Goal: Task Accomplishment & Management: Complete application form

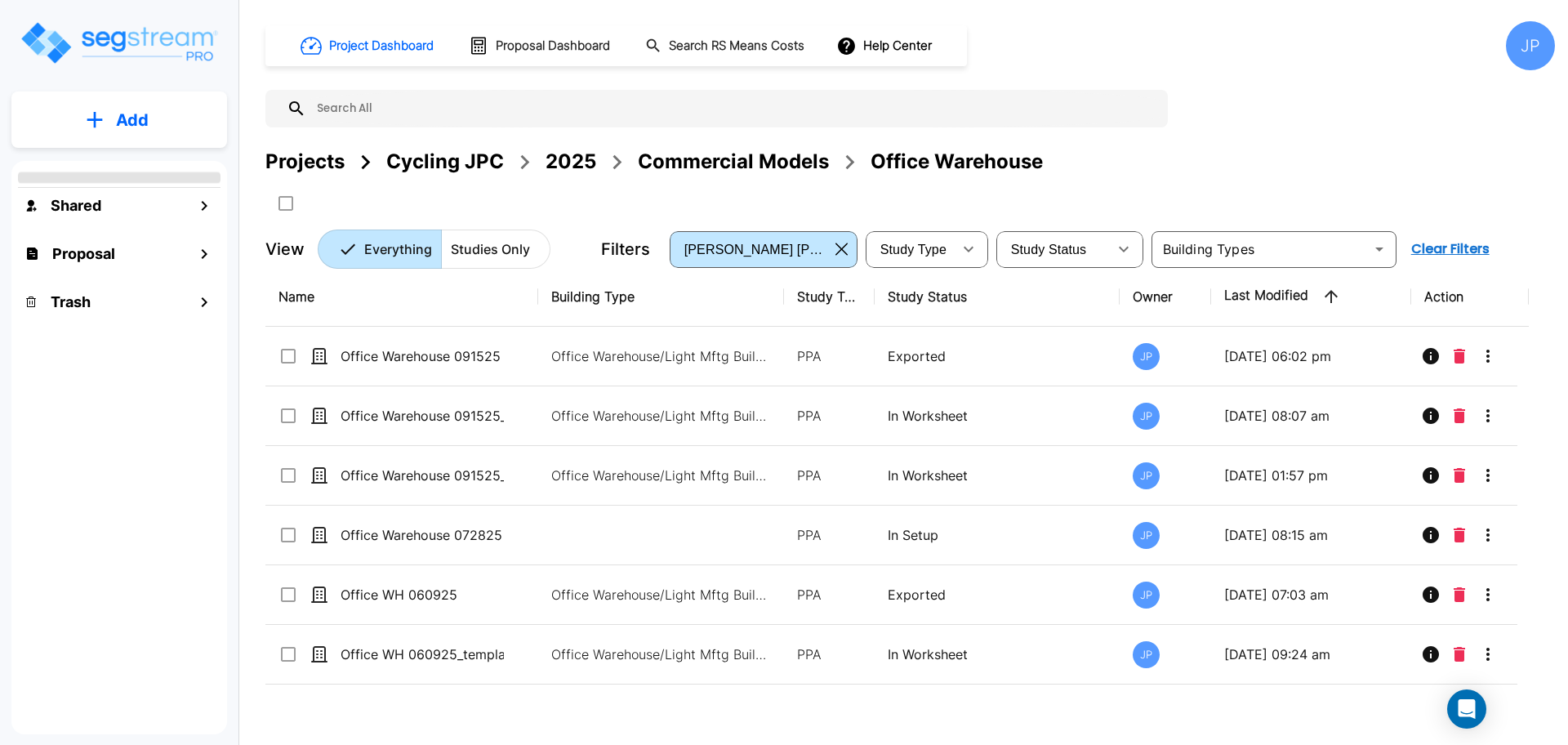
click at [689, 167] on div "Commercial Models" at bounding box center [733, 161] width 191 height 29
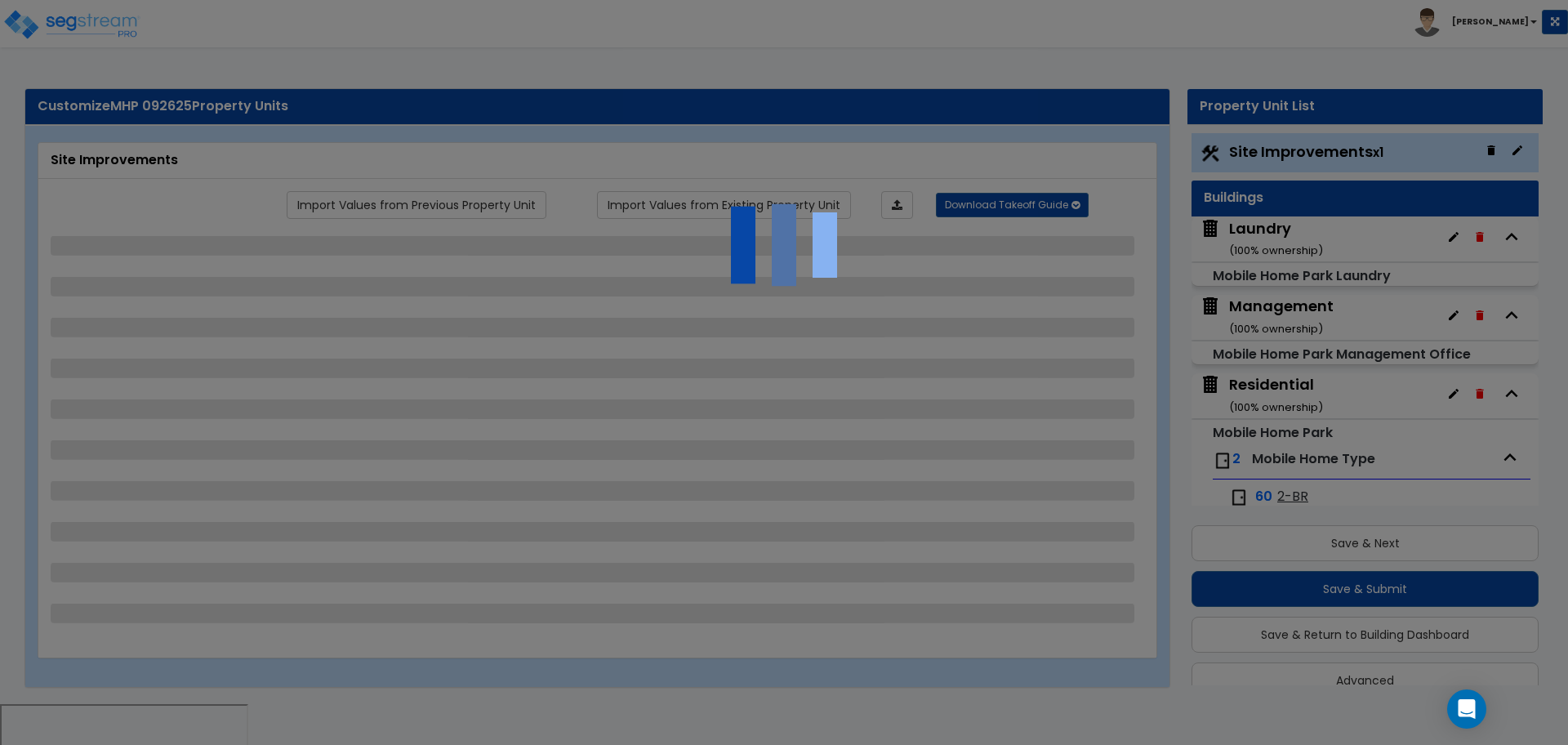
scroll to position [28, 0]
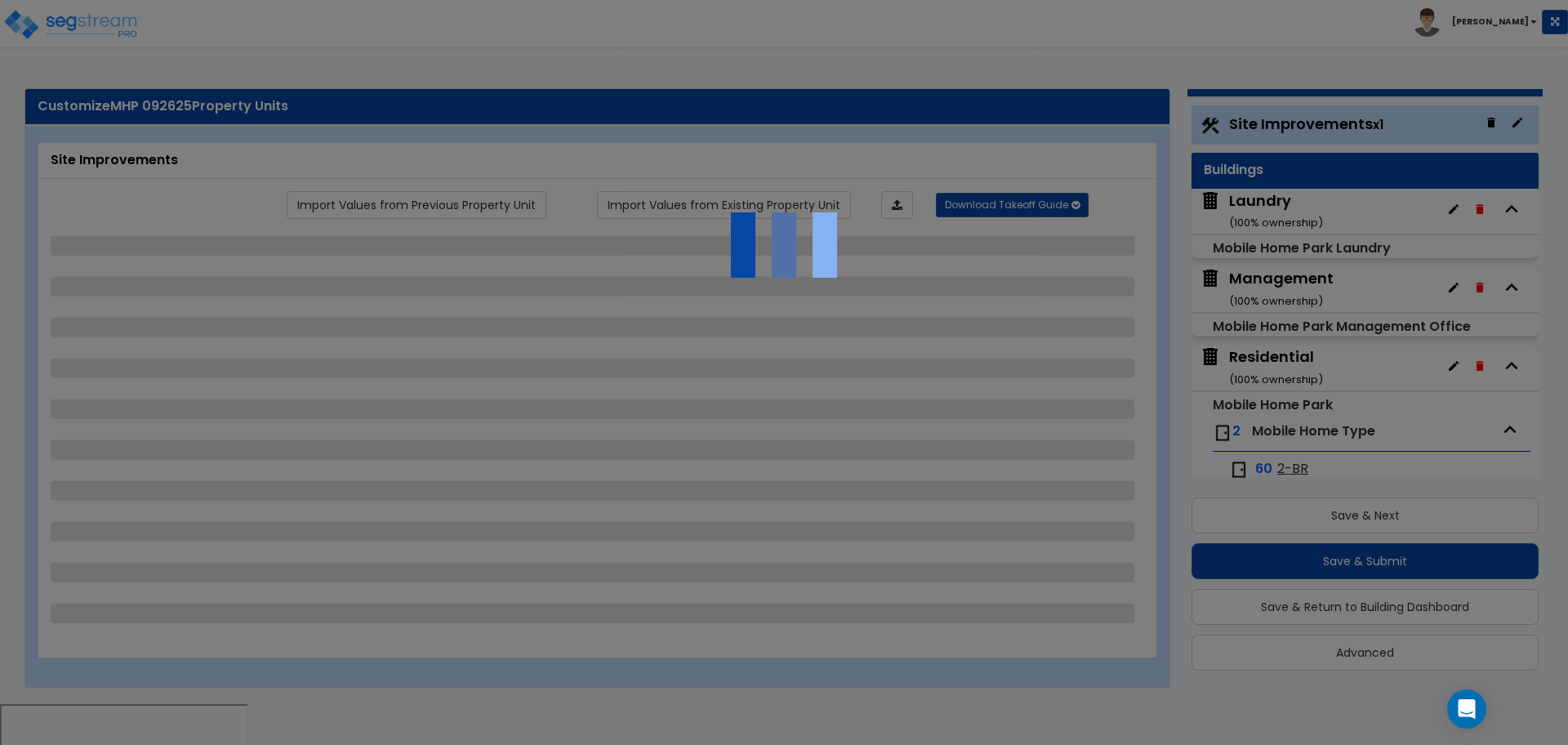
select select "2"
select select "1"
select select "2"
select select "1"
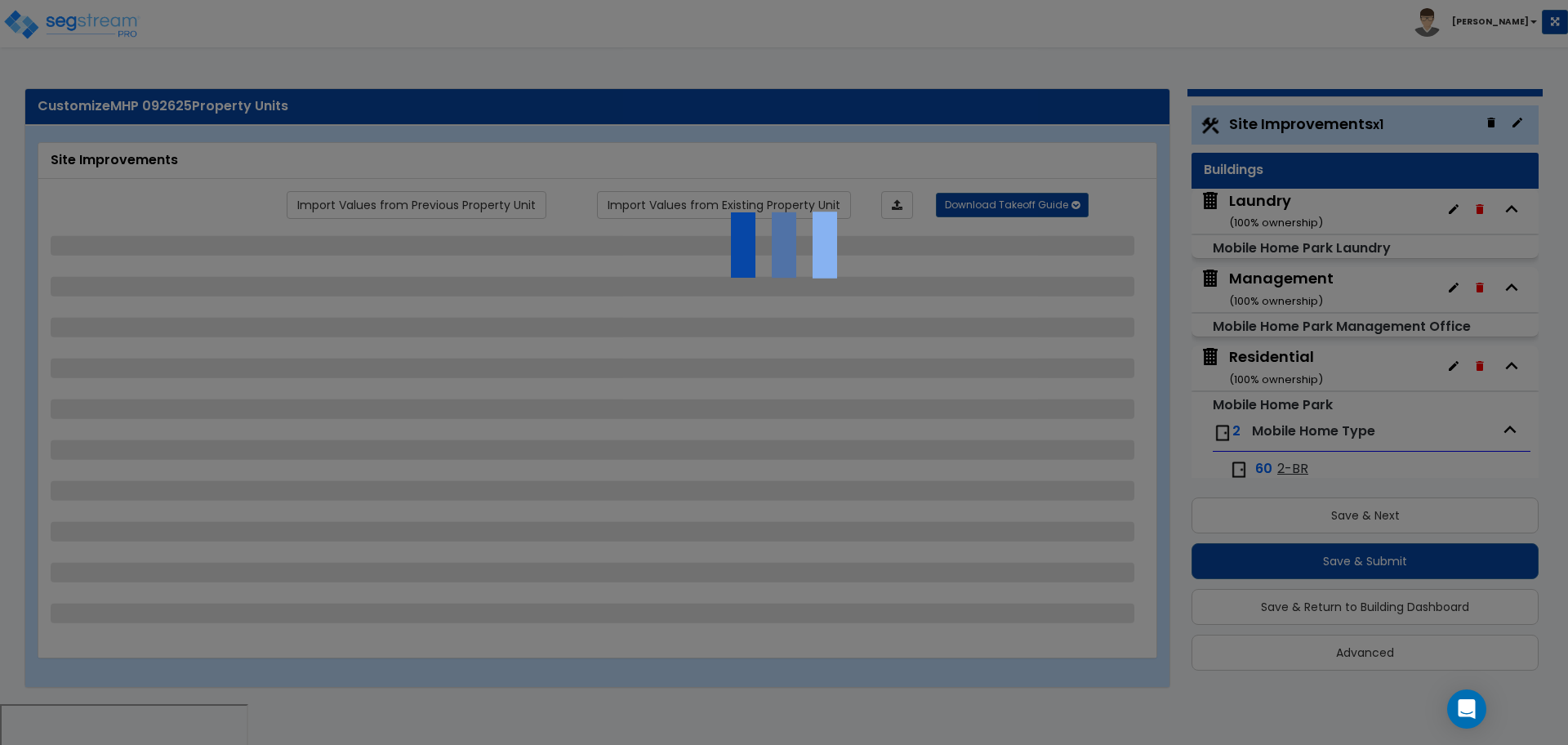
select select "2"
select select "1"
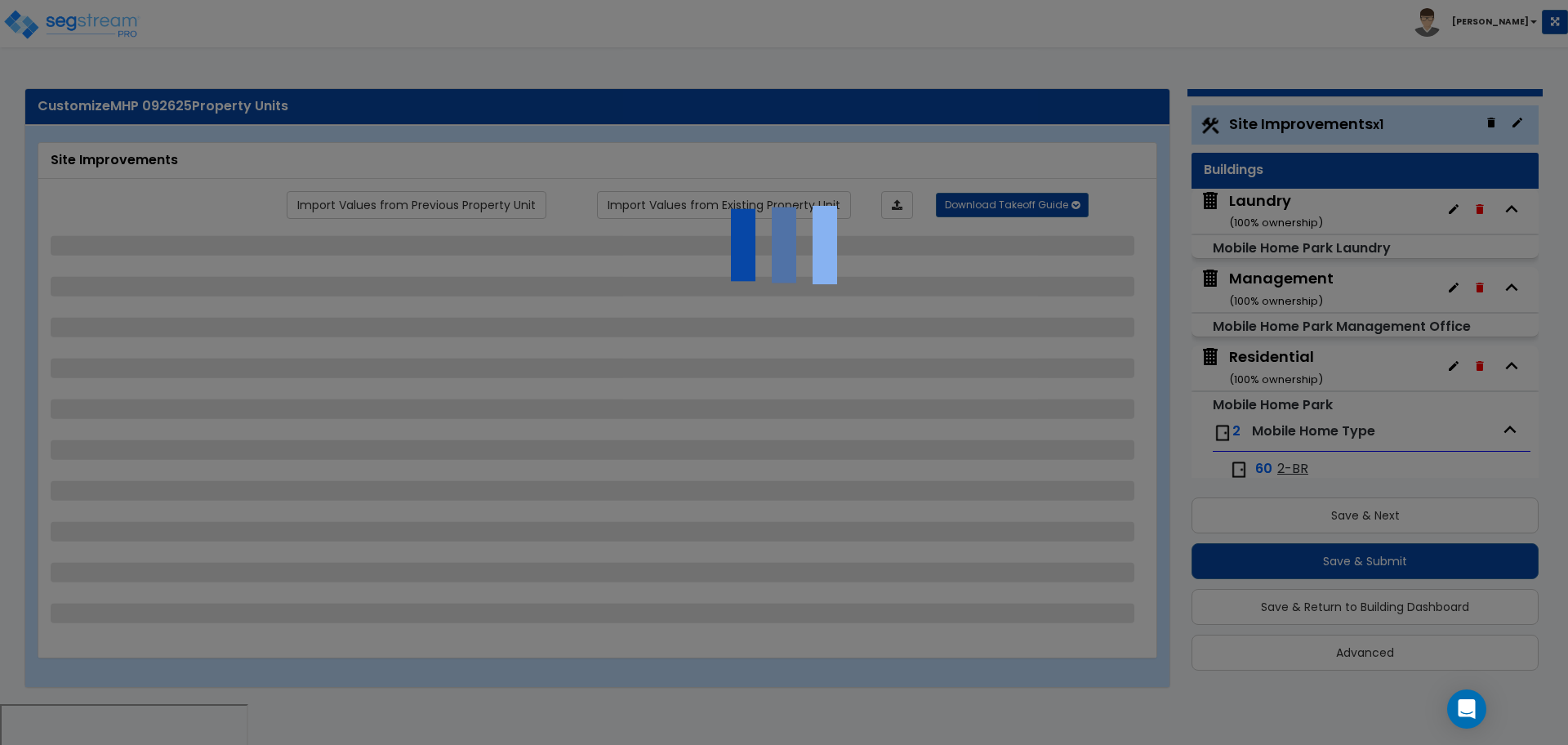
select select "3"
select select "2"
select select "3"
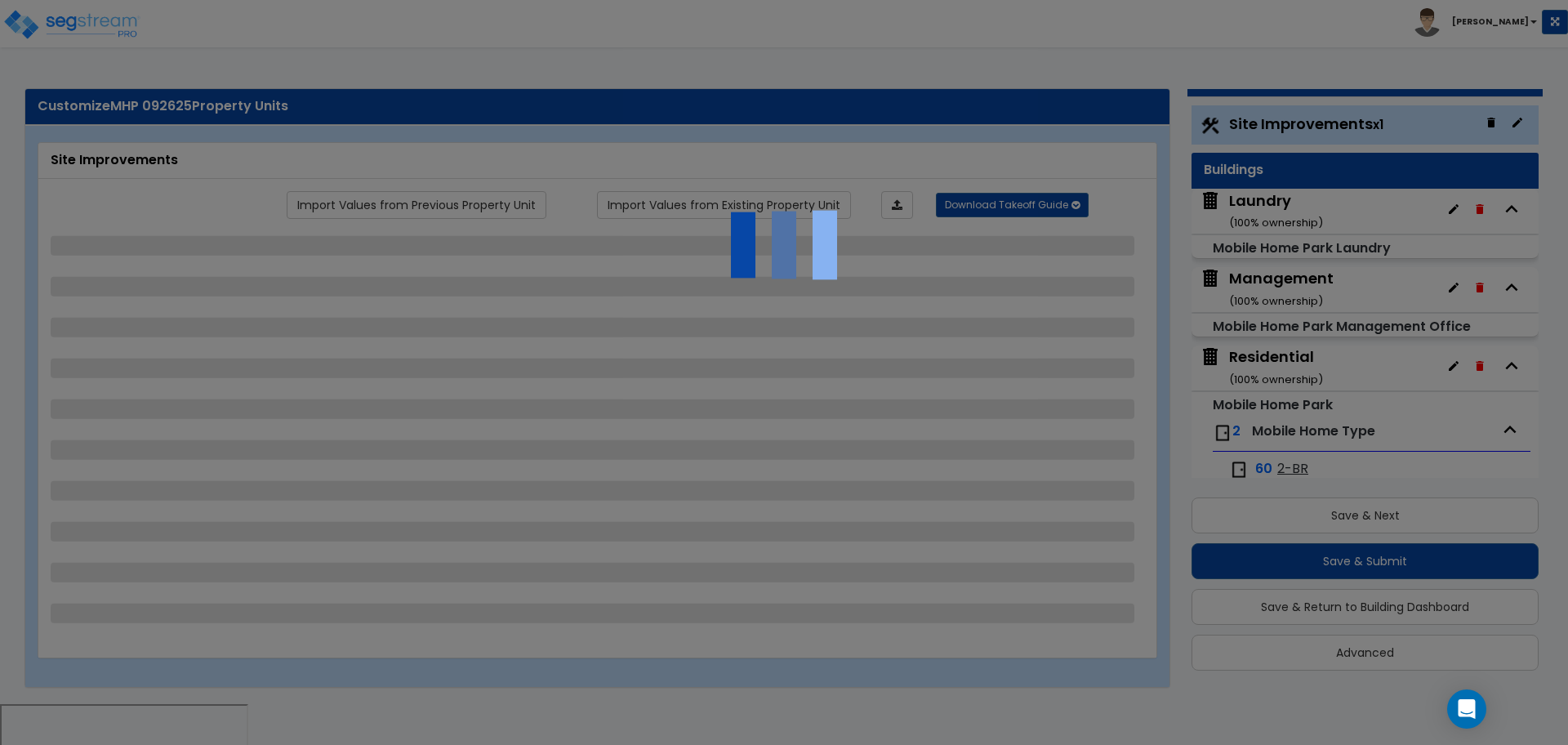
select select "1"
select select "2"
select select "4"
select select "1"
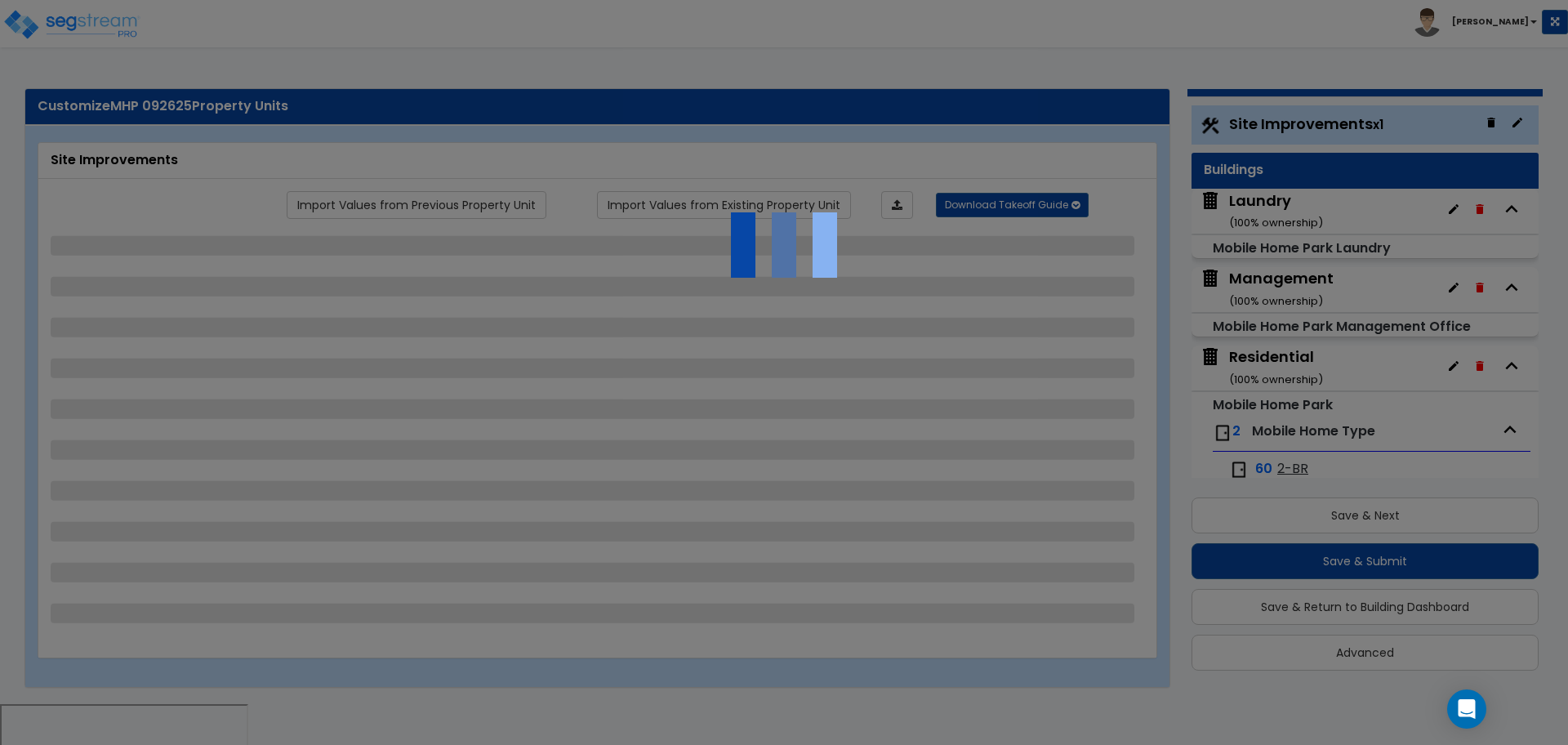
select select "1"
select select "2"
select select "1"
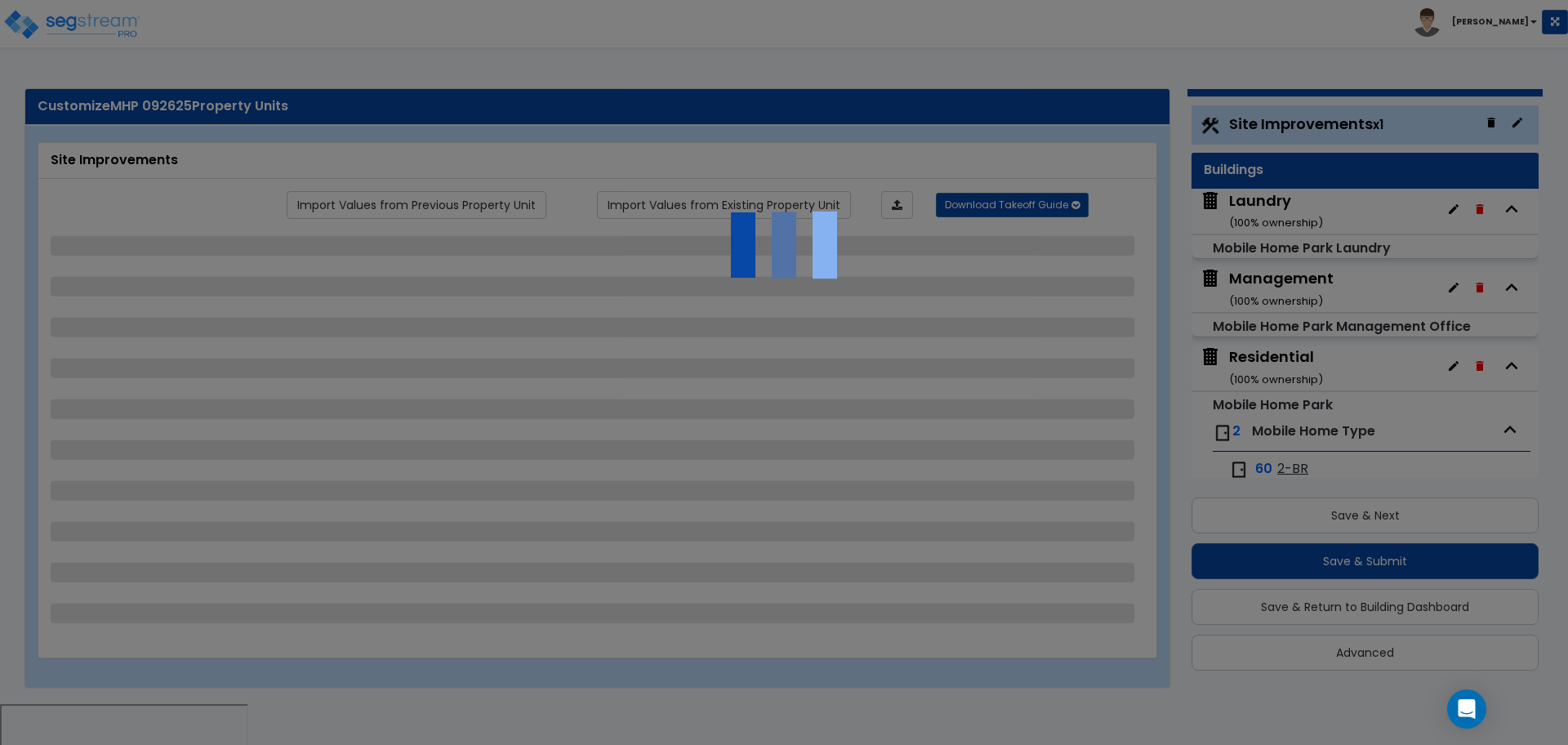
select select "2"
select select "4"
select select "1"
select select "2"
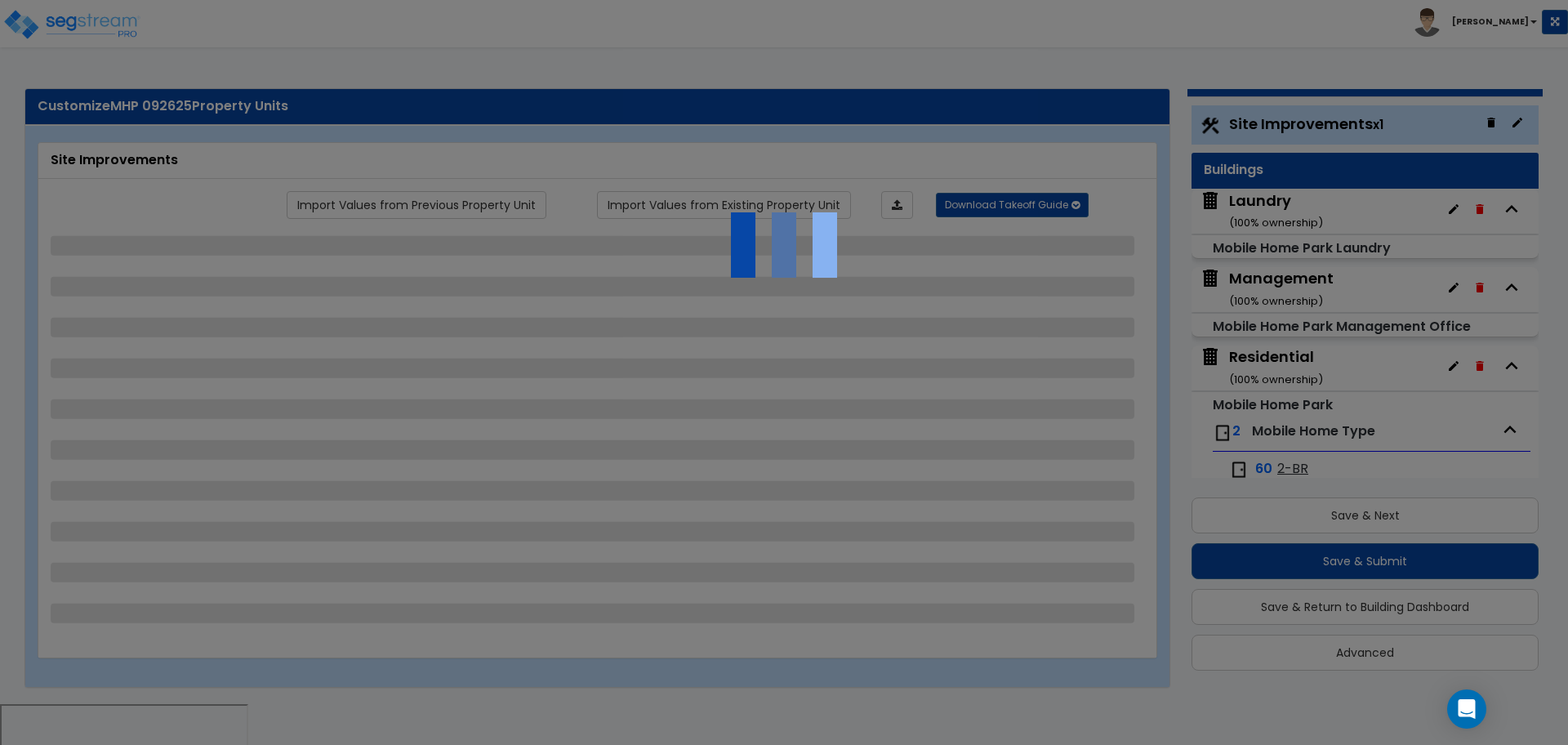
select select "2"
select select "3"
select select "2"
select select "11"
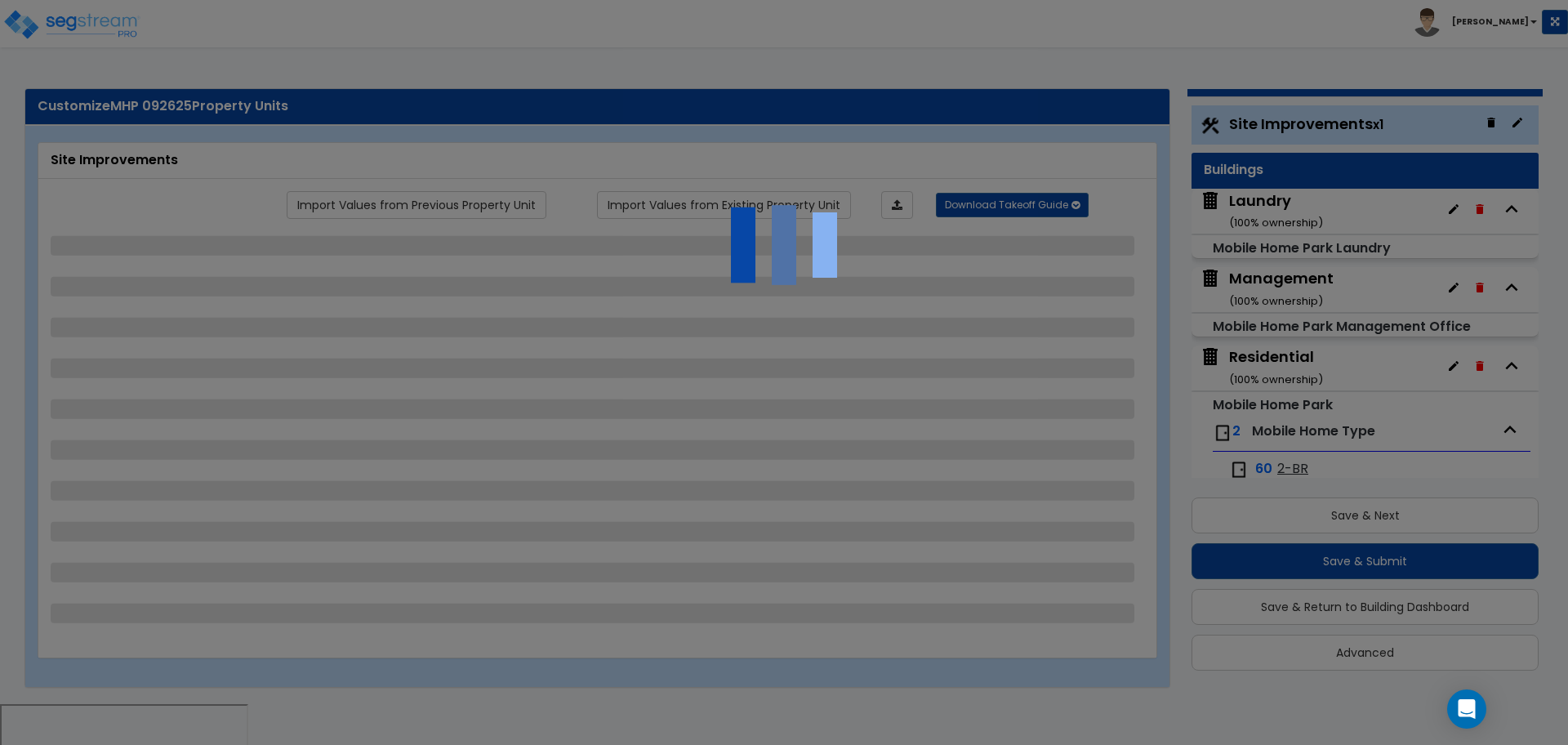
select select "6"
select select "1"
select select "4"
select select "2"
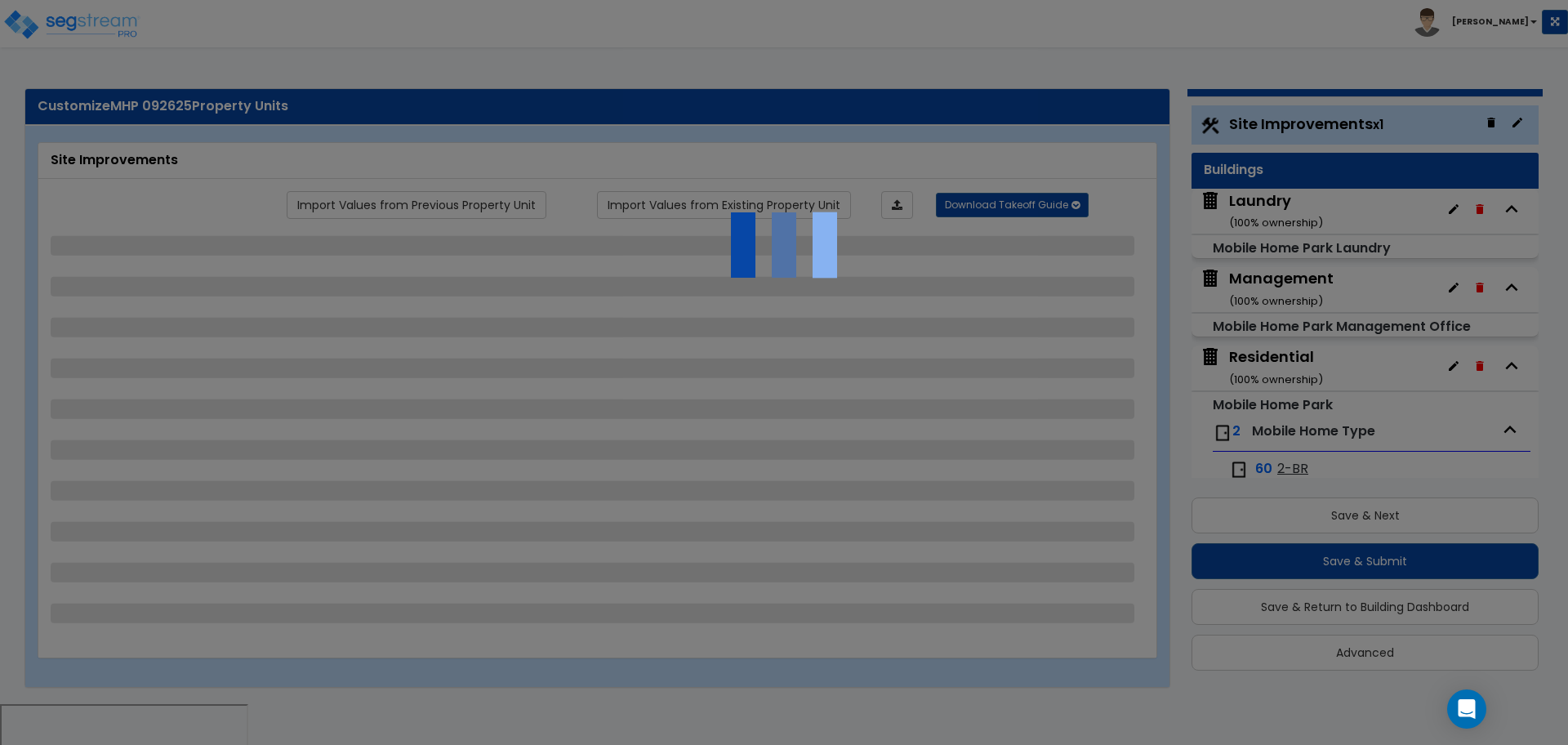
select select "2"
select select "1"
select select "2"
select select "7"
select select "2"
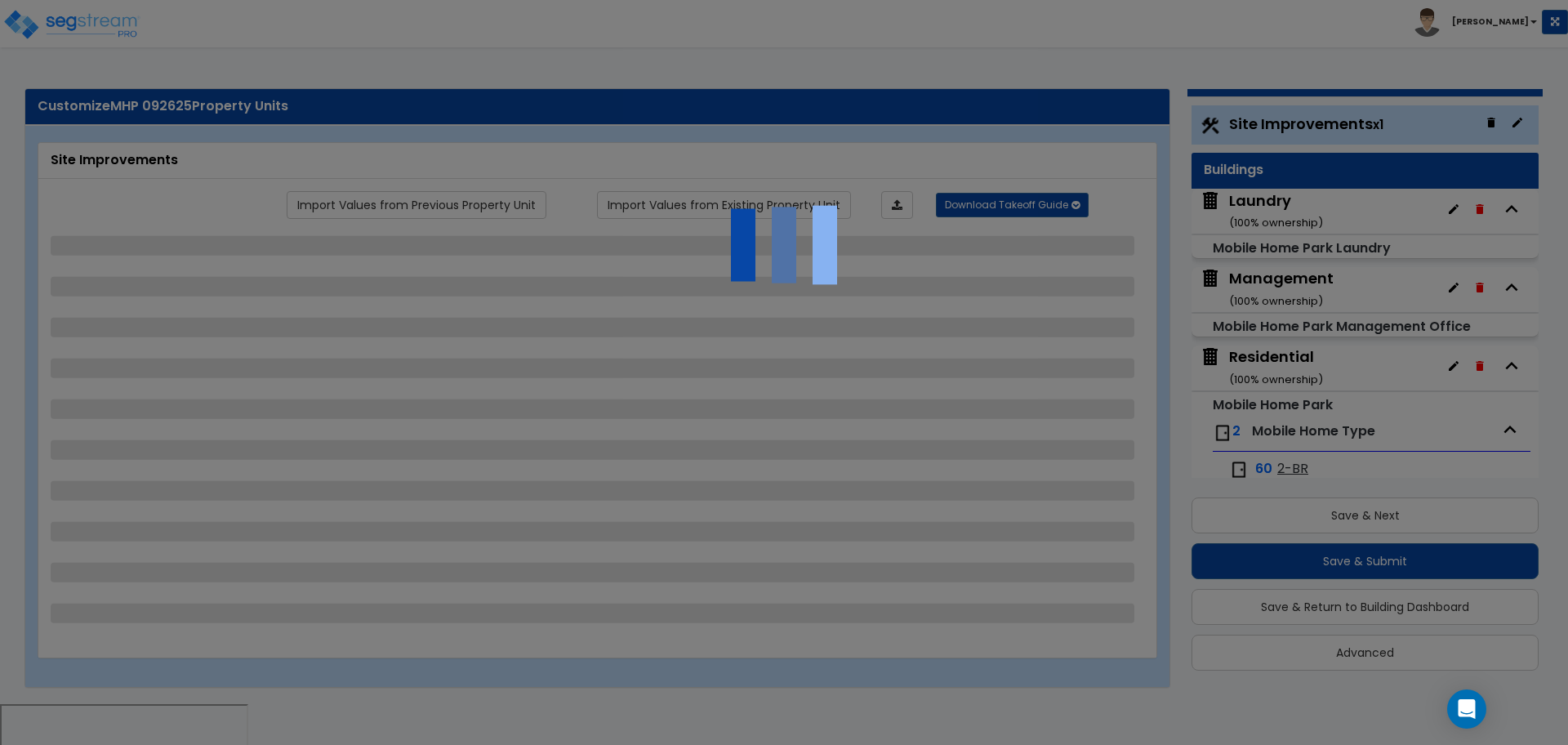
select select "1"
select select "2"
select select "1"
select select "16"
select select "1"
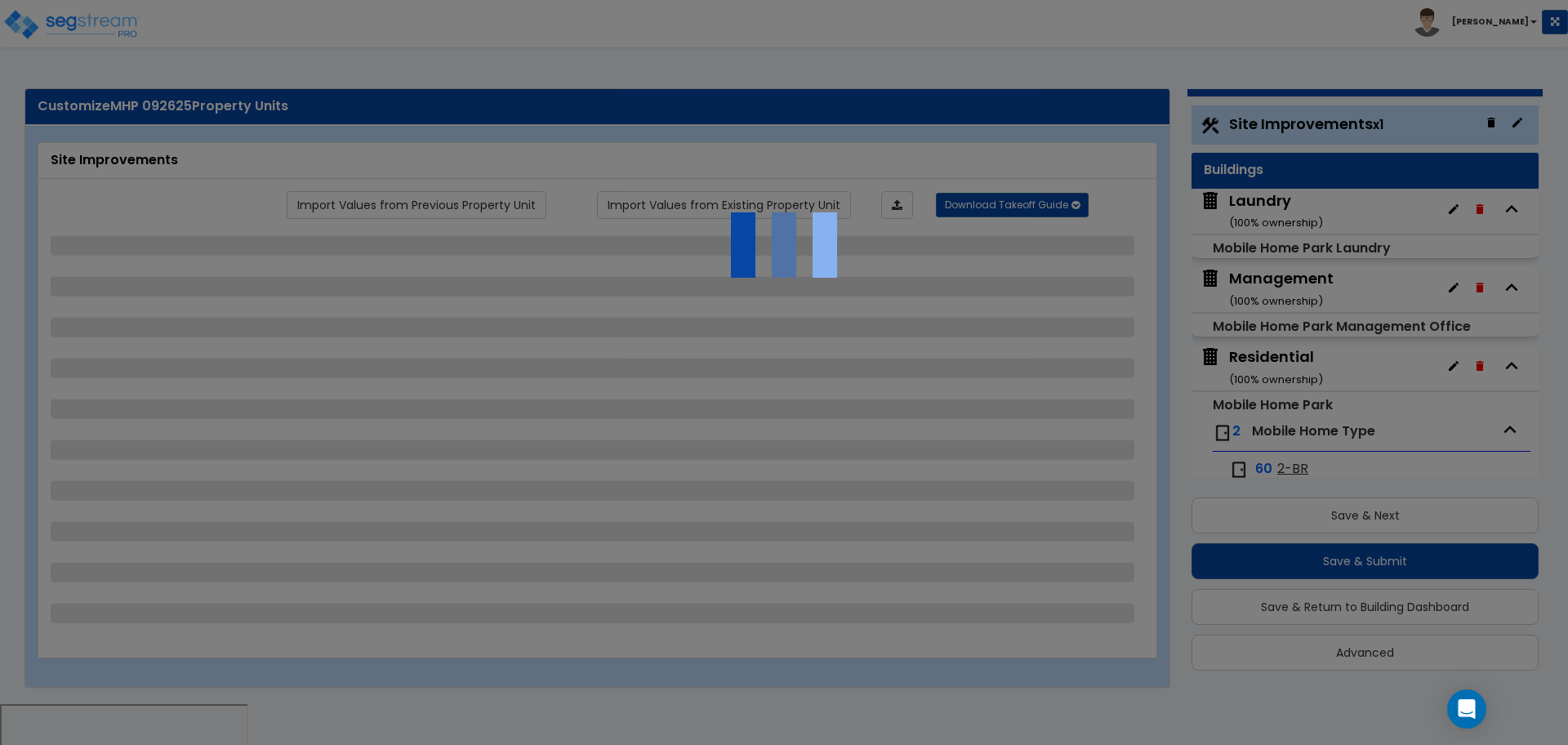
select select "5"
select select "4"
select select "1"
select select "10"
select select "3"
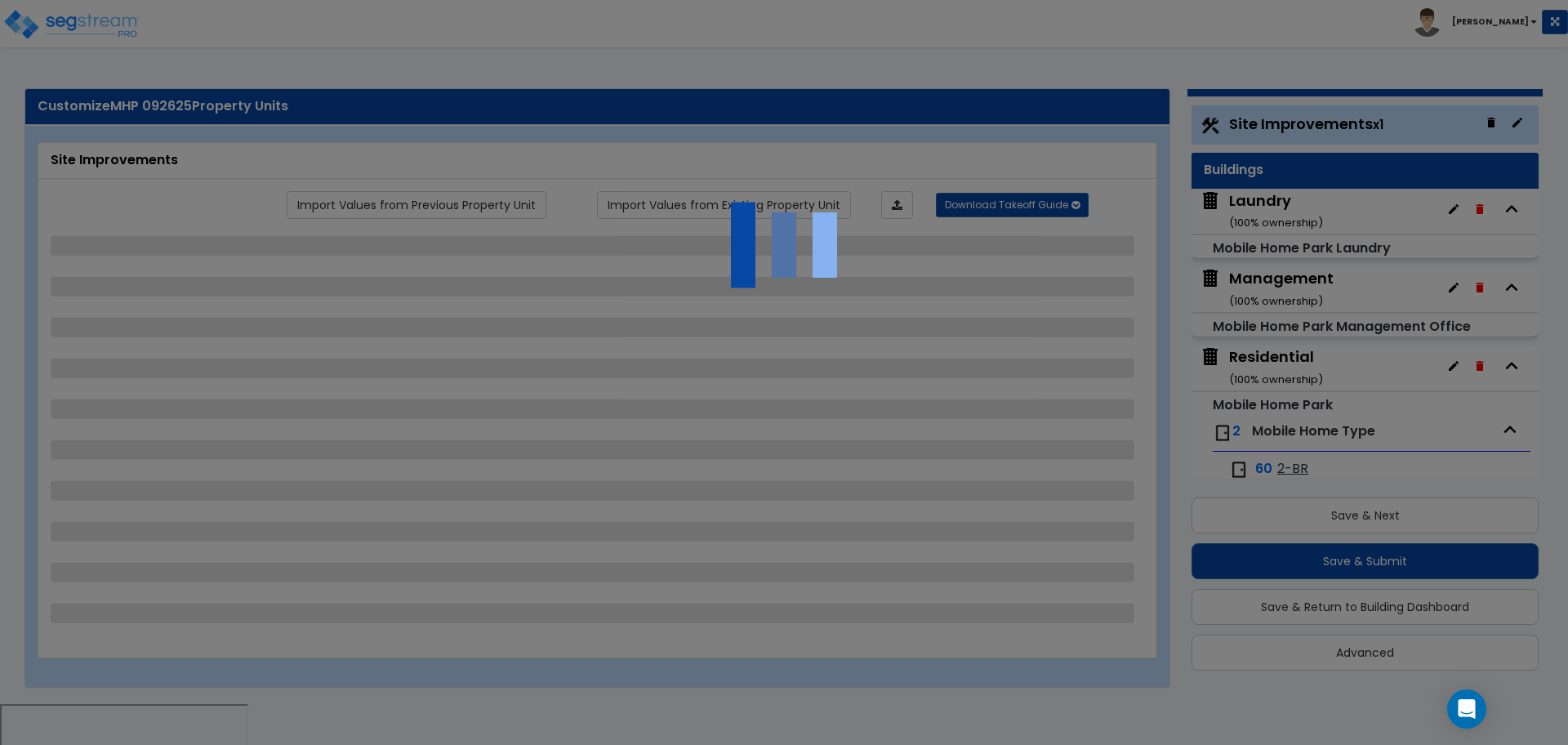
select select "4"
select select "1"
select select "3"
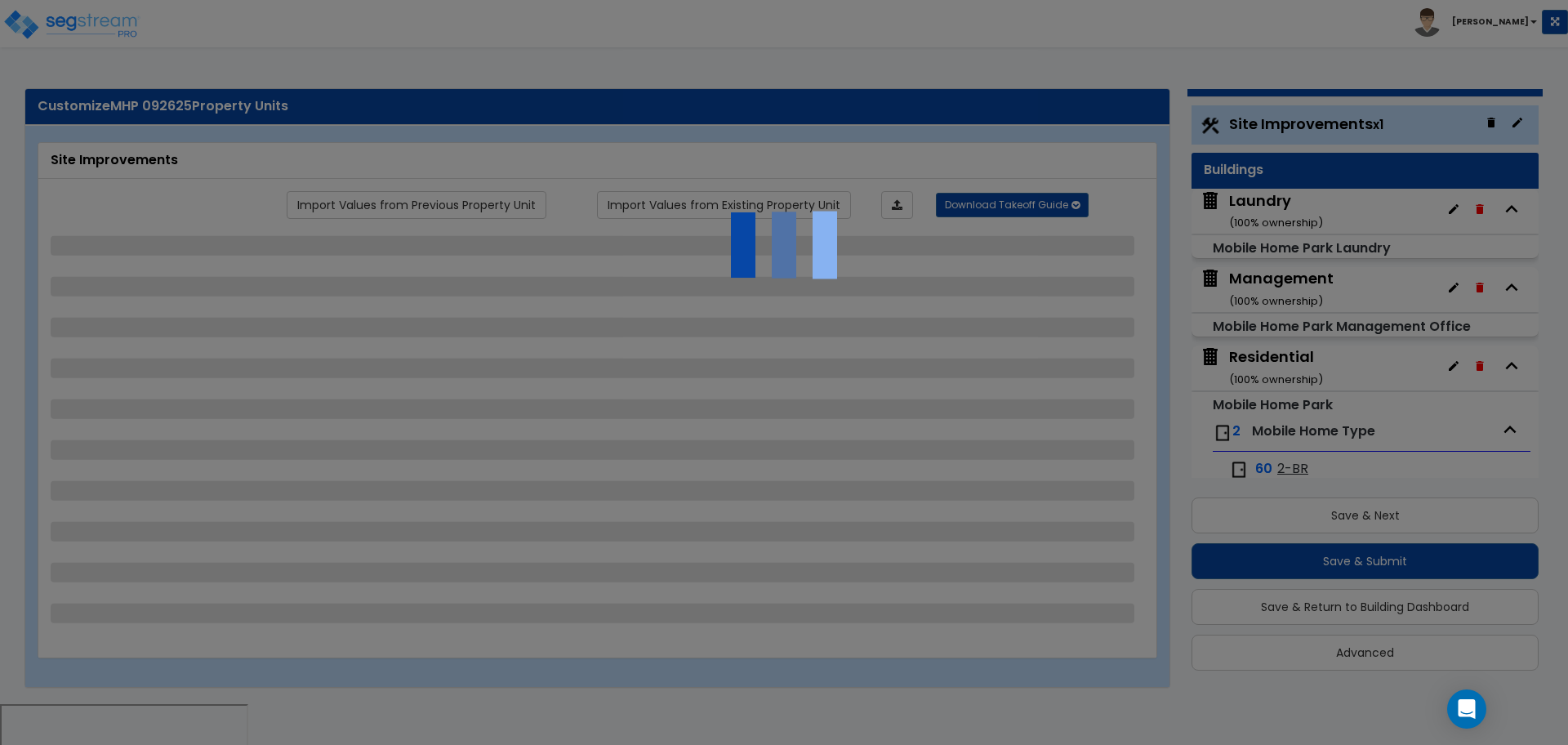
select select "3"
select select "2"
select select "1"
select select "3"
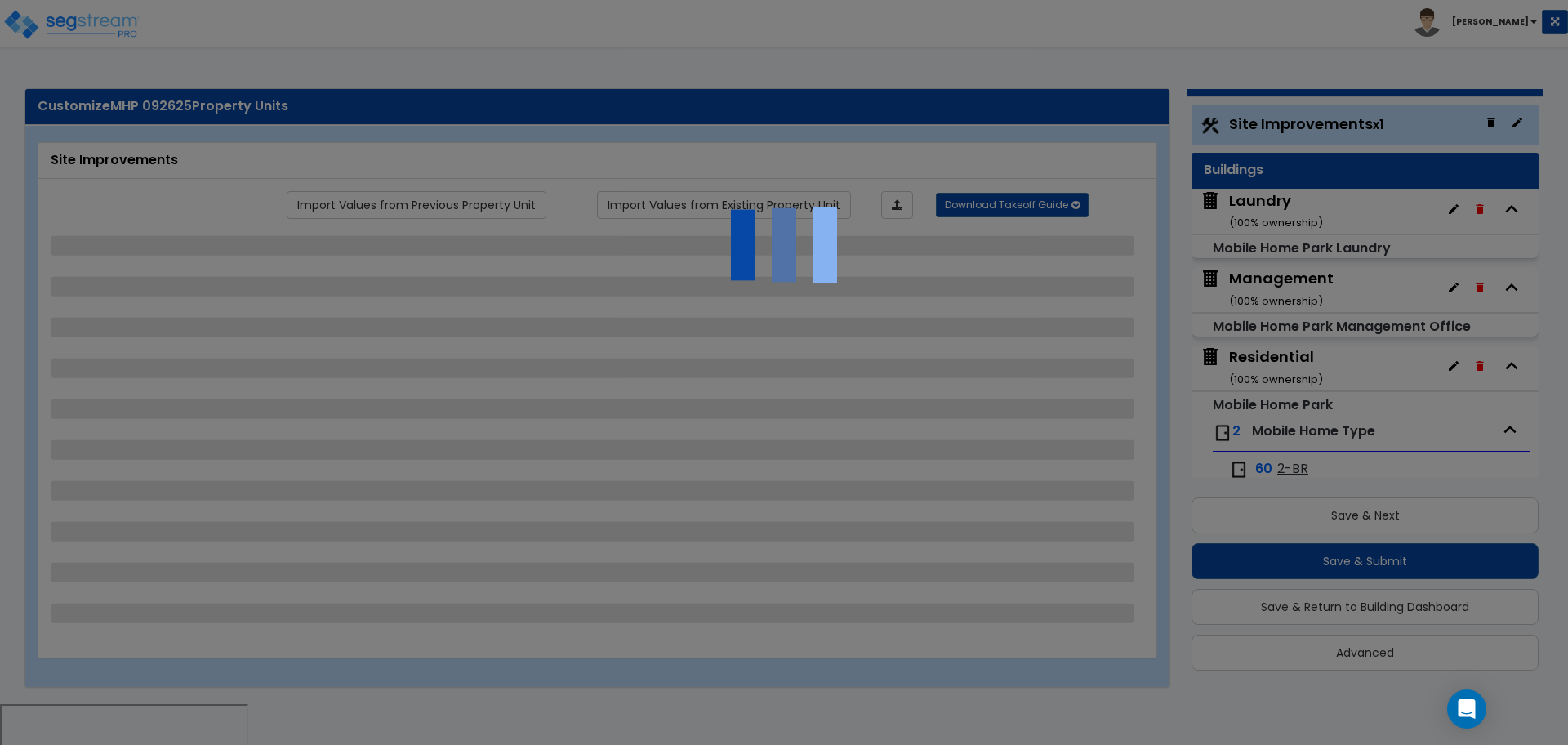
select select "2"
select select "3"
select select "1"
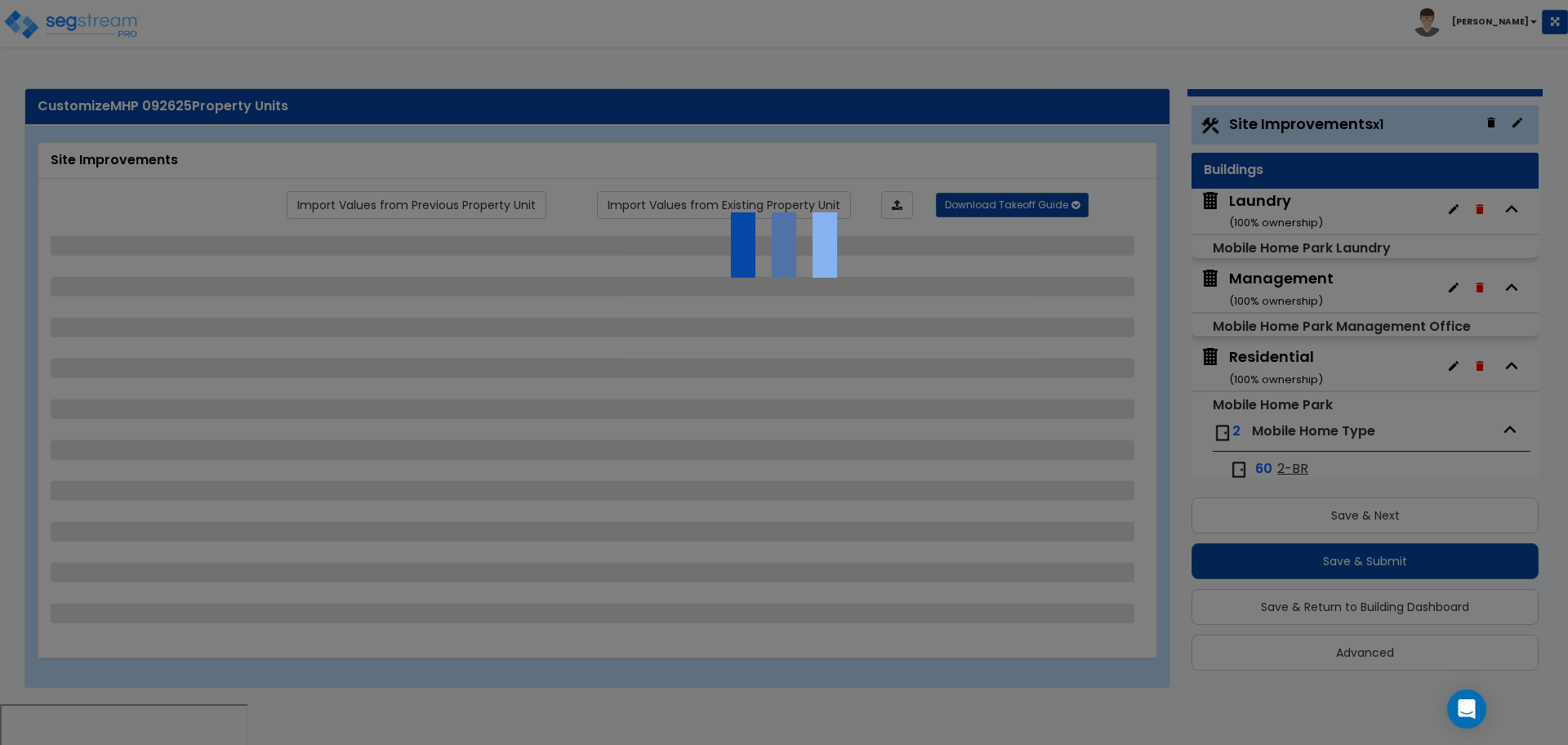
select select "2"
select select "1"
select select "4"
select select "1"
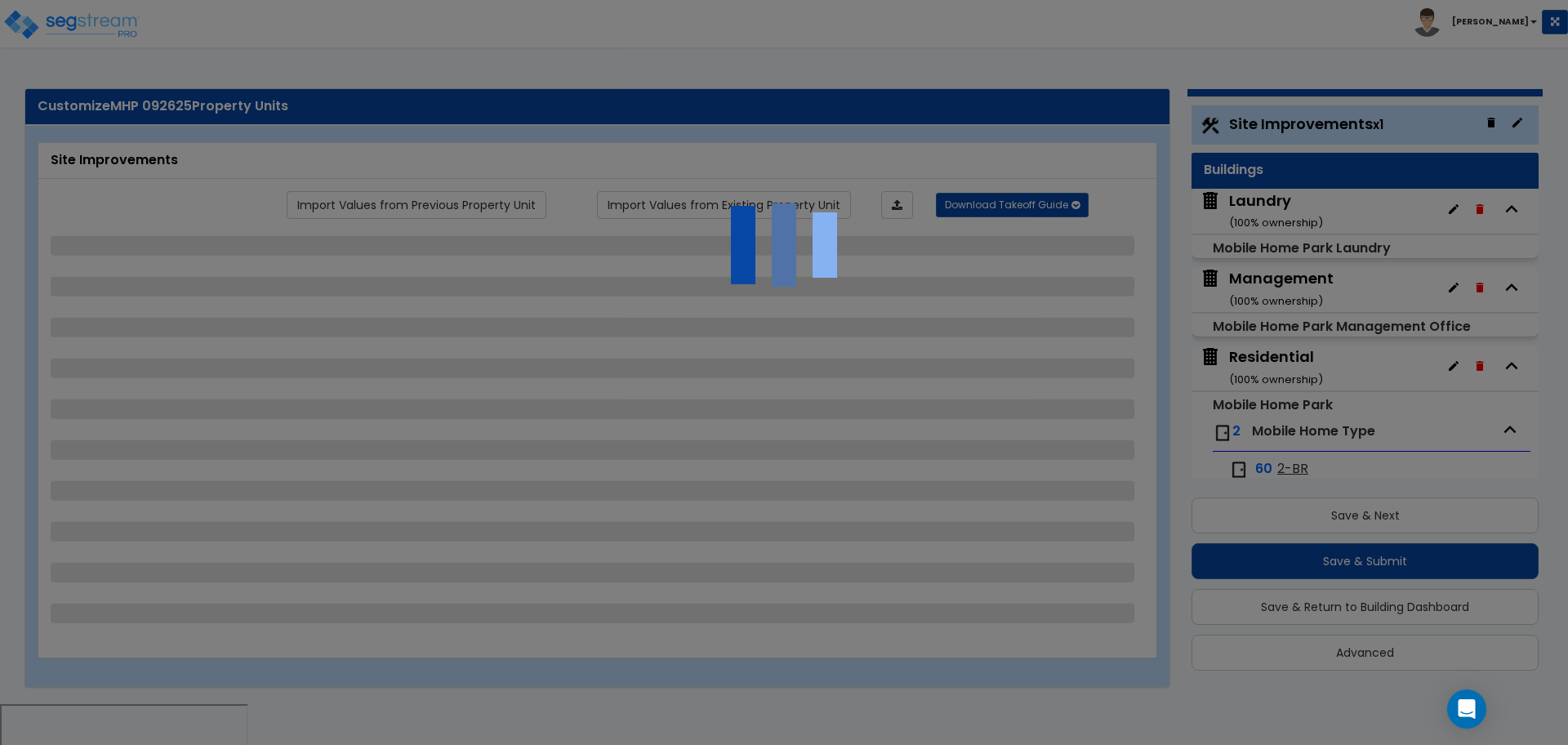
select select "1"
select select "2"
select select "1"
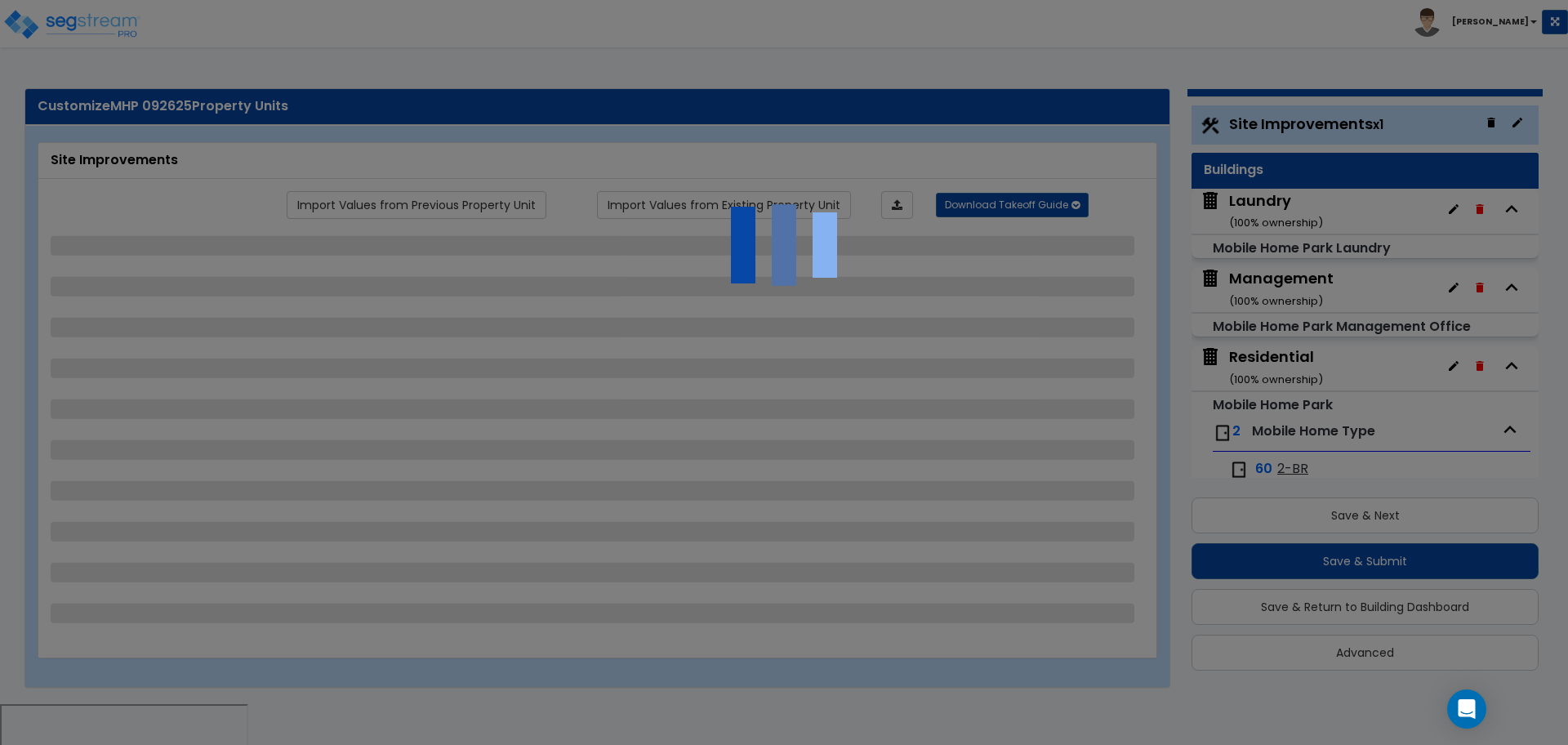
select select "1"
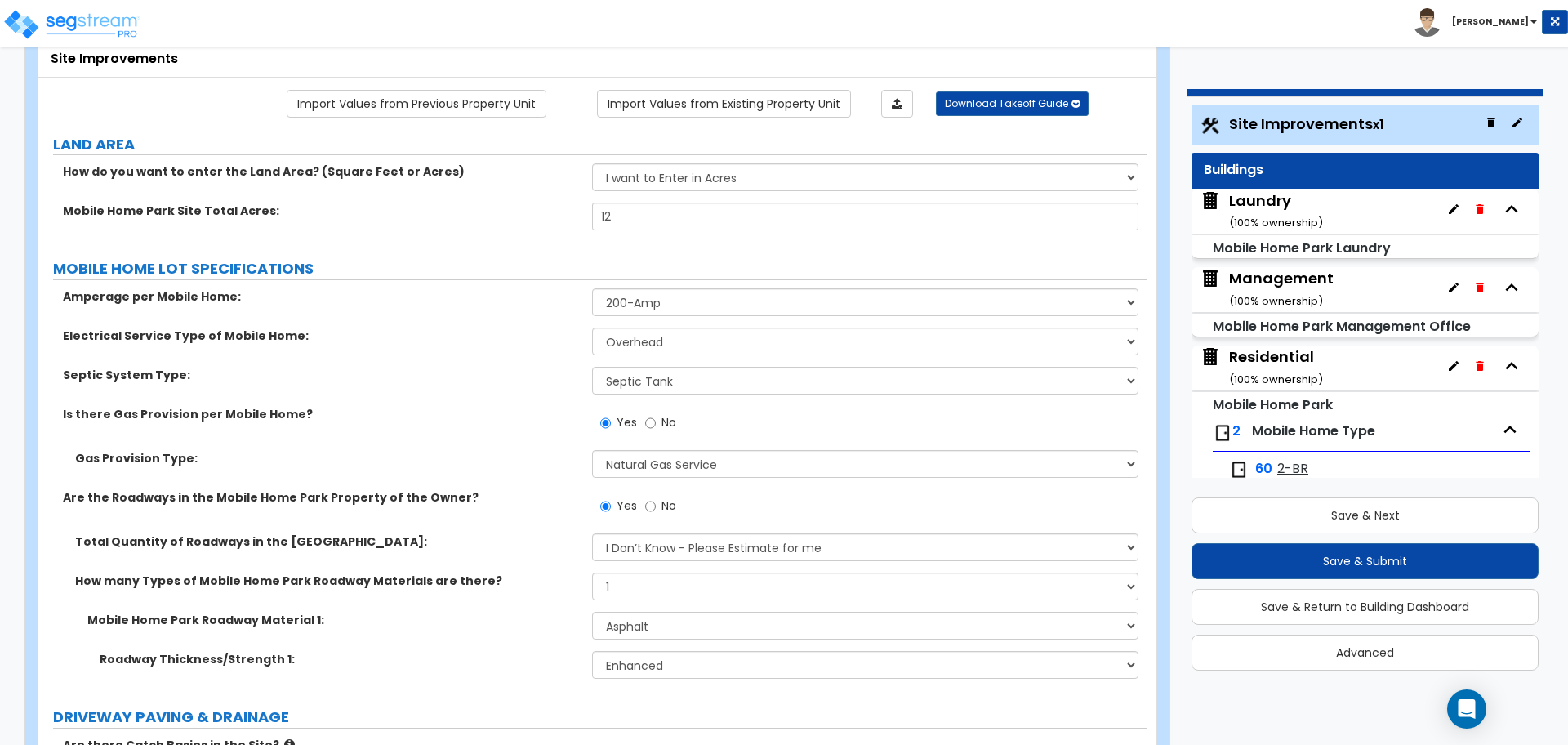
scroll to position [104, 0]
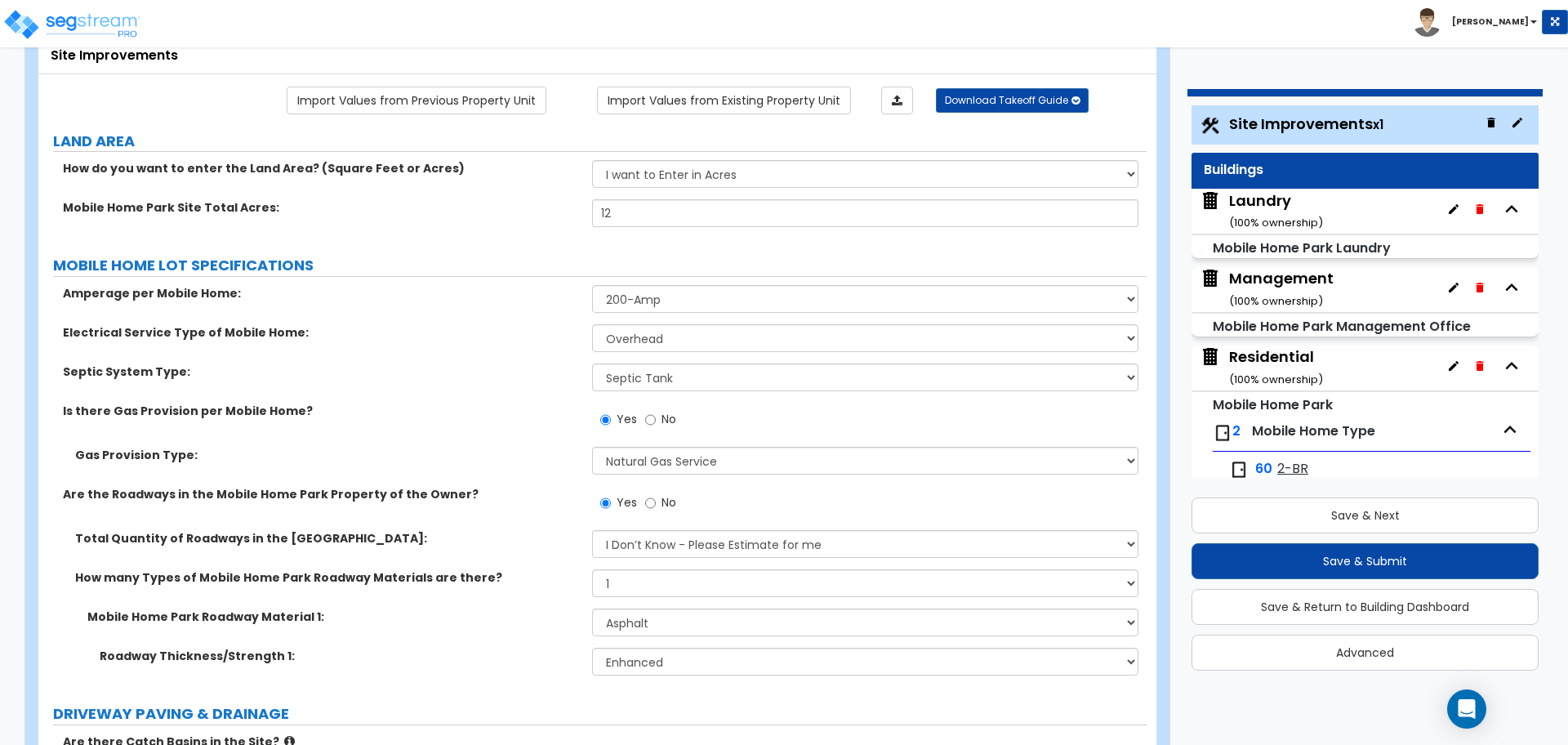
click at [1260, 288] on div "Management ( 100 % ownership)" at bounding box center [1281, 288] width 104 height 41
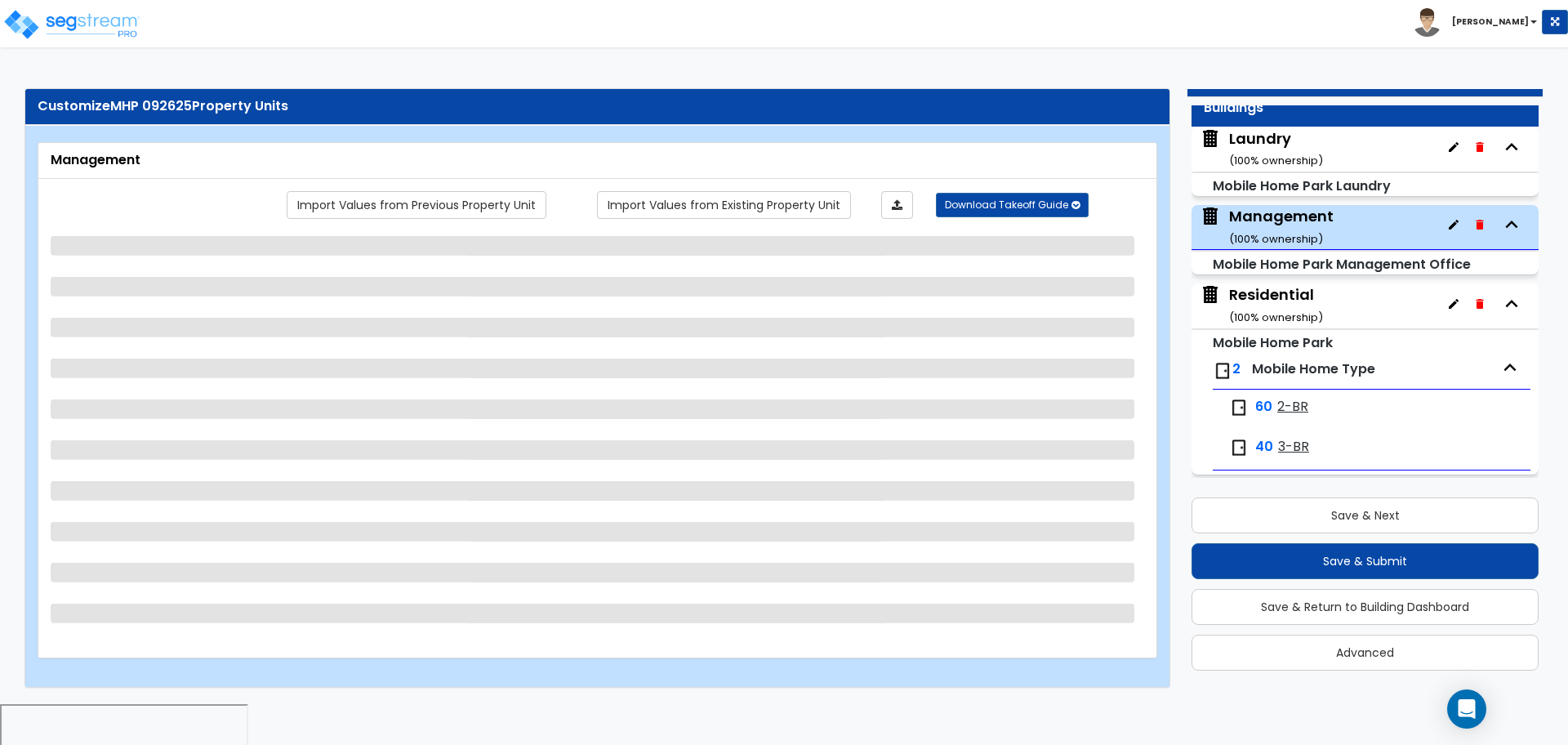
scroll to position [65, 0]
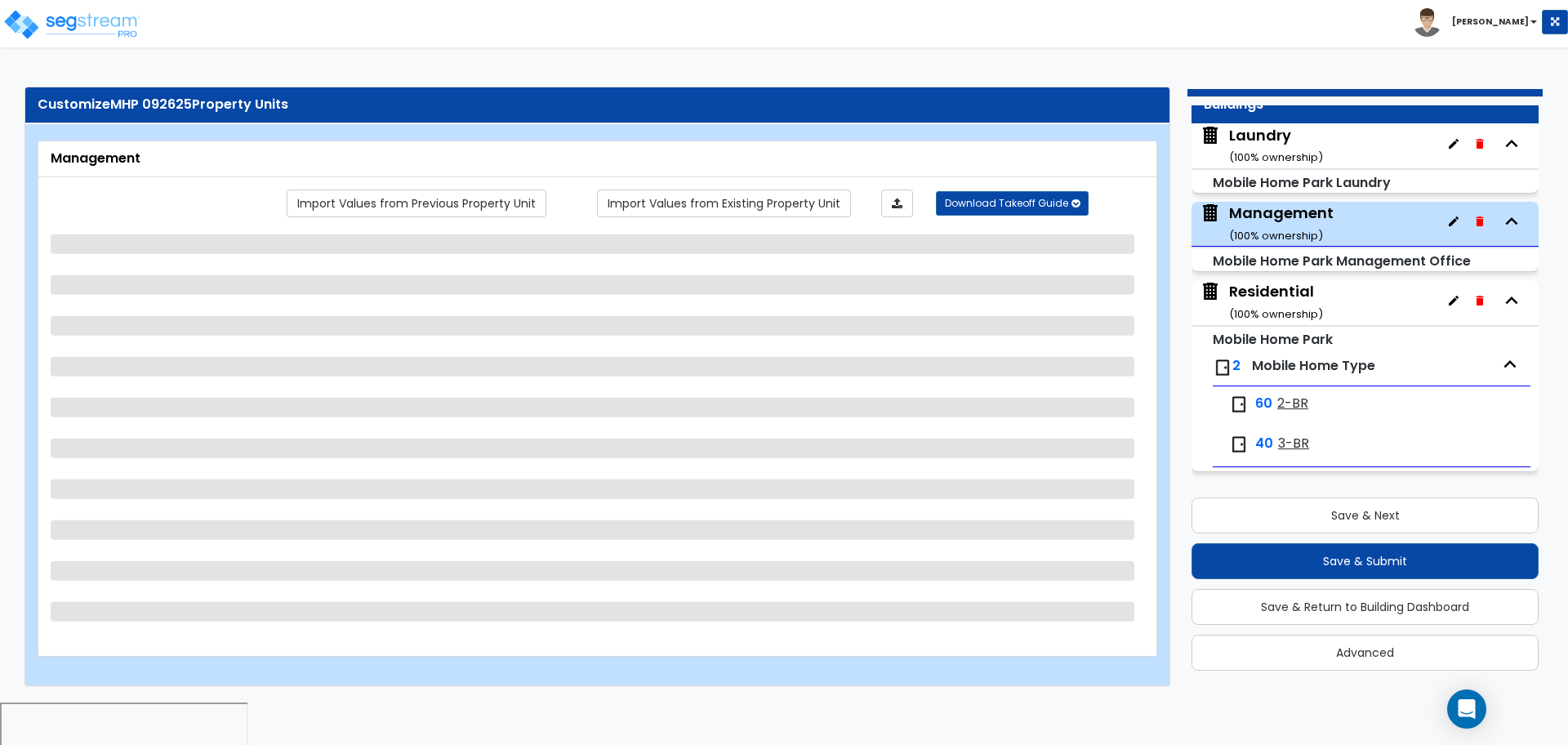
select select "3"
select select "2"
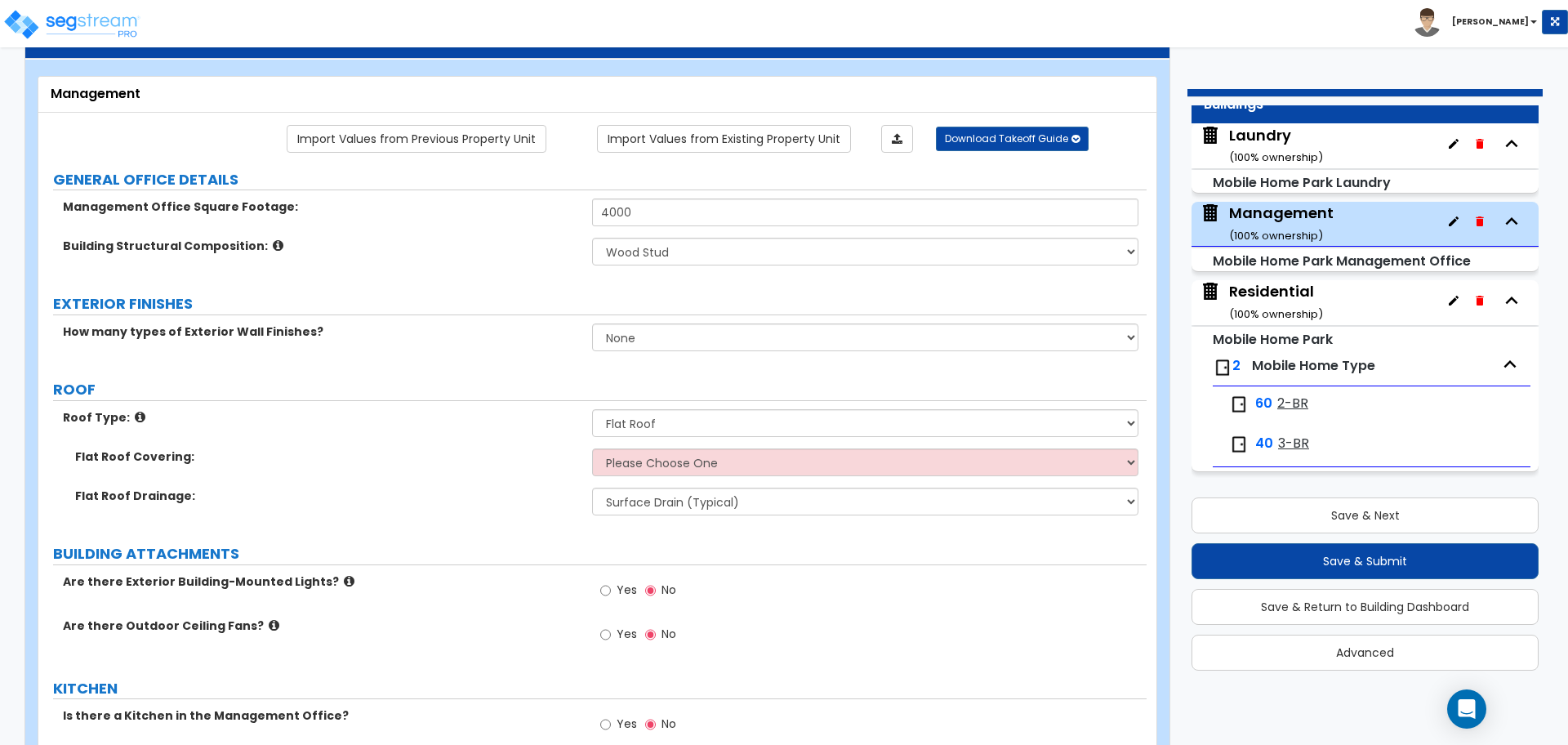
scroll to position [70, 0]
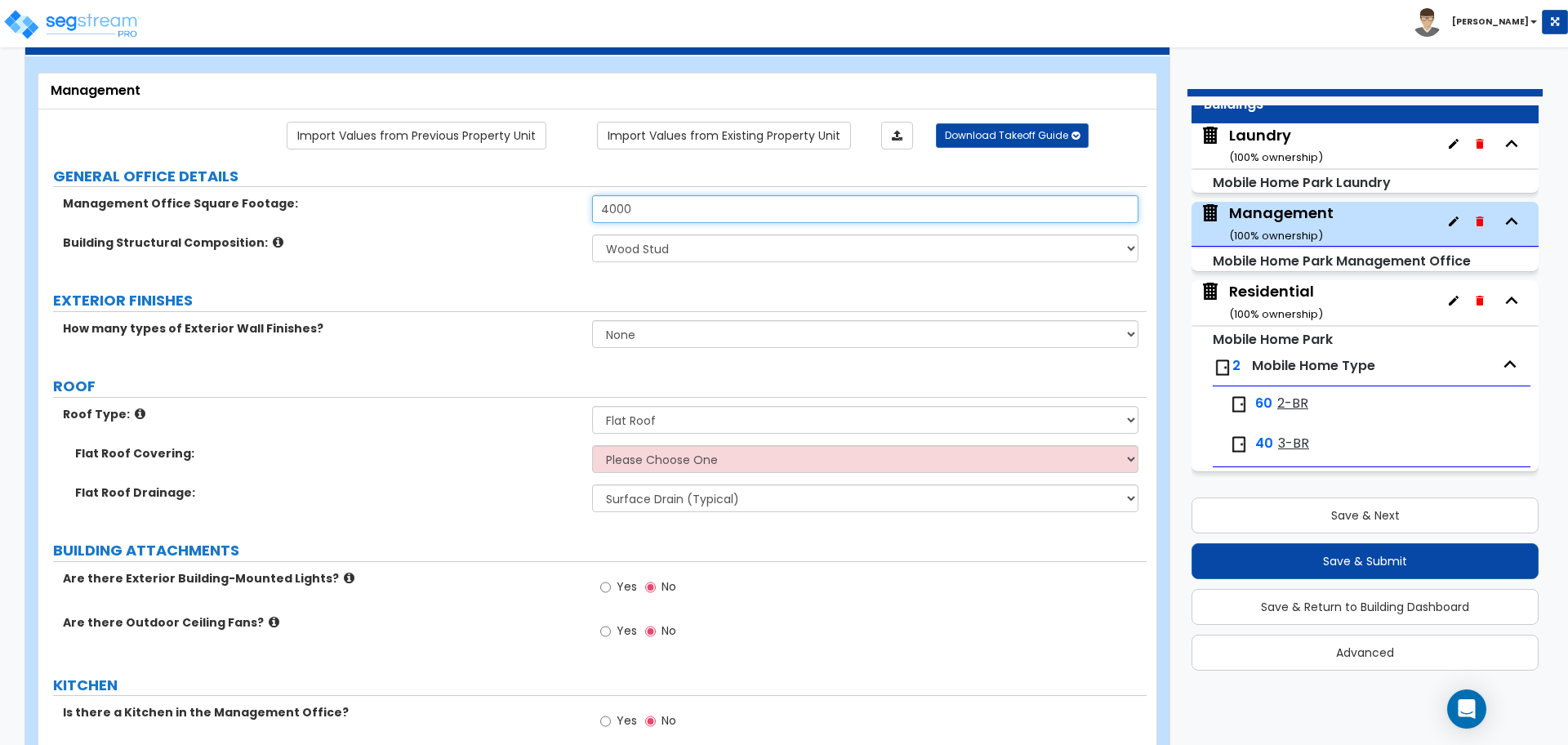
drag, startPoint x: 654, startPoint y: 197, endPoint x: 594, endPoint y: 197, distance: 60.0
click at [594, 197] on input "4000" at bounding box center [865, 210] width 545 height 28
drag, startPoint x: 662, startPoint y: 215, endPoint x: 542, endPoint y: 215, distance: 120.0
click at [542, 215] on div "Management Office Square Footage: 4000" at bounding box center [592, 215] width 1108 height 39
drag, startPoint x: 678, startPoint y: 210, endPoint x: 582, endPoint y: 201, distance: 96.4
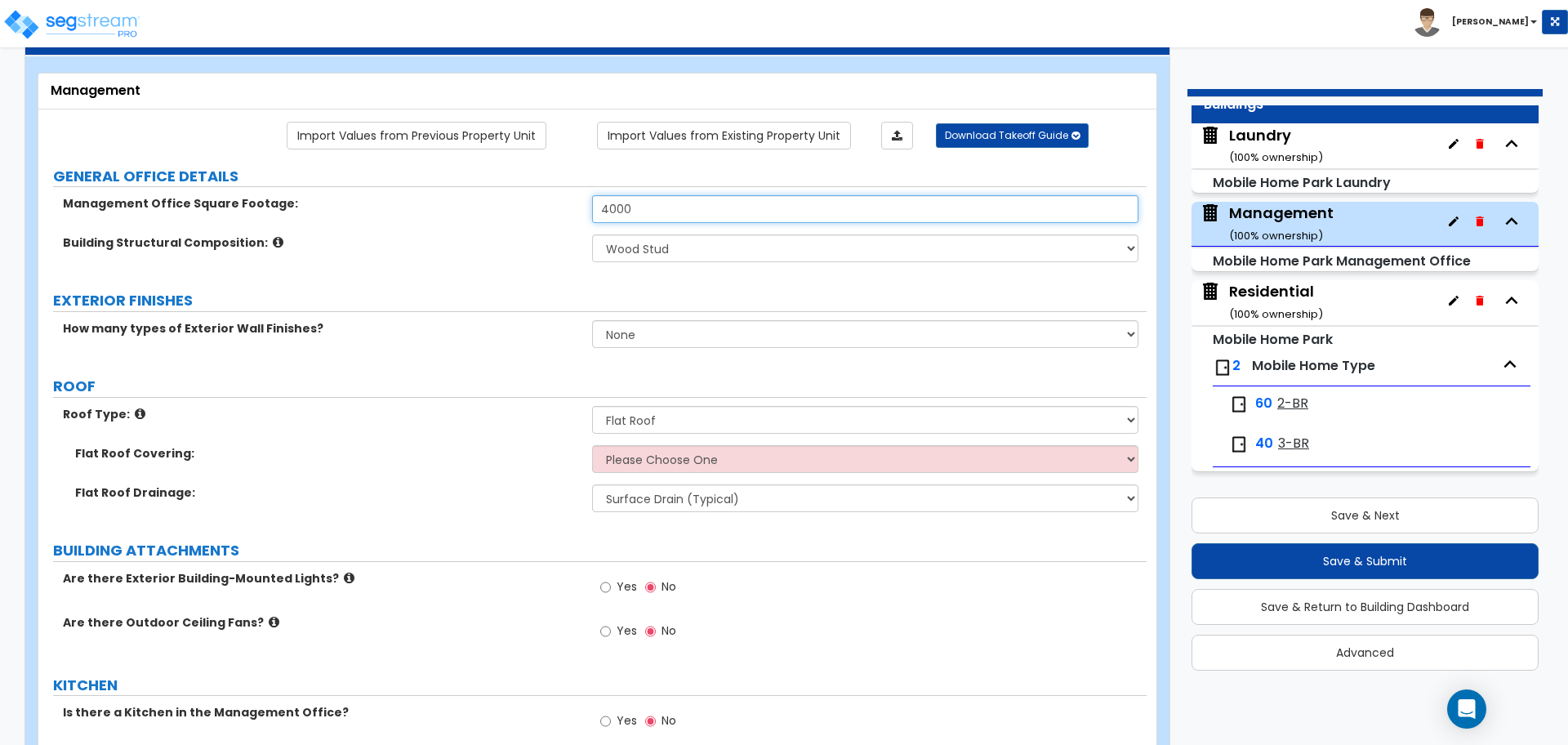
click at [582, 201] on div "Management Office Square Footage: 4000" at bounding box center [592, 215] width 1108 height 39
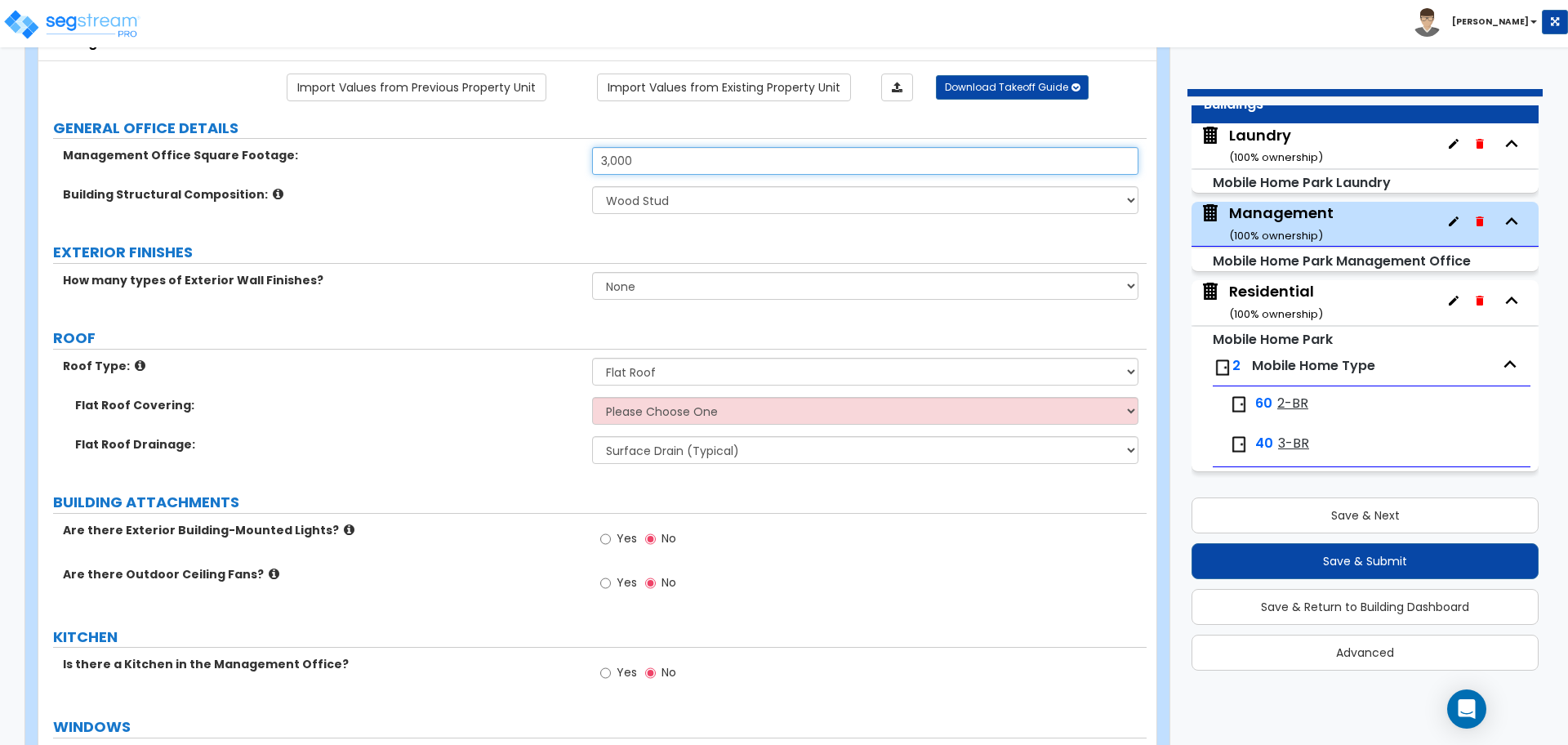
scroll to position [135, 0]
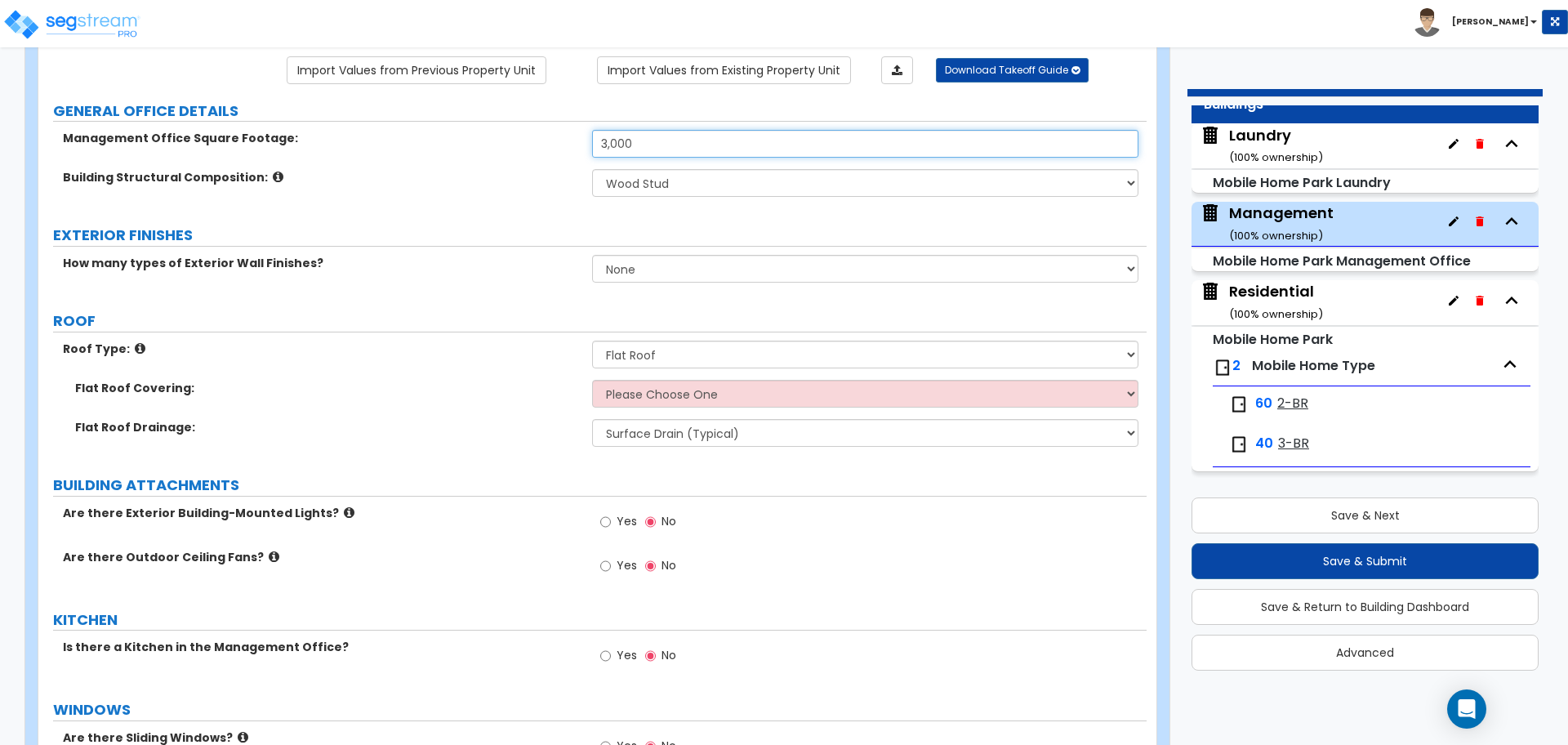
type input "3,000"
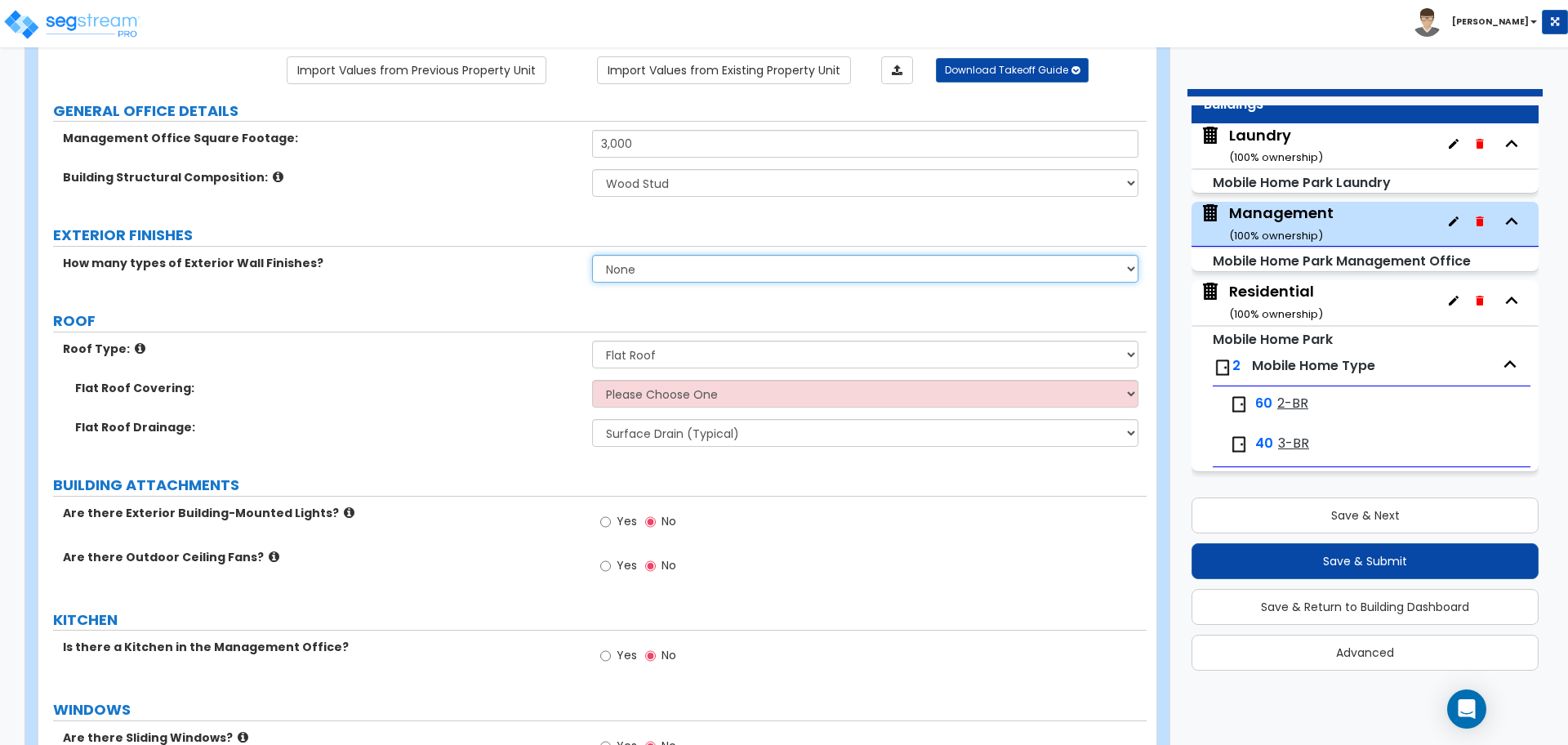
click at [681, 262] on select "None 1 2 3" at bounding box center [865, 268] width 545 height 28
select select "3"
click at [593, 254] on select "None 1 2 3" at bounding box center [865, 268] width 545 height 28
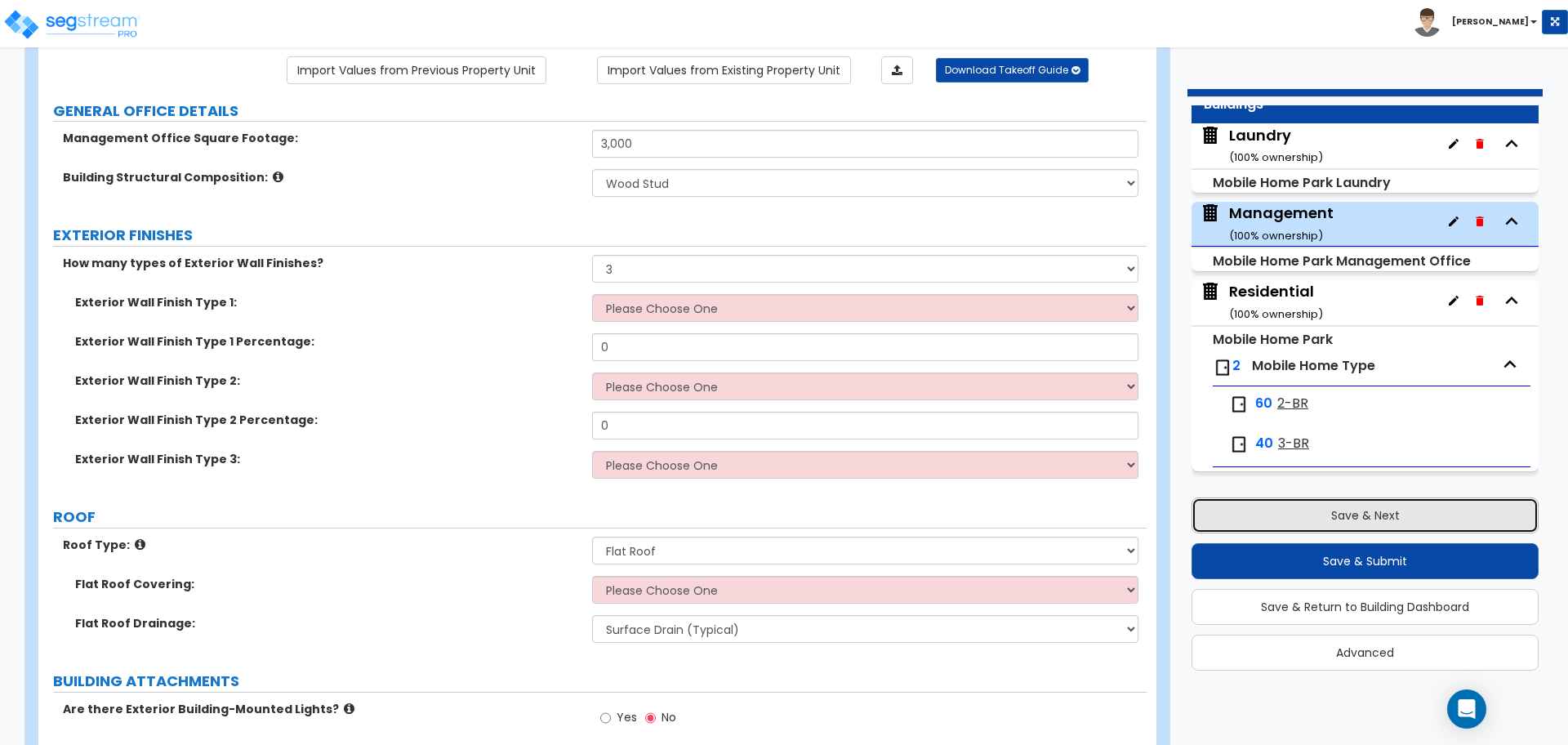
click at [1295, 501] on button "Save & Next" at bounding box center [1365, 515] width 347 height 36
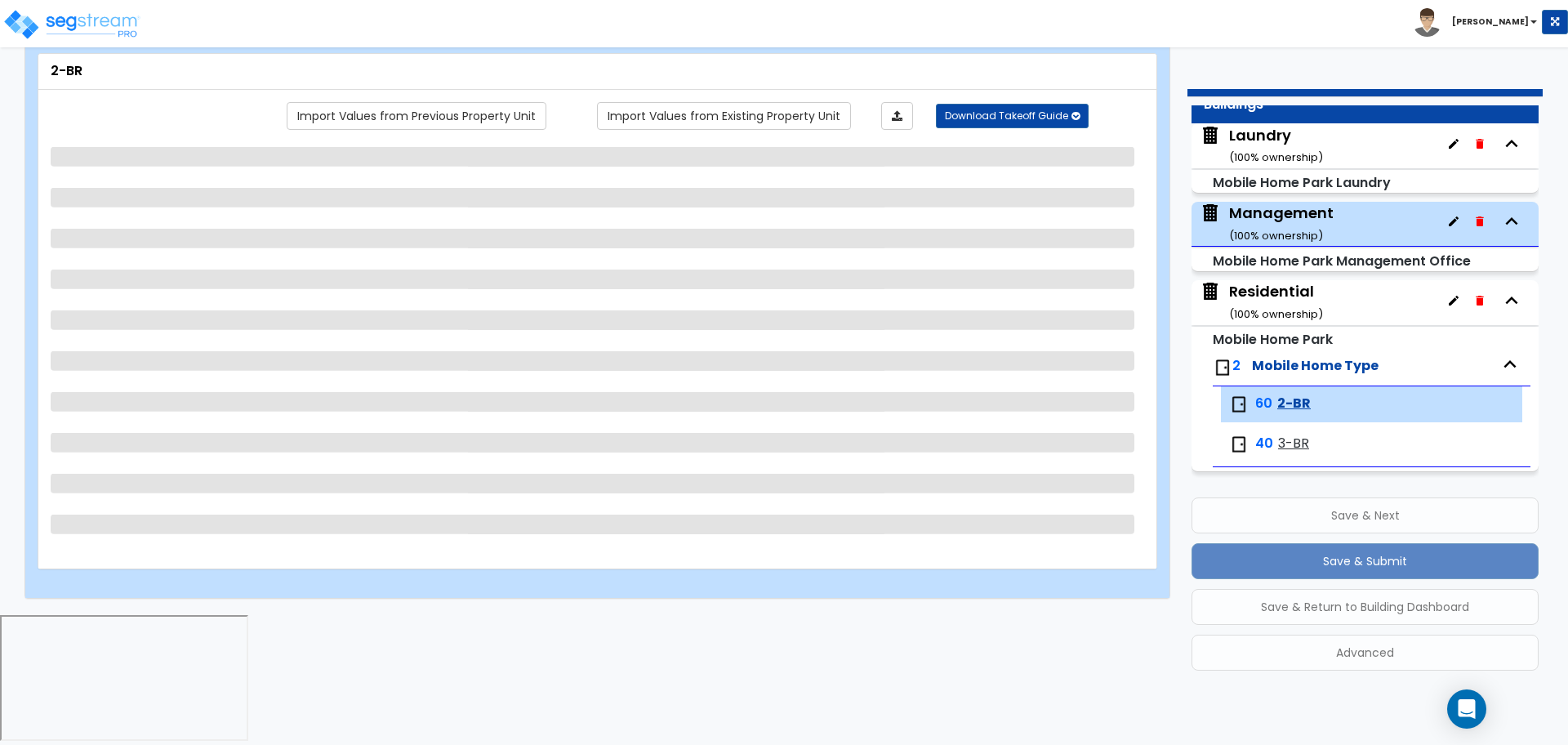
scroll to position [0, 0]
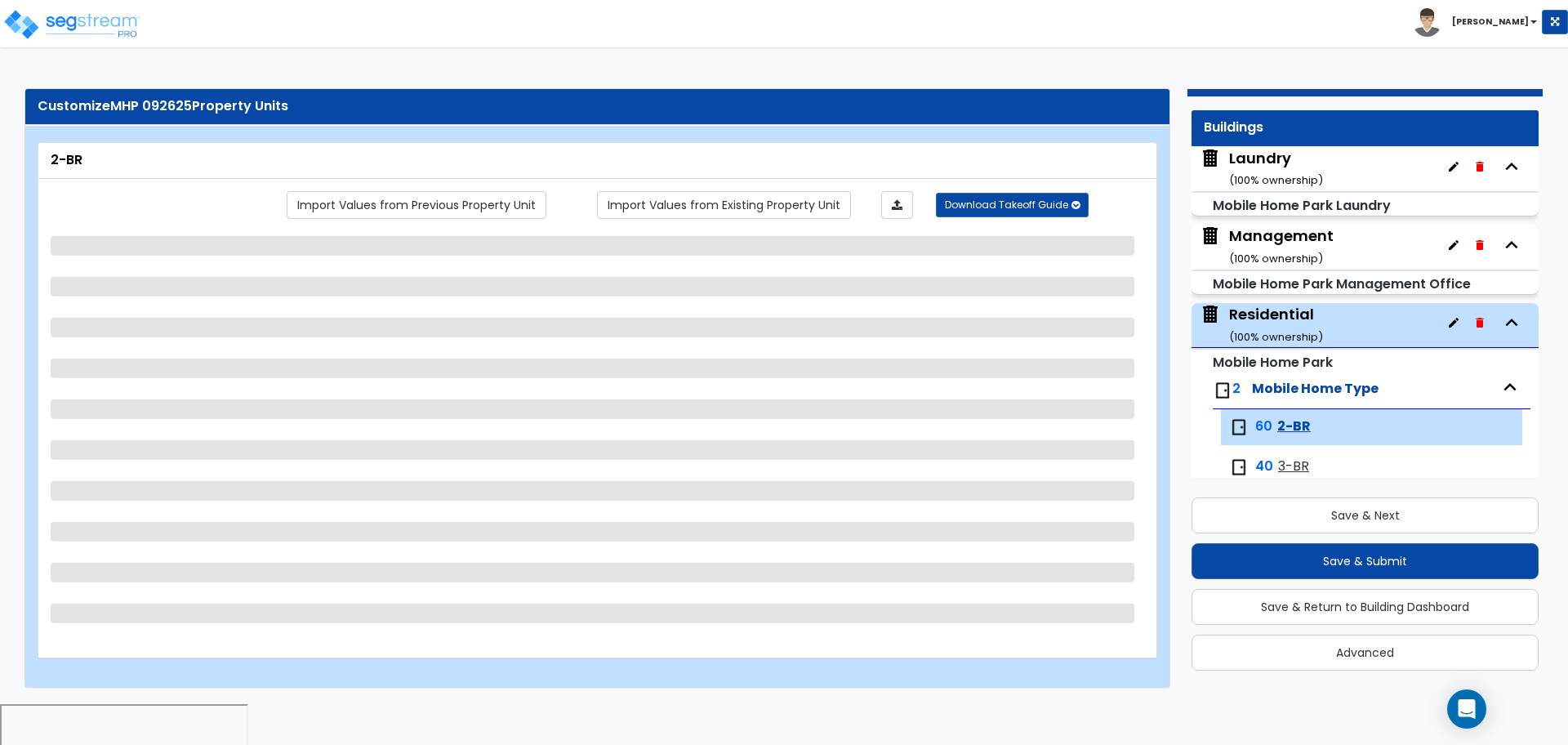
select select "1"
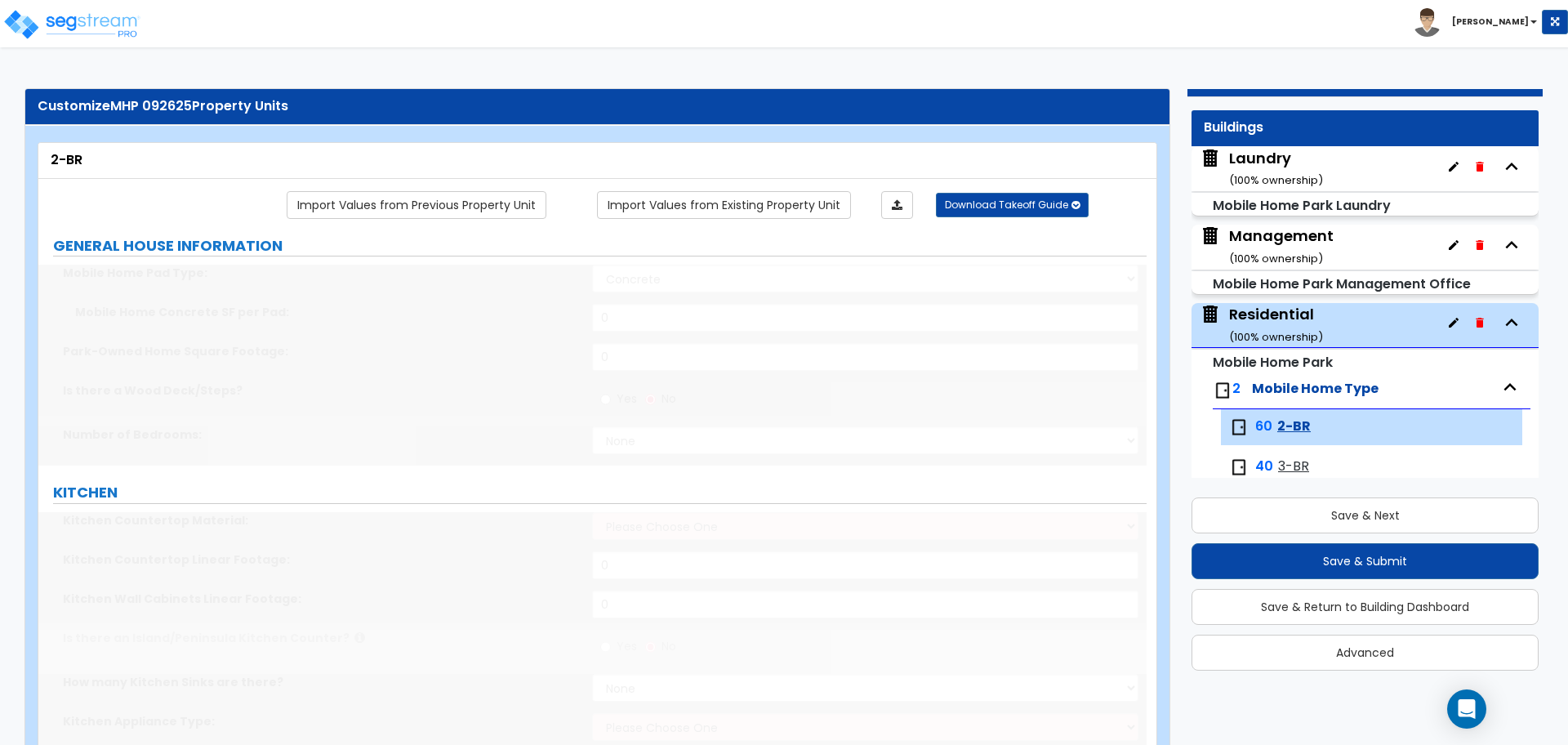
scroll to position [65, 0]
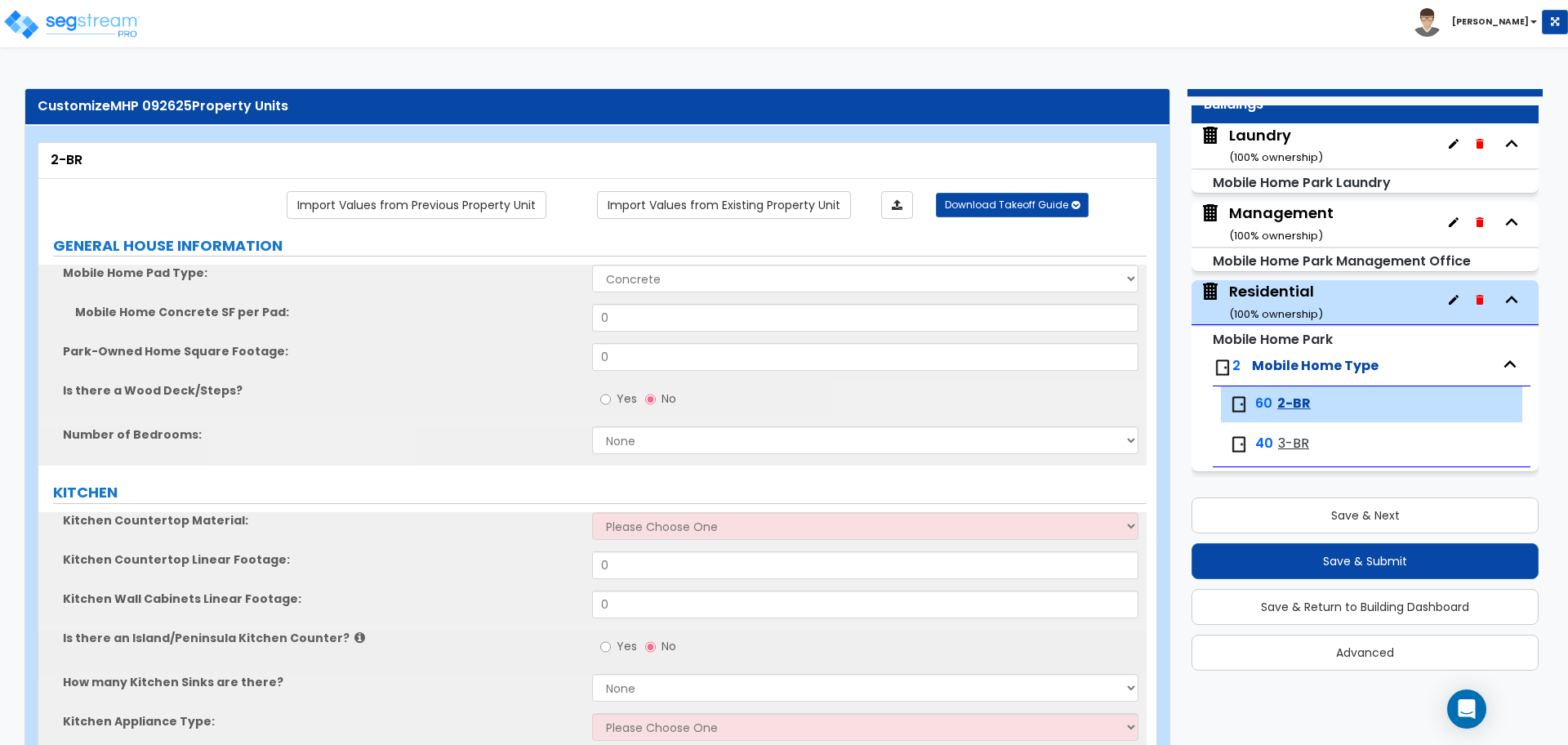
click at [1266, 144] on div "Laundry ( 100 % ownership)" at bounding box center [1275, 146] width 94 height 41
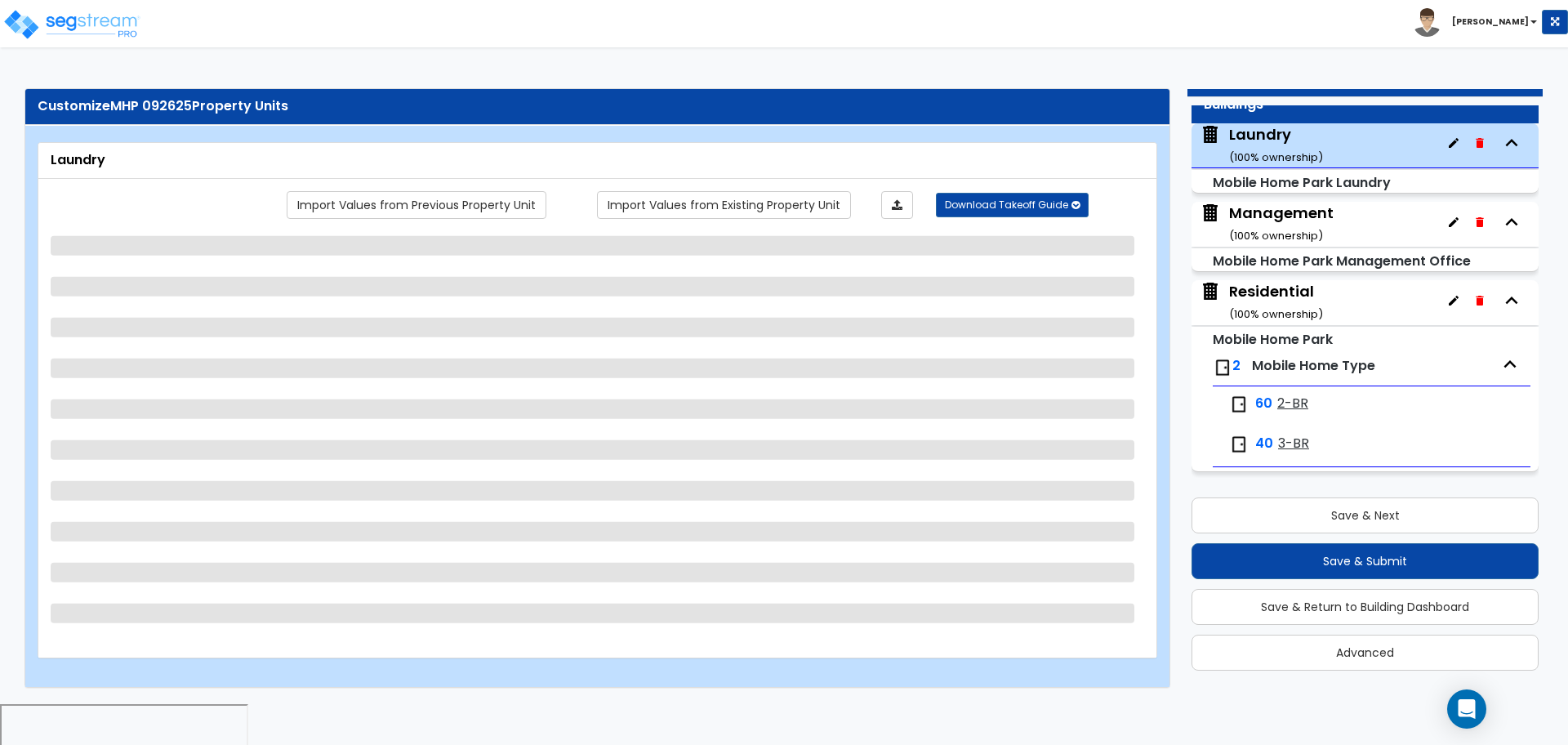
select select "1"
select select "2"
select select "8"
select select "10"
select select "2"
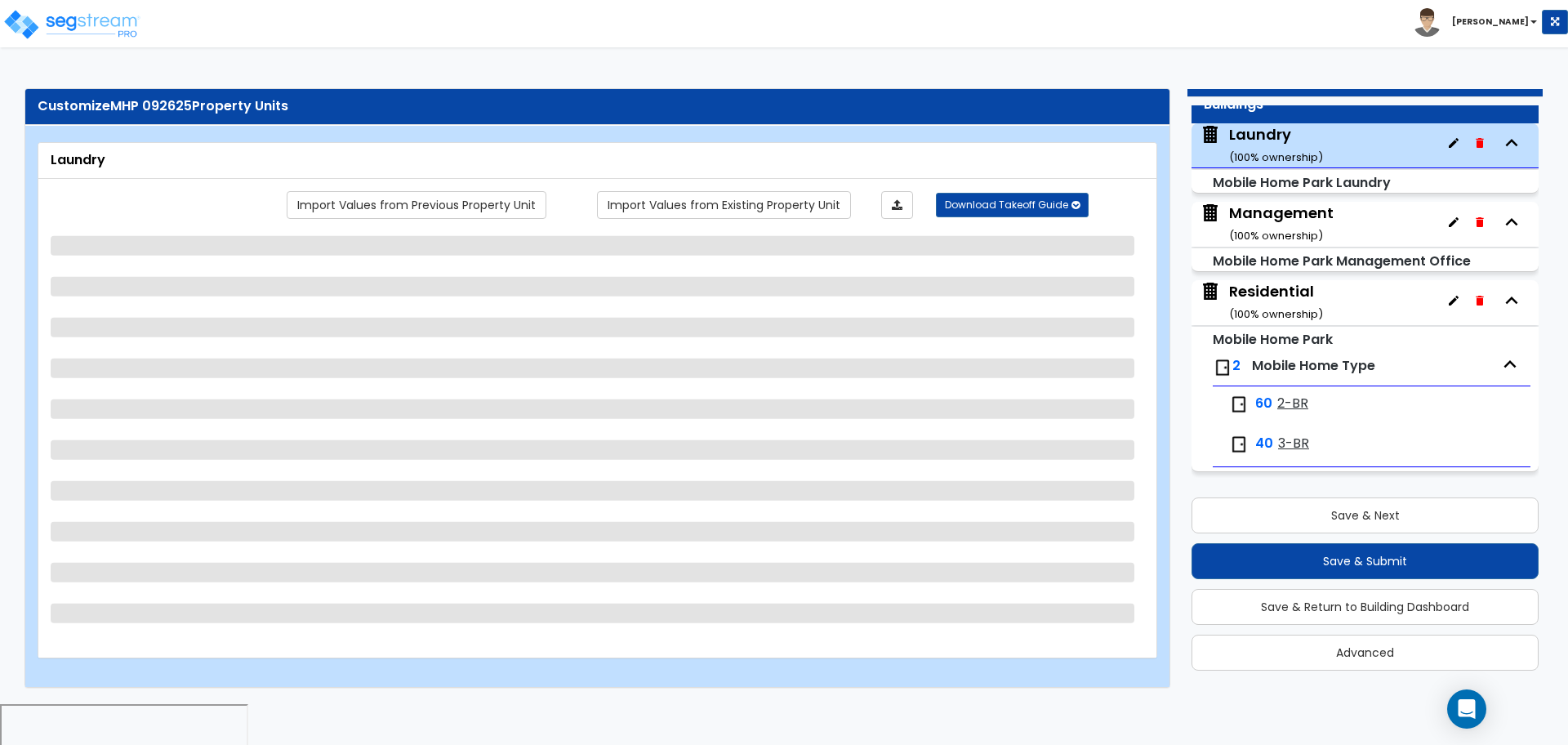
select select "2"
select select "1"
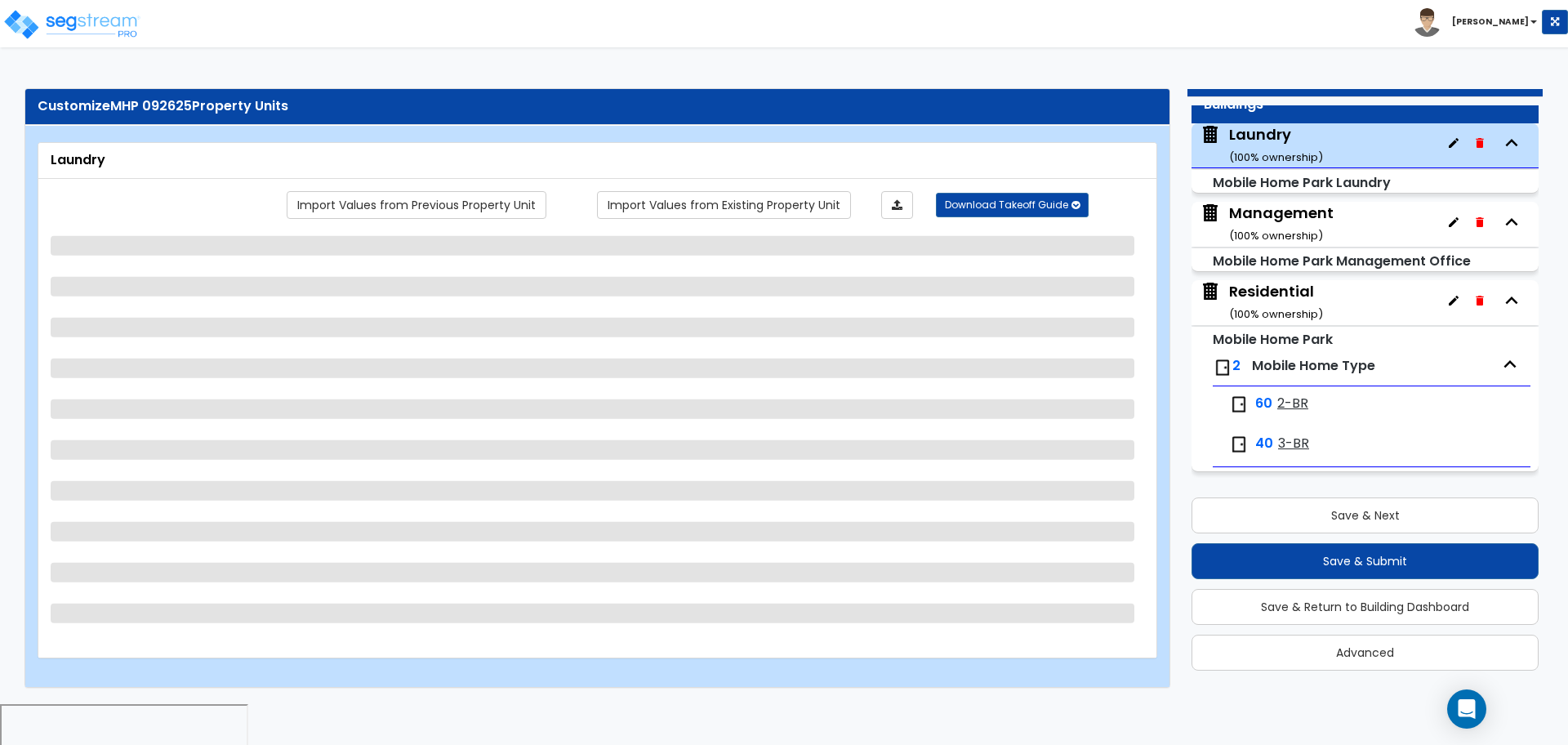
select select "2"
select select "3"
select select "2"
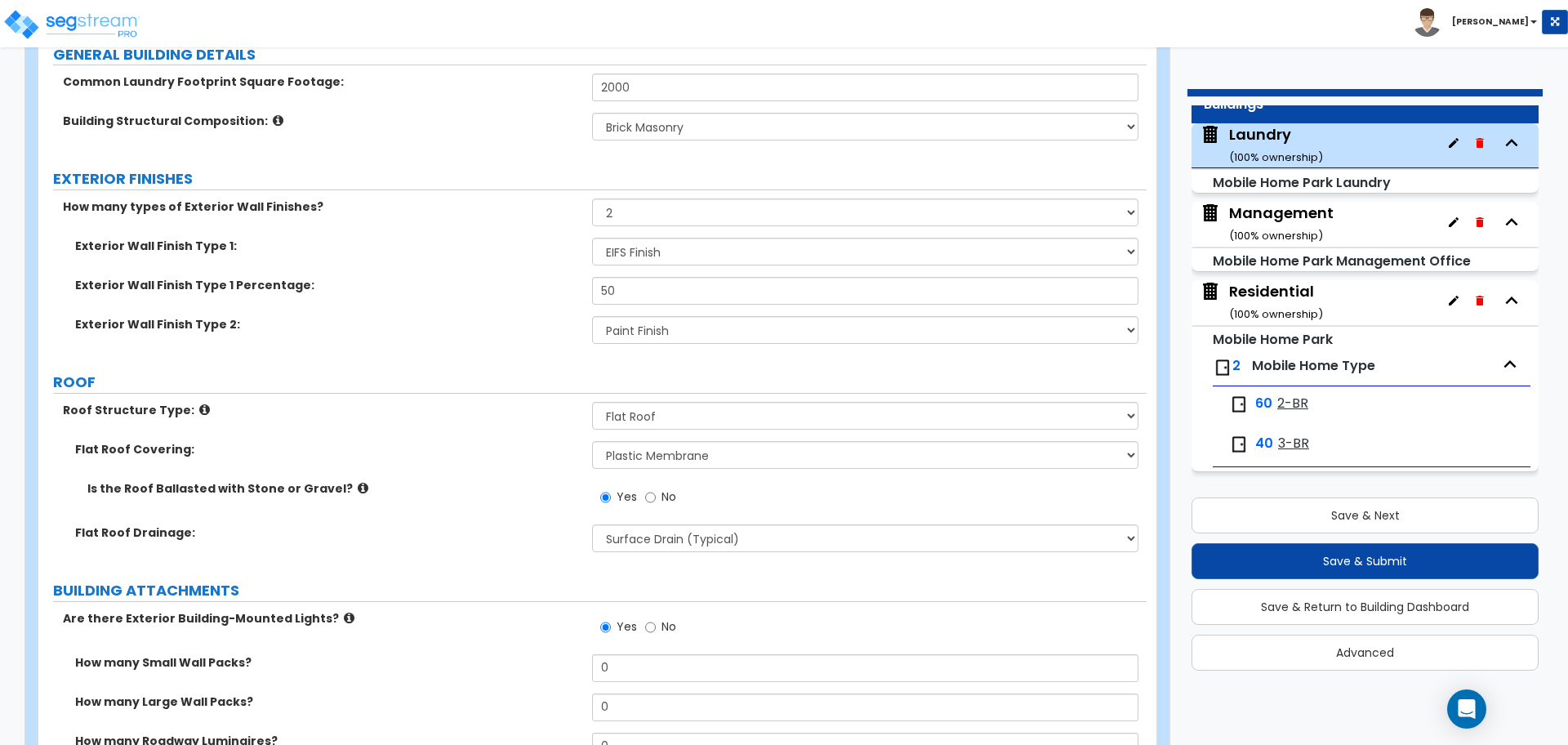
scroll to position [188, 0]
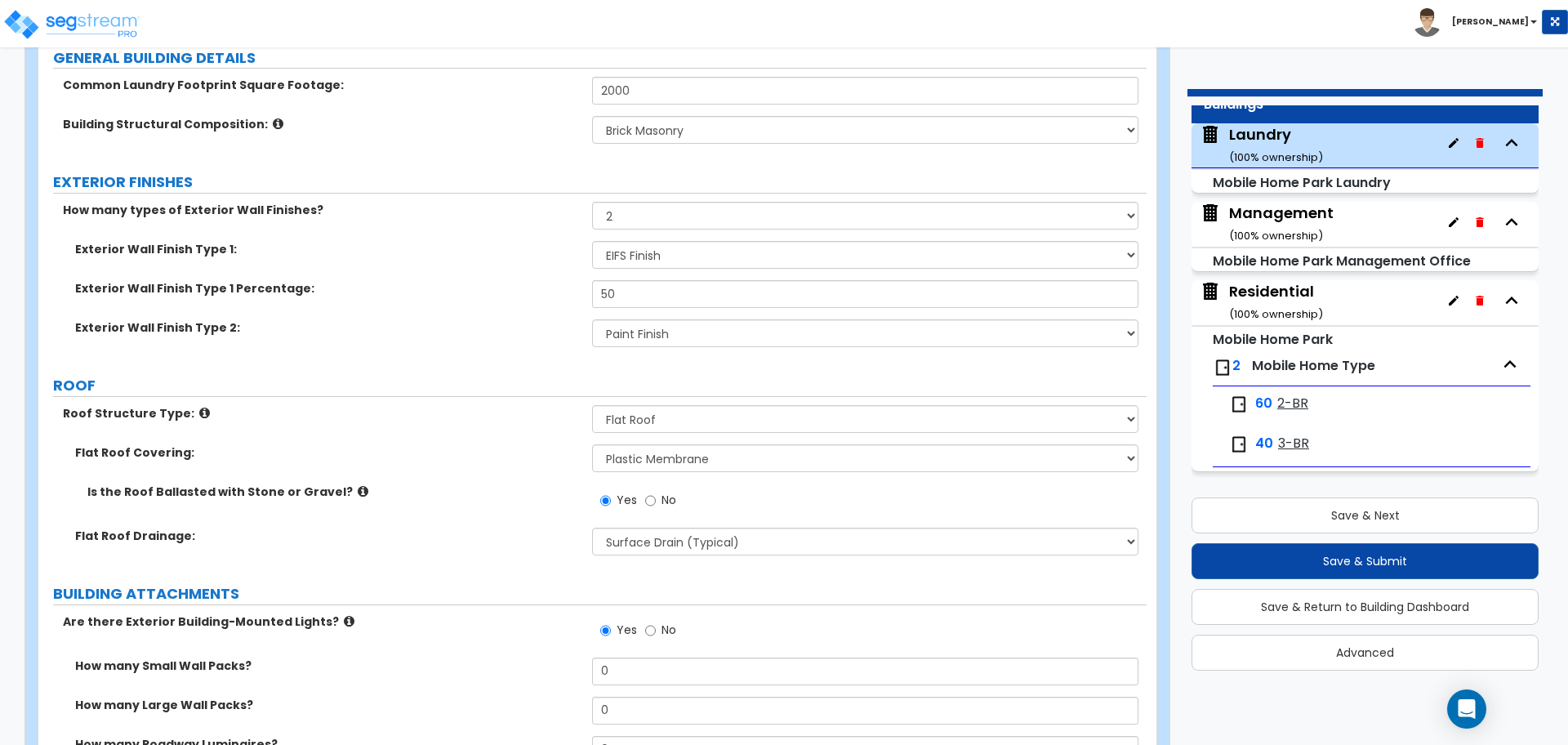
click at [1311, 223] on div "Management ( 100 % ownership)" at bounding box center [1281, 223] width 104 height 41
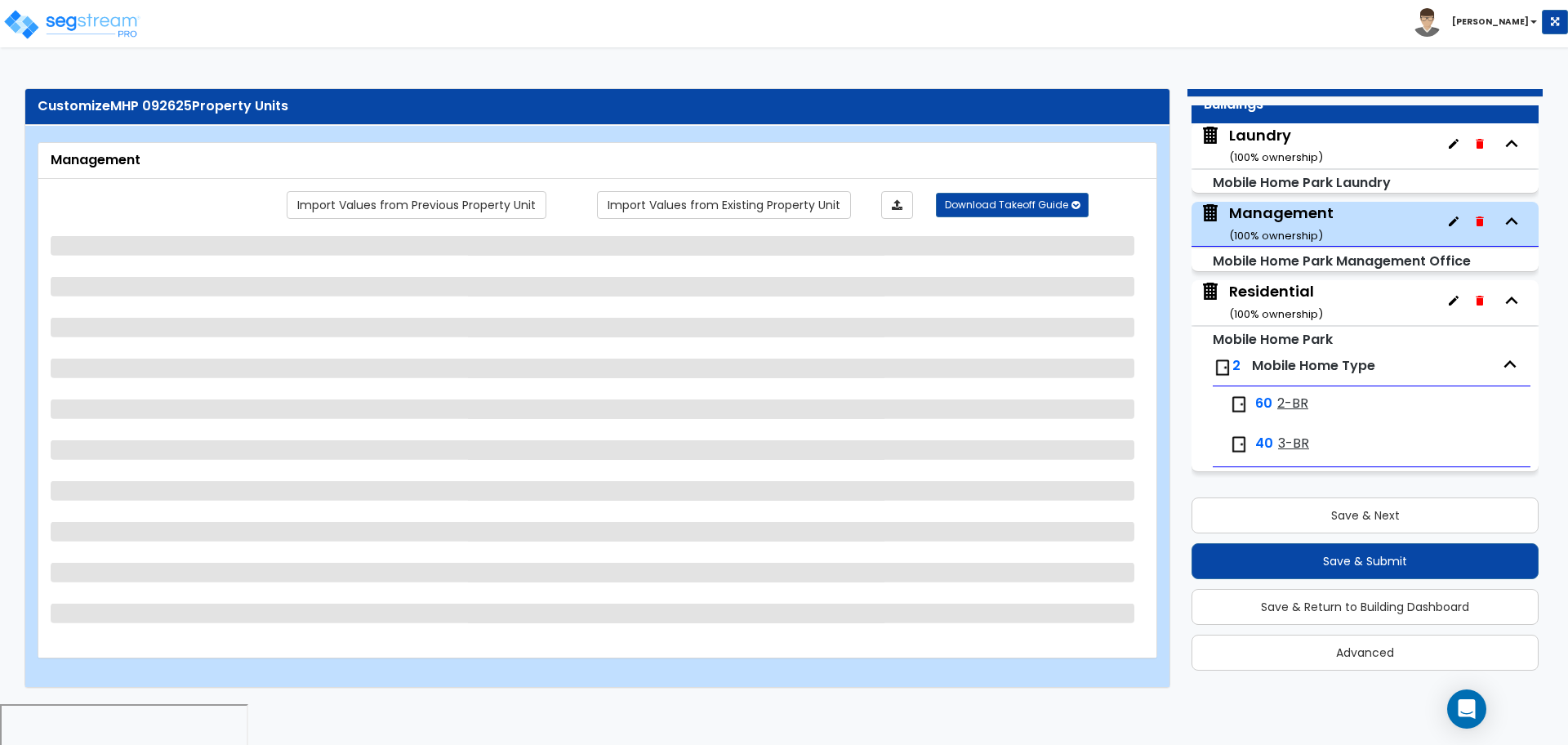
select select "3"
select select "2"
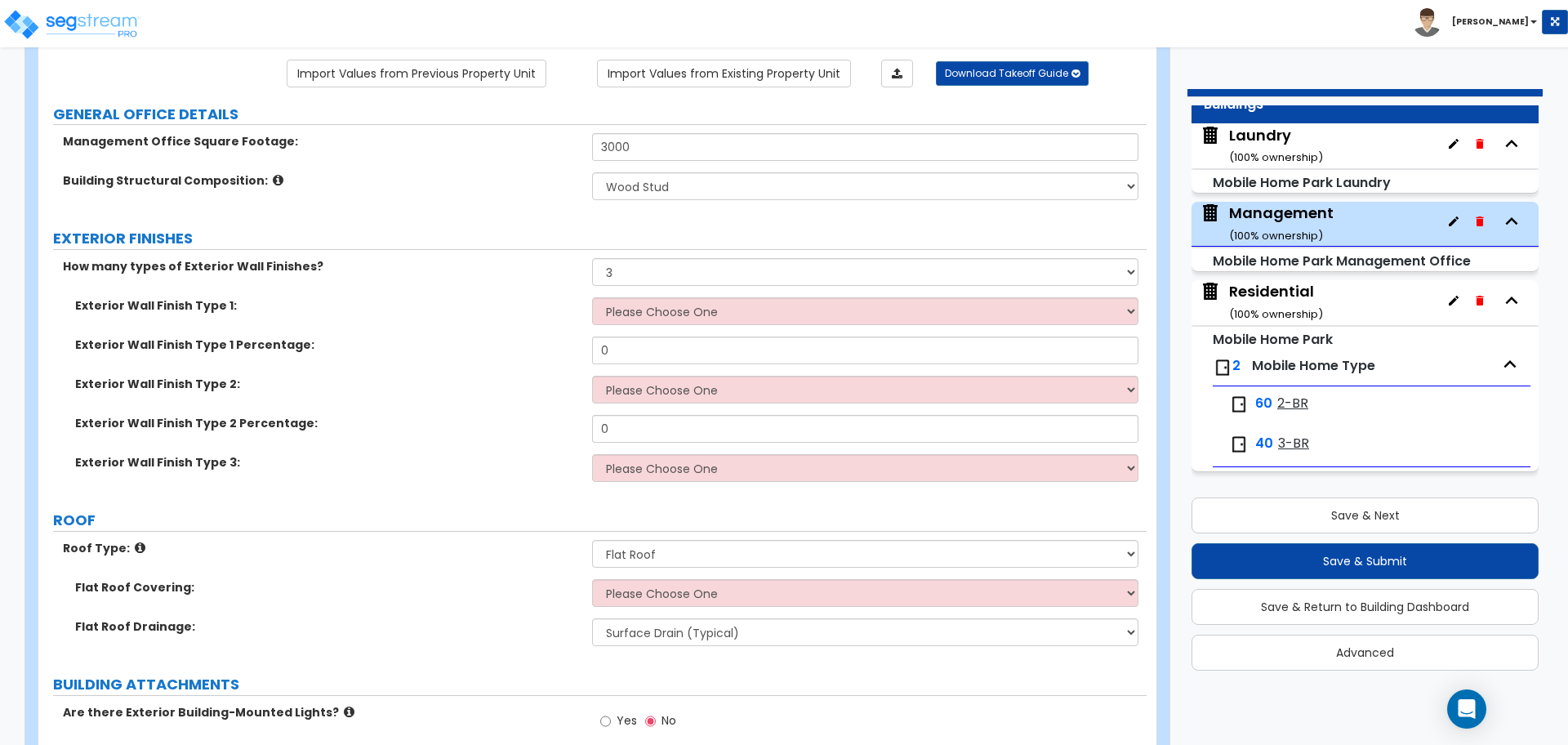
scroll to position [142, 0]
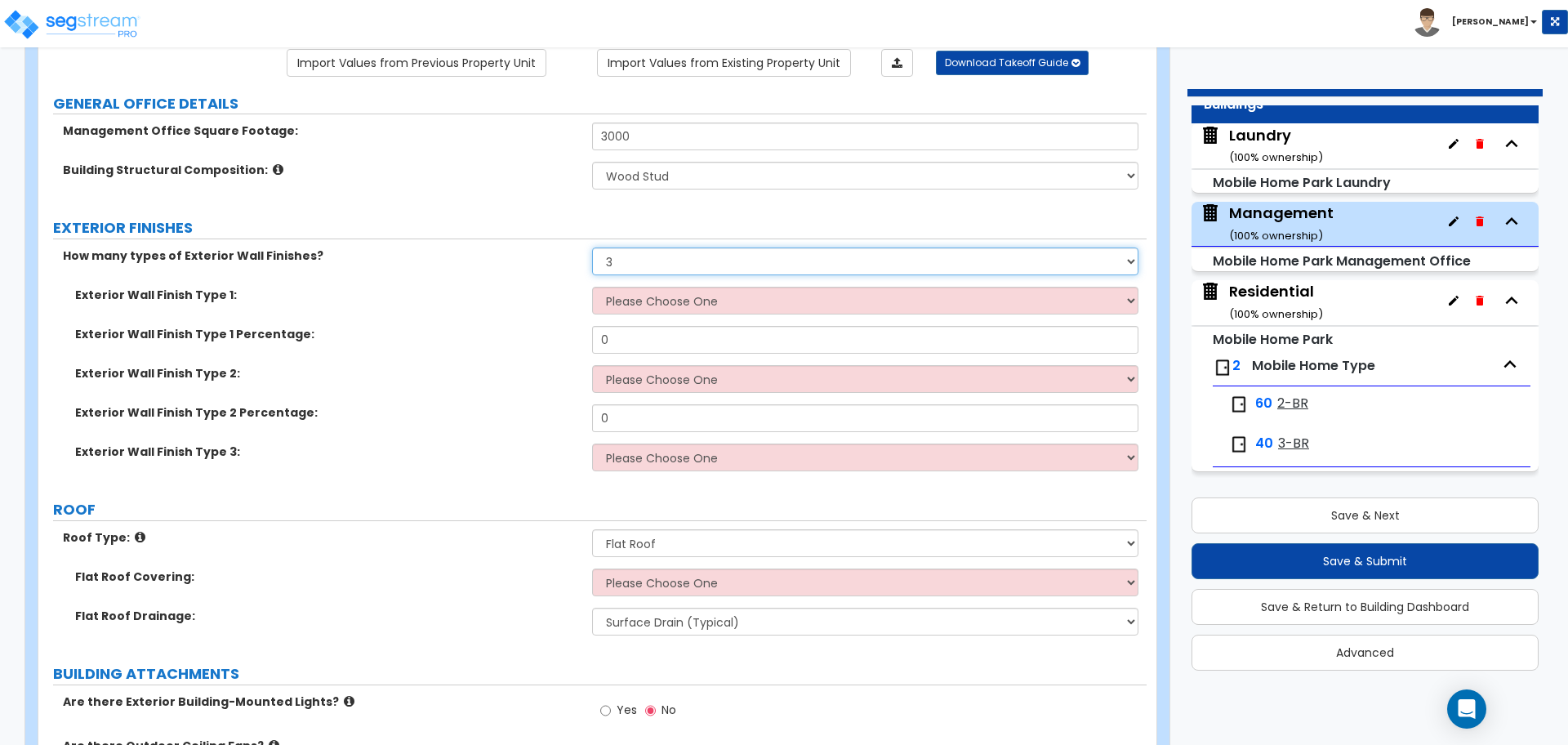
click at [692, 272] on select "None 1 2 3" at bounding box center [865, 262] width 545 height 28
click at [593, 248] on select "None 1 2 3" at bounding box center [865, 262] width 545 height 28
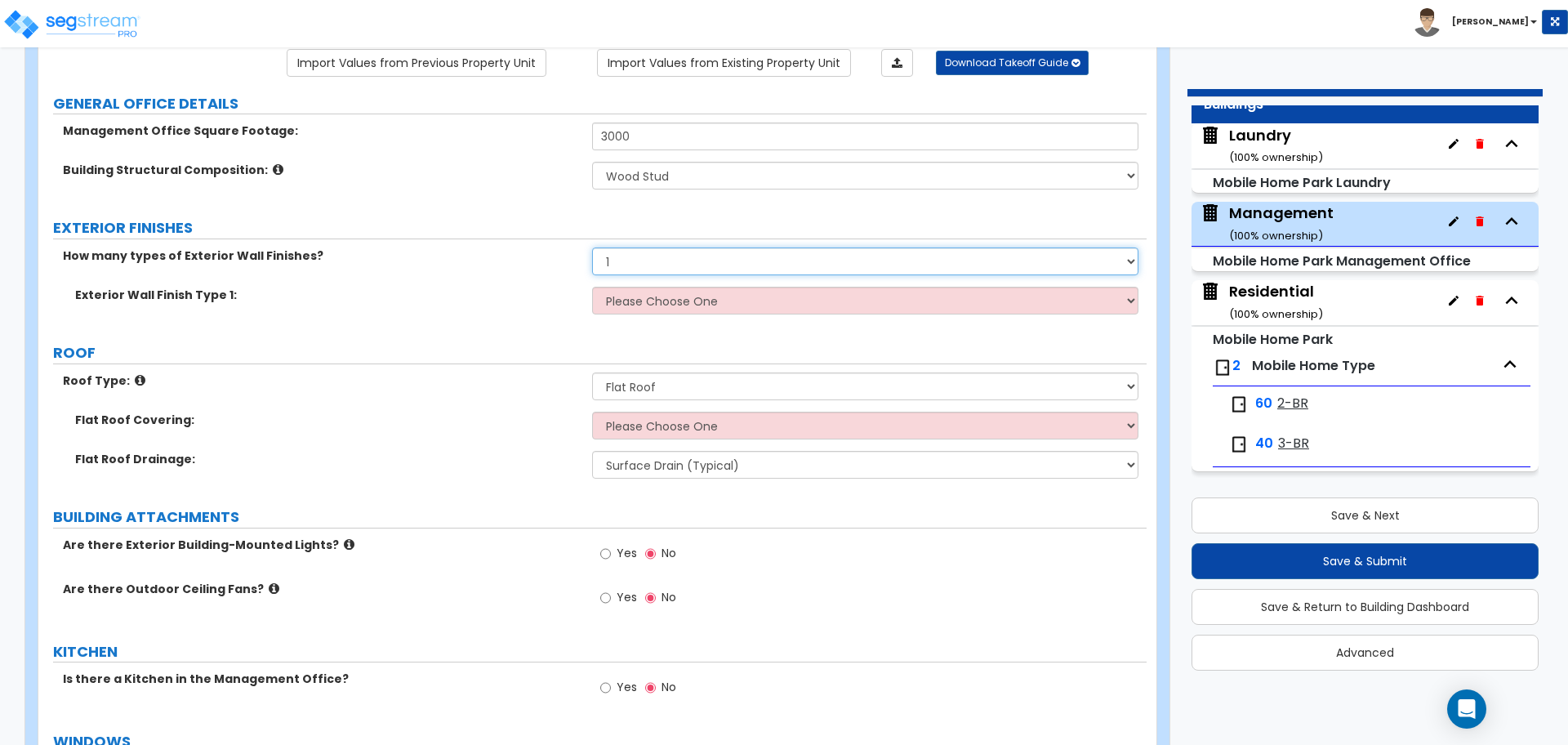
click at [656, 261] on select "None 1 2 3" at bounding box center [865, 262] width 545 height 28
select select "2"
click at [593, 248] on select "None 1 2 3" at bounding box center [865, 262] width 545 height 28
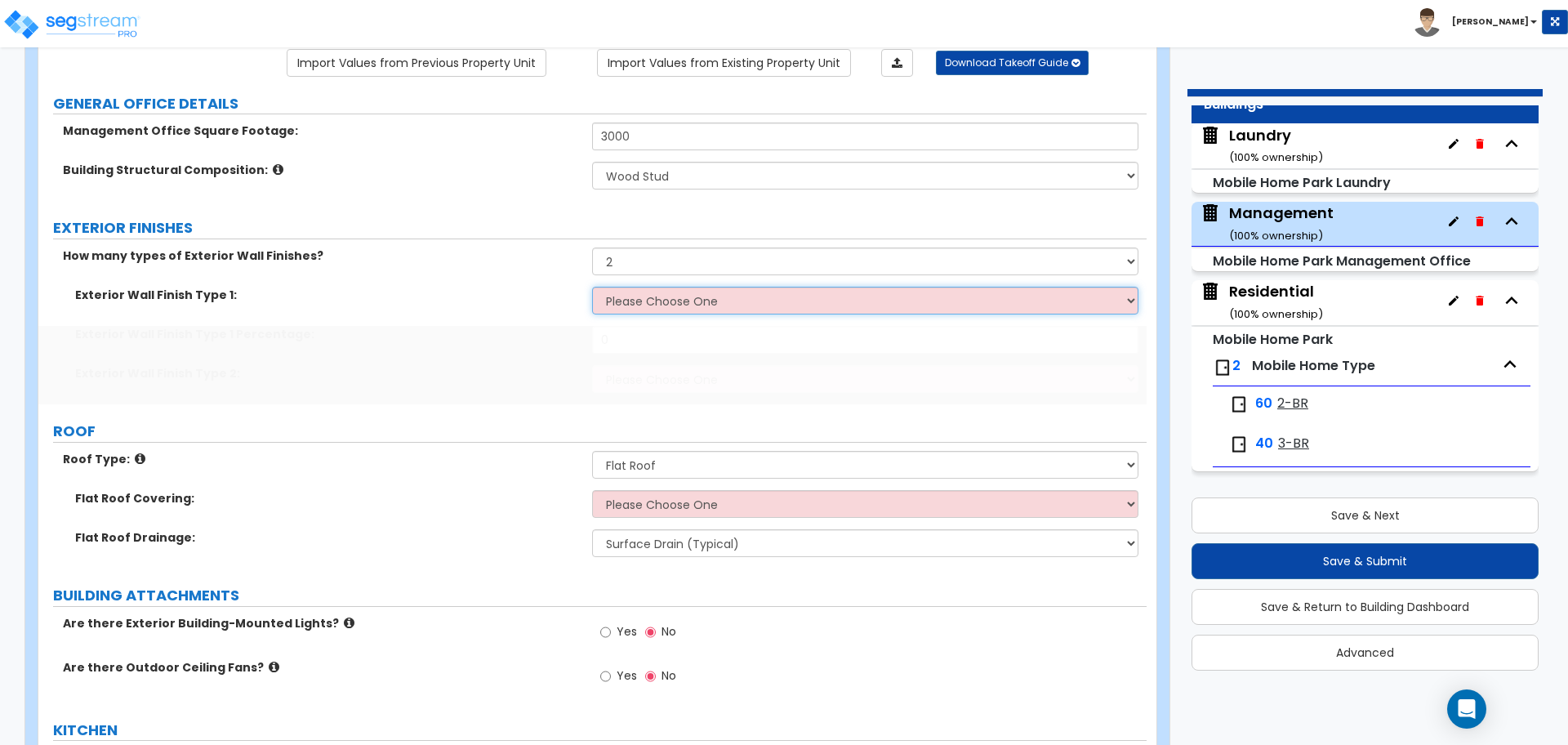
click at [705, 303] on select "Please Choose One Common/Shared Wall Brick Veneer Stone Veneer Wood Siding Viny…" at bounding box center [865, 301] width 545 height 28
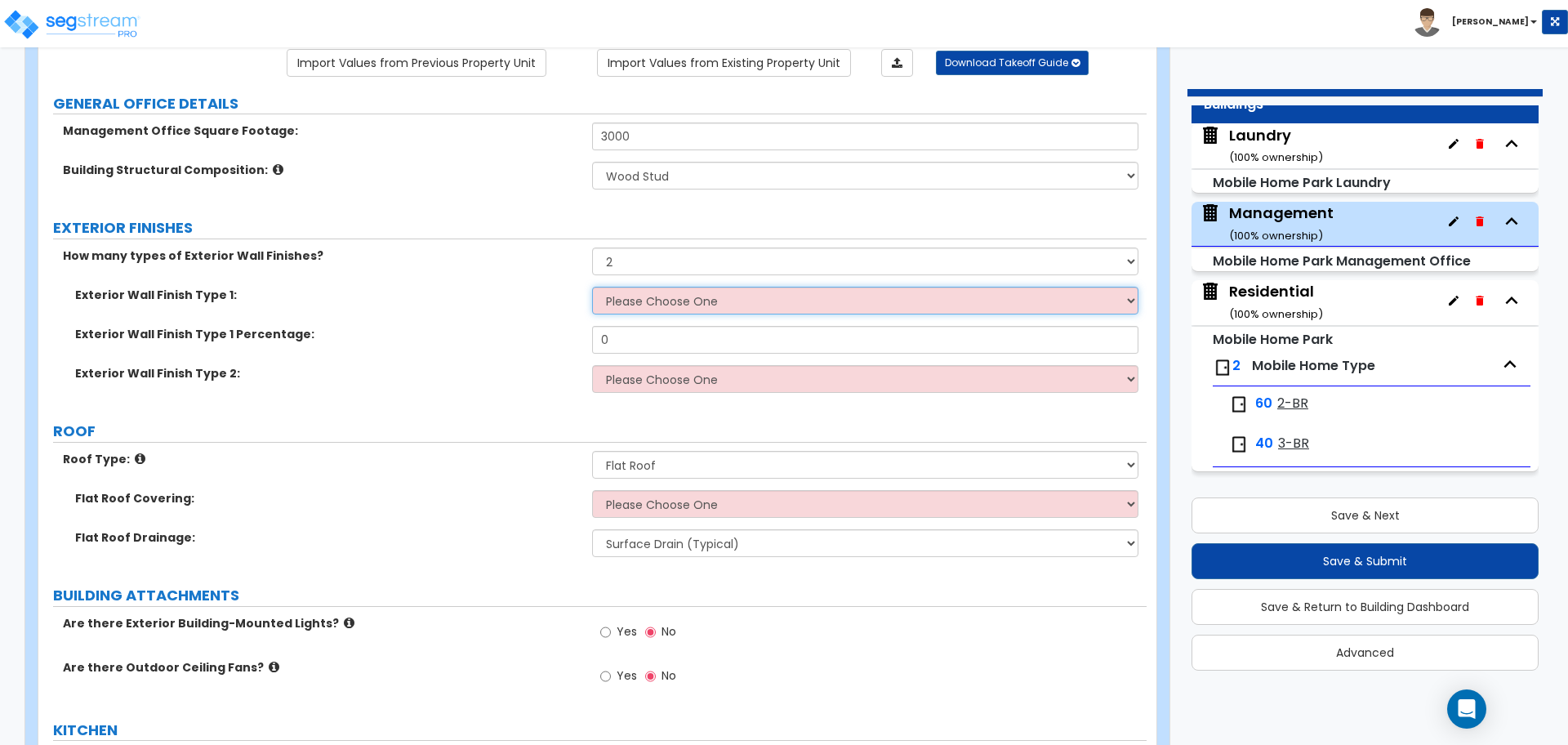
select select "11"
click at [593, 287] on select "Please Choose One Common/Shared Wall Brick Veneer Stone Veneer Wood Siding Viny…" at bounding box center [865, 301] width 545 height 28
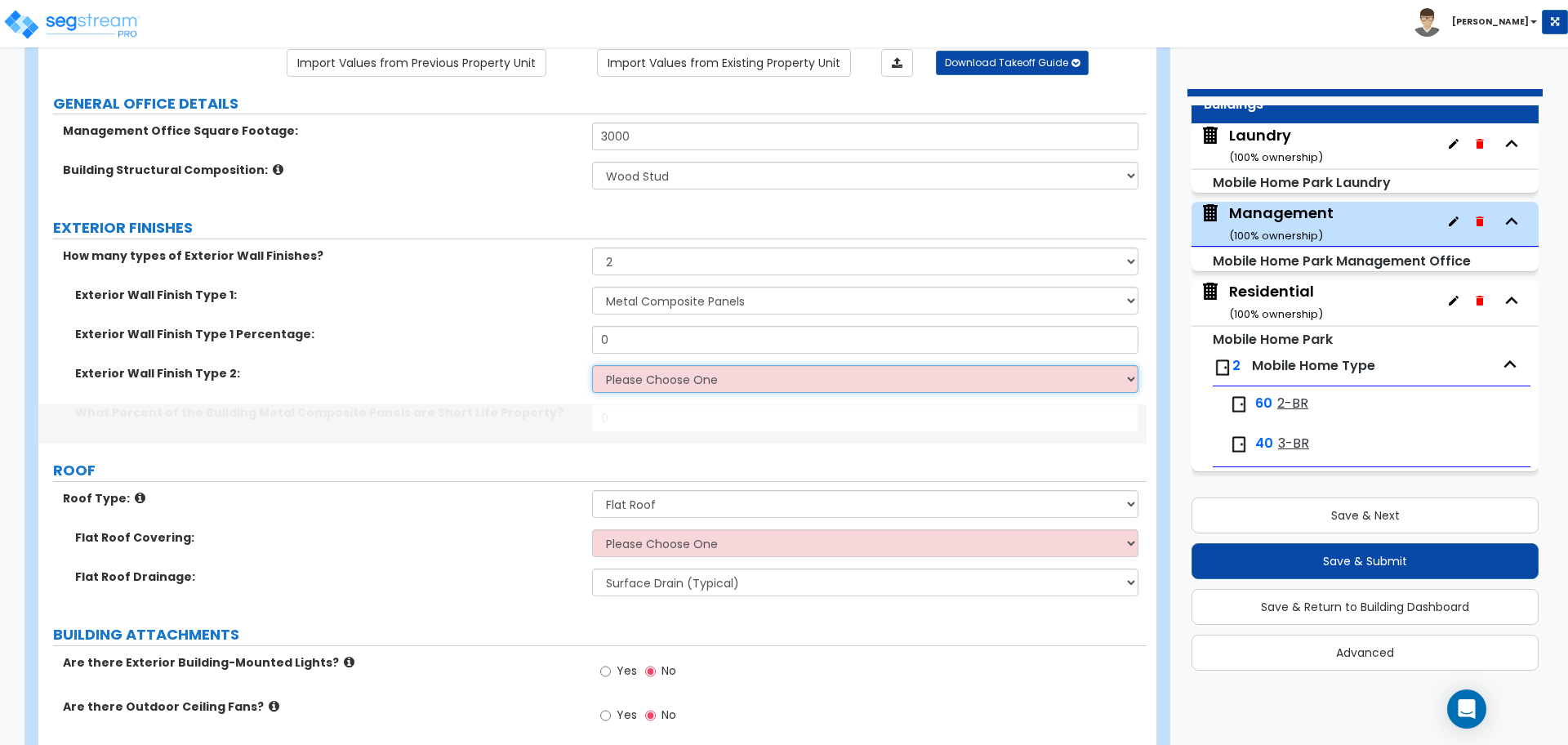
click at [699, 380] on select "Please Choose One Common/Shared Wall Brick Veneer Stone Veneer Wood Siding Viny…" at bounding box center [865, 380] width 545 height 28
select select "8"
click at [593, 365] on select "Please Choose One Common/Shared Wall Brick Veneer Stone Veneer Wood Siding Viny…" at bounding box center [865, 380] width 545 height 28
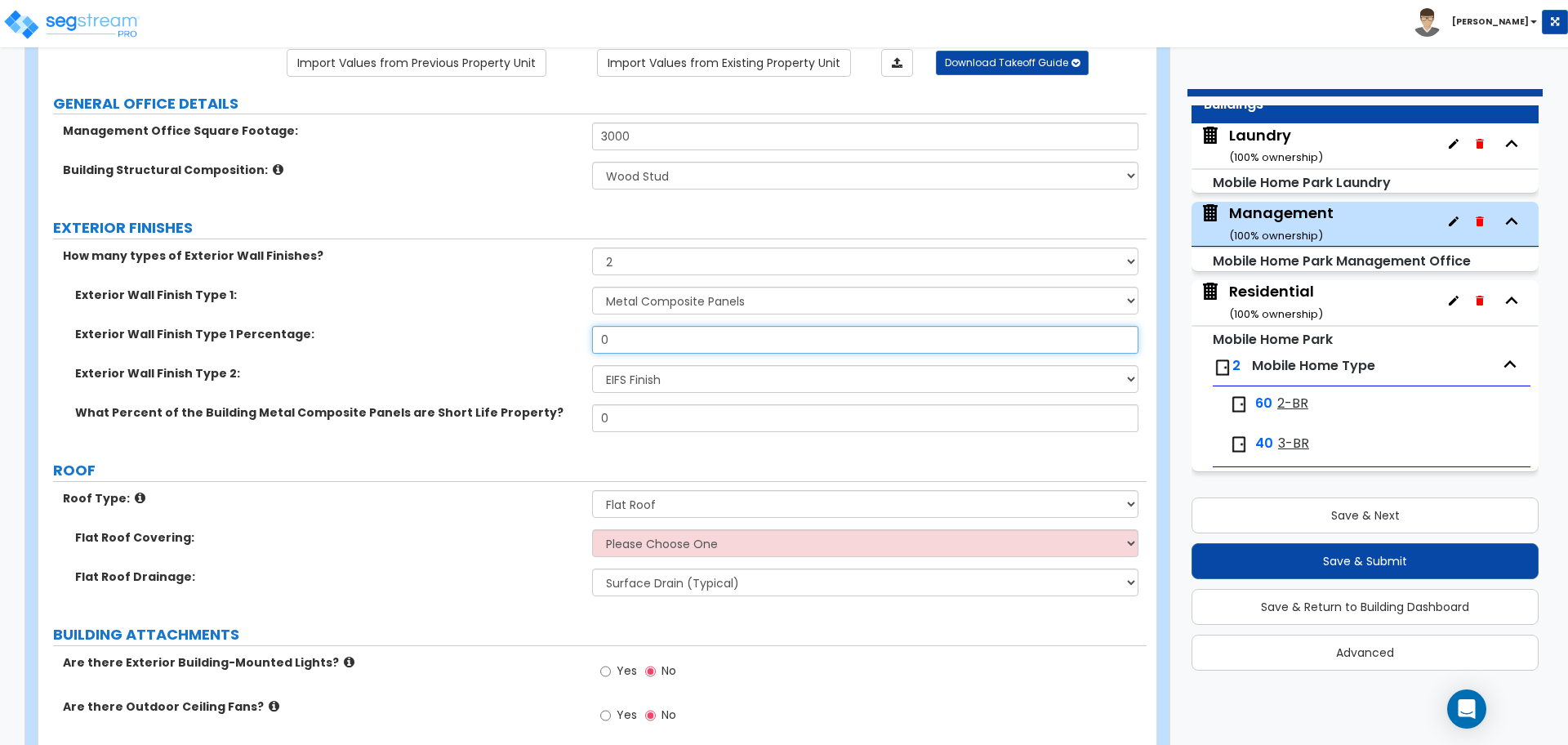
drag, startPoint x: 654, startPoint y: 341, endPoint x: 568, endPoint y: 340, distance: 86.0
click at [568, 340] on div "Exterior Wall Finish Type 1 Percentage: 0" at bounding box center [592, 345] width 1108 height 39
type input "50"
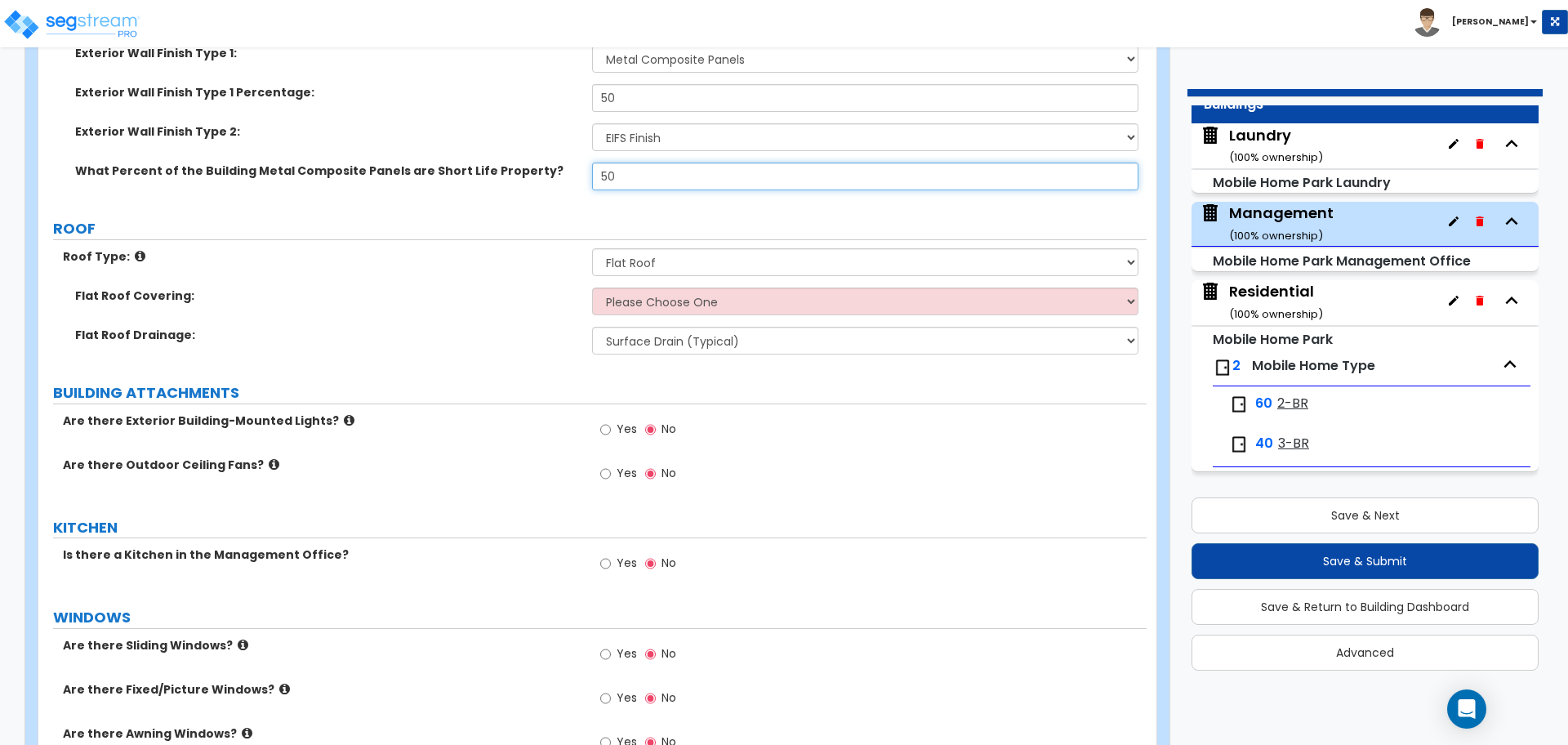
scroll to position [386, 0]
type input "50"
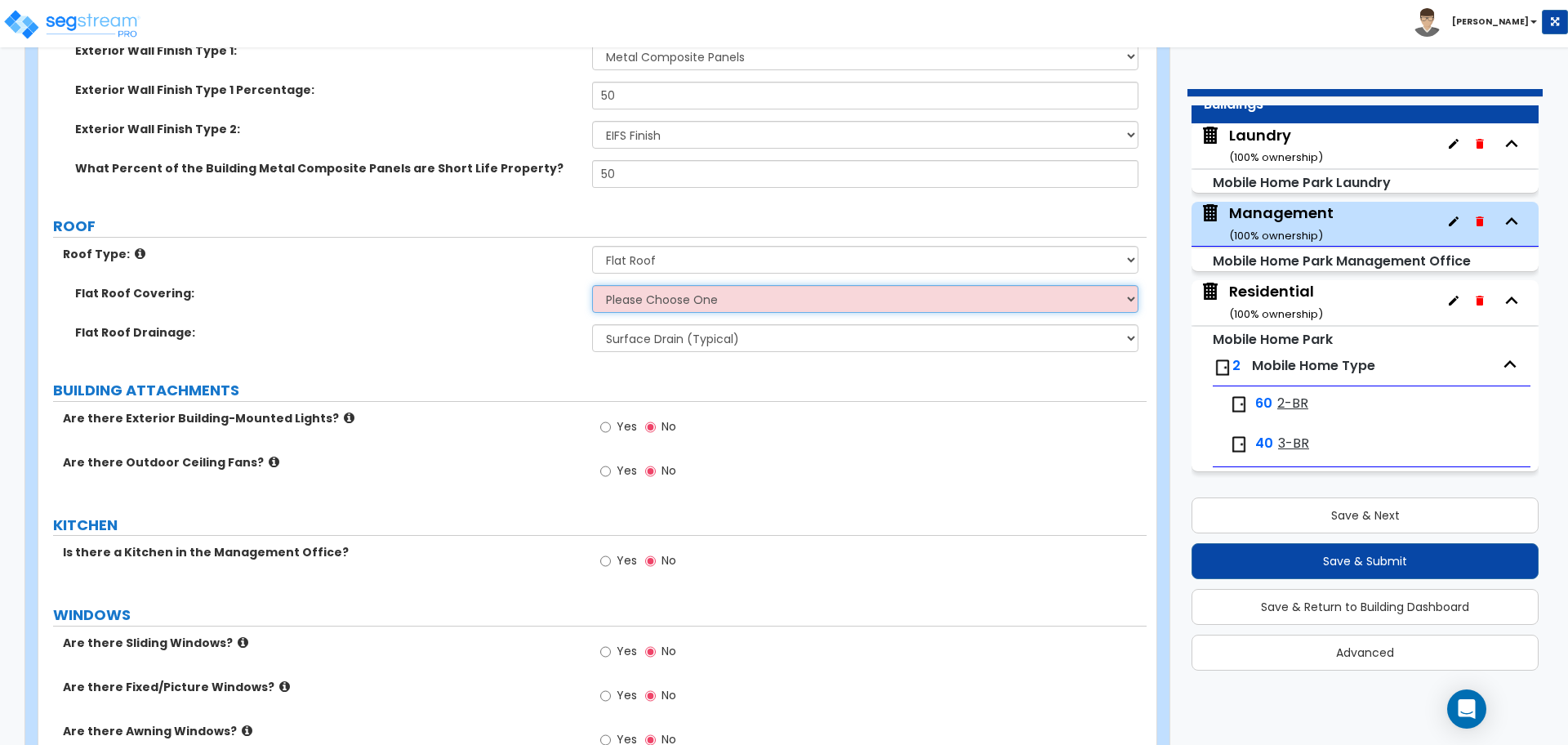
click at [750, 296] on select "Please Choose One Rolled Asphalt Plastic Membrane Asphalt Flood Coat" at bounding box center [865, 299] width 545 height 28
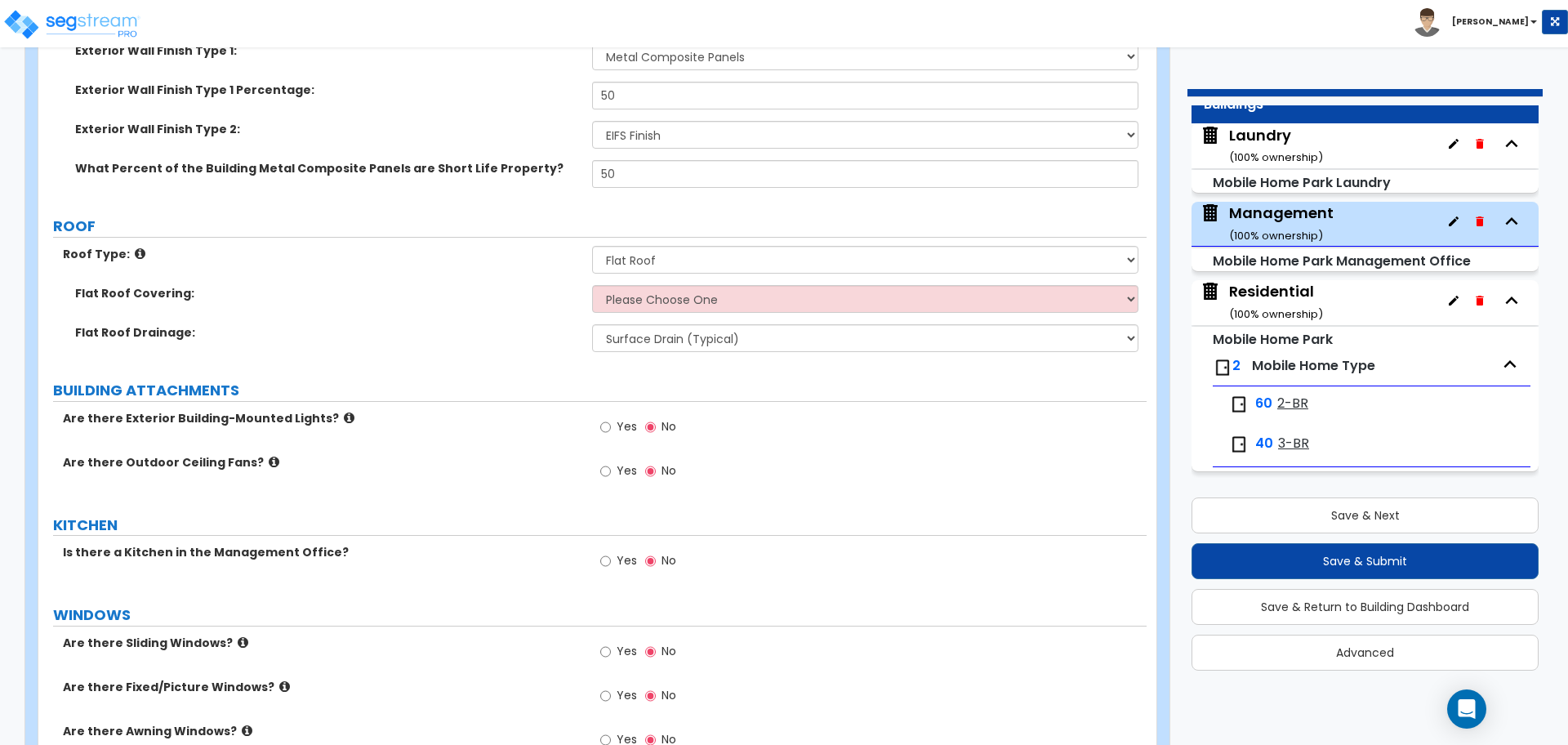
click at [1278, 161] on small "( 100 % ownership)" at bounding box center [1275, 157] width 94 height 16
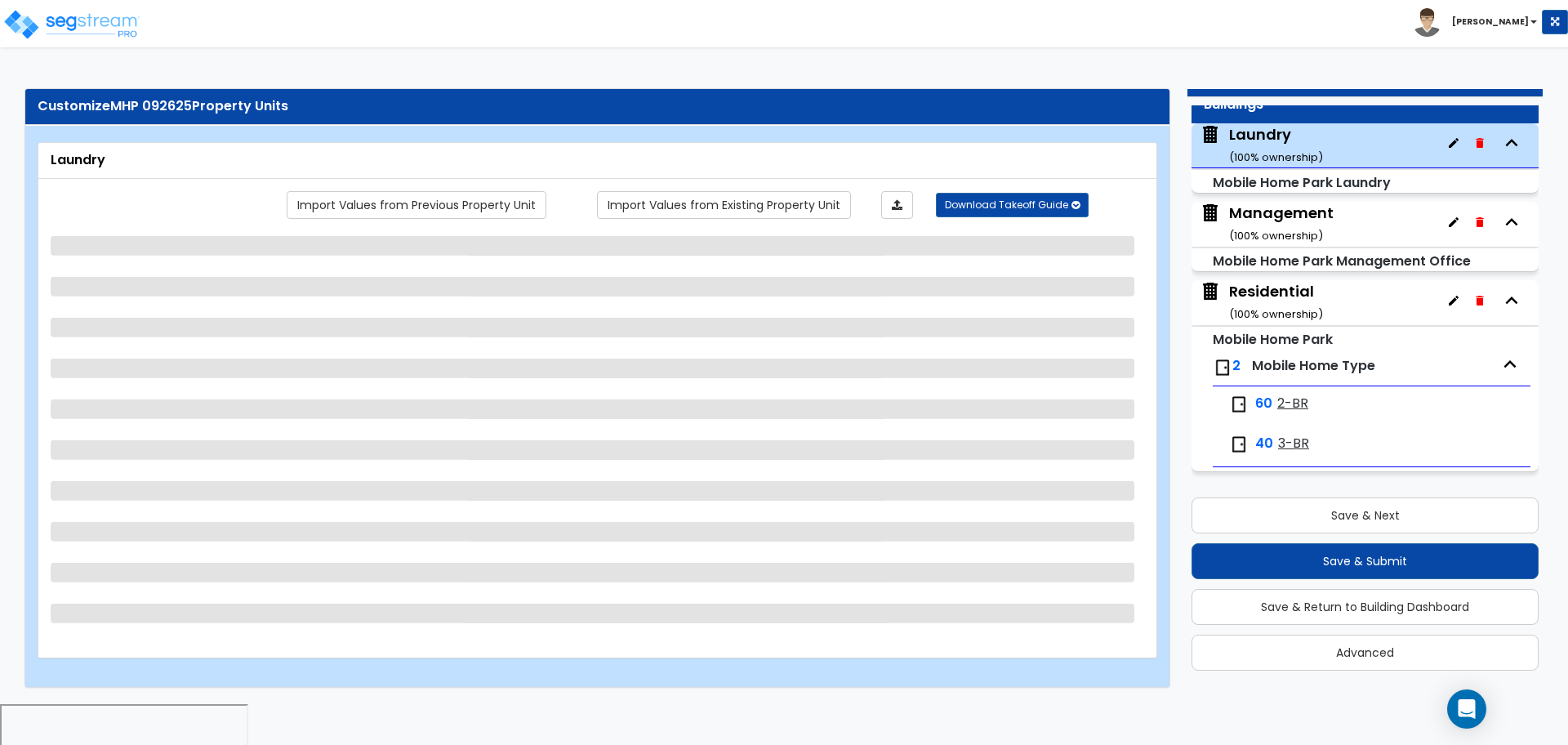
select select "1"
select select "2"
select select "8"
select select "10"
select select "2"
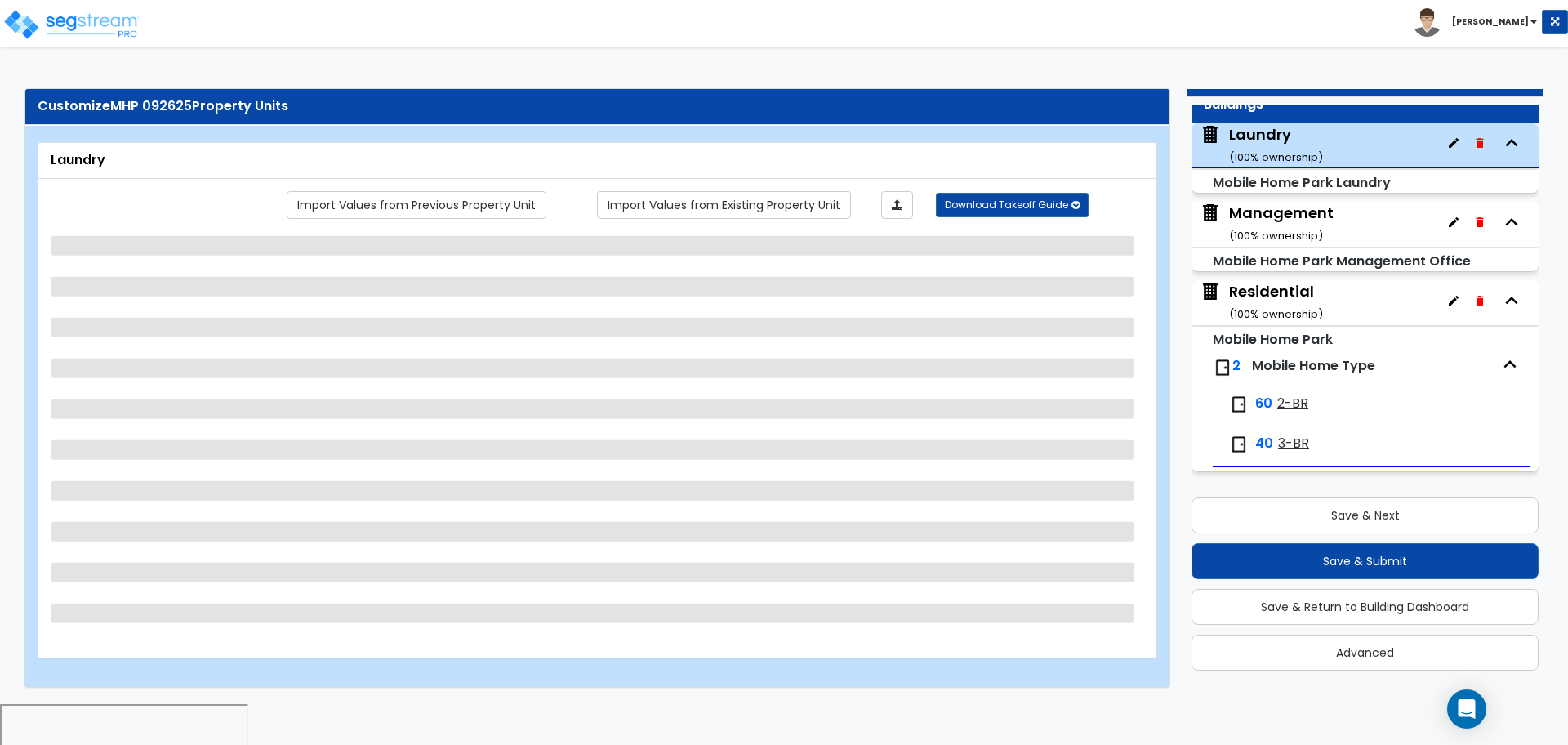
select select "2"
select select "1"
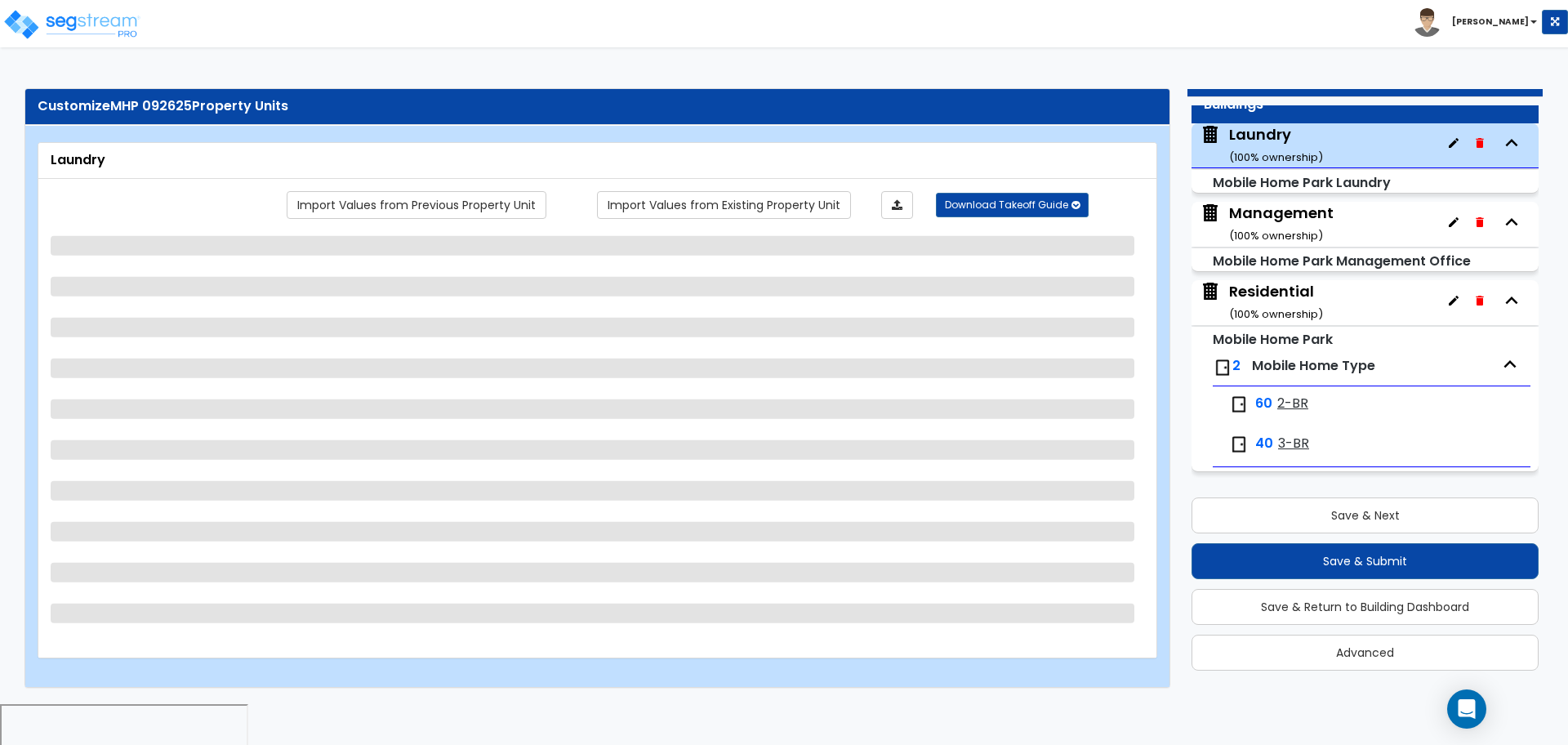
select select "2"
select select "3"
select select "2"
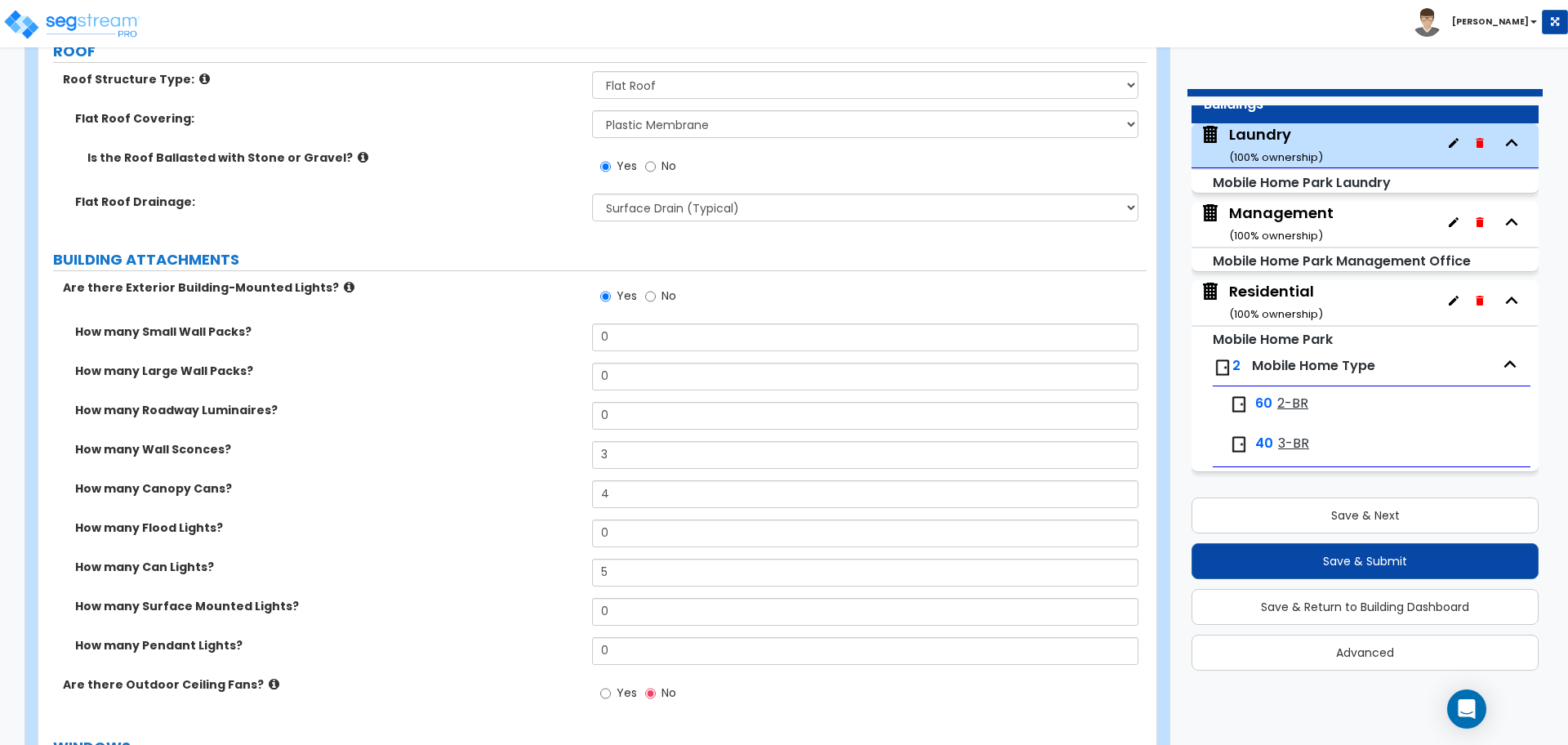
scroll to position [521, 0]
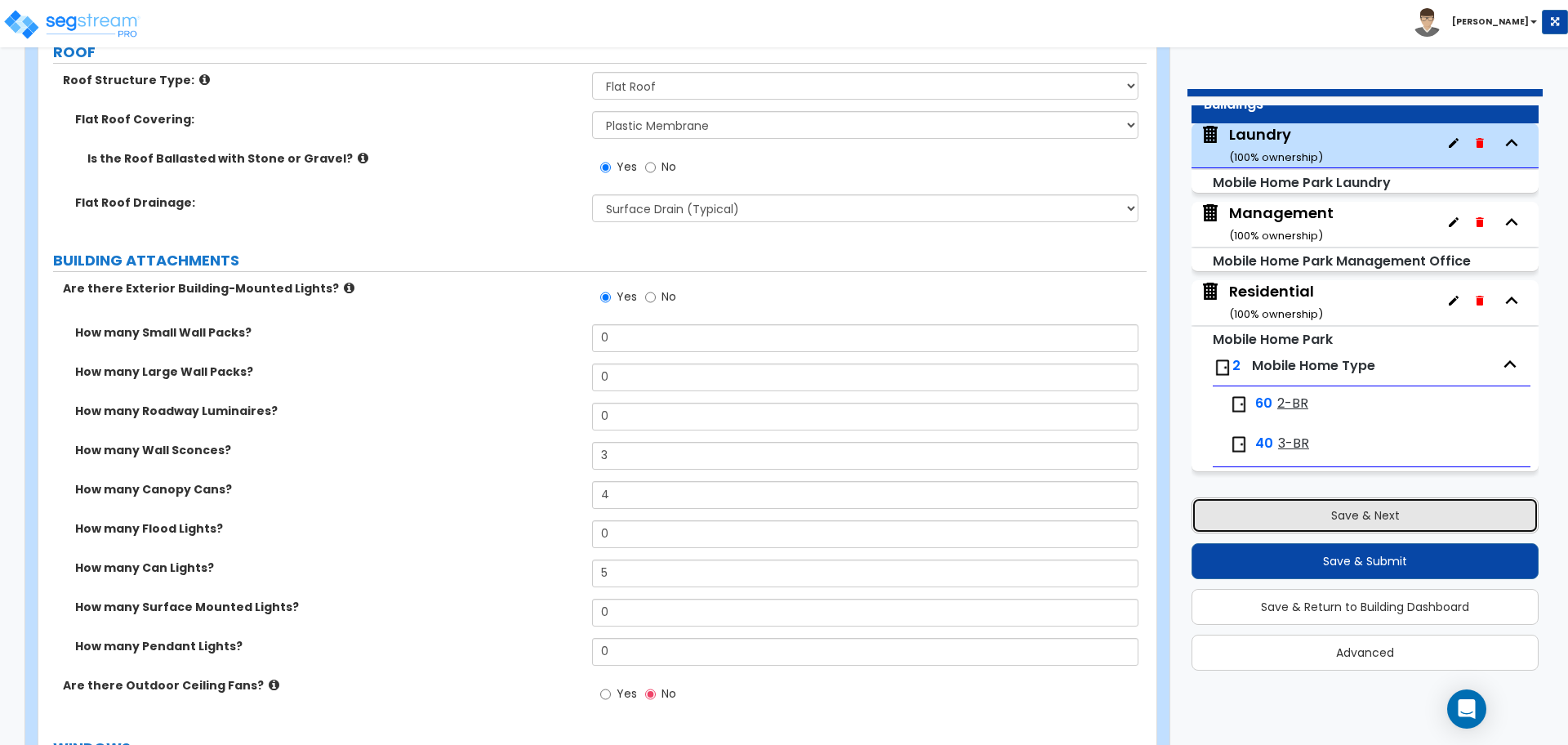
click at [1343, 514] on button "Save & Next" at bounding box center [1365, 515] width 347 height 36
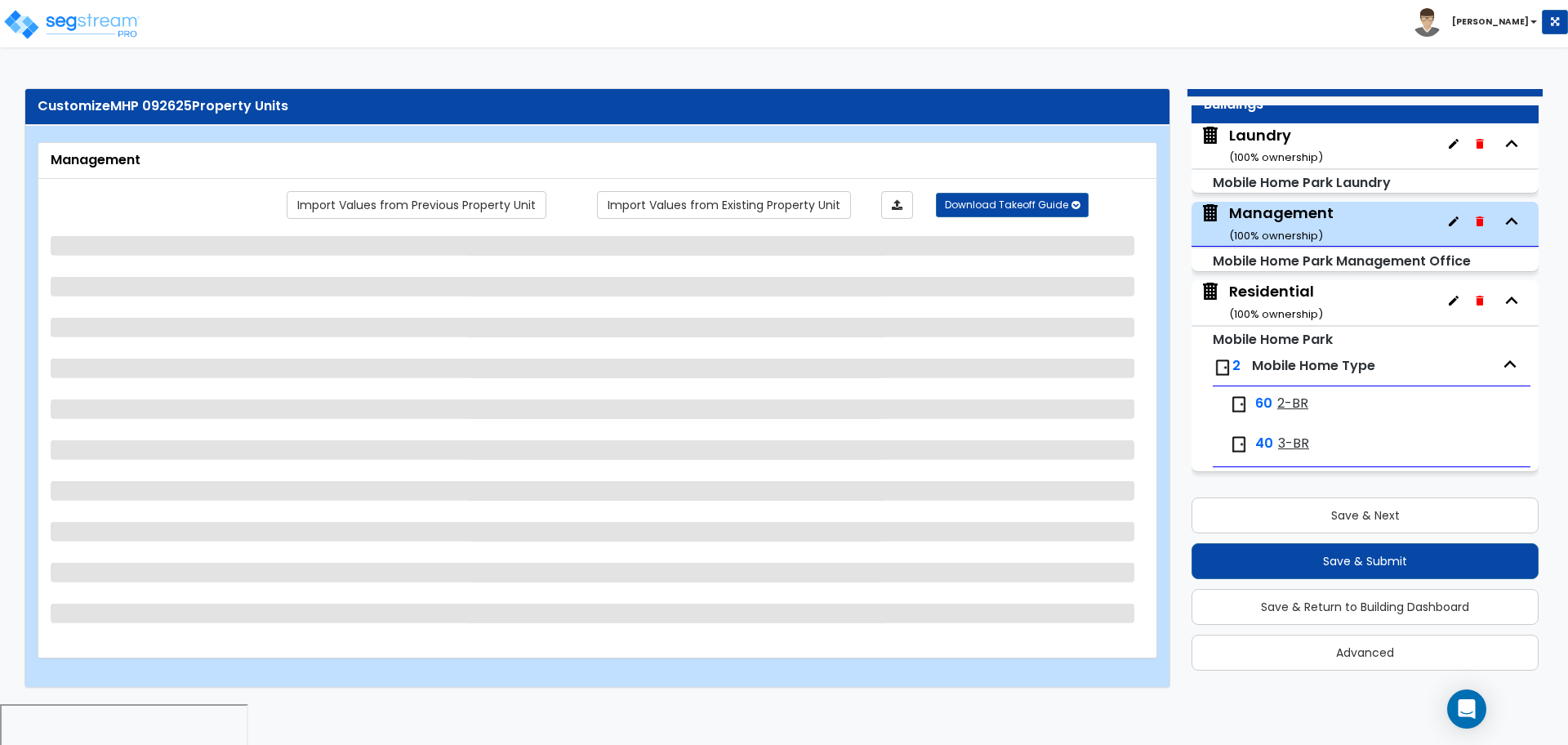
select select "3"
select select "2"
select select "11"
select select "8"
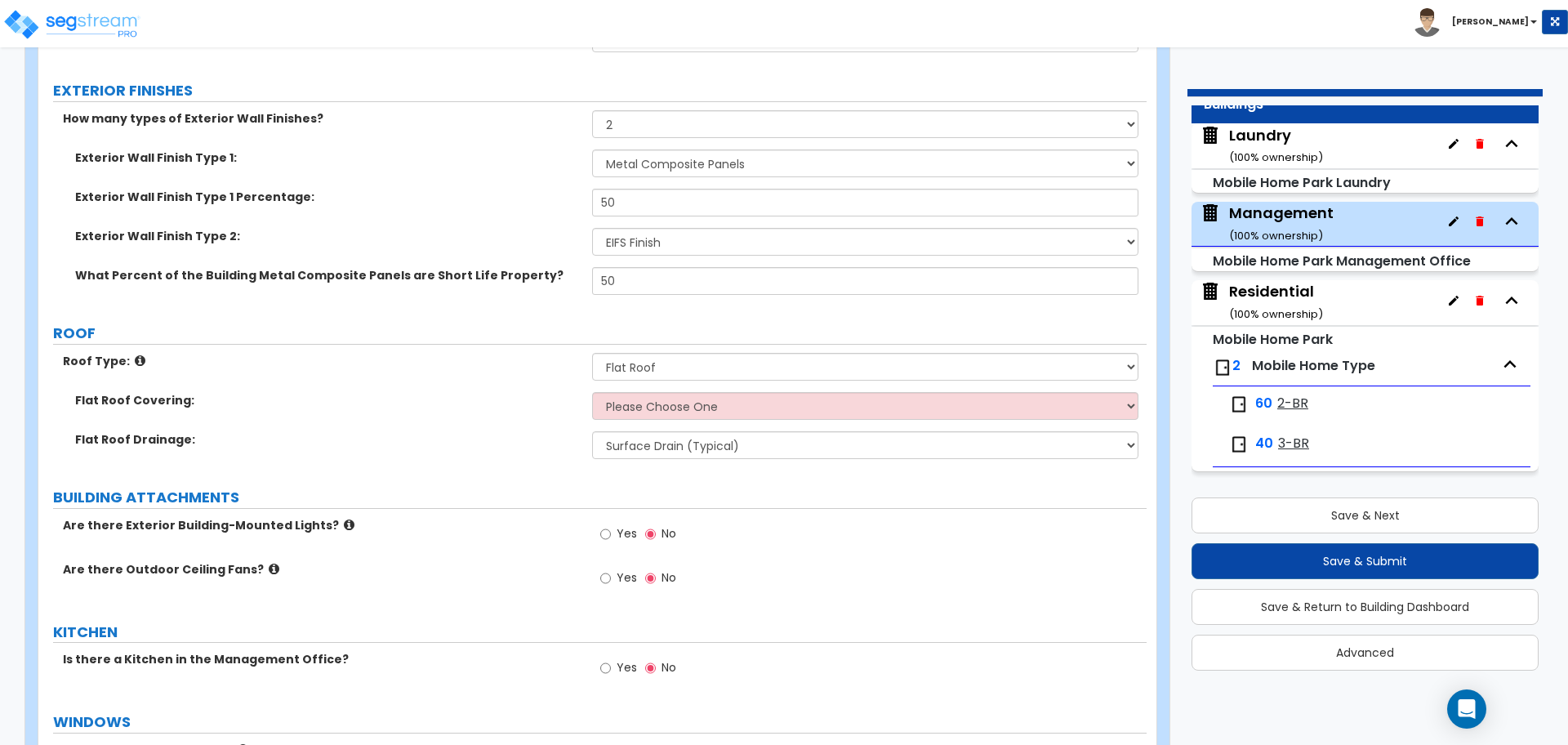
scroll to position [285, 0]
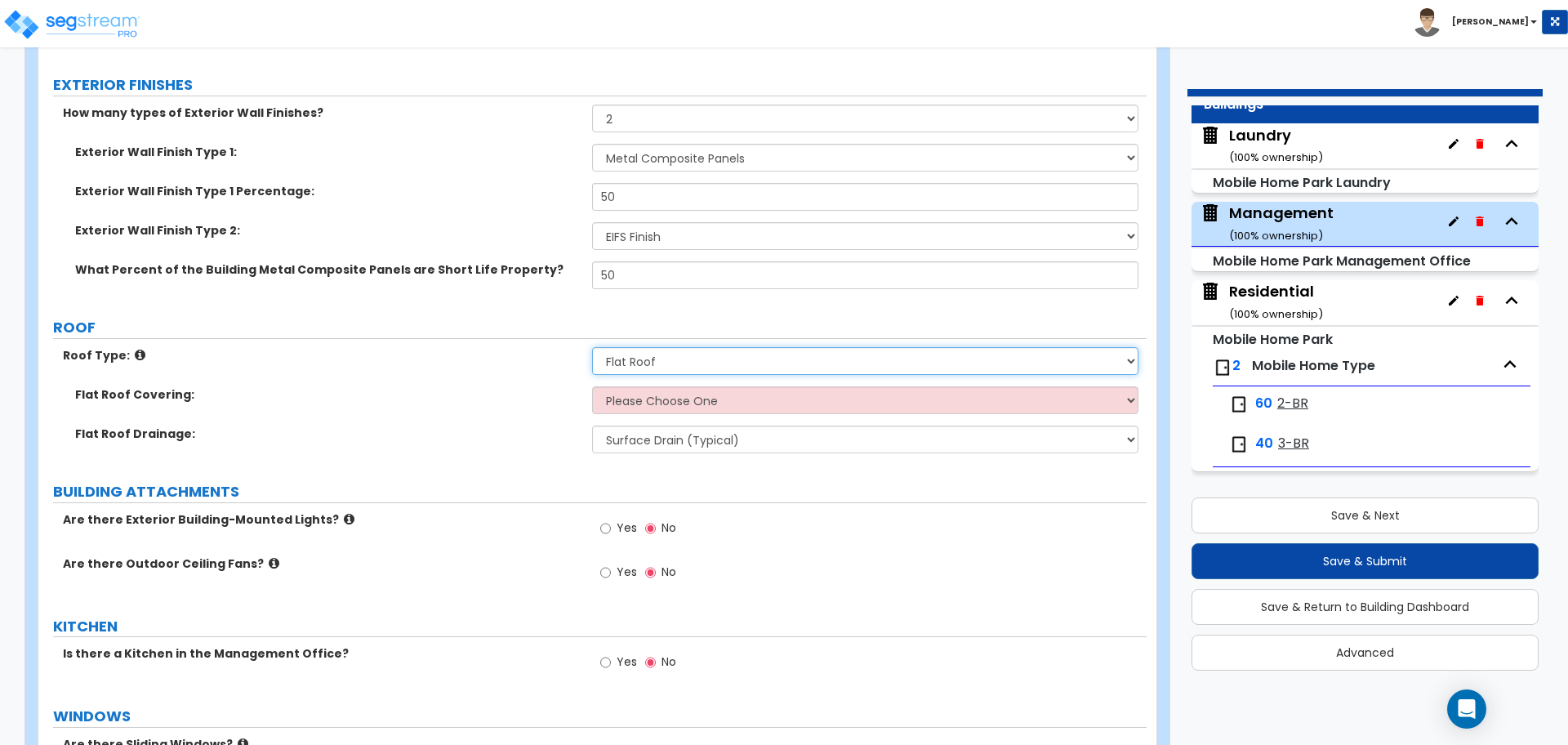
click at [709, 365] on select "Please Choose One Gabled Roof Flat Roof" at bounding box center [865, 361] width 545 height 28
select select "1"
click at [593, 347] on select "Please Choose One Gabled Roof Flat Roof" at bounding box center [865, 361] width 545 height 28
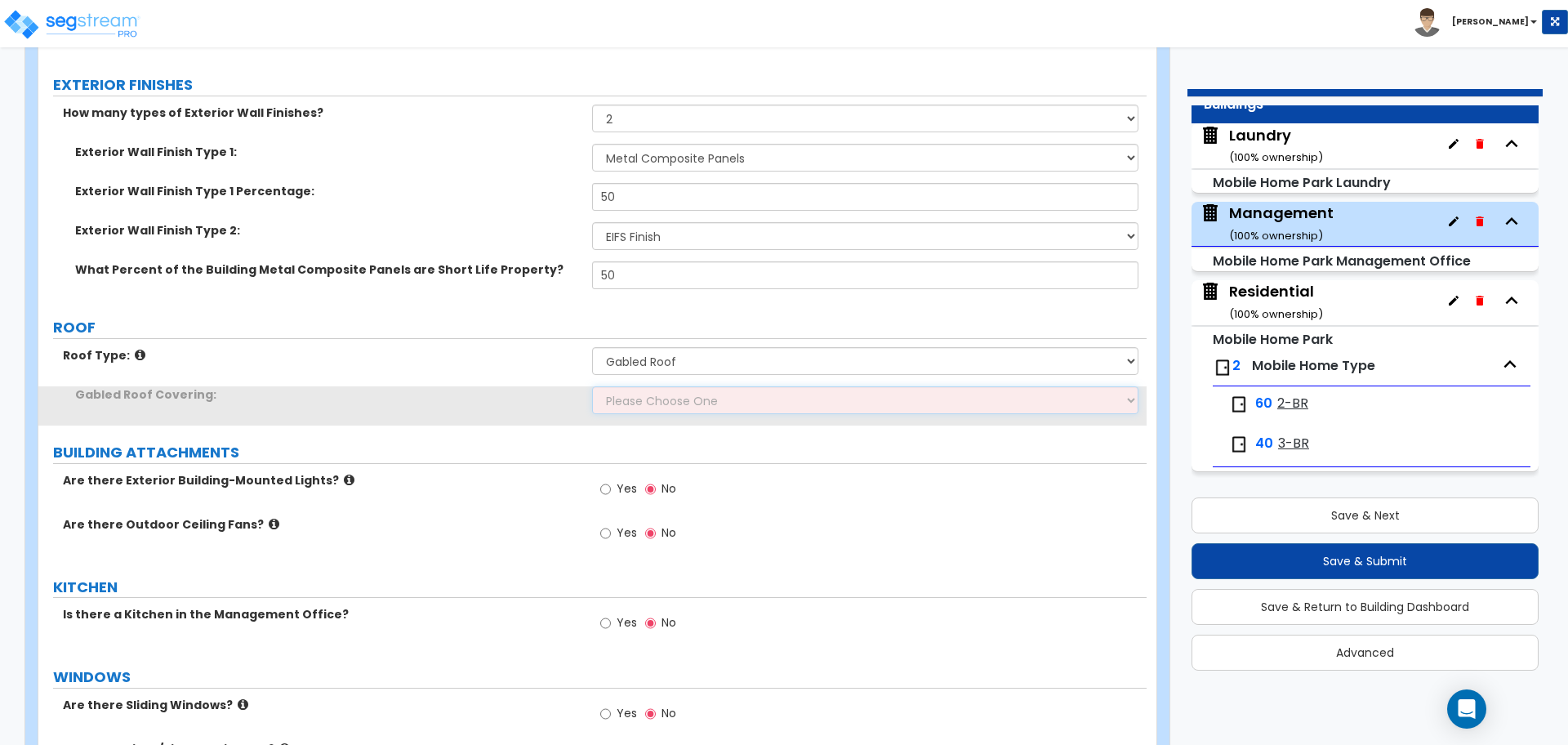
click at [728, 400] on select "Please Choose One Asphalt Shingle Clay Tile Wood Shingle Metal Shingle Standing…" at bounding box center [865, 400] width 545 height 28
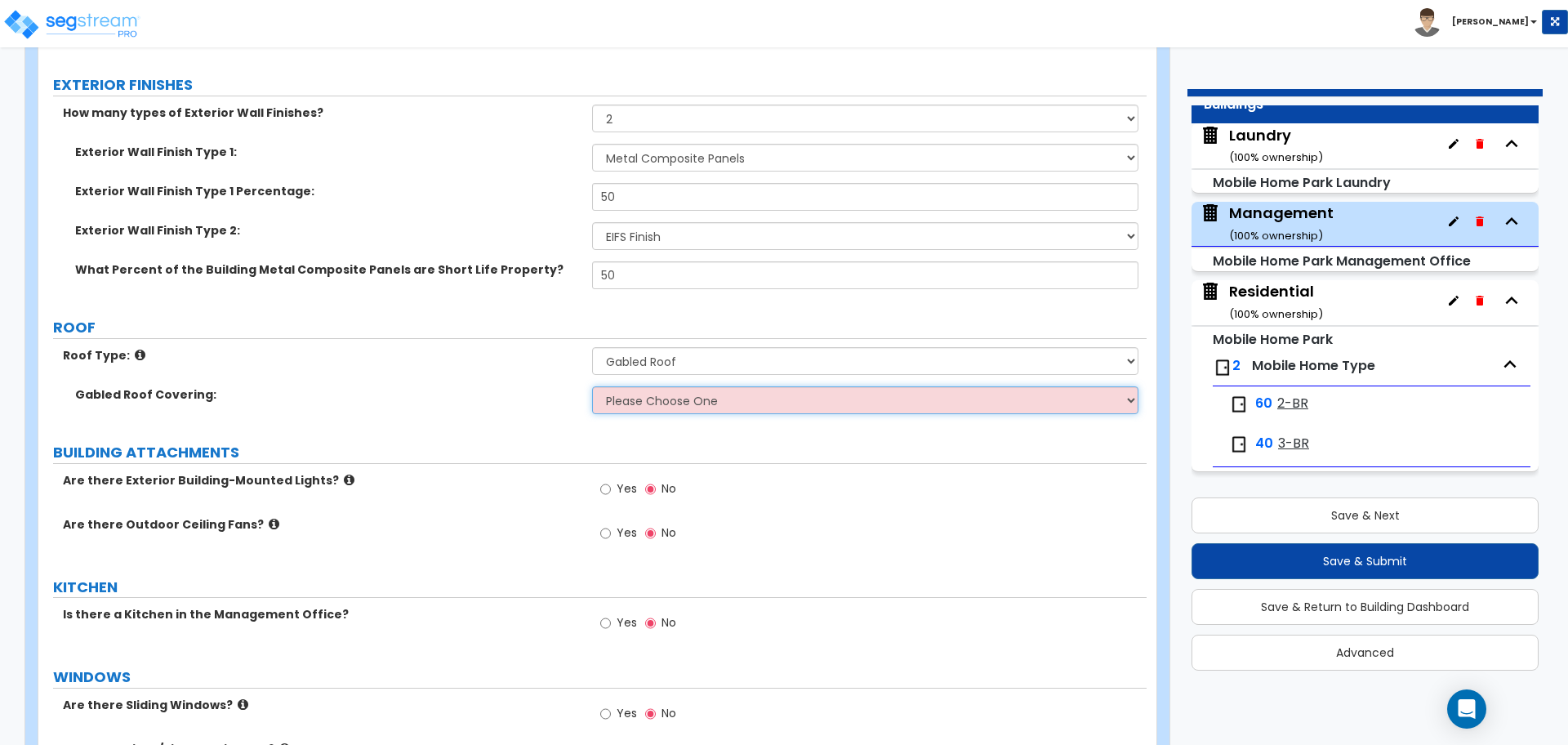
select select "4"
click at [593, 386] on select "Please Choose One Asphalt Shingle Clay Tile Wood Shingle Metal Shingle Standing…" at bounding box center [865, 400] width 545 height 28
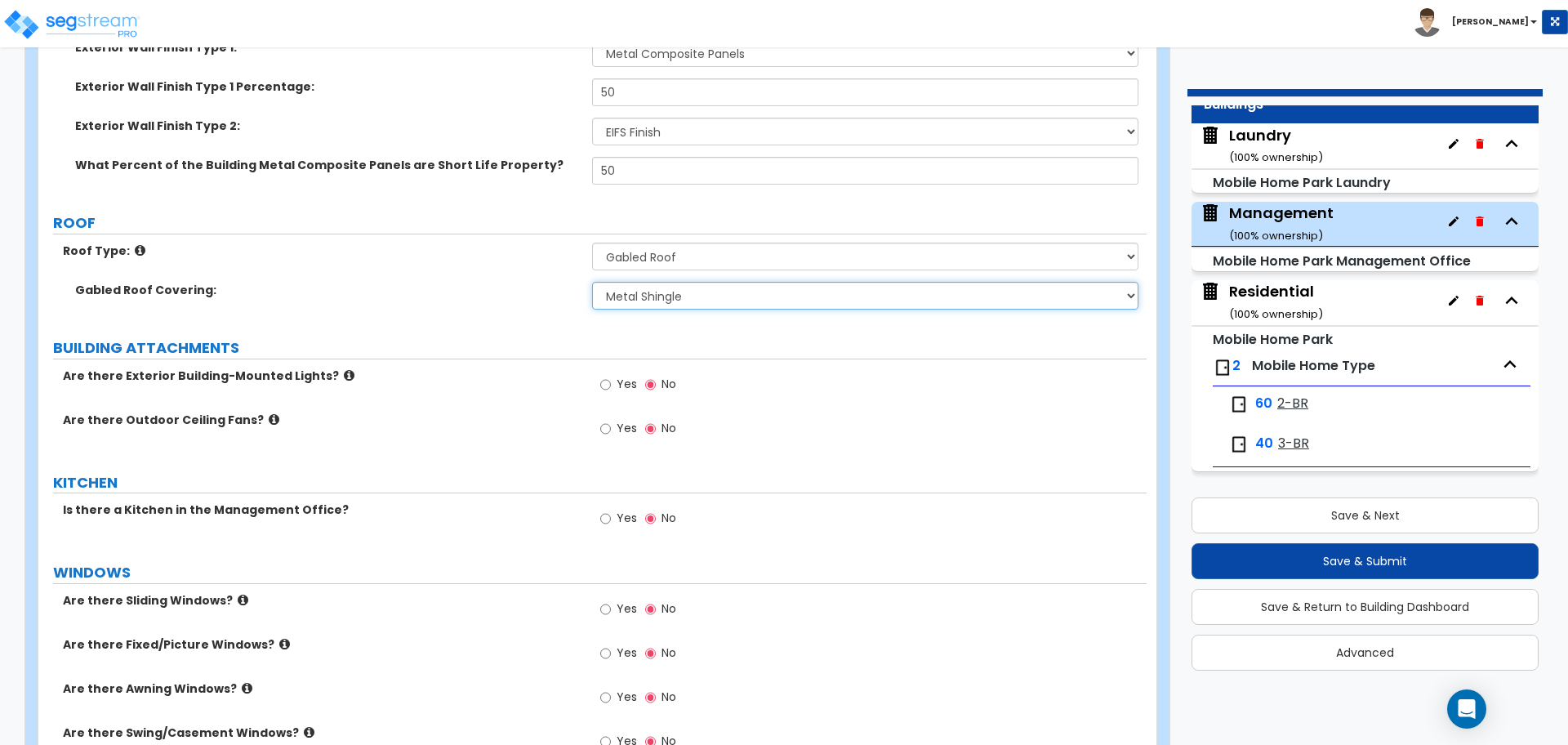
scroll to position [390, 0]
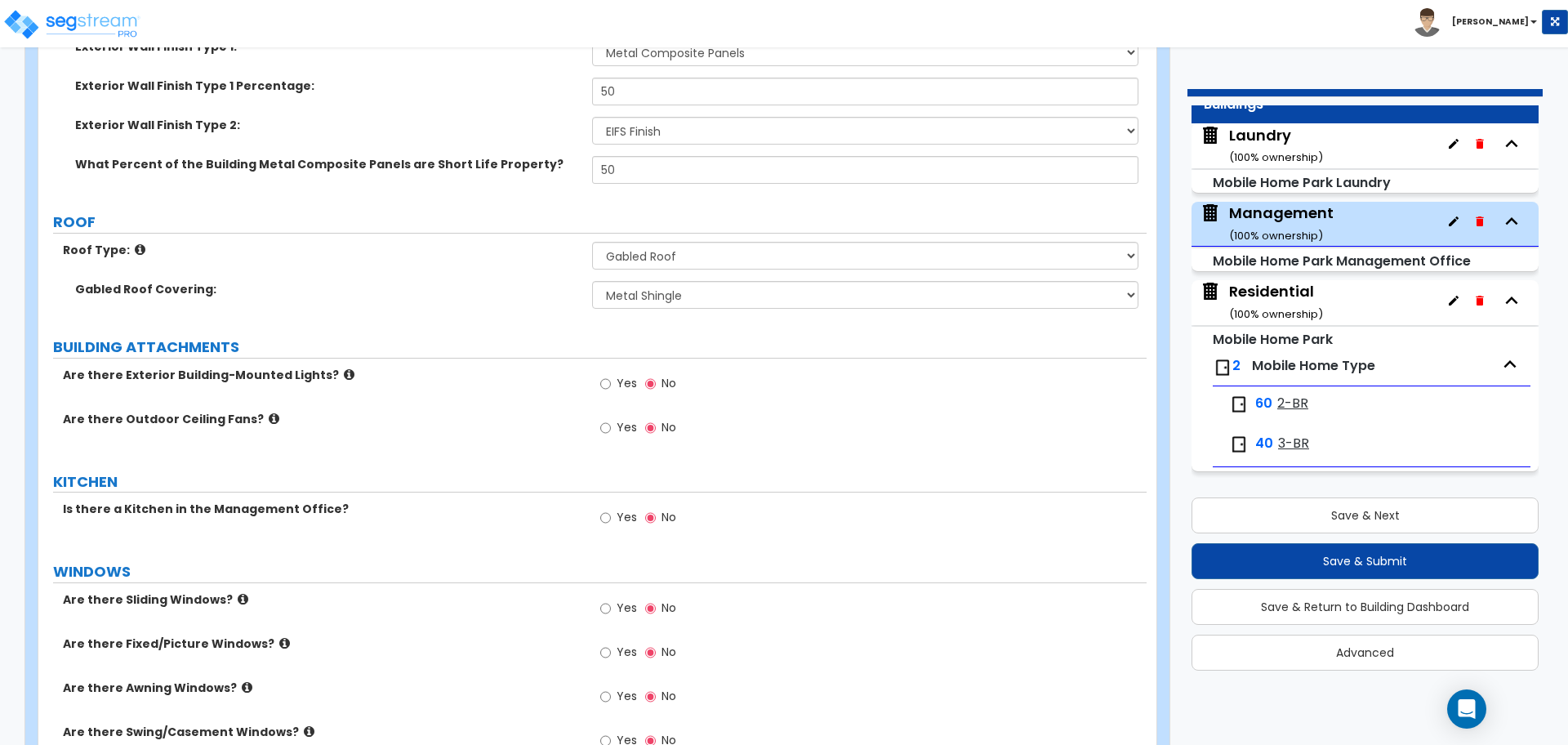
click at [135, 249] on icon at bounding box center [140, 249] width 11 height 12
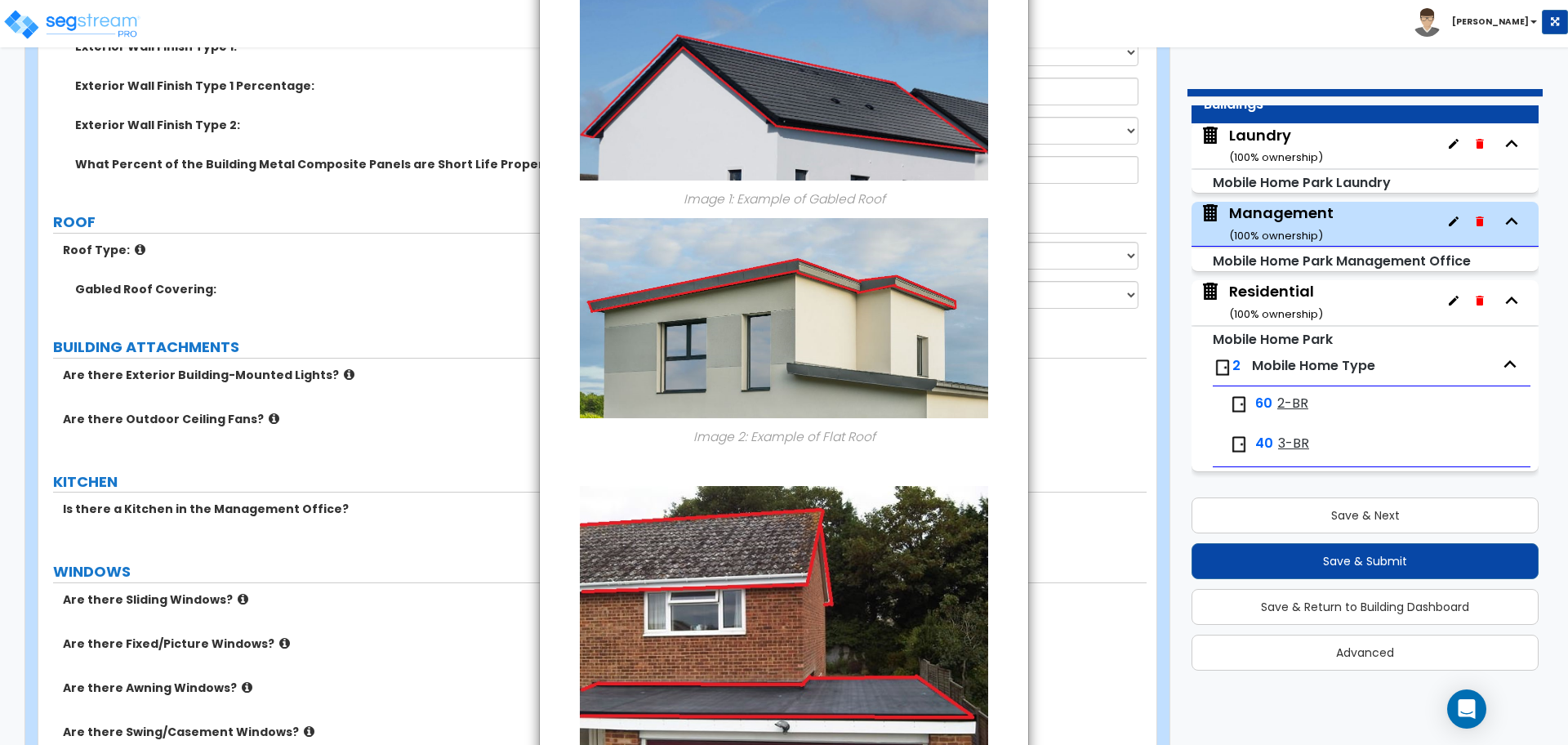
scroll to position [254, 0]
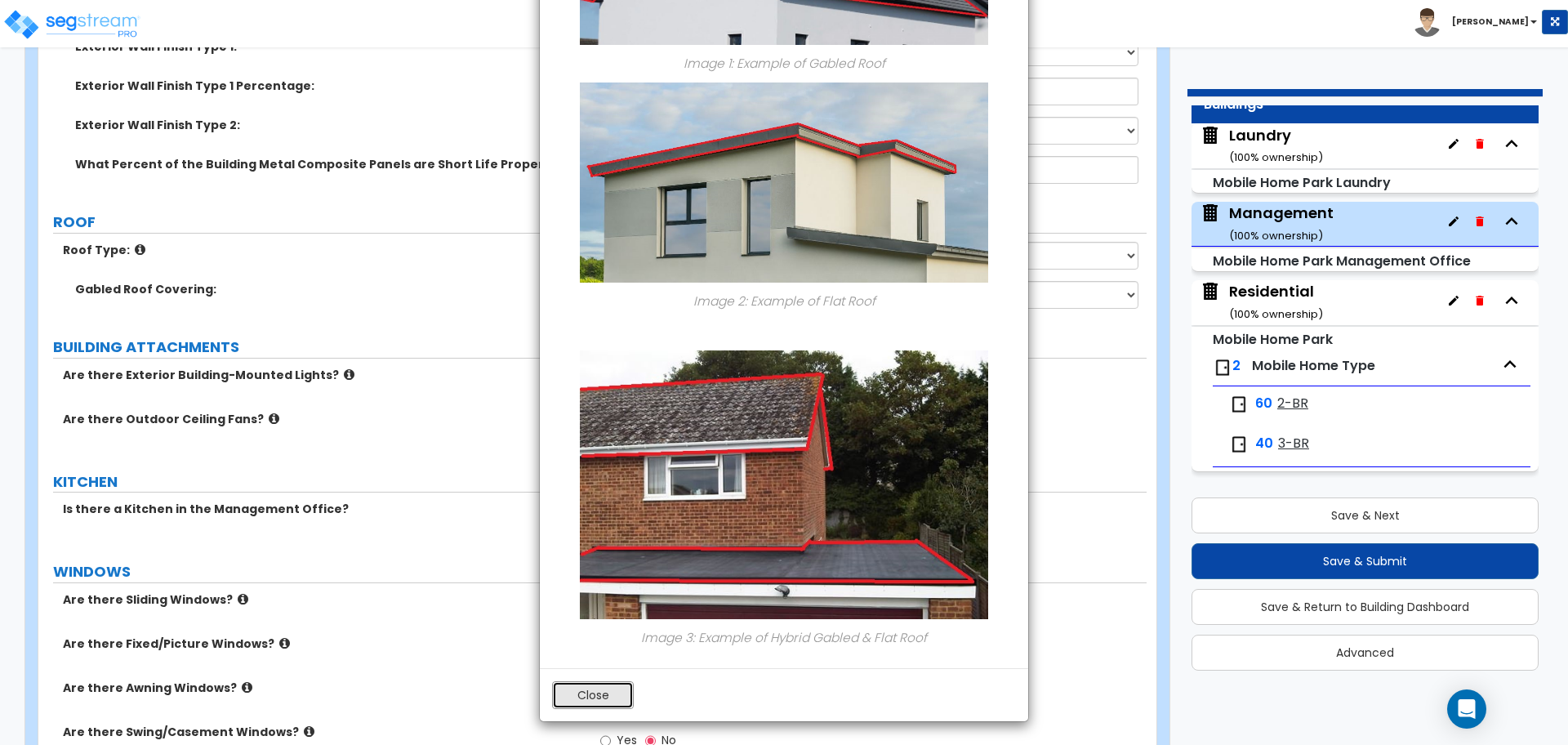
click at [611, 693] on button "Close" at bounding box center [593, 695] width 82 height 28
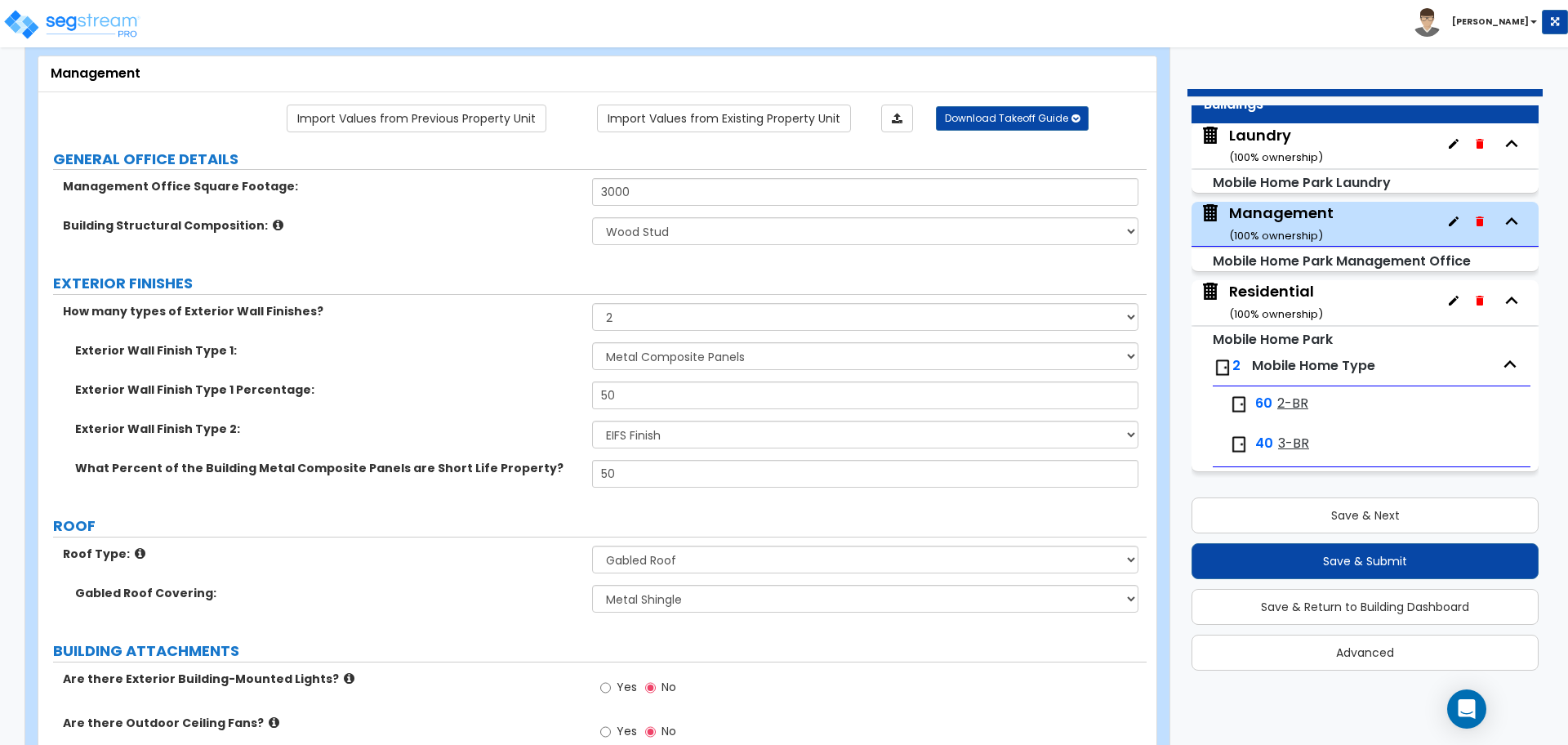
scroll to position [70, 0]
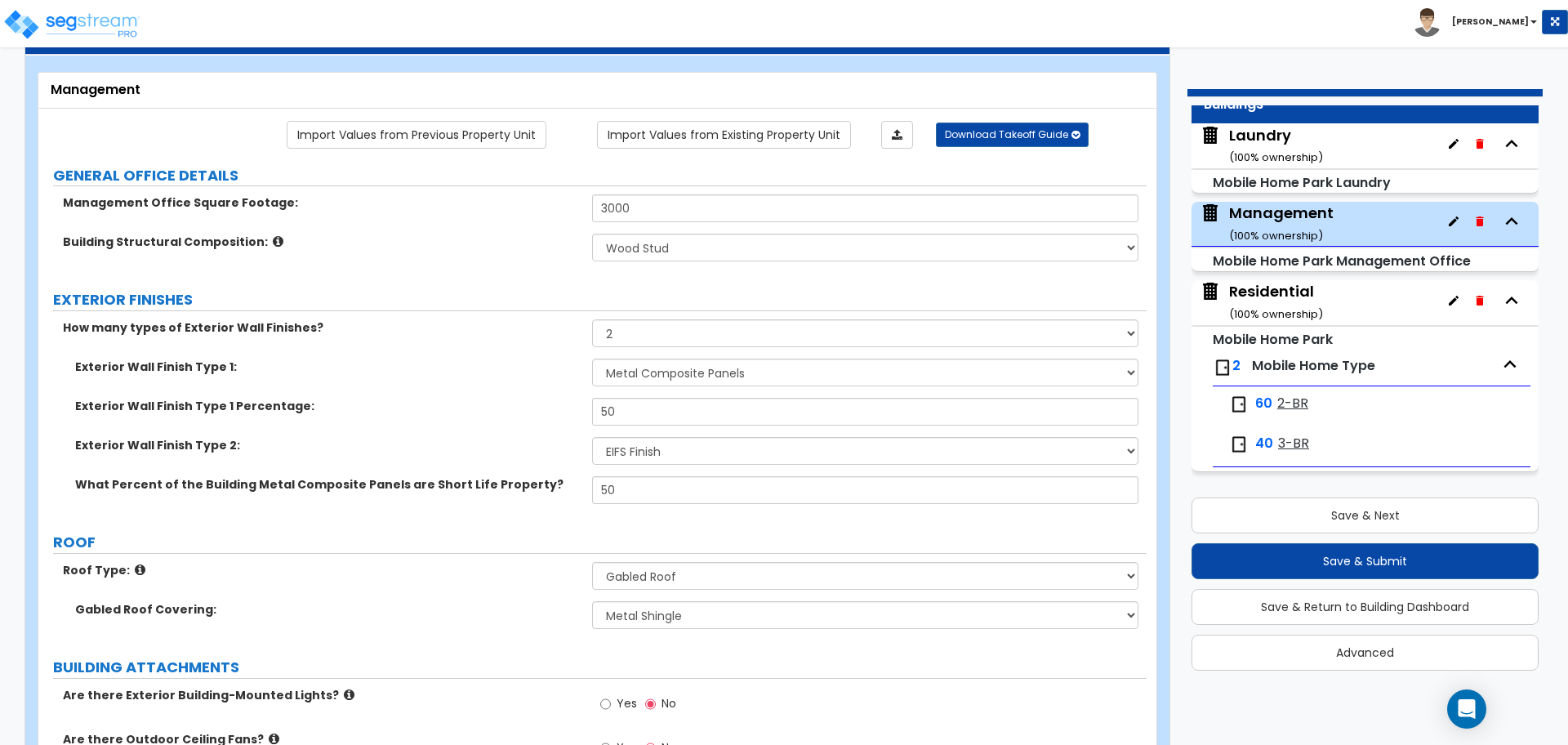
click at [273, 235] on icon at bounding box center [278, 241] width 11 height 12
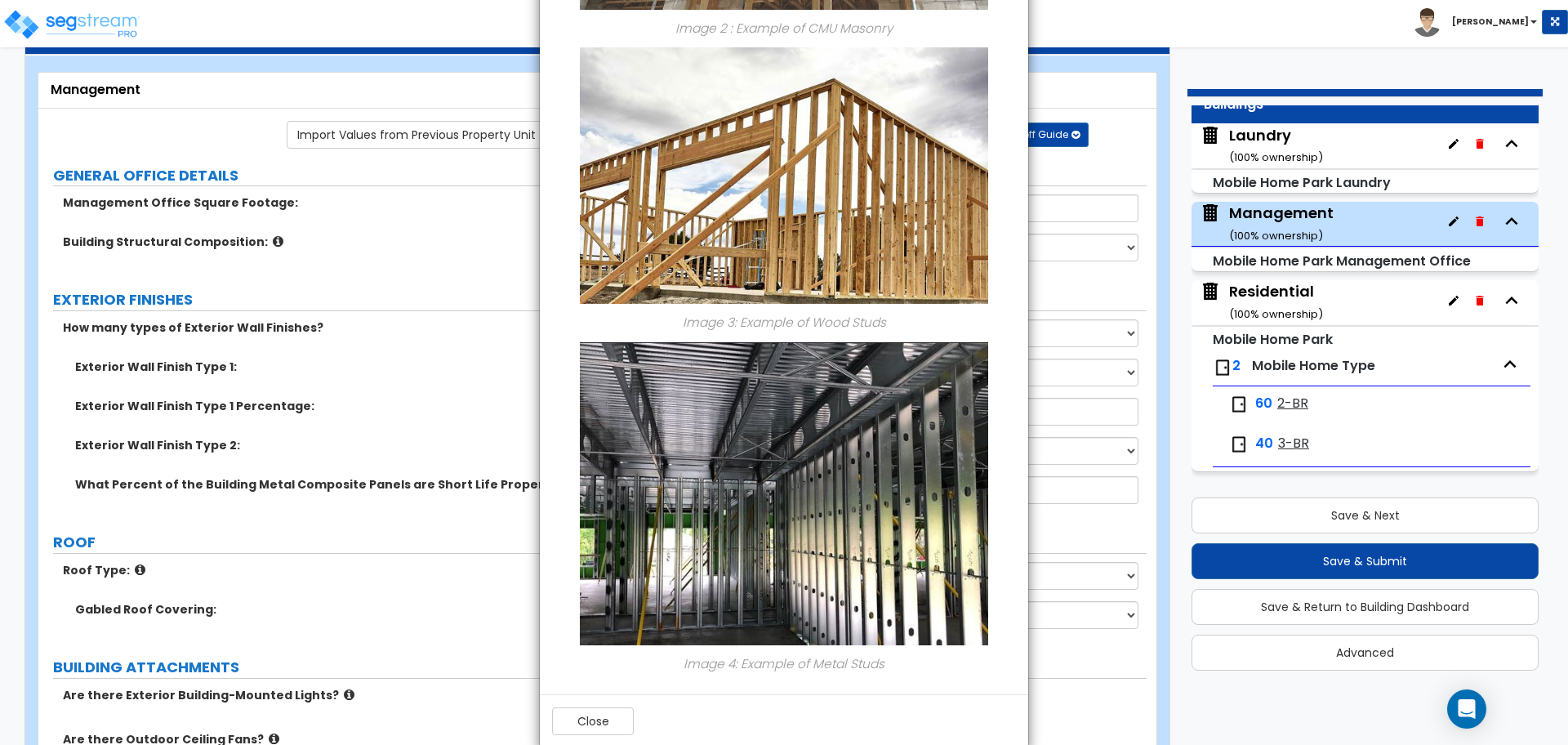
scroll to position [707, 0]
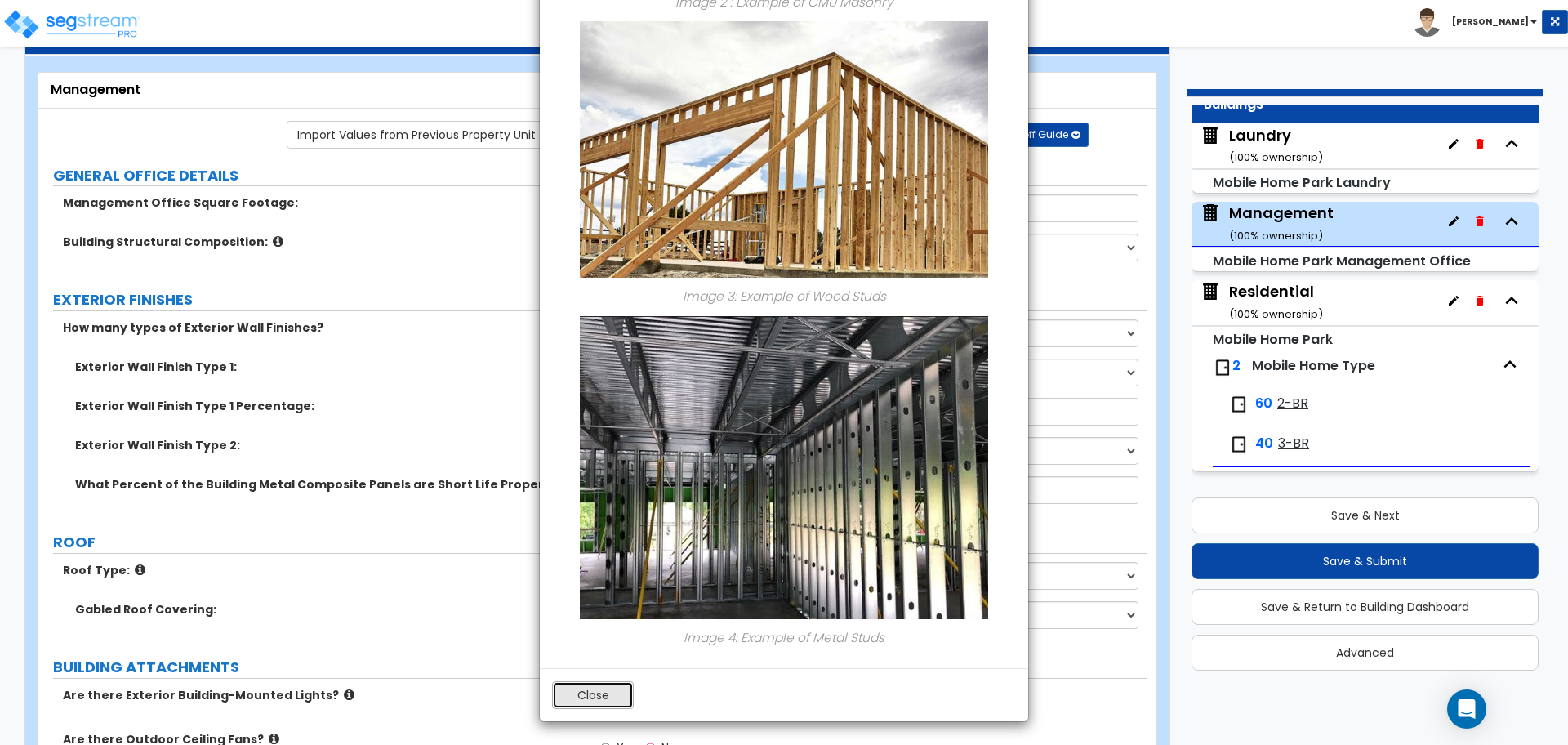
click at [593, 693] on button "Close" at bounding box center [593, 695] width 82 height 28
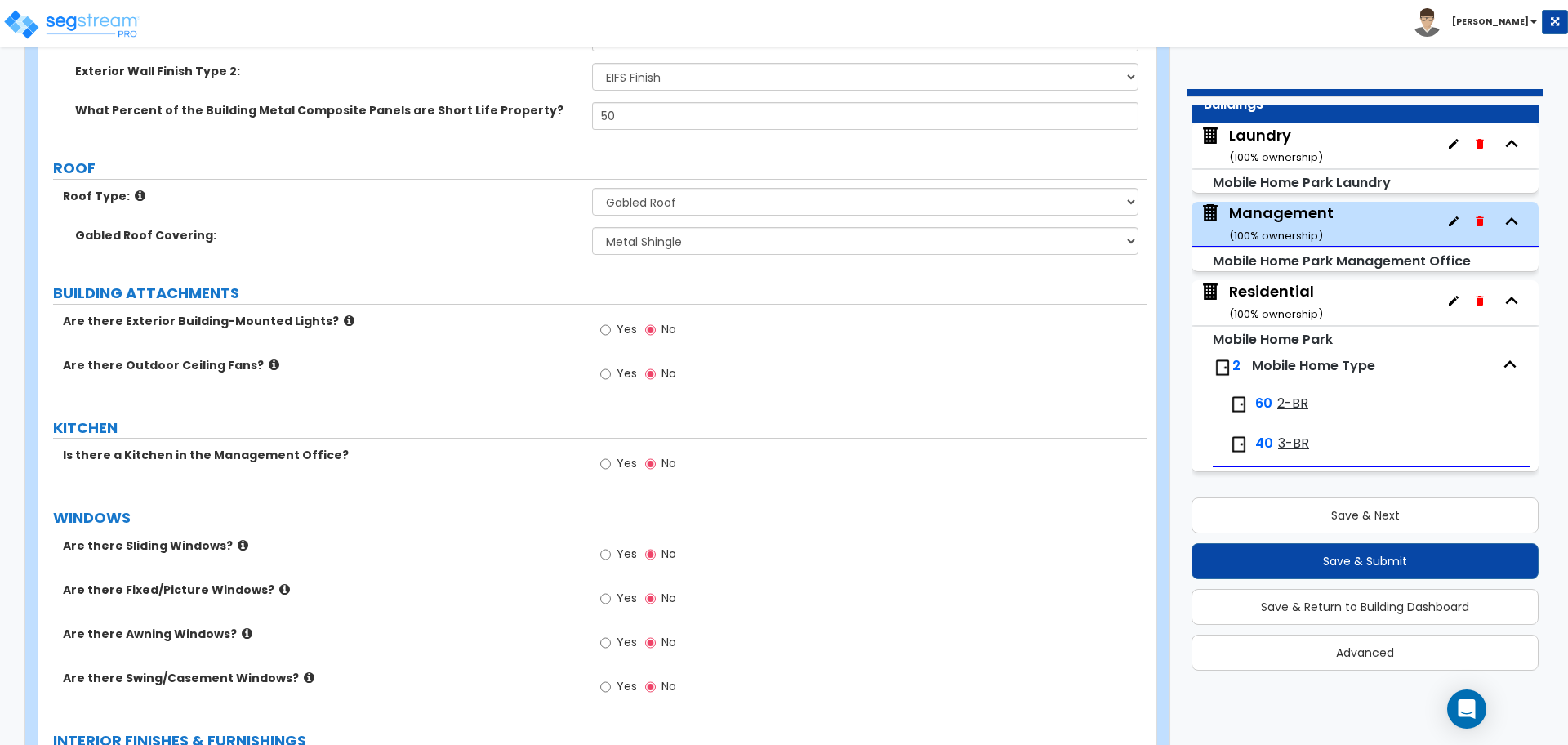
click at [627, 332] on span "Yes" at bounding box center [627, 329] width 21 height 17
click at [611, 332] on input "Yes" at bounding box center [605, 330] width 11 height 18
radio input "true"
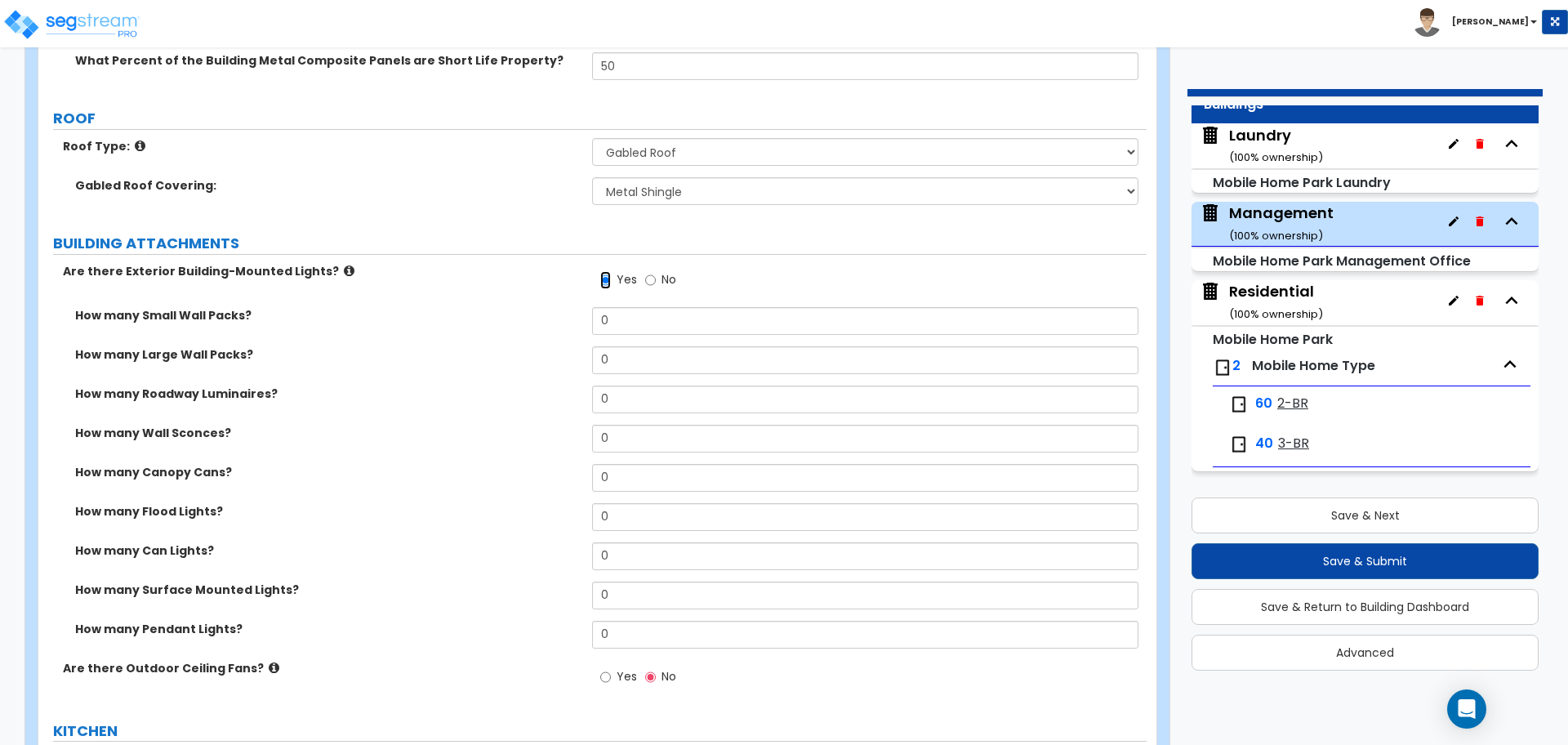
scroll to position [497, 0]
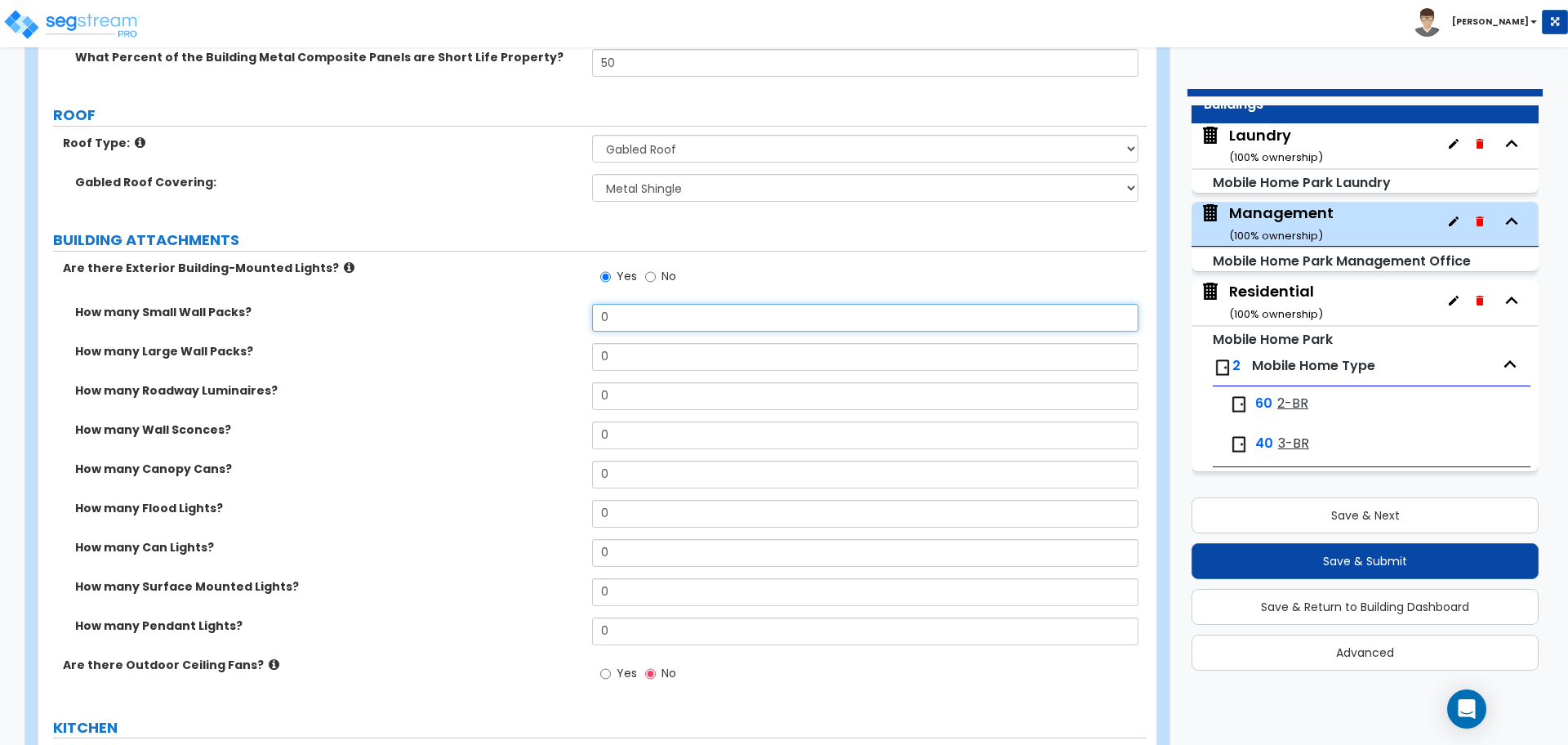
drag, startPoint x: 635, startPoint y: 317, endPoint x: 569, endPoint y: 307, distance: 66.8
click at [570, 307] on div "How many Small Wall Packs? 0" at bounding box center [592, 323] width 1108 height 39
type input "1"
type input "2"
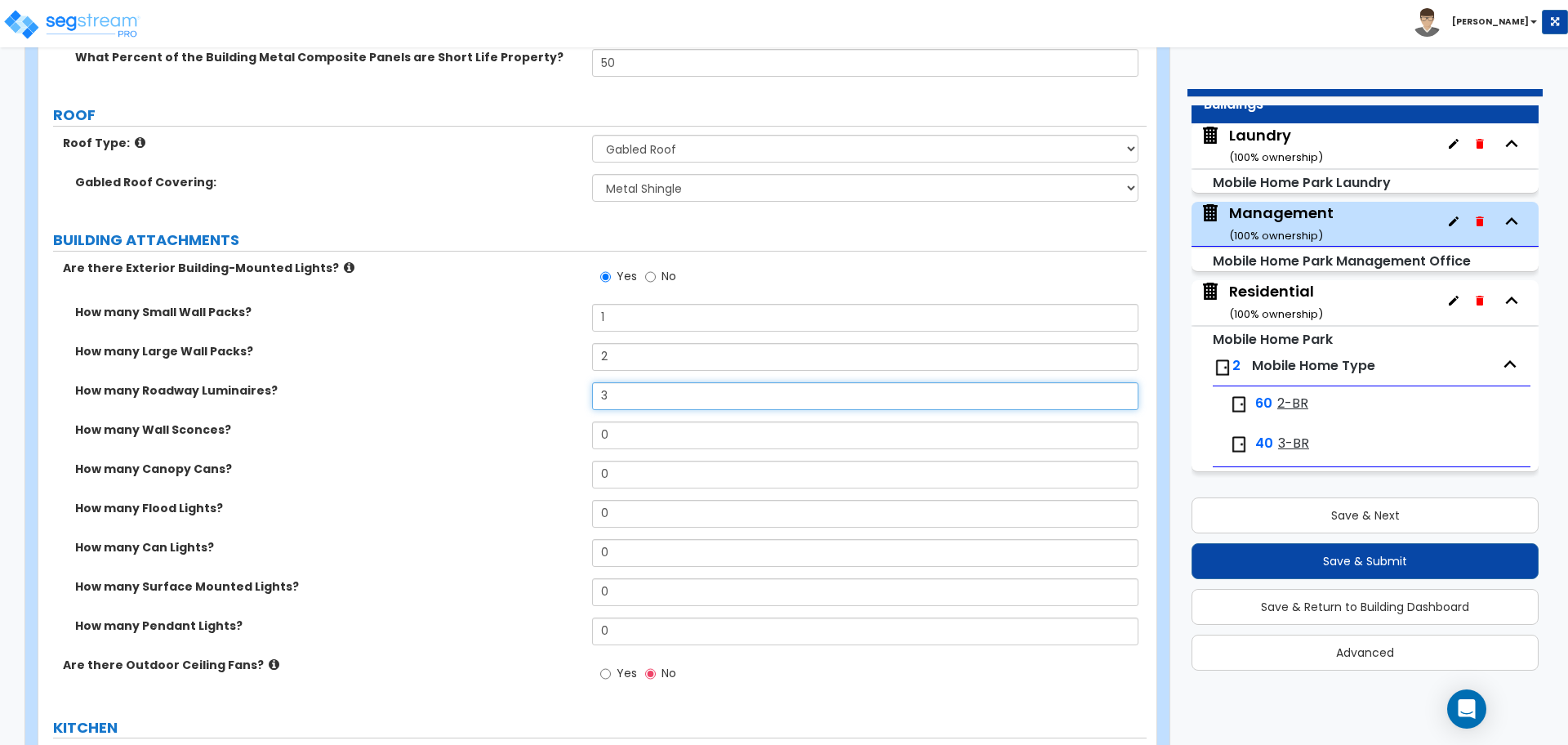
type input "3"
type input "6"
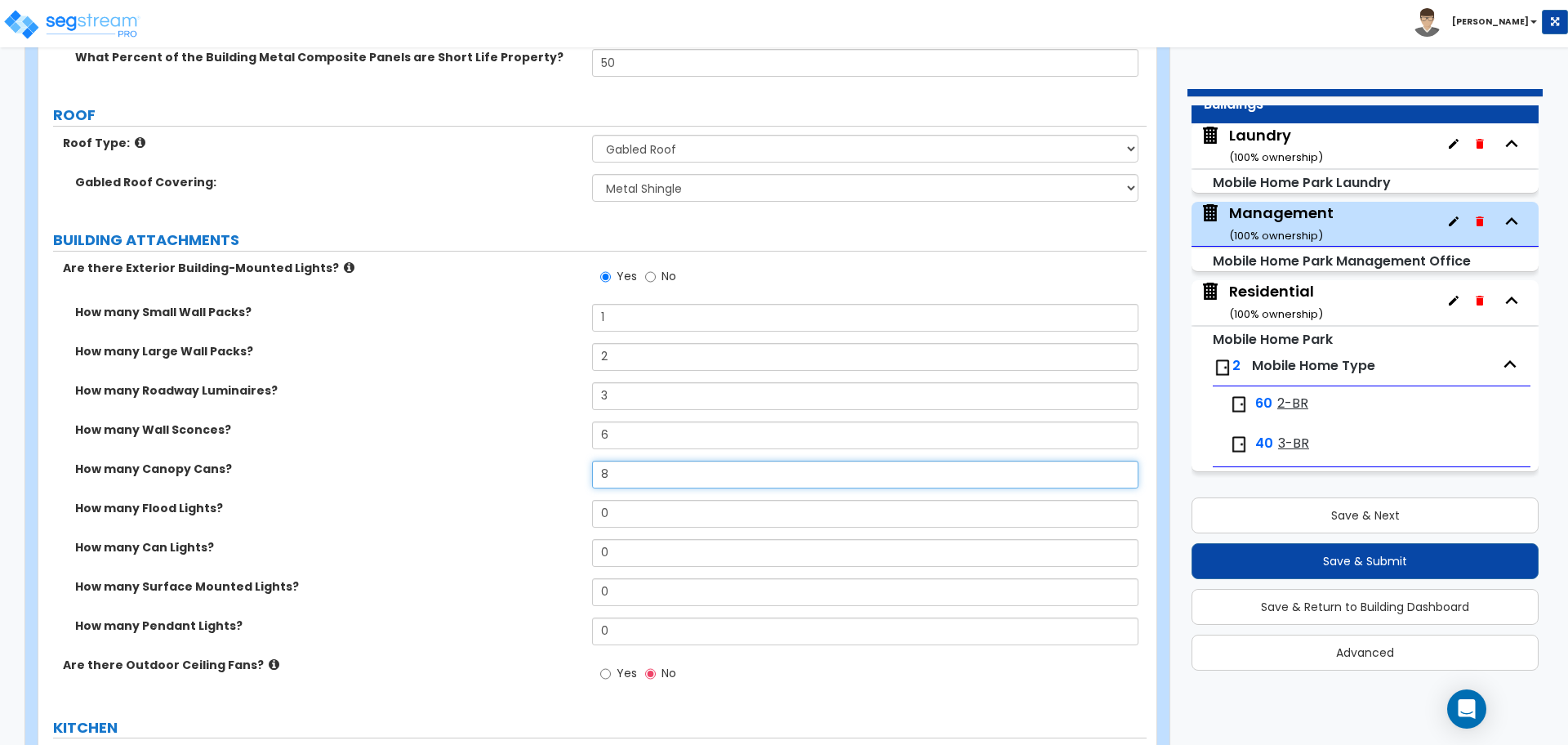
type input "8"
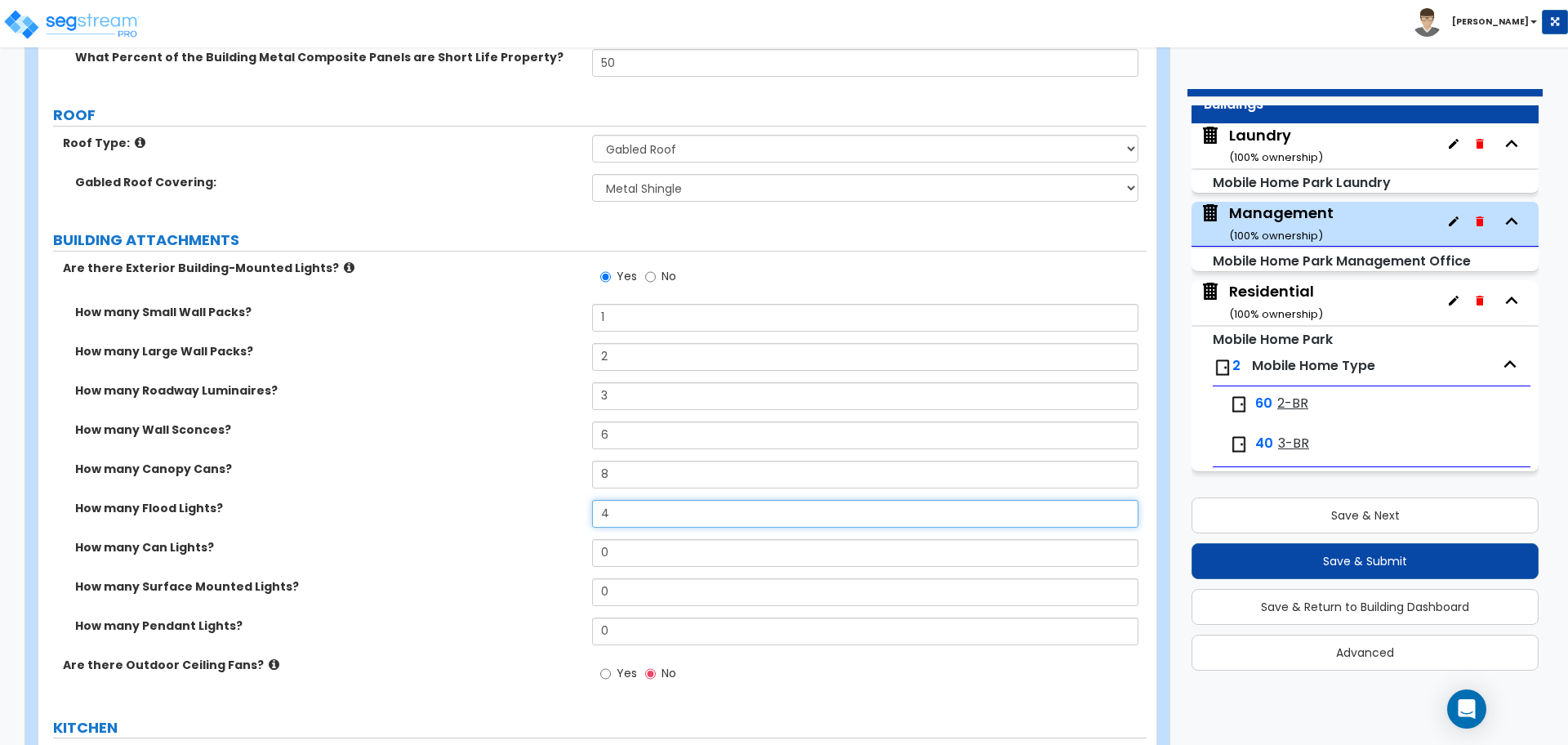
type input "4"
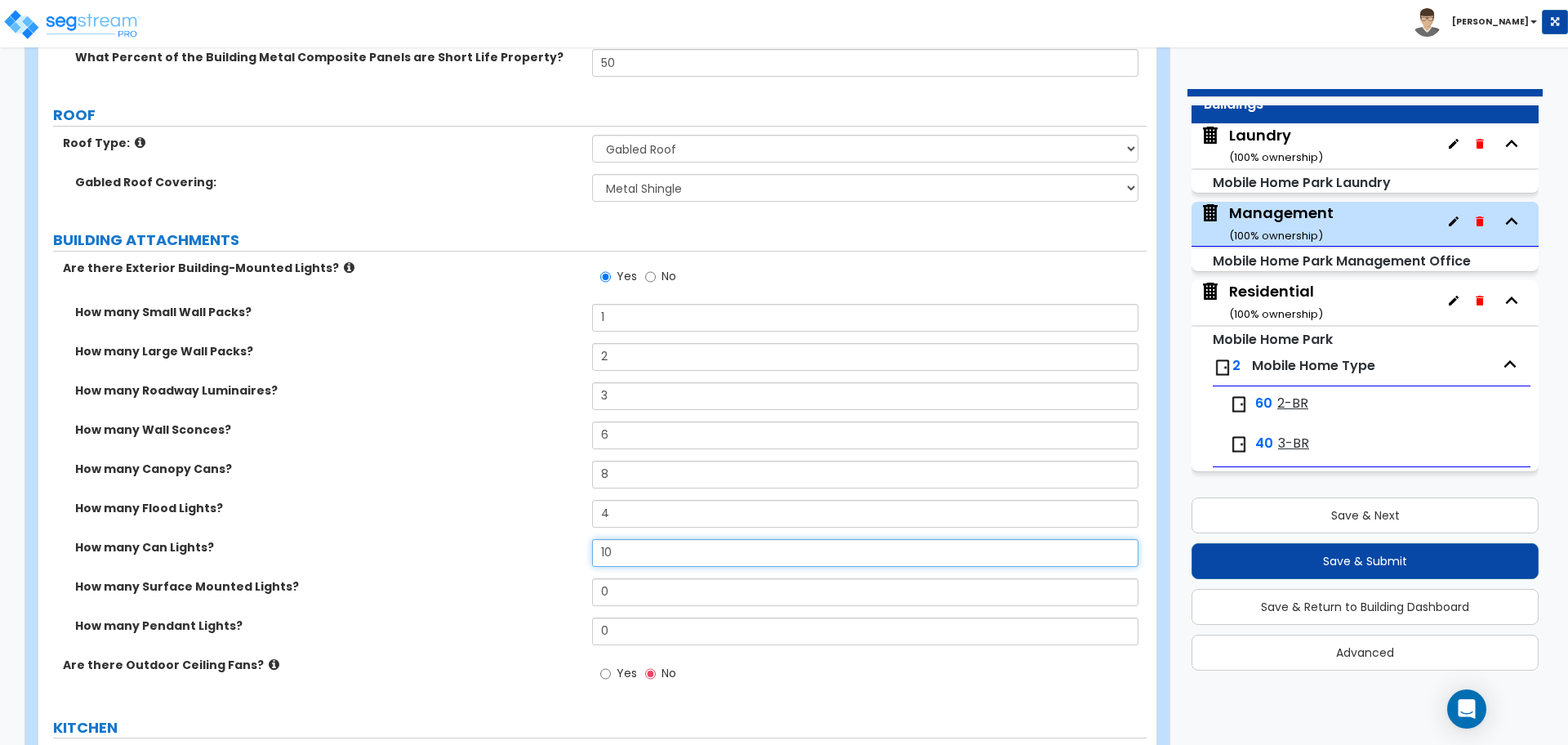
type input "10"
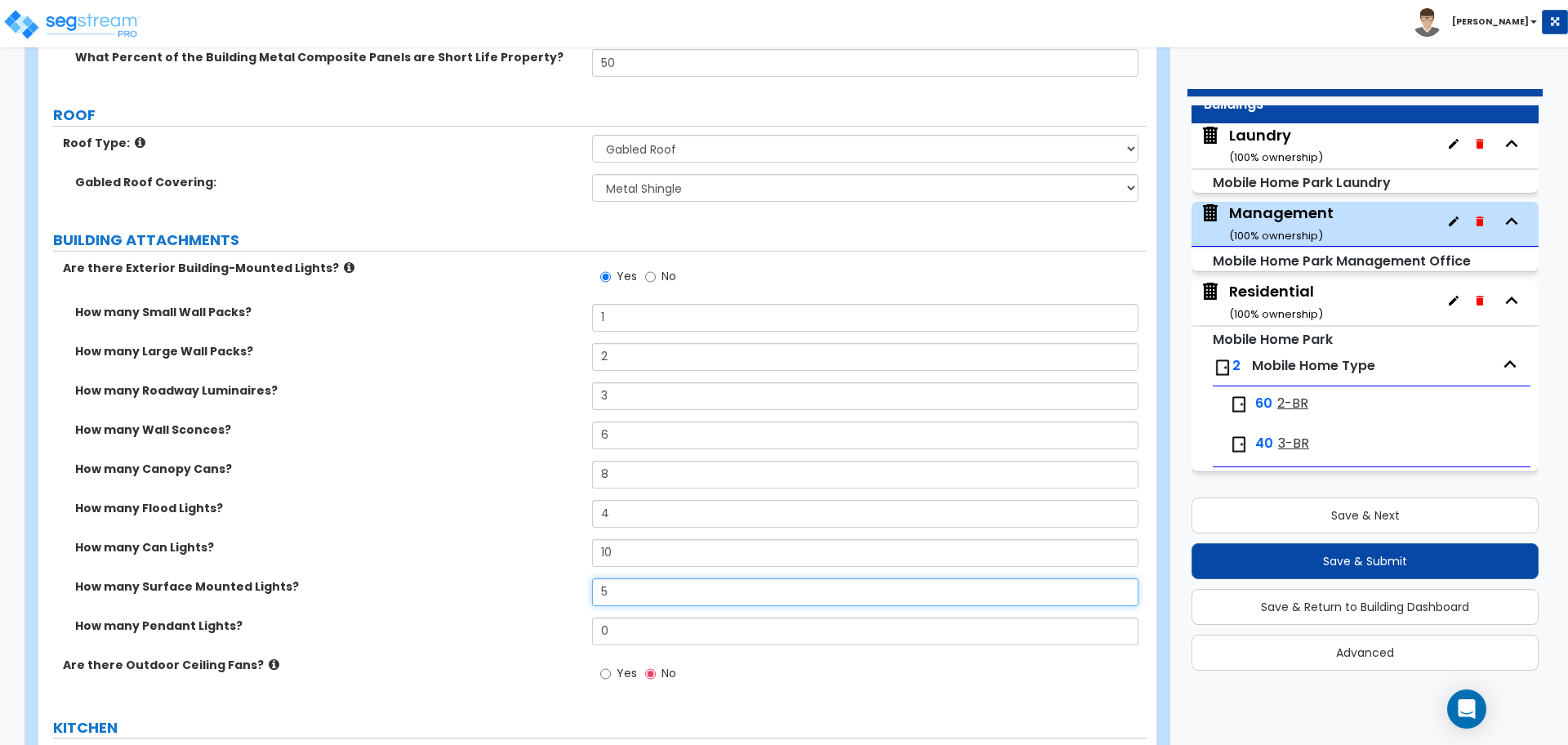
type input "5"
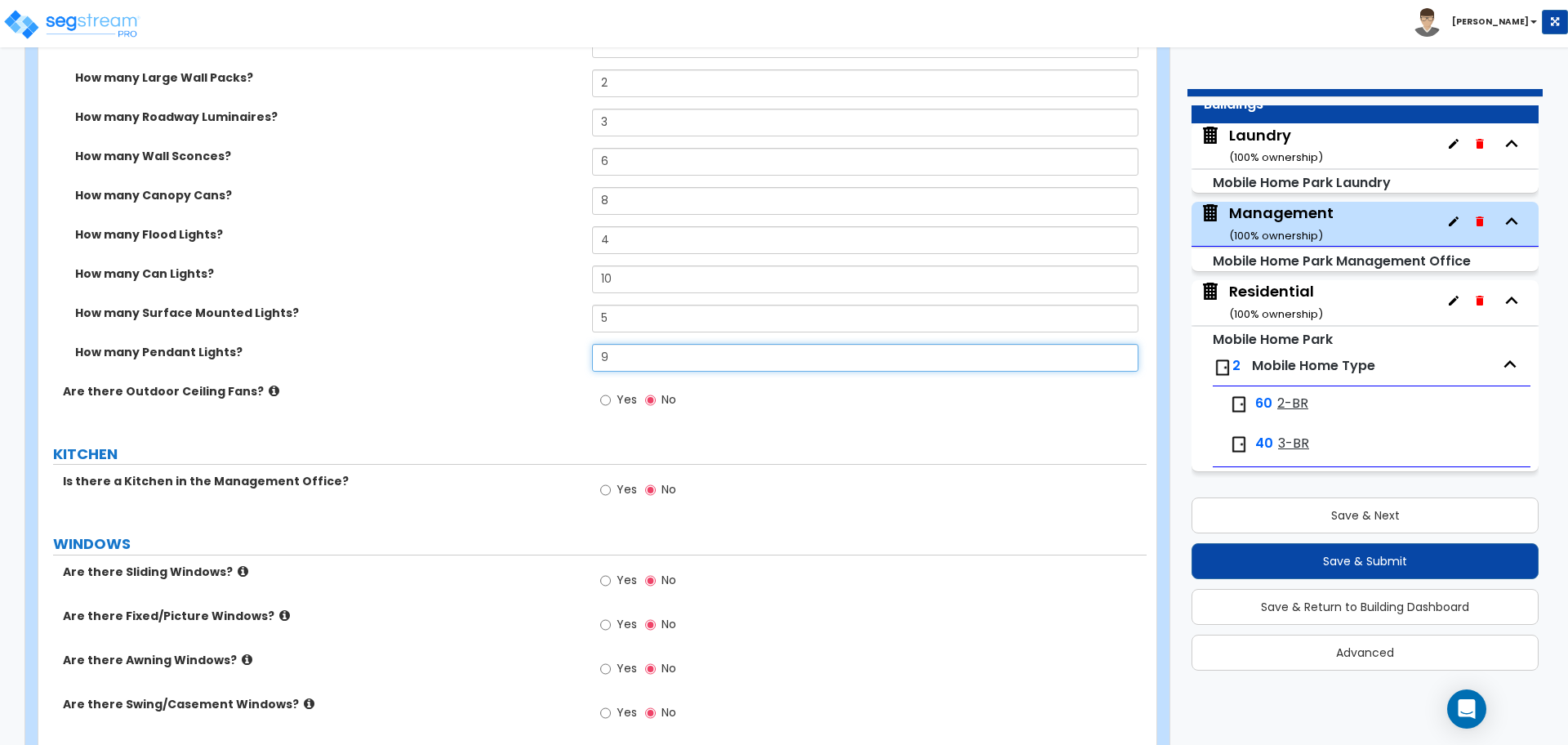
scroll to position [772, 0]
type input "9"
click at [269, 387] on icon at bounding box center [273, 389] width 11 height 12
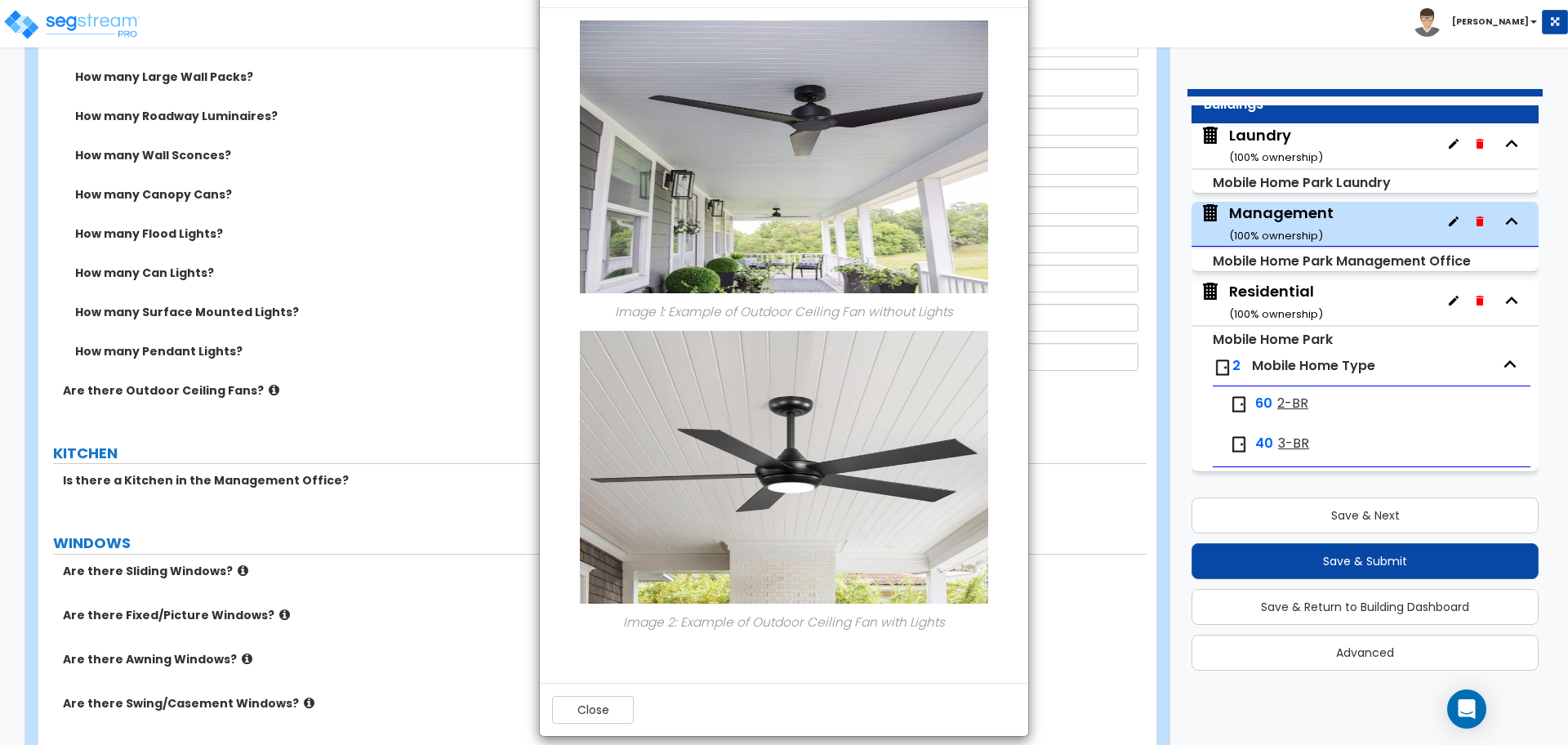
scroll to position [79, 0]
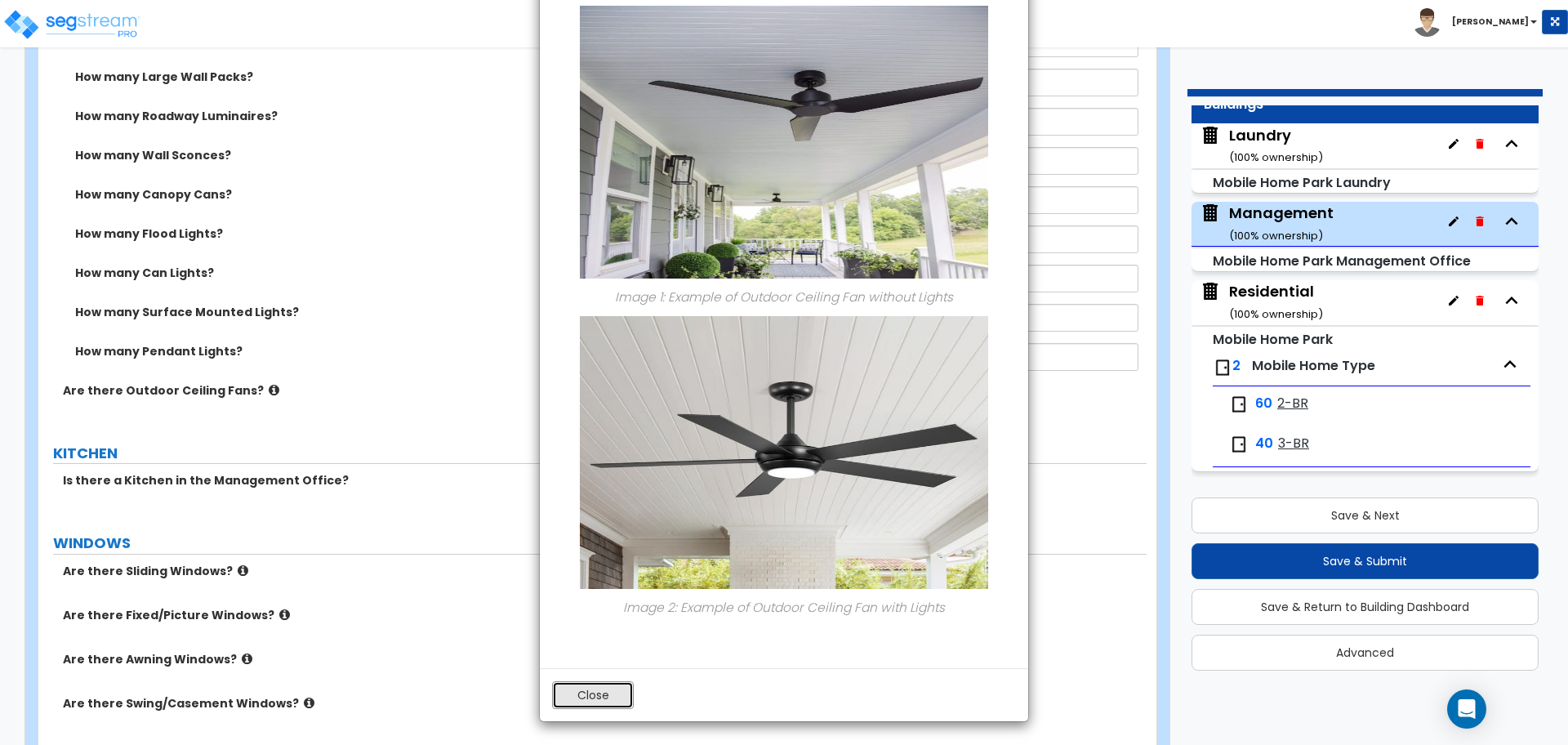
click at [603, 686] on button "Close" at bounding box center [593, 695] width 82 height 28
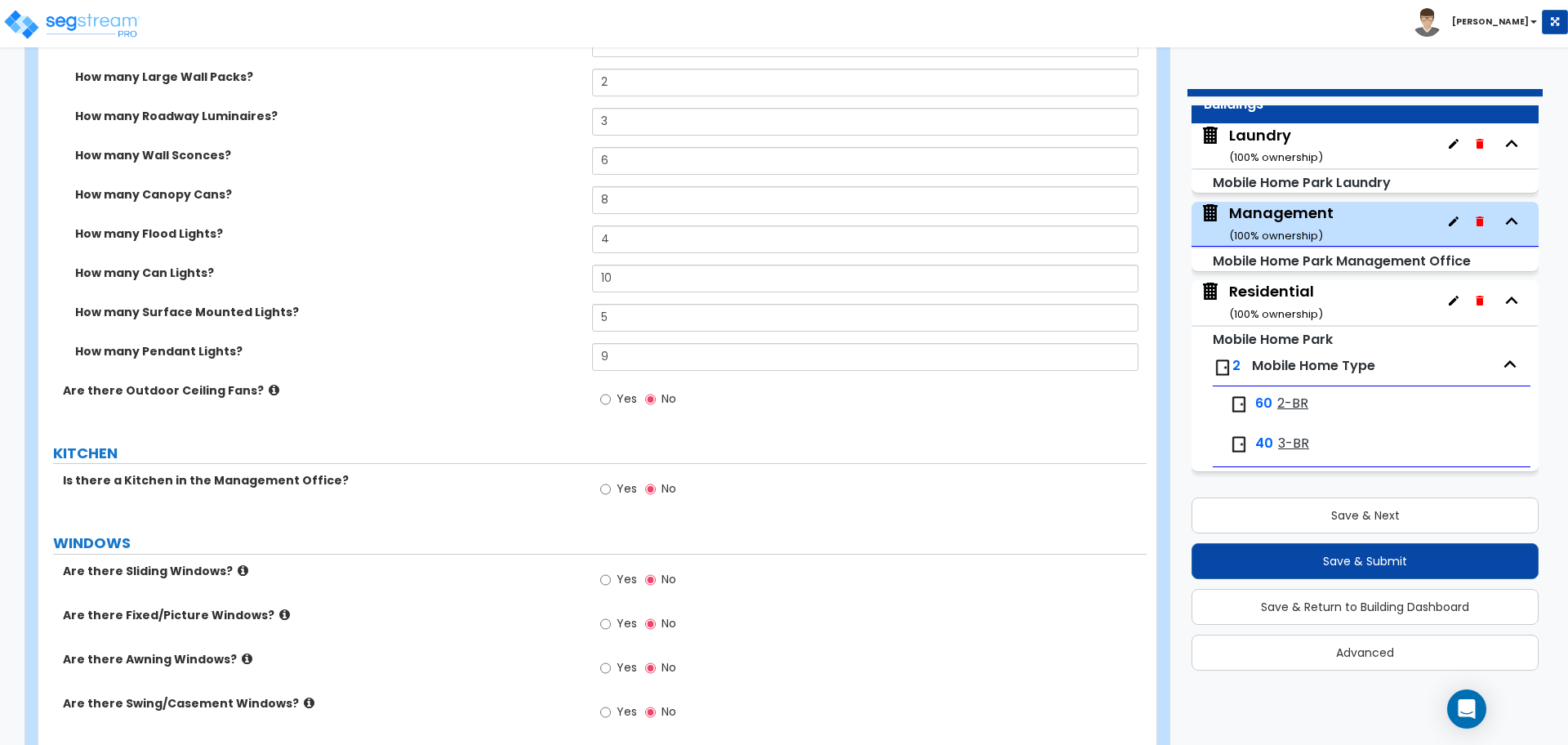
click at [617, 408] on label "Yes" at bounding box center [618, 401] width 36 height 28
click at [611, 408] on input "Yes" at bounding box center [605, 399] width 11 height 18
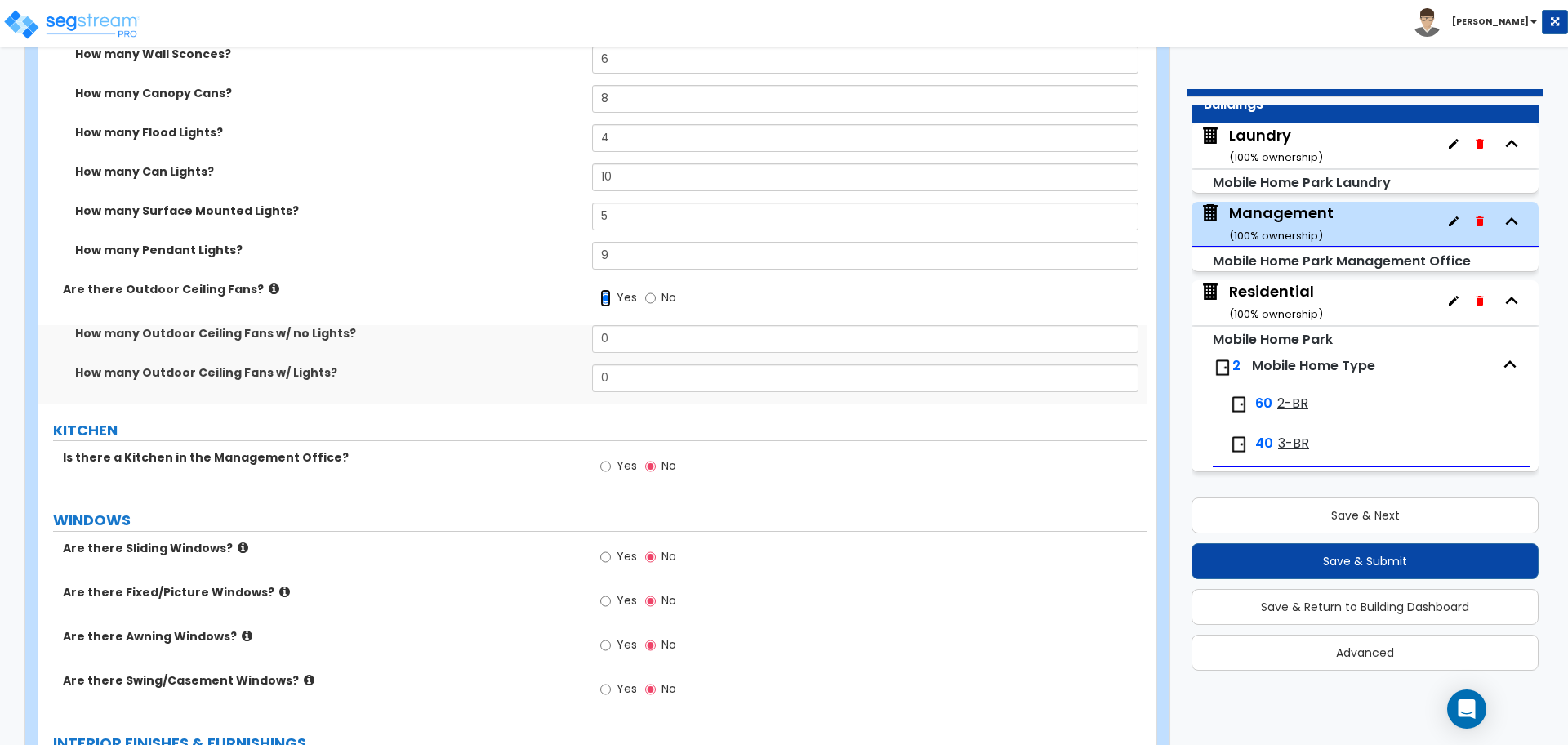
scroll to position [880, 0]
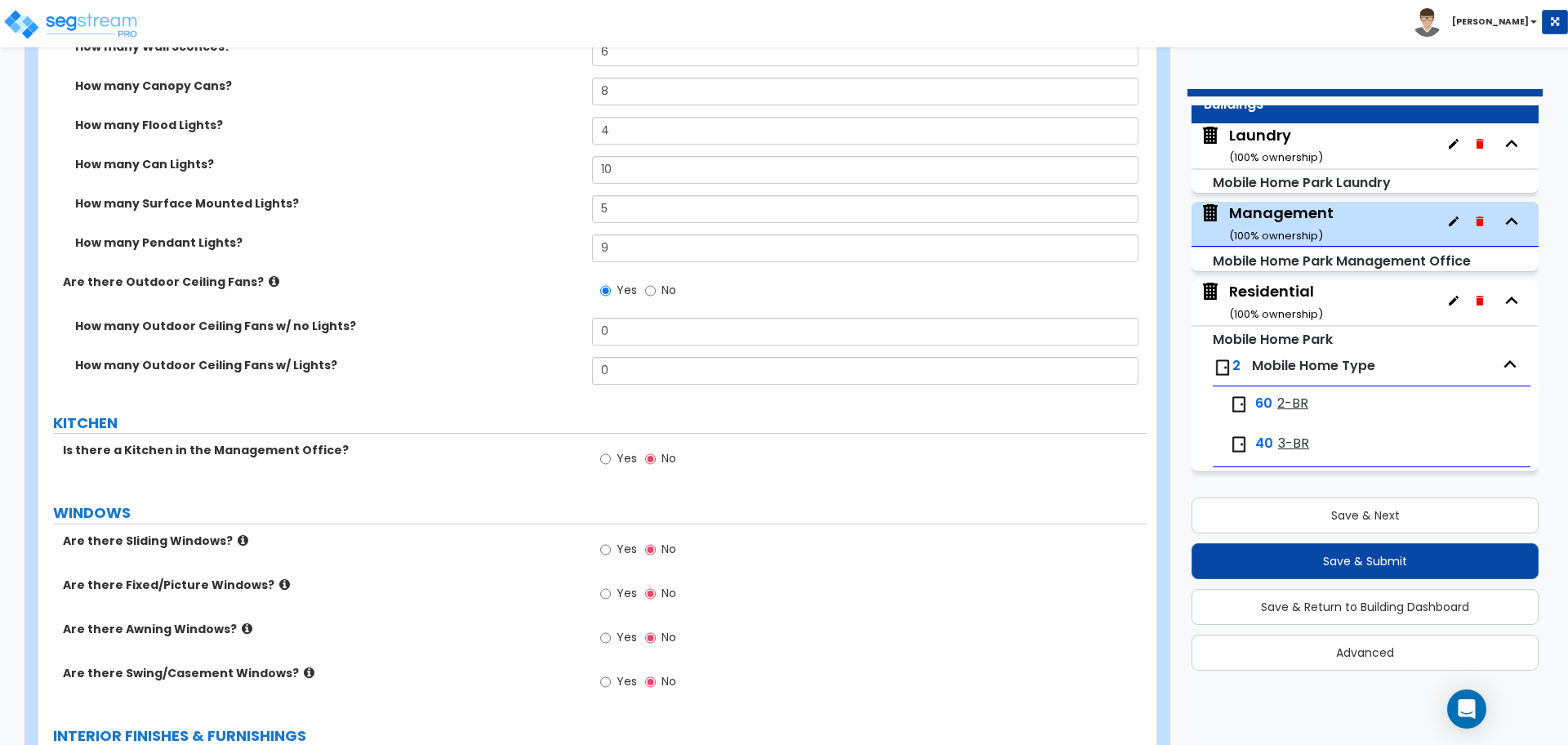
click at [269, 277] on icon at bounding box center [273, 281] width 11 height 12
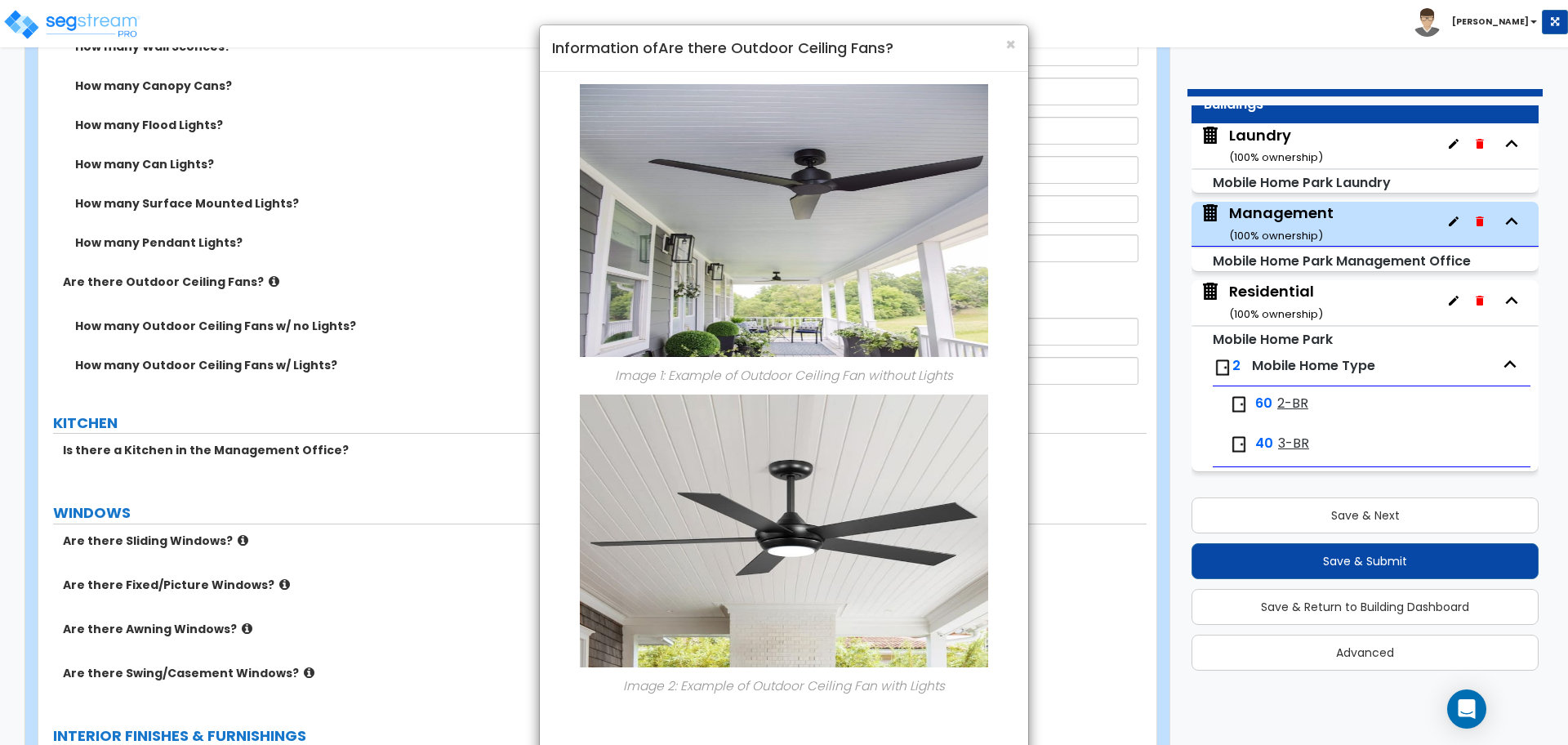
scroll to position [79, 0]
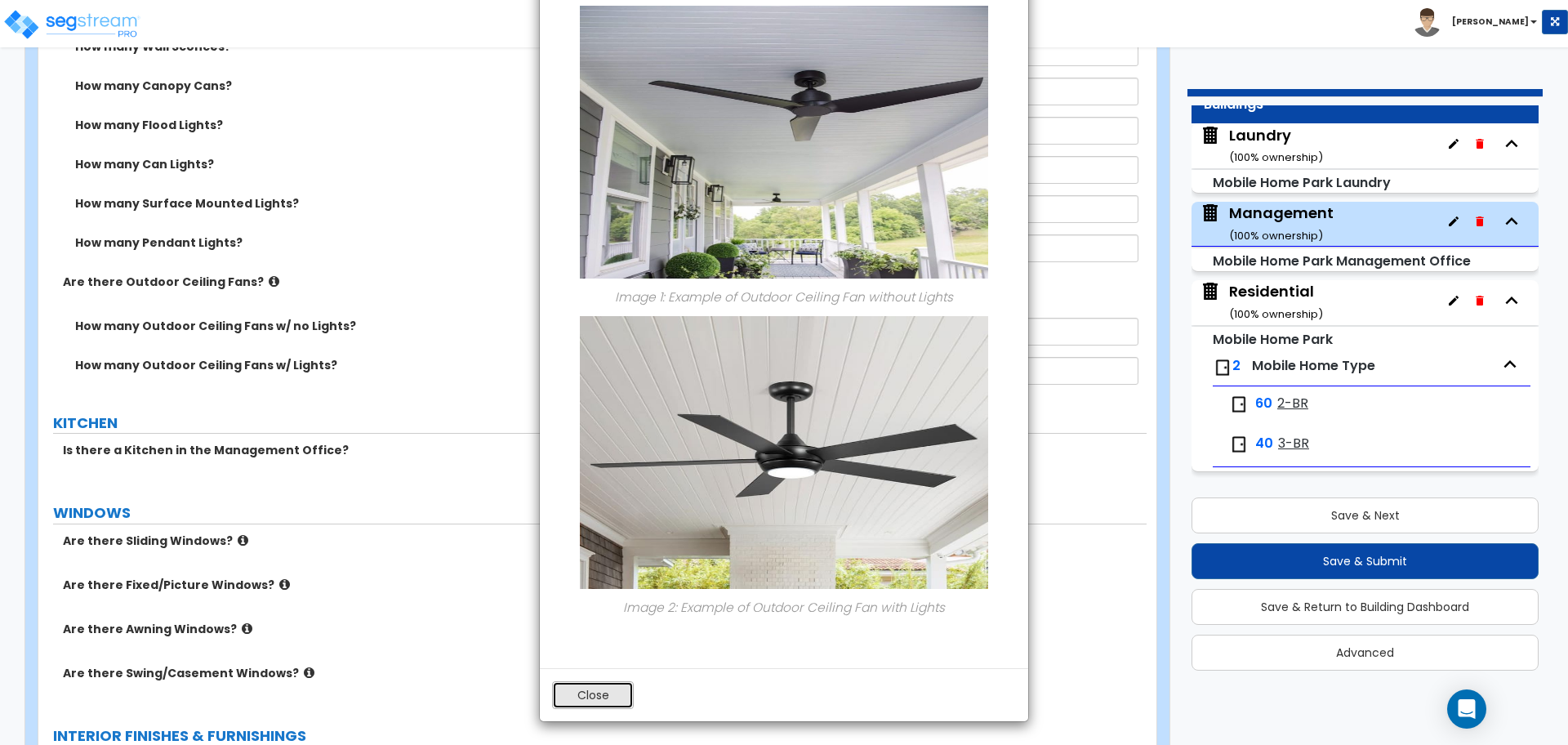
click at [590, 691] on button "Close" at bounding box center [593, 695] width 82 height 28
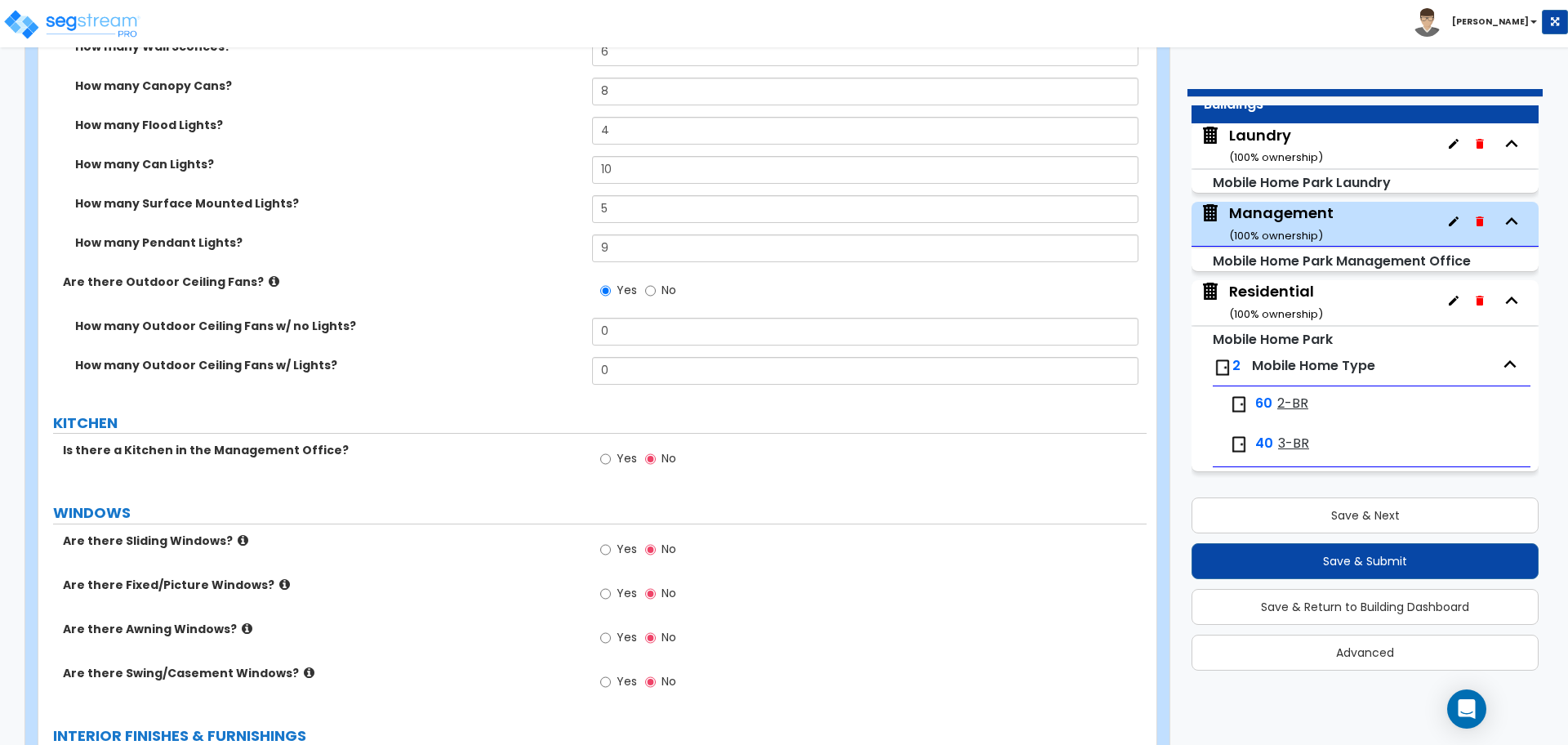
click at [673, 288] on span "No" at bounding box center [669, 290] width 15 height 17
click at [656, 288] on input "No" at bounding box center [651, 291] width 11 height 18
radio input "false"
radio input "true"
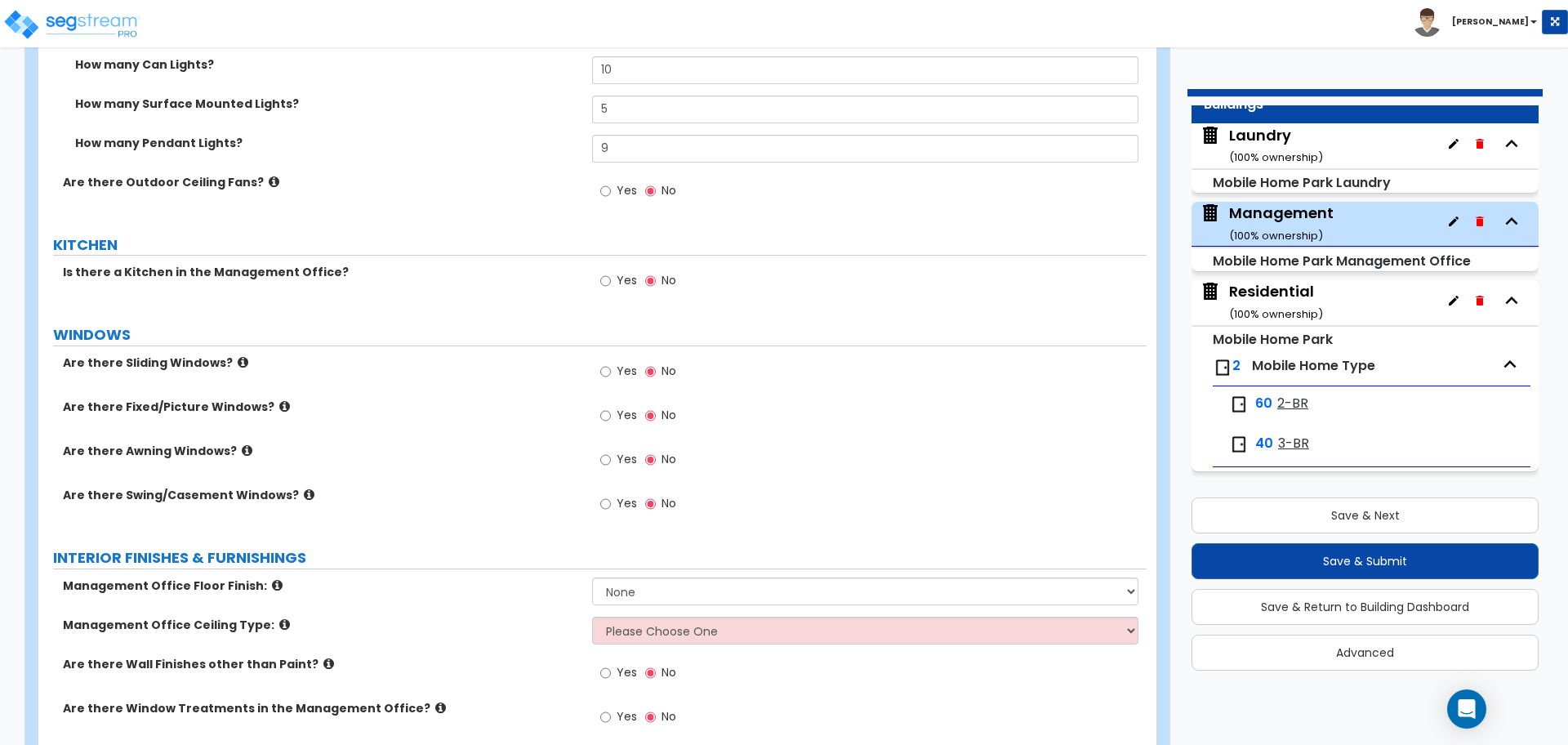
click at [630, 284] on label "Yes" at bounding box center [618, 283] width 36 height 28
click at [611, 284] on input "Yes" at bounding box center [605, 281] width 11 height 18
radio input "true"
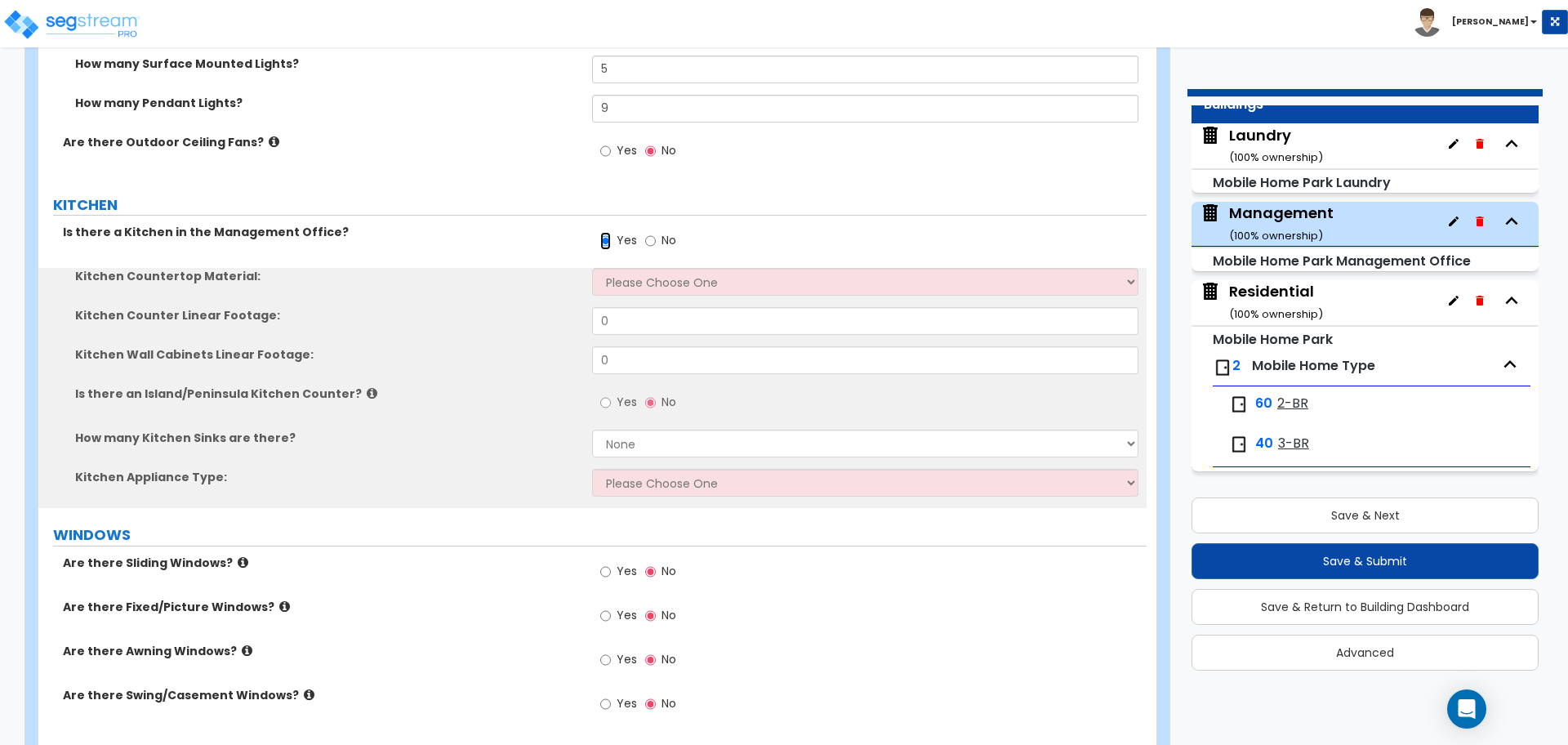
scroll to position [1028, 0]
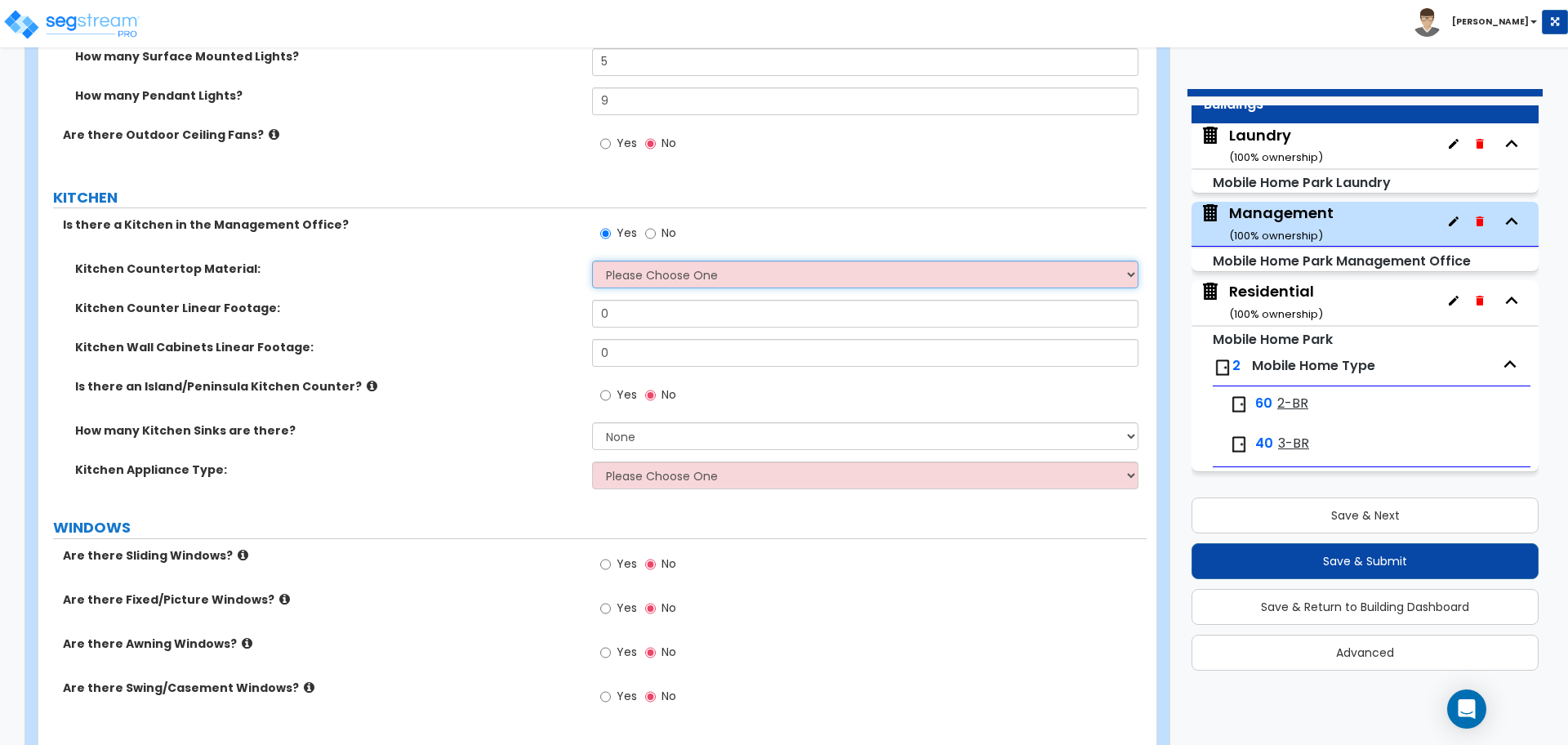
click at [651, 275] on select "Please Choose One Plastic Laminate Solid Surface Stone Quartz Marble Tile Wood …" at bounding box center [865, 274] width 545 height 28
select select "7"
click at [593, 260] on select "Please Choose One Plastic Laminate Solid Surface Stone Quartz Marble Tile Wood …" at bounding box center [865, 274] width 545 height 28
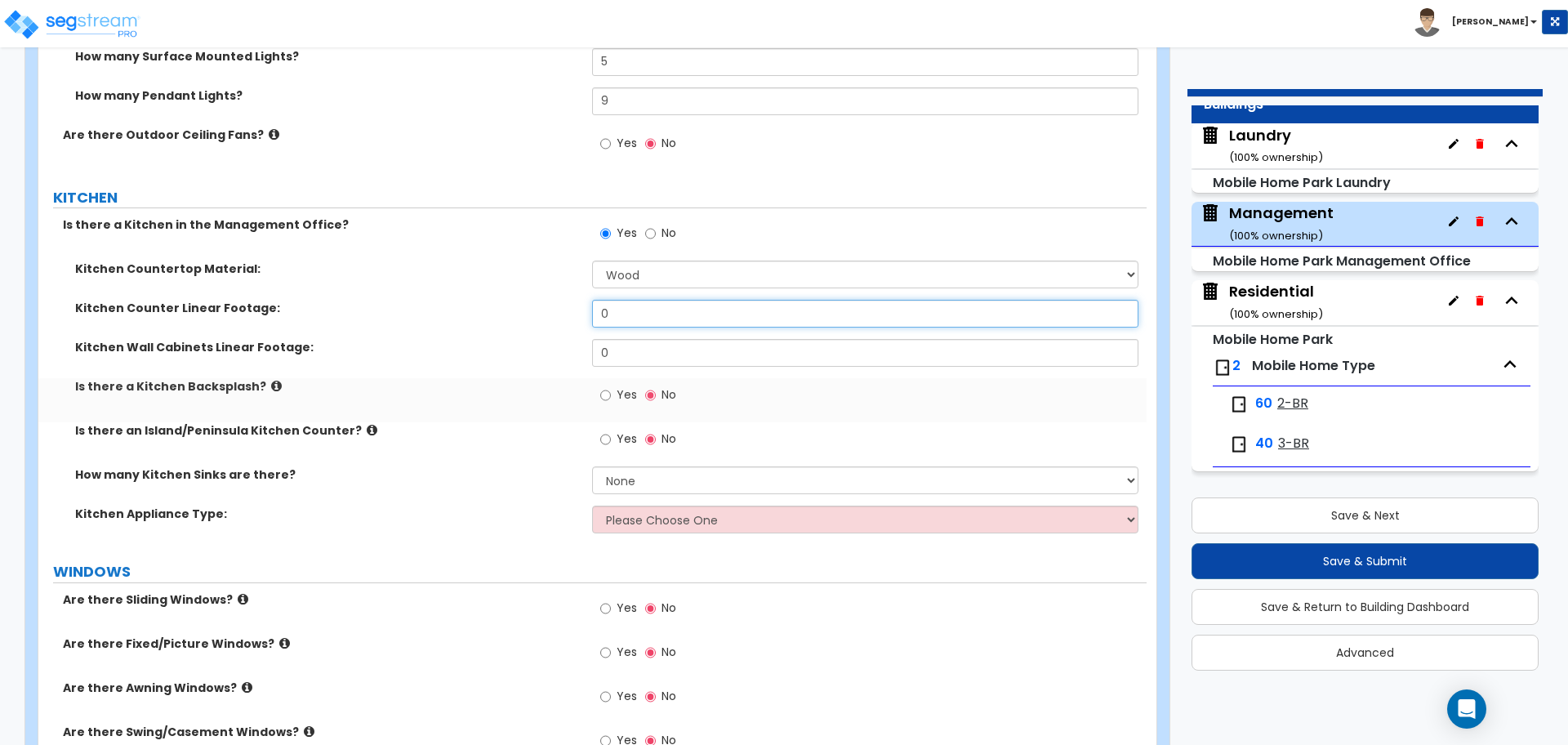
drag, startPoint x: 621, startPoint y: 319, endPoint x: 573, endPoint y: 309, distance: 49.0
click at [573, 309] on div "Kitchen Counter Linear Footage: 0" at bounding box center [592, 319] width 1108 height 39
type input "12"
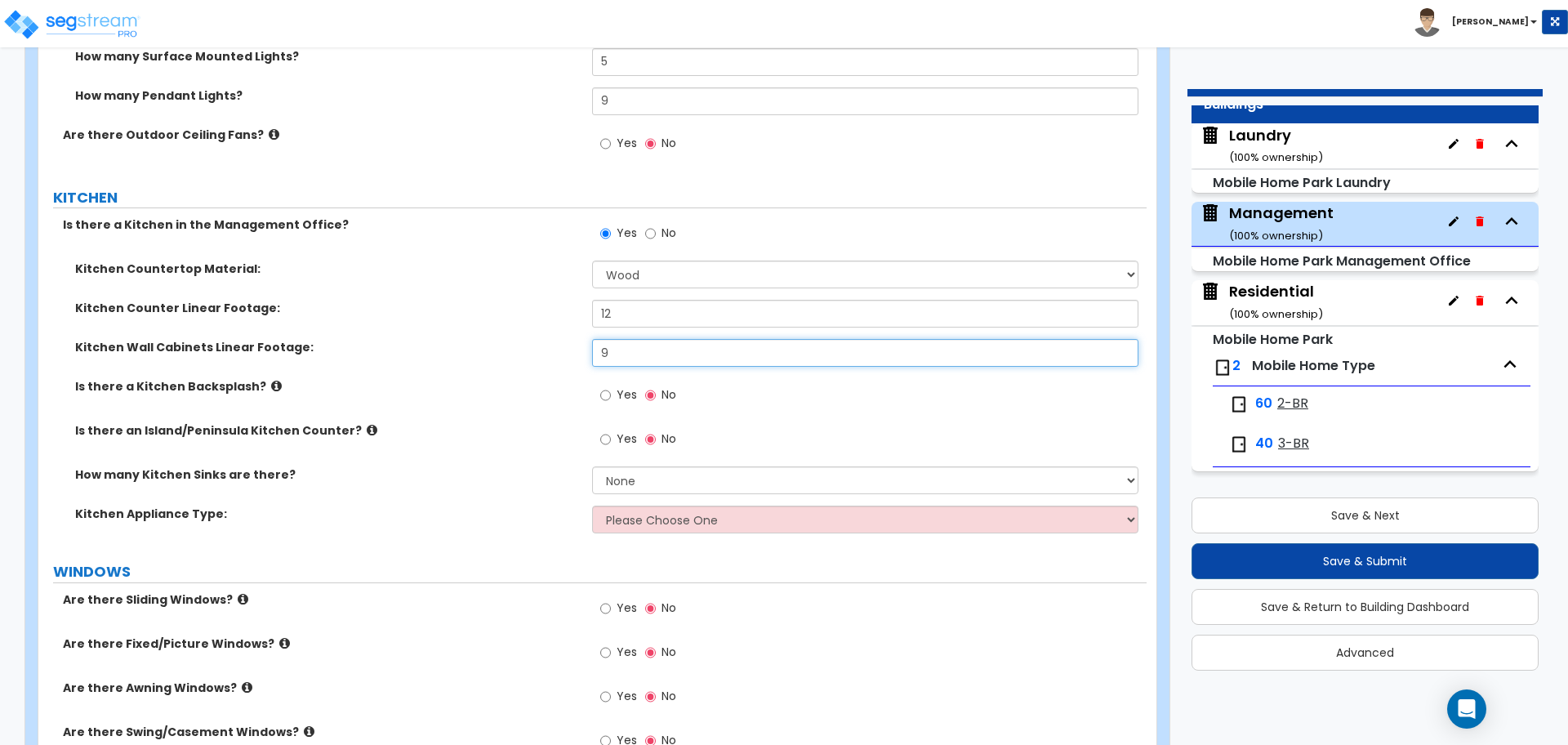
type input "9"
click at [621, 386] on span "Yes" at bounding box center [627, 394] width 21 height 17
click at [611, 386] on input "Yes" at bounding box center [605, 395] width 11 height 18
radio input "true"
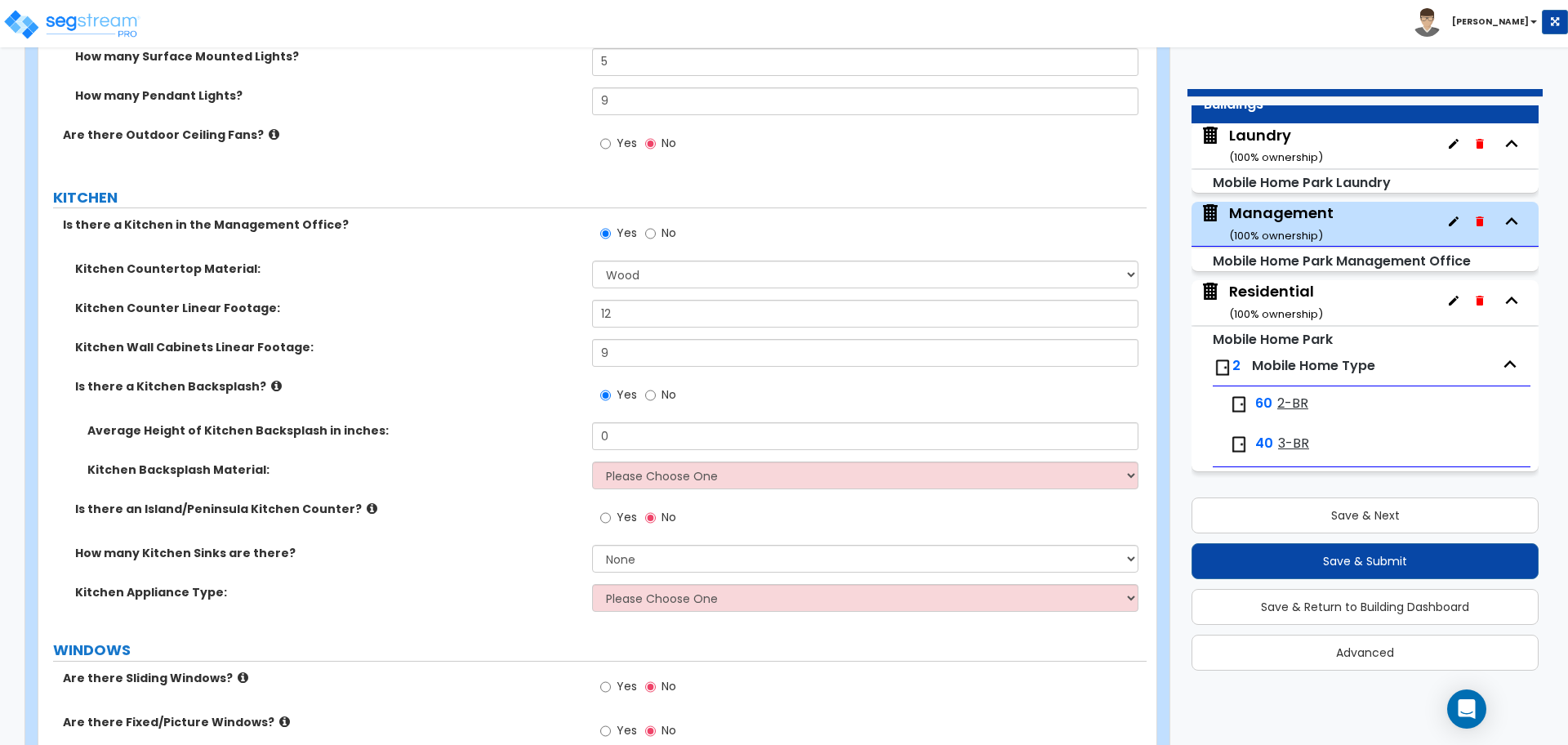
click at [271, 383] on icon at bounding box center [276, 385] width 11 height 12
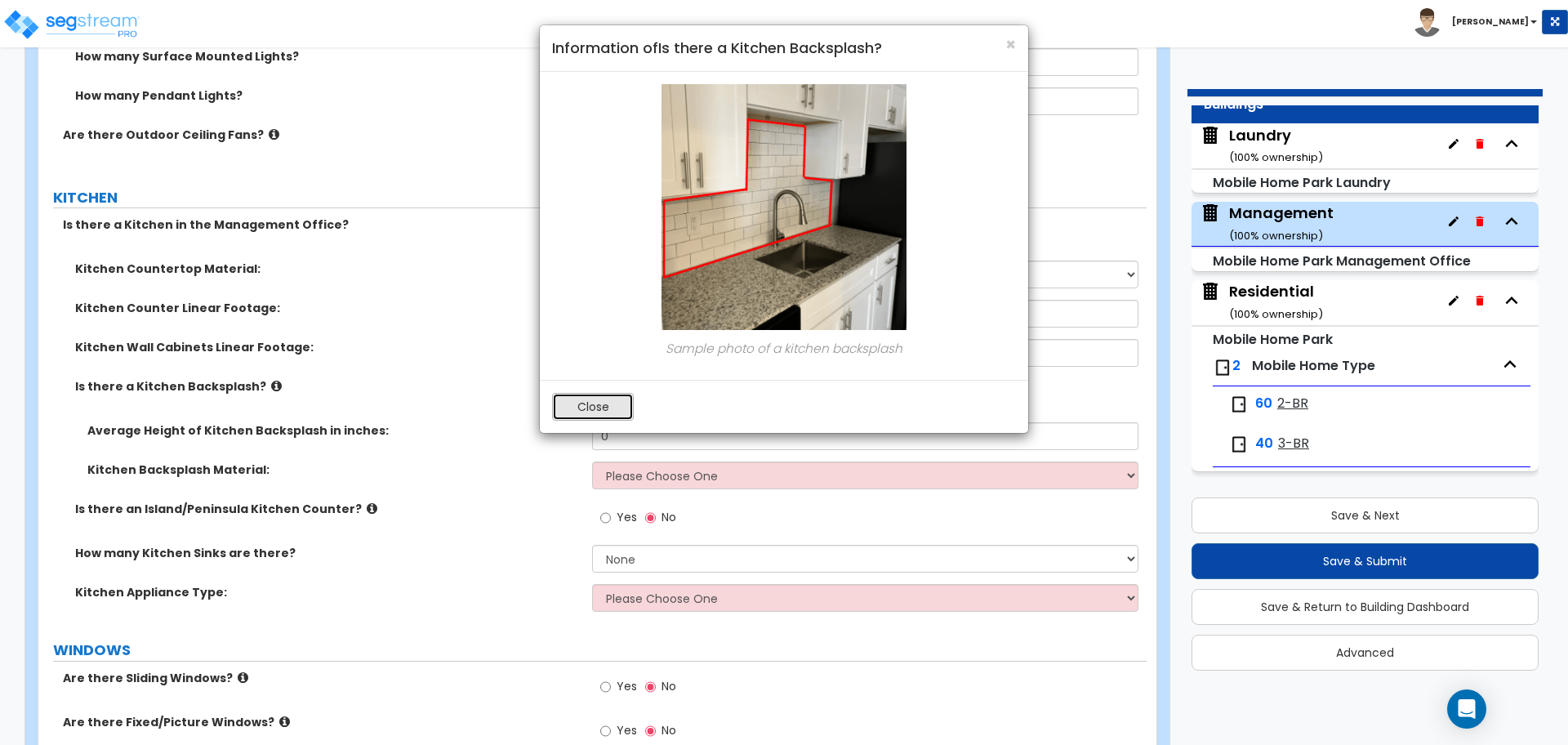
click at [583, 407] on button "Close" at bounding box center [593, 407] width 82 height 28
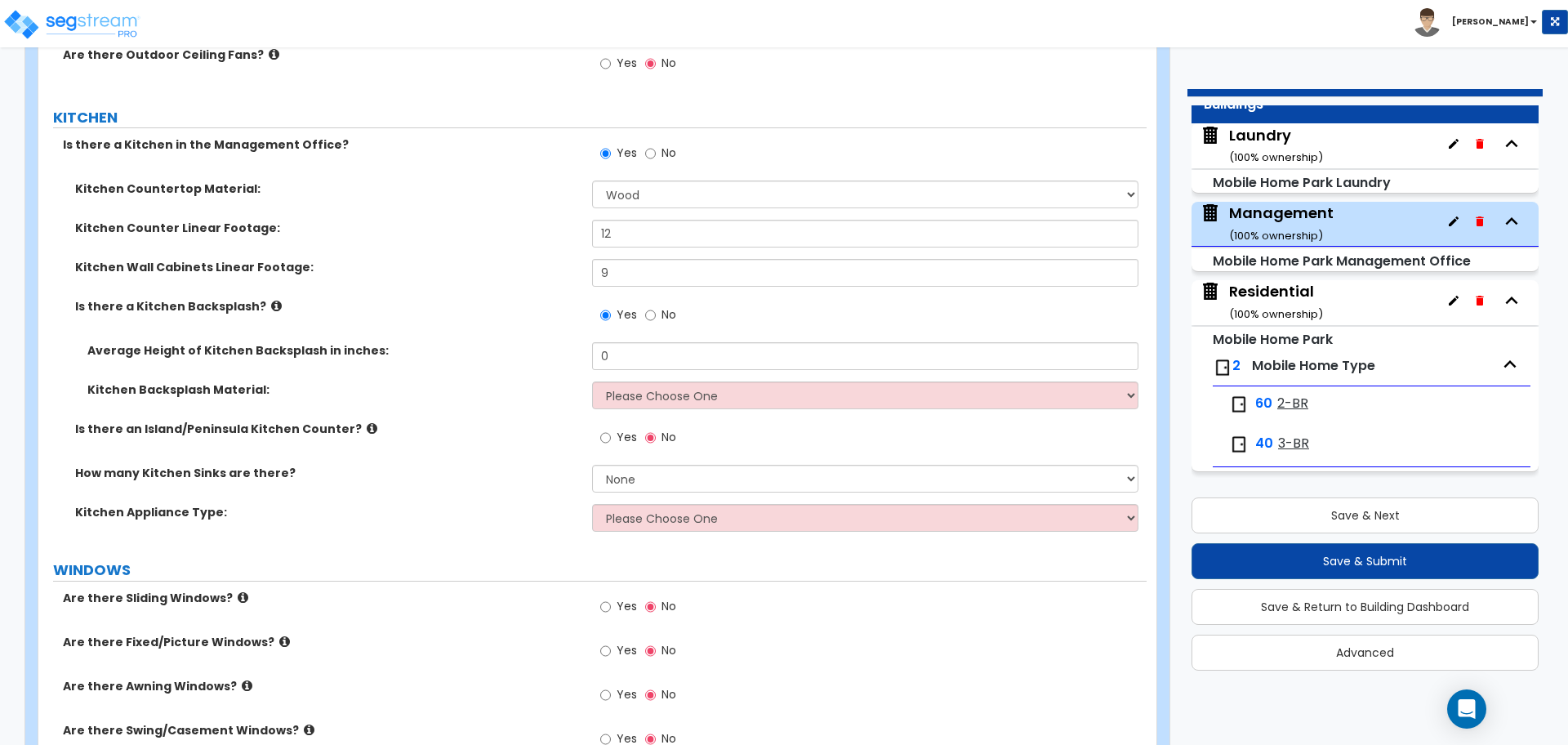
scroll to position [1109, 0]
drag, startPoint x: 646, startPoint y: 351, endPoint x: 594, endPoint y: 350, distance: 52.0
click at [594, 350] on input "0" at bounding box center [865, 355] width 545 height 28
type input "6"
click at [649, 374] on div "Average Height of Kitchen Backsplash in inches: 6" at bounding box center [592, 360] width 1108 height 39
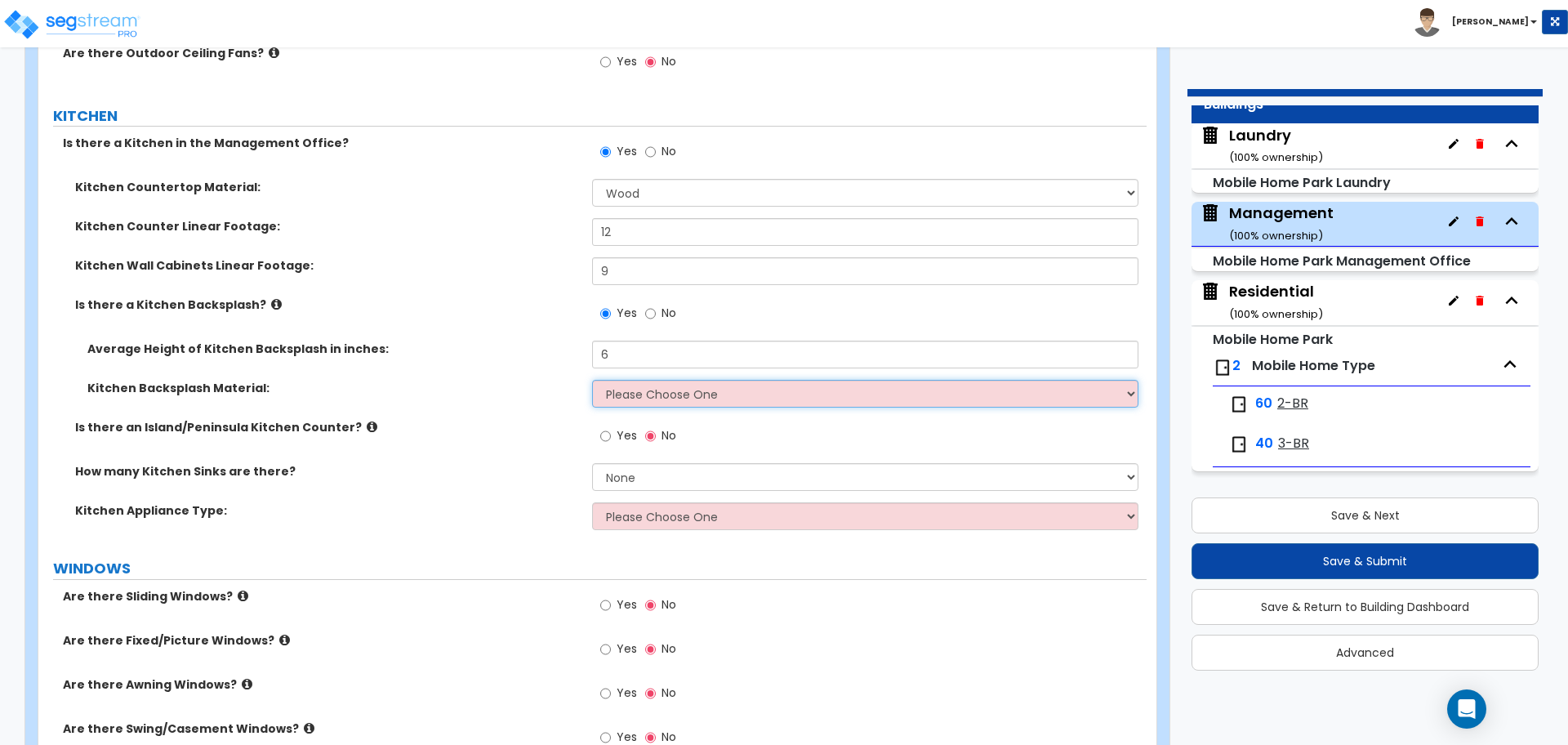
click at [654, 385] on select "Please Choose One Plastic Laminate Solid Surface Stone Quartz Tile Stainless St…" at bounding box center [865, 394] width 545 height 28
select select "6"
click at [593, 380] on select "Please Choose One Plastic Laminate Solid Surface Stone Quartz Tile Stainless St…" at bounding box center [865, 394] width 545 height 28
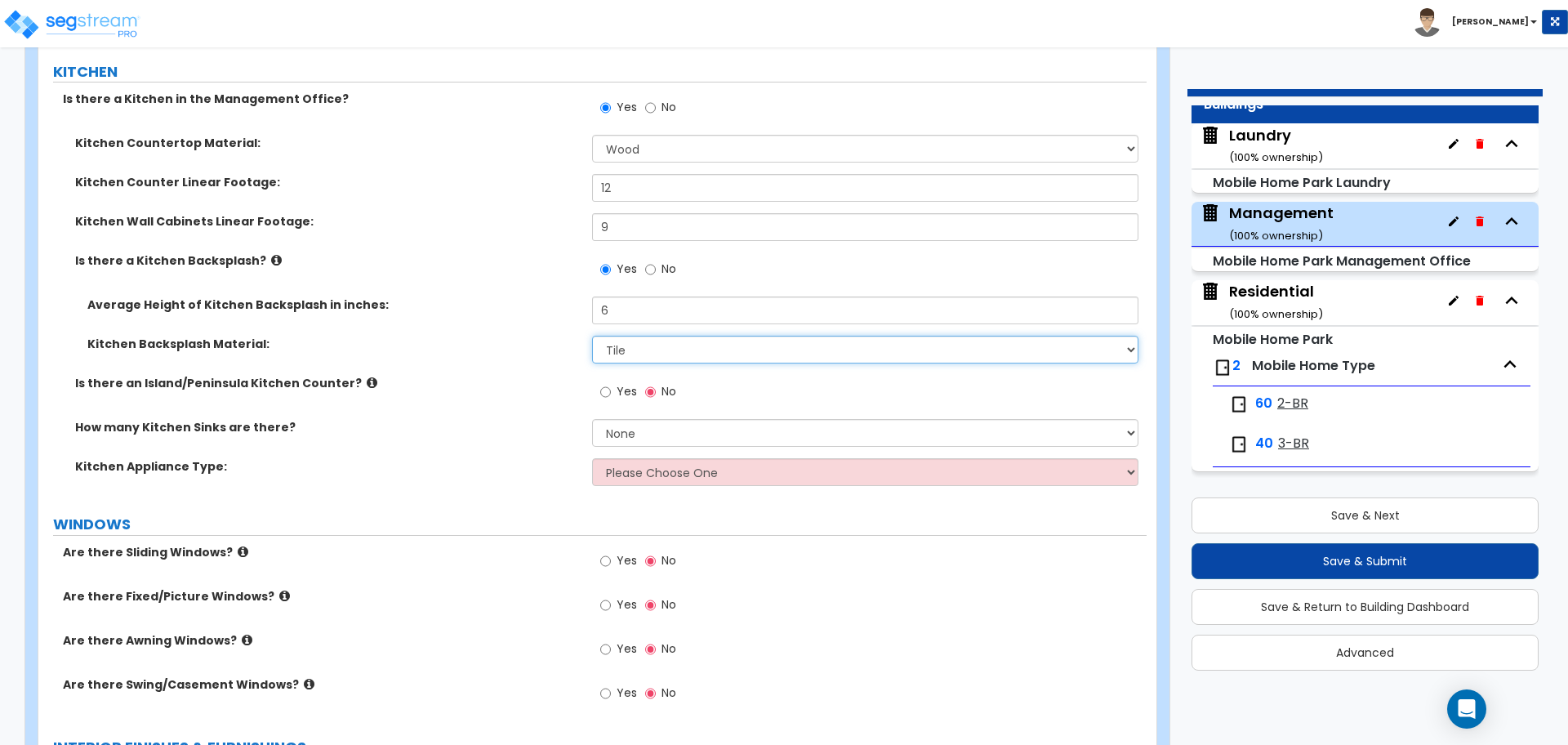
scroll to position [1176, 0]
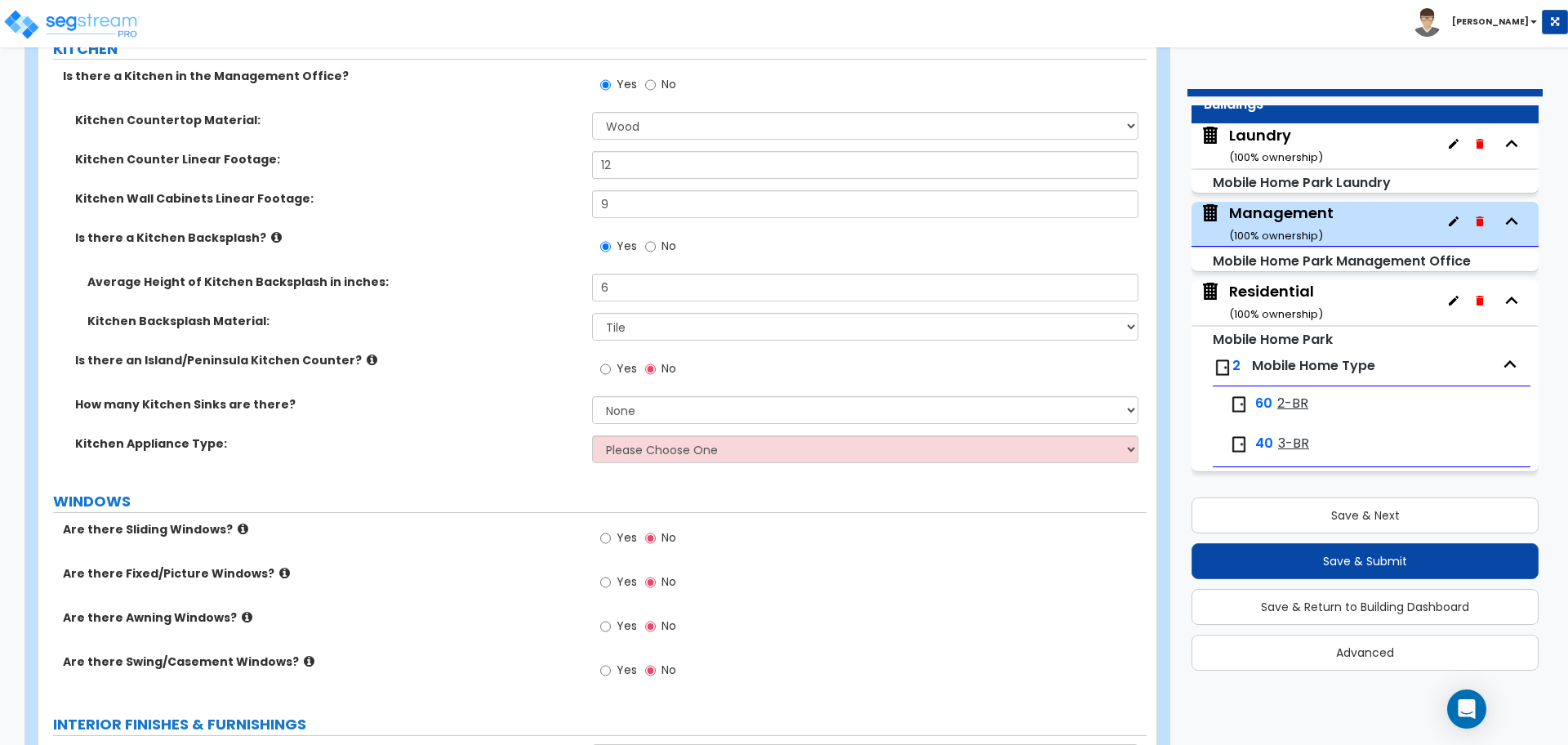
click at [367, 355] on icon at bounding box center [372, 360] width 11 height 12
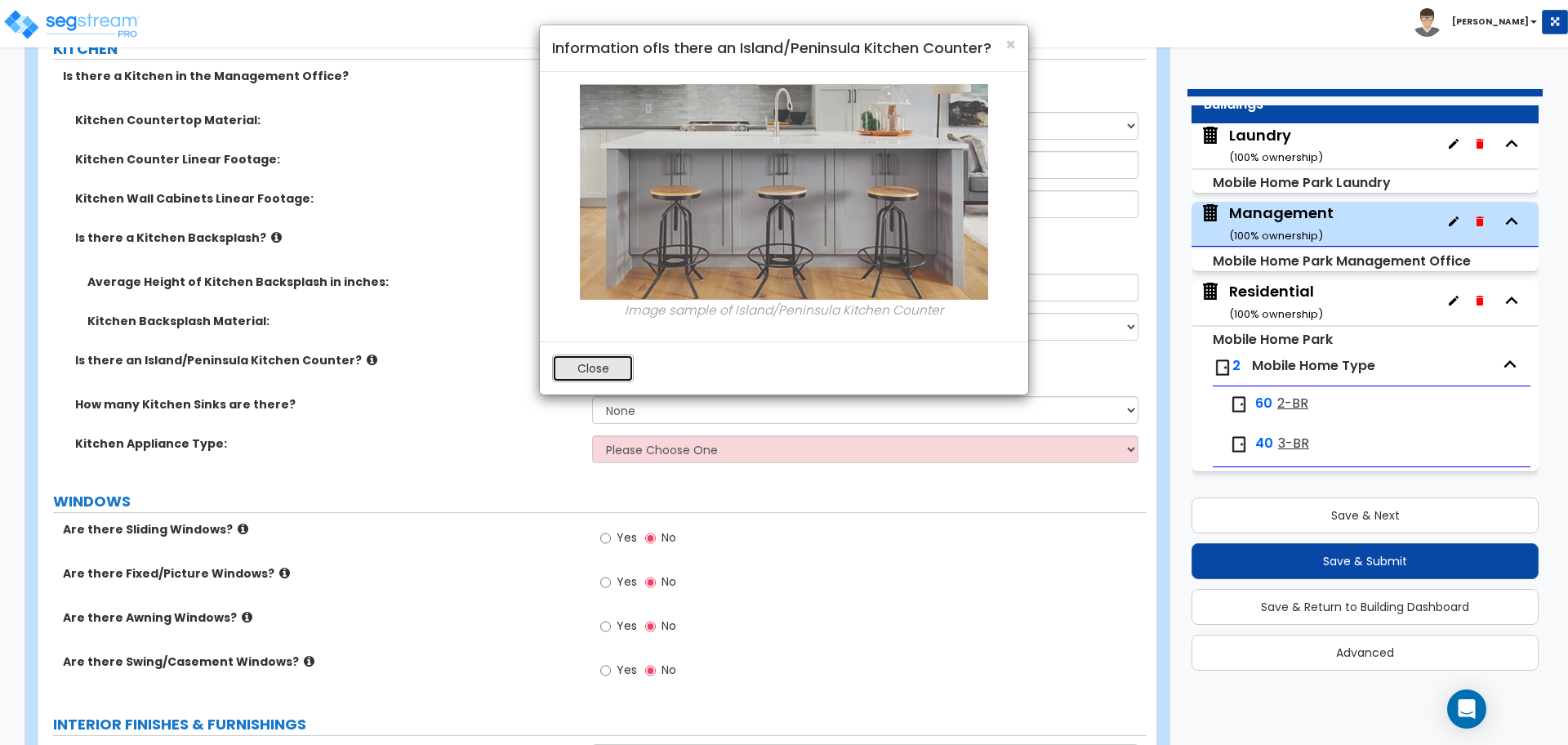
click at [574, 367] on button "Close" at bounding box center [593, 369] width 82 height 28
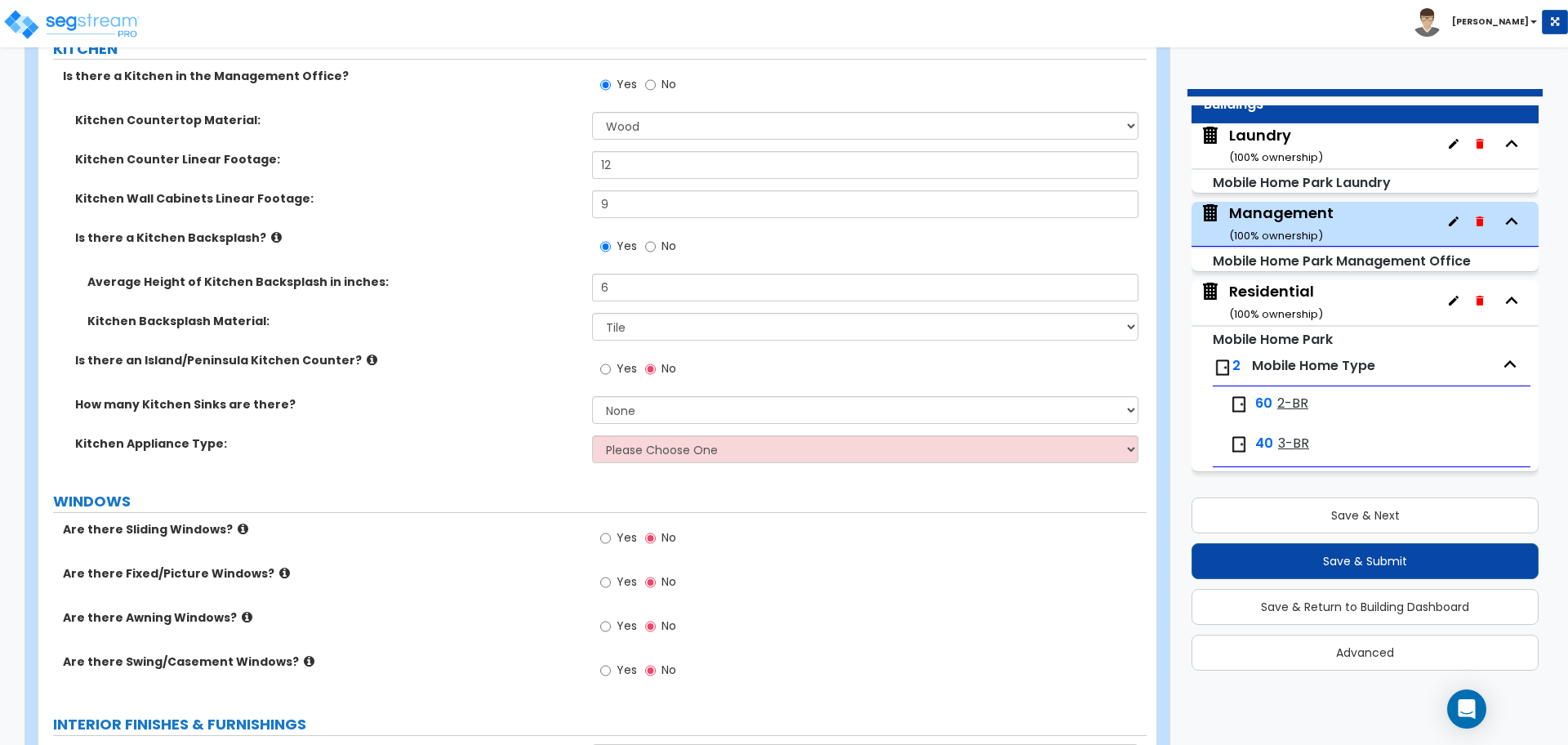
click at [367, 356] on icon at bounding box center [372, 360] width 11 height 12
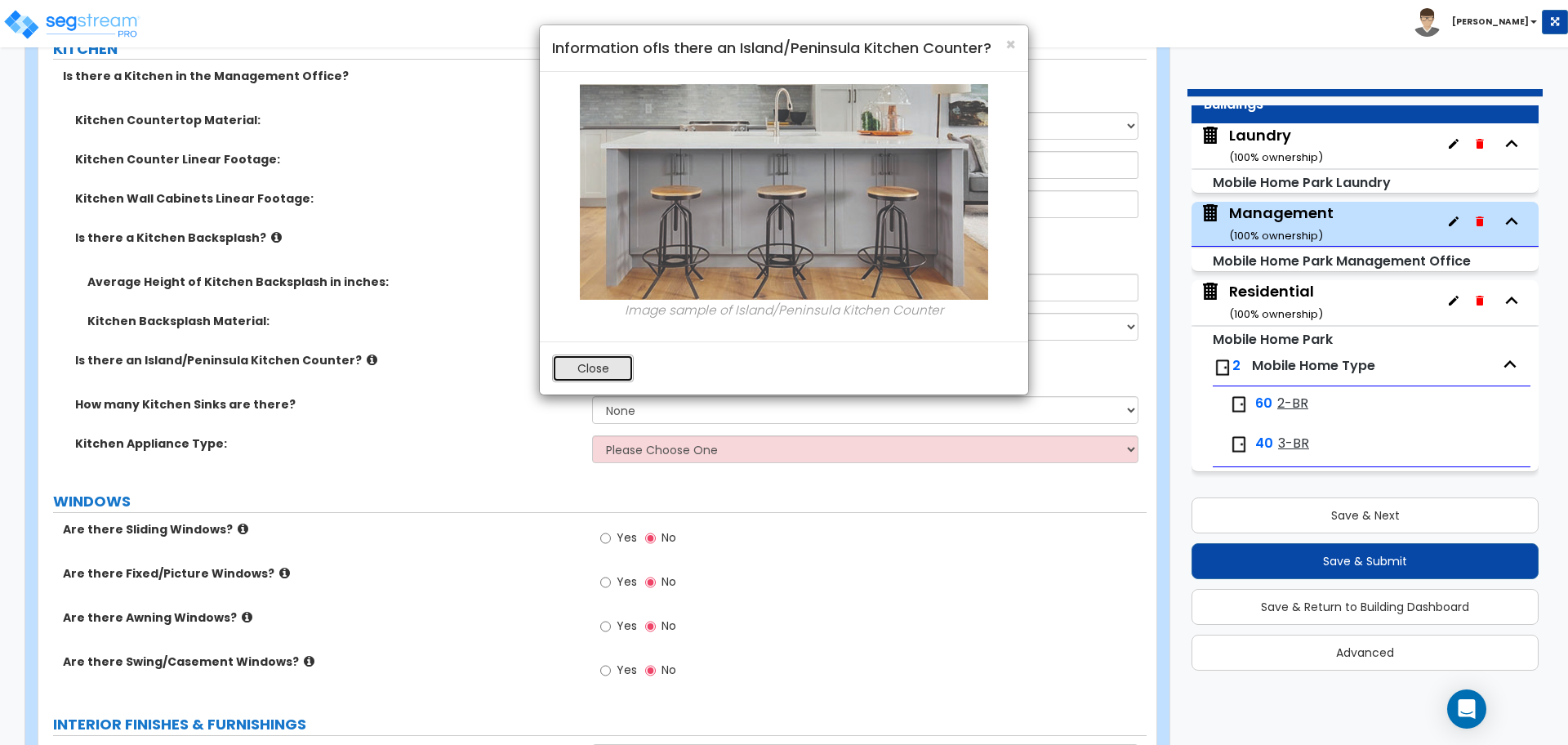
click at [607, 361] on button "Close" at bounding box center [593, 369] width 82 height 28
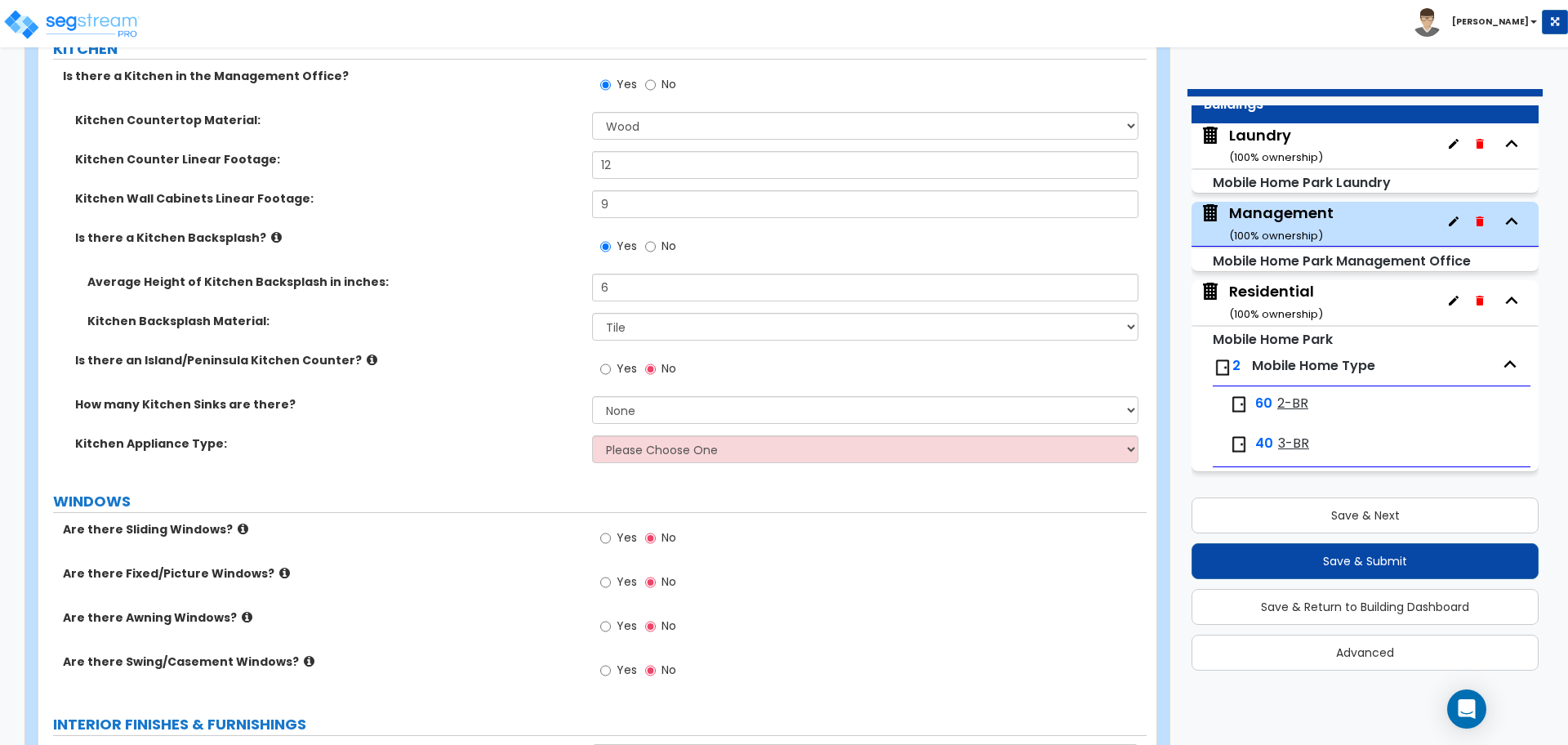
click at [617, 372] on span "Yes" at bounding box center [627, 369] width 21 height 17
click at [611, 372] on input "Yes" at bounding box center [605, 370] width 11 height 18
radio input "true"
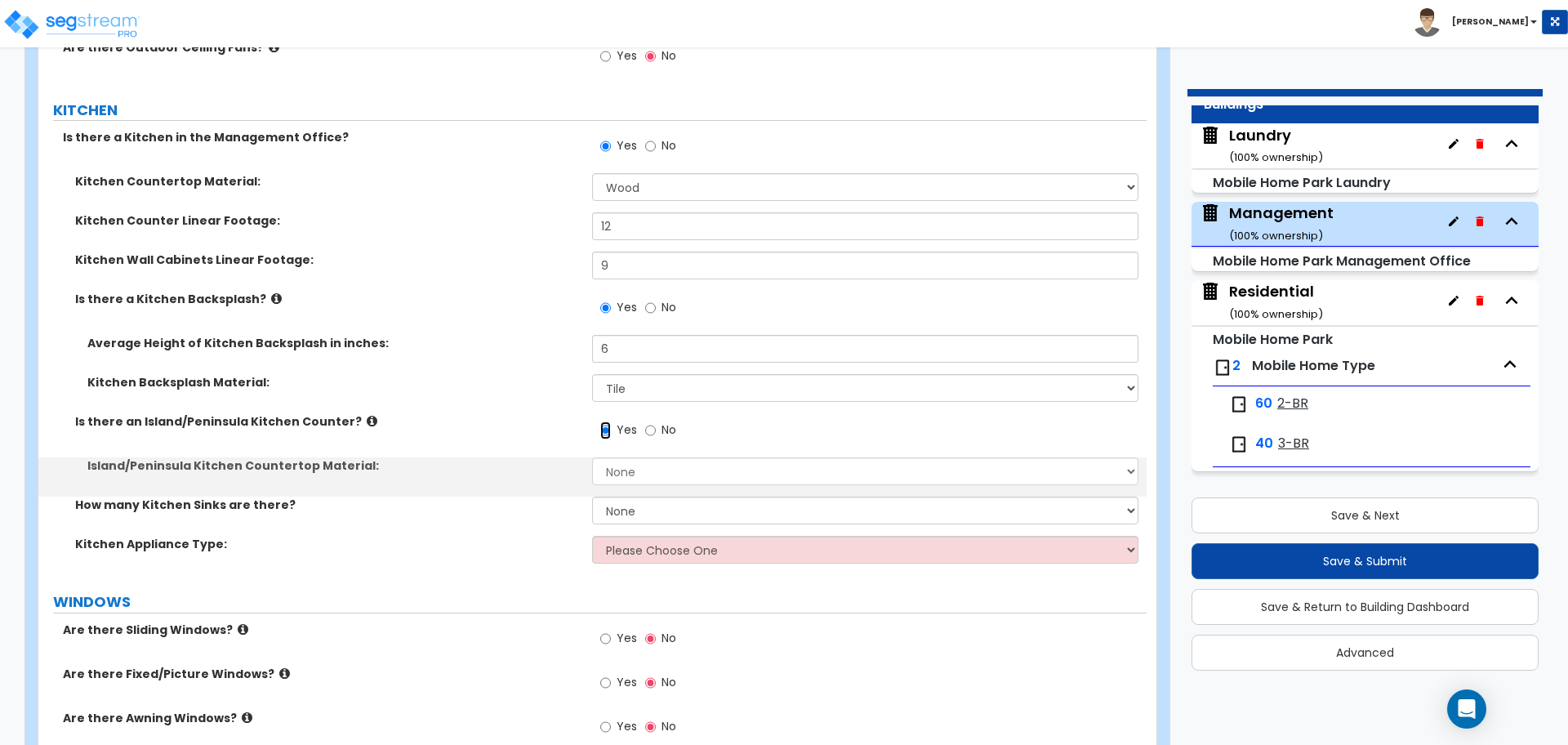
scroll to position [1111, 0]
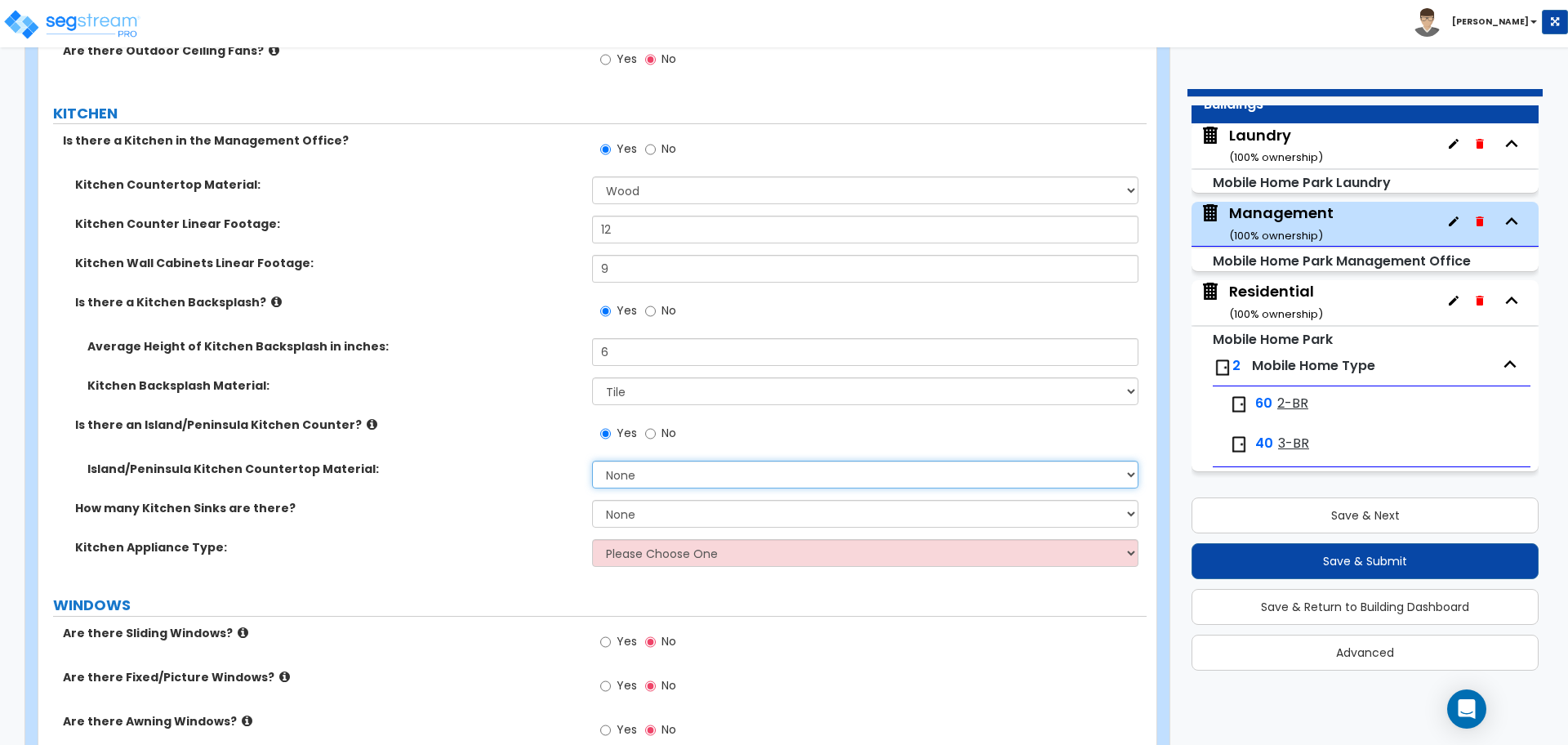
click at [654, 472] on select "None Plastic Laminate Solid Surface Stone Quartz Marble Tile Wood Stainless Ste…" at bounding box center [865, 475] width 545 height 28
select select "4"
click at [593, 461] on select "None Plastic Laminate Solid Surface Stone Quartz Marble Tile Wood Stainless Ste…" at bounding box center [865, 475] width 545 height 28
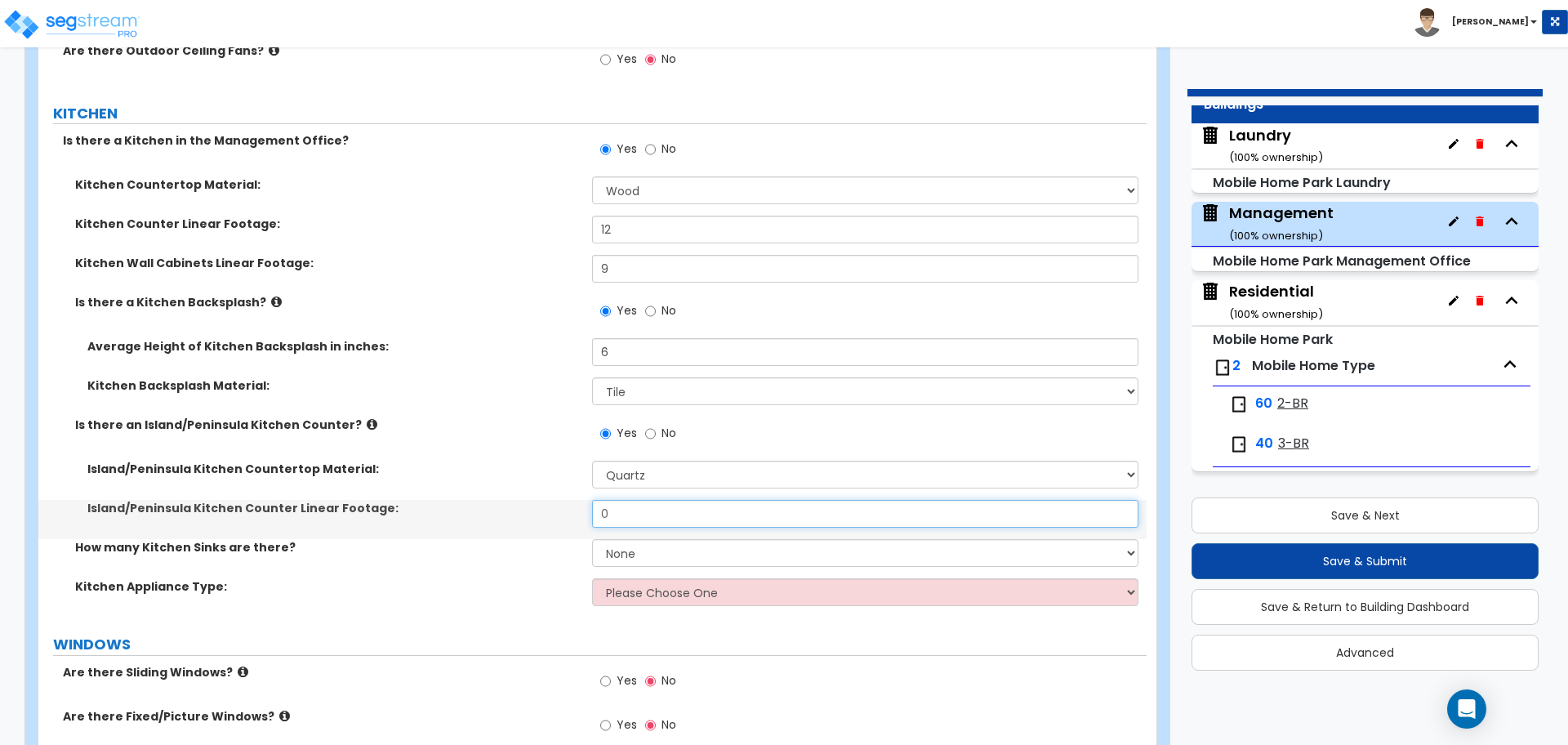
drag, startPoint x: 628, startPoint y: 516, endPoint x: 573, endPoint y: 508, distance: 55.6
click at [573, 508] on div "Island/Peninsula Kitchen Counter Linear Footage: 0" at bounding box center [592, 519] width 1108 height 39
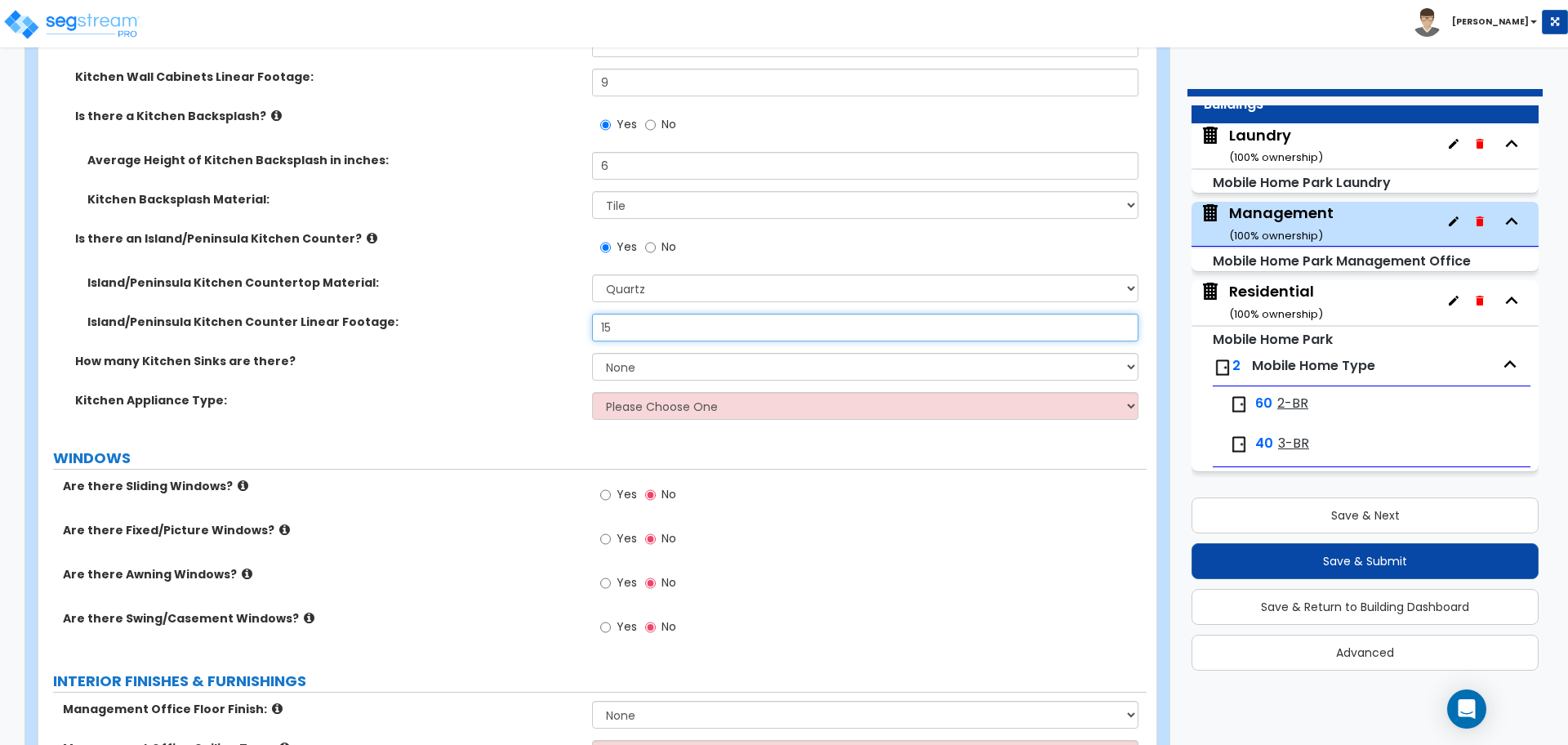
scroll to position [1304, 0]
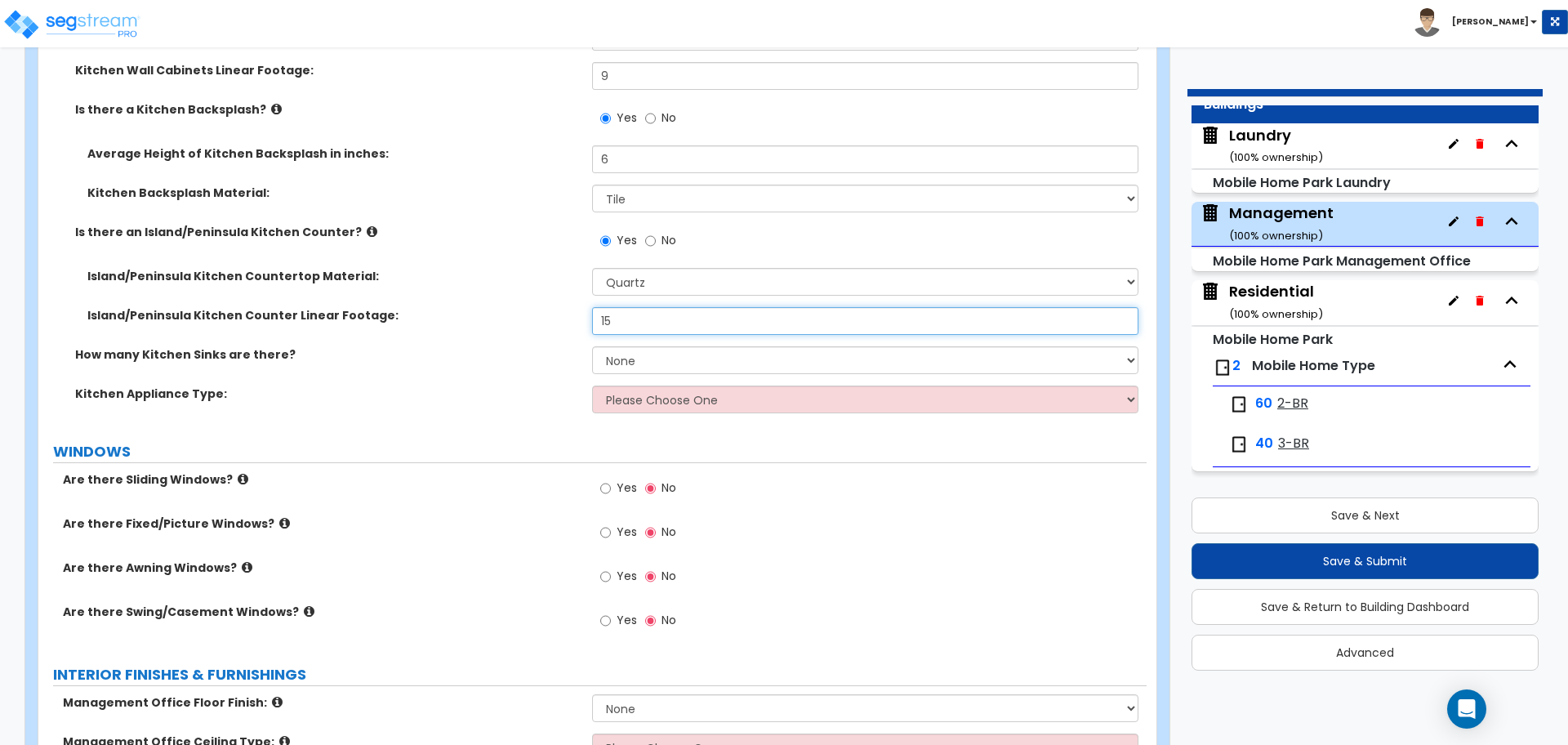
type input "15"
click at [680, 358] on select "None 1 2 3" at bounding box center [865, 360] width 545 height 28
click at [593, 346] on select "None 1 2 3" at bounding box center [865, 360] width 545 height 28
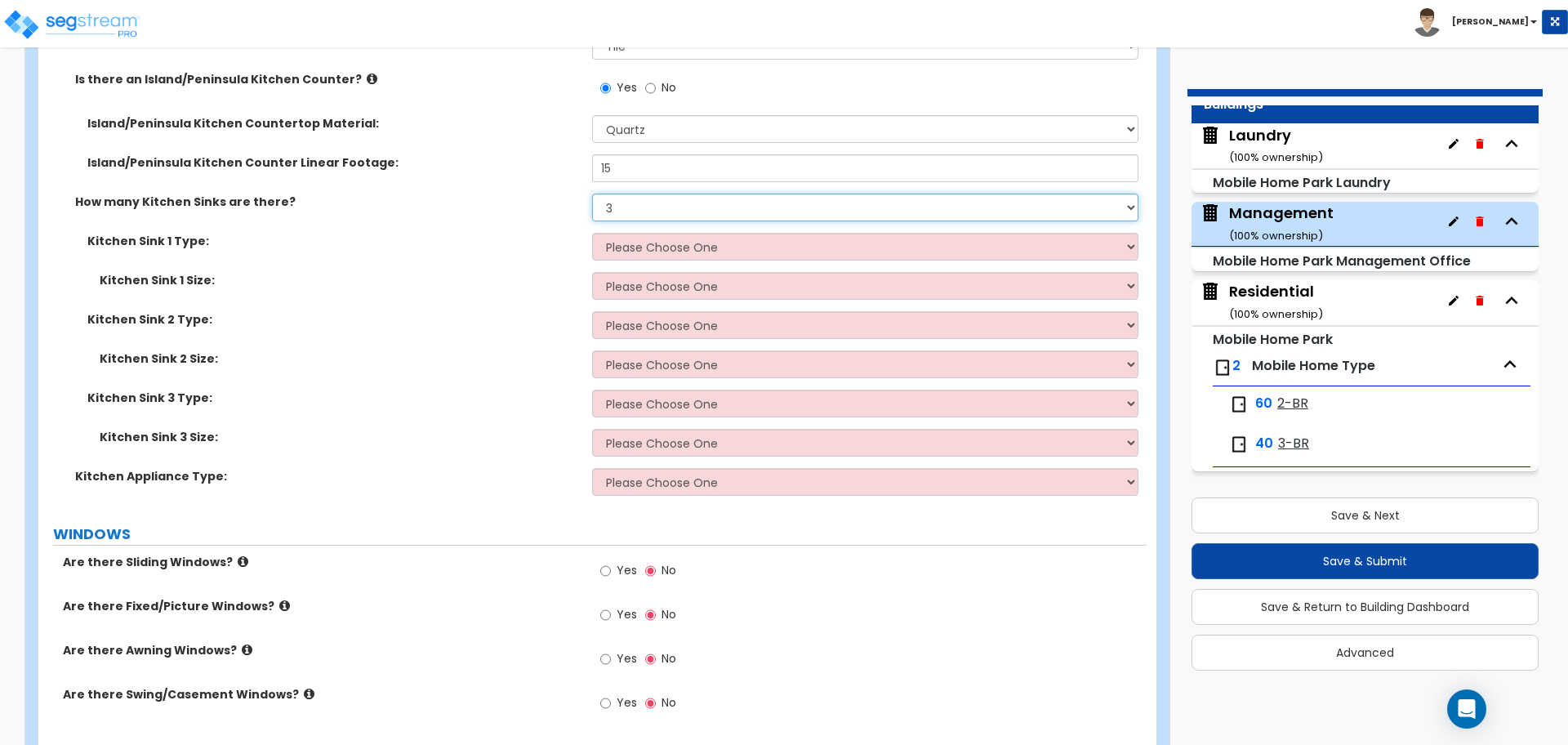
scroll to position [1454, 0]
click at [701, 206] on select "None 1 2 3" at bounding box center [865, 210] width 545 height 28
select select "2"
click at [593, 196] on select "None 1 2 3" at bounding box center [865, 210] width 545 height 28
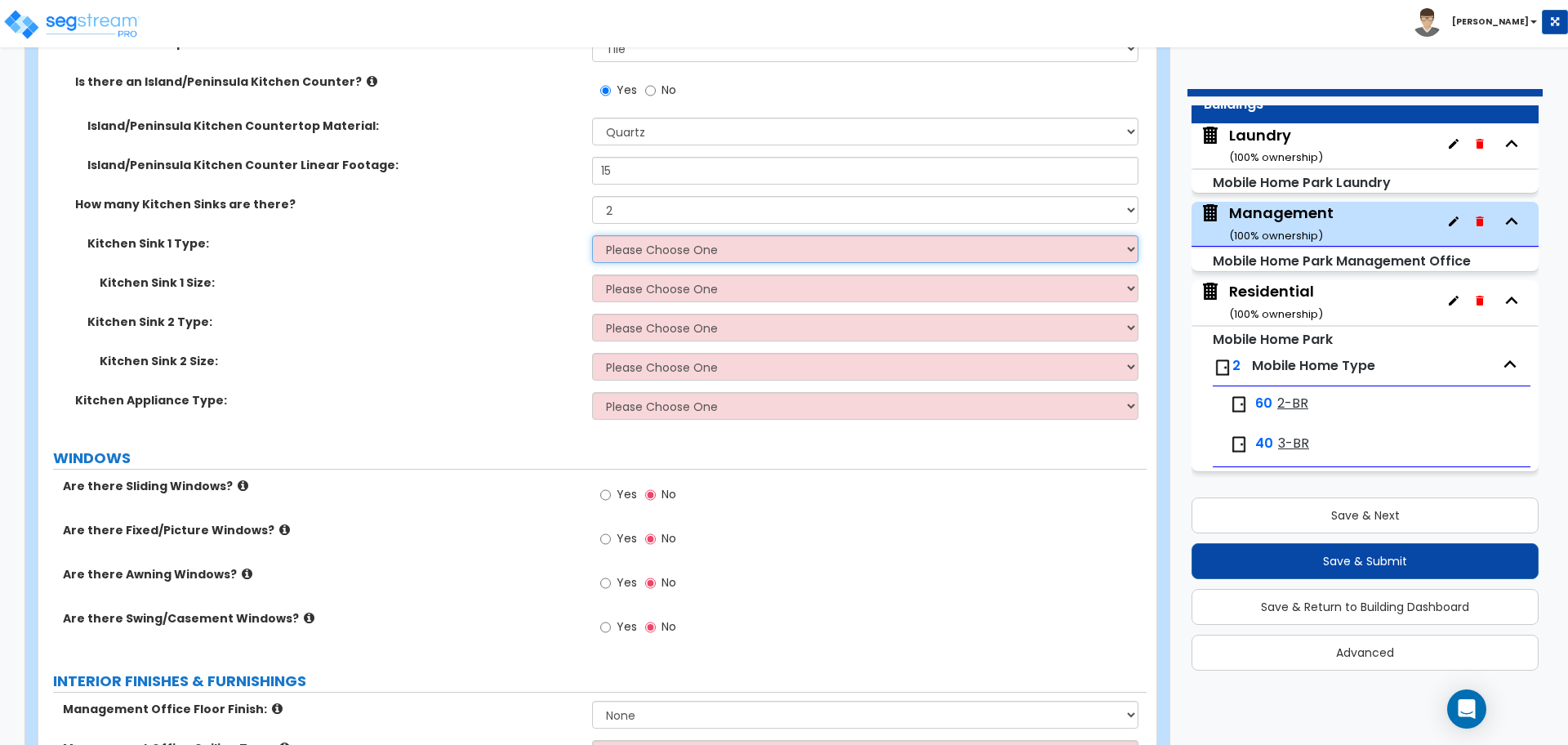
click at [717, 254] on select "Please Choose One Stainless Steel Porcelain Enamel Cast Iron Granite Composite" at bounding box center [865, 249] width 545 height 28
select select "3"
click at [593, 235] on select "Please Choose One Stainless Steel Porcelain Enamel Cast Iron Granite Composite" at bounding box center [865, 249] width 545 height 28
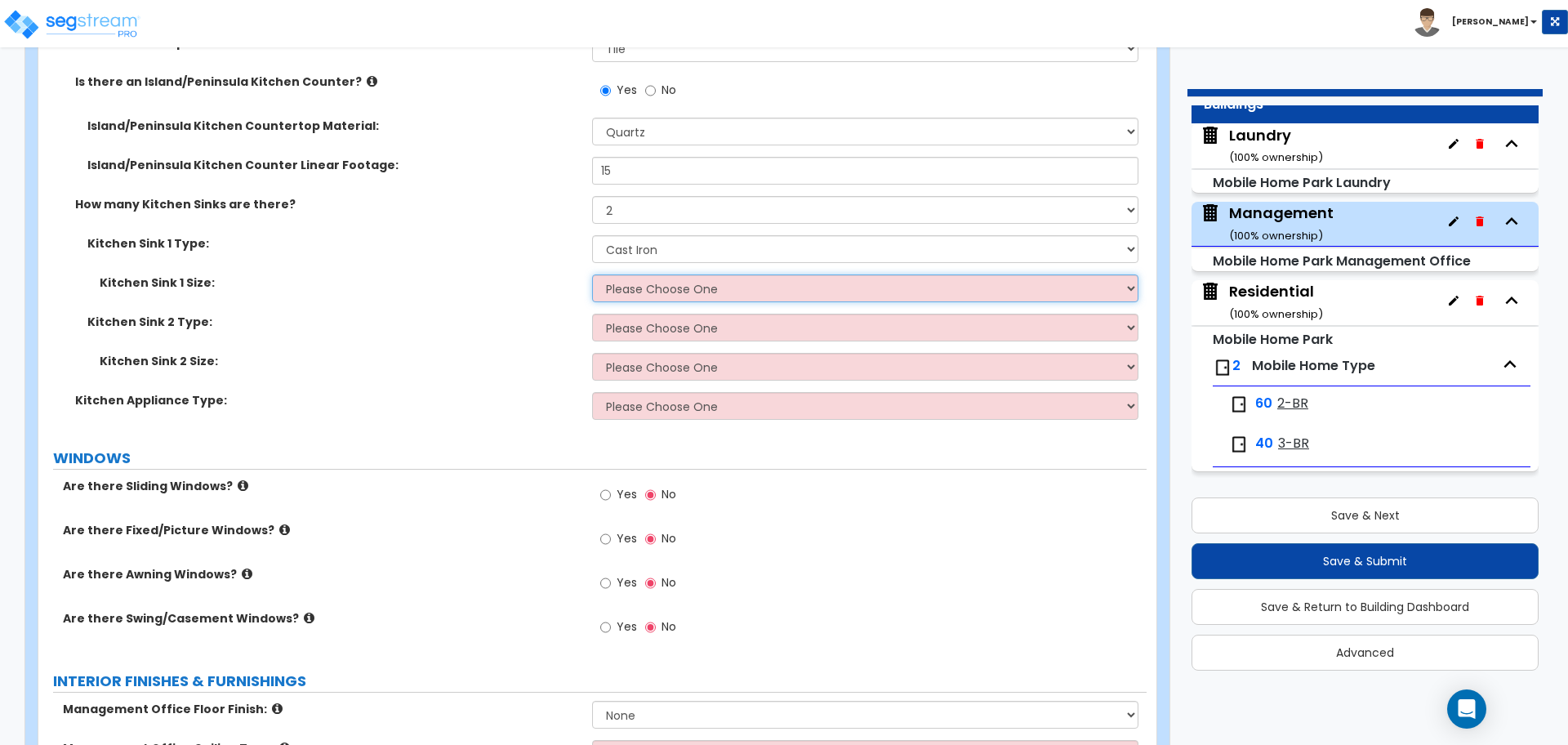
click at [676, 288] on select "Please Choose One Single Sink Double Sink" at bounding box center [865, 288] width 545 height 28
select select "2"
click at [593, 274] on select "Please Choose One Single Sink Double Sink" at bounding box center [865, 288] width 545 height 28
click at [688, 323] on select "Please Choose One Stainless Steel Porcelain Enamel Cast Iron Granite Composite" at bounding box center [865, 327] width 545 height 28
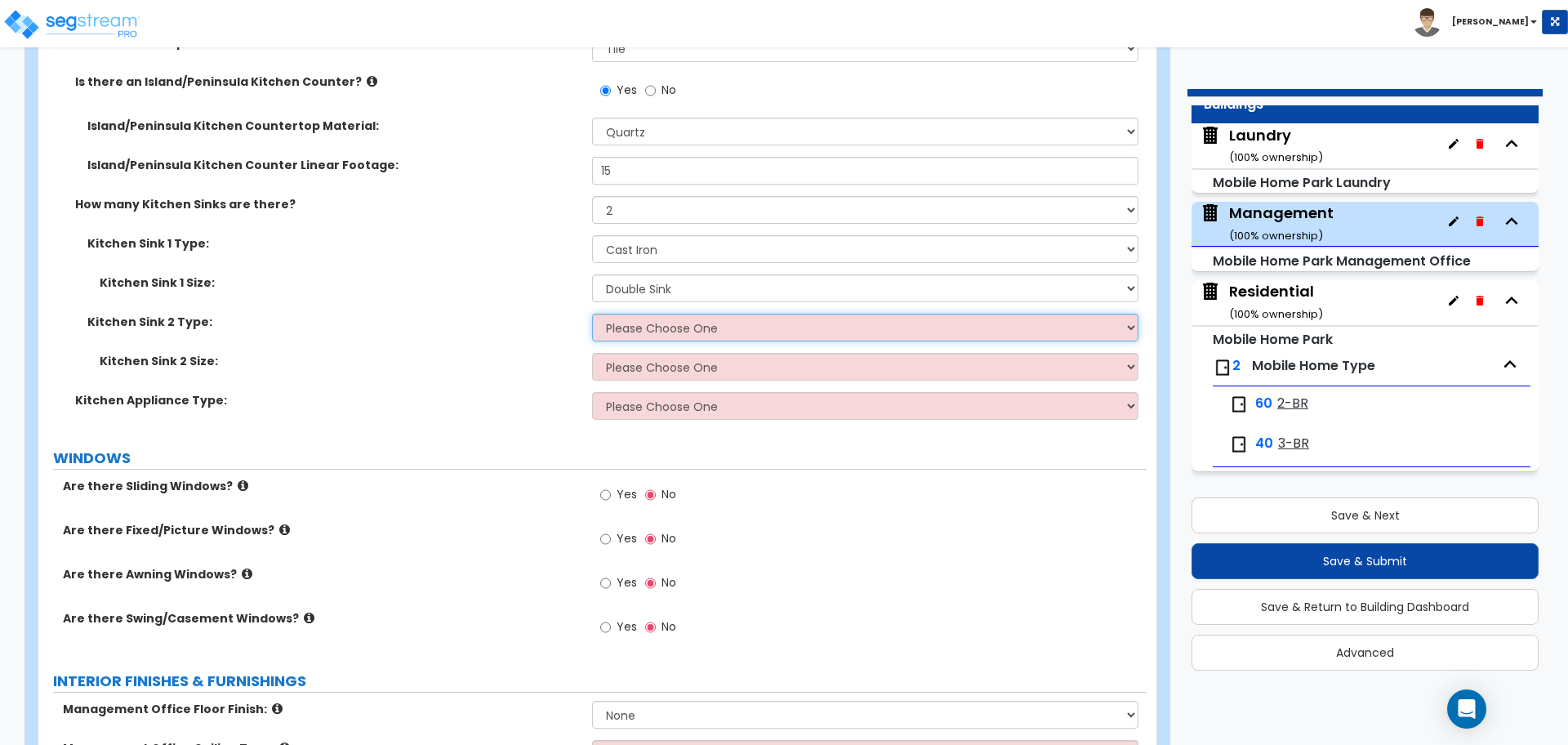
select select "1"
click at [593, 313] on select "Please Choose One Stainless Steel Porcelain Enamel Cast Iron Granite Composite" at bounding box center [865, 327] width 545 height 28
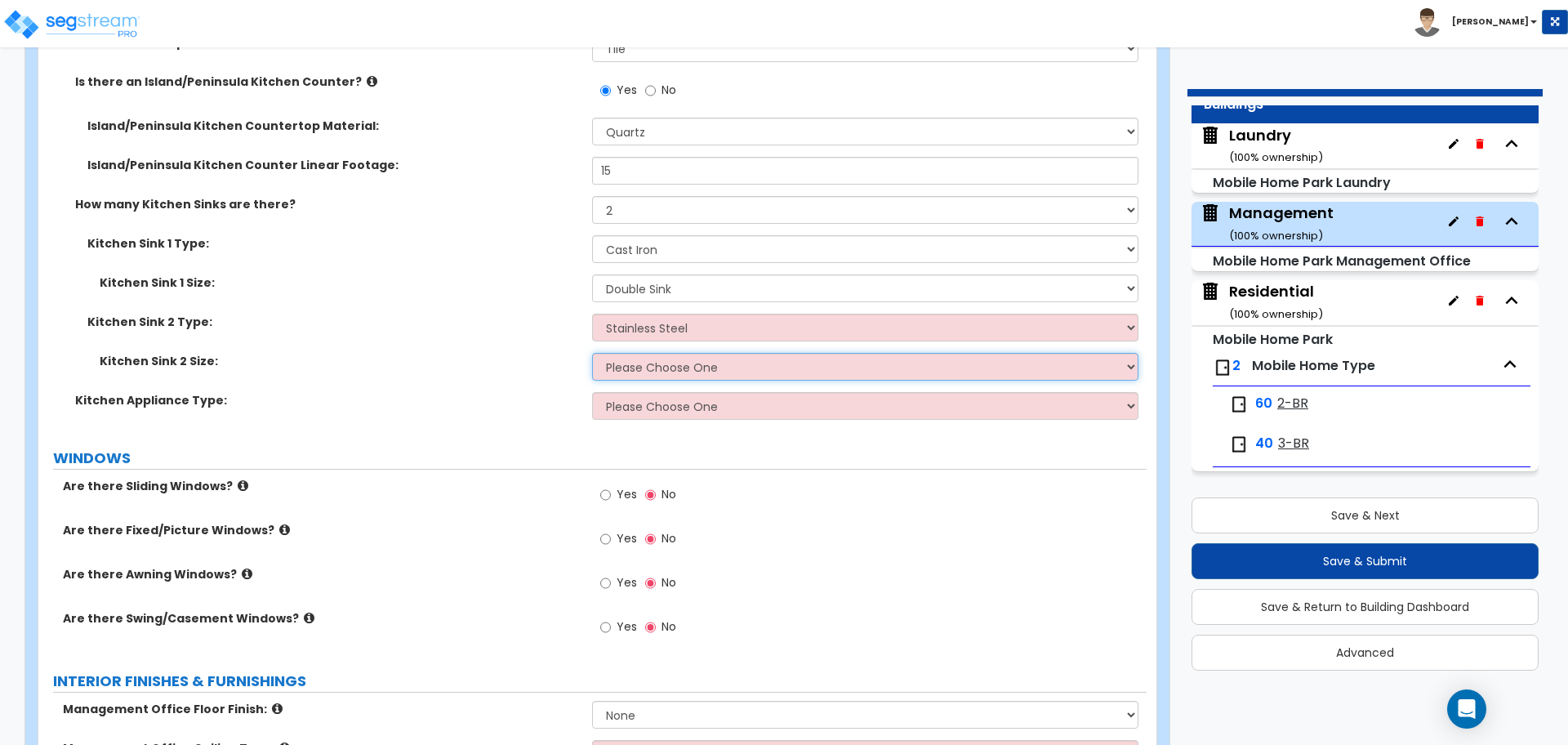
click at [708, 371] on select "Please Choose One Single Sink Double Sink" at bounding box center [865, 367] width 545 height 28
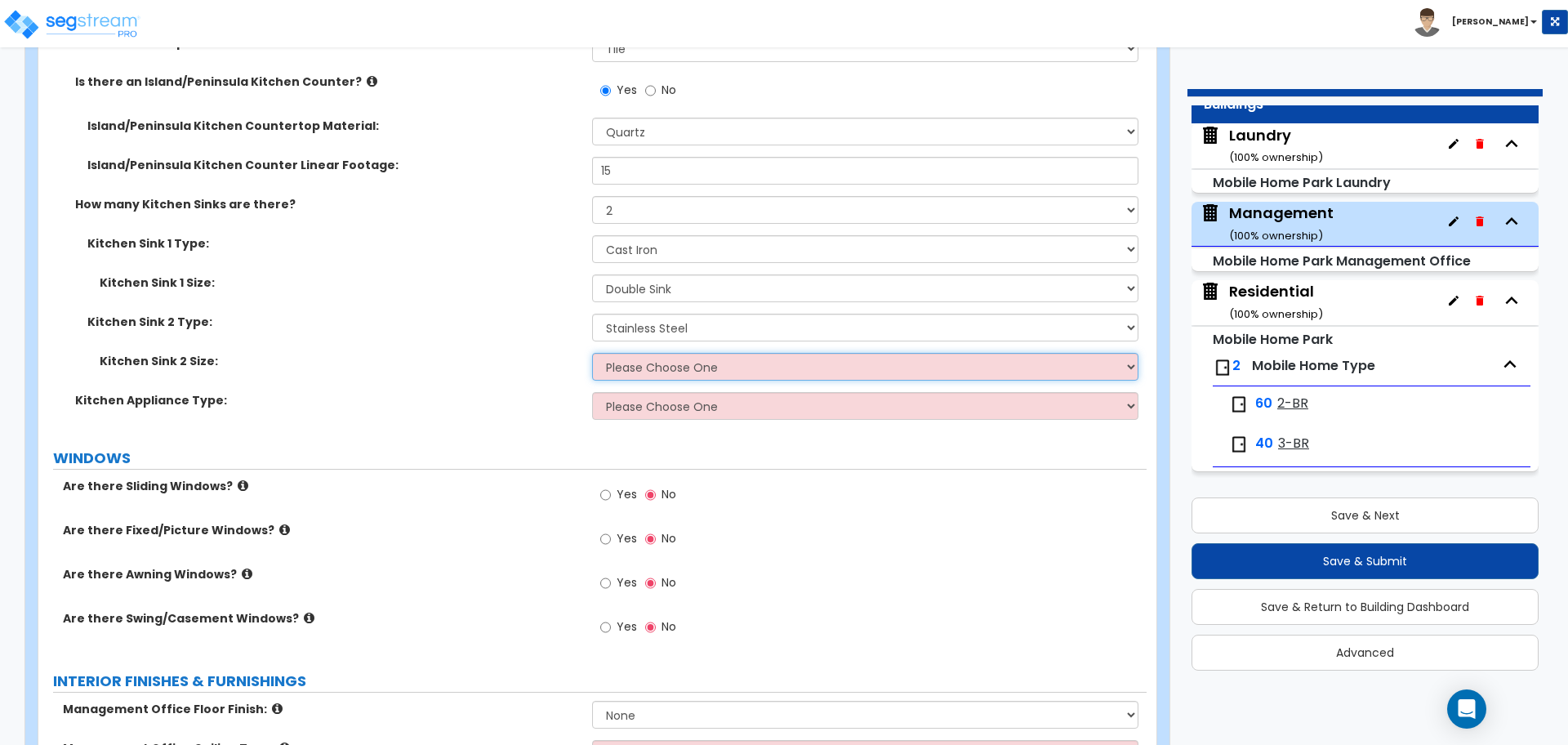
select select "1"
click at [593, 353] on select "Please Choose One Single Sink Double Sink" at bounding box center [865, 367] width 545 height 28
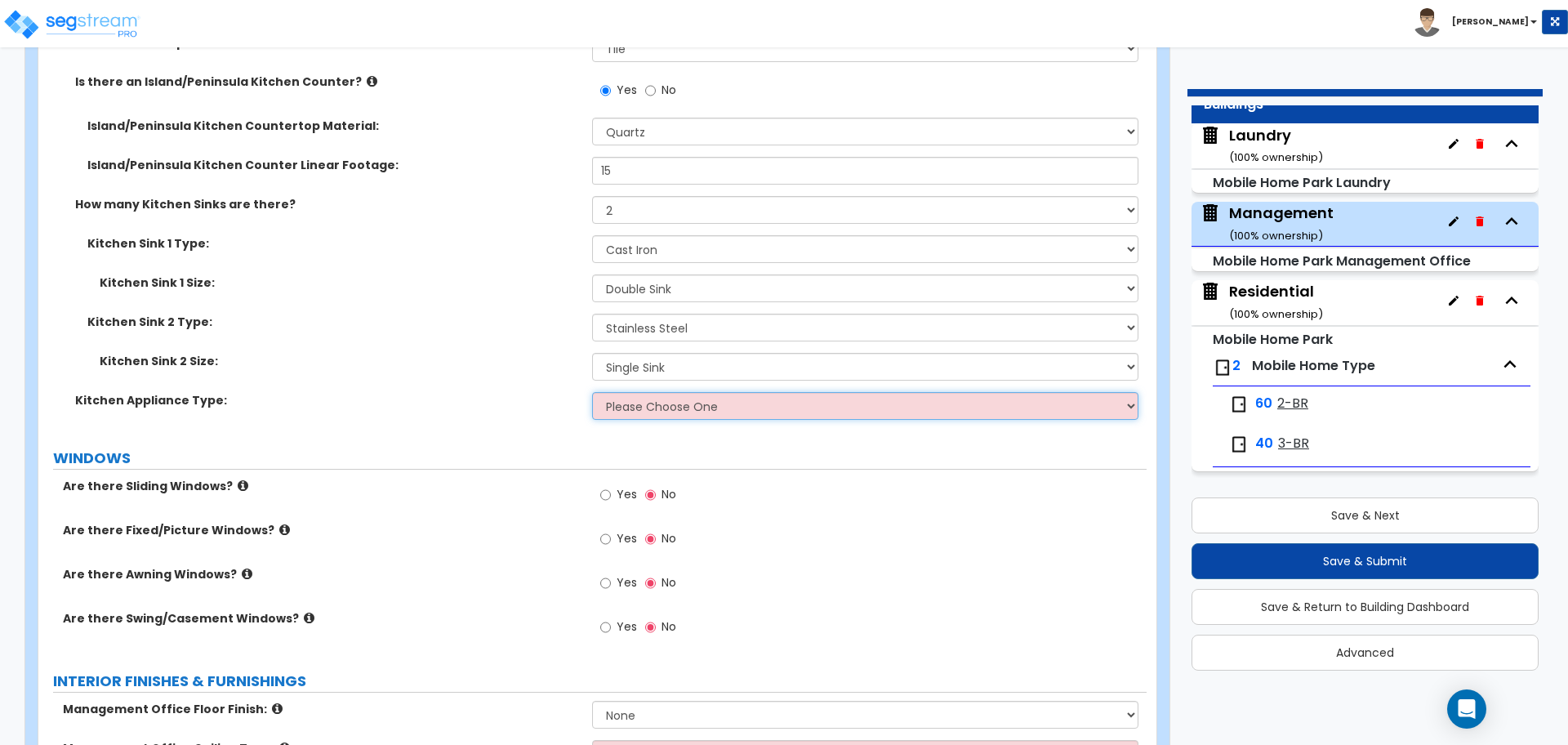
click at [697, 404] on select "Please Choose One Gas Electric" at bounding box center [865, 406] width 545 height 28
select select "1"
click at [593, 392] on select "Please Choose One Gas Electric" at bounding box center [865, 406] width 545 height 28
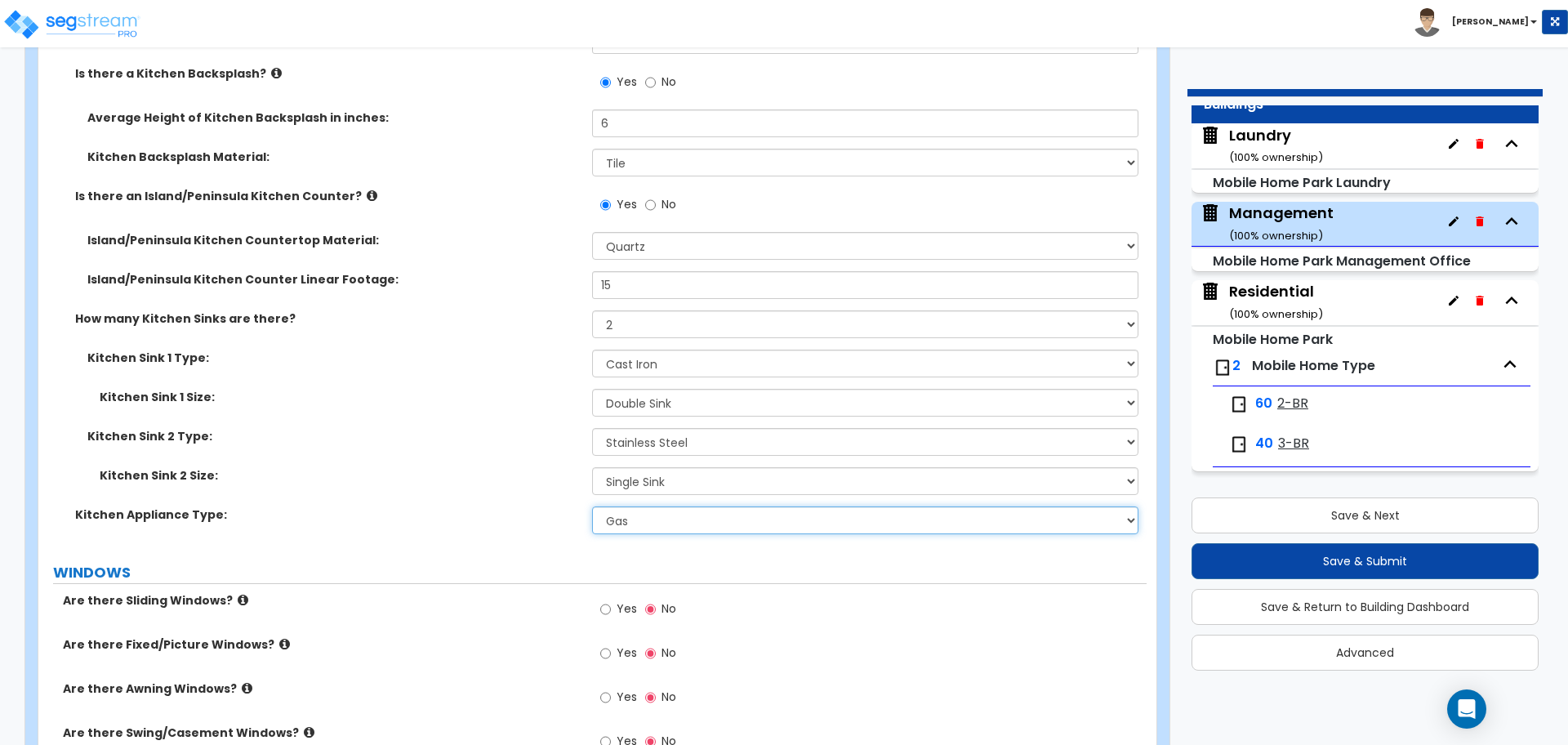
scroll to position [1333, 0]
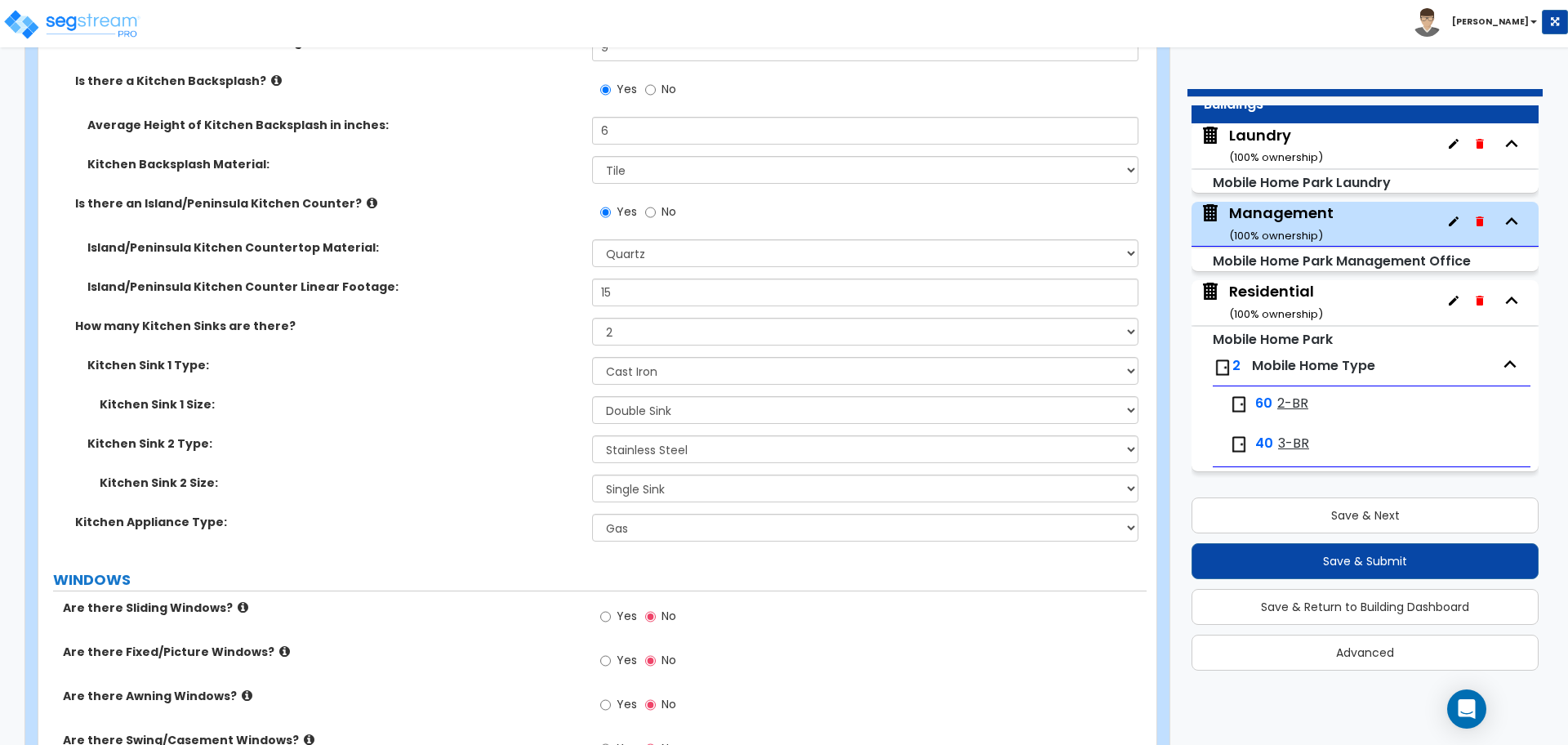
click at [347, 196] on label "Is there an Island/Peninsula Kitchen Counter?" at bounding box center [327, 204] width 505 height 17
click at [367, 198] on icon at bounding box center [372, 203] width 11 height 12
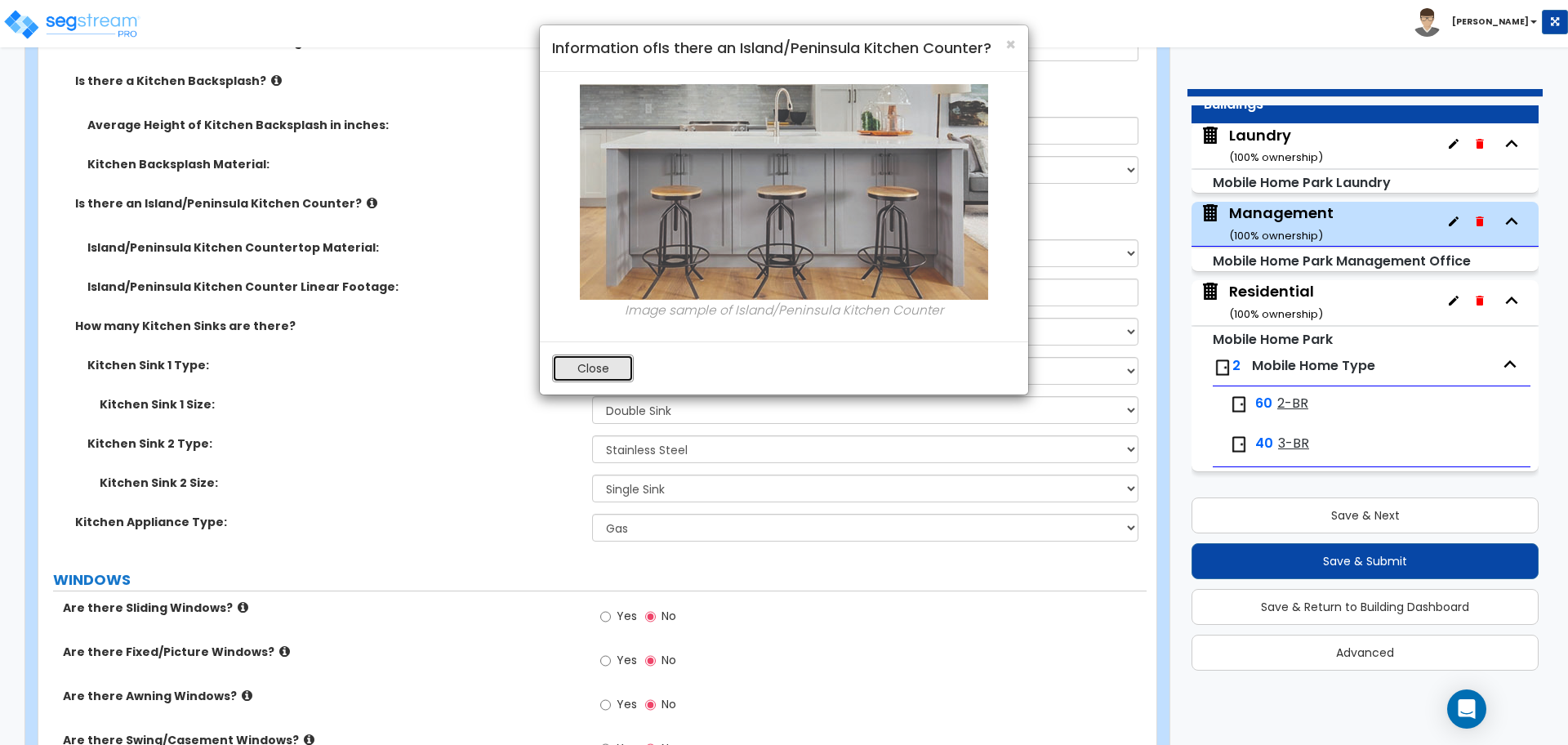
click at [594, 370] on button "Close" at bounding box center [593, 369] width 82 height 28
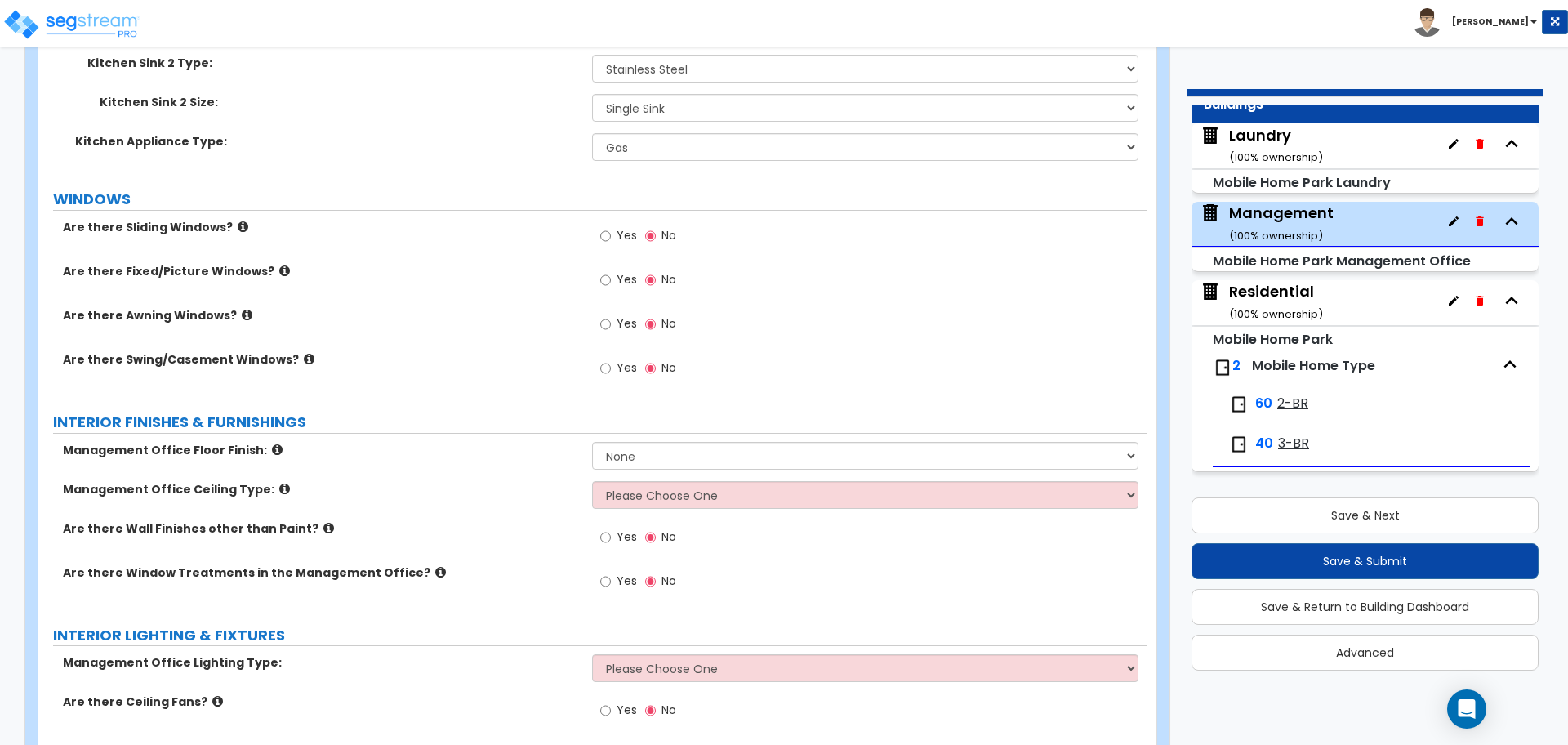
scroll to position [1715, 0]
click at [615, 229] on label "Yes" at bounding box center [618, 236] width 36 height 28
click at [611, 229] on input "Yes" at bounding box center [605, 235] width 11 height 18
radio input "true"
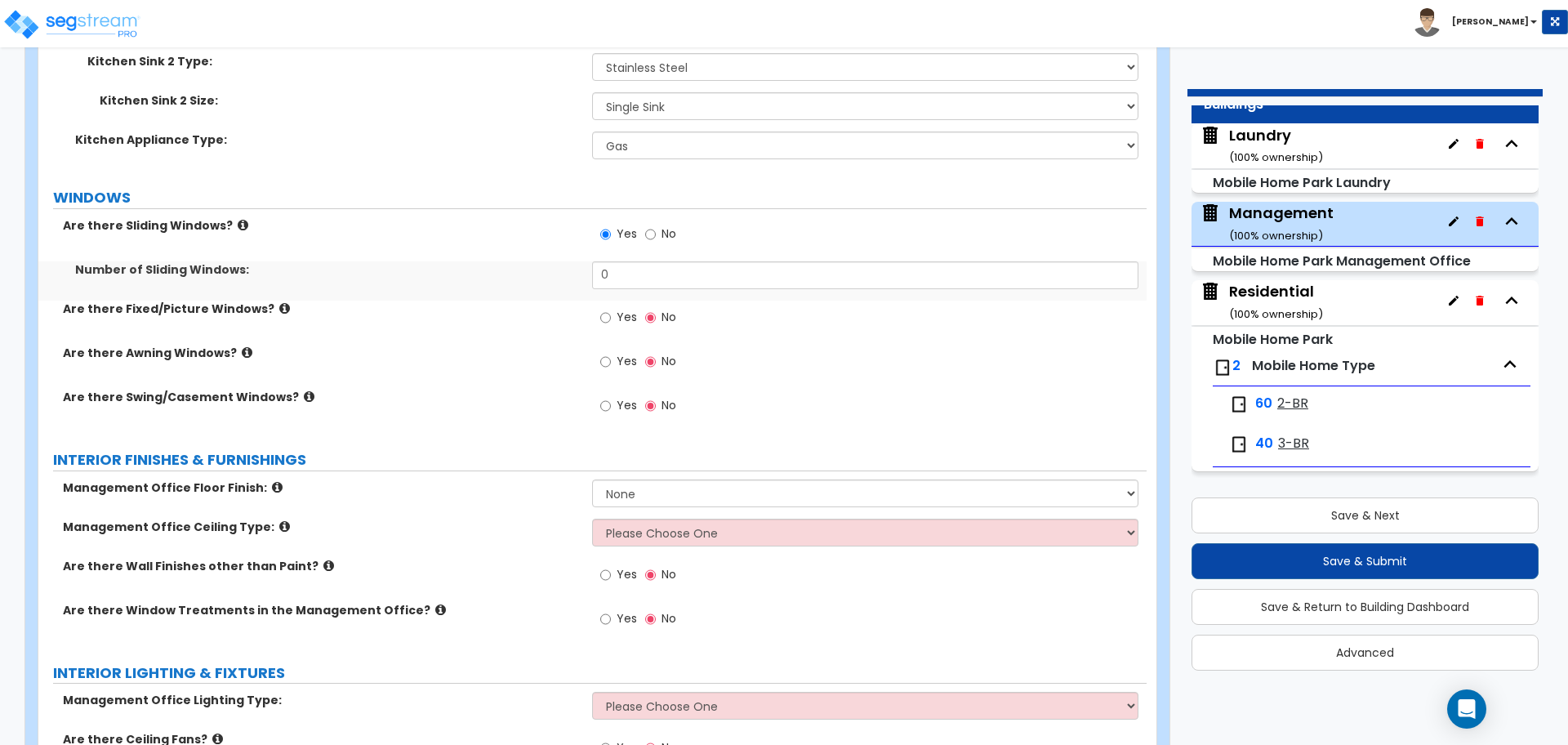
click at [238, 221] on icon at bounding box center [243, 225] width 11 height 12
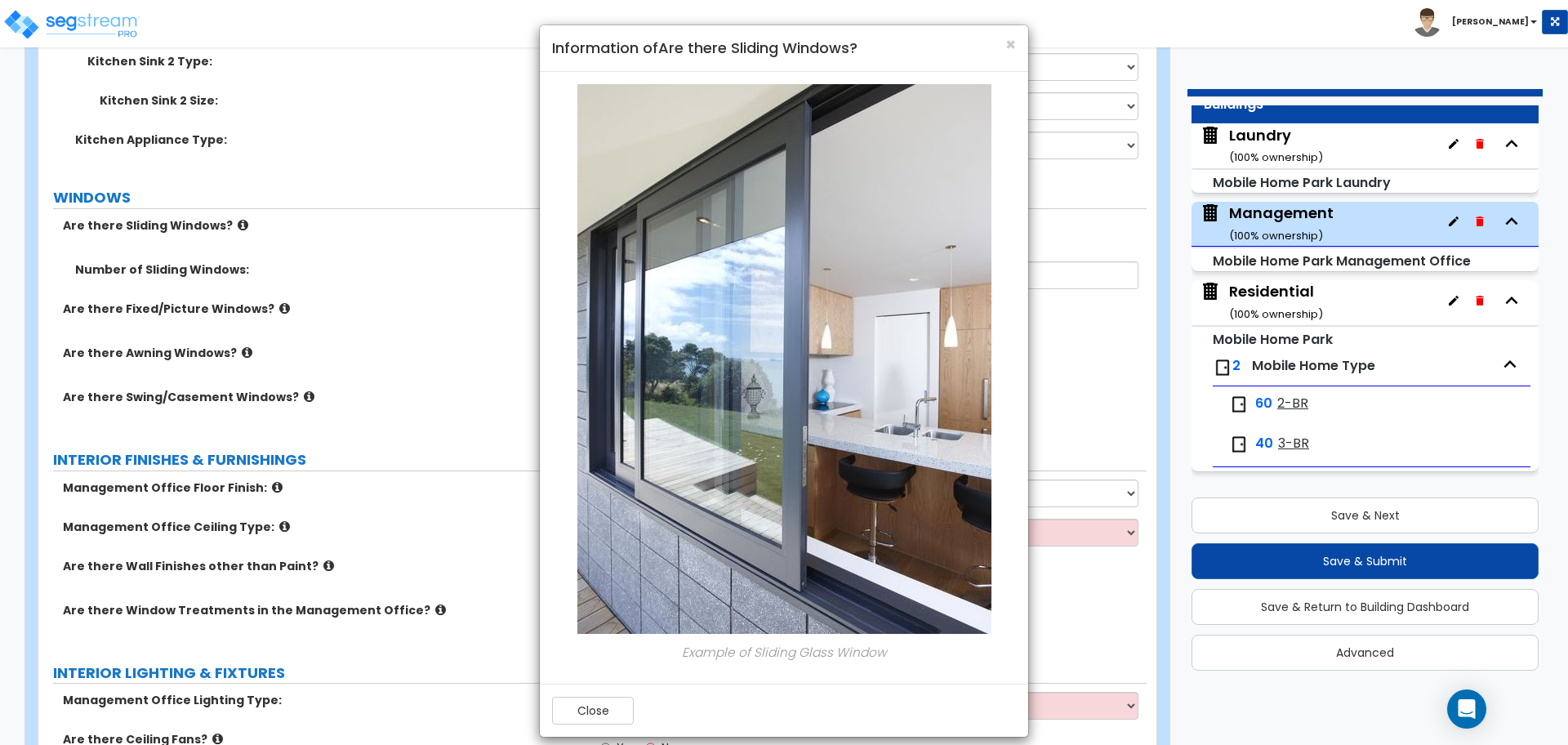
scroll to position [15, 0]
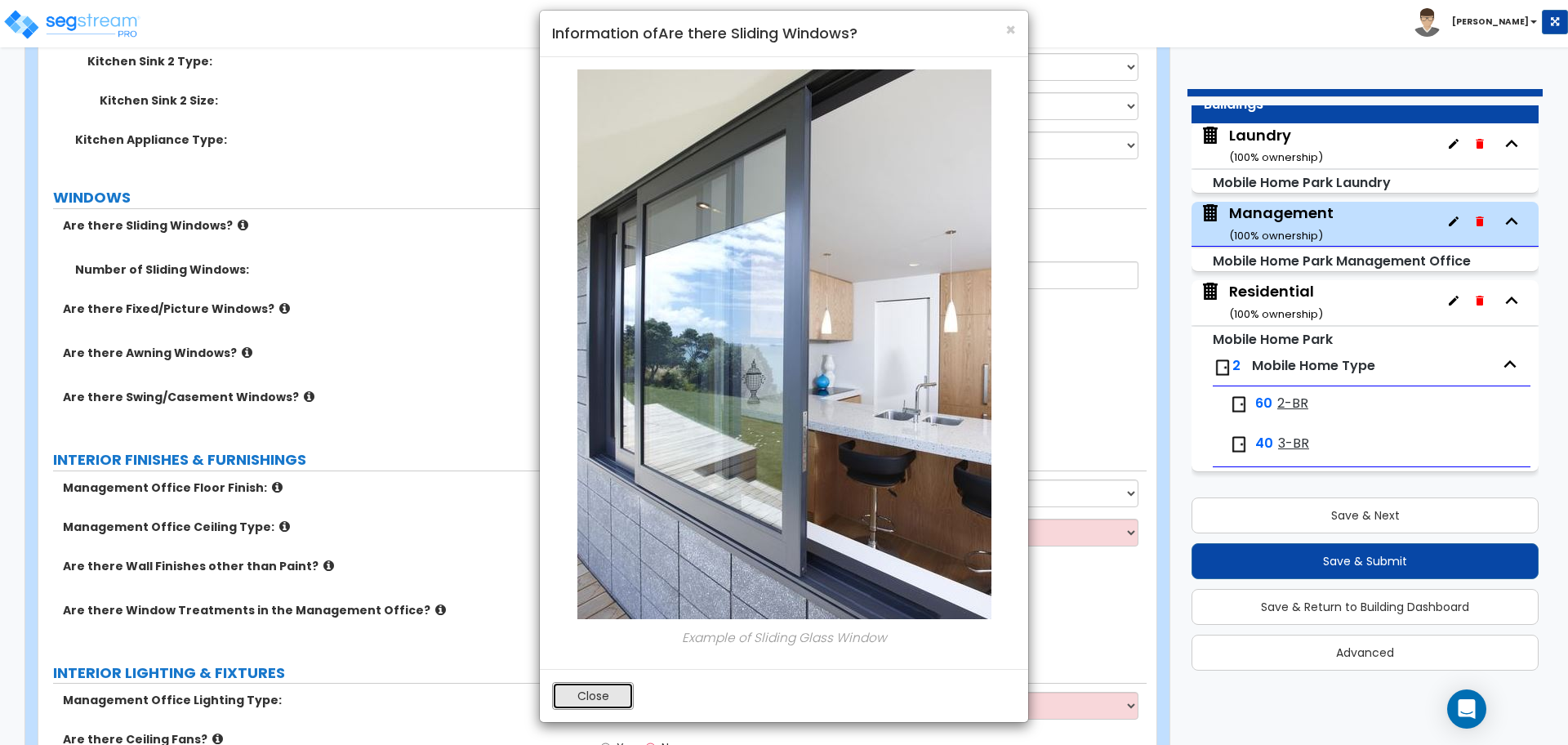
drag, startPoint x: 603, startPoint y: 705, endPoint x: 600, endPoint y: 696, distance: 9.5
click at [602, 703] on button "Close" at bounding box center [593, 696] width 82 height 28
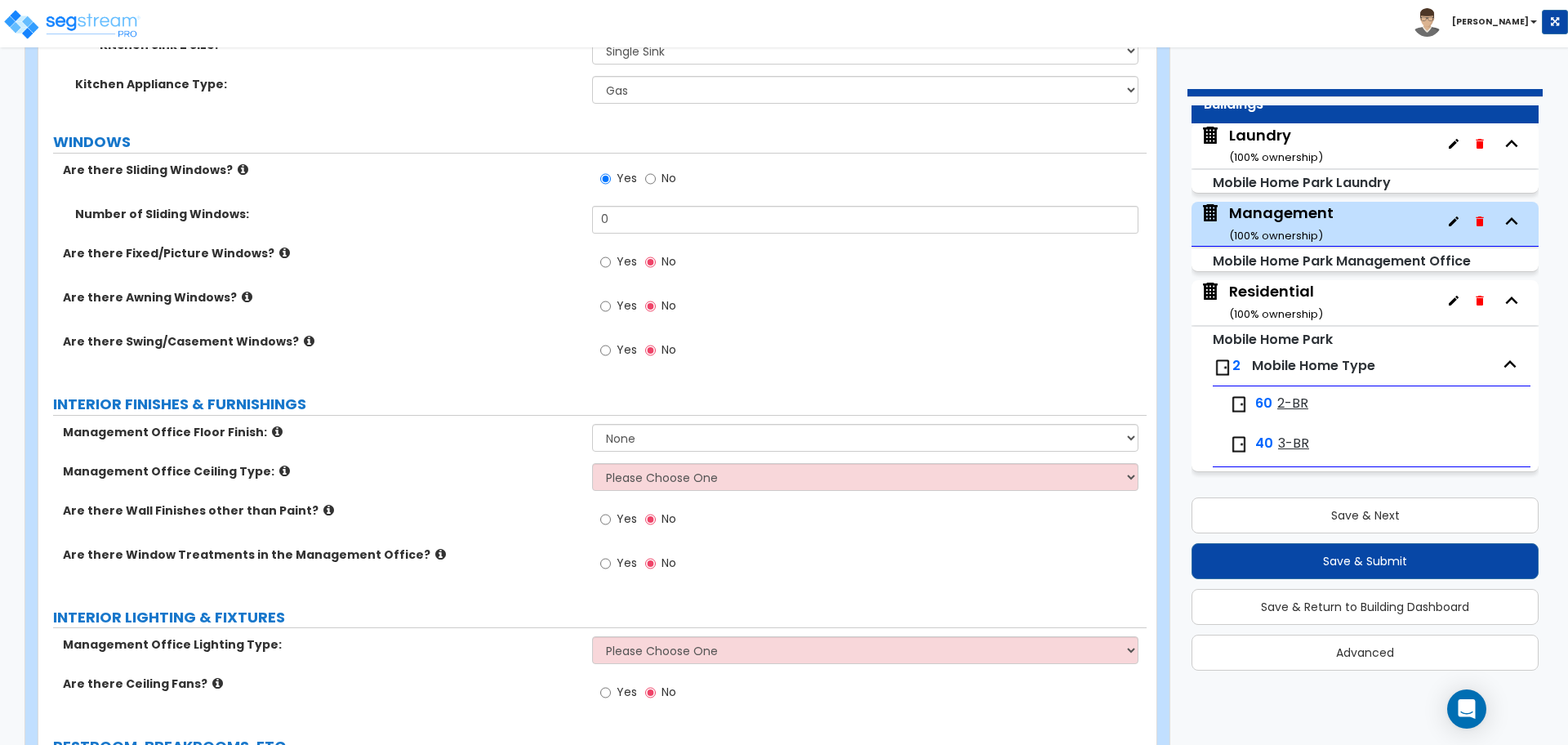
scroll to position [1774, 0]
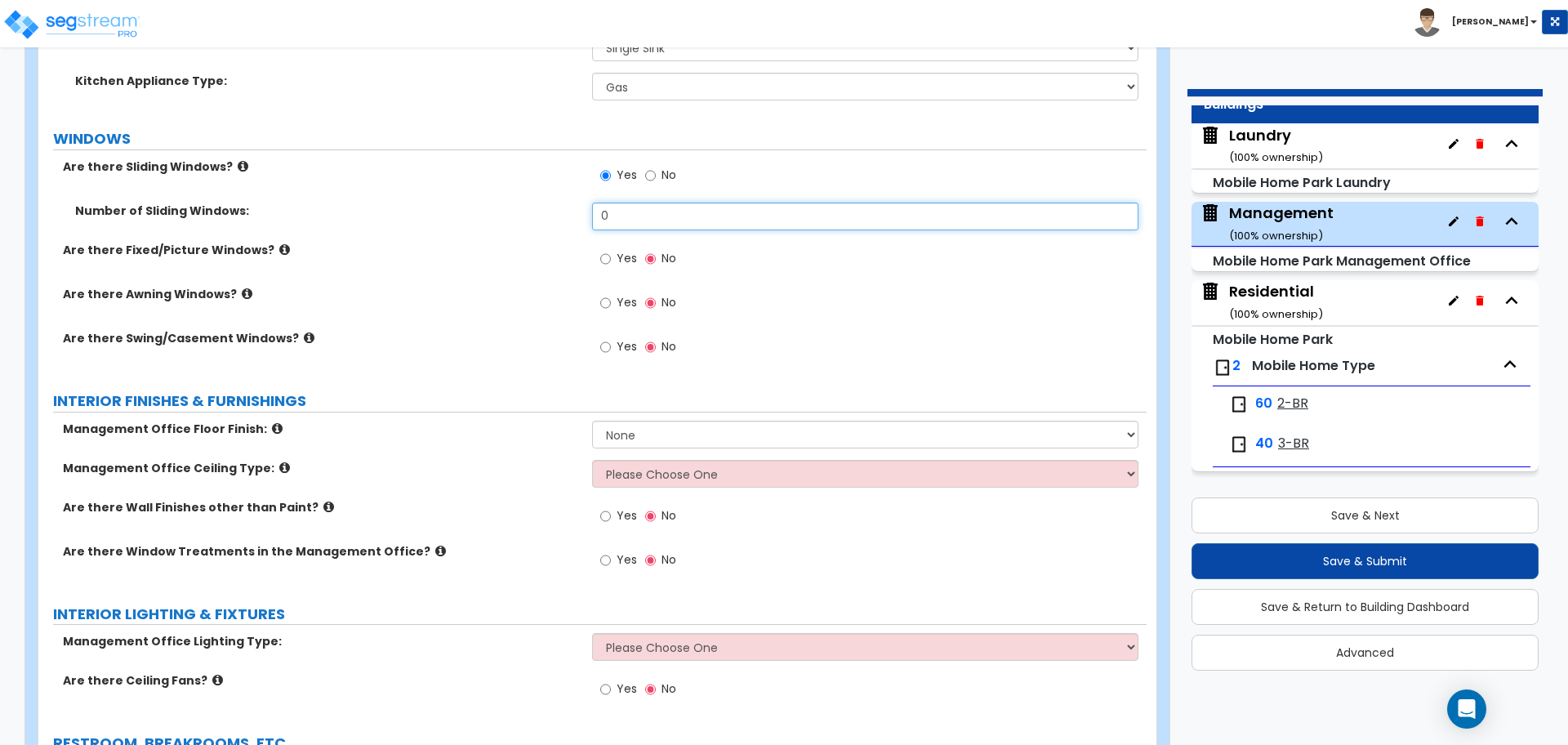
drag, startPoint x: 636, startPoint y: 218, endPoint x: 552, endPoint y: 209, distance: 84.5
click at [554, 210] on div "Number of Sliding Windows: 0" at bounding box center [592, 221] width 1108 height 39
type input "4"
drag, startPoint x: 639, startPoint y: 215, endPoint x: 559, endPoint y: 213, distance: 80.0
click at [559, 213] on div "Number of Sliding Windows: 4" at bounding box center [592, 221] width 1108 height 39
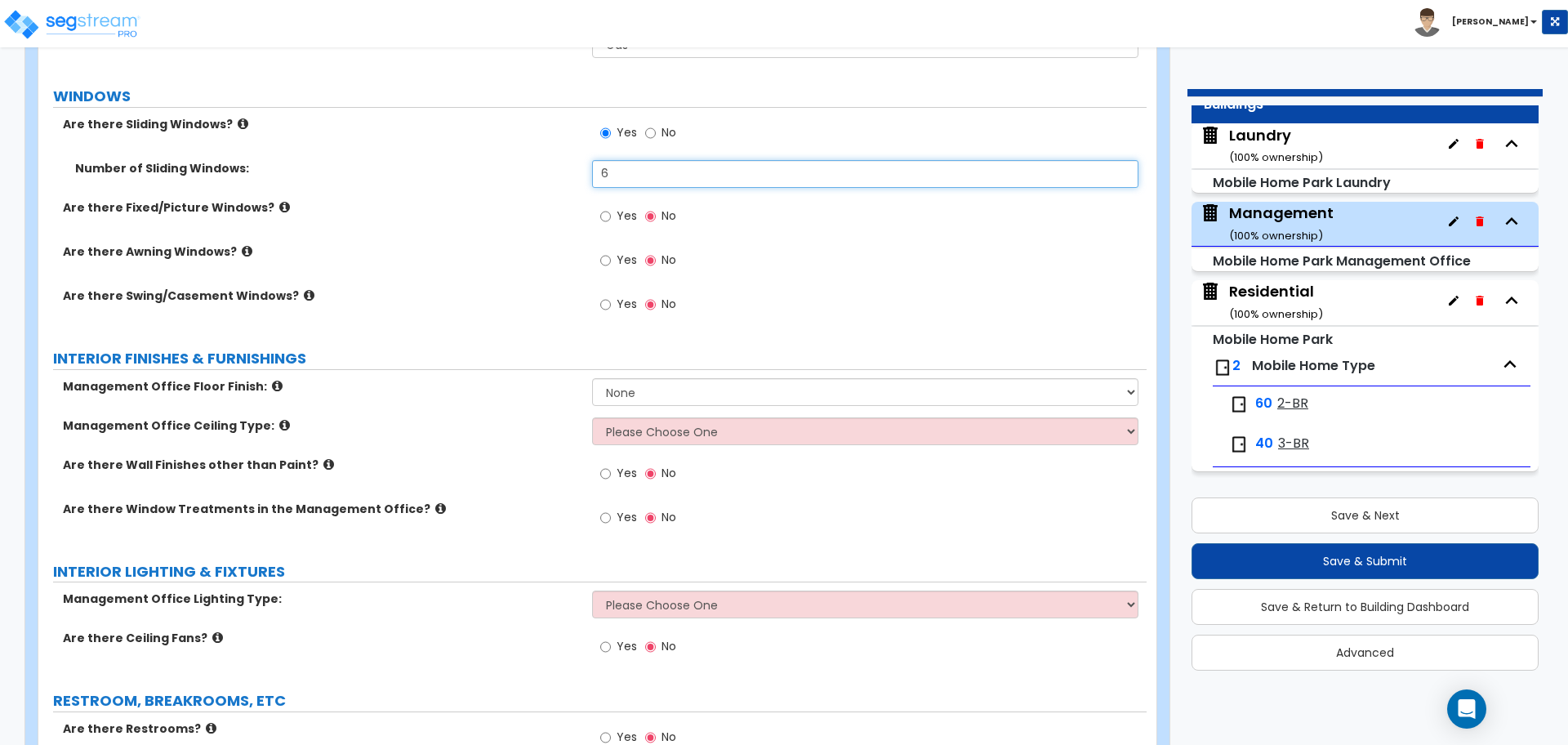
scroll to position [1840, 0]
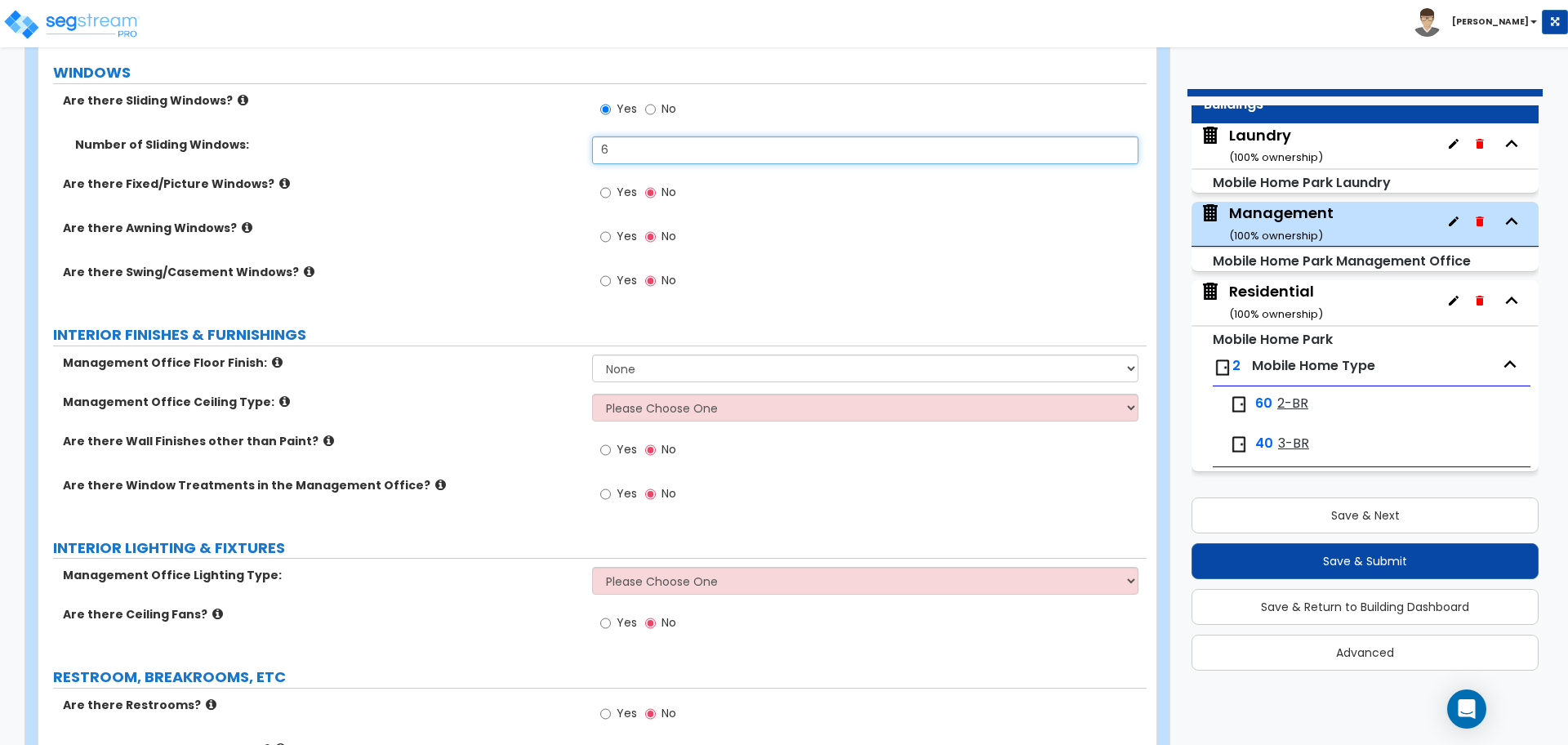
type input "6"
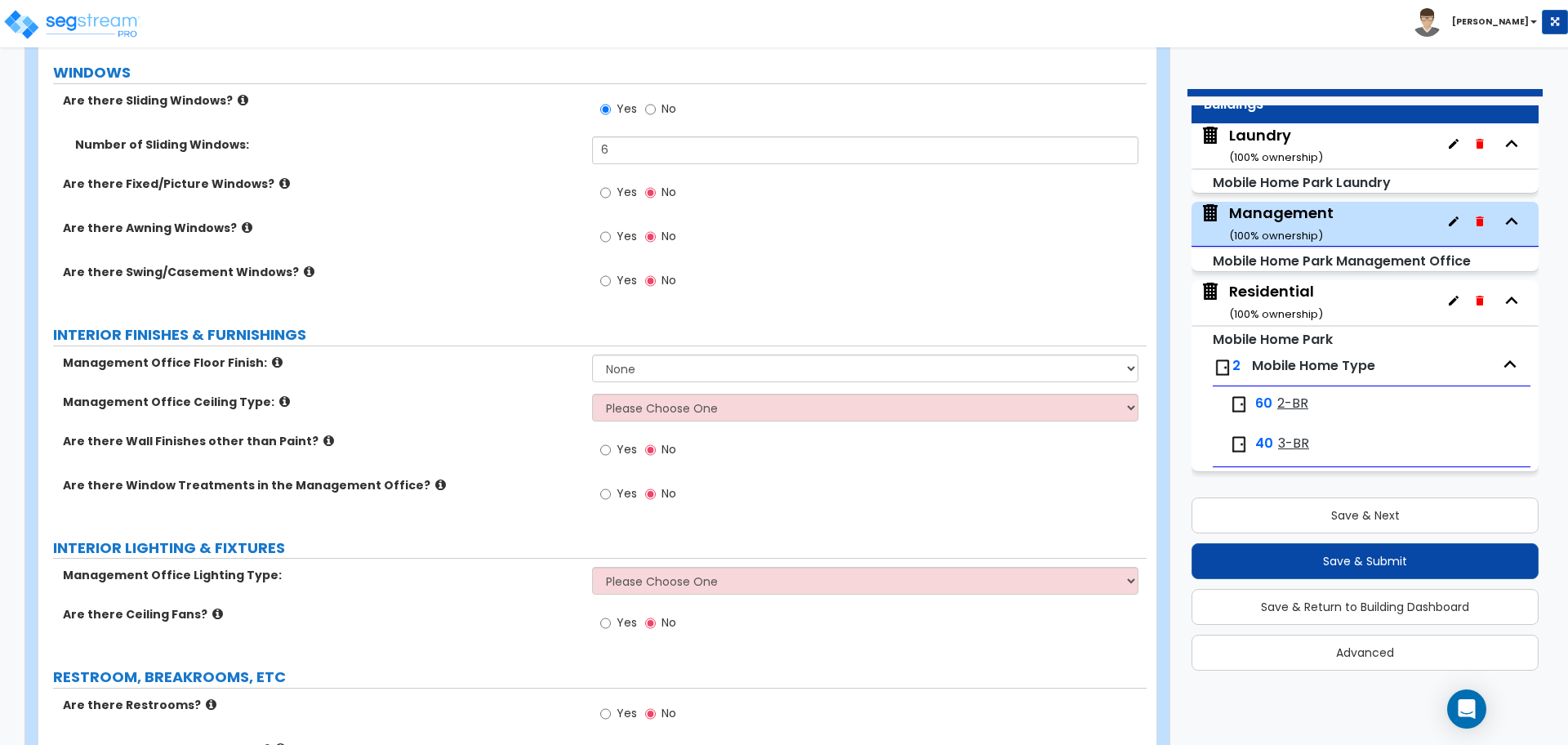
click at [618, 189] on span "Yes" at bounding box center [627, 192] width 21 height 17
click at [611, 189] on input "Yes" at bounding box center [605, 193] width 11 height 18
radio input "true"
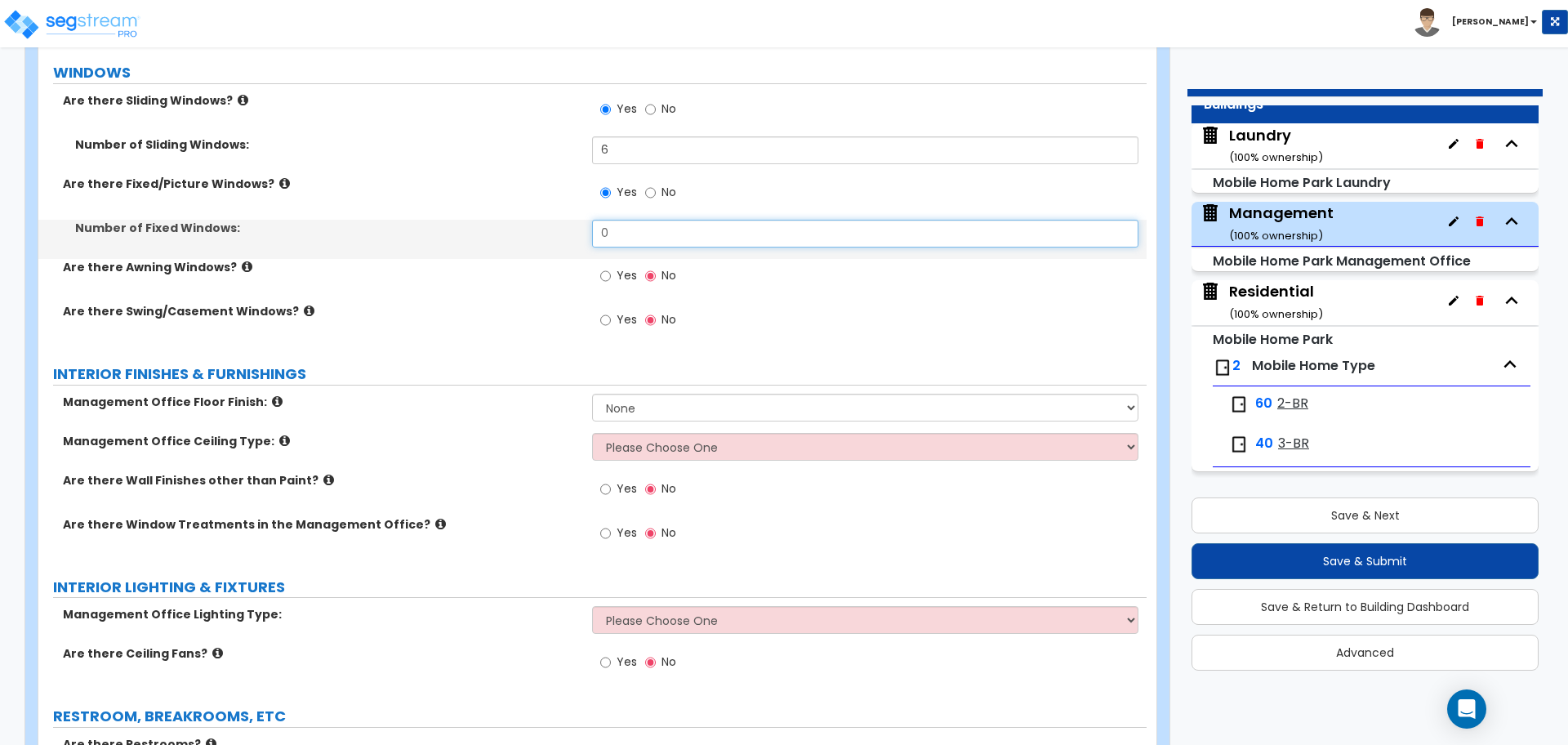
drag, startPoint x: 635, startPoint y: 231, endPoint x: 535, endPoint y: 230, distance: 100.0
click at [535, 230] on div "Number of Fixed Windows: 0" at bounding box center [592, 239] width 1108 height 39
type input "5"
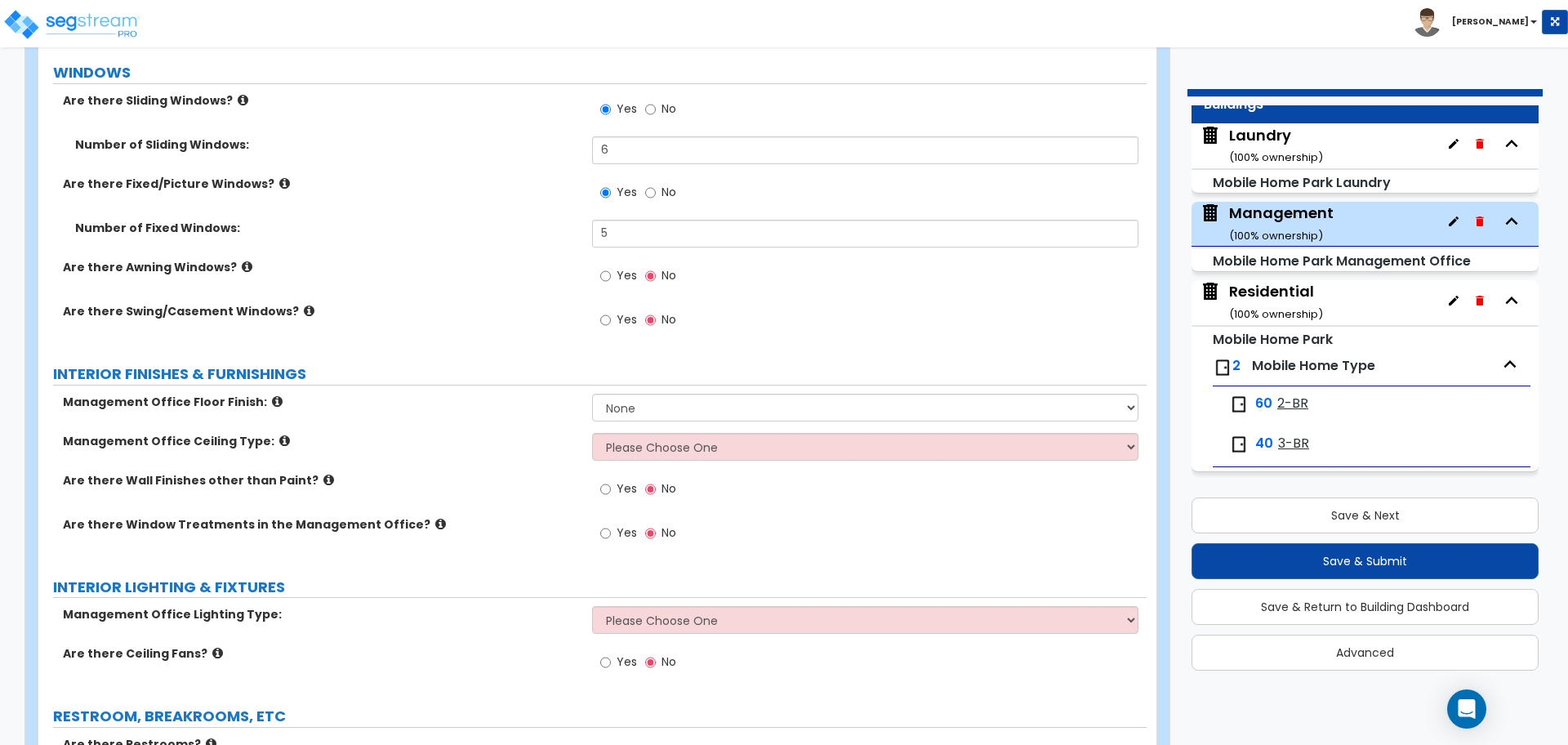
click at [279, 181] on icon at bounding box center [284, 183] width 11 height 12
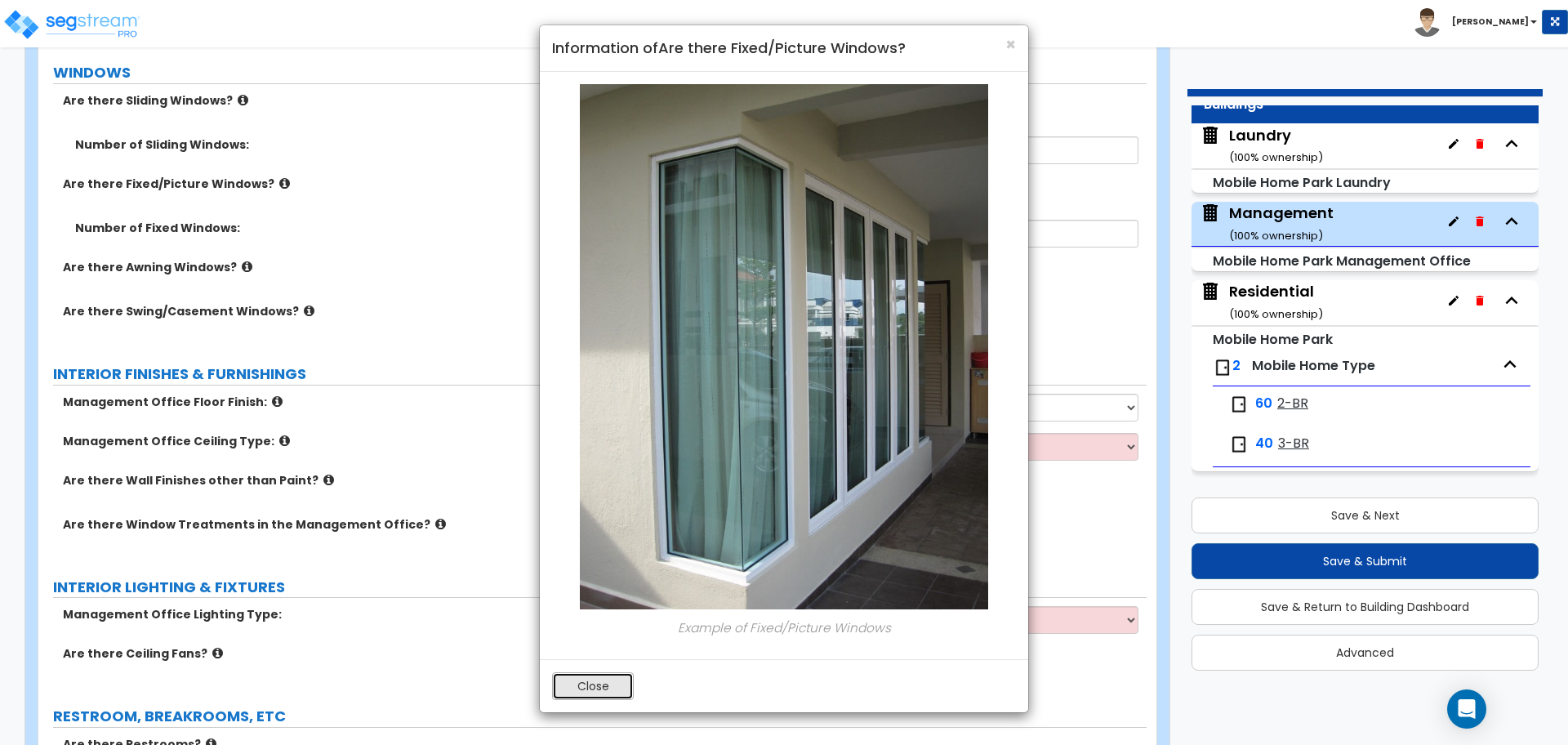
click at [584, 685] on button "Close" at bounding box center [593, 686] width 82 height 28
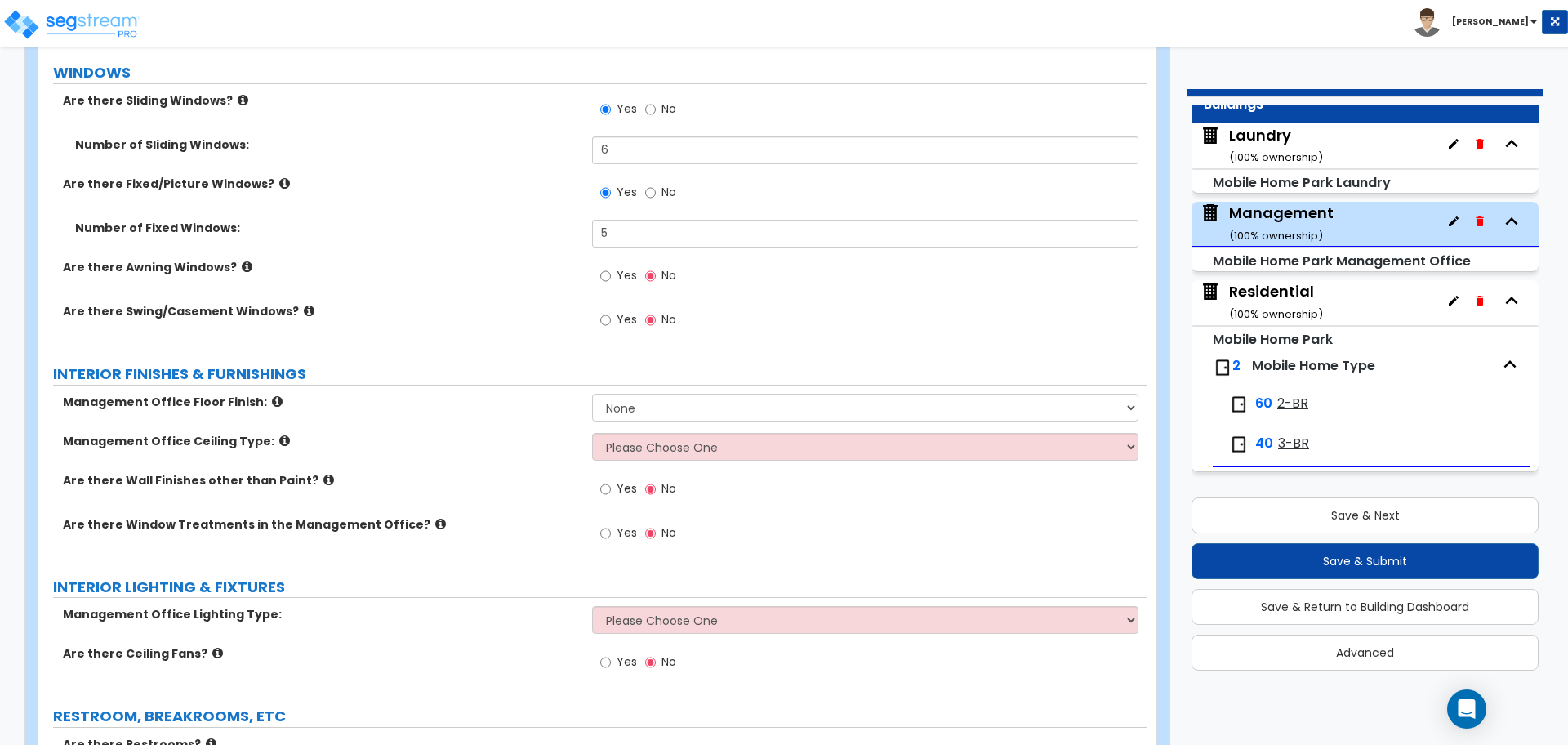
click at [624, 283] on label "Yes" at bounding box center [618, 278] width 36 height 28
click at [611, 283] on input "Yes" at bounding box center [605, 276] width 11 height 18
radio input "true"
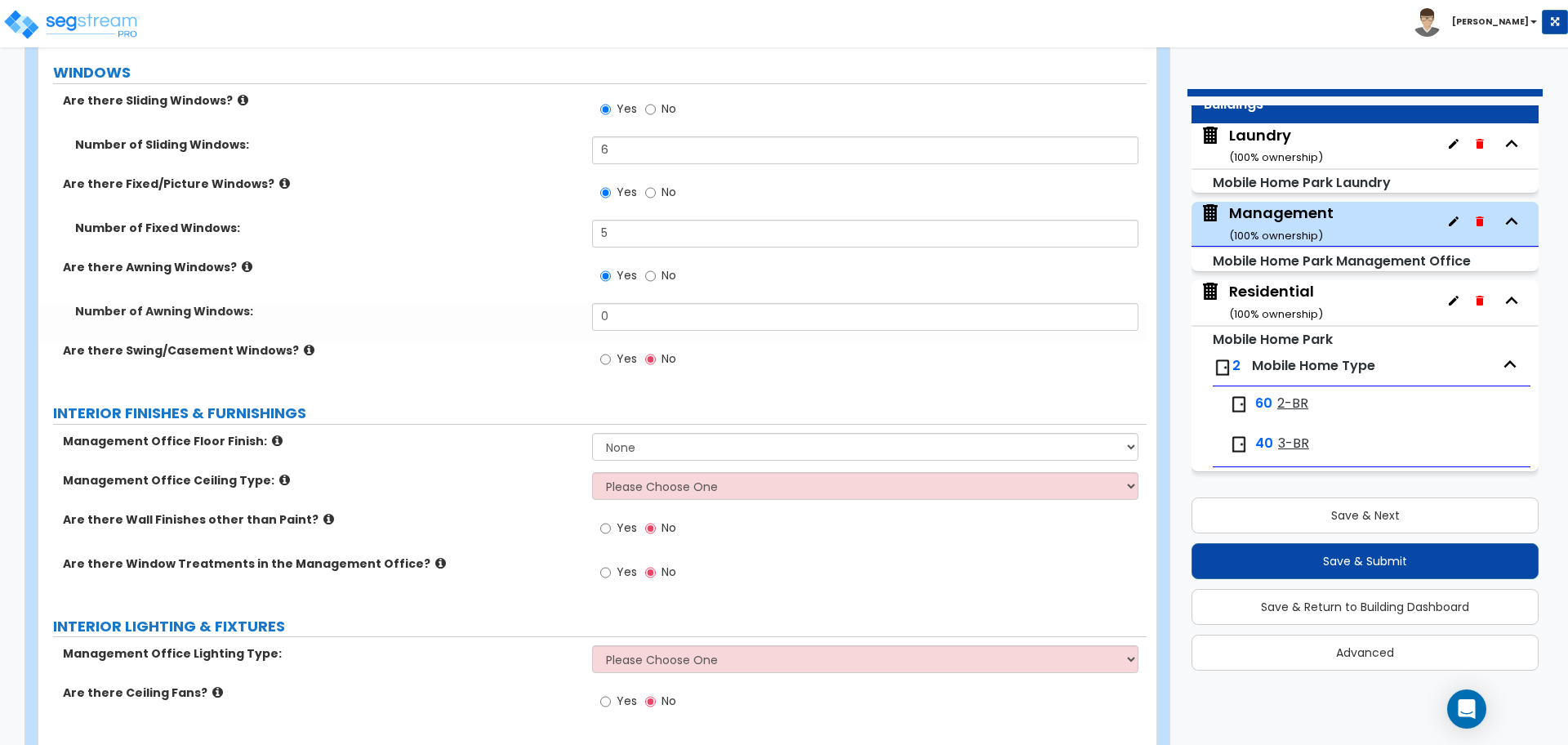
click at [242, 260] on icon at bounding box center [247, 266] width 11 height 12
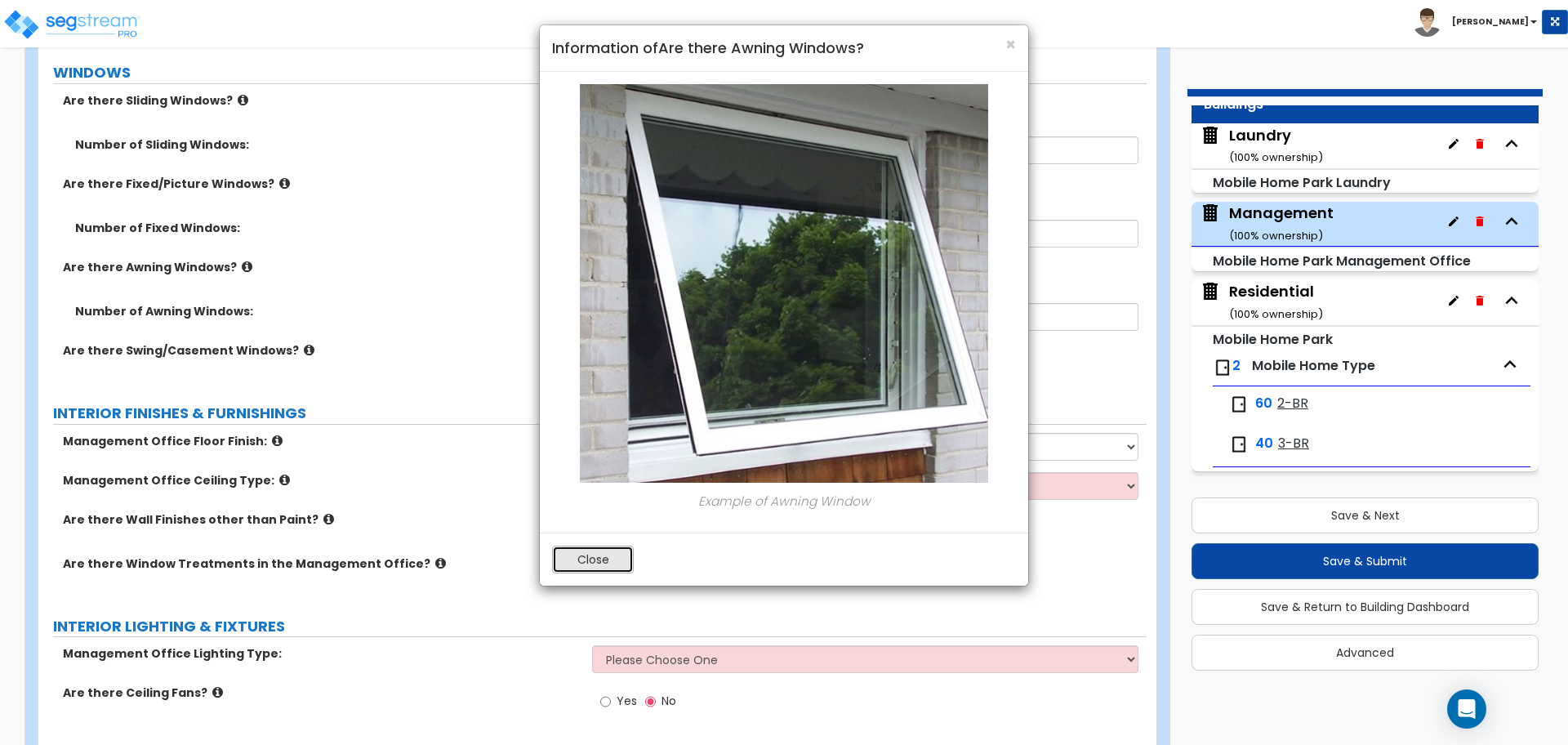
click at [566, 563] on button "Close" at bounding box center [593, 559] width 82 height 28
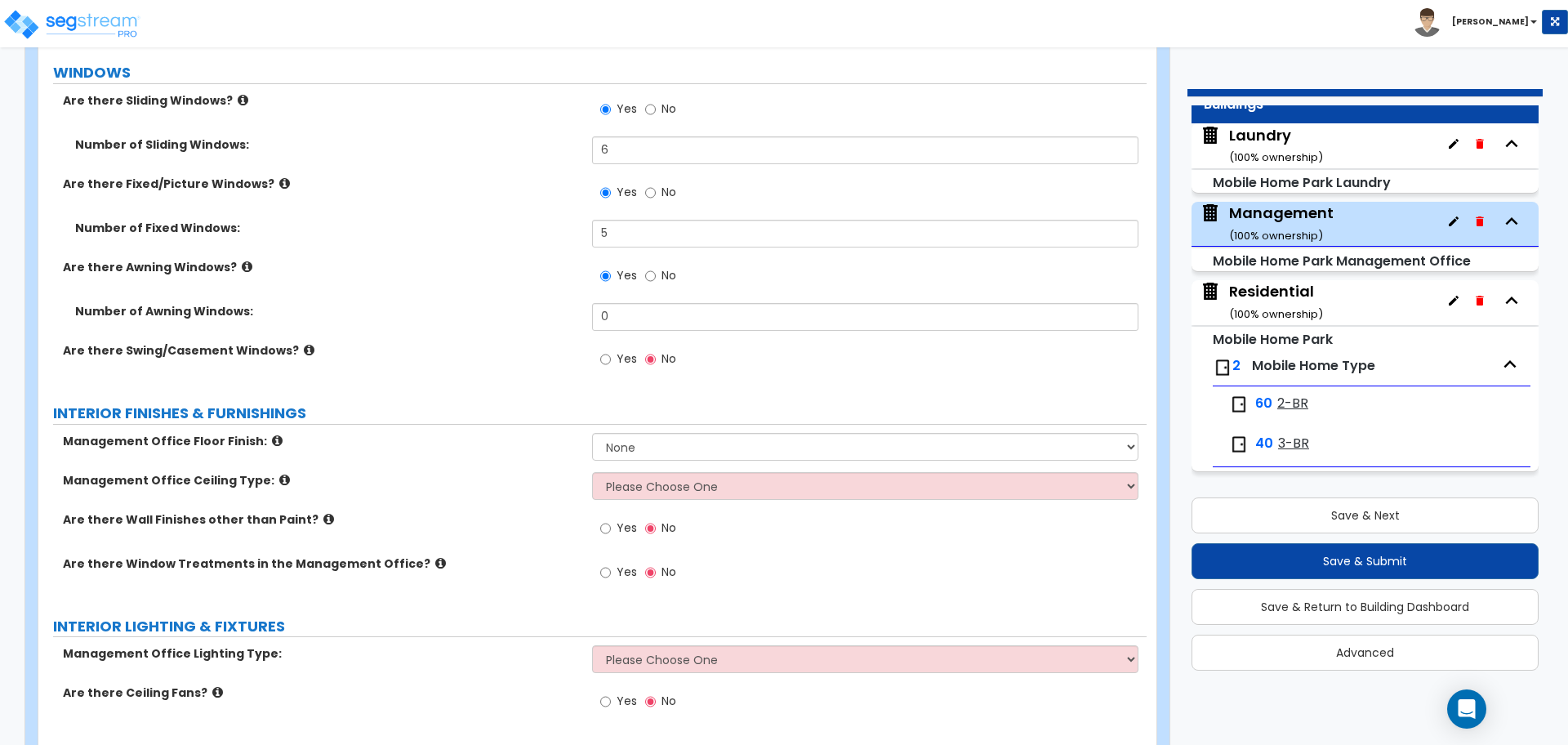
click at [304, 349] on icon at bounding box center [309, 350] width 11 height 12
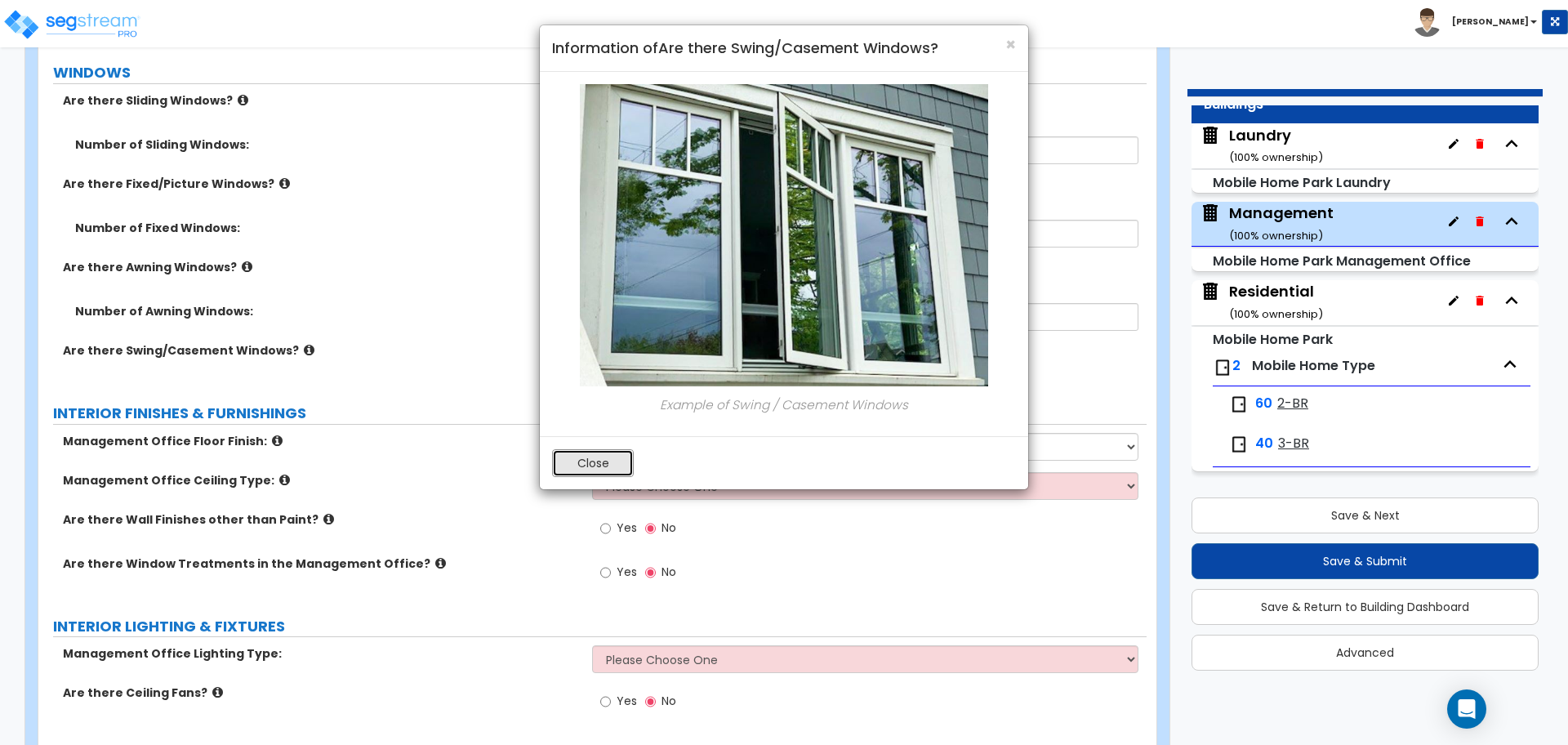
click at [592, 449] on button "Close" at bounding box center [593, 463] width 82 height 28
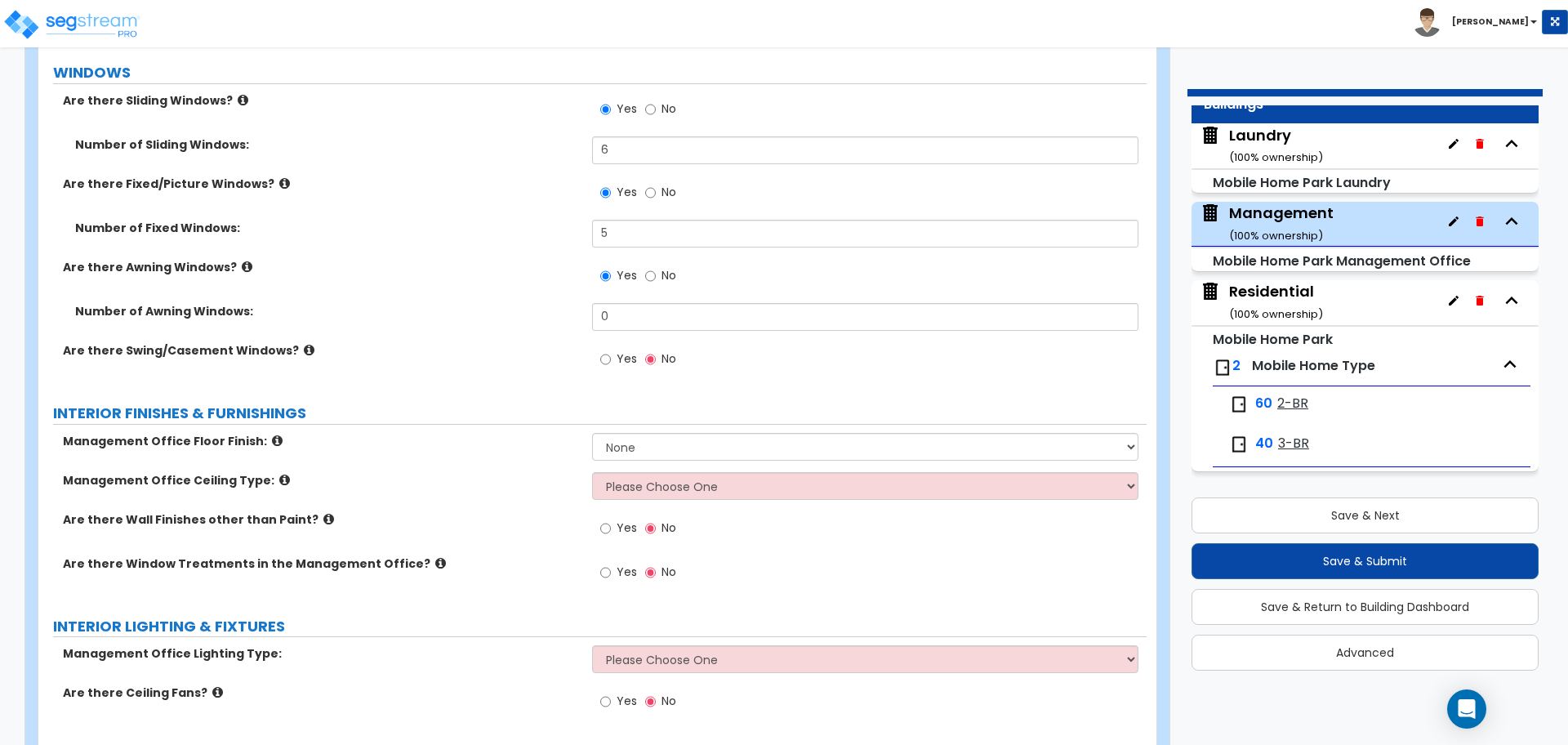
click at [635, 356] on span "Yes" at bounding box center [627, 359] width 21 height 17
click at [611, 356] on input "Yes" at bounding box center [605, 360] width 11 height 18
radio input "true"
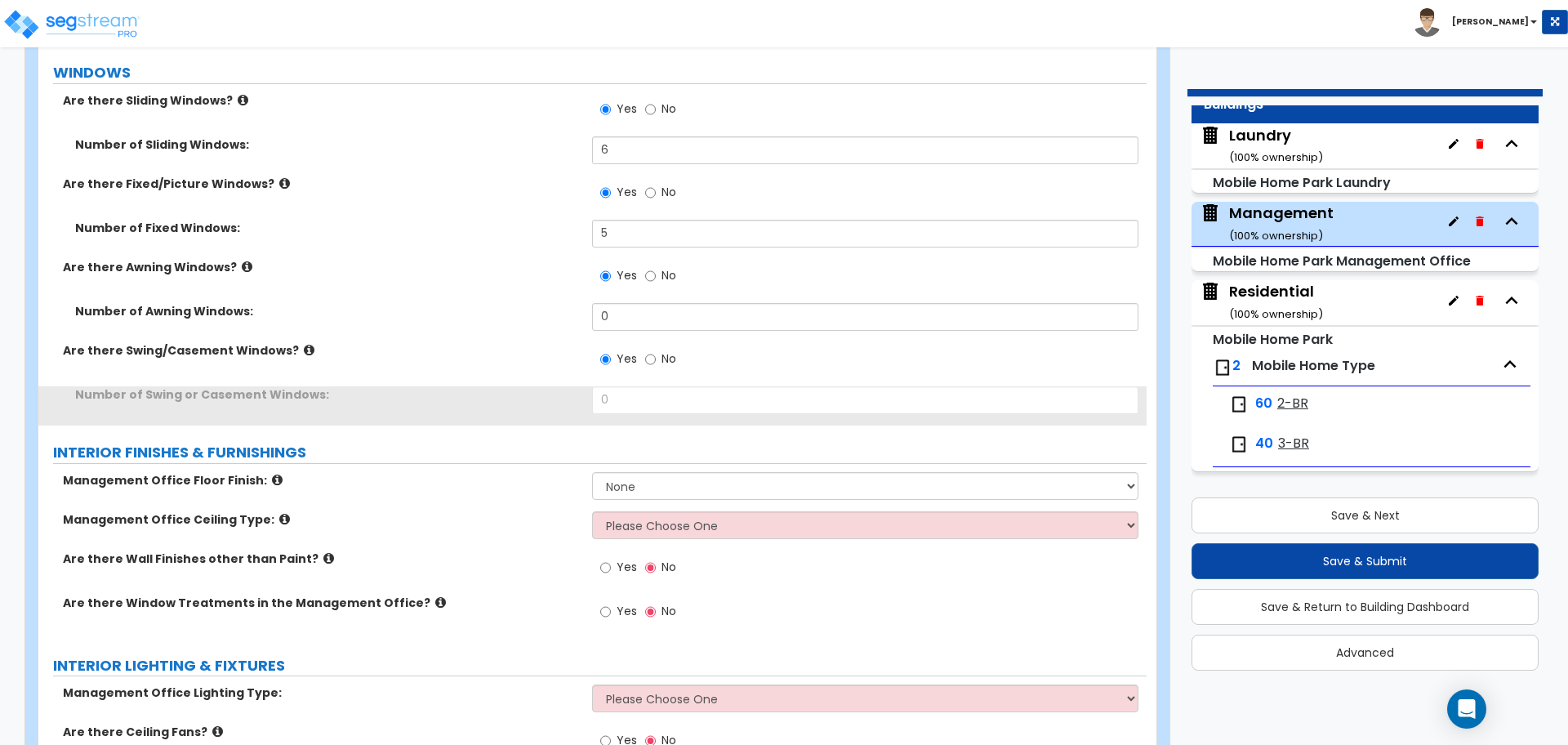
click at [663, 279] on label "No" at bounding box center [661, 278] width 31 height 28
click at [656, 279] on input "No" at bounding box center [651, 276] width 11 height 18
radio input "false"
radio input "true"
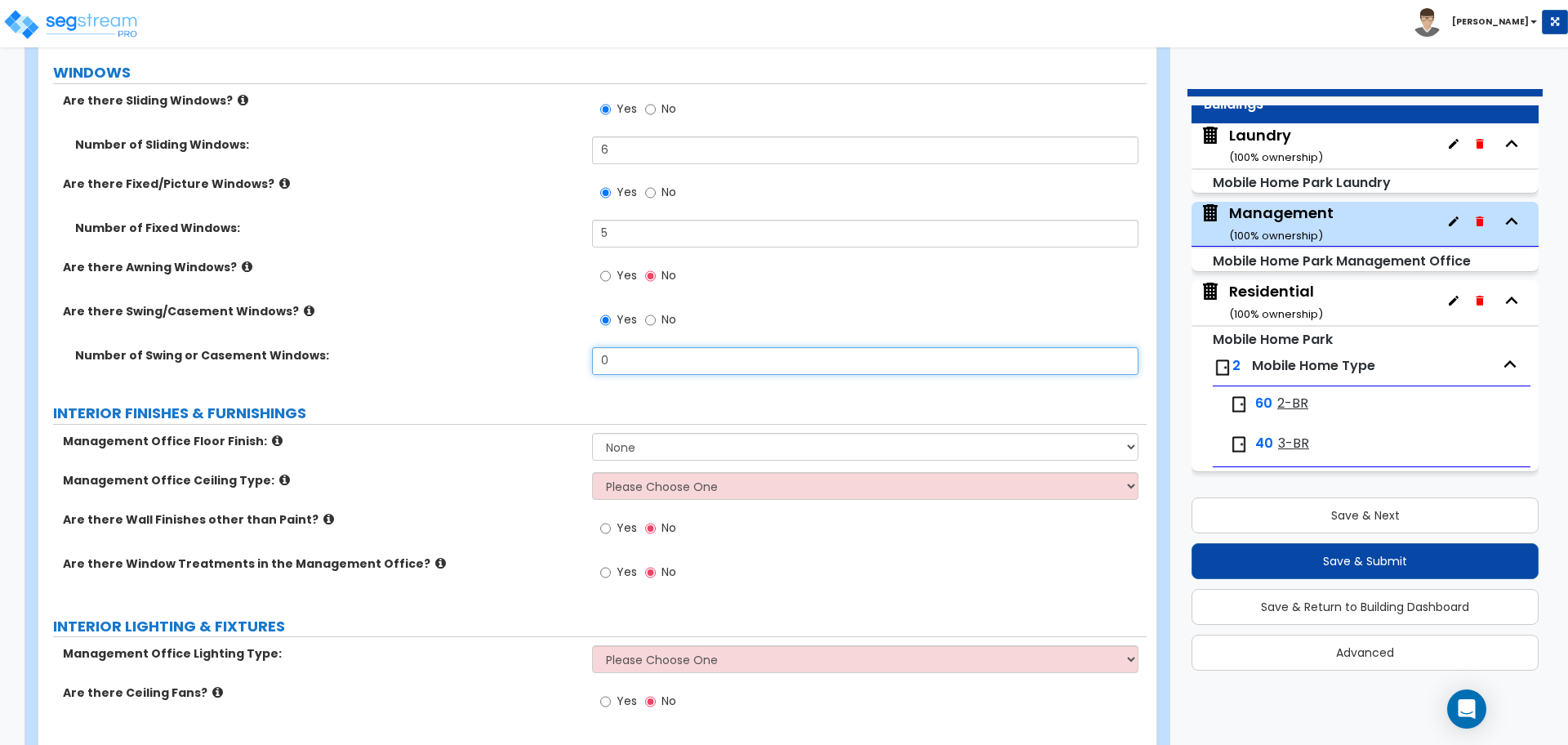
drag, startPoint x: 637, startPoint y: 356, endPoint x: 554, endPoint y: 347, distance: 83.5
click at [557, 348] on div "Number of Swing or Casement Windows: 0" at bounding box center [592, 366] width 1108 height 39
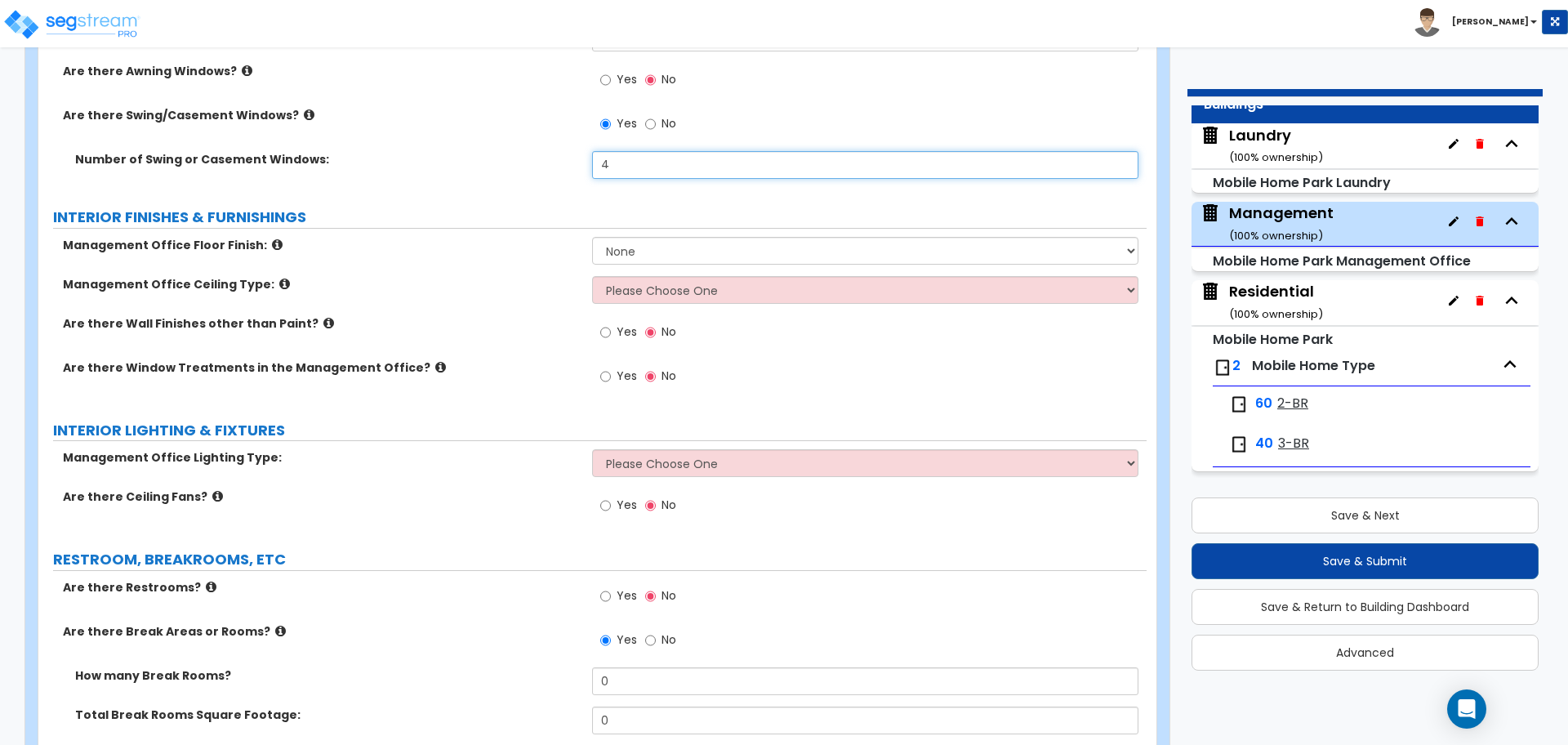
scroll to position [2039, 0]
type input "4"
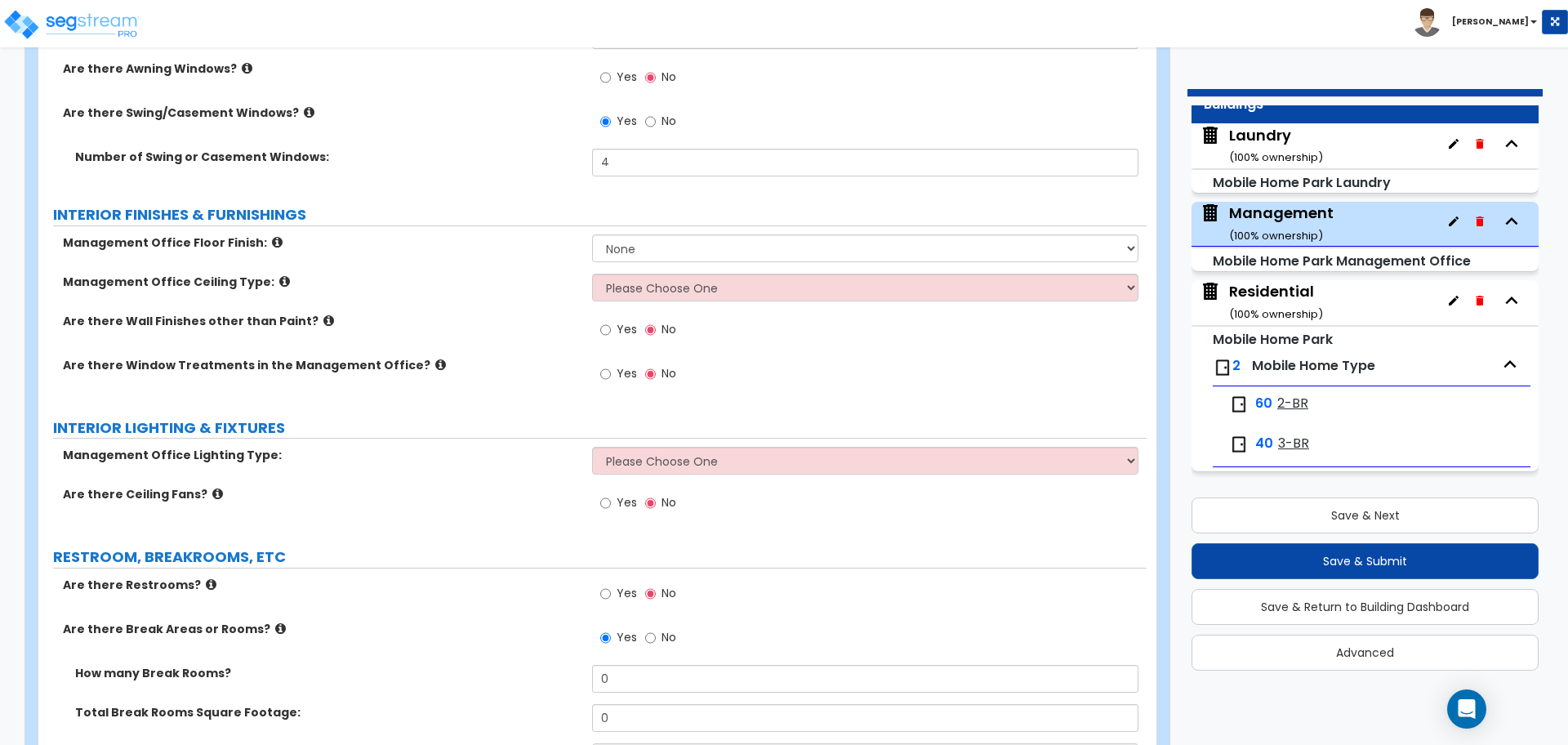
click at [576, 239] on label "Management Office Floor Finish:" at bounding box center [322, 243] width 517 height 17
click at [632, 242] on select "None Tile Flooring Hardwood Flooring Resilient Laminate Flooring VCT Flooring S…" at bounding box center [865, 249] width 545 height 28
select select "4"
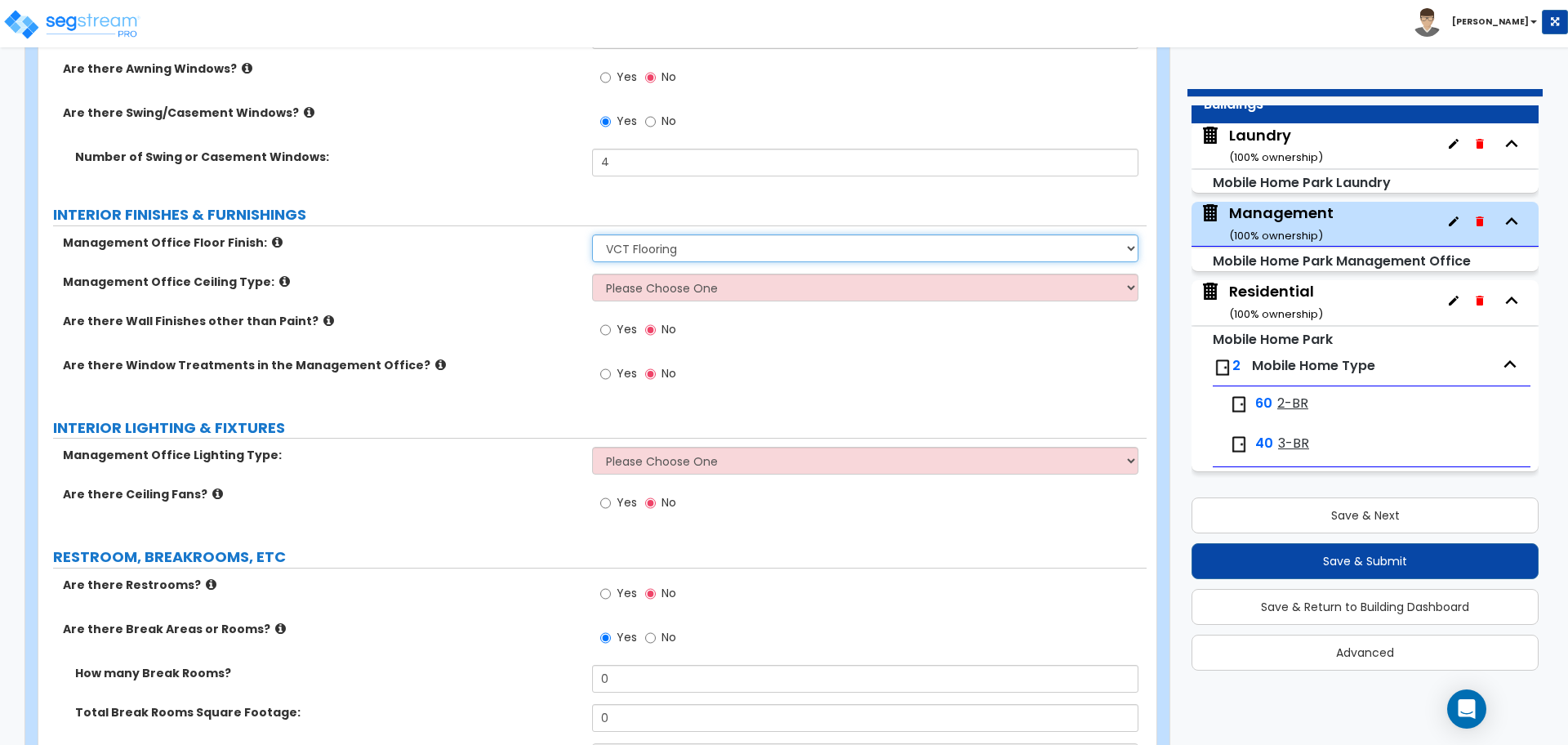
click at [593, 235] on select "None Tile Flooring Hardwood Flooring Resilient Laminate Flooring VCT Flooring S…" at bounding box center [865, 249] width 545 height 28
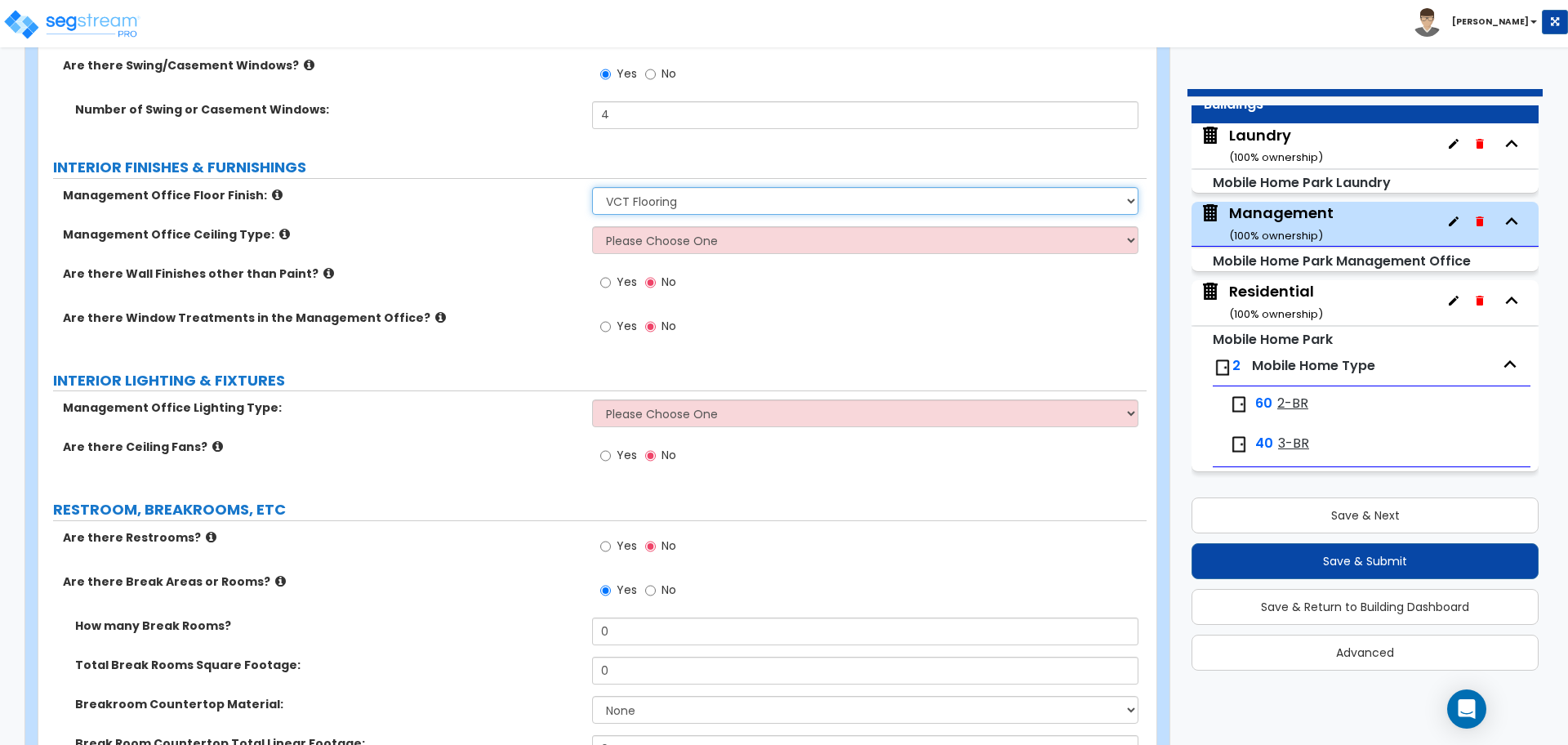
scroll to position [2092, 0]
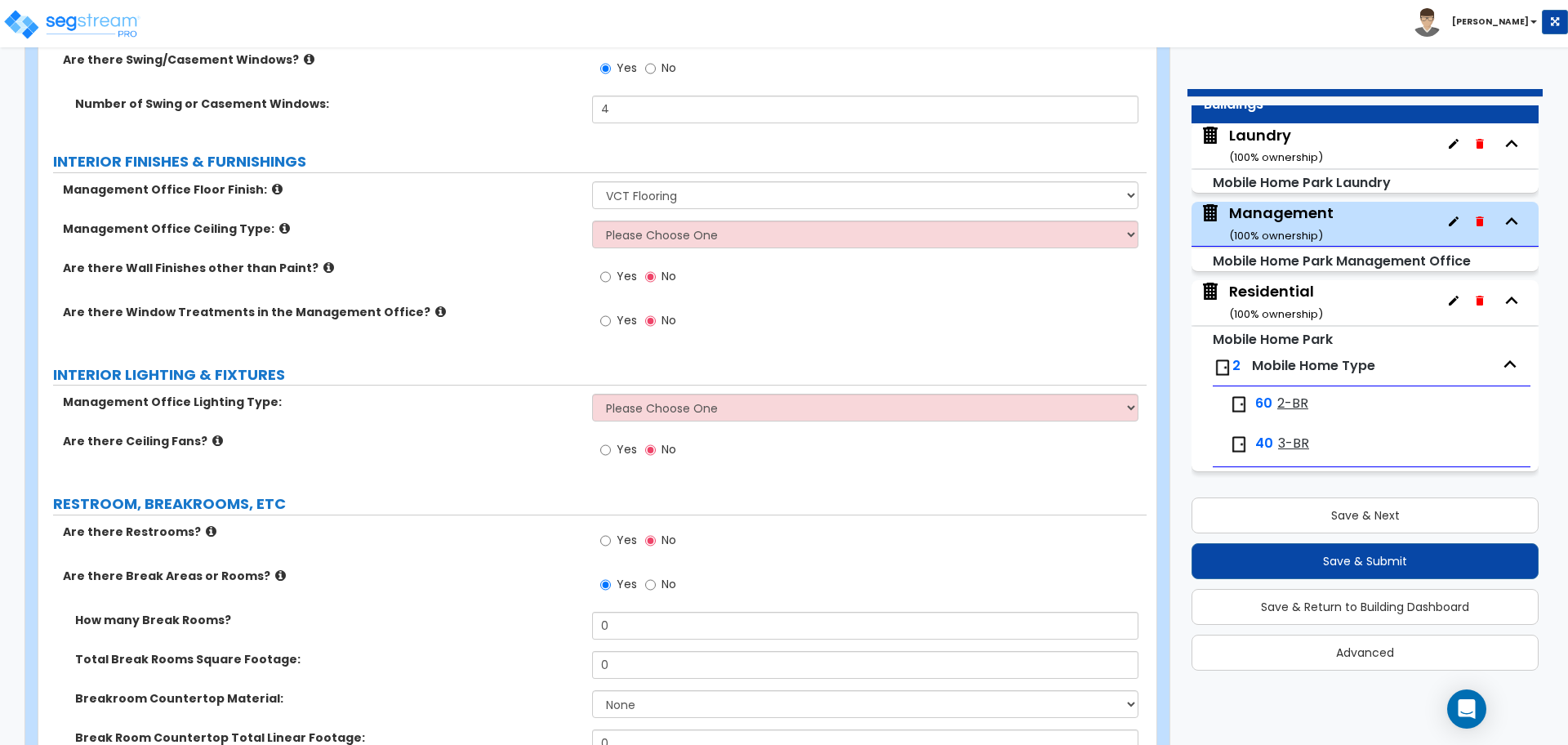
click at [272, 183] on icon at bounding box center [277, 189] width 11 height 12
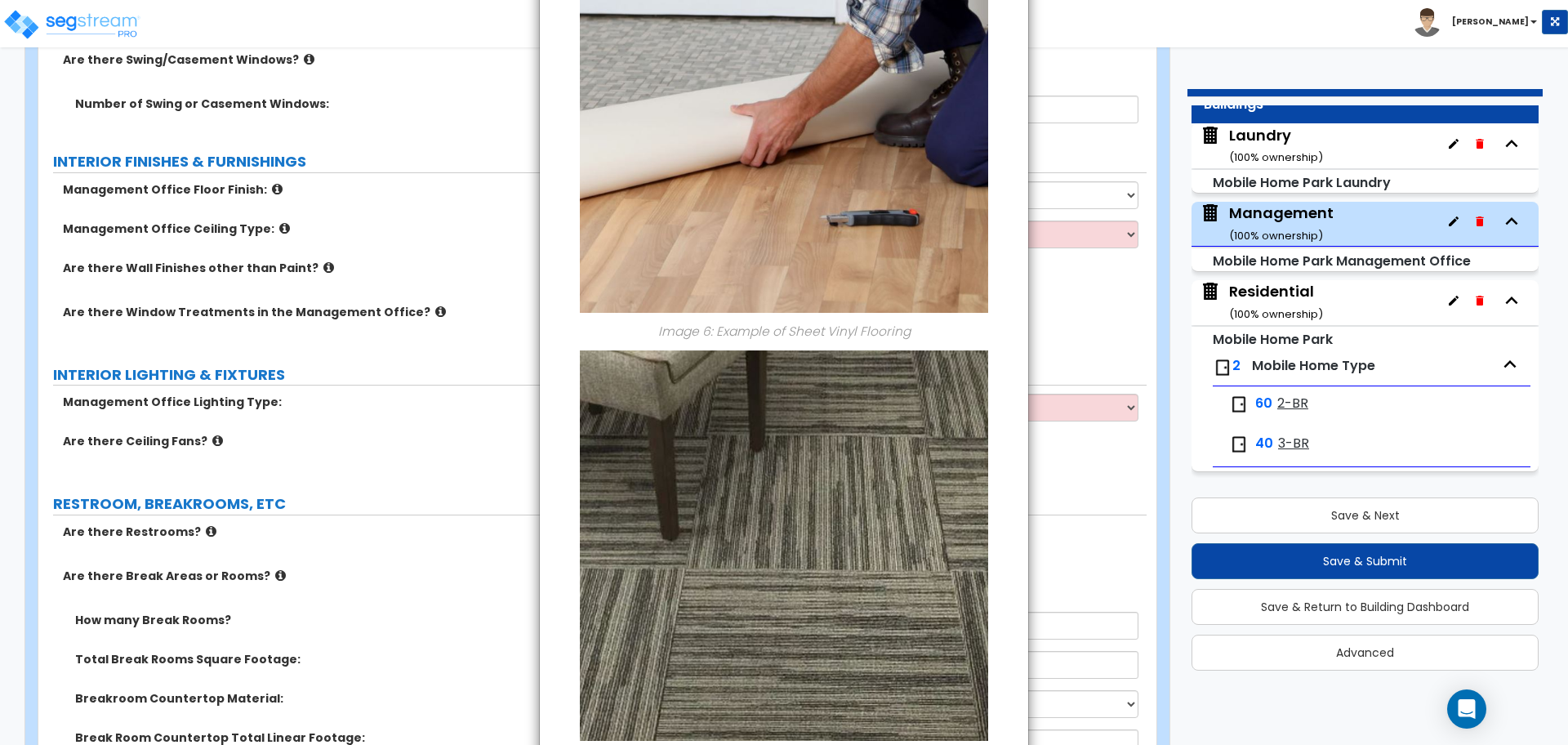
scroll to position [1963, 0]
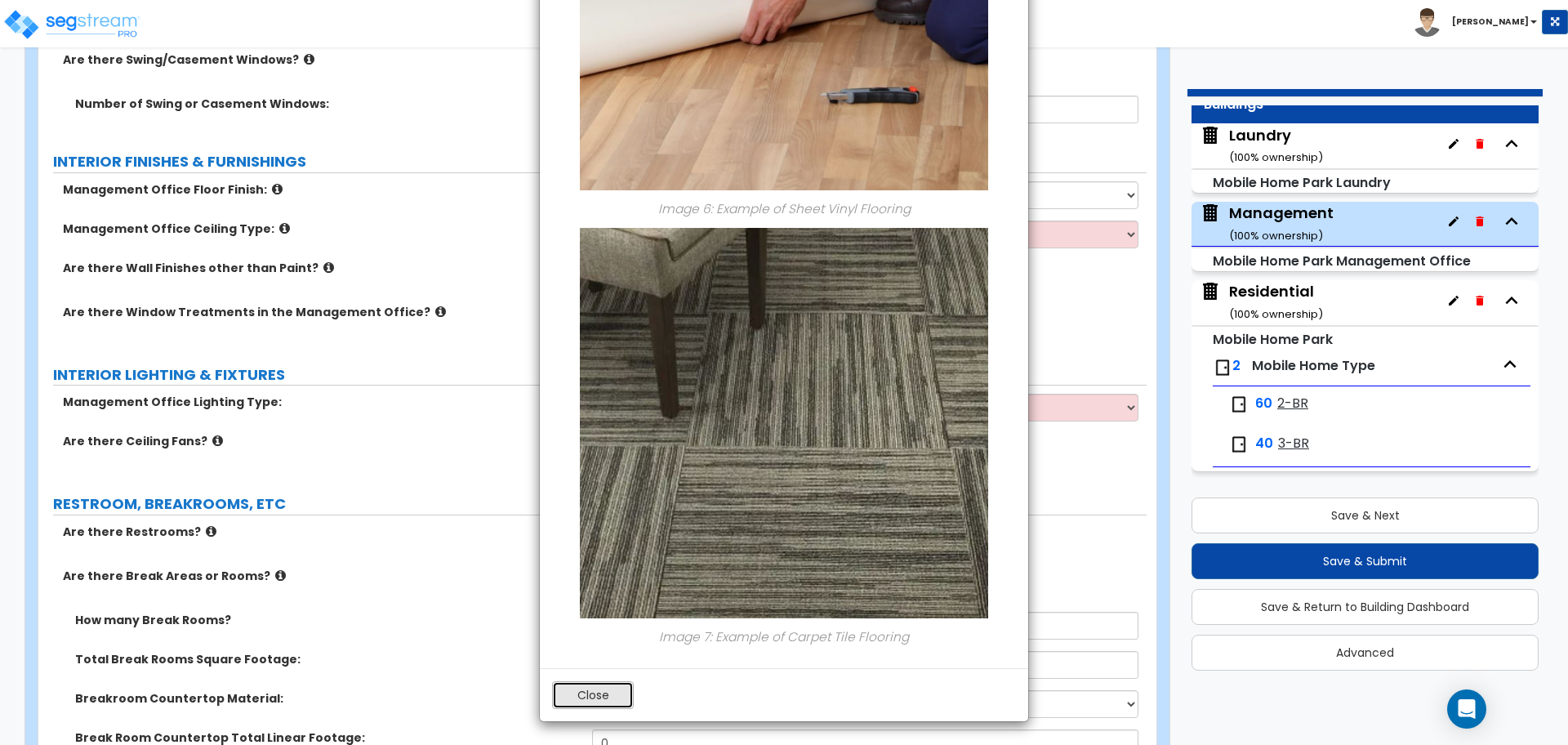
click at [576, 696] on button "Close" at bounding box center [593, 695] width 82 height 28
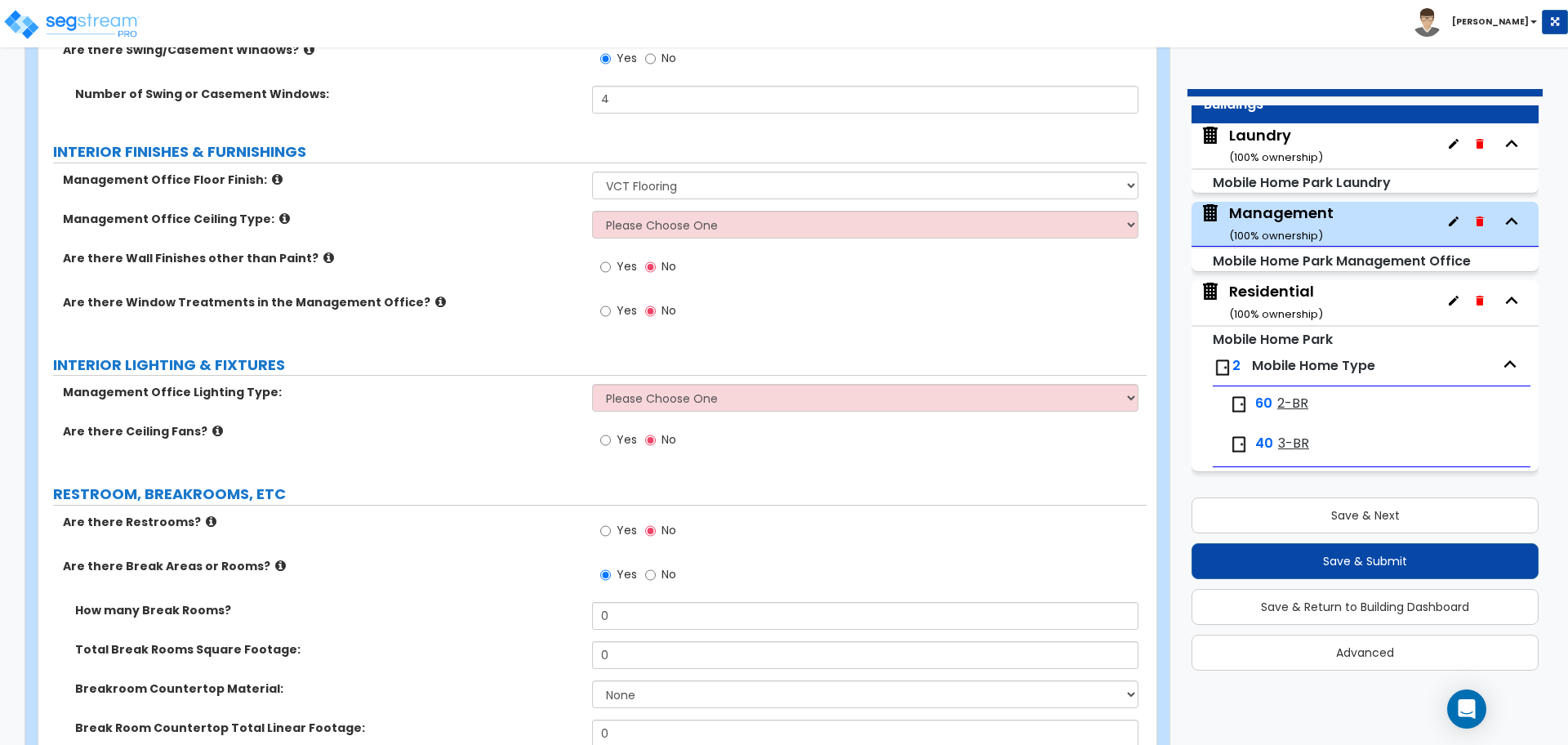
scroll to position [2106, 0]
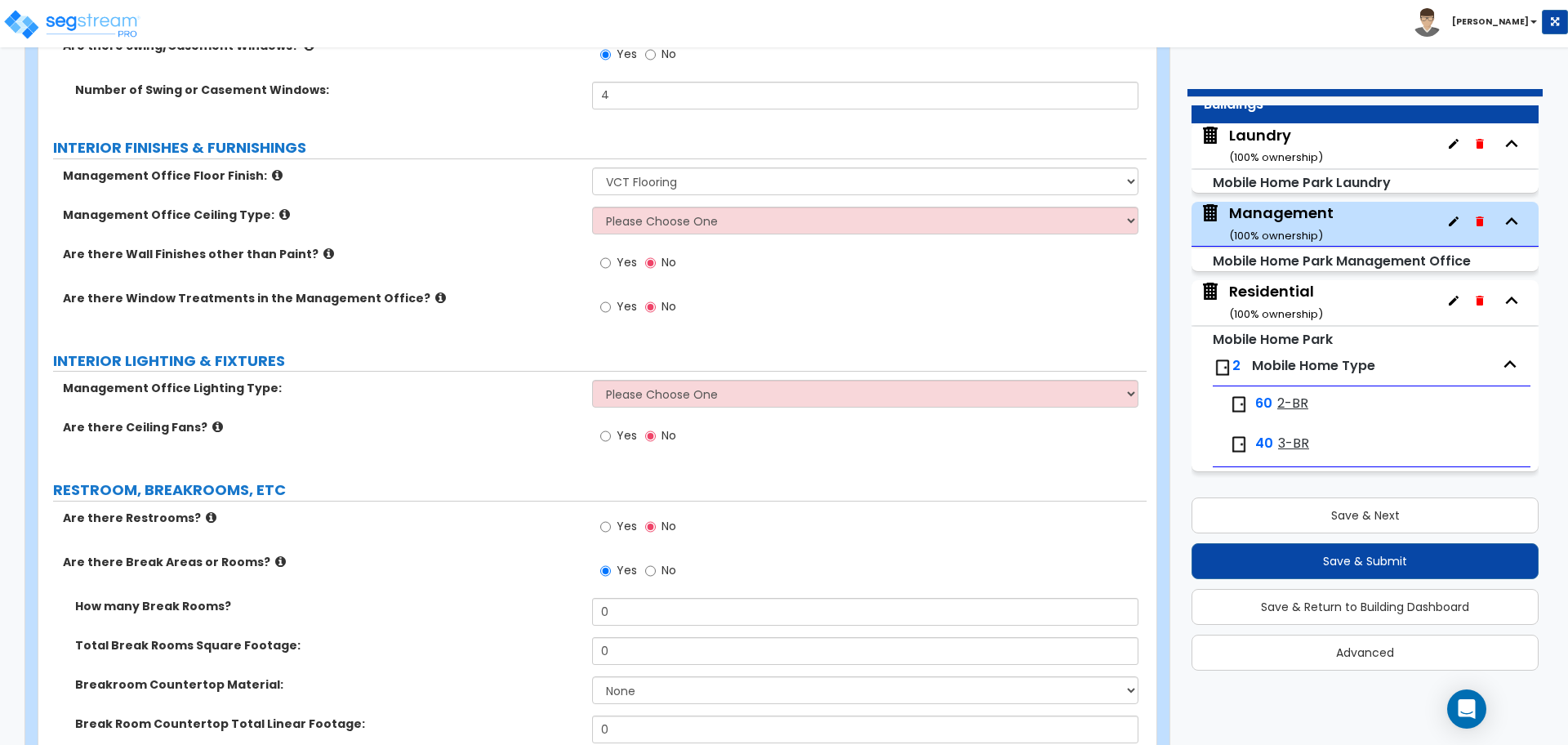
click at [279, 208] on icon at bounding box center [284, 214] width 11 height 12
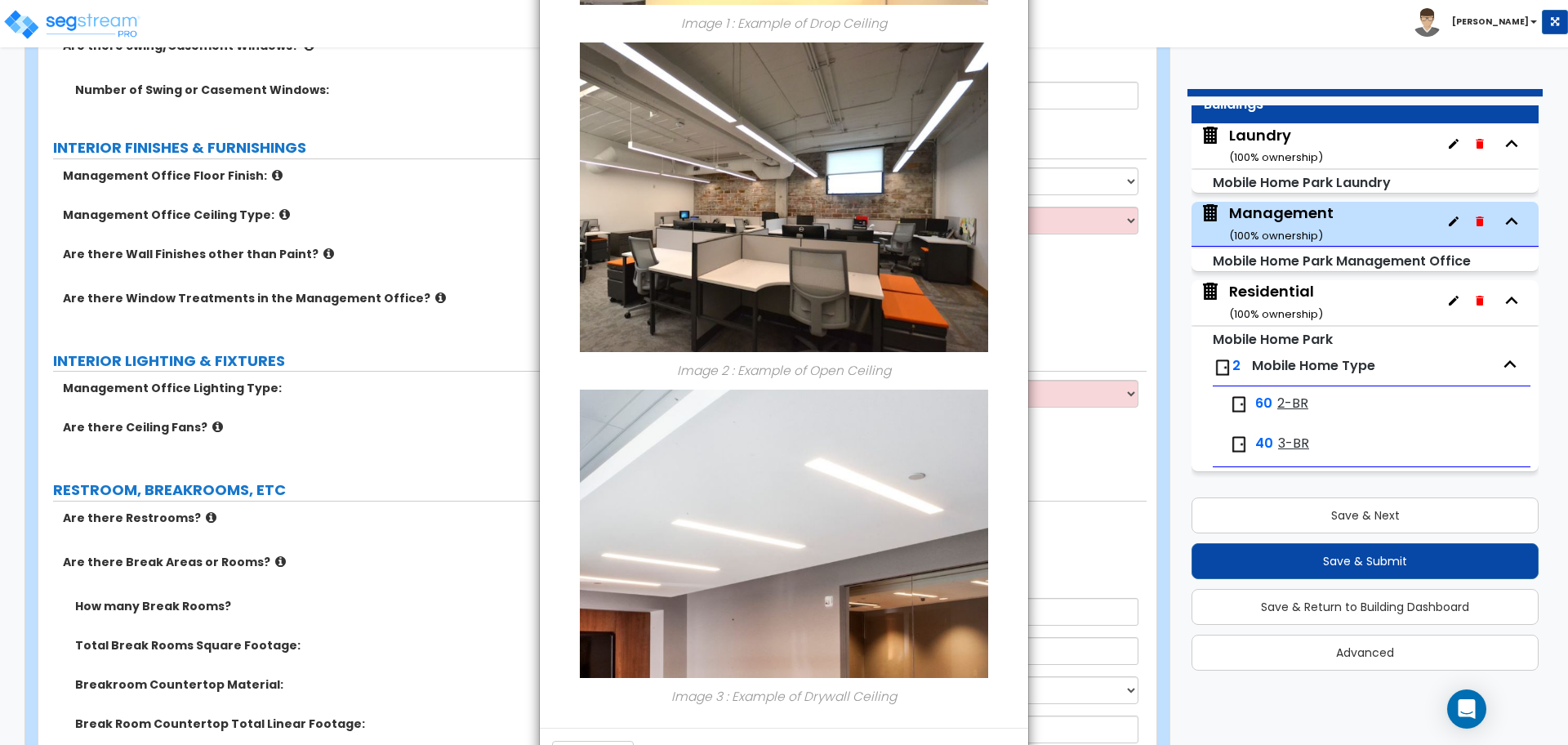
scroll to position [460, 0]
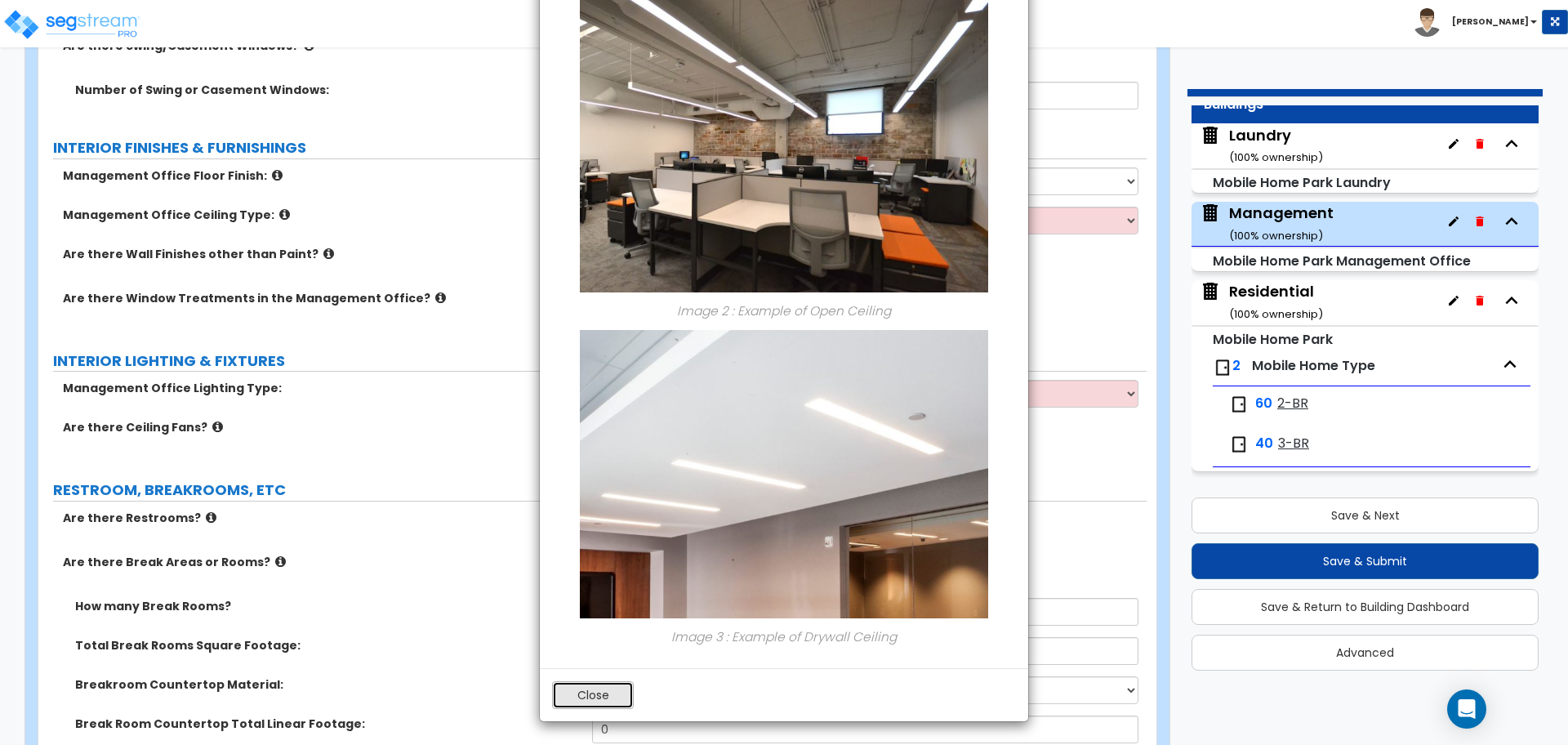
click at [584, 693] on button "Close" at bounding box center [593, 695] width 82 height 28
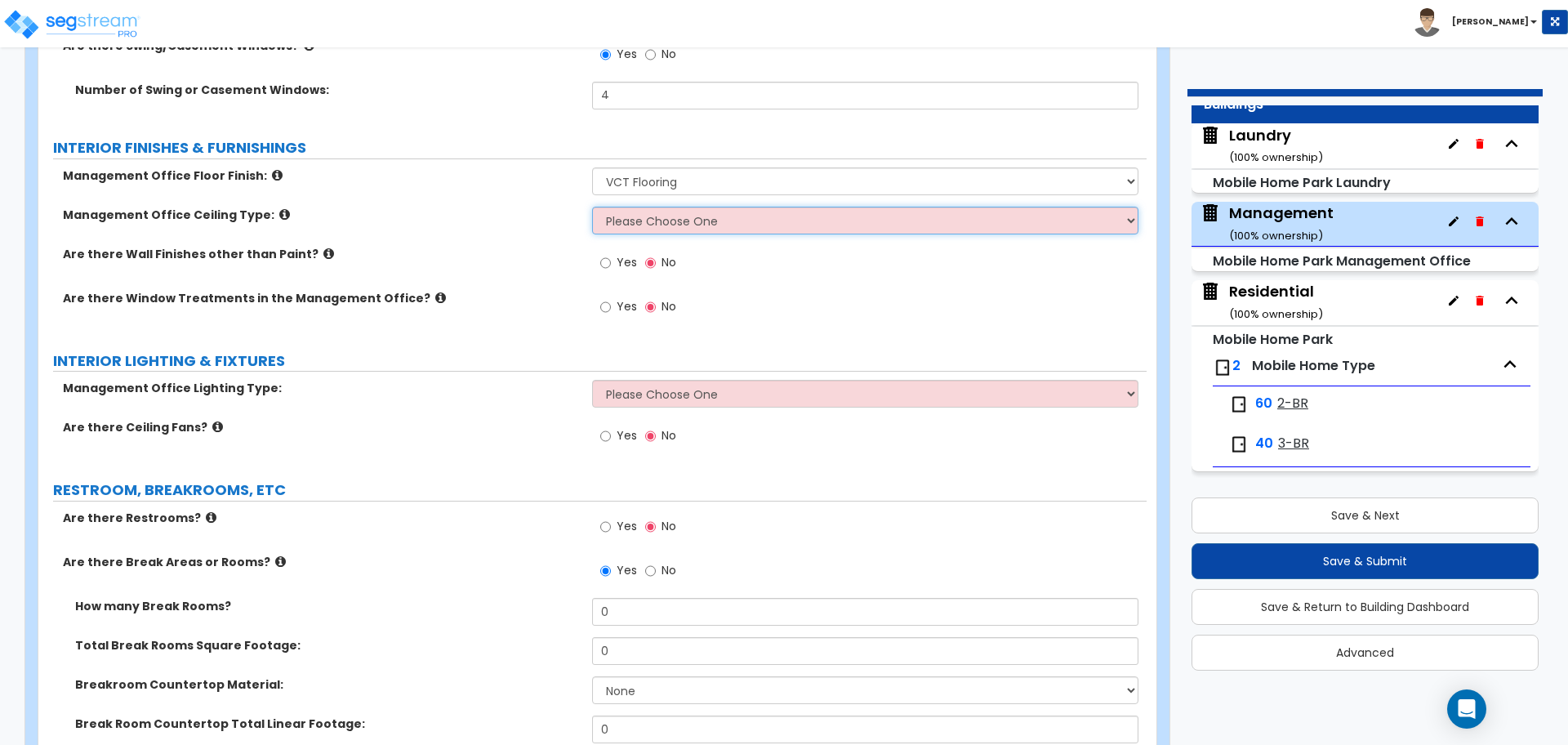
click at [623, 216] on select "Please Choose One Drop Ceiling Open Ceiling Drywall Ceiling" at bounding box center [865, 220] width 545 height 28
select select "3"
click at [593, 206] on select "Please Choose One Drop Ceiling Open Ceiling Drywall Ceiling" at bounding box center [865, 220] width 545 height 28
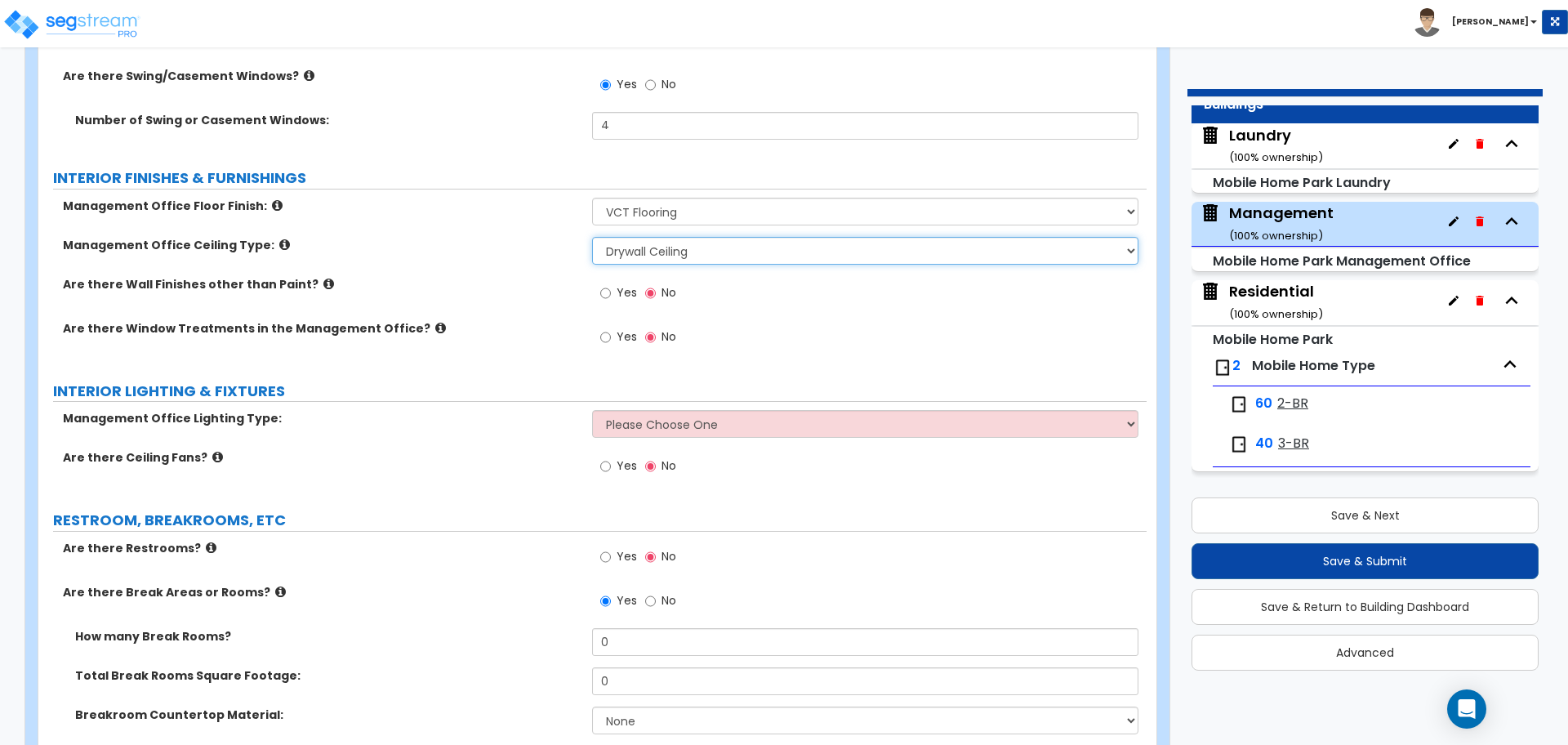
scroll to position [2074, 0]
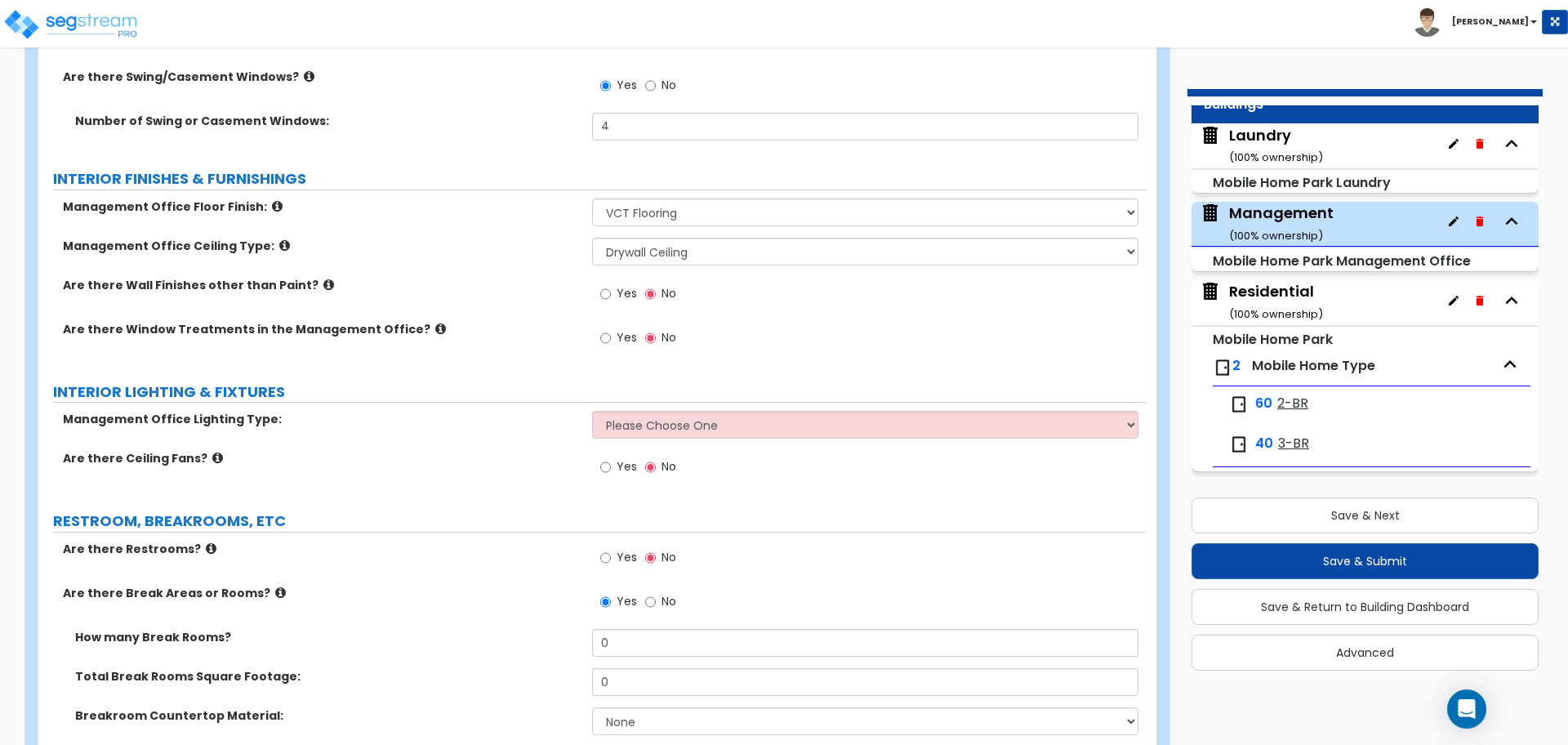
click at [323, 281] on icon at bounding box center [328, 284] width 11 height 12
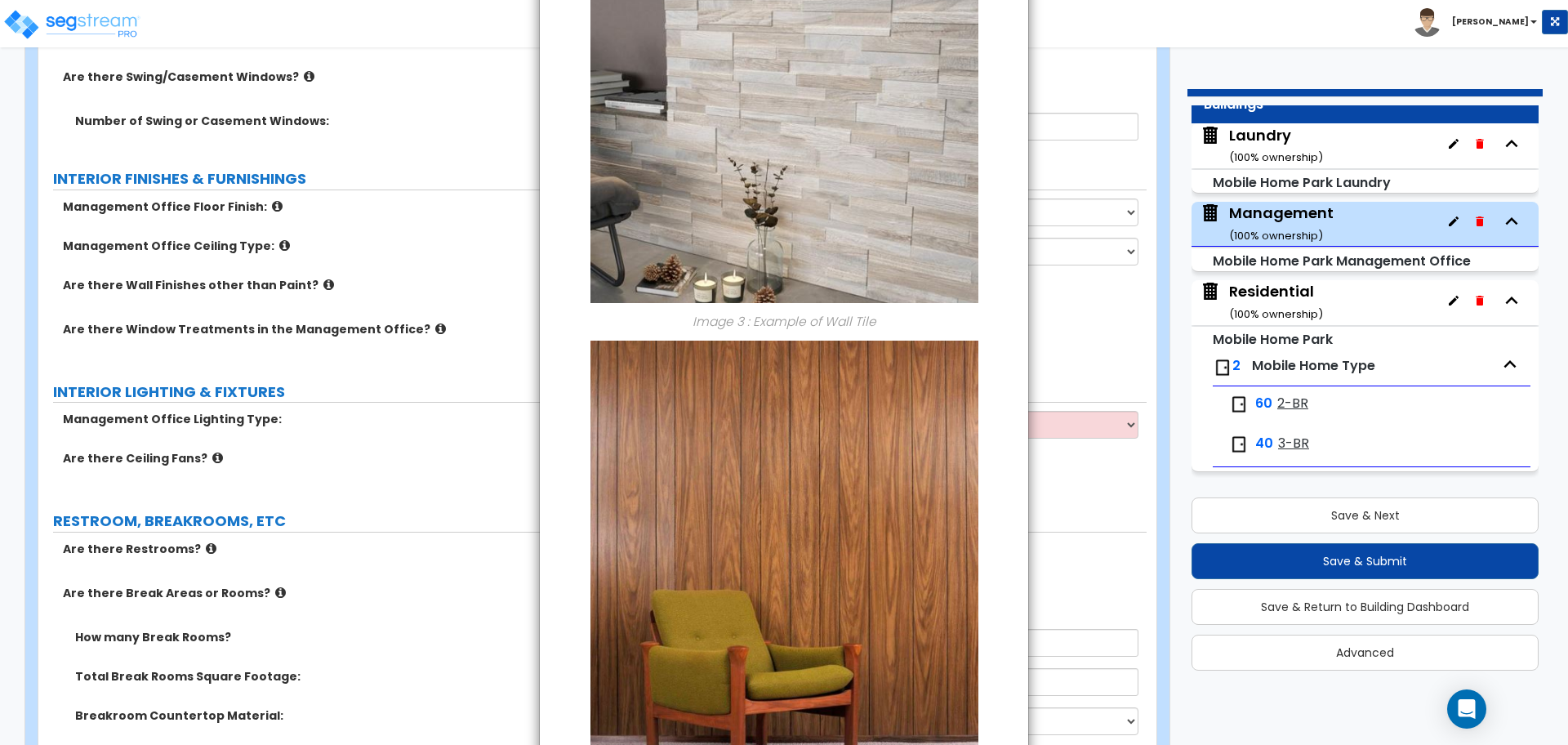
scroll to position [1251, 0]
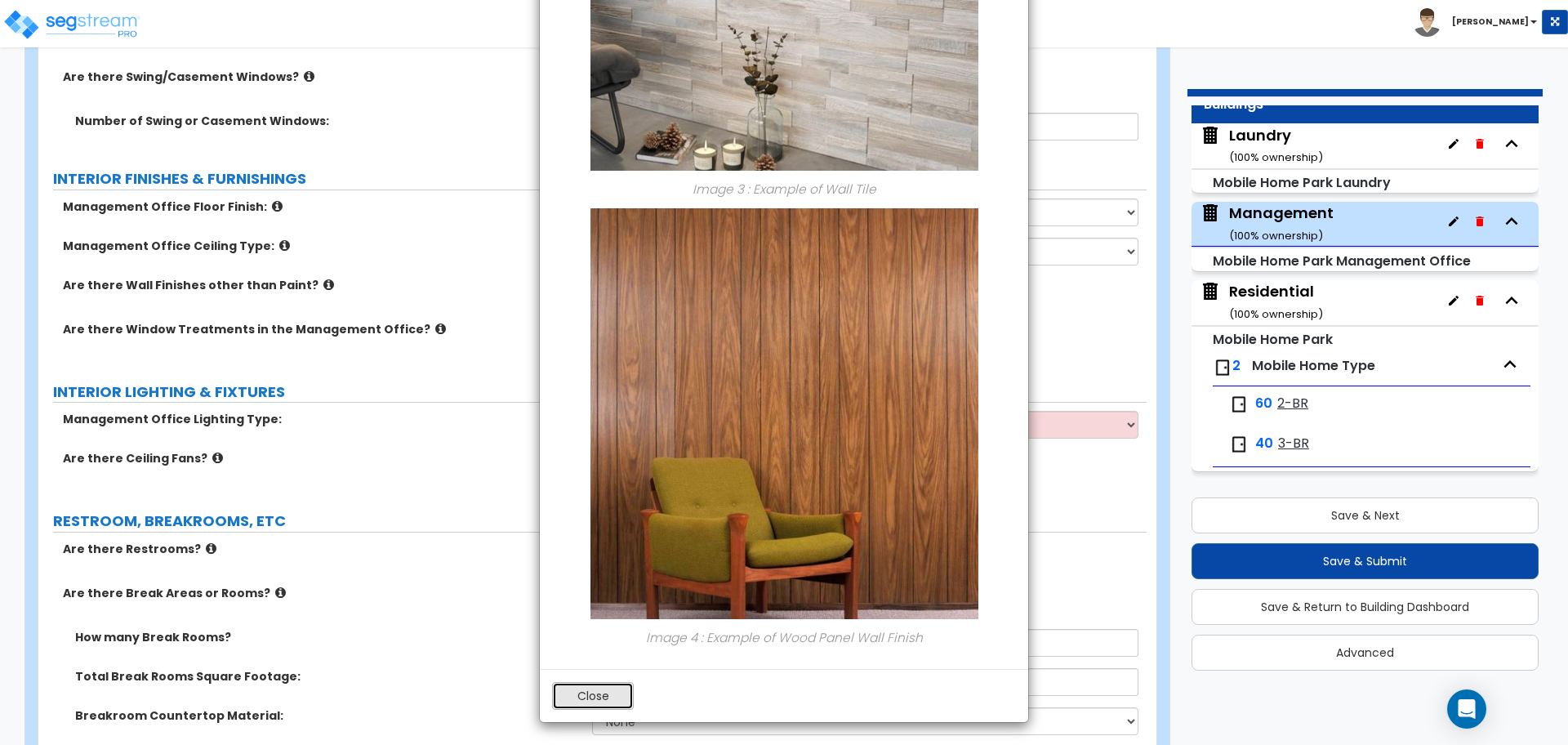
click at [605, 688] on button "Close" at bounding box center [593, 696] width 82 height 28
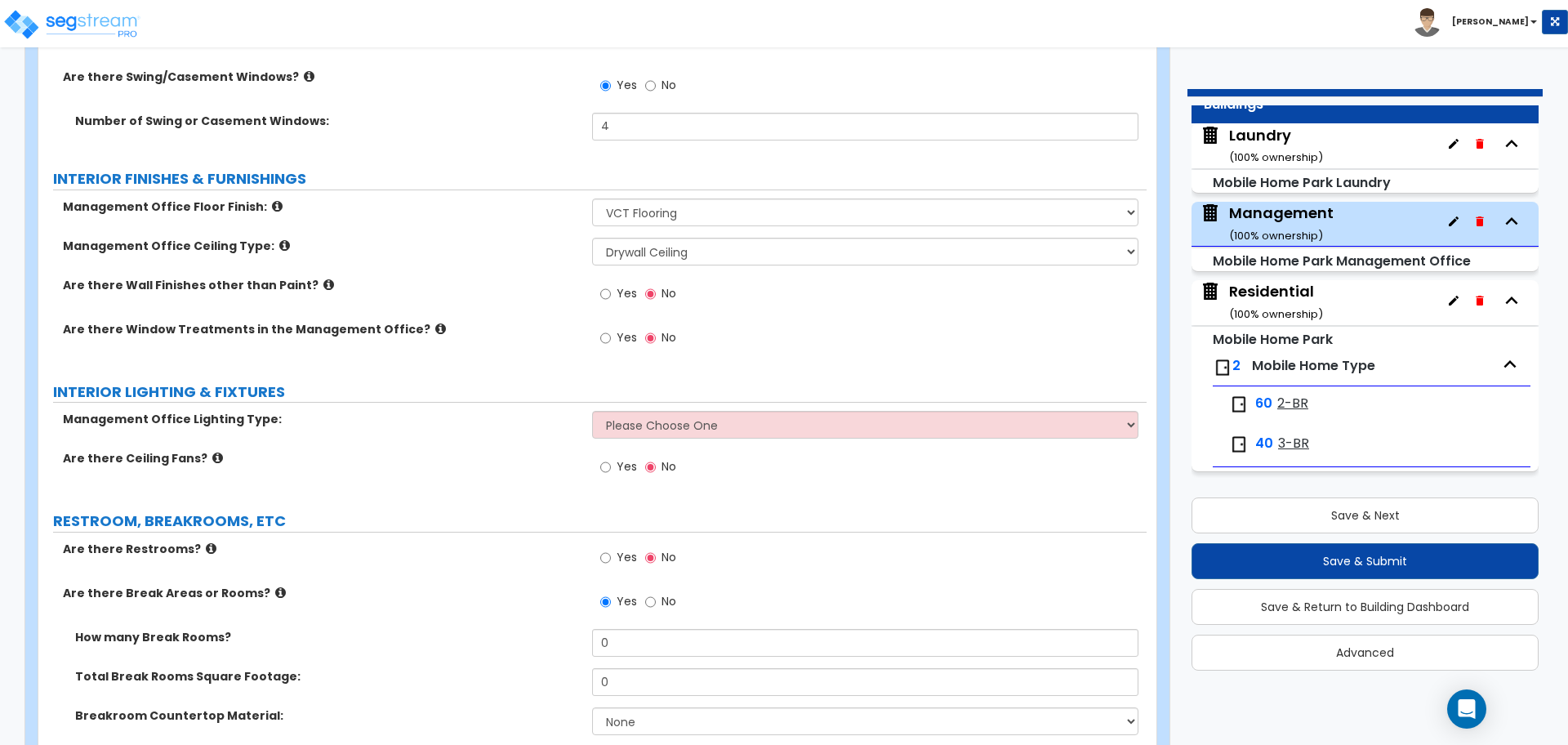
click at [618, 285] on span "Yes" at bounding box center [627, 293] width 21 height 17
click at [611, 285] on input "Yes" at bounding box center [605, 294] width 11 height 18
radio input "true"
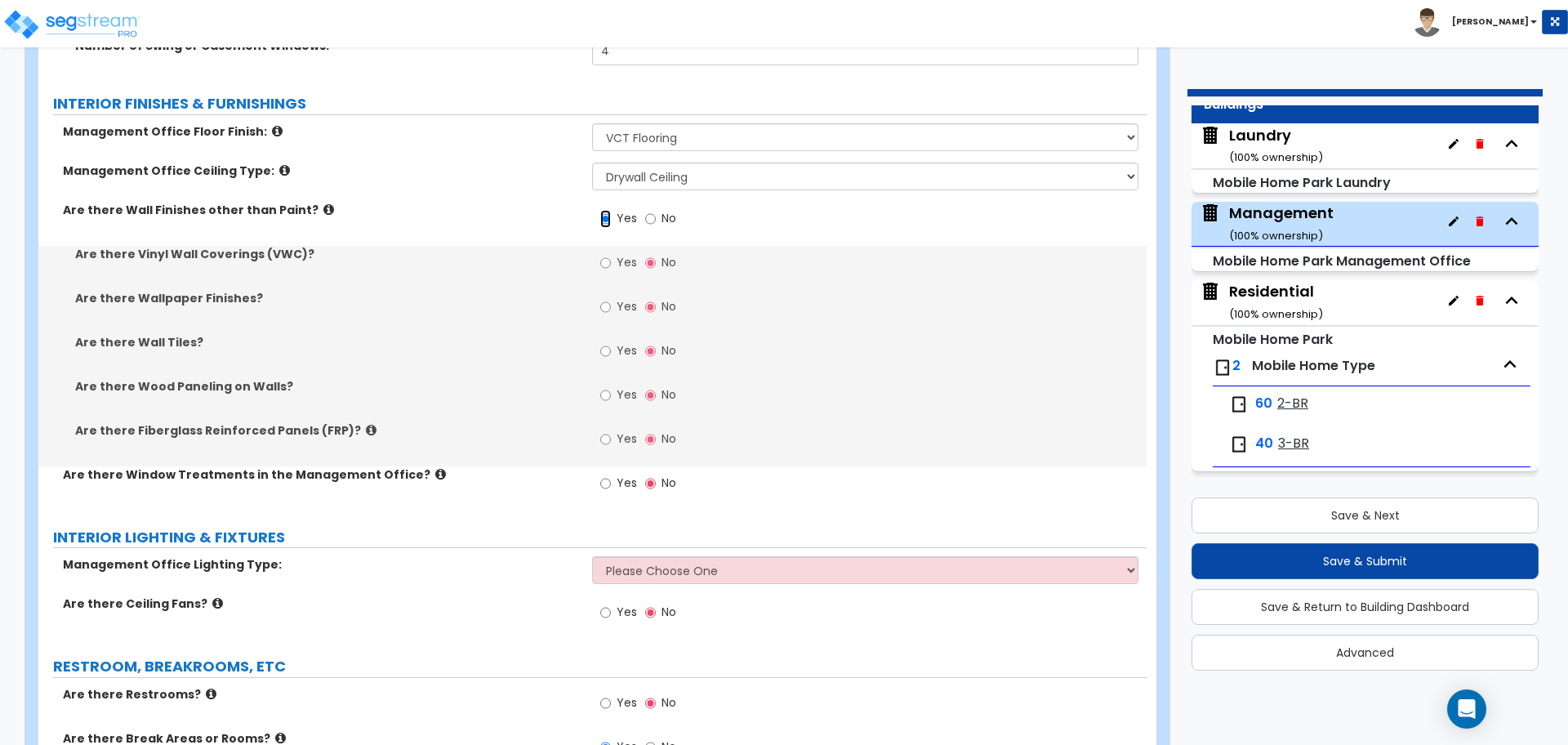
scroll to position [2151, 0]
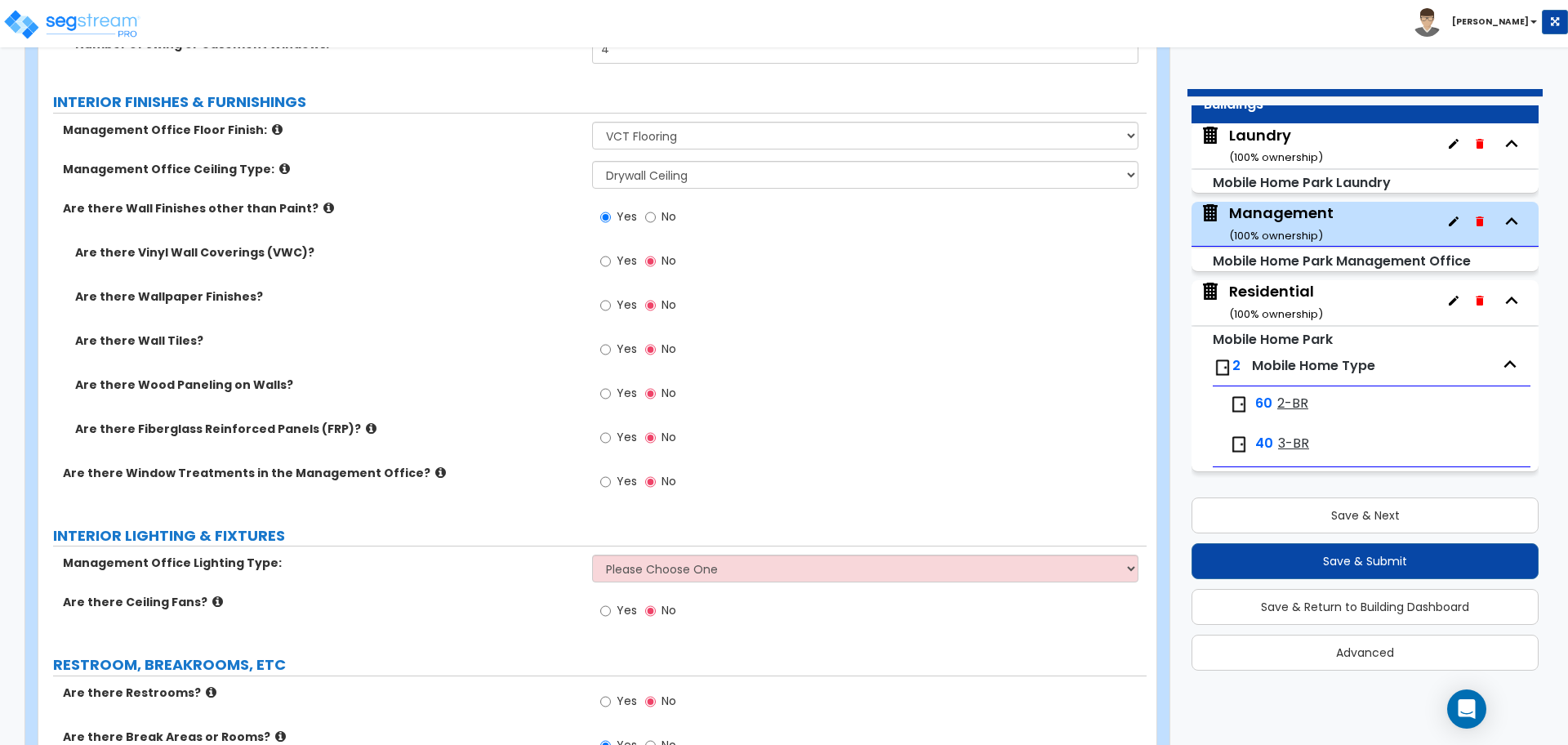
click at [366, 424] on icon at bounding box center [371, 428] width 11 height 12
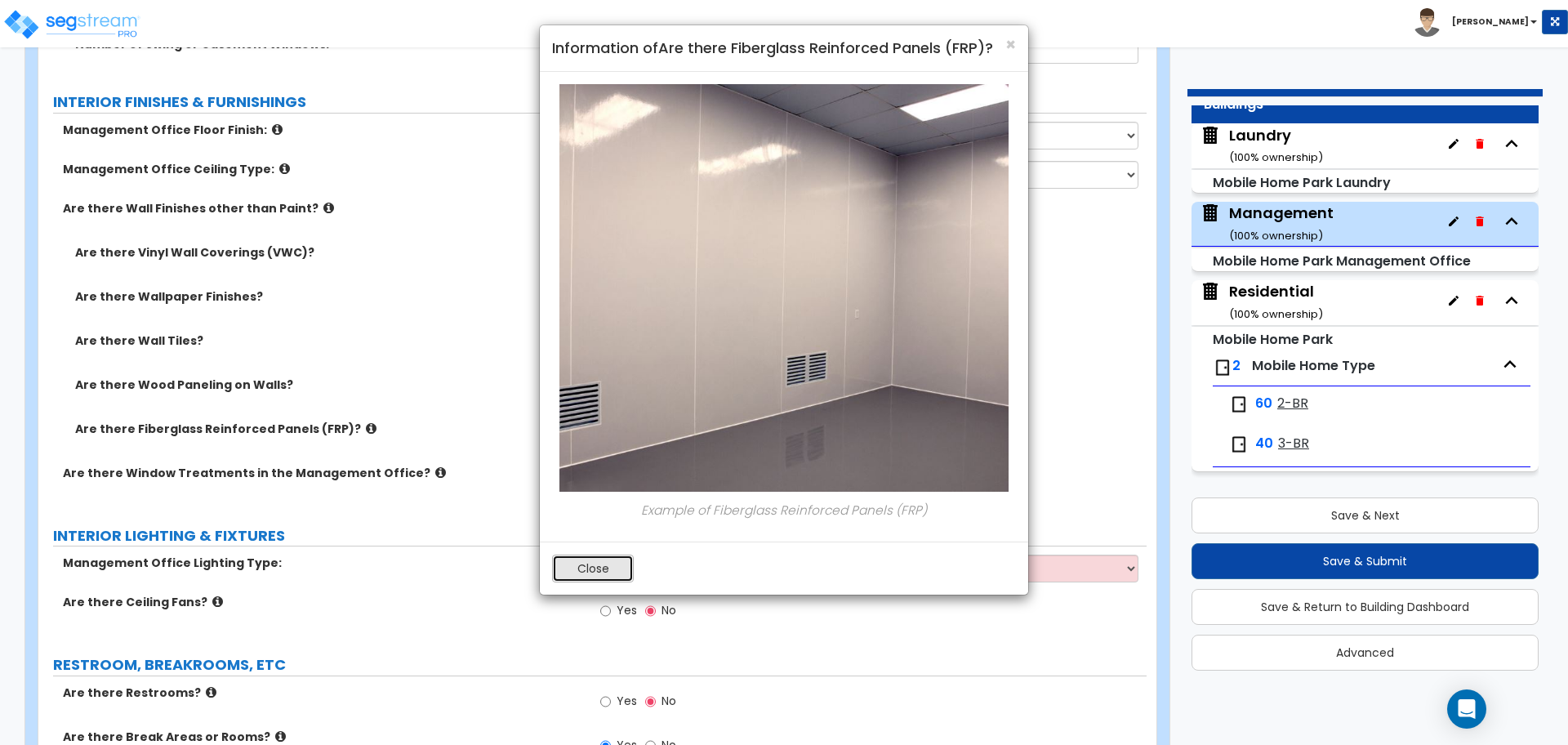
click at [614, 566] on button "Close" at bounding box center [593, 568] width 82 height 28
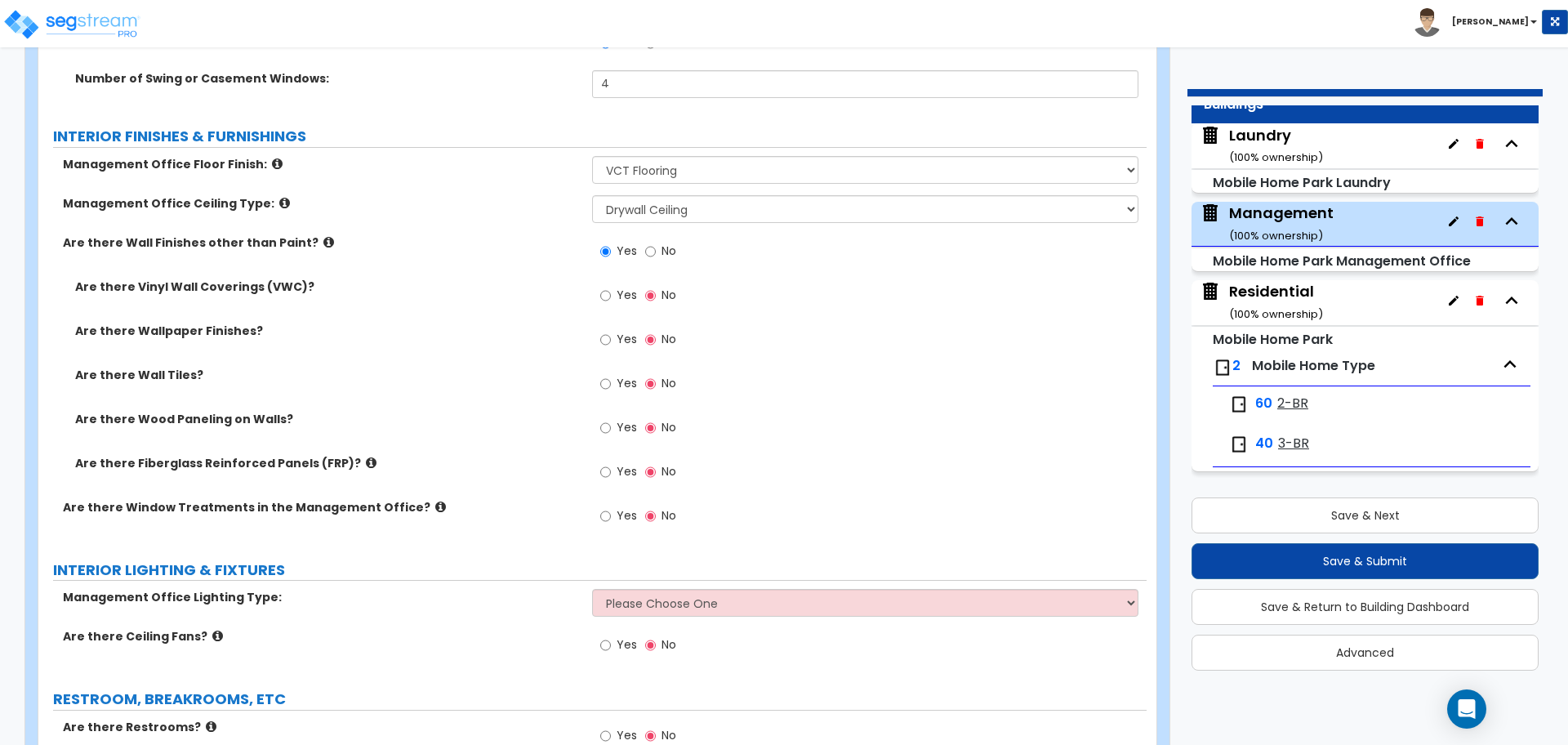
scroll to position [2109, 0]
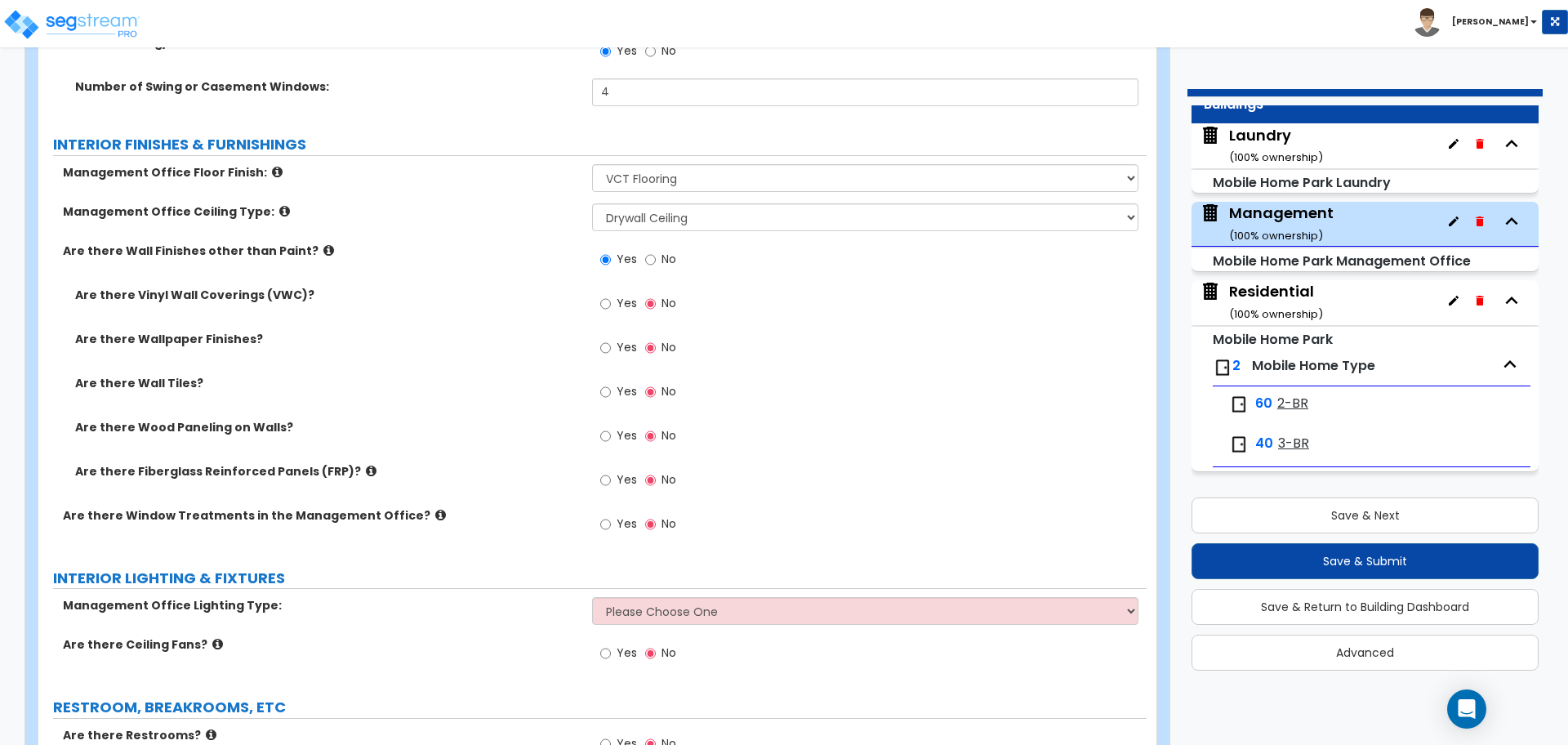
click at [611, 463] on div "Yes No" at bounding box center [638, 481] width 92 height 37
click at [615, 472] on label "Yes" at bounding box center [618, 482] width 36 height 28
click at [611, 472] on input "Yes" at bounding box center [605, 481] width 11 height 18
radio input "true"
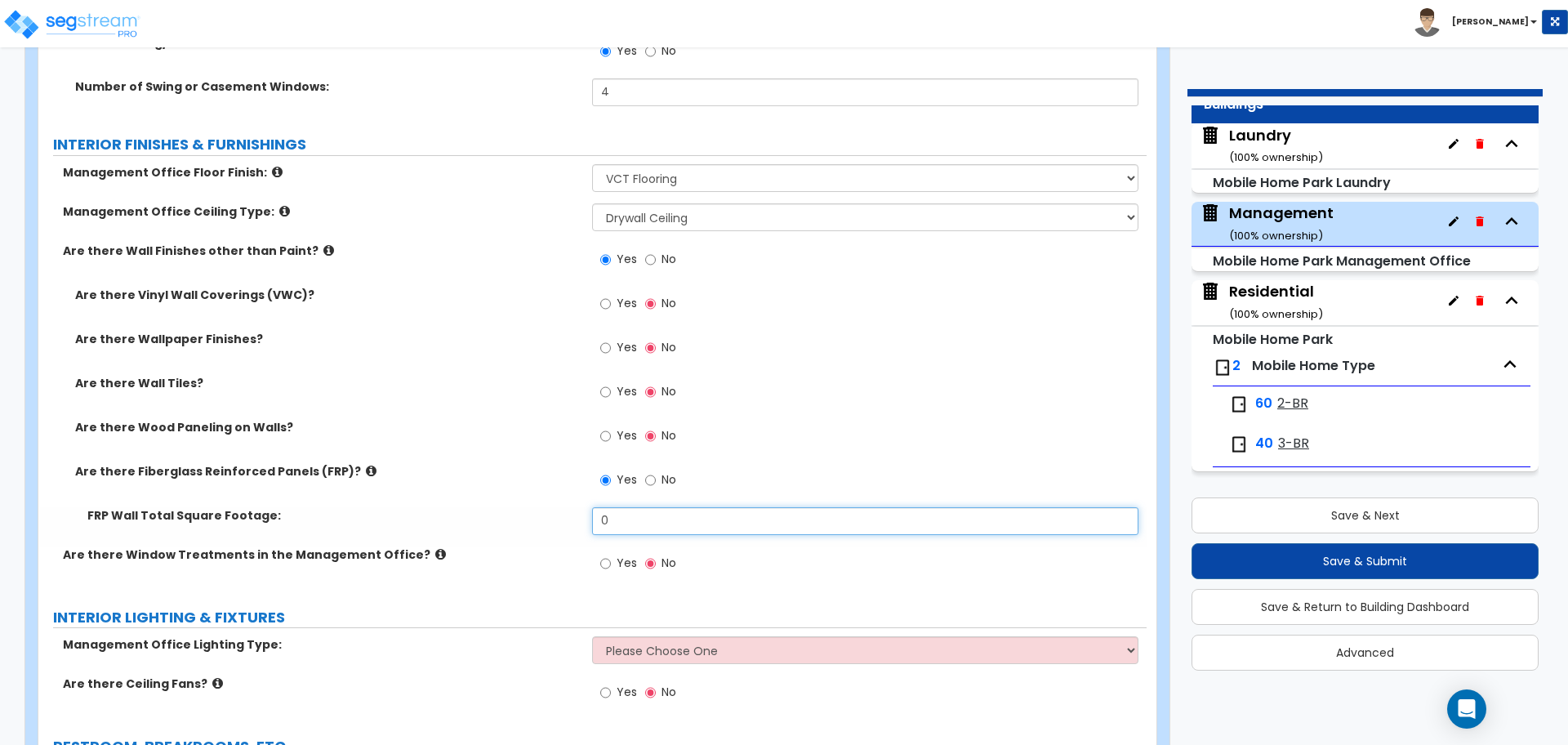
drag, startPoint x: 636, startPoint y: 515, endPoint x: 580, endPoint y: 506, distance: 56.7
click at [580, 510] on div "FRP Wall Total Square Footage: 0" at bounding box center [592, 526] width 1108 height 39
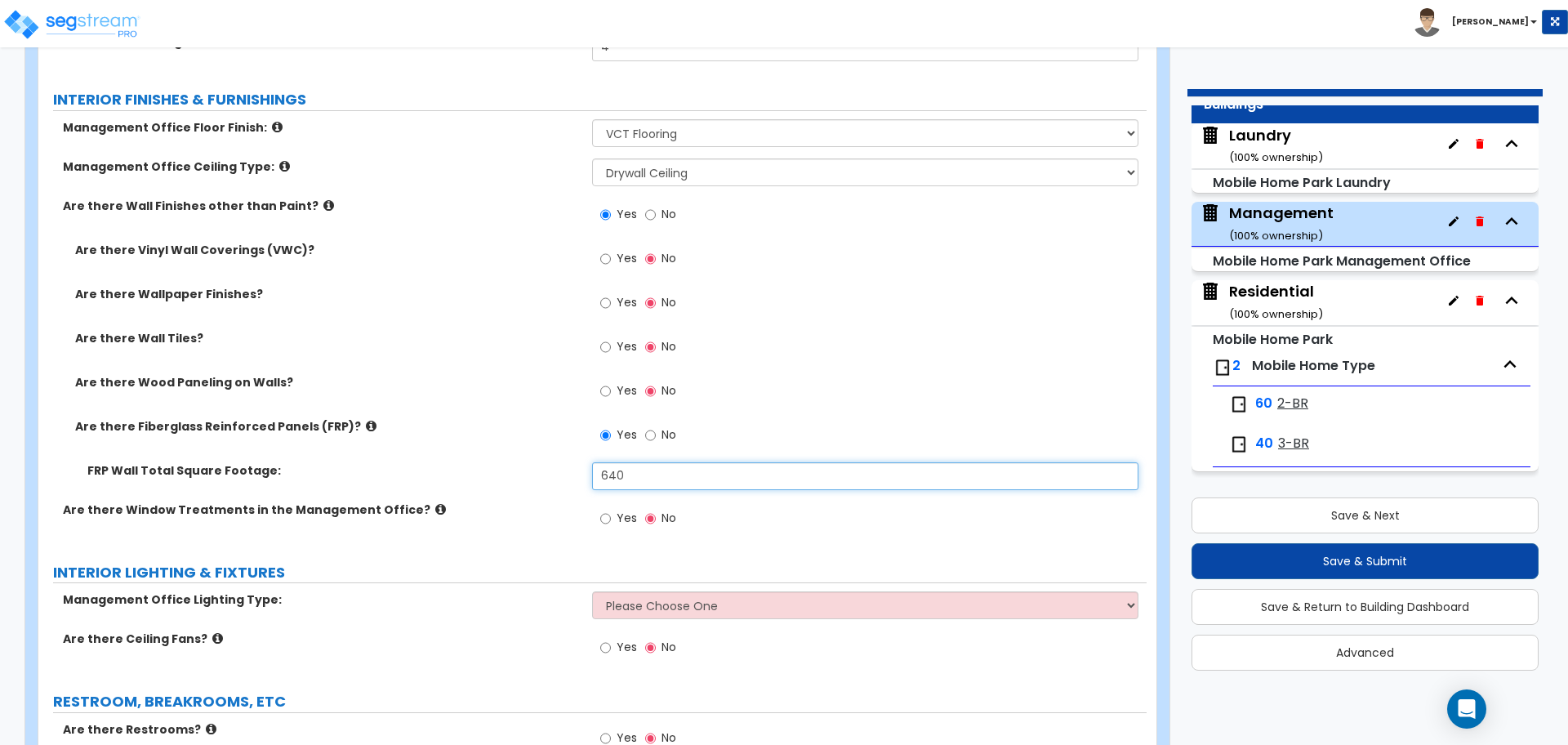
scroll to position [2160, 0]
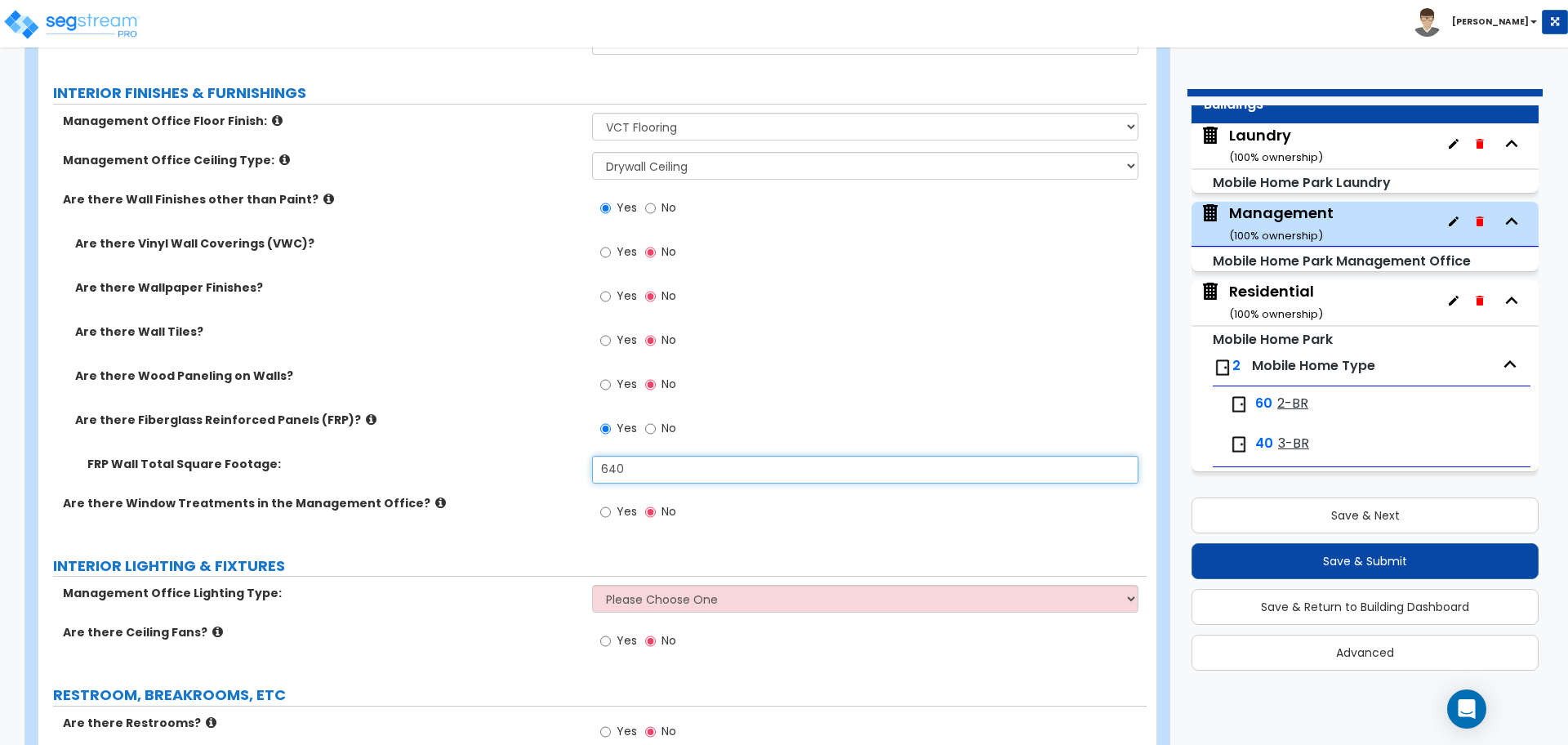
type input "640"
click at [623, 257] on label "Yes" at bounding box center [618, 254] width 36 height 28
click at [611, 257] on input "Yes" at bounding box center [605, 253] width 11 height 18
radio input "true"
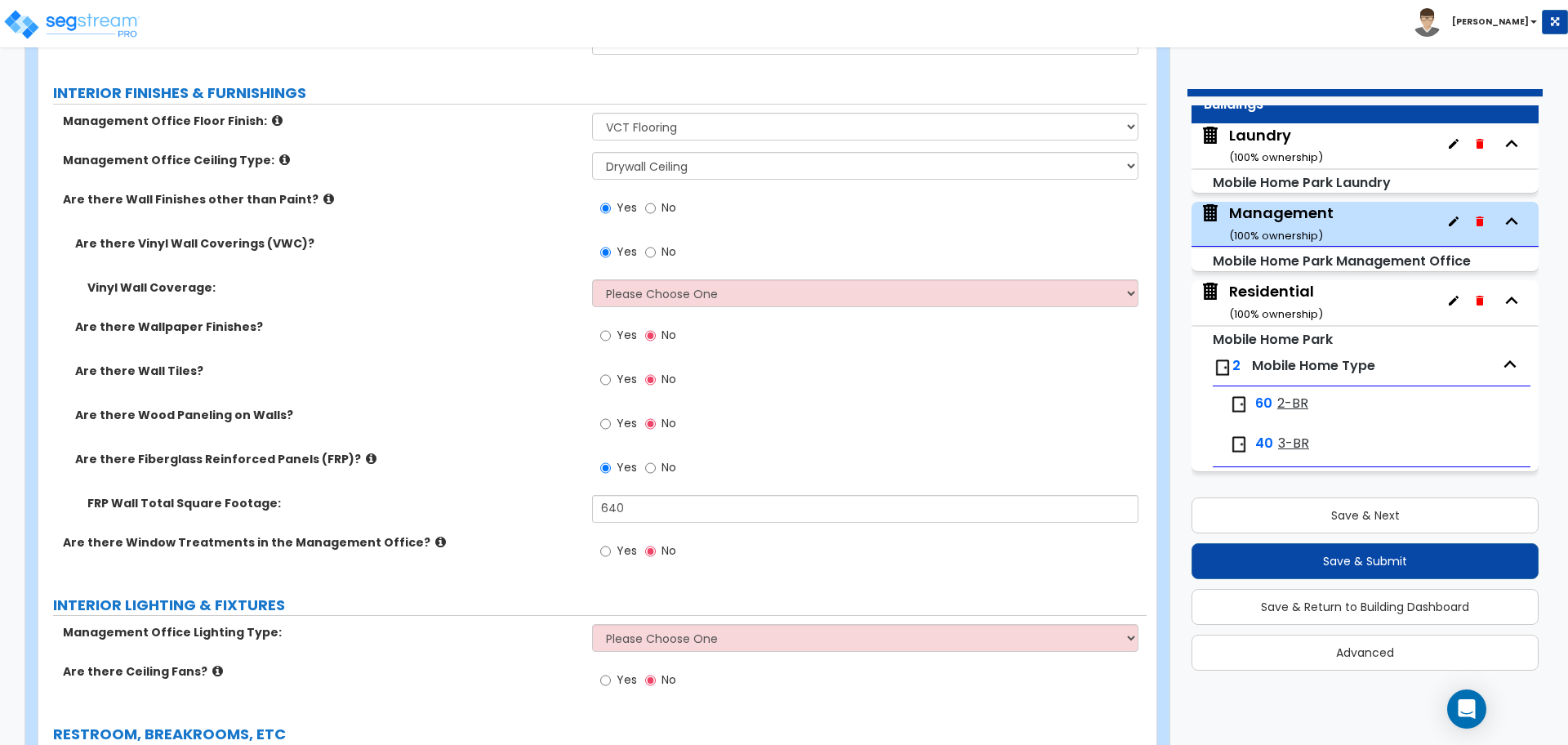
click at [614, 332] on label "Yes" at bounding box center [618, 337] width 36 height 28
click at [611, 332] on input "Yes" at bounding box center [605, 336] width 11 height 18
radio input "true"
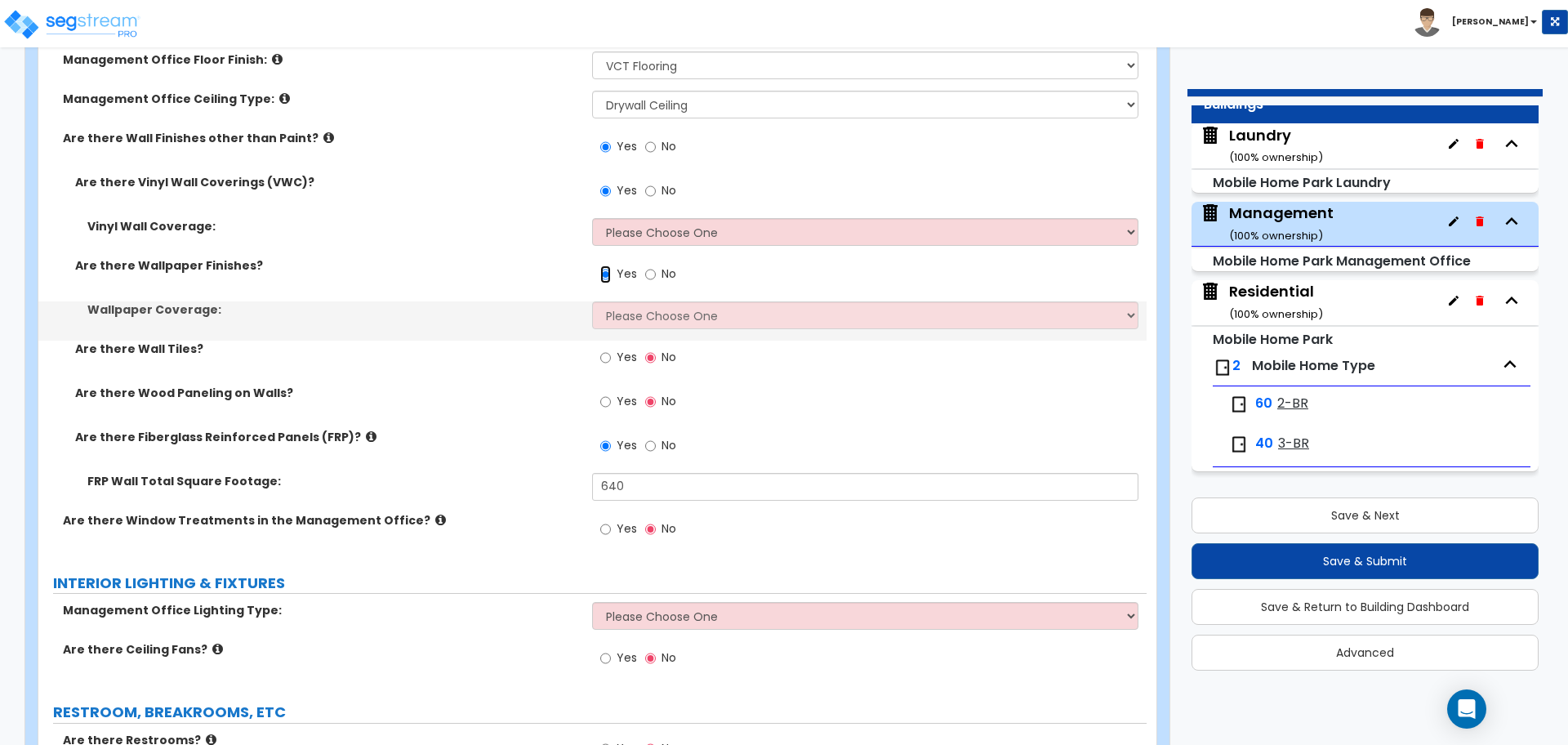
scroll to position [2223, 0]
click at [603, 351] on input "Yes" at bounding box center [605, 356] width 11 height 18
radio input "true"
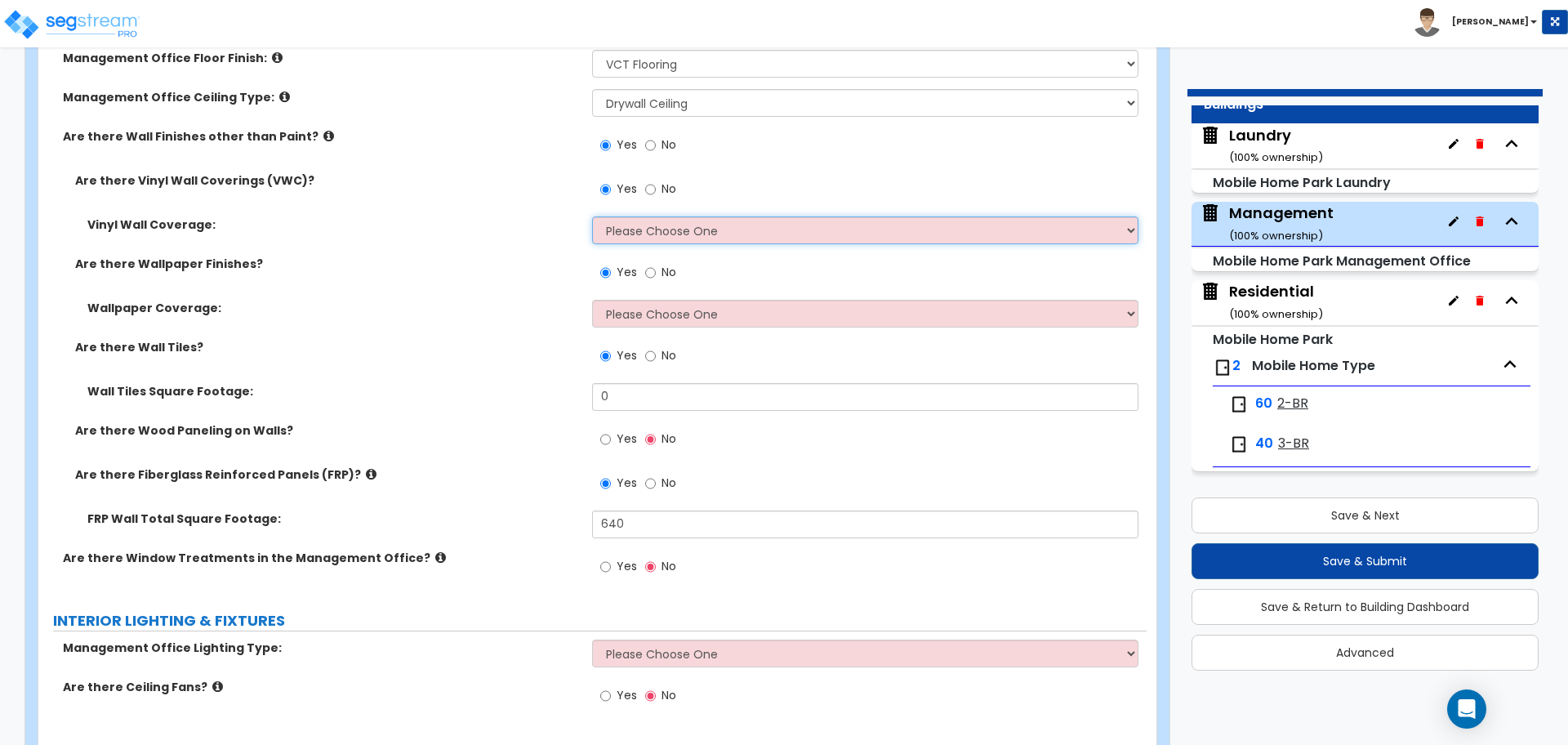
click at [668, 225] on select "Please Choose One Only a Small Portion of Walls are Covered Several Walls are C…" at bounding box center [865, 230] width 545 height 28
click at [593, 216] on select "Please Choose One Only a Small Portion of Walls are Covered Several Walls are C…" at bounding box center [865, 230] width 545 height 28
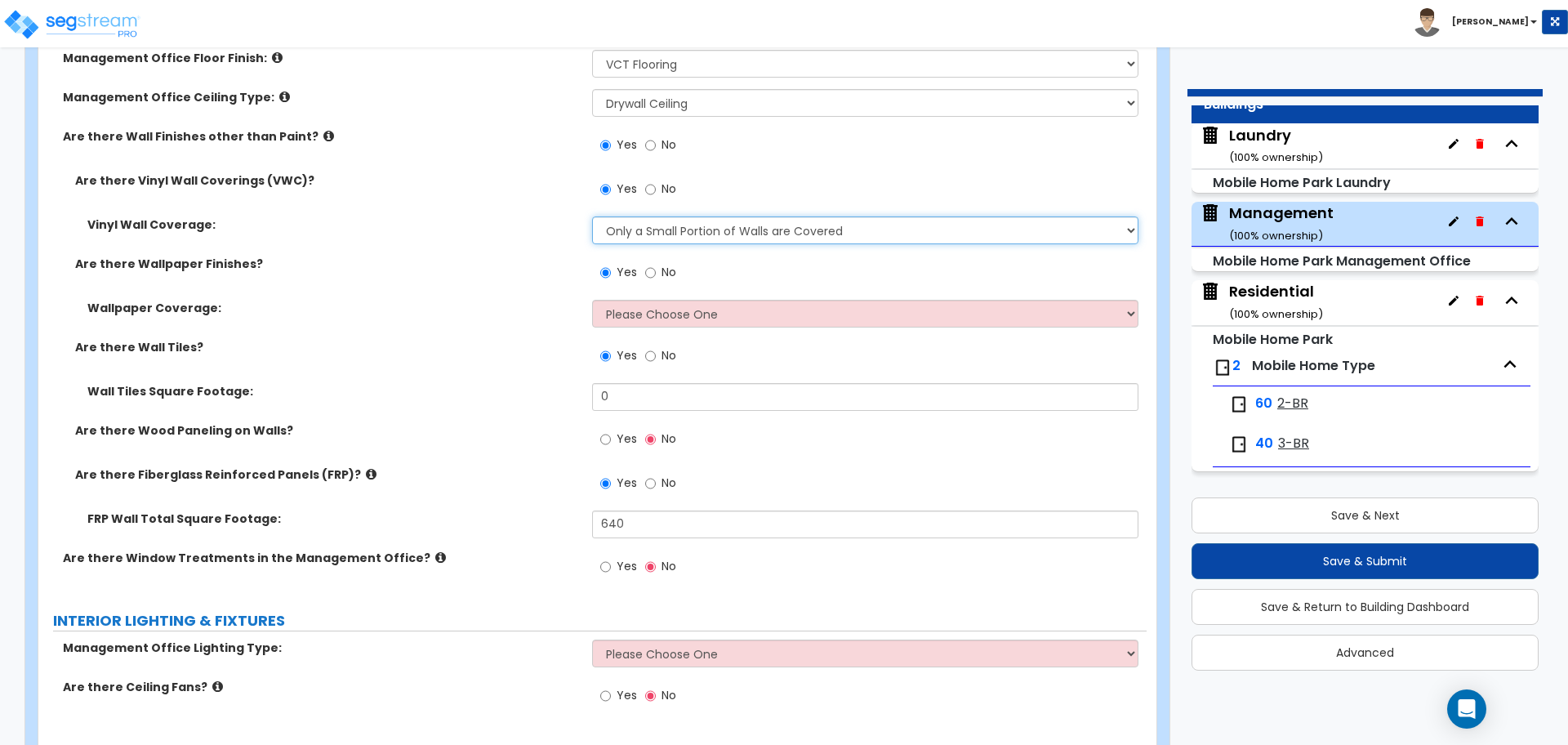
click at [664, 224] on select "Please Choose One Only a Small Portion of Walls are Covered Several Walls are C…" at bounding box center [865, 230] width 545 height 28
click at [593, 216] on select "Please Choose One Only a Small Portion of Walls are Covered Several Walls are C…" at bounding box center [865, 230] width 545 height 28
click at [657, 226] on select "Please Choose One Only a Small Portion of Walls are Covered Several Walls are C…" at bounding box center [865, 230] width 545 height 28
click at [593, 216] on select "Please Choose One Only a Small Portion of Walls are Covered Several Walls are C…" at bounding box center [865, 230] width 545 height 28
click at [659, 225] on select "Please Choose One Only a Small Portion of Walls are Covered Several Walls are C…" at bounding box center [865, 230] width 545 height 28
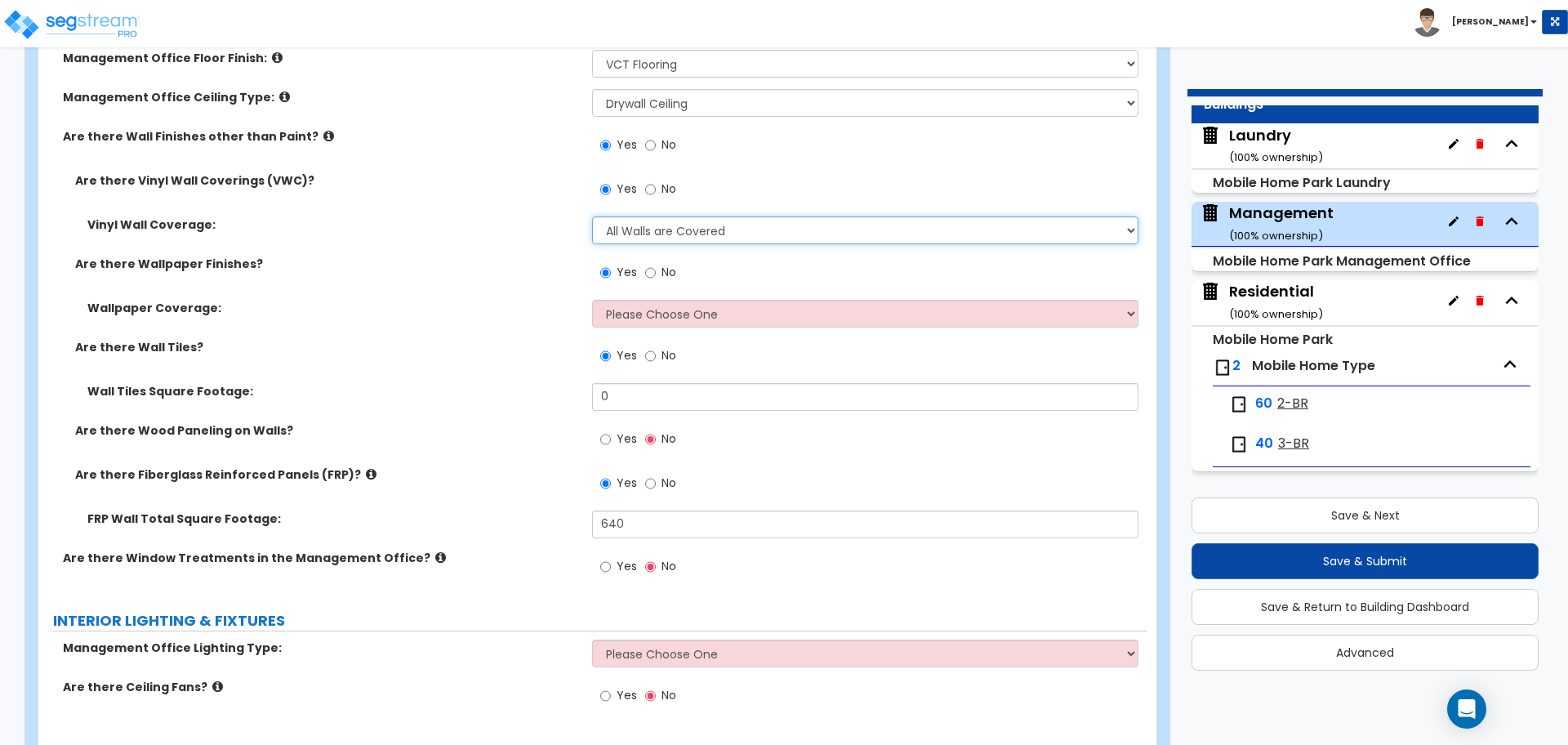
click at [593, 216] on select "Please Choose One Only a Small Portion of Walls are Covered Several Walls are C…" at bounding box center [865, 230] width 545 height 28
click at [667, 225] on select "Please Choose One Only a Small Portion of Walls are Covered Several Walls are C…" at bounding box center [865, 230] width 545 height 28
select select "5"
click at [593, 216] on select "Please Choose One Only a Small Portion of Walls are Covered Several Walls are C…" at bounding box center [865, 230] width 545 height 28
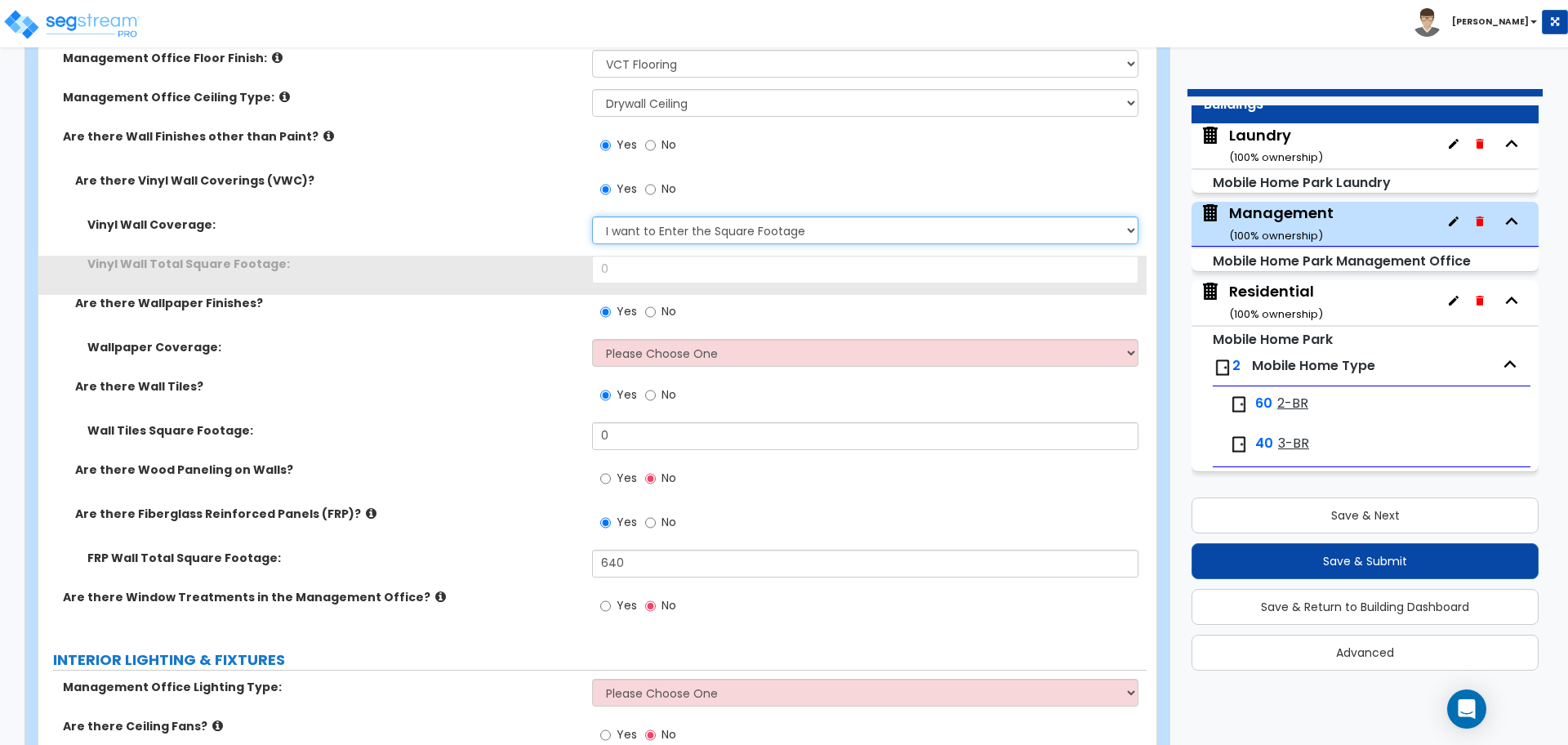
click at [661, 228] on select "Please Choose One Only a Small Portion of Walls are Covered Several Walls are C…" at bounding box center [865, 230] width 545 height 28
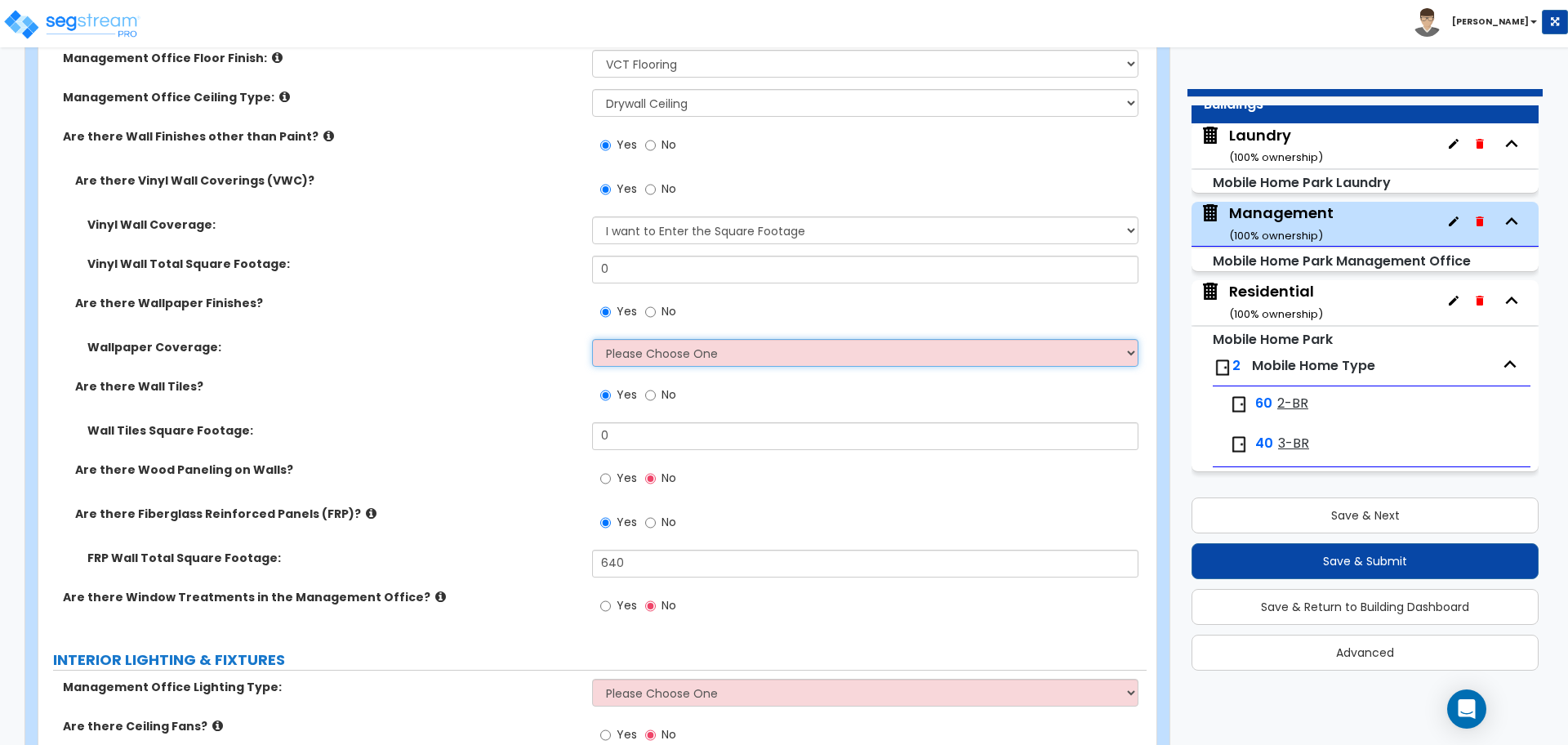
click at [661, 341] on select "Please Choose One Only a Small Portion of Walls are Covered Several Walls are C…" at bounding box center [865, 353] width 545 height 28
click at [593, 339] on select "Please Choose One Only a Small Portion of Walls are Covered Several Walls are C…" at bounding box center [865, 353] width 545 height 28
click at [659, 349] on select "Please Choose One Only a Small Portion of Walls are Covered Several Walls are C…" at bounding box center [865, 353] width 545 height 28
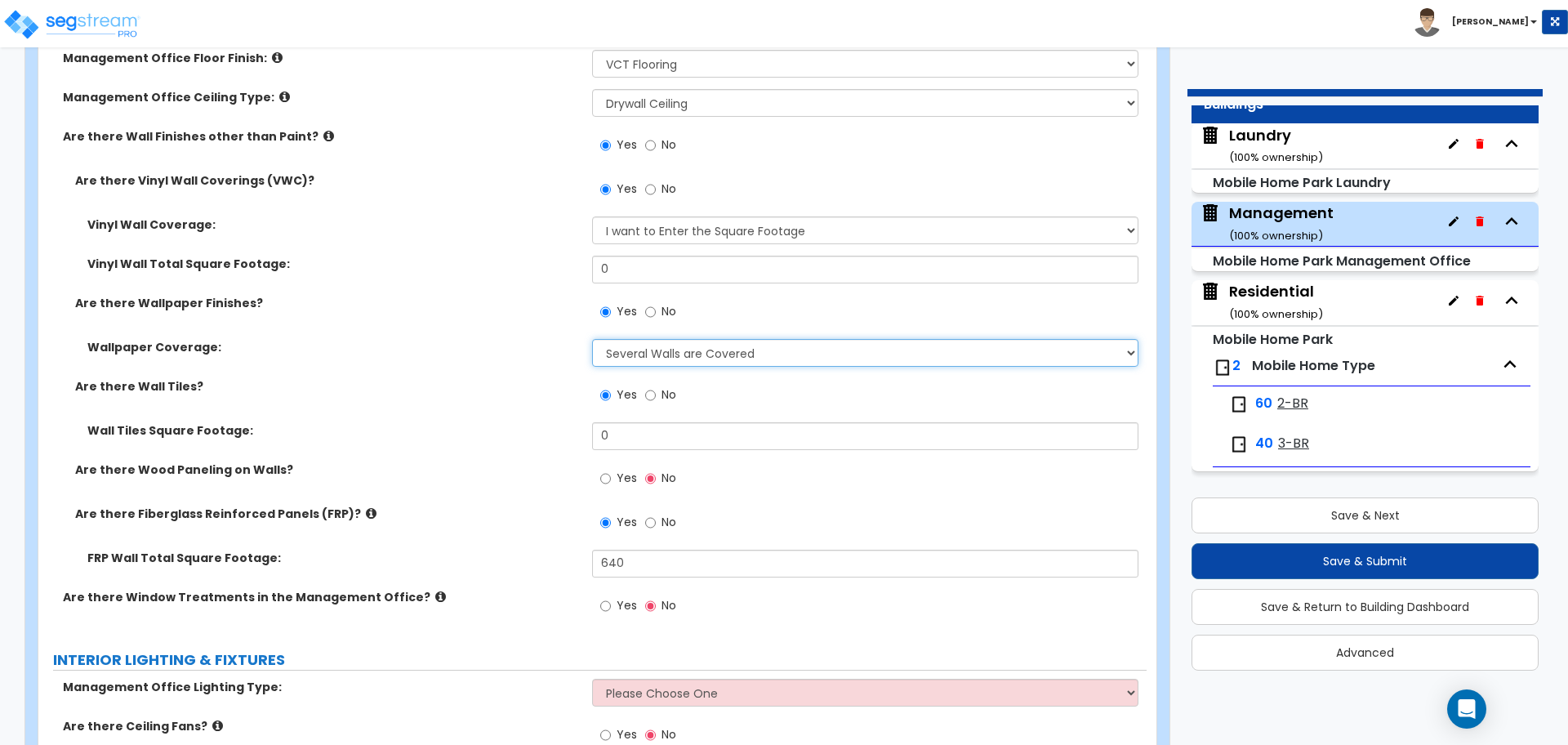
click at [593, 339] on select "Please Choose One Only a Small Portion of Walls are Covered Several Walls are C…" at bounding box center [865, 353] width 545 height 28
click at [670, 353] on select "Please Choose One Only a Small Portion of Walls are Covered Several Walls are C…" at bounding box center [865, 353] width 545 height 28
click at [593, 339] on select "Please Choose One Only a Small Portion of Walls are Covered Several Walls are C…" at bounding box center [865, 353] width 545 height 28
click at [682, 341] on select "Please Choose One Only a Small Portion of Walls are Covered Several Walls are C…" at bounding box center [865, 353] width 545 height 28
click at [593, 339] on select "Please Choose One Only a Small Portion of Walls are Covered Several Walls are C…" at bounding box center [865, 353] width 545 height 28
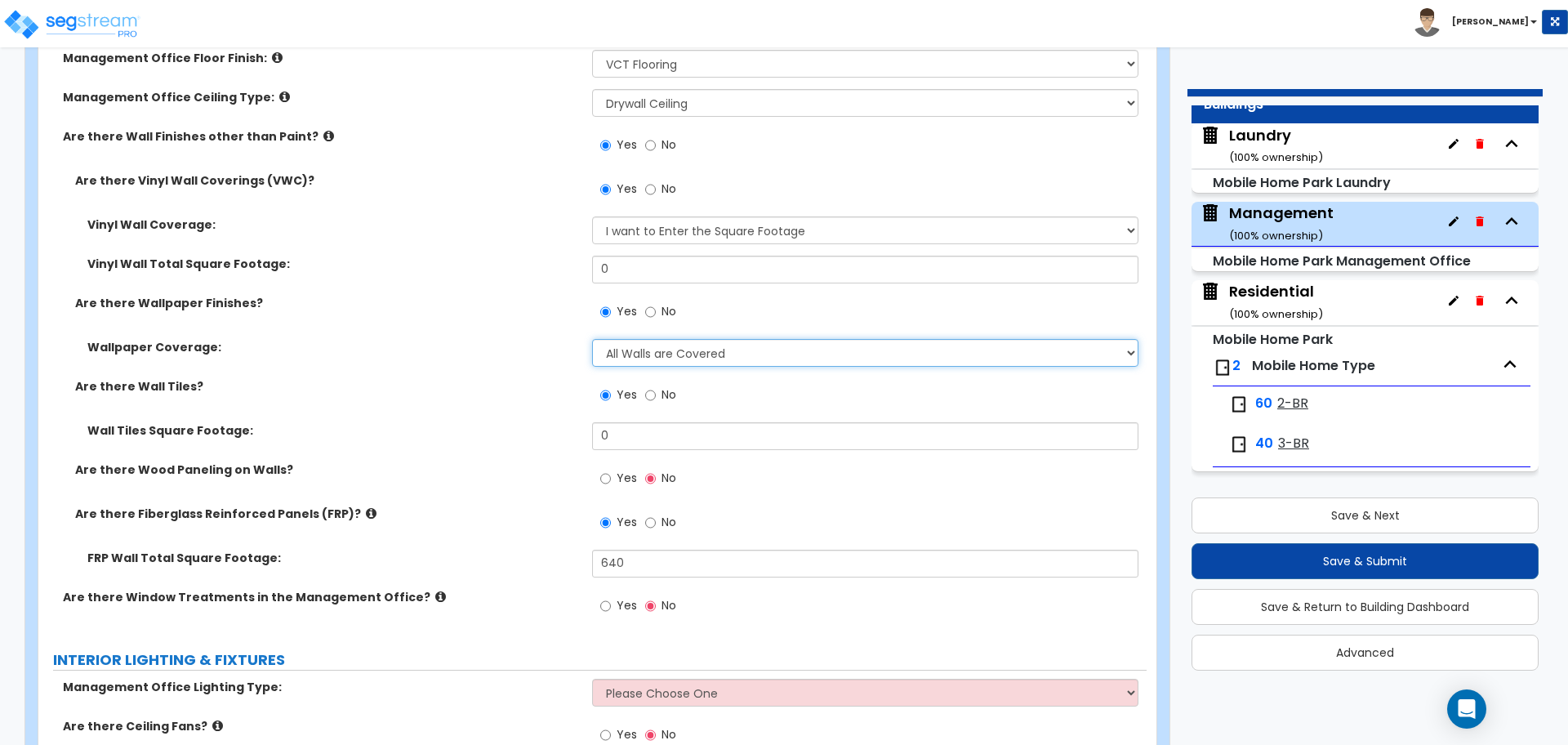
click at [680, 356] on select "Please Choose One Only a Small Portion of Walls are Covered Several Walls are C…" at bounding box center [865, 353] width 545 height 28
select select "5"
click at [593, 339] on select "Please Choose One Only a Small Portion of Walls are Covered Several Walls are C…" at bounding box center [865, 353] width 545 height 28
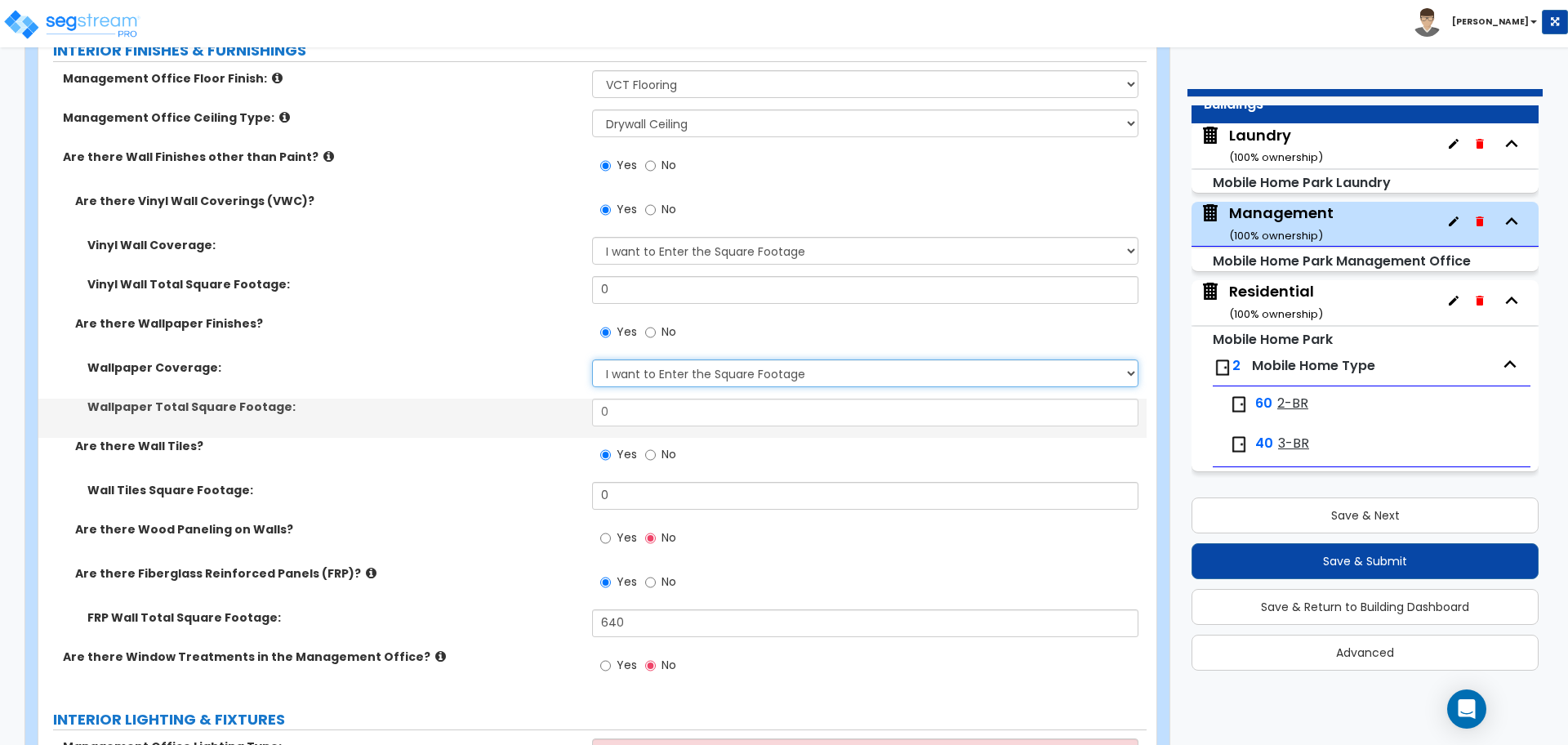
scroll to position [2199, 0]
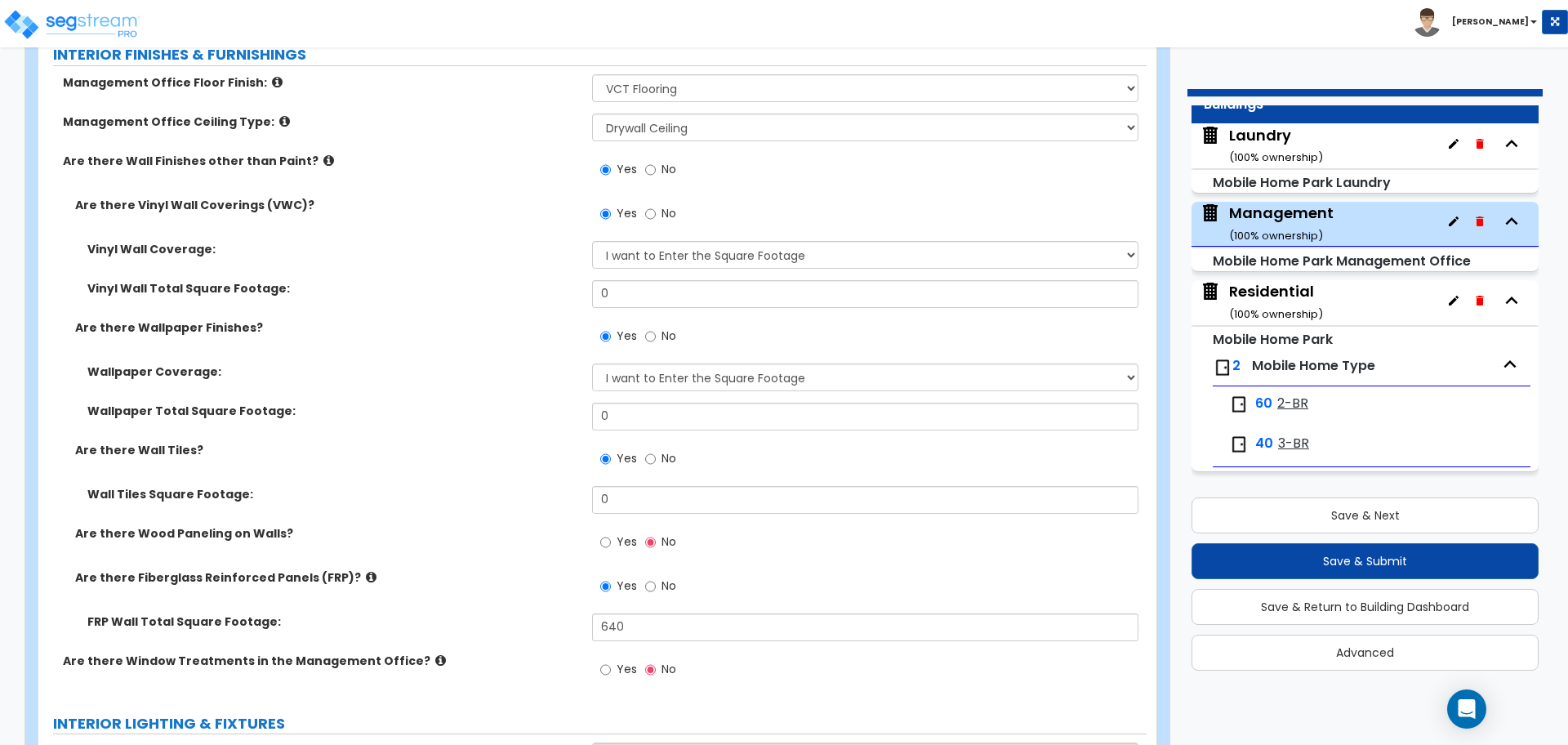
click at [667, 206] on span "No" at bounding box center [669, 213] width 15 height 17
click at [656, 206] on input "No" at bounding box center [651, 214] width 11 height 18
radio input "false"
radio input "true"
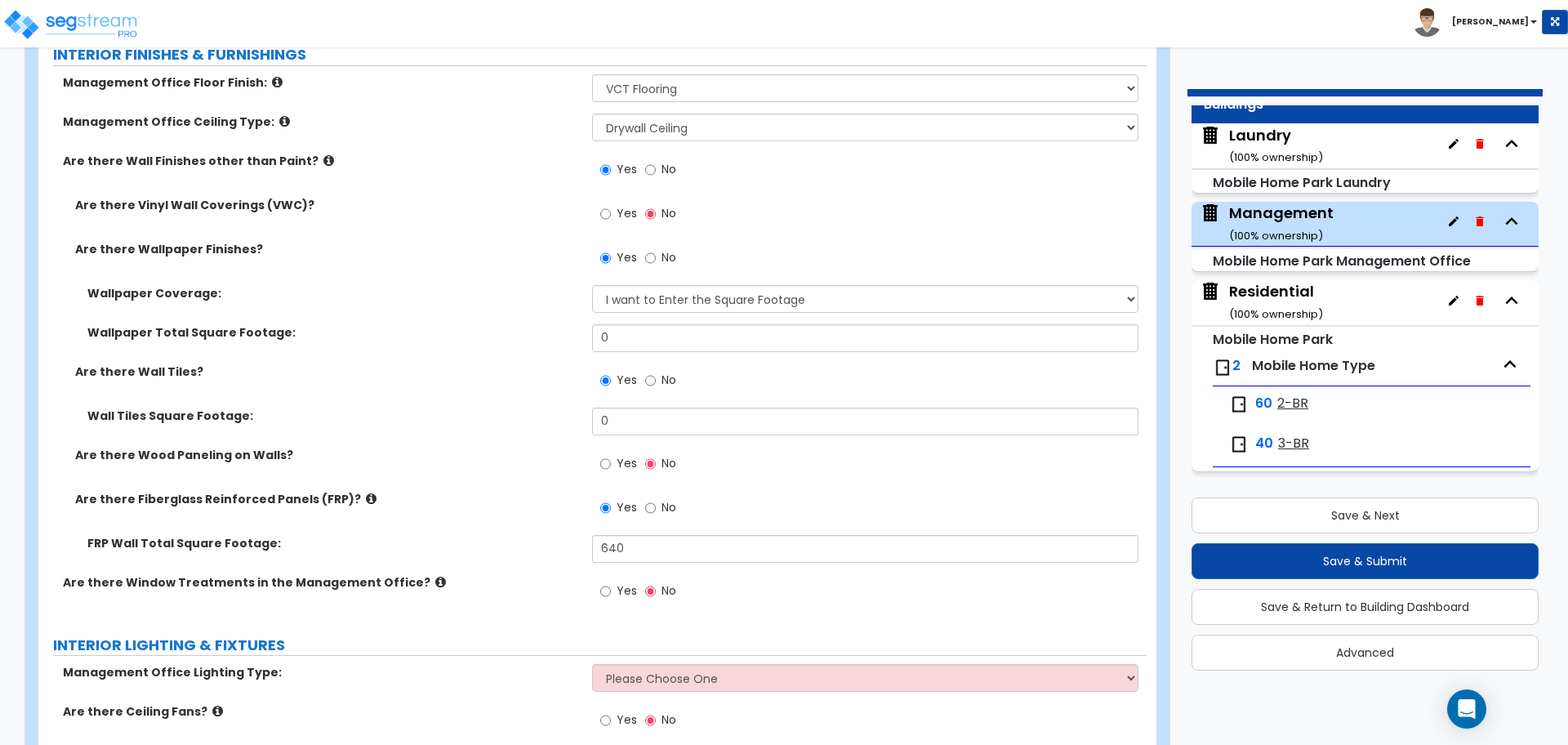
click at [665, 249] on span "No" at bounding box center [669, 258] width 15 height 17
click at [656, 249] on input "No" at bounding box center [651, 259] width 11 height 18
radio input "false"
radio input "true"
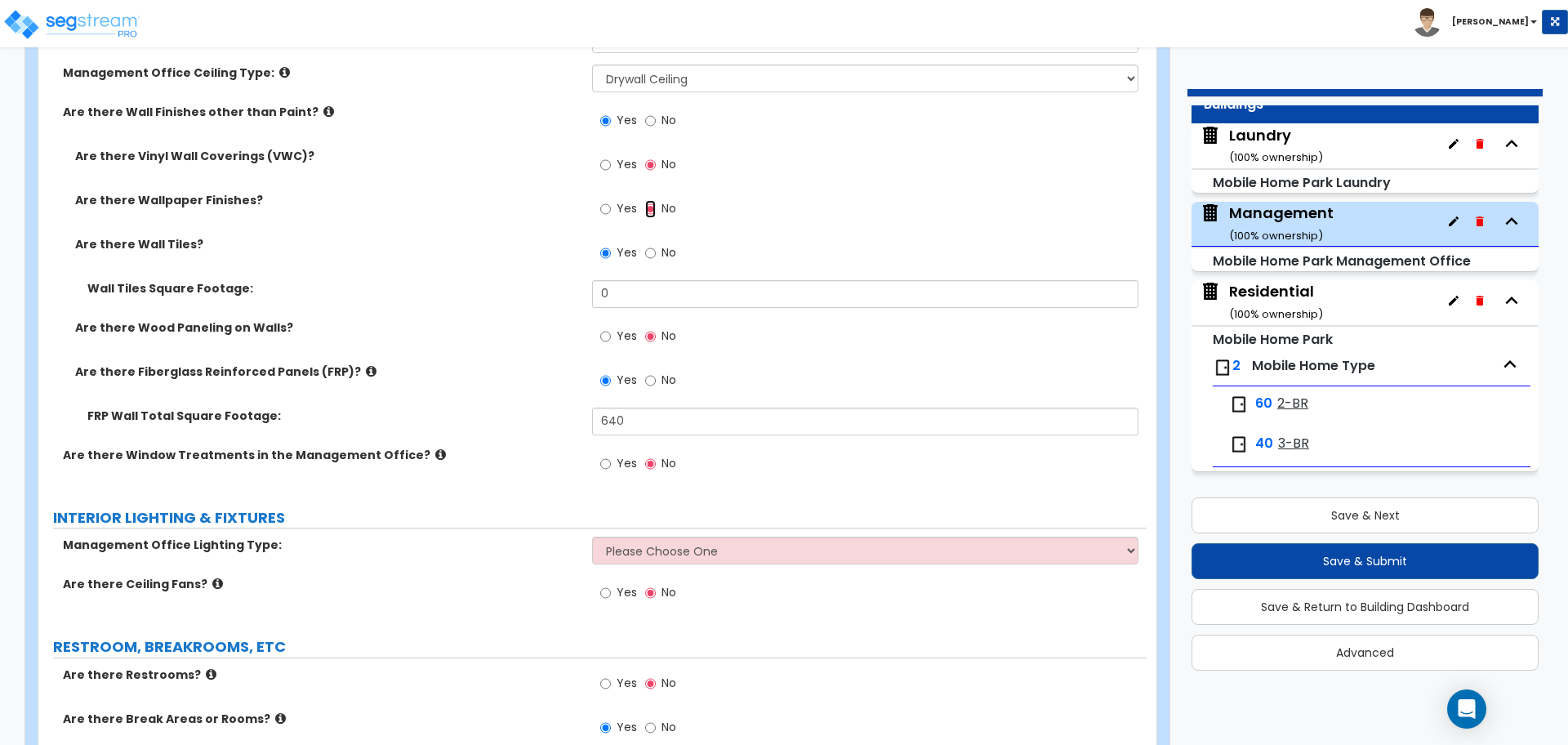
scroll to position [2249, 0]
drag, startPoint x: 633, startPoint y: 290, endPoint x: 550, endPoint y: 285, distance: 83.2
click at [549, 285] on div "Wall Tiles Square Footage: 0" at bounding box center [592, 298] width 1108 height 39
type input "150"
click at [621, 326] on span "Yes" at bounding box center [627, 334] width 21 height 17
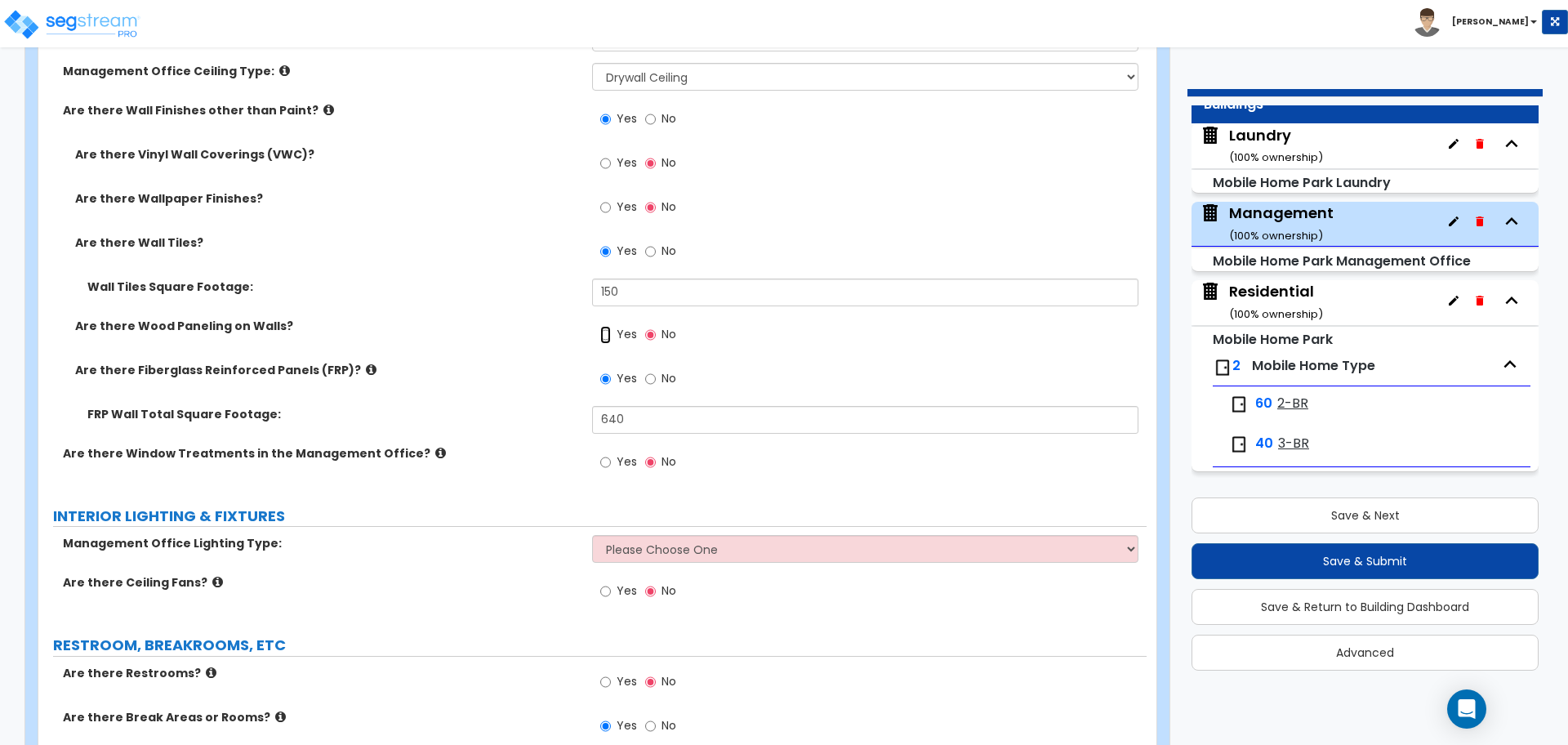
click at [611, 326] on input "Yes" at bounding box center [605, 335] width 11 height 18
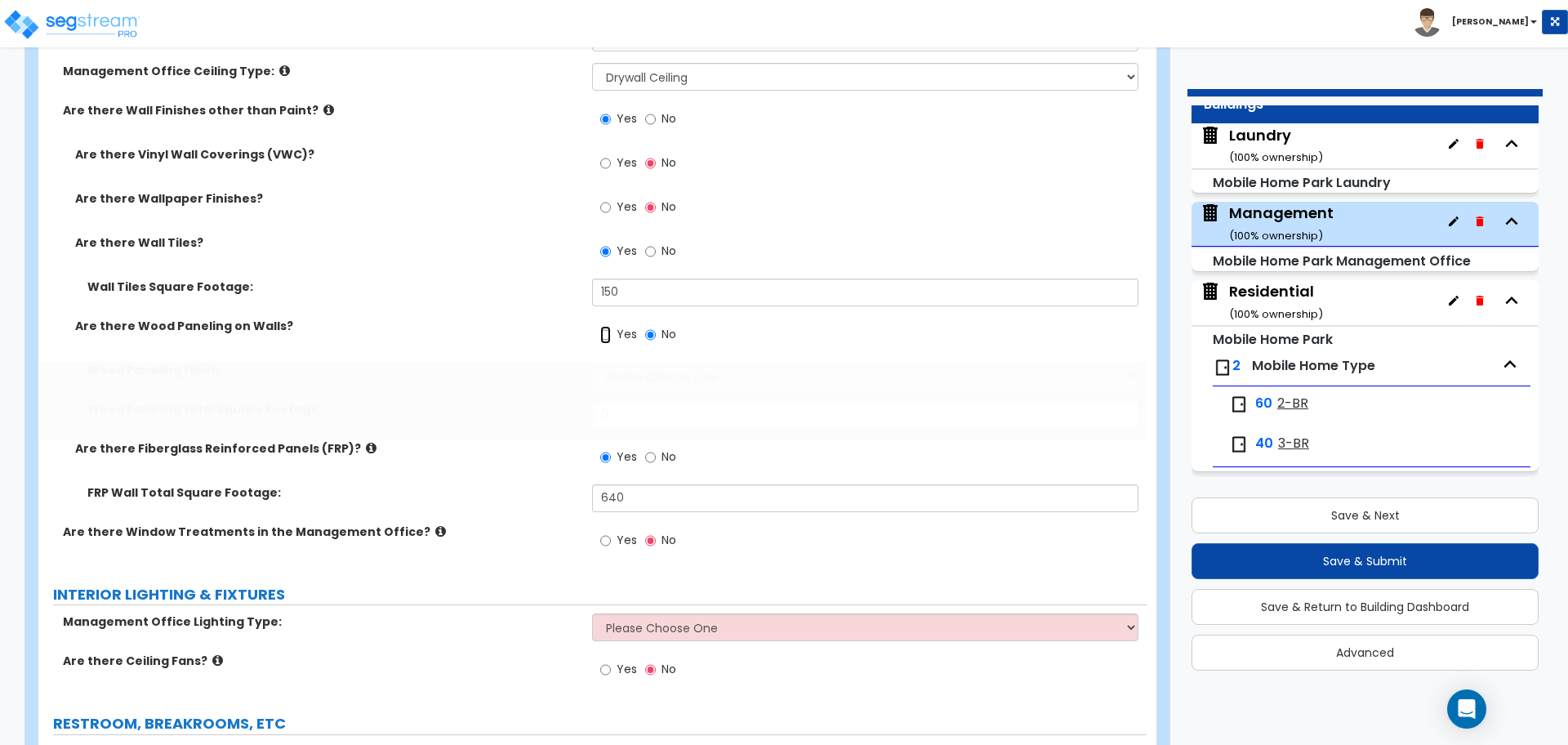
radio input "true"
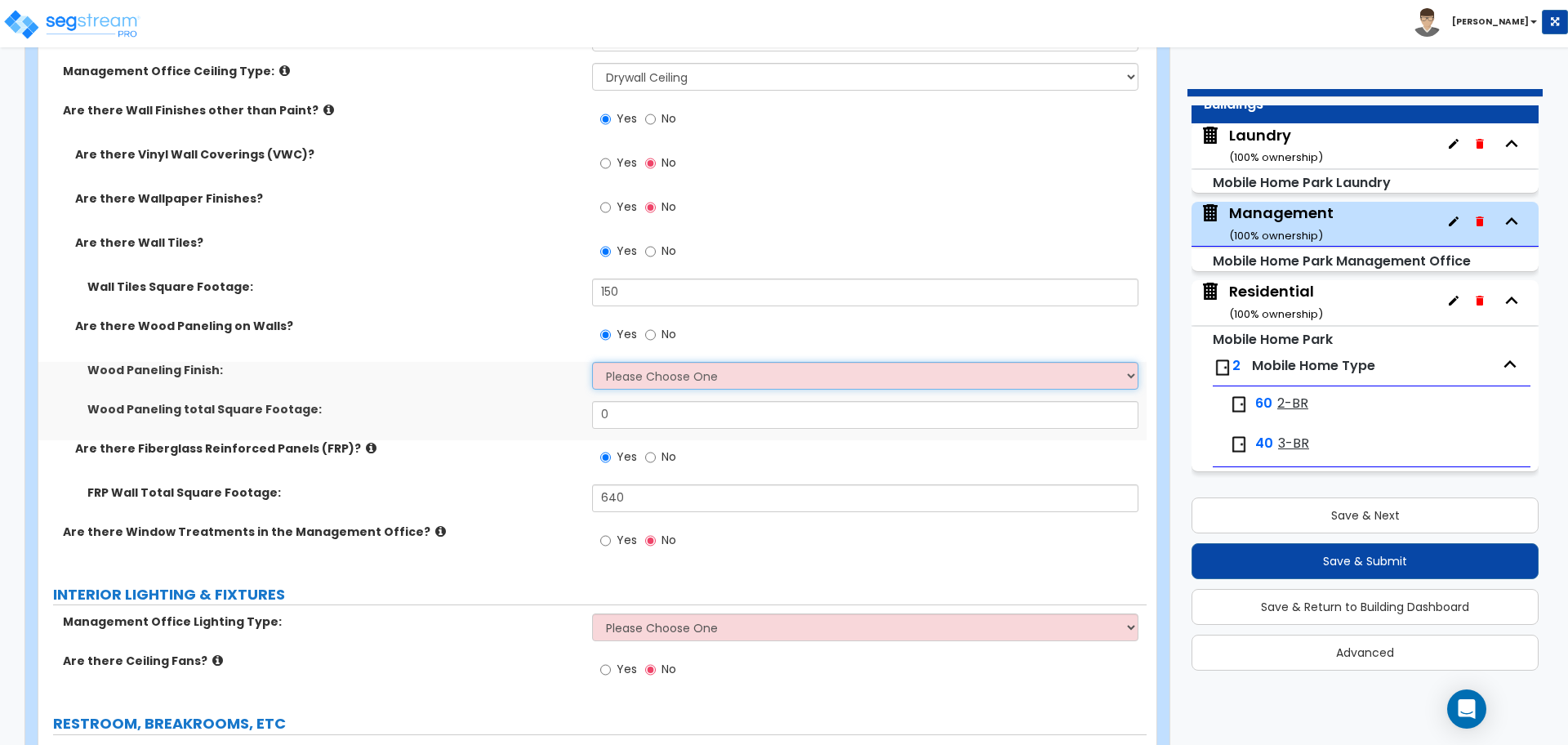
click at [644, 380] on select "Please Choose One Birch Mahogany Oak or Cherry Rosewood Teak I Don't Know, Plea…" at bounding box center [865, 376] width 545 height 28
select select "3"
click at [593, 362] on select "Please Choose One Birch Mahogany Oak or Cherry Rosewood Teak I Don't Know, Plea…" at bounding box center [865, 376] width 545 height 28
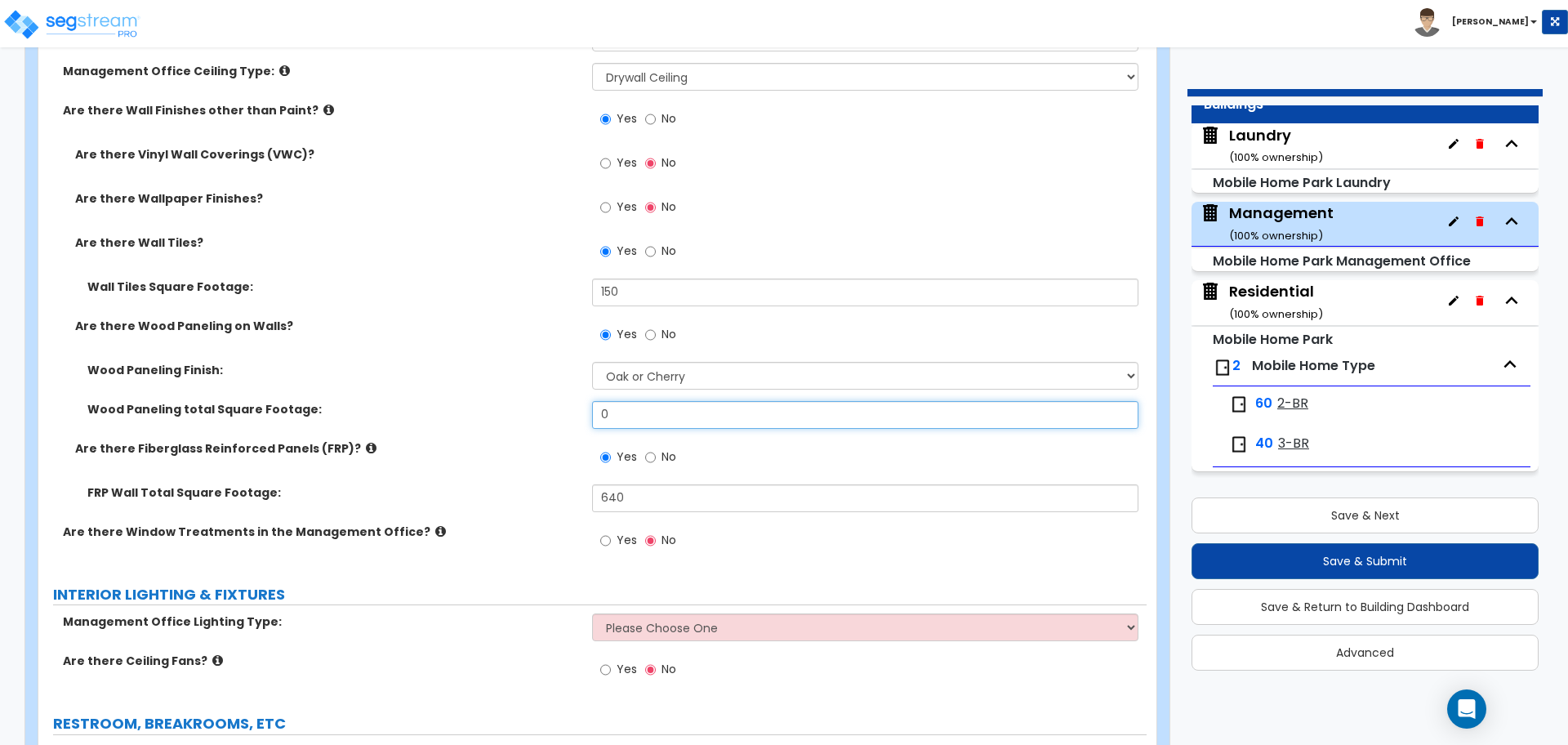
drag, startPoint x: 639, startPoint y: 408, endPoint x: 546, endPoint y: 375, distance: 98.7
click at [556, 392] on div "Wood Paneling Finish: Please Choose One Birch Mahogany Oak or Cherry Rosewood T…" at bounding box center [593, 401] width 1084 height 79
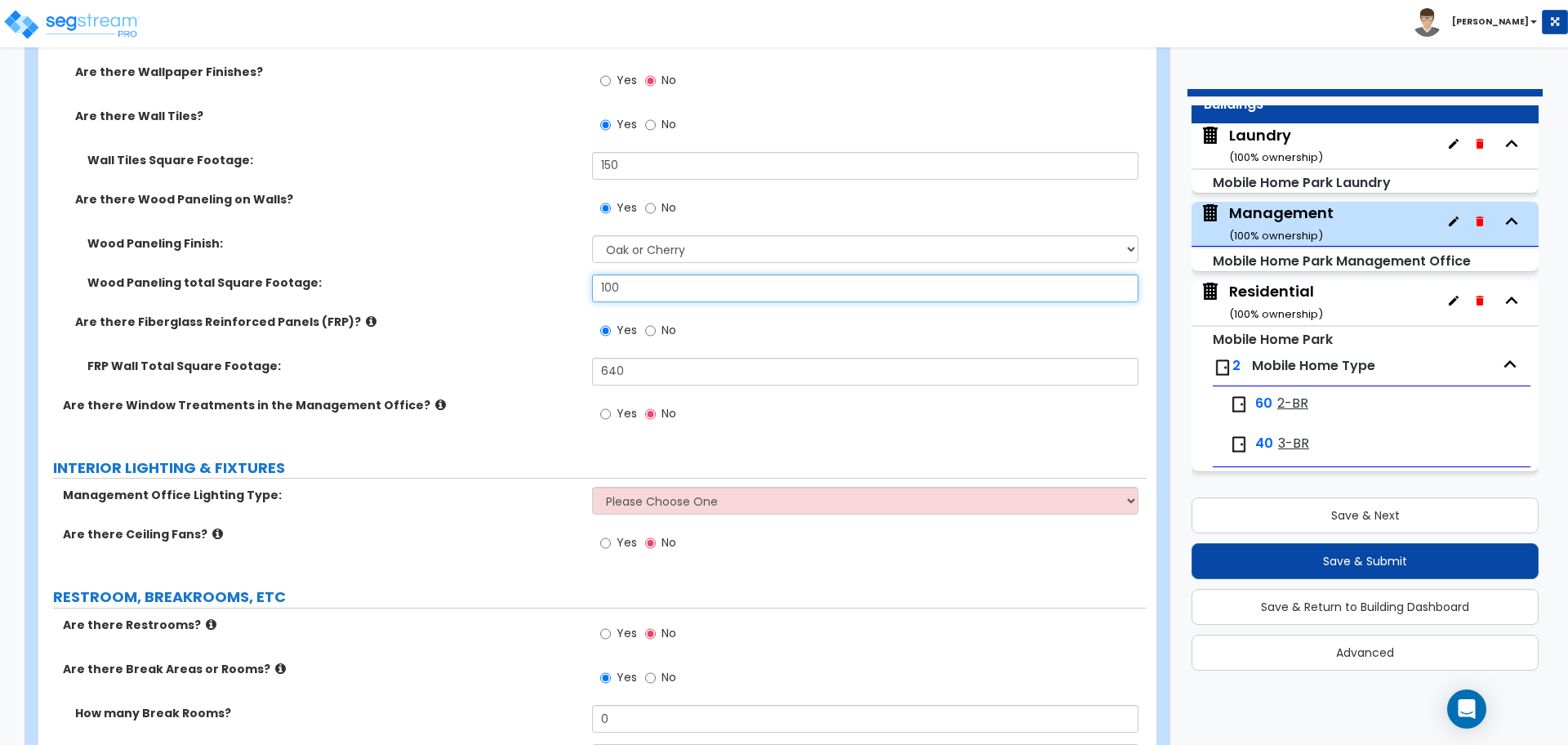
scroll to position [2383, 0]
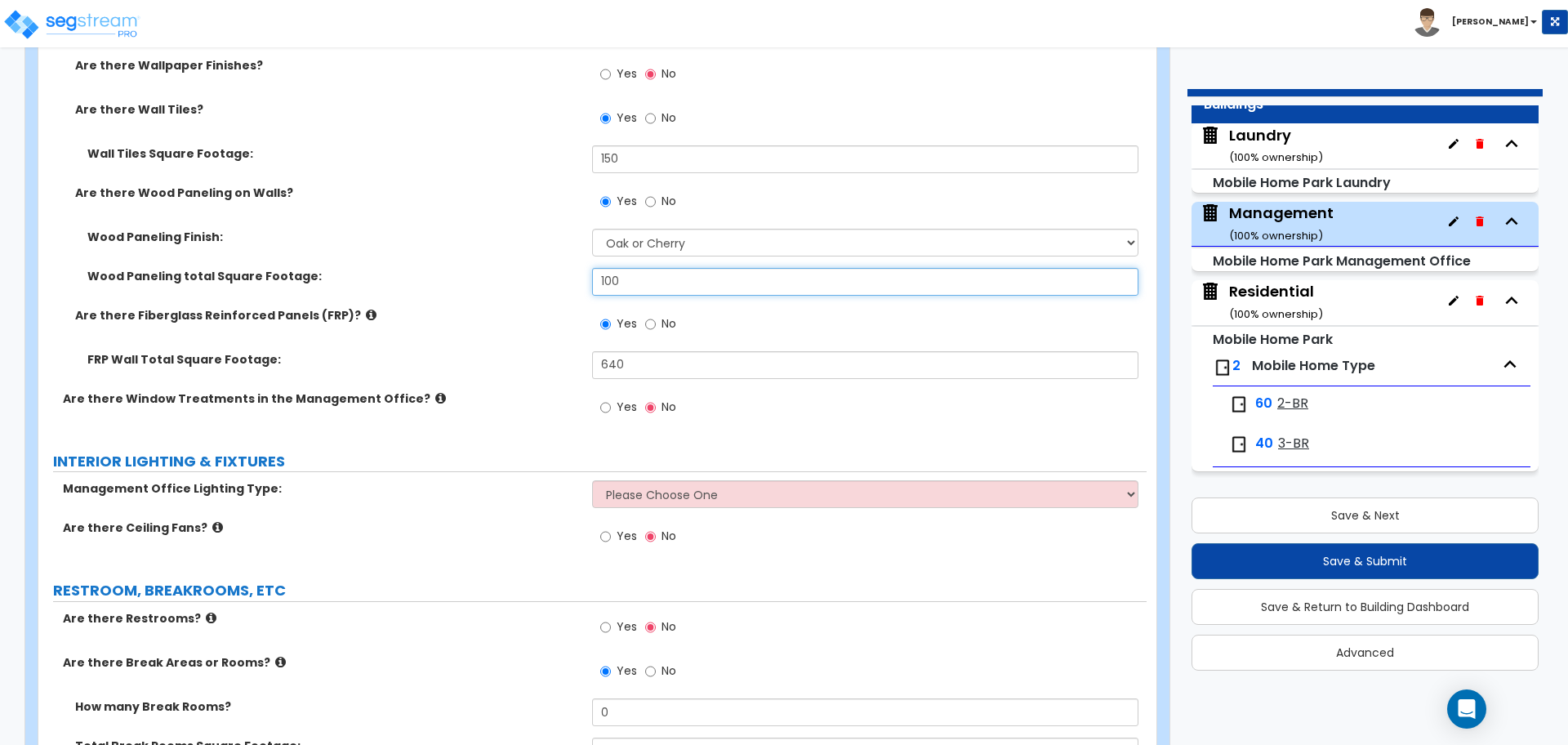
type input "100"
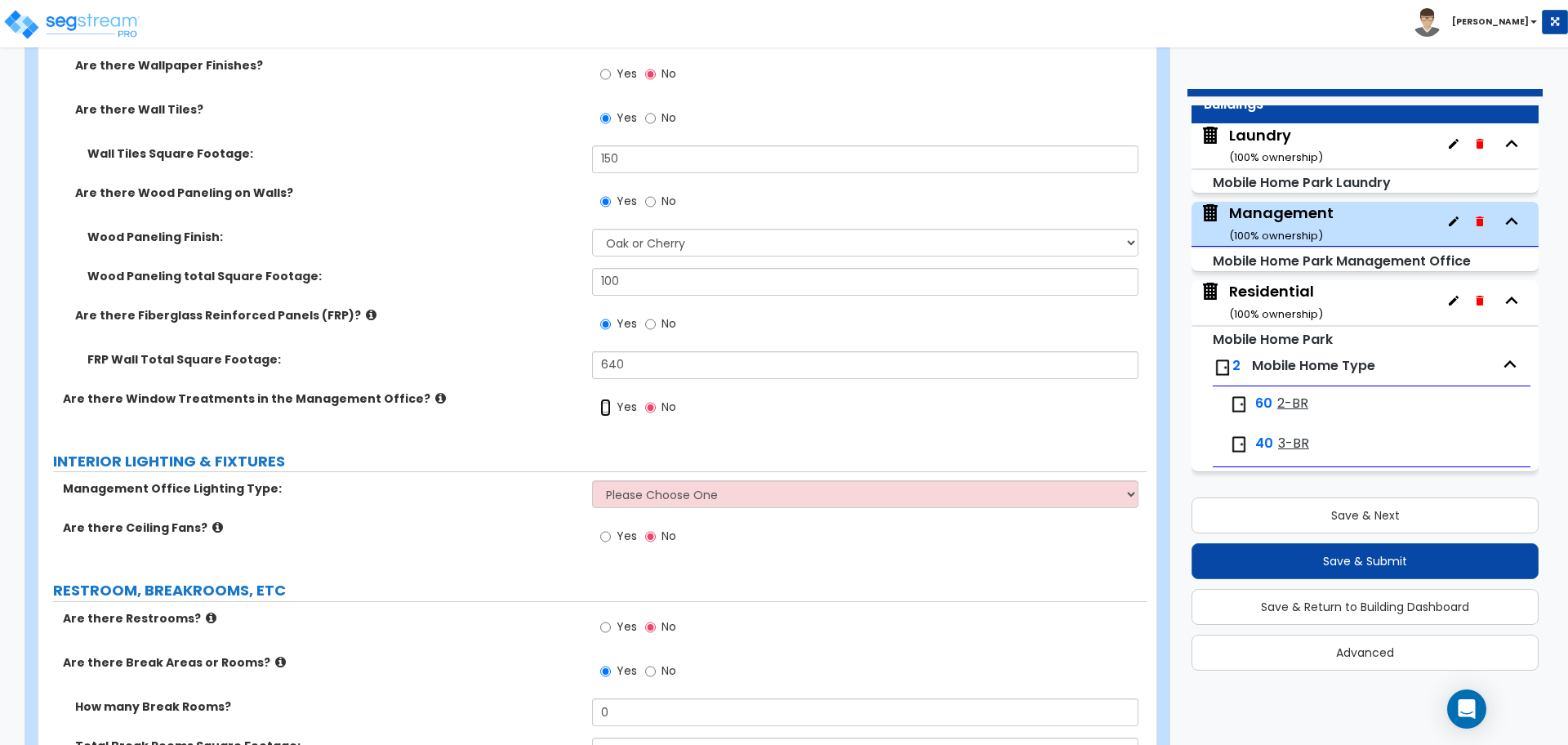
click at [609, 409] on input "Yes" at bounding box center [605, 408] width 11 height 18
radio input "true"
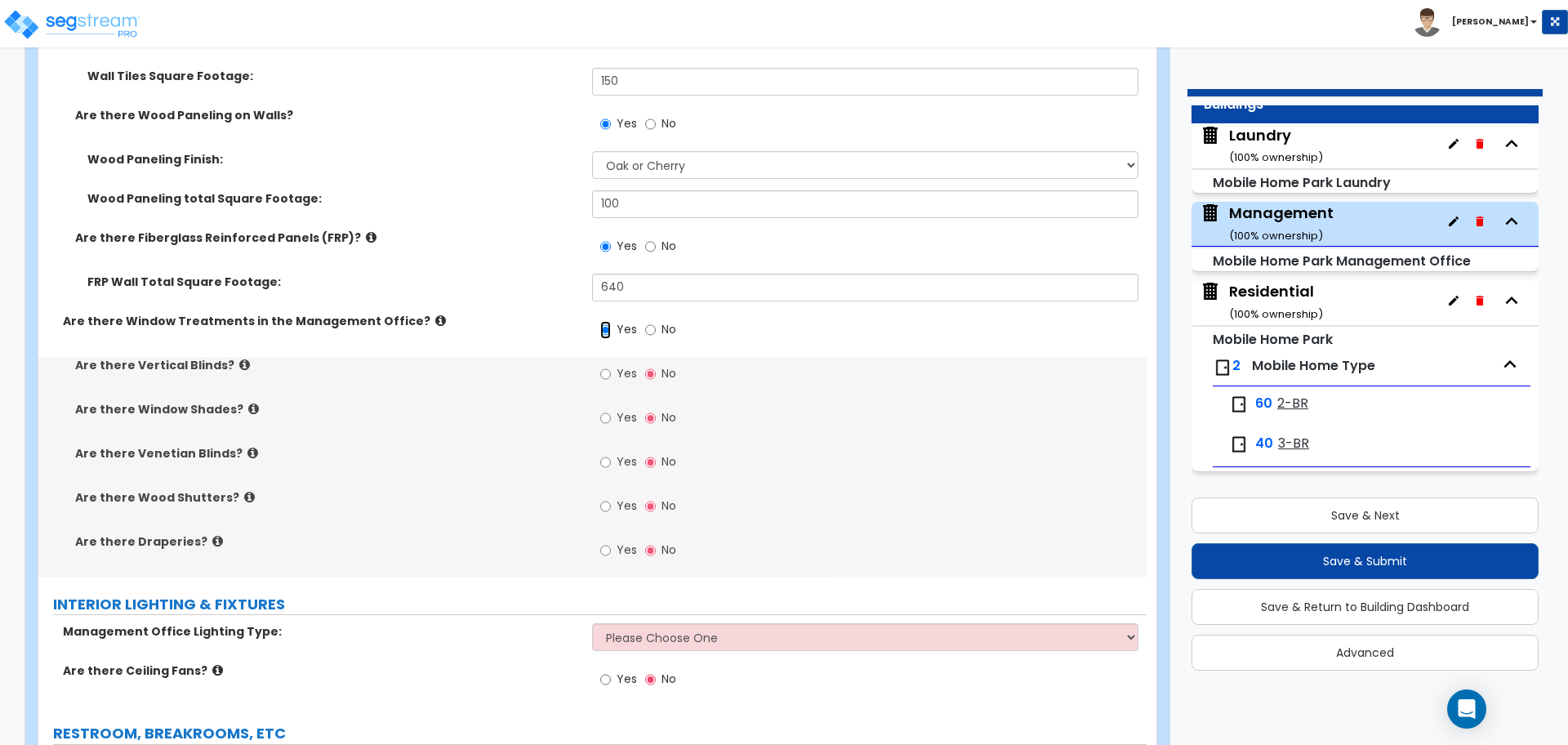
scroll to position [2461, 0]
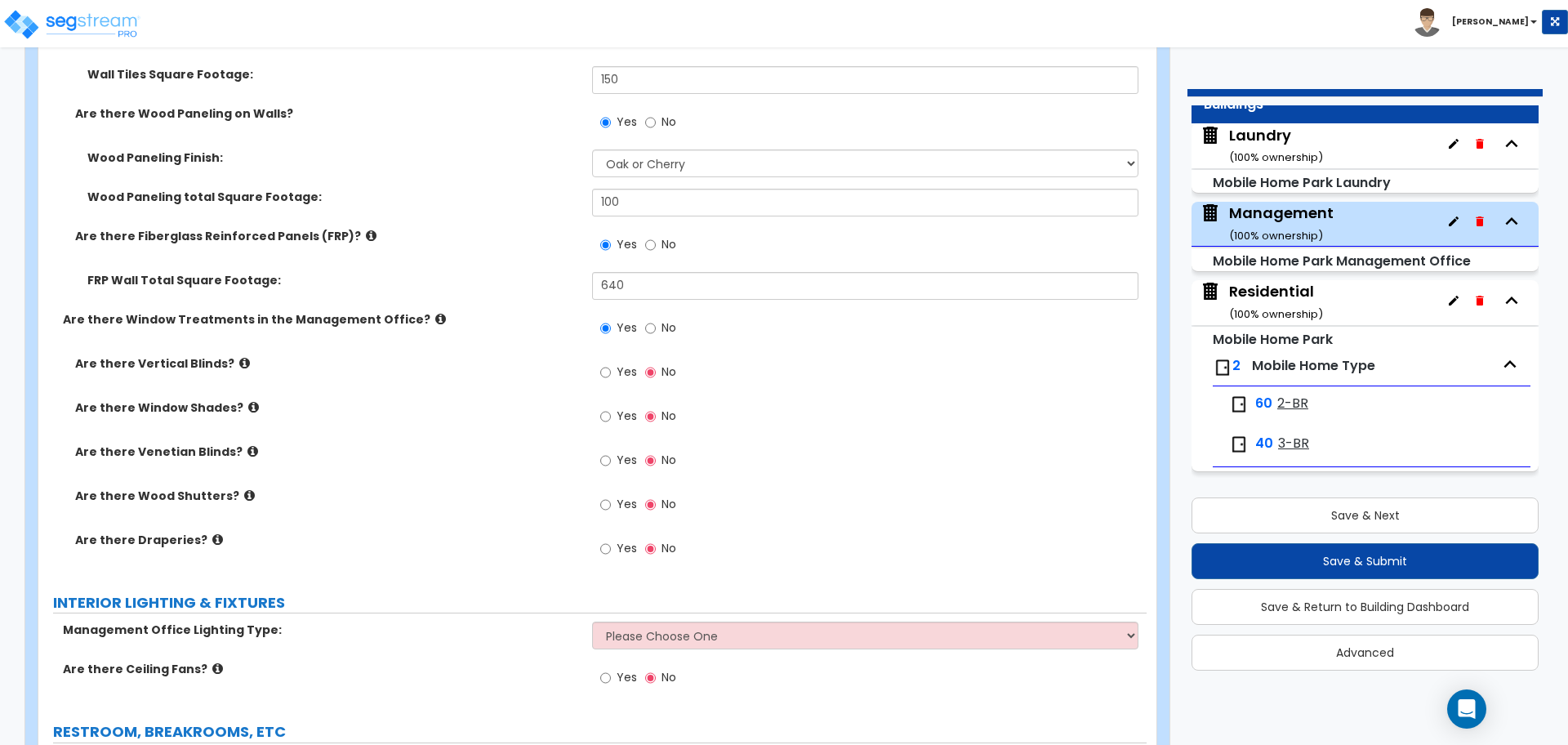
click at [435, 312] on icon at bounding box center [440, 318] width 11 height 12
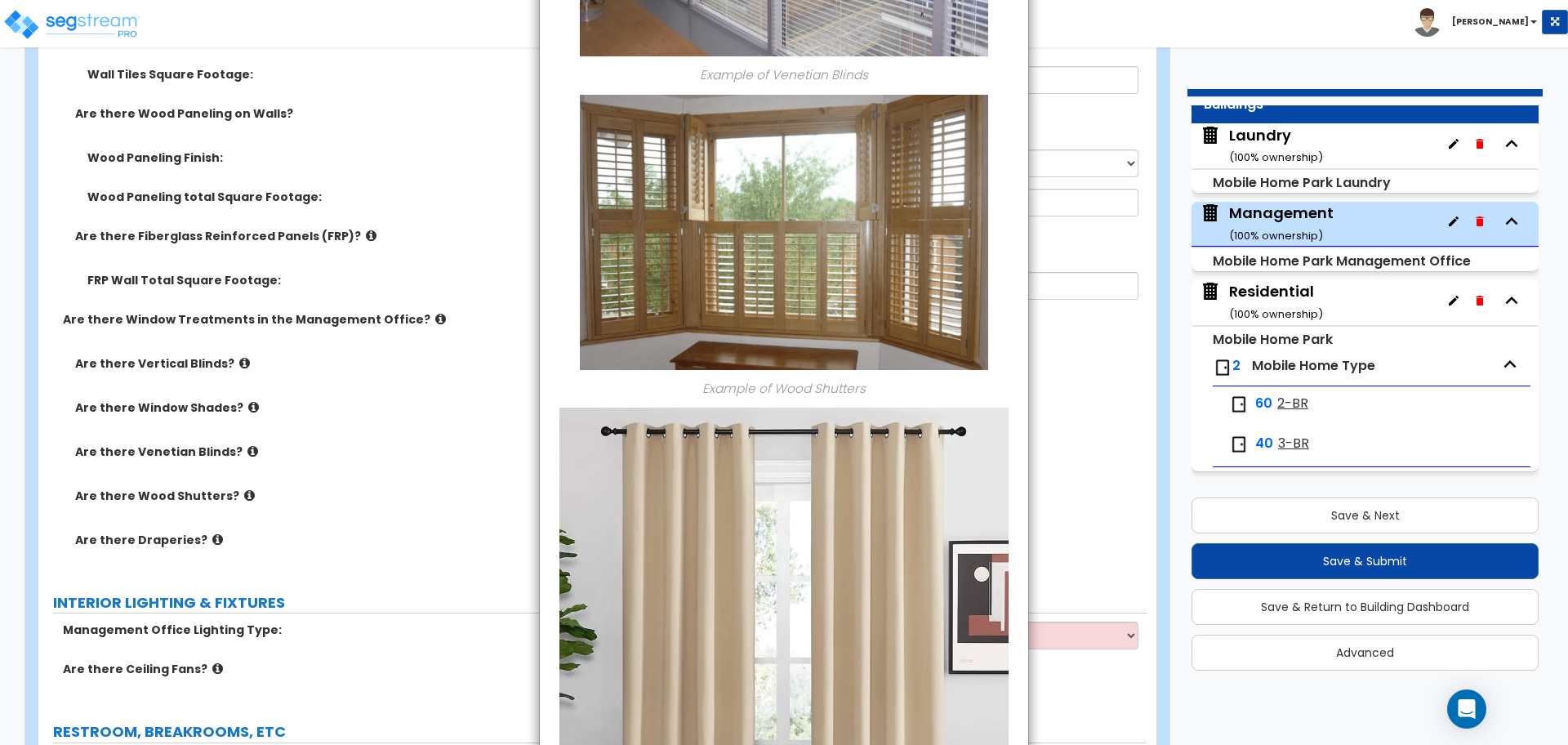
scroll to position [1684, 0]
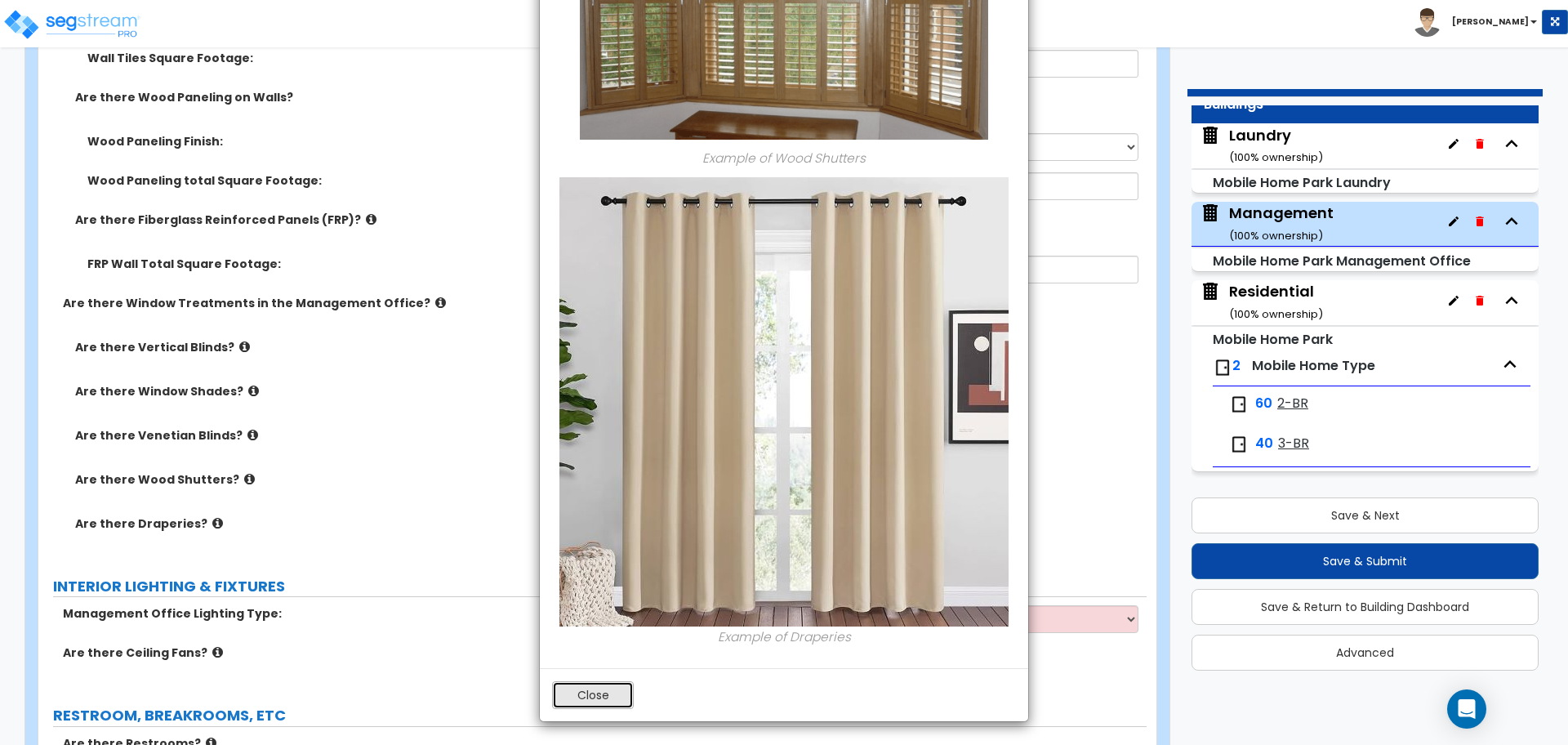
click at [608, 696] on button "Close" at bounding box center [593, 695] width 82 height 28
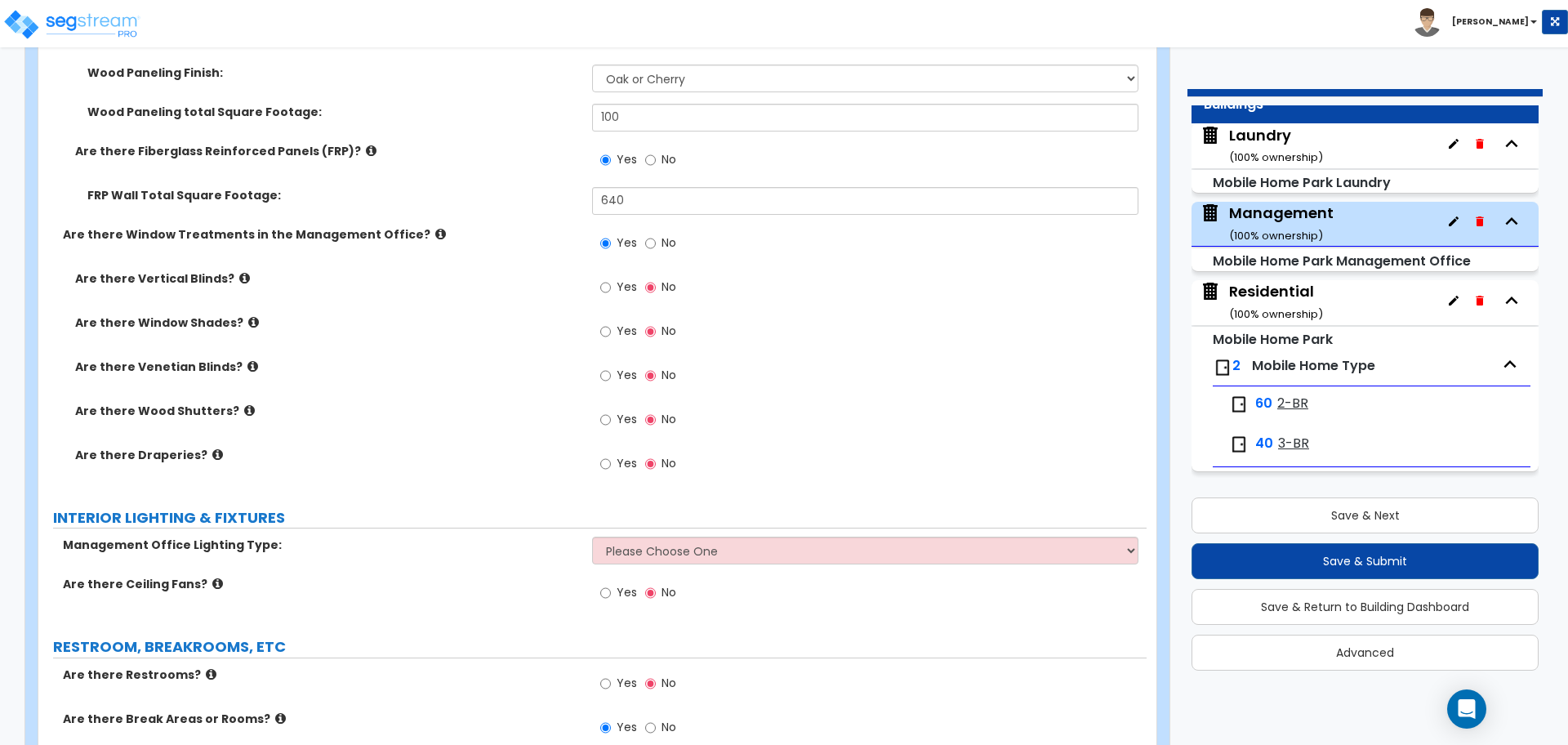
scroll to position [2552, 0]
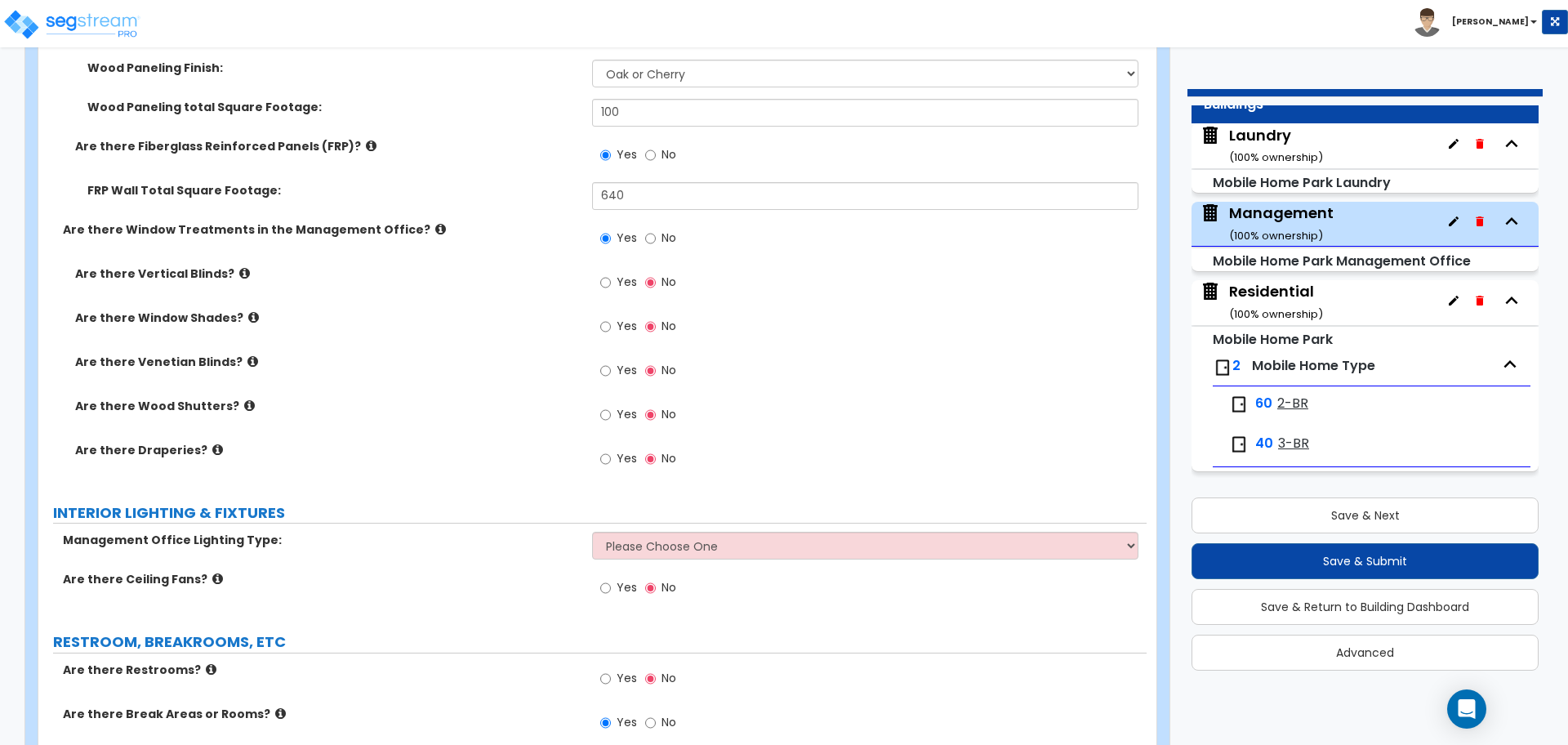
click at [240, 268] on icon at bounding box center [244, 273] width 11 height 12
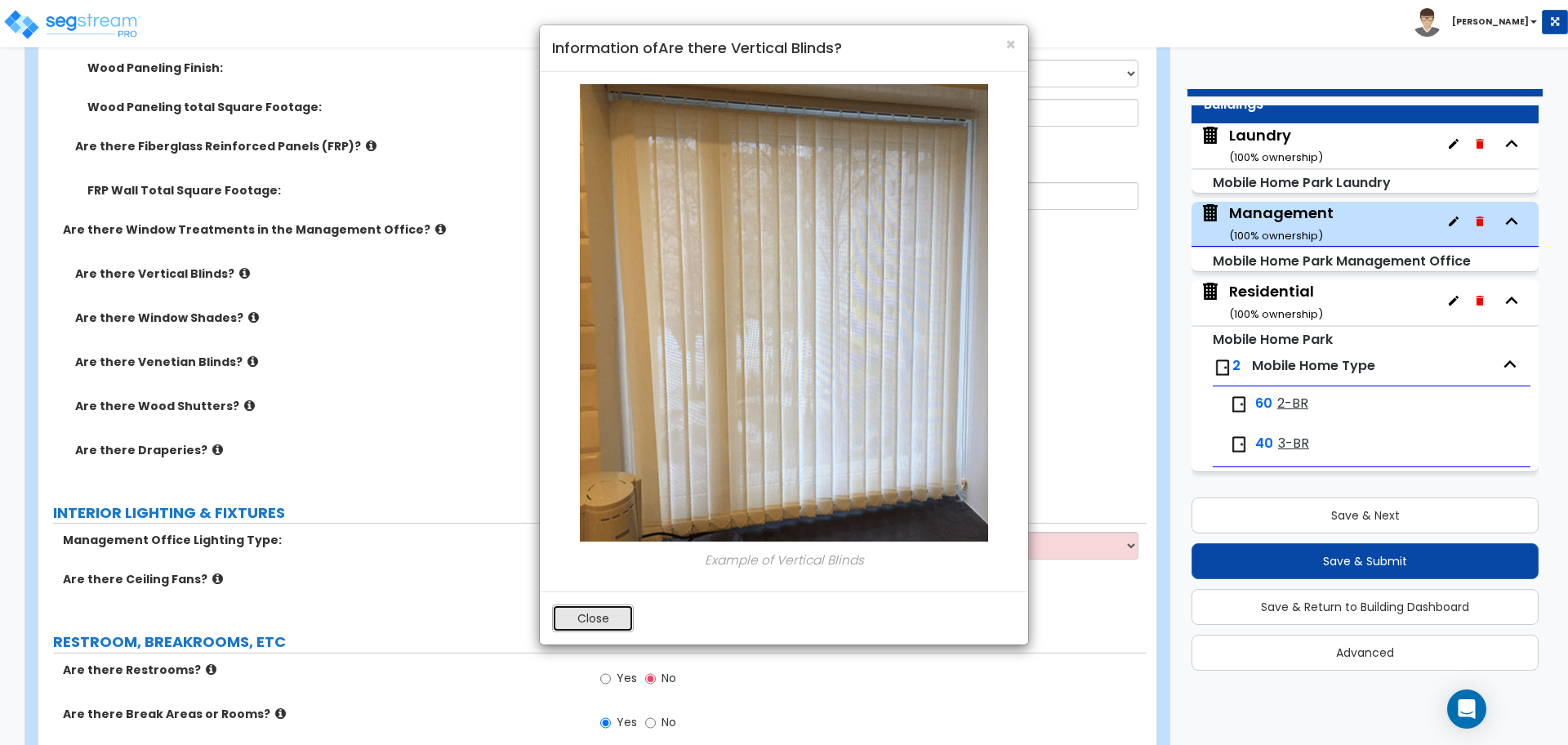
click at [563, 610] on button "Close" at bounding box center [593, 618] width 82 height 28
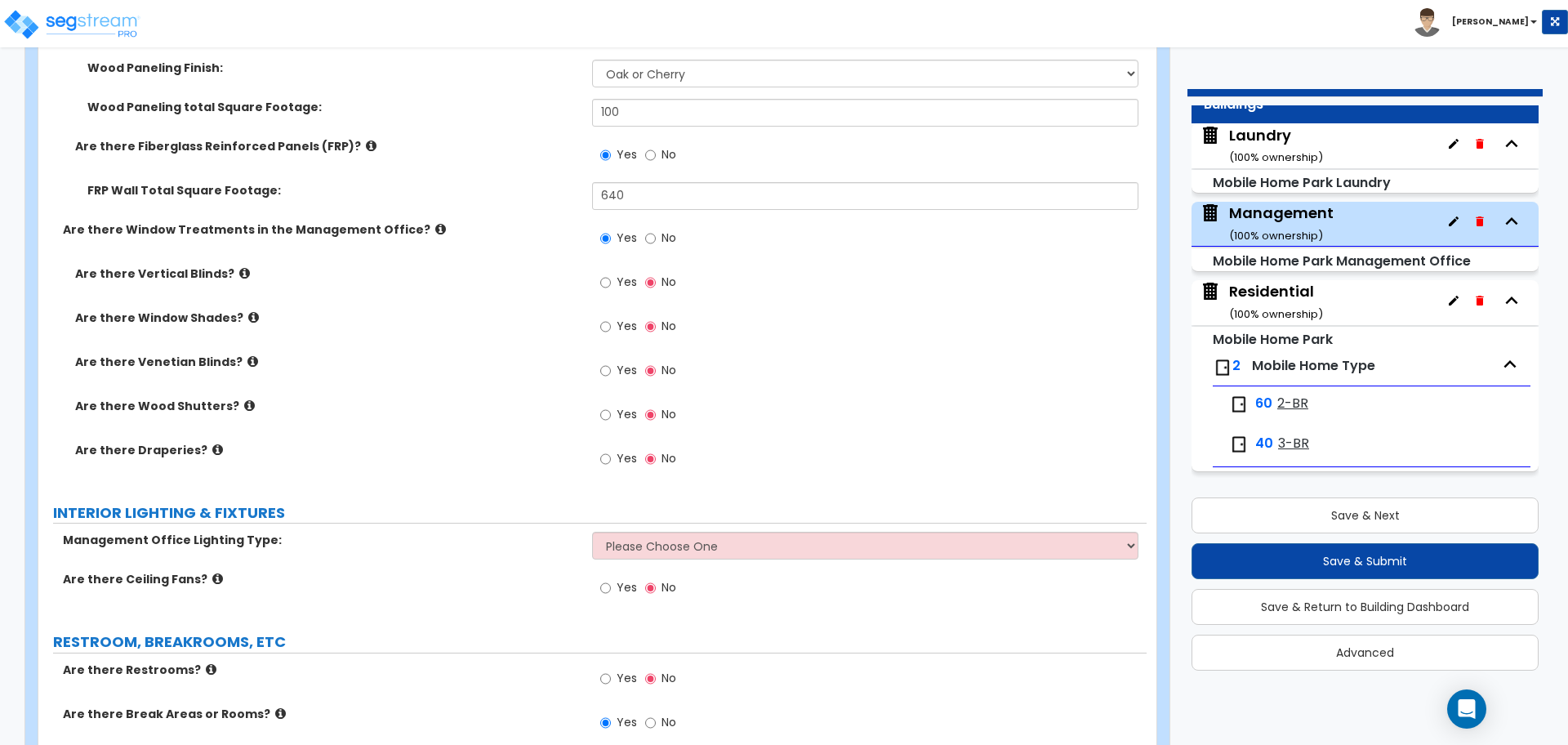
click at [249, 315] on icon at bounding box center [254, 317] width 11 height 12
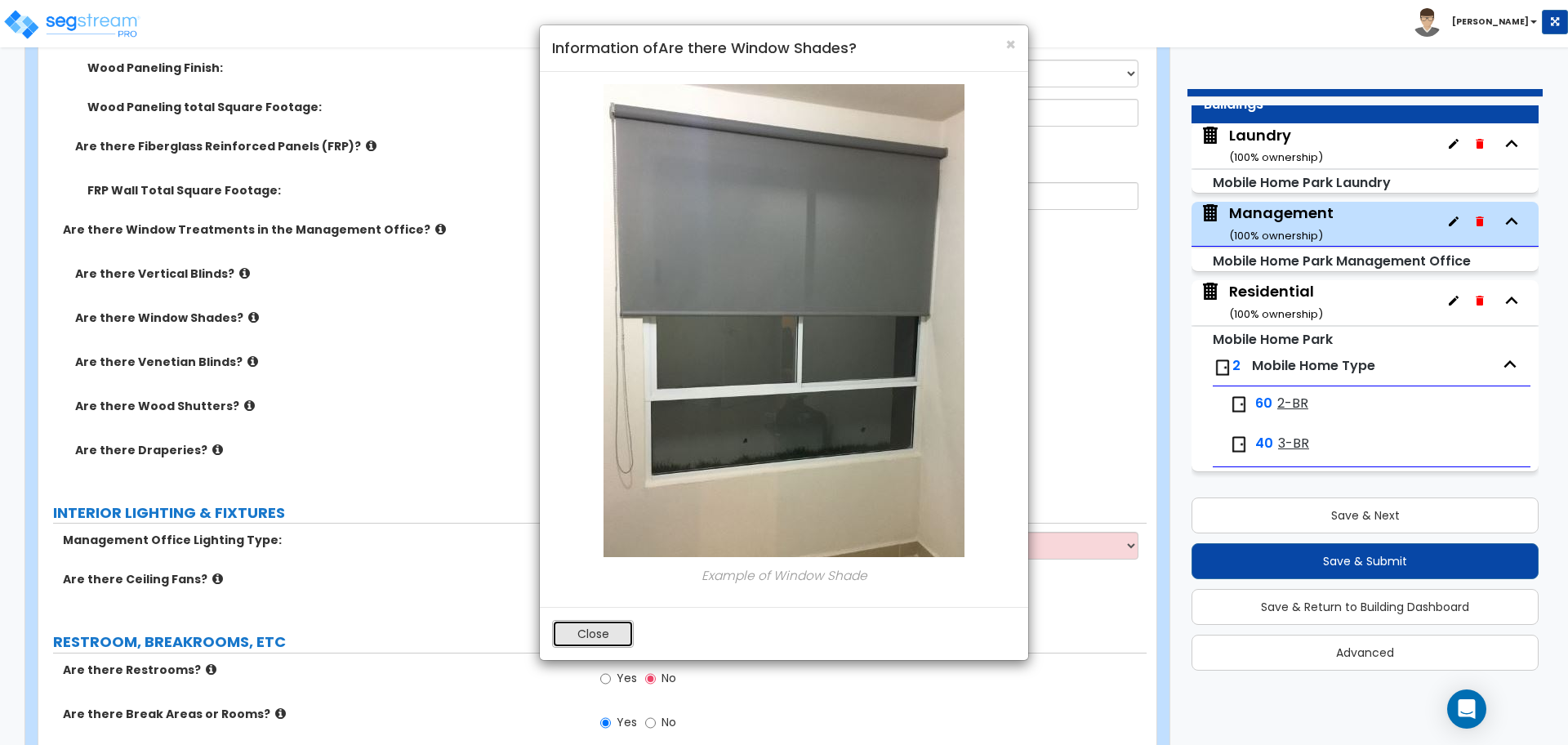
click at [600, 622] on button "Close" at bounding box center [593, 634] width 82 height 28
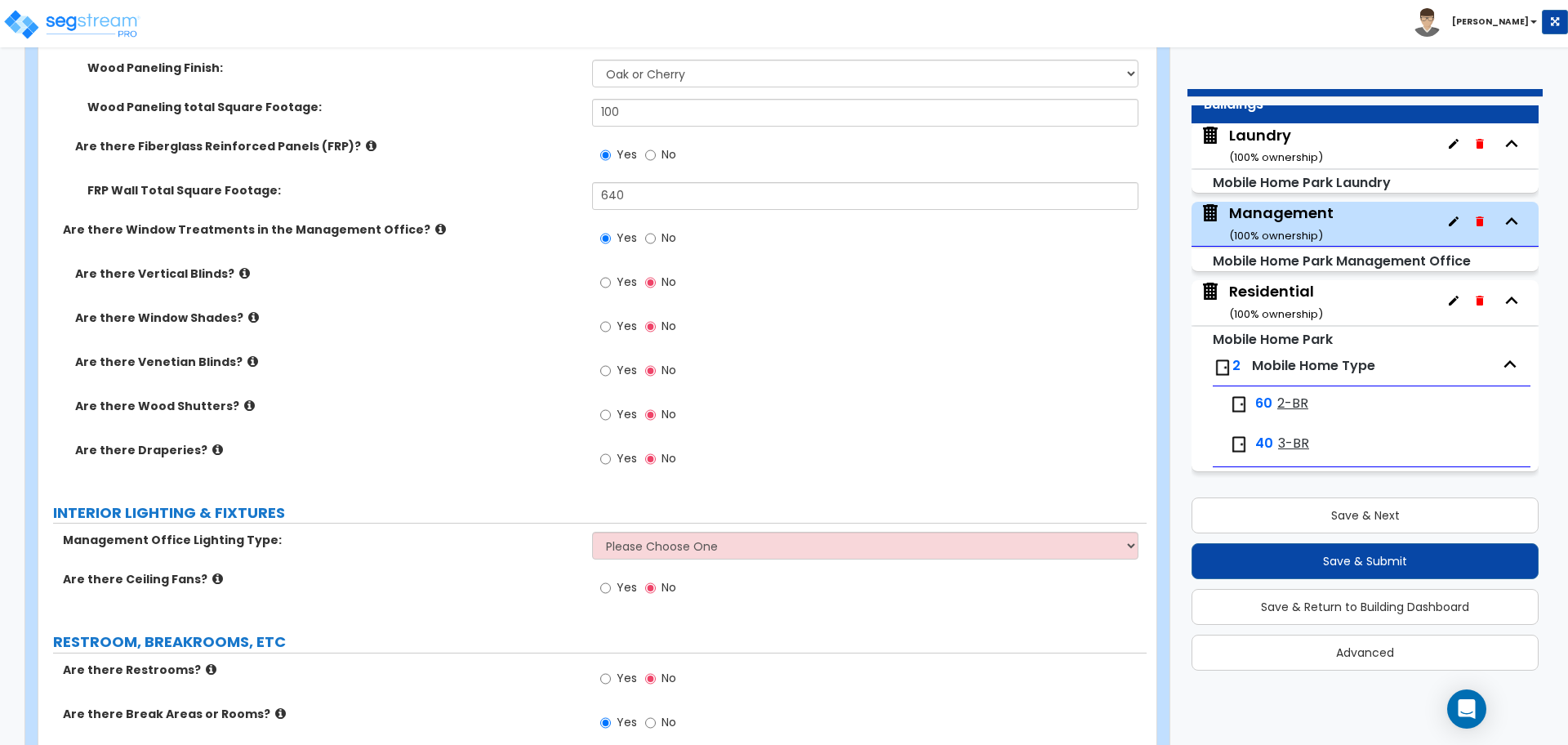
click at [248, 357] on icon at bounding box center [253, 361] width 11 height 12
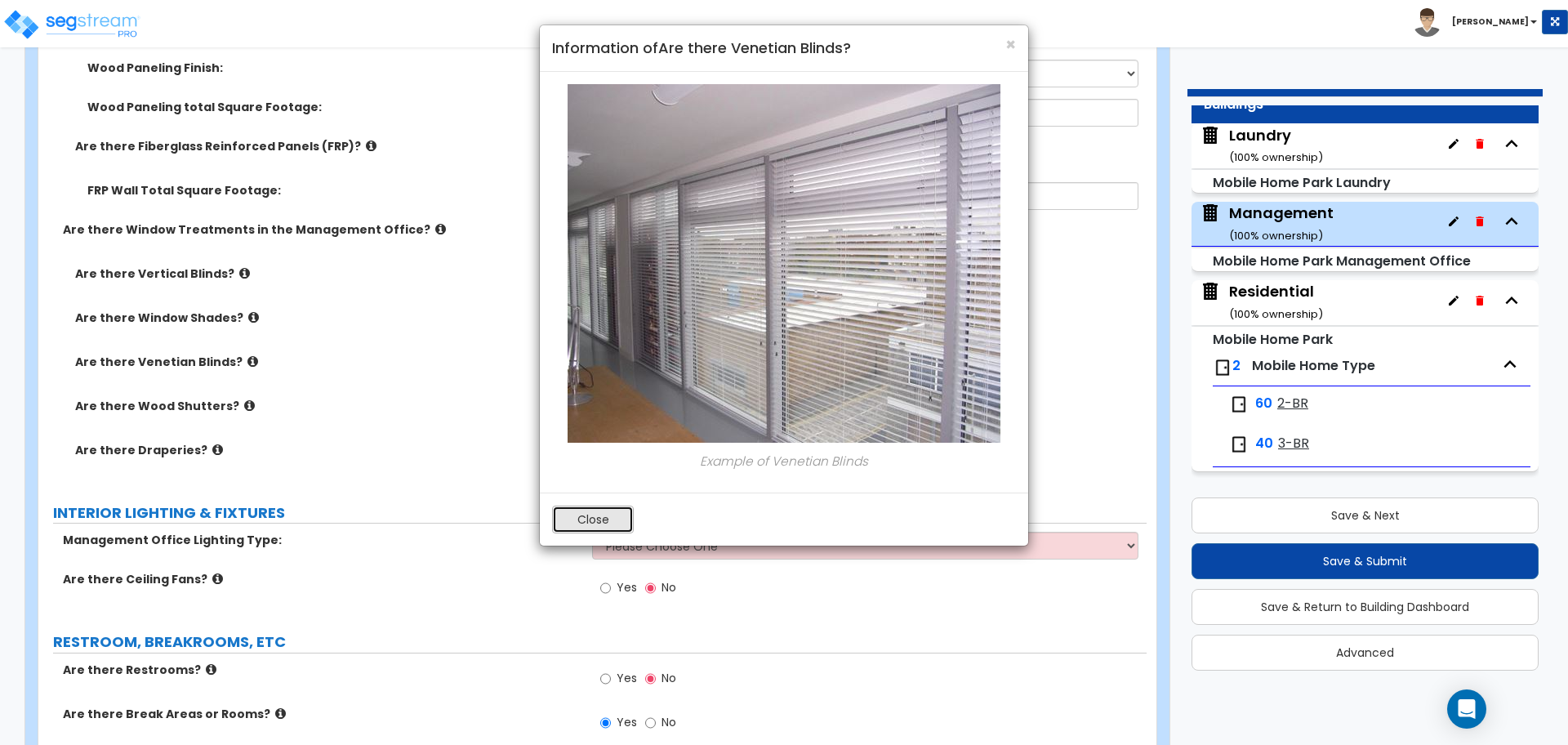
click at [567, 516] on button "Close" at bounding box center [593, 520] width 82 height 28
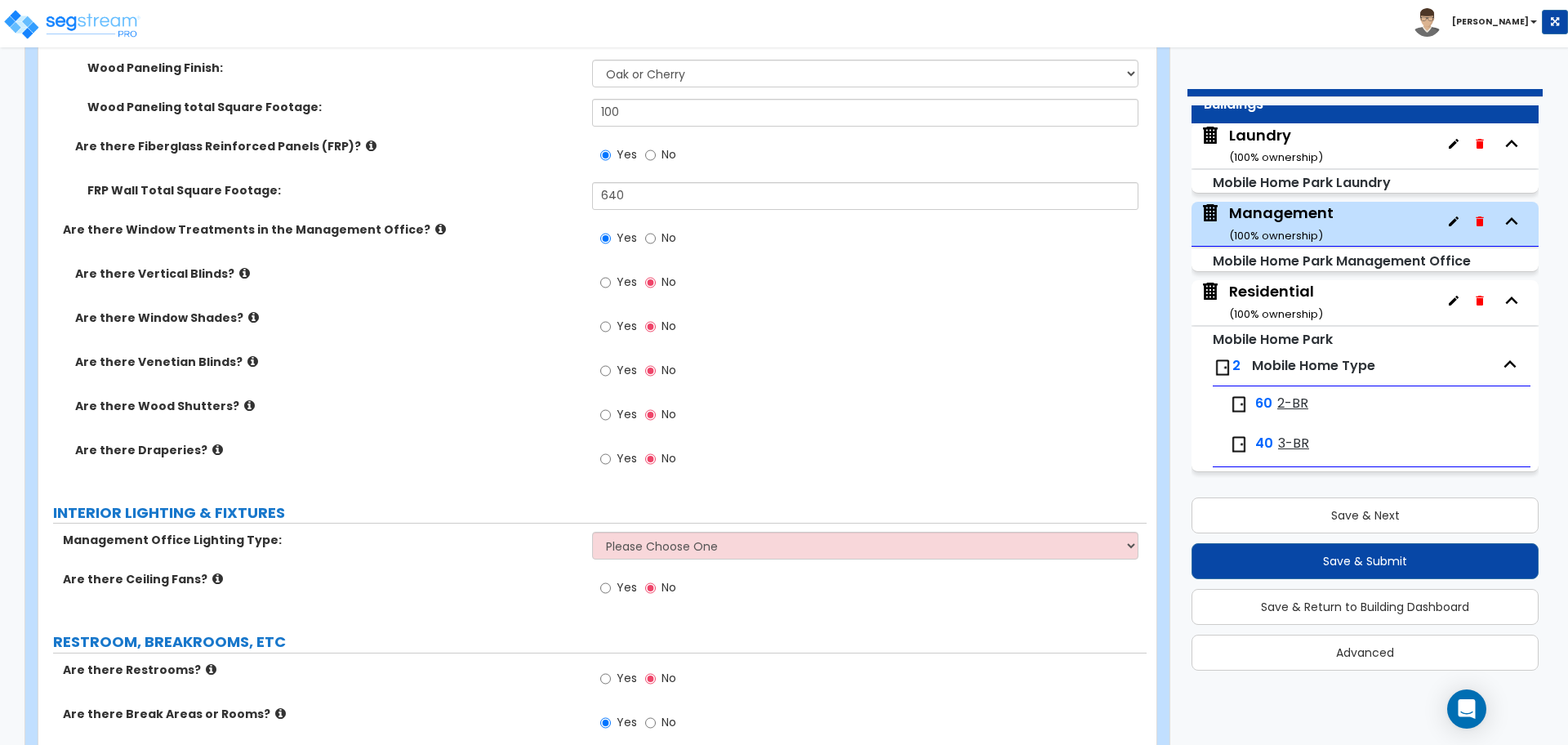
click at [241, 404] on label "Are there Wood Shutters?" at bounding box center [327, 406] width 505 height 17
click at [244, 402] on icon at bounding box center [249, 405] width 11 height 12
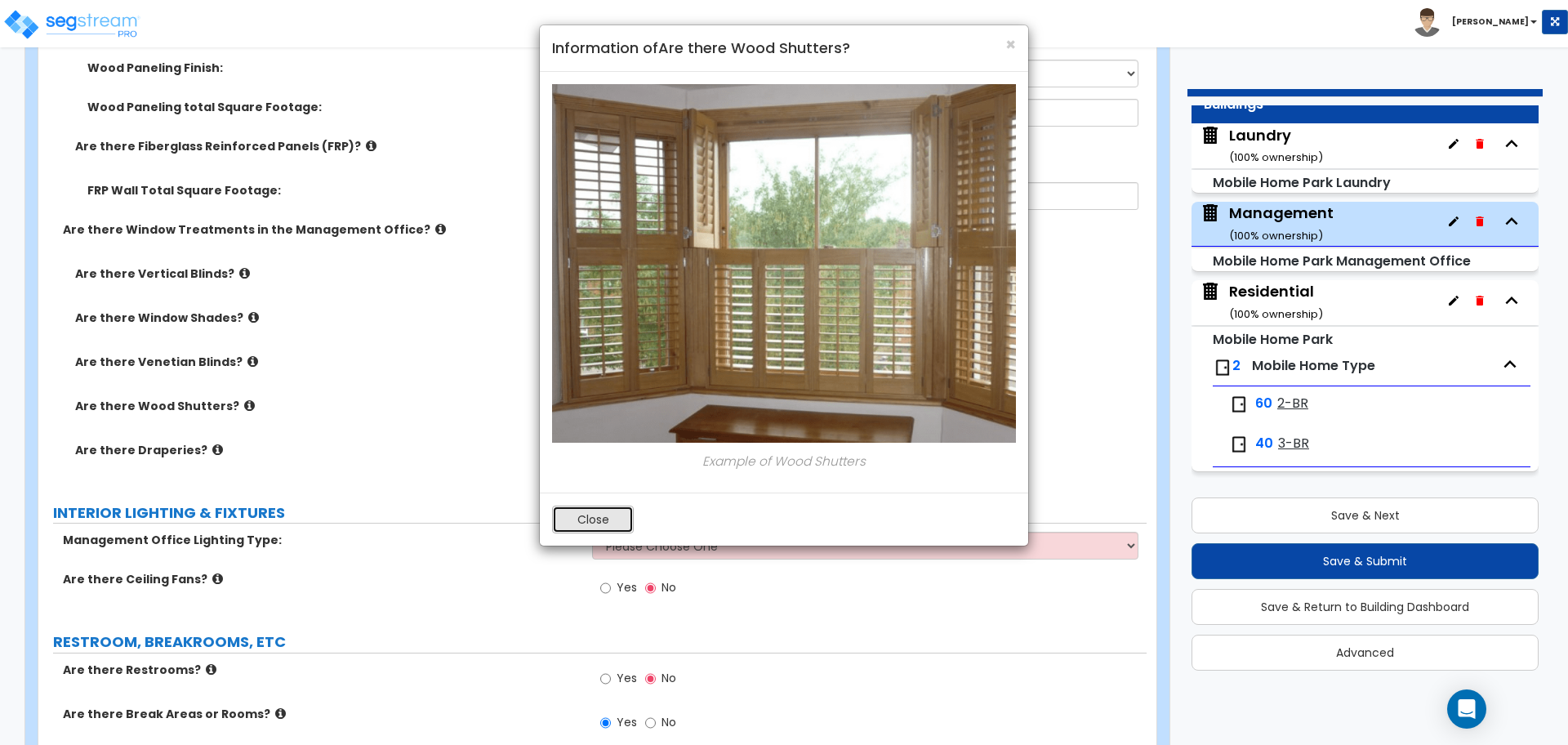
click at [600, 510] on button "Close" at bounding box center [593, 520] width 82 height 28
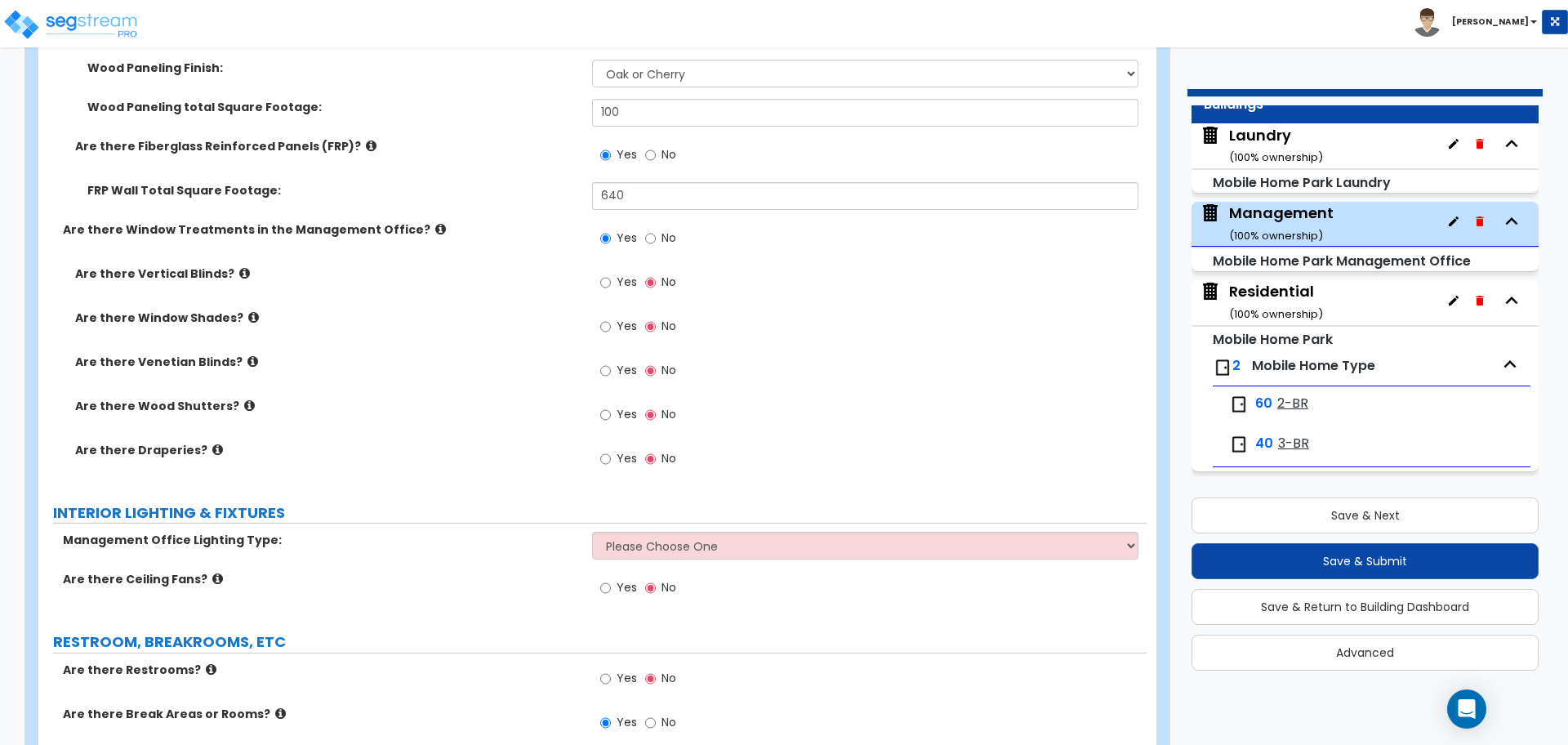
click at [212, 447] on icon at bounding box center [217, 449] width 11 height 12
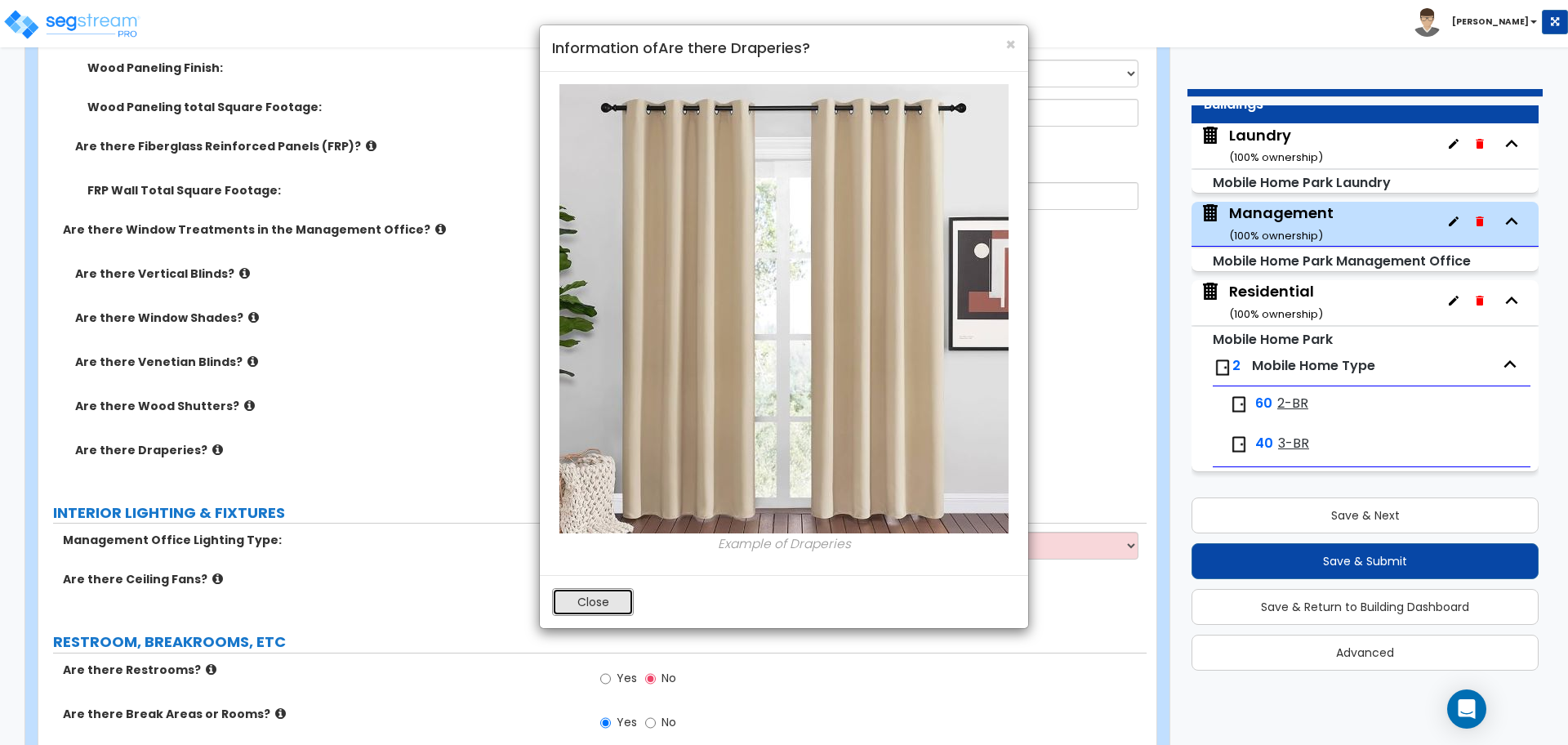
click at [578, 596] on button "Close" at bounding box center [593, 602] width 82 height 28
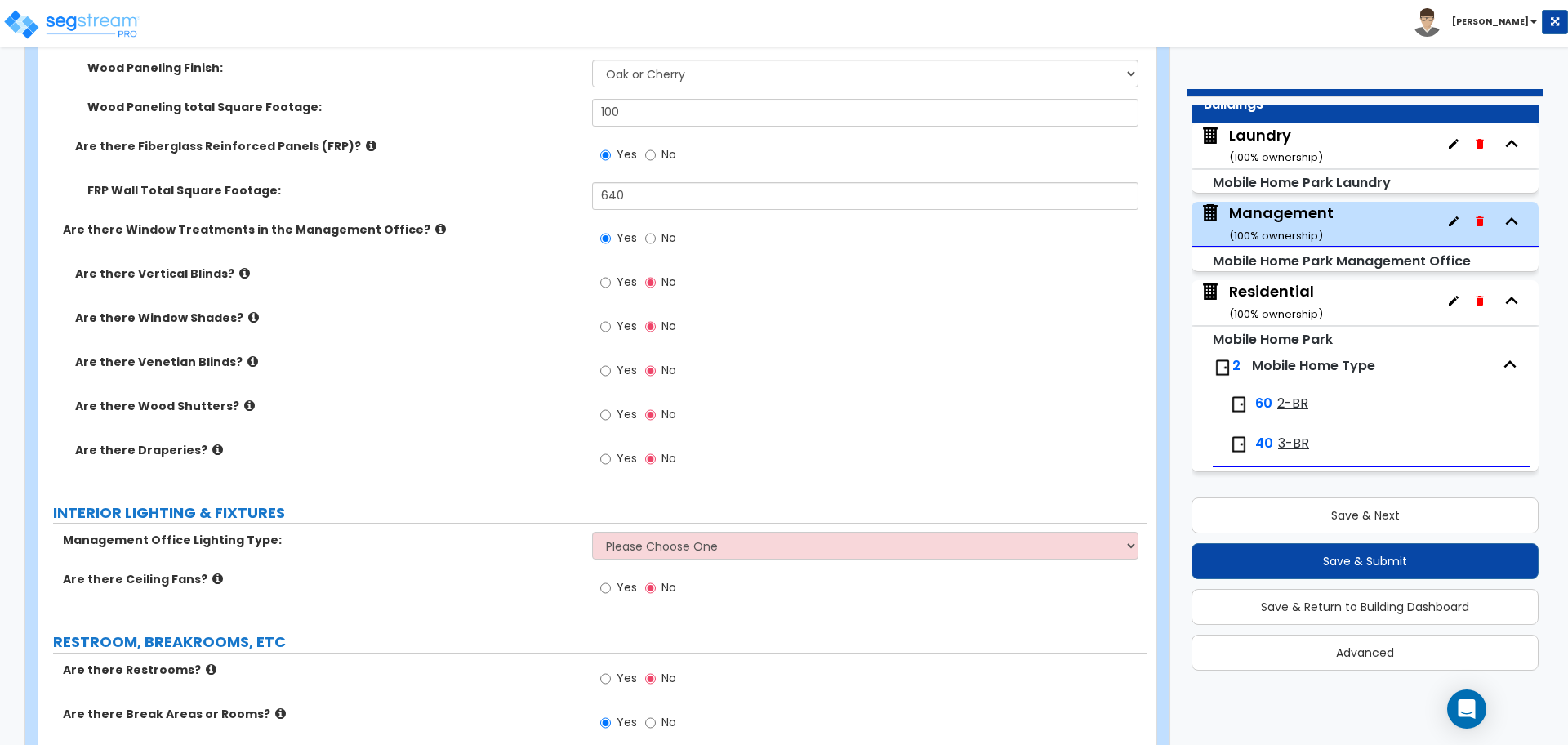
click at [633, 273] on span "Yes" at bounding box center [627, 282] width 21 height 17
click at [611, 273] on input "Yes" at bounding box center [605, 283] width 11 height 18
radio input "true"
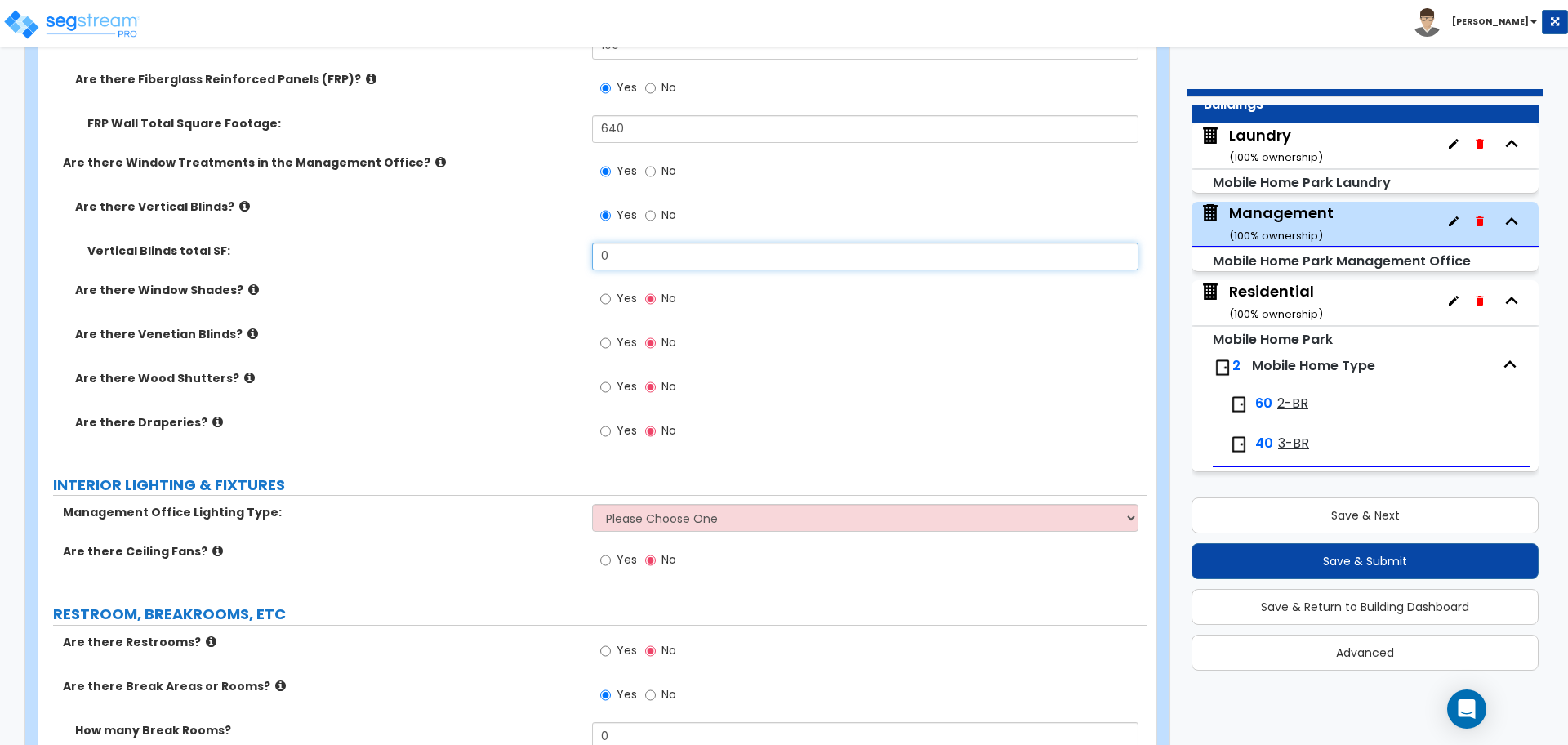
drag, startPoint x: 625, startPoint y: 246, endPoint x: 510, endPoint y: 245, distance: 115.0
click at [511, 246] on div "Vertical Blinds total SF: 0" at bounding box center [592, 262] width 1108 height 39
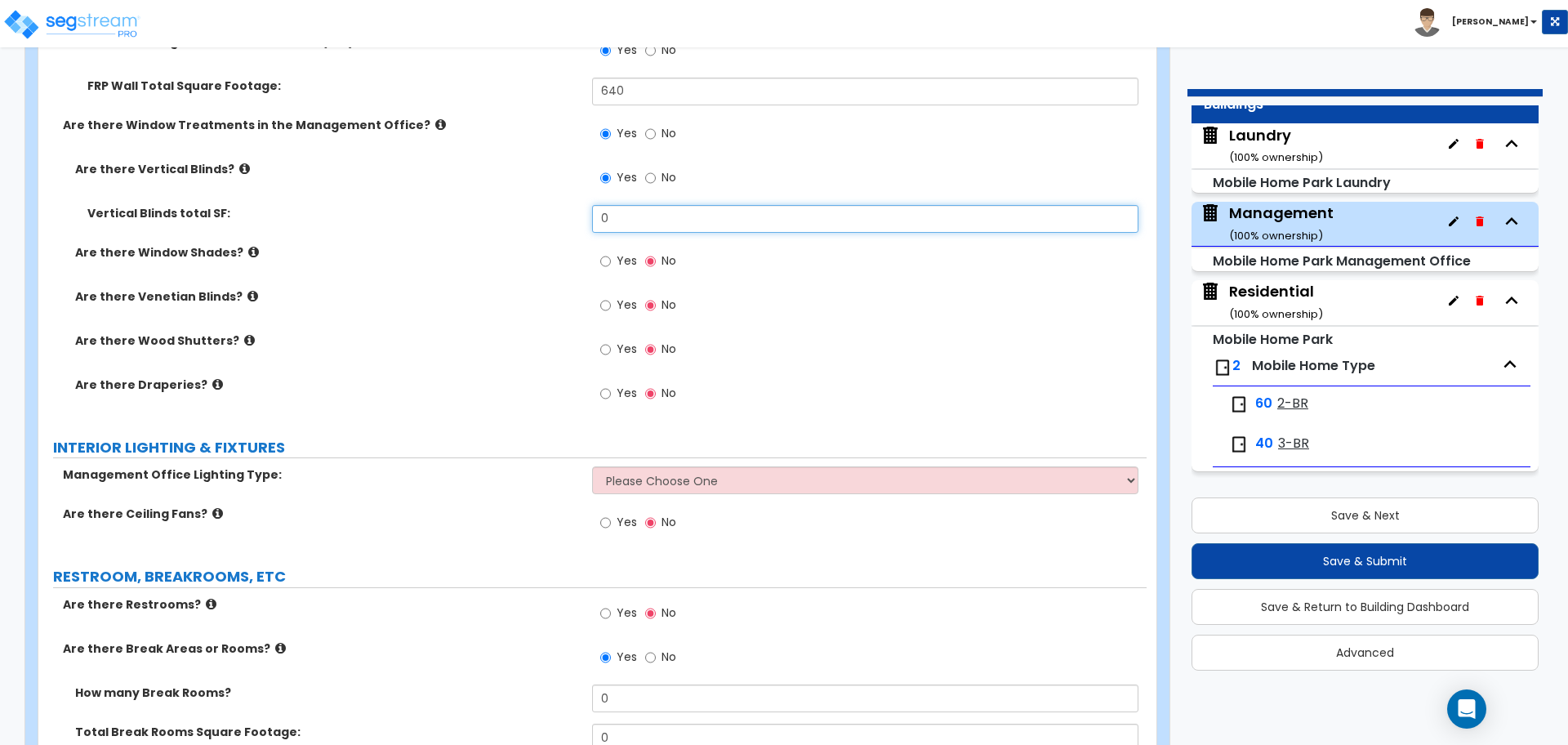
scroll to position [2684, 0]
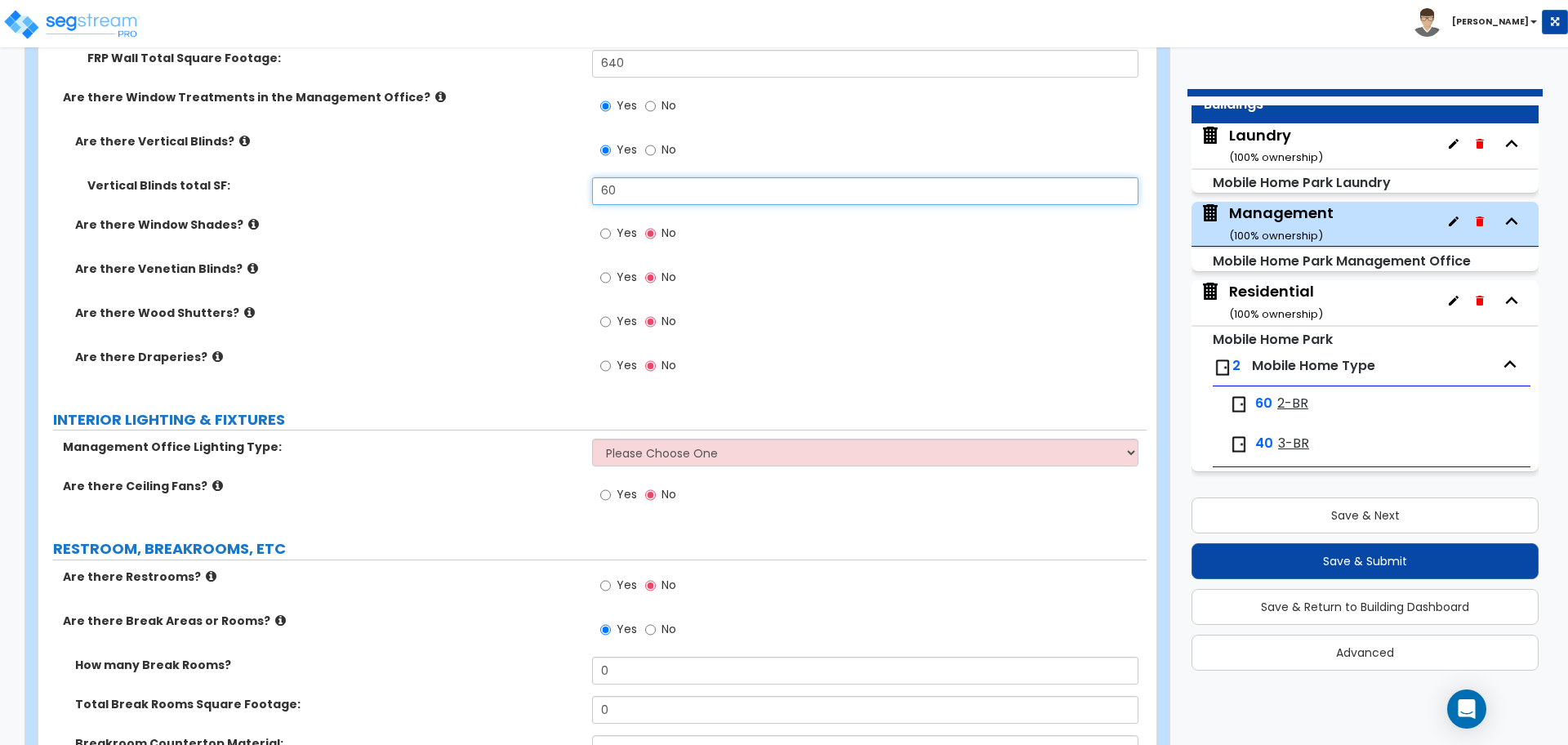
type input "60"
click at [624, 360] on span "Yes" at bounding box center [627, 365] width 21 height 17
click at [611, 360] on input "Yes" at bounding box center [605, 366] width 11 height 18
radio input "true"
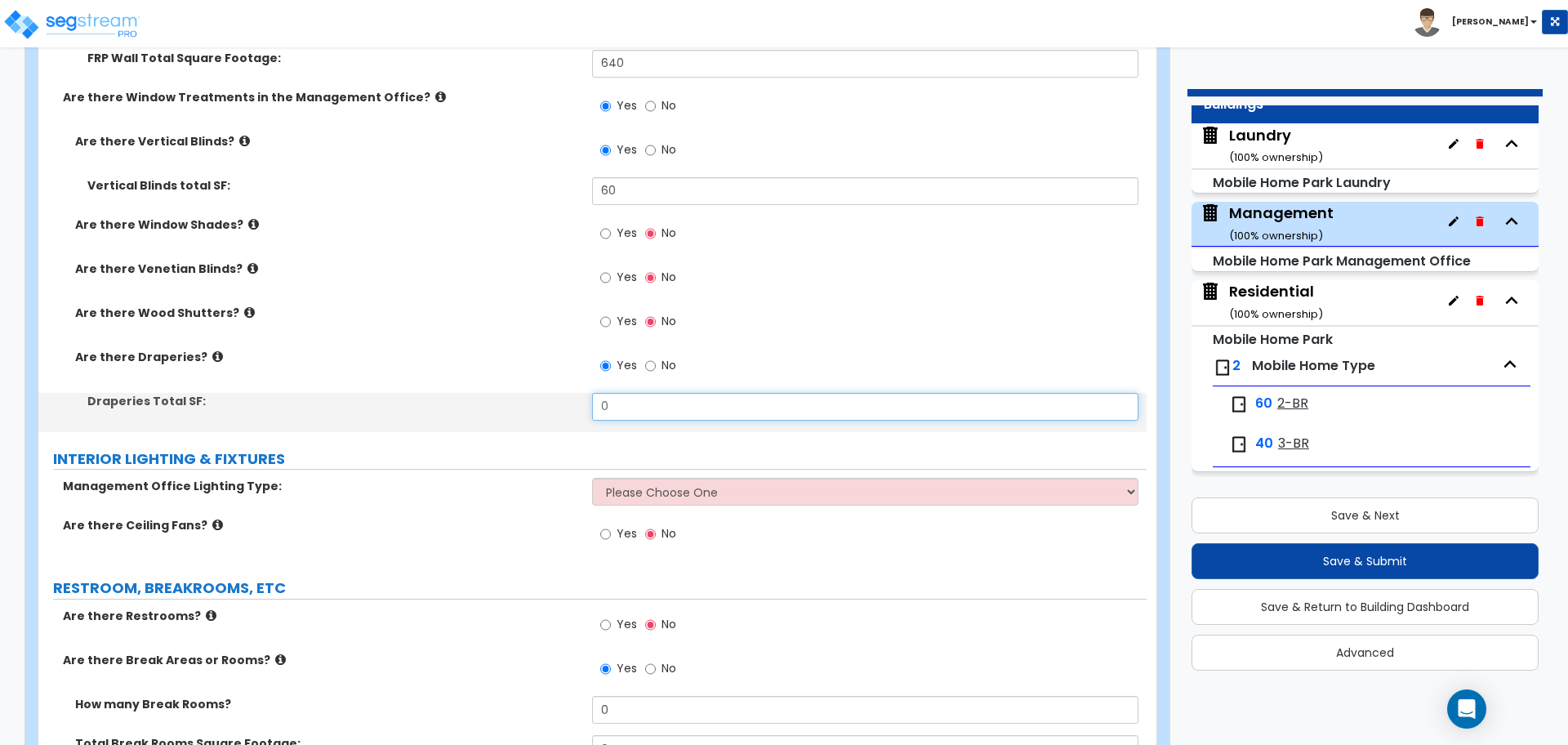
drag, startPoint x: 651, startPoint y: 409, endPoint x: 539, endPoint y: 394, distance: 113.0
click at [539, 394] on div "Draperies Total SF: 0" at bounding box center [592, 412] width 1108 height 39
type input "90"
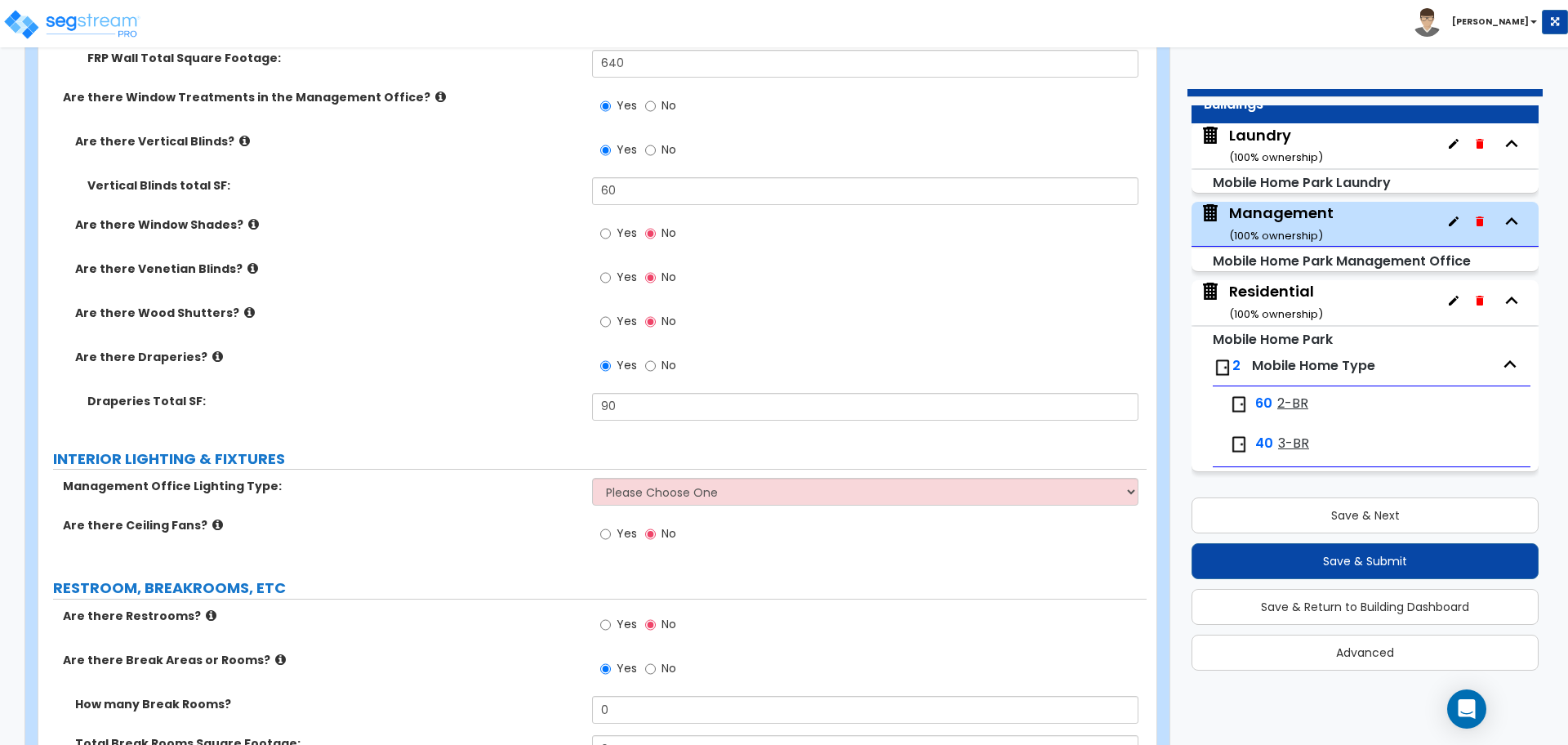
click at [622, 230] on span "Yes" at bounding box center [627, 233] width 21 height 17
click at [611, 230] on input "Yes" at bounding box center [605, 234] width 11 height 18
radio input "true"
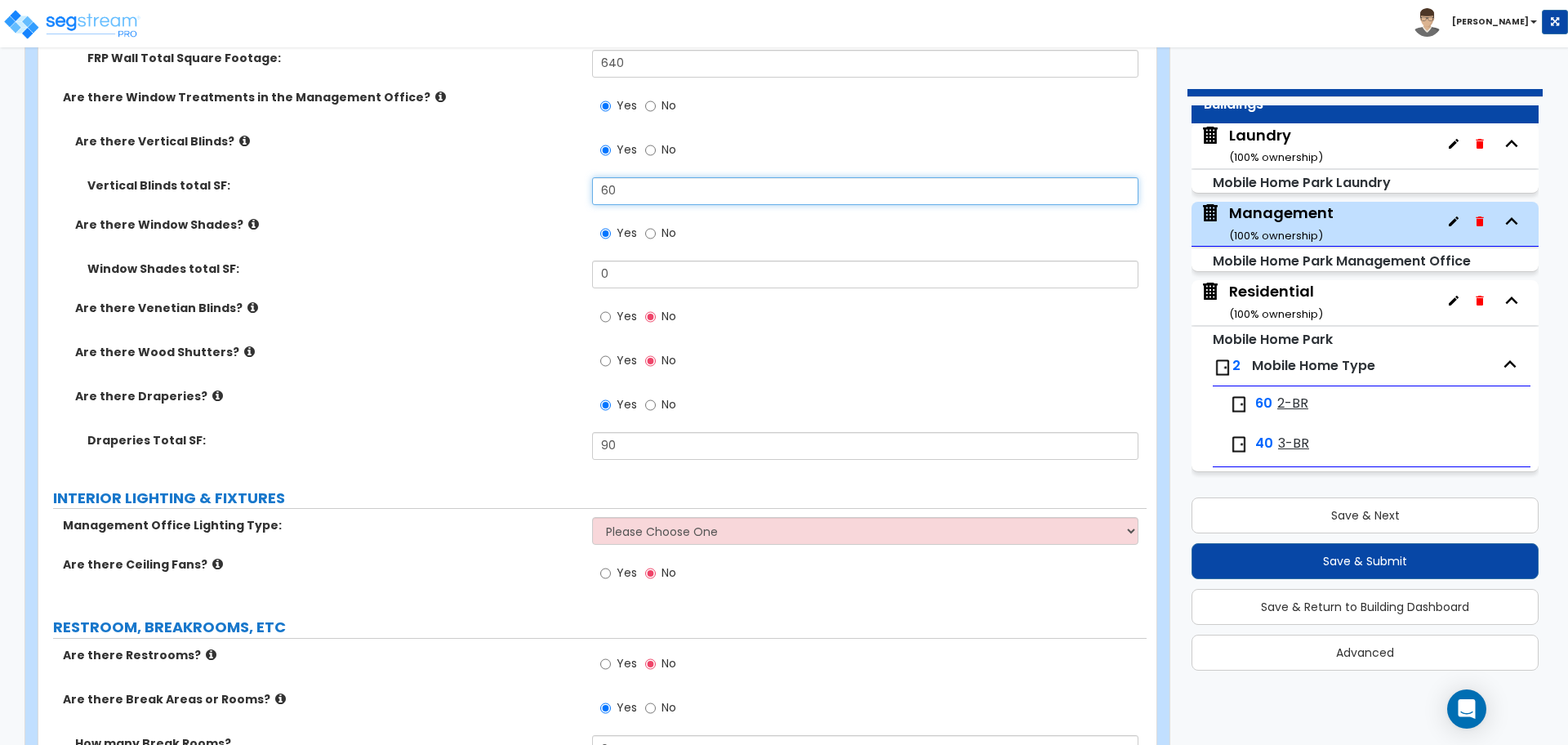
drag, startPoint x: 626, startPoint y: 184, endPoint x: 580, endPoint y: 183, distance: 46.0
click at [580, 183] on div "Vertical Blinds total SF: 60" at bounding box center [592, 196] width 1108 height 39
type input "50"
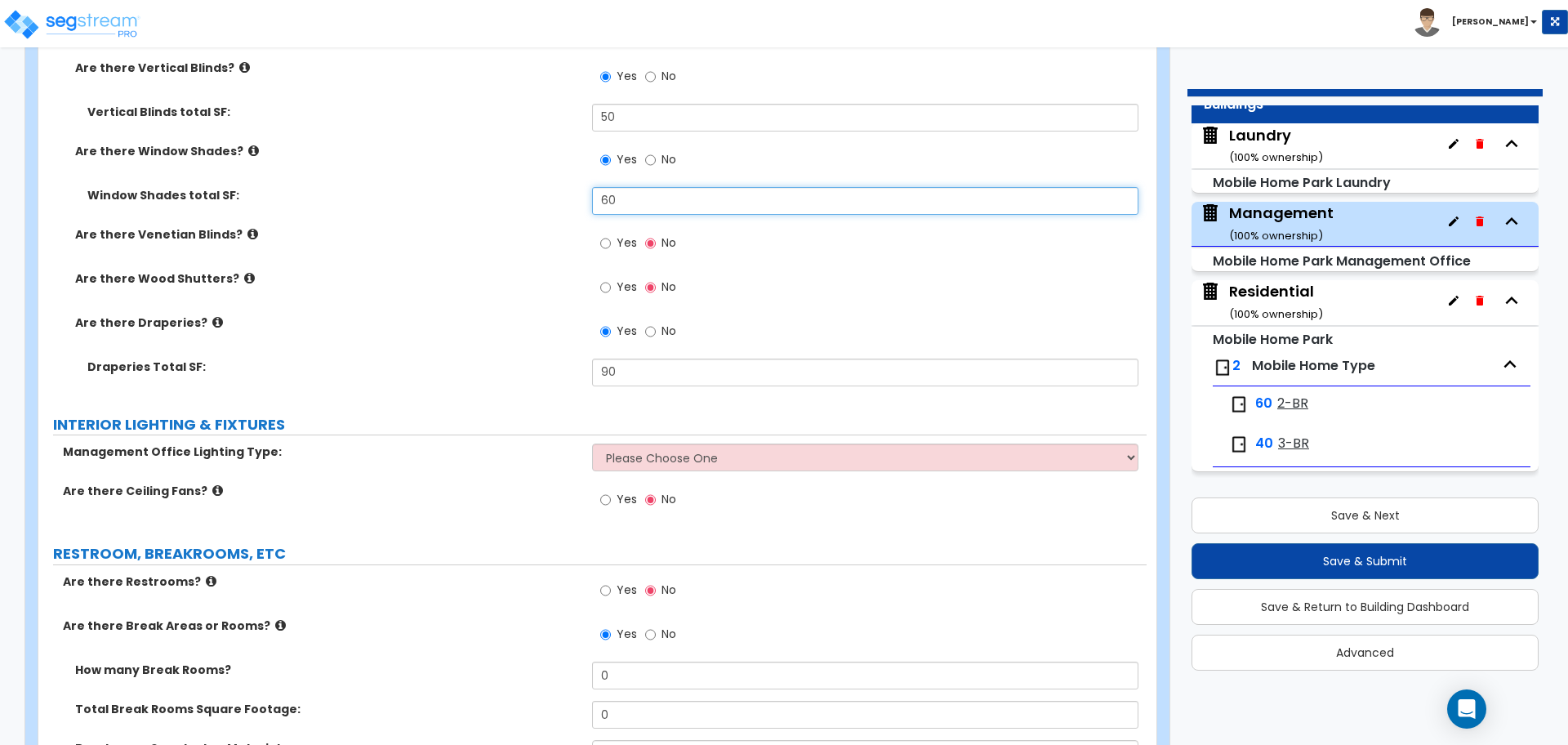
scroll to position [2759, 0]
type input "60"
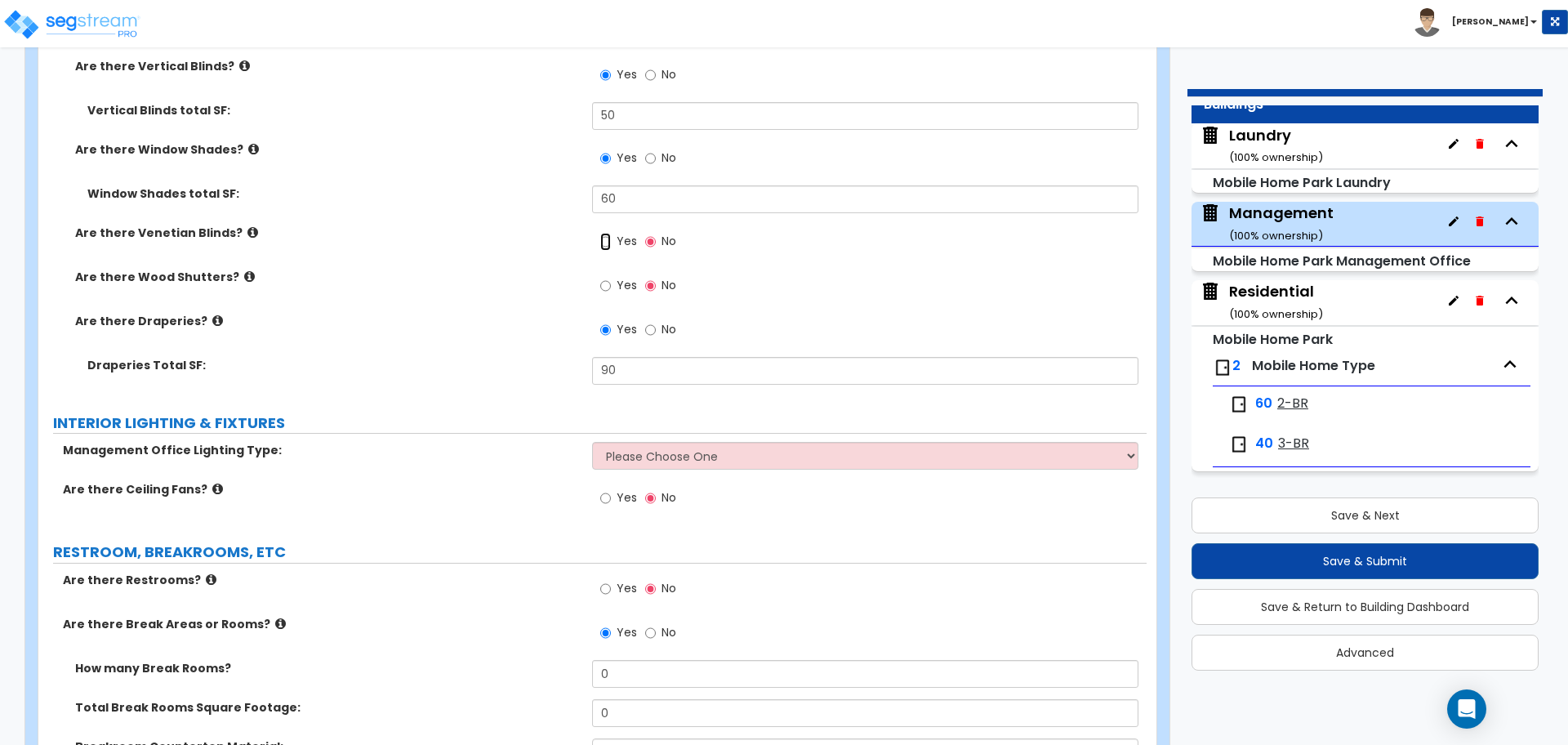
click at [605, 234] on input "Yes" at bounding box center [605, 242] width 11 height 18
radio input "true"
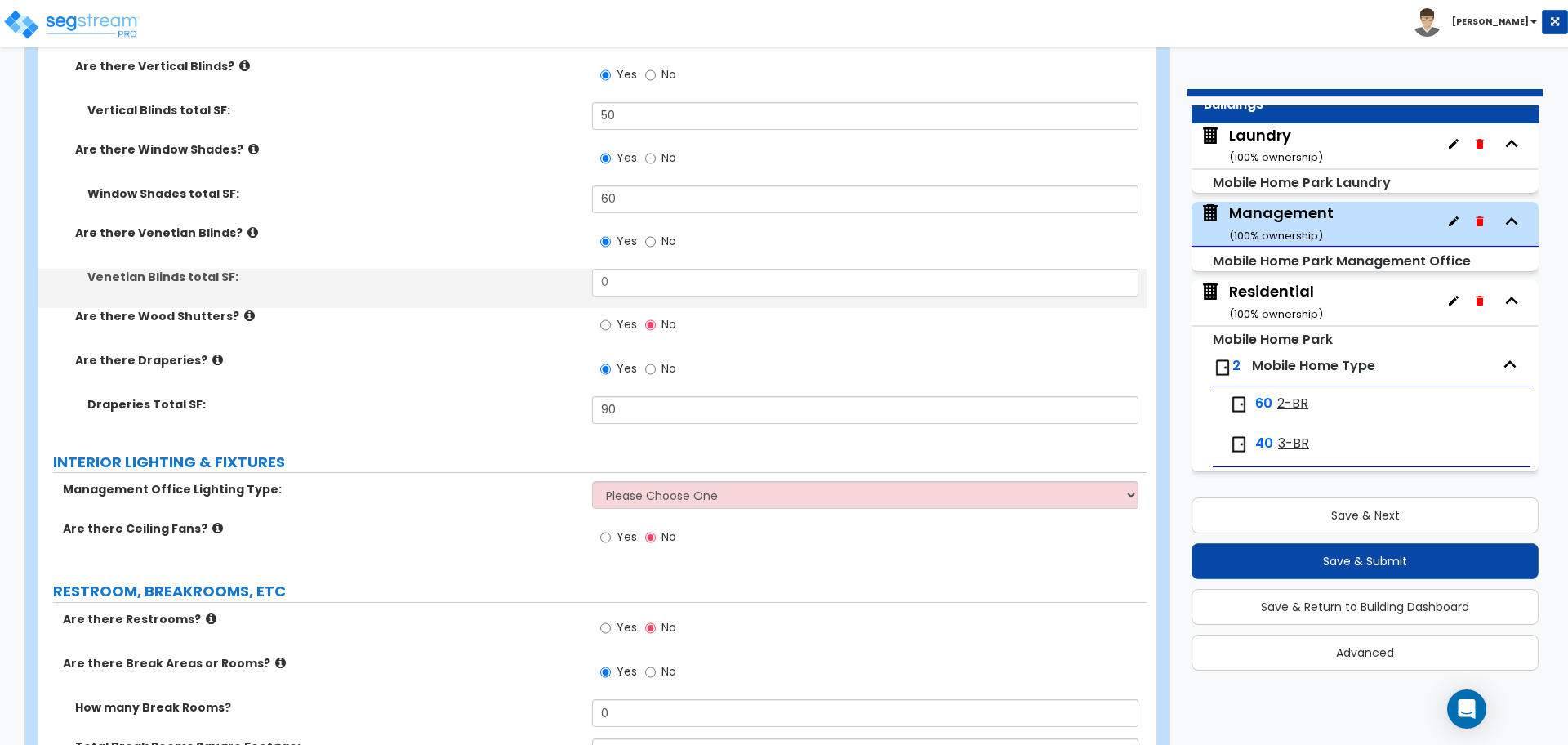
click at [619, 318] on span "Yes" at bounding box center [627, 324] width 21 height 17
click at [611, 318] on input "Yes" at bounding box center [605, 325] width 11 height 18
radio input "true"
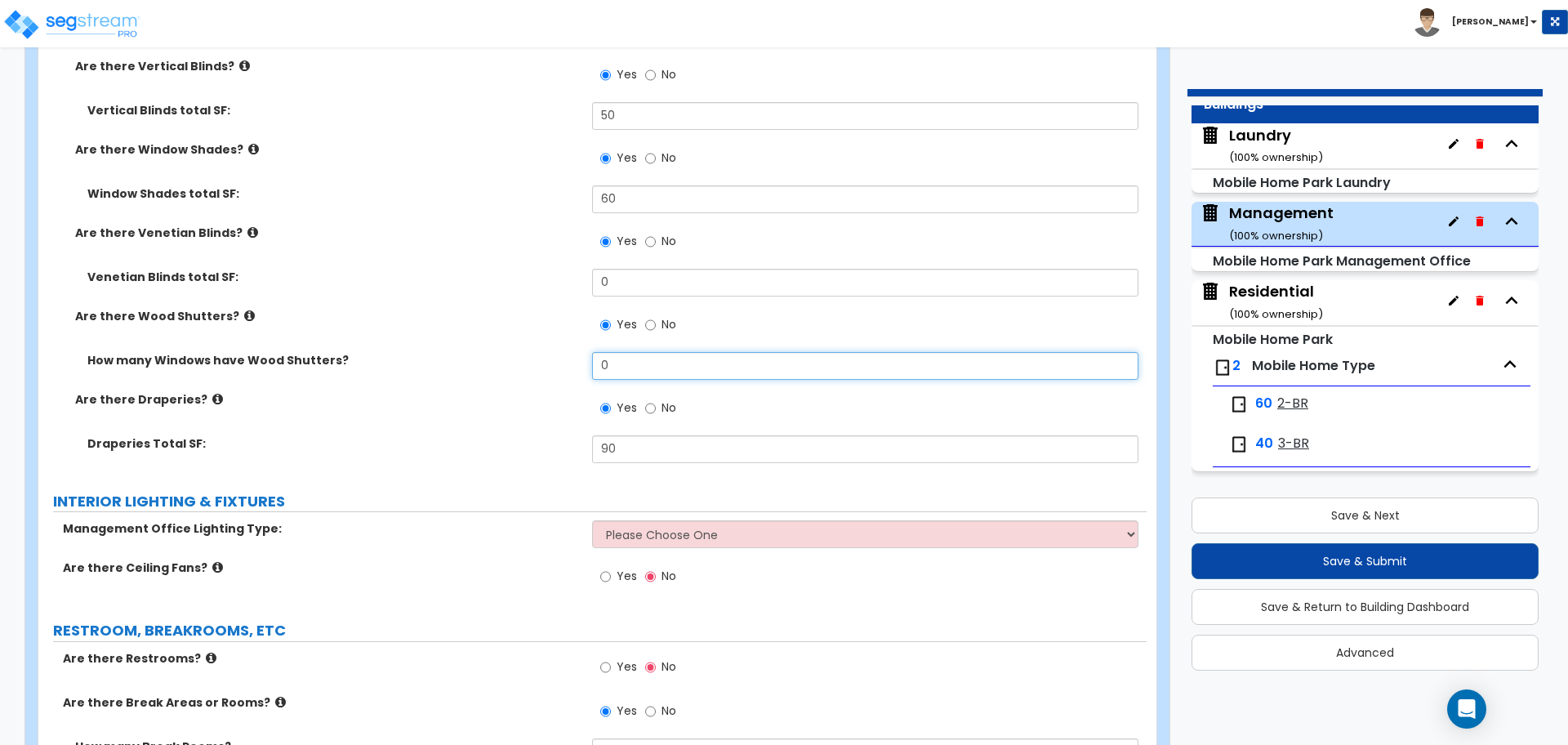
drag, startPoint x: 633, startPoint y: 355, endPoint x: 551, endPoint y: 353, distance: 82.0
click at [554, 353] on div "How many Windows have Wood Shutters? 0" at bounding box center [592, 371] width 1108 height 39
type input "1"
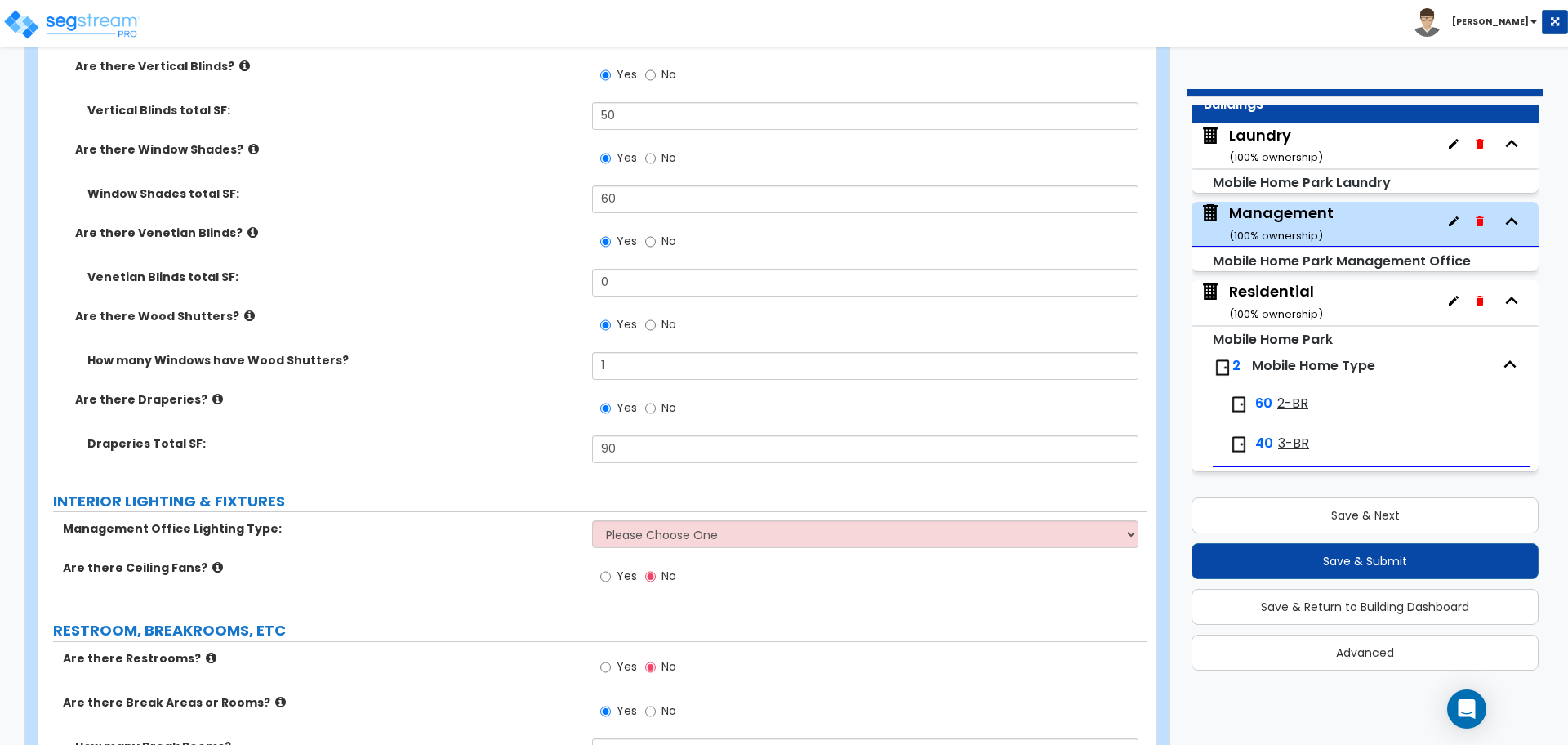
click at [658, 243] on label "No" at bounding box center [661, 244] width 31 height 28
click at [656, 243] on input "No" at bounding box center [651, 242] width 11 height 18
radio input "false"
radio input "true"
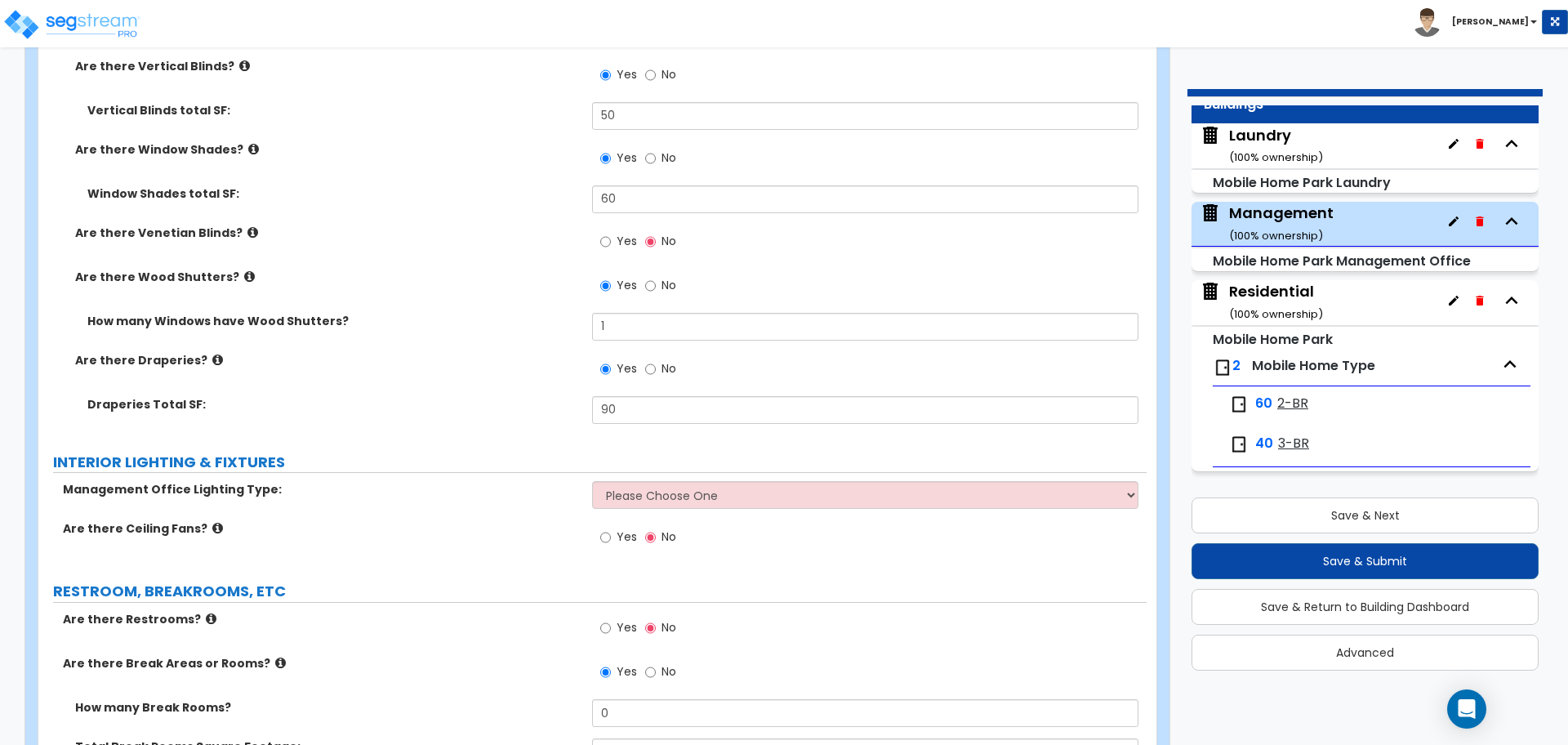
click at [658, 283] on label "No" at bounding box center [661, 288] width 31 height 28
click at [656, 283] on input "No" at bounding box center [651, 286] width 11 height 18
radio input "false"
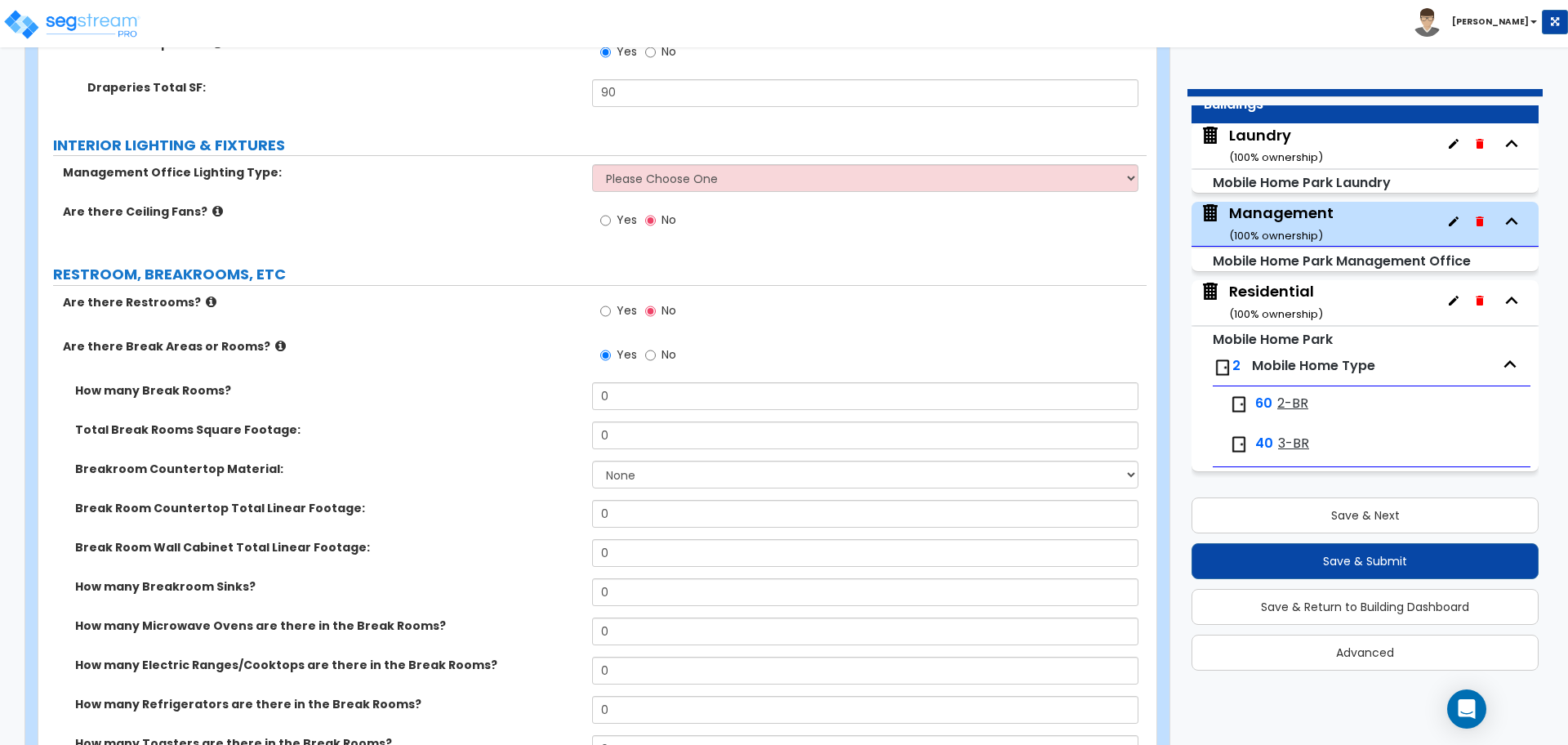
scroll to position [3038, 0]
click at [698, 172] on select "Please Choose One Fluorescent LED" at bounding box center [865, 177] width 545 height 28
click at [593, 162] on select "Please Choose One Fluorescent LED" at bounding box center [865, 177] width 545 height 28
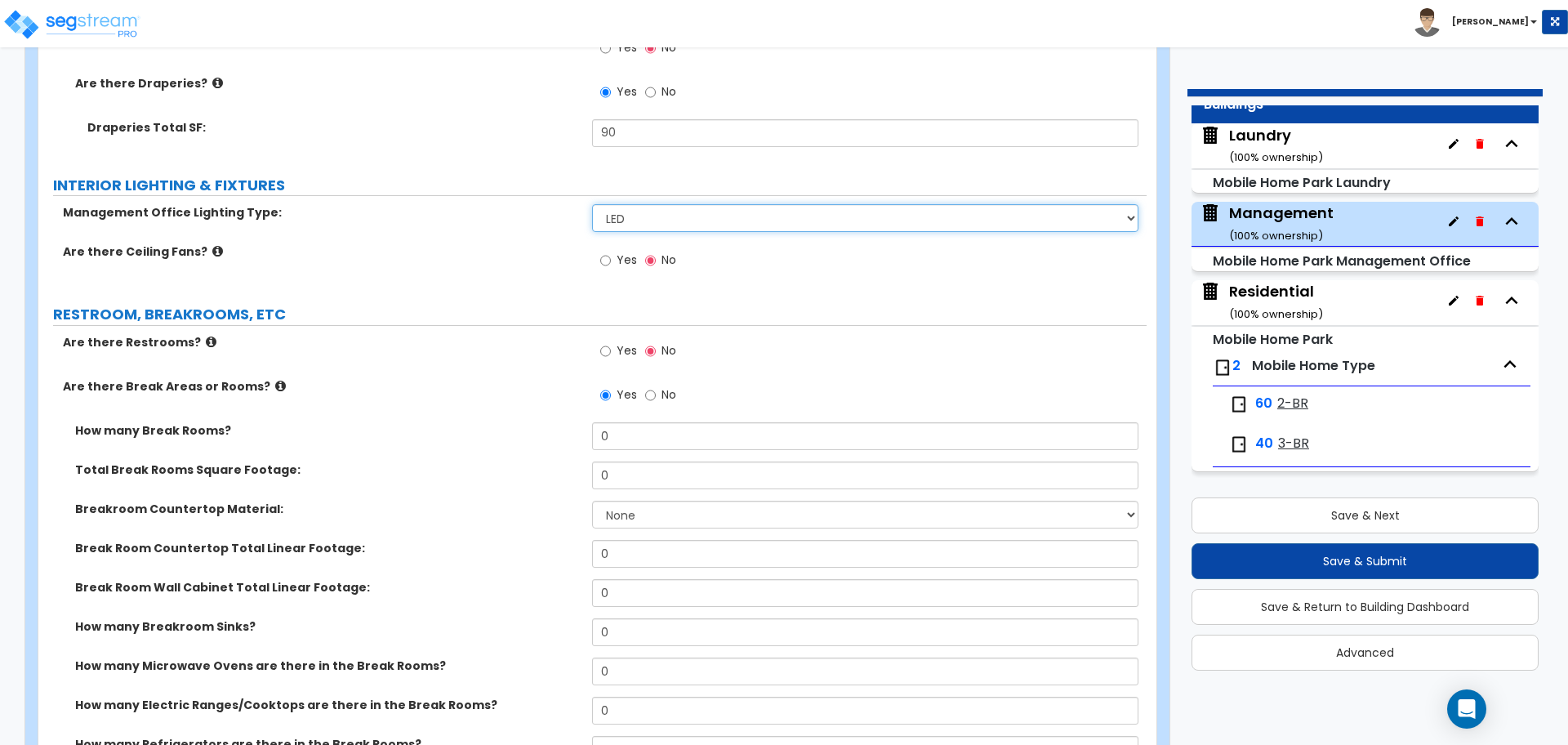
scroll to position [2992, 0]
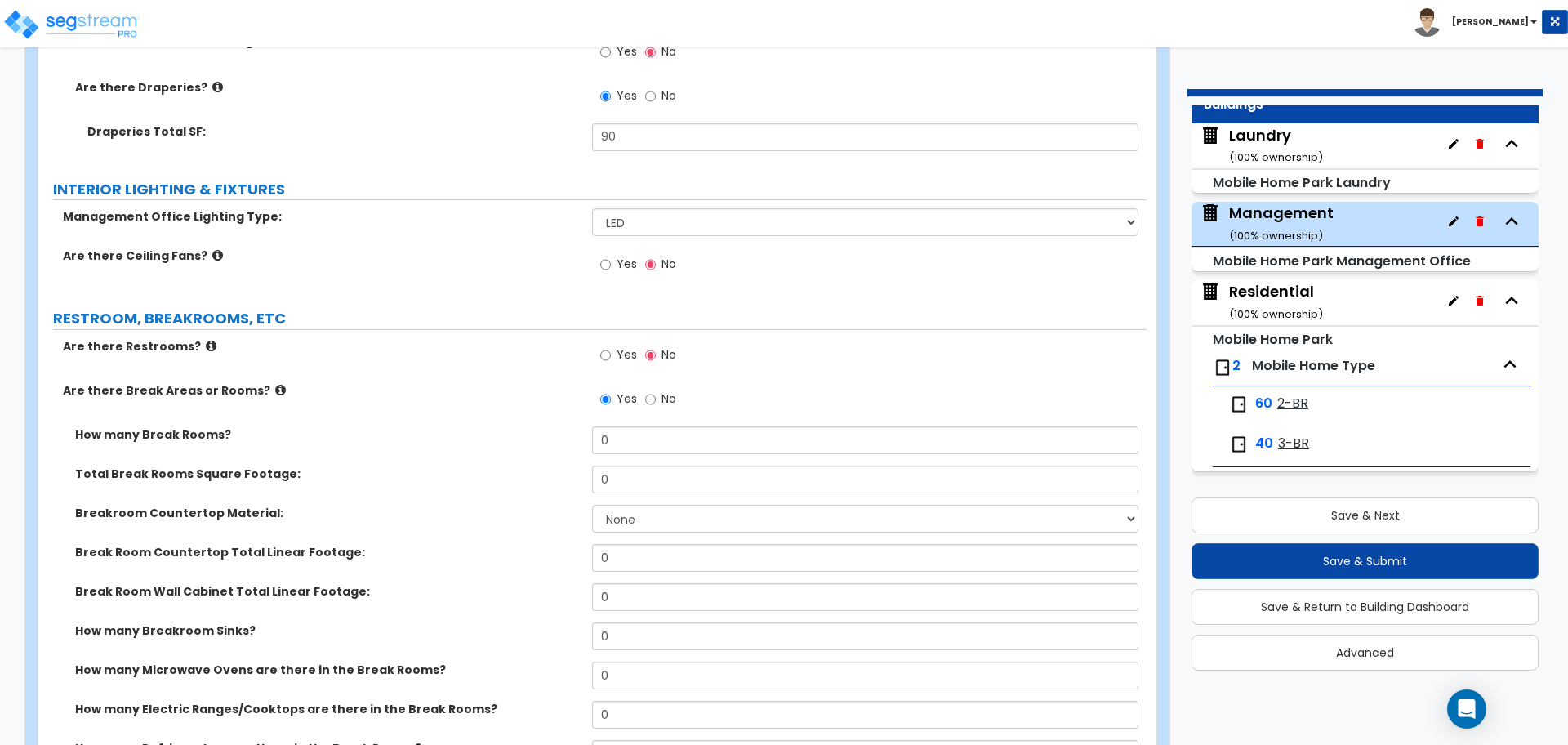
click at [1244, 152] on small "( 100 % ownership)" at bounding box center [1275, 157] width 94 height 16
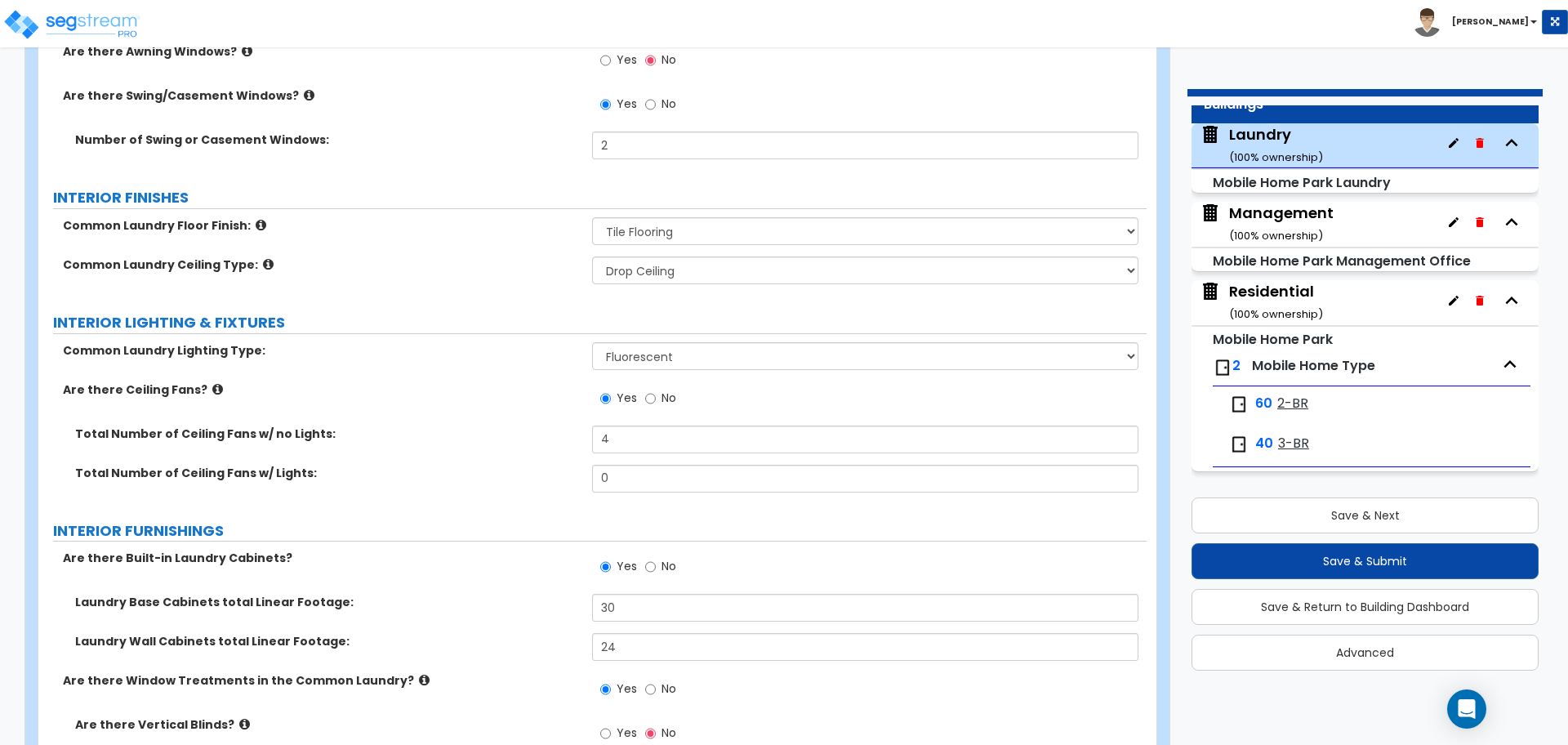
scroll to position [1492, 0]
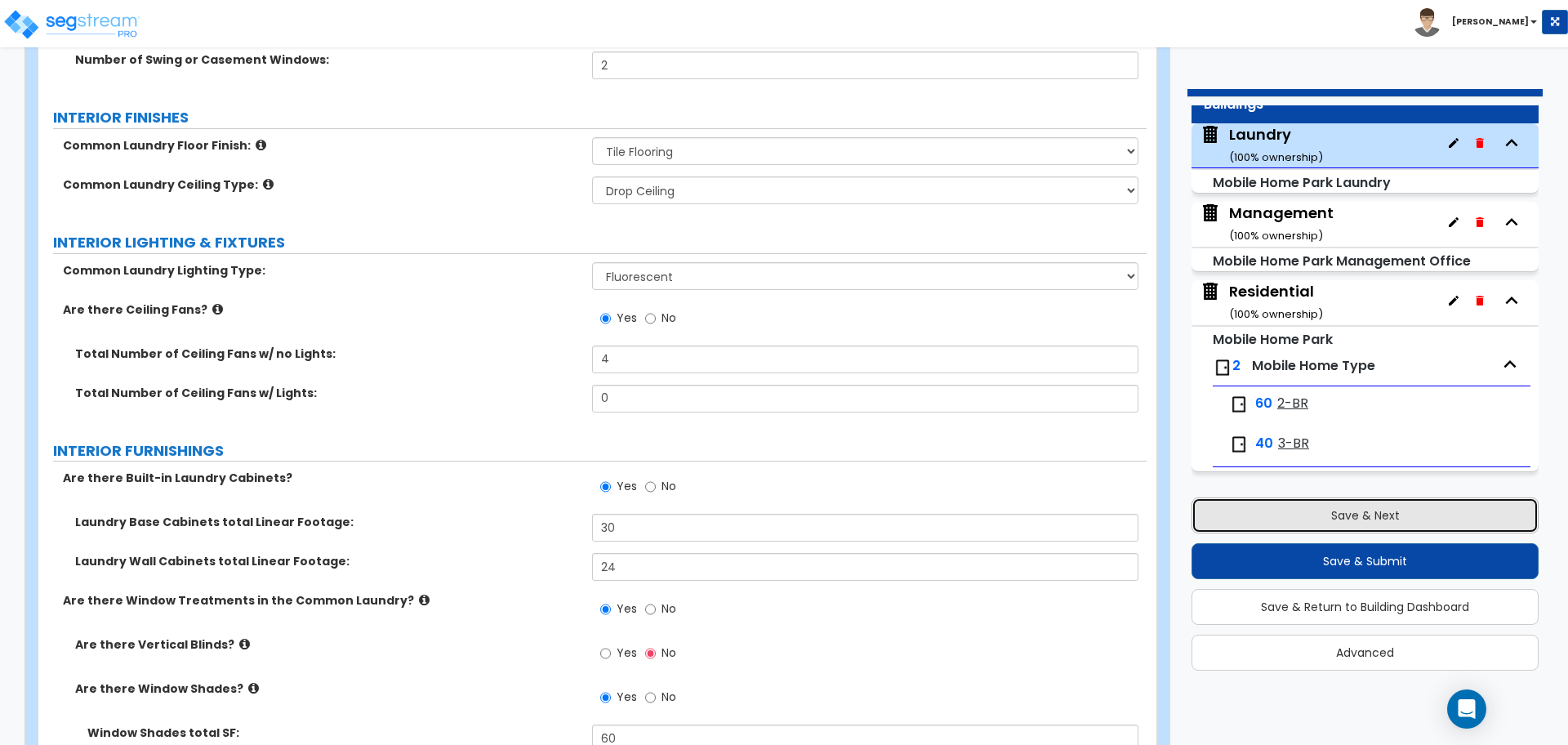
click at [1377, 512] on button "Save & Next" at bounding box center [1365, 515] width 347 height 36
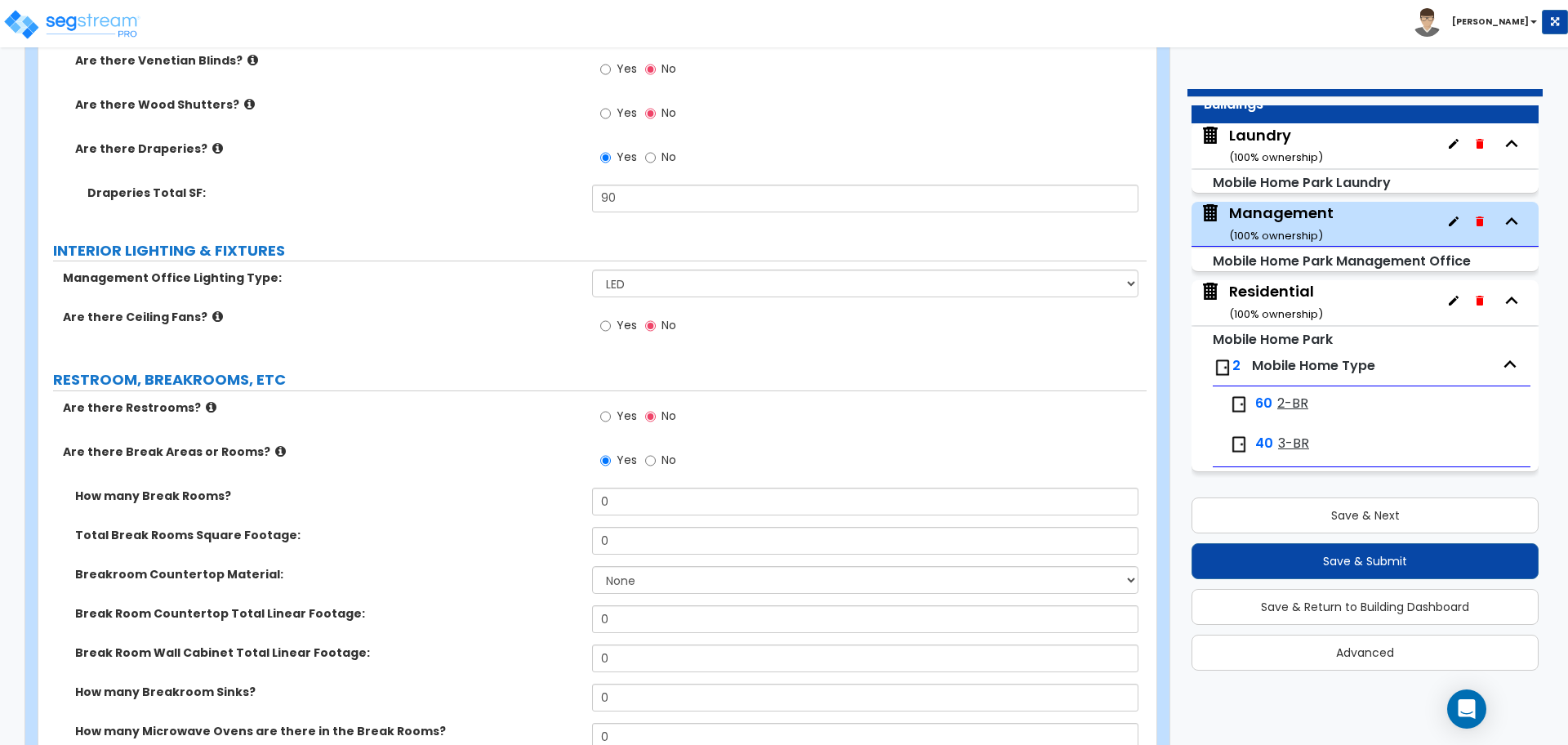
scroll to position [2924, 0]
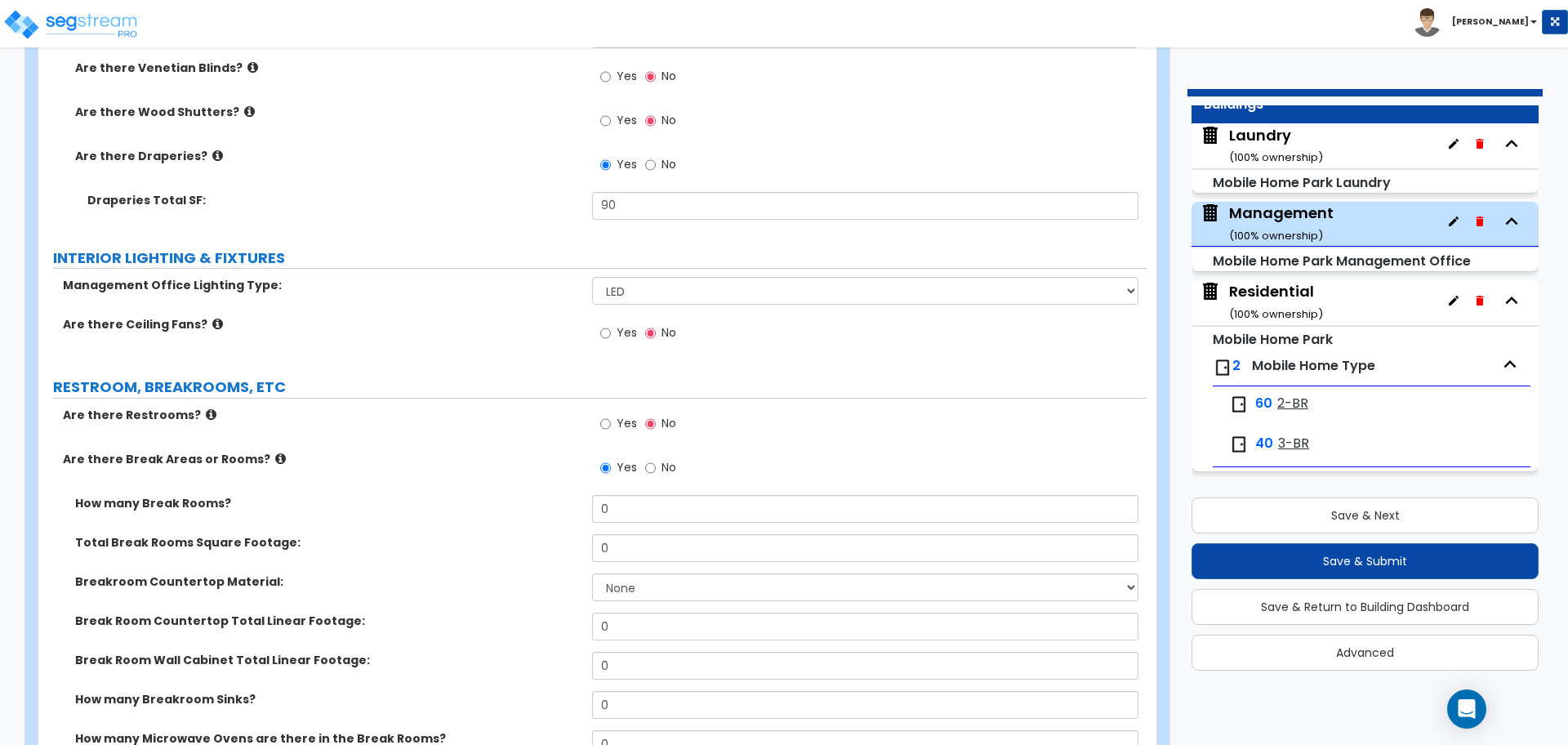
click at [595, 327] on div "Yes No" at bounding box center [638, 334] width 92 height 37
click at [603, 329] on input "Yes" at bounding box center [605, 333] width 11 height 18
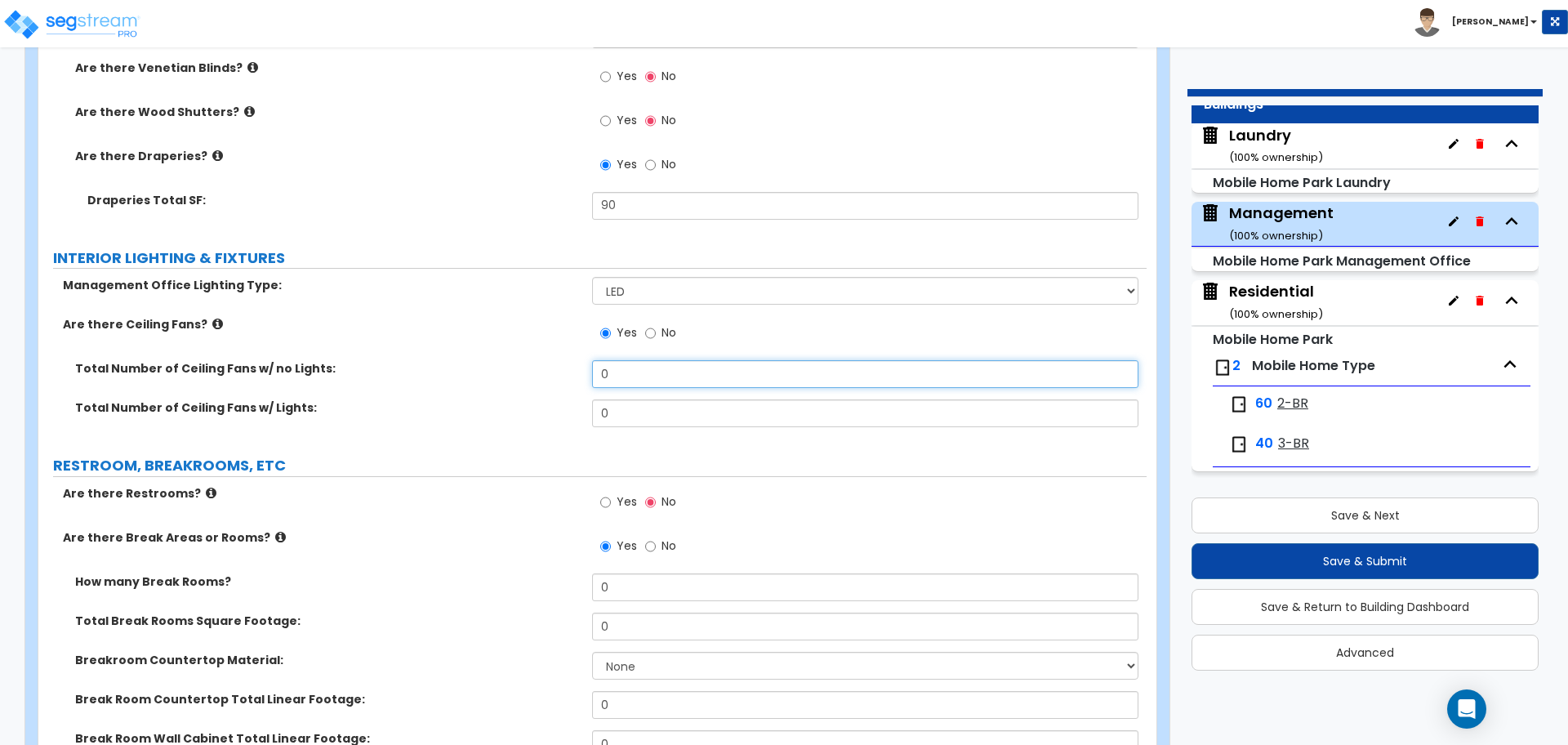
drag, startPoint x: 652, startPoint y: 381, endPoint x: 564, endPoint y: 372, distance: 88.5
click at [564, 372] on div "Total Number of Ceiling Fans w/ no Lights: 0" at bounding box center [592, 380] width 1108 height 39
click at [212, 321] on icon at bounding box center [217, 323] width 11 height 12
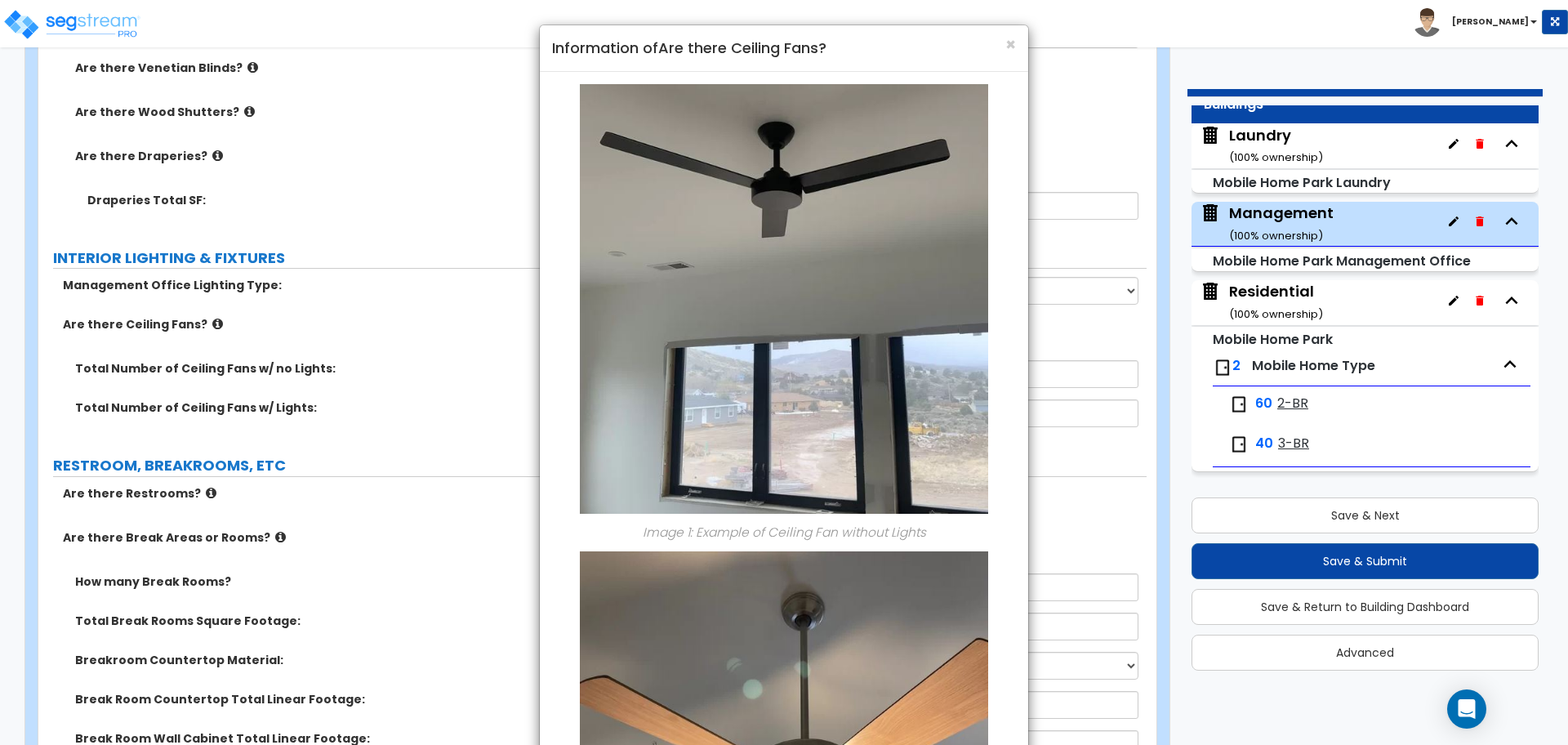
scroll to position [332, 0]
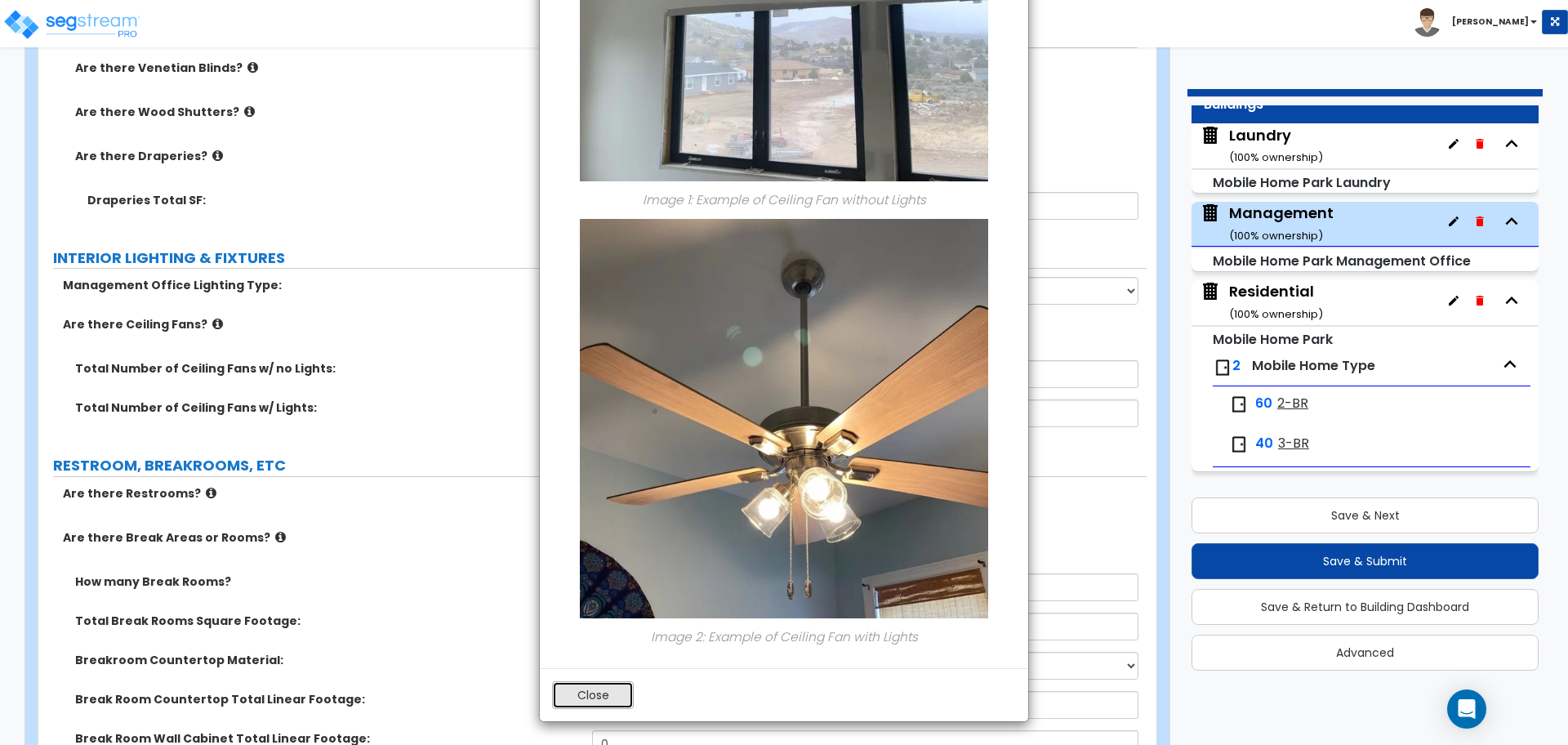
click at [603, 686] on button "Close" at bounding box center [593, 695] width 82 height 28
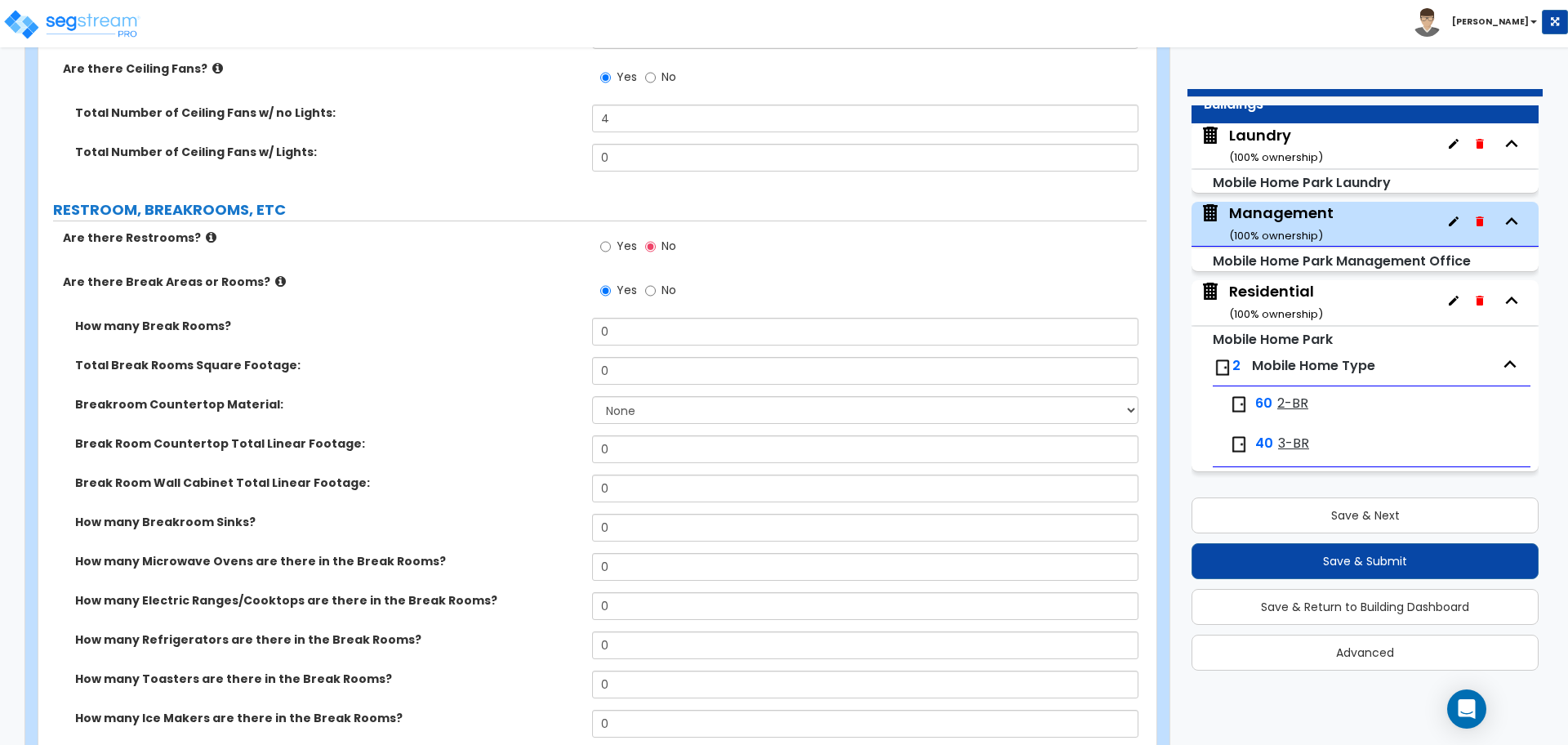
scroll to position [3192, 0]
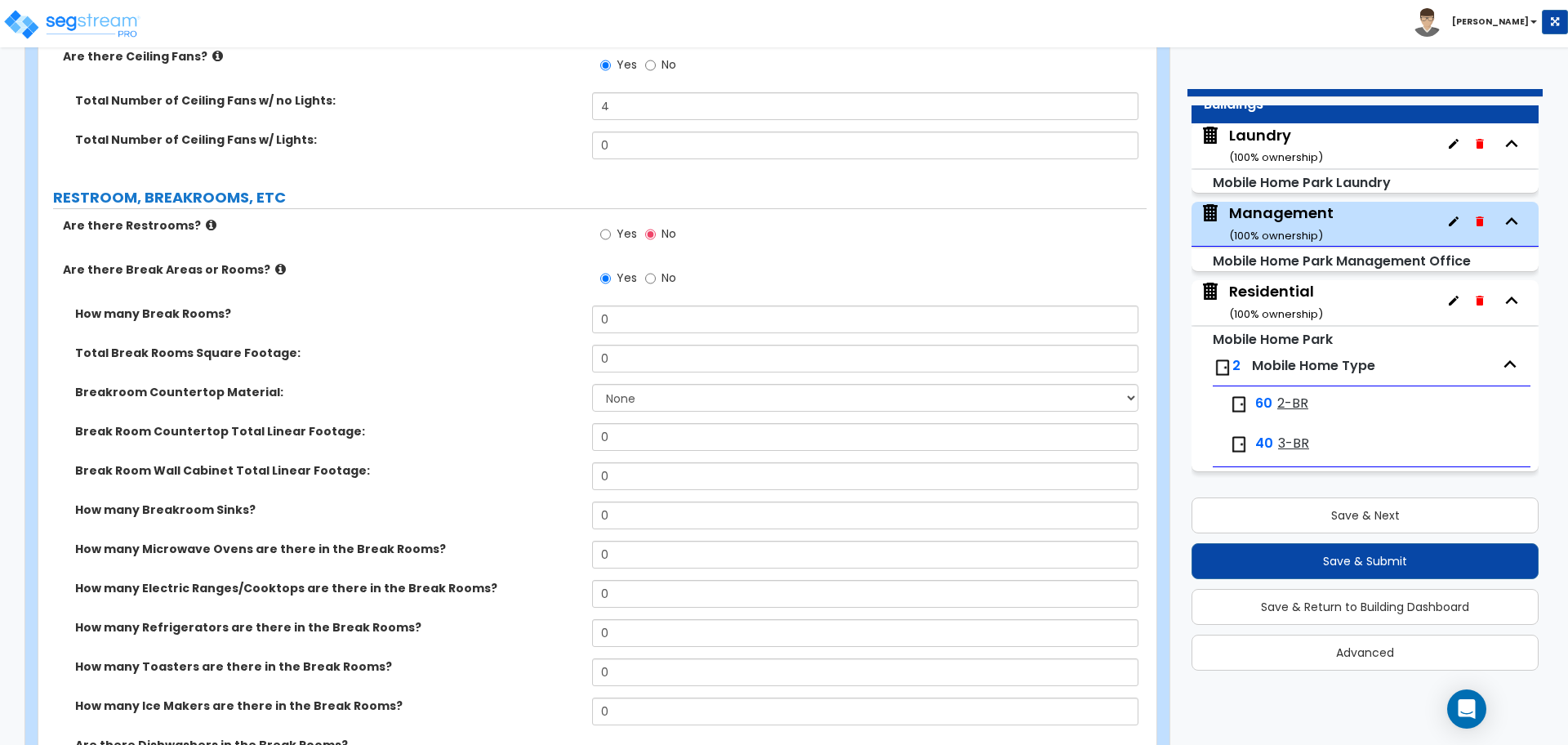
click at [663, 270] on span "No" at bounding box center [669, 278] width 15 height 17
click at [656, 270] on input "No" at bounding box center [651, 278] width 11 height 18
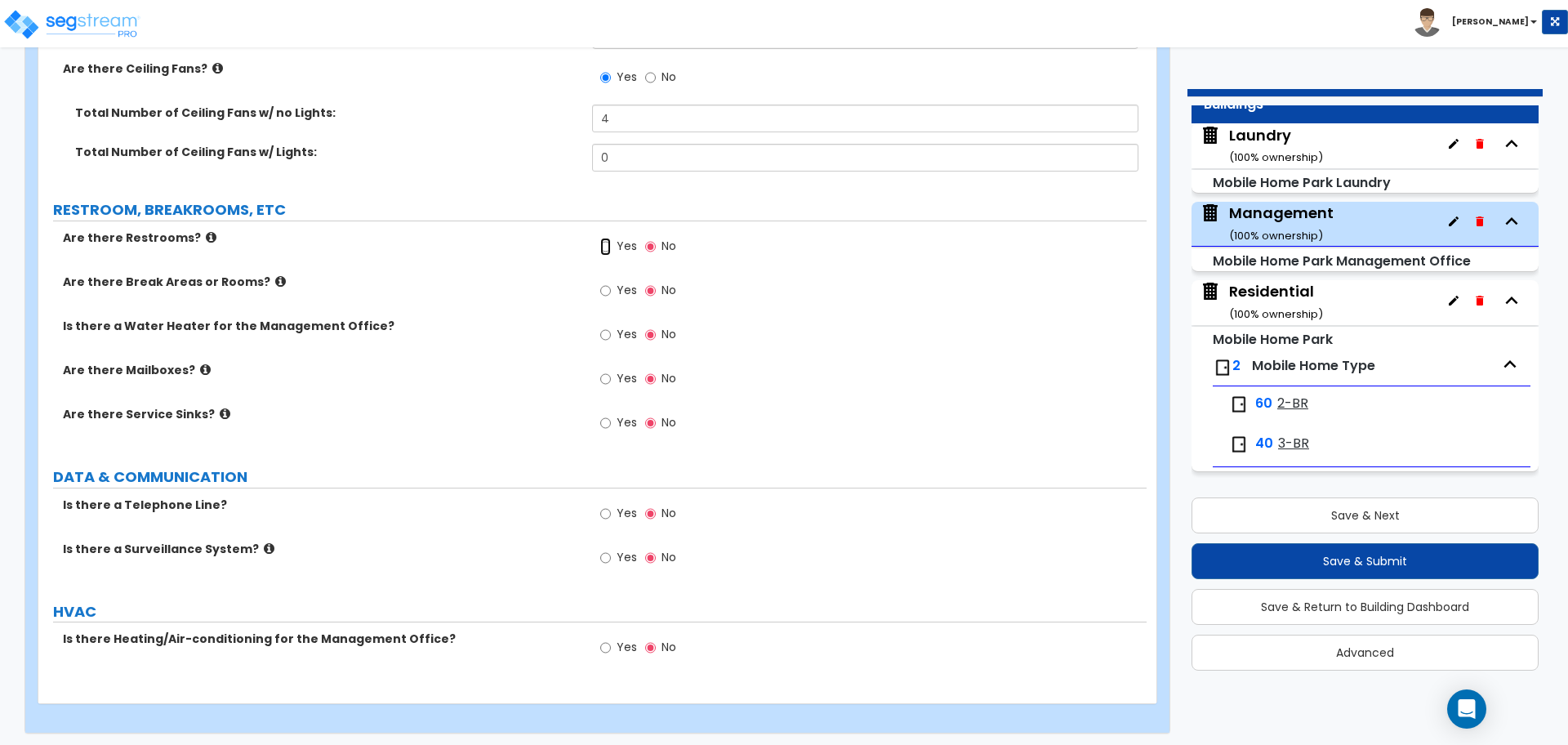
click at [609, 244] on input "Yes" at bounding box center [605, 247] width 11 height 18
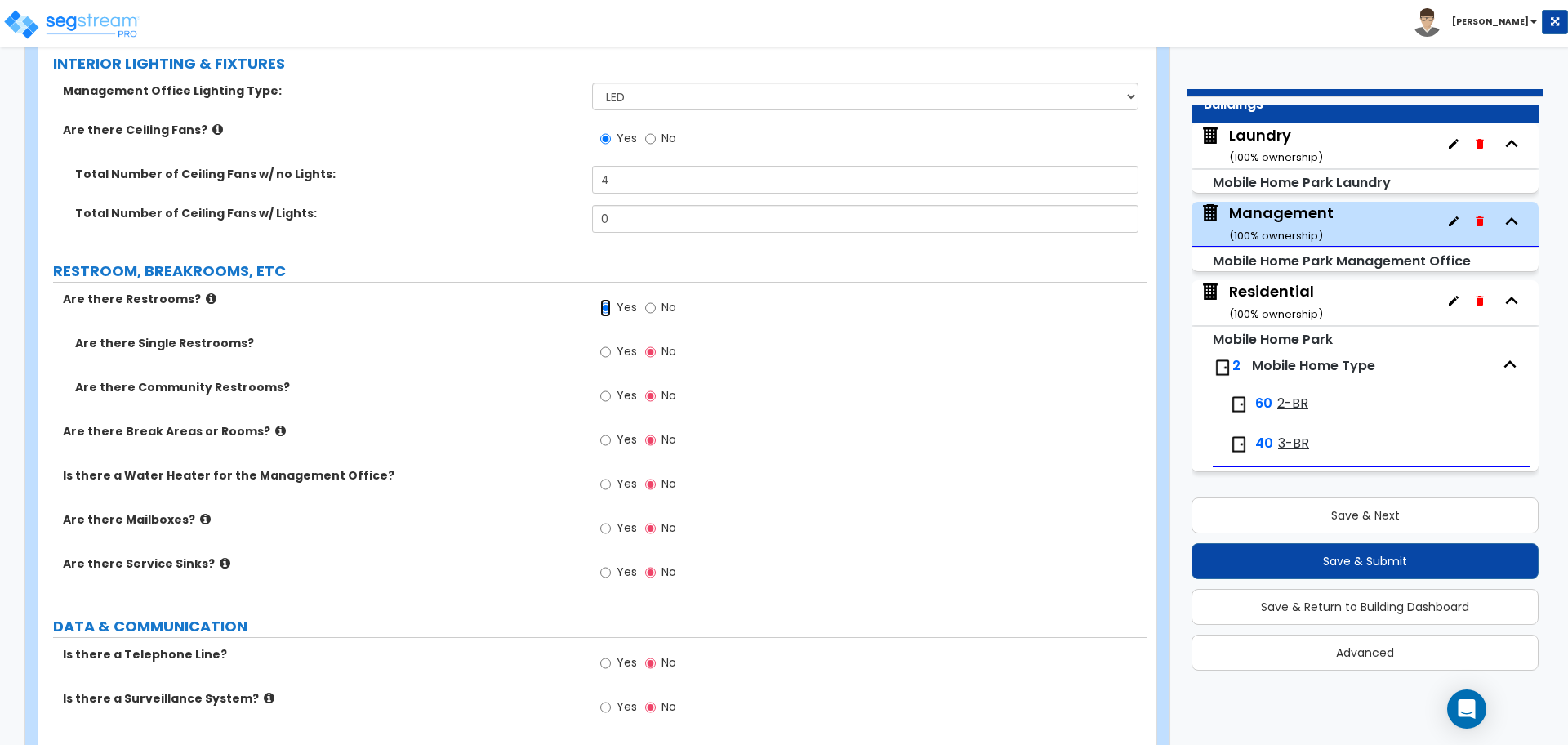
scroll to position [3122, 0]
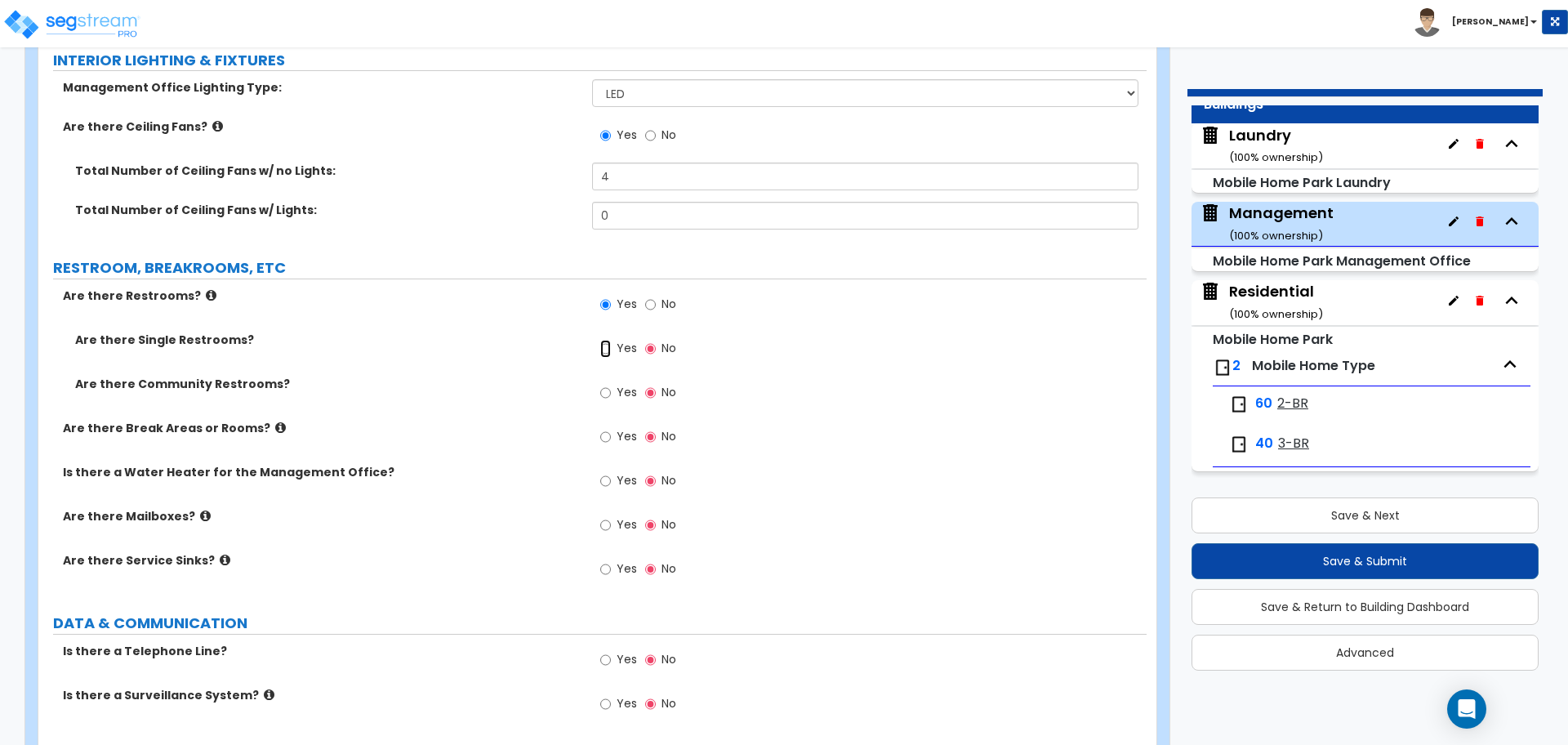
click at [610, 352] on input "Yes" at bounding box center [605, 349] width 11 height 18
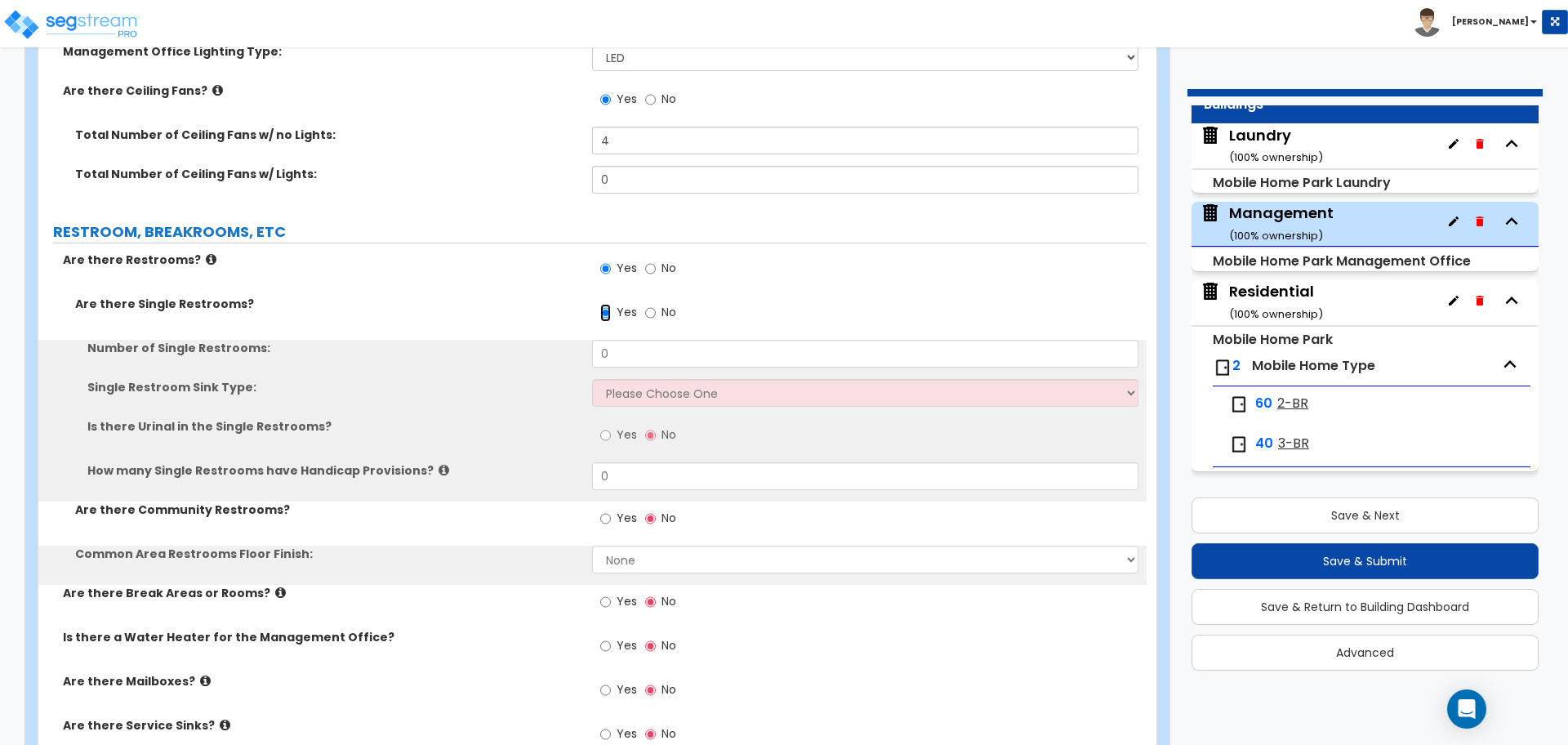
scroll to position [3164, 0]
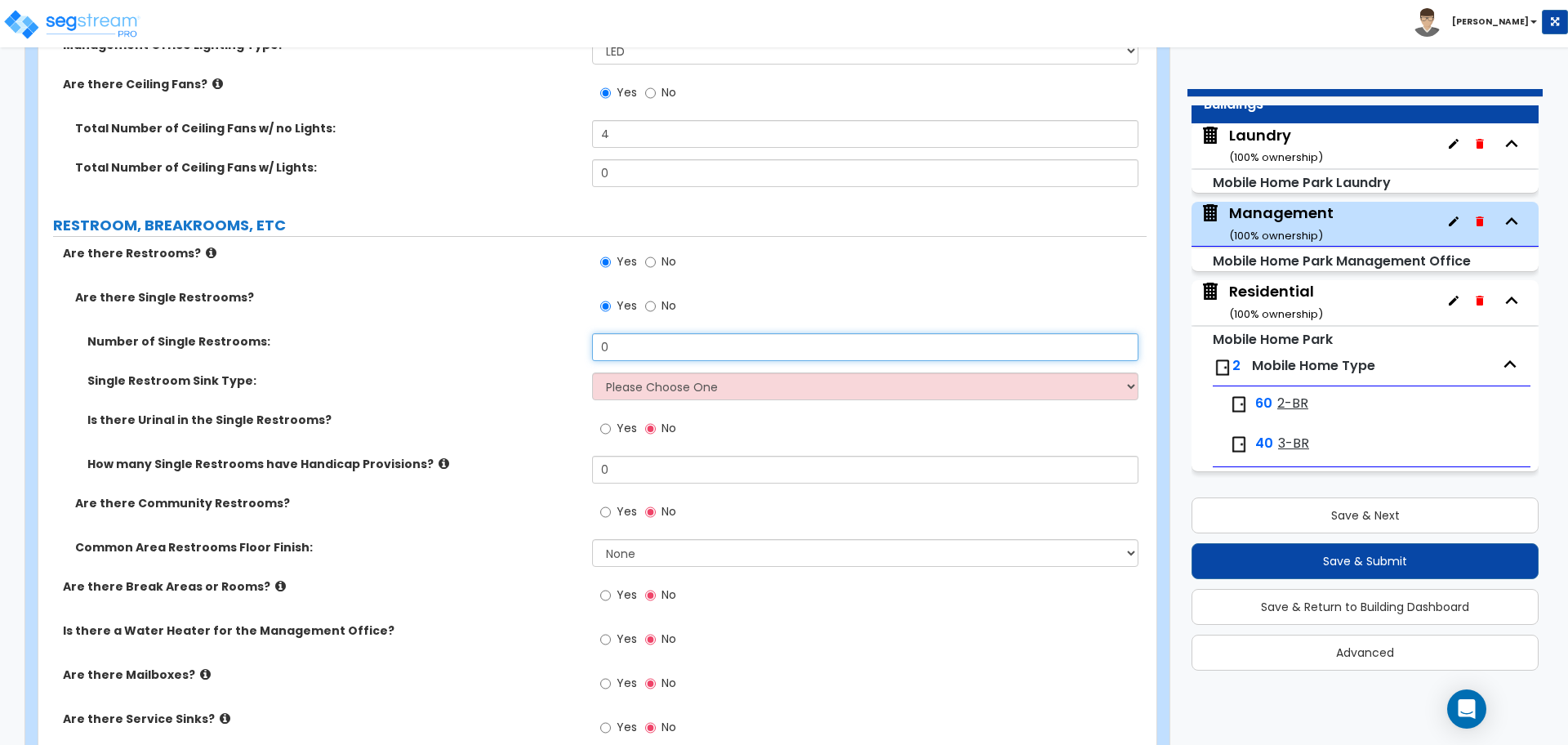
drag, startPoint x: 627, startPoint y: 348, endPoint x: 550, endPoint y: 328, distance: 79.6
click at [551, 333] on div "Number of Single Restrooms: 0" at bounding box center [592, 352] width 1108 height 39
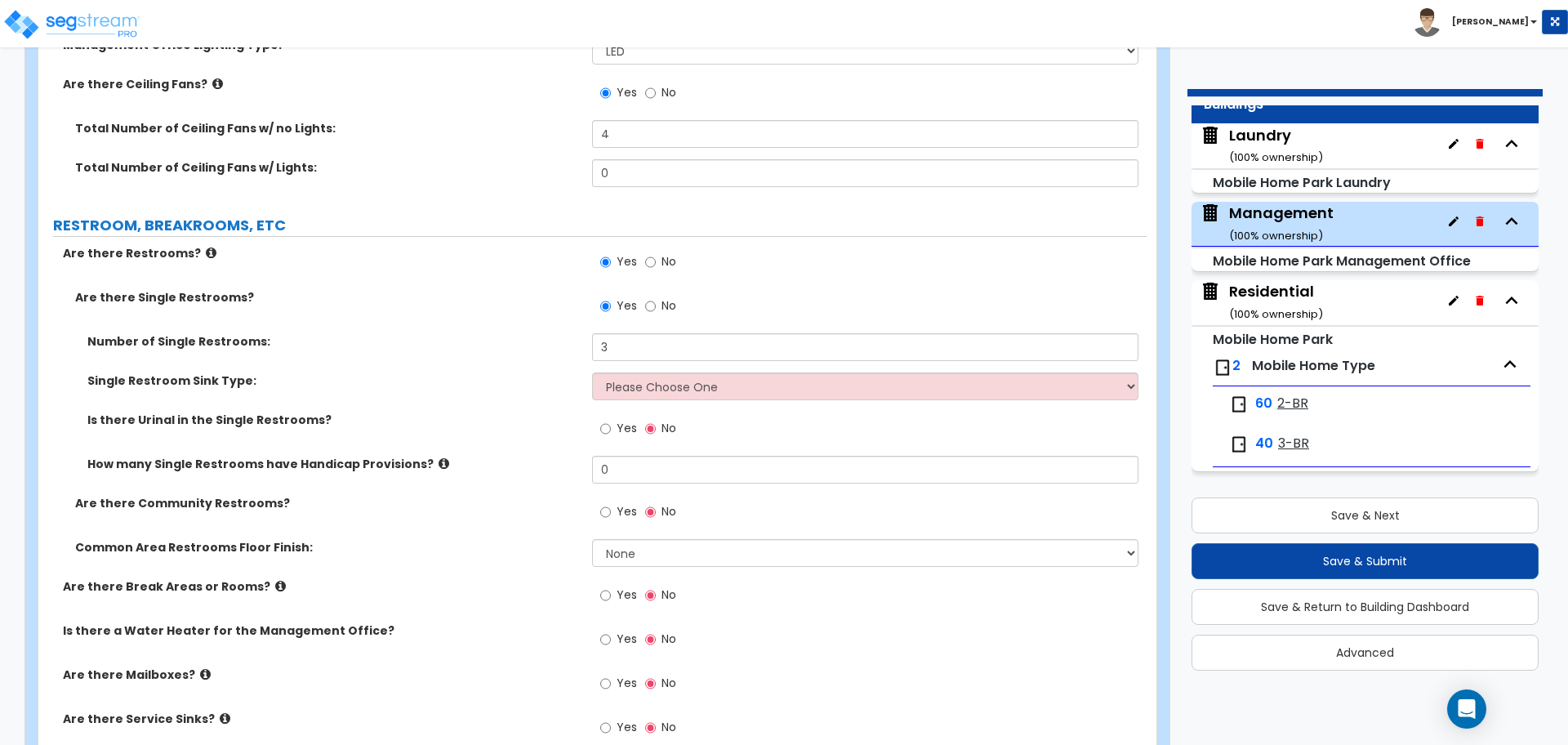
click at [705, 397] on div "Single Restroom Sink Type: Please Choose One Wall-mounted Vanity-mounted" at bounding box center [592, 391] width 1108 height 39
click at [701, 386] on select "Please Choose One Wall-mounted Vanity-mounted" at bounding box center [865, 386] width 545 height 28
click at [593, 372] on select "Please Choose One Wall-mounted Vanity-mounted" at bounding box center [865, 386] width 545 height 28
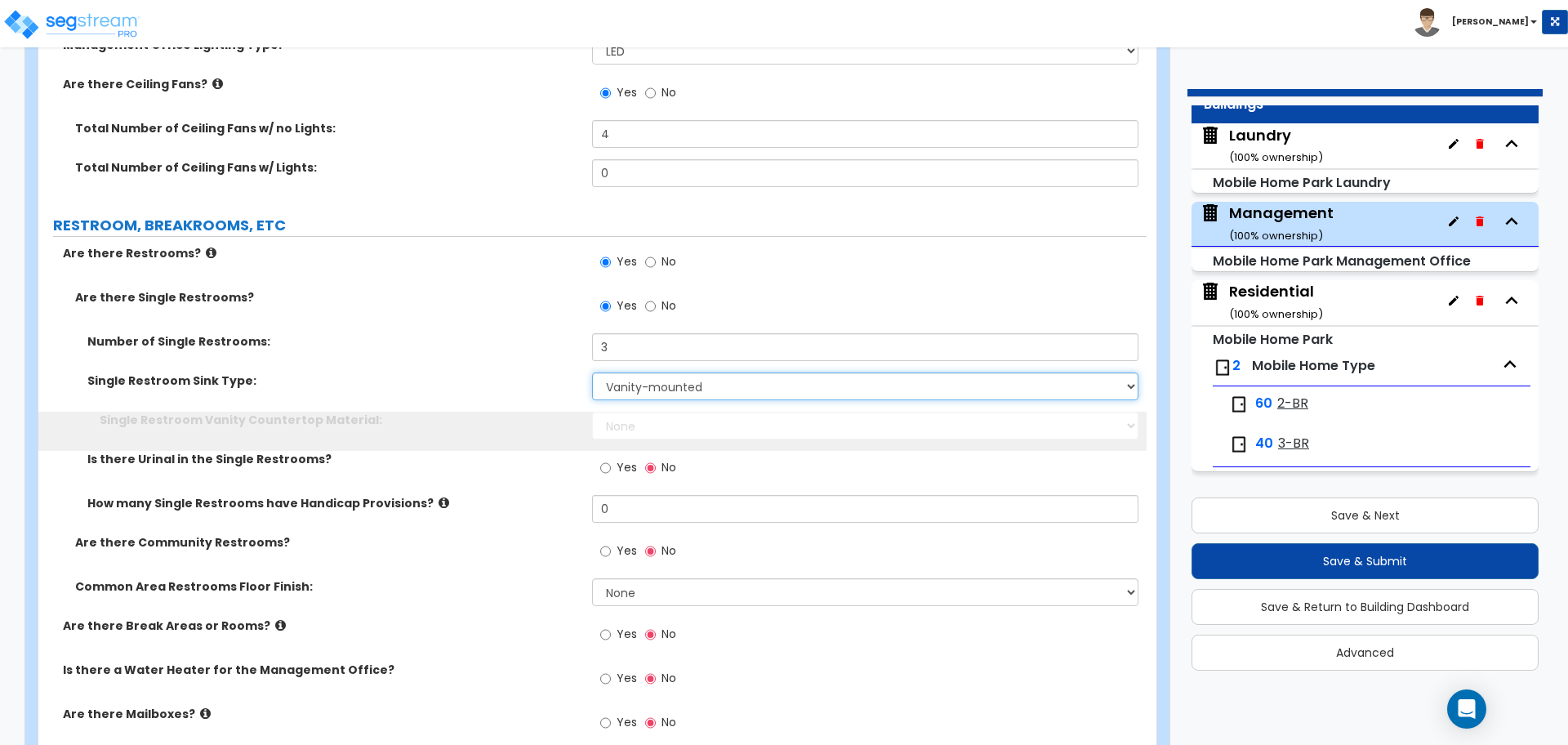
click at [687, 380] on select "Please Choose One Wall-mounted Vanity-mounted" at bounding box center [865, 386] width 545 height 28
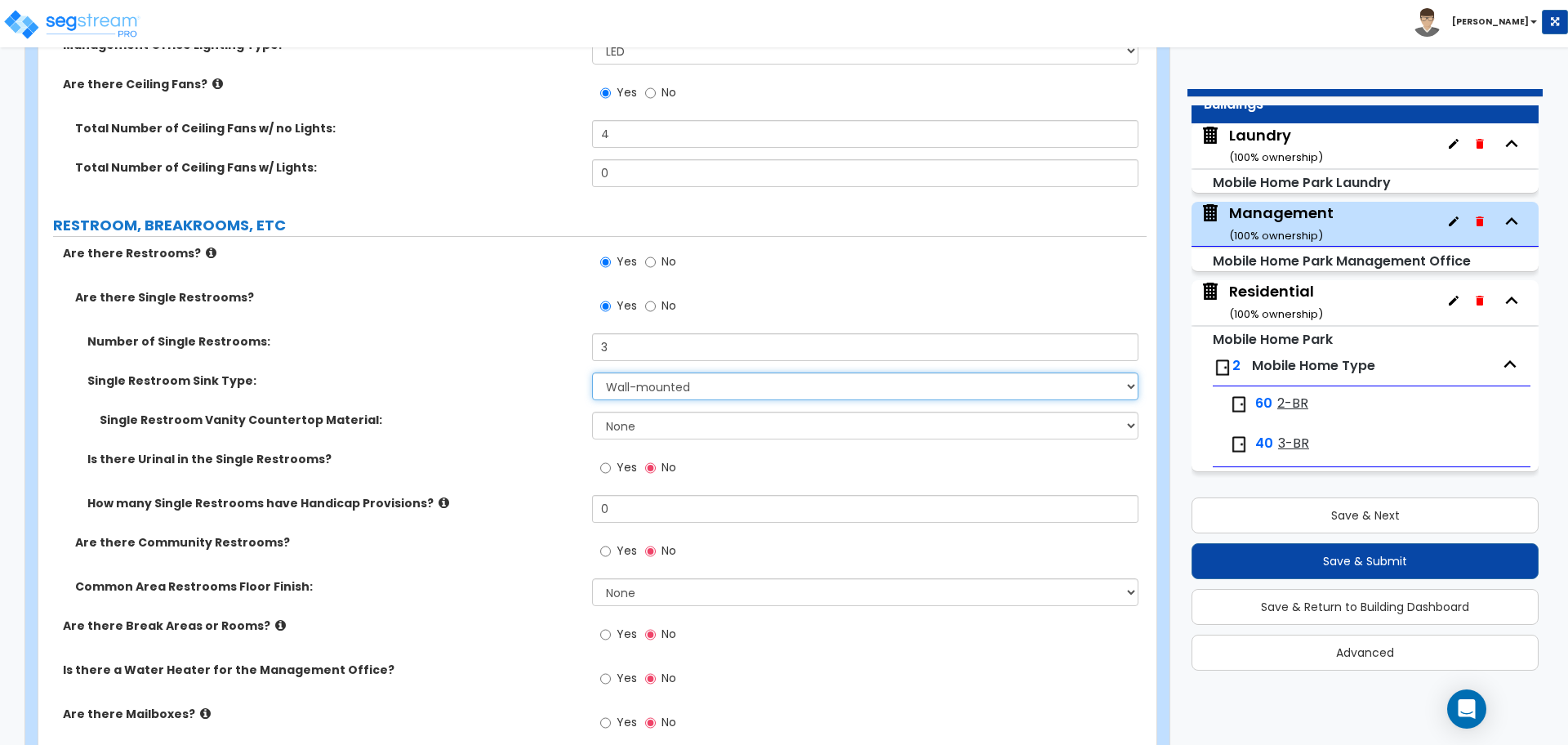
click at [593, 372] on select "Please Choose One Wall-mounted Vanity-mounted" at bounding box center [865, 386] width 545 height 28
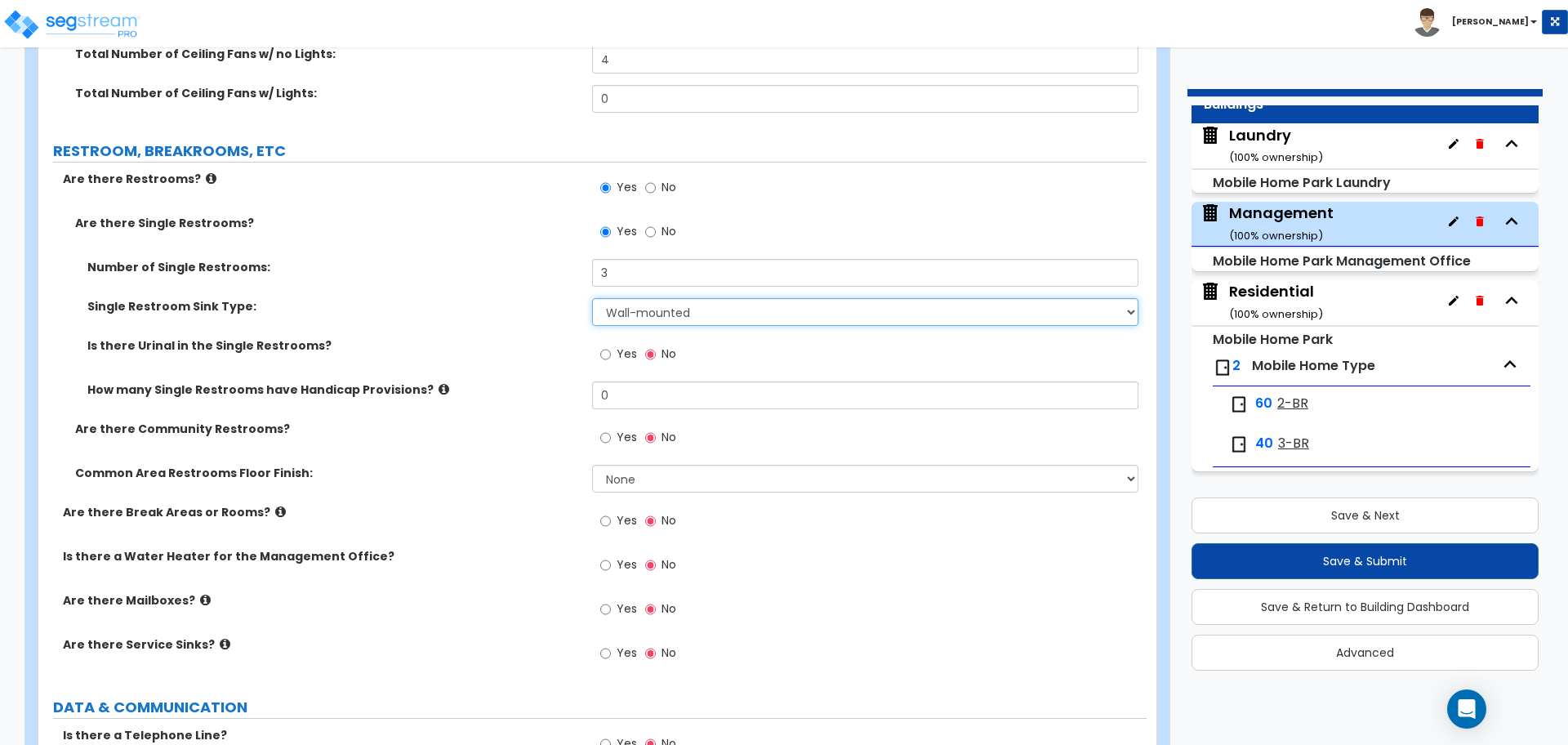
scroll to position [3248, 0]
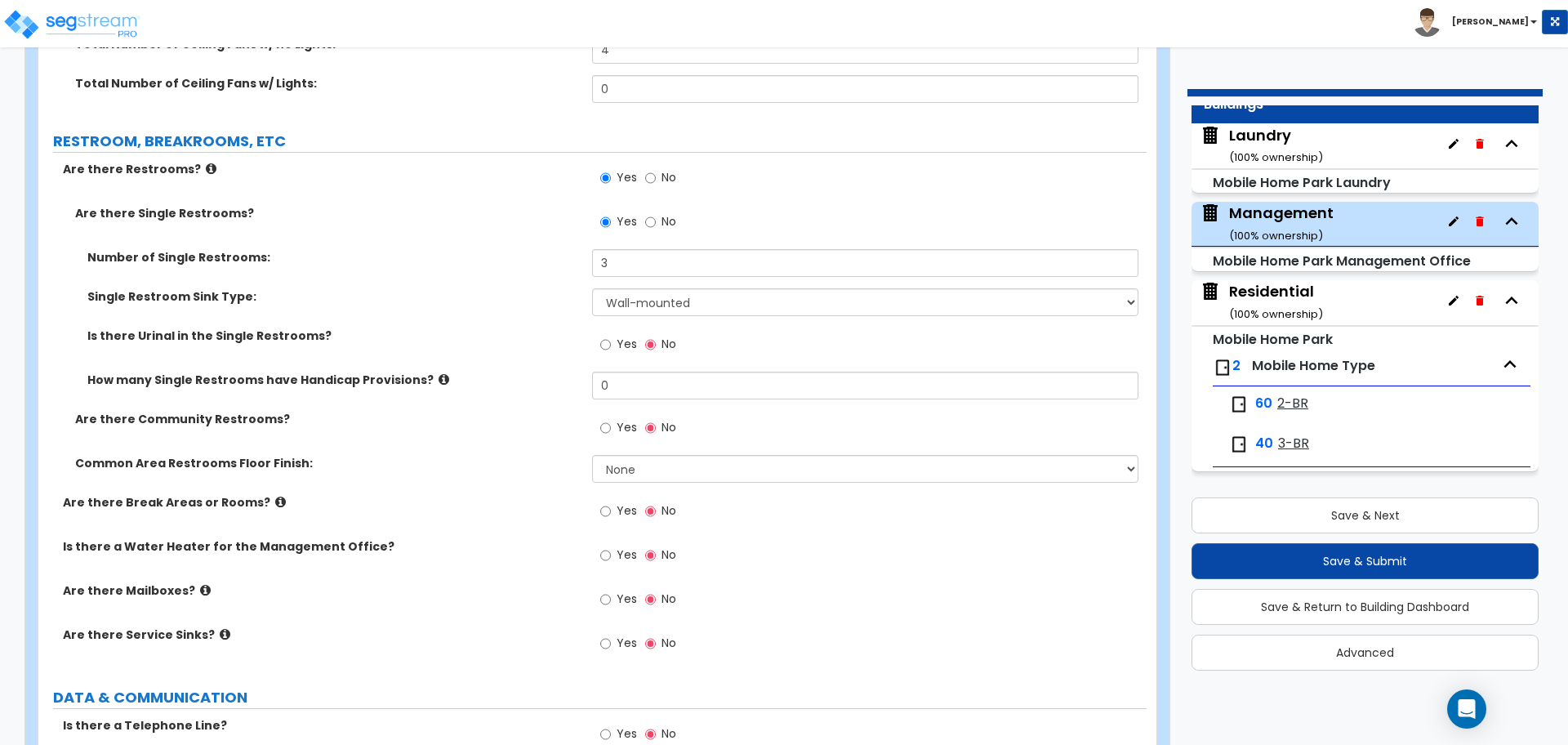
click at [632, 347] on label "Yes" at bounding box center [618, 346] width 36 height 28
click at [611, 347] on input "Yes" at bounding box center [605, 345] width 11 height 18
drag, startPoint x: 642, startPoint y: 377, endPoint x: 593, endPoint y: 375, distance: 49.0
click at [593, 375] on input "0" at bounding box center [865, 385] width 545 height 28
click at [623, 419] on span "Yes" at bounding box center [627, 428] width 21 height 17
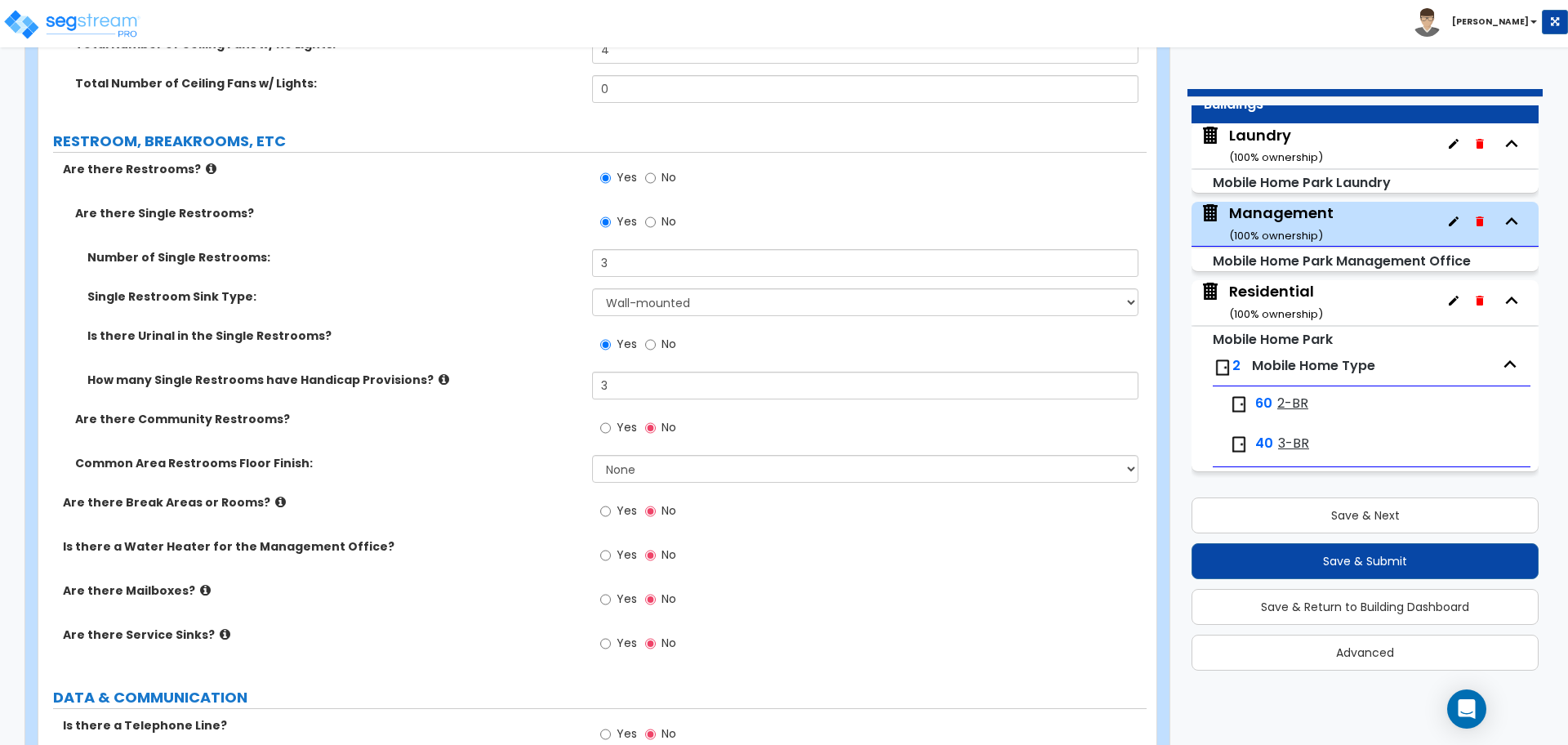
click at [611, 419] on input "Yes" at bounding box center [605, 428] width 11 height 18
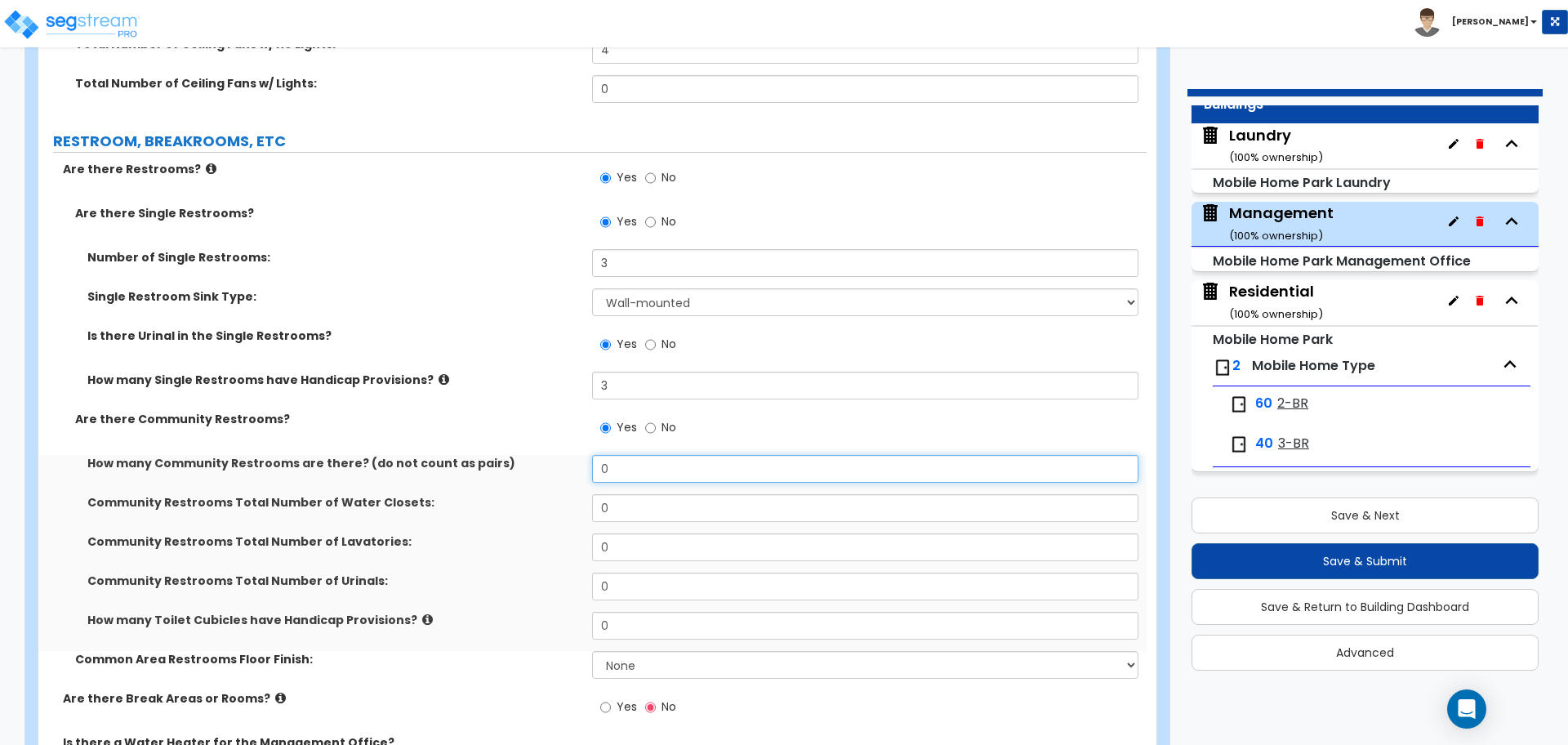
drag, startPoint x: 654, startPoint y: 465, endPoint x: 539, endPoint y: 449, distance: 116.1
click at [539, 449] on div "Are there Single Restrooms? Yes No Number of Single Restrooms: 3 Single Restroo…" at bounding box center [593, 447] width 1084 height 485
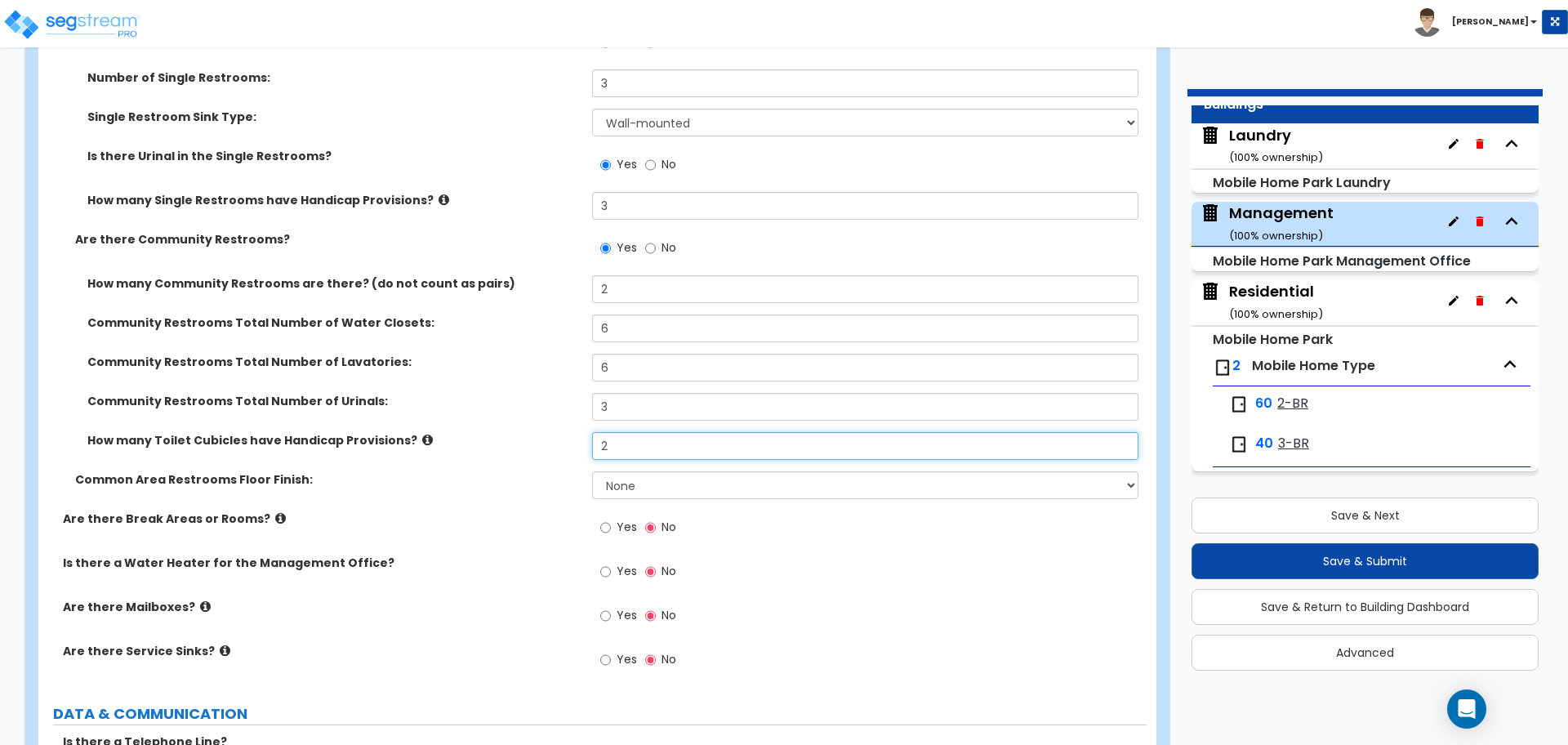
scroll to position [3428, 0]
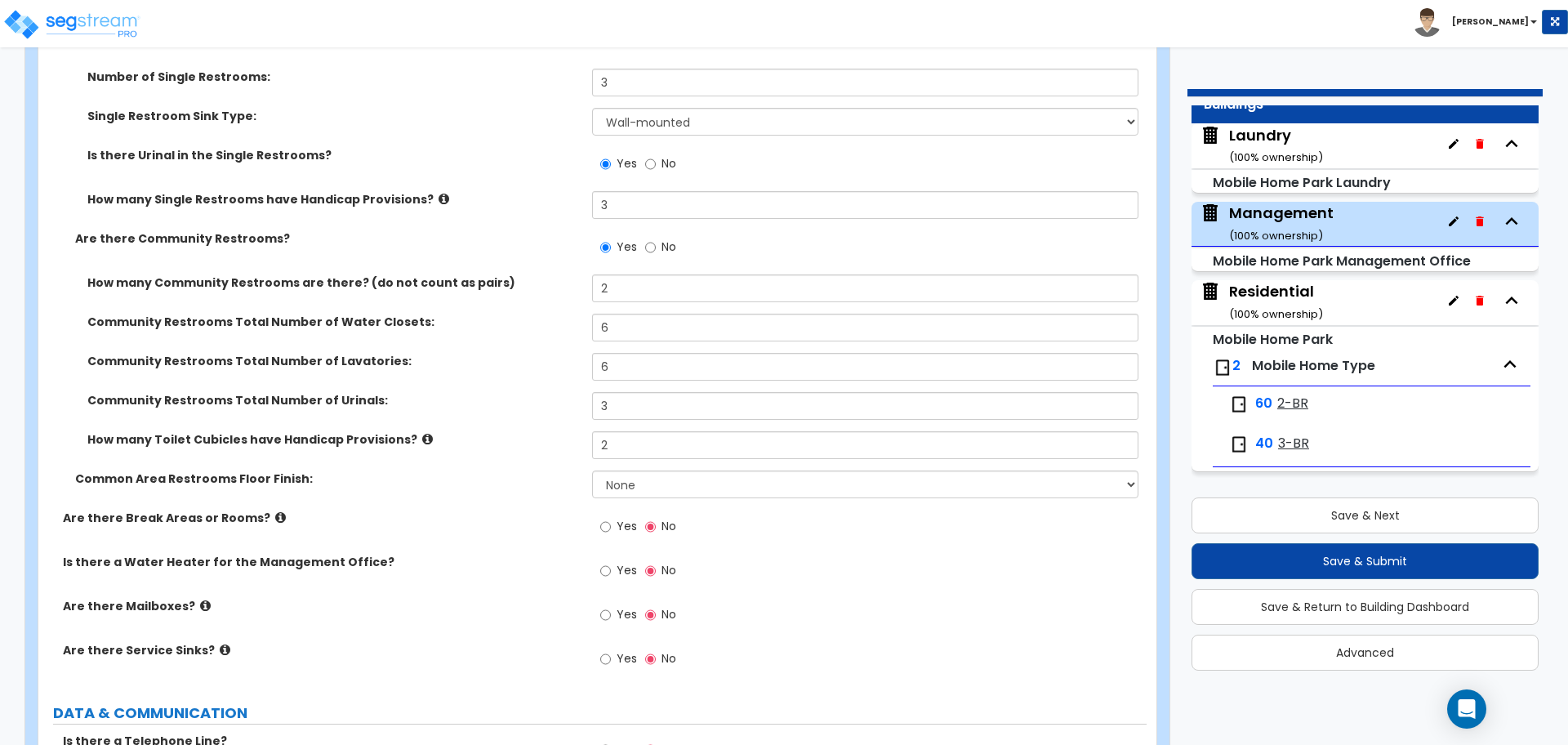
click at [423, 433] on icon at bounding box center [428, 438] width 11 height 12
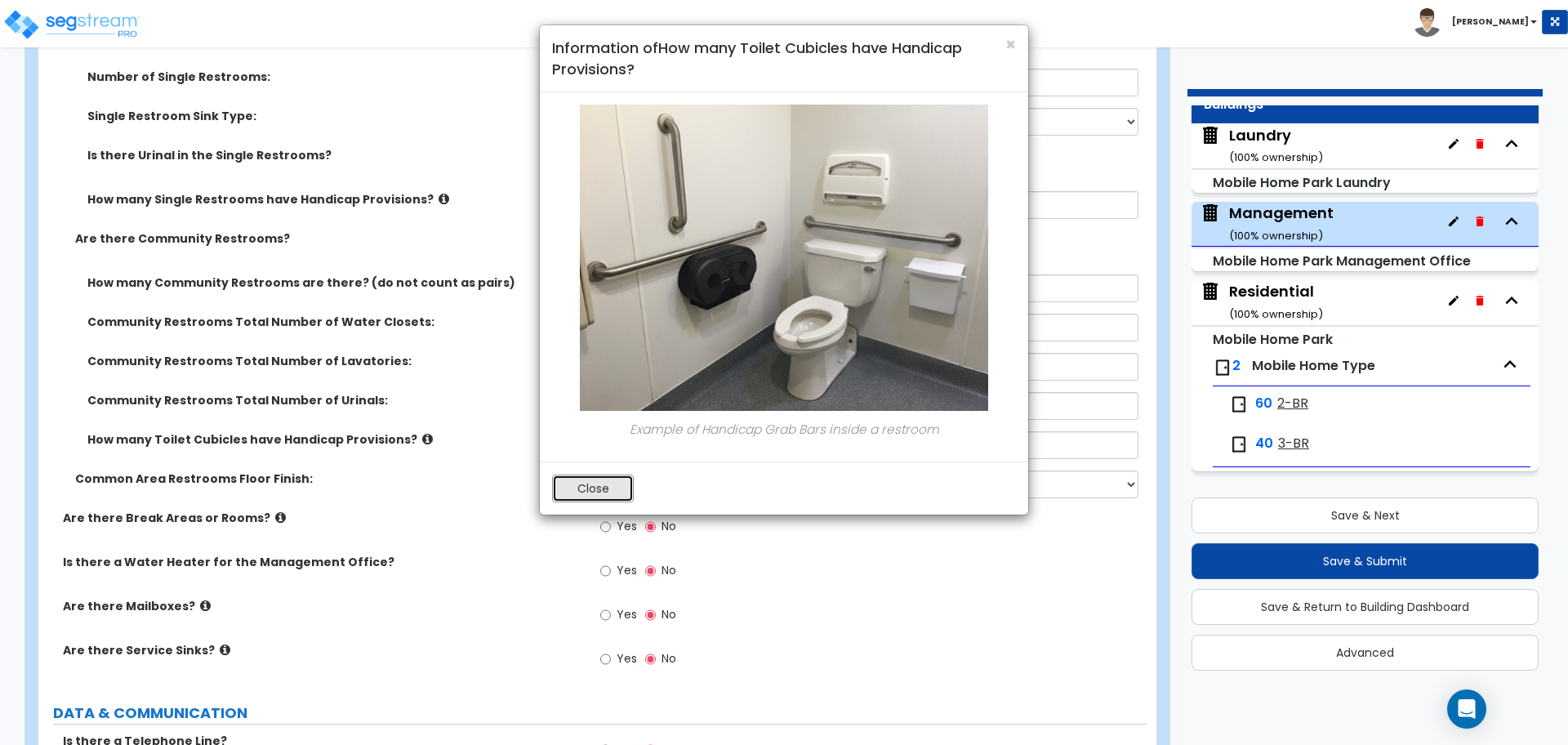
click at [594, 483] on button "Close" at bounding box center [593, 489] width 82 height 28
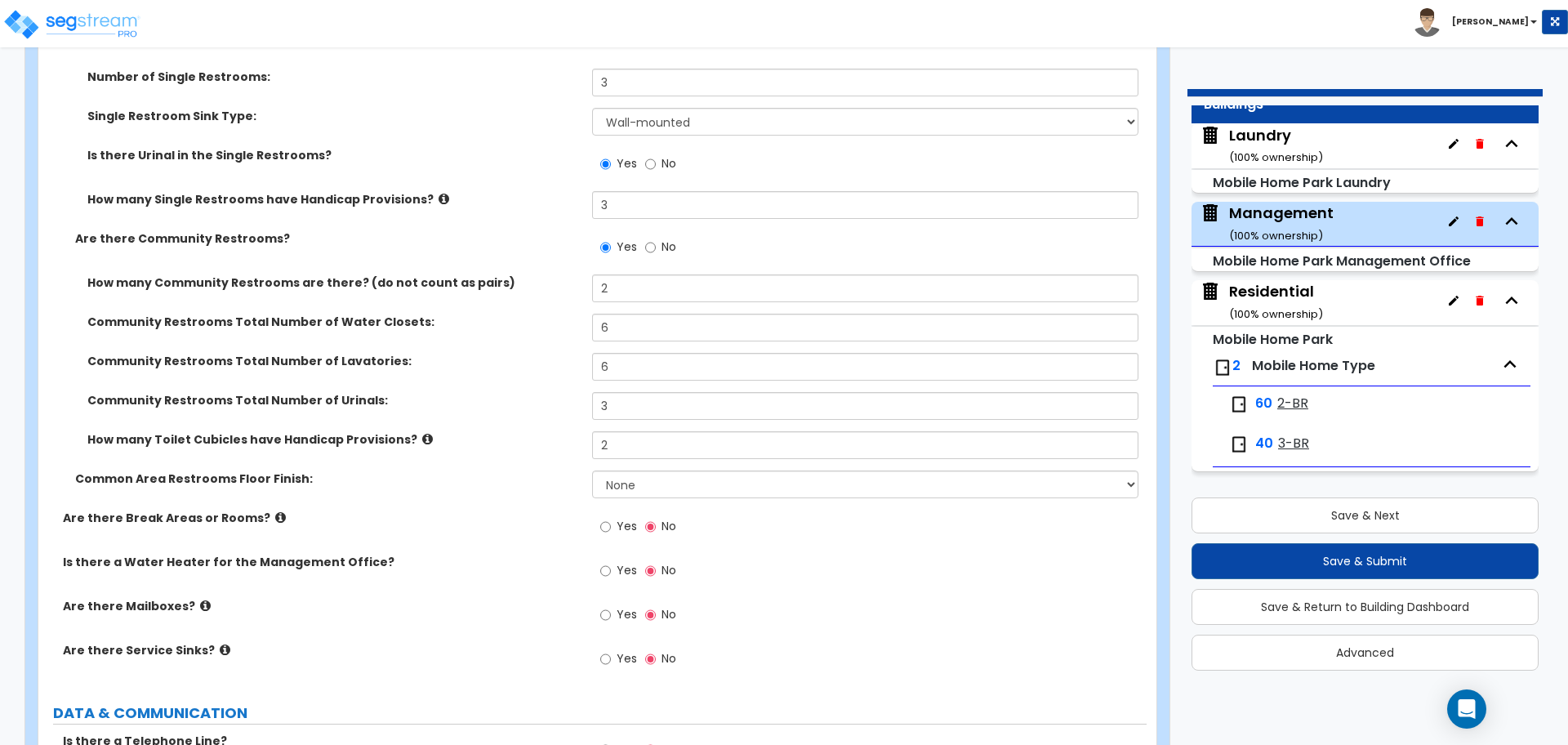
click at [438, 193] on icon at bounding box center [443, 199] width 11 height 12
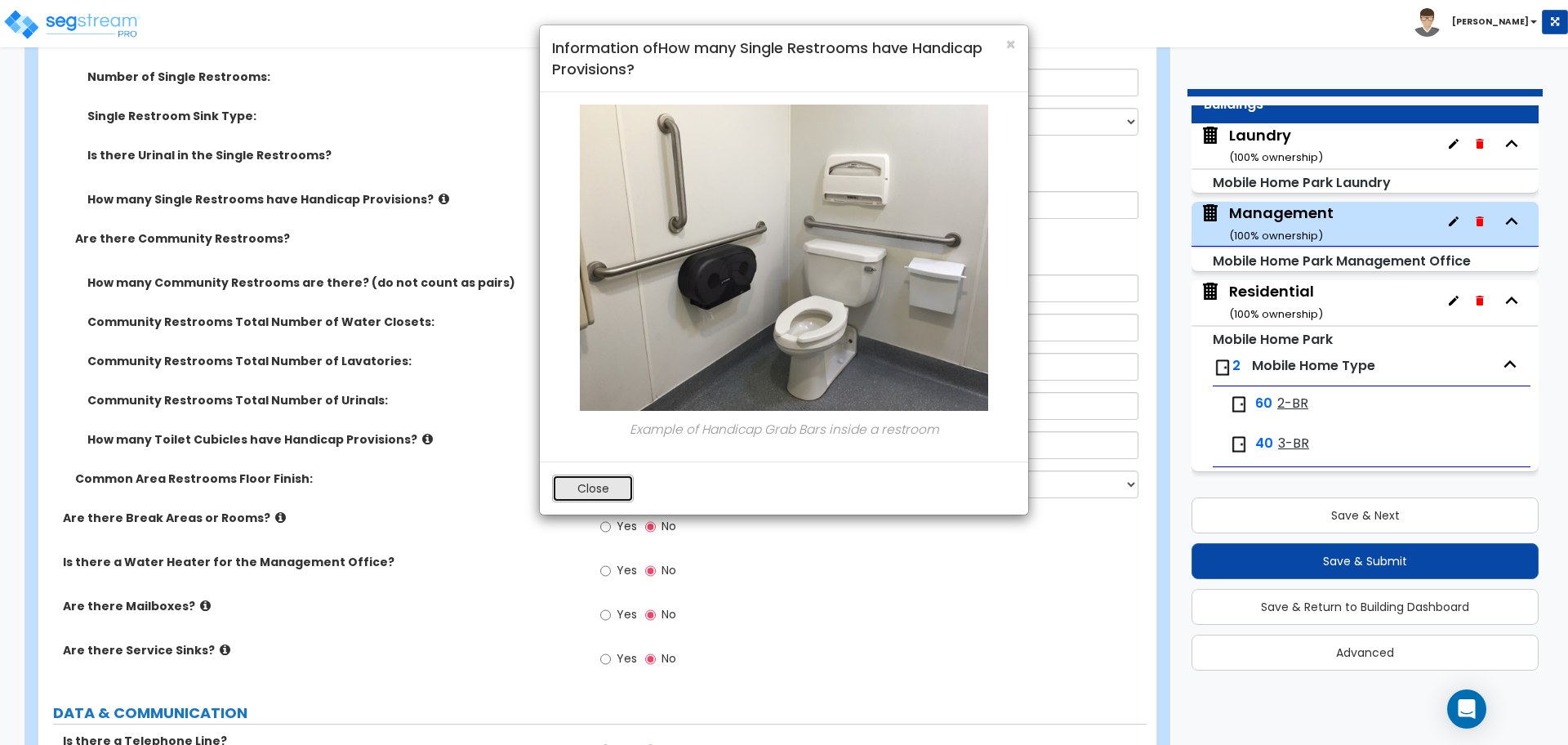
click at [598, 491] on button "Close" at bounding box center [593, 489] width 82 height 28
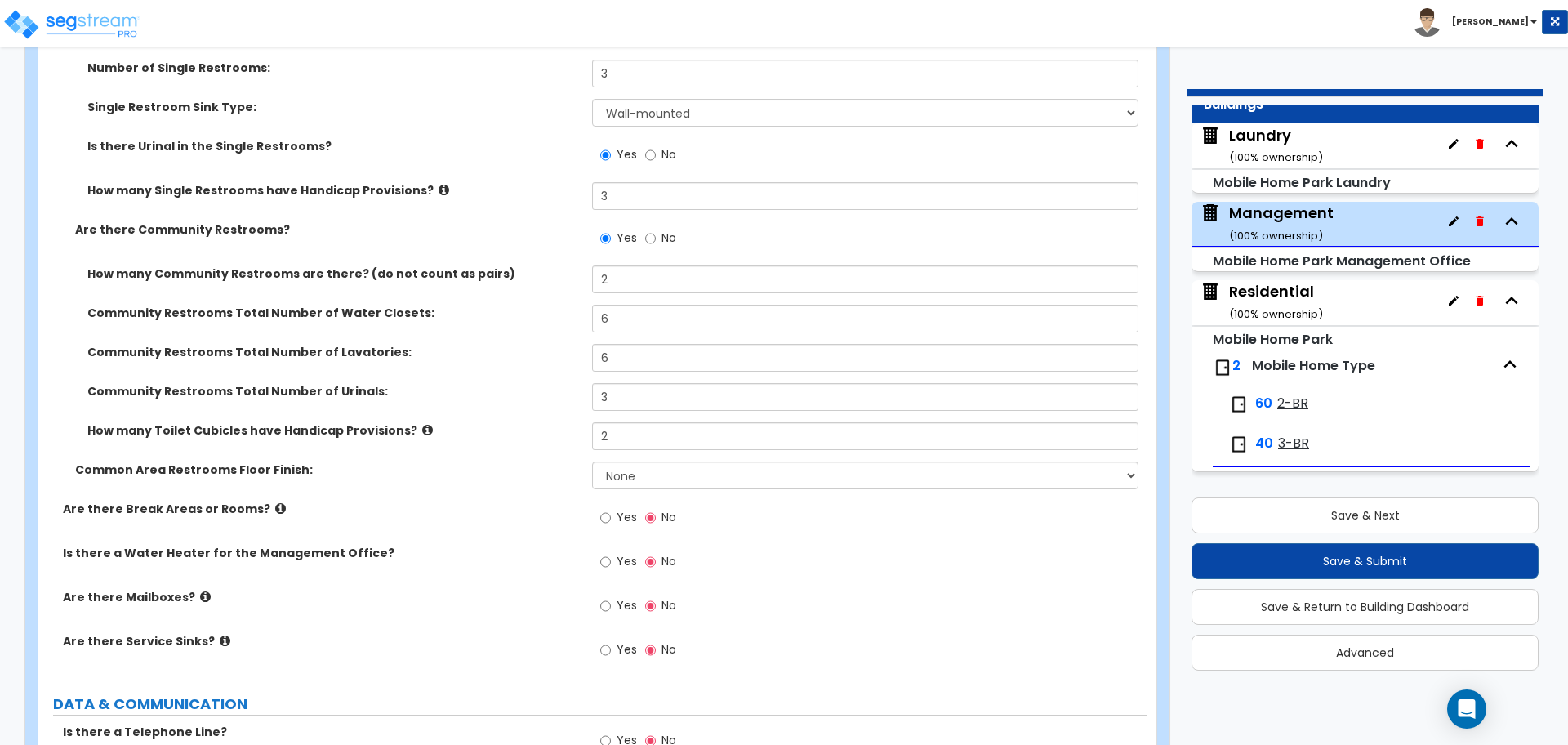
scroll to position [3514, 0]
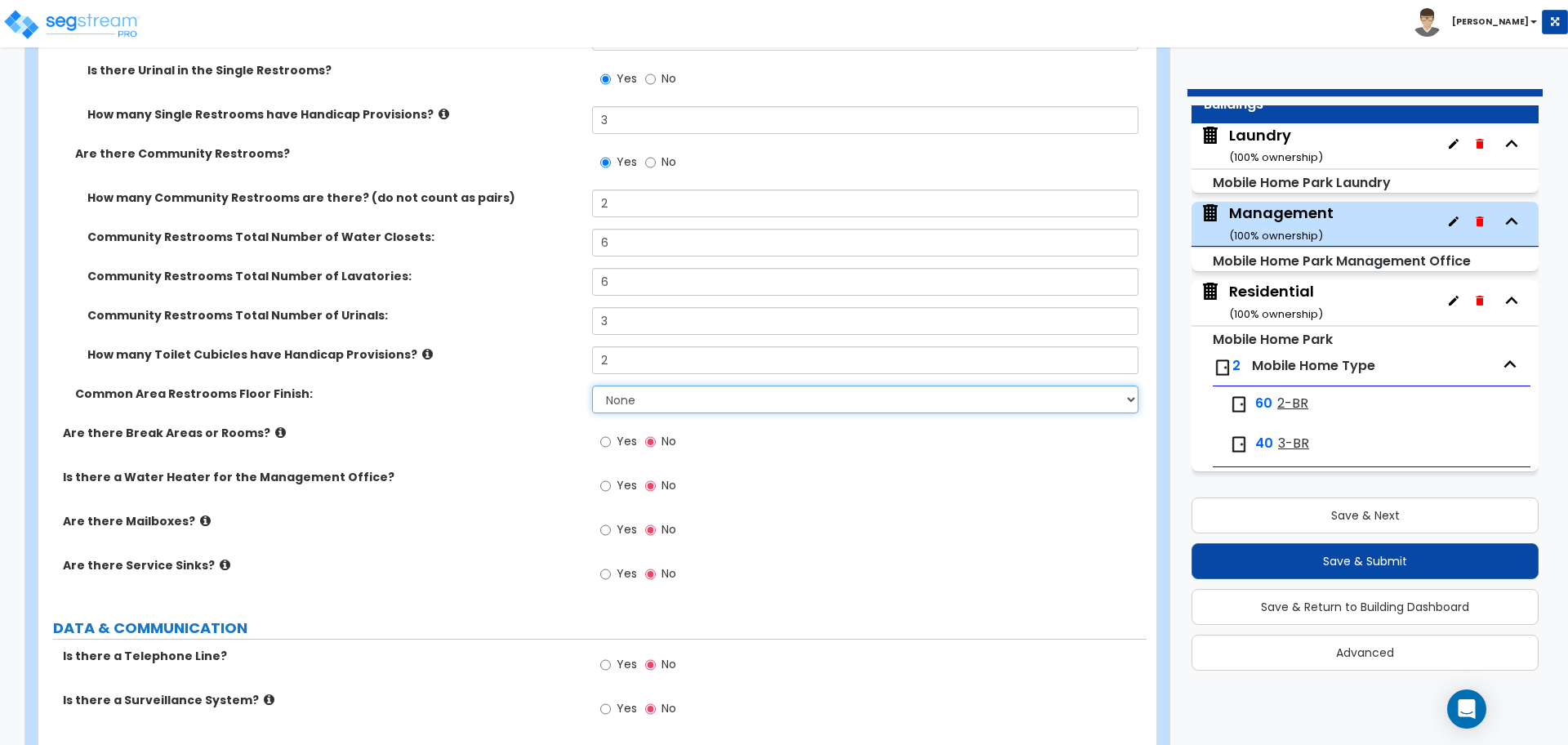
click at [638, 404] on select "None Tile Flooring Resilient Laminate Flooring VCT Flooring Sheet Vinyl Flooring" at bounding box center [865, 399] width 545 height 28
click at [593, 385] on select "None Tile Flooring Resilient Laminate Flooring VCT Flooring Sheet Vinyl Flooring" at bounding box center [865, 399] width 545 height 28
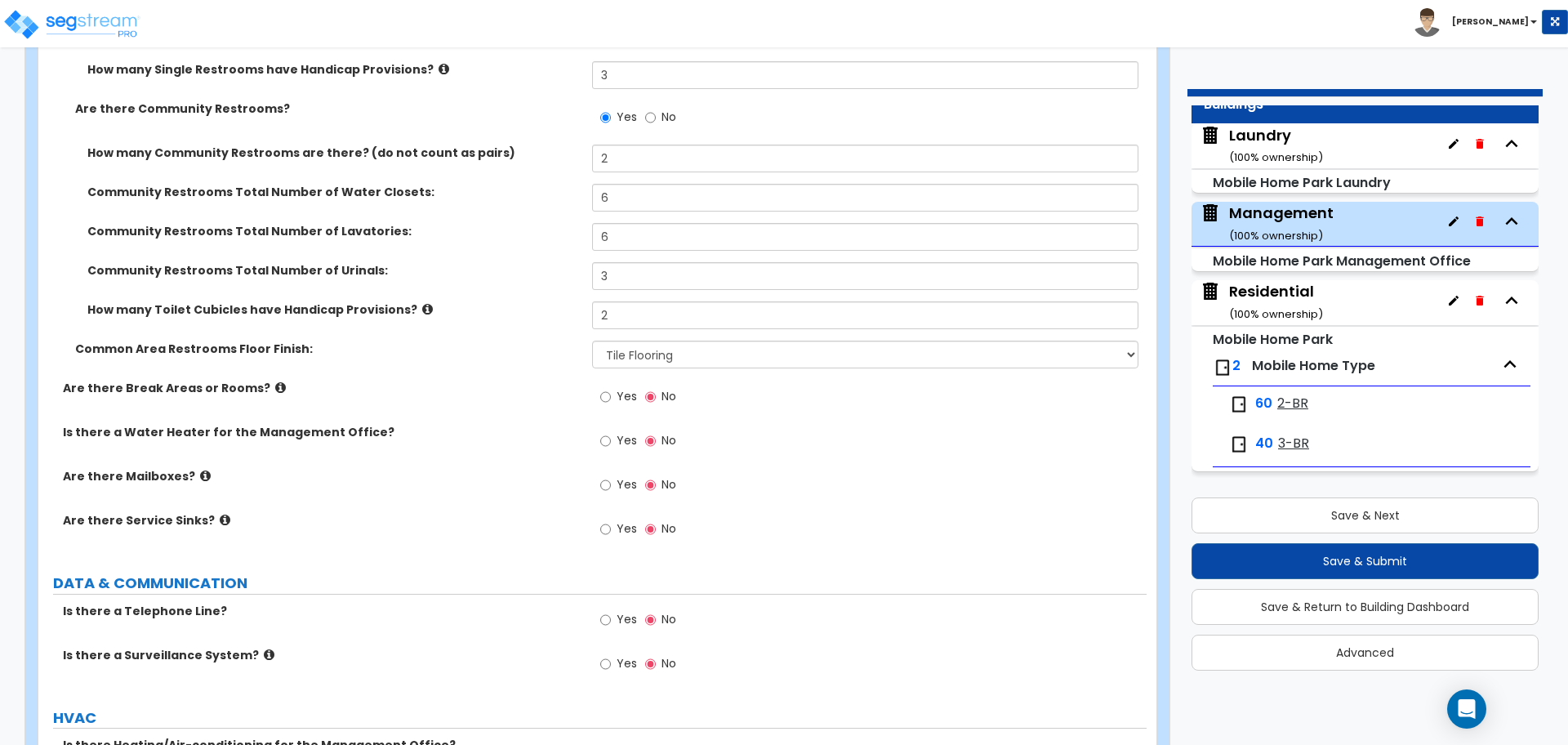
click at [616, 397] on label "Yes" at bounding box center [618, 399] width 36 height 28
click at [611, 397] on input "Yes" at bounding box center [605, 397] width 11 height 18
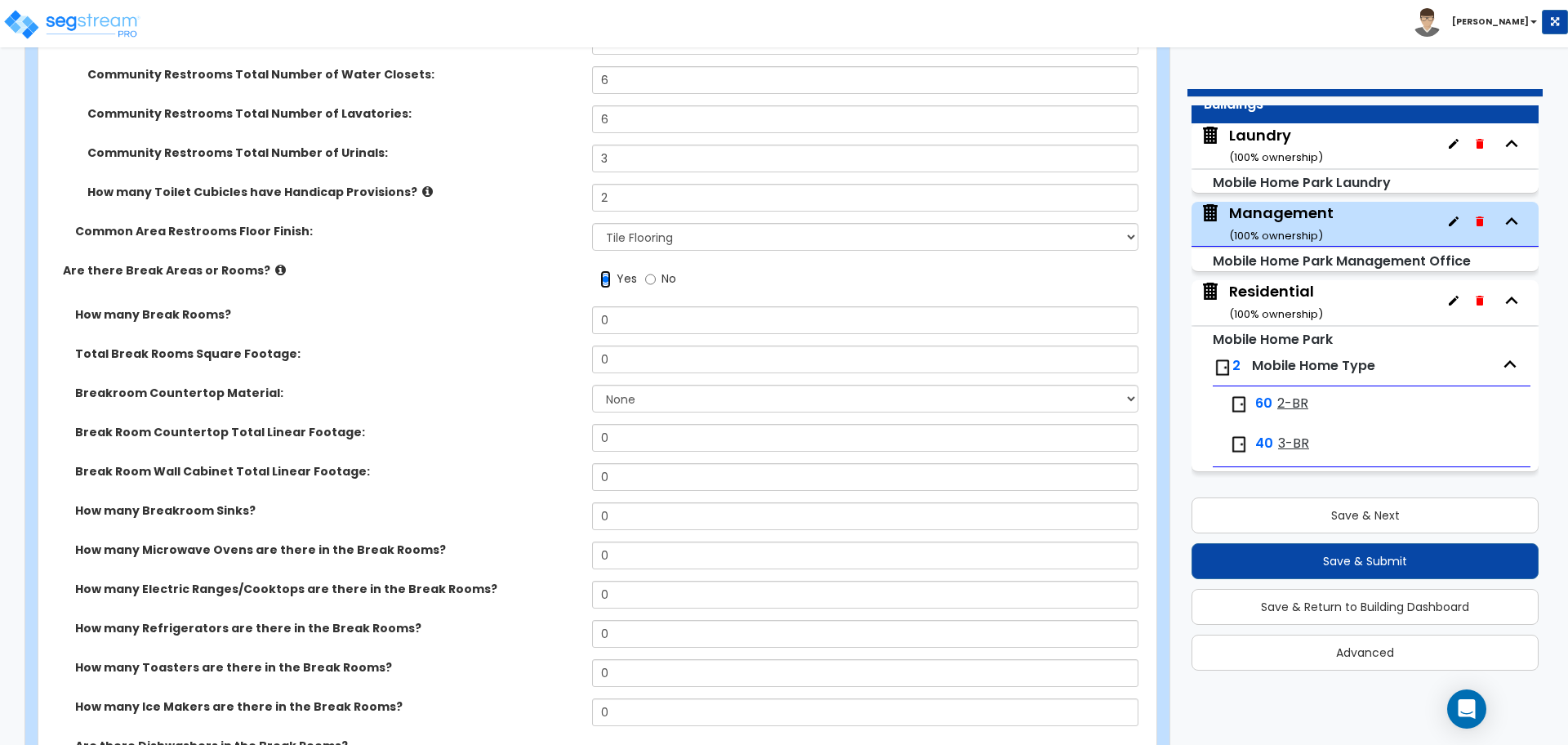
scroll to position [3679, 0]
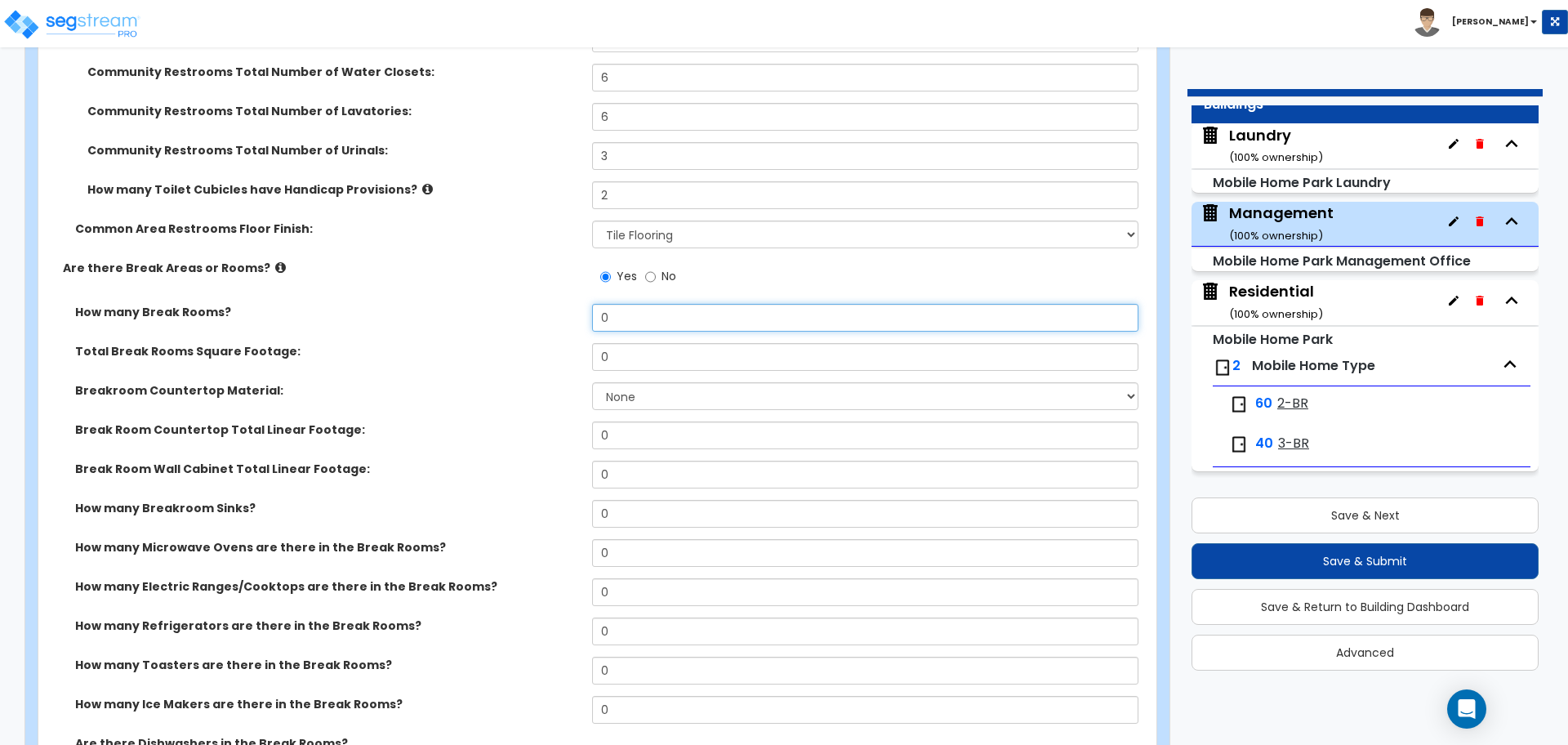
drag, startPoint x: 617, startPoint y: 317, endPoint x: 545, endPoint y: 312, distance: 72.2
click at [545, 312] on div "How many Break Rooms? 0" at bounding box center [592, 323] width 1108 height 39
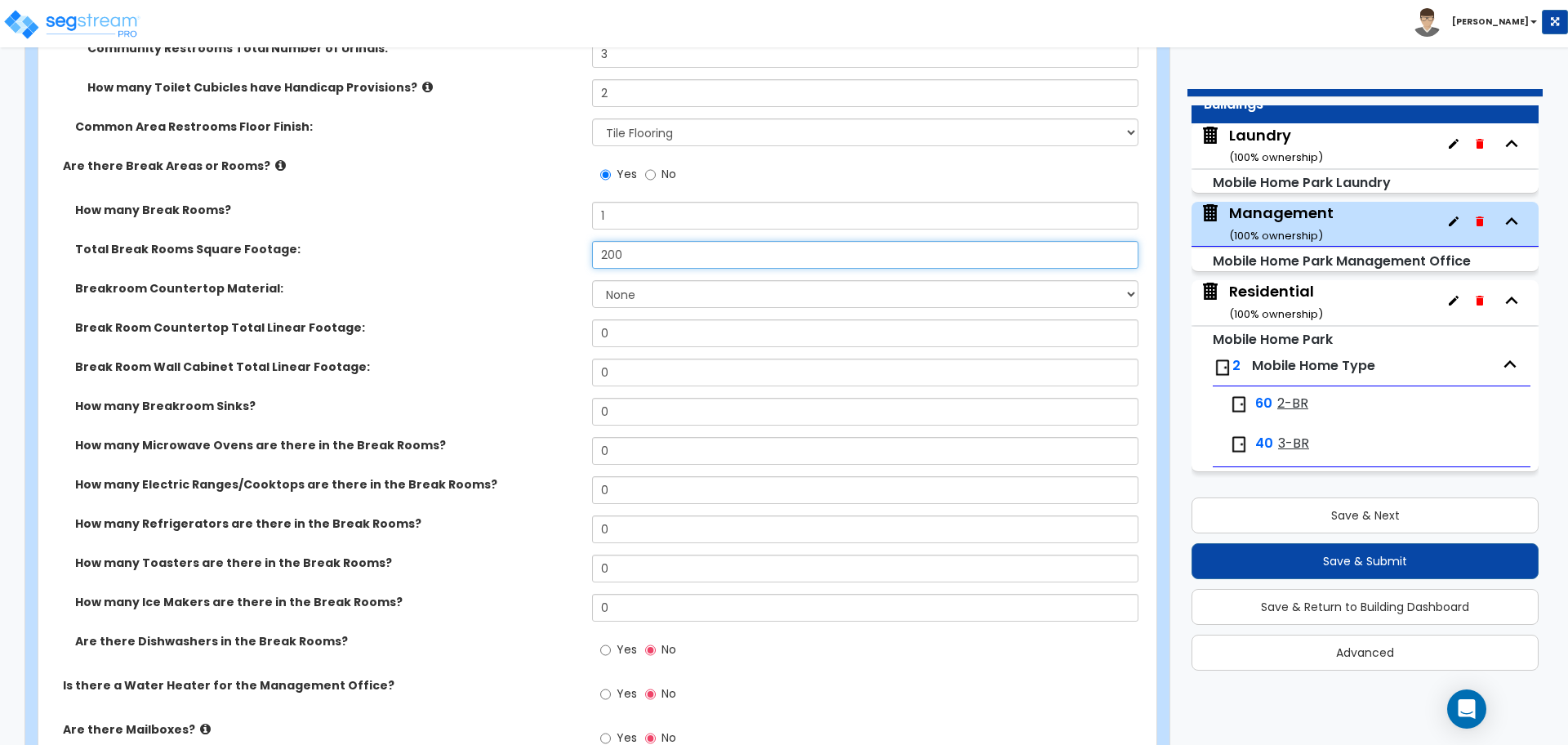
scroll to position [3781, 0]
click at [631, 283] on select "None Plastic Laminate Solid Surface Stone Quartz Marble Tile Wood Stainless Ste…" at bounding box center [865, 293] width 545 height 28
click at [593, 279] on select "None Plastic Laminate Solid Surface Stone Quartz Marble Tile Wood Stainless Ste…" at bounding box center [865, 293] width 545 height 28
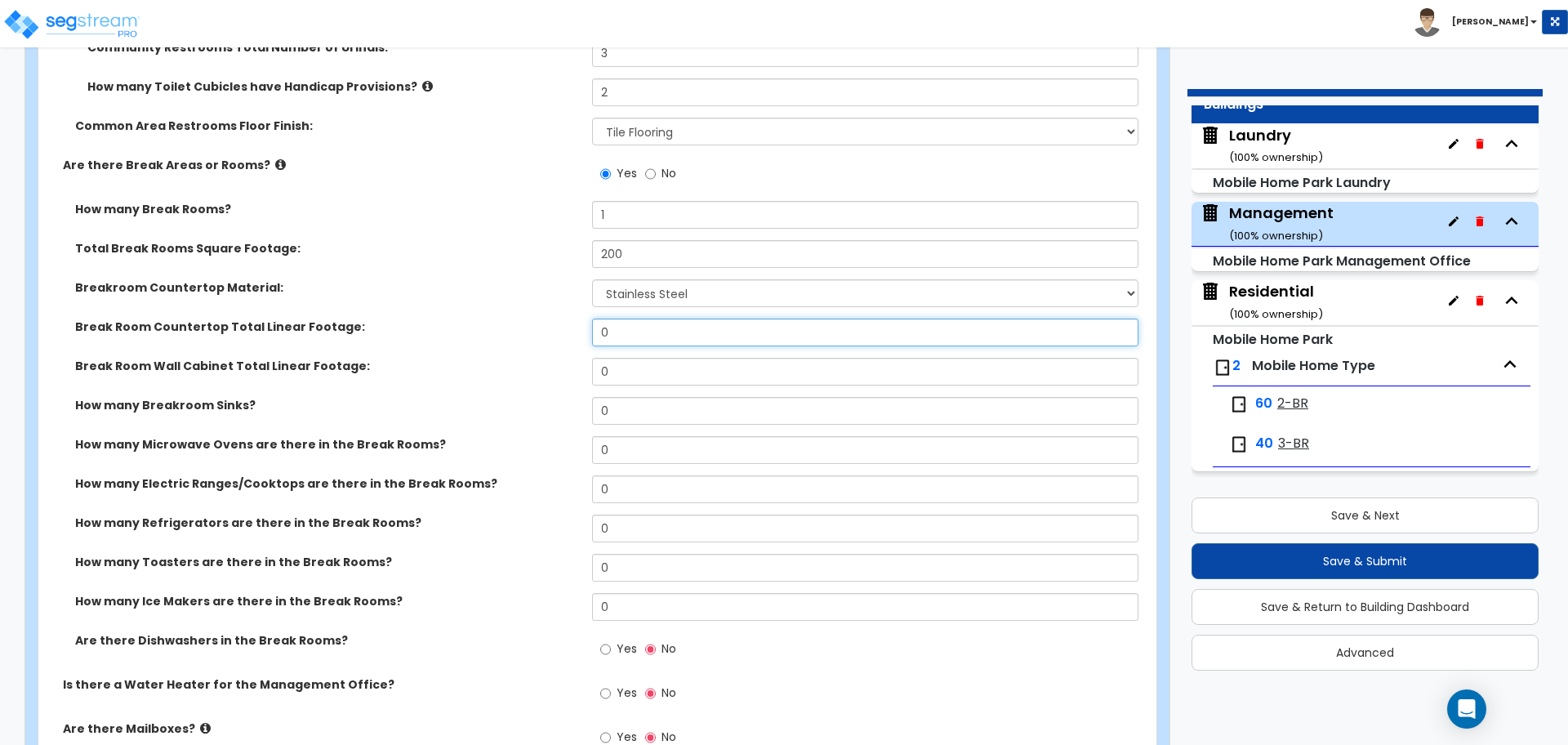
drag, startPoint x: 652, startPoint y: 322, endPoint x: 540, endPoint y: 321, distance: 112.0
click at [541, 321] on div "Break Room Countertop Total Linear Footage: 0" at bounding box center [592, 337] width 1108 height 39
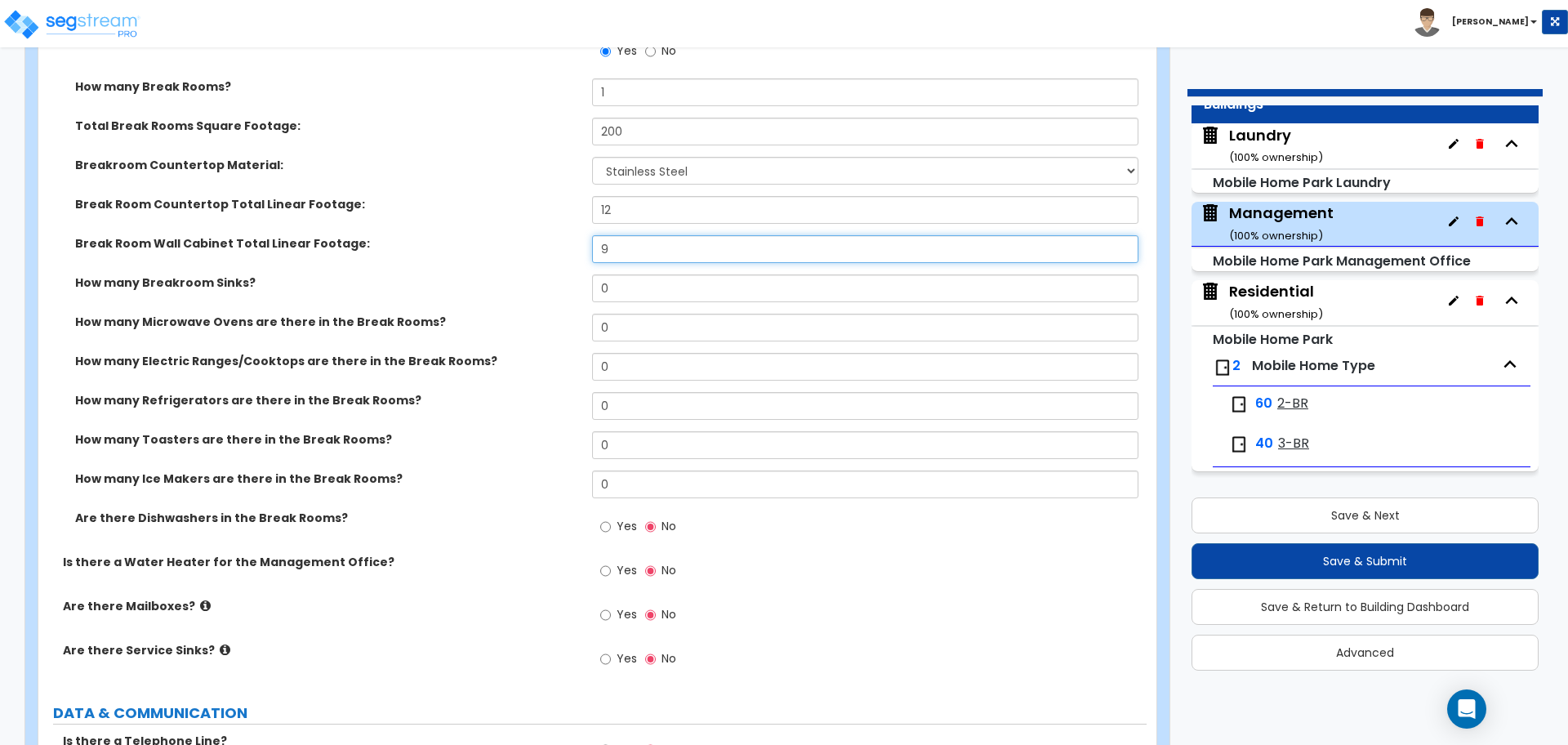
scroll to position [3906, 0]
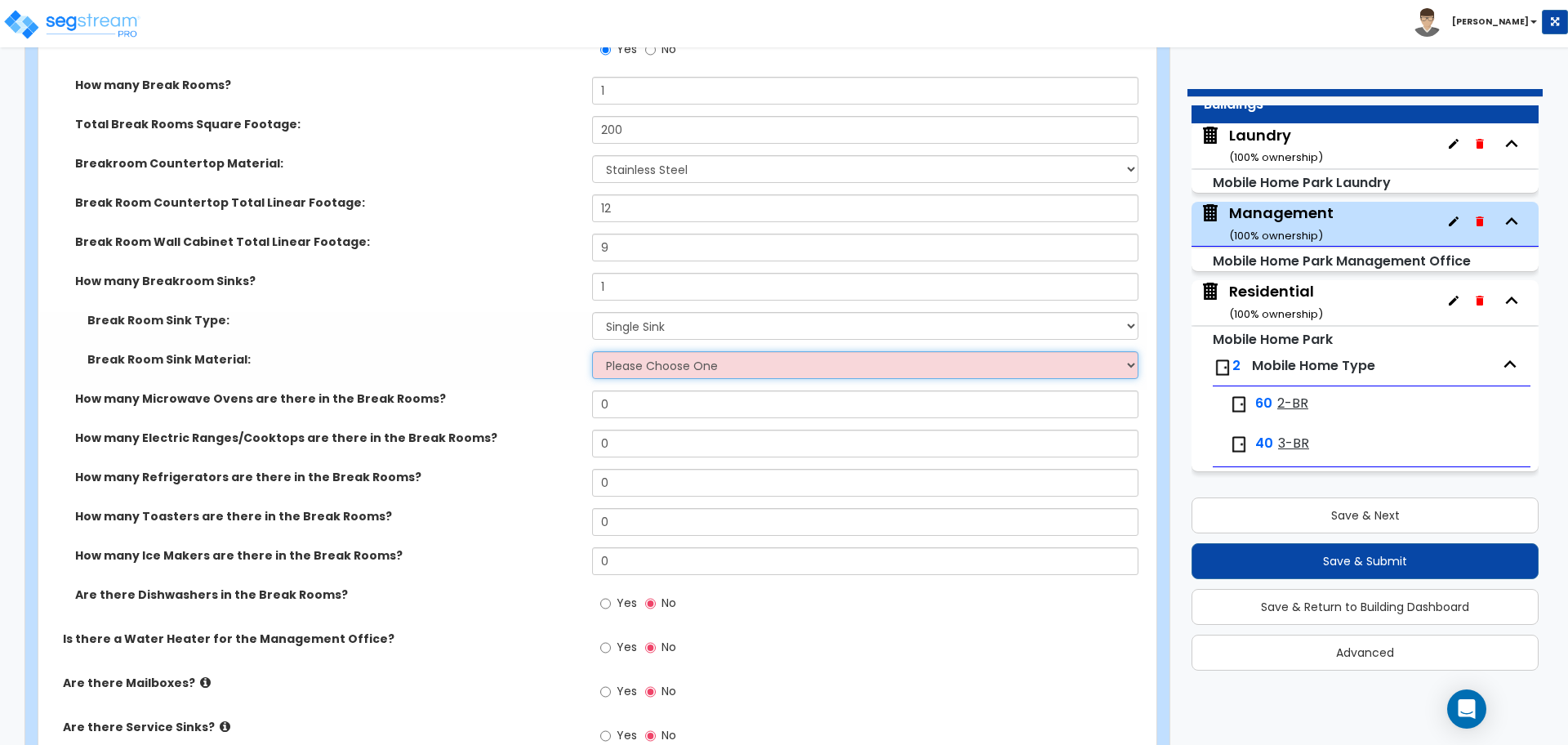
click at [689, 364] on select "Please Choose One Stainless Steel Porcelain Enamel Cast Iron" at bounding box center [865, 365] width 545 height 28
click at [593, 351] on select "Please Choose One Stainless Steel Porcelain Enamel Cast Iron" at bounding box center [865, 365] width 545 height 28
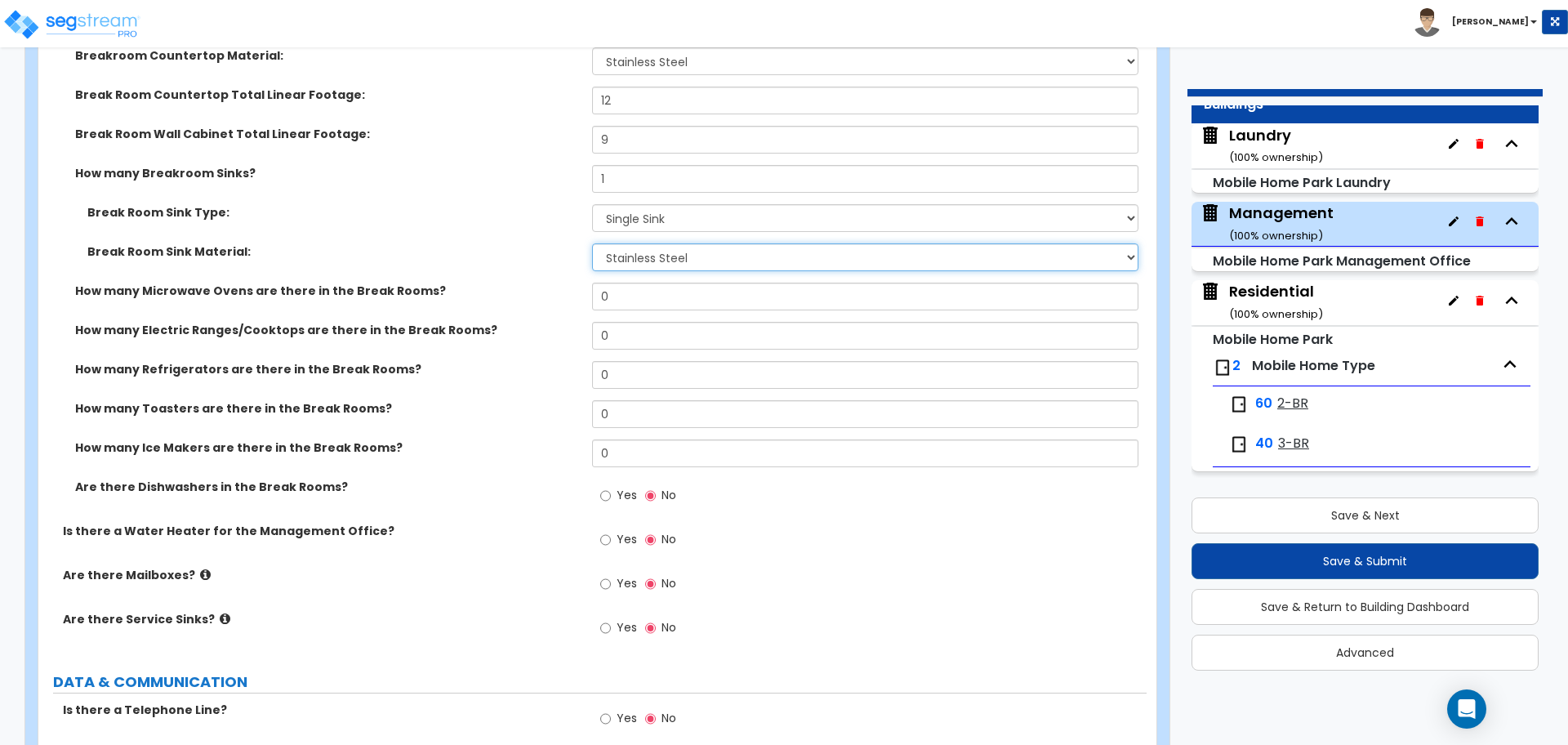
scroll to position [4027, 0]
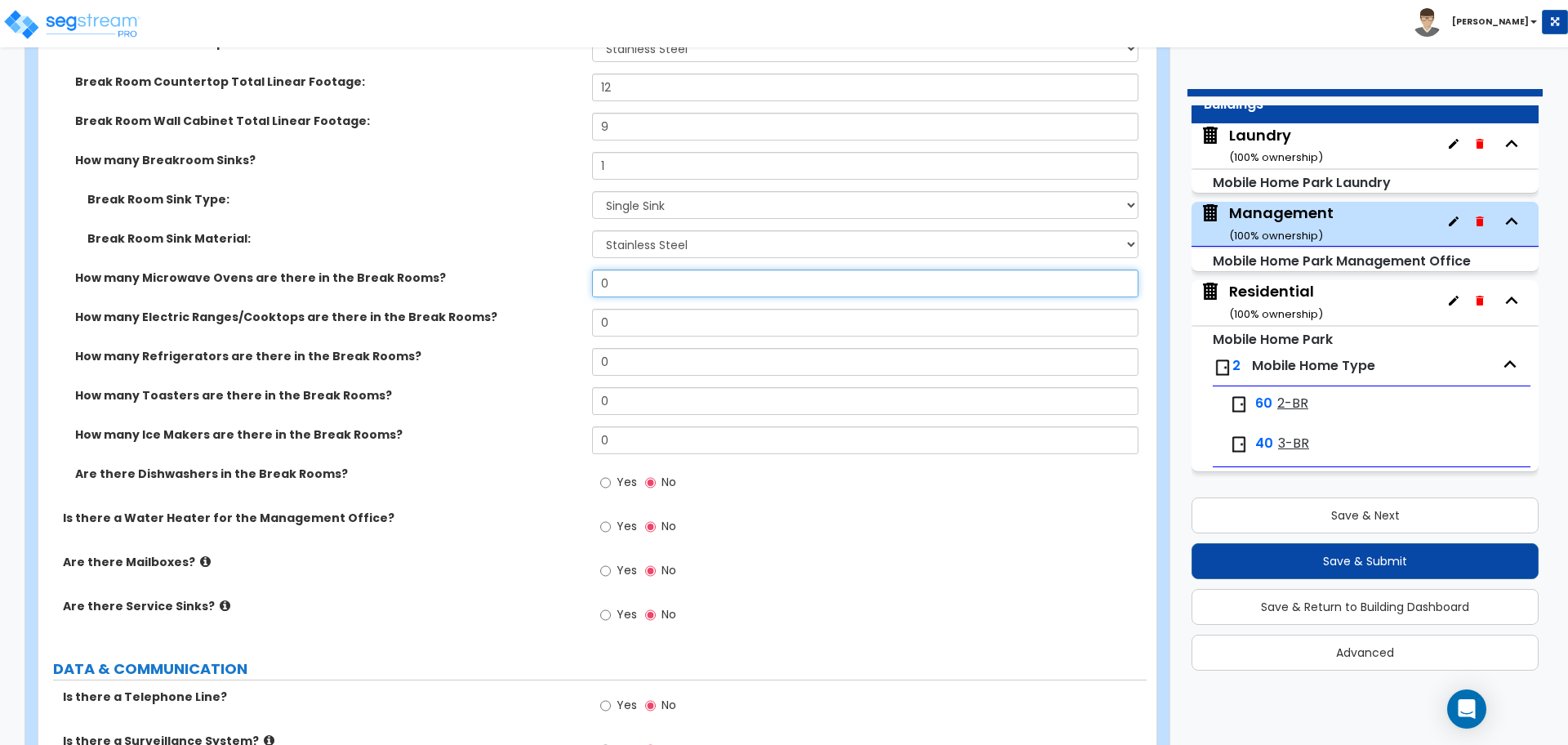
drag, startPoint x: 616, startPoint y: 273, endPoint x: 578, endPoint y: 273, distance: 38.0
click at [578, 273] on div "How many Microwave Ovens are there in the Break Rooms? 0" at bounding box center [592, 288] width 1108 height 39
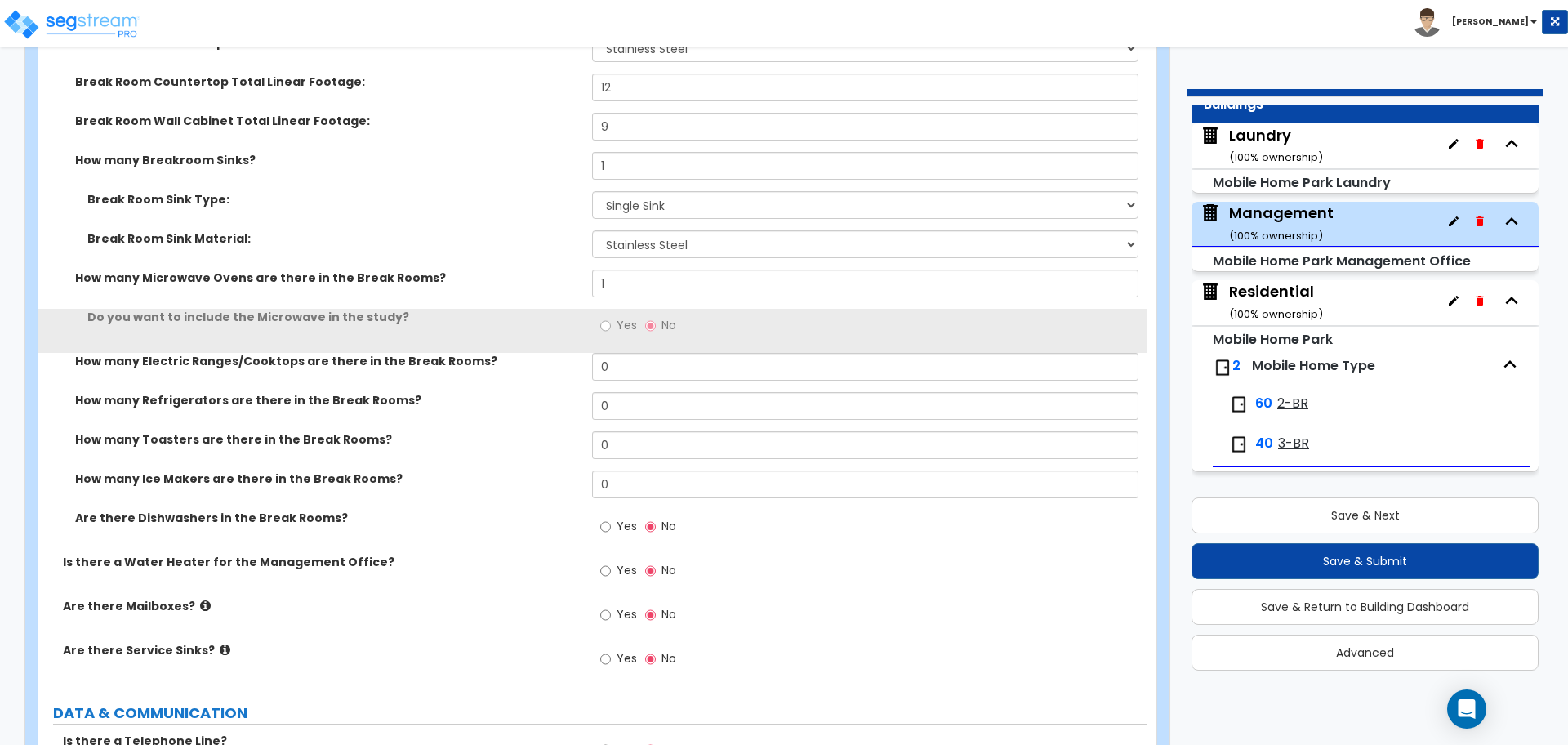
click at [618, 328] on label "Yes" at bounding box center [618, 327] width 36 height 28
click at [611, 328] on input "Yes" at bounding box center [605, 326] width 11 height 18
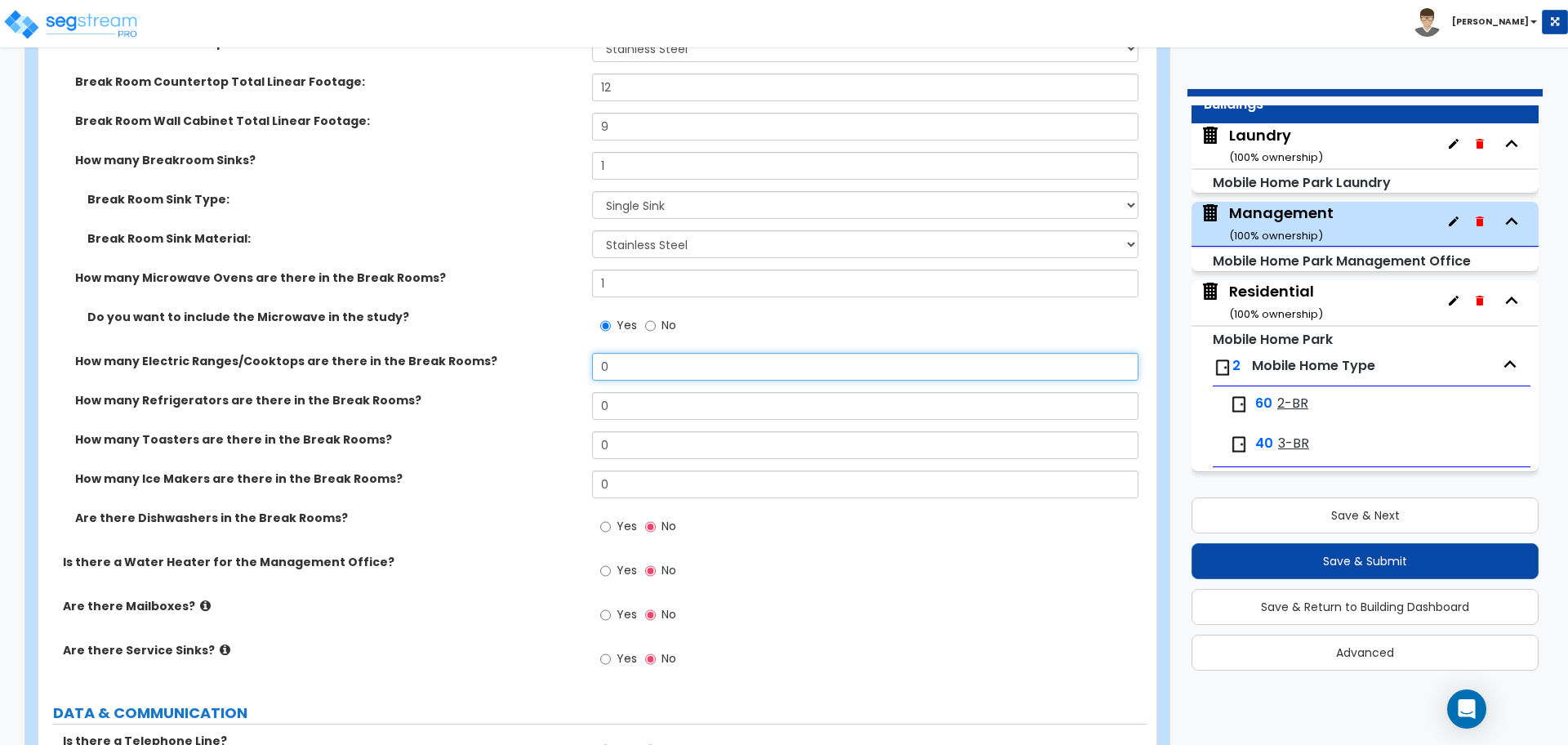
drag, startPoint x: 640, startPoint y: 362, endPoint x: 564, endPoint y: 360, distance: 76.0
click at [565, 360] on div "How many Electric Ranges/Cooktops are there in the Break Rooms? 0" at bounding box center [592, 372] width 1108 height 39
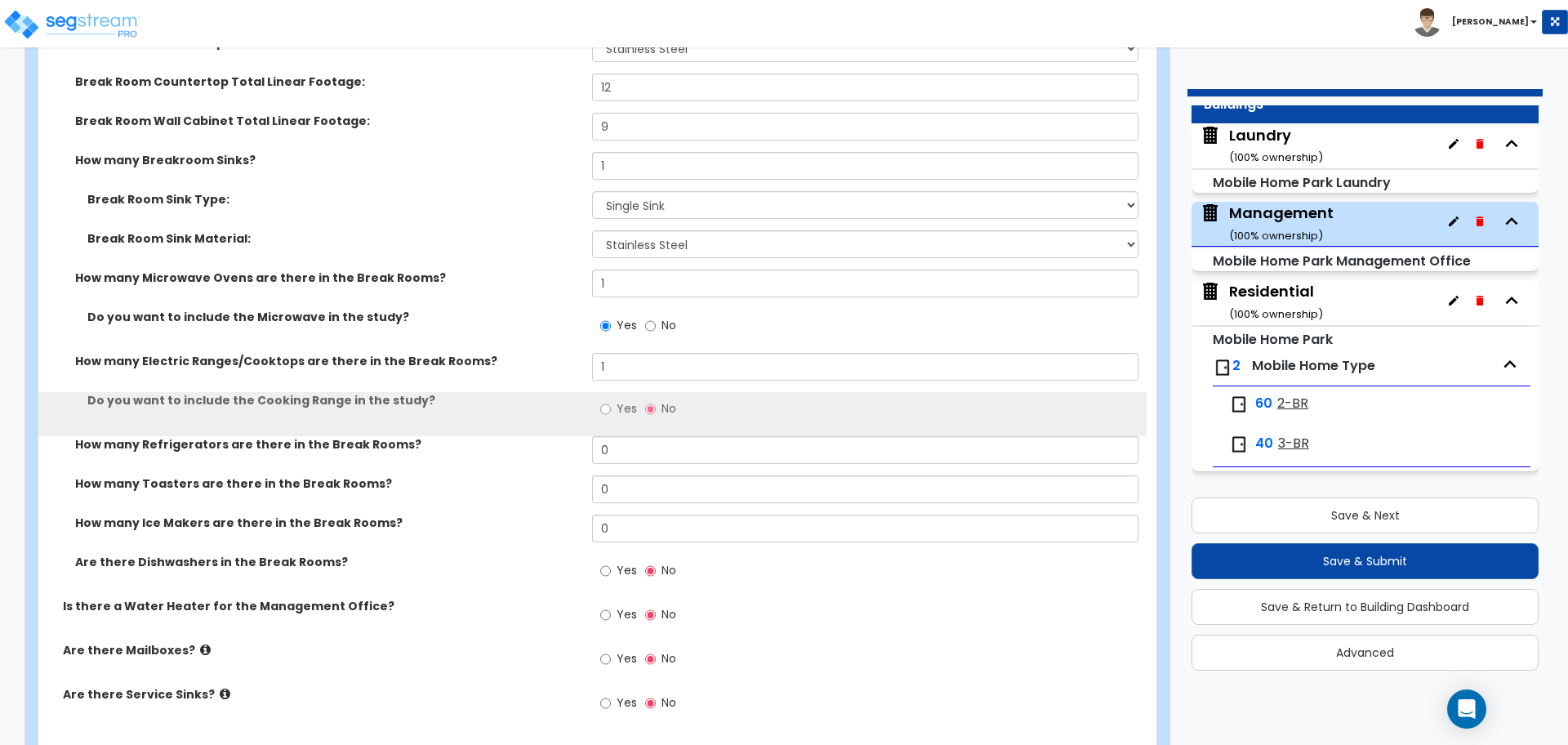
click at [619, 400] on span "Yes" at bounding box center [627, 409] width 21 height 17
click at [611, 400] on input "Yes" at bounding box center [605, 409] width 11 height 18
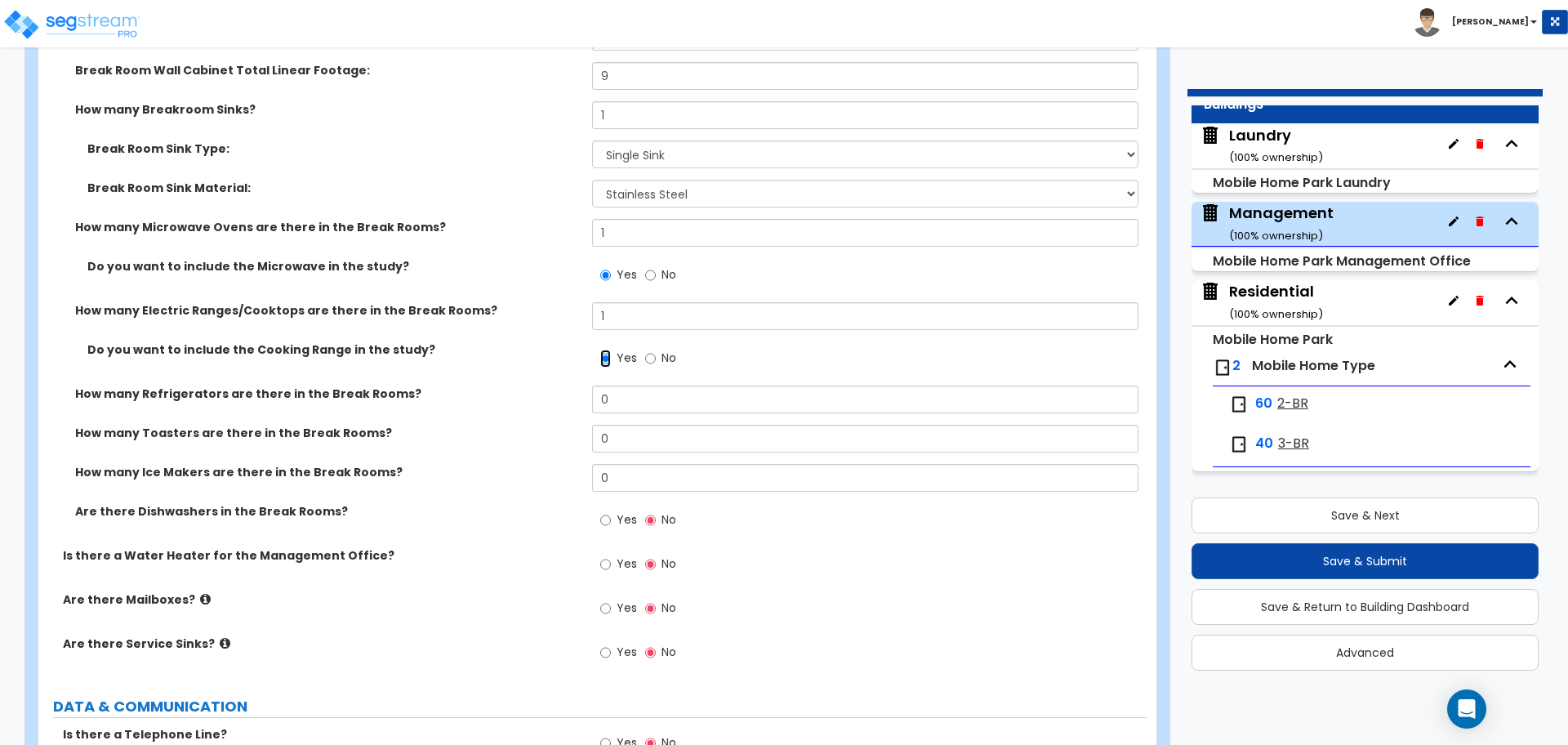
scroll to position [4081, 0]
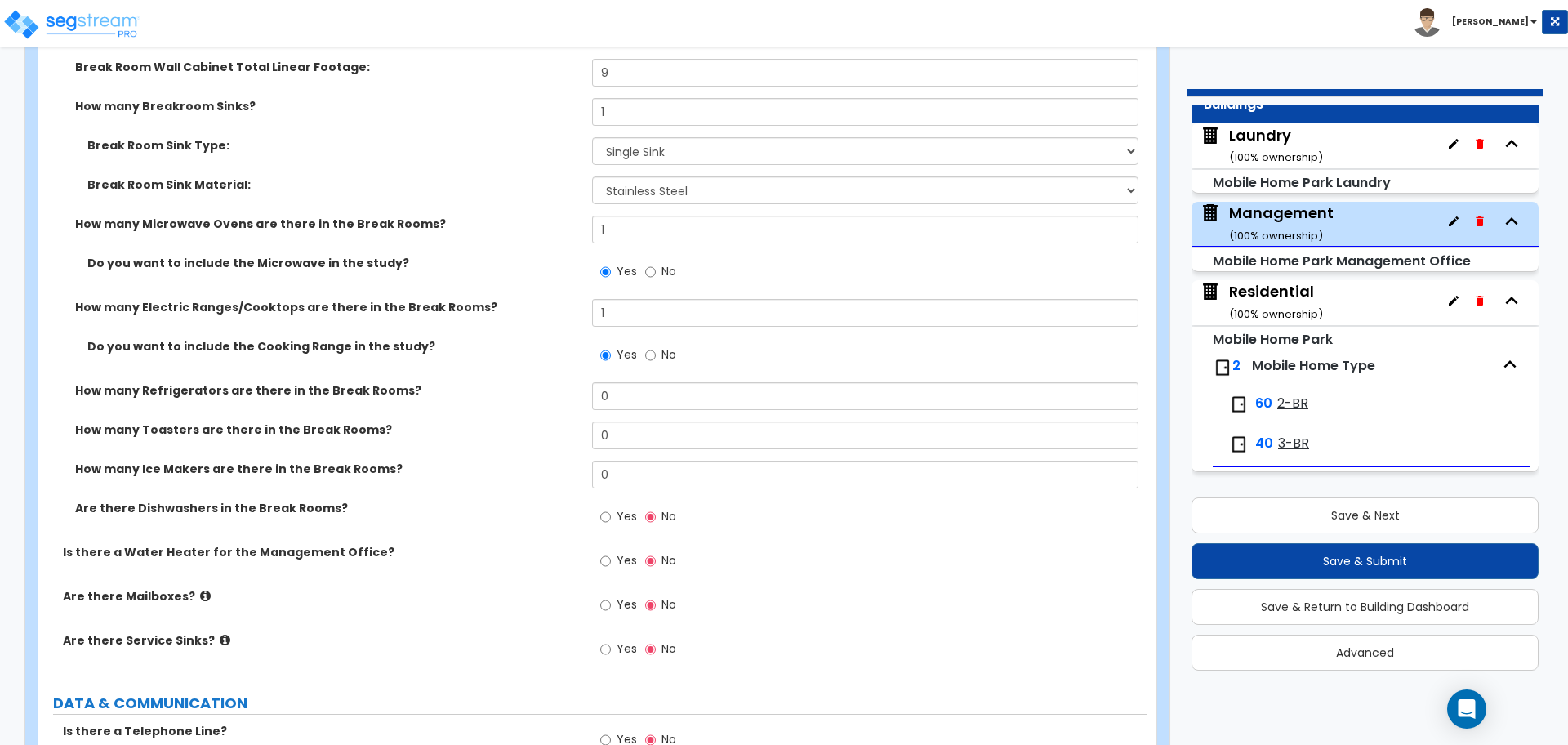
drag, startPoint x: 632, startPoint y: 370, endPoint x: 597, endPoint y: 372, distance: 35.1
click at [596, 370] on div "Yes No" at bounding box center [638, 356] width 92 height 37
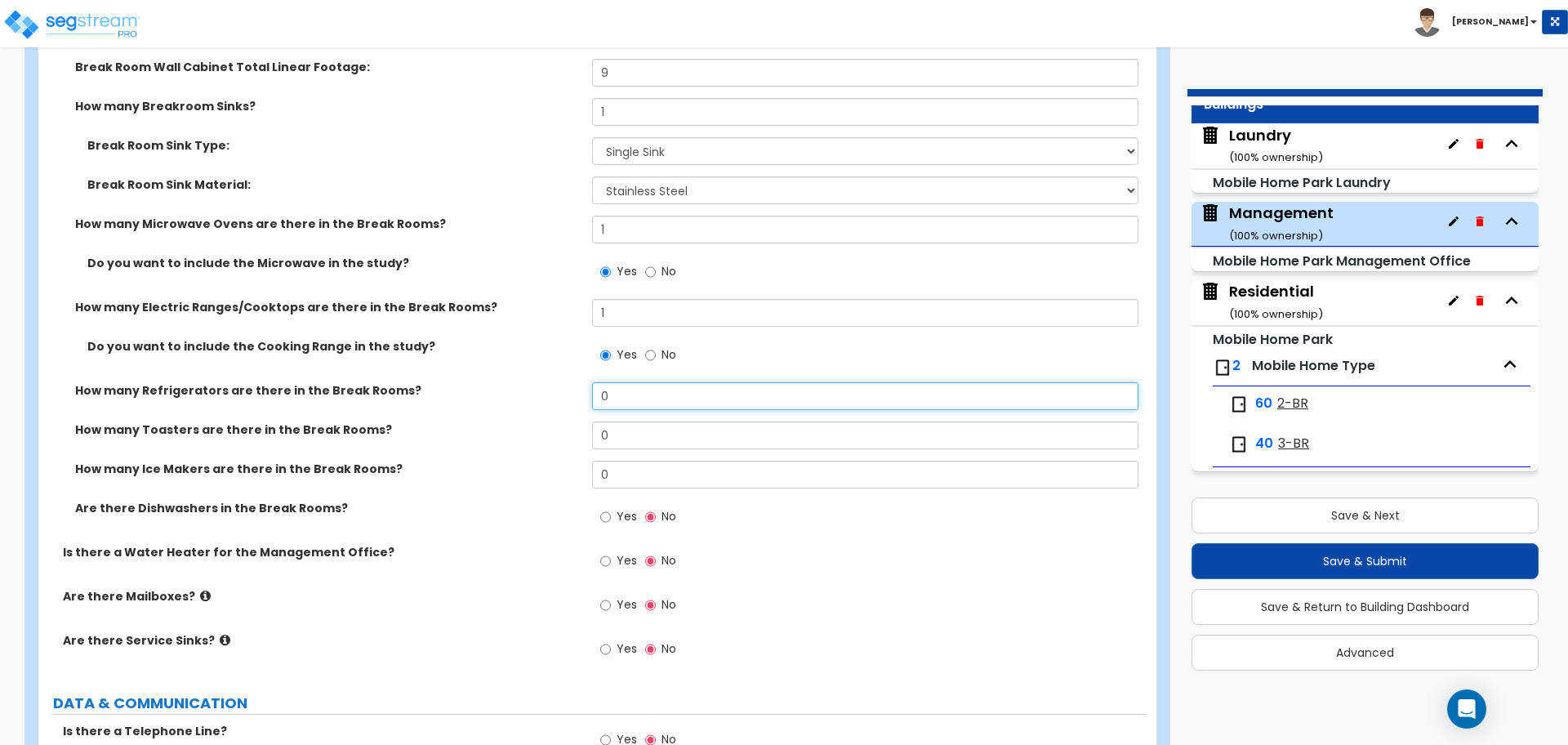
drag, startPoint x: 586, startPoint y: 389, endPoint x: 528, endPoint y: 386, distance: 58.1
click at [529, 386] on div "How many Refrigerators are there in the Break Rooms? 0" at bounding box center [592, 401] width 1108 height 39
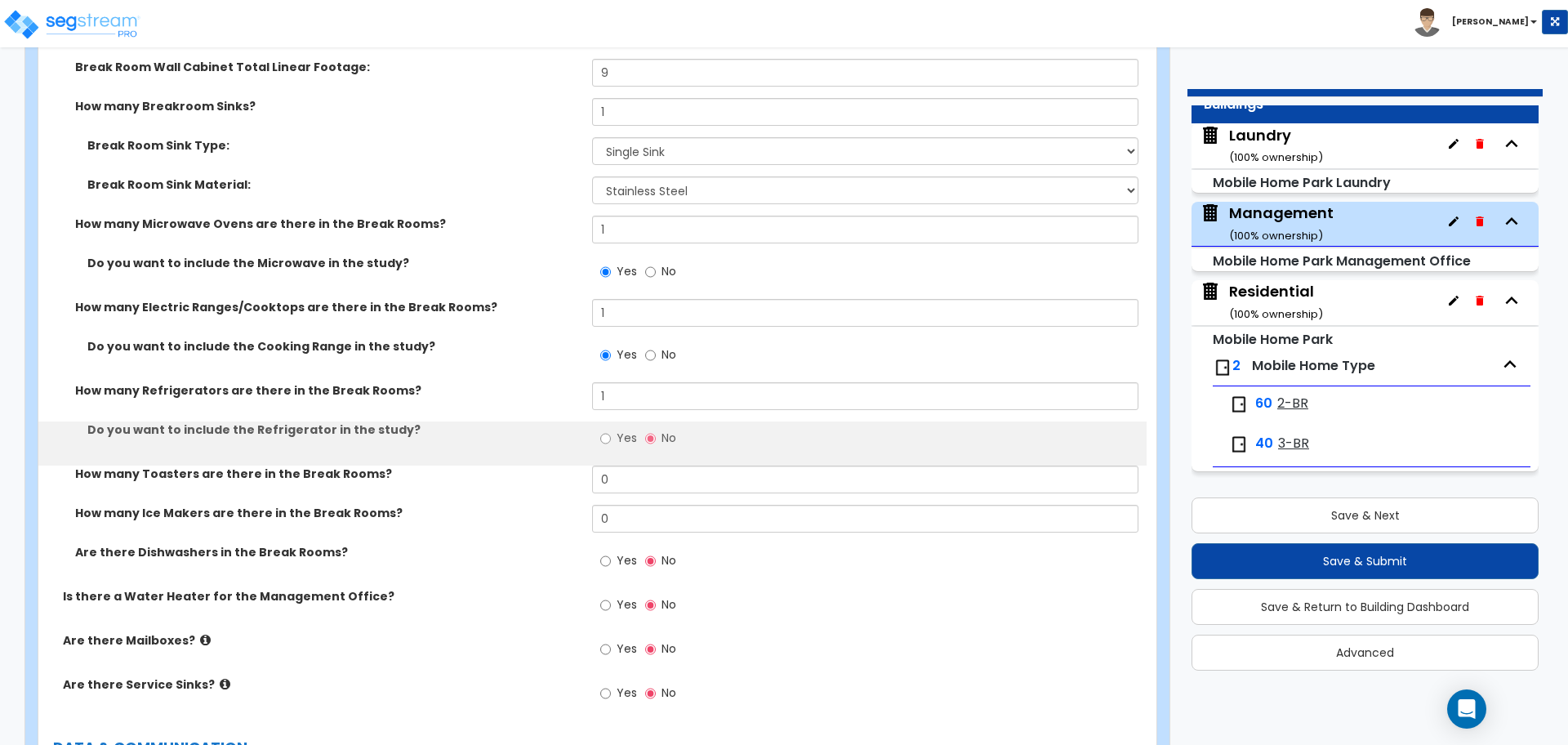
click at [611, 429] on label "Yes" at bounding box center [618, 440] width 36 height 28
click at [611, 429] on input "Yes" at bounding box center [605, 438] width 11 height 18
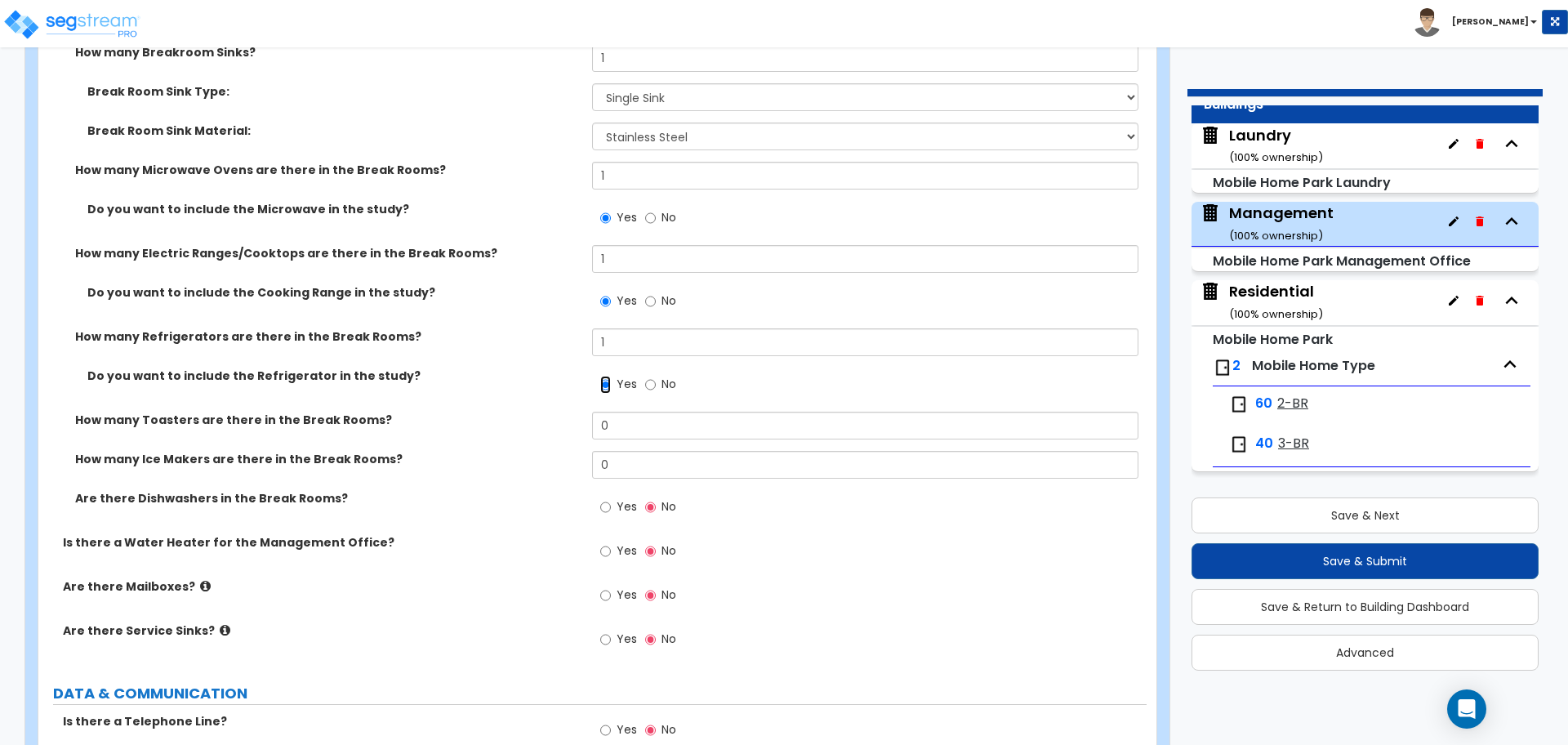
scroll to position [4138, 0]
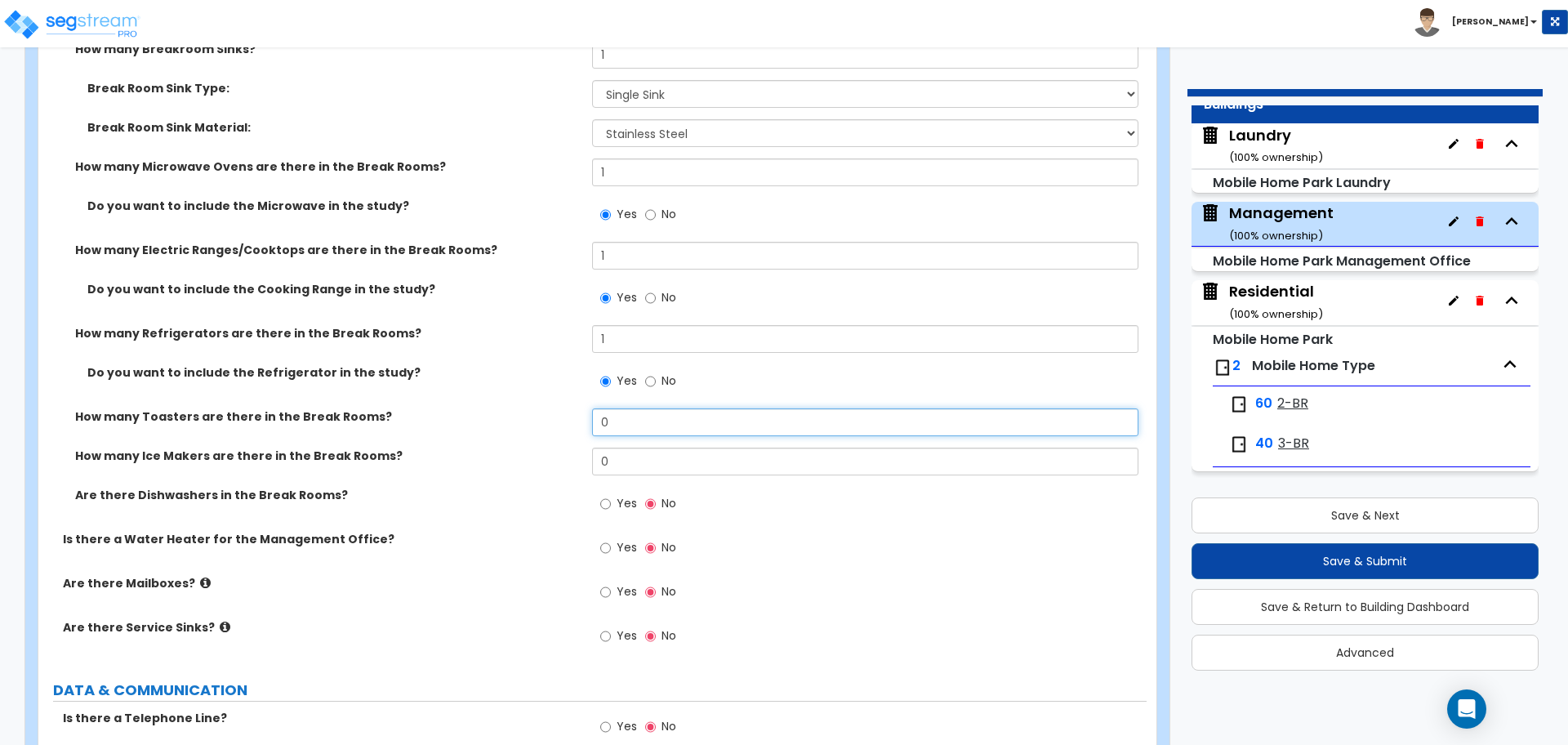
drag, startPoint x: 627, startPoint y: 414, endPoint x: 571, endPoint y: 410, distance: 56.1
click at [572, 410] on div "How many Toasters are there in the Break Rooms? 0" at bounding box center [592, 428] width 1108 height 39
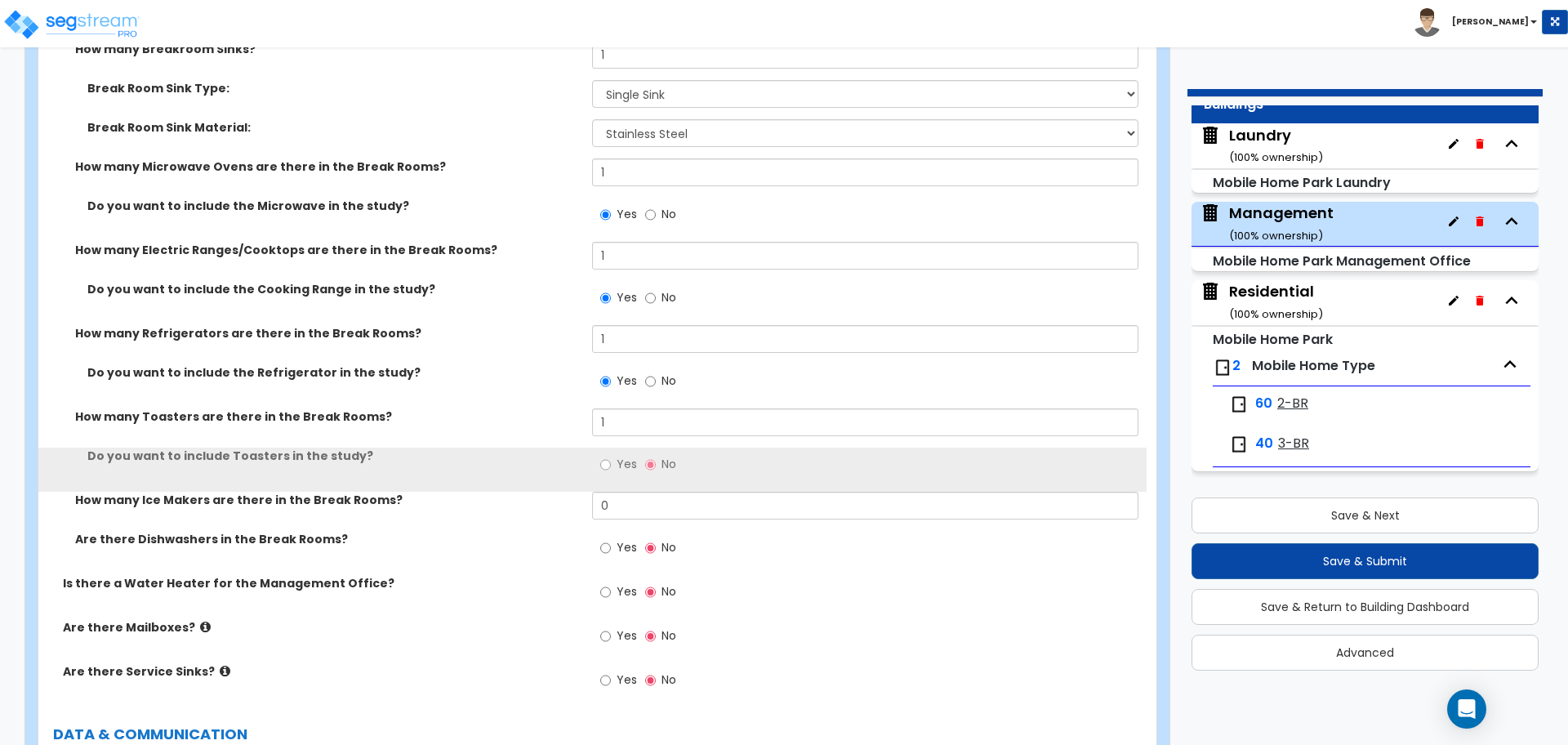
click at [617, 456] on span "Yes" at bounding box center [627, 464] width 21 height 17
click at [611, 456] on input "Yes" at bounding box center [605, 465] width 11 height 18
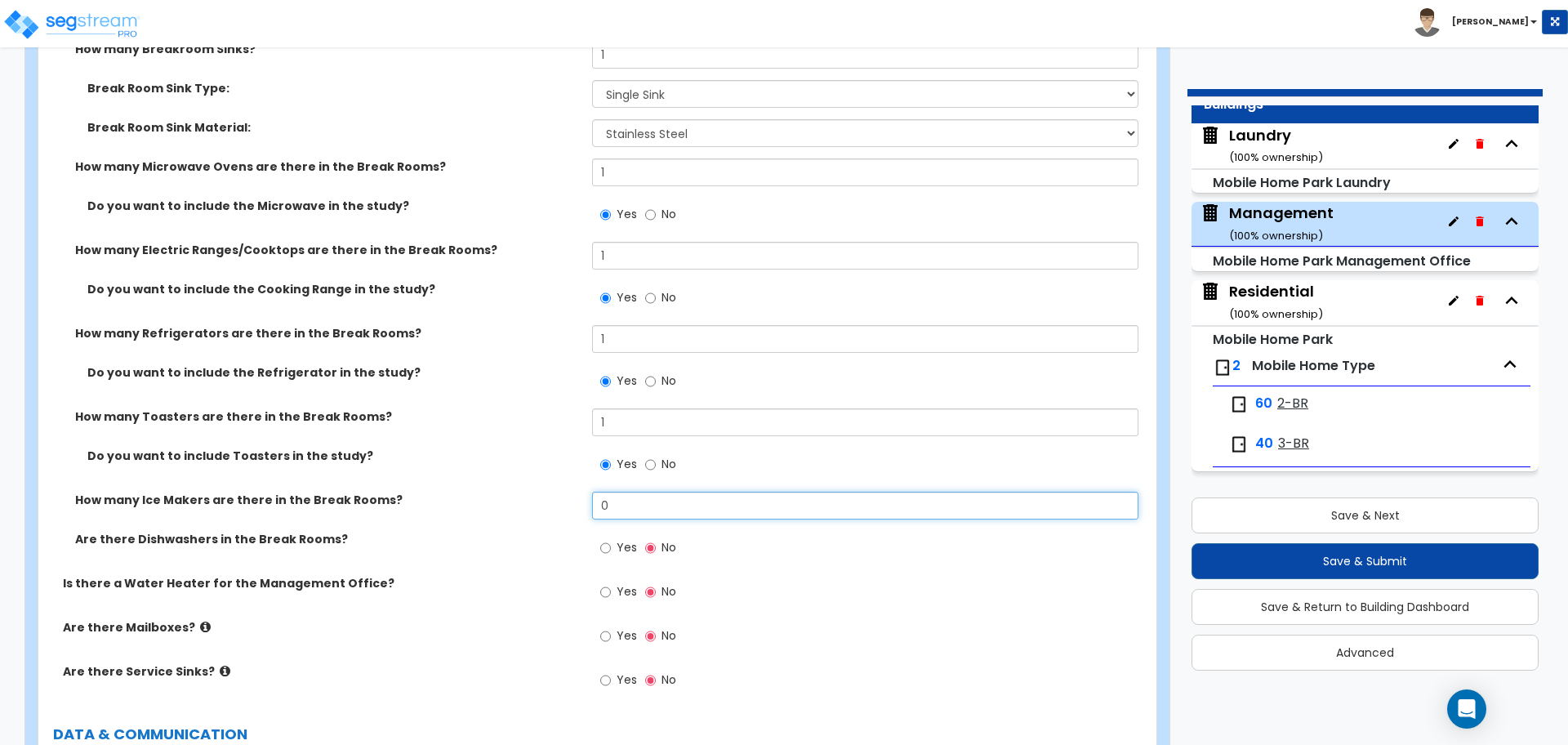
drag, startPoint x: 641, startPoint y: 504, endPoint x: 554, endPoint y: 502, distance: 87.0
click at [554, 502] on div "How many Ice Makers are there in the Break Rooms? 0" at bounding box center [592, 510] width 1108 height 39
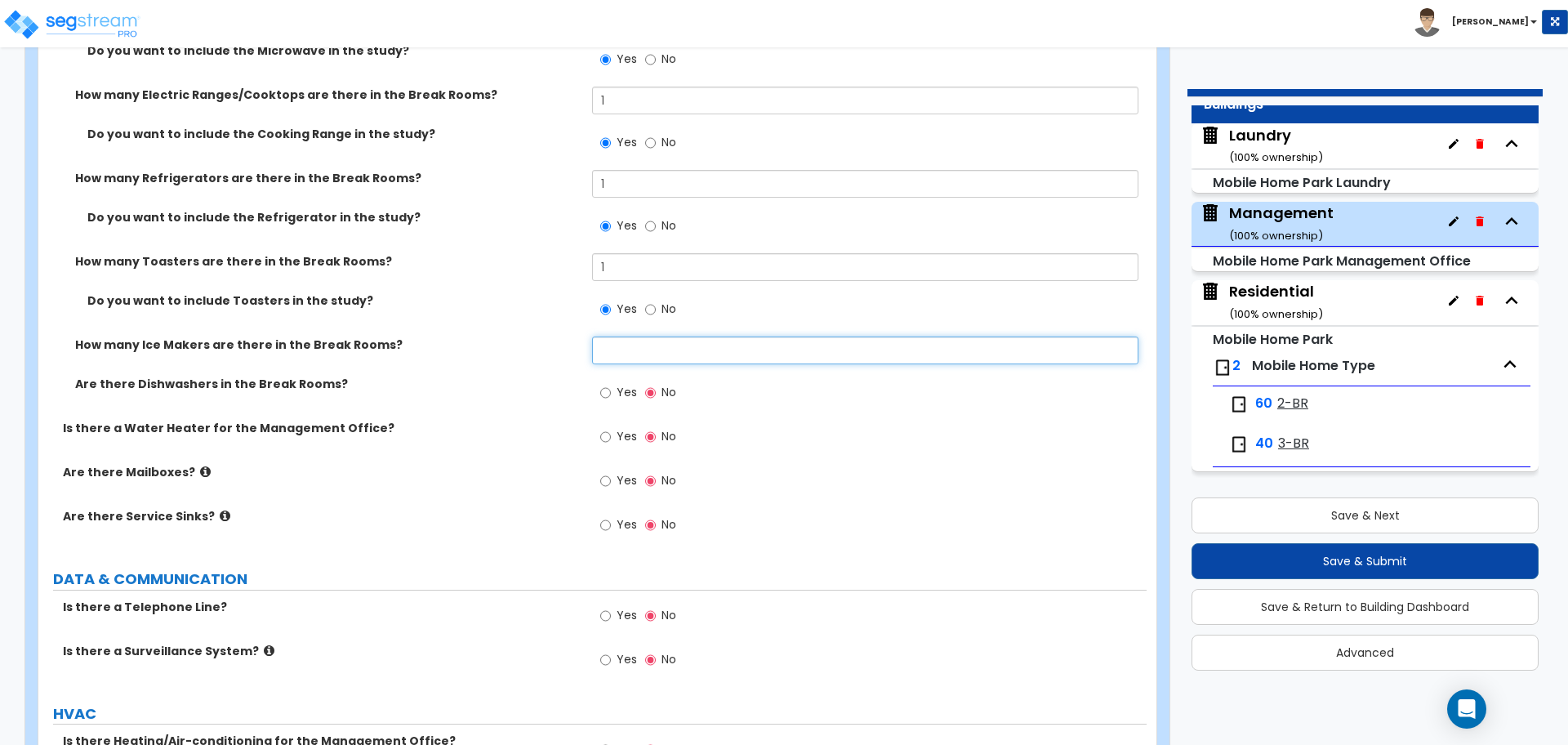
scroll to position [4293, 0]
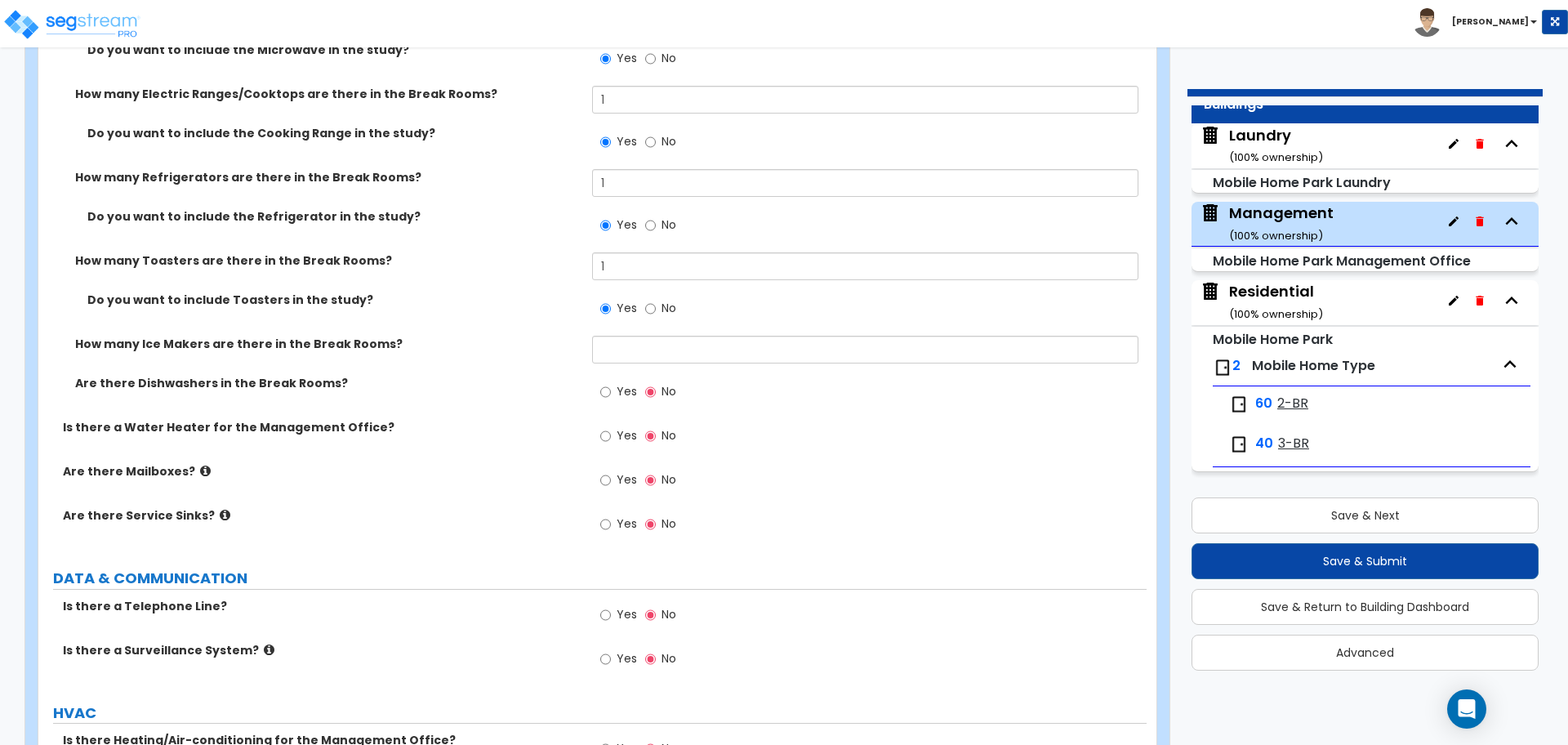
click at [623, 385] on span "Yes" at bounding box center [627, 391] width 21 height 17
click at [611, 385] on input "Yes" at bounding box center [605, 392] width 11 height 18
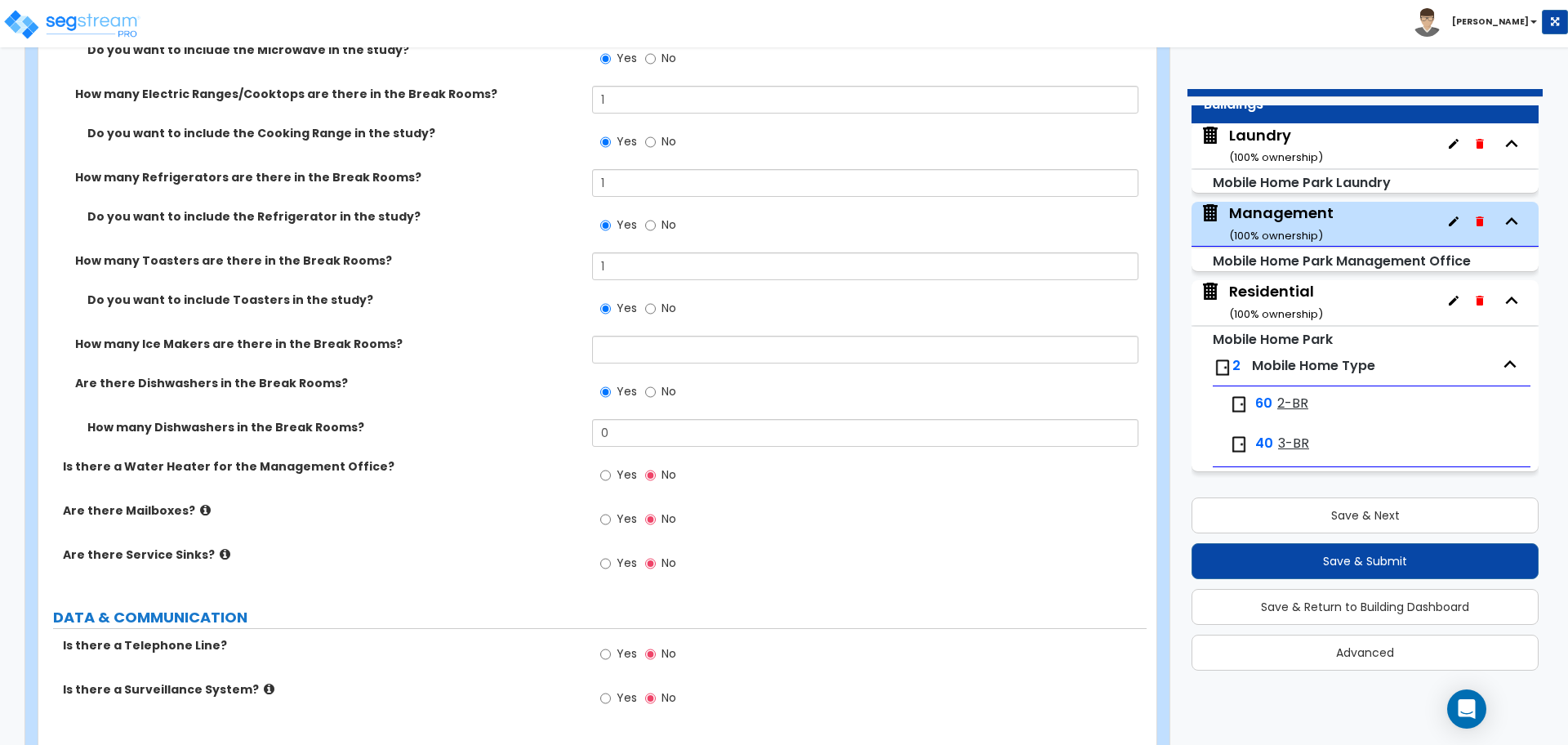
click at [656, 387] on label "No" at bounding box center [661, 394] width 31 height 28
click at [656, 387] on input "No" at bounding box center [651, 392] width 11 height 18
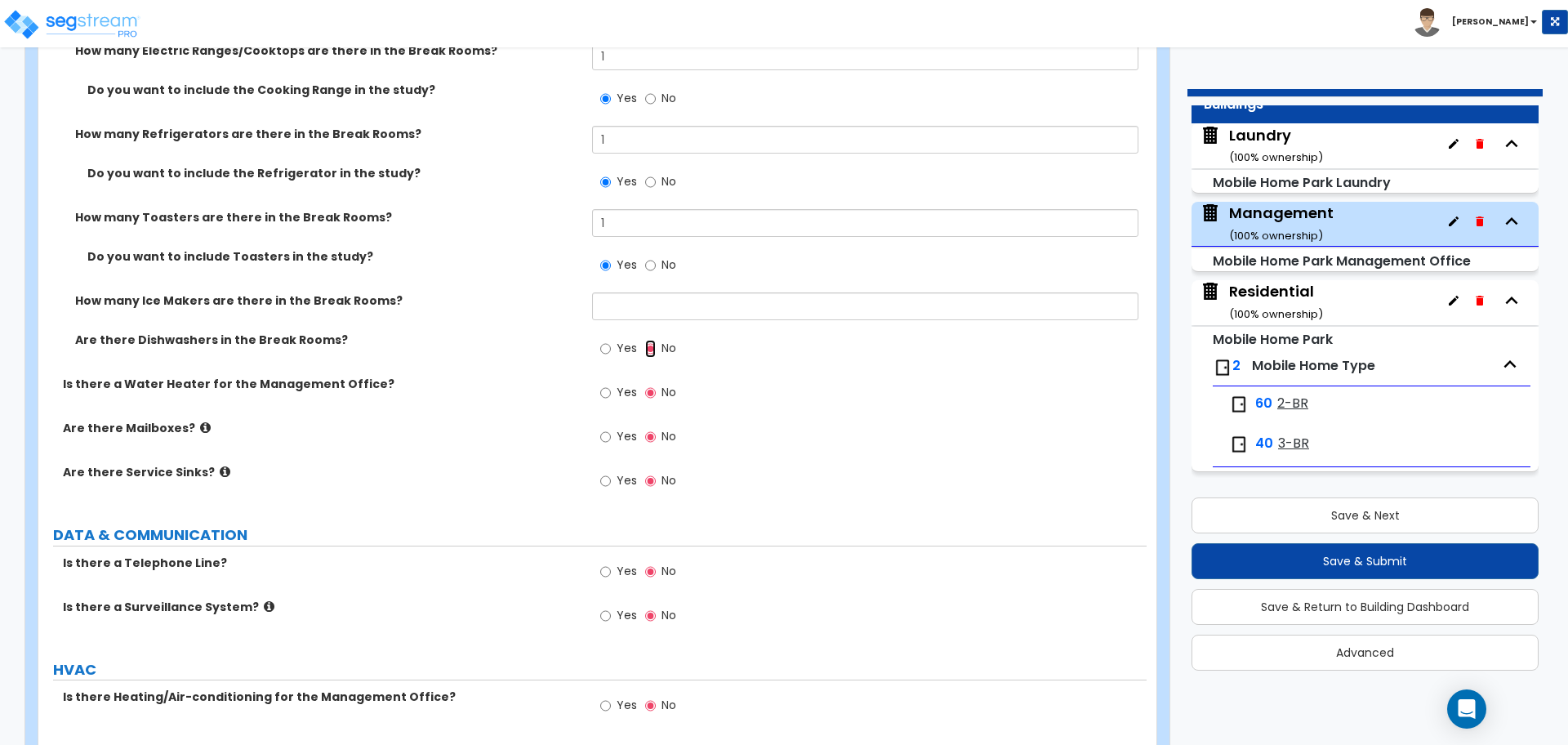
scroll to position [4340, 0]
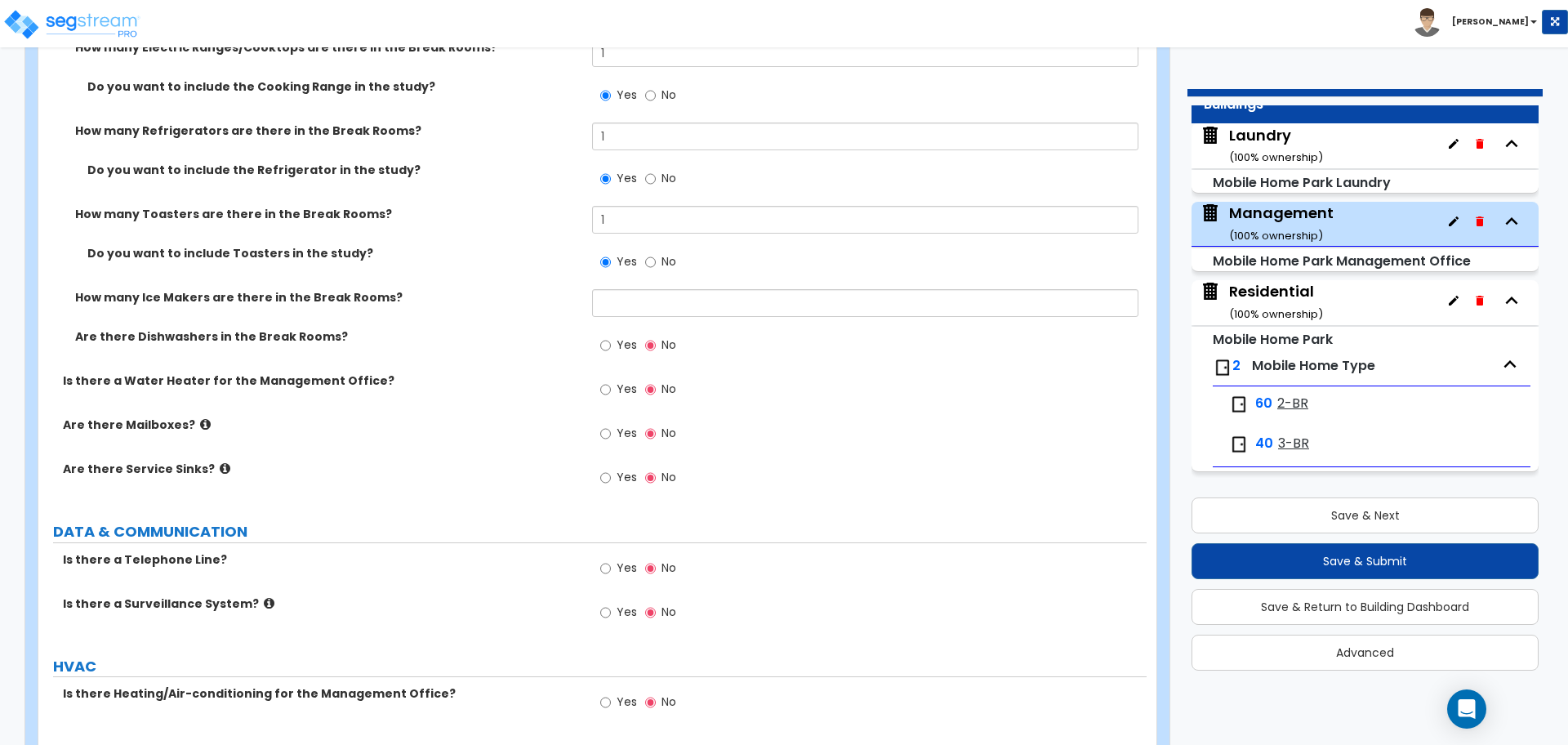
click at [617, 389] on span "Yes" at bounding box center [627, 389] width 21 height 17
click at [611, 389] on input "Yes" at bounding box center [605, 389] width 11 height 18
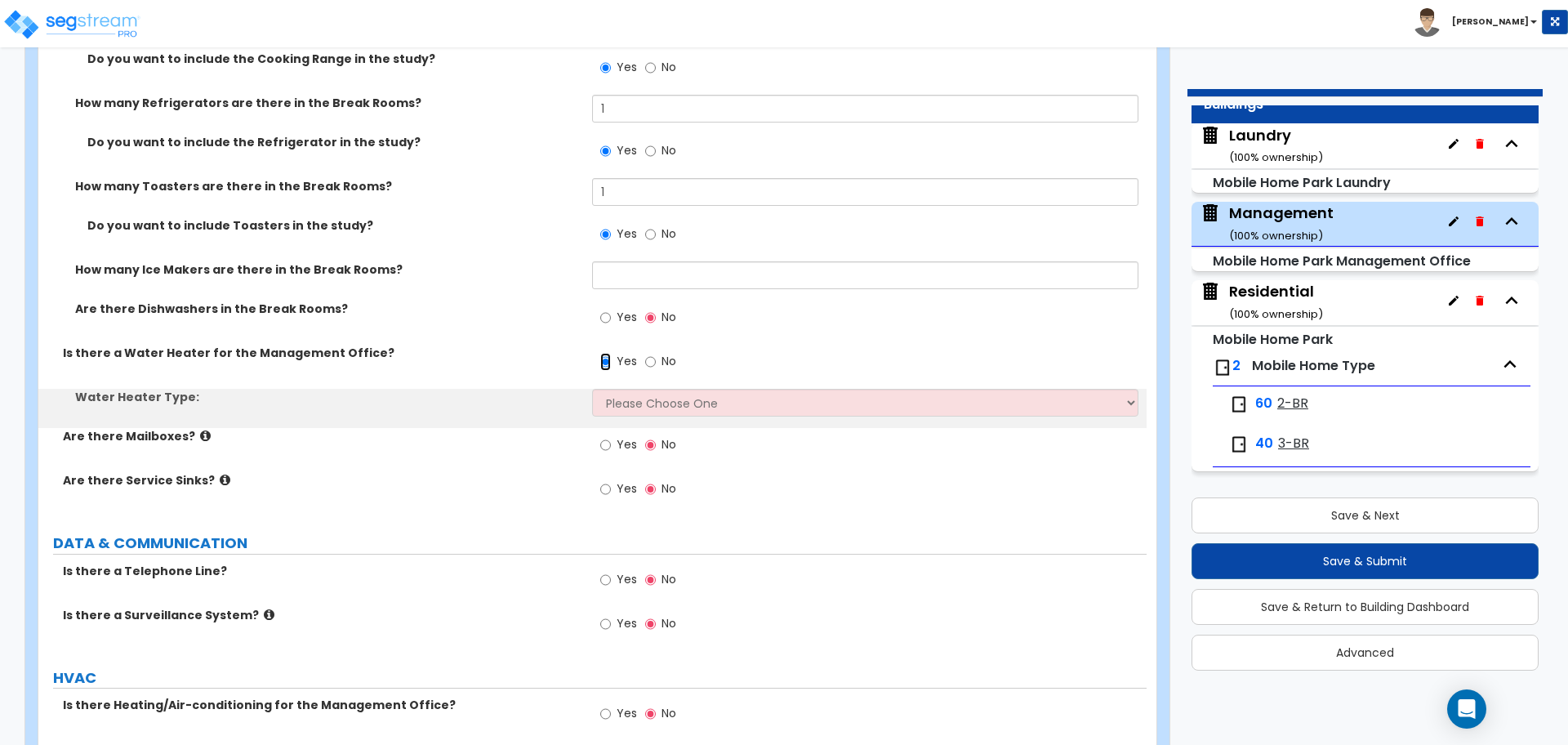
scroll to position [4370, 0]
click at [636, 387] on select "Please Choose One Gas Electric" at bounding box center [865, 401] width 545 height 28
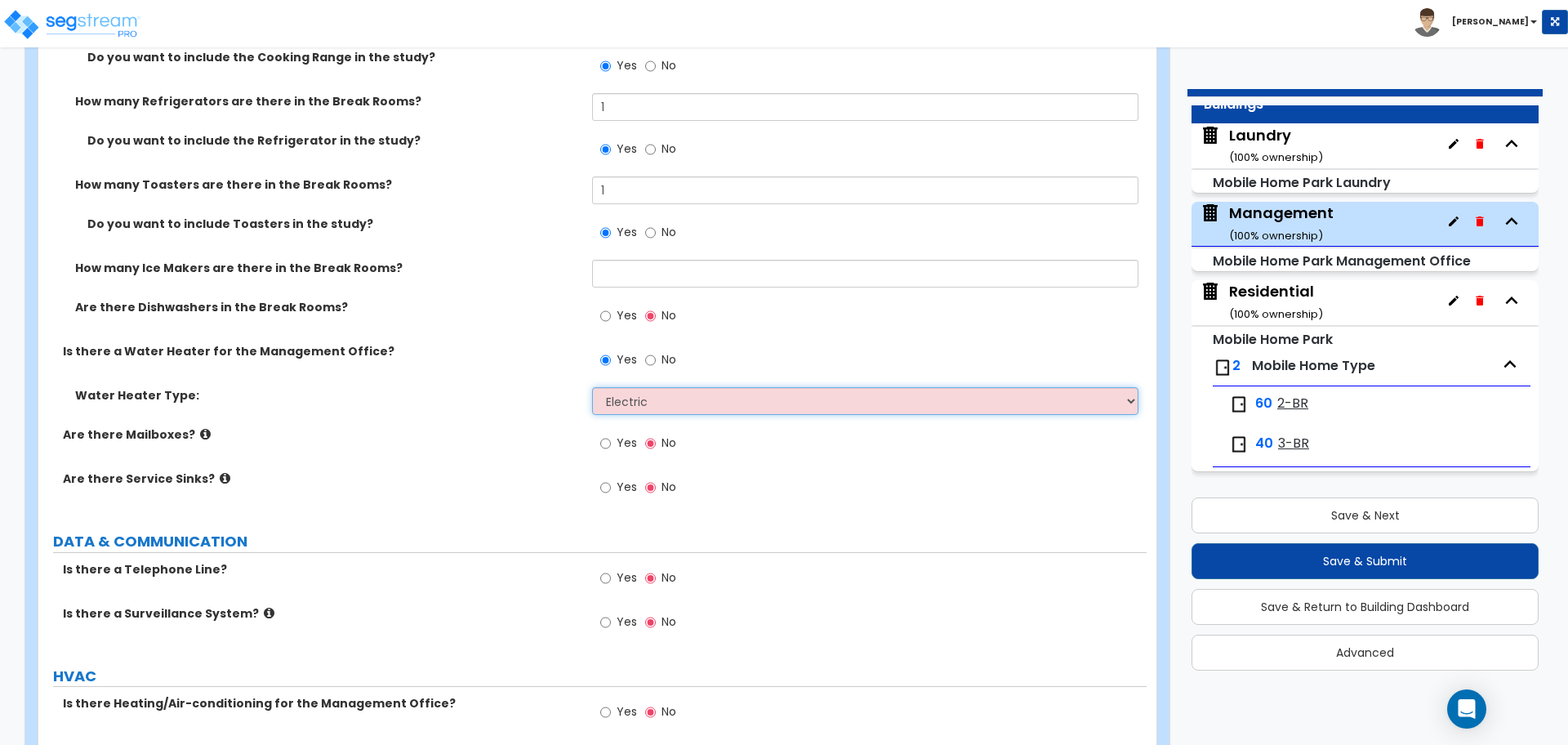
click at [593, 387] on select "Please Choose One Gas Electric" at bounding box center [865, 401] width 545 height 28
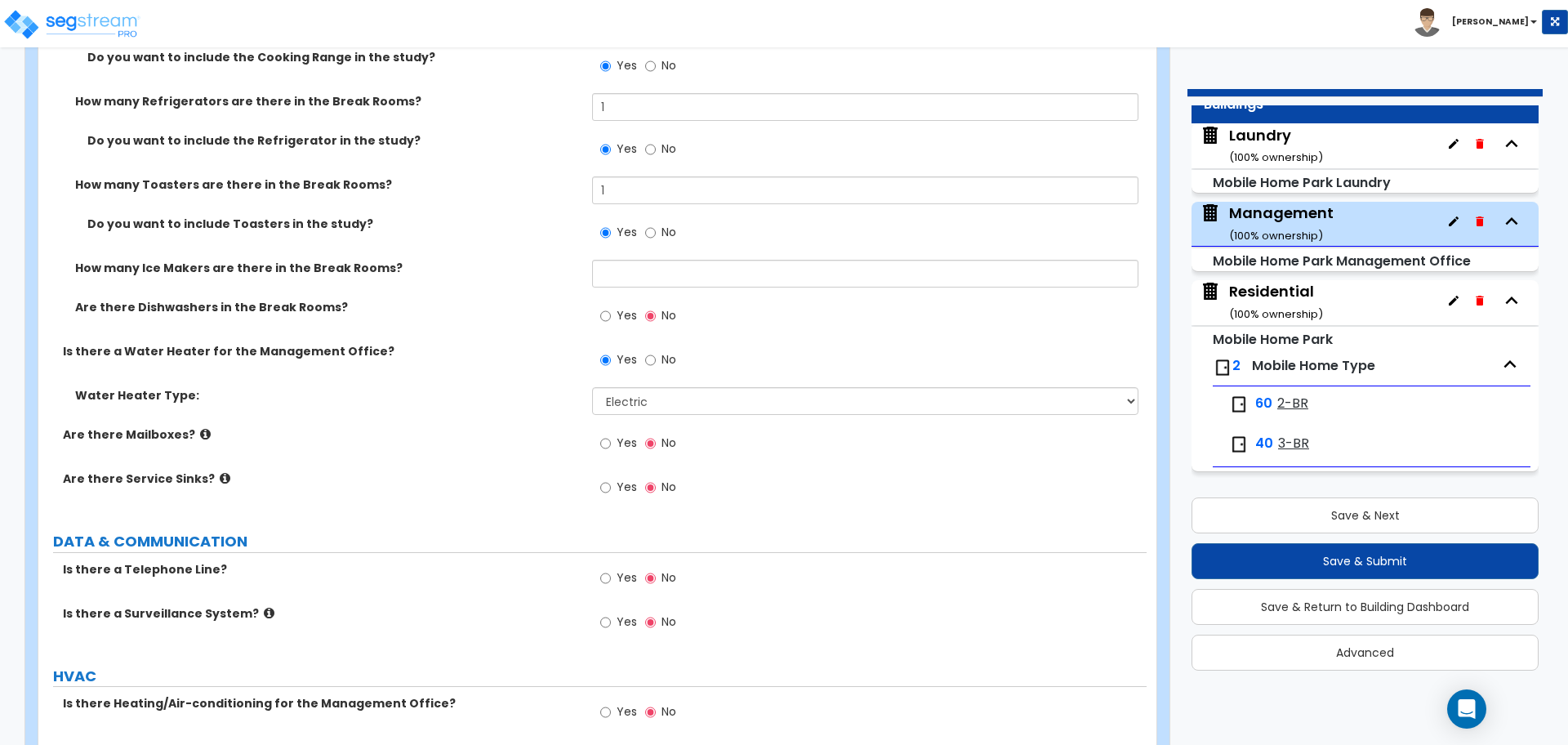
click at [621, 435] on span "Yes" at bounding box center [627, 443] width 21 height 17
click at [611, 435] on input "Yes" at bounding box center [605, 443] width 11 height 18
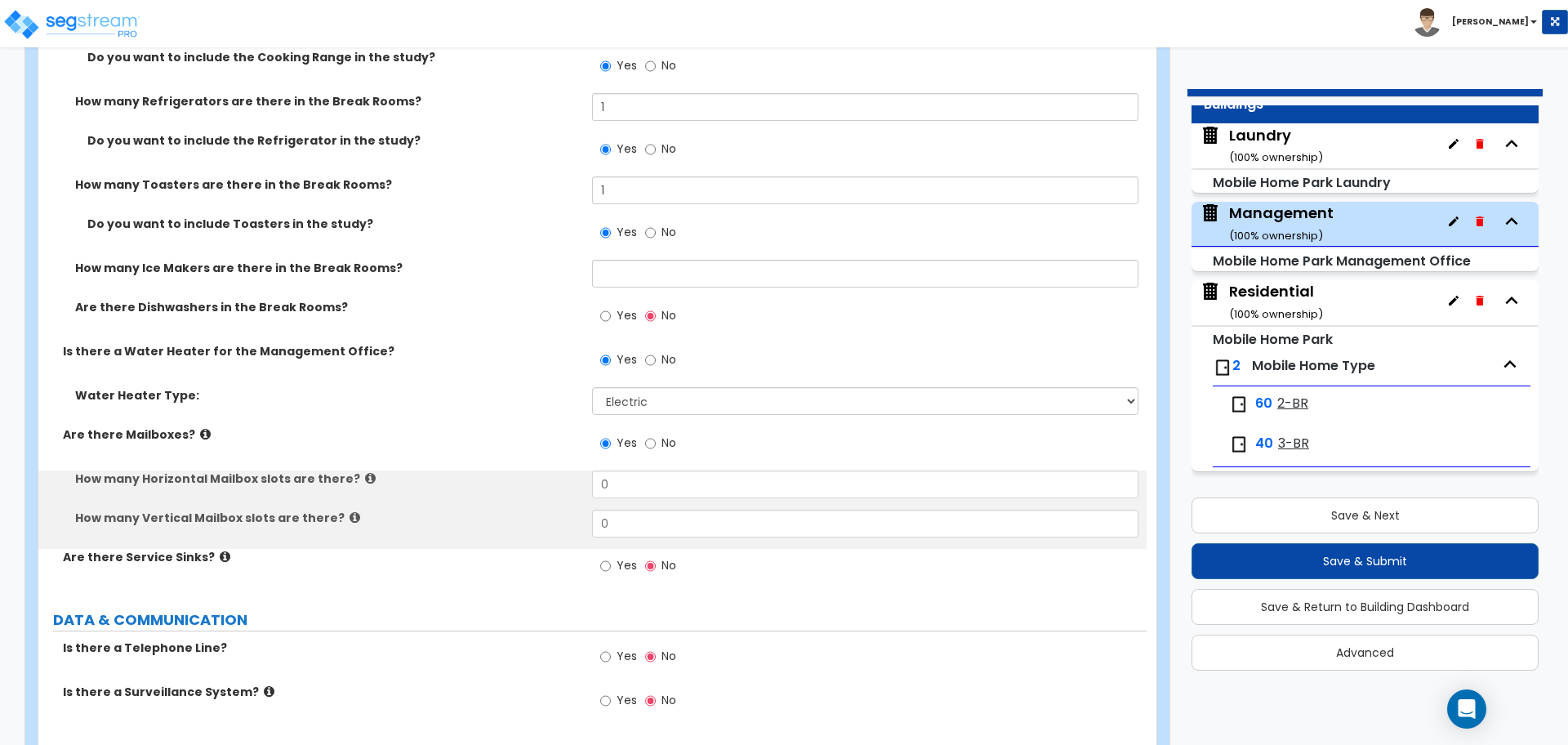
click at [200, 428] on icon at bounding box center [205, 433] width 11 height 12
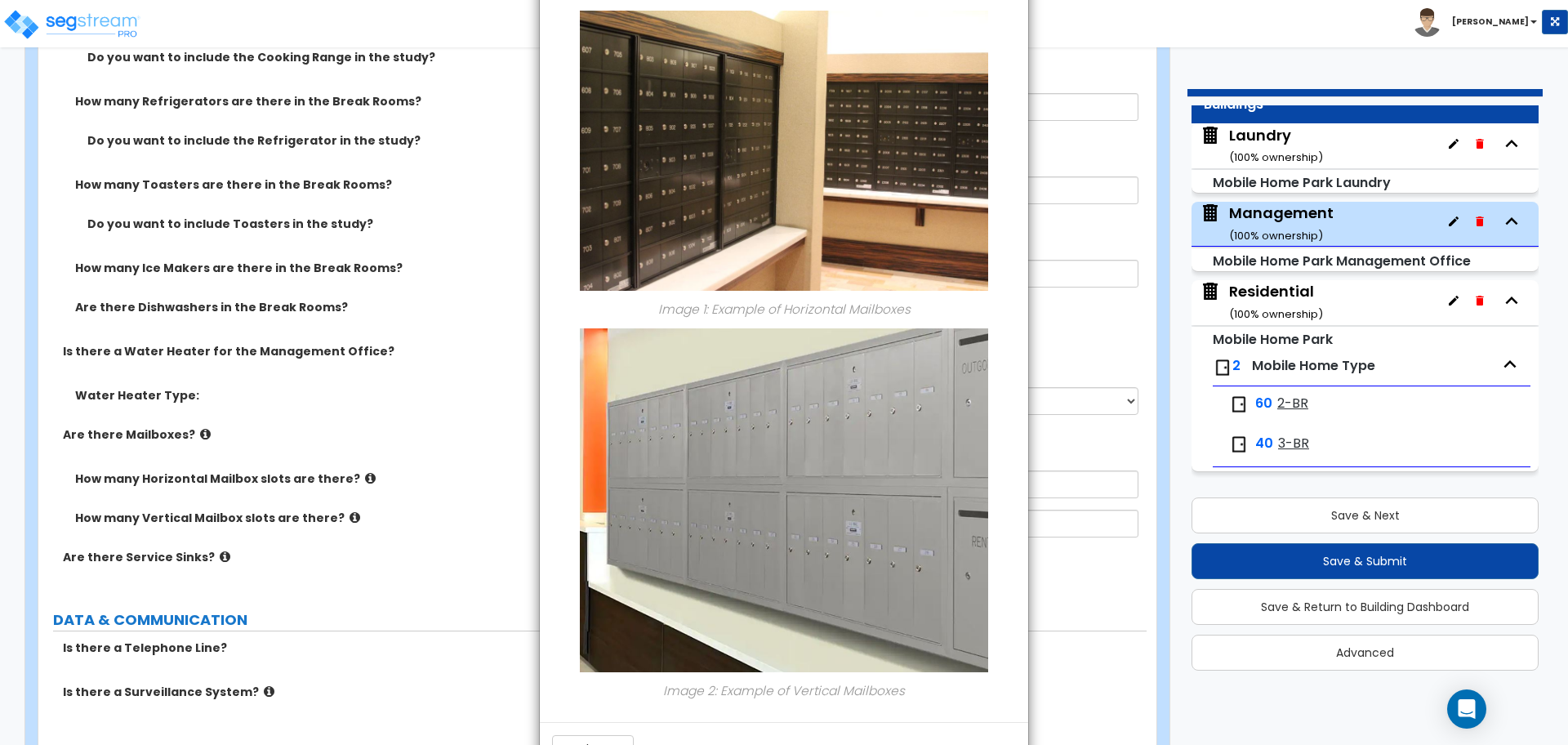
scroll to position [128, 0]
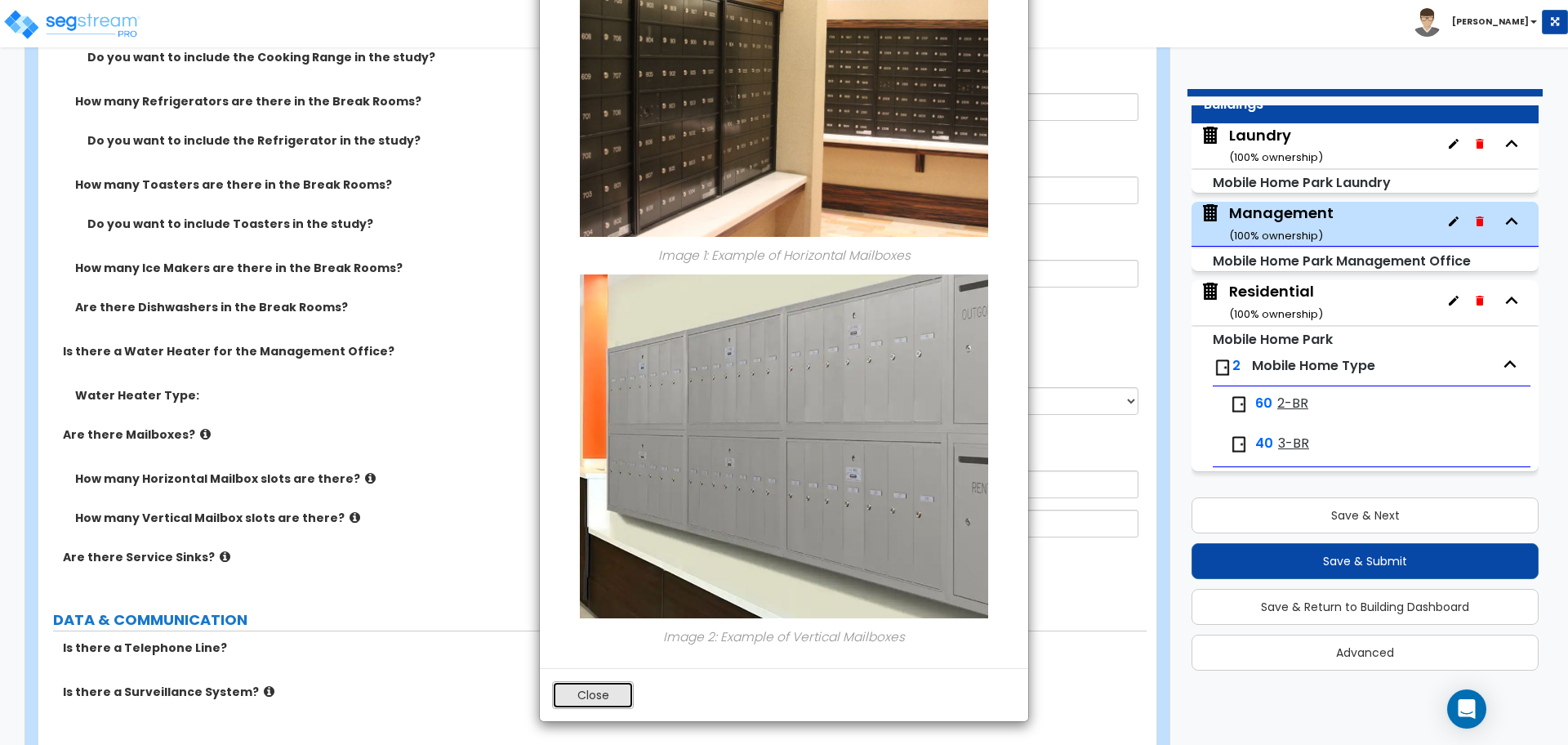
click at [613, 692] on button "Close" at bounding box center [593, 695] width 82 height 28
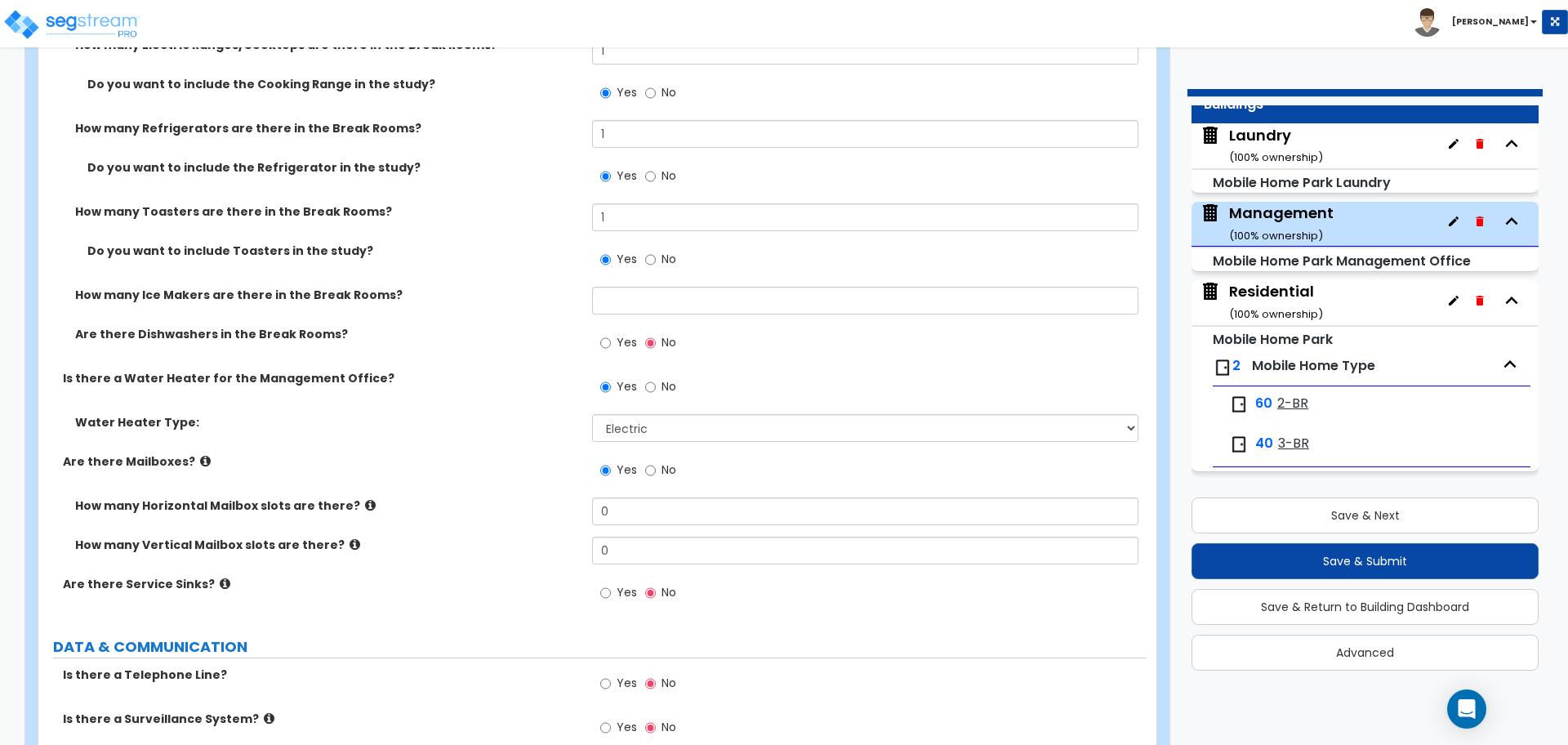
scroll to position [4335, 0]
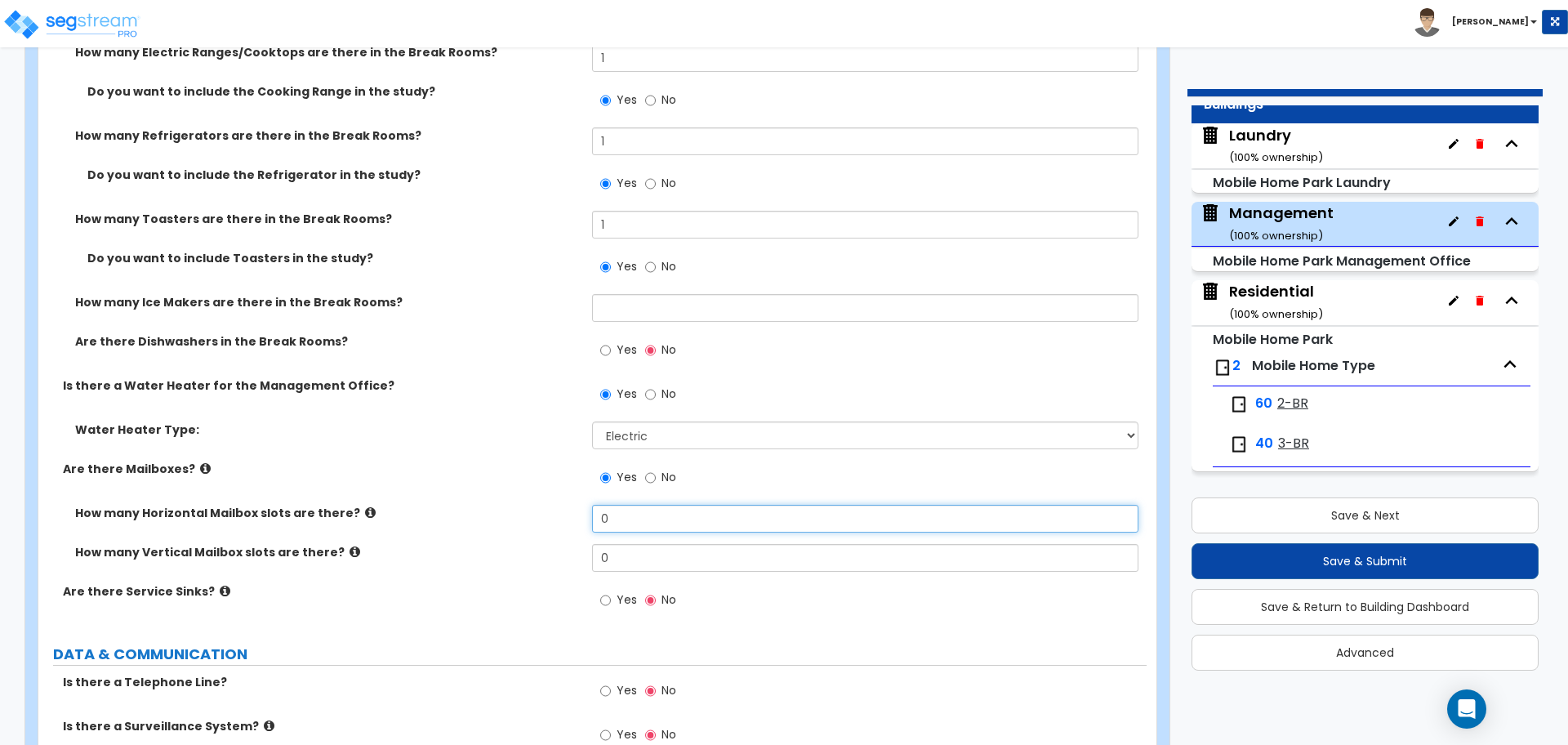
drag, startPoint x: 615, startPoint y: 512, endPoint x: 591, endPoint y: 510, distance: 24.1
click at [592, 510] on div "How many Horizontal Mailbox slots are there? 0" at bounding box center [592, 524] width 1108 height 39
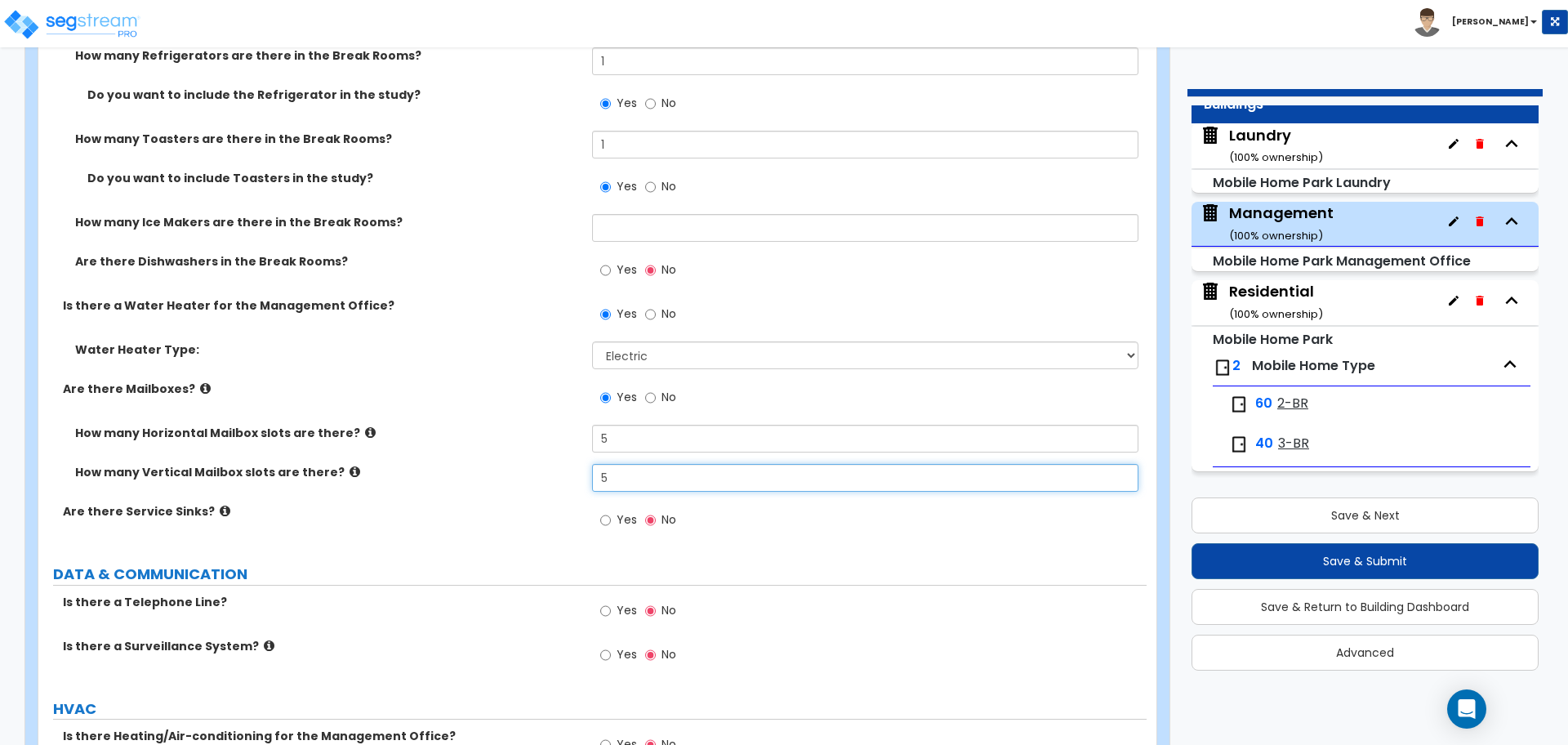
scroll to position [4430, 0]
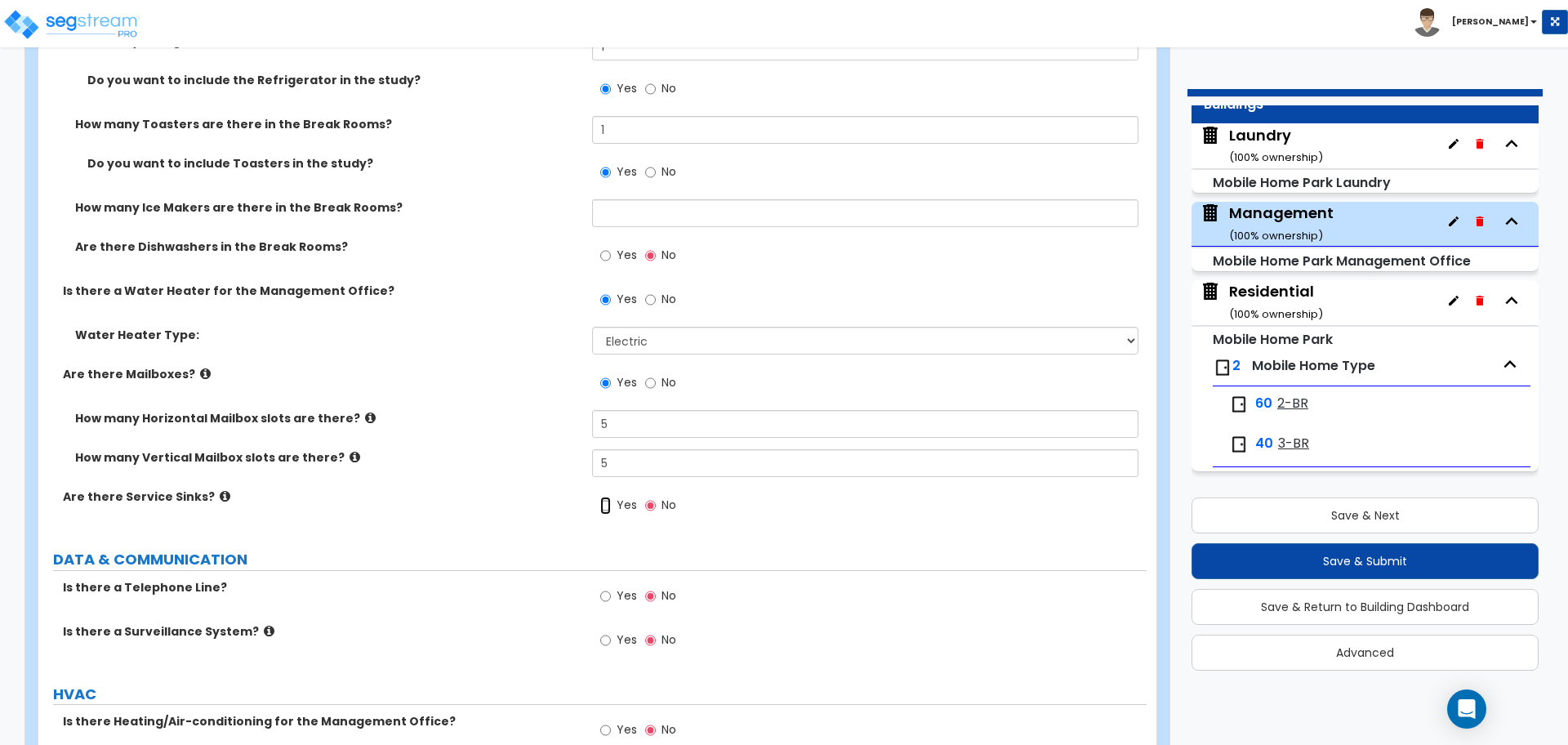
click at [610, 498] on input "Yes" at bounding box center [605, 506] width 11 height 18
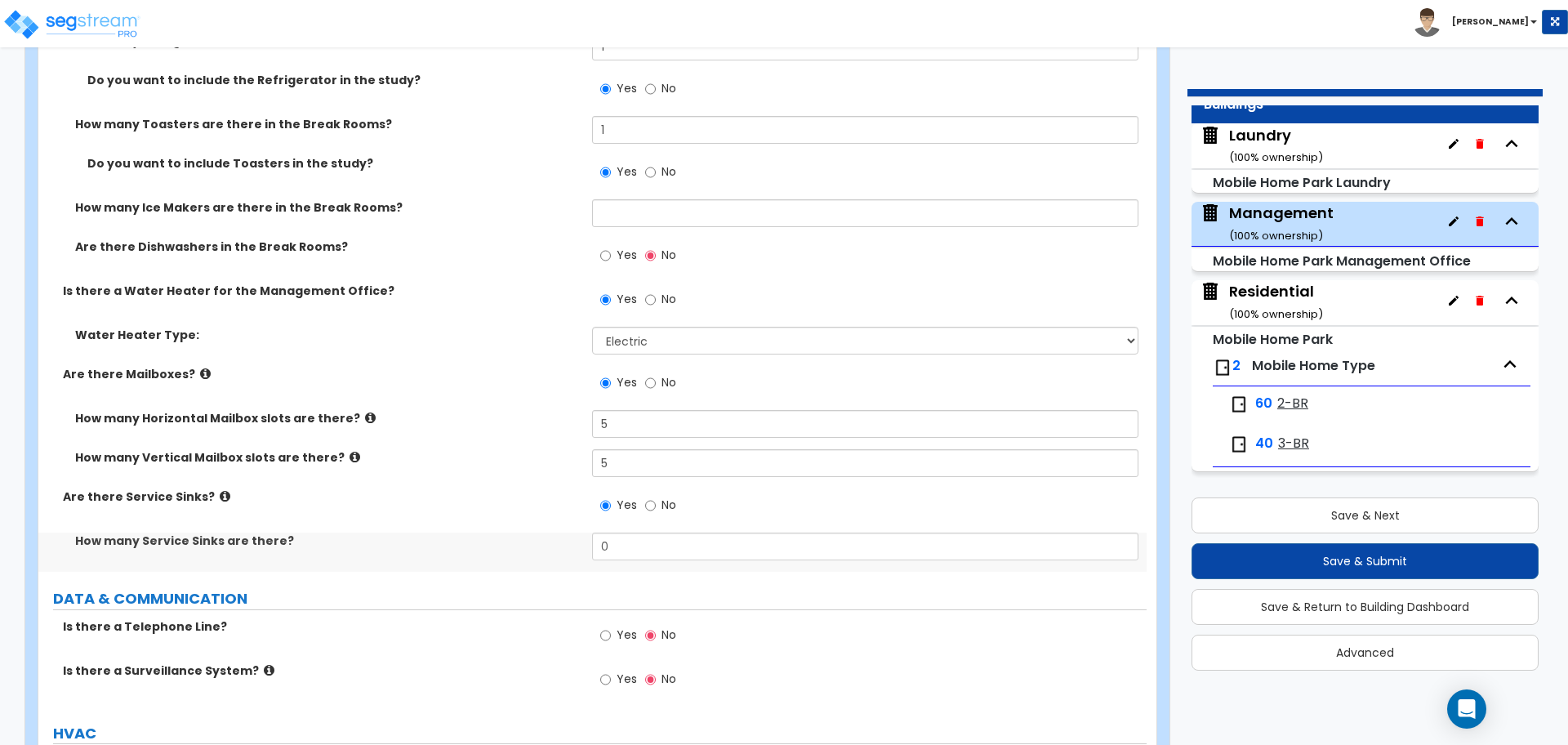
click at [200, 368] on icon at bounding box center [205, 374] width 11 height 12
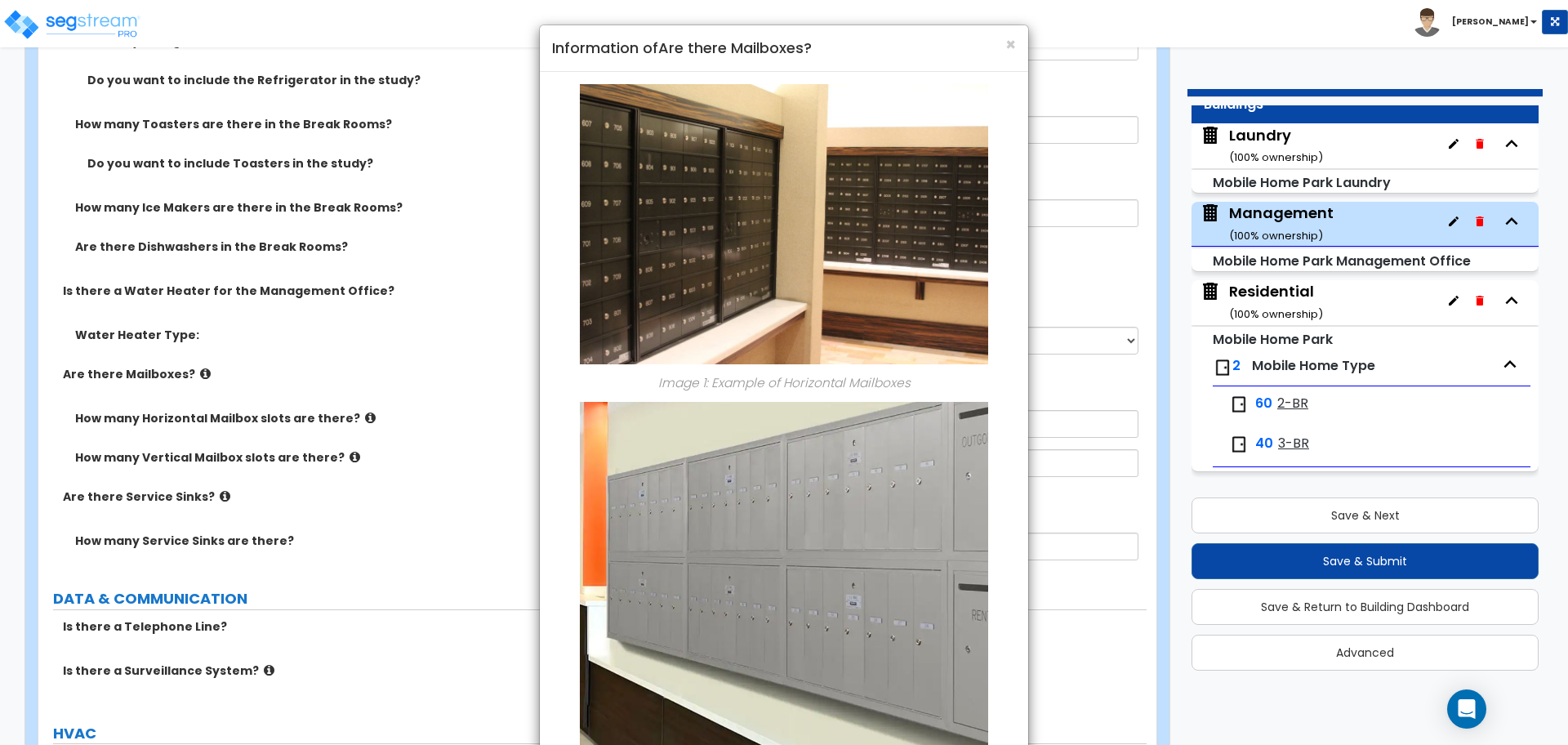
scroll to position [128, 0]
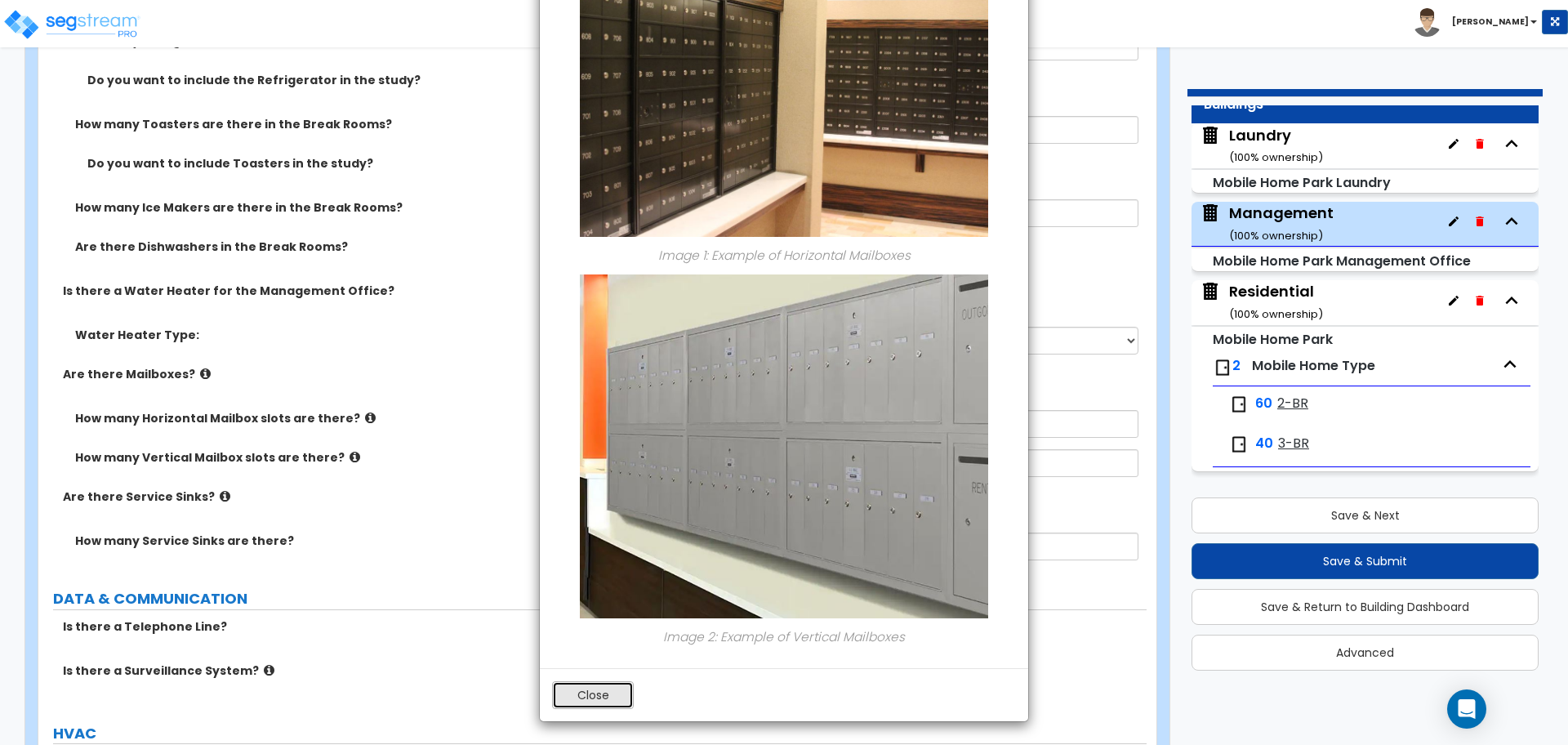
click at [593, 685] on button "Close" at bounding box center [593, 695] width 82 height 28
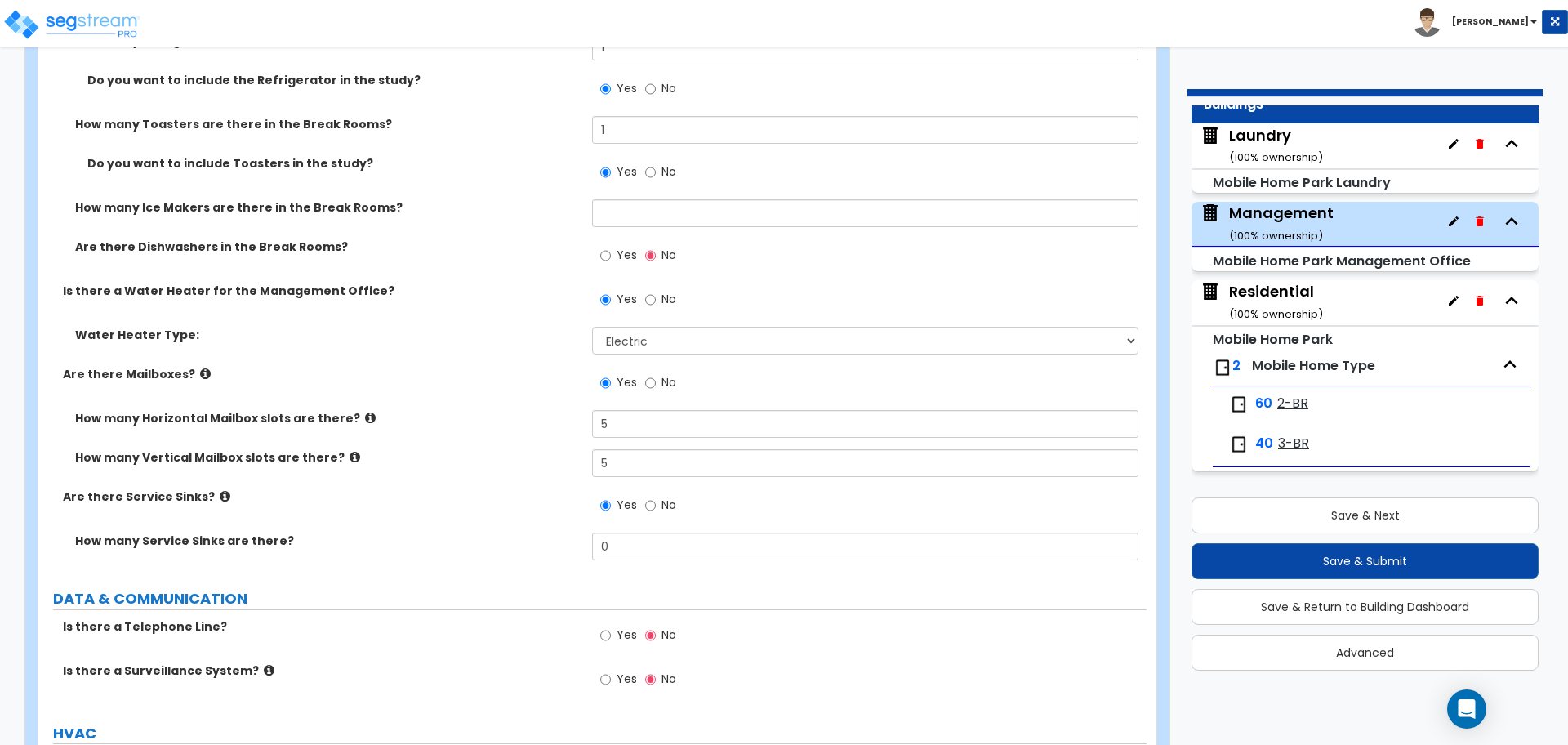
click at [365, 412] on icon at bounding box center [370, 418] width 11 height 12
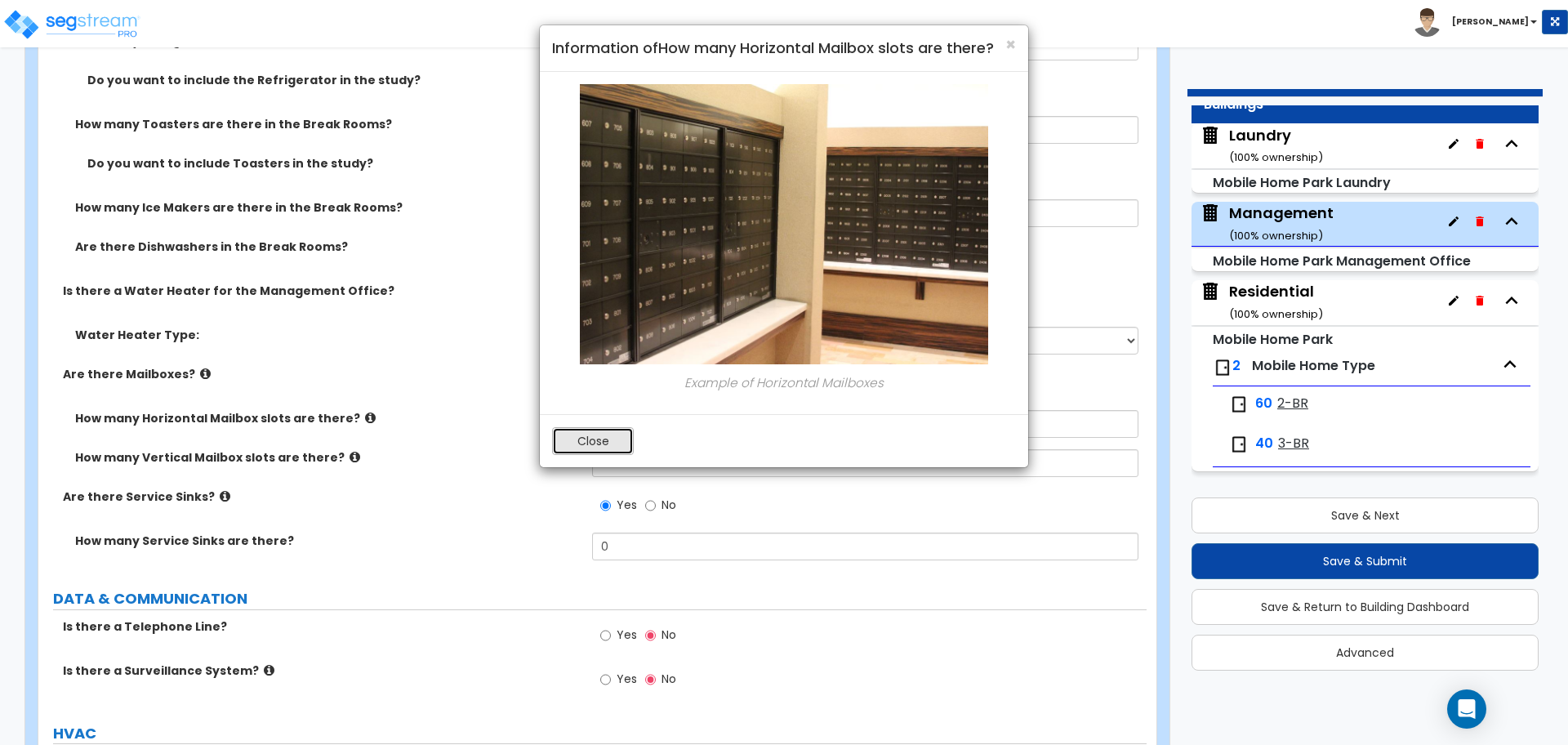
click at [581, 449] on button "Close" at bounding box center [593, 441] width 82 height 28
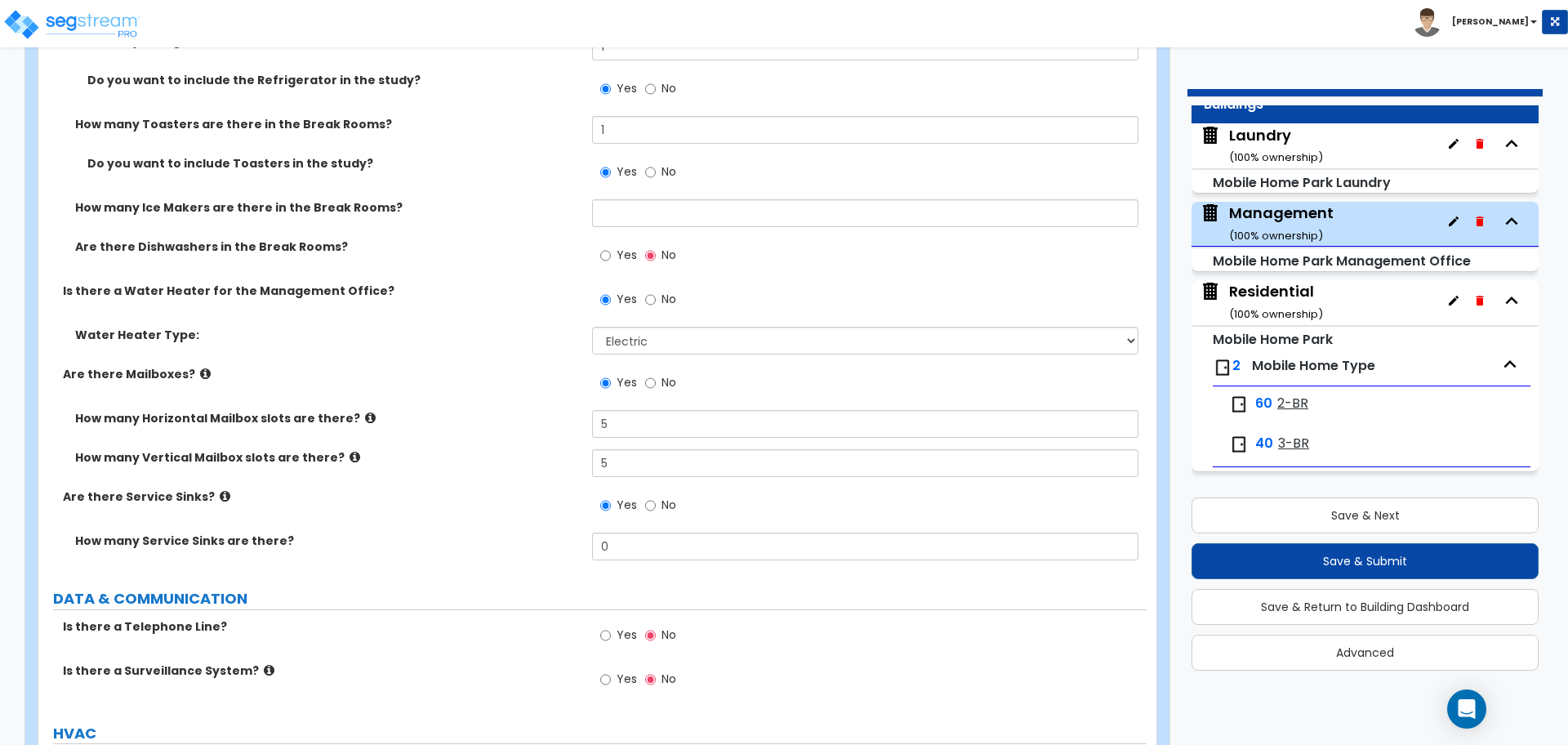
click at [350, 451] on icon at bounding box center [355, 457] width 11 height 12
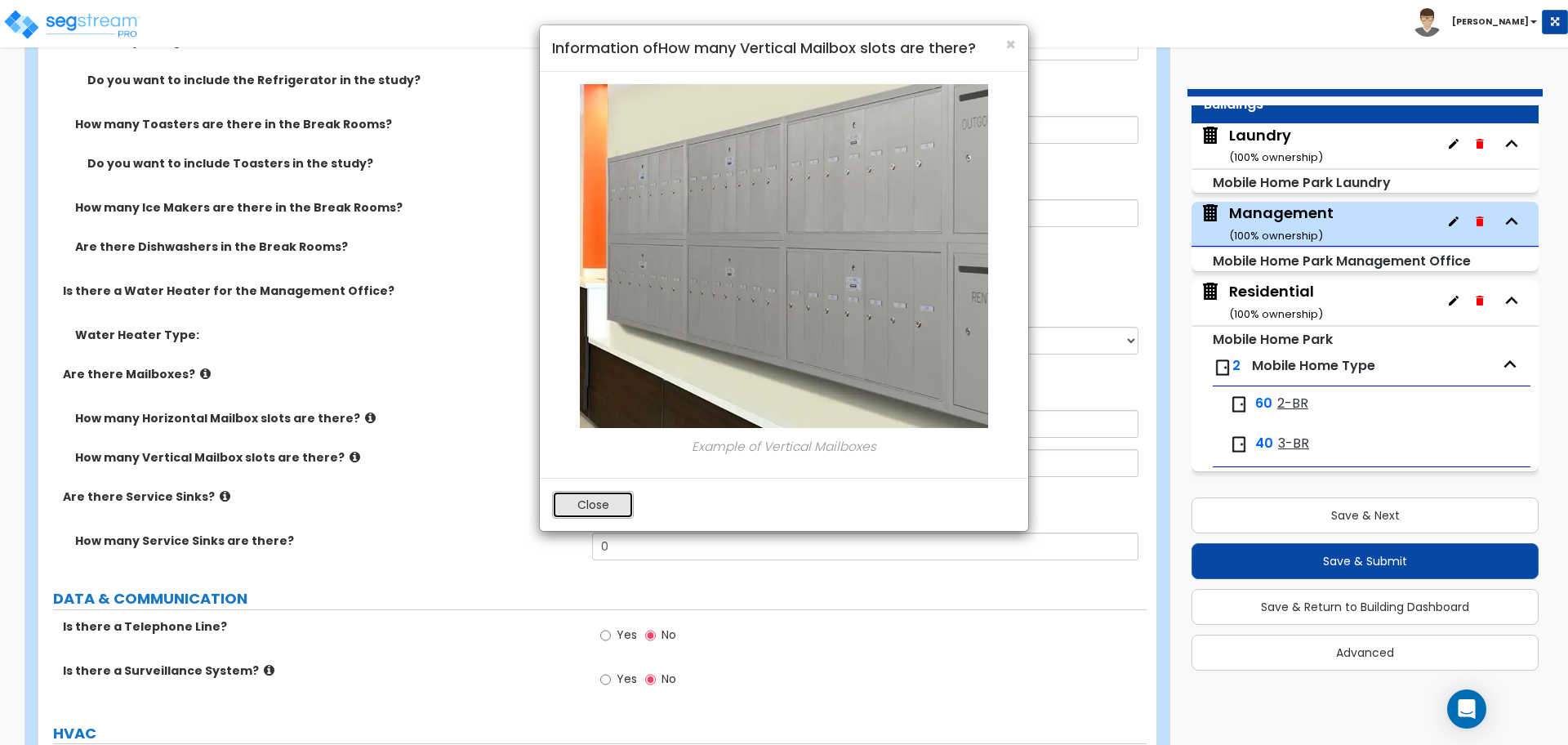
click at [590, 504] on button "Close" at bounding box center [593, 505] width 82 height 28
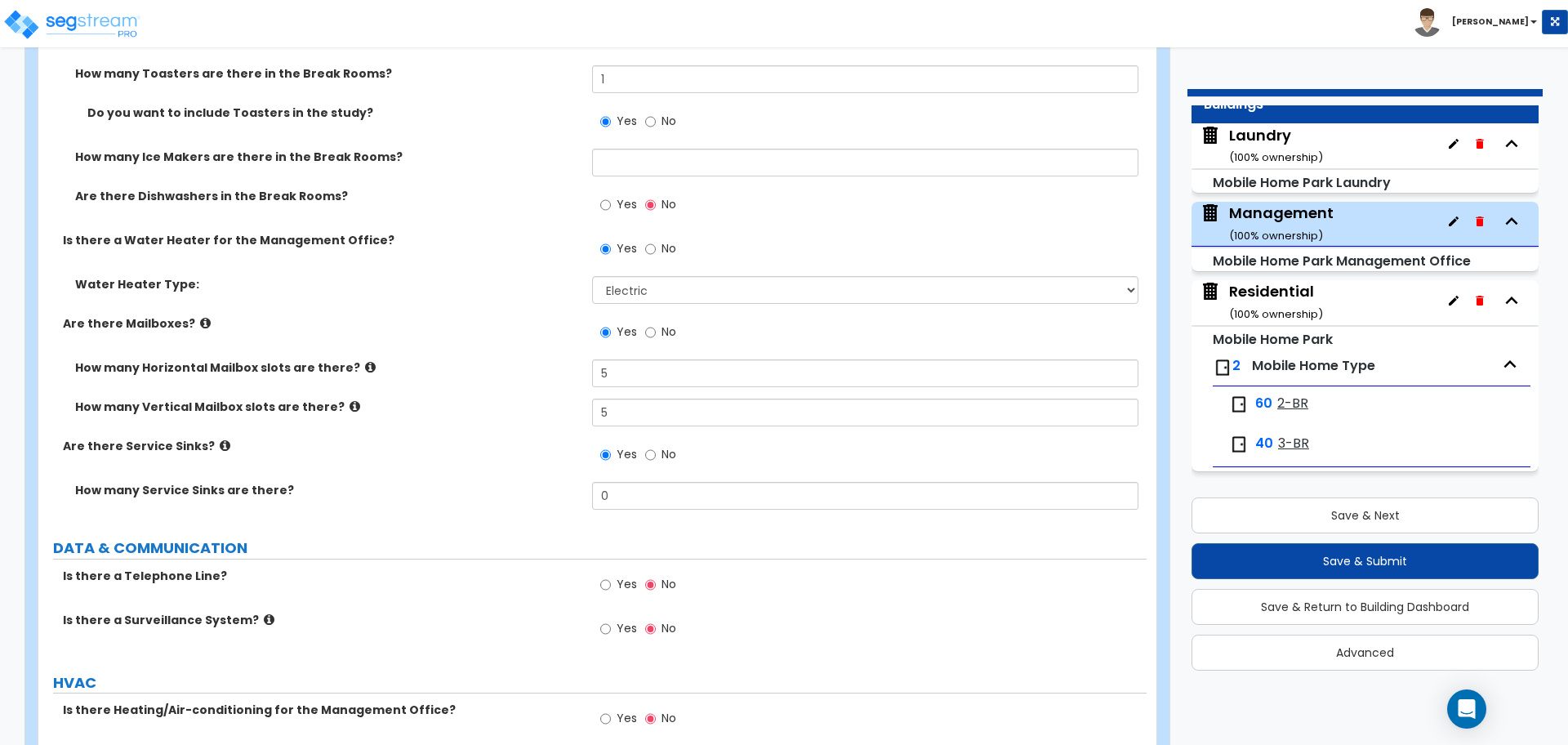
scroll to position [4482, 0]
click at [220, 438] on icon at bounding box center [225, 443] width 11 height 12
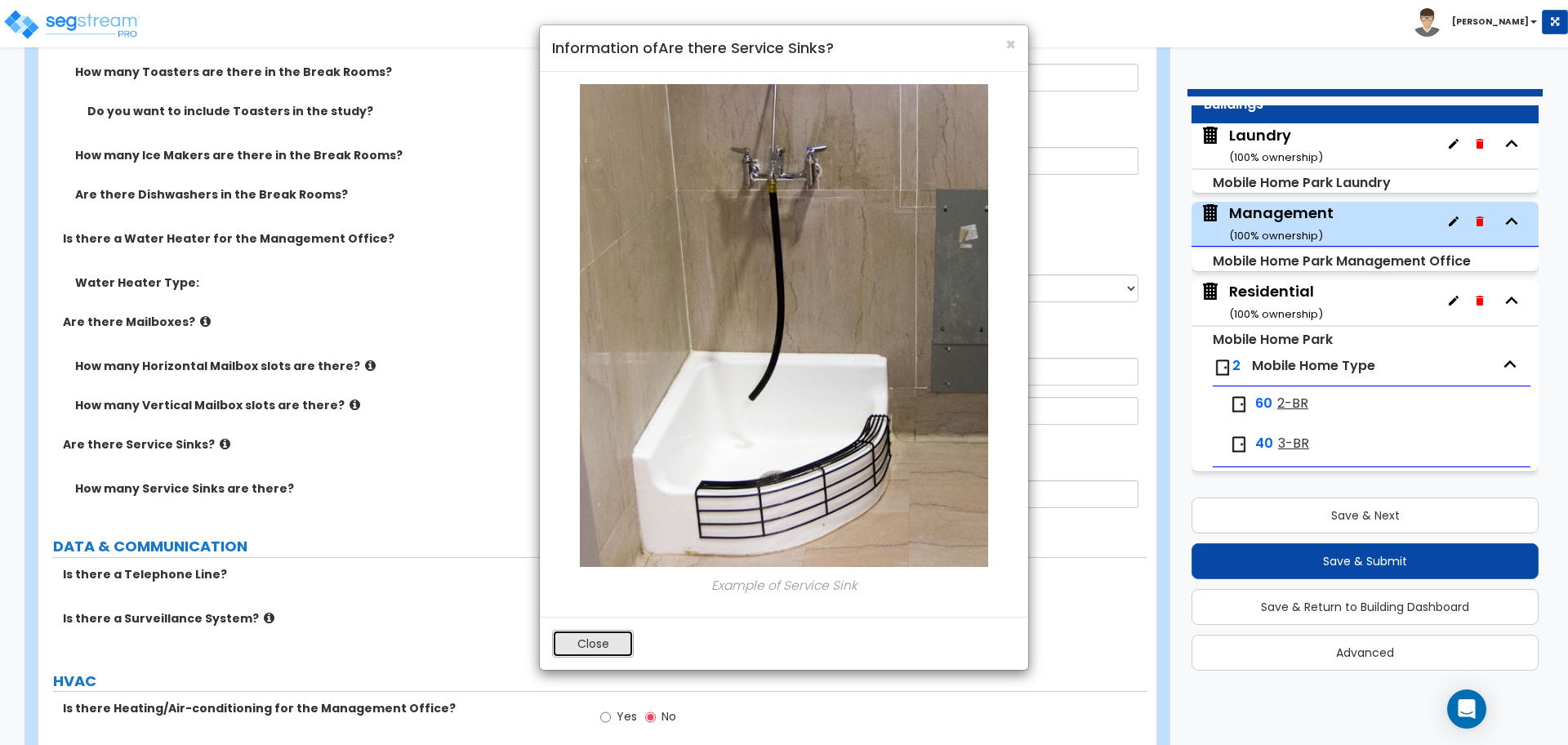
click at [600, 646] on button "Close" at bounding box center [593, 644] width 82 height 28
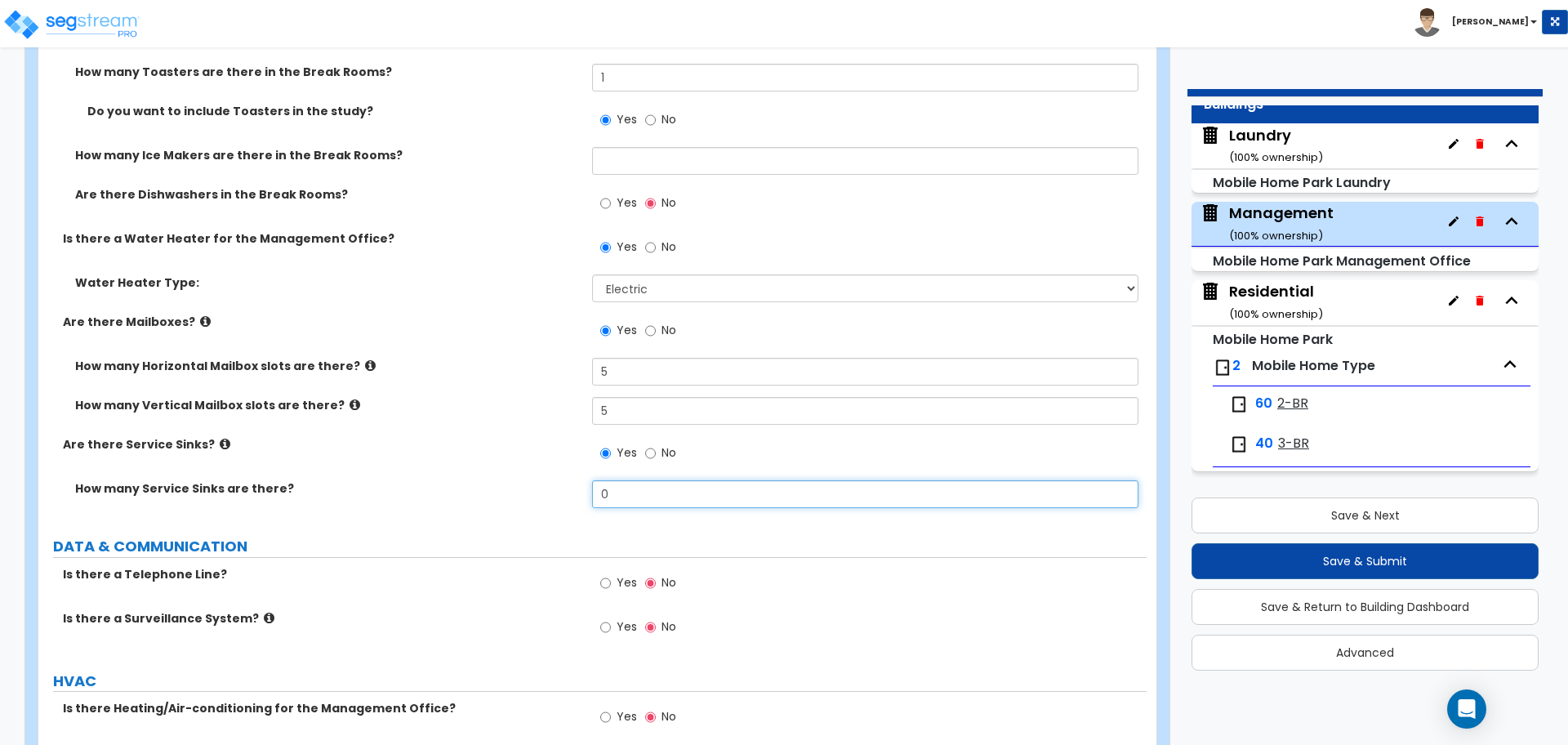
drag, startPoint x: 642, startPoint y: 490, endPoint x: 538, endPoint y: 480, distance: 104.5
click at [538, 481] on div "How many Service Sinks are there? 0" at bounding box center [592, 500] width 1108 height 39
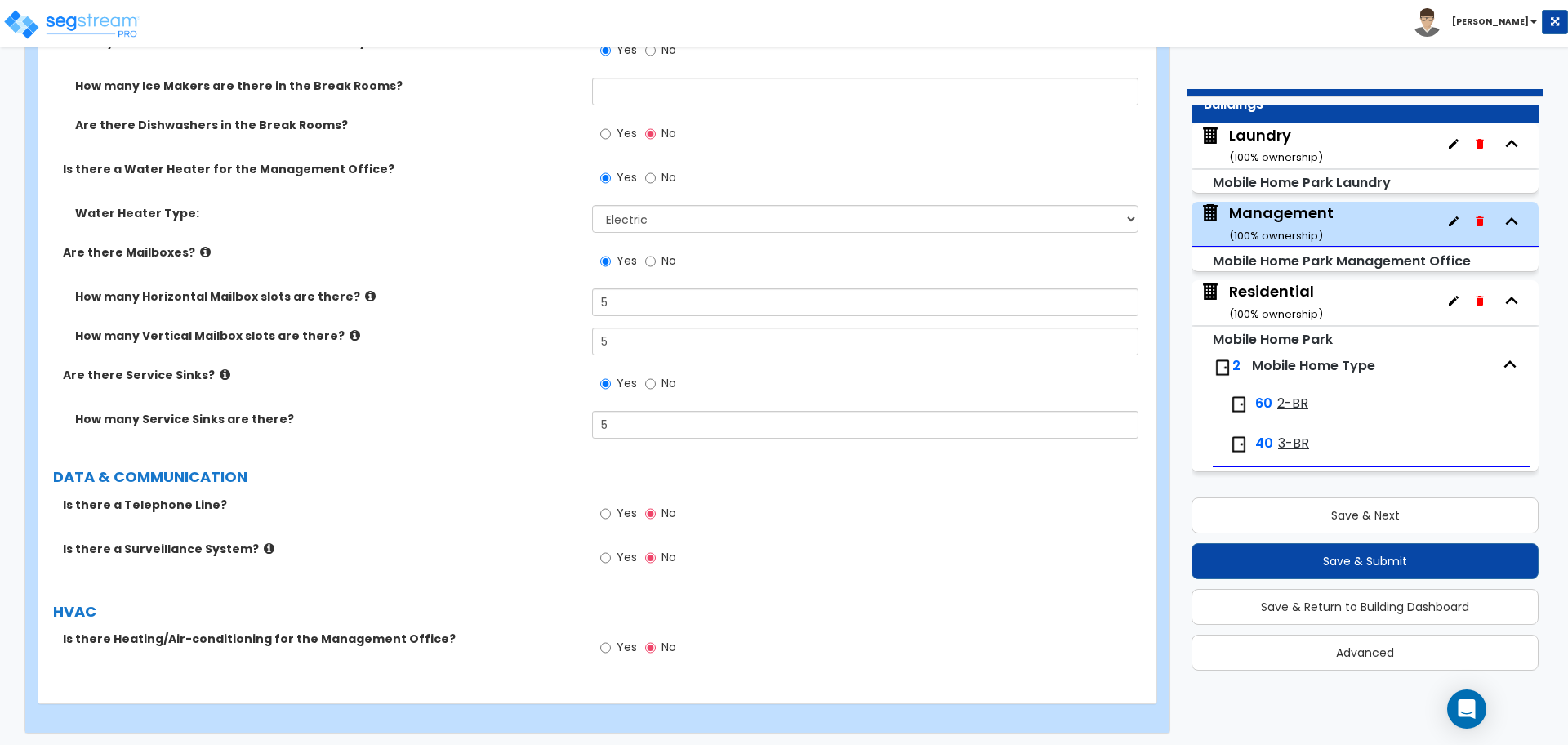
click at [606, 501] on label "Yes" at bounding box center [618, 515] width 36 height 28
click at [606, 505] on input "Yes" at bounding box center [605, 514] width 11 height 18
click at [622, 563] on label "Yes" at bounding box center [618, 559] width 36 height 28
click at [611, 563] on input "Yes" at bounding box center [605, 558] width 11 height 18
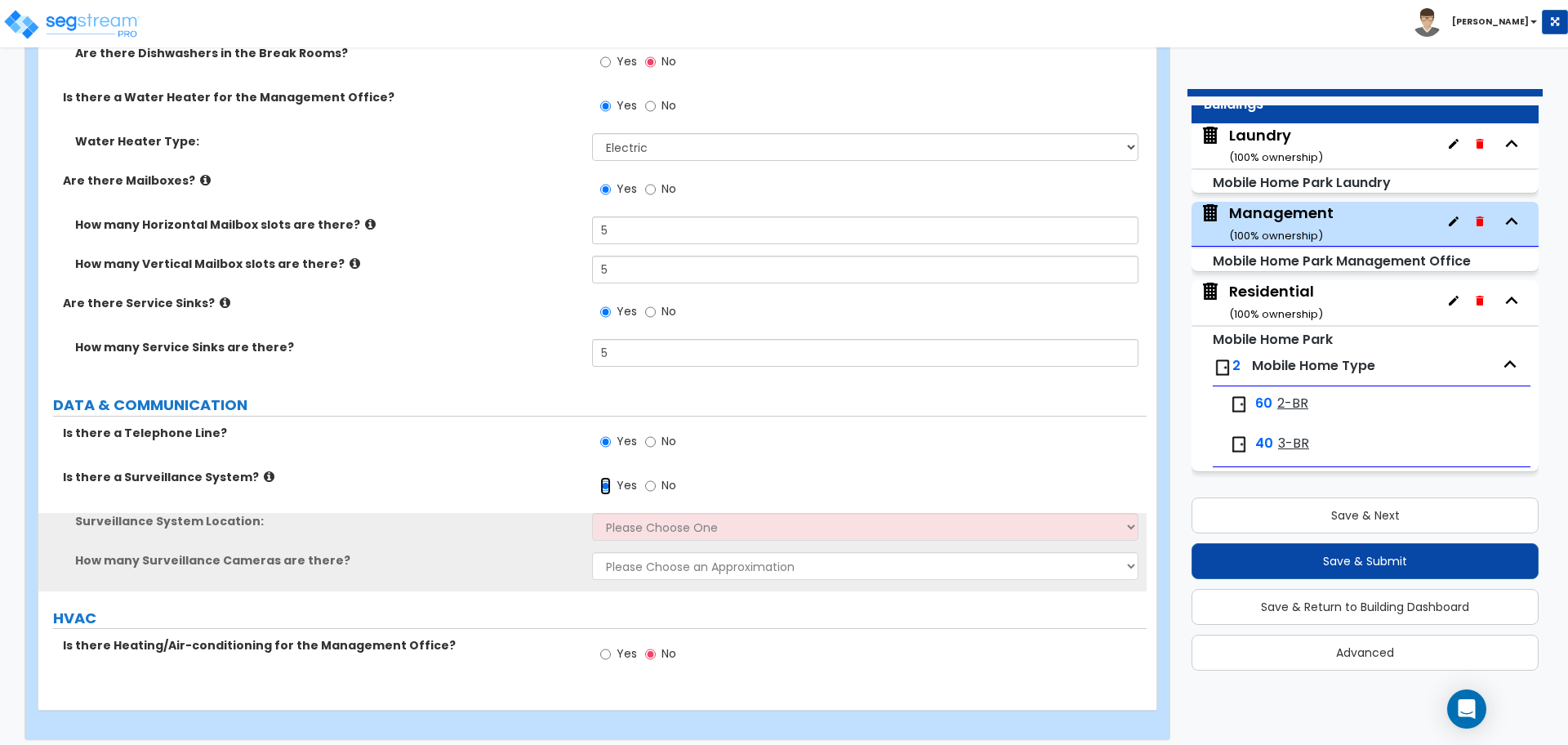
scroll to position [4630, 0]
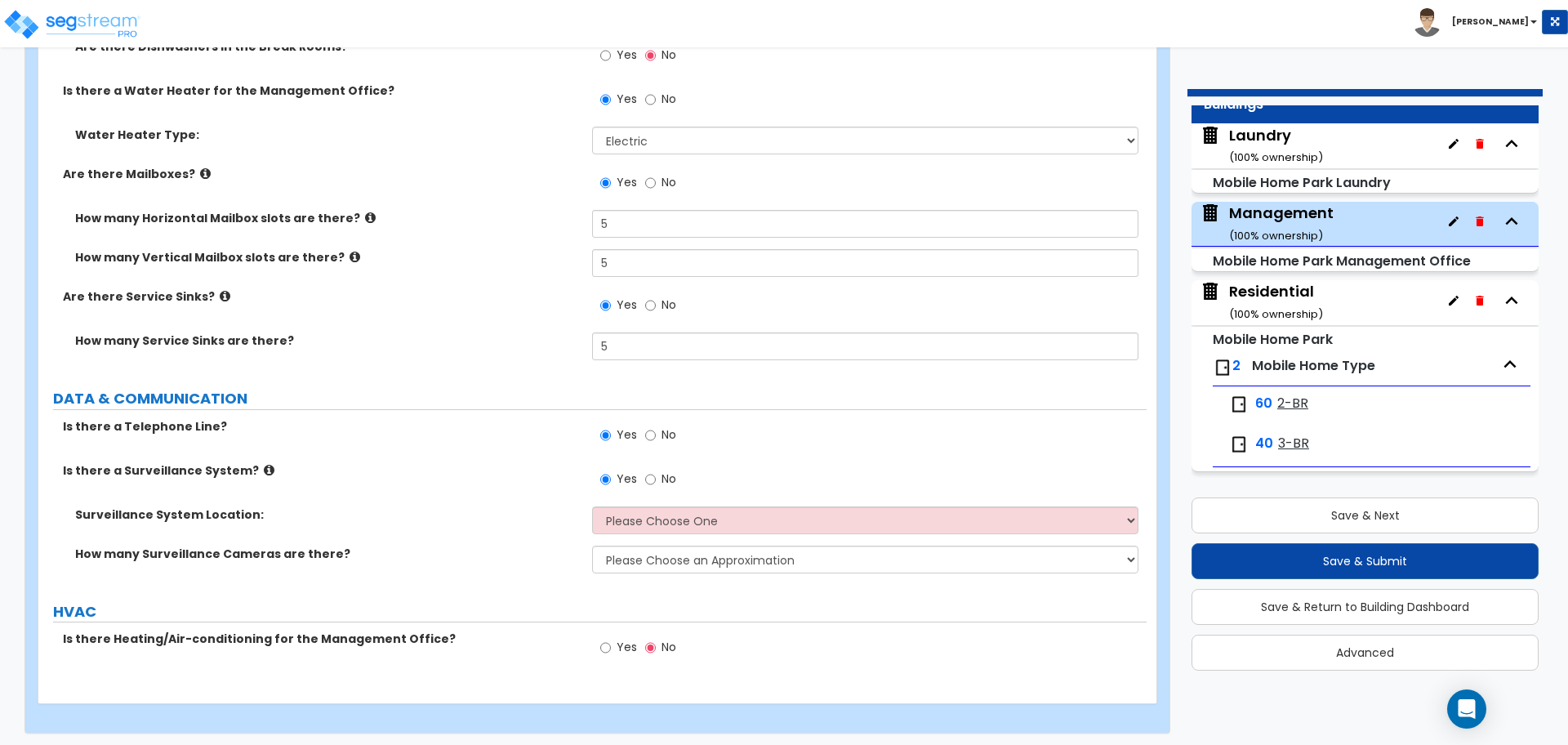
click at [264, 464] on icon at bounding box center [269, 470] width 11 height 12
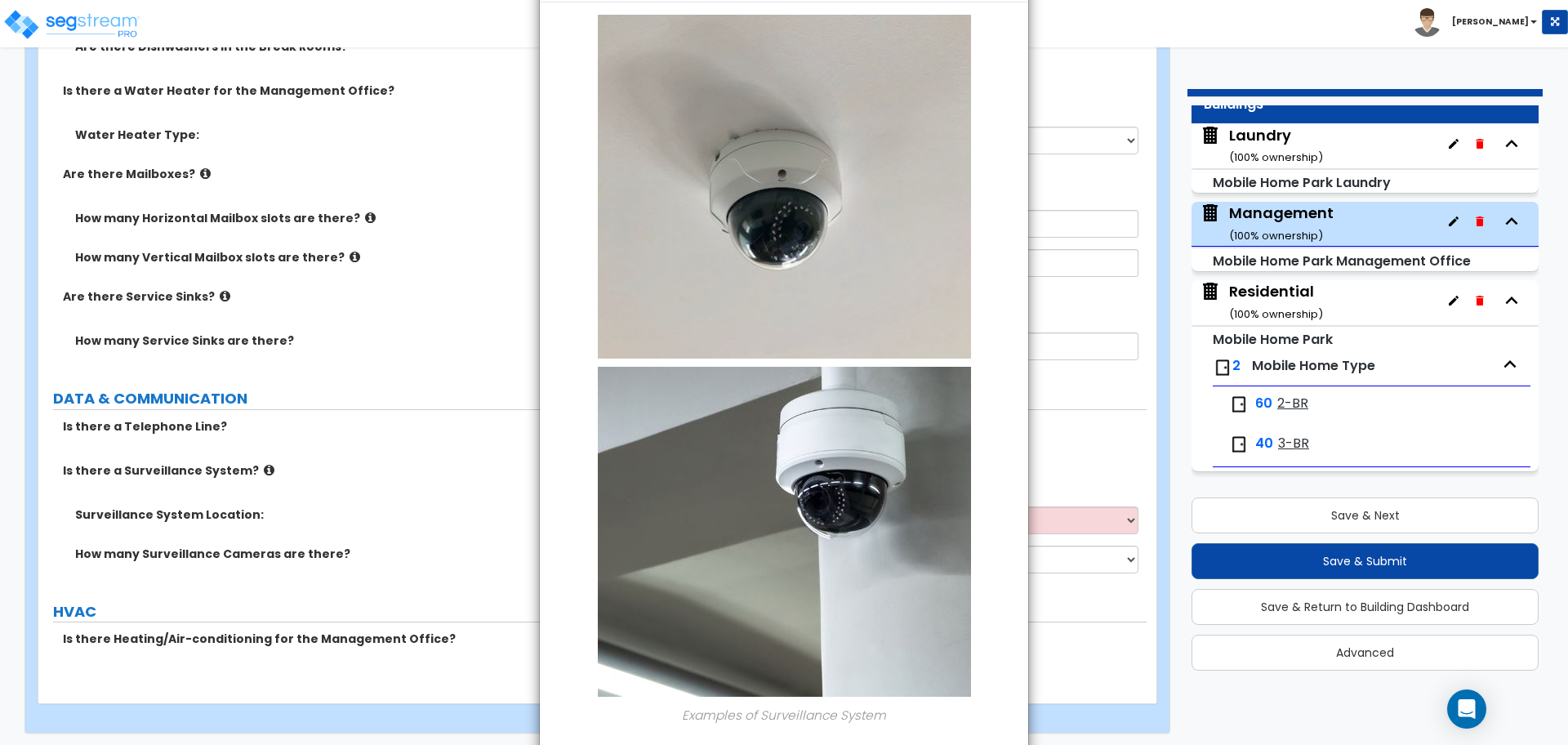
scroll to position [147, 0]
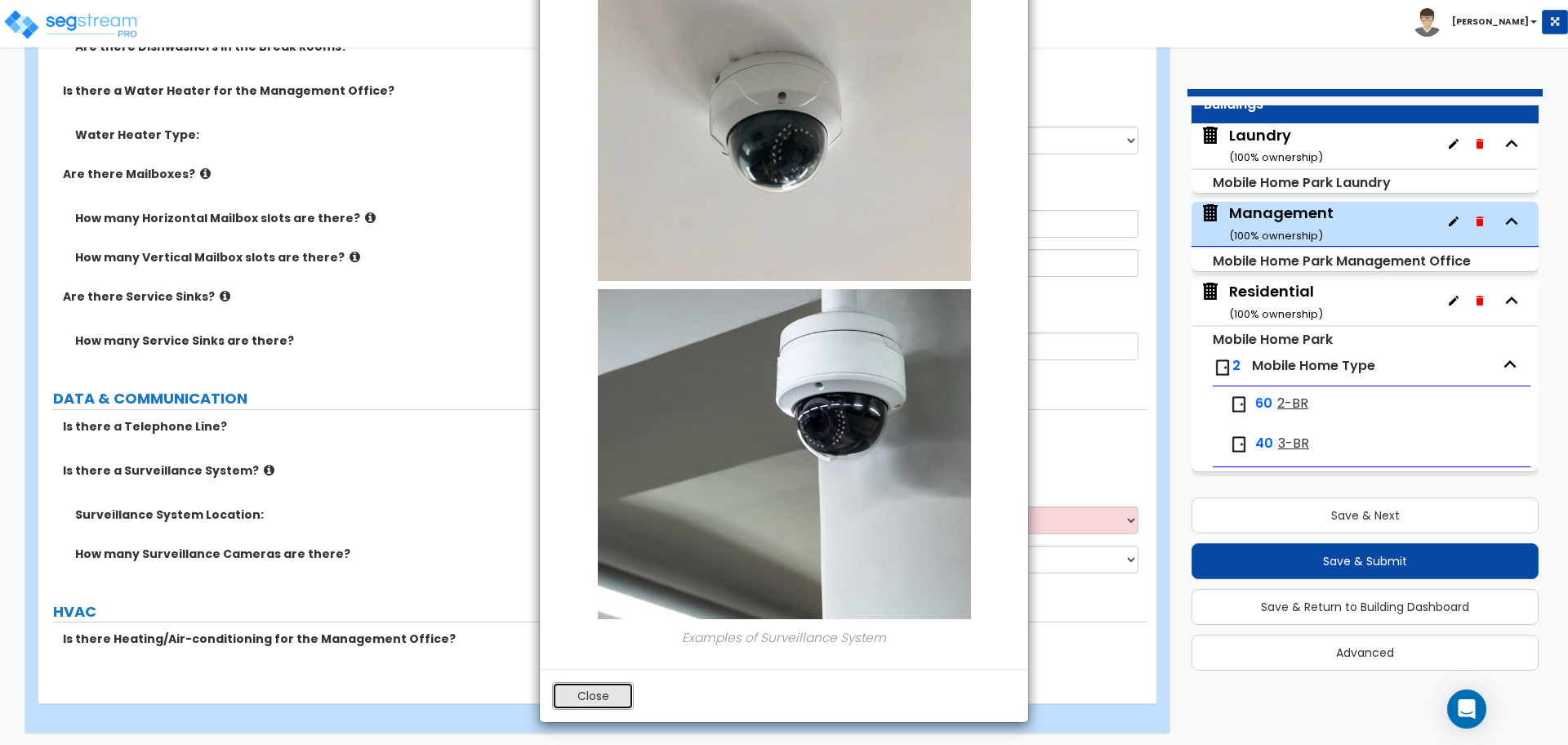
click at [601, 699] on button "Close" at bounding box center [593, 696] width 82 height 28
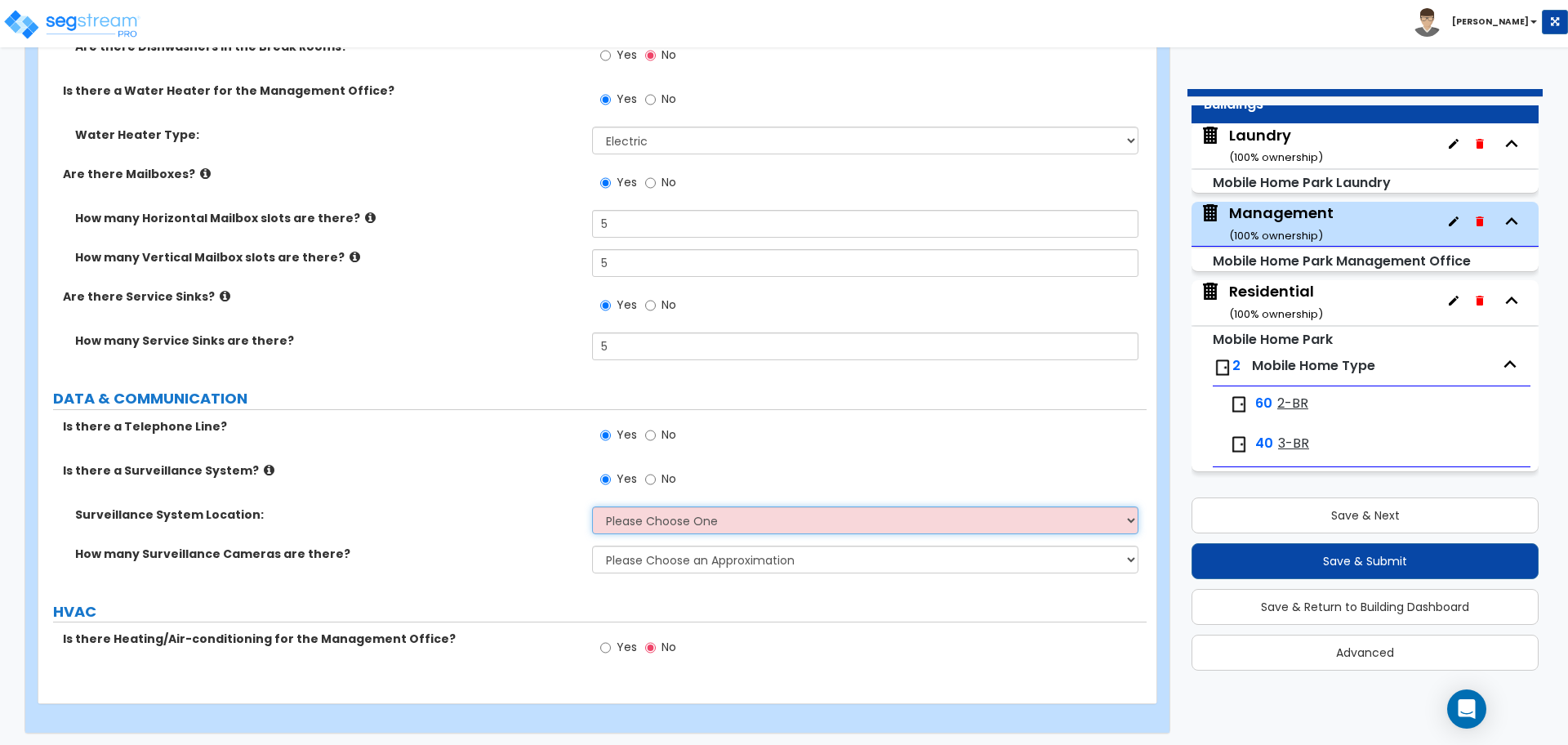
click at [702, 518] on select "Please Choose One Inside the Building Outside the Building Both Inside & Outside" at bounding box center [865, 520] width 545 height 28
click at [593, 506] on select "Please Choose One Inside the Building Outside the Building Both Inside & Outside" at bounding box center [865, 520] width 545 height 28
click at [704, 550] on select "Please Choose an Approximation Barely Noticed Any Noticed a Couple Frequently S…" at bounding box center [865, 559] width 545 height 28
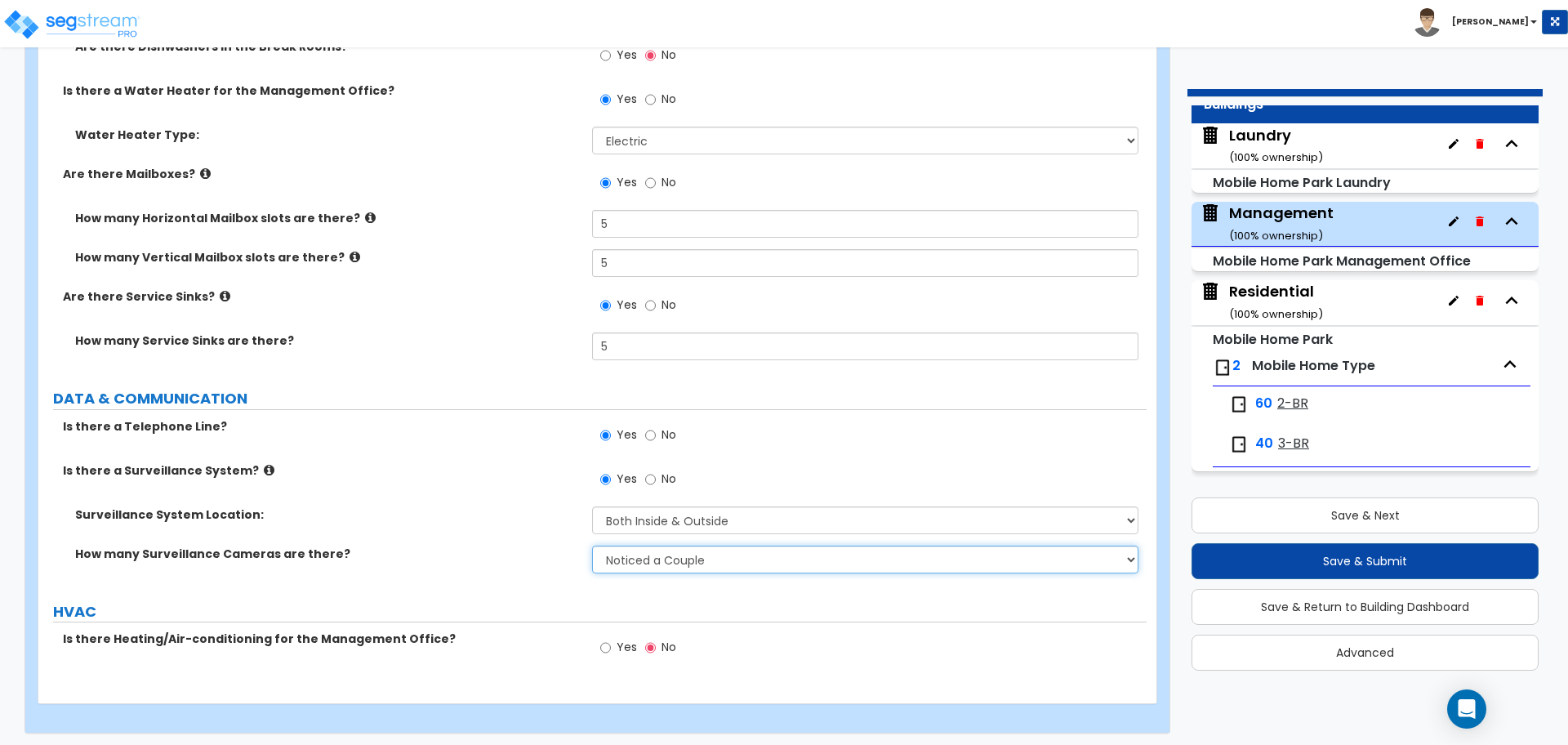
click at [593, 545] on select "Please Choose an Approximation Barely Noticed Any Noticed a Couple Frequently S…" at bounding box center [865, 559] width 545 height 28
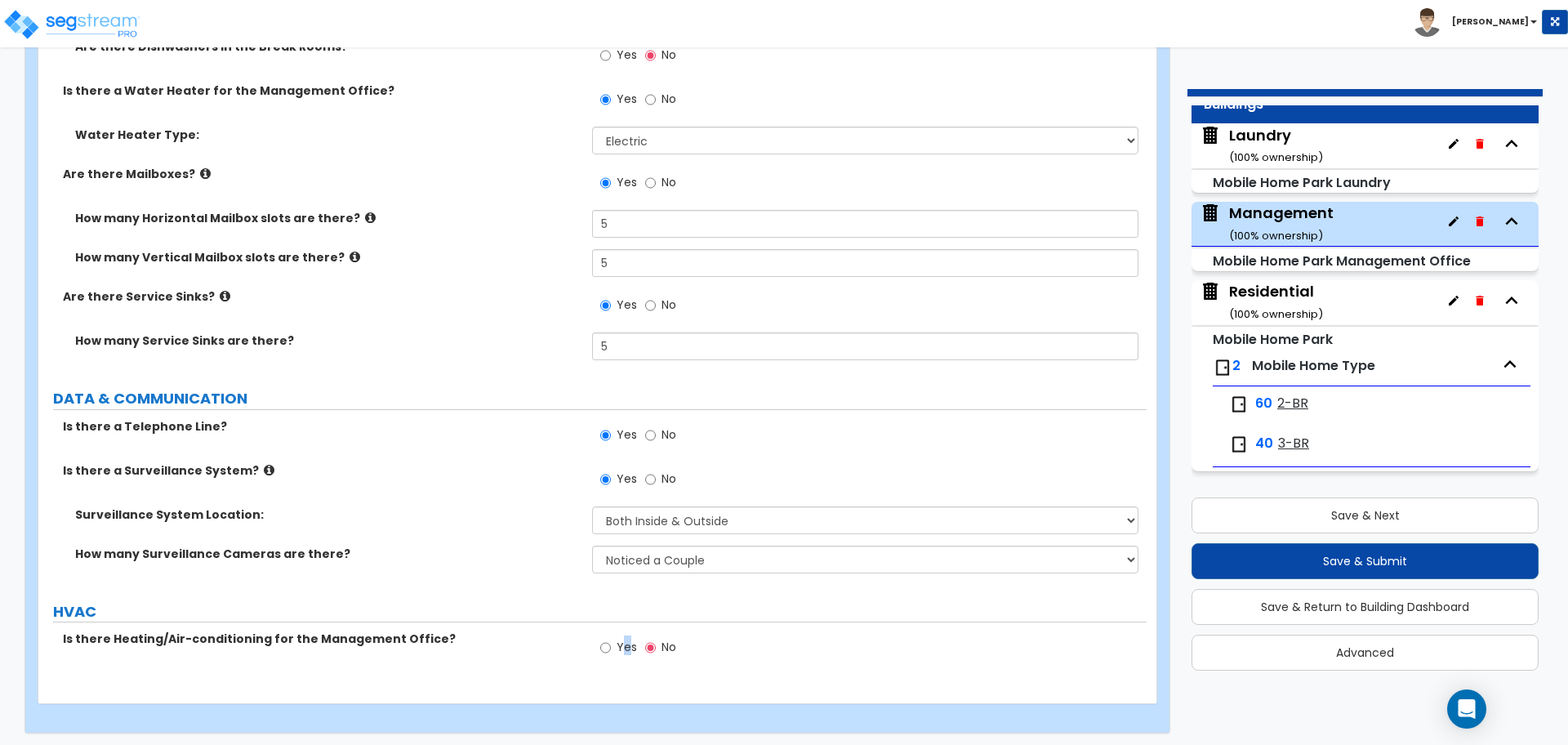
click at [627, 644] on span "Yes" at bounding box center [627, 647] width 21 height 17
click at [611, 644] on input "Yes" at bounding box center [605, 648] width 11 height 18
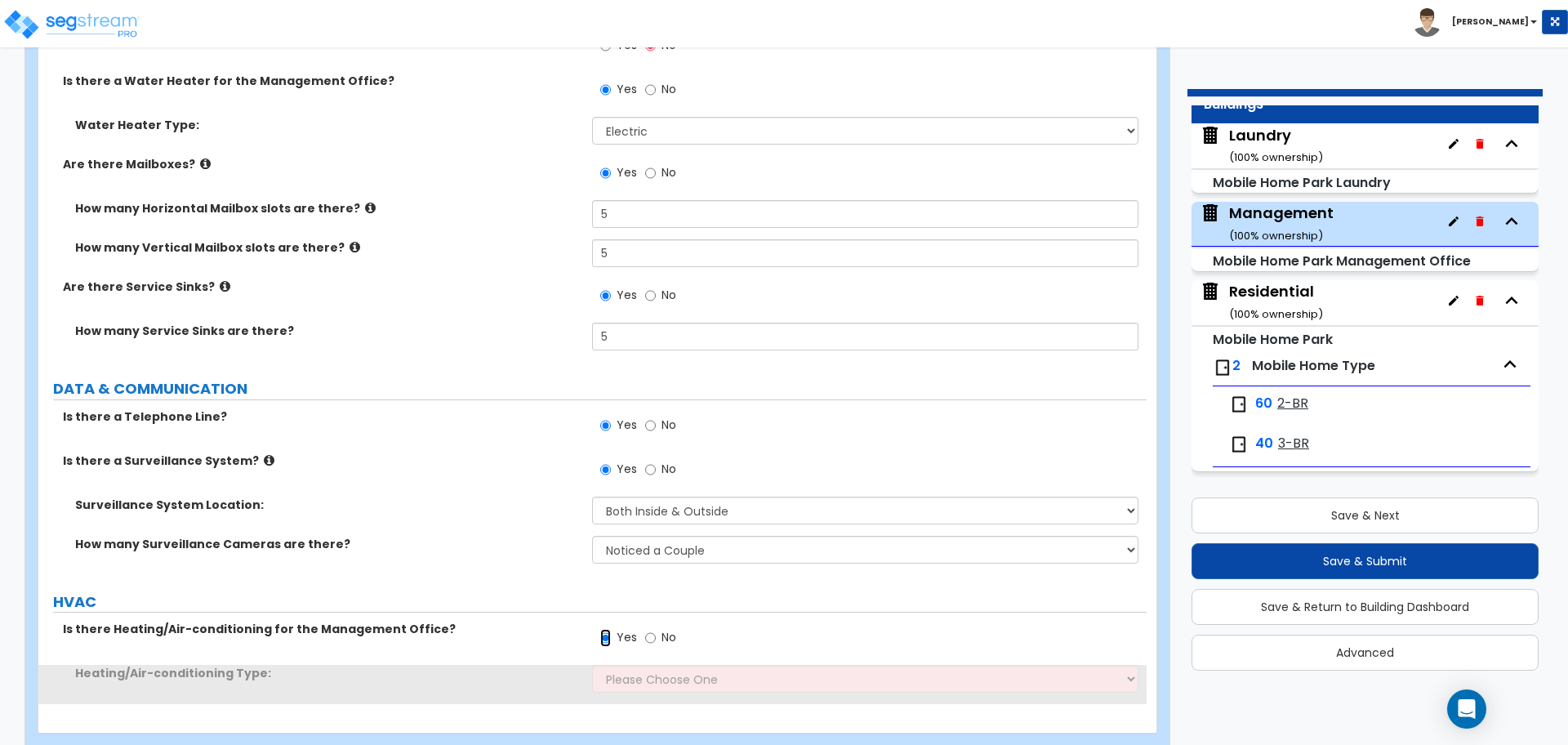
scroll to position [4669, 0]
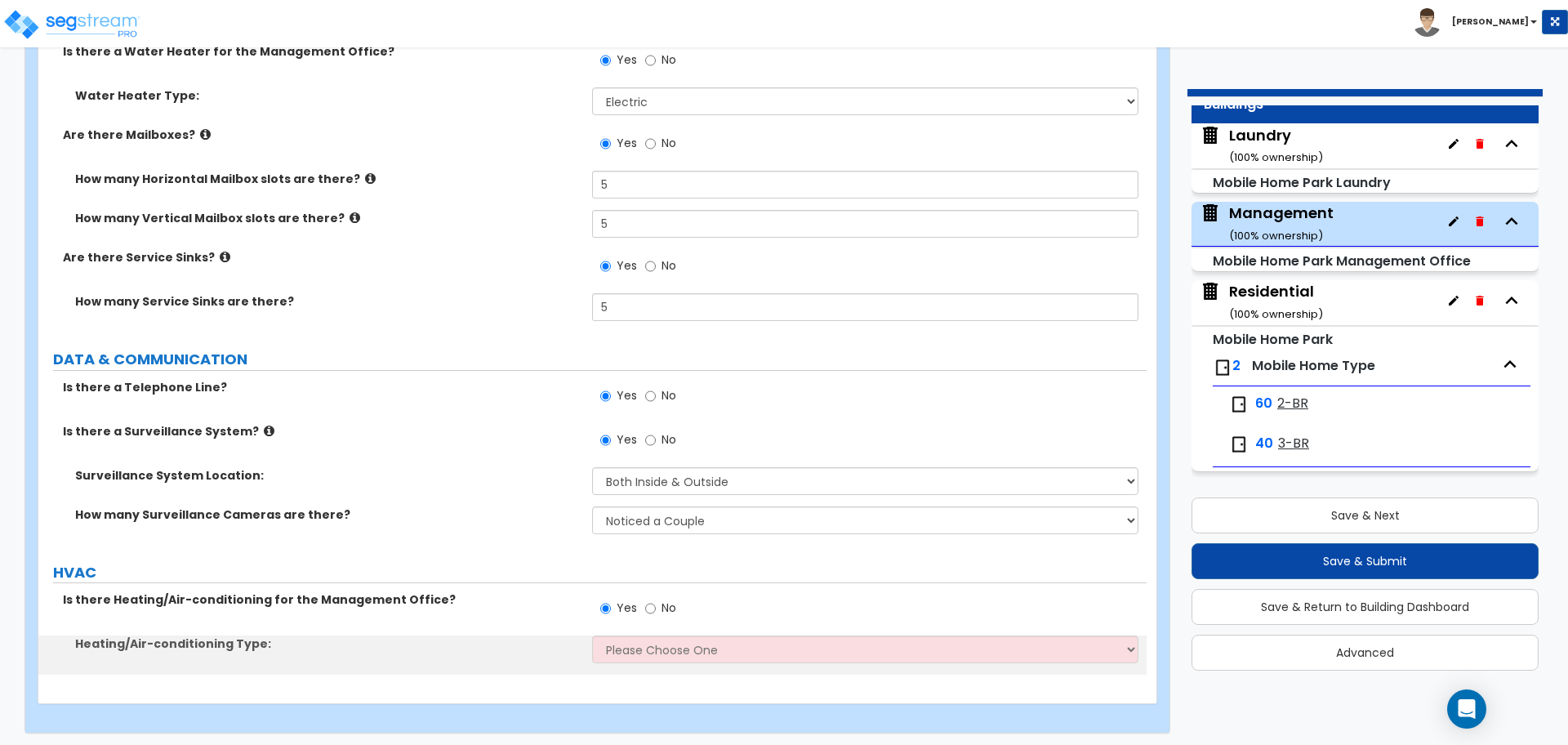
click at [659, 662] on div "Heating/Air-conditioning Type: Please Choose One Heat Only Central AC Thru Wall…" at bounding box center [592, 655] width 1108 height 39
click at [656, 651] on select "Please Choose One Heat Only Central AC Thru Wall HVAC" at bounding box center [865, 650] width 545 height 28
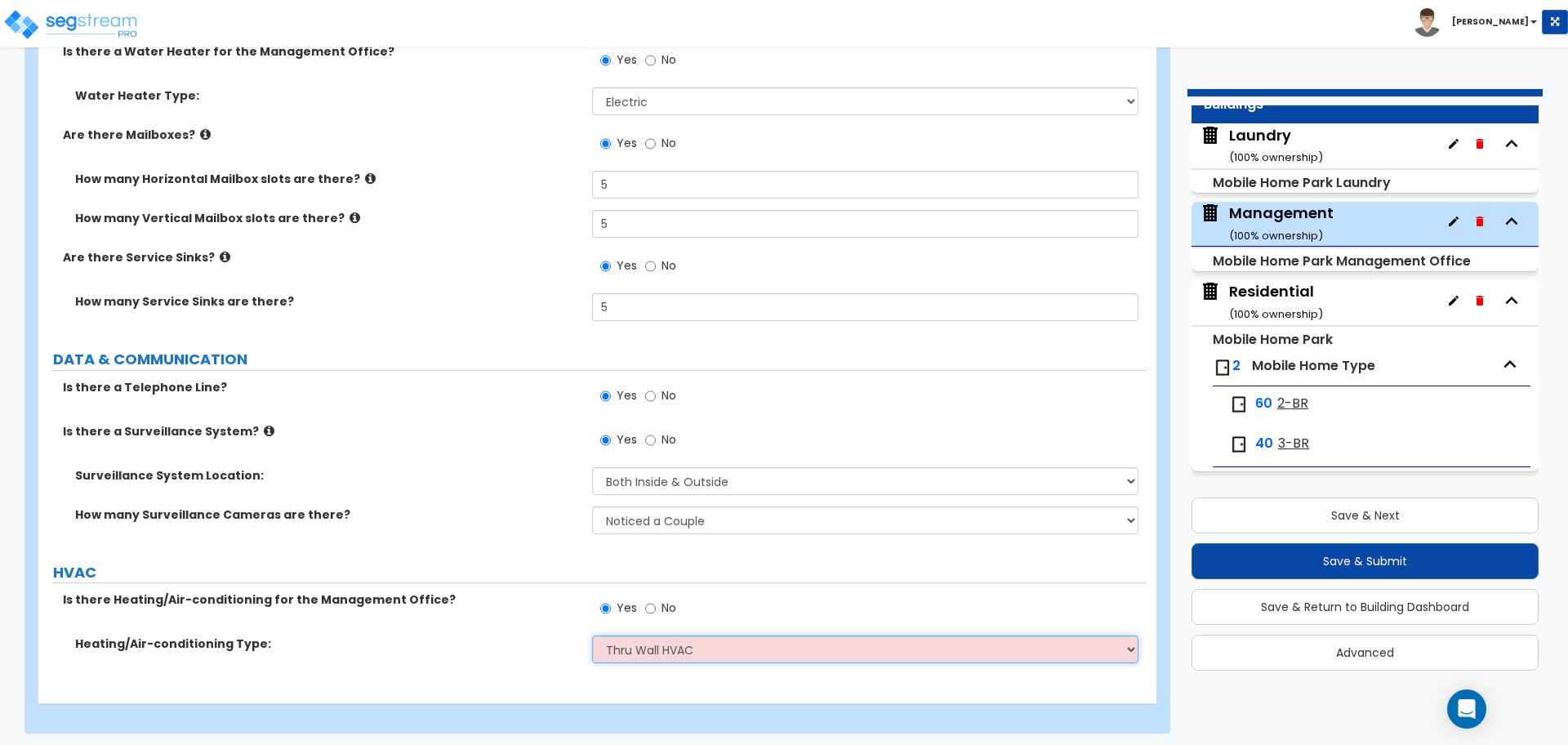
click at [593, 636] on select "Please Choose One Heat Only Central AC Thru Wall HVAC" at bounding box center [865, 650] width 545 height 28
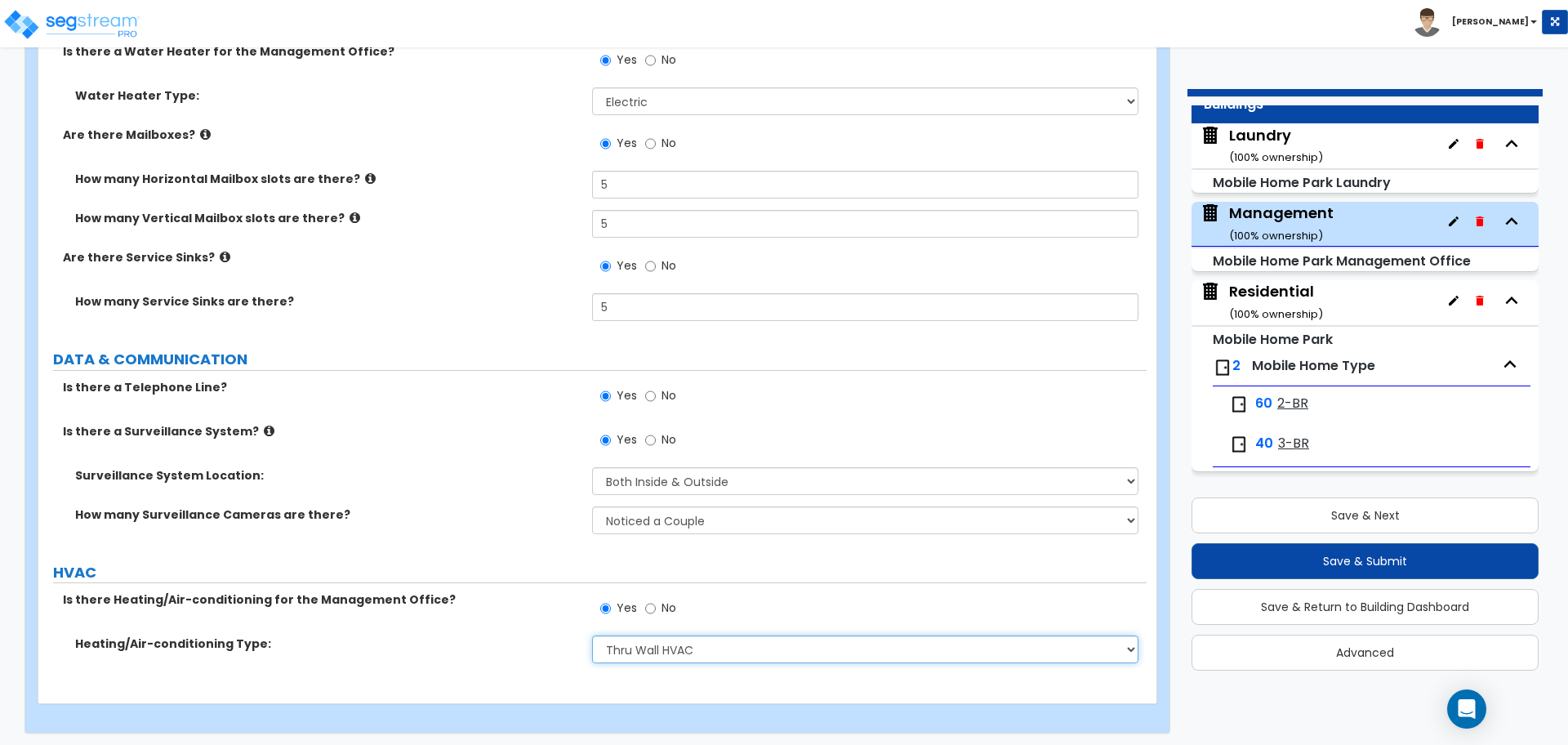
click at [661, 648] on select "Please Choose One Heat Only Central AC Thru Wall HVAC" at bounding box center [865, 650] width 545 height 28
click at [593, 636] on select "Please Choose One Heat Only Central AC Thru Wall HVAC" at bounding box center [865, 650] width 545 height 28
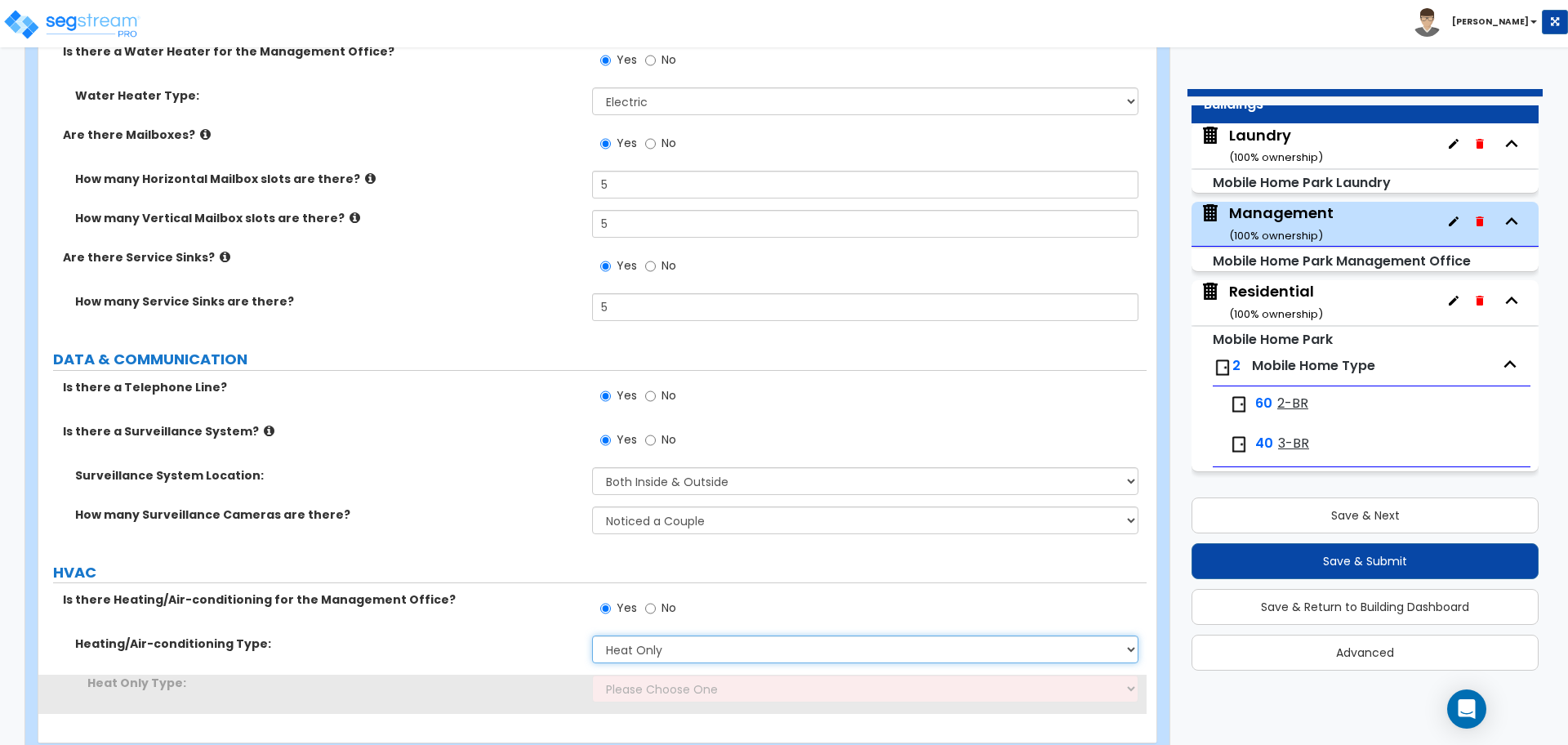
click at [699, 645] on select "Please Choose One Heat Only Central AC Thru Wall HVAC" at bounding box center [865, 650] width 545 height 28
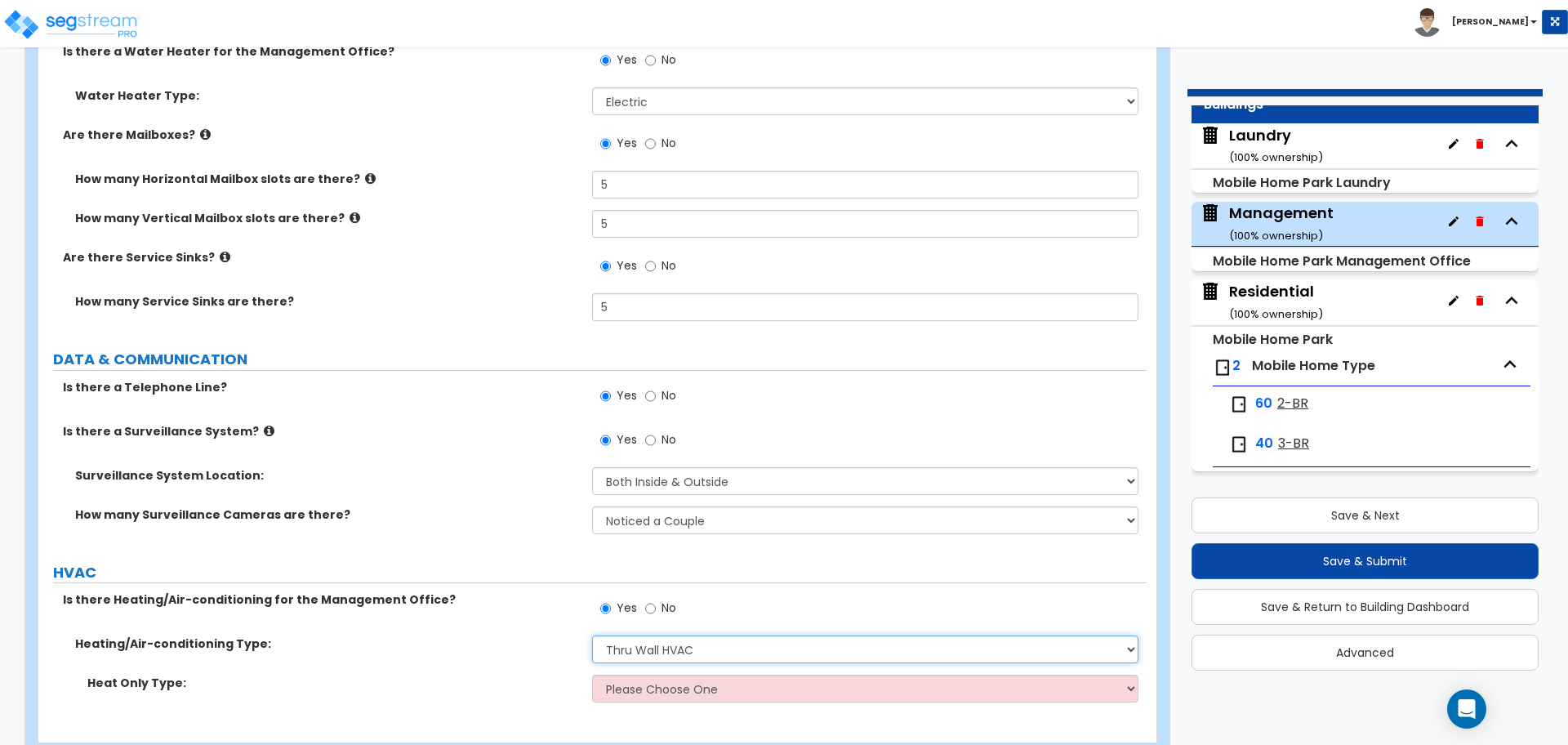
click at [593, 636] on select "Please Choose One Heat Only Central AC Thru Wall HVAC" at bounding box center [865, 650] width 545 height 28
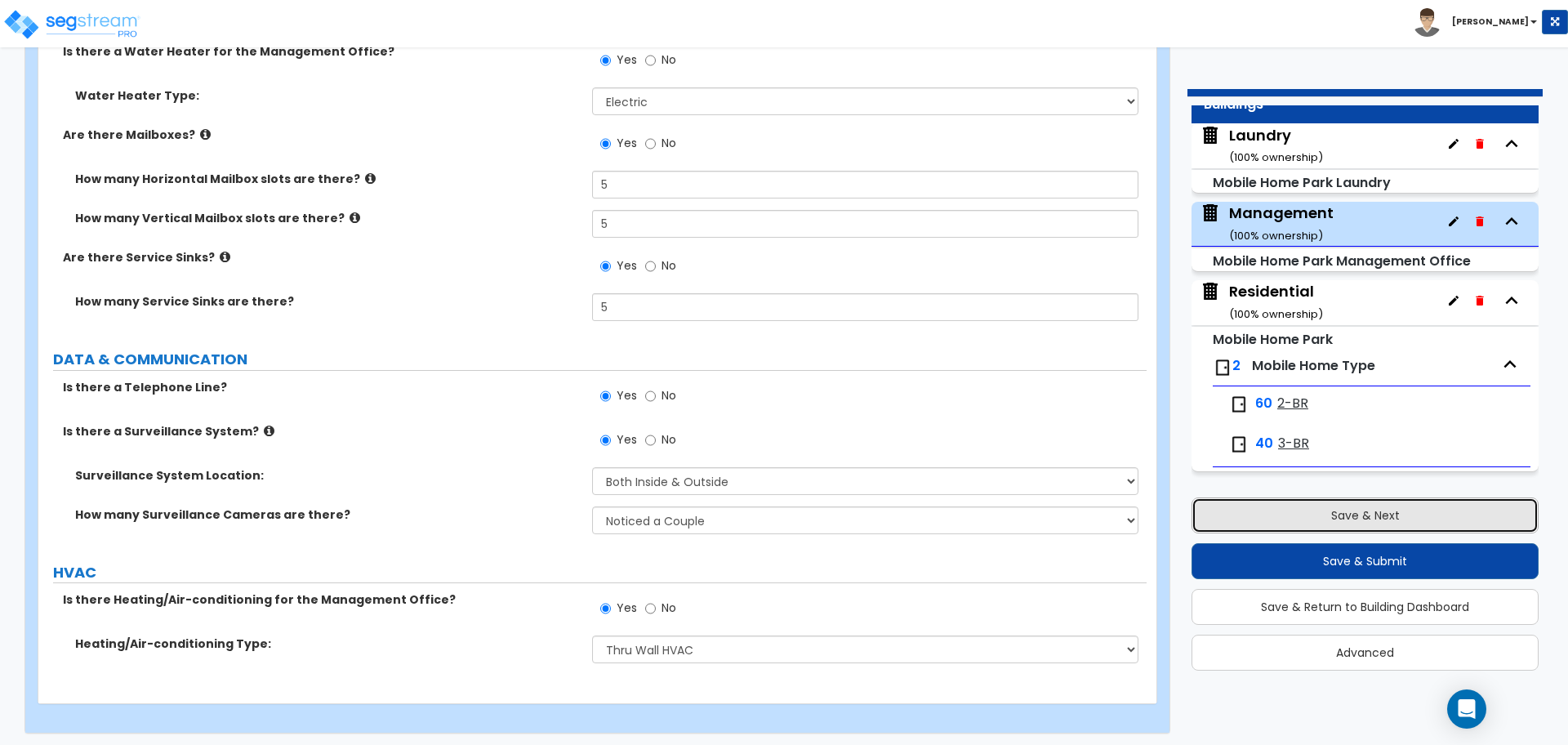
click at [1243, 514] on button "Save & Next" at bounding box center [1365, 515] width 347 height 36
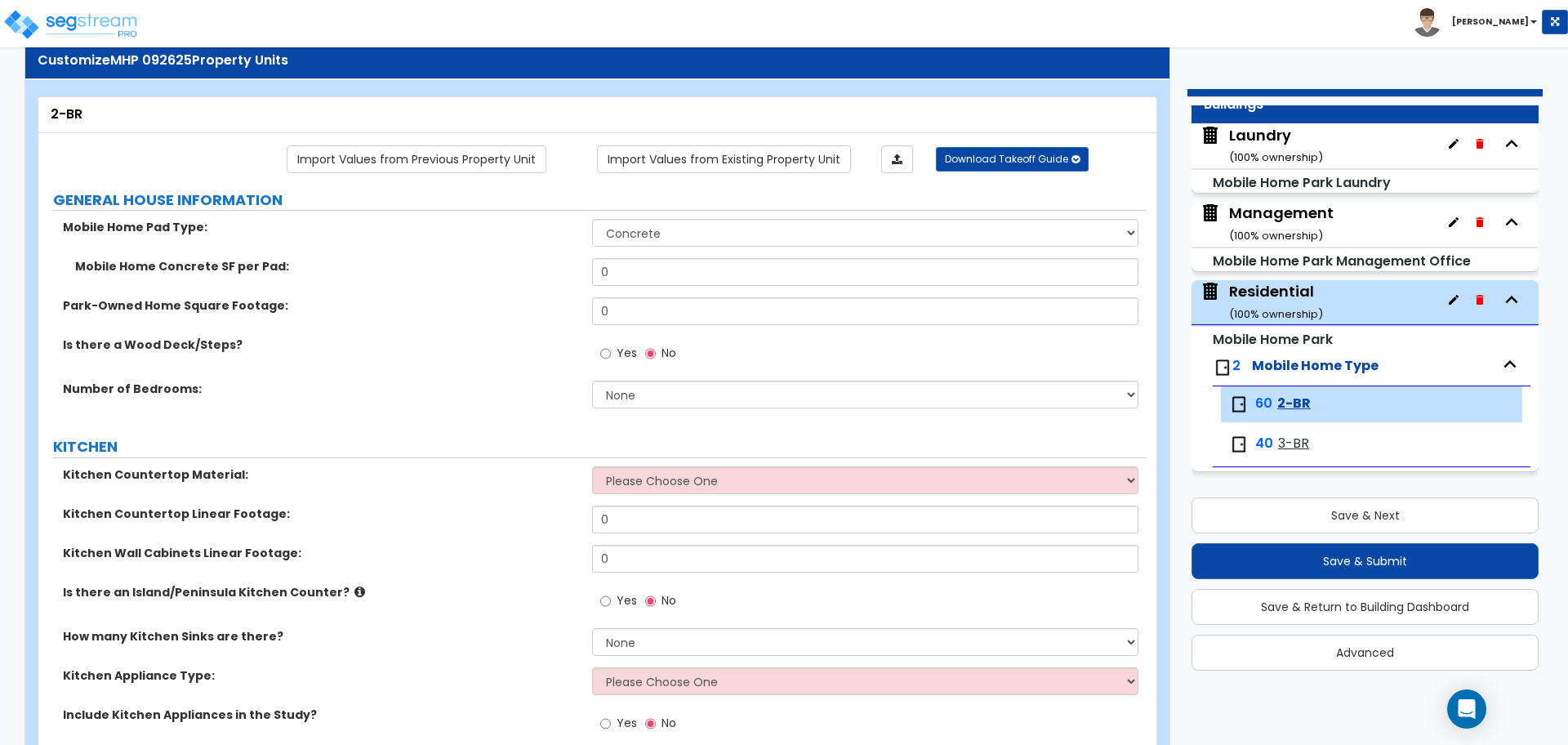
scroll to position [60, 0]
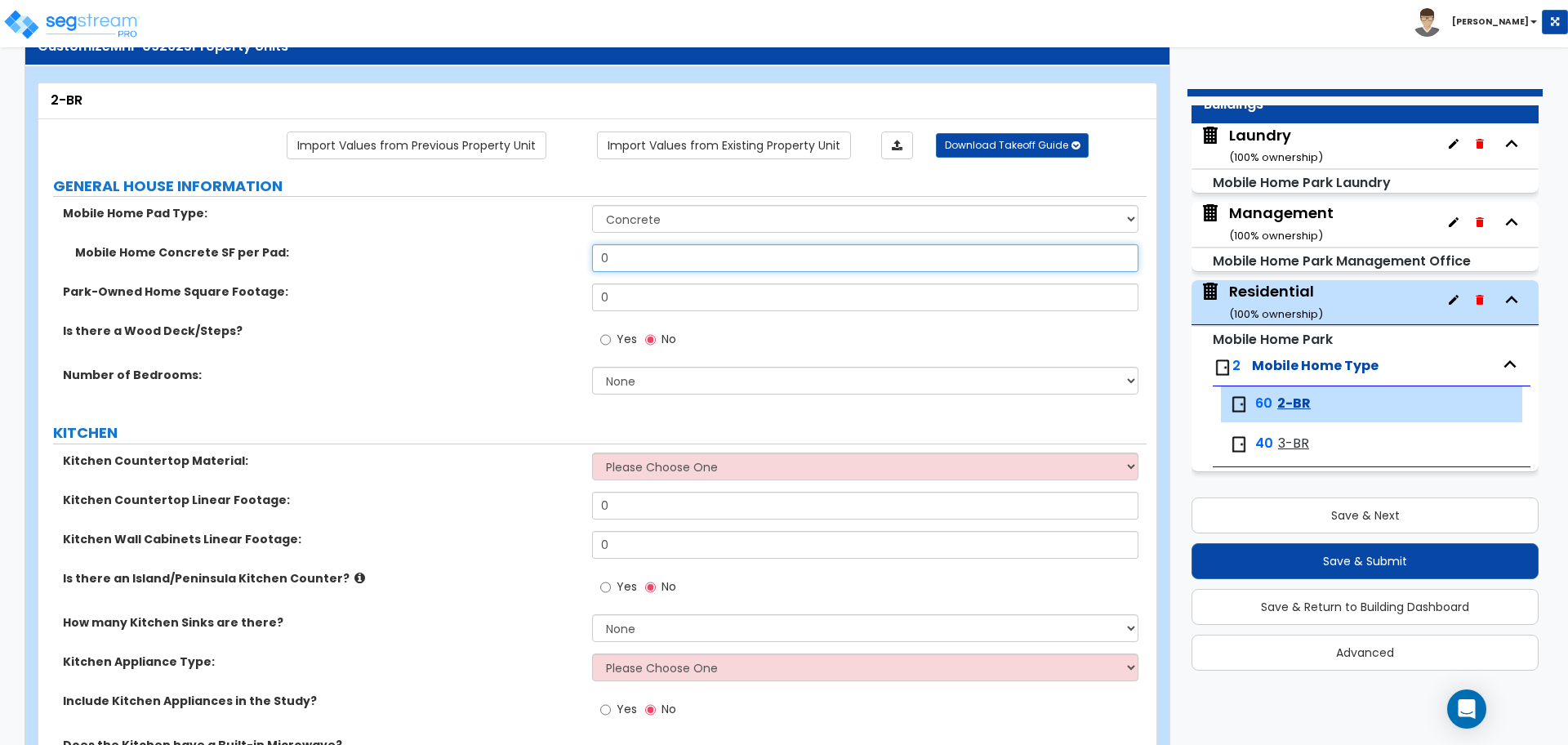
click at [712, 244] on input "0" at bounding box center [865, 259] width 545 height 28
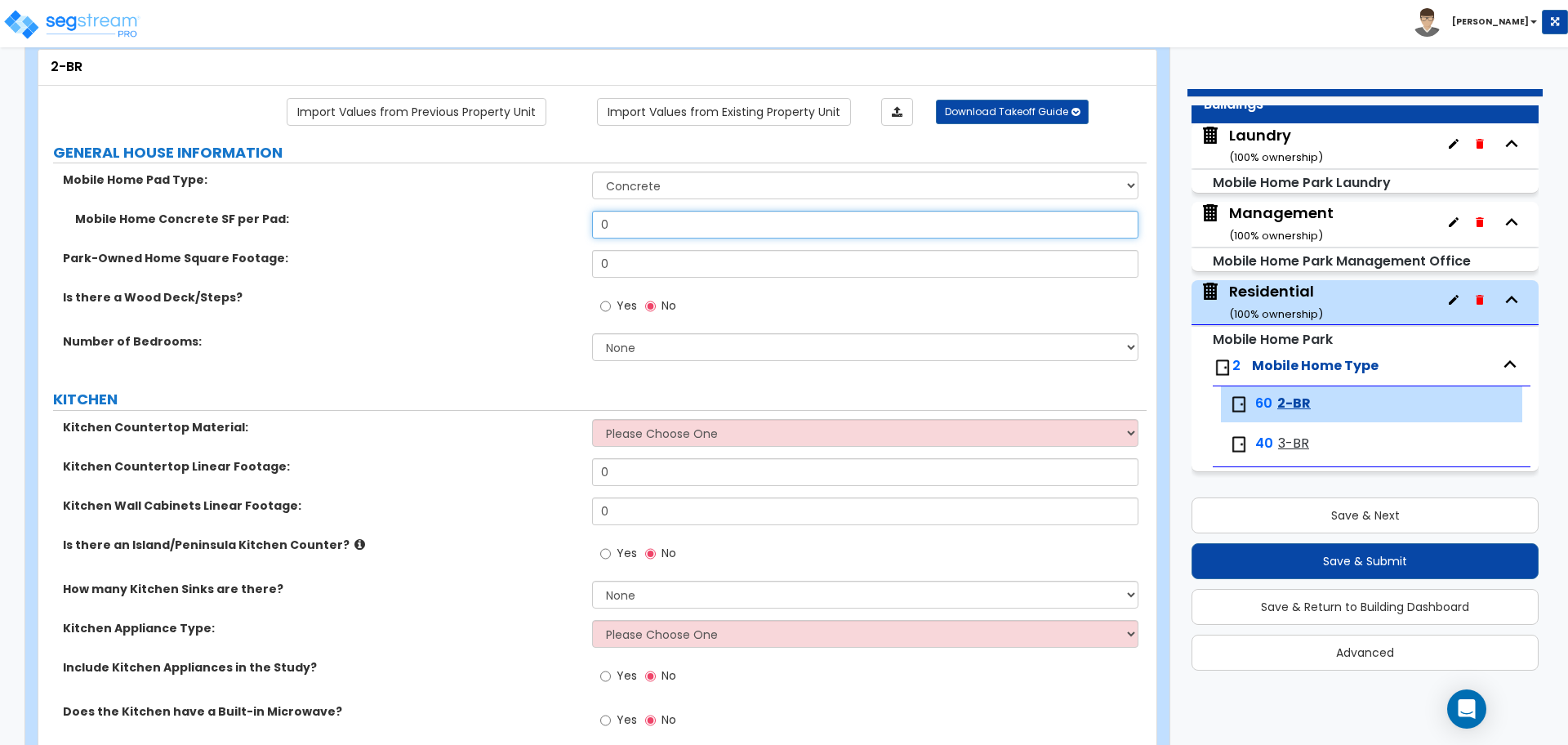
scroll to position [89, 0]
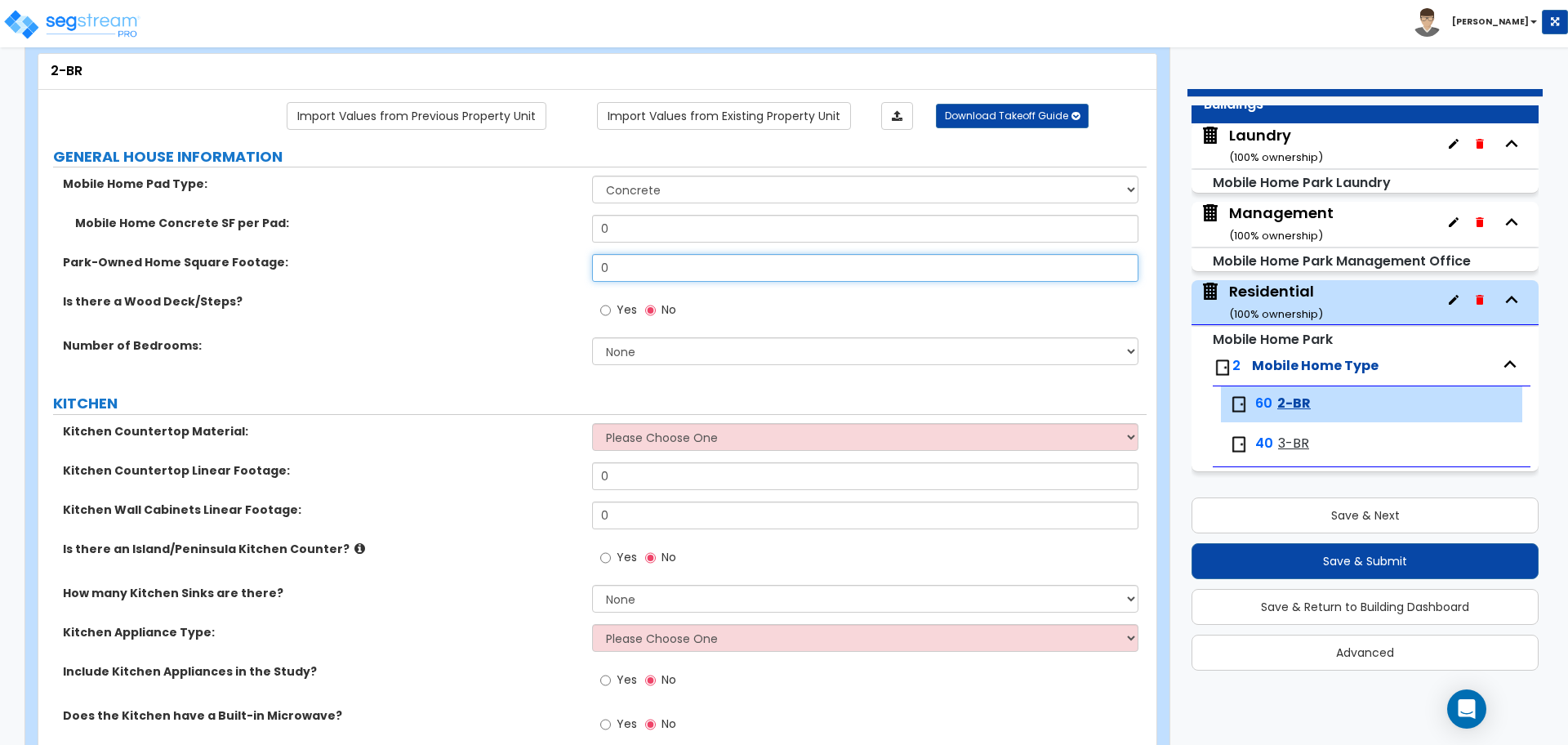
click at [641, 273] on input "0" at bounding box center [865, 268] width 545 height 28
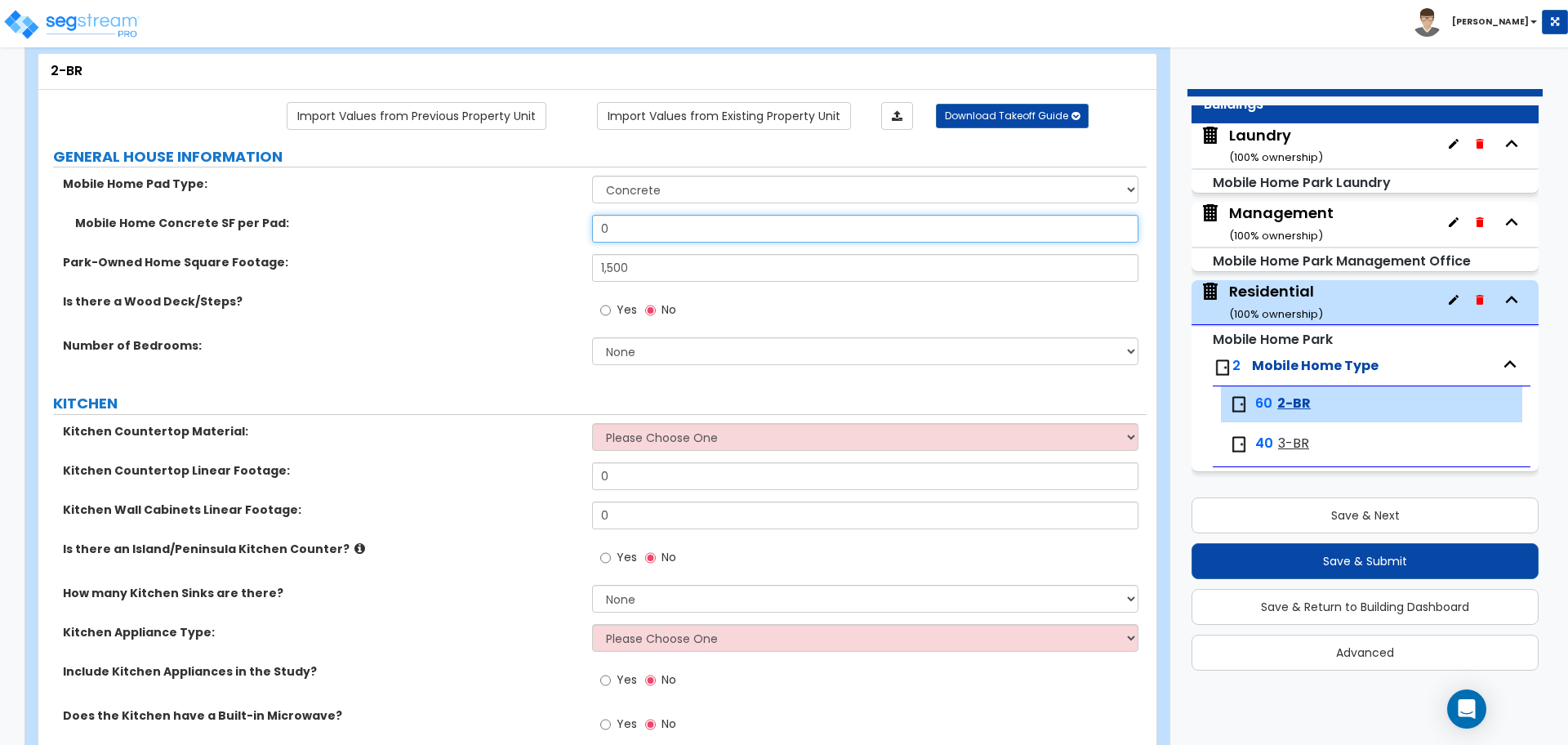
click at [629, 236] on input "0" at bounding box center [865, 229] width 545 height 28
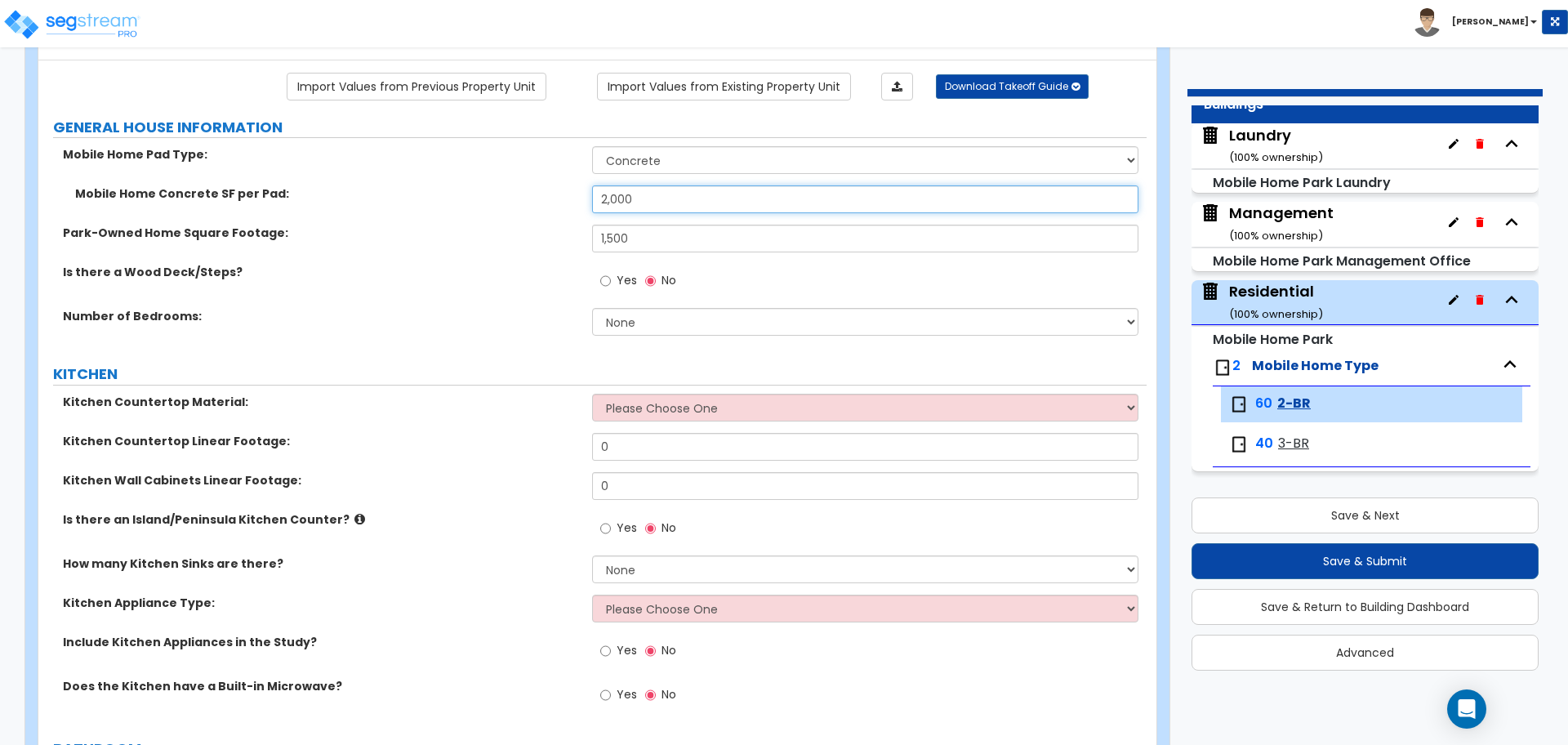
scroll to position [119, 0]
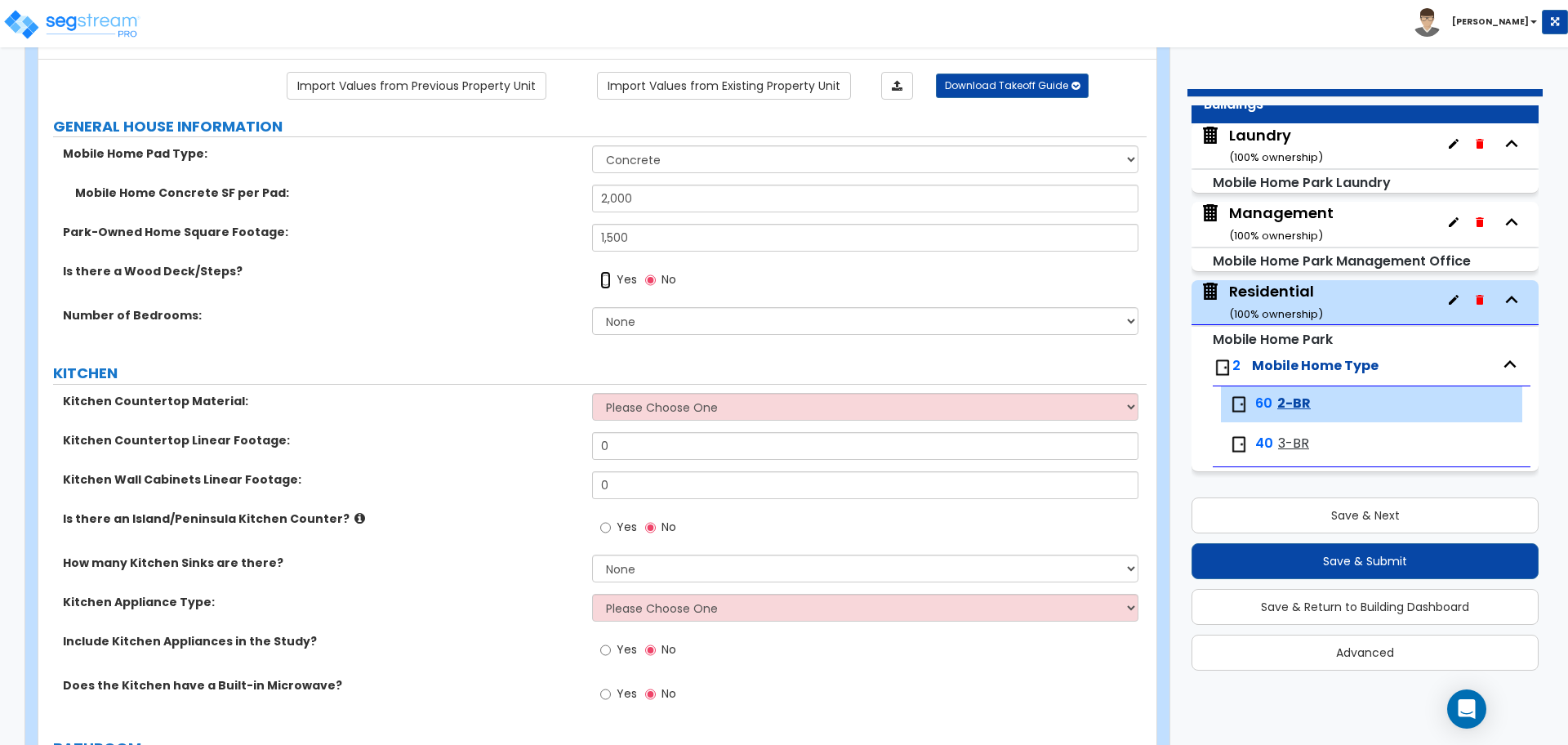
click at [605, 282] on input "Yes" at bounding box center [605, 280] width 11 height 18
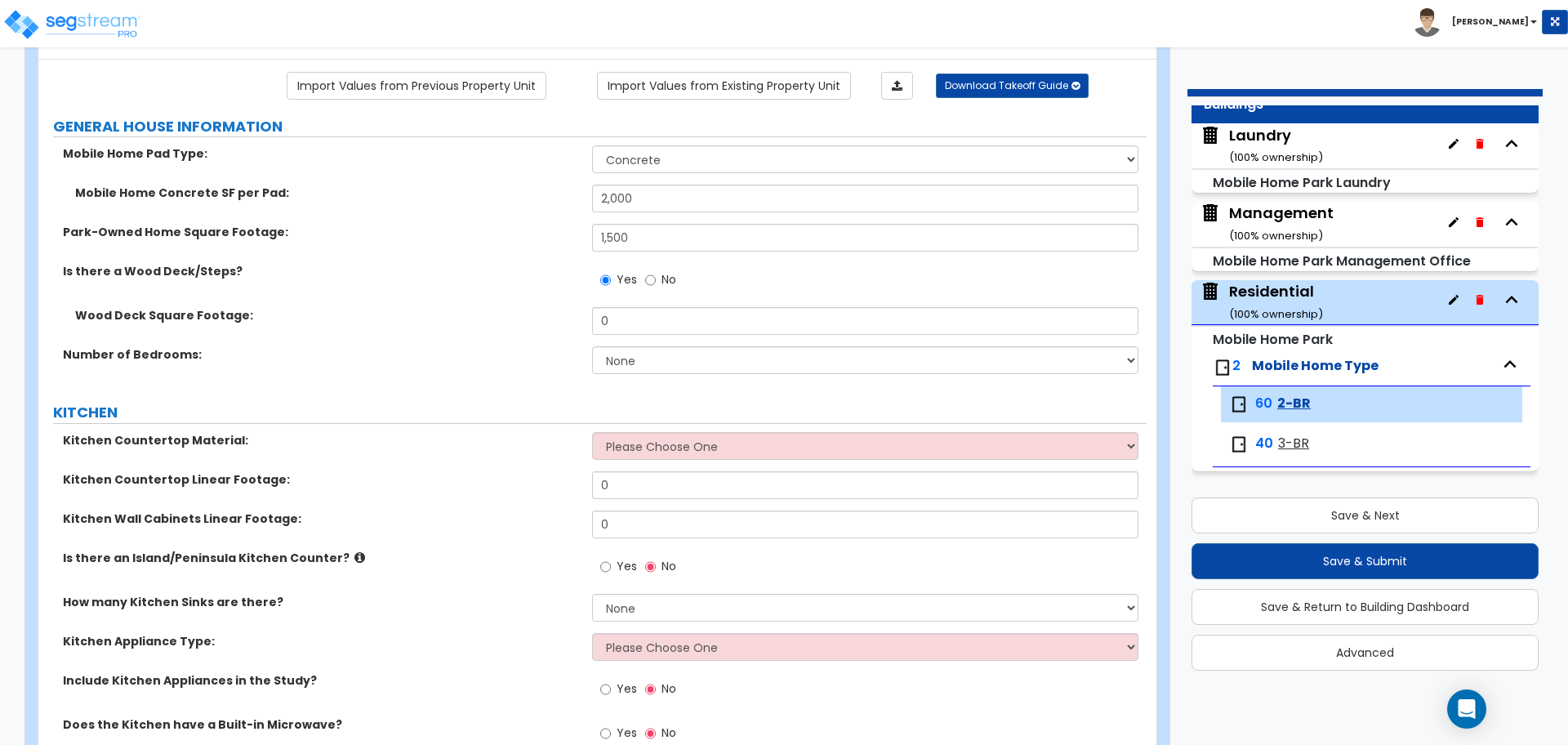
click at [662, 271] on span "No" at bounding box center [669, 279] width 15 height 17
click at [656, 271] on input "No" at bounding box center [651, 280] width 11 height 18
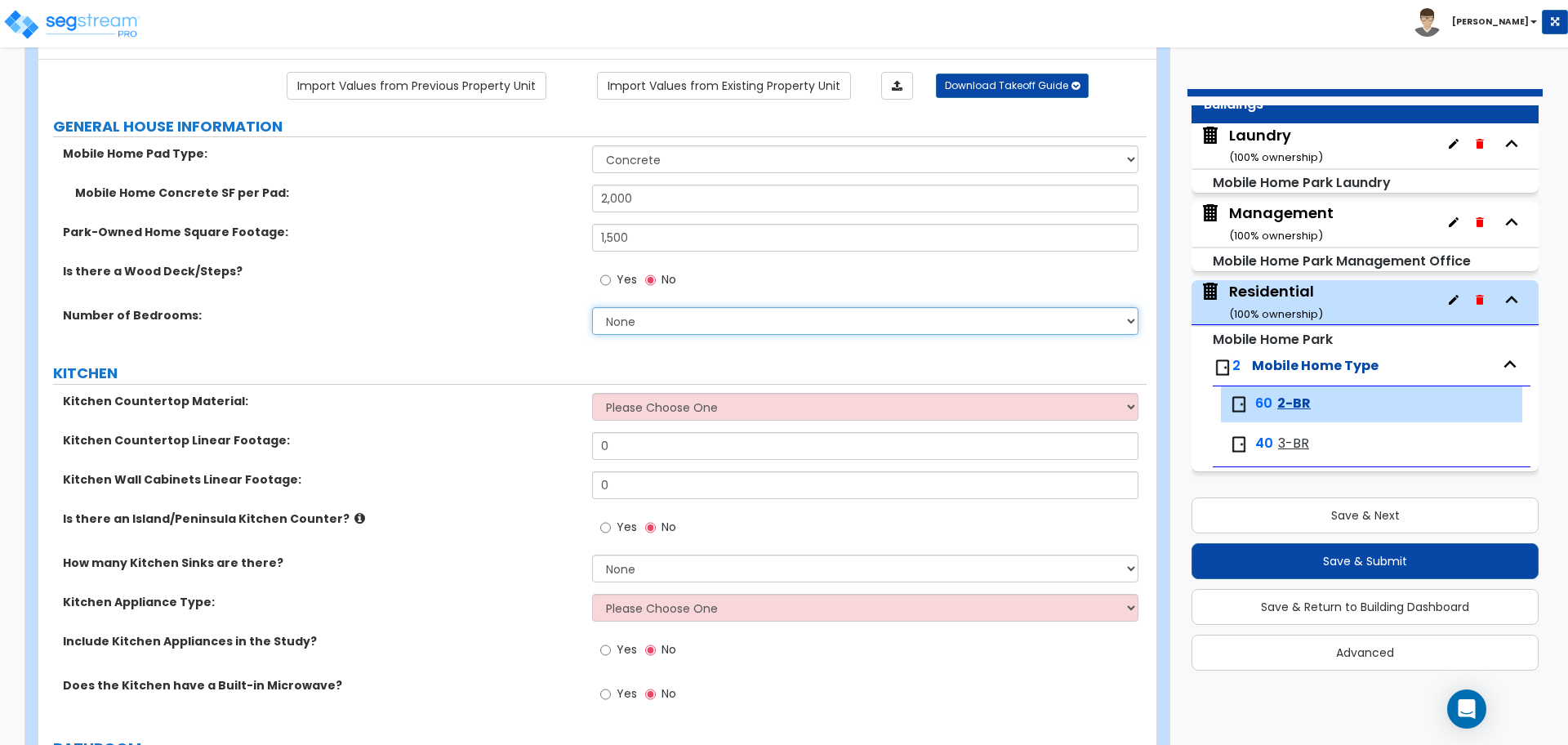
click at [701, 310] on select "None 1 2 3 4 5 6 7 8 9 10" at bounding box center [865, 322] width 545 height 28
click at [593, 307] on select "None 1 2 3 4 5 6 7 8 9 10" at bounding box center [865, 322] width 545 height 28
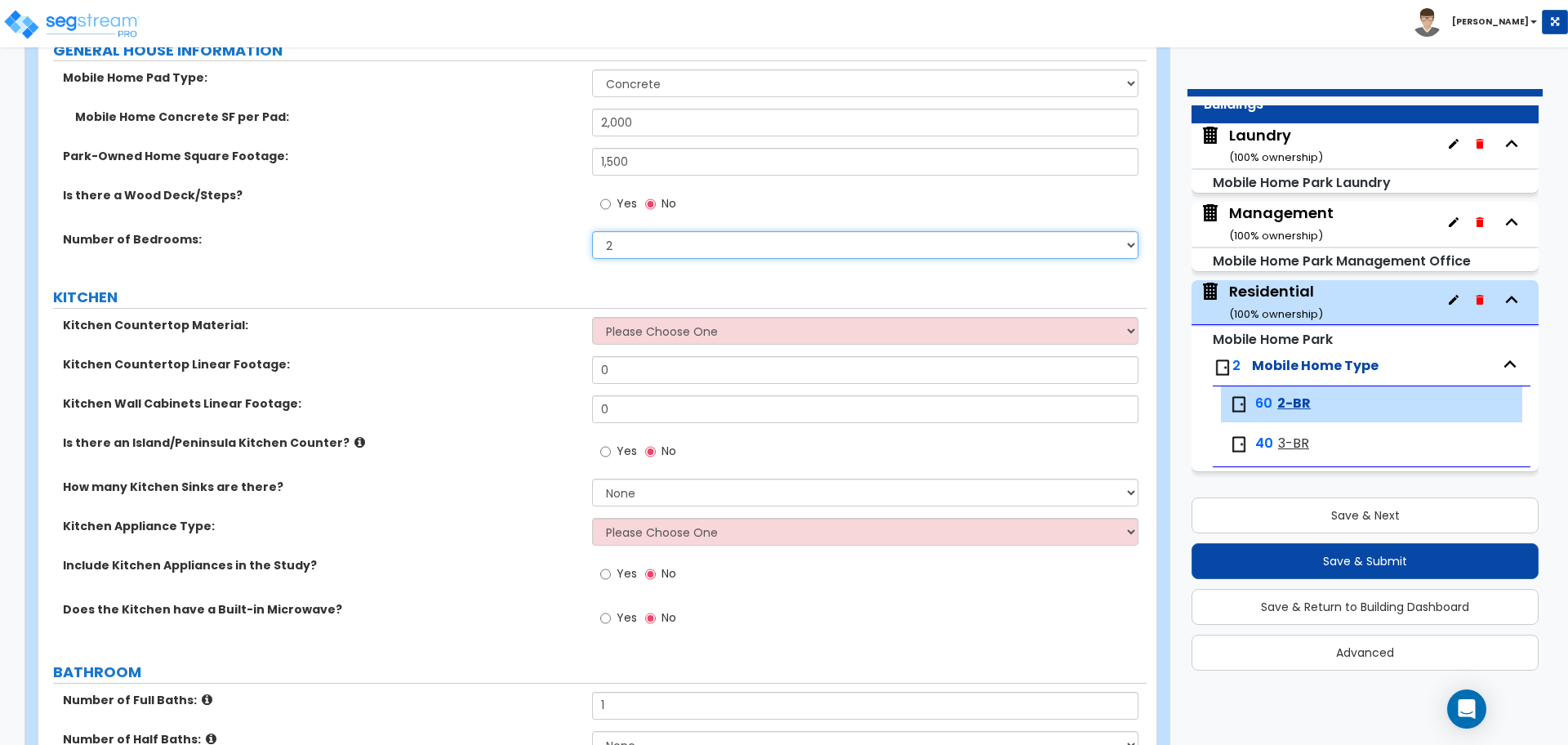
scroll to position [259, 0]
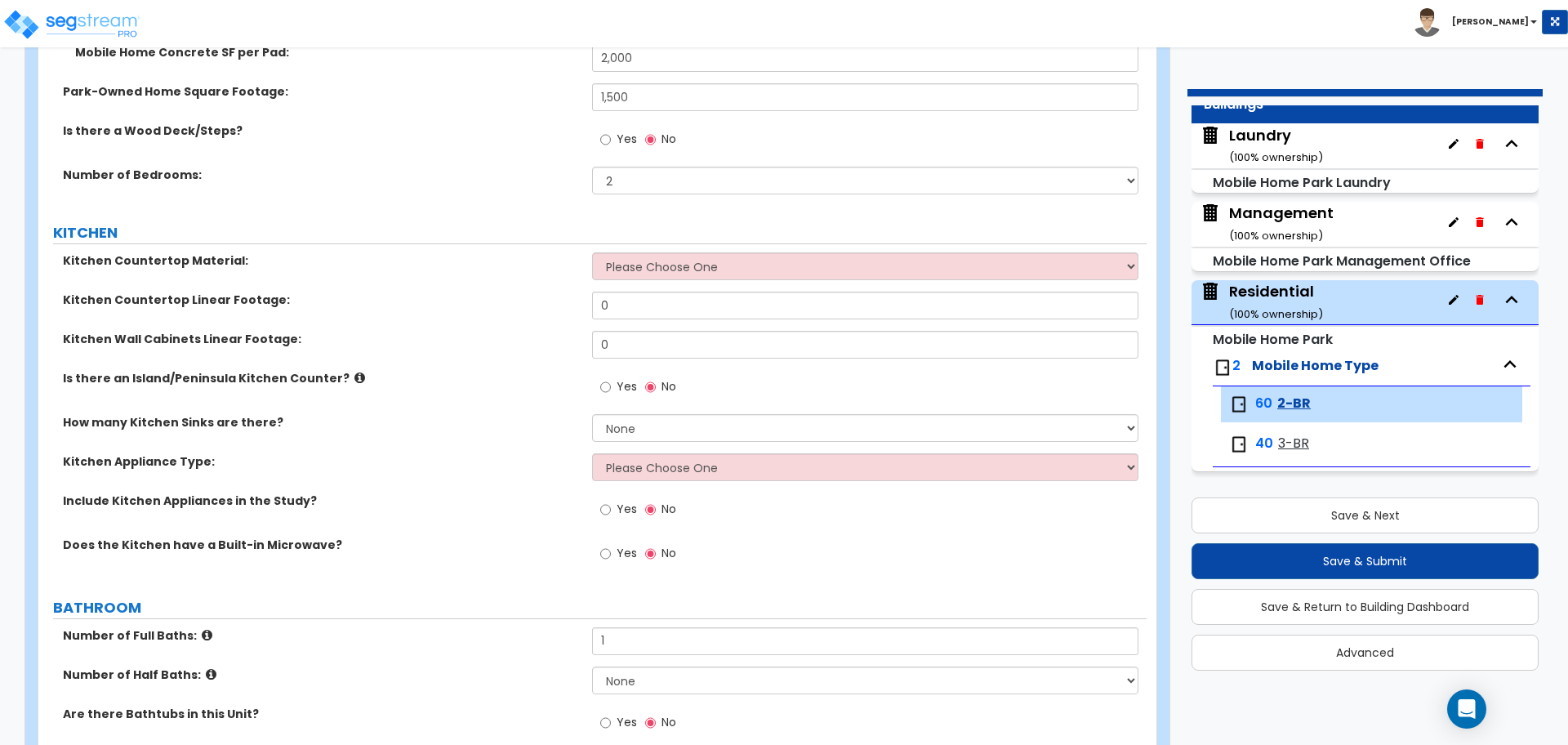
click at [708, 278] on div "Kitchen Countertop Material: Please Choose One Plastic Laminate Solid Surface S…" at bounding box center [592, 272] width 1108 height 39
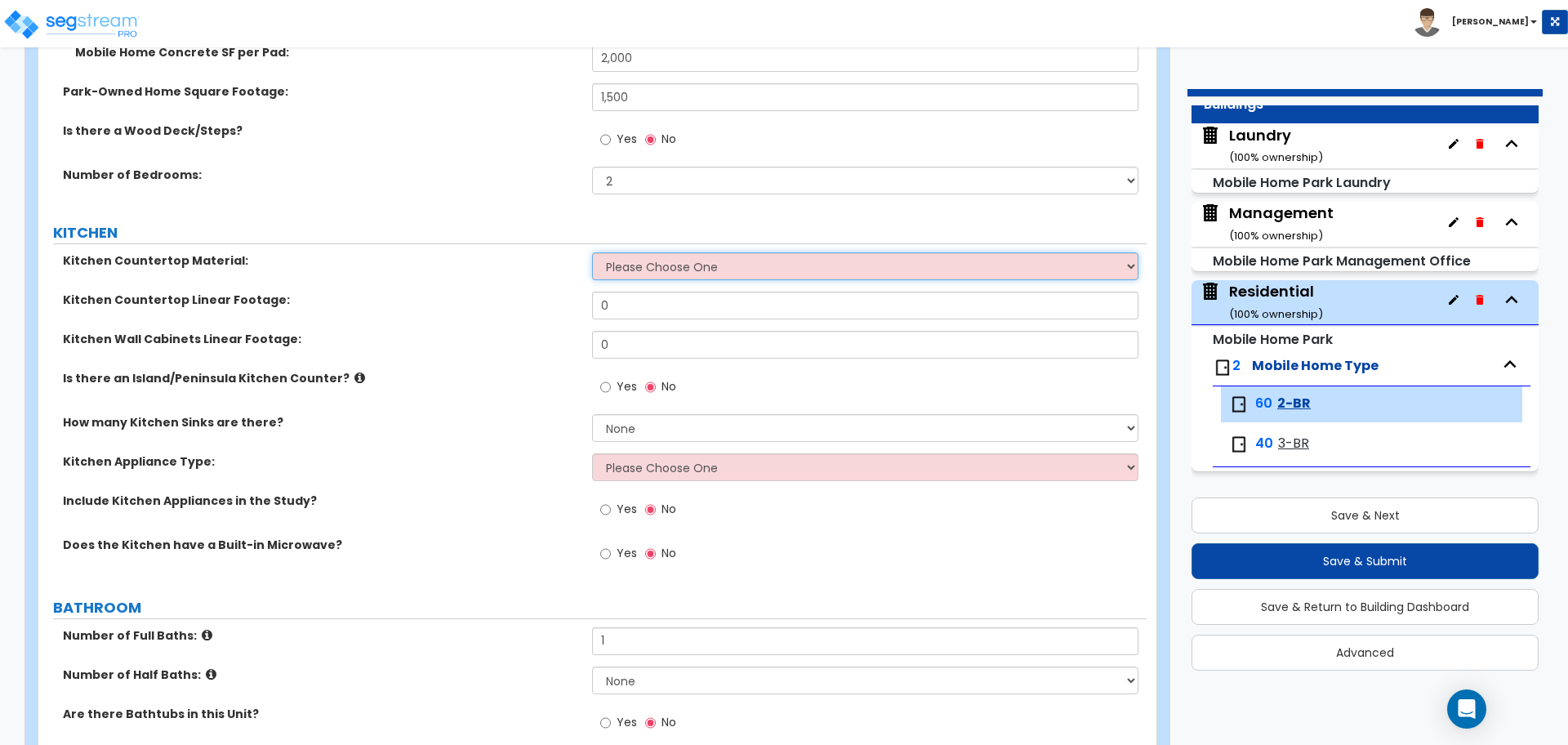
click at [707, 268] on select "Please Choose One Plastic Laminate Solid Surface Stone Quartz Marble Tile Wood …" at bounding box center [865, 267] width 545 height 28
click at [593, 253] on select "Please Choose One Plastic Laminate Solid Surface Stone Quartz Marble Tile Wood …" at bounding box center [865, 267] width 545 height 28
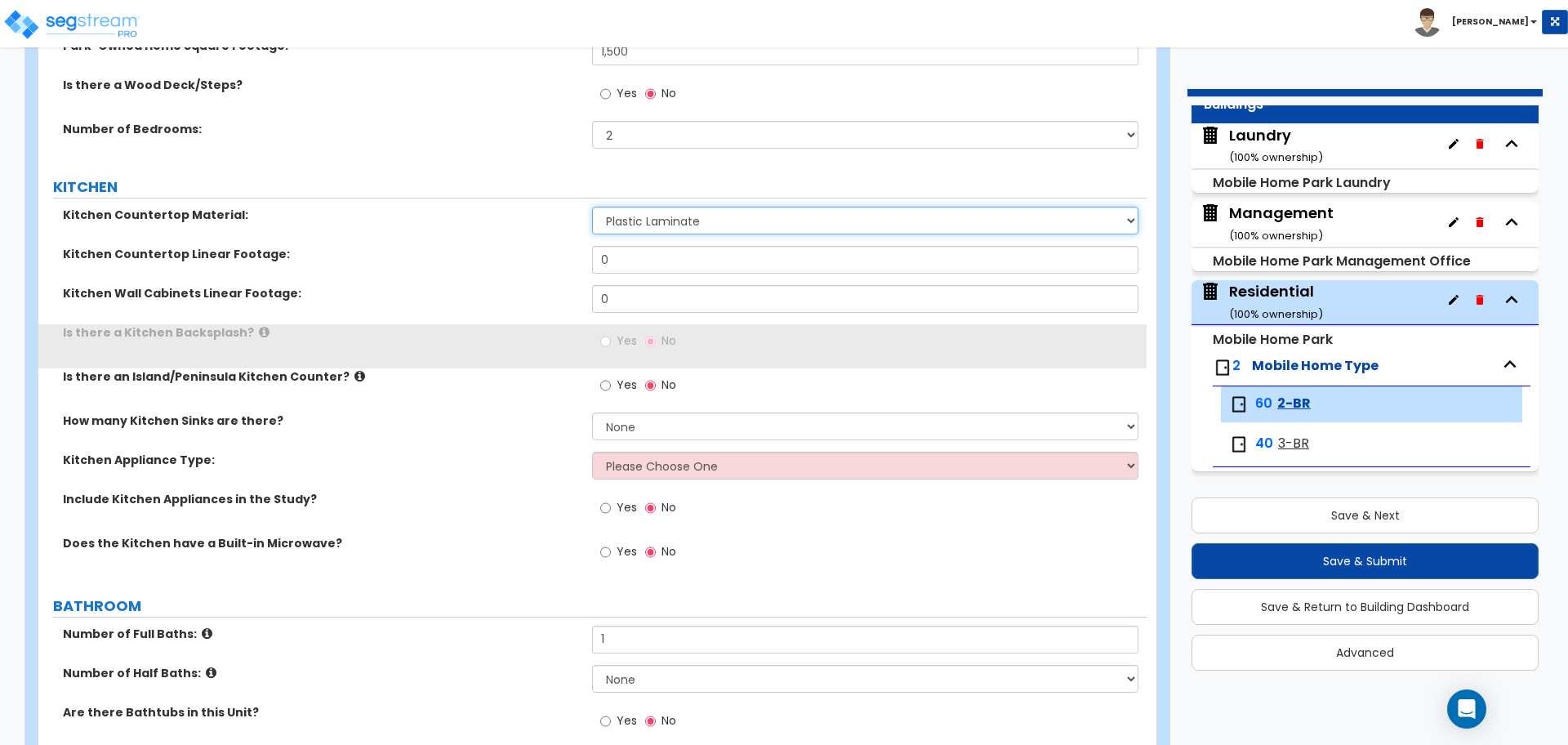
scroll to position [307, 0]
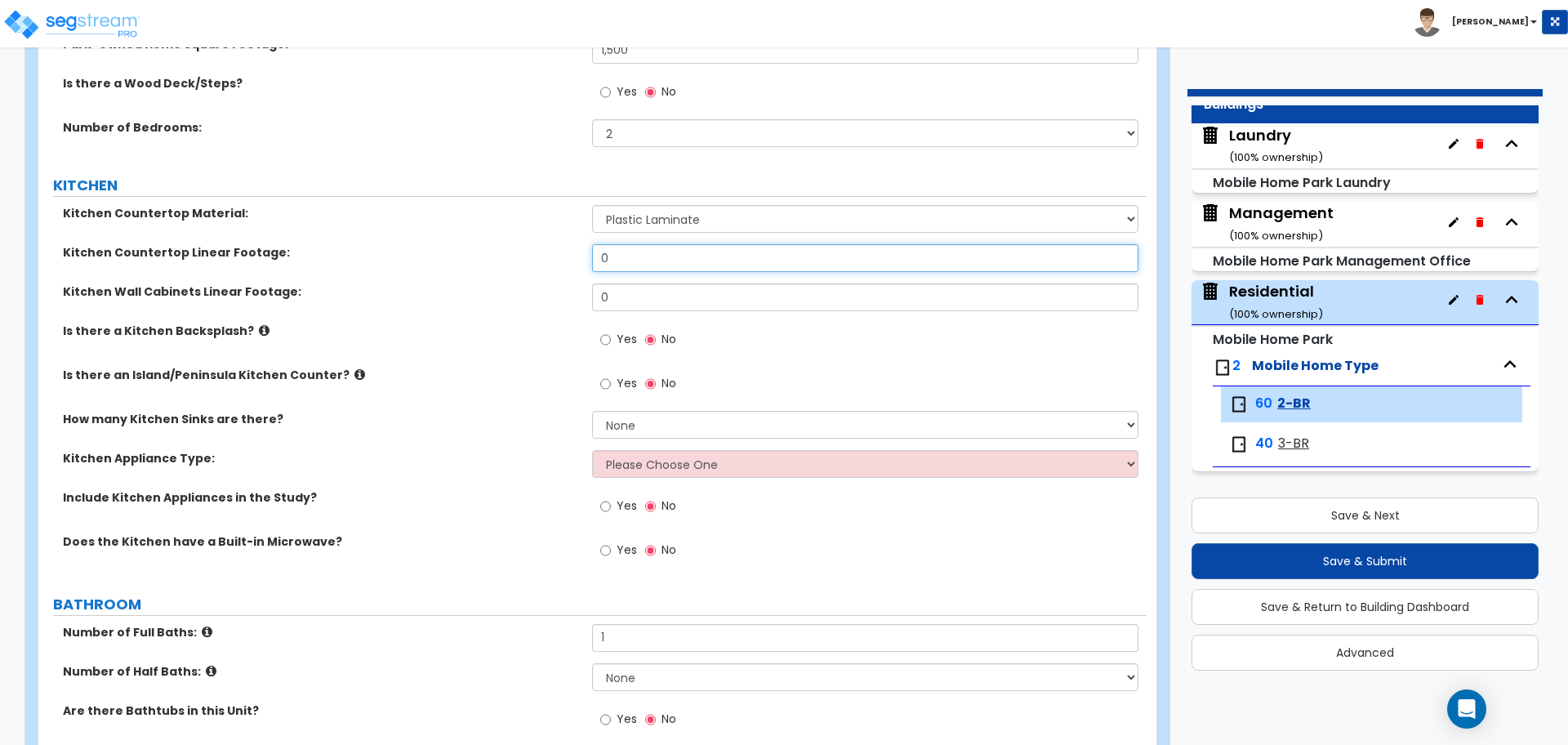
click at [661, 268] on input "0" at bounding box center [865, 259] width 545 height 28
drag, startPoint x: 652, startPoint y: 259, endPoint x: 520, endPoint y: 254, distance: 132.1
click at [520, 254] on div "Kitchen Countertop Linear Footage: 0" at bounding box center [592, 264] width 1108 height 39
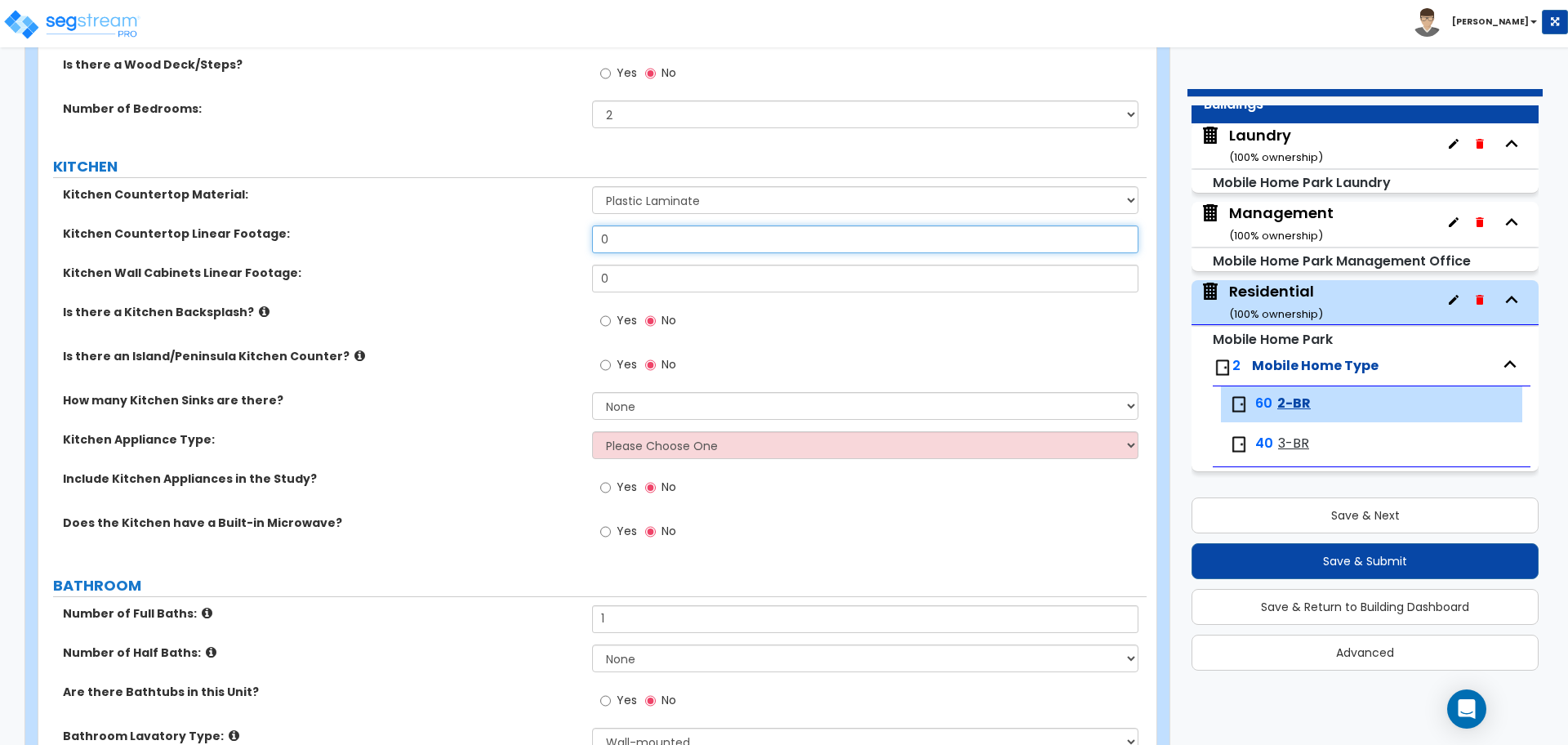
scroll to position [329, 0]
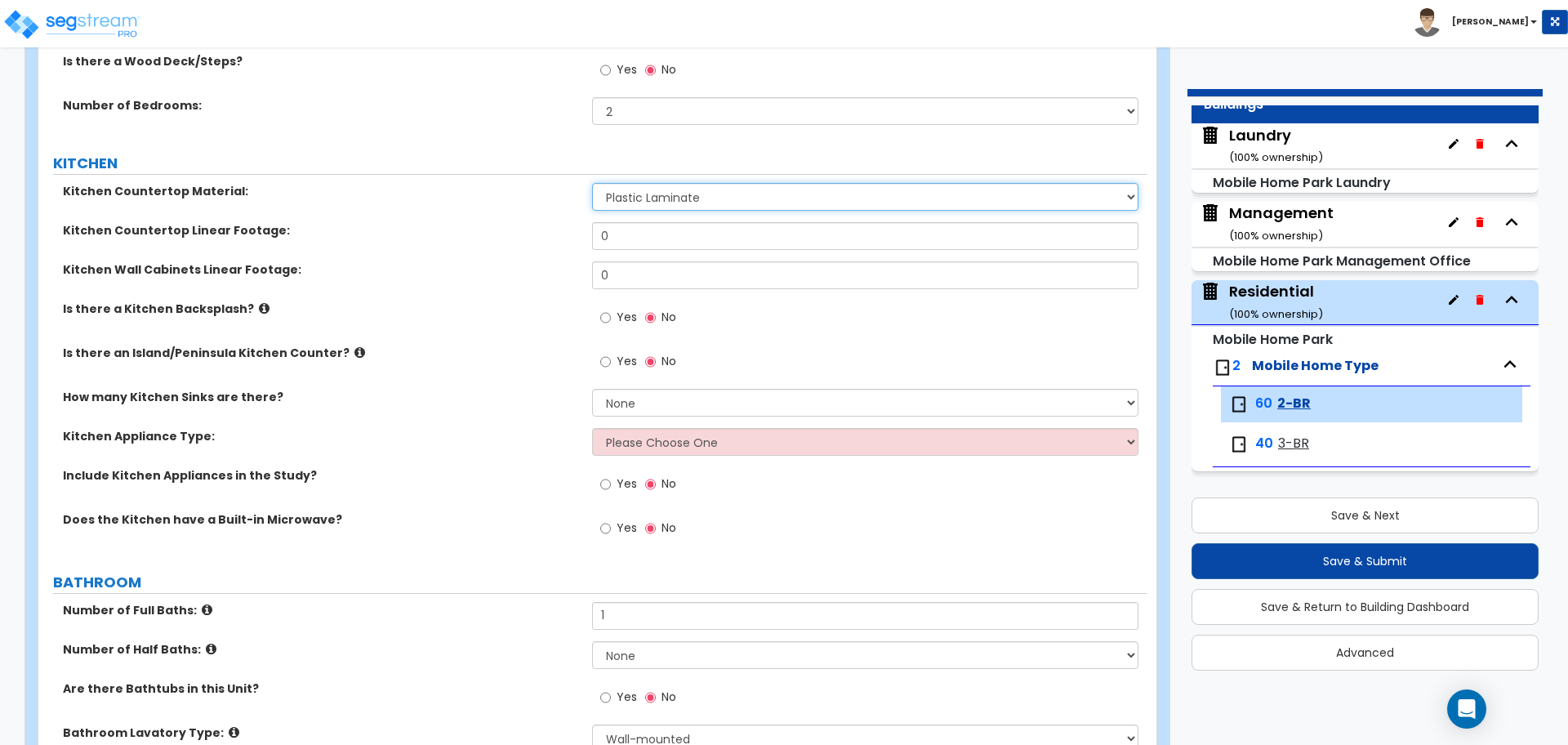
click at [643, 194] on select "Please Choose One Plastic Laminate Solid Surface Stone Quartz Marble Tile Wood …" at bounding box center [865, 197] width 545 height 28
click at [593, 183] on select "Please Choose One Plastic Laminate Solid Surface Stone Quartz Marble Tile Wood …" at bounding box center [865, 197] width 545 height 28
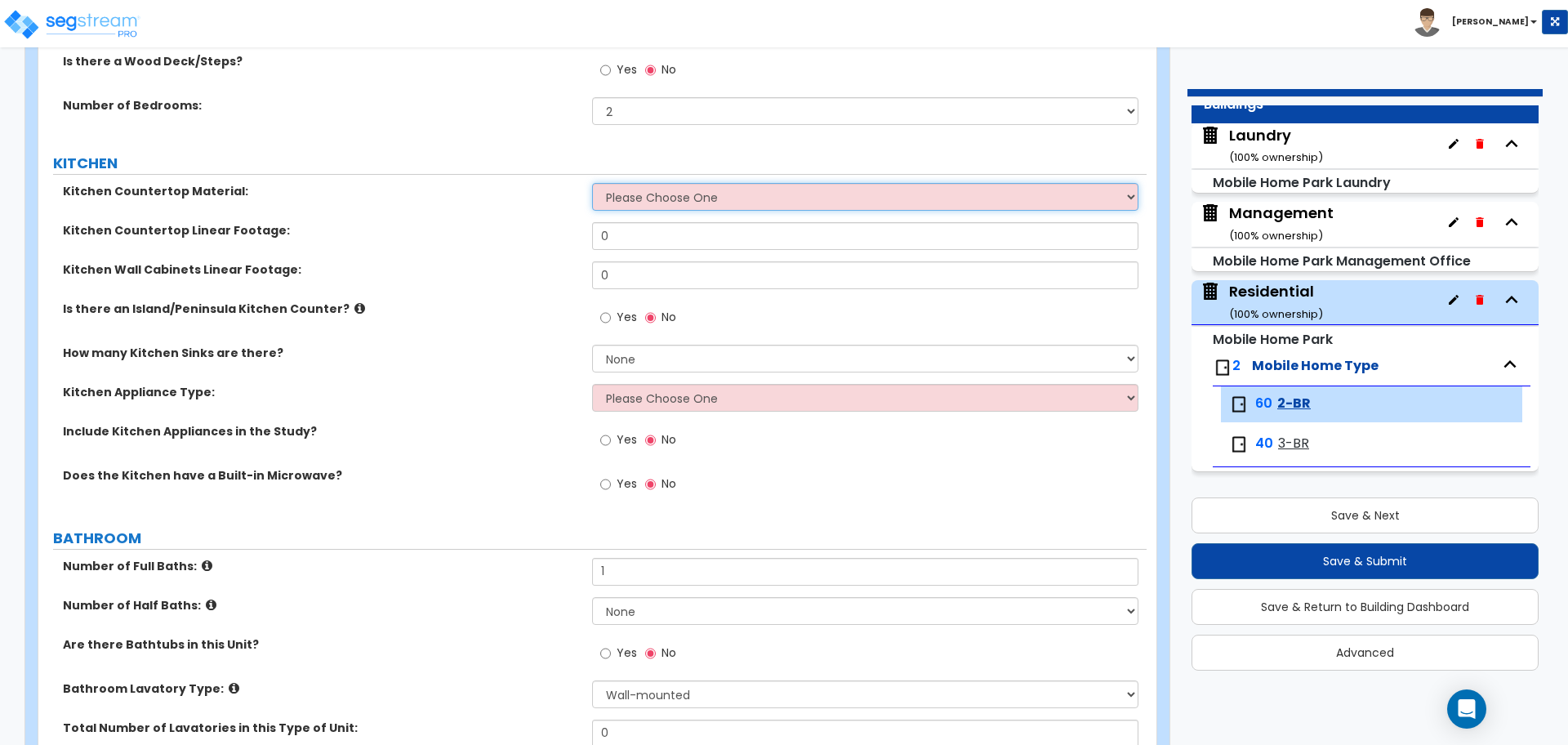
click at [627, 195] on select "Please Choose One Plastic Laminate Solid Surface Stone Quartz Marble Tile Wood …" at bounding box center [865, 197] width 545 height 28
click at [593, 183] on select "Please Choose One Plastic Laminate Solid Surface Stone Quartz Marble Tile Wood …" at bounding box center [865, 197] width 545 height 28
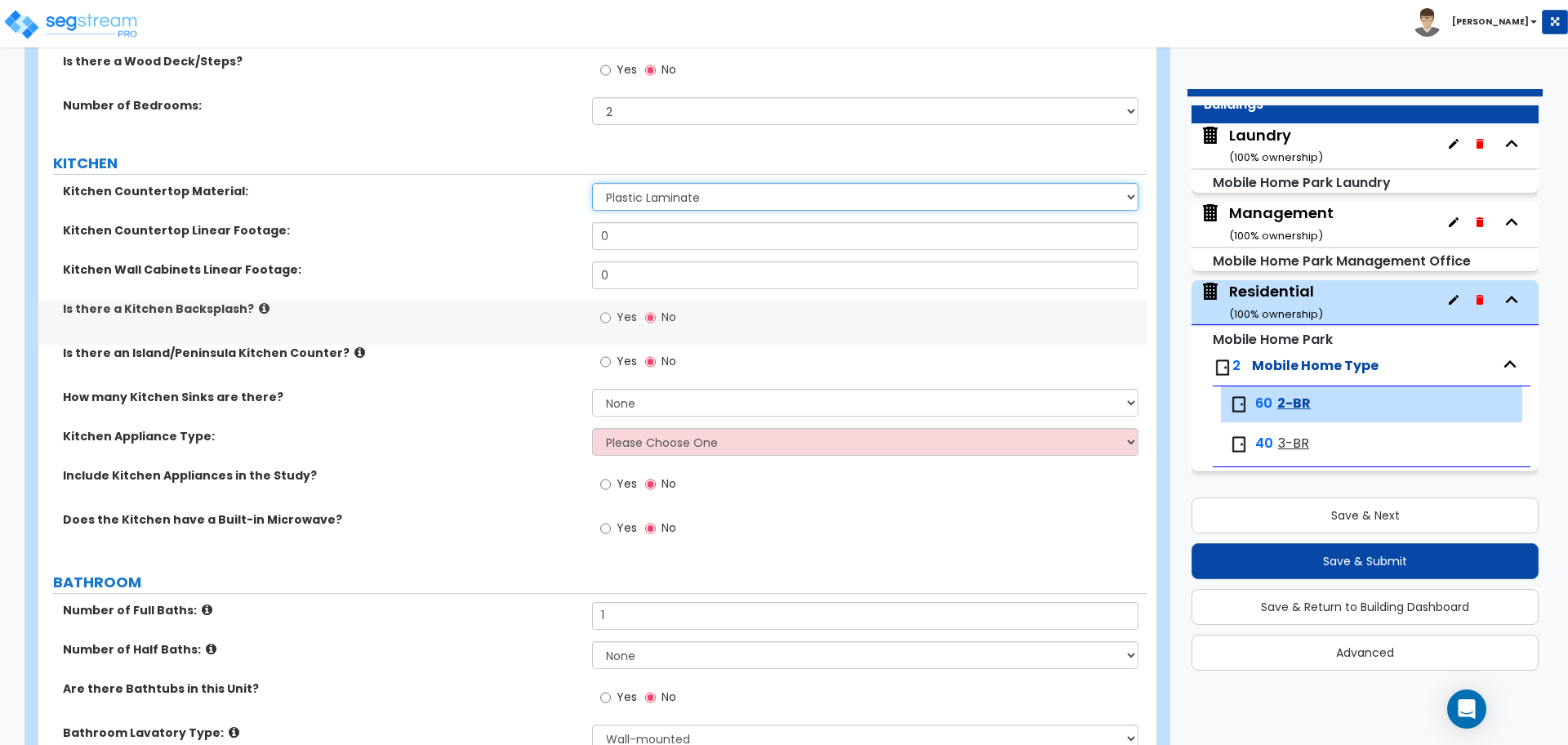
click at [625, 191] on select "Please Choose One Plastic Laminate Solid Surface Stone Quartz Marble Tile Wood …" at bounding box center [865, 197] width 545 height 28
drag, startPoint x: 656, startPoint y: 241, endPoint x: 505, endPoint y: 236, distance: 151.1
click at [506, 236] on div "Kitchen Countertop Linear Footage: 0" at bounding box center [592, 241] width 1108 height 39
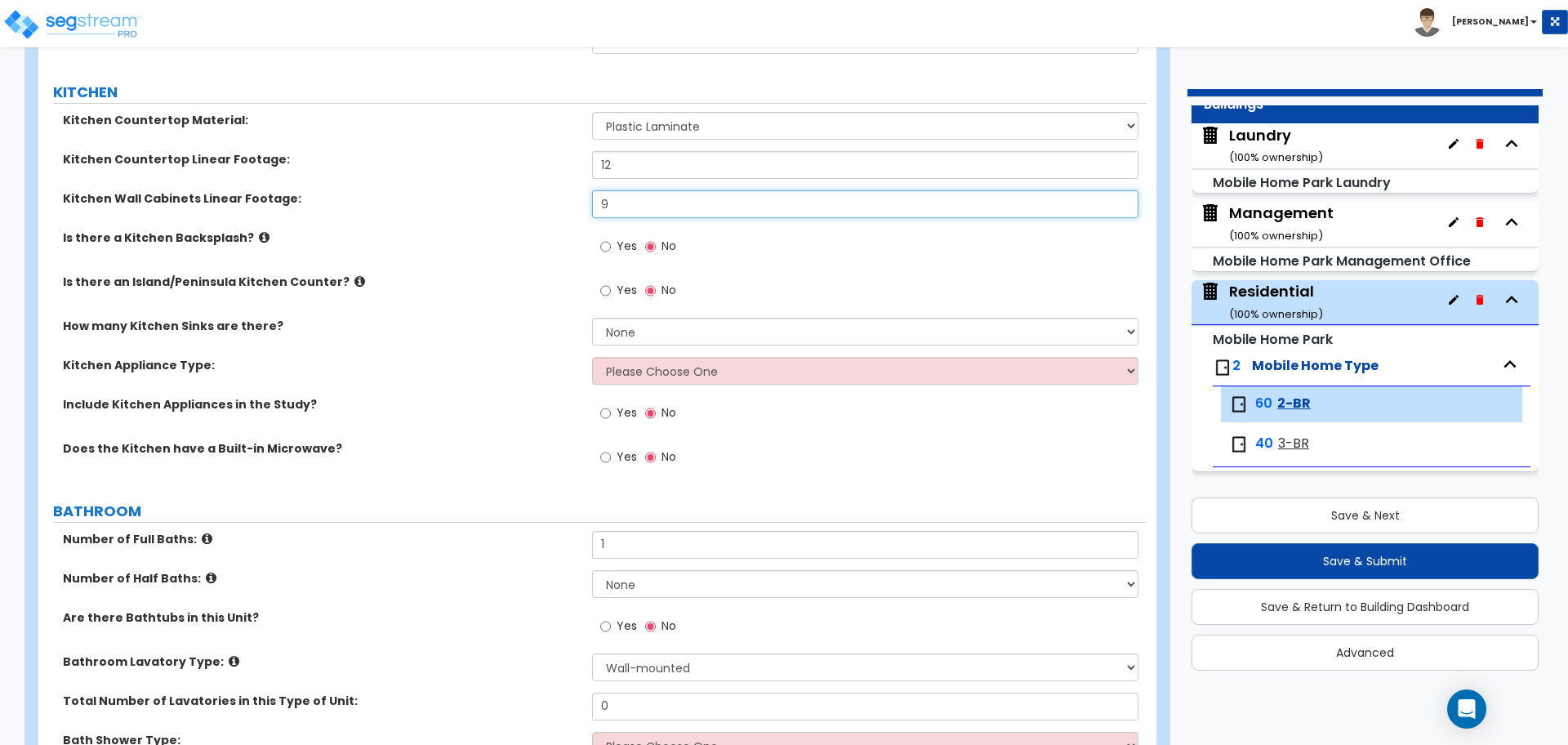
scroll to position [430, 0]
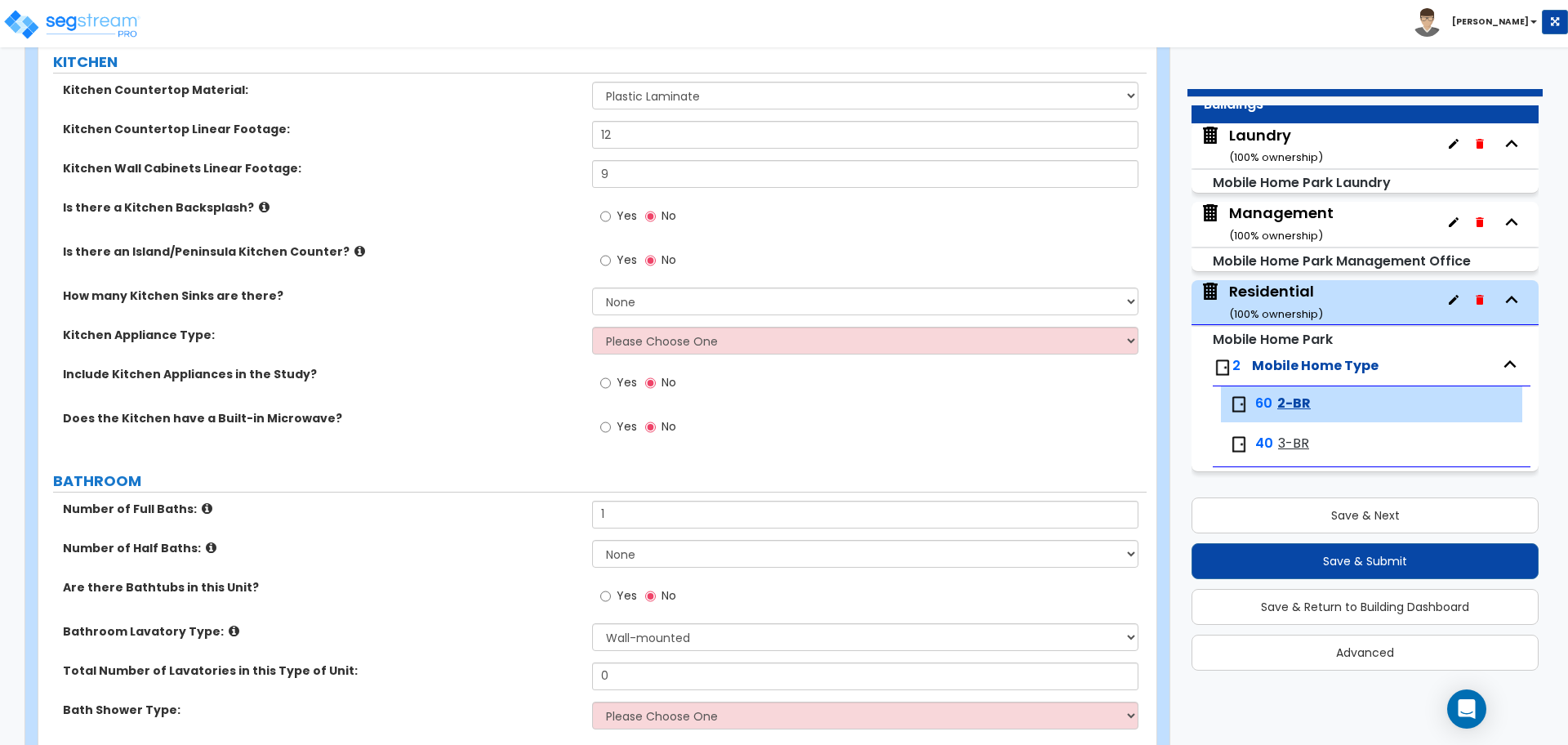
click at [627, 218] on span "Yes" at bounding box center [627, 215] width 21 height 17
click at [611, 218] on input "Yes" at bounding box center [605, 216] width 11 height 18
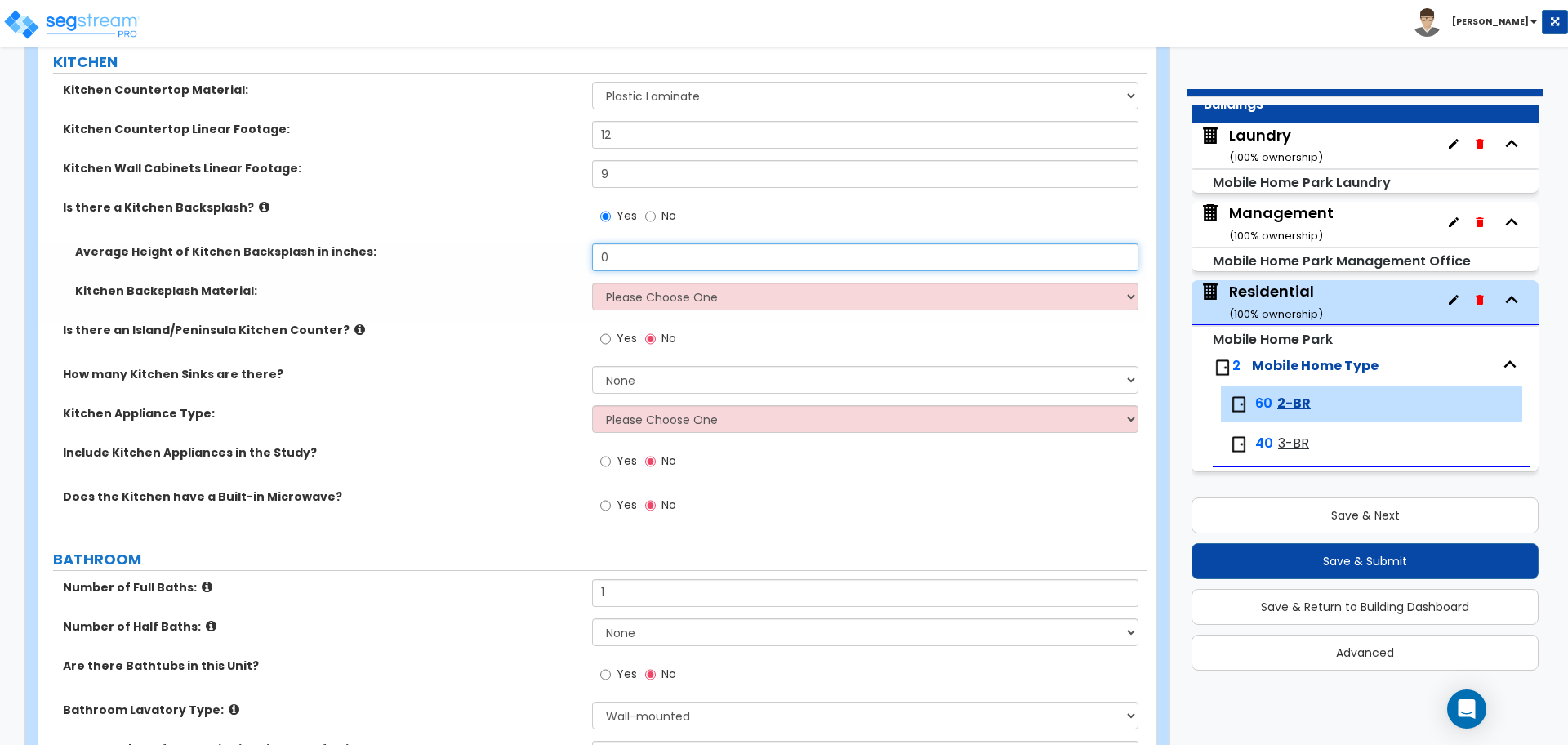
drag, startPoint x: 636, startPoint y: 254, endPoint x: 563, endPoint y: 254, distance: 73.0
click at [563, 254] on div "Average Height of Kitchen Backsplash in inches: 0" at bounding box center [592, 263] width 1108 height 39
click at [651, 283] on select "Please Choose One Plastic Laminate Solid Surface Stone Quartz Tile Stainless St…" at bounding box center [865, 297] width 545 height 28
click at [593, 283] on select "Please Choose One Plastic Laminate Solid Surface Stone Quartz Tile Stainless St…" at bounding box center [865, 297] width 545 height 28
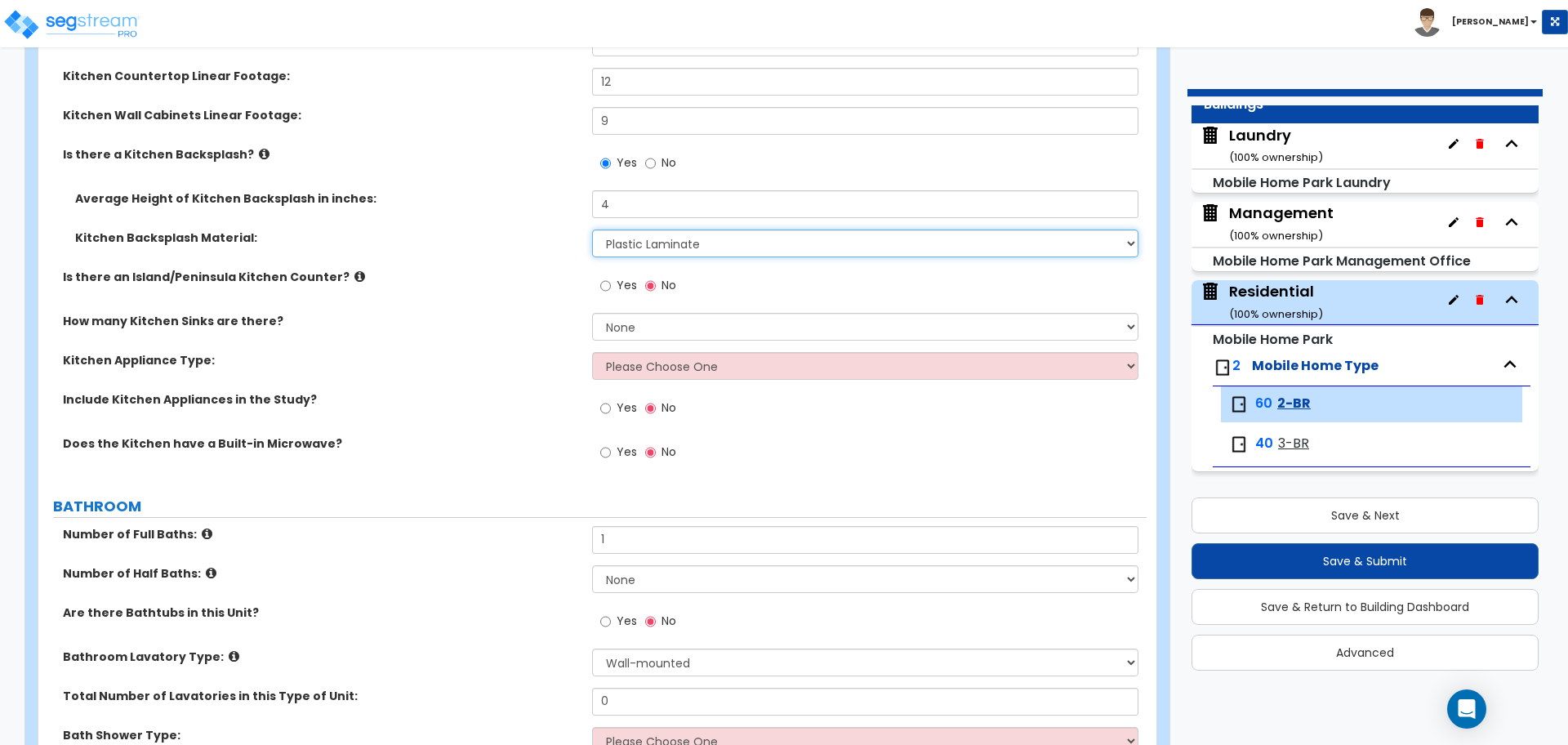
scroll to position [486, 0]
click at [607, 284] on input "Yes" at bounding box center [605, 283] width 11 height 18
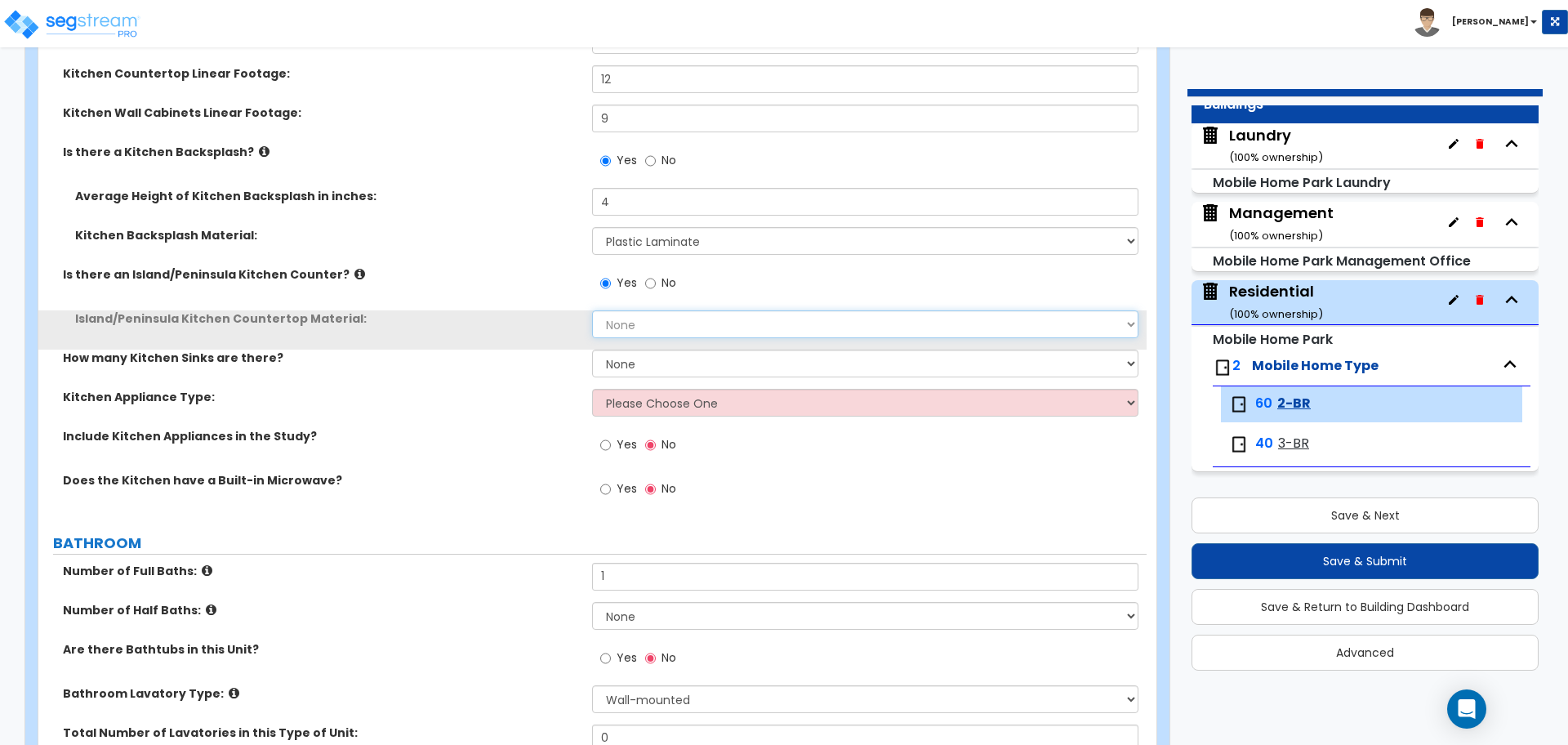
click at [636, 325] on select "None Plastic Laminate Solid Surface Stone Quartz Marble Tile Wood Stainless Ste…" at bounding box center [865, 325] width 545 height 28
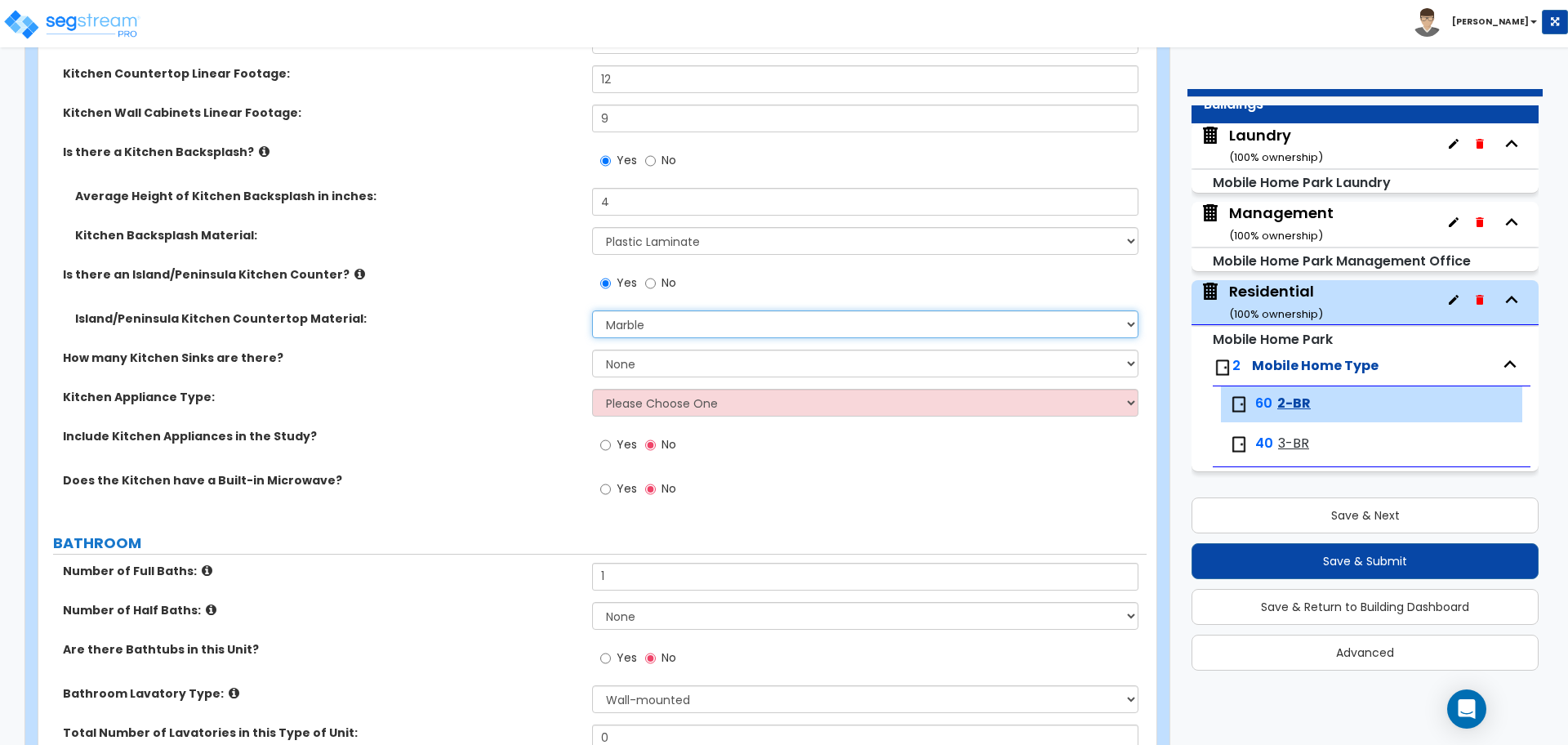
click at [593, 311] on select "None Plastic Laminate Solid Surface Stone Quartz Marble Tile Wood Stainless Ste…" at bounding box center [865, 325] width 545 height 28
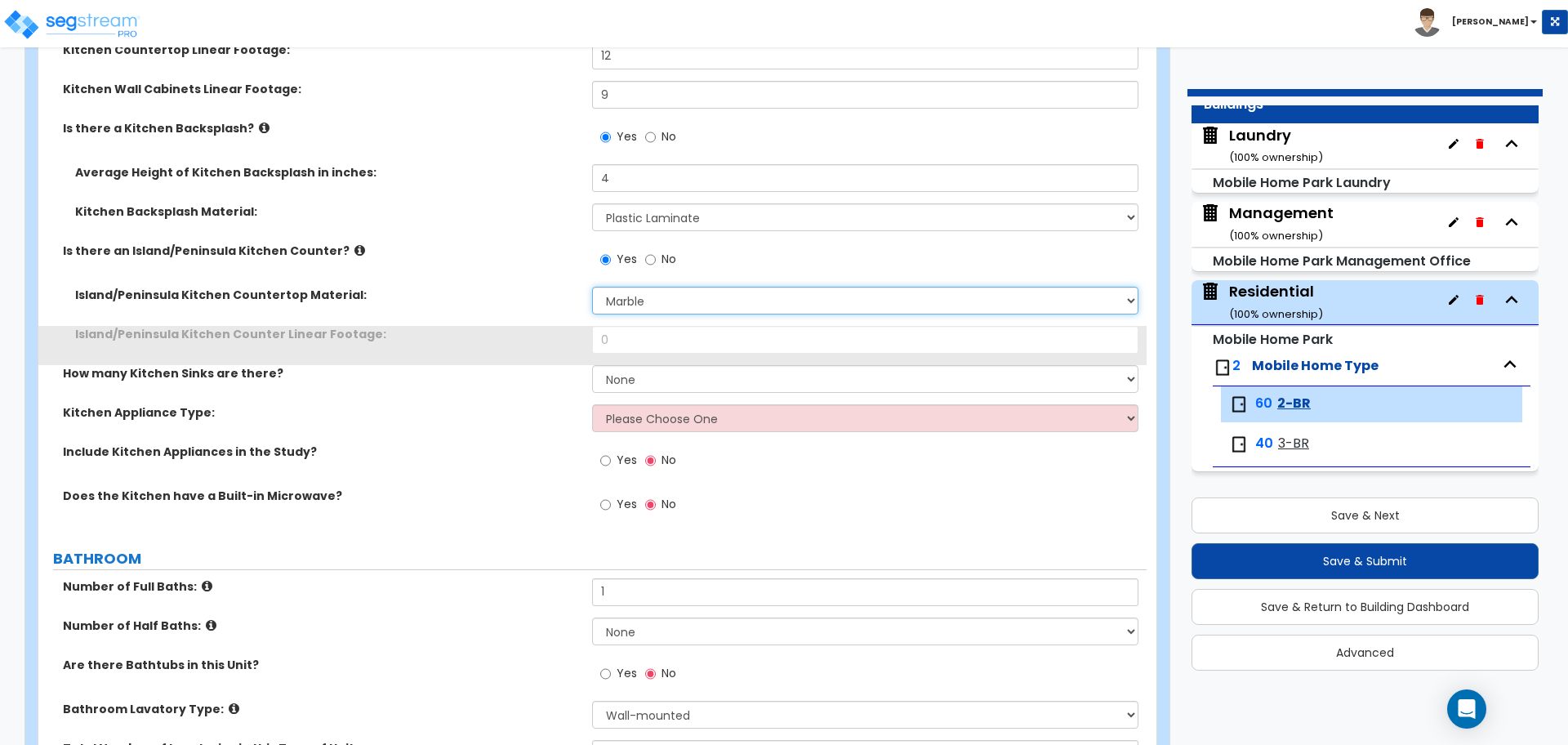
scroll to position [513, 0]
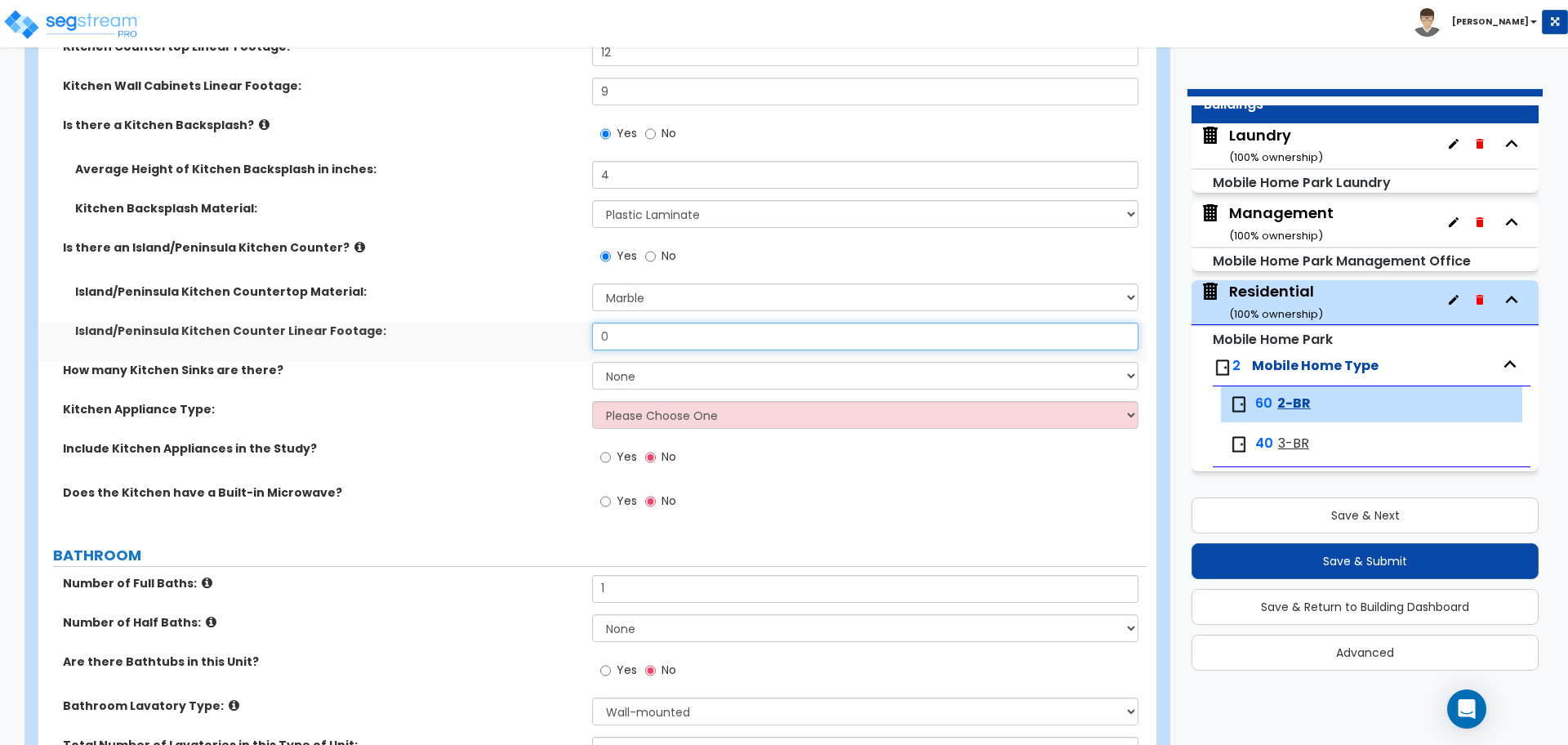
drag, startPoint x: 642, startPoint y: 336, endPoint x: 587, endPoint y: 335, distance: 55.0
click at [588, 335] on div "Island/Peninsula Kitchen Counter Linear Footage: 0" at bounding box center [592, 341] width 1108 height 39
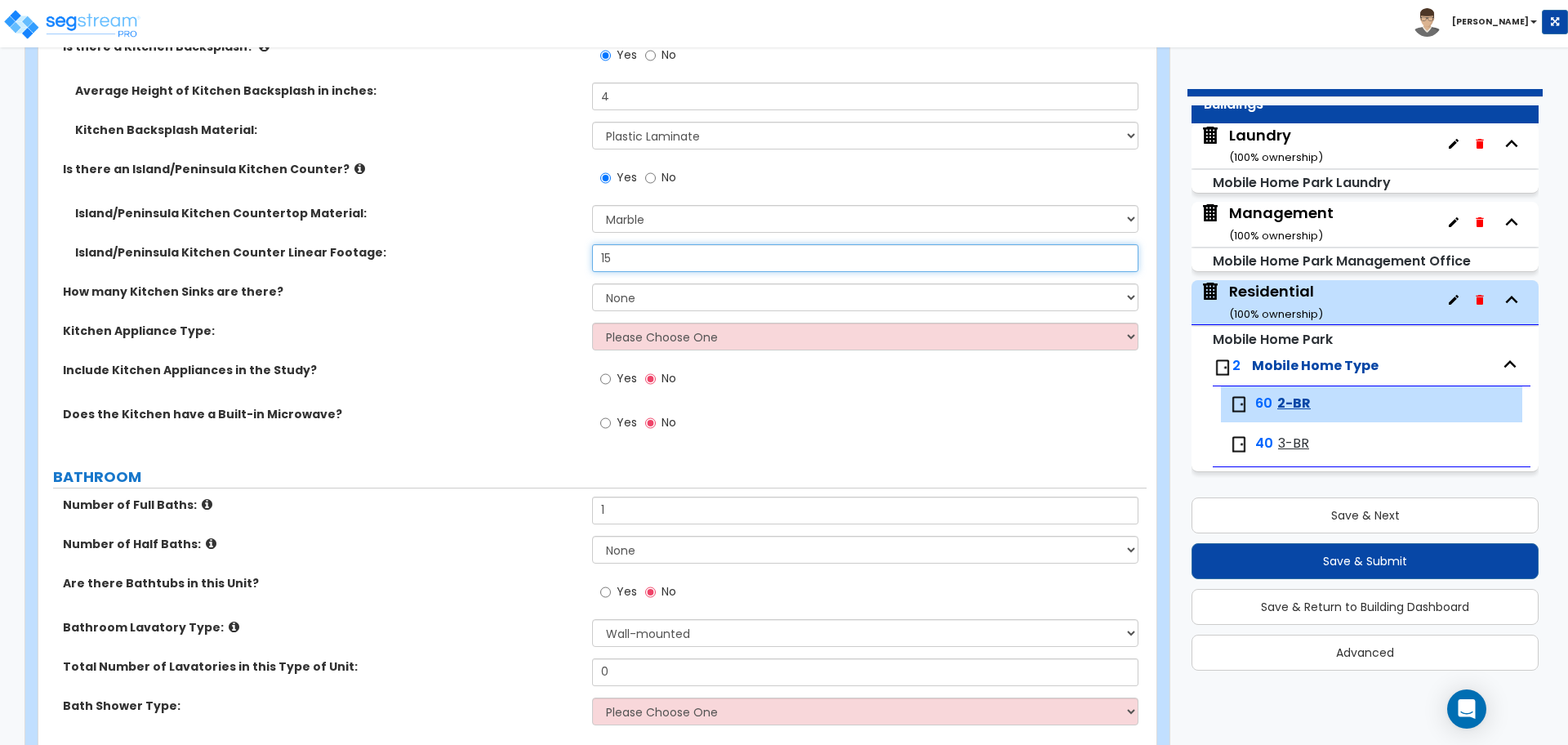
scroll to position [594, 0]
click at [617, 306] on select "None 1 2 3" at bounding box center [865, 295] width 545 height 28
click at [593, 281] on select "None 1 2 3" at bounding box center [865, 295] width 545 height 28
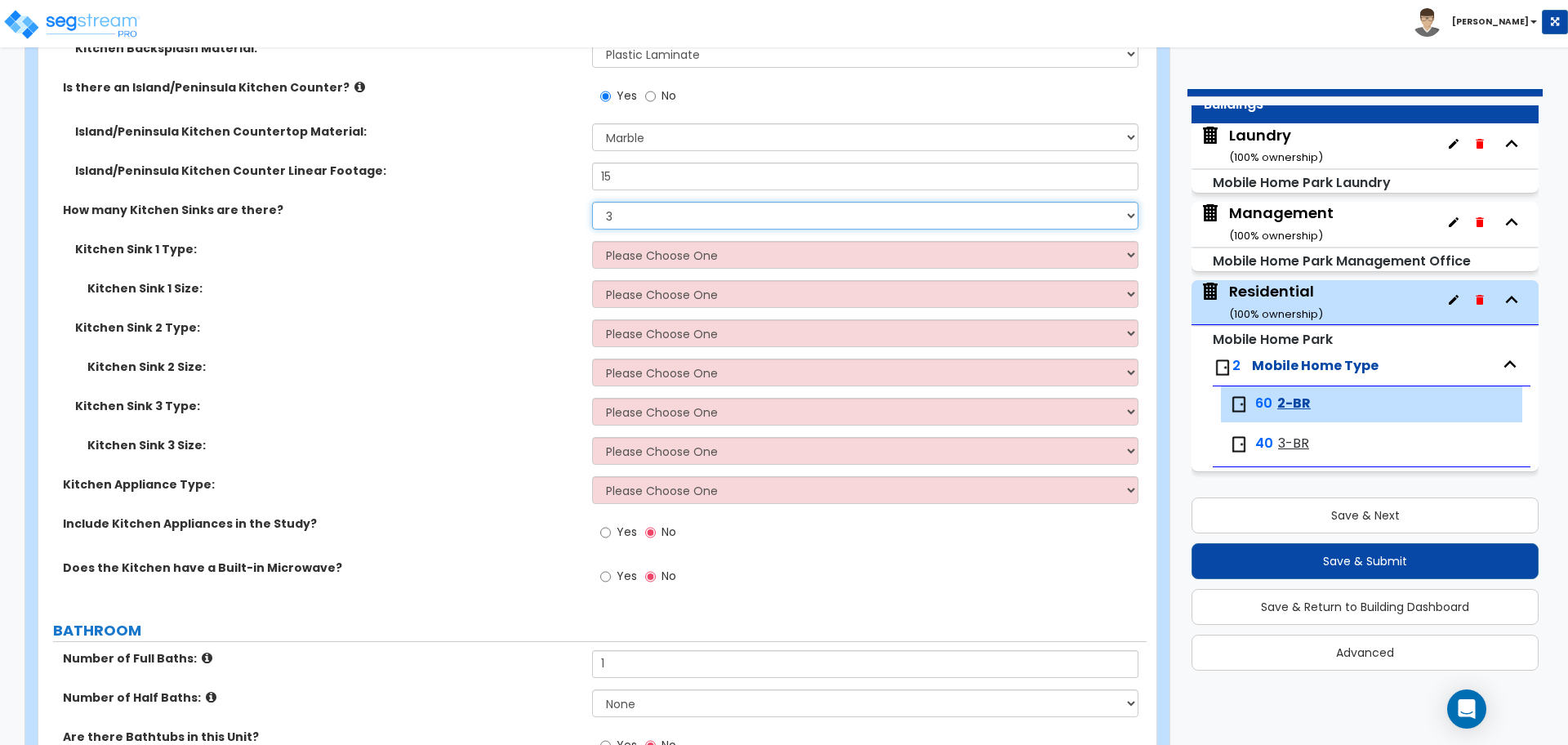
scroll to position [675, 0]
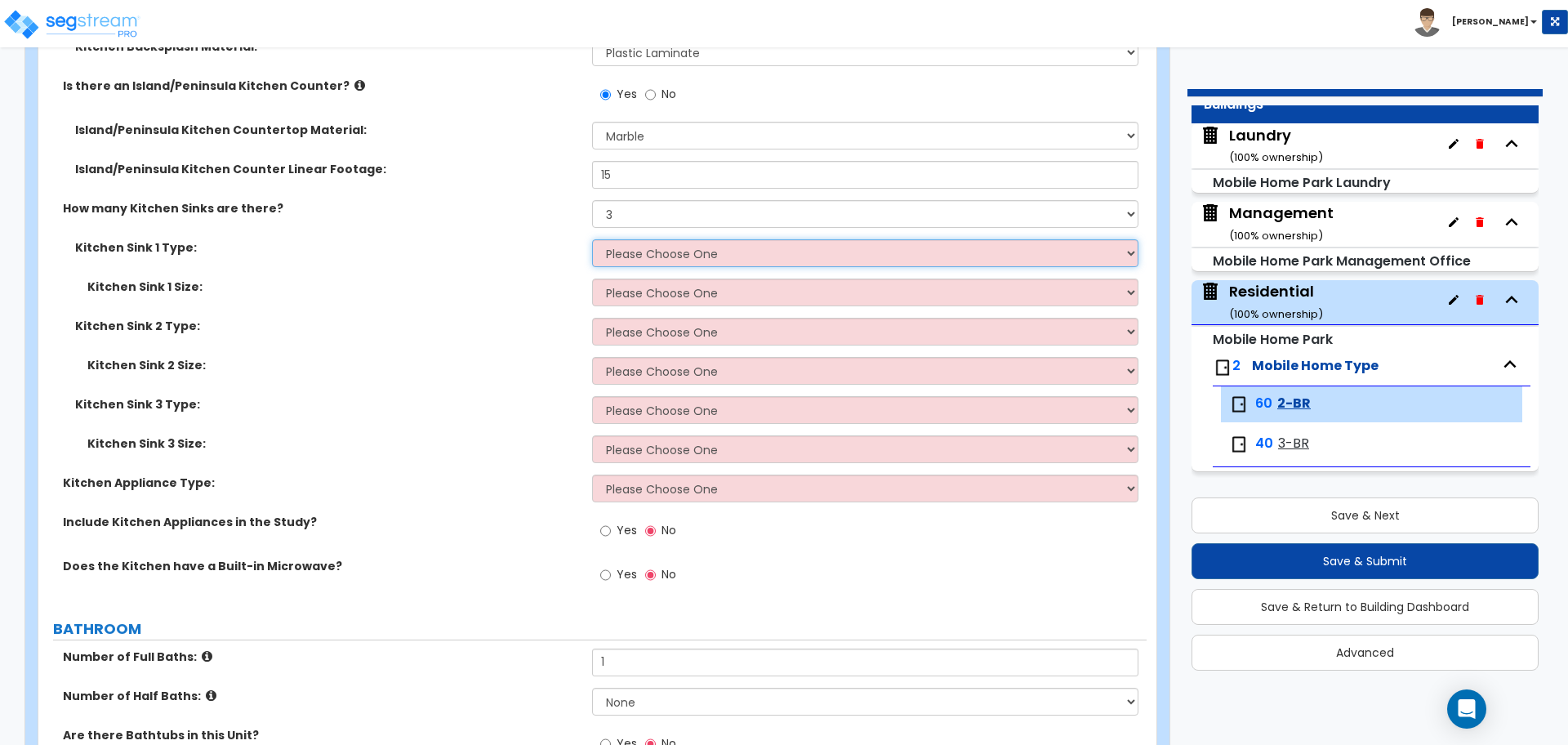
click at [662, 252] on select "Please Choose One Stainless Steel Porcelain Enamel Cast Iron Granite Composite" at bounding box center [865, 254] width 545 height 28
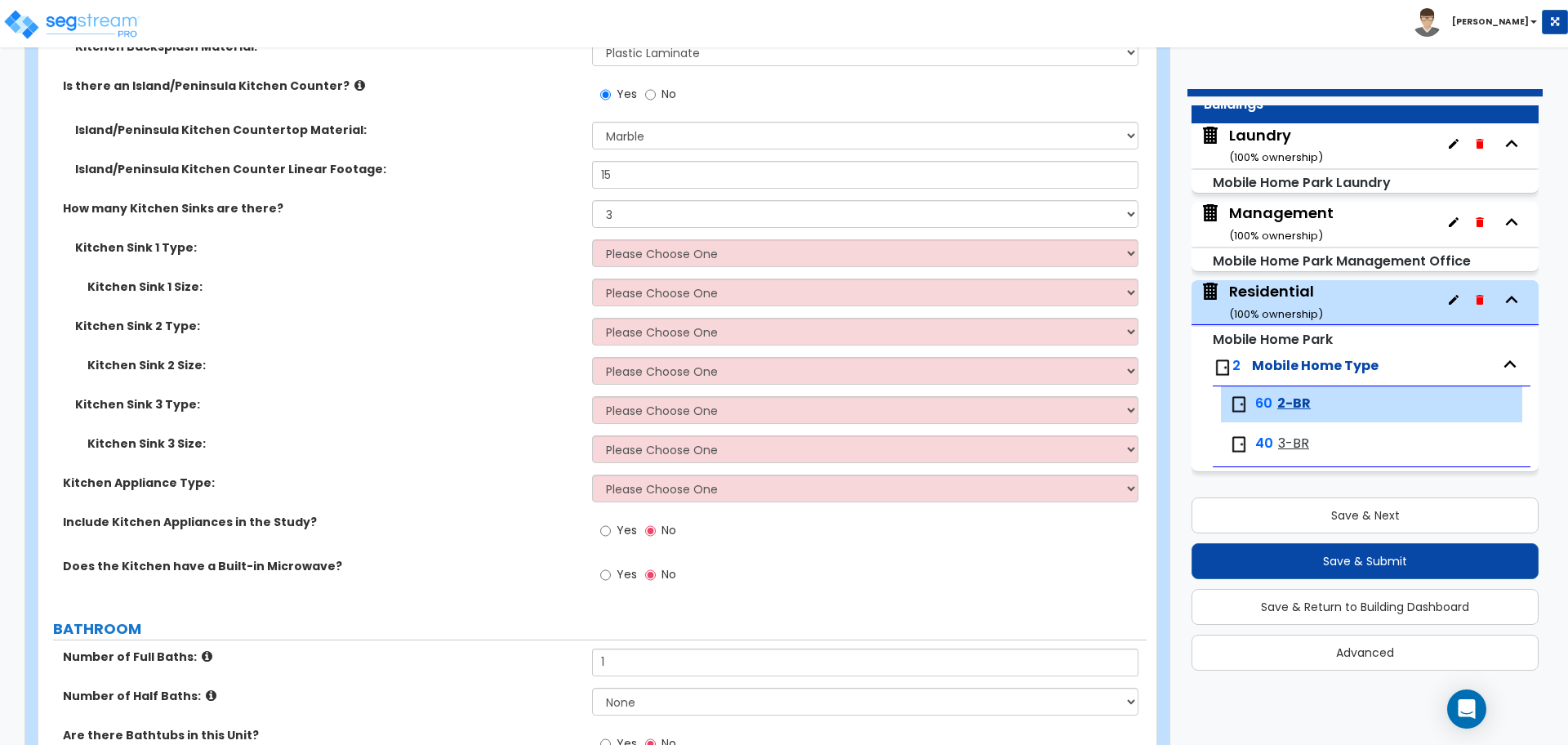
click at [645, 226] on div "How many Kitchen Sinks are there? None 1 2 3" at bounding box center [592, 219] width 1108 height 39
click at [643, 217] on select "None 1 2 3" at bounding box center [865, 214] width 545 height 28
click at [593, 200] on select "None 1 2 3" at bounding box center [865, 214] width 545 height 28
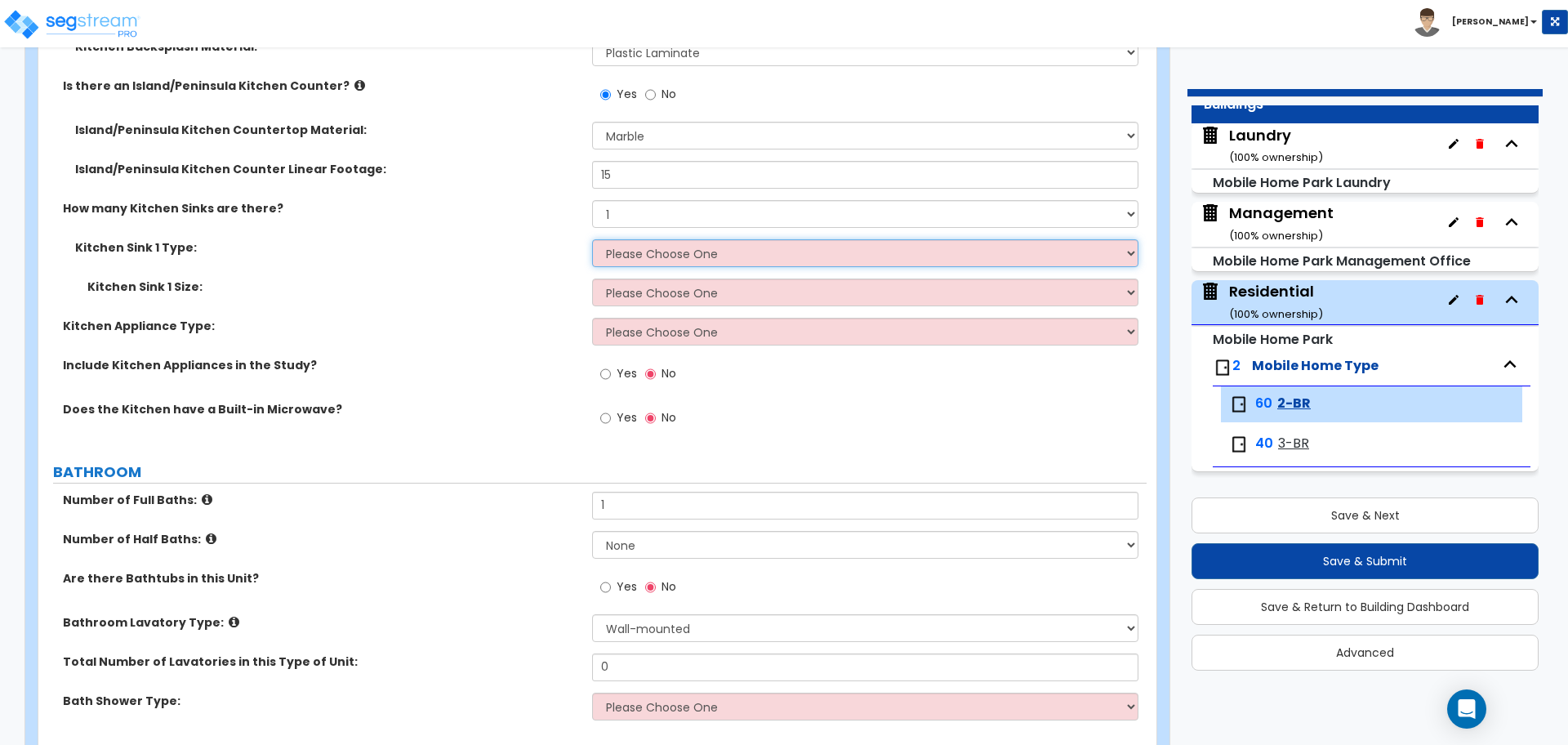
click at [660, 252] on select "Please Choose One Stainless Steel Porcelain Enamel Cast Iron Granite Composite" at bounding box center [865, 254] width 545 height 28
click at [593, 239] on select "Please Choose One Stainless Steel Porcelain Enamel Cast Iron Granite Composite" at bounding box center [865, 254] width 545 height 28
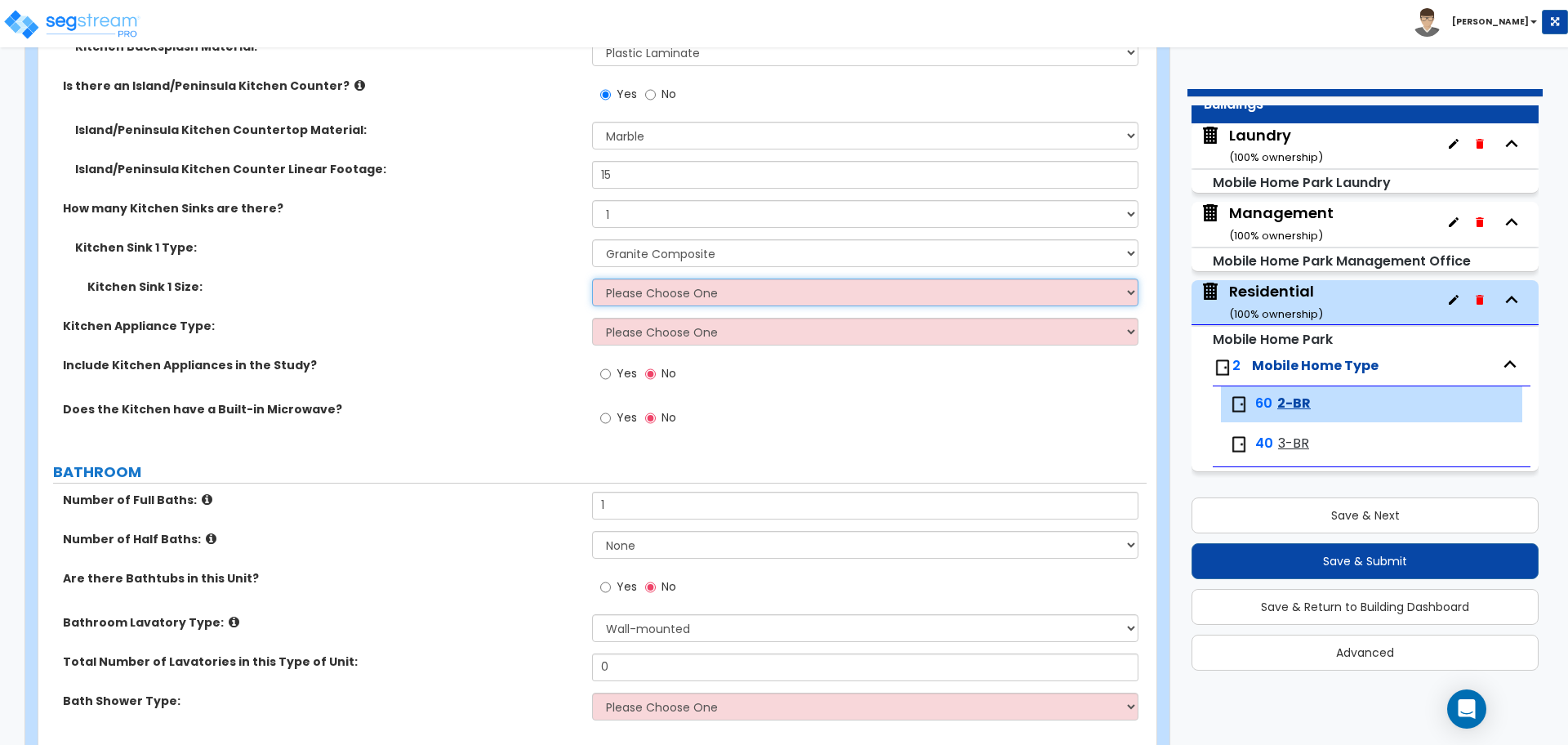
click at [646, 285] on select "Please Choose One Single Sink Double Sink" at bounding box center [865, 293] width 545 height 28
click at [593, 278] on select "Please Choose One Single Sink Double Sink" at bounding box center [865, 293] width 545 height 28
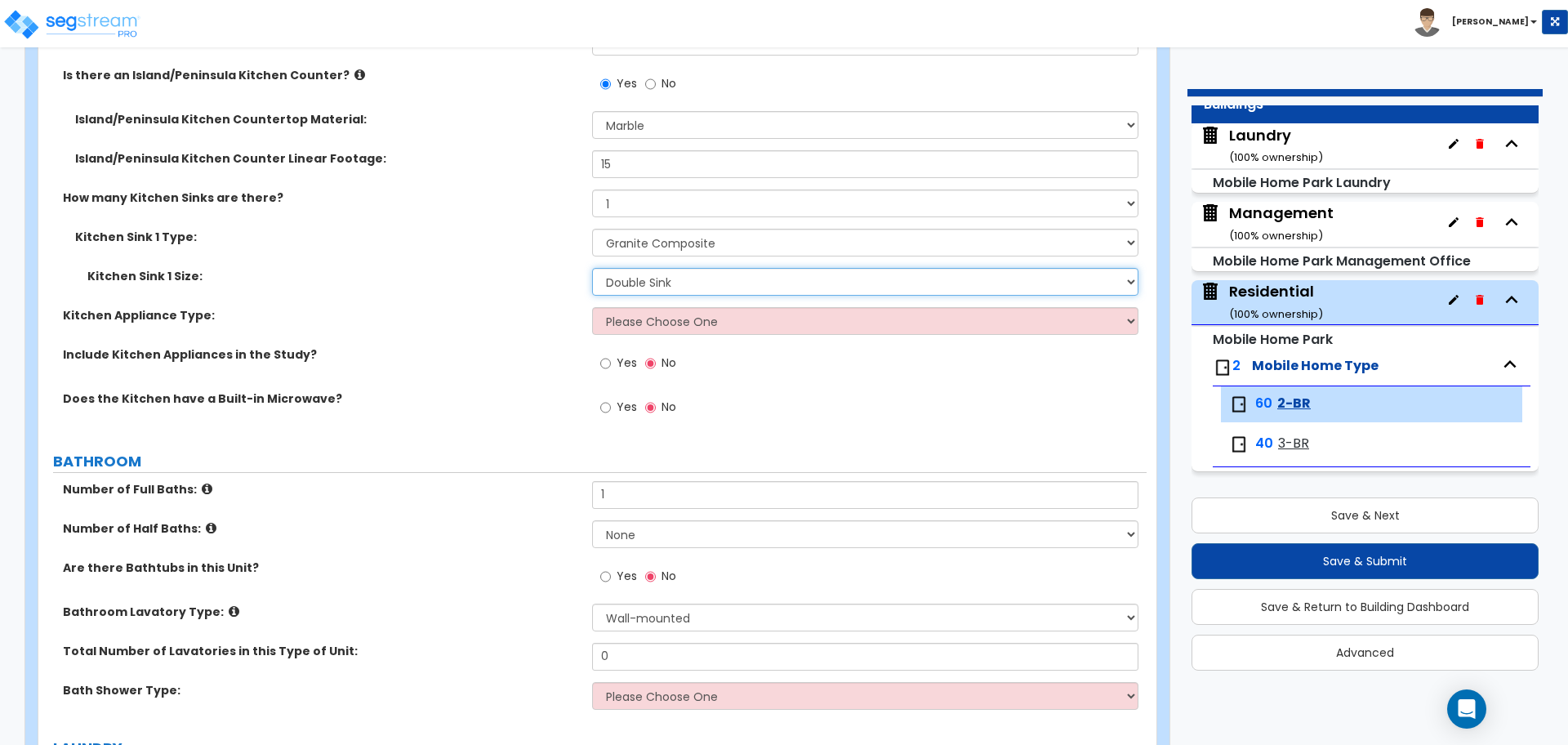
scroll to position [686, 0]
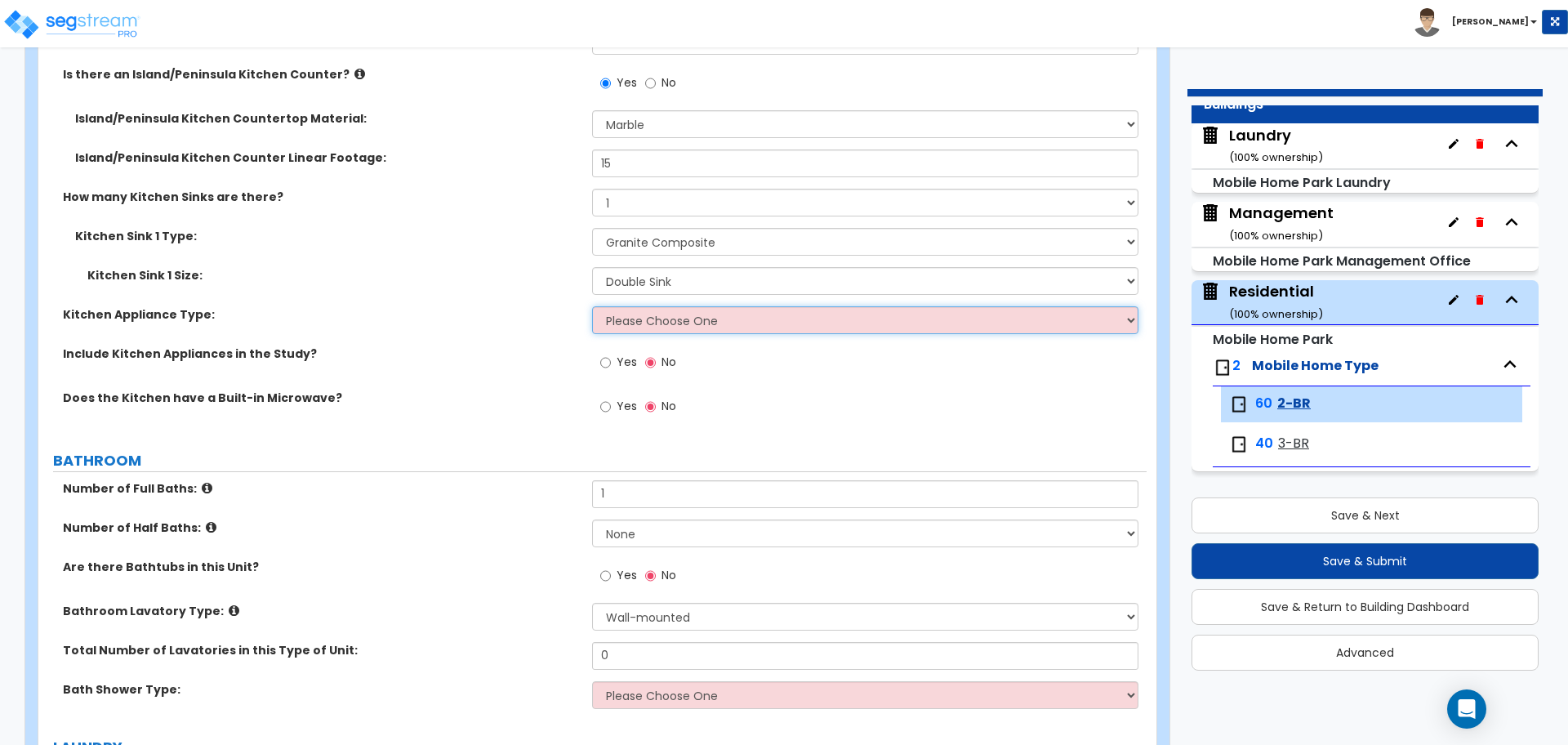
click at [651, 322] on select "Please Choose One Gas Electric" at bounding box center [865, 321] width 545 height 28
click at [593, 307] on select "Please Choose One Gas Electric" at bounding box center [865, 321] width 545 height 28
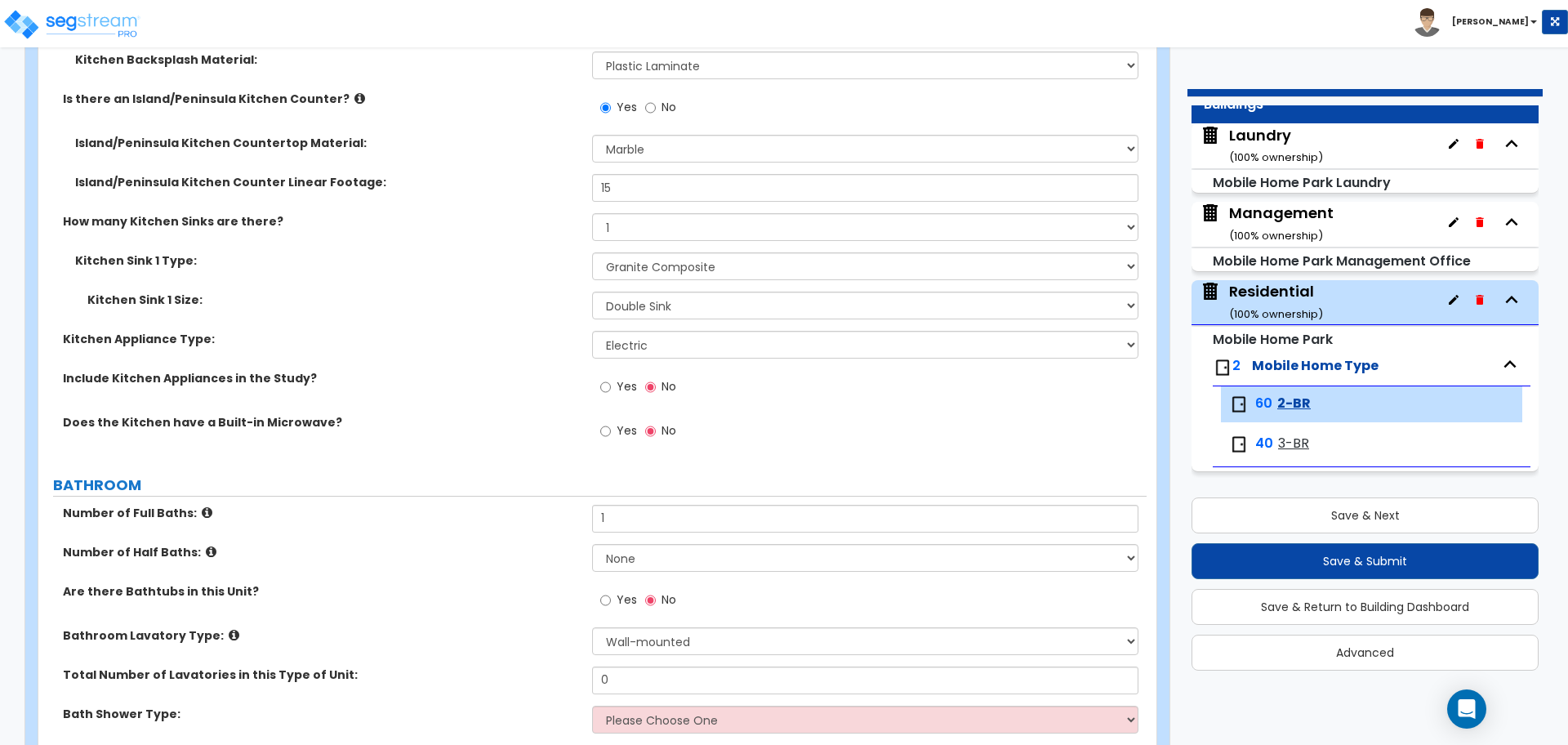
click at [612, 378] on label "Yes" at bounding box center [618, 389] width 36 height 28
click at [611, 378] on input "Yes" at bounding box center [605, 387] width 11 height 18
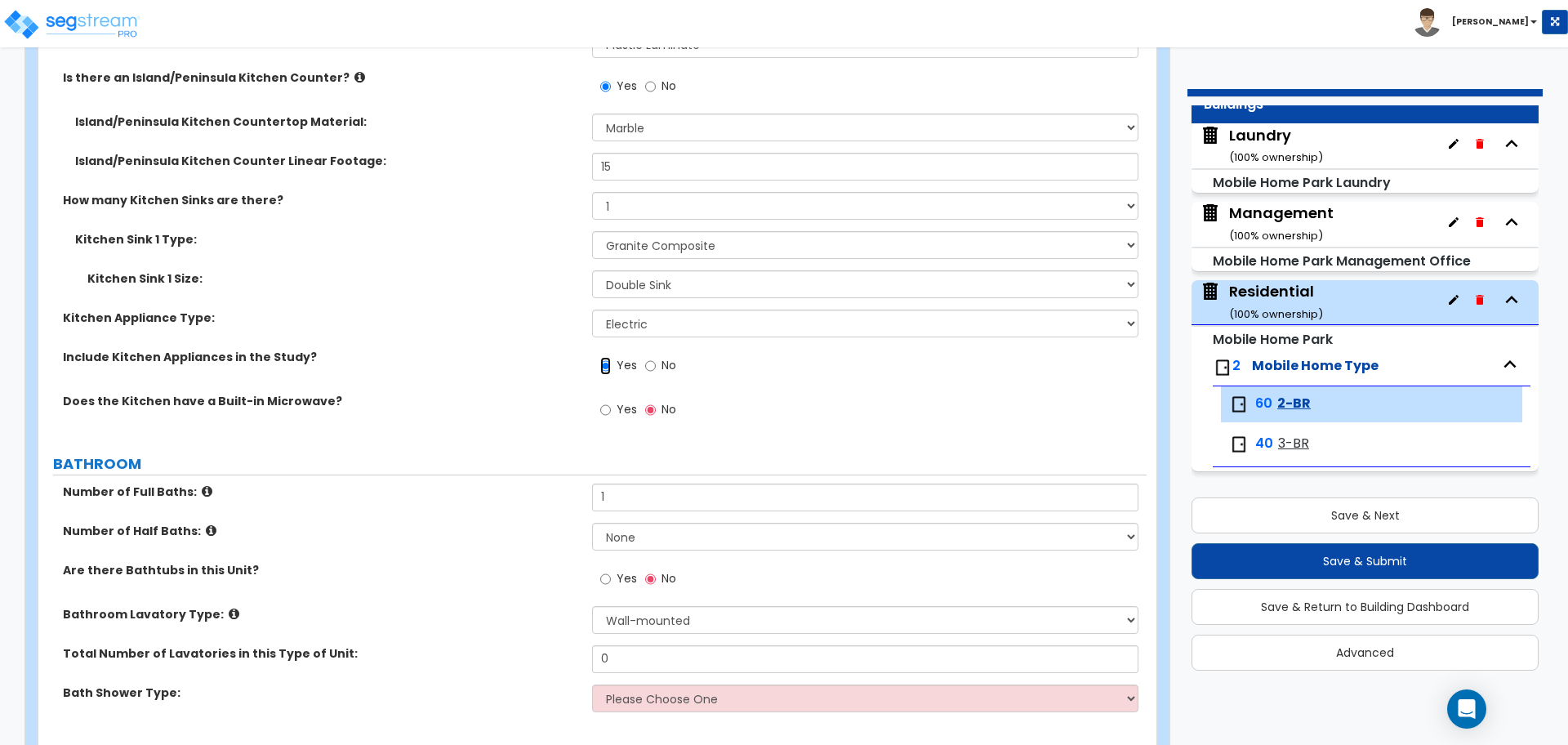
scroll to position [688, 0]
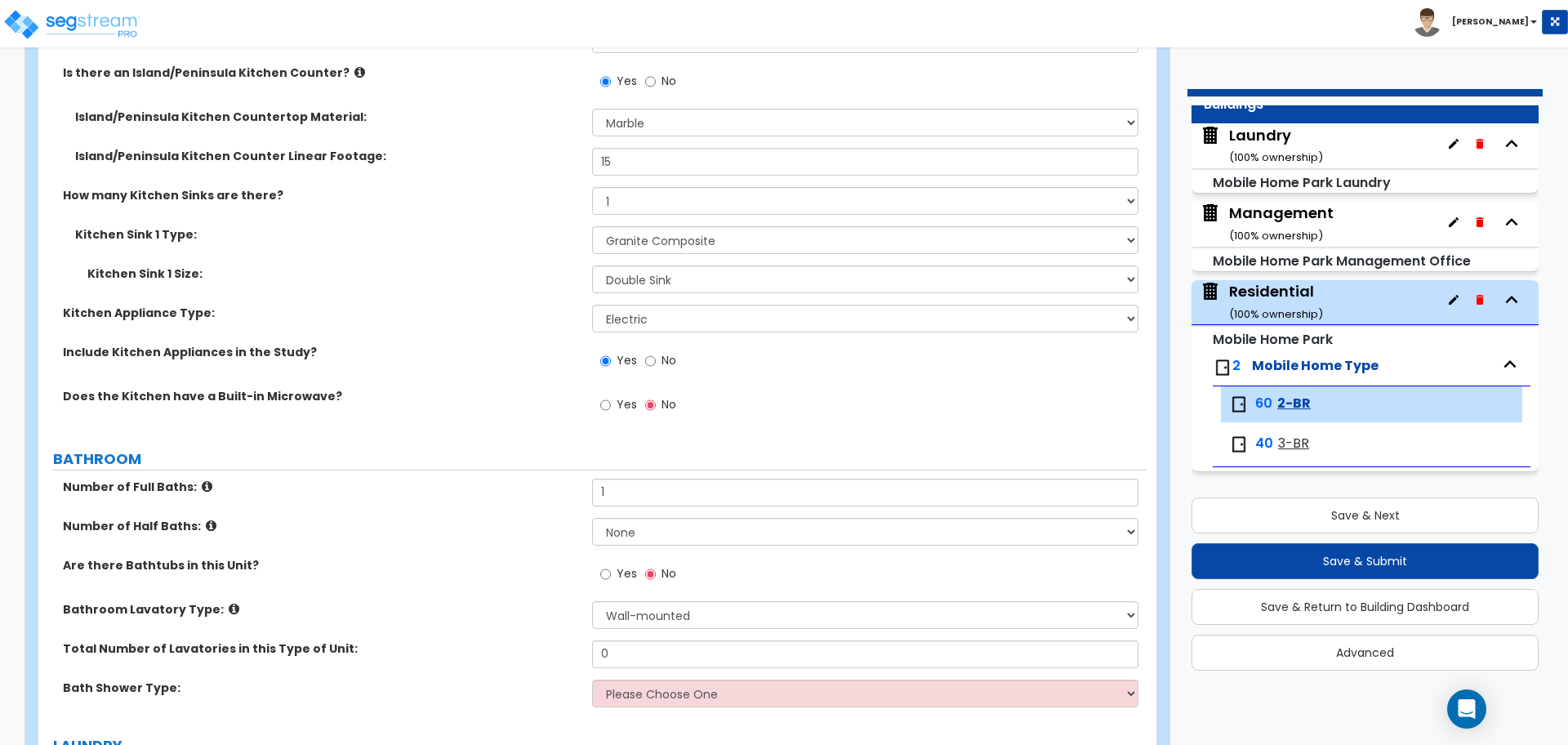
click at [619, 393] on label "Yes" at bounding box center [618, 407] width 36 height 28
click at [611, 396] on input "Yes" at bounding box center [605, 405] width 11 height 18
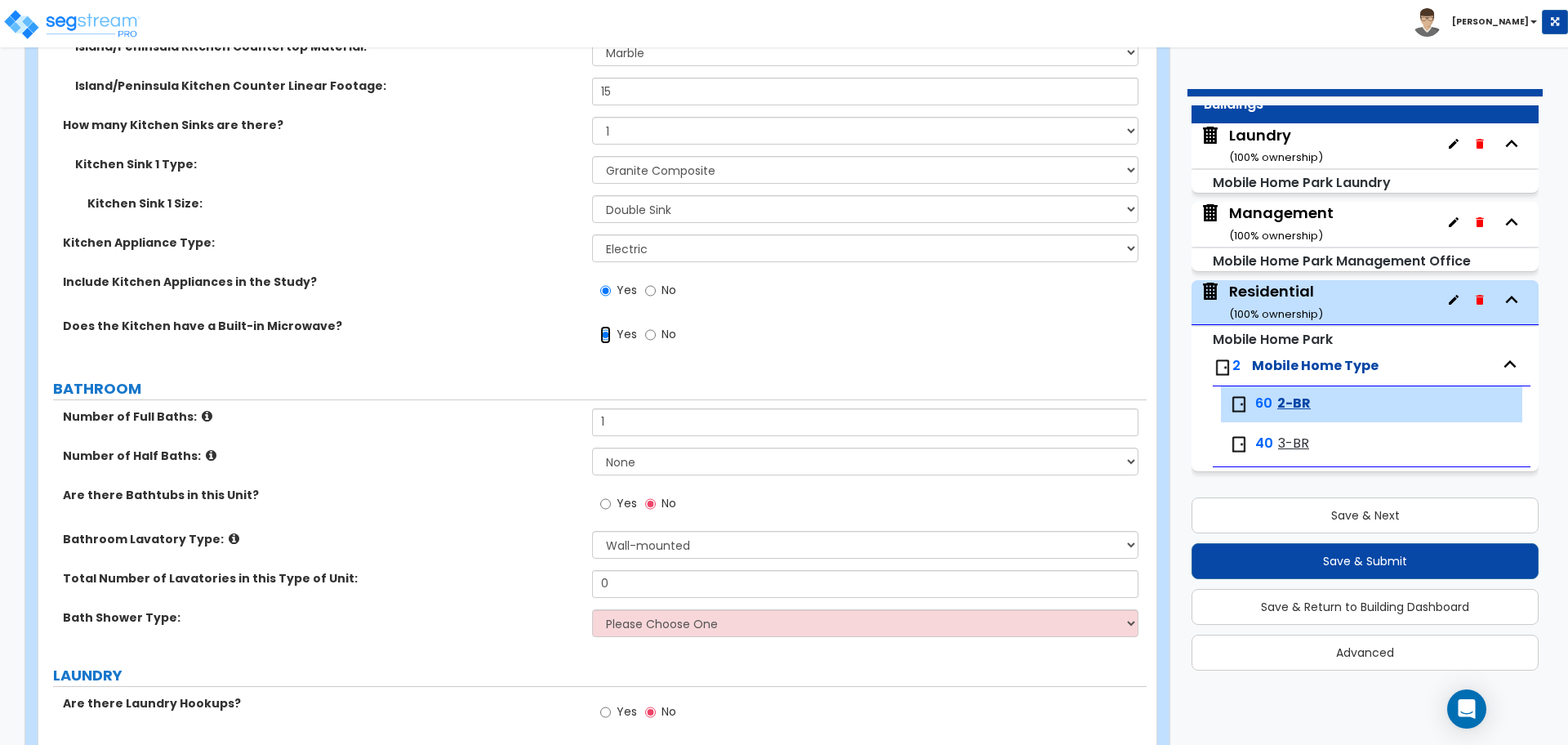
scroll to position [760, 0]
click at [657, 333] on label "No" at bounding box center [661, 335] width 31 height 28
click at [656, 333] on input "No" at bounding box center [651, 333] width 11 height 18
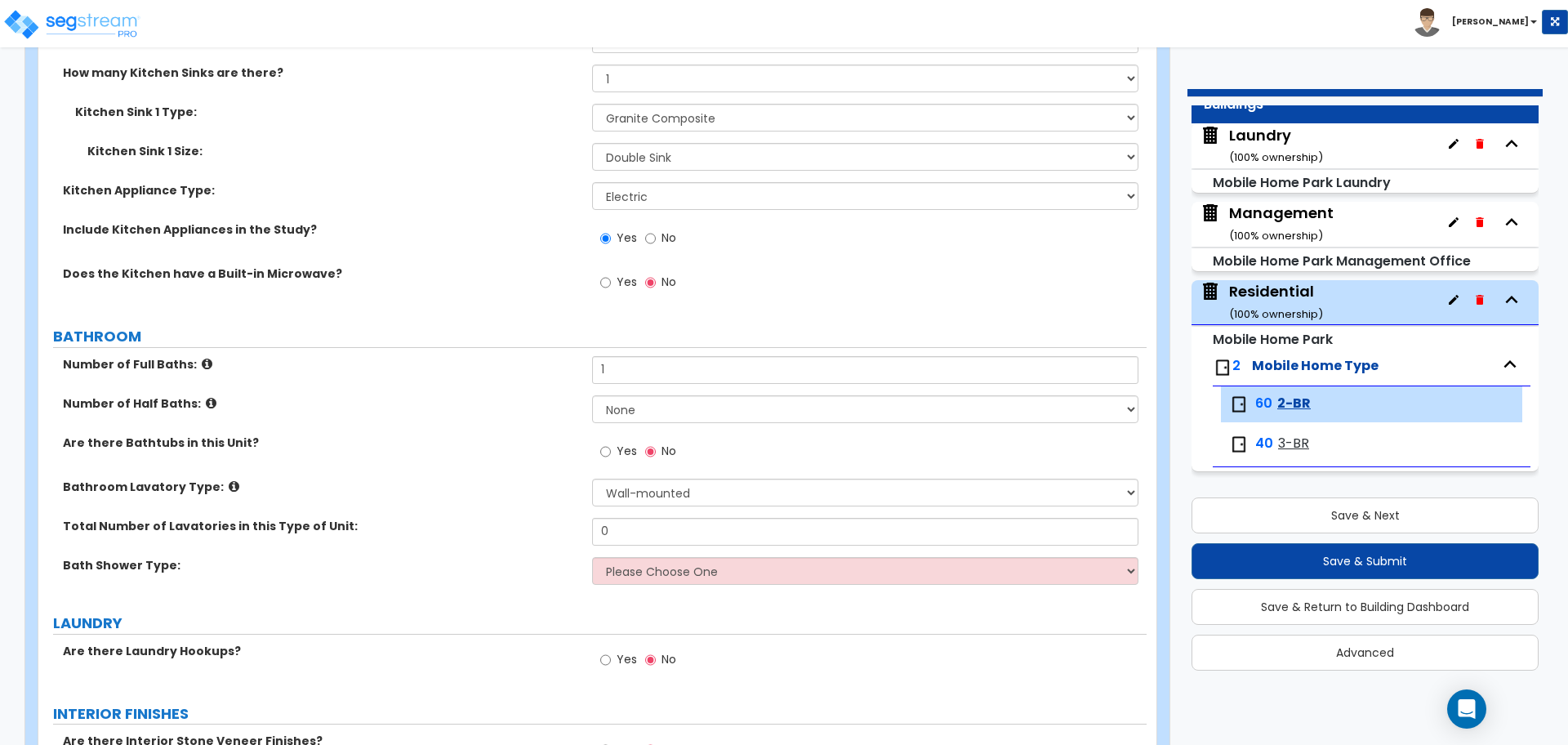
click at [623, 283] on span "Yes" at bounding box center [627, 282] width 21 height 17
click at [611, 283] on input "Yes" at bounding box center [605, 283] width 11 height 18
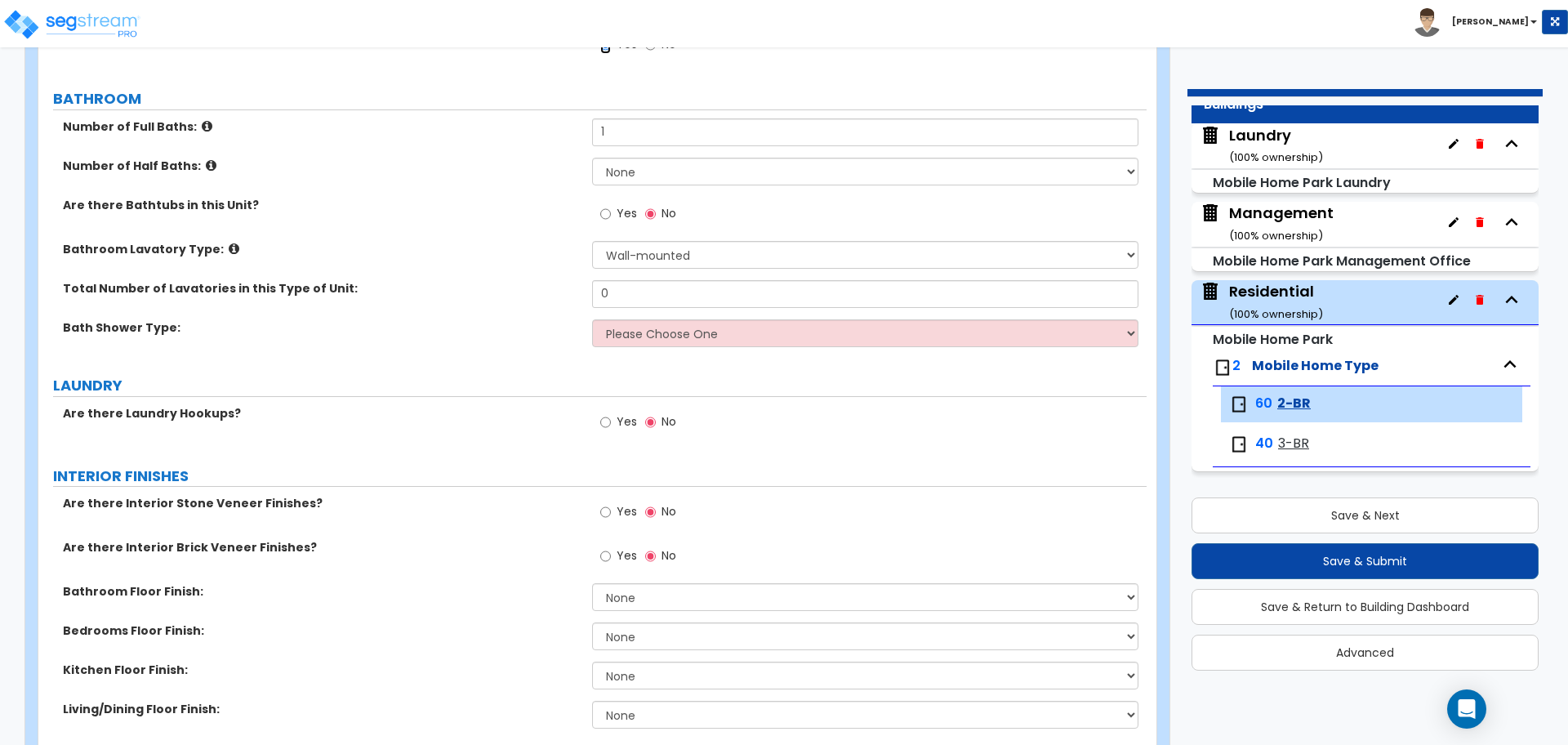
scroll to position [1048, 0]
click at [622, 133] on input "1" at bounding box center [865, 132] width 545 height 28
drag, startPoint x: 629, startPoint y: 131, endPoint x: 588, endPoint y: 130, distance: 41.0
click at [588, 130] on div "Number of Full Baths: 1" at bounding box center [592, 137] width 1108 height 39
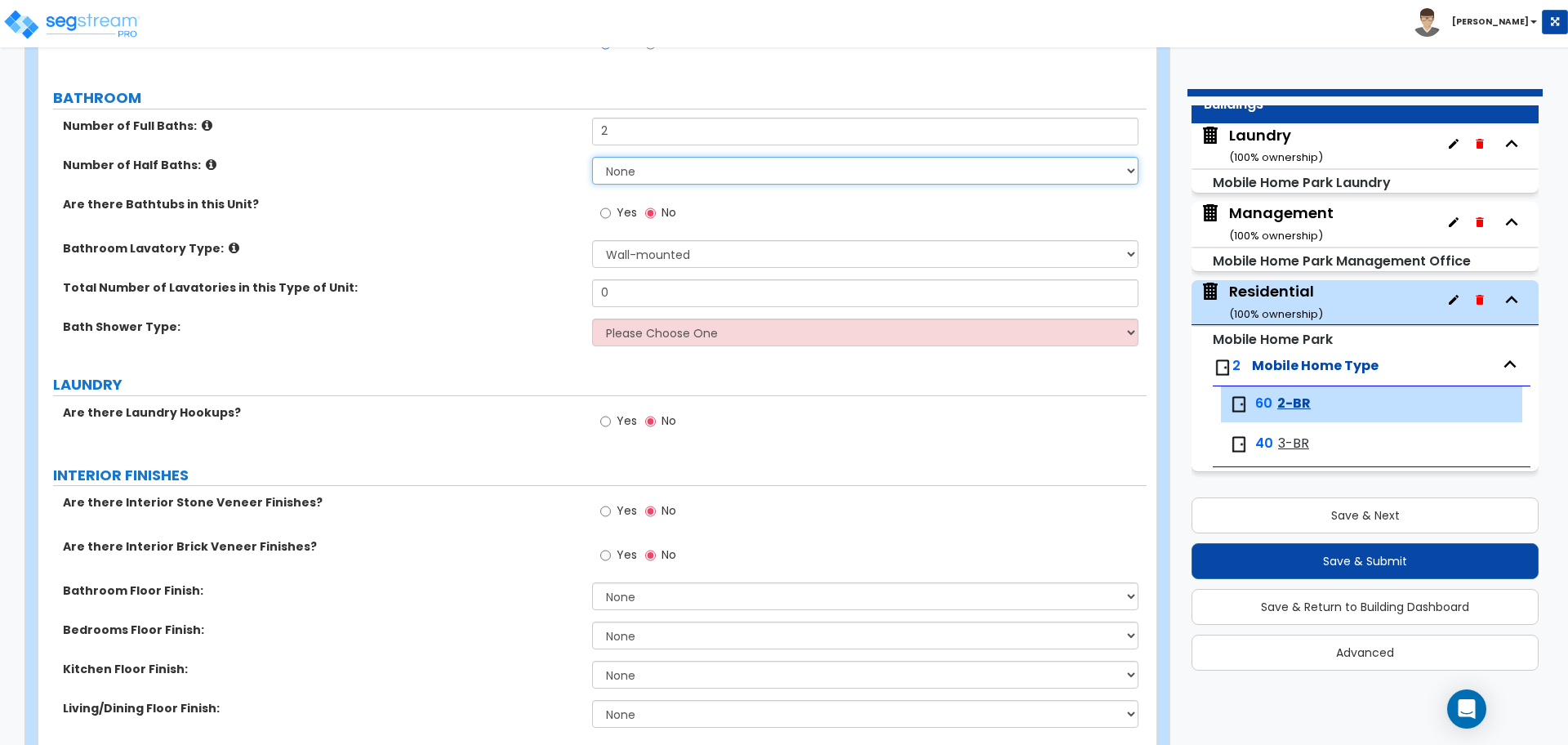
click at [641, 171] on select "None 1 2 3 4 5" at bounding box center [865, 171] width 545 height 28
click at [593, 157] on select "None 1 2 3 4 5" at bounding box center [865, 171] width 545 height 28
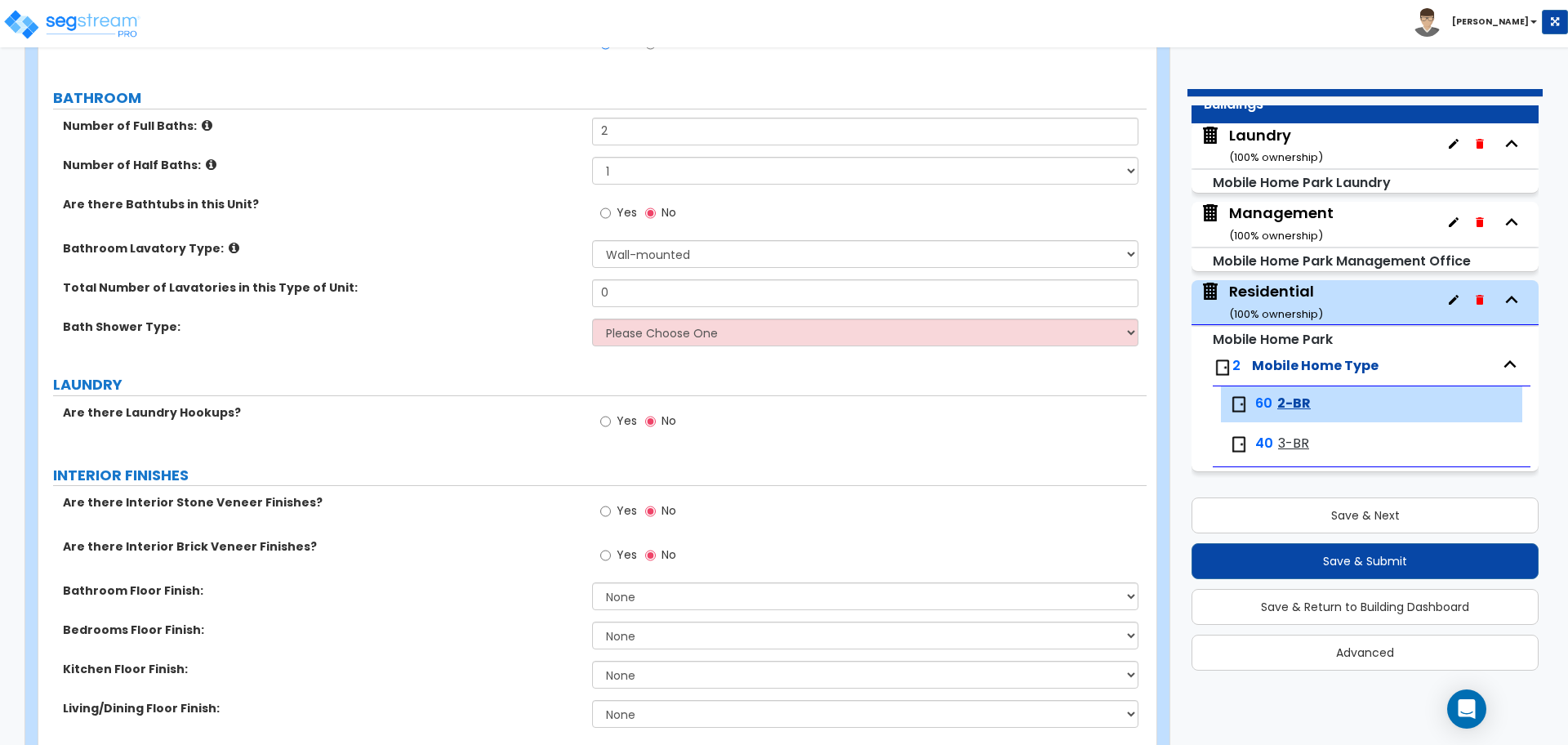
click at [630, 212] on span "Yes" at bounding box center [627, 212] width 21 height 17
click at [611, 212] on input "Yes" at bounding box center [605, 213] width 11 height 18
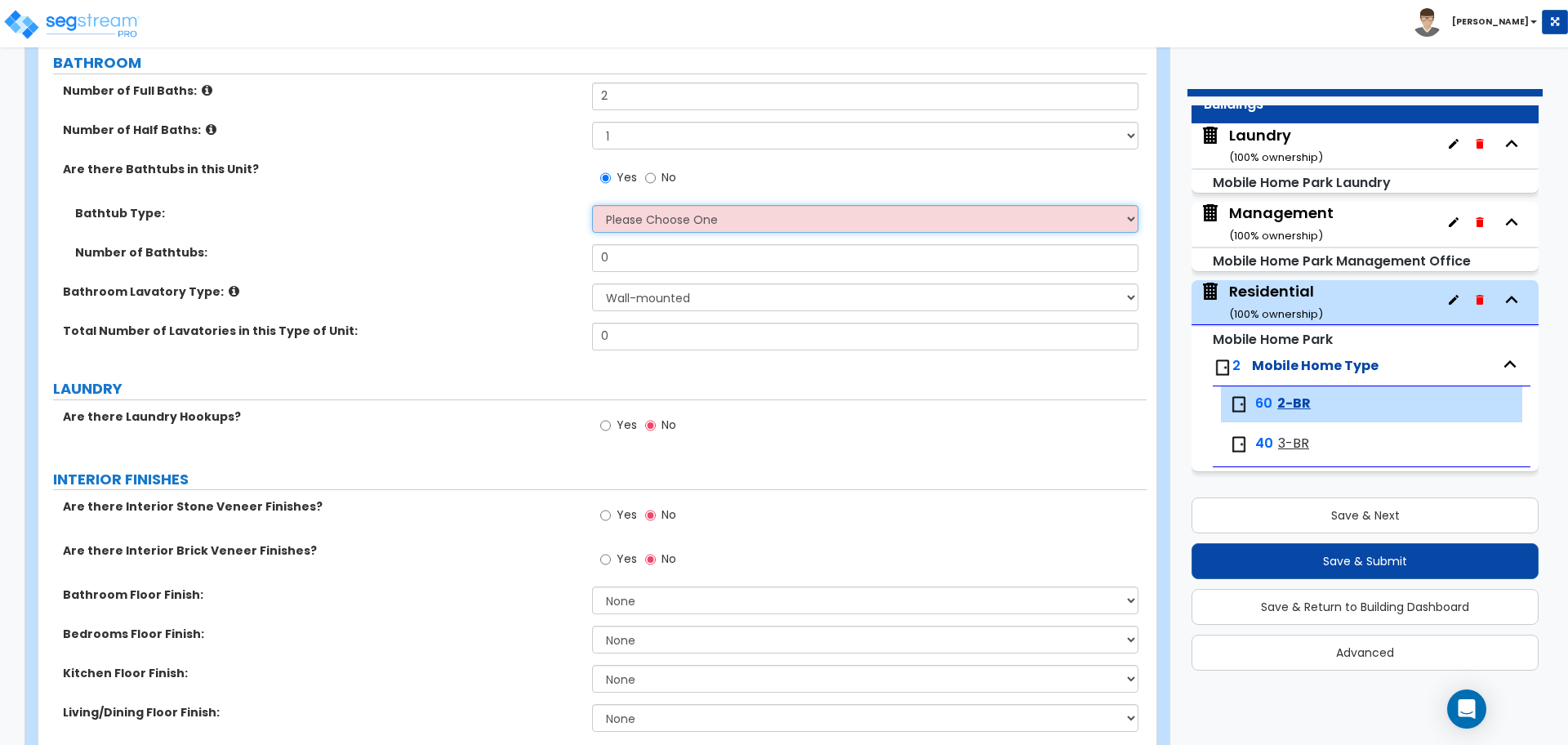
click at [647, 215] on select "Please Choose One Recessed Bathtub-Shower Combo Freestanding" at bounding box center [865, 219] width 545 height 28
click at [656, 211] on select "Please Choose One Recessed Bathtub-Shower Combo Freestanding" at bounding box center [865, 218] width 545 height 28
click at [593, 204] on select "Please Choose One Recessed Bathtub-Shower Combo Freestanding" at bounding box center [865, 218] width 545 height 28
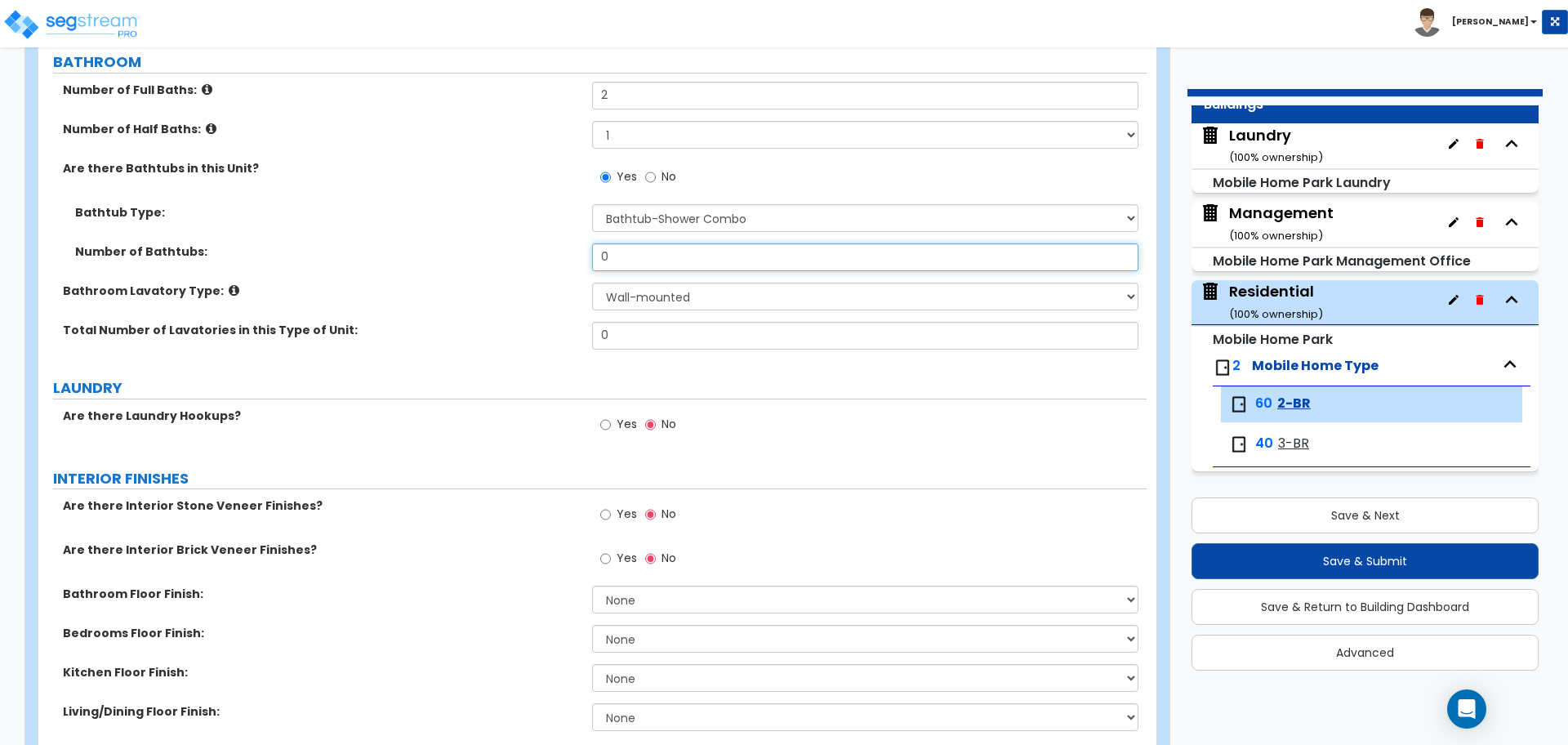
drag, startPoint x: 632, startPoint y: 261, endPoint x: 547, endPoint y: 258, distance: 85.1
click at [548, 258] on div "Number of Bathtubs: 0" at bounding box center [592, 263] width 1108 height 39
click at [617, 285] on select "Wall-mounted Pedestal-mounted Vanity-mounted" at bounding box center [865, 297] width 545 height 28
click at [656, 305] on select "Wall-mounted Pedestal-mounted Vanity-mounted" at bounding box center [865, 297] width 545 height 28
click at [593, 283] on select "Wall-mounted Pedestal-mounted Vanity-mounted" at bounding box center [865, 297] width 545 height 28
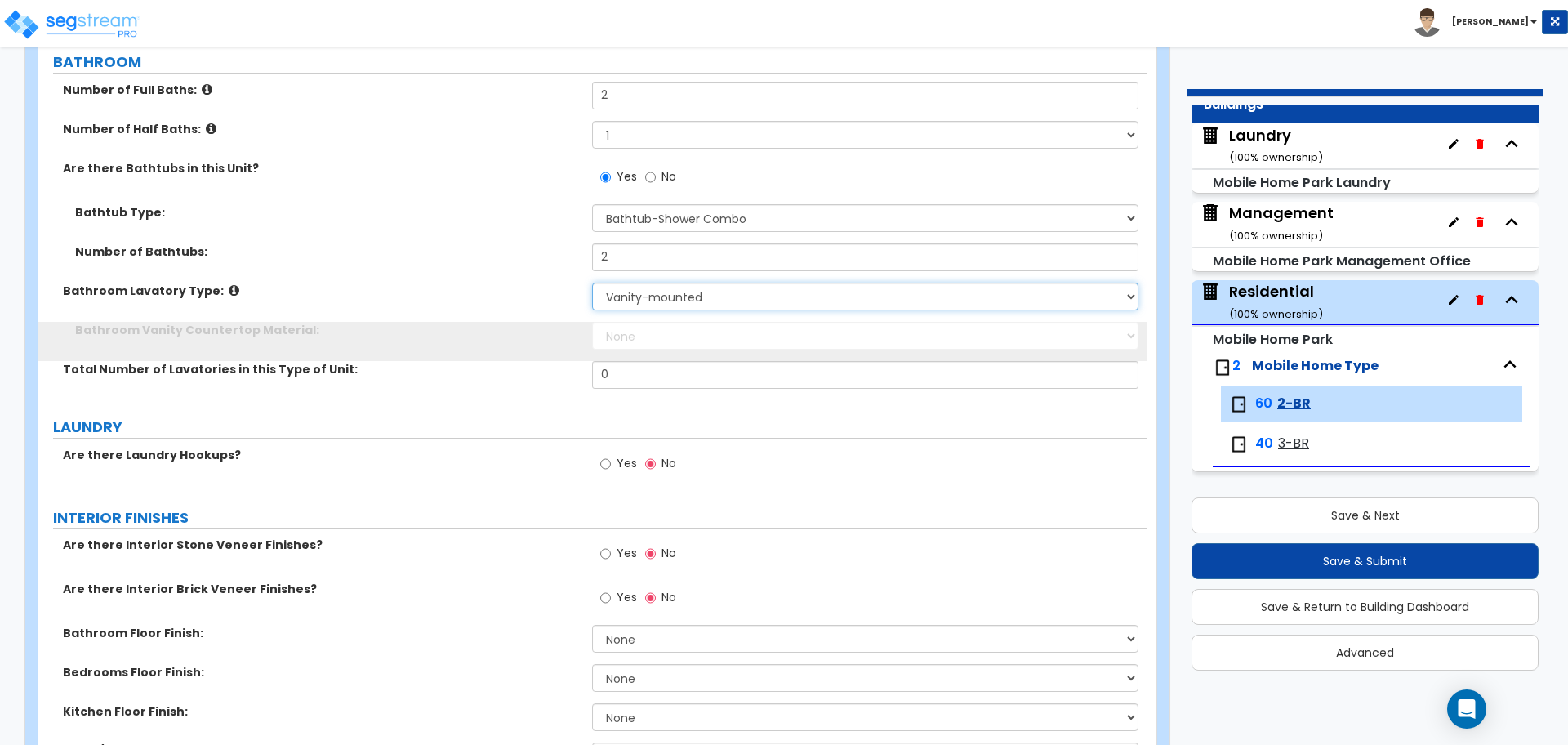
click at [639, 293] on select "Wall-mounted Pedestal-mounted Vanity-mounted" at bounding box center [865, 297] width 545 height 28
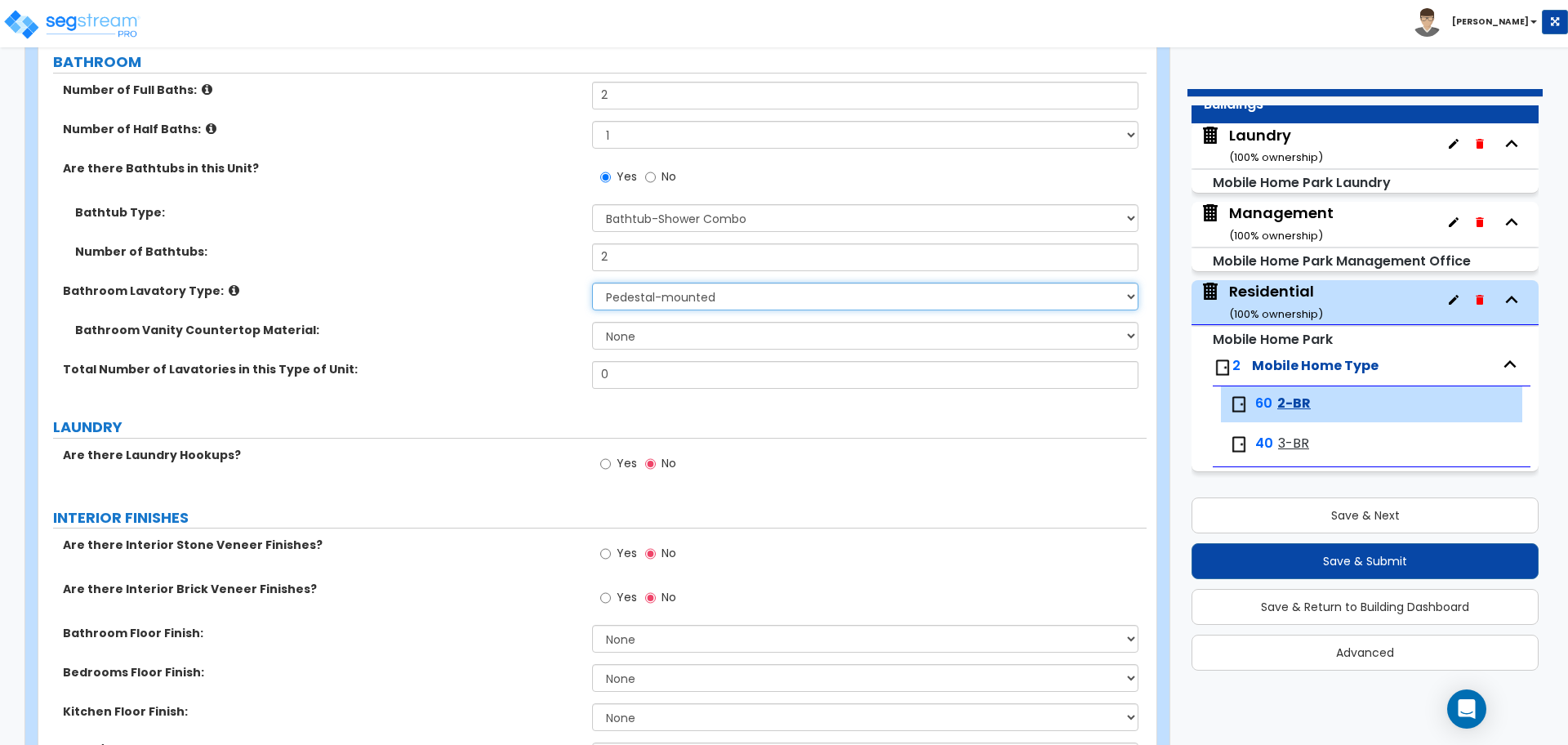
click at [593, 283] on select "Wall-mounted Pedestal-mounted Vanity-mounted" at bounding box center [865, 297] width 545 height 28
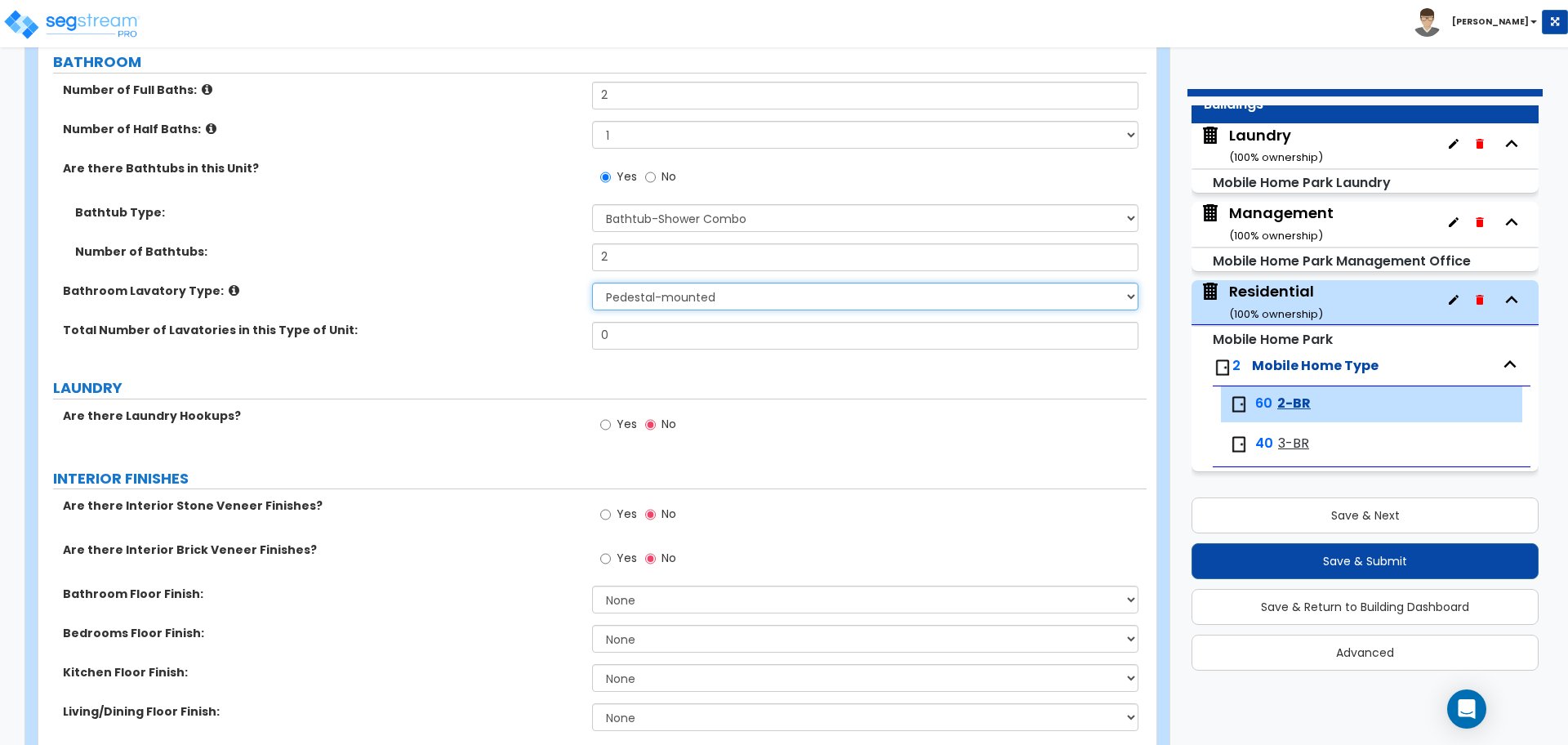
click at [644, 290] on select "Wall-mounted Pedestal-mounted Vanity-mounted" at bounding box center [865, 297] width 545 height 28
click at [593, 283] on select "Wall-mounted Pedestal-mounted Vanity-mounted" at bounding box center [865, 297] width 545 height 28
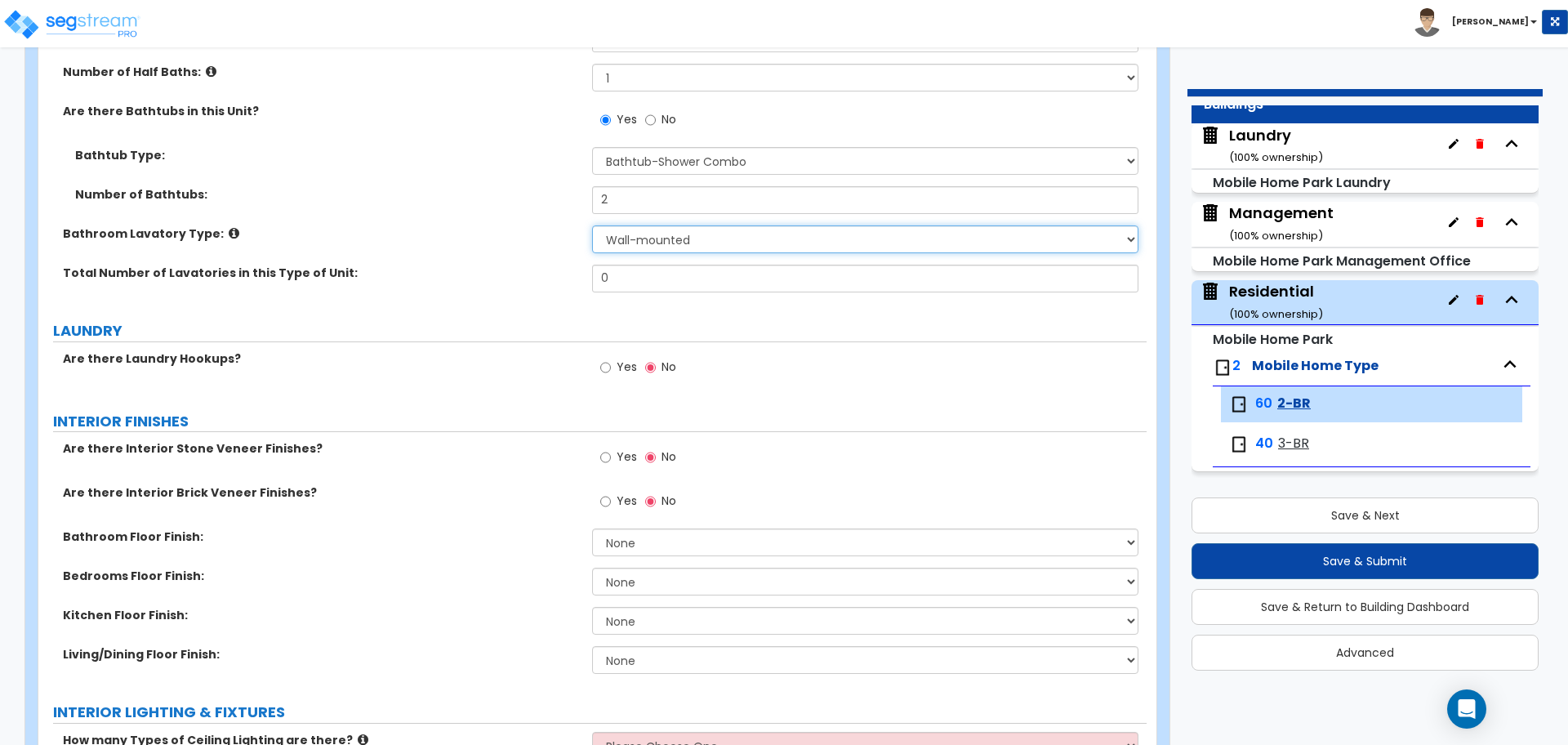
scroll to position [1145, 0]
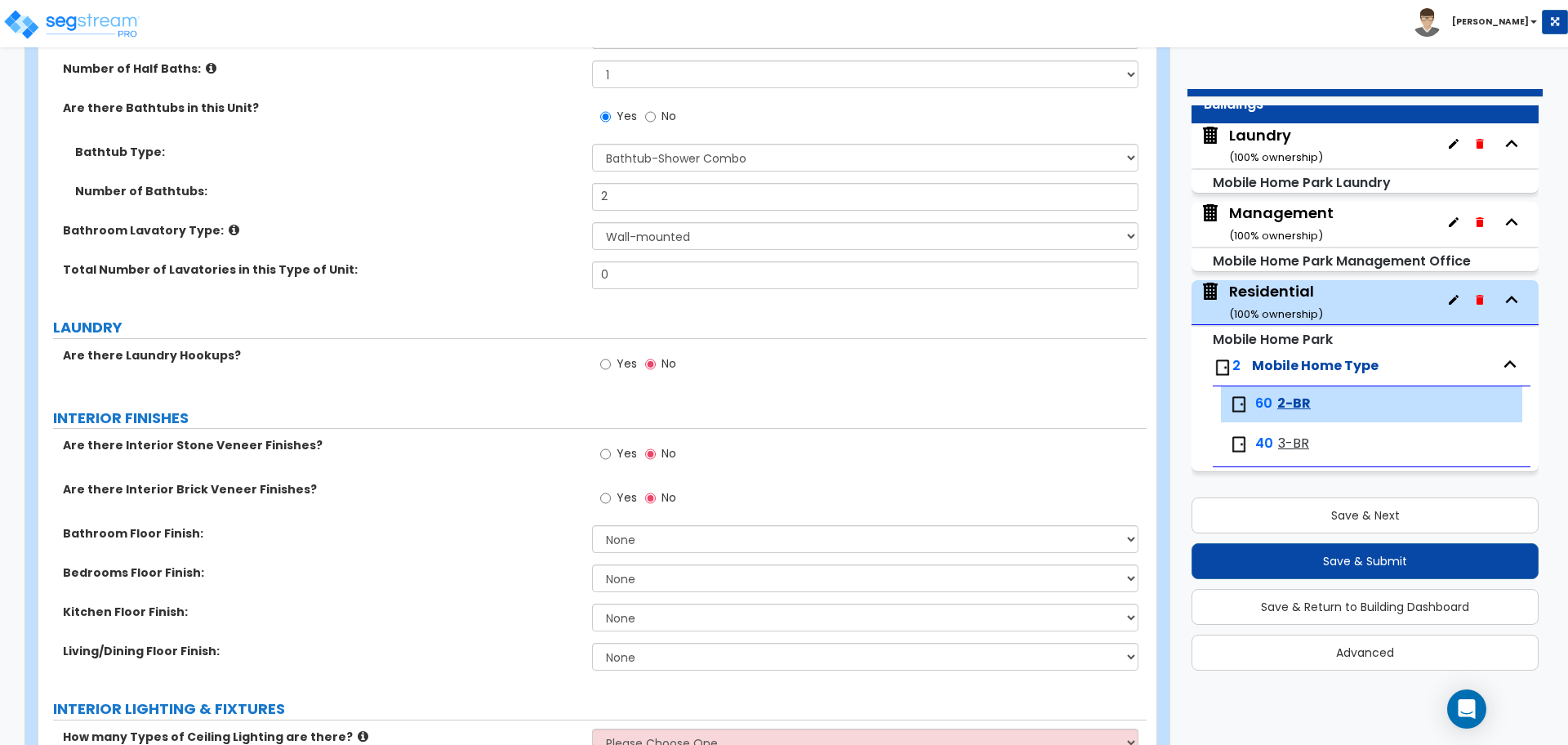
click at [219, 222] on label "Bathroom Lavatory Type:" at bounding box center [322, 230] width 517 height 17
click at [229, 228] on icon at bounding box center [234, 230] width 11 height 12
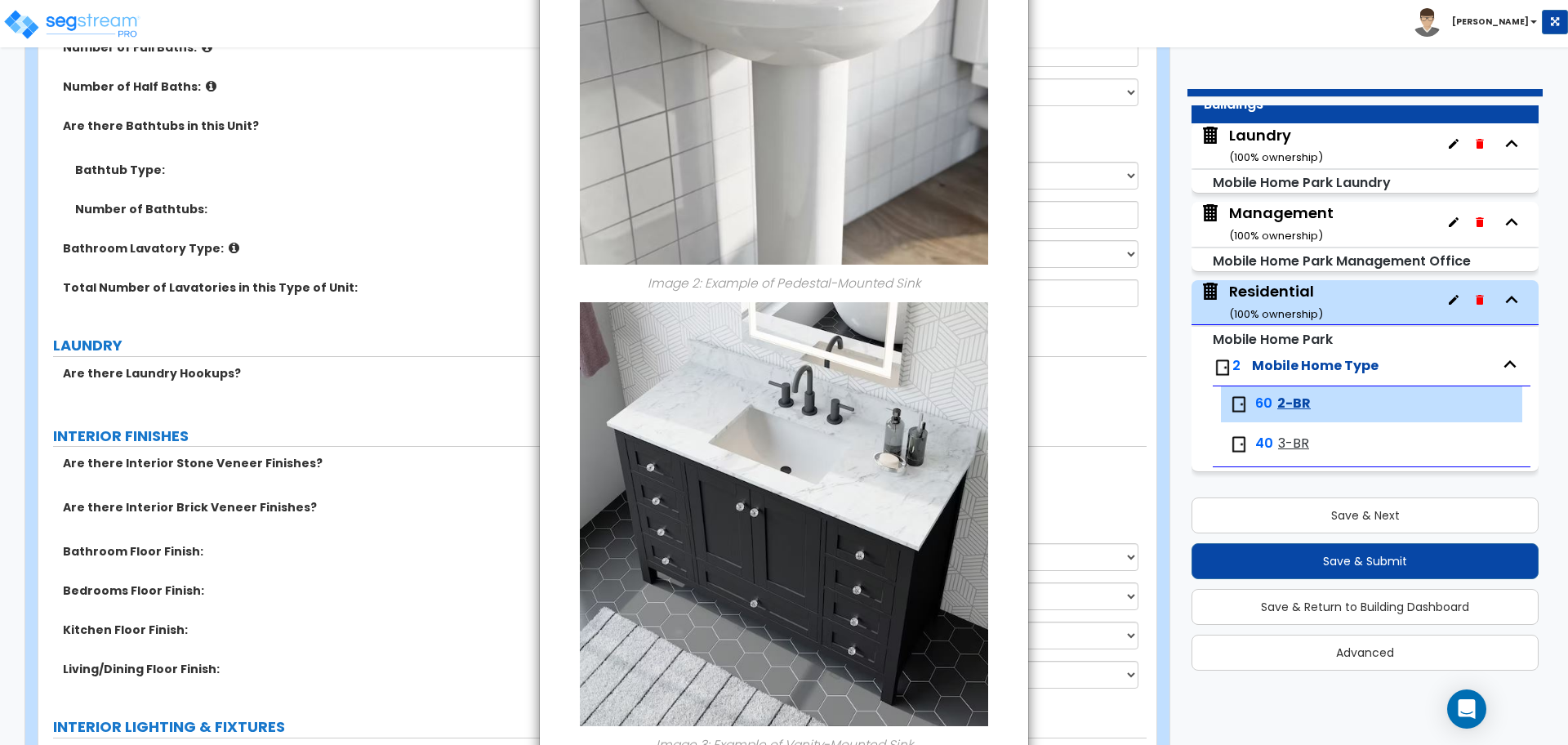
scroll to position [831, 0]
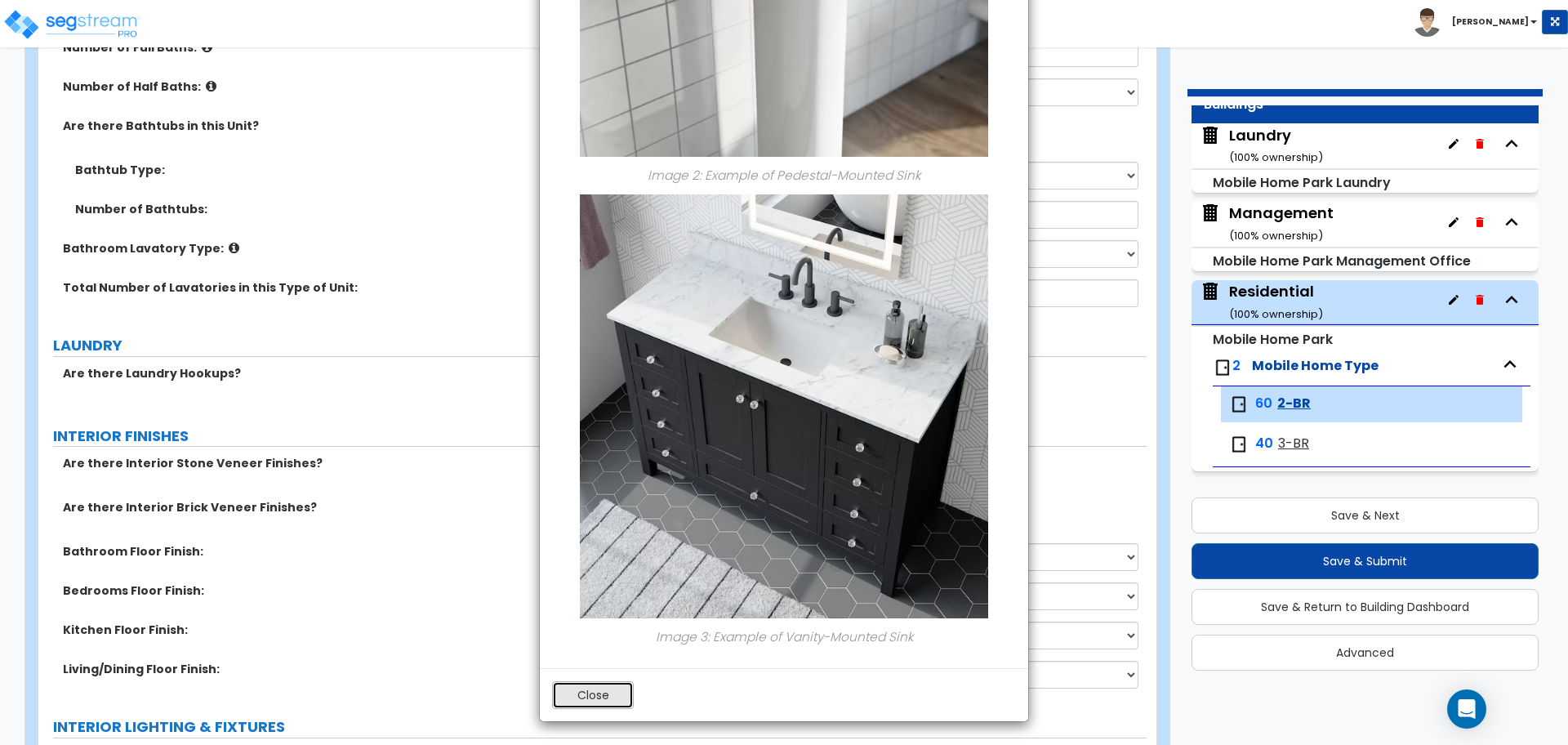
click at [612, 689] on button "Close" at bounding box center [593, 695] width 82 height 28
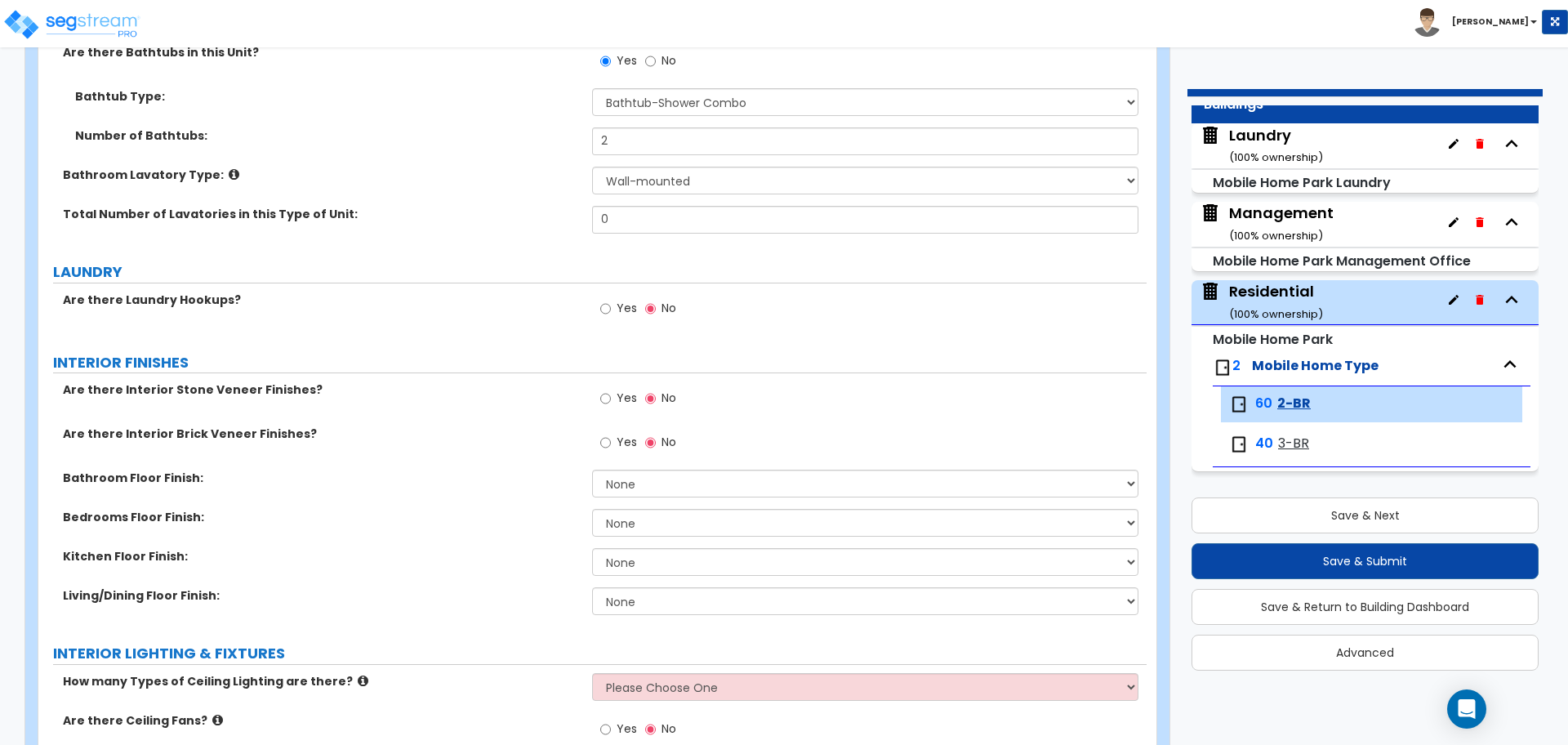
scroll to position [1113, 0]
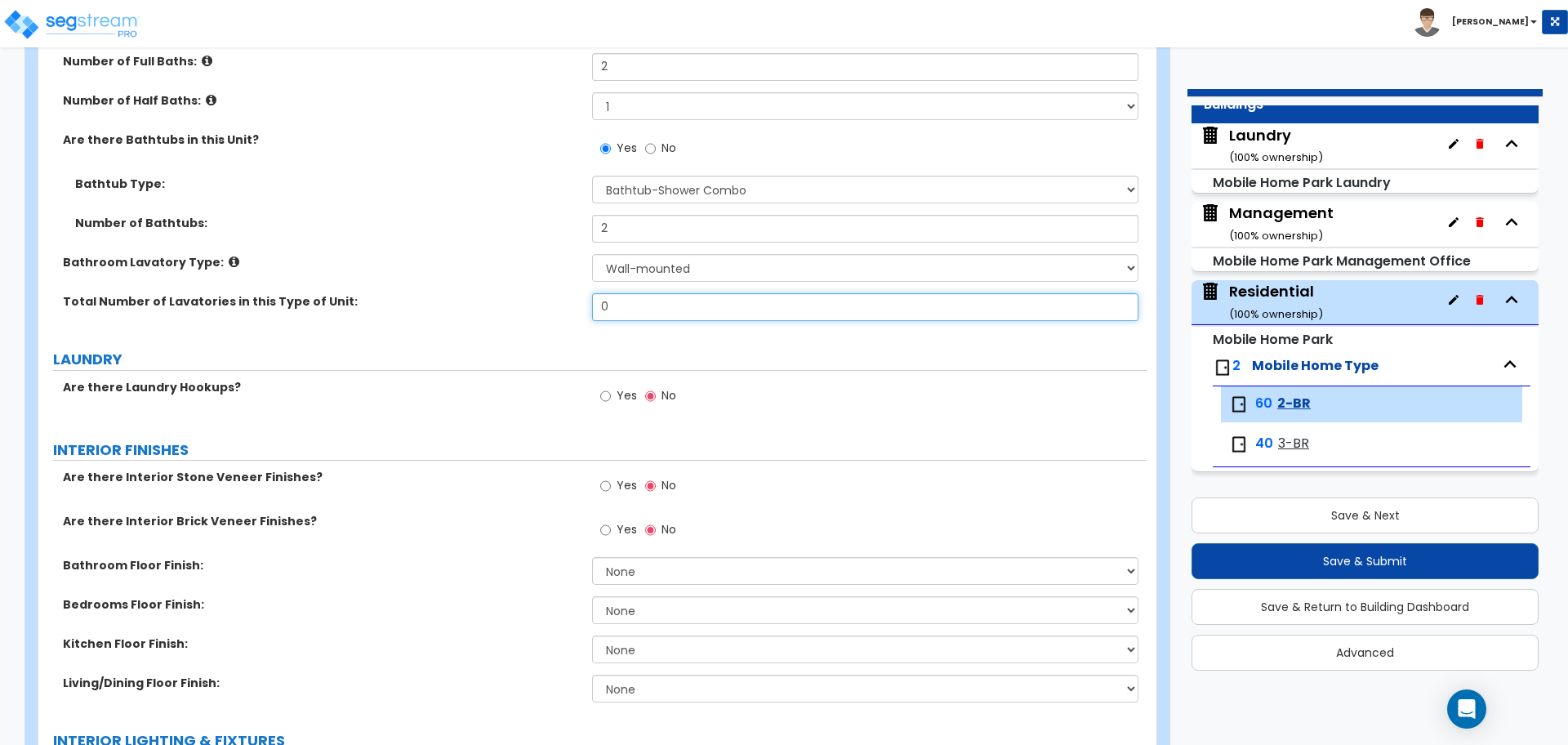
drag, startPoint x: 626, startPoint y: 306, endPoint x: 523, endPoint y: 306, distance: 103.0
click at [523, 306] on div "Total Number of Lavatories in this Type of Unit: 0" at bounding box center [592, 312] width 1108 height 39
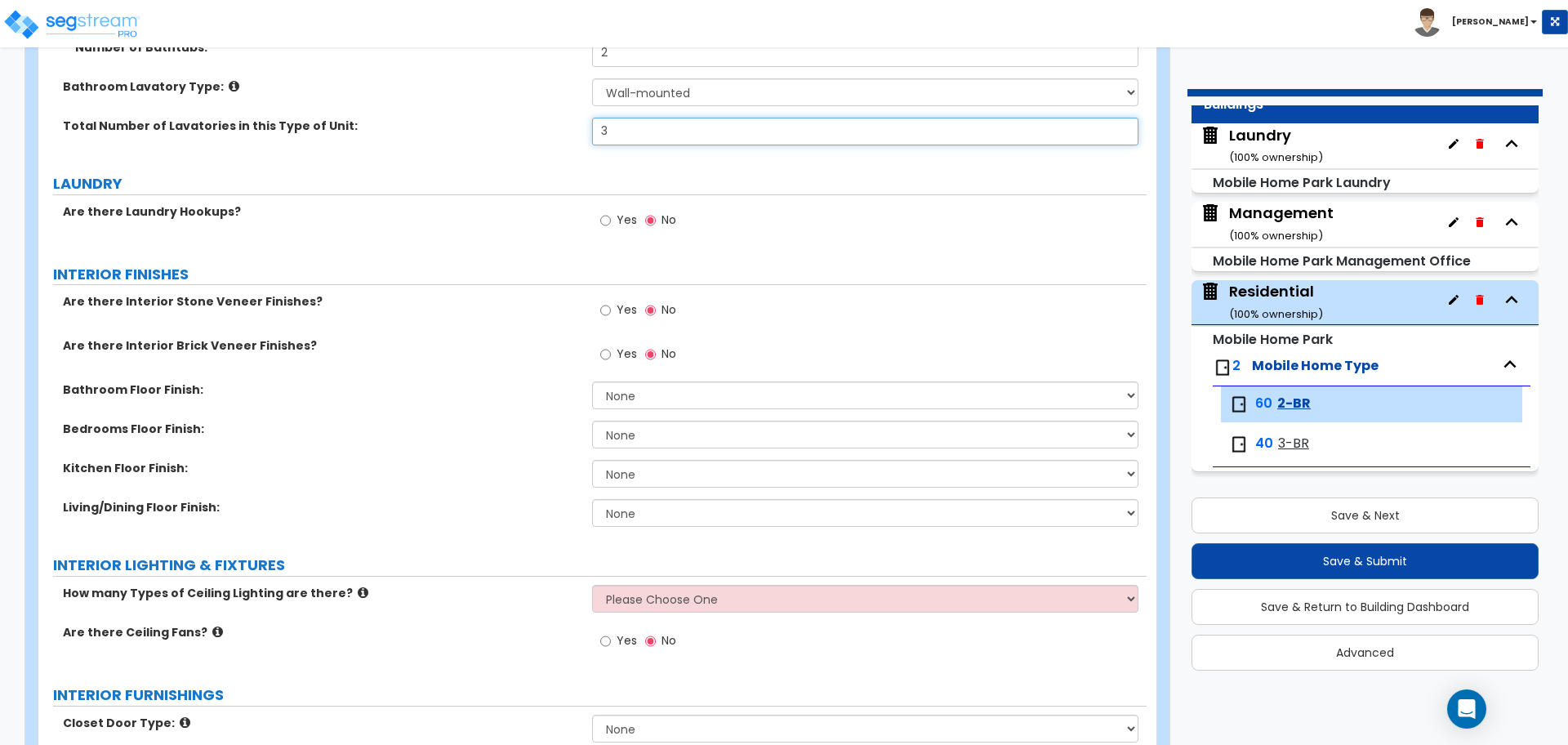
scroll to position [1290, 0]
click at [618, 217] on span "Yes" at bounding box center [627, 218] width 21 height 17
click at [611, 217] on input "Yes" at bounding box center [605, 219] width 11 height 18
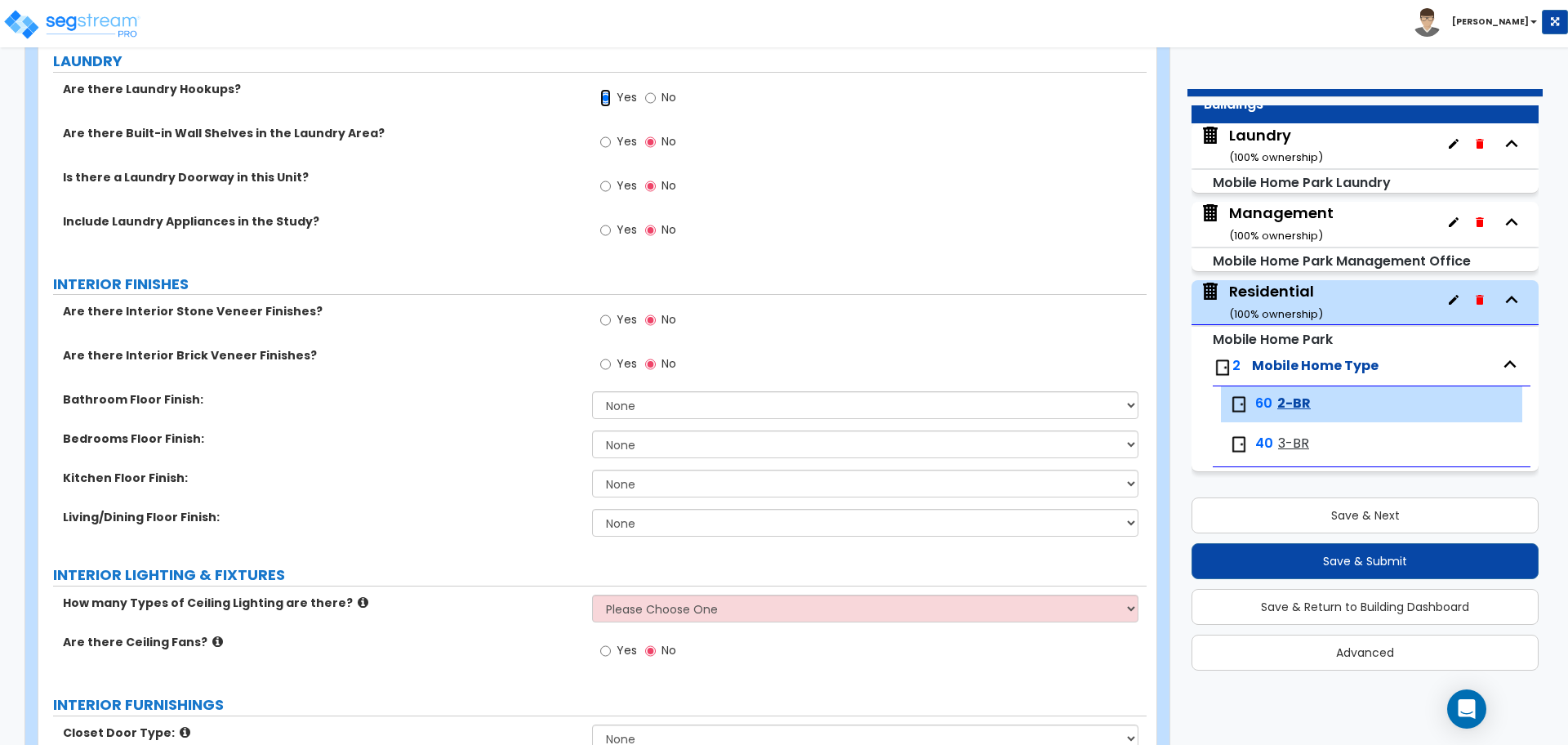
scroll to position [1341, 0]
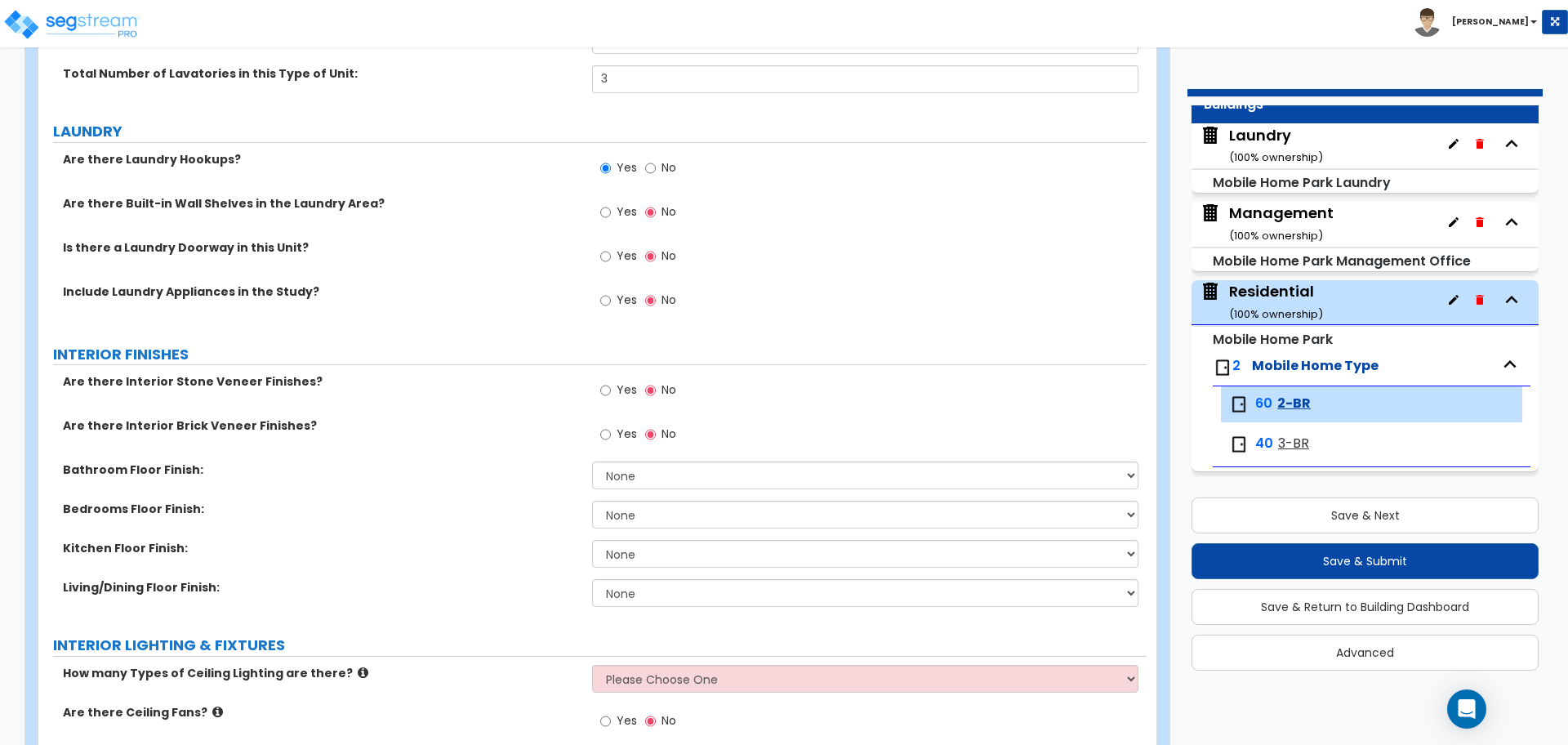
click at [613, 213] on label "Yes" at bounding box center [618, 214] width 36 height 28
click at [611, 213] on input "Yes" at bounding box center [605, 212] width 11 height 18
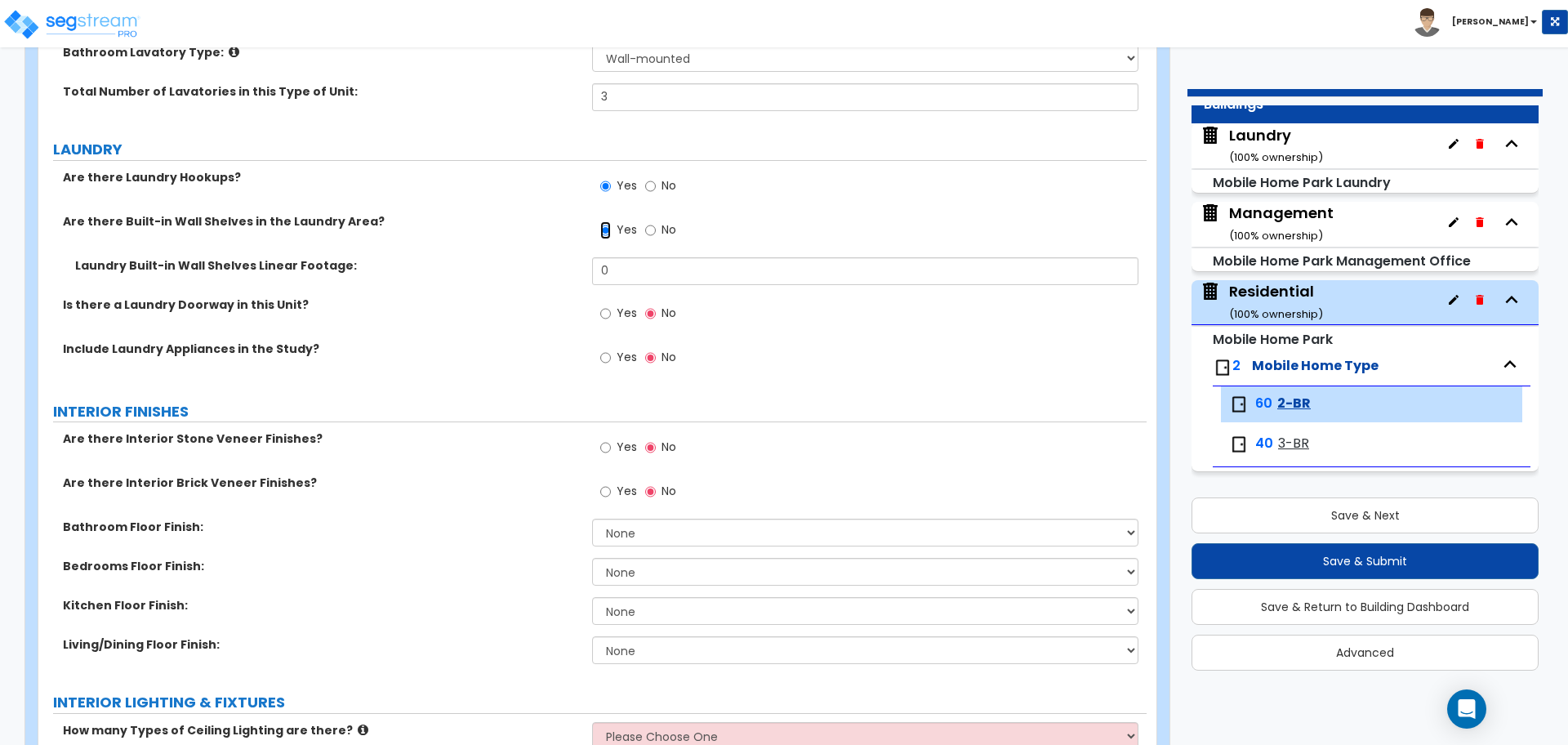
scroll to position [1346, 0]
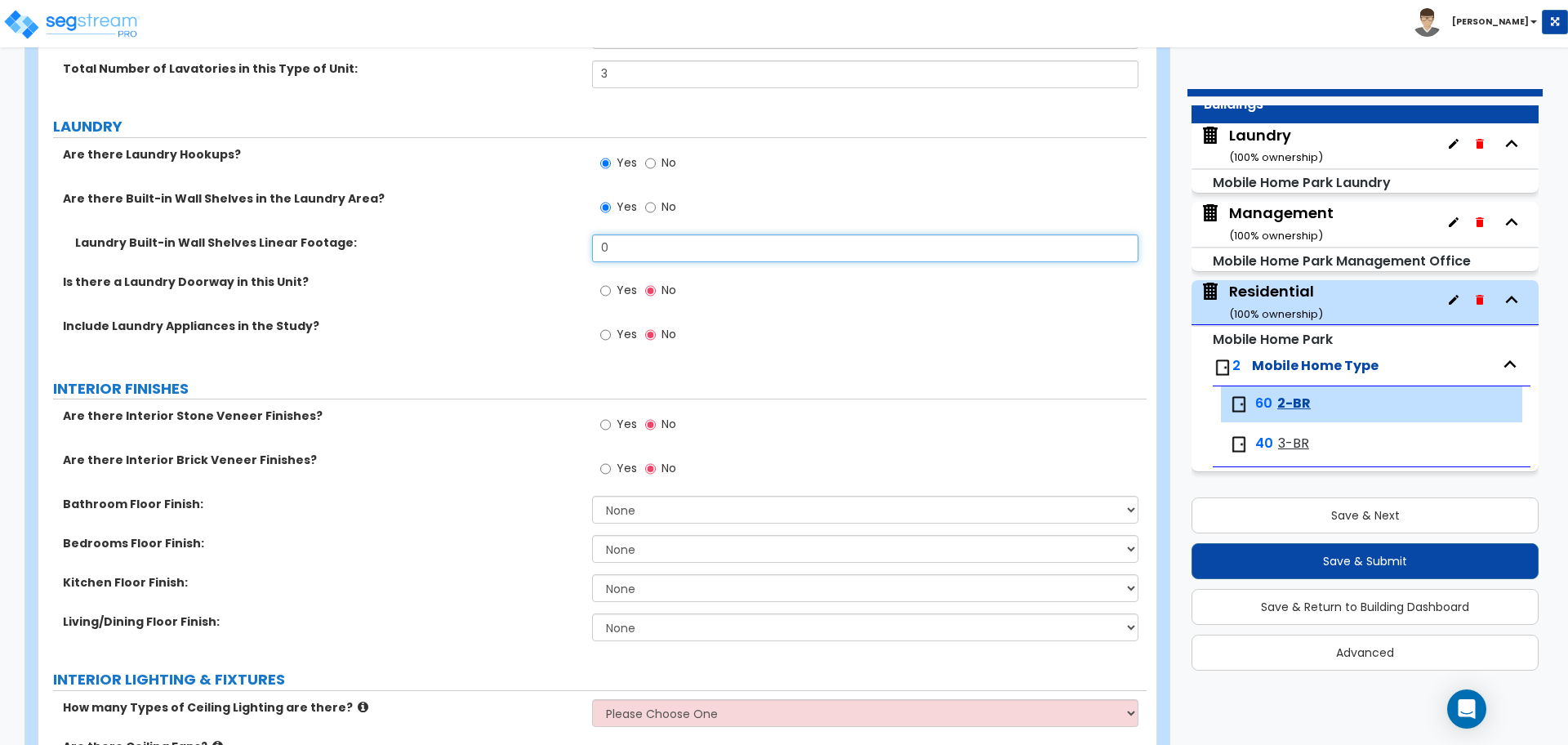
drag, startPoint x: 627, startPoint y: 252, endPoint x: 566, endPoint y: 249, distance: 61.1
click at [566, 249] on div "Laundry Built-in Wall Shelves Linear Footage: 0" at bounding box center [592, 254] width 1108 height 39
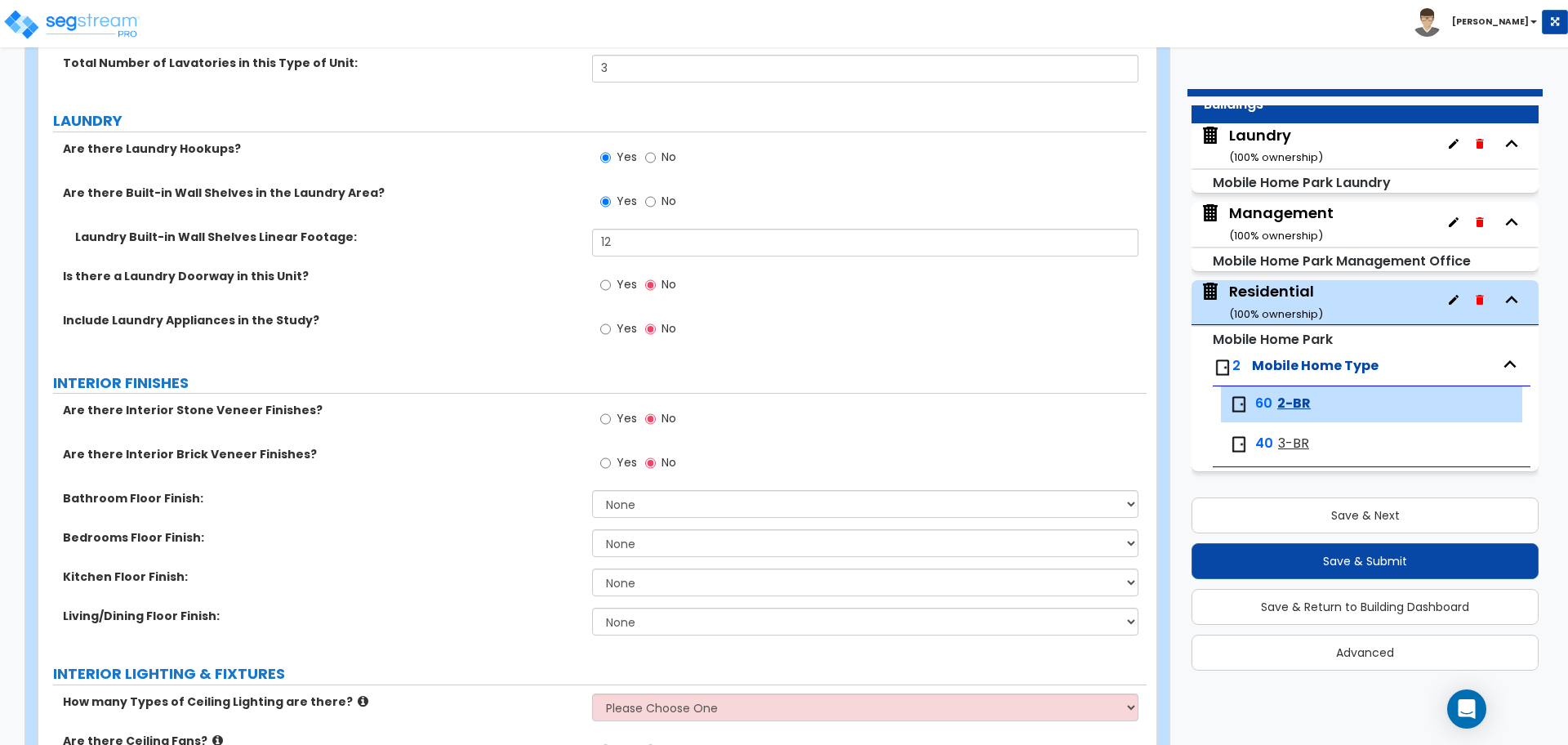
click at [621, 281] on span "Yes" at bounding box center [627, 284] width 21 height 17
click at [611, 281] on input "Yes" at bounding box center [605, 285] width 11 height 18
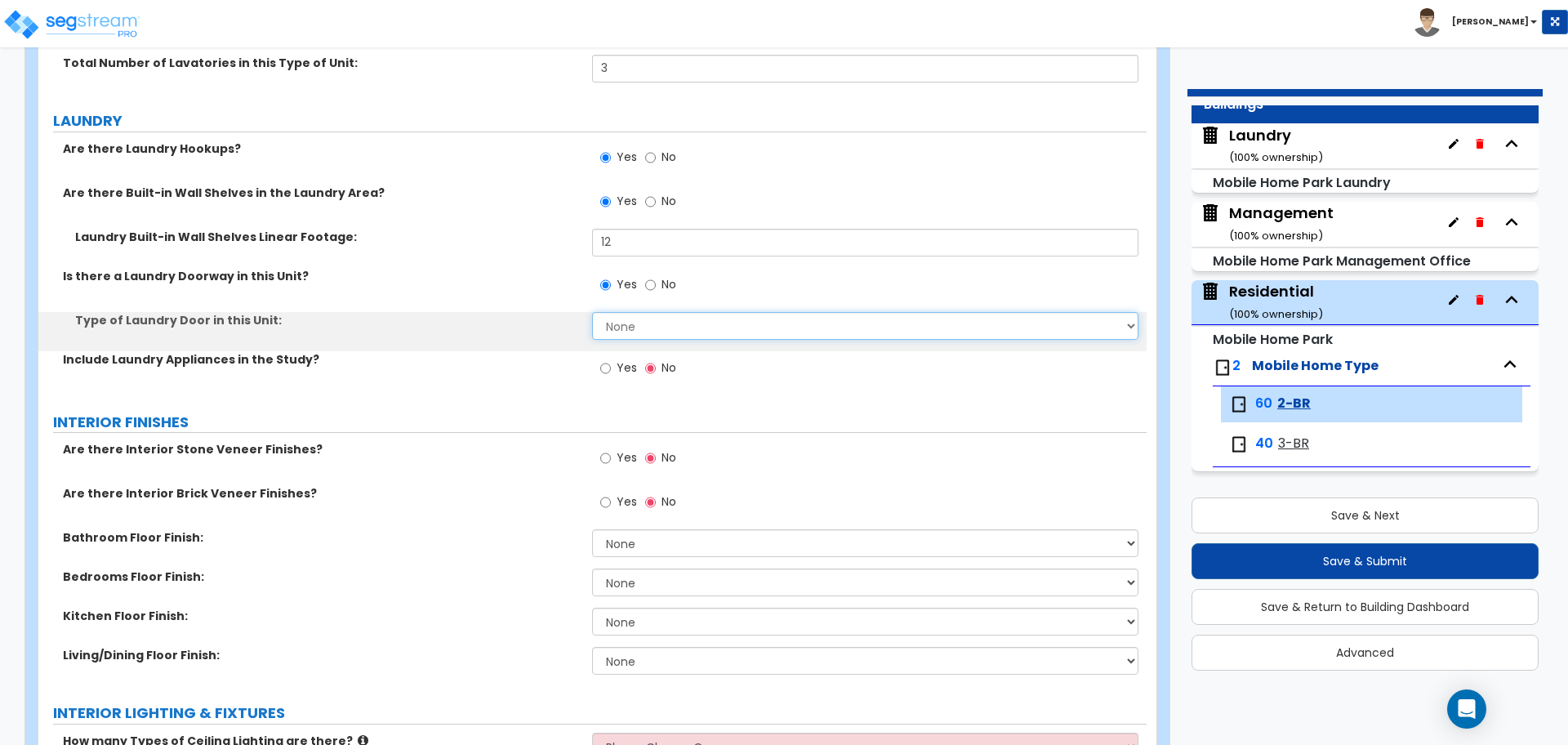
click at [631, 319] on select "None Bi-Fold Louvered Paneled Wood Passage" at bounding box center [865, 326] width 545 height 28
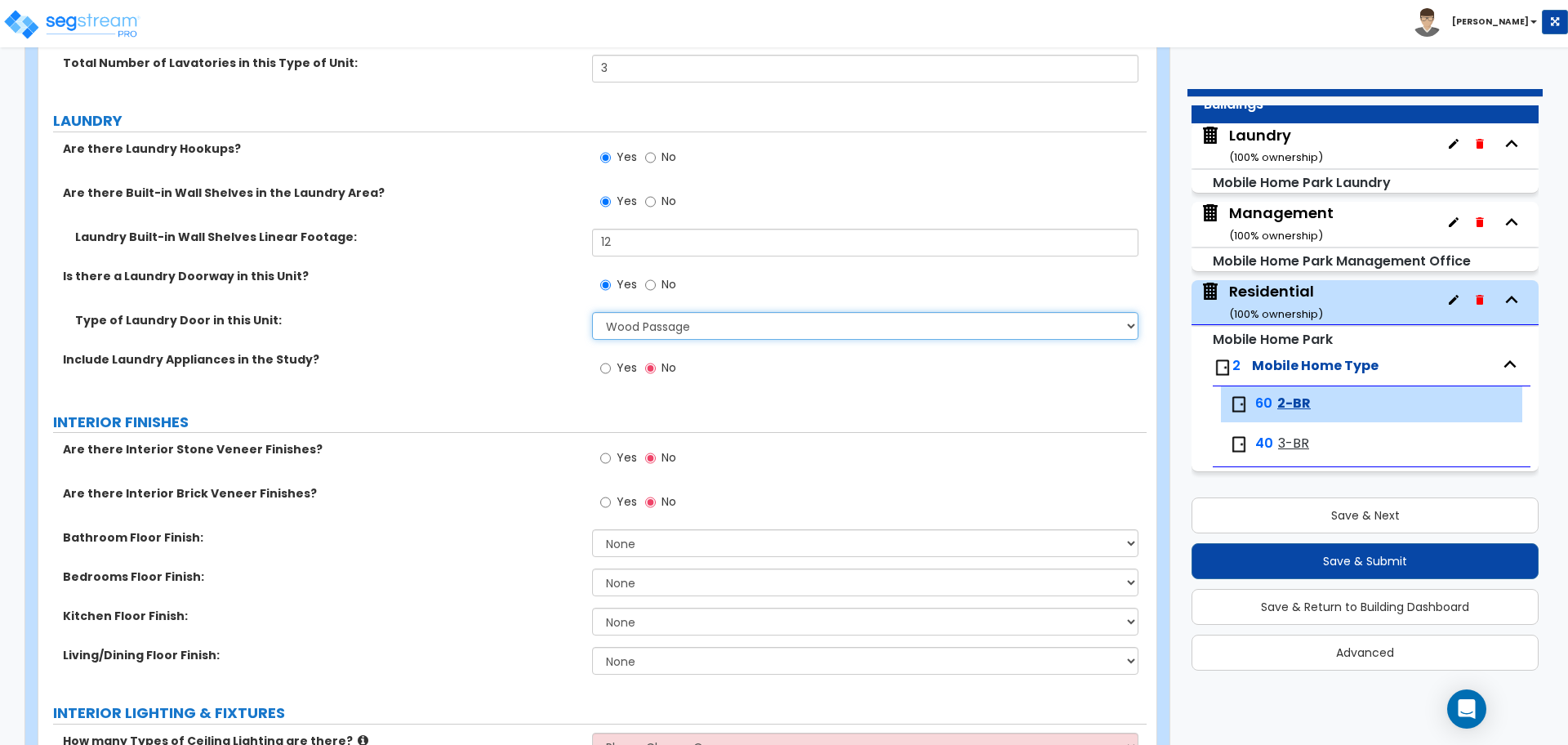
click at [593, 312] on select "None Bi-Fold Louvered Paneled Wood Passage" at bounding box center [865, 326] width 545 height 28
click at [624, 375] on label "Yes" at bounding box center [618, 370] width 36 height 28
click at [611, 375] on input "Yes" at bounding box center [605, 369] width 11 height 18
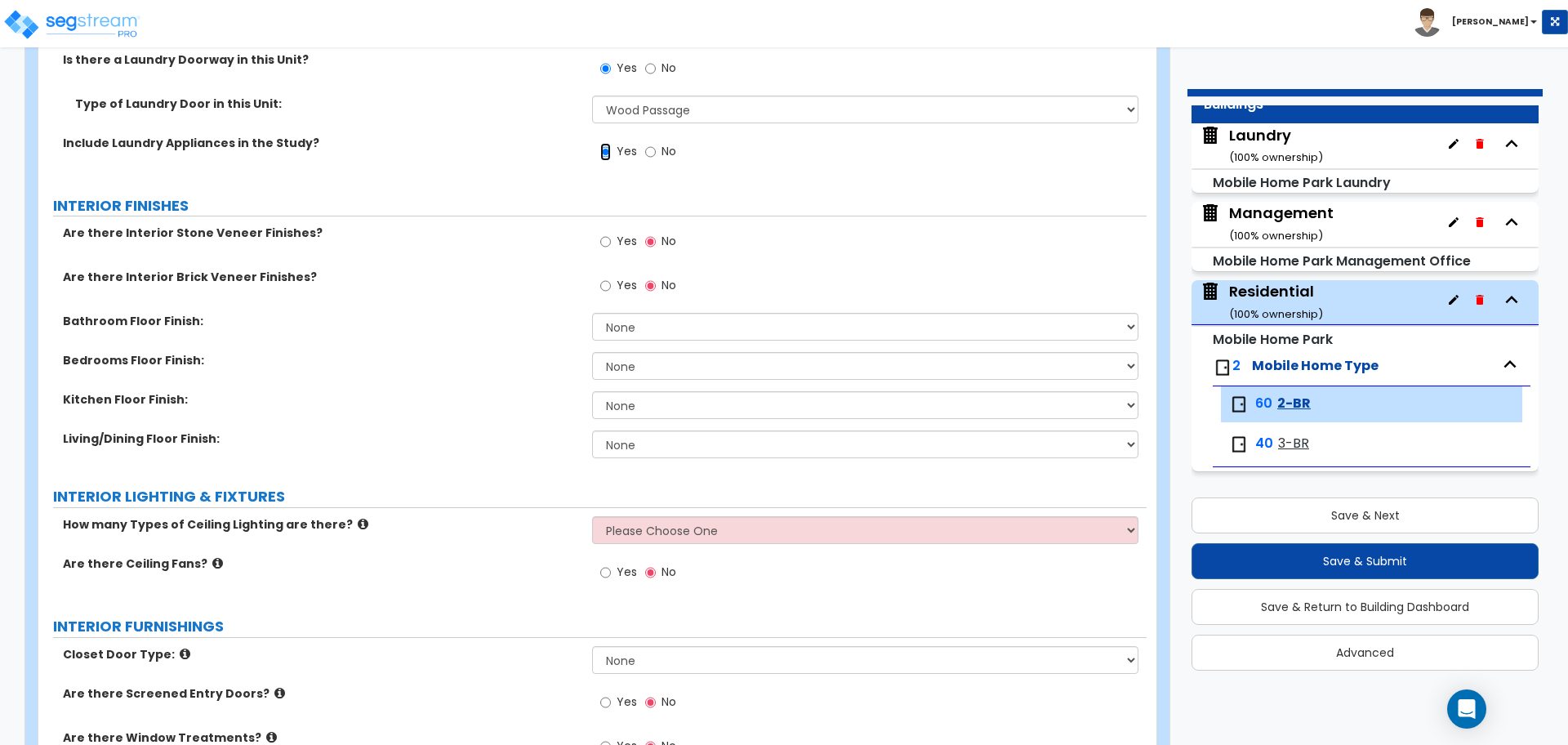
scroll to position [1613, 0]
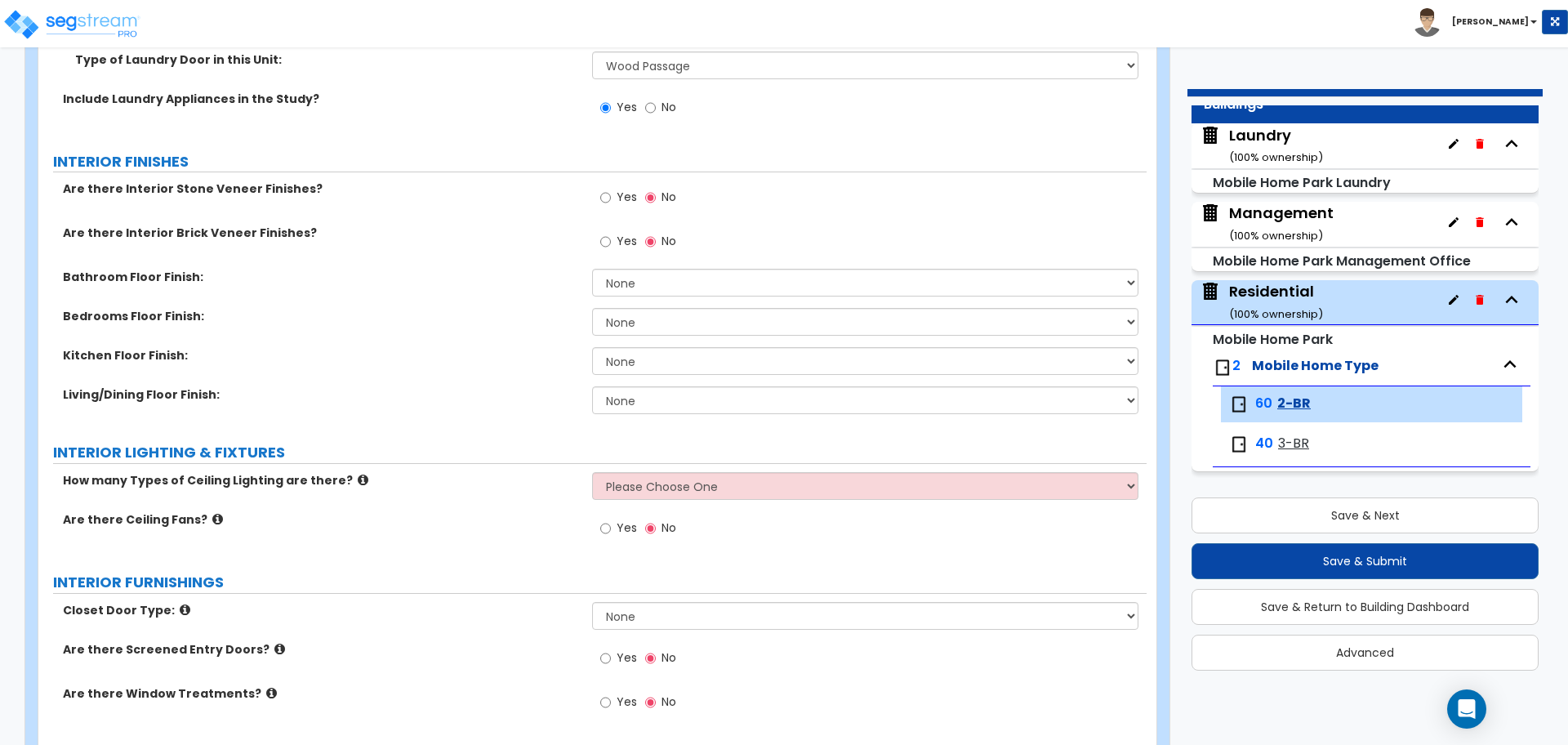
click at [622, 200] on span "Yes" at bounding box center [627, 197] width 21 height 17
click at [611, 200] on input "Yes" at bounding box center [605, 198] width 11 height 18
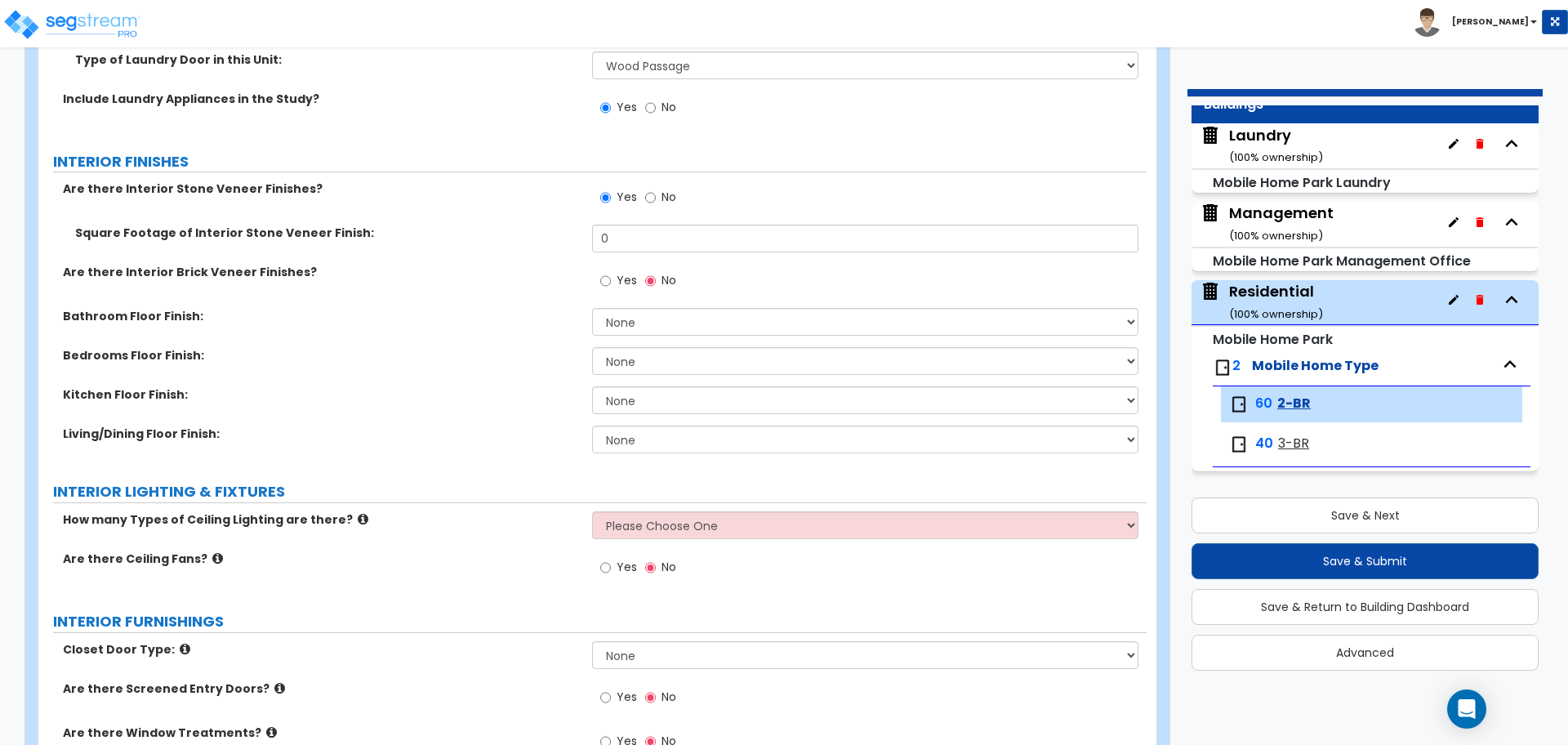
click at [656, 196] on label "No" at bounding box center [661, 200] width 31 height 28
click at [656, 196] on input "No" at bounding box center [651, 198] width 11 height 18
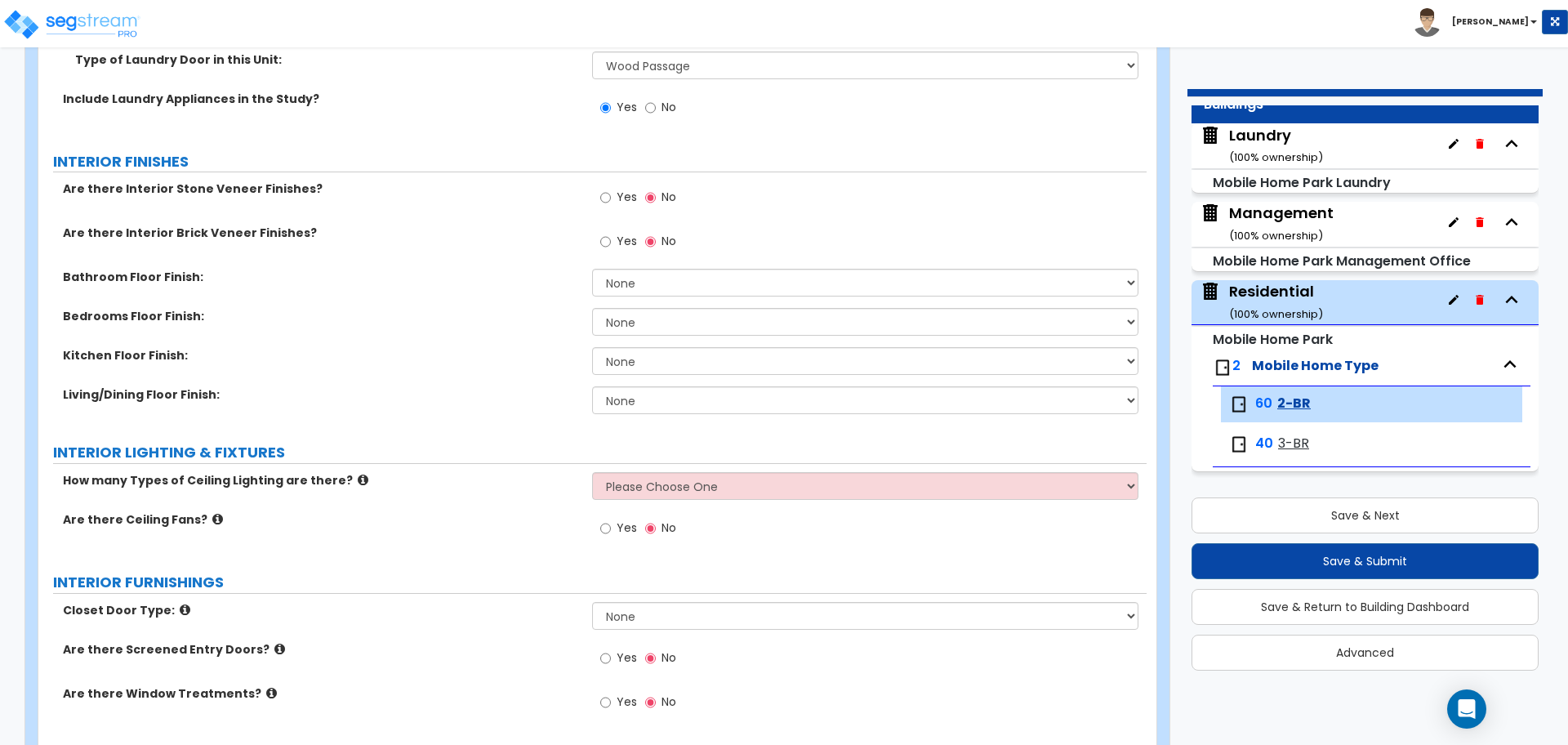
click at [612, 235] on label "Yes" at bounding box center [618, 244] width 36 height 28
click at [611, 235] on input "Yes" at bounding box center [605, 242] width 11 height 18
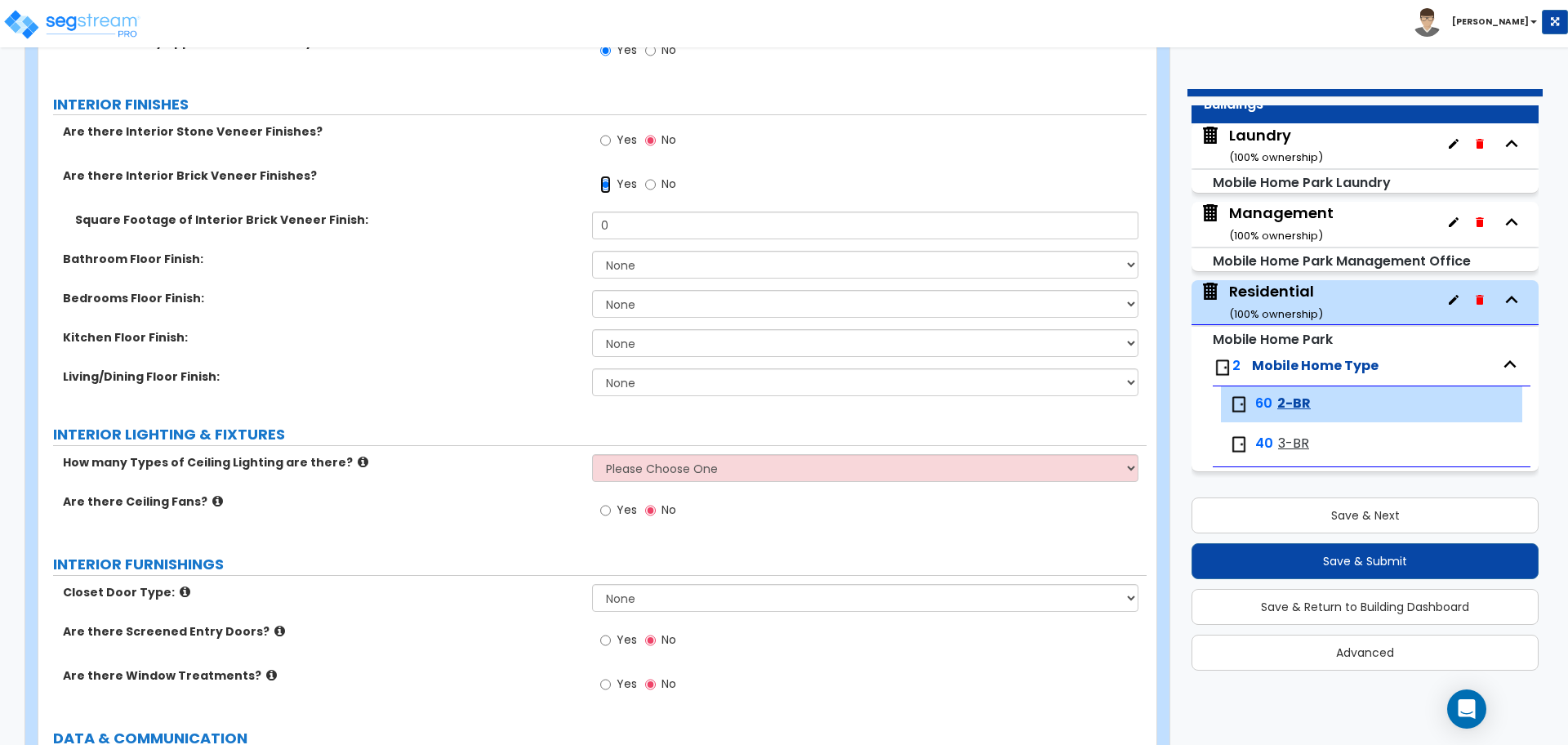
scroll to position [1579, 0]
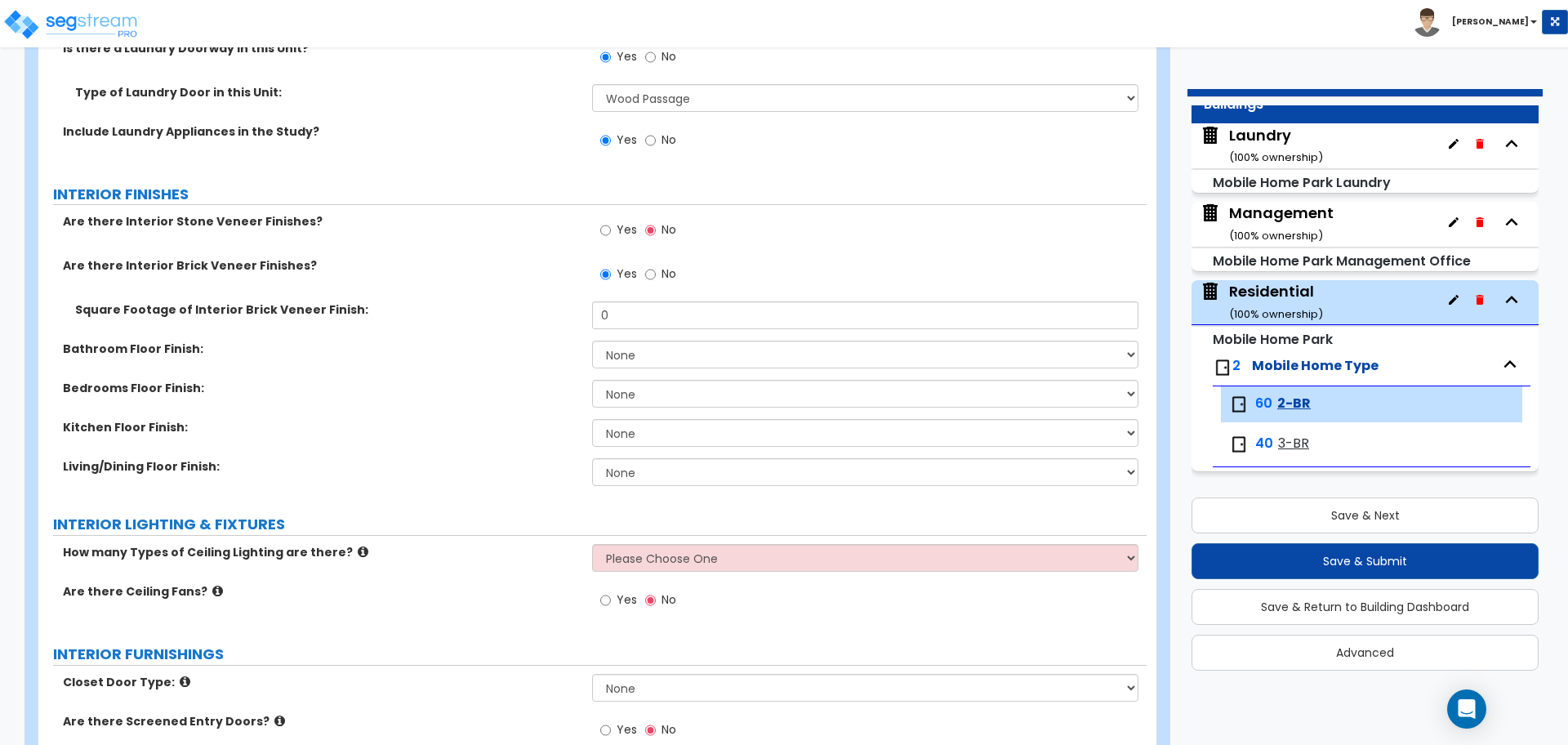
click at [661, 265] on span "No" at bounding box center [669, 273] width 15 height 17
click at [656, 265] on input "No" at bounding box center [651, 274] width 11 height 18
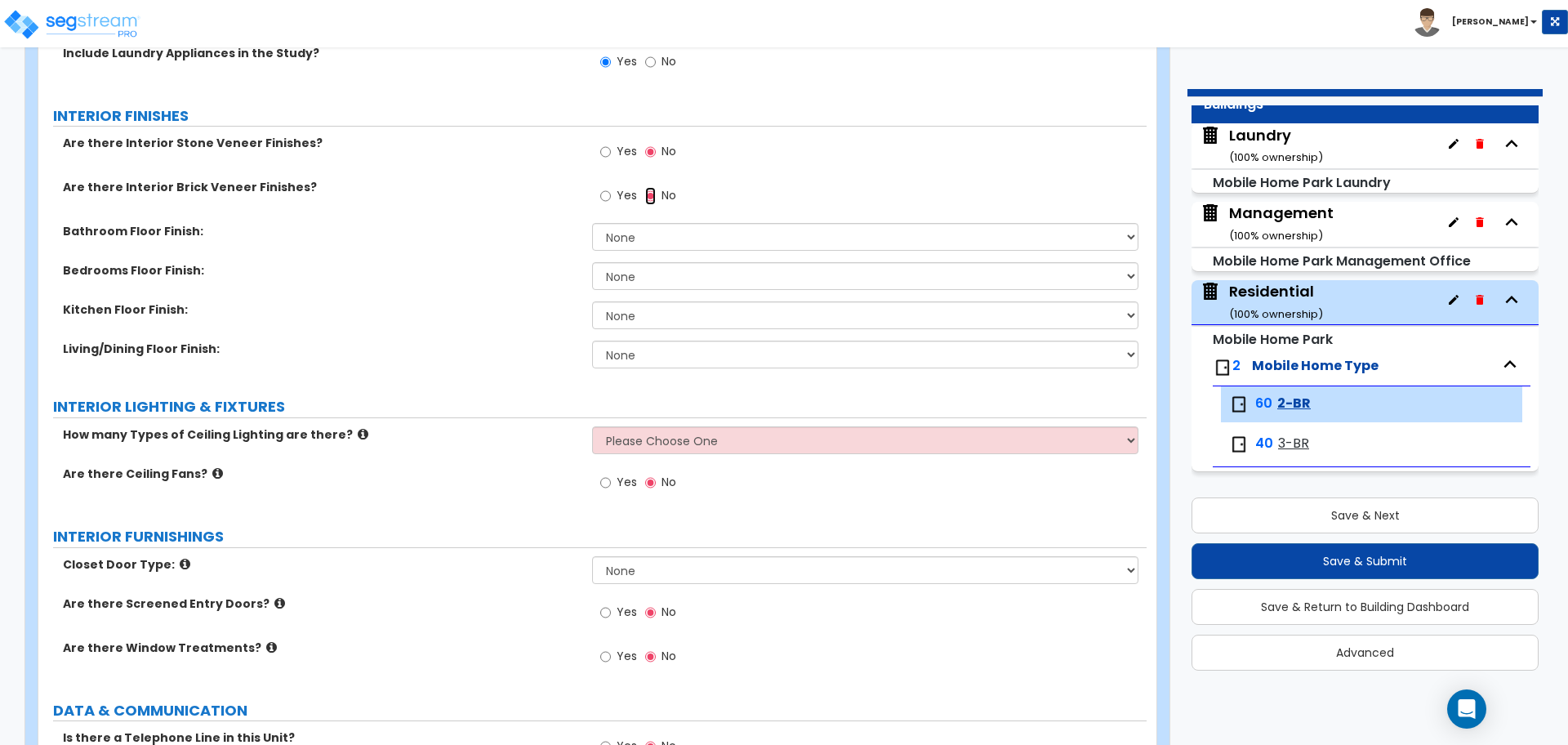
scroll to position [1659, 0]
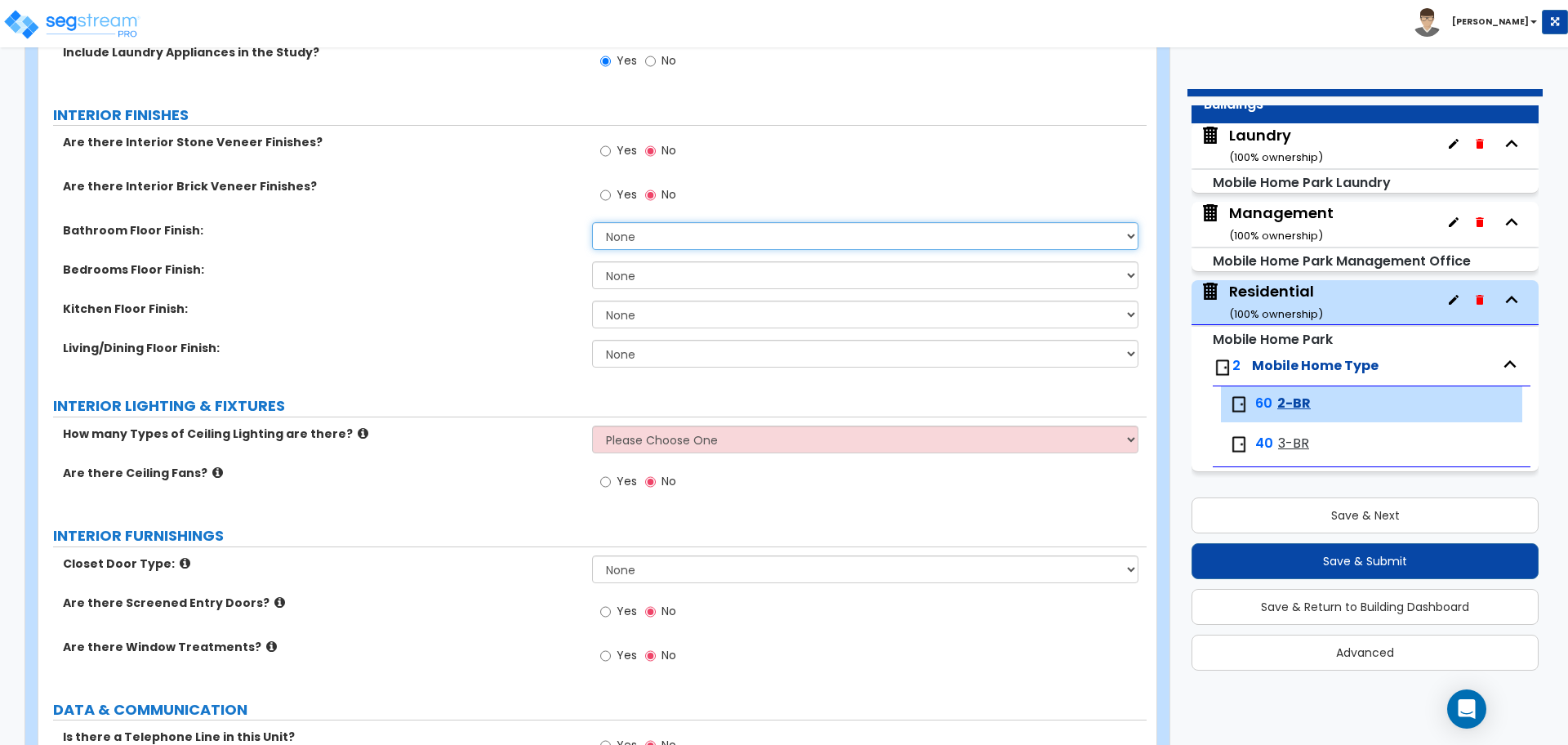
click at [656, 244] on select "None Tile Flooring Resilient Laminate Flooring VCT Flooring Sheet Vinyl Flooring" at bounding box center [865, 236] width 545 height 28
click at [593, 222] on select "None Tile Flooring Resilient Laminate Flooring VCT Flooring Sheet Vinyl Flooring" at bounding box center [865, 236] width 545 height 28
click at [675, 269] on select "None Tile Flooring Hardwood Flooring Resilient Laminate Flooring VCT Flooring S…" at bounding box center [865, 275] width 545 height 28
click at [593, 261] on select "None Tile Flooring Hardwood Flooring Resilient Laminate Flooring VCT Flooring S…" at bounding box center [865, 275] width 545 height 28
click at [665, 261] on select "None Tile Flooring Hardwood Flooring Resilient Laminate Flooring VCT Flooring S…" at bounding box center [865, 275] width 545 height 28
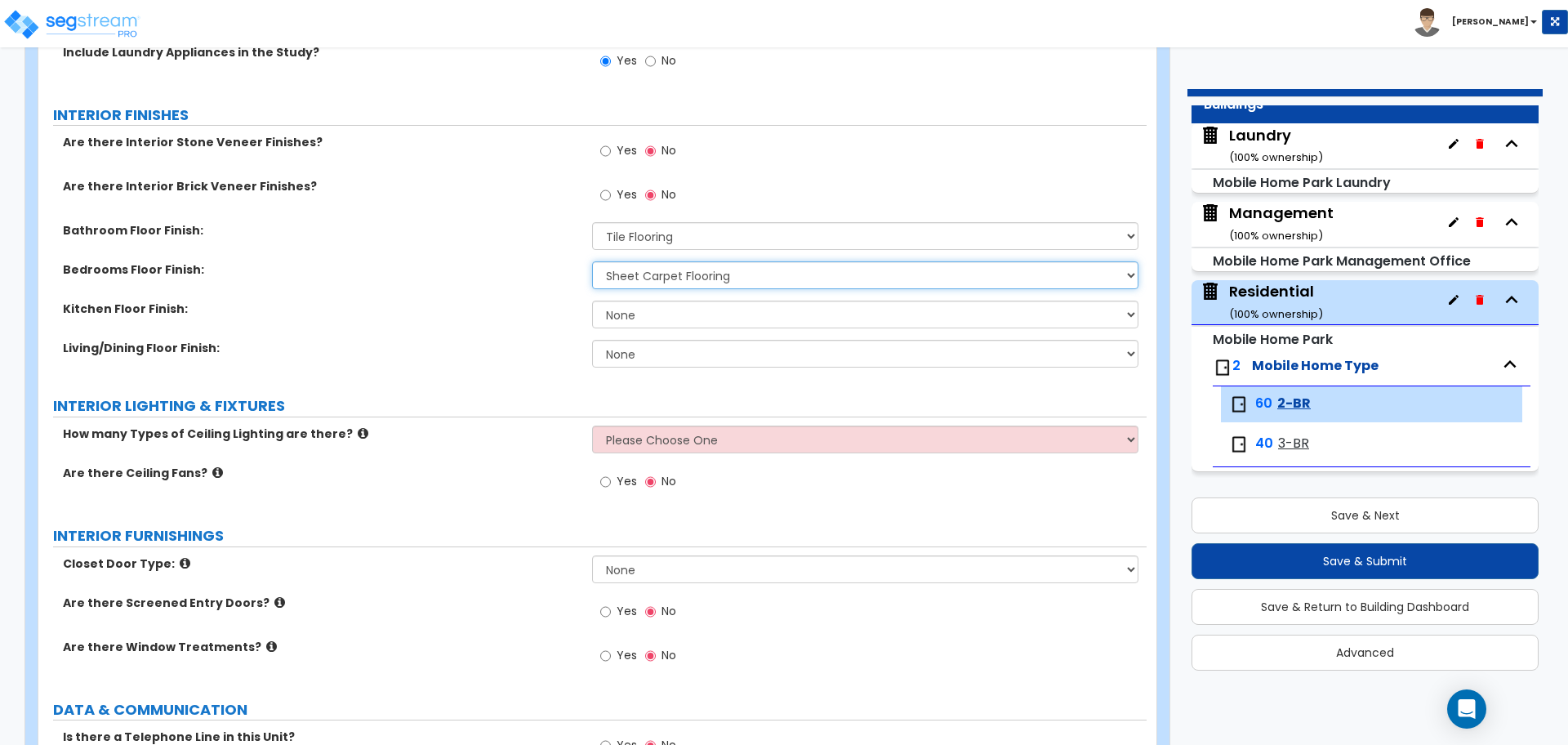
click at [593, 261] on select "None Tile Flooring Hardwood Flooring Resilient Laminate Flooring VCT Flooring S…" at bounding box center [865, 275] width 545 height 28
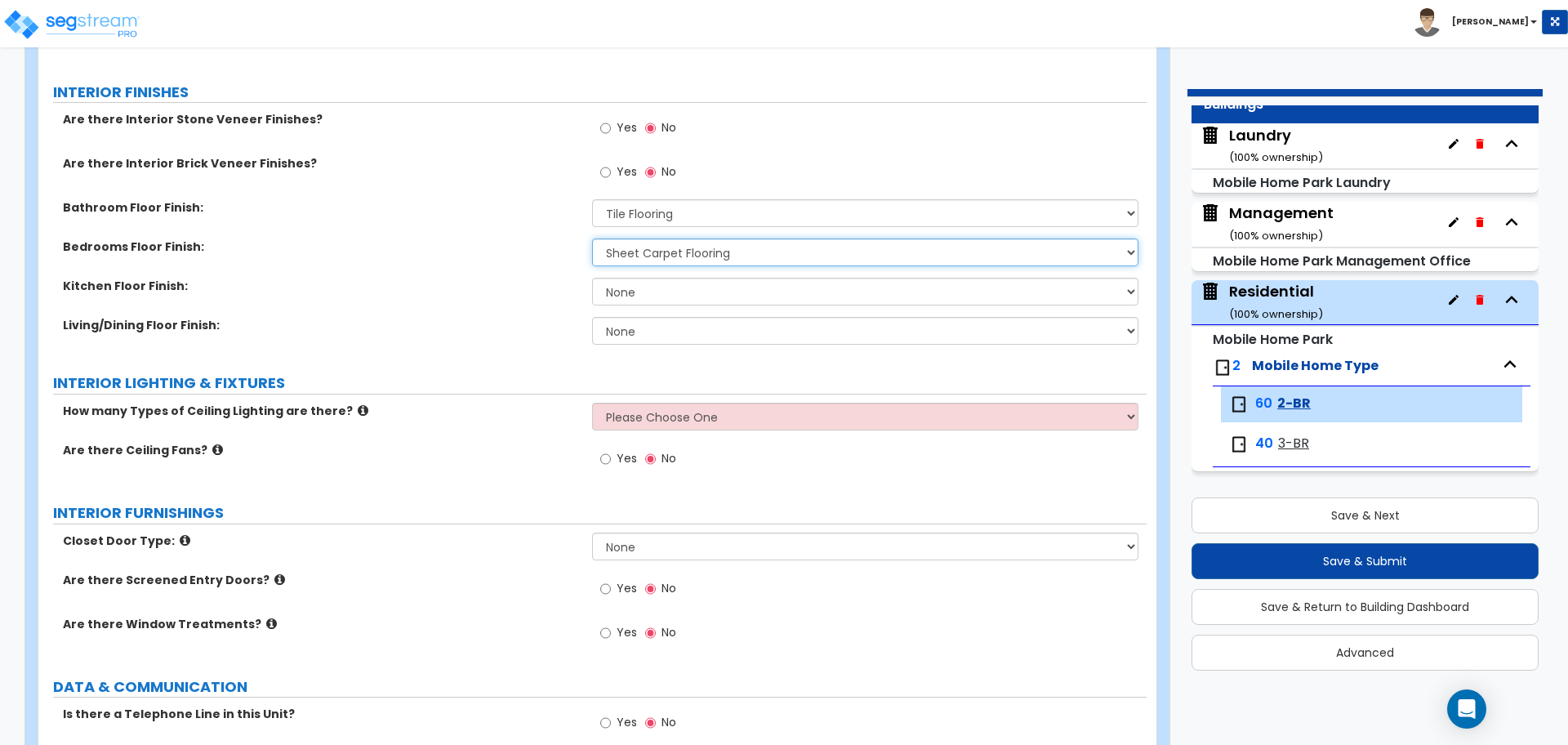
scroll to position [1688, 0]
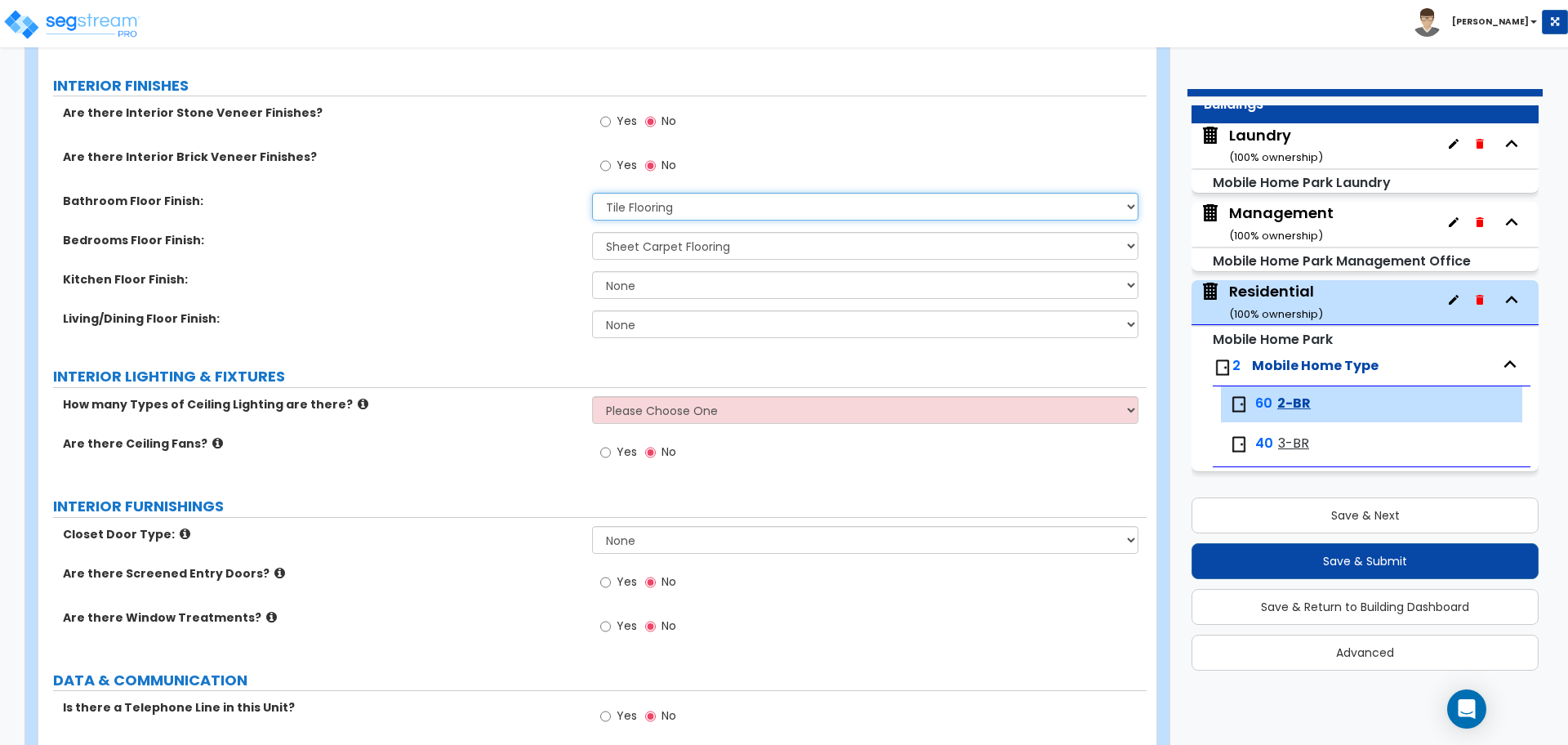
click at [665, 210] on select "None Tile Flooring Resilient Laminate Flooring VCT Flooring Sheet Vinyl Flooring" at bounding box center [865, 207] width 545 height 28
click at [669, 196] on select "None Tile Flooring Resilient Laminate Flooring VCT Flooring Sheet Vinyl Flooring" at bounding box center [865, 207] width 545 height 28
click at [593, 193] on select "None Tile Flooring Resilient Laminate Flooring VCT Flooring Sheet Vinyl Flooring" at bounding box center [865, 207] width 545 height 28
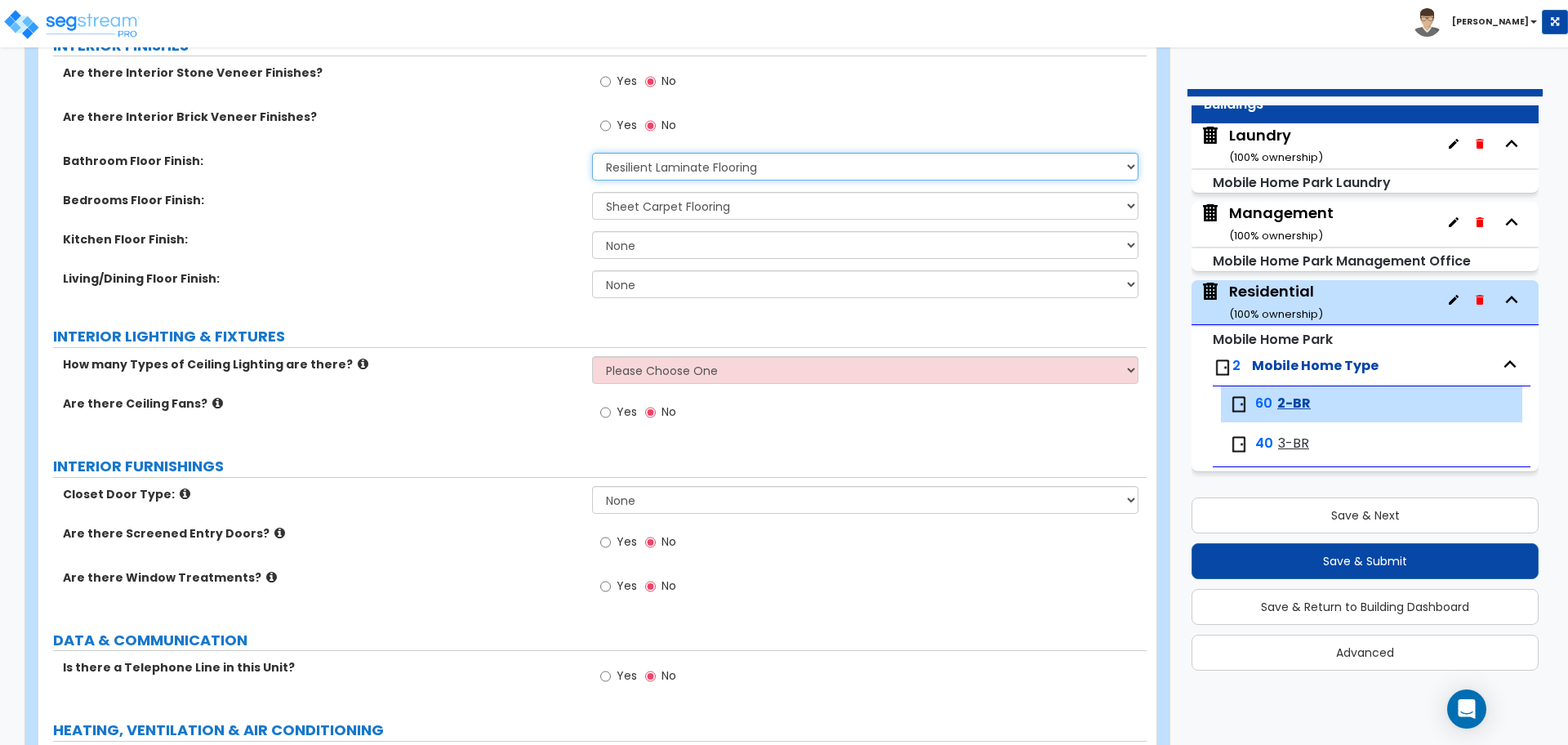
scroll to position [1729, 0]
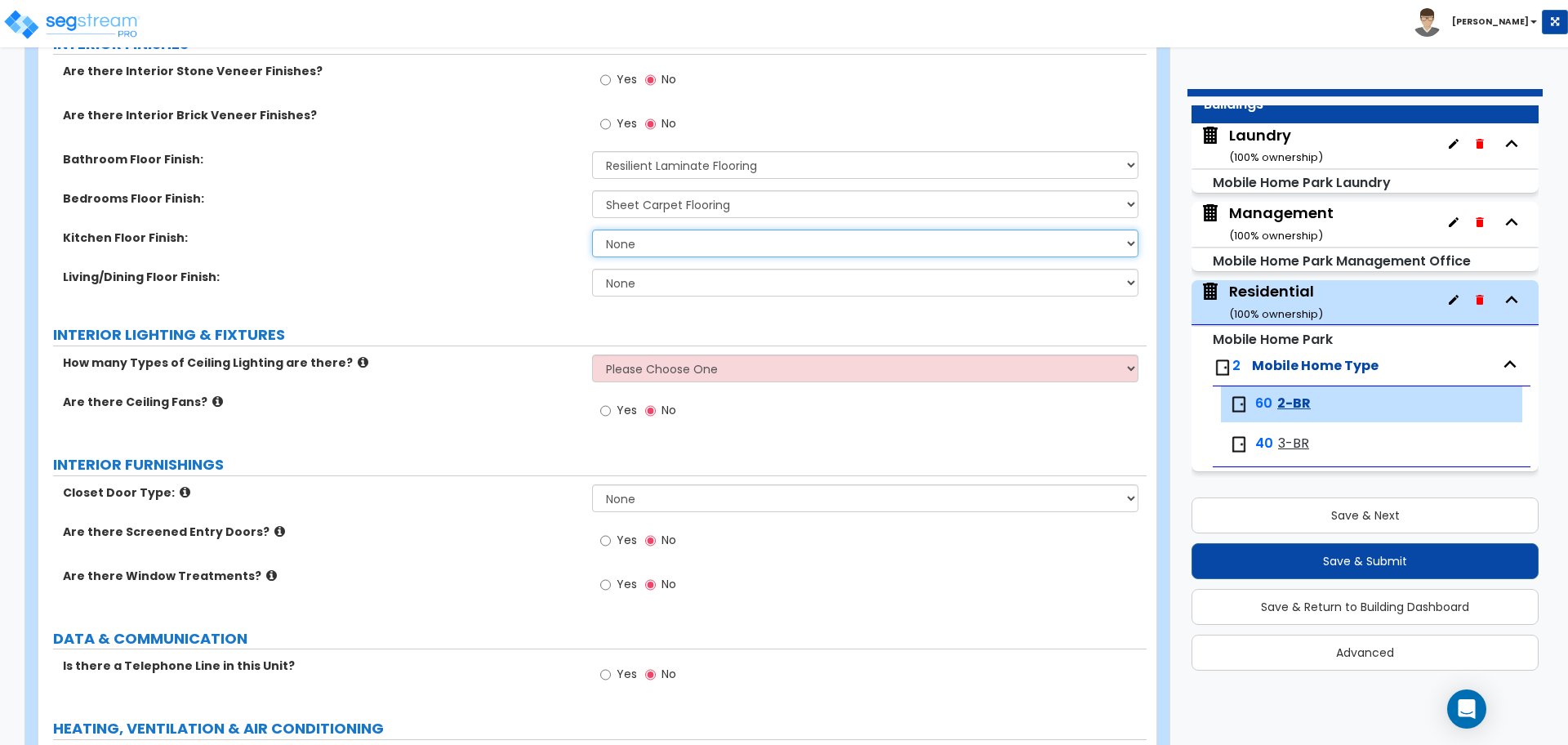
click at [711, 231] on select "None Tile Flooring Hardwood Flooring Resilient Laminate Flooring VCT Flooring S…" at bounding box center [865, 244] width 545 height 28
click at [593, 230] on select "None Tile Flooring Hardwood Flooring Resilient Laminate Flooring VCT Flooring S…" at bounding box center [865, 244] width 545 height 28
click at [679, 293] on select "None Tile Flooring Hardwood Flooring Resilient Laminate Flooring VCT Flooring S…" at bounding box center [865, 283] width 545 height 28
click at [593, 268] on select "None Tile Flooring Hardwood Flooring Resilient Laminate Flooring VCT Flooring S…" at bounding box center [865, 283] width 545 height 28
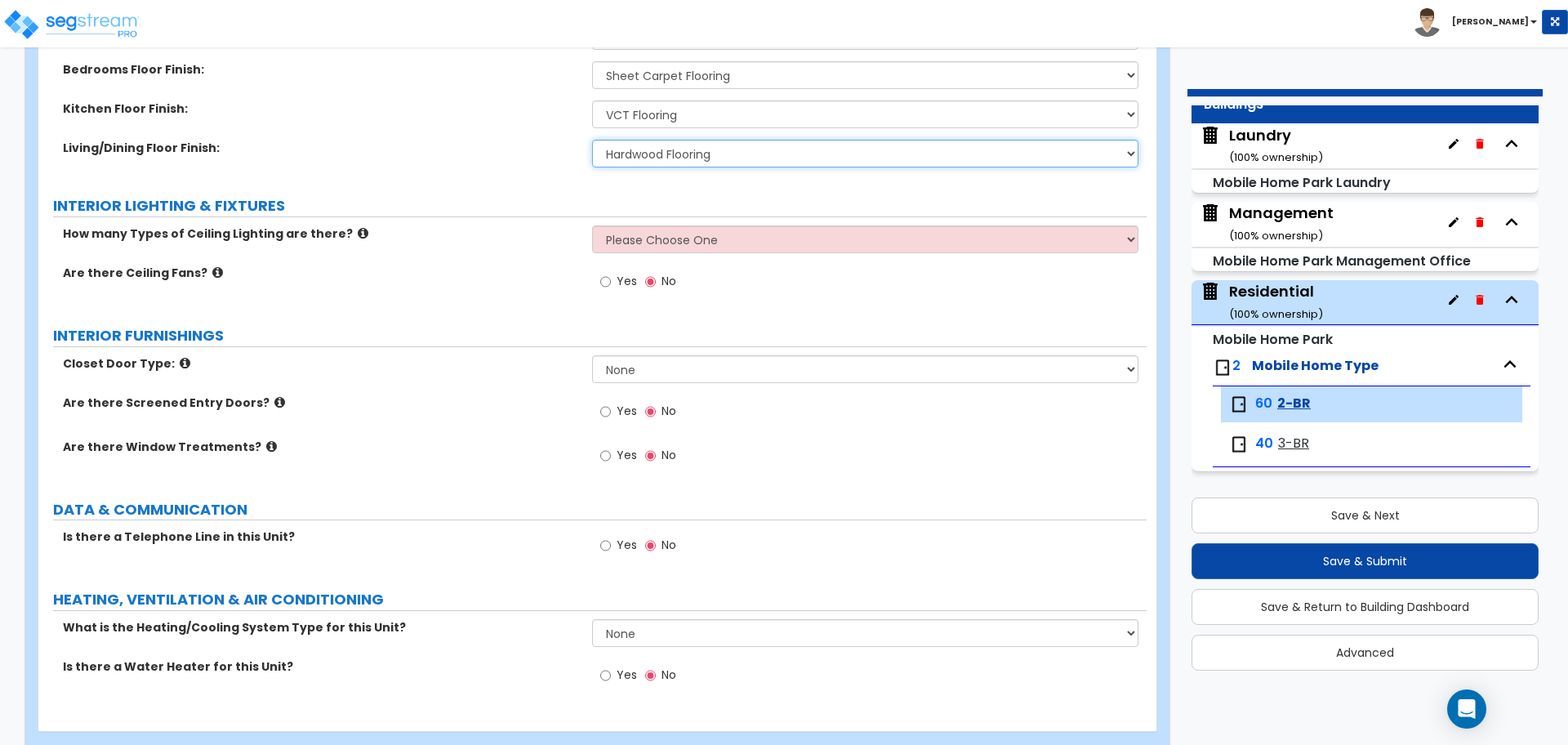
scroll to position [1877, 0]
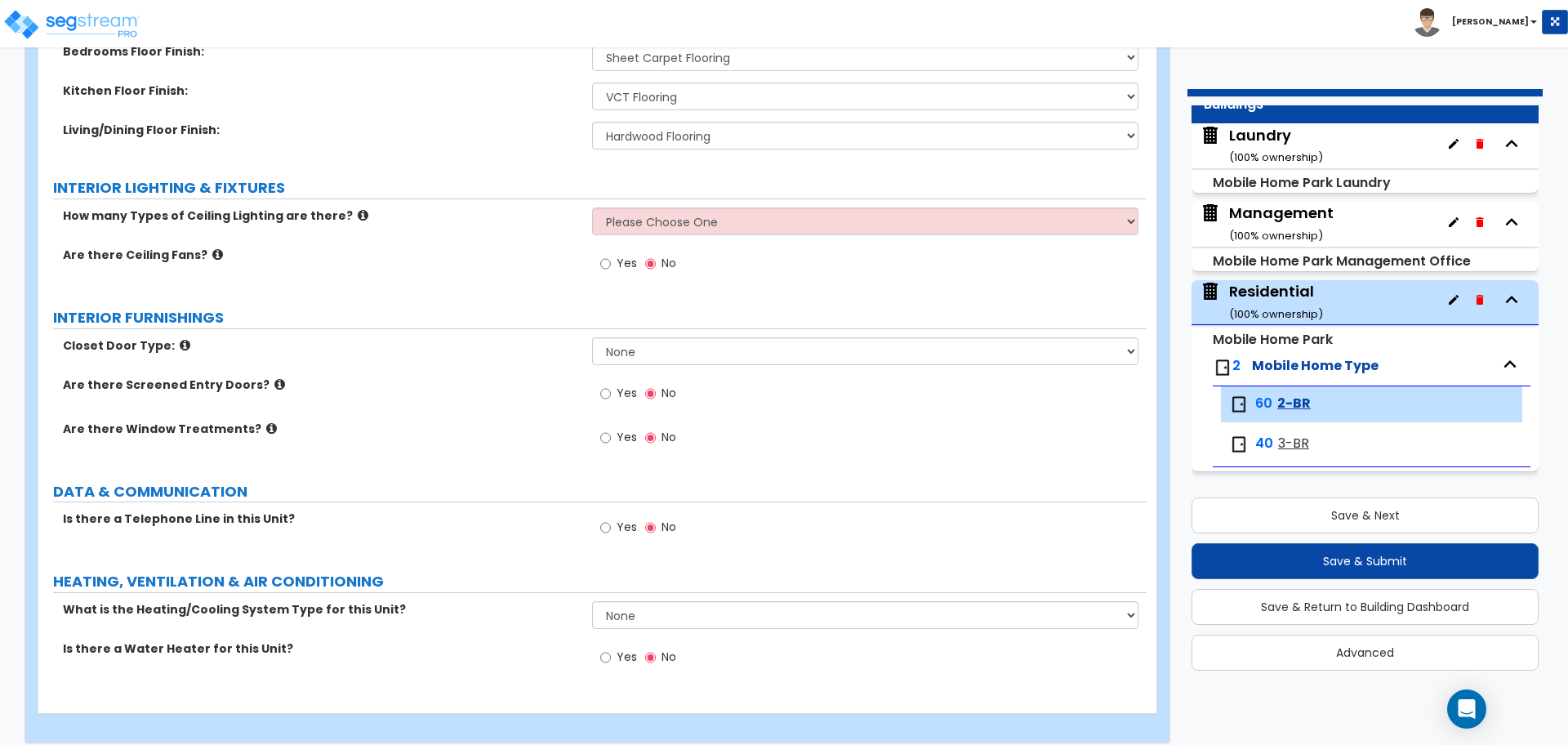
click at [354, 207] on label "How many Types of Ceiling Lighting are there?" at bounding box center [322, 215] width 517 height 17
click at [358, 209] on icon at bounding box center [363, 215] width 11 height 12
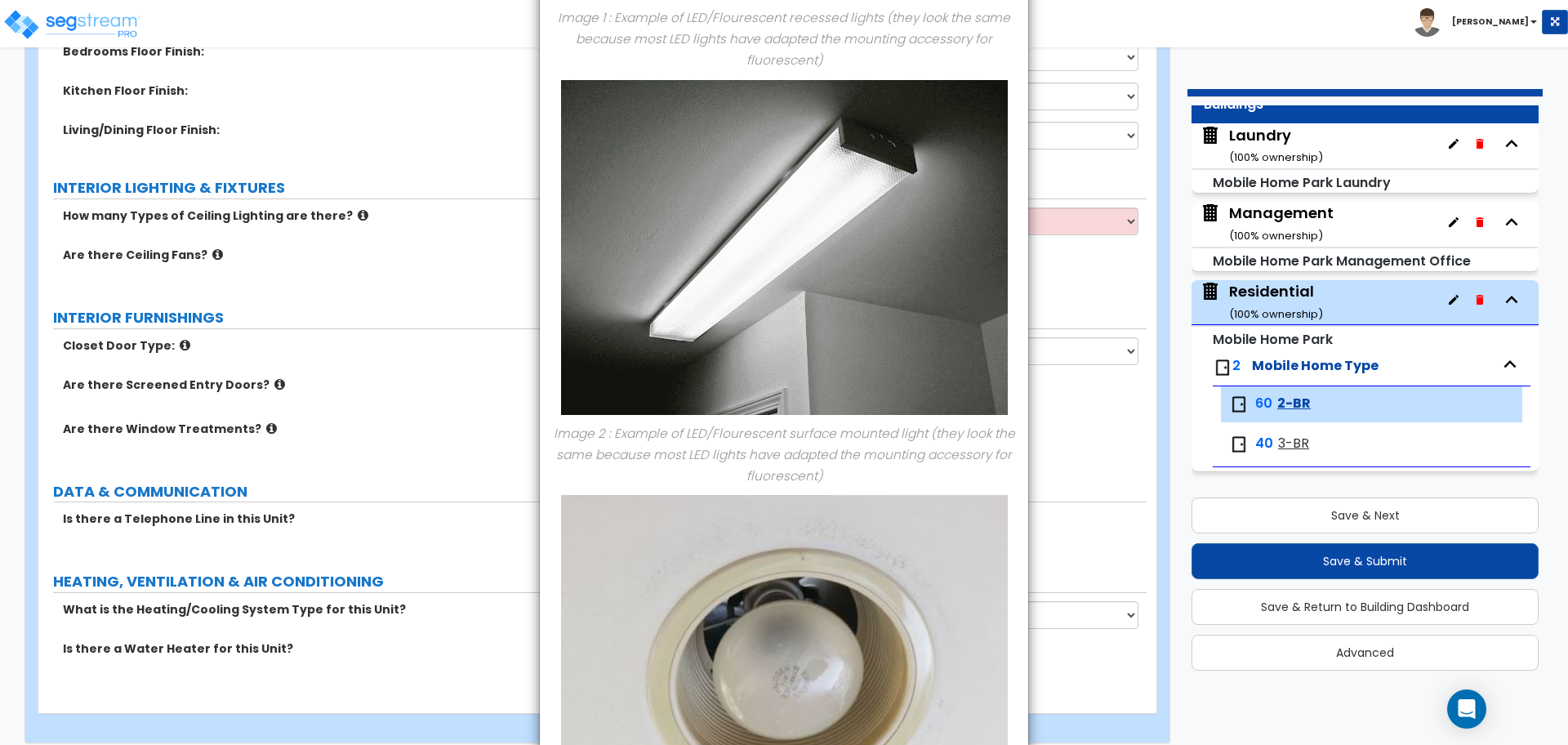
scroll to position [673, 0]
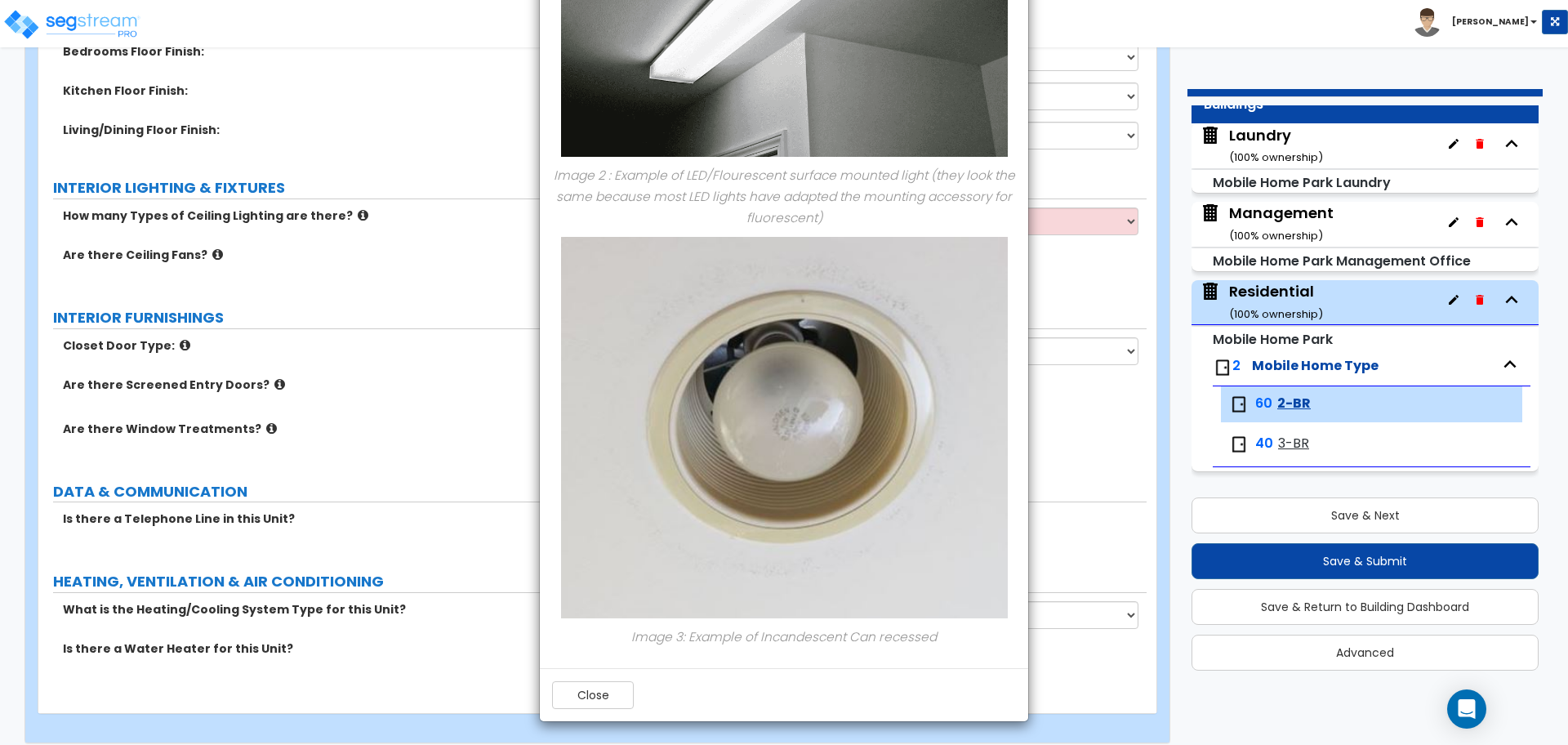
click at [589, 707] on div "Close" at bounding box center [593, 695] width 82 height 28
click at [594, 690] on button "Close" at bounding box center [593, 695] width 82 height 28
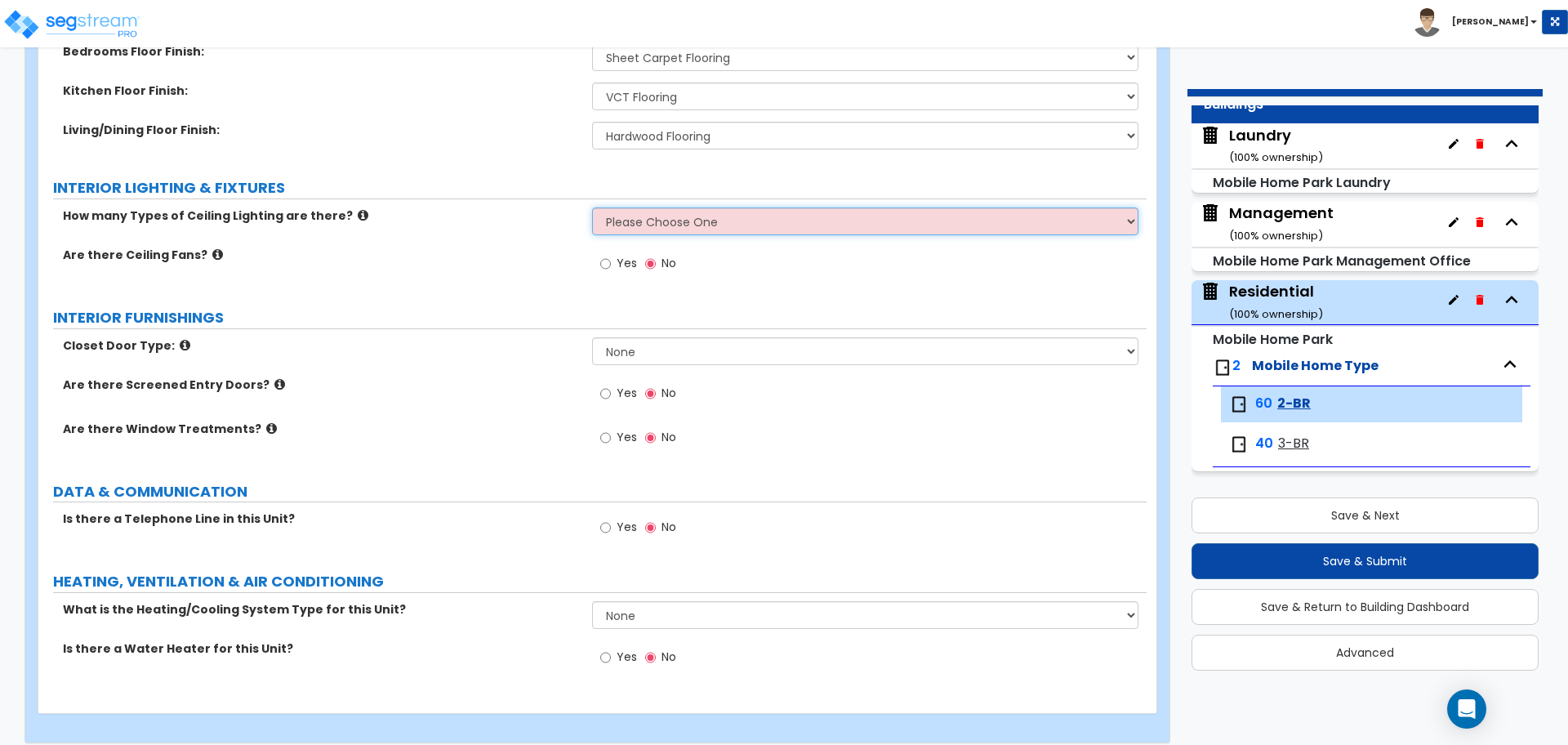
click at [679, 223] on select "Please Choose One 1 2 3" at bounding box center [865, 221] width 545 height 28
click at [593, 207] on select "Please Choose One 1 2 3" at bounding box center [865, 221] width 545 height 28
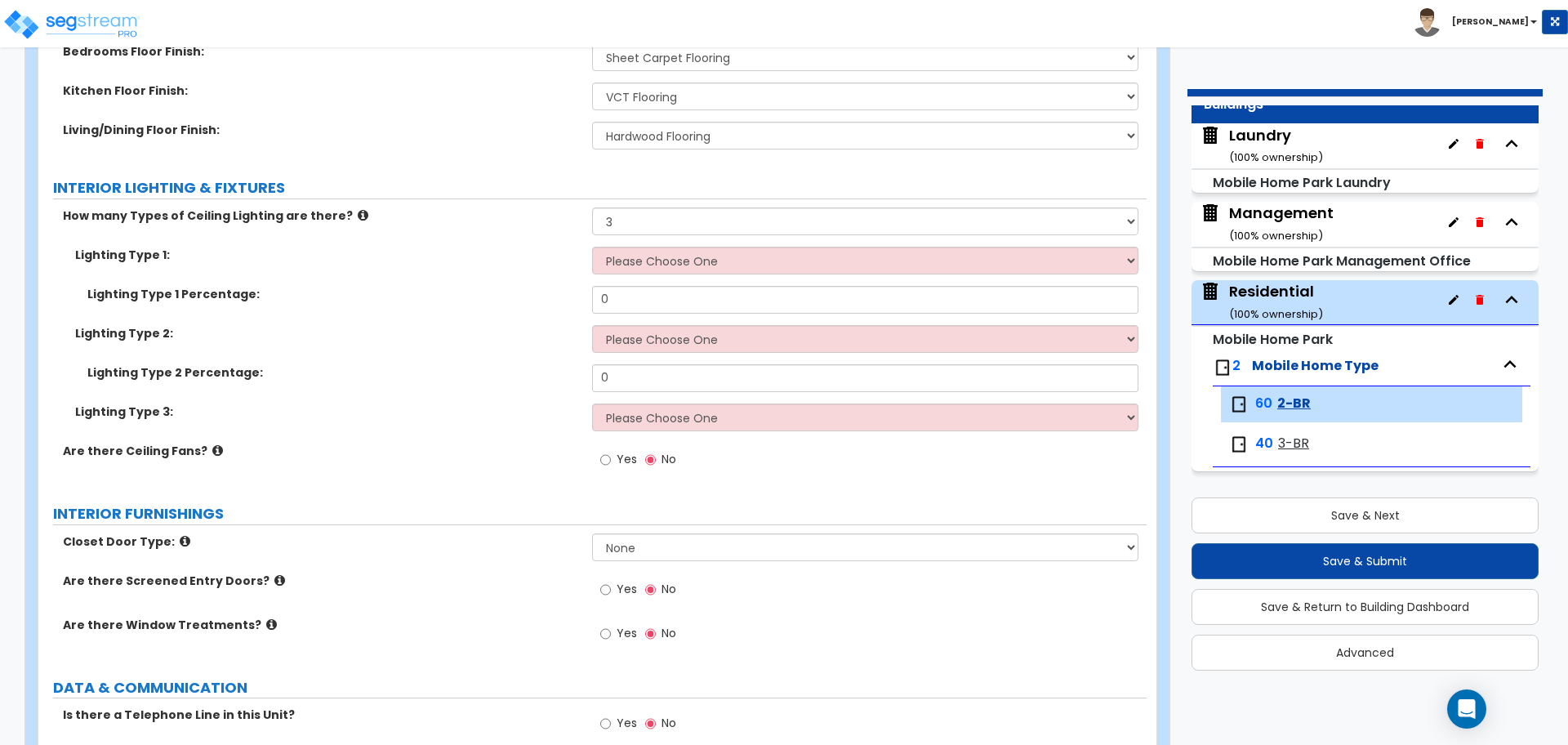
click at [641, 209] on select "Please Choose One 1 2 3" at bounding box center [865, 221] width 545 height 28
click at [593, 207] on select "Please Choose One 1 2 3" at bounding box center [865, 221] width 545 height 28
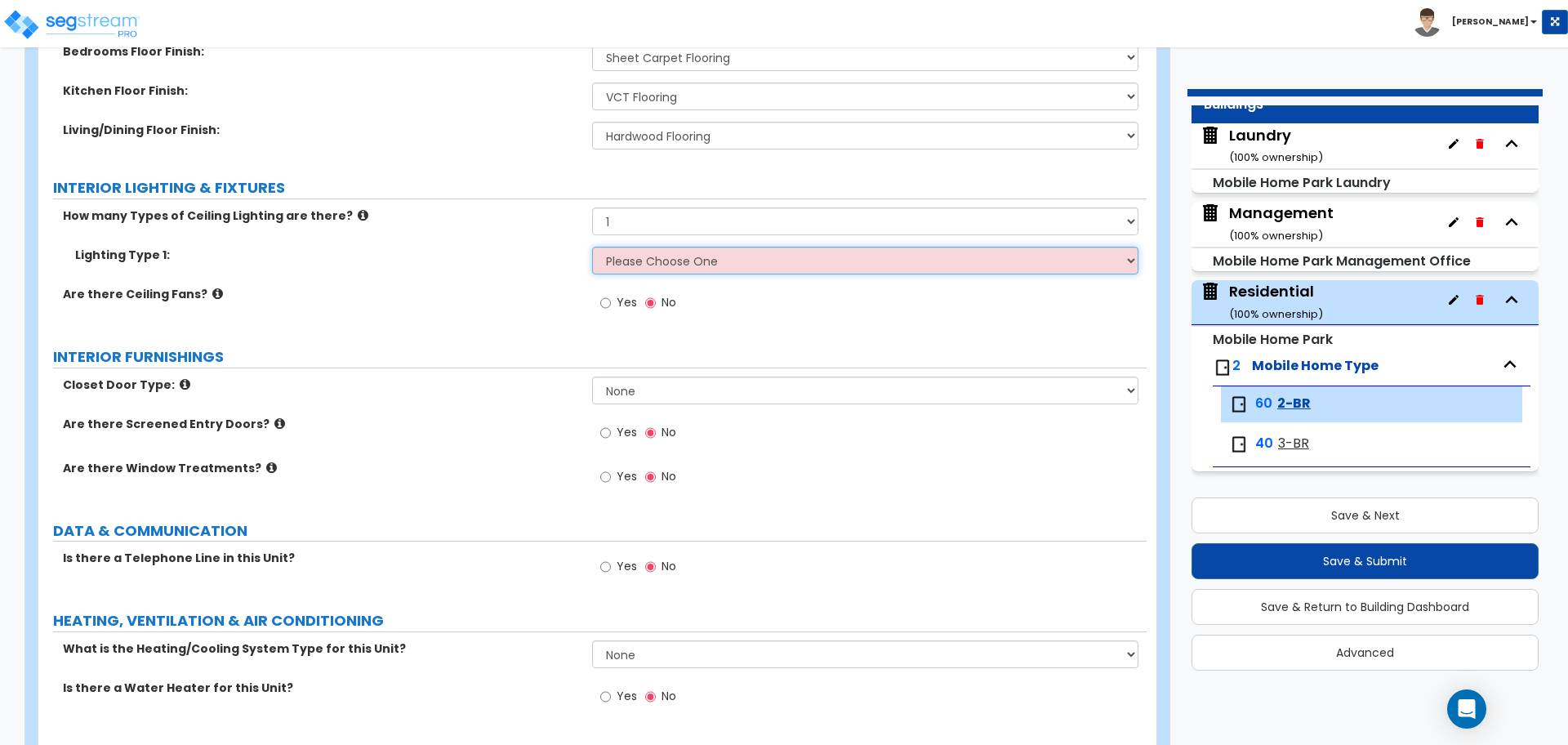
click at [689, 266] on select "Please Choose One LED Surface-Mounted LED Recessed Fluorescent Surface-Mounted …" at bounding box center [865, 261] width 545 height 28
click at [678, 219] on select "Please Choose One 1 2 3" at bounding box center [865, 221] width 545 height 28
click at [691, 216] on select "Please Choose One 1 2 3" at bounding box center [865, 221] width 545 height 28
click at [593, 207] on select "Please Choose One 1 2 3" at bounding box center [865, 221] width 545 height 28
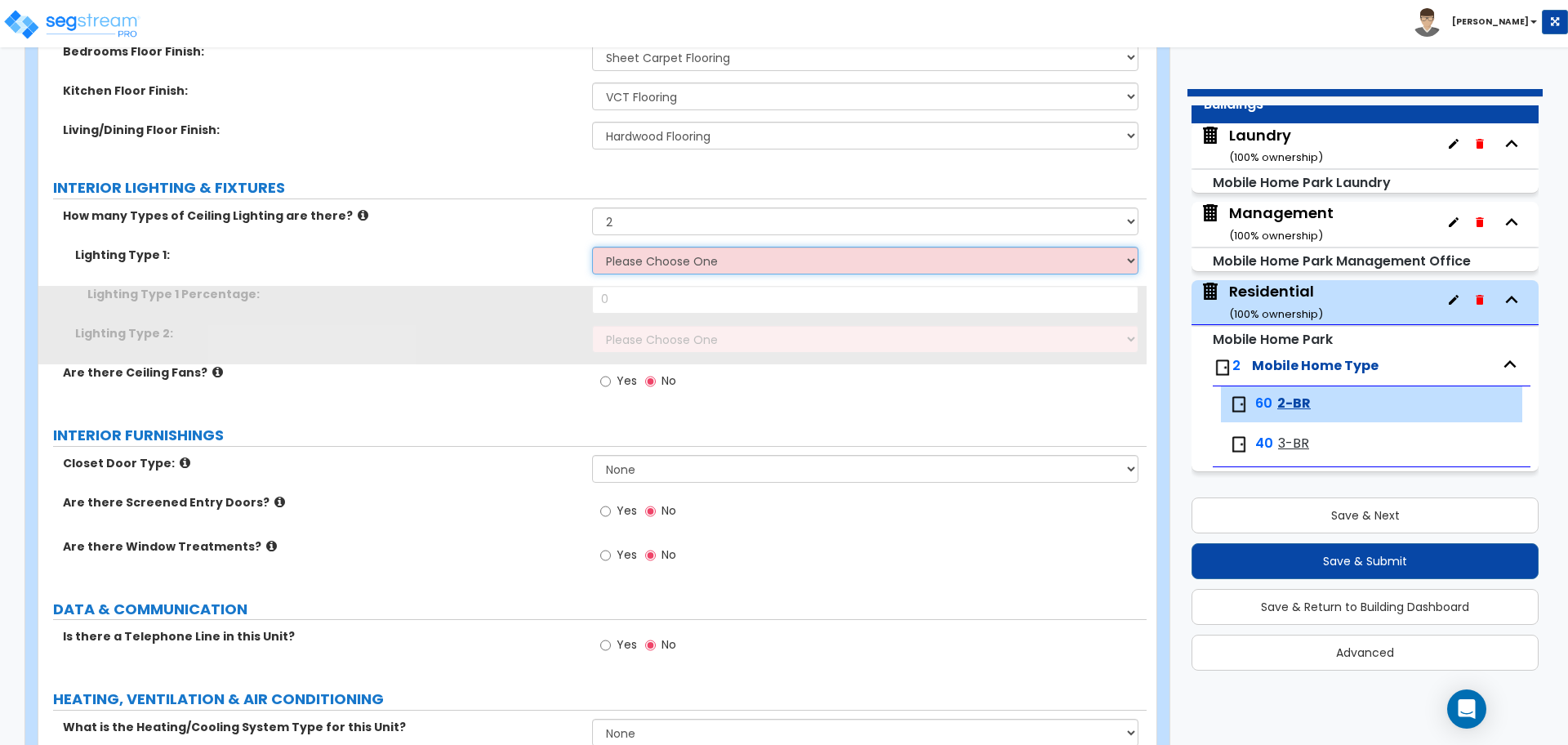
click at [682, 254] on select "Please Choose One LED Surface-Mounted LED Recessed Fluorescent Surface-Mounted …" at bounding box center [865, 261] width 545 height 28
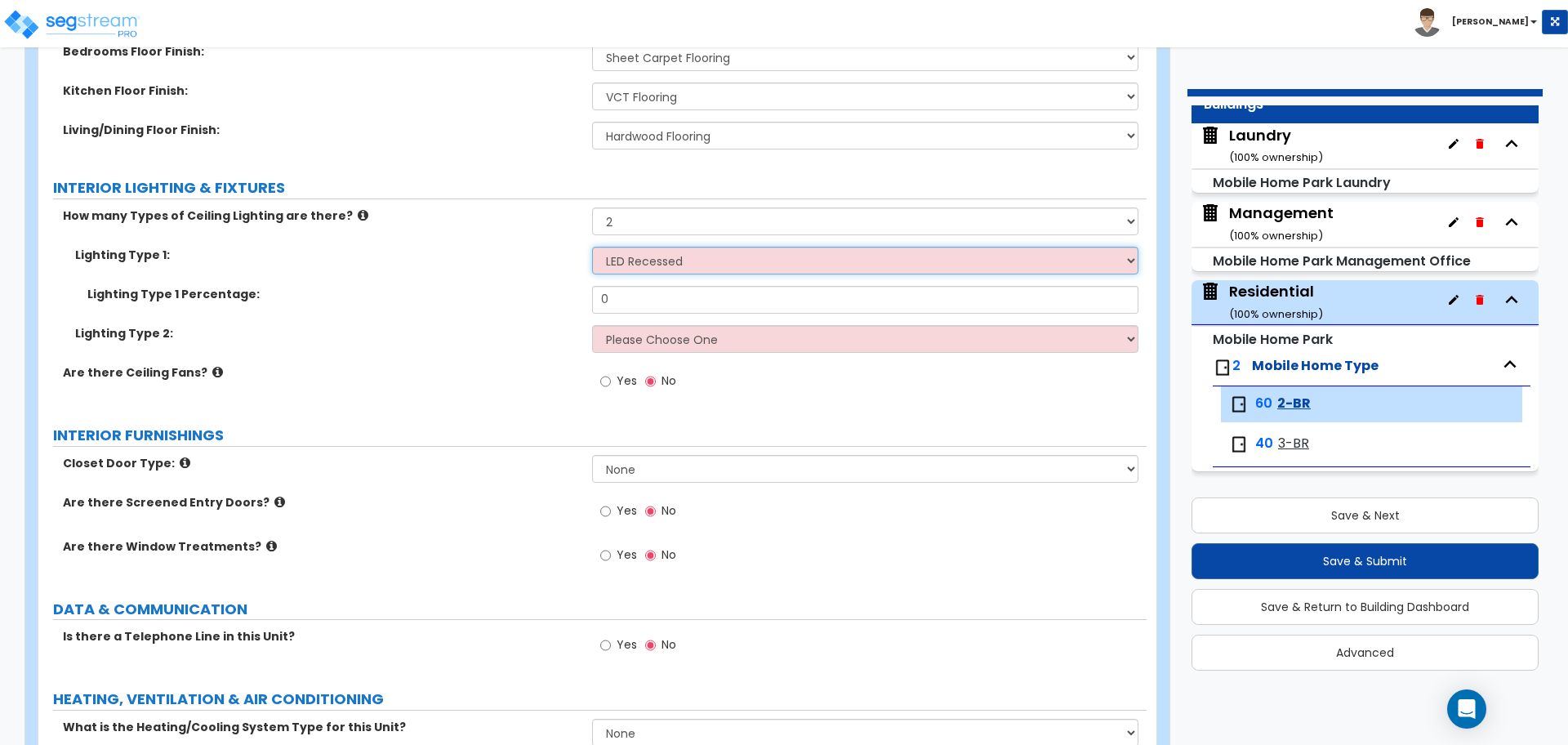
click at [593, 247] on select "Please Choose One LED Surface-Mounted LED Recessed Fluorescent Surface-Mounted …" at bounding box center [865, 261] width 545 height 28
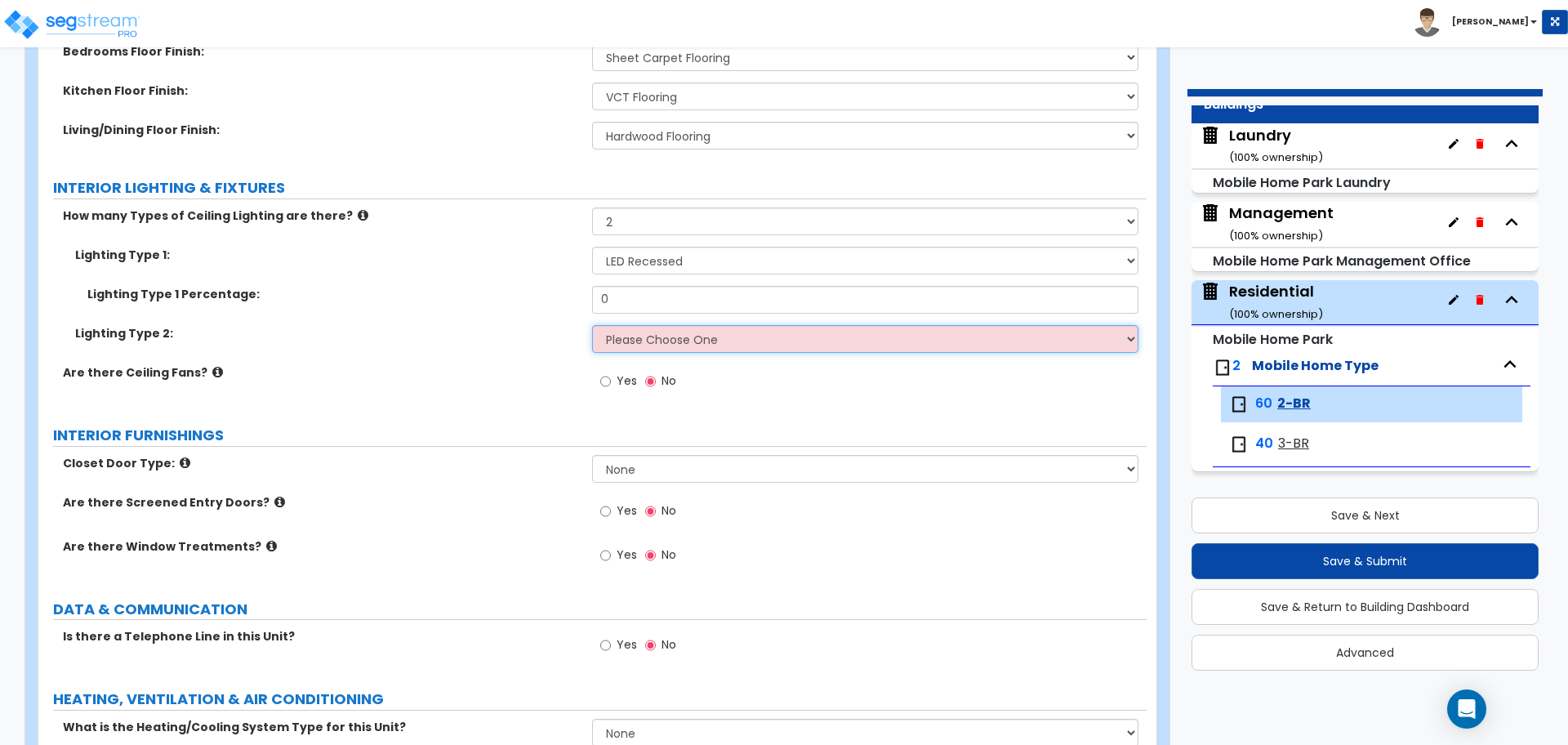
click at [691, 346] on select "Please Choose One LED Surface-Mounted LED Recessed Fluorescent Surface-Mounted …" at bounding box center [865, 339] width 545 height 28
click at [593, 325] on select "Please Choose One LED Surface-Mounted LED Recessed Fluorescent Surface-Mounted …" at bounding box center [865, 339] width 545 height 28
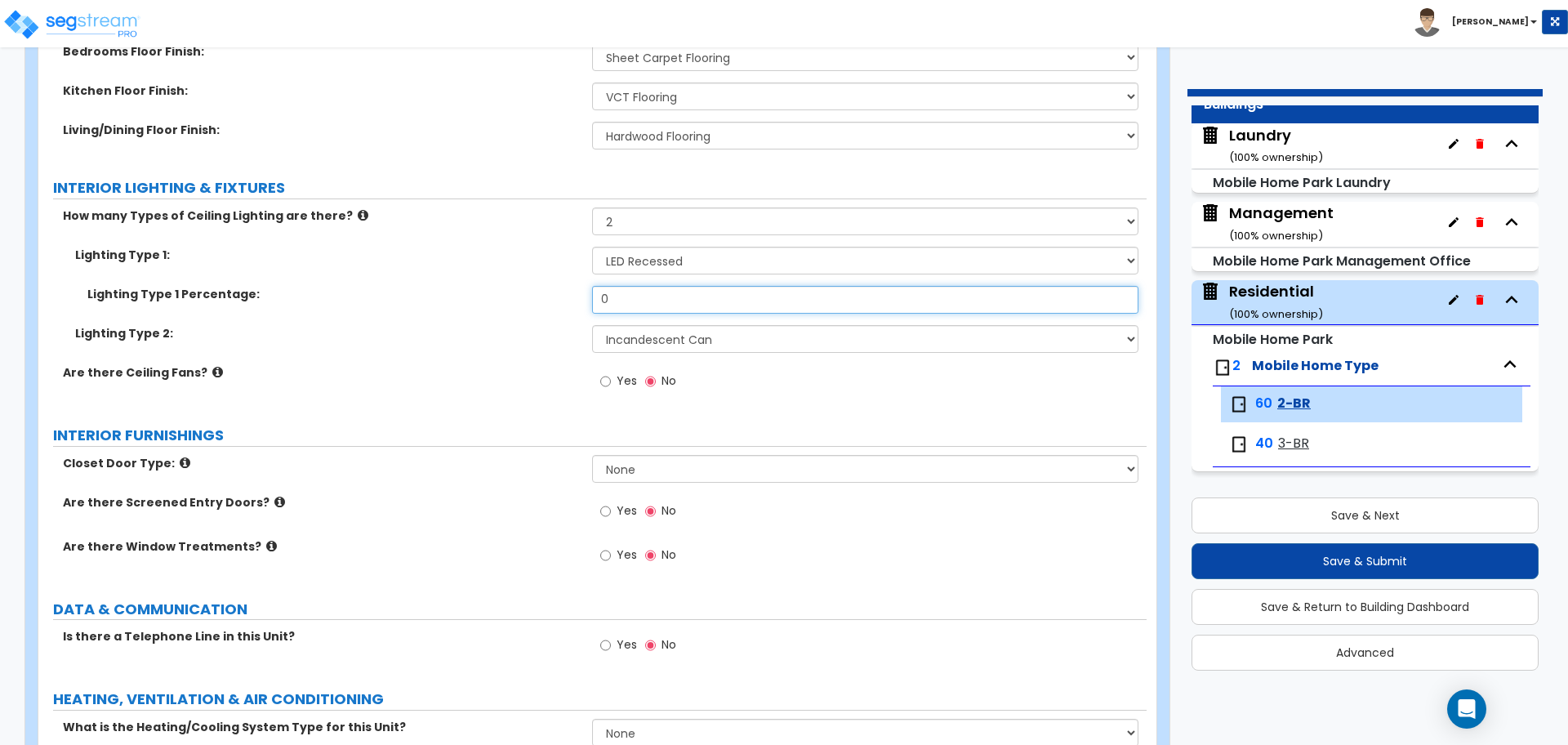
drag, startPoint x: 656, startPoint y: 297, endPoint x: 550, endPoint y: 286, distance: 106.6
click at [552, 287] on div "Lighting Type 1 Percentage: 0" at bounding box center [592, 305] width 1108 height 39
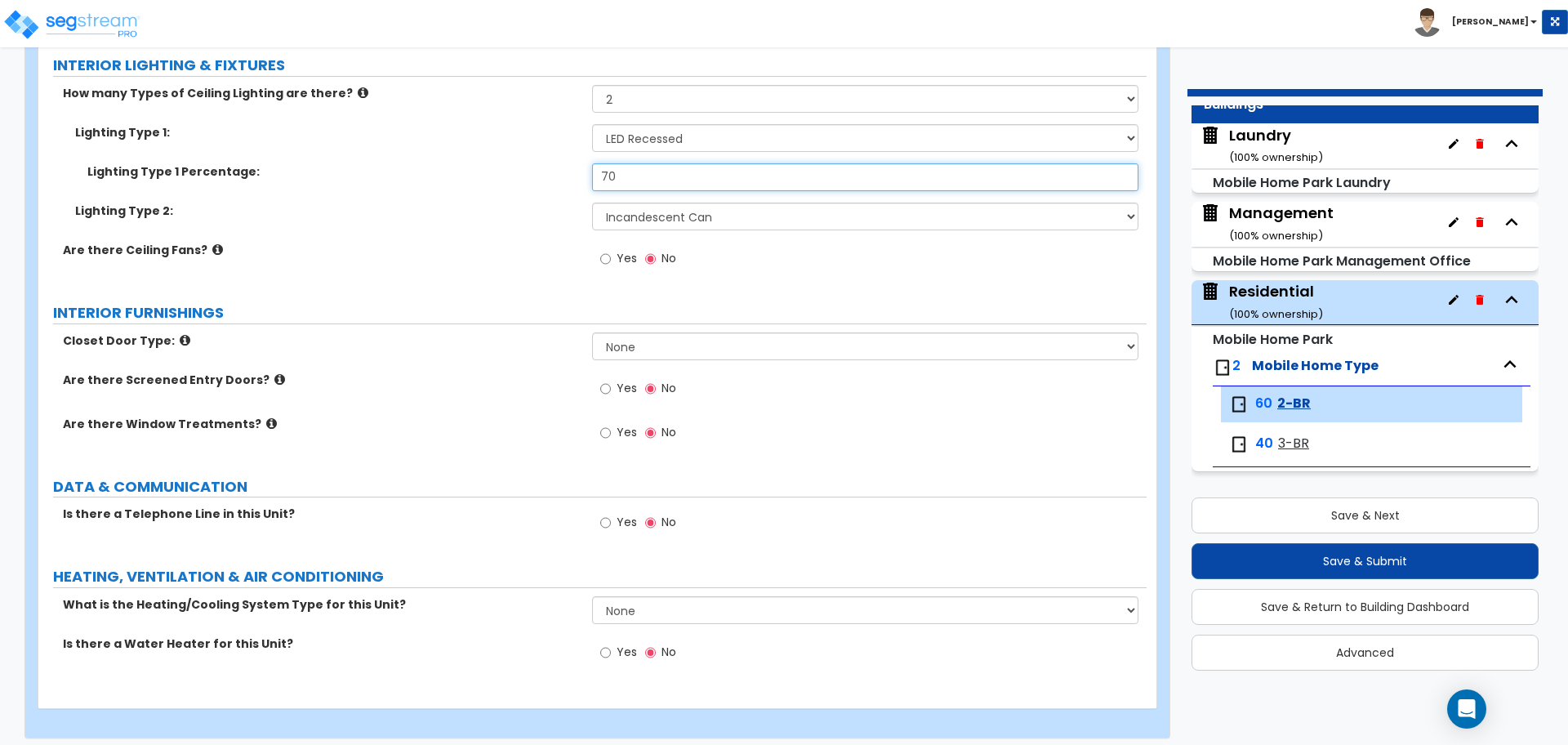
scroll to position [2002, 0]
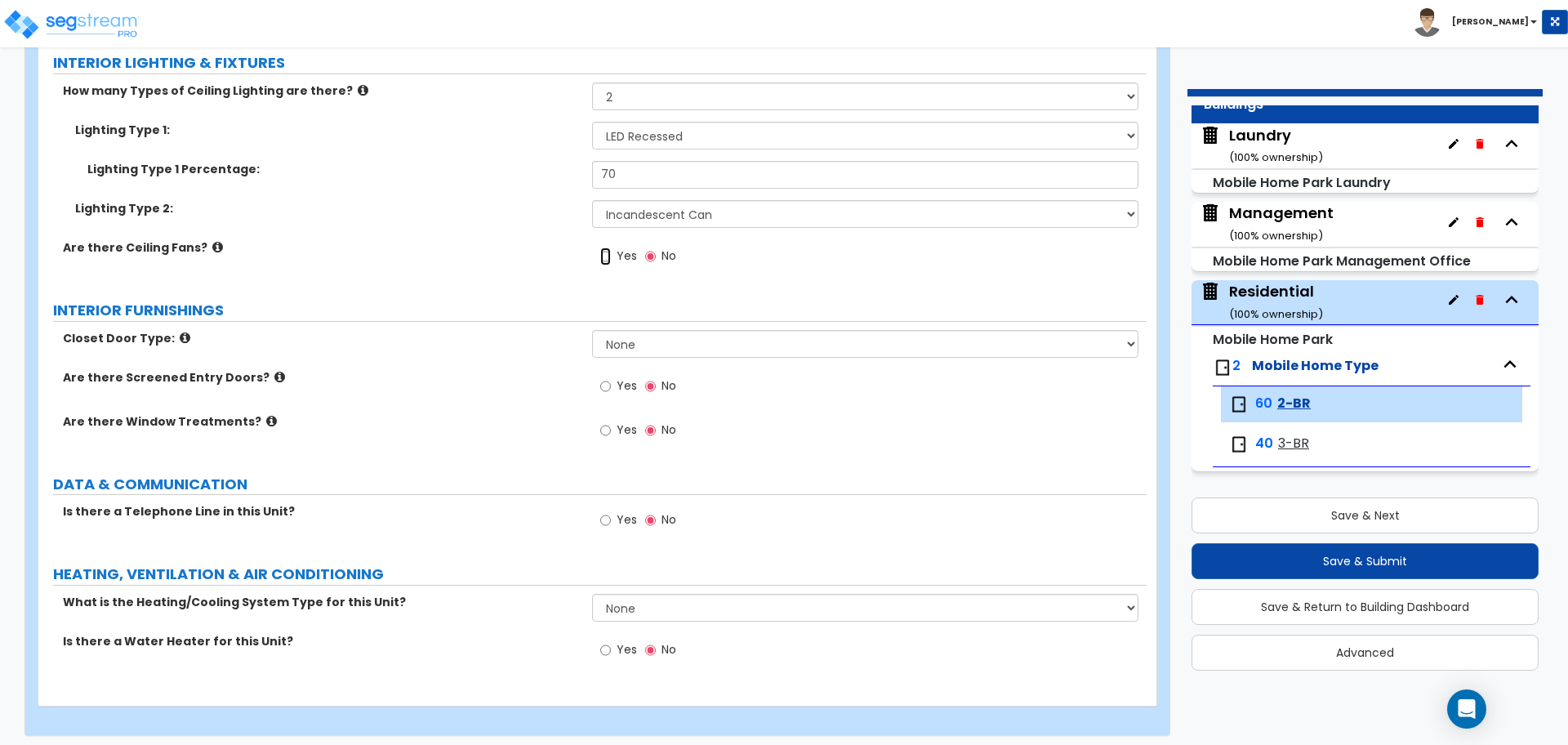
click at [608, 251] on input "Yes" at bounding box center [605, 257] width 11 height 18
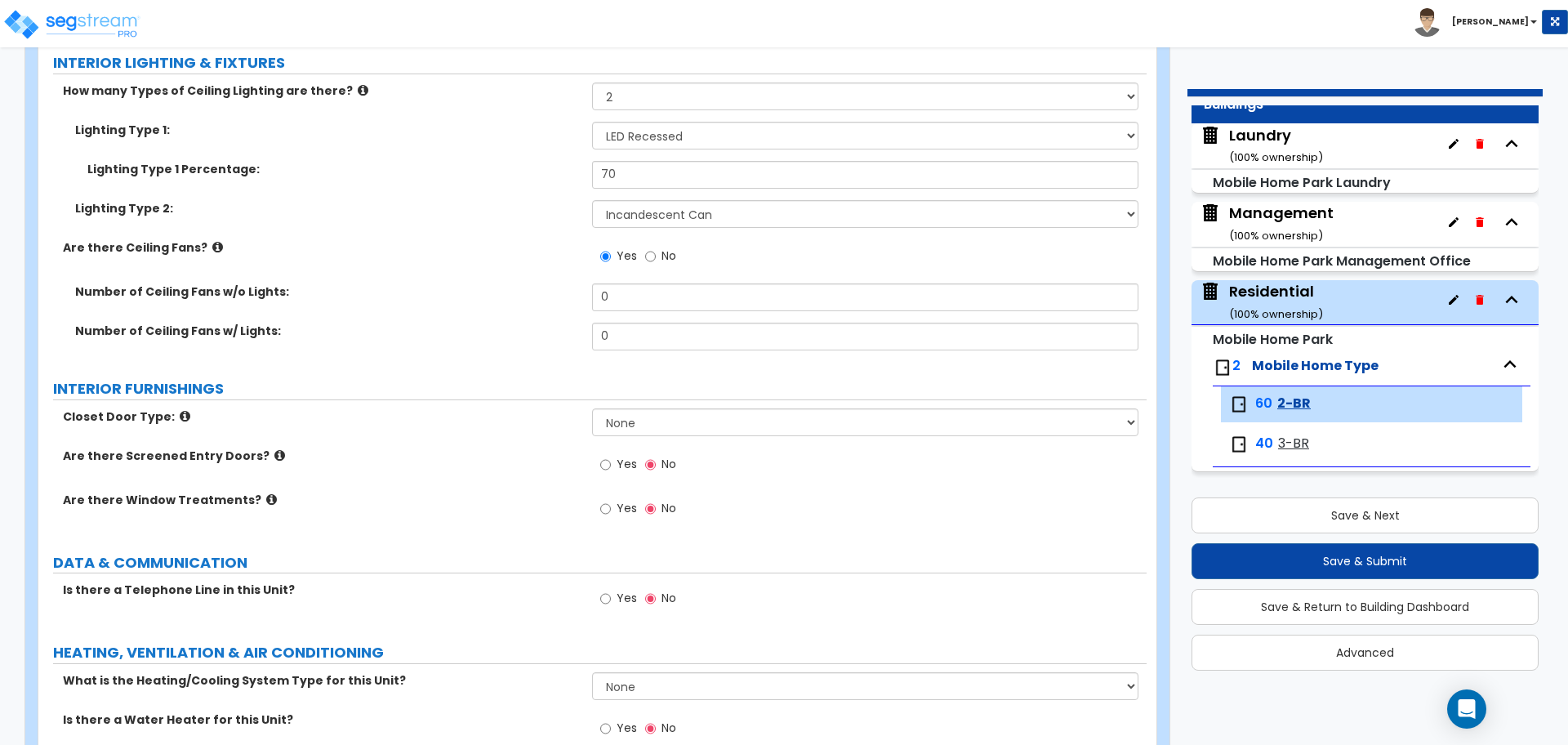
click at [212, 243] on icon at bounding box center [217, 247] width 11 height 12
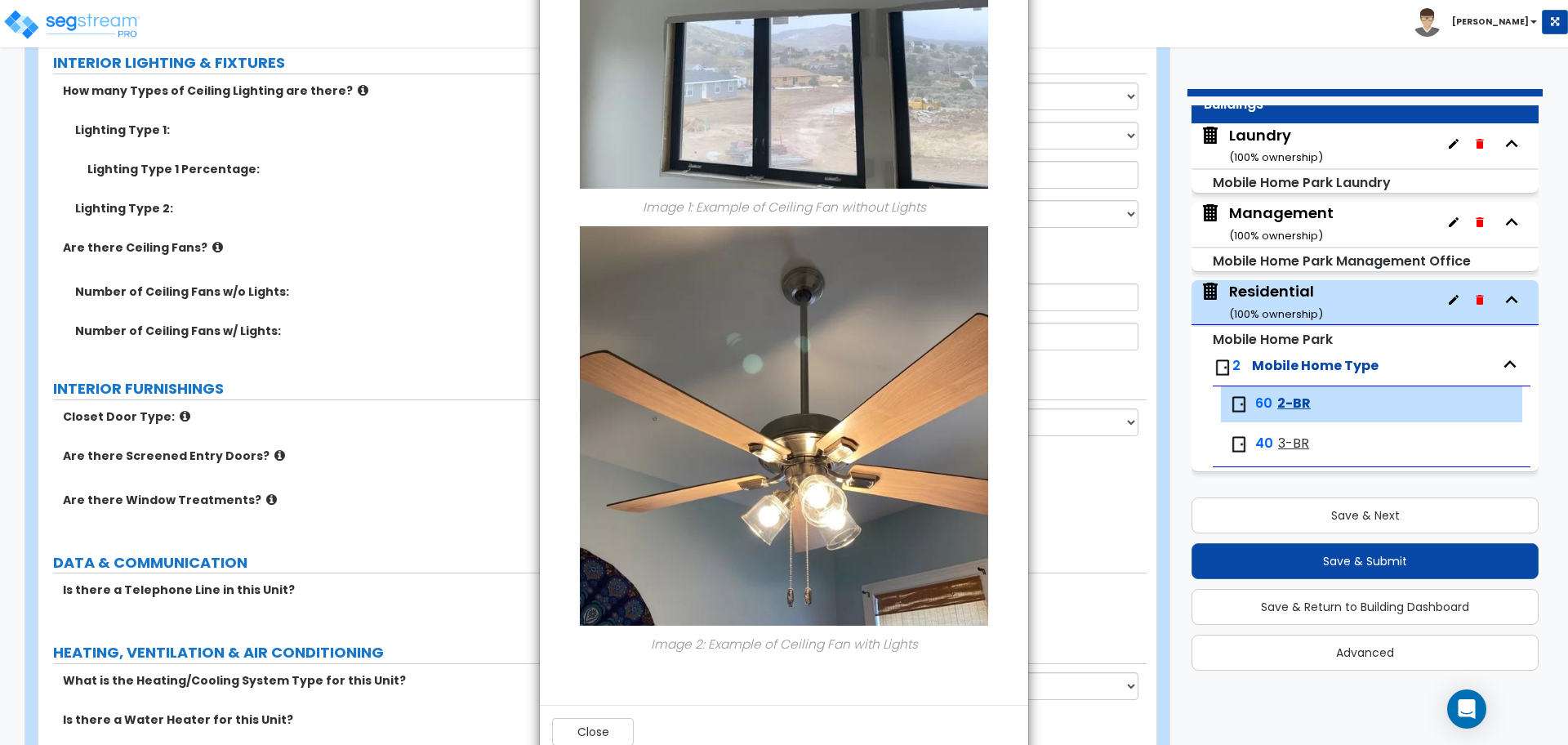
scroll to position [362, 0]
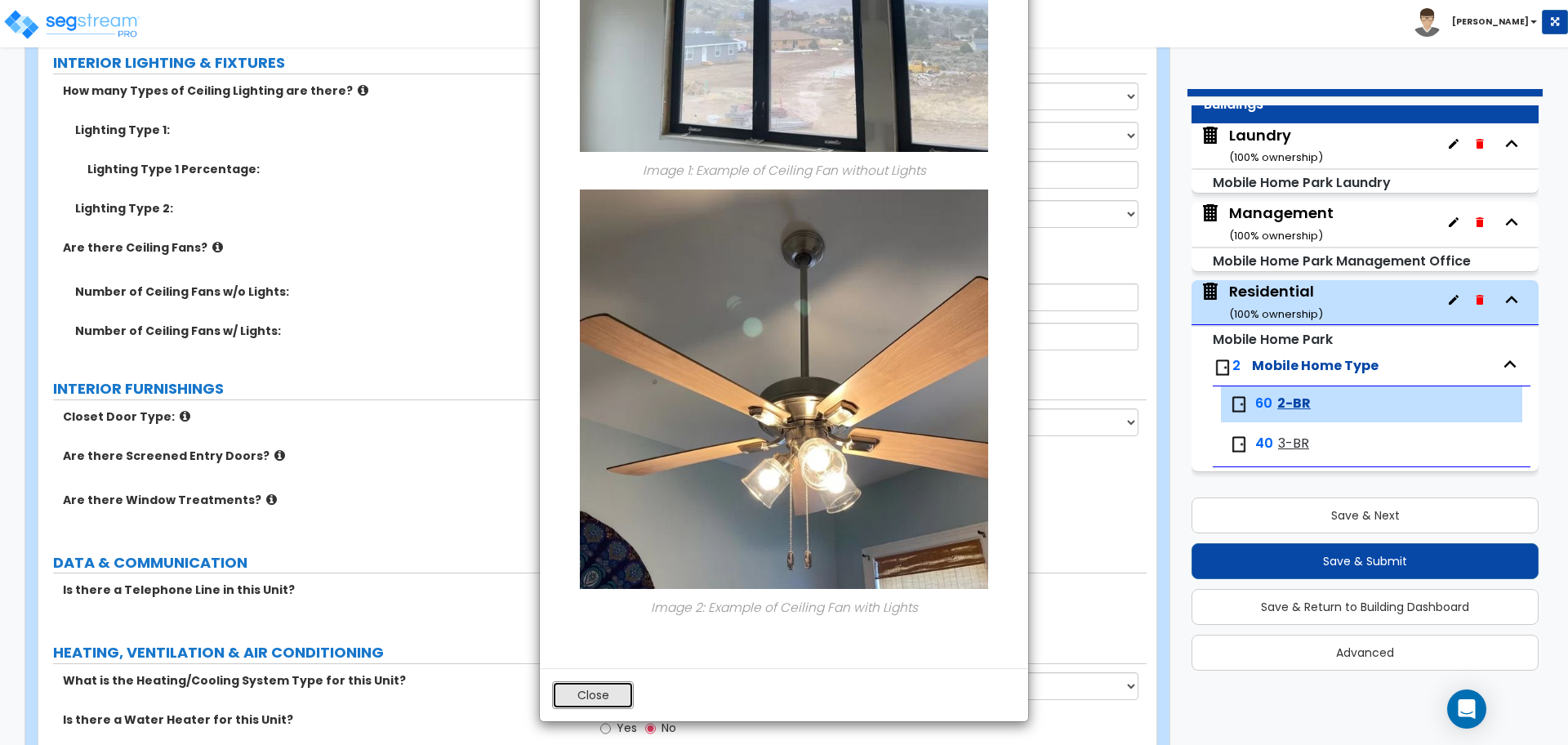
click at [604, 692] on button "Close" at bounding box center [593, 695] width 82 height 28
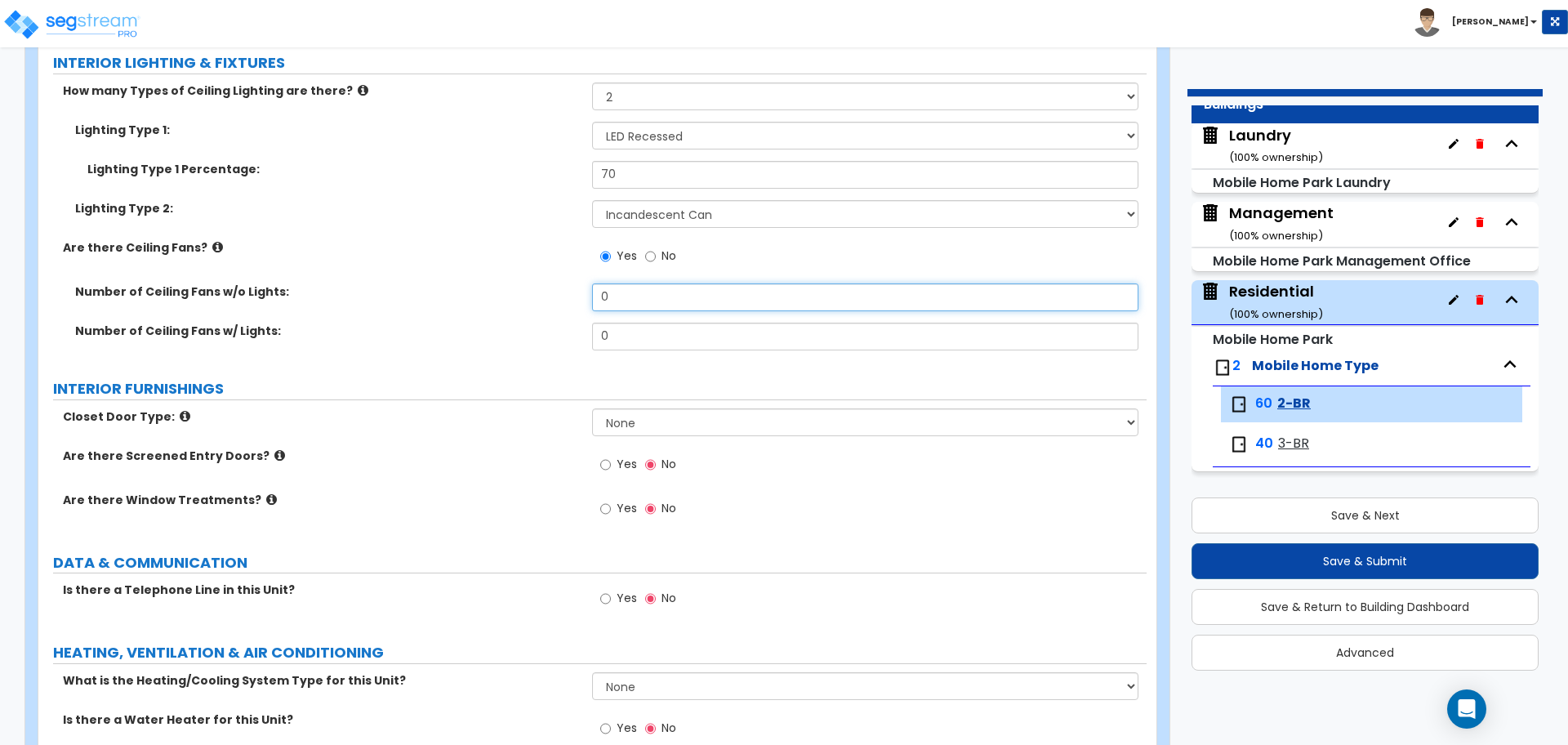
drag, startPoint x: 624, startPoint y: 307, endPoint x: 607, endPoint y: 305, distance: 17.1
click at [607, 307] on input "0" at bounding box center [865, 298] width 545 height 28
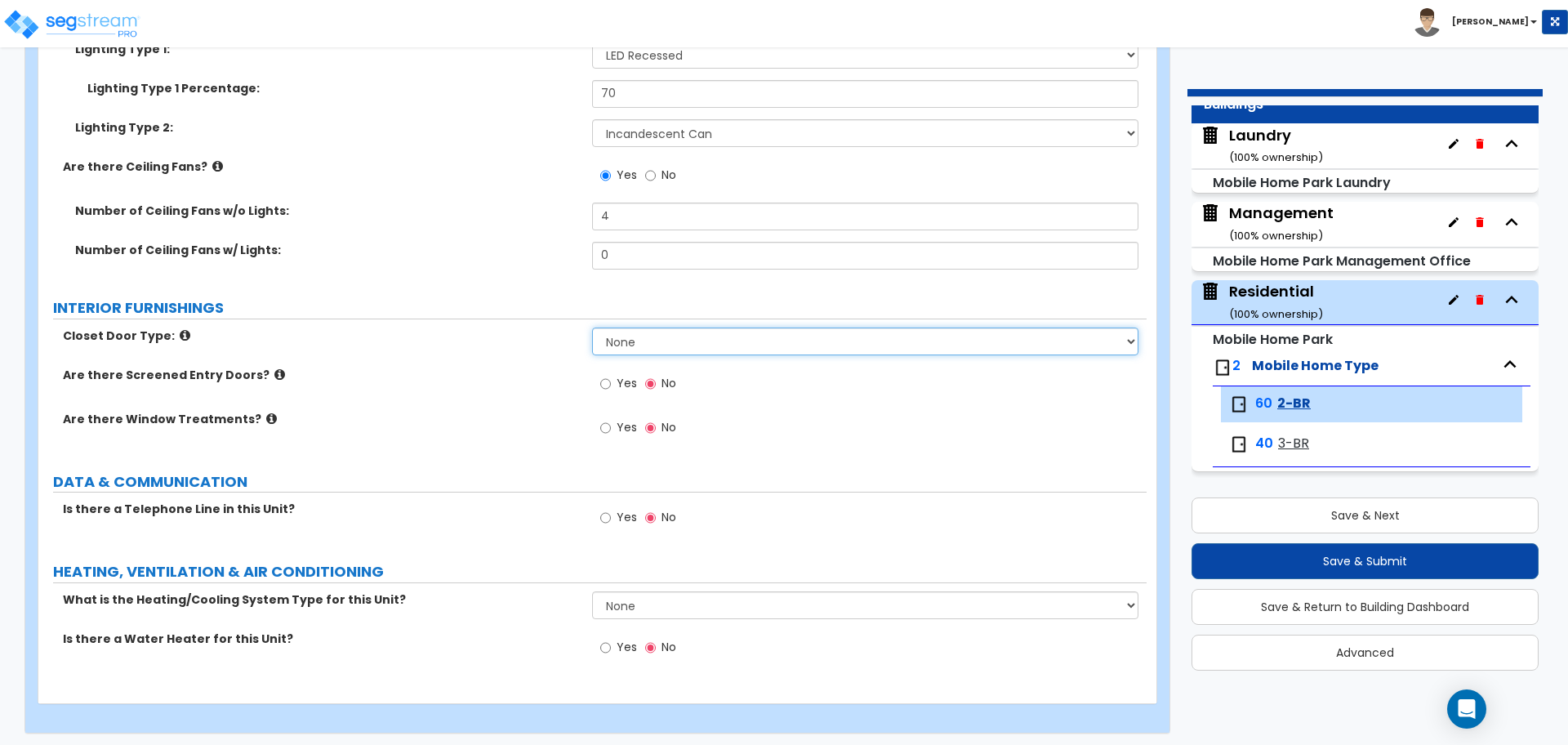
click at [764, 337] on select "None Bi-fold Louvered Doors Bi-fold Panel Doors Sliding Doors Hinged Wood Door" at bounding box center [865, 341] width 545 height 28
click at [593, 327] on select "None Bi-fold Louvered Doors Bi-fold Panel Doors Sliding Doors Hinged Wood Door" at bounding box center [865, 341] width 545 height 28
click at [182, 332] on label "Closet Door Type:" at bounding box center [322, 336] width 517 height 17
click at [180, 331] on icon at bounding box center [185, 335] width 11 height 12
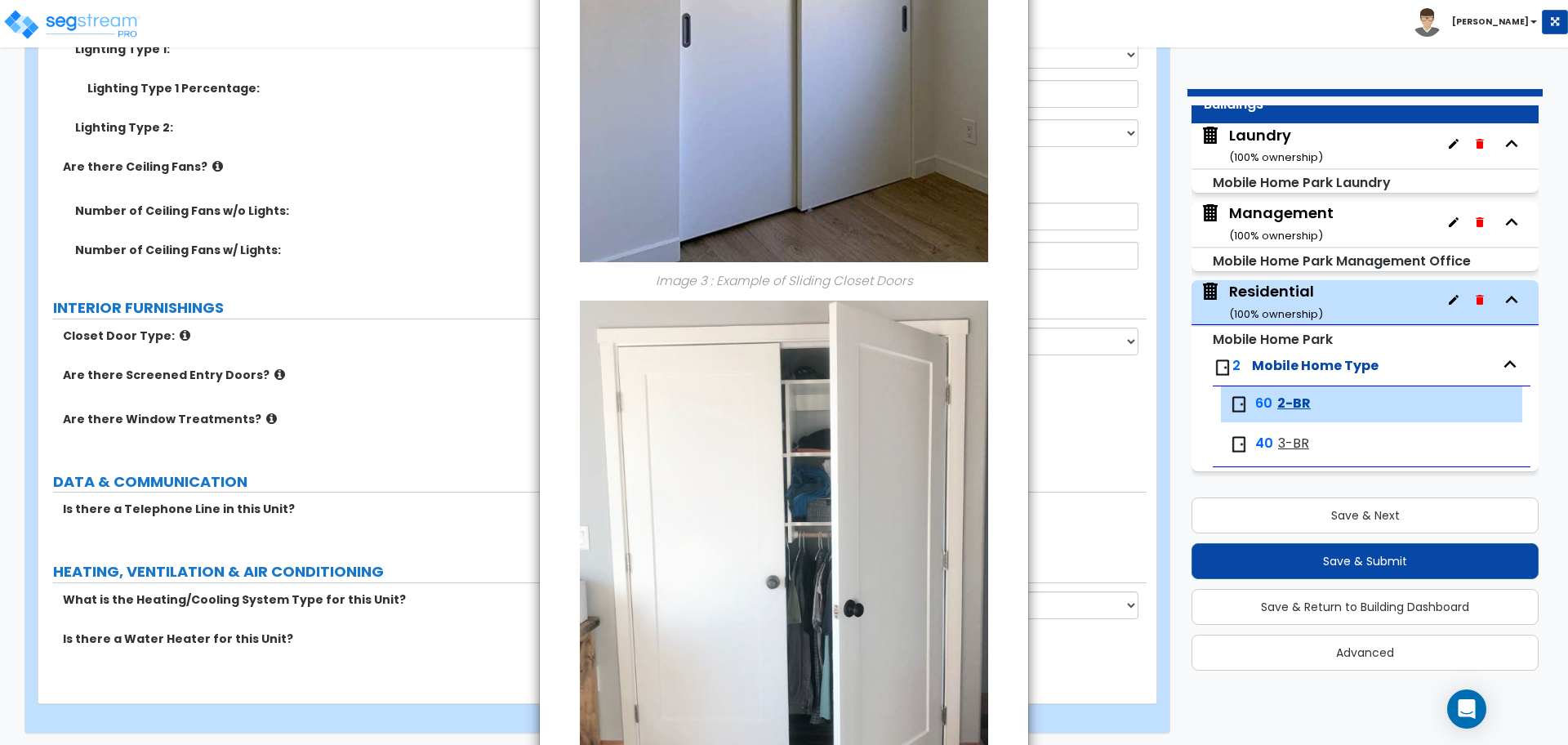
scroll to position [1620, 0]
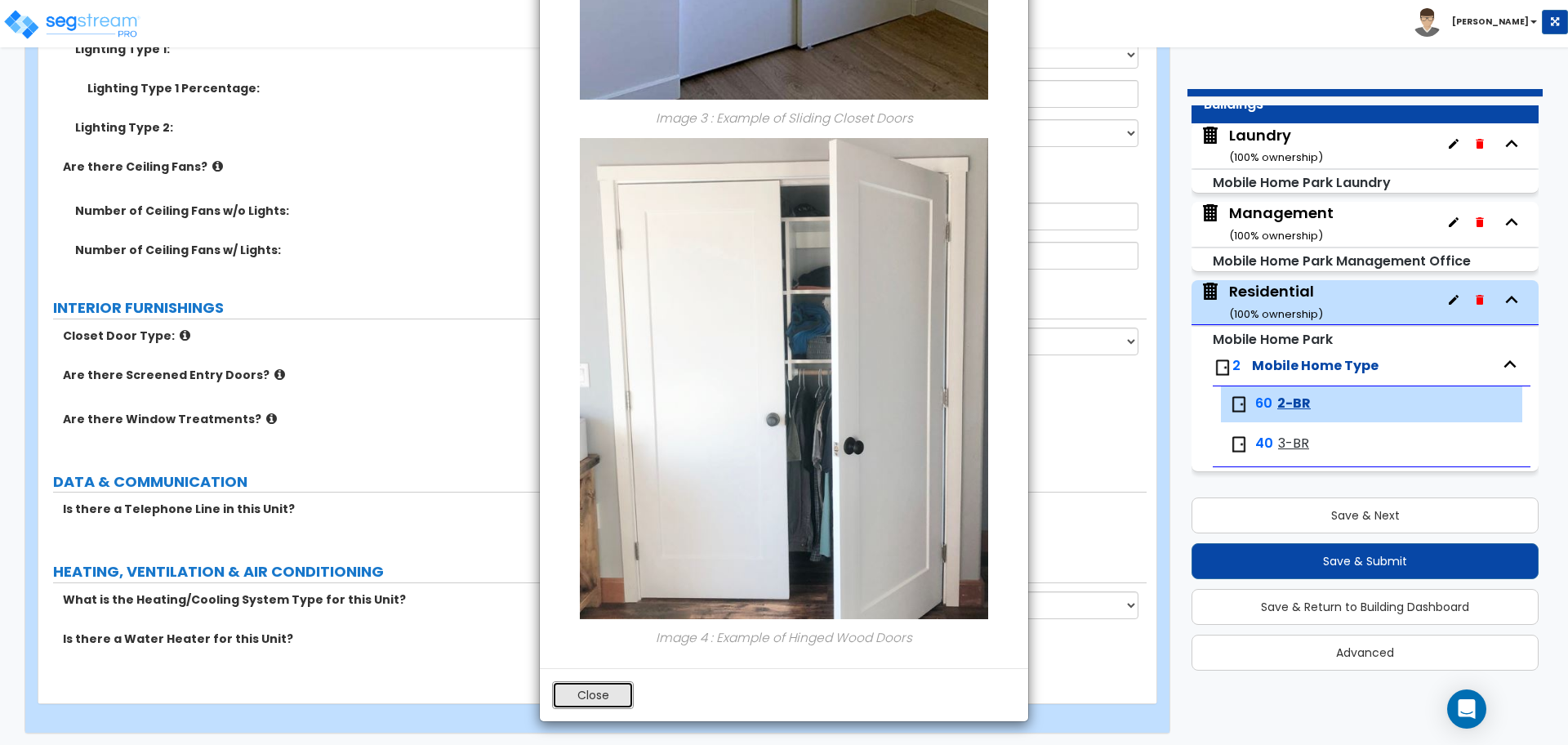
click at [612, 688] on button "Close" at bounding box center [593, 695] width 82 height 28
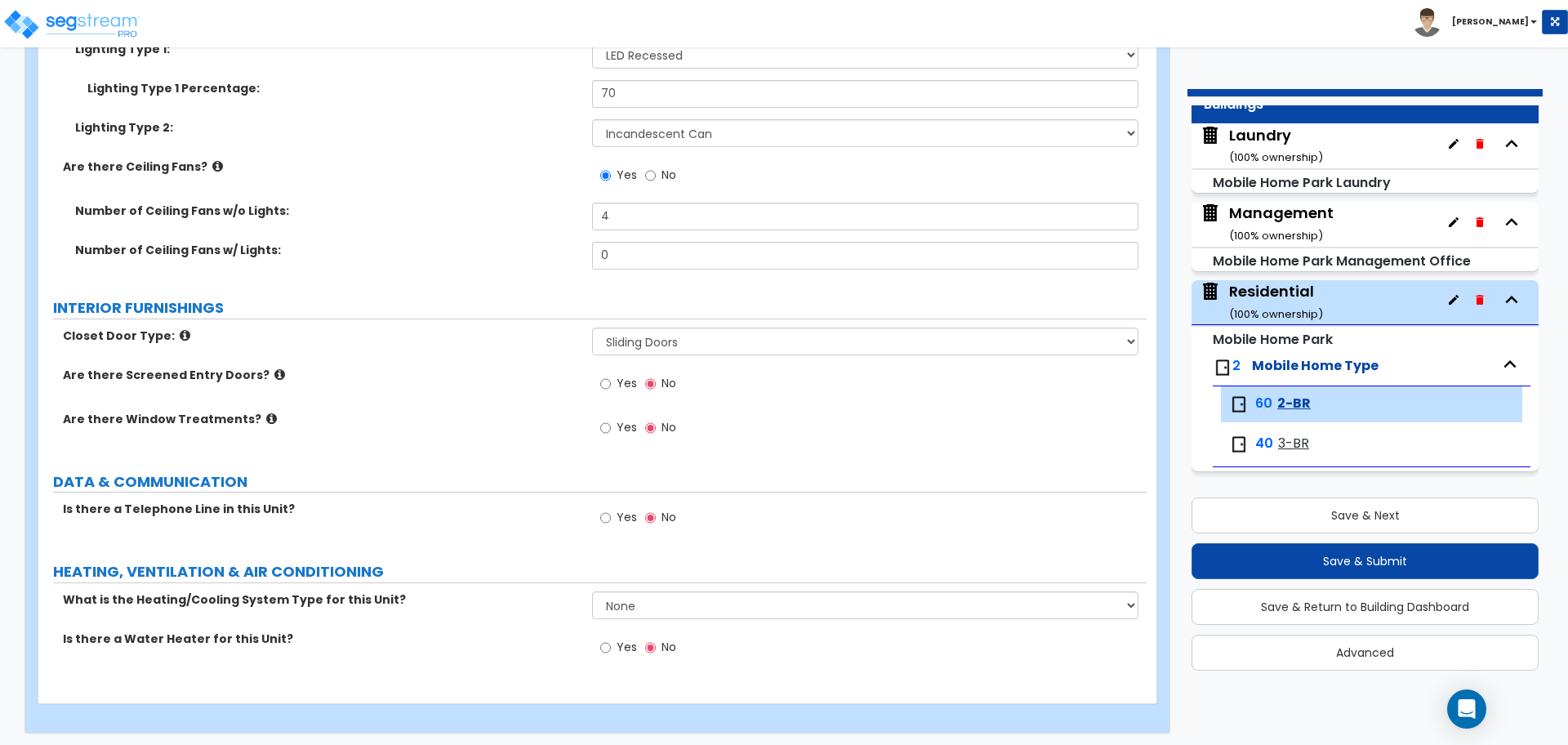
click at [274, 368] on icon at bounding box center [279, 374] width 11 height 12
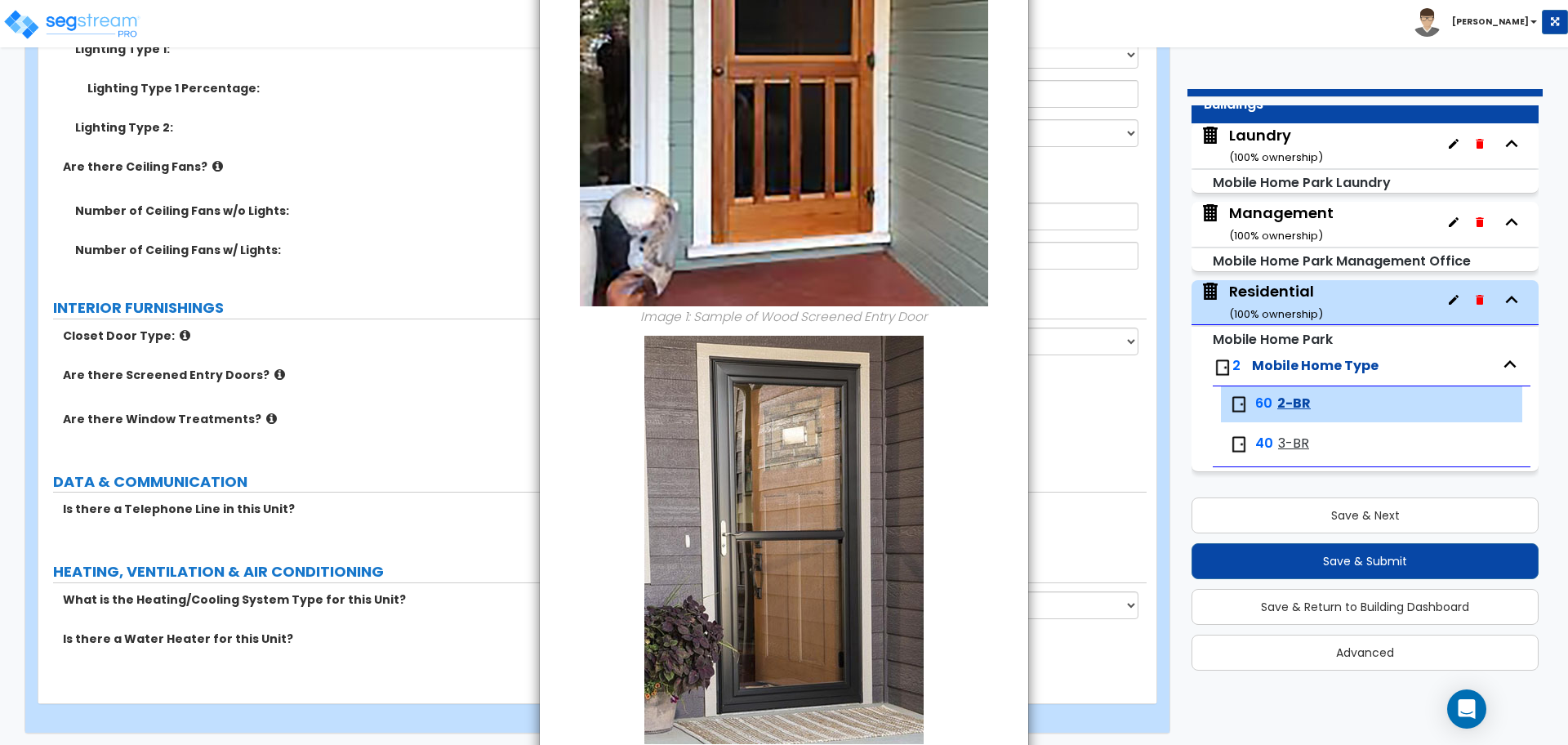
scroll to position [385, 0]
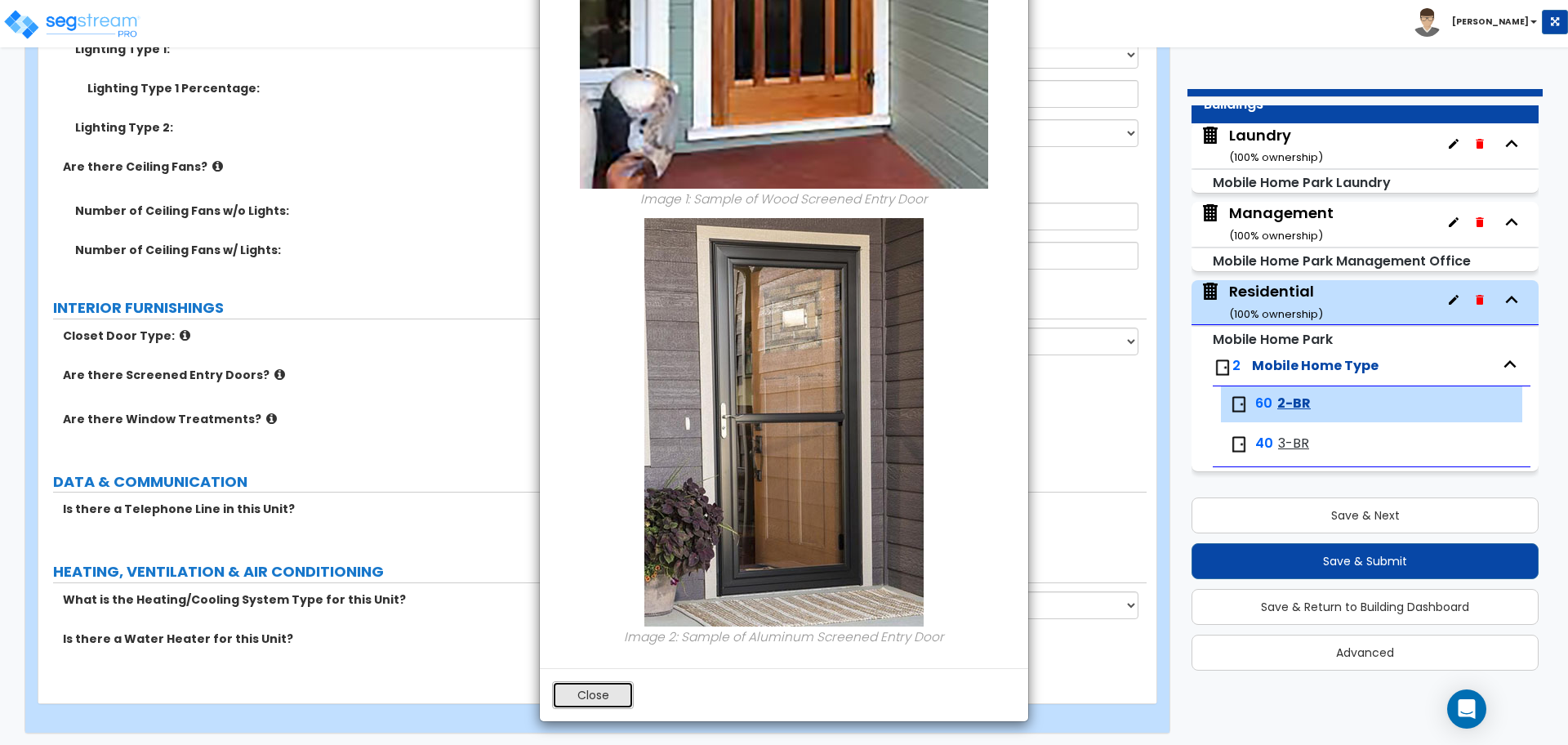
click at [597, 696] on button "Close" at bounding box center [593, 695] width 82 height 28
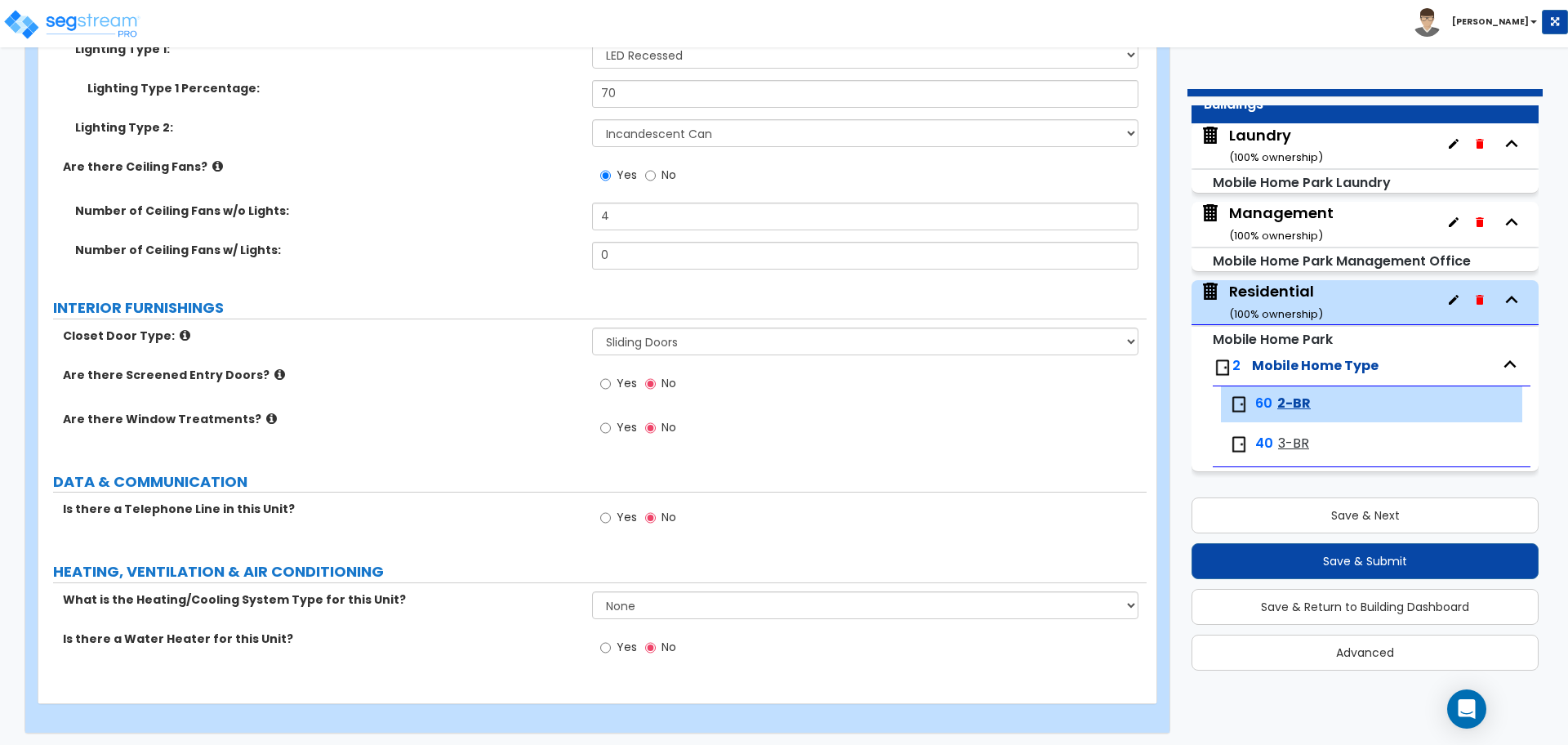
click at [620, 379] on span "Yes" at bounding box center [627, 383] width 21 height 17
click at [611, 379] on input "Yes" at bounding box center [605, 384] width 11 height 18
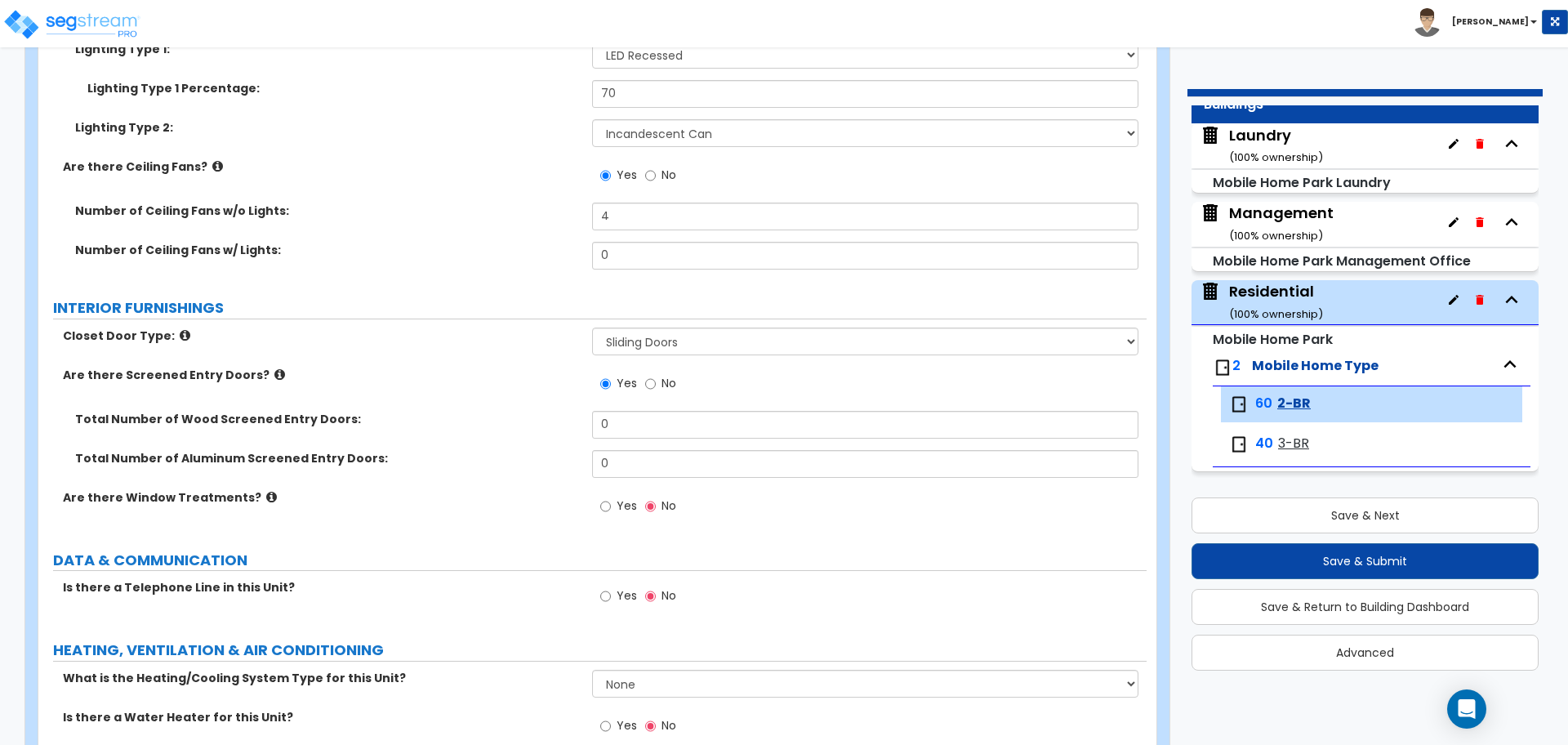
click at [665, 380] on span "No" at bounding box center [669, 383] width 15 height 17
click at [656, 380] on input "No" at bounding box center [651, 384] width 11 height 18
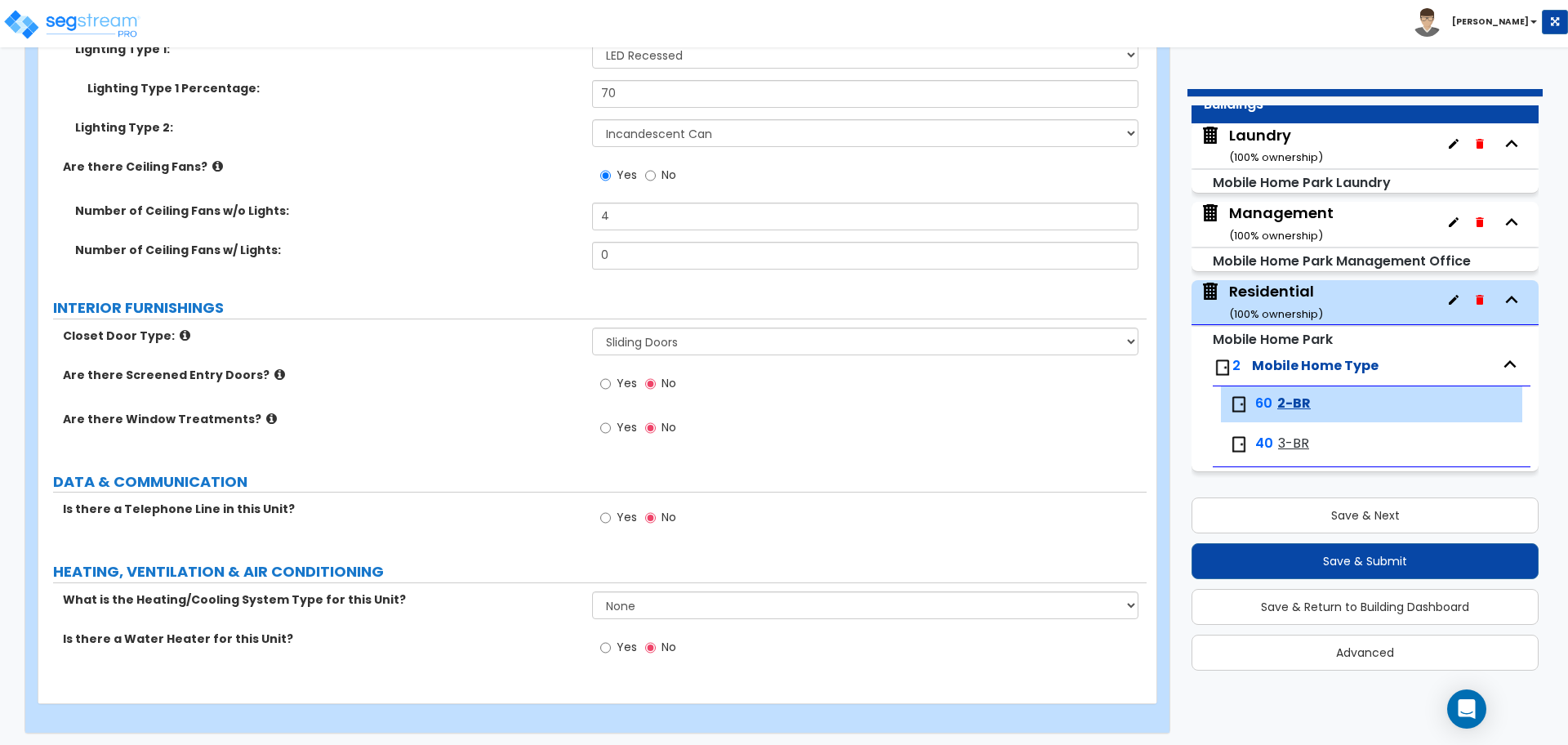
click at [613, 427] on label "Yes" at bounding box center [618, 430] width 36 height 28
click at [611, 427] on input "Yes" at bounding box center [605, 428] width 11 height 18
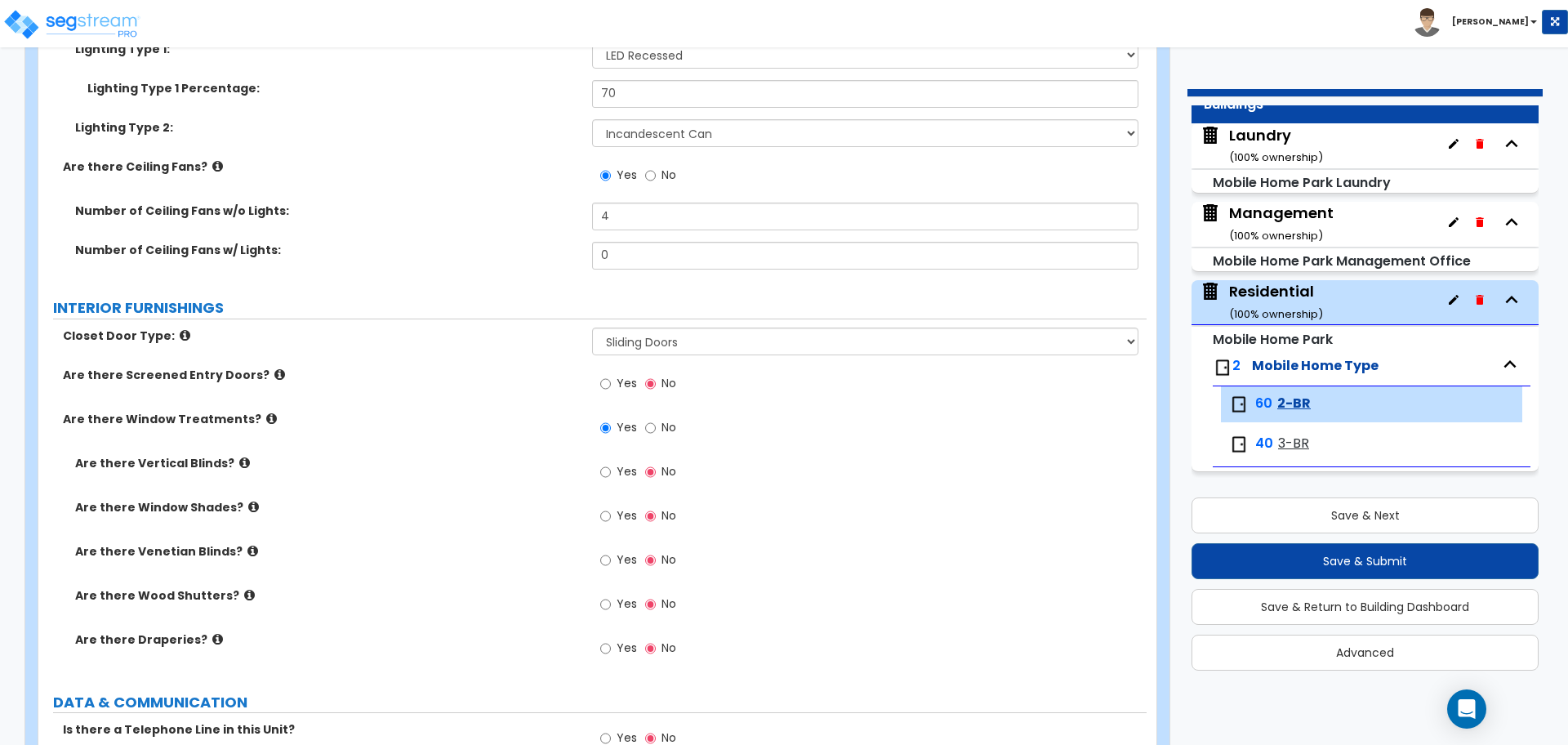
click at [266, 415] on icon at bounding box center [271, 418] width 11 height 12
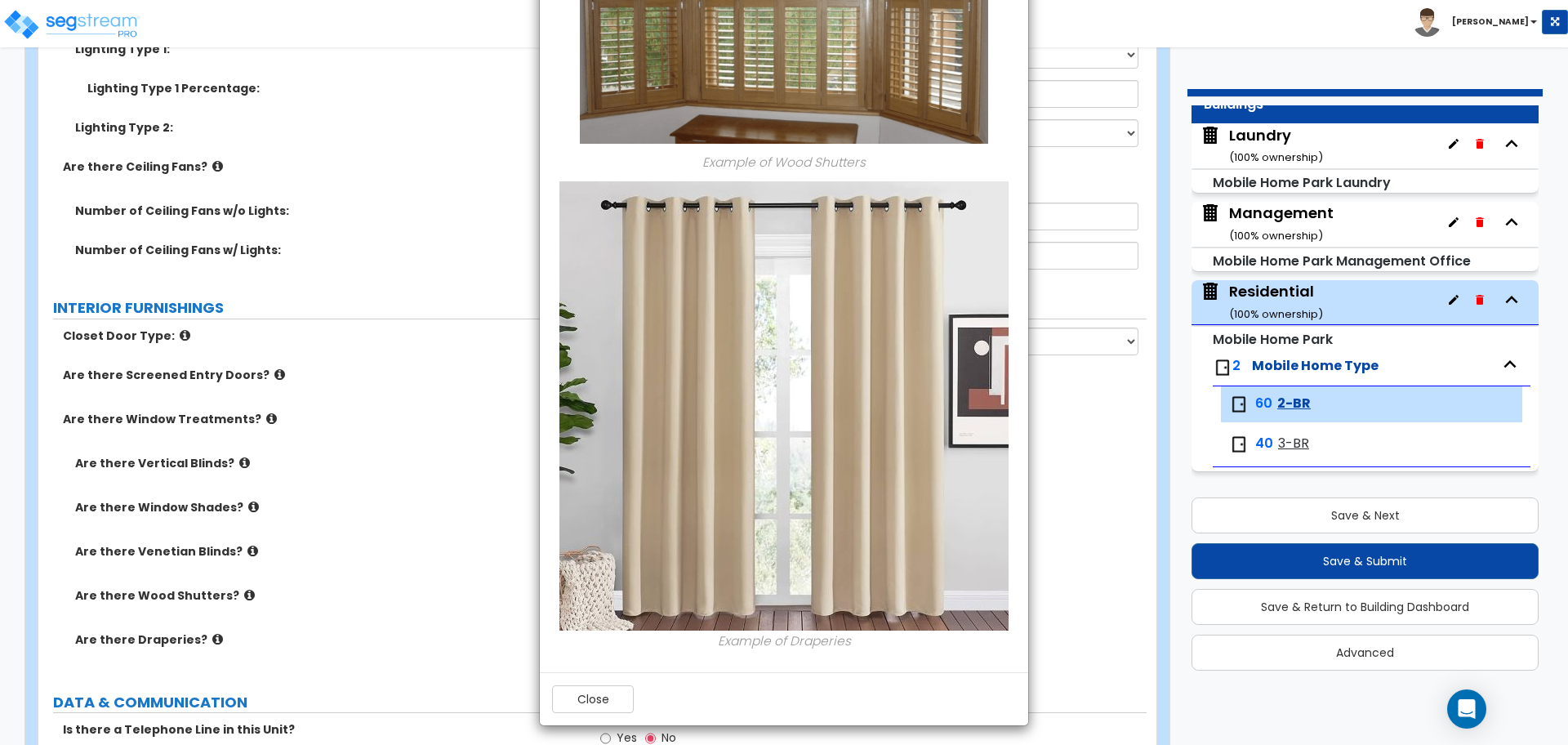
scroll to position [1663, 0]
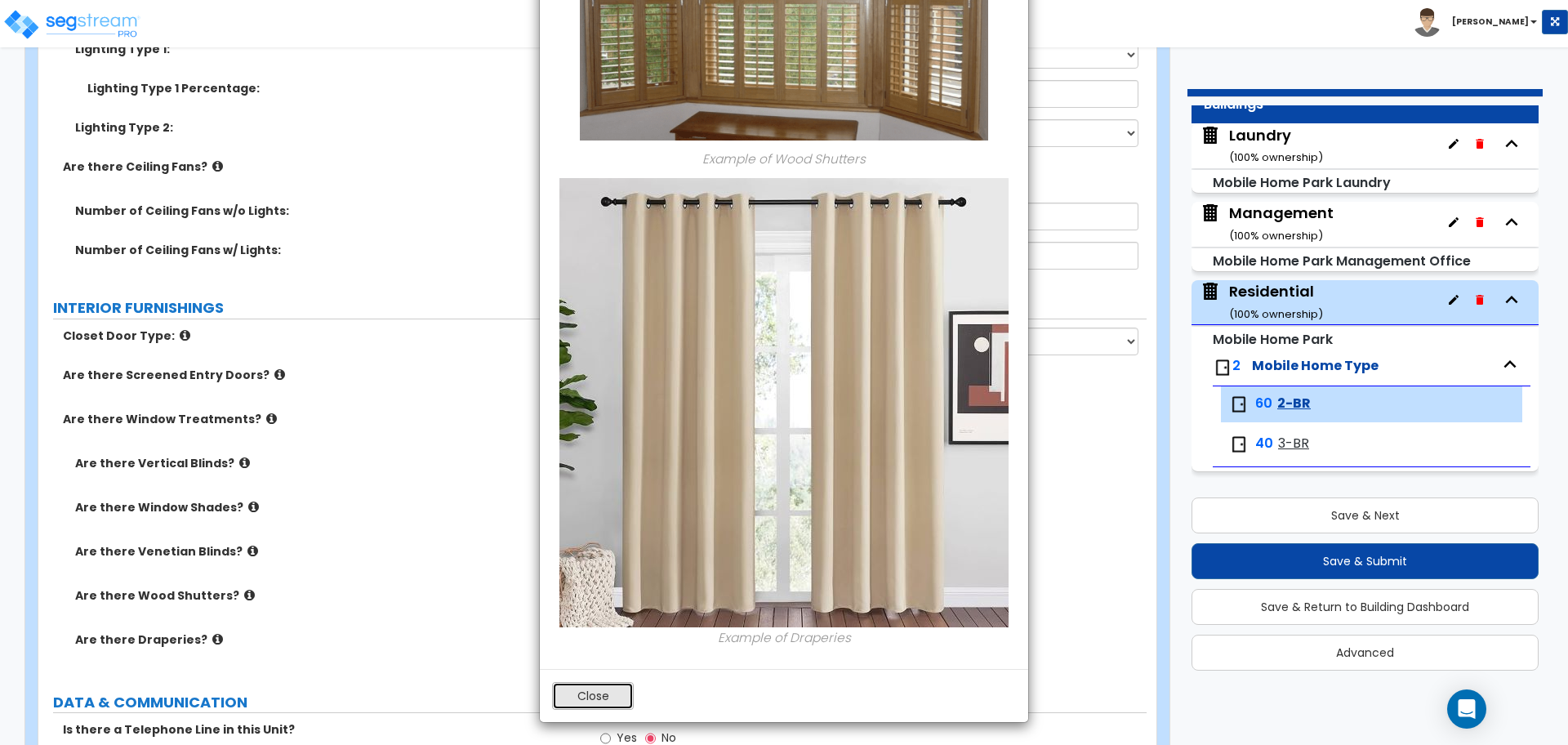
click at [588, 701] on button "Close" at bounding box center [593, 696] width 82 height 28
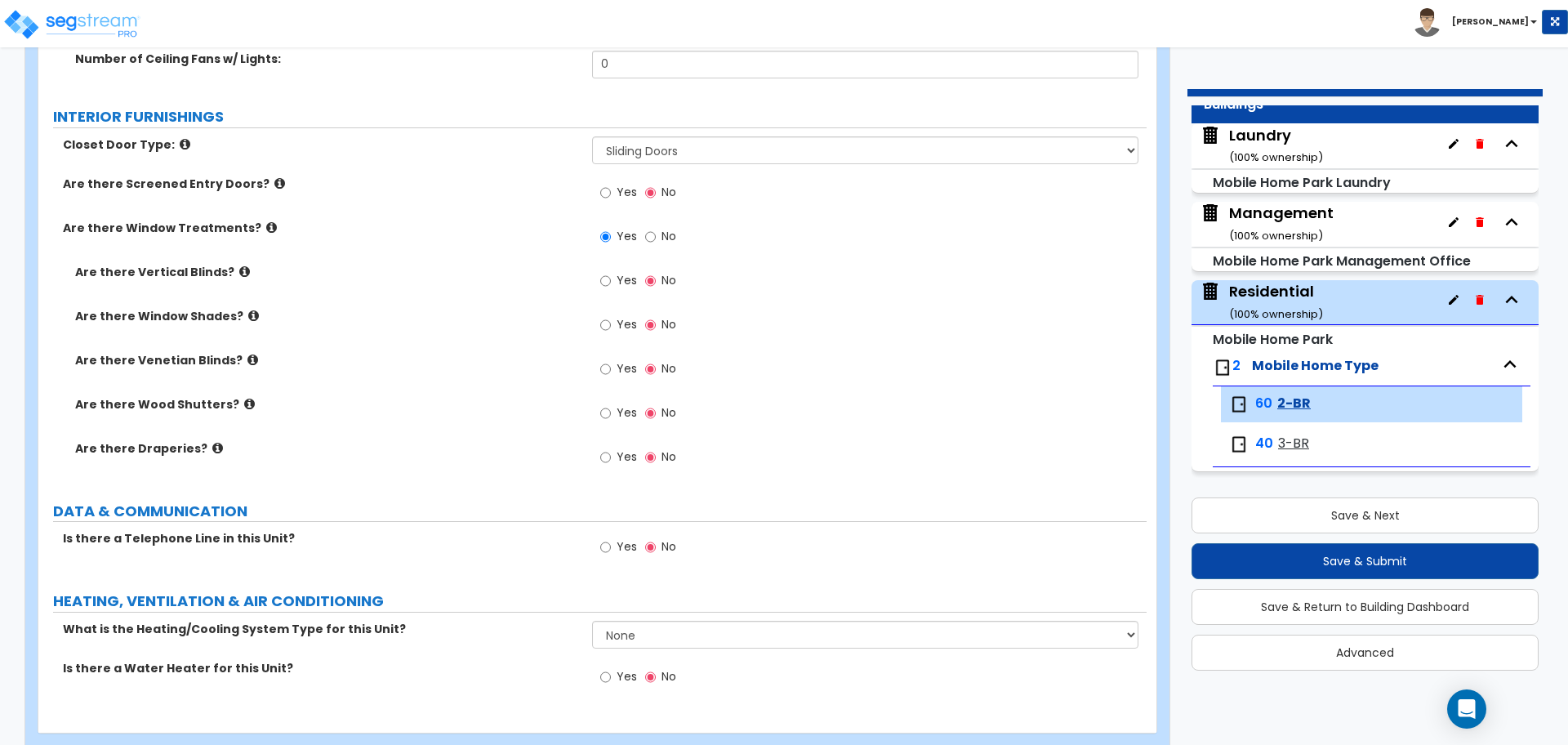
scroll to position [2289, 0]
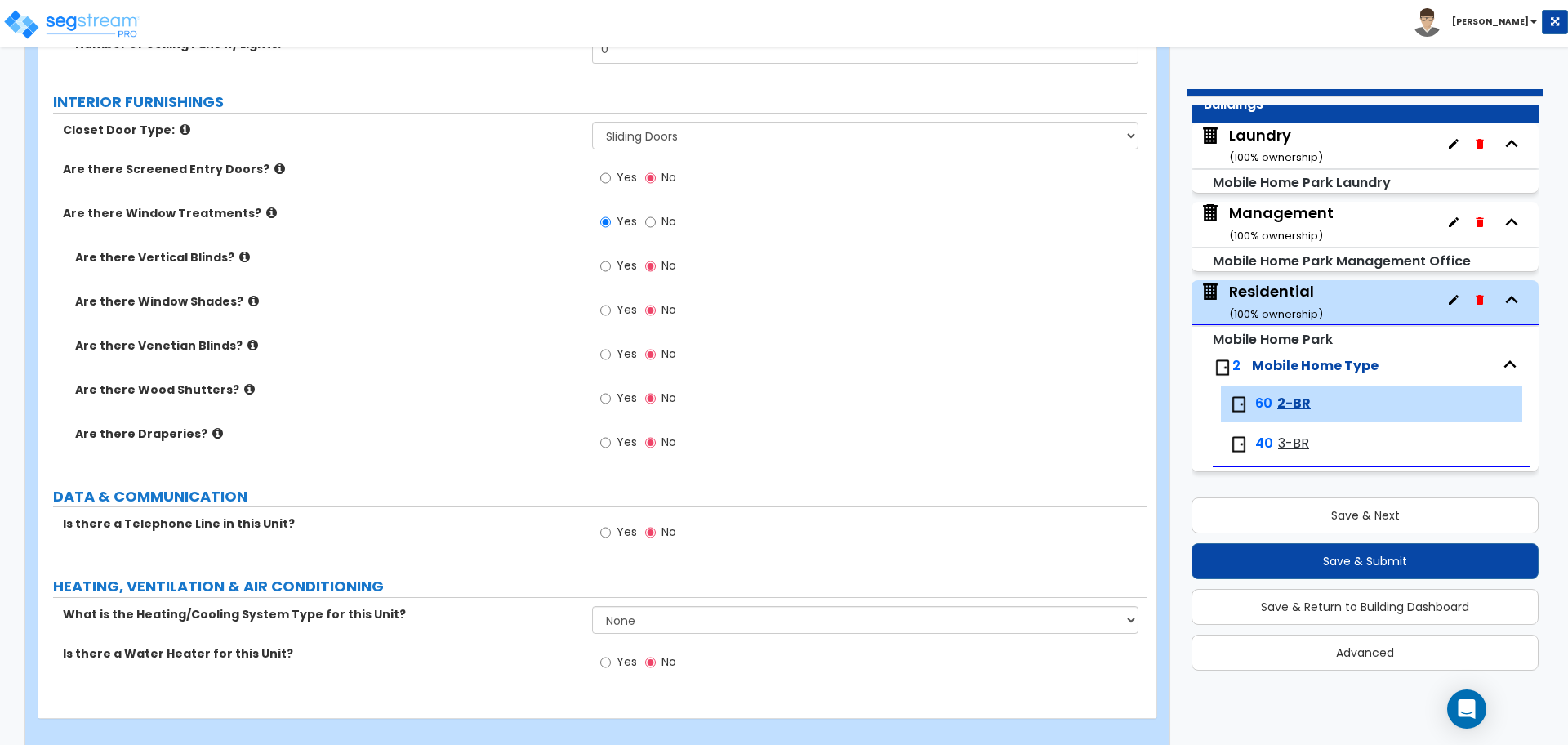
click at [240, 254] on icon at bounding box center [244, 257] width 11 height 12
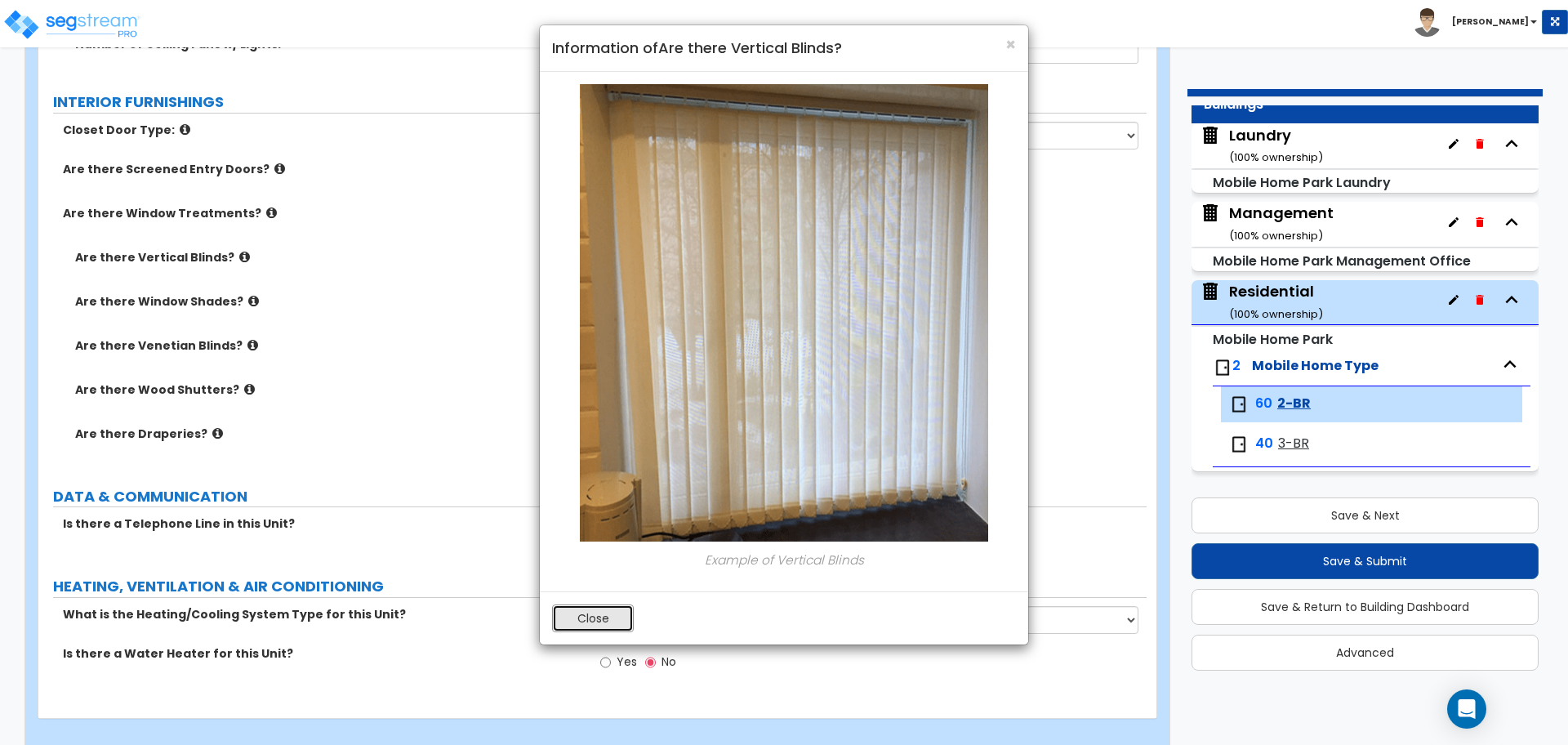
drag, startPoint x: 602, startPoint y: 610, endPoint x: 516, endPoint y: 526, distance: 120.2
click at [601, 608] on button "Close" at bounding box center [593, 618] width 82 height 28
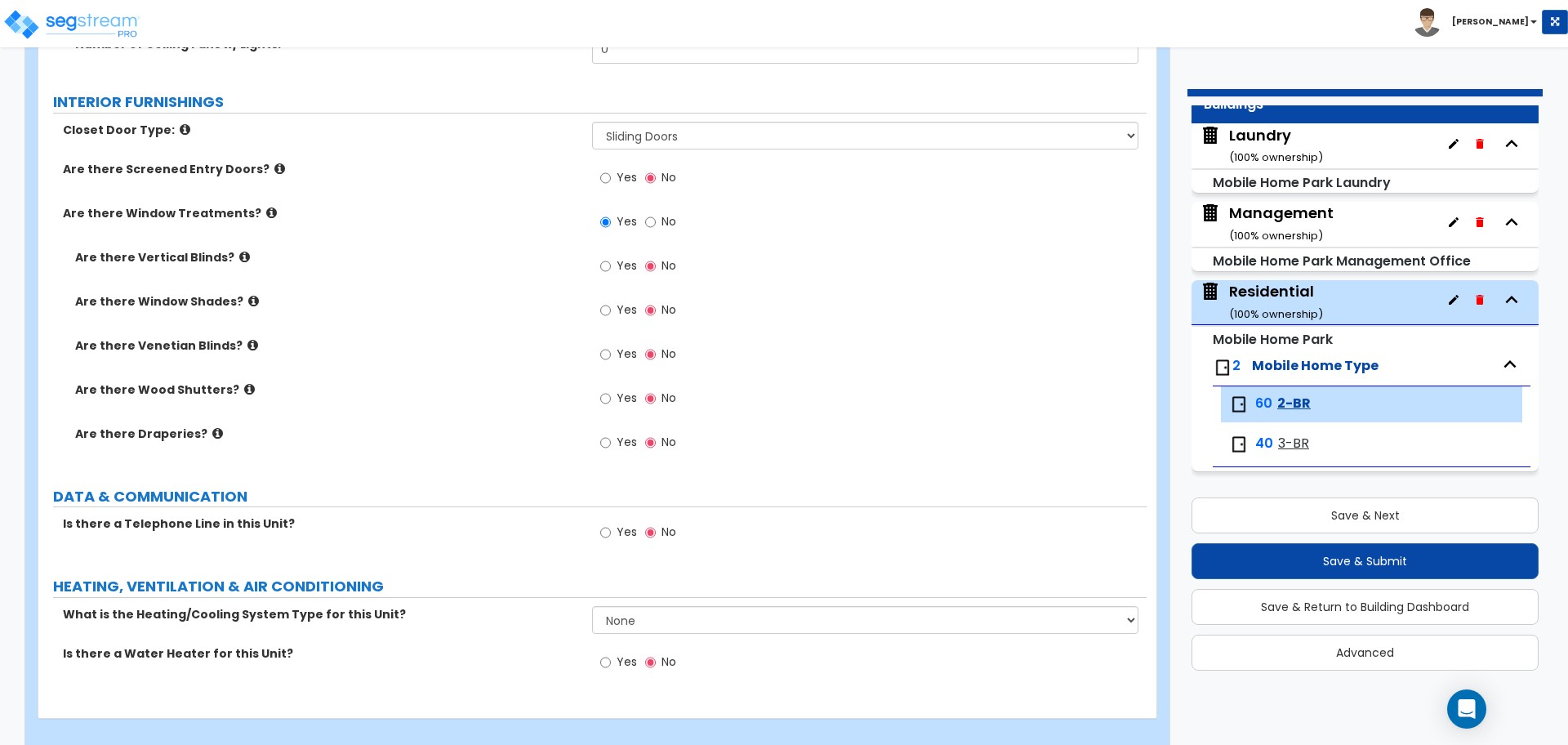
click at [249, 295] on icon at bounding box center [254, 301] width 11 height 12
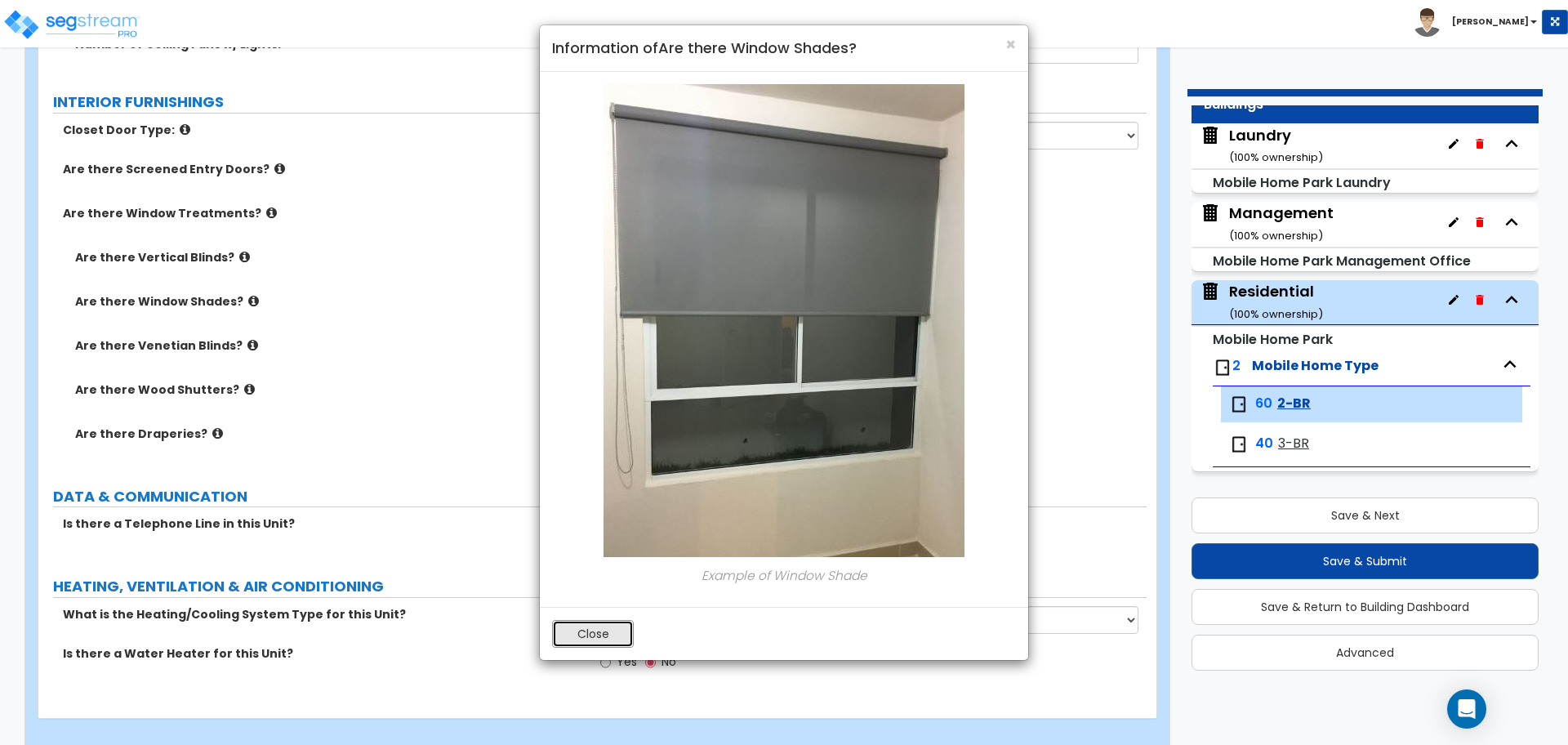
click at [598, 637] on button "Close" at bounding box center [593, 634] width 82 height 28
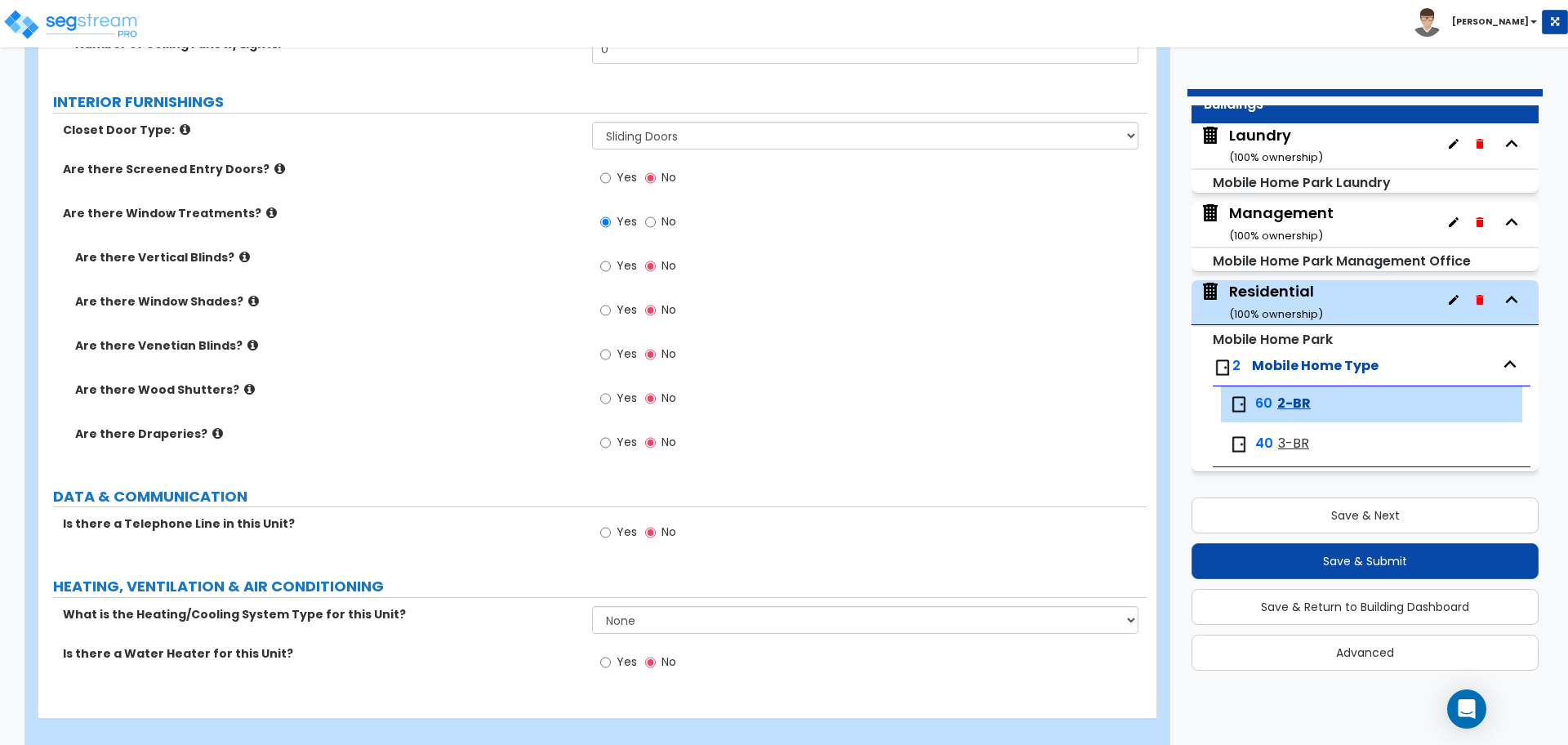
click at [248, 339] on icon at bounding box center [253, 345] width 11 height 12
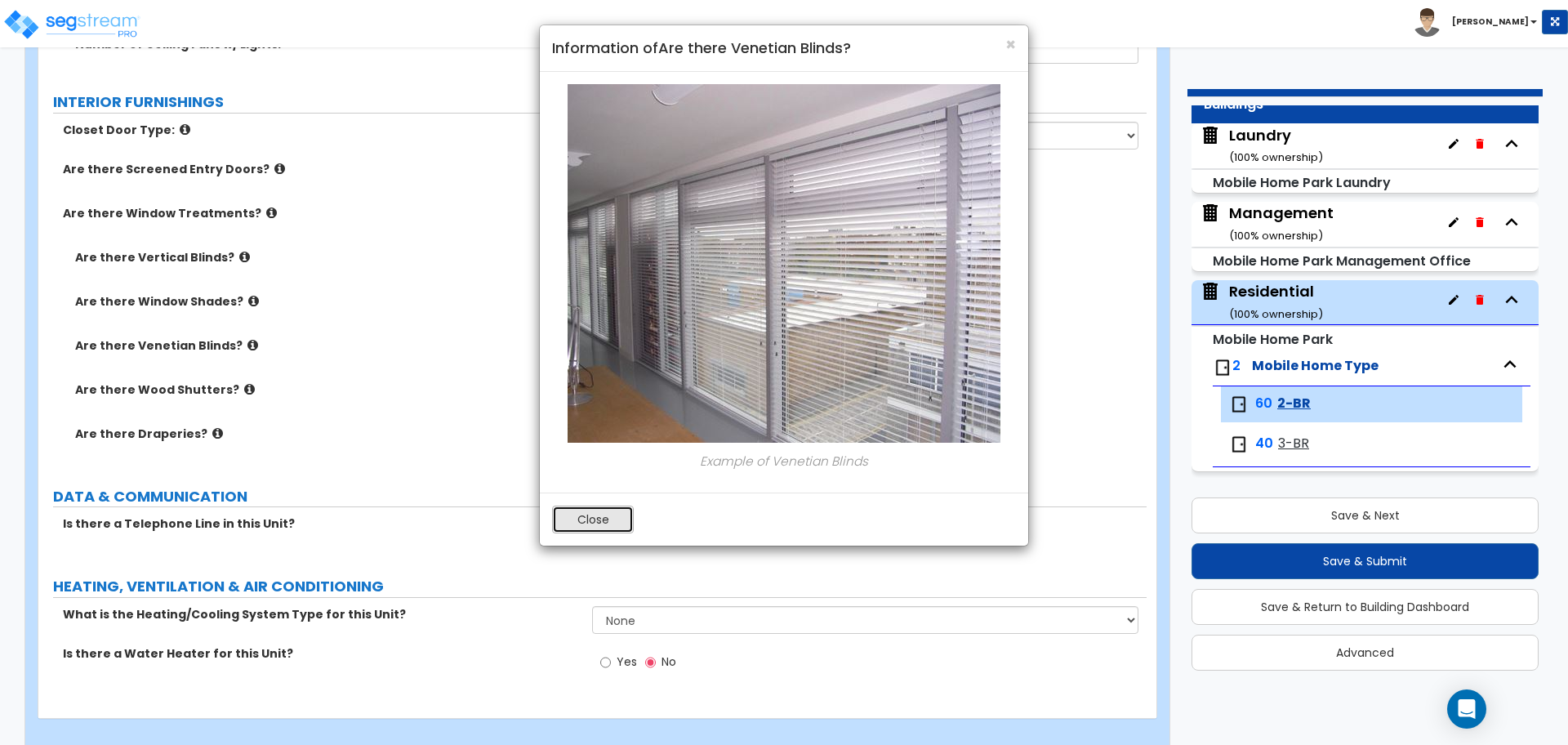
click at [582, 510] on button "Close" at bounding box center [593, 520] width 82 height 28
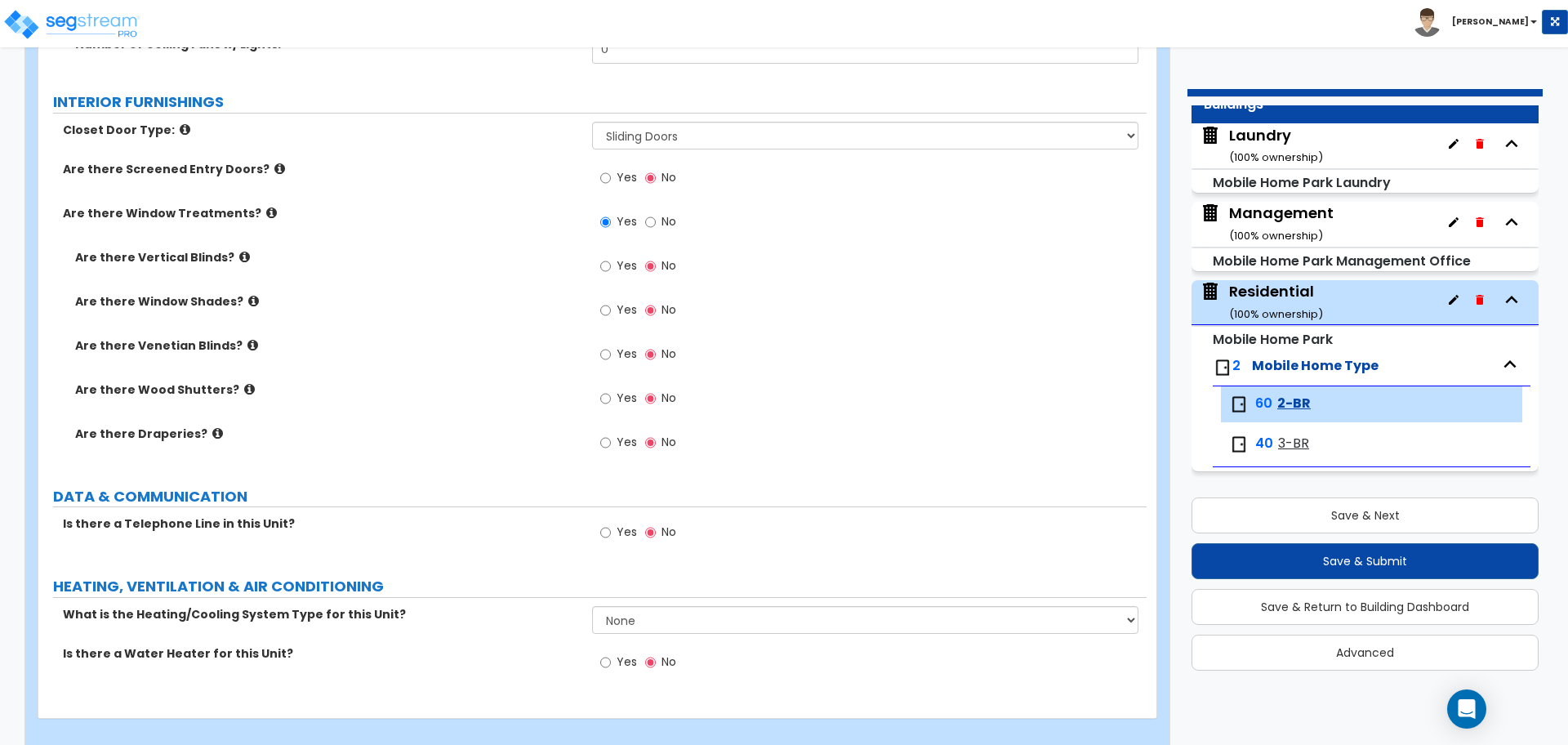
click at [244, 383] on icon at bounding box center [249, 389] width 11 height 12
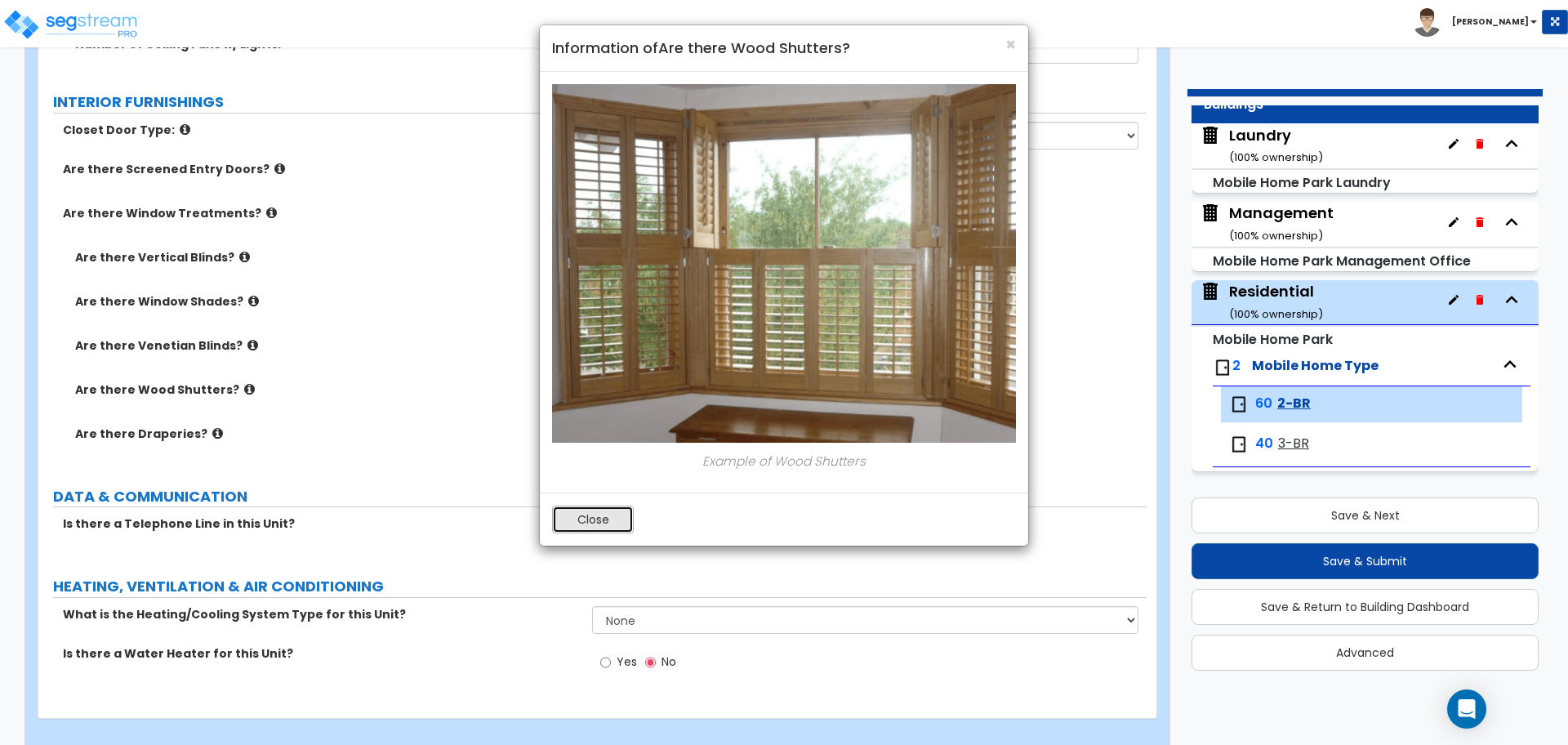
click at [580, 521] on button "Close" at bounding box center [593, 520] width 82 height 28
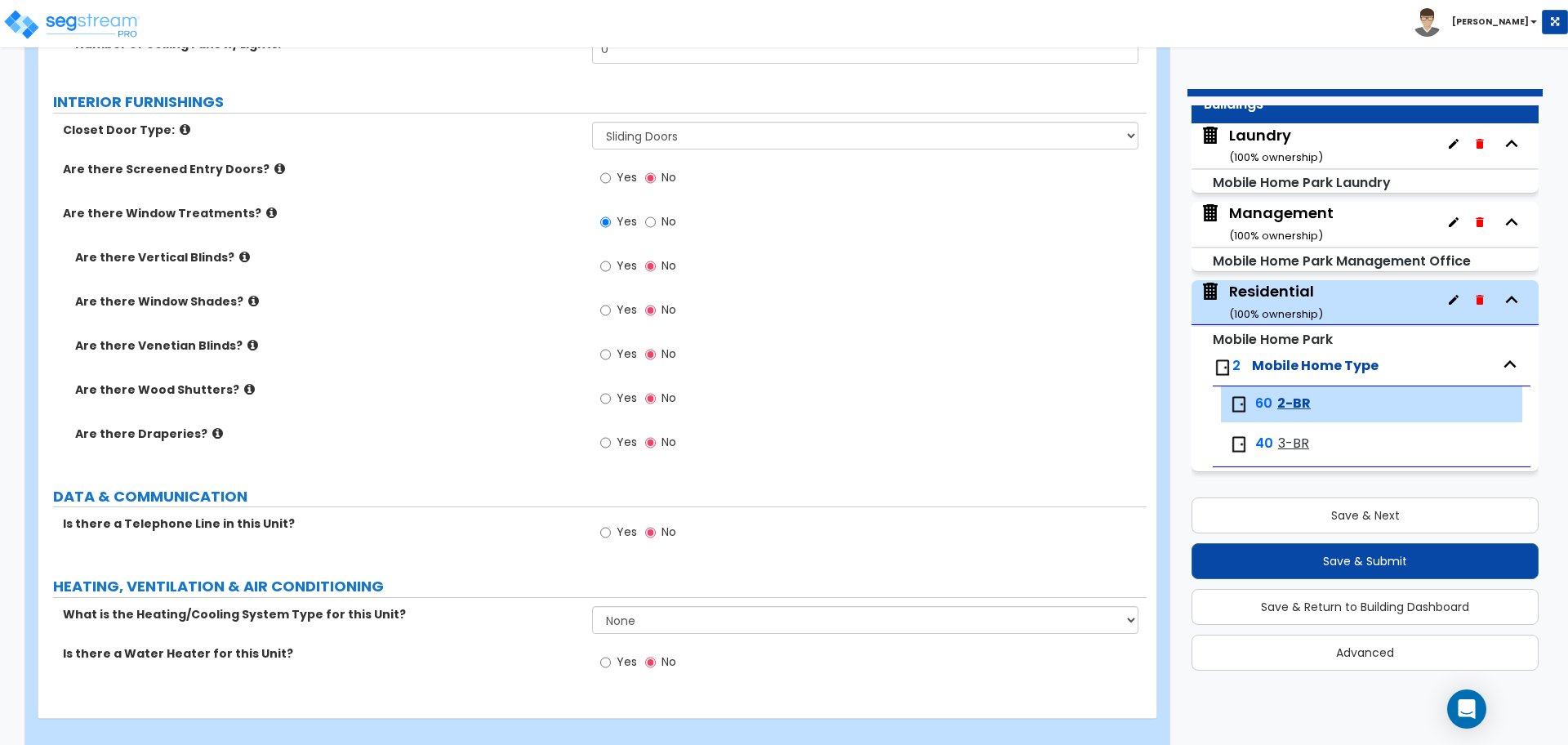
click at [210, 425] on label "Are there Draperies?" at bounding box center [327, 433] width 505 height 17
click at [212, 427] on icon at bounding box center [217, 433] width 11 height 12
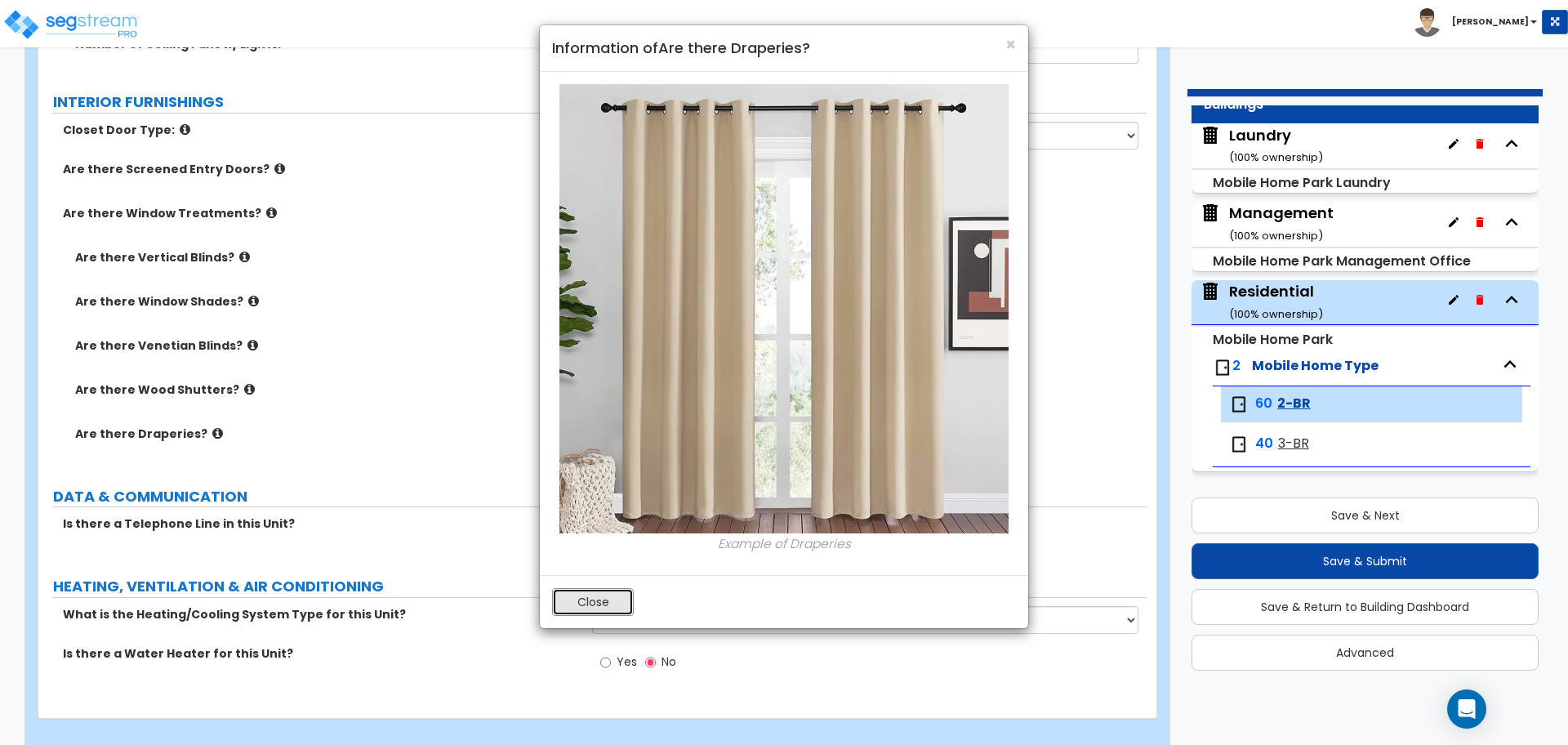
drag, startPoint x: 586, startPoint y: 598, endPoint x: 586, endPoint y: 584, distance: 14.0
click at [585, 598] on button "Close" at bounding box center [593, 602] width 82 height 28
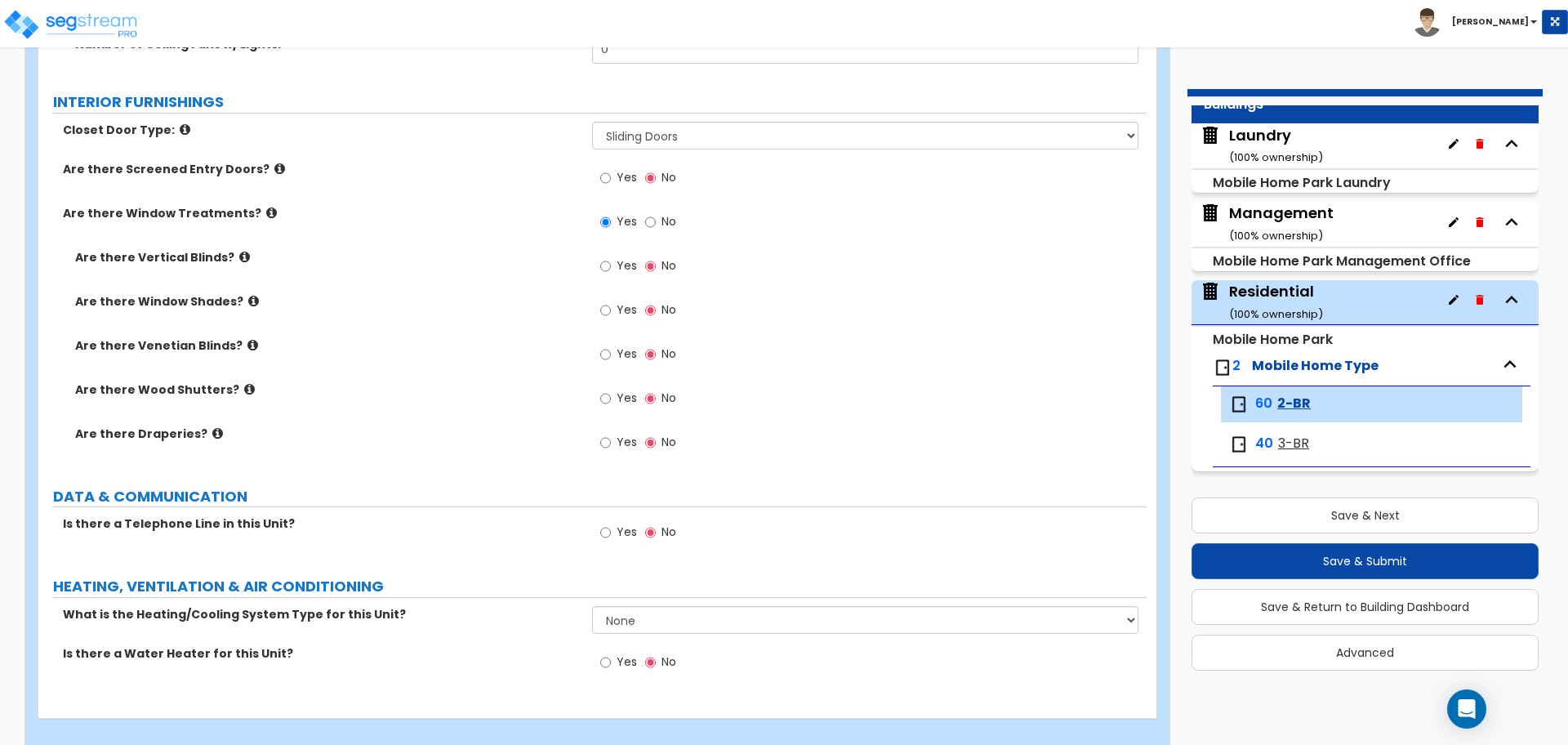
click at [621, 272] on label "Yes" at bounding box center [618, 268] width 36 height 28
click at [611, 272] on input "Yes" at bounding box center [605, 266] width 11 height 18
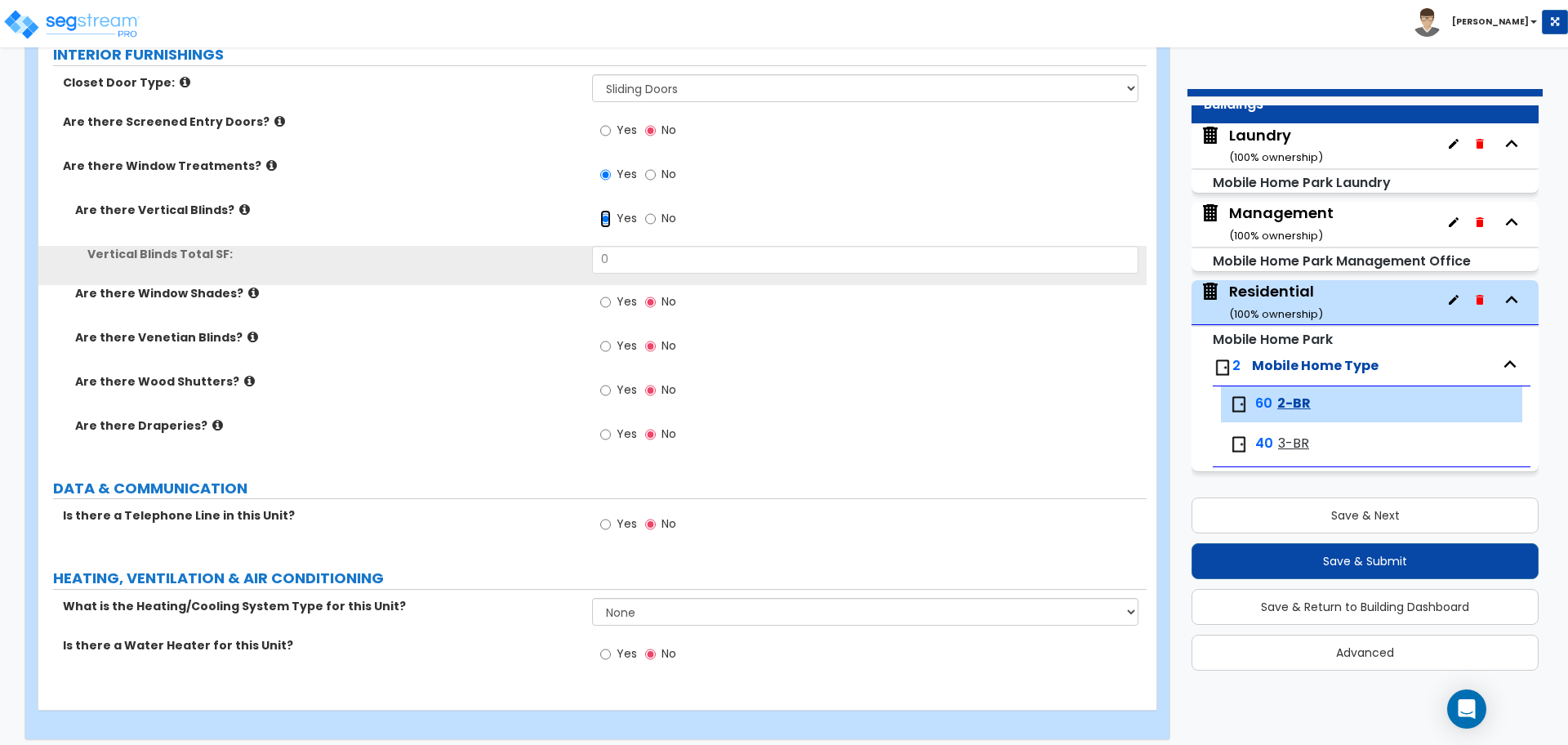
scroll to position [2343, 0]
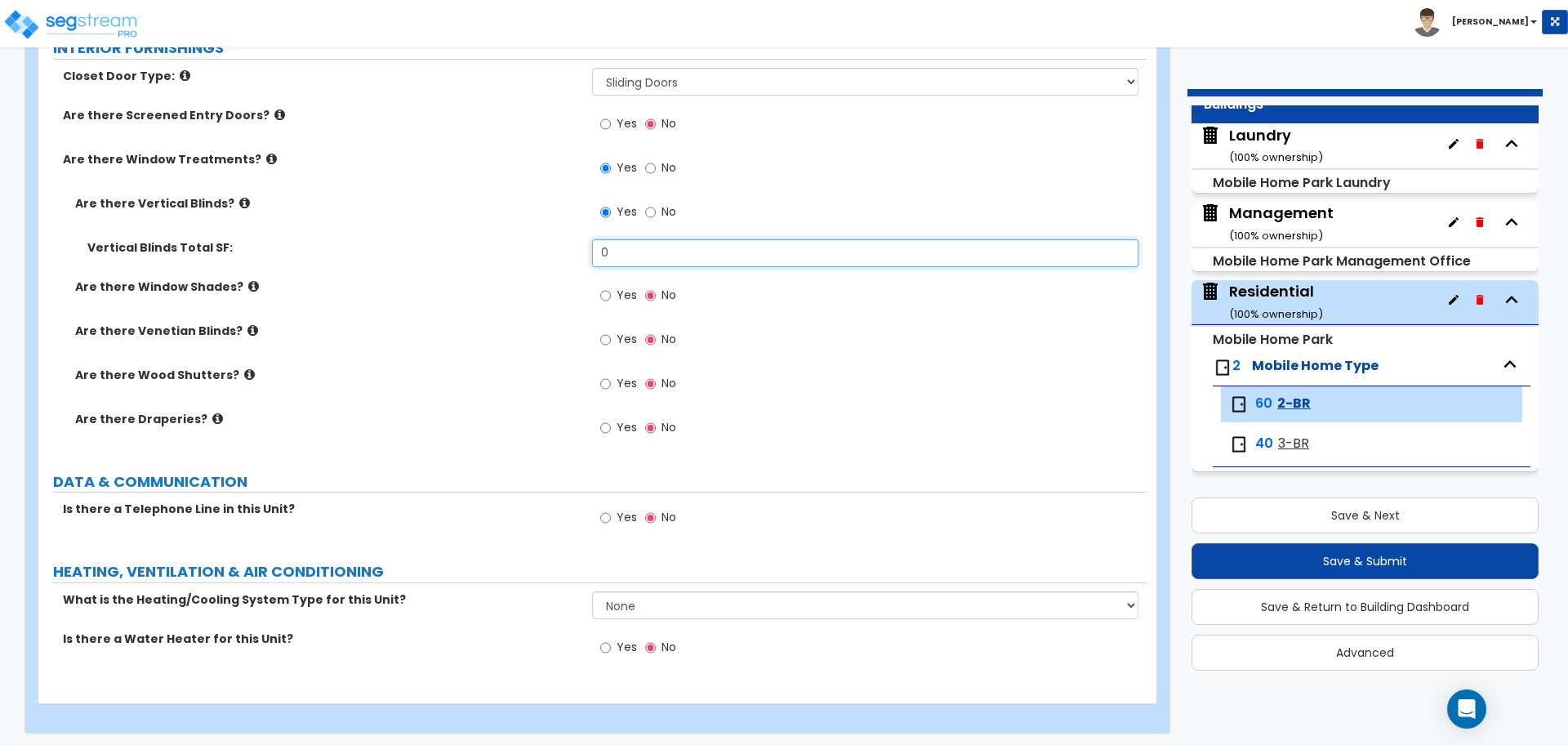
drag, startPoint x: 632, startPoint y: 253, endPoint x: 540, endPoint y: 249, distance: 92.1
click at [541, 249] on div "Vertical Blinds Total SF: 0" at bounding box center [592, 259] width 1108 height 39
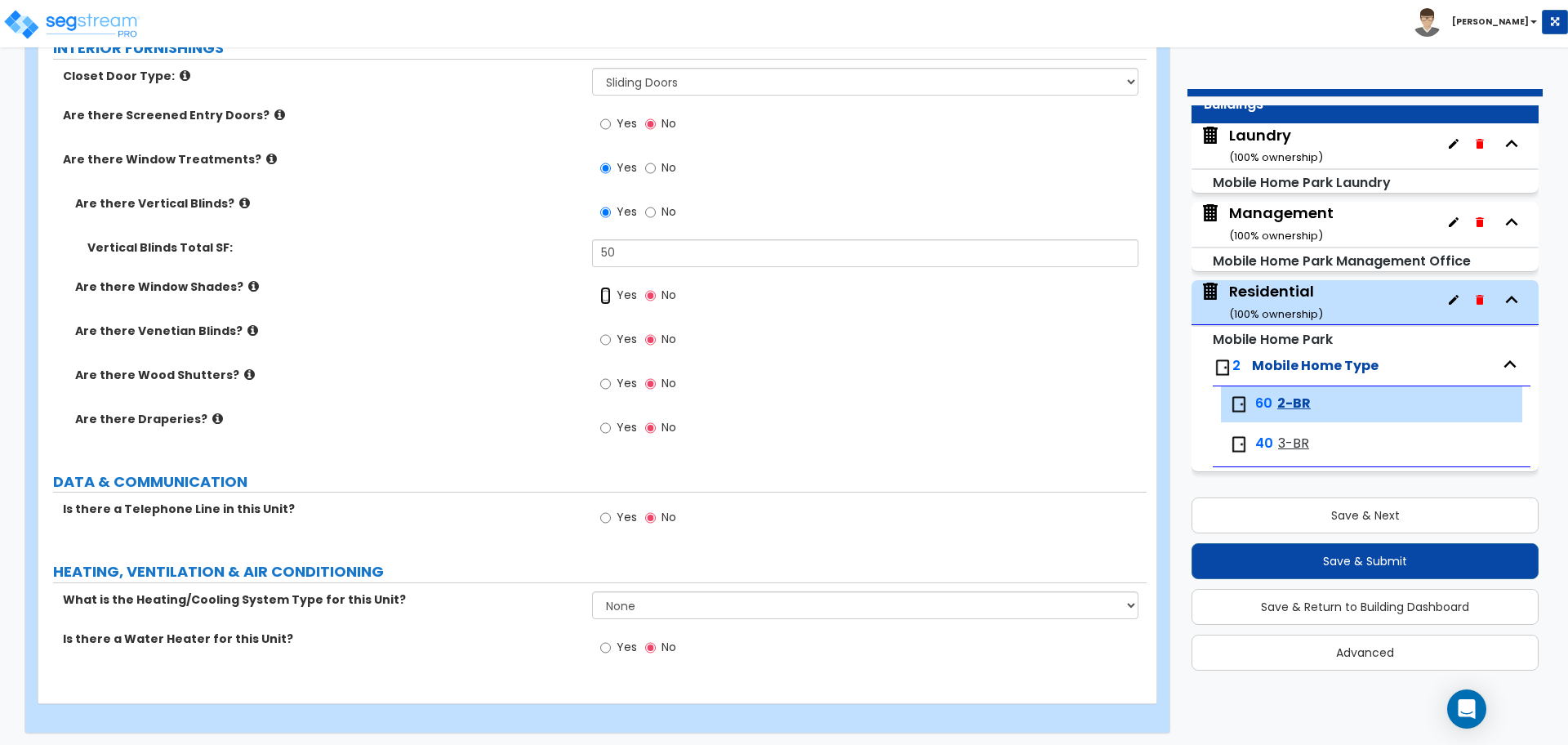
click at [607, 294] on input "Yes" at bounding box center [605, 296] width 11 height 18
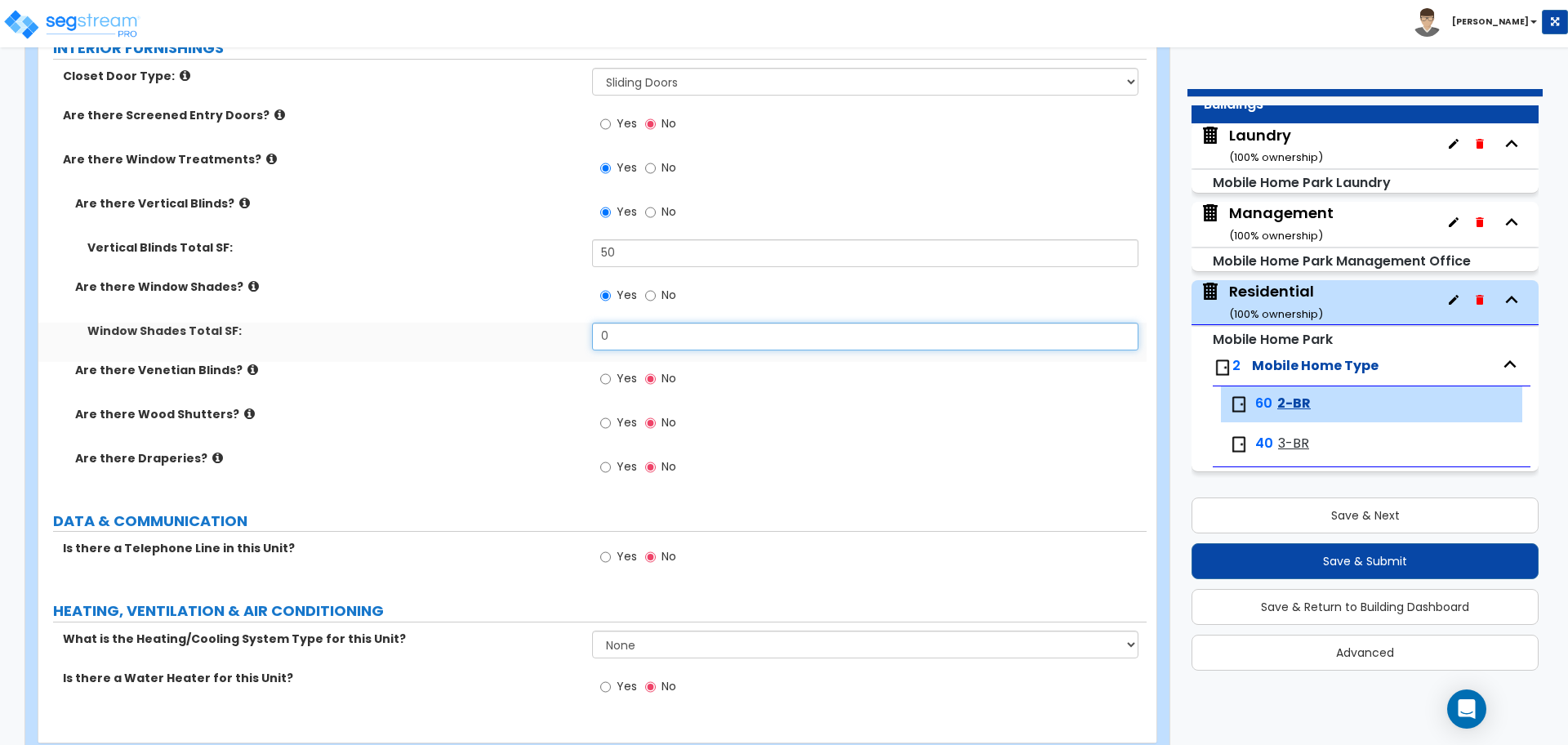
drag, startPoint x: 632, startPoint y: 332, endPoint x: 574, endPoint y: 331, distance: 58.0
click at [574, 331] on div "Window Shades Total SF: 0" at bounding box center [592, 341] width 1108 height 39
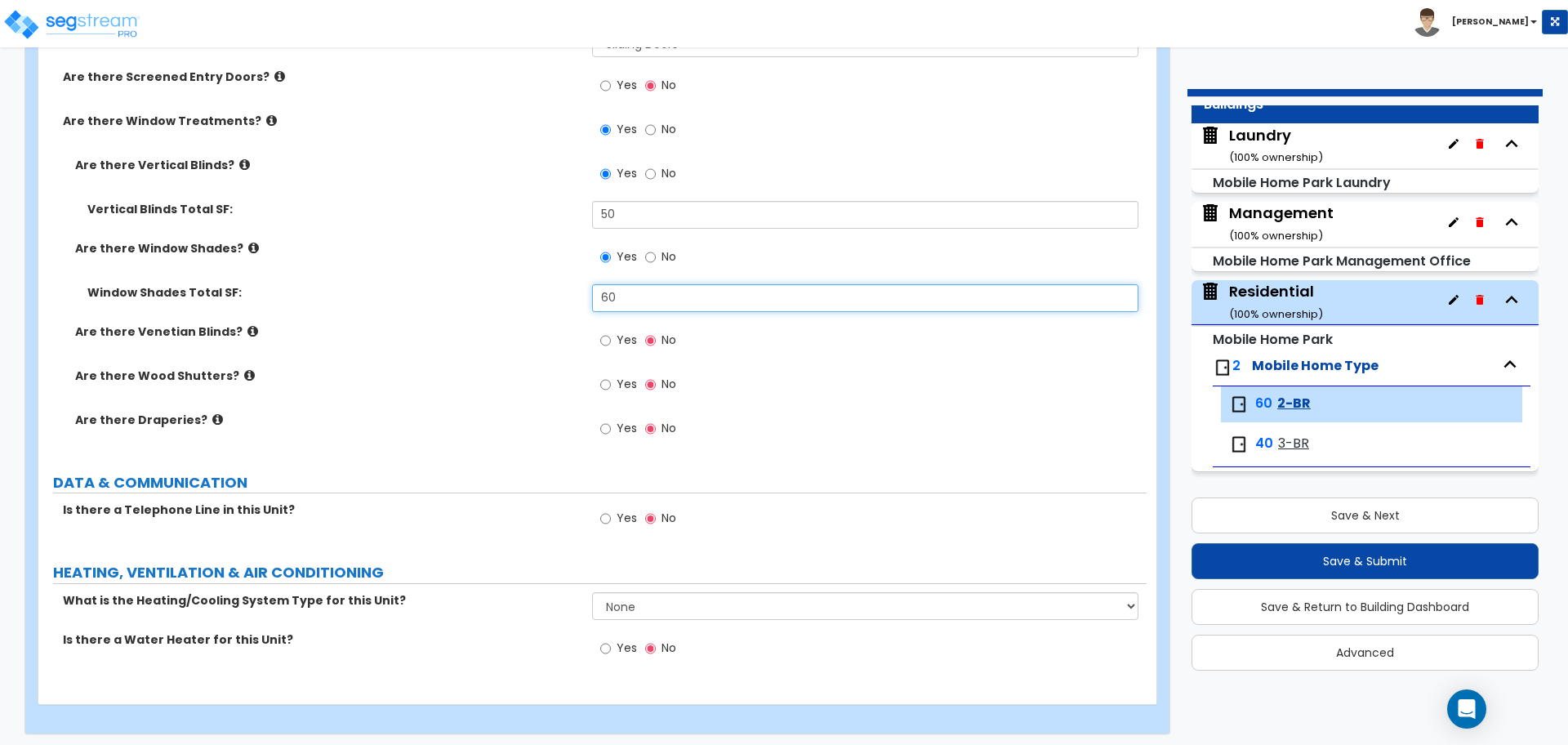
scroll to position [2382, 0]
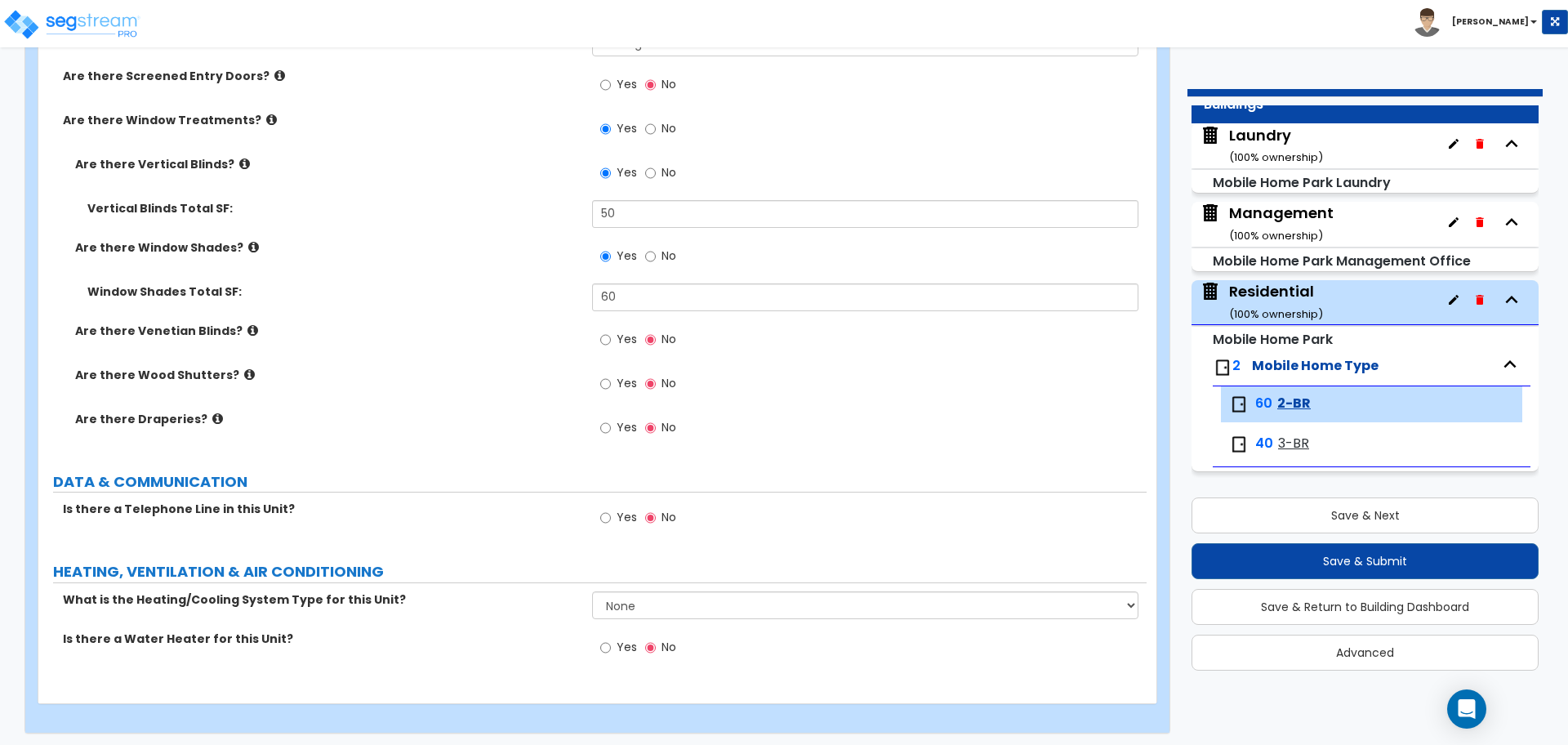
click at [617, 422] on label "Yes" at bounding box center [618, 430] width 36 height 28
click at [611, 422] on input "Yes" at bounding box center [605, 428] width 11 height 18
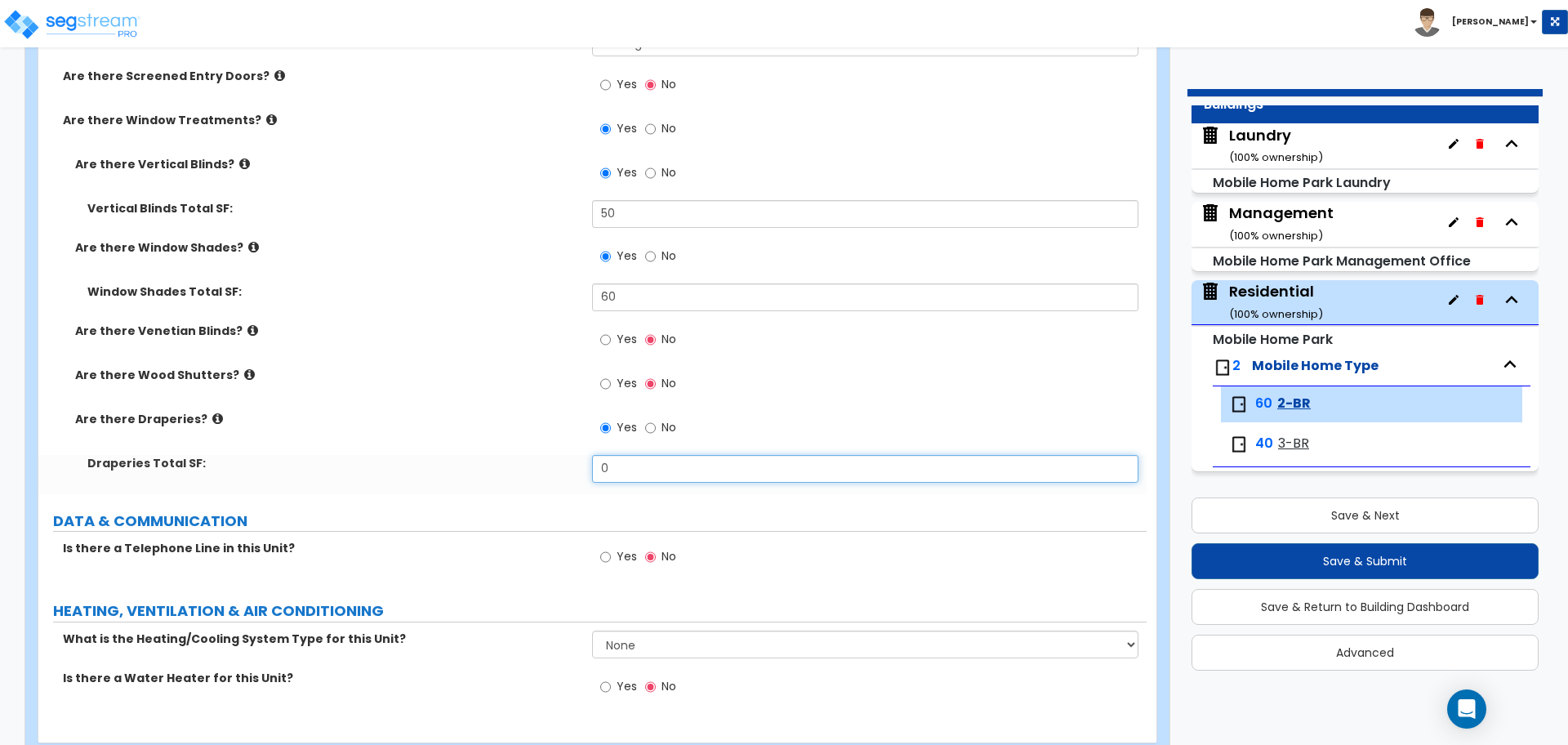
drag, startPoint x: 627, startPoint y: 471, endPoint x: 586, endPoint y: 461, distance: 42.2
click at [586, 461] on div "Draperies Total SF: 0" at bounding box center [592, 474] width 1108 height 39
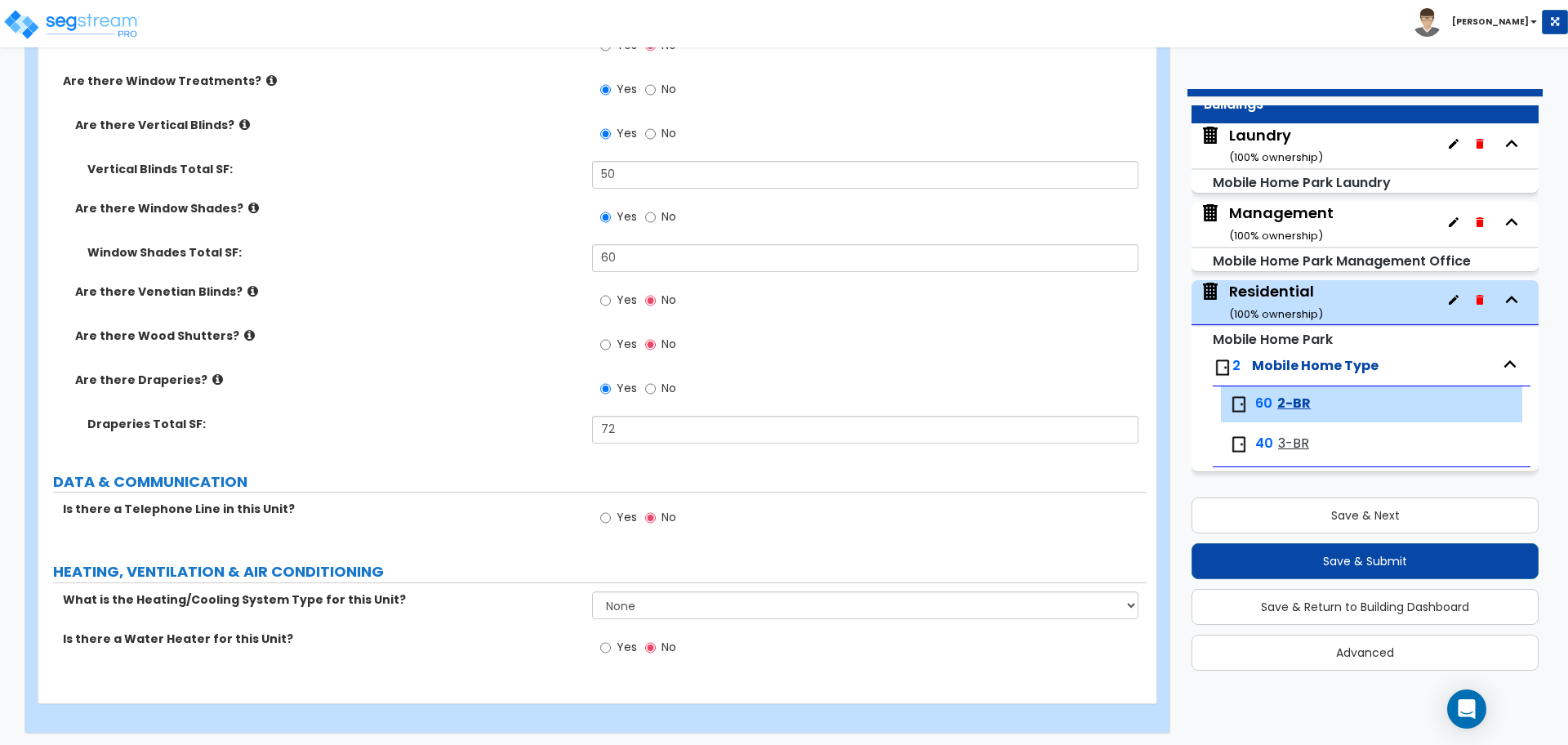
click at [622, 340] on span "Yes" at bounding box center [627, 344] width 21 height 17
click at [611, 340] on input "Yes" at bounding box center [605, 345] width 11 height 18
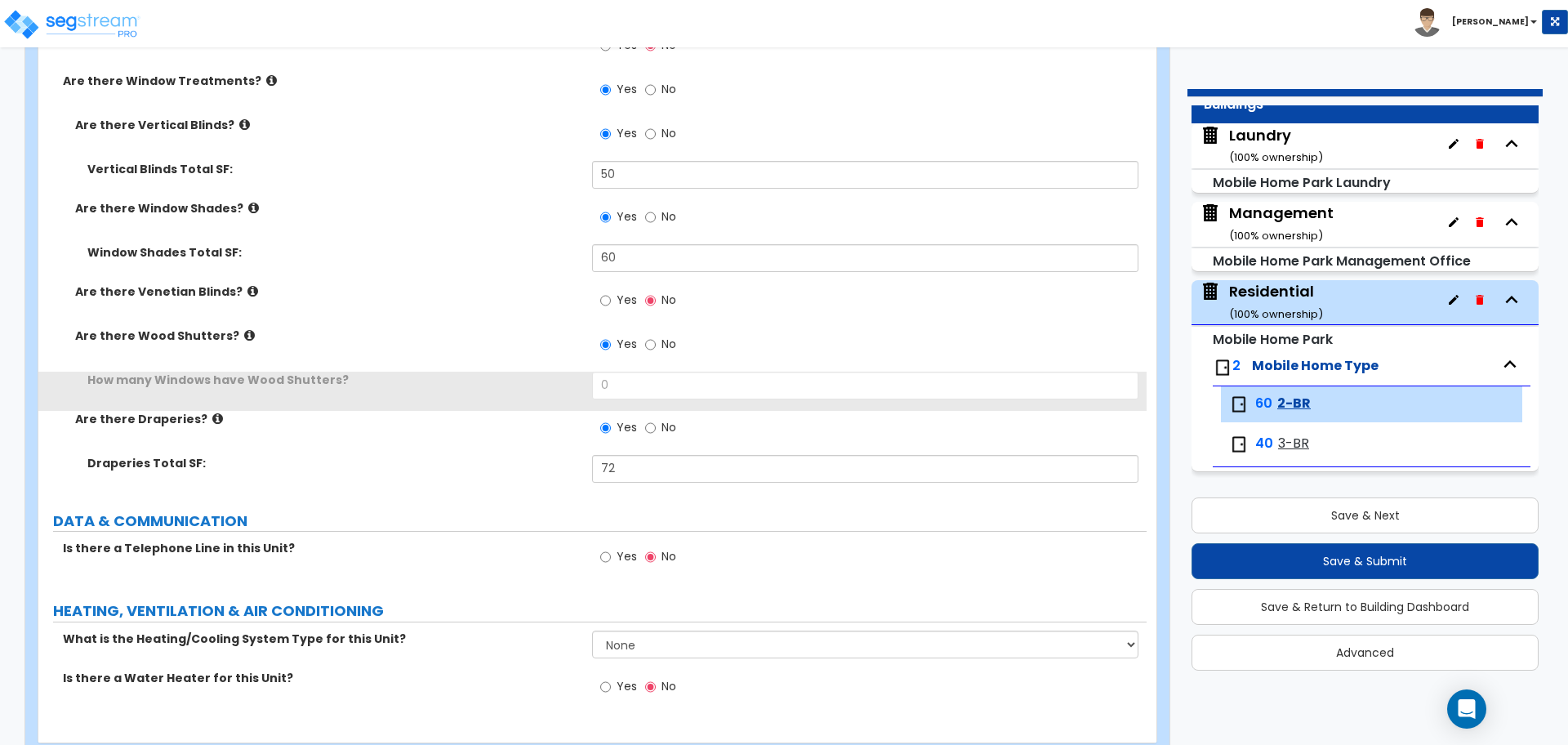
click at [621, 304] on label "Yes" at bounding box center [618, 302] width 36 height 28
click at [611, 304] on input "Yes" at bounding box center [605, 301] width 11 height 18
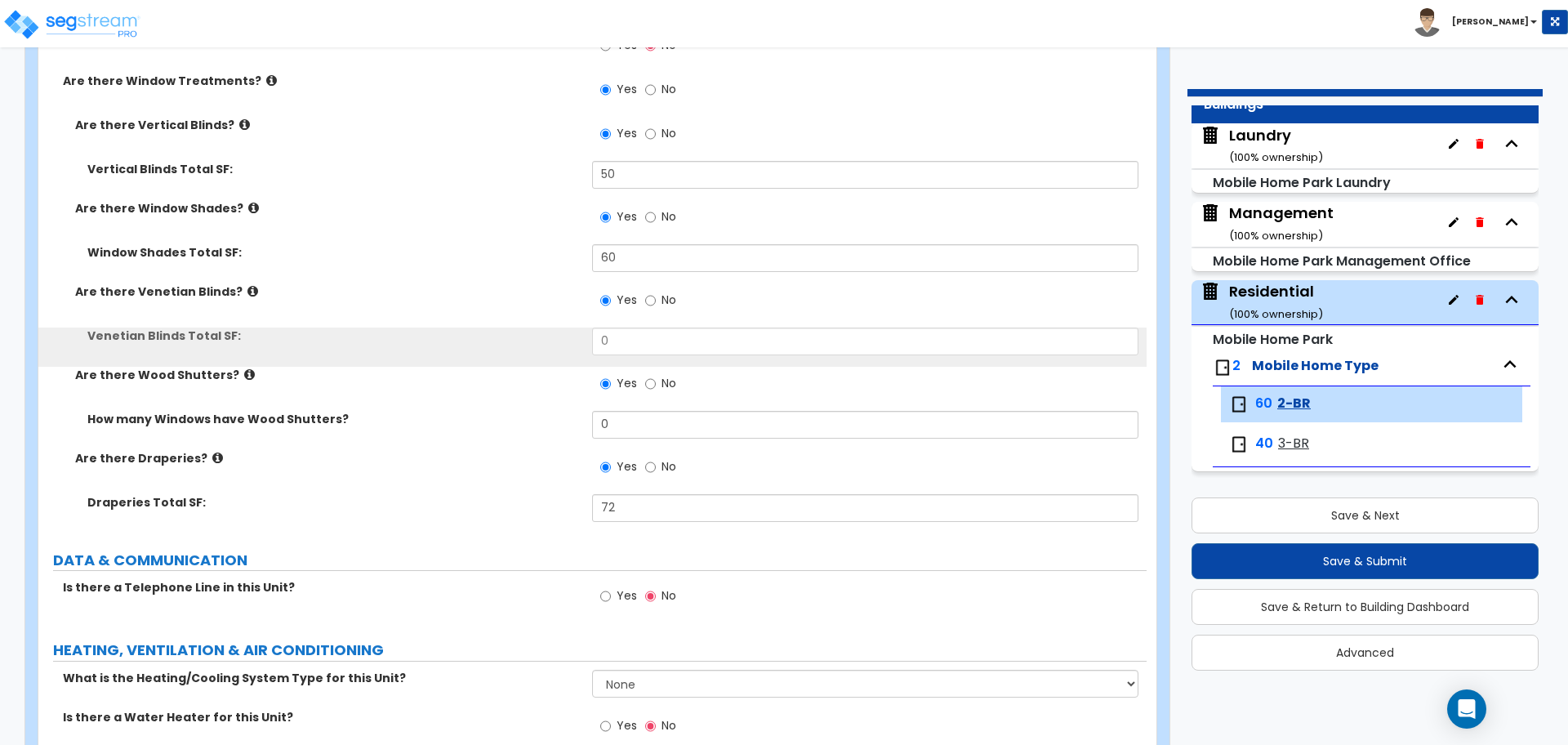
click at [661, 302] on span "No" at bounding box center [669, 300] width 15 height 17
click at [656, 302] on input "No" at bounding box center [651, 301] width 11 height 18
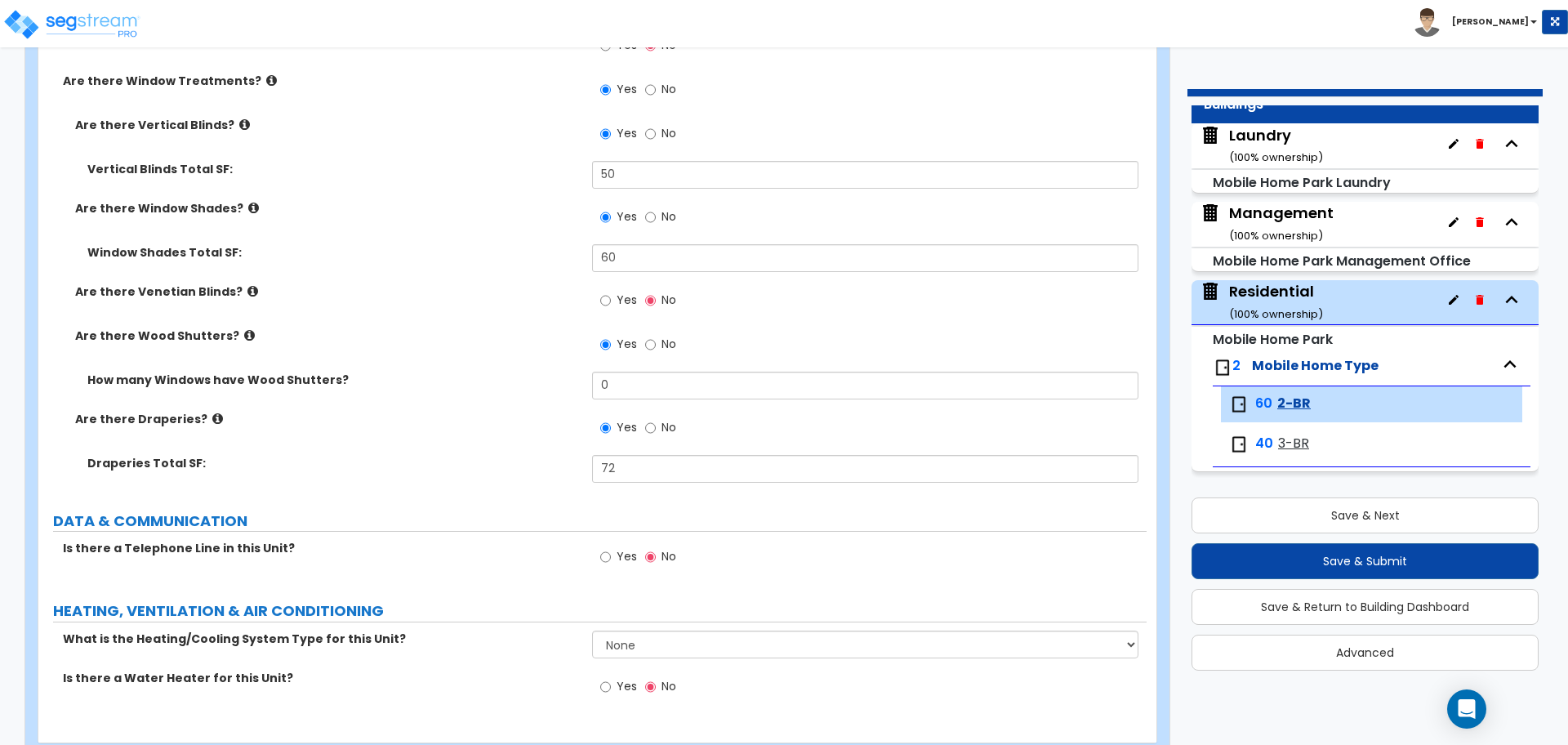
click at [660, 332] on label "No" at bounding box center [661, 346] width 31 height 28
click at [656, 336] on input "No" at bounding box center [651, 345] width 11 height 18
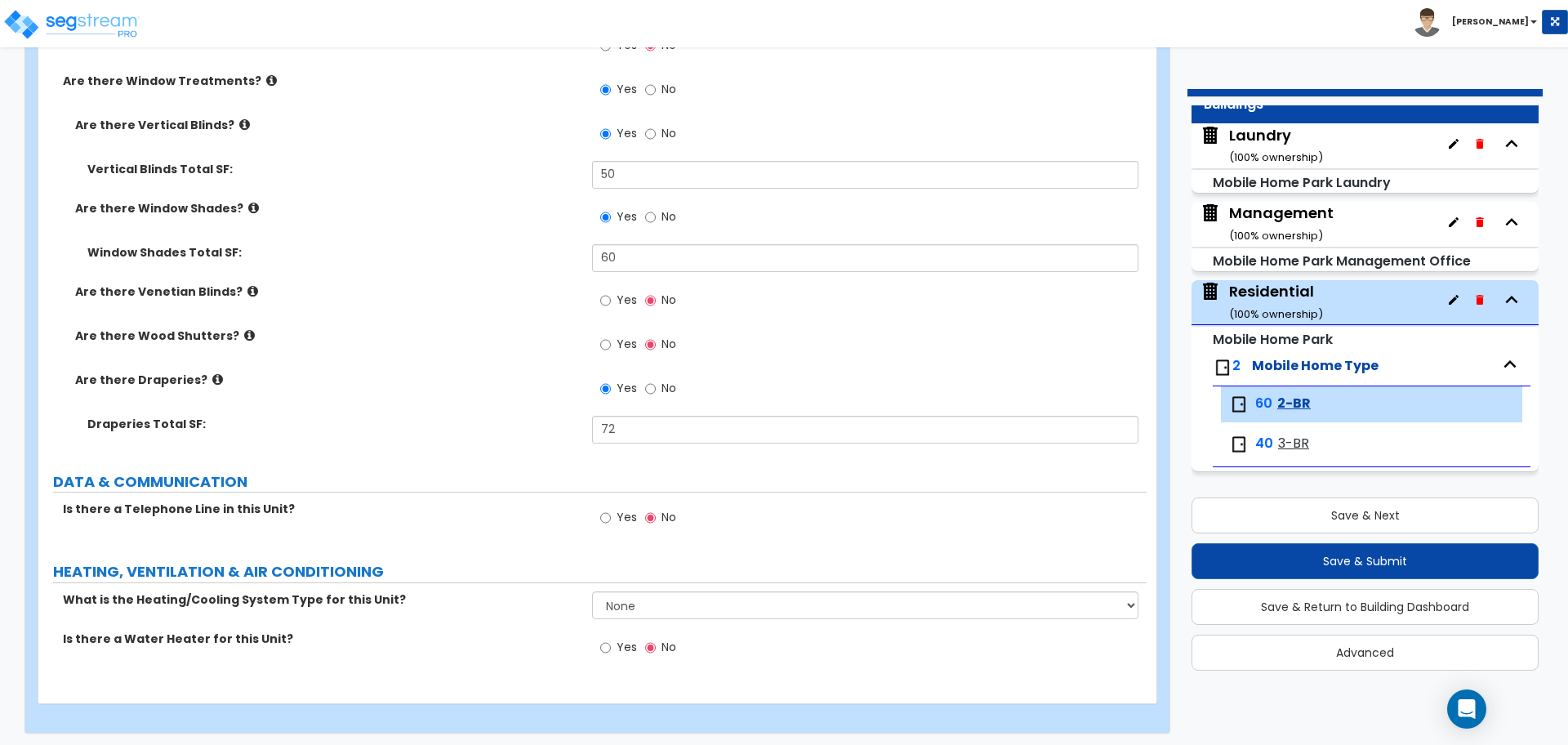
click at [611, 512] on label "Yes" at bounding box center [618, 520] width 36 height 28
click at [611, 512] on input "Yes" at bounding box center [605, 518] width 11 height 18
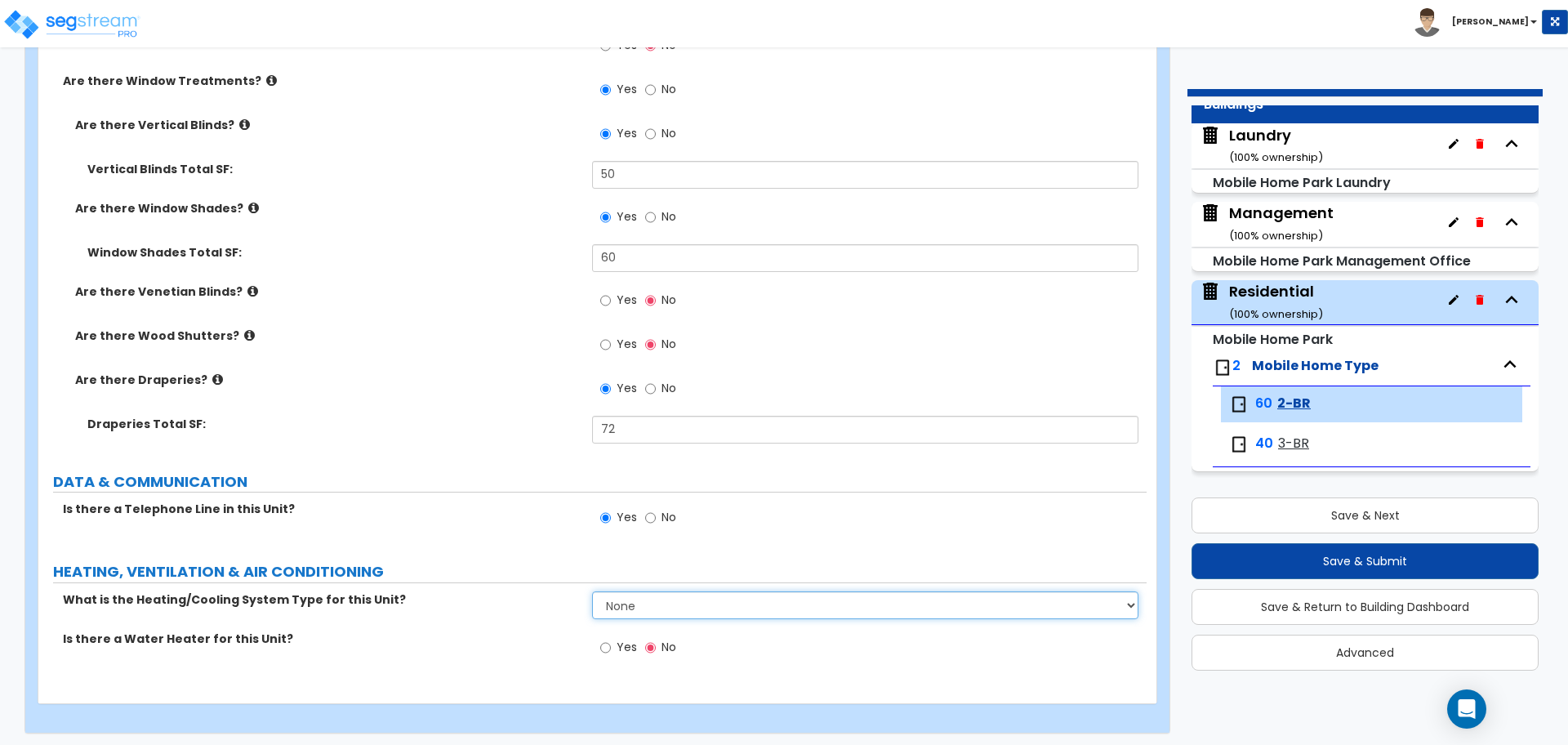
click at [670, 613] on select "None Heat Only Centralized Heating & Cooling Thru Wall Air Conditioners Mini Sp…" at bounding box center [865, 606] width 545 height 28
click at [593, 592] on select "None Heat Only Centralized Heating & Cooling Thru Wall Air Conditioners Mini Sp…" at bounding box center [865, 606] width 545 height 28
click at [661, 601] on select "None Heat Only Centralized Heating & Cooling Thru Wall Air Conditioners Mini Sp…" at bounding box center [865, 606] width 545 height 28
click at [593, 592] on select "None Heat Only Centralized Heating & Cooling Thru Wall Air Conditioners Mini Sp…" at bounding box center [865, 606] width 545 height 28
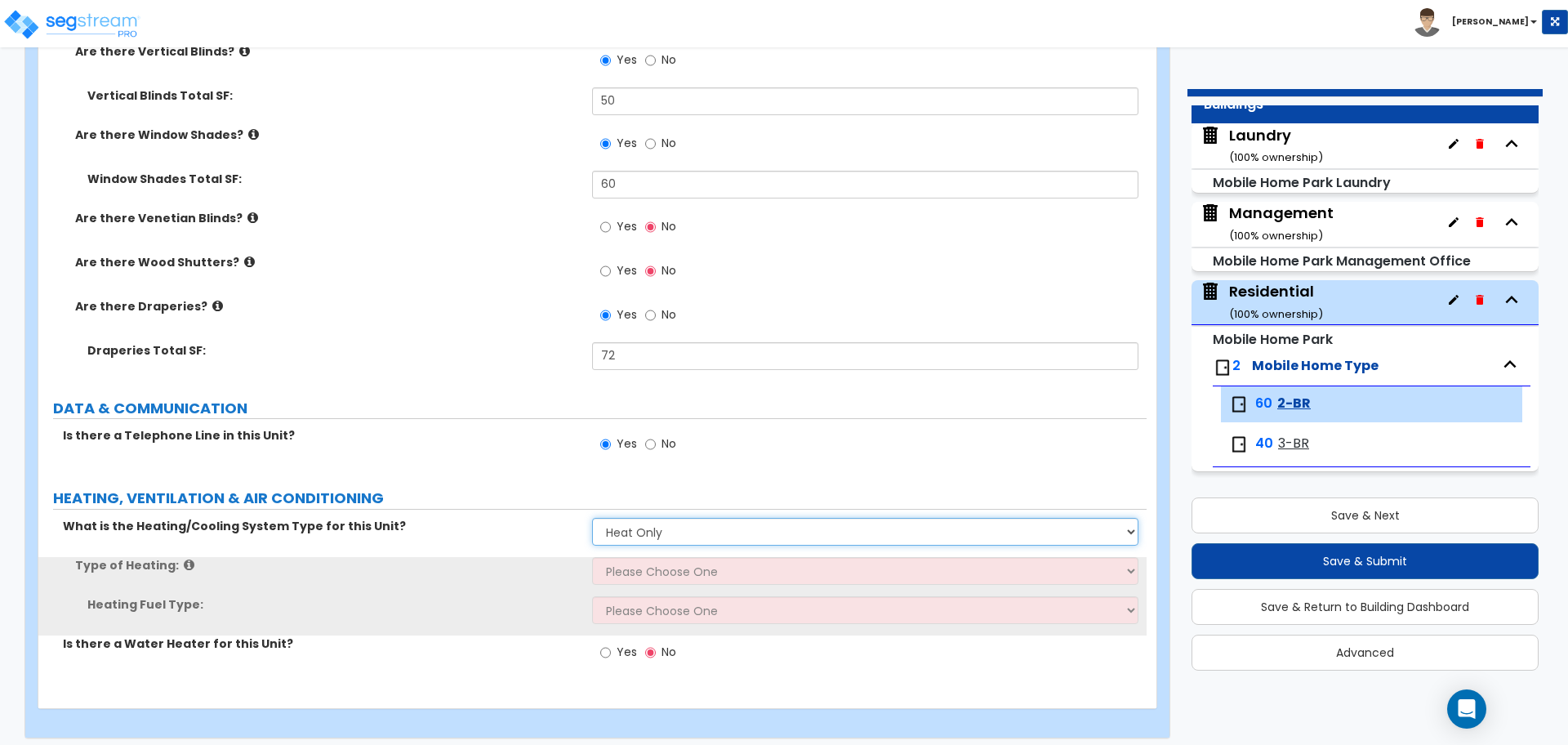
scroll to position [2499, 0]
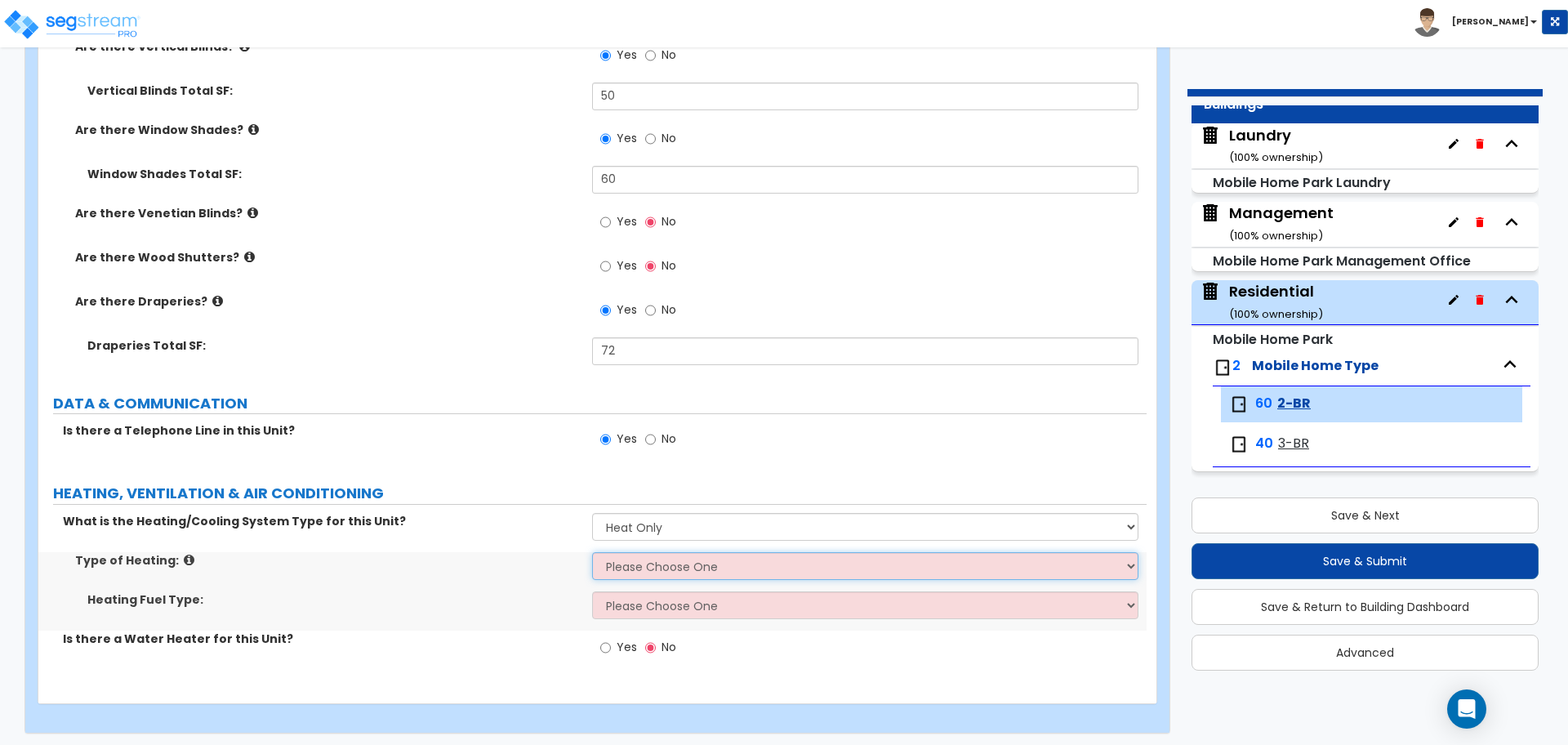
click at [712, 573] on select "Please Choose One Wall Heater Electric Baseboard Heater Hydronic Heating Radian…" at bounding box center [865, 566] width 545 height 28
click at [593, 552] on select "Please Choose One Wall Heater Electric Baseboard Heater Hydronic Heating Radian…" at bounding box center [865, 566] width 545 height 28
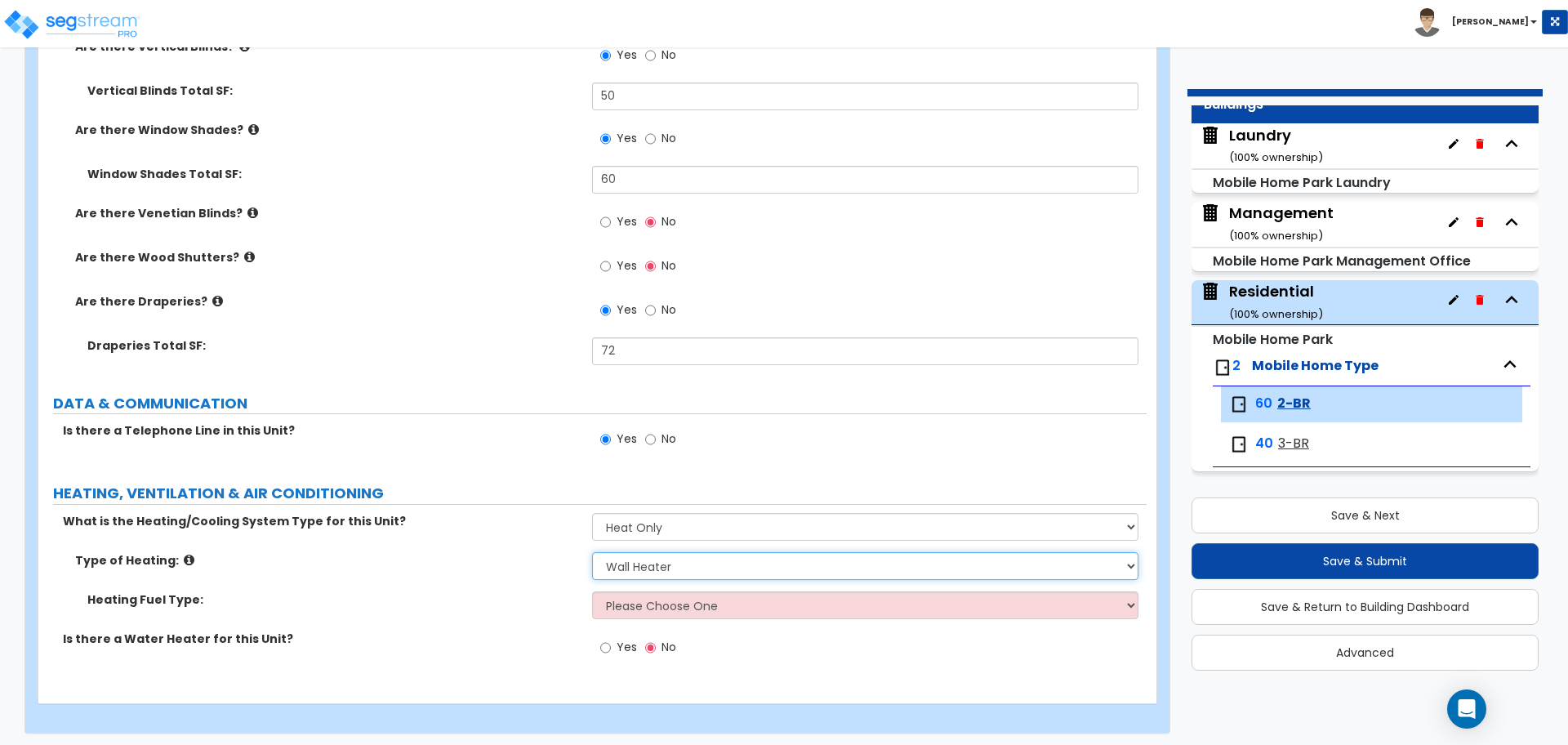
click at [694, 568] on select "Please Choose One Wall Heater Electric Baseboard Heater Hydronic Heating Radian…" at bounding box center [865, 566] width 545 height 28
click at [593, 552] on select "Please Choose One Wall Heater Electric Baseboard Heater Hydronic Heating Radian…" at bounding box center [865, 566] width 545 height 28
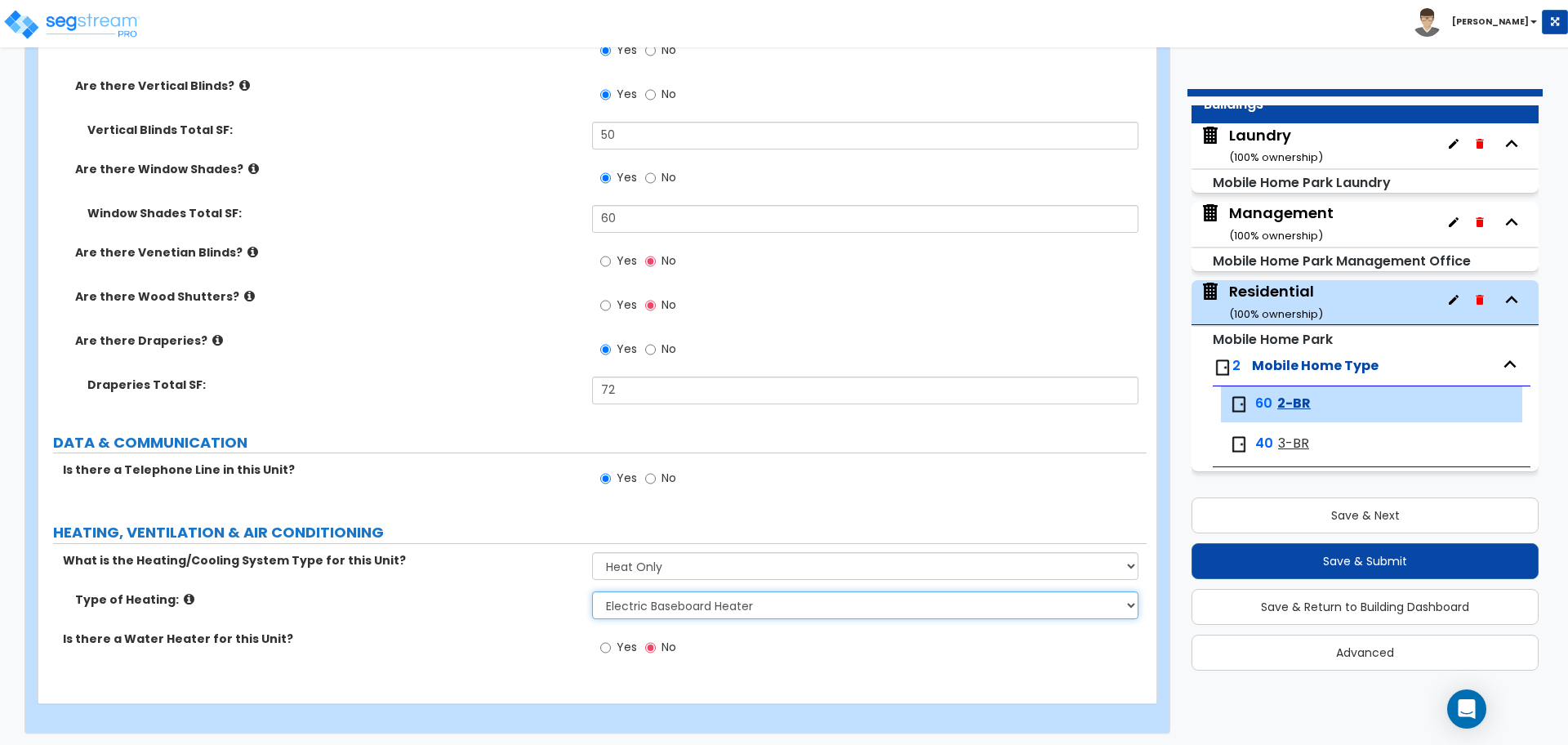
click at [699, 605] on select "Please Choose One Wall Heater Electric Baseboard Heater Hydronic Heating Radian…" at bounding box center [865, 606] width 545 height 28
click at [593, 592] on select "Please Choose One Wall Heater Electric Baseboard Heater Hydronic Heating Radian…" at bounding box center [865, 606] width 545 height 28
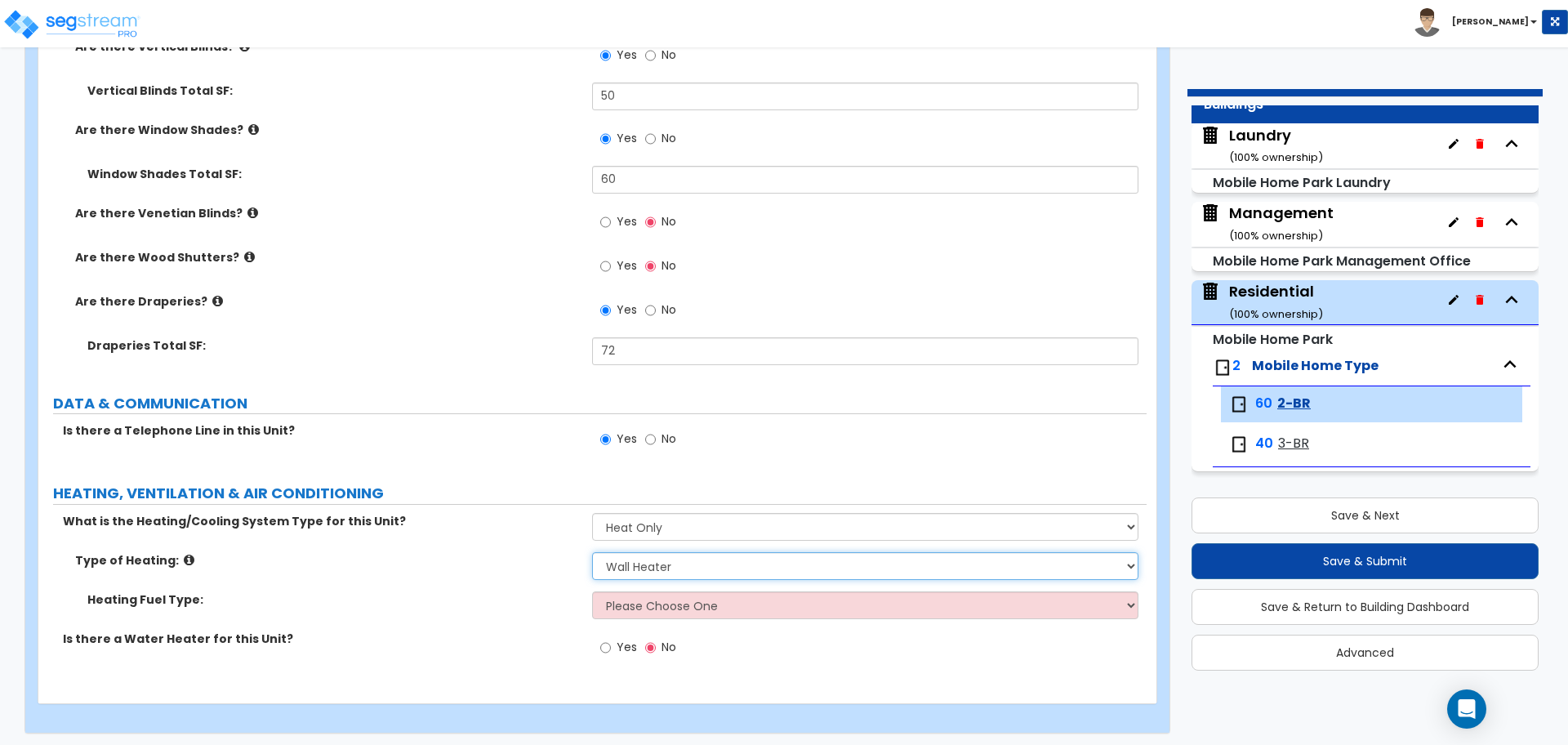
click at [756, 569] on select "Please Choose One Wall Heater Electric Baseboard Heater Hydronic Heating Radian…" at bounding box center [865, 566] width 545 height 28
click at [666, 580] on div "Type of Heating: Please Choose One Wall Heater Electric Baseboard Heater Hydron…" at bounding box center [592, 571] width 1108 height 39
click at [665, 572] on select "Please Choose One Wall Heater Electric Baseboard Heater Hydronic Heating Radian…" at bounding box center [865, 566] width 545 height 28
click at [699, 597] on select "Please Choose One Gas Electric" at bounding box center [865, 606] width 545 height 28
click at [593, 592] on select "Please Choose One Gas Electric" at bounding box center [865, 606] width 545 height 28
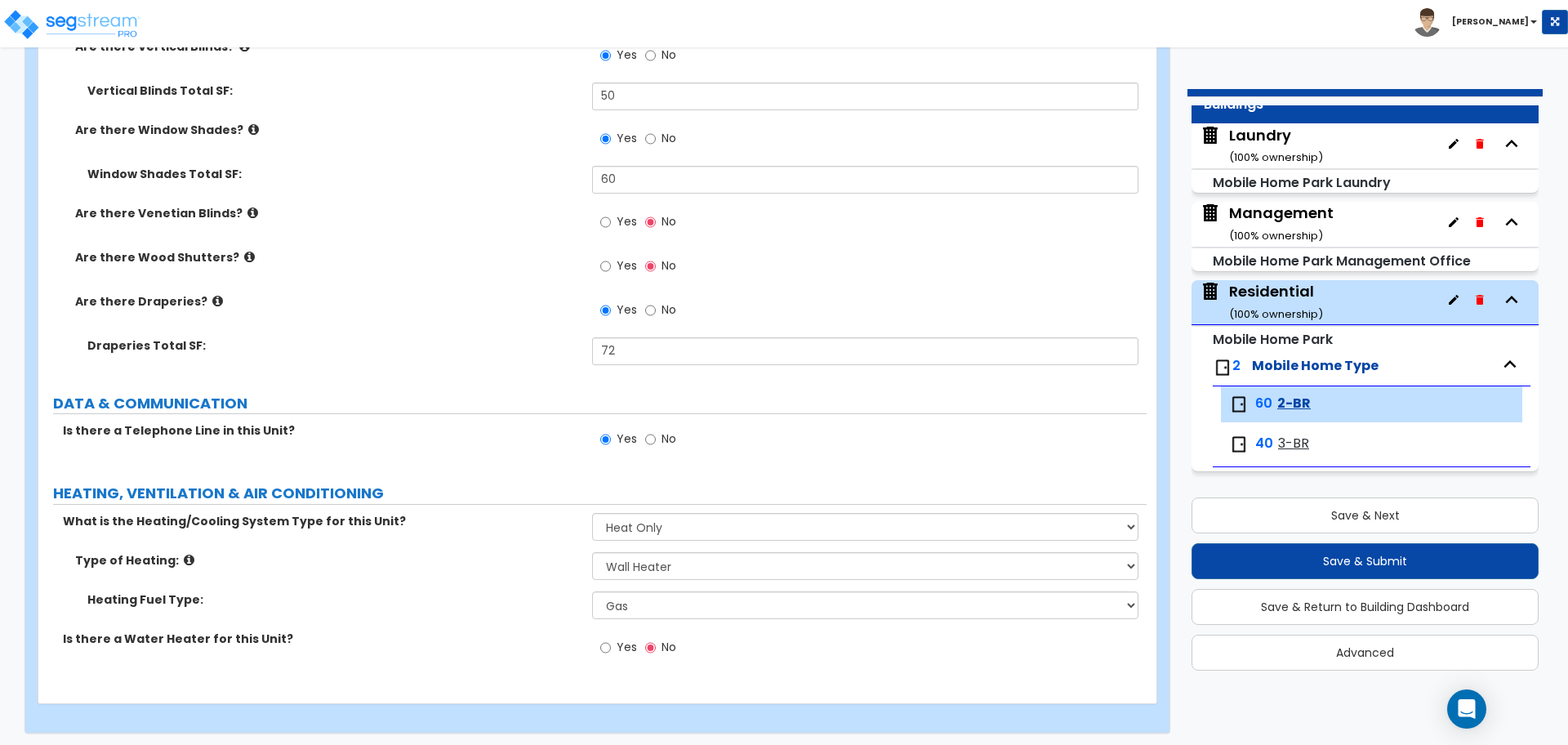
click at [623, 639] on span "Yes" at bounding box center [627, 647] width 21 height 17
click at [611, 639] on input "Yes" at bounding box center [605, 648] width 11 height 18
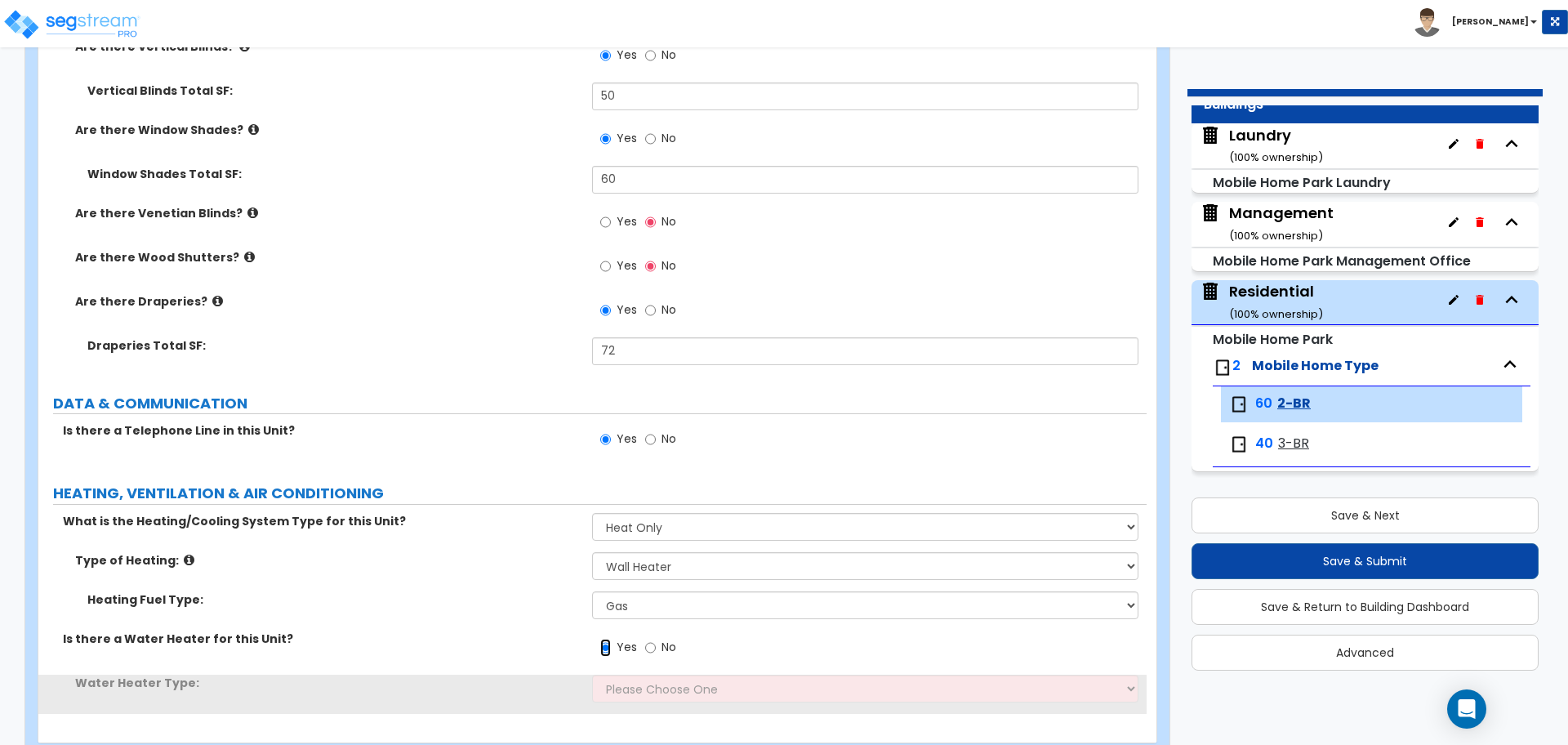
scroll to position [2538, 0]
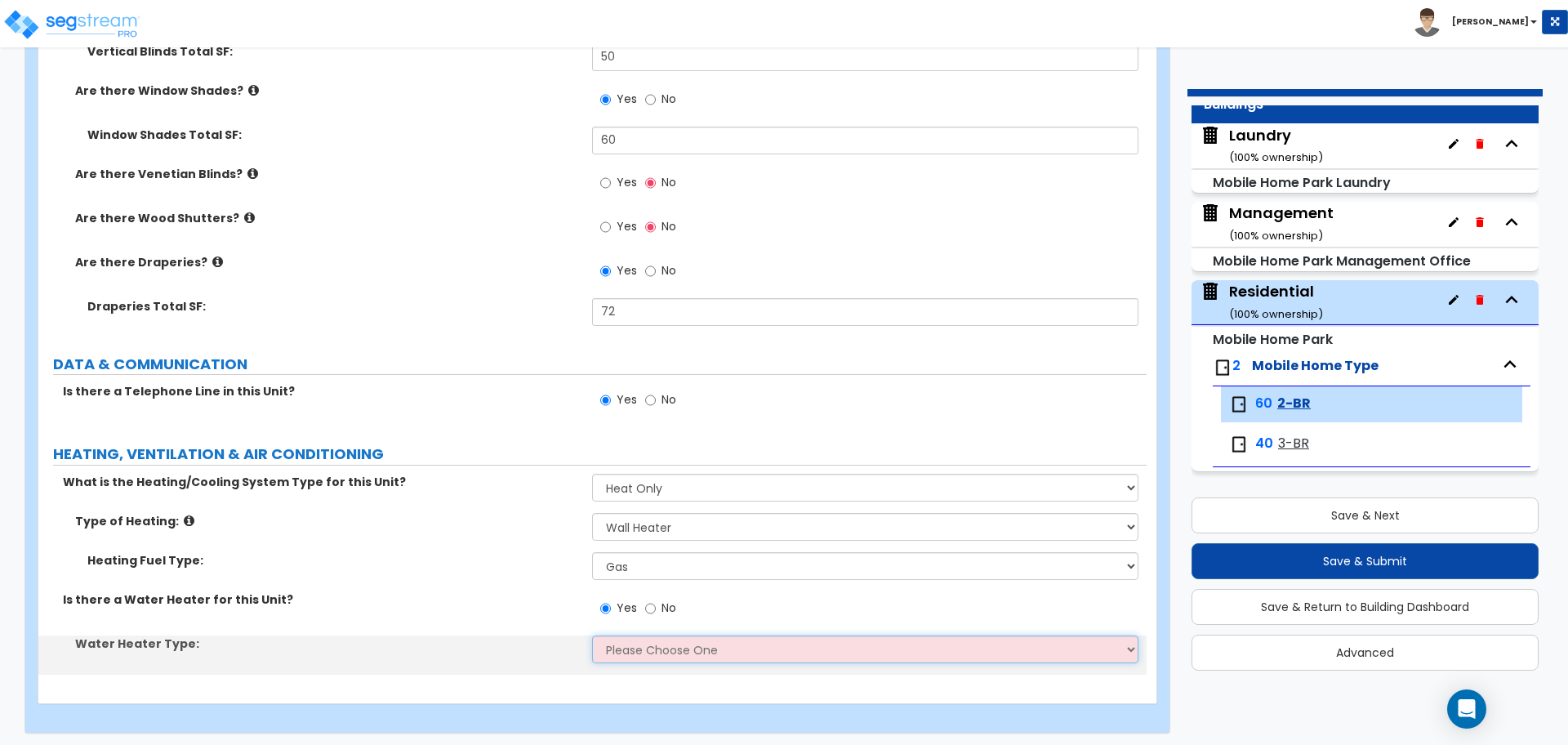
click at [669, 640] on select "Please Choose One Gas Electric" at bounding box center [865, 650] width 545 height 28
click at [593, 636] on select "Please Choose One Gas Electric" at bounding box center [865, 650] width 545 height 28
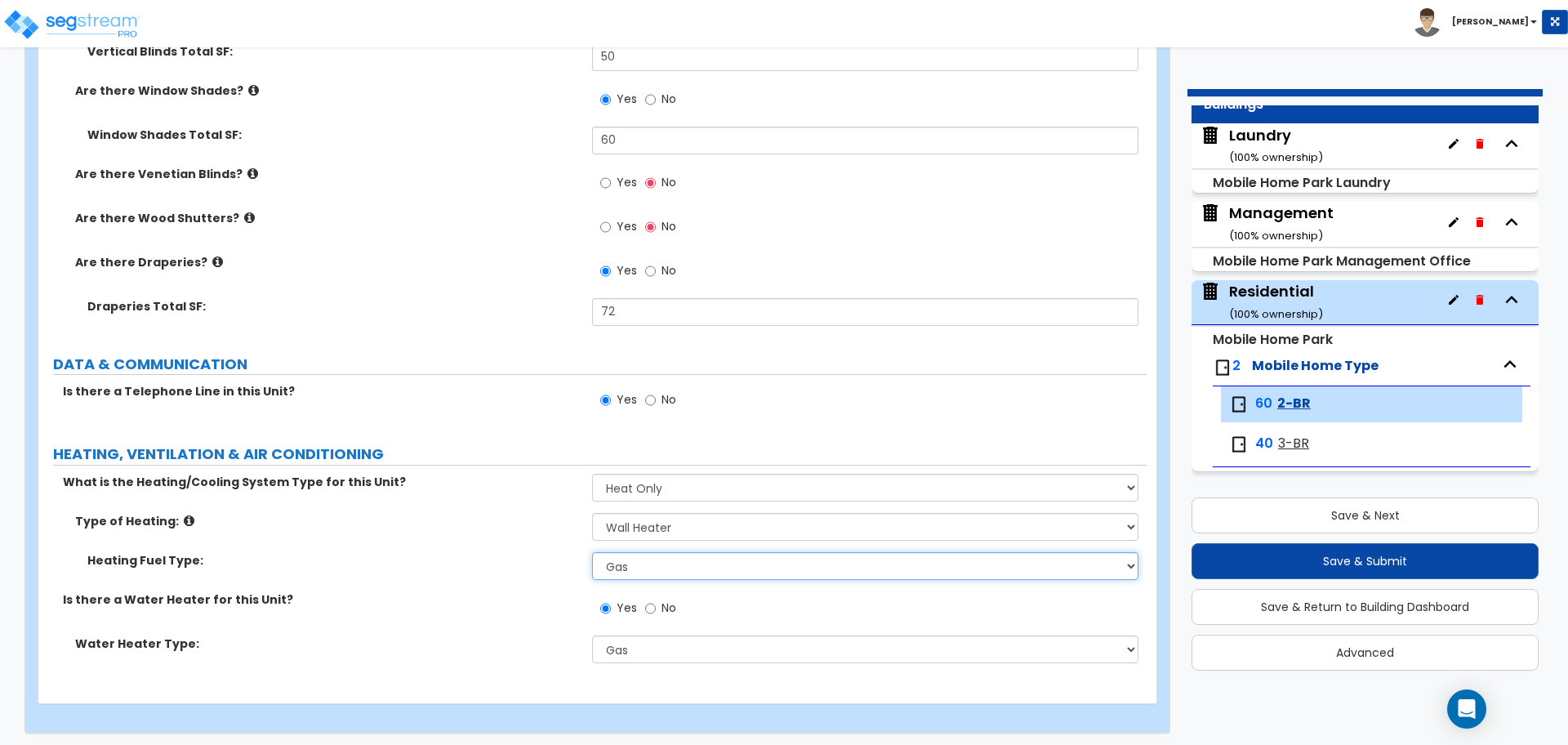
click at [681, 558] on select "Please Choose One Gas Electric" at bounding box center [865, 566] width 545 height 28
click at [593, 552] on select "Please Choose One Gas Electric" at bounding box center [865, 566] width 545 height 28
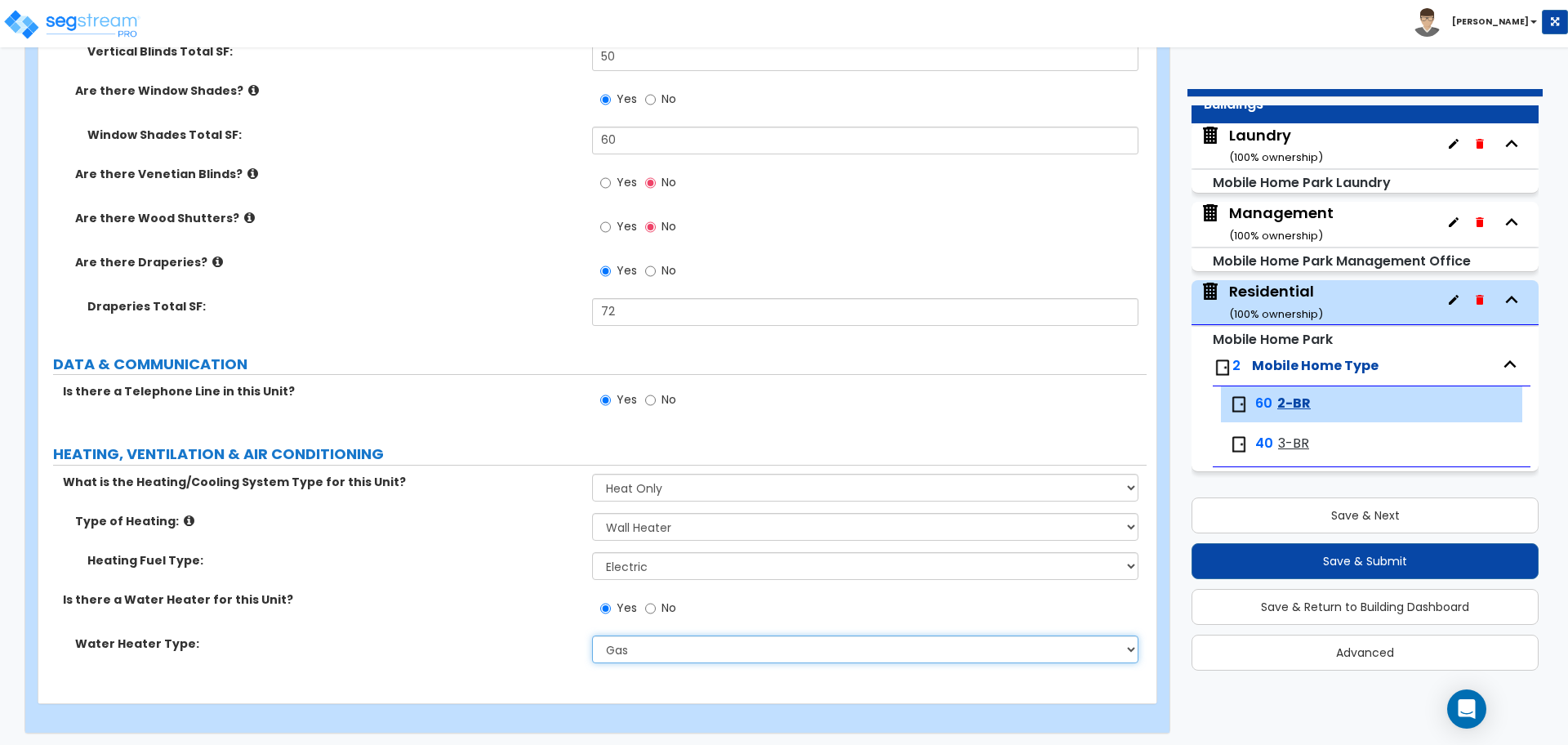
click at [676, 651] on select "Please Choose One Gas Electric" at bounding box center [865, 650] width 545 height 28
click at [593, 636] on select "Please Choose One Gas Electric" at bounding box center [865, 650] width 545 height 28
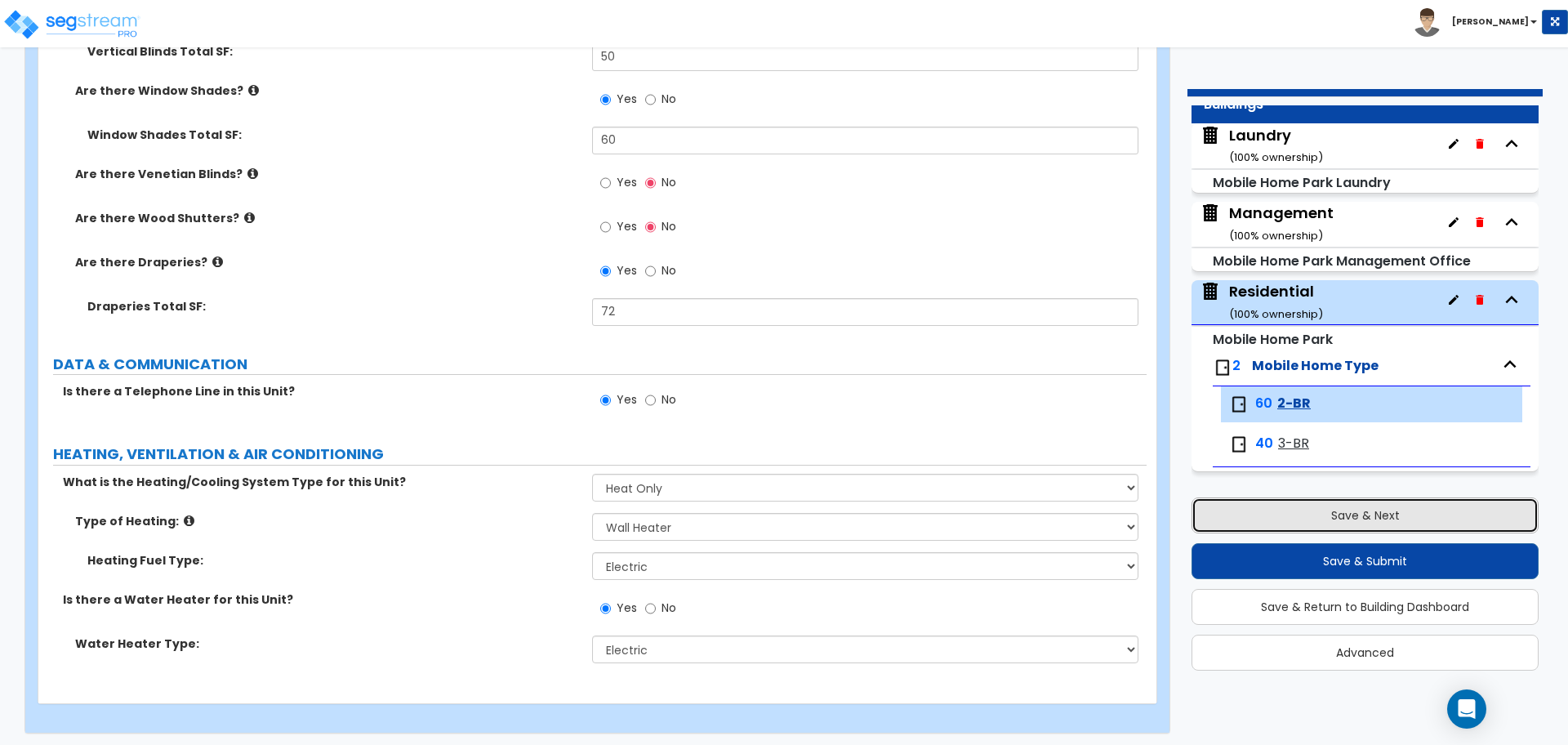
click at [1270, 510] on button "Save & Next" at bounding box center [1365, 515] width 347 height 36
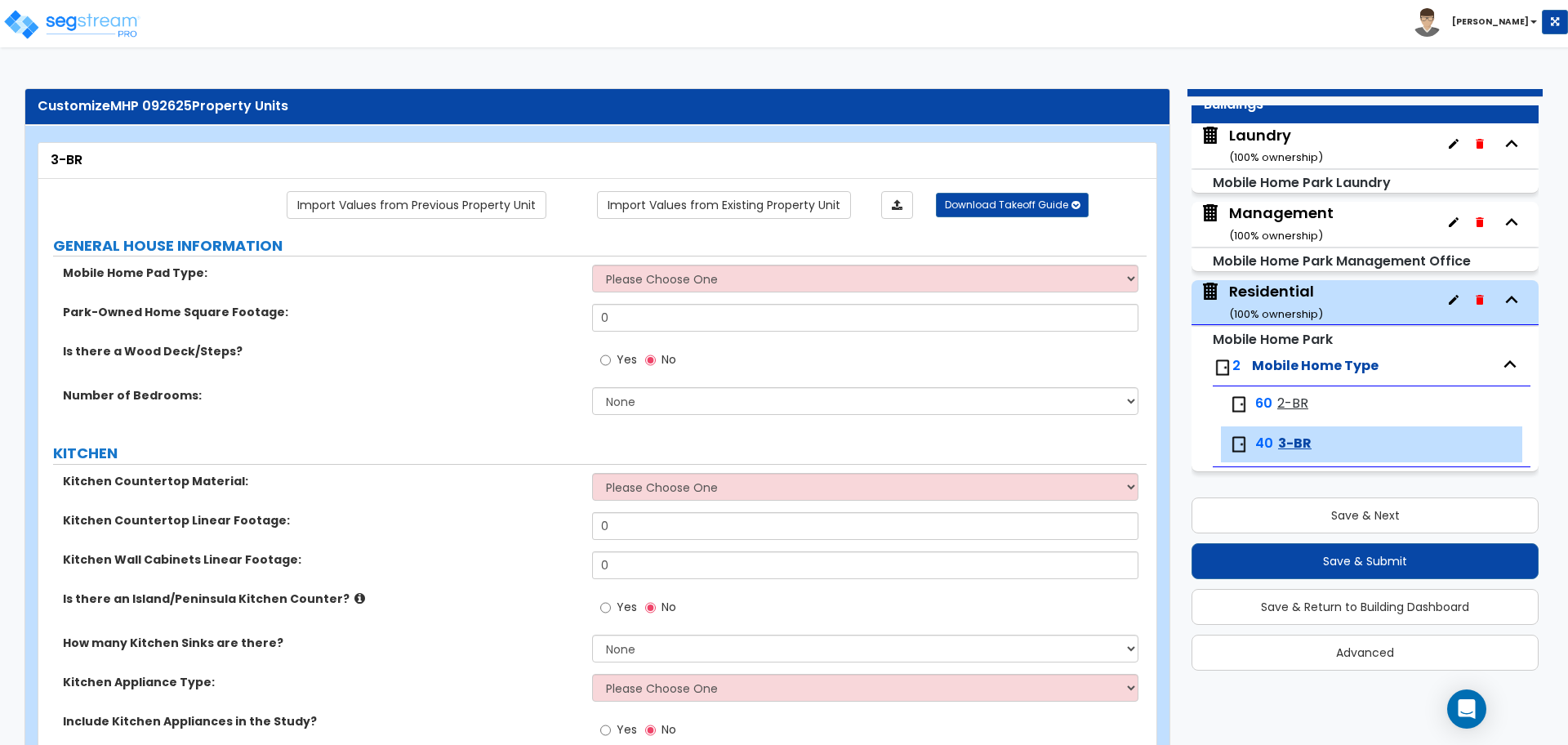
click at [1282, 408] on span "2-BR" at bounding box center [1292, 404] width 31 height 19
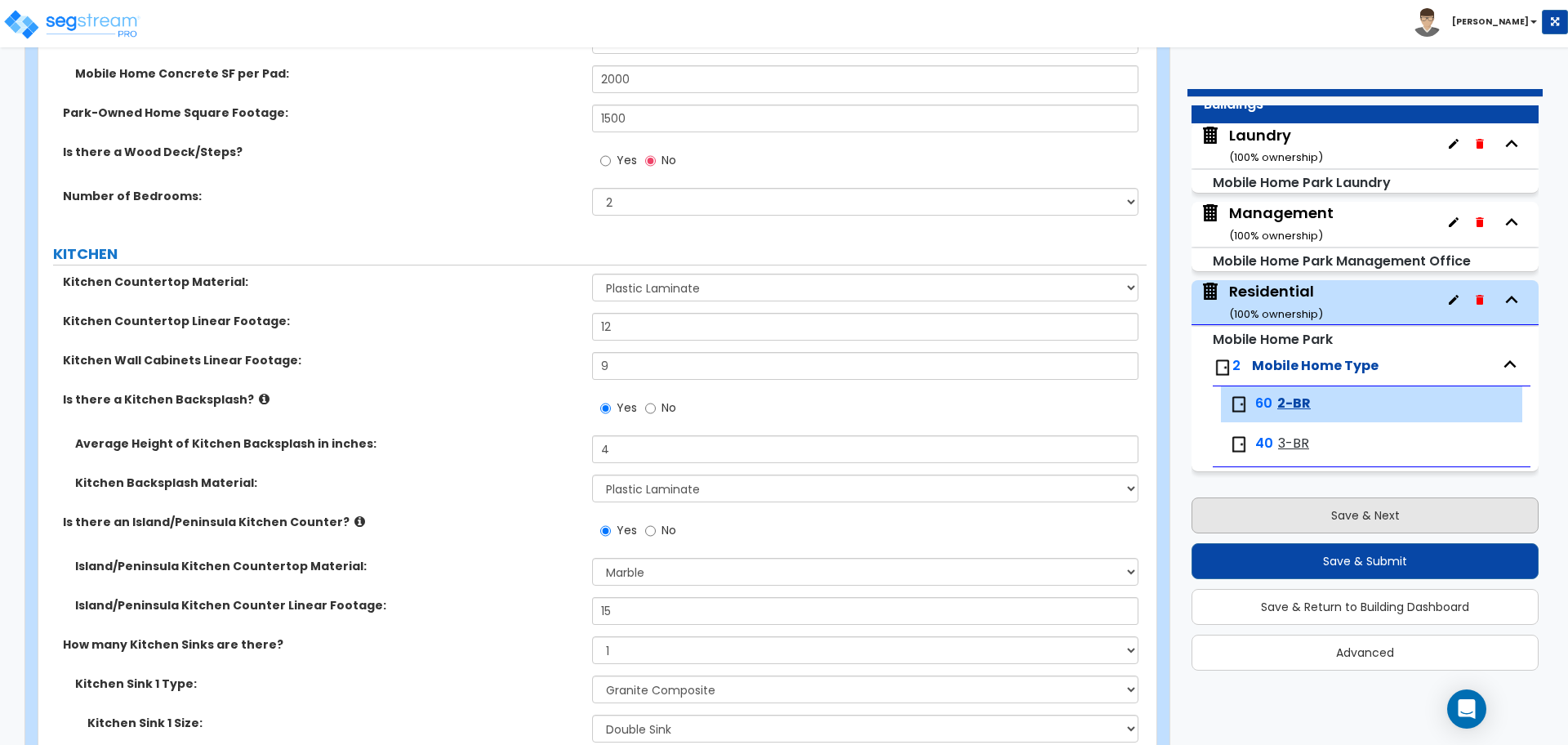
scroll to position [240, 0]
click at [1306, 520] on button "Save & Next" at bounding box center [1365, 515] width 347 height 36
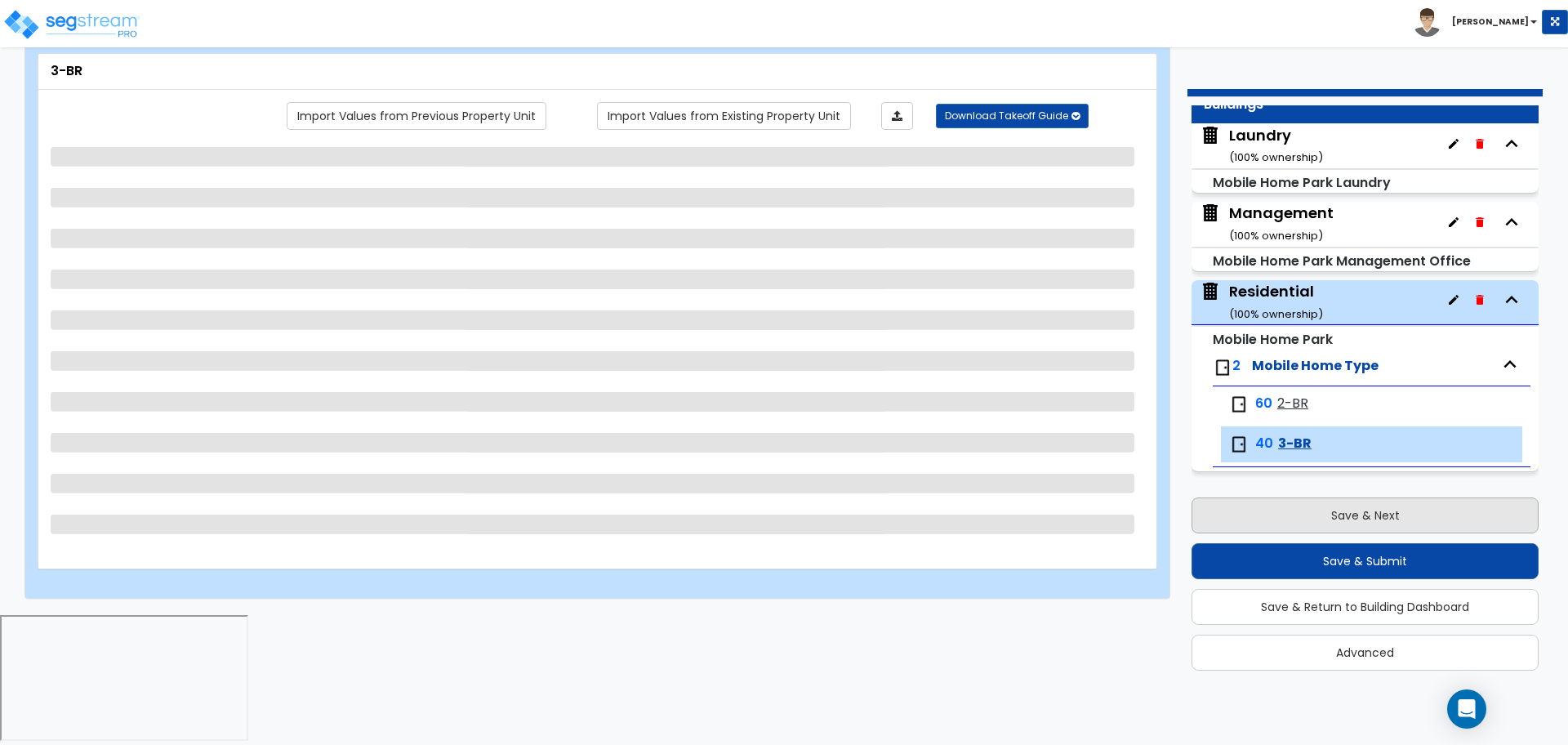
scroll to position [0, 0]
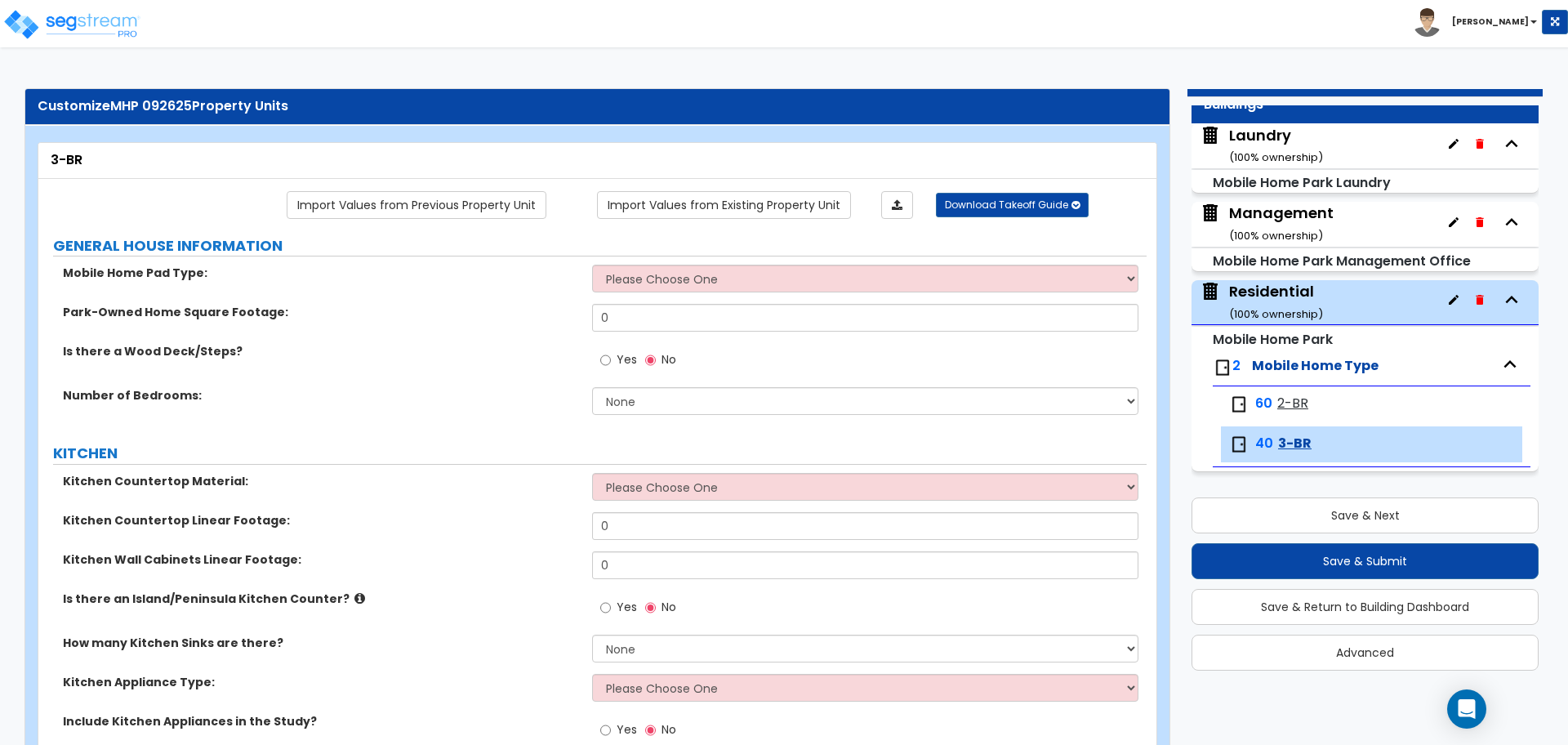
click at [1285, 409] on span "2-BR" at bounding box center [1292, 404] width 31 height 19
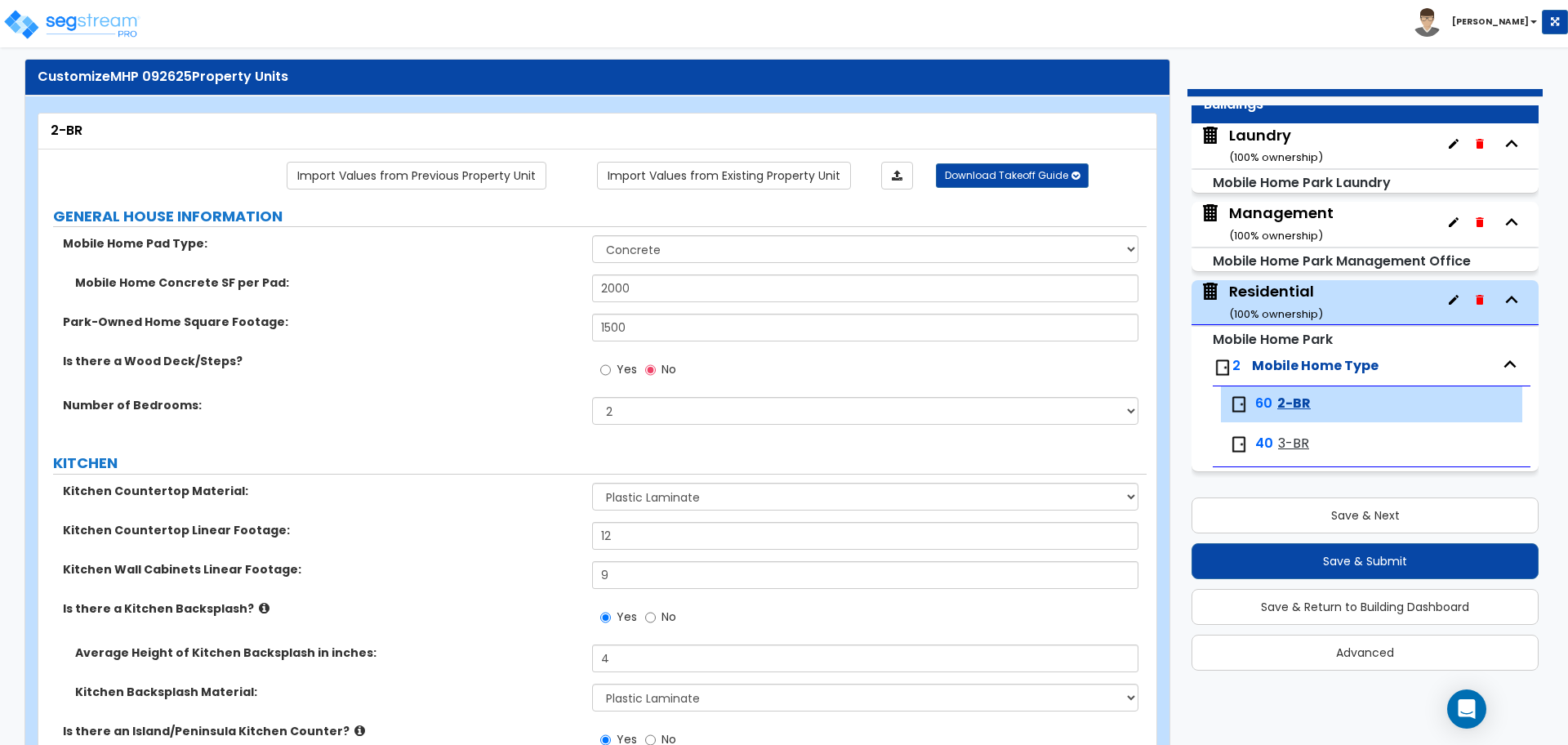
scroll to position [33, 0]
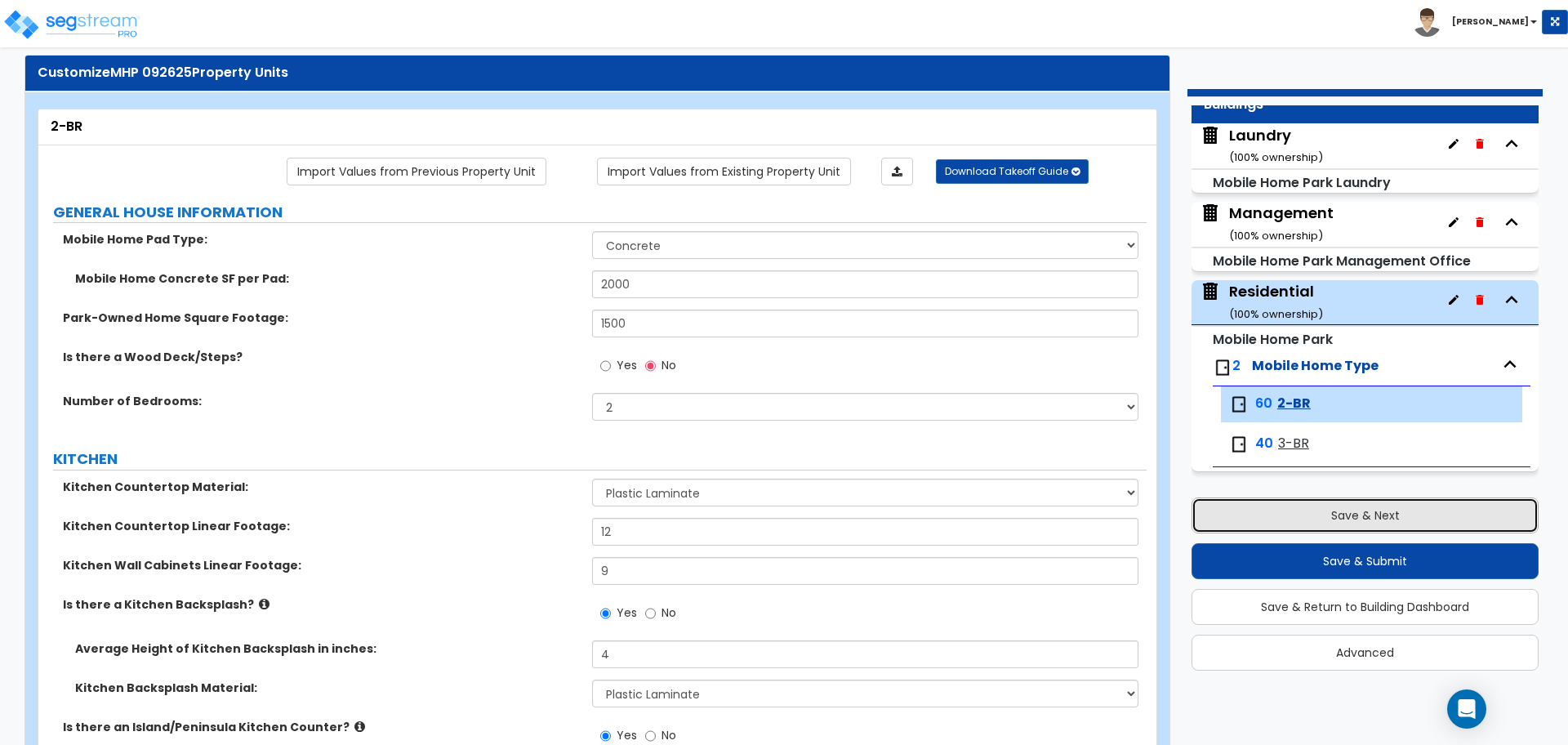
click at [1321, 504] on button "Save & Next" at bounding box center [1365, 515] width 347 height 36
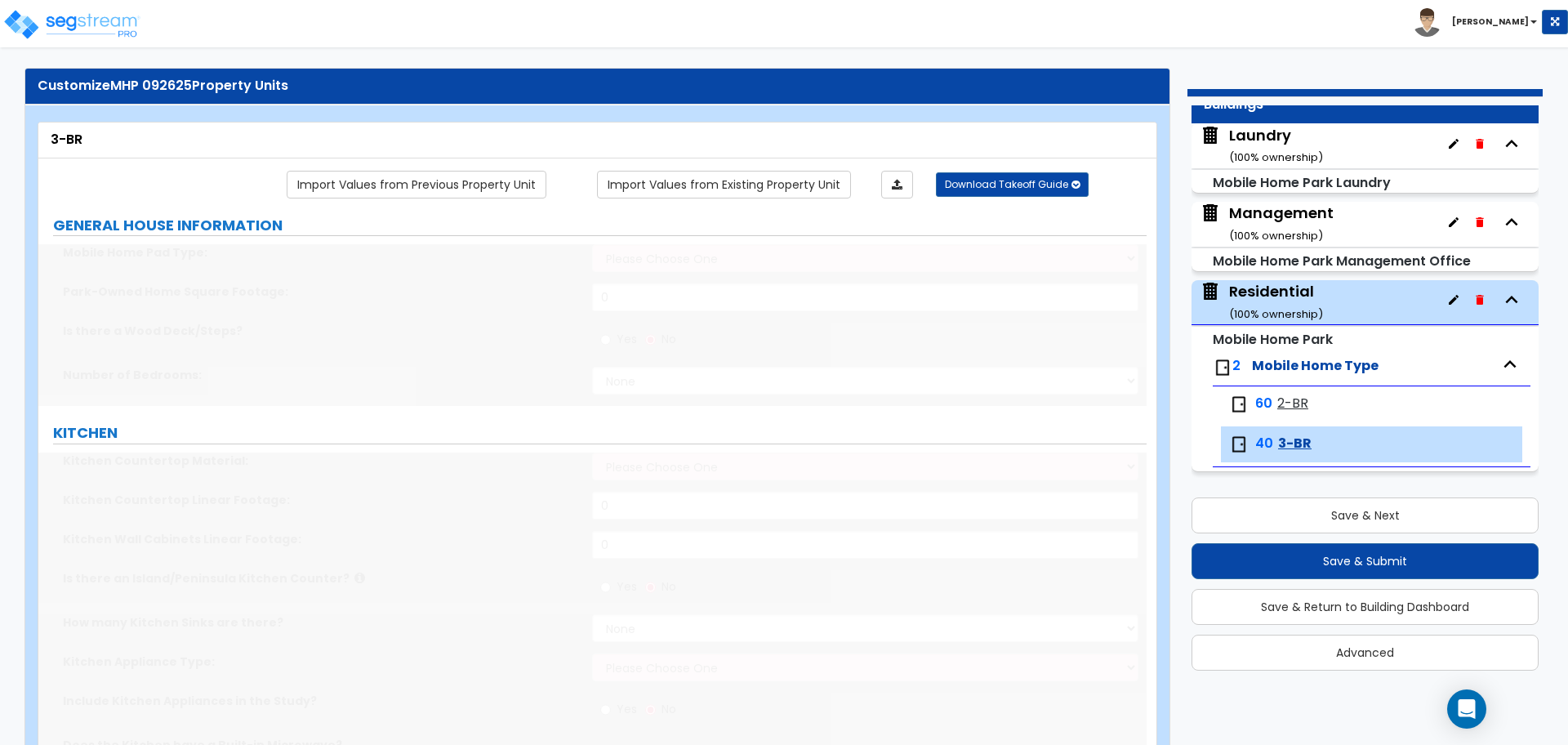
scroll to position [27, 0]
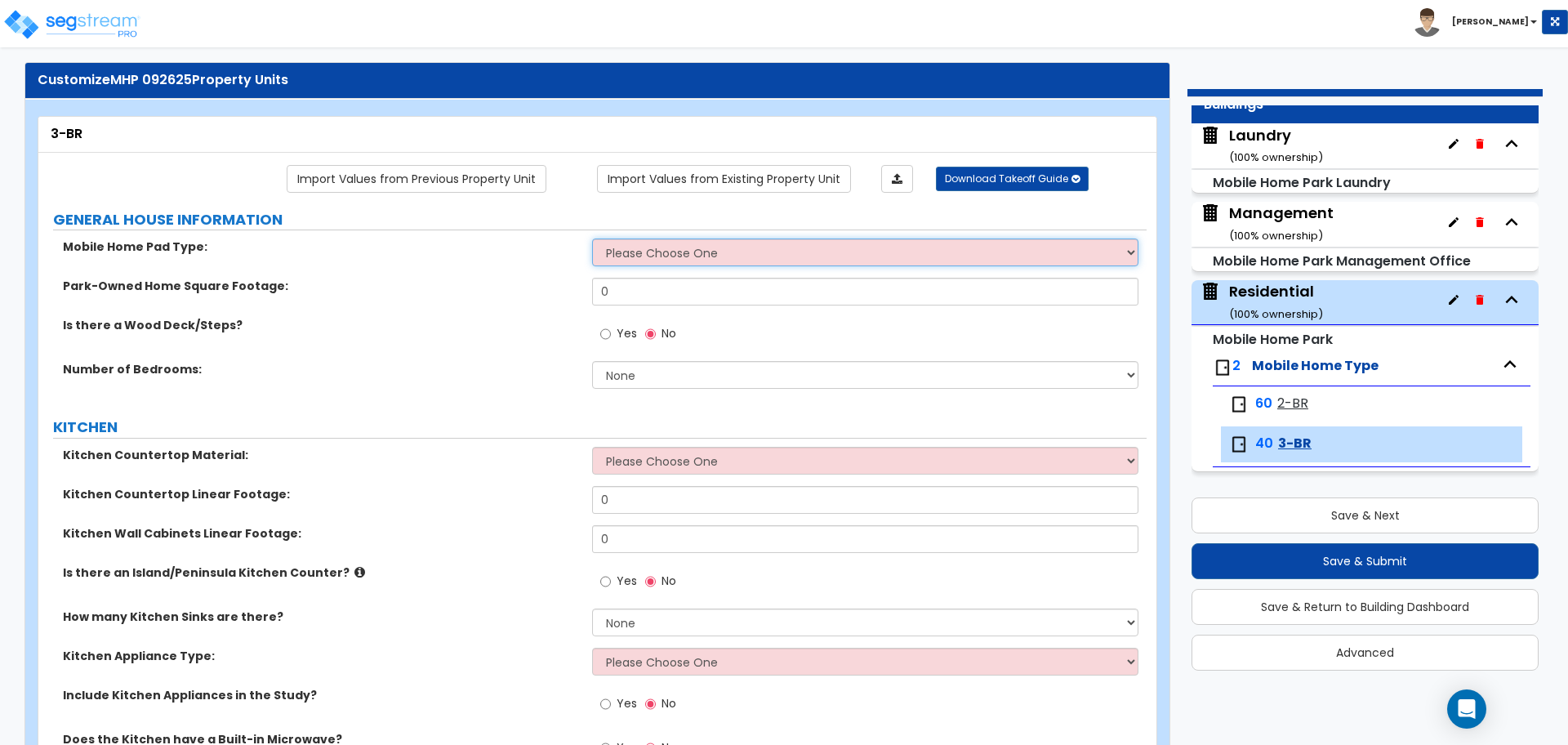
click at [701, 249] on select "Please Choose One Concrete Gravel" at bounding box center [865, 253] width 545 height 28
click at [593, 239] on select "Please Choose One Concrete Gravel" at bounding box center [865, 253] width 545 height 28
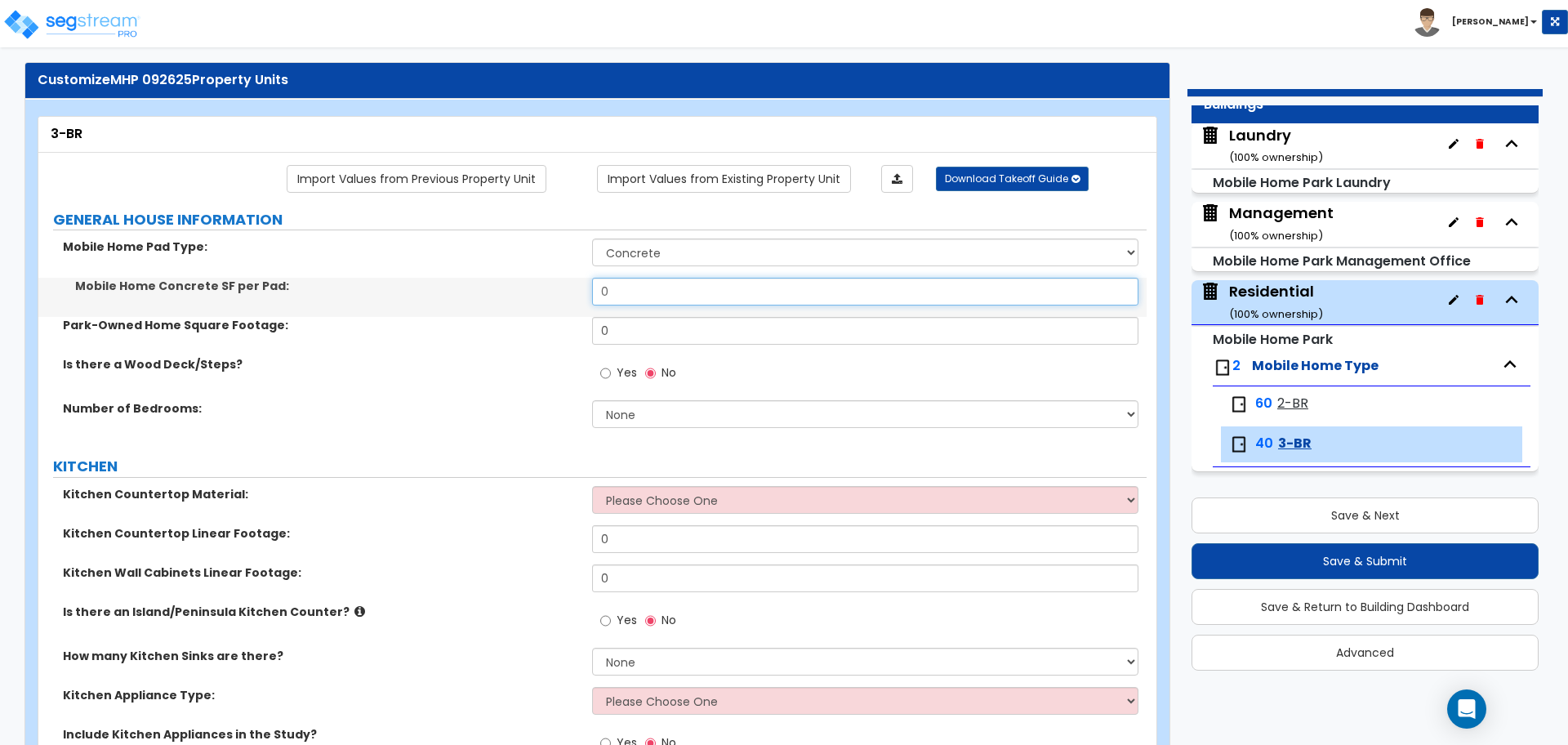
drag, startPoint x: 641, startPoint y: 280, endPoint x: 493, endPoint y: 254, distance: 150.3
click at [493, 254] on div "Mobile Home Pad Type: Please Choose One Concrete Gravel Mobile Home Concrete SF…" at bounding box center [593, 339] width 1084 height 201
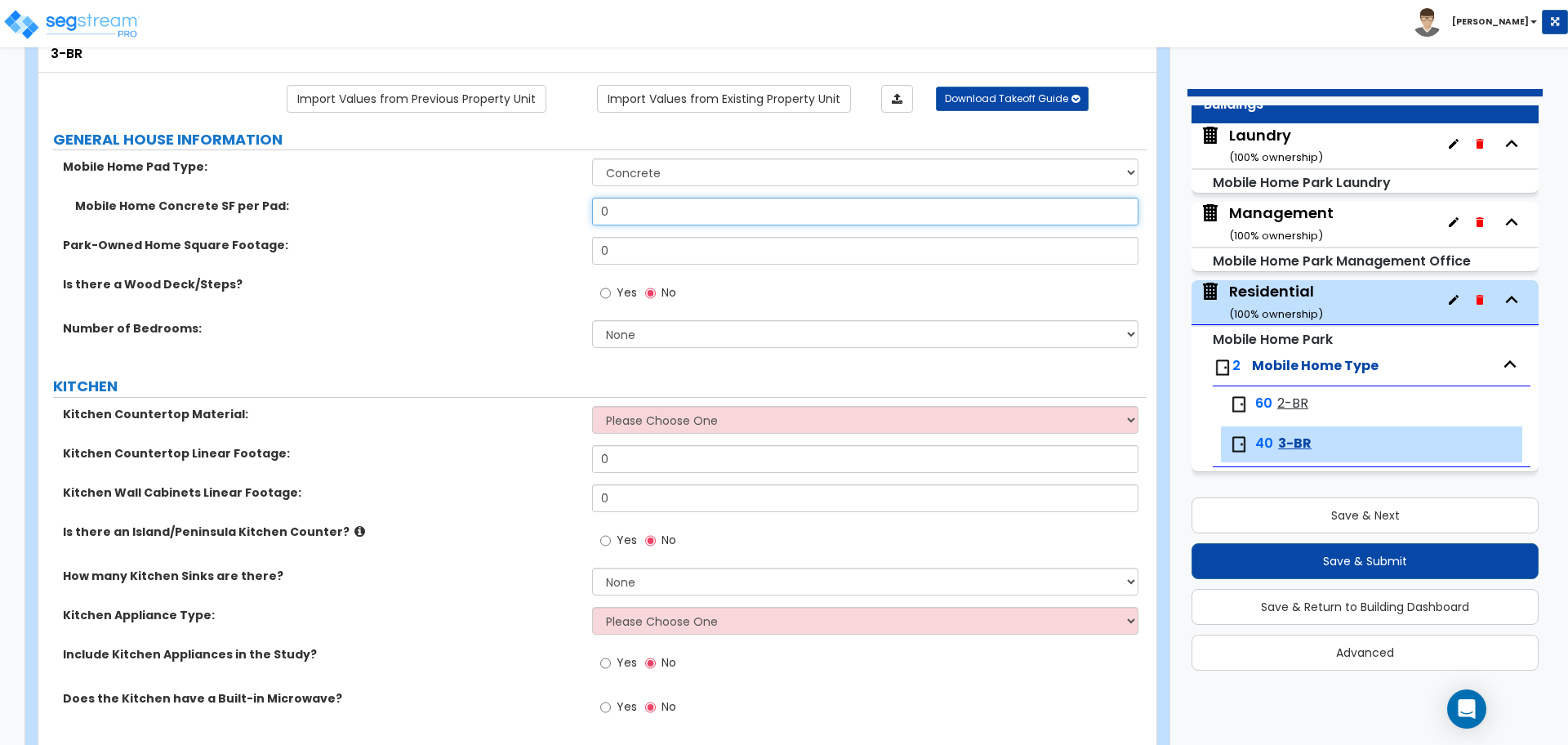
scroll to position [114, 0]
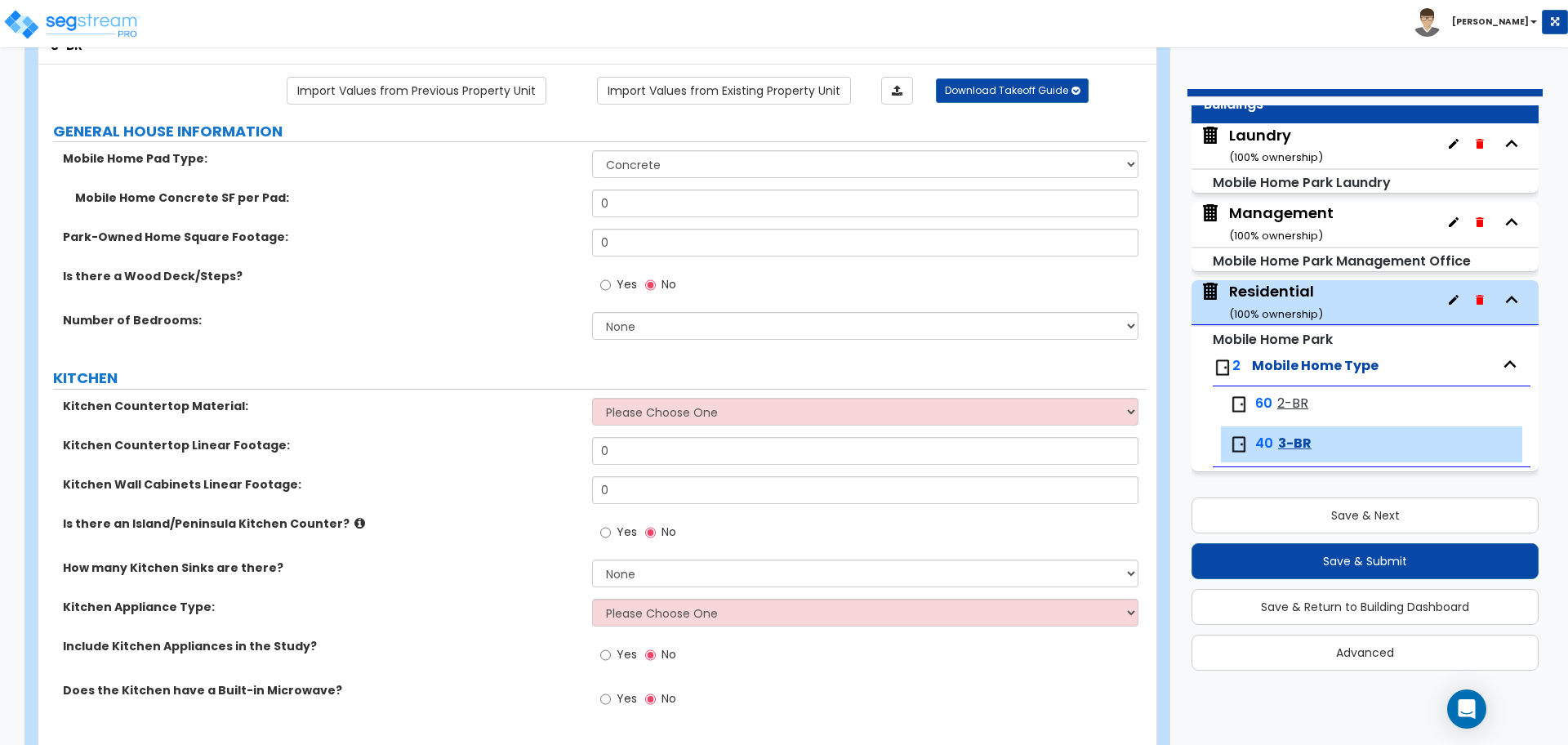
click at [1277, 400] on span "2-BR" at bounding box center [1292, 404] width 31 height 19
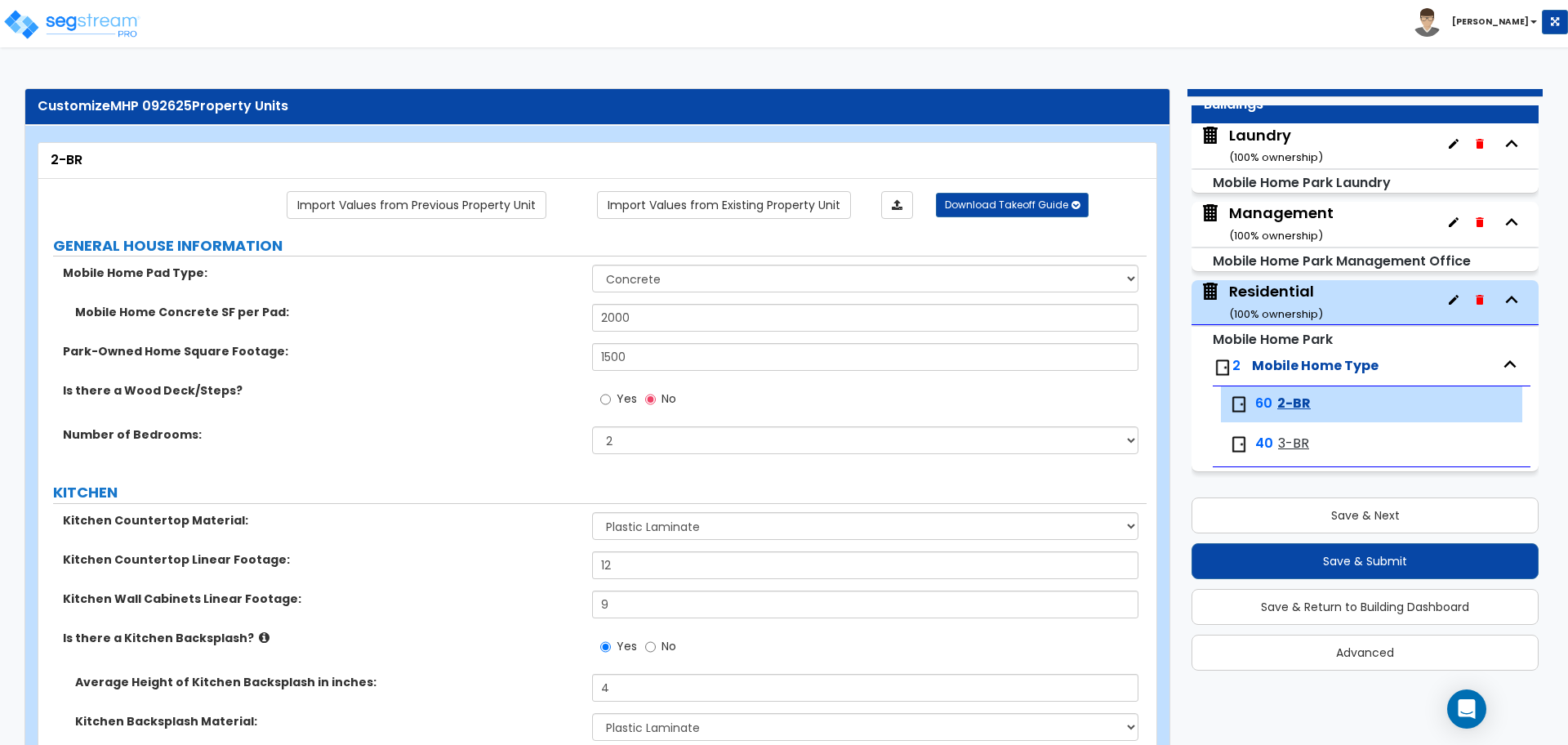
click at [1262, 439] on span "40" at bounding box center [1265, 443] width 18 height 19
click at [1278, 445] on span "3-BR" at bounding box center [1293, 443] width 31 height 19
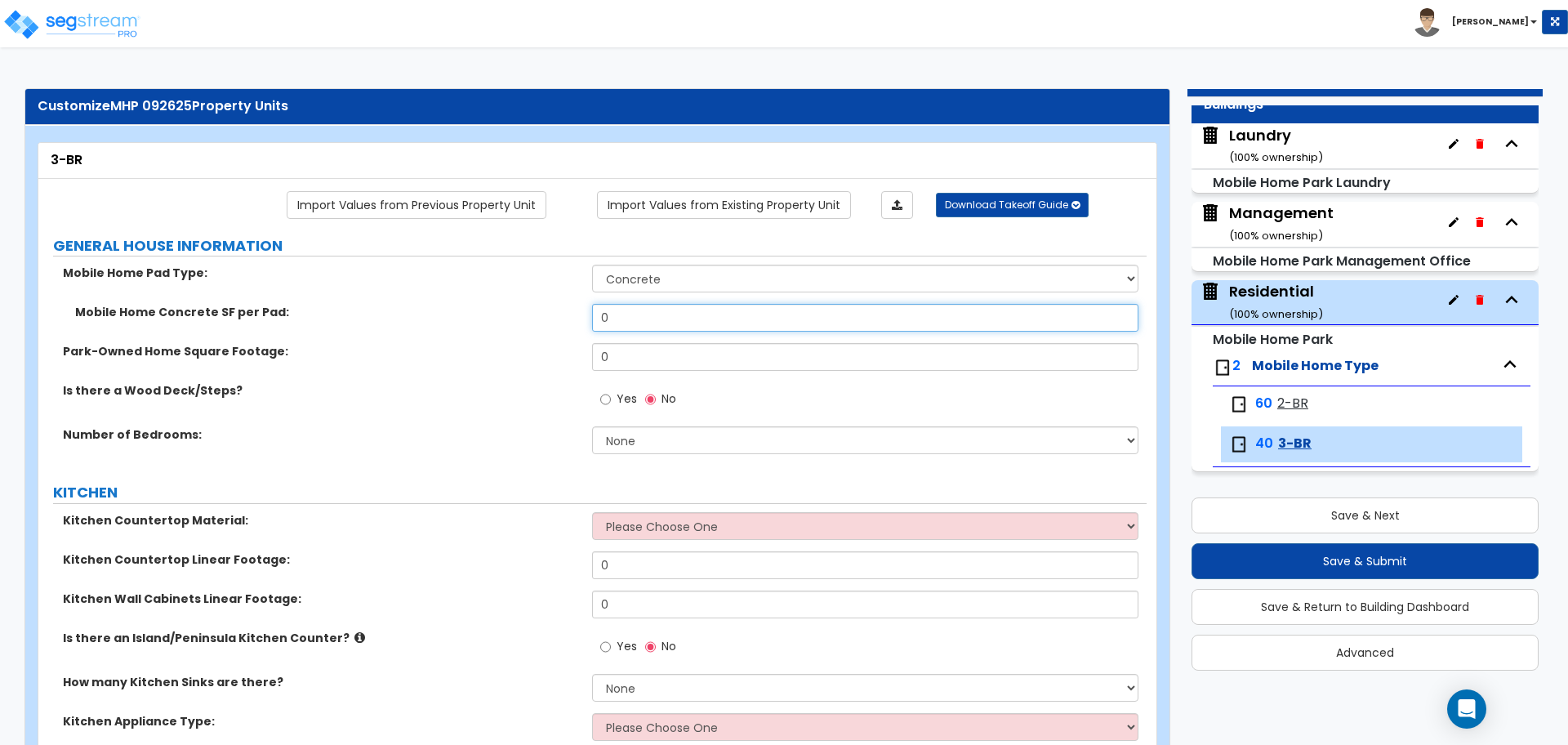
click at [760, 326] on input "0" at bounding box center [865, 318] width 545 height 28
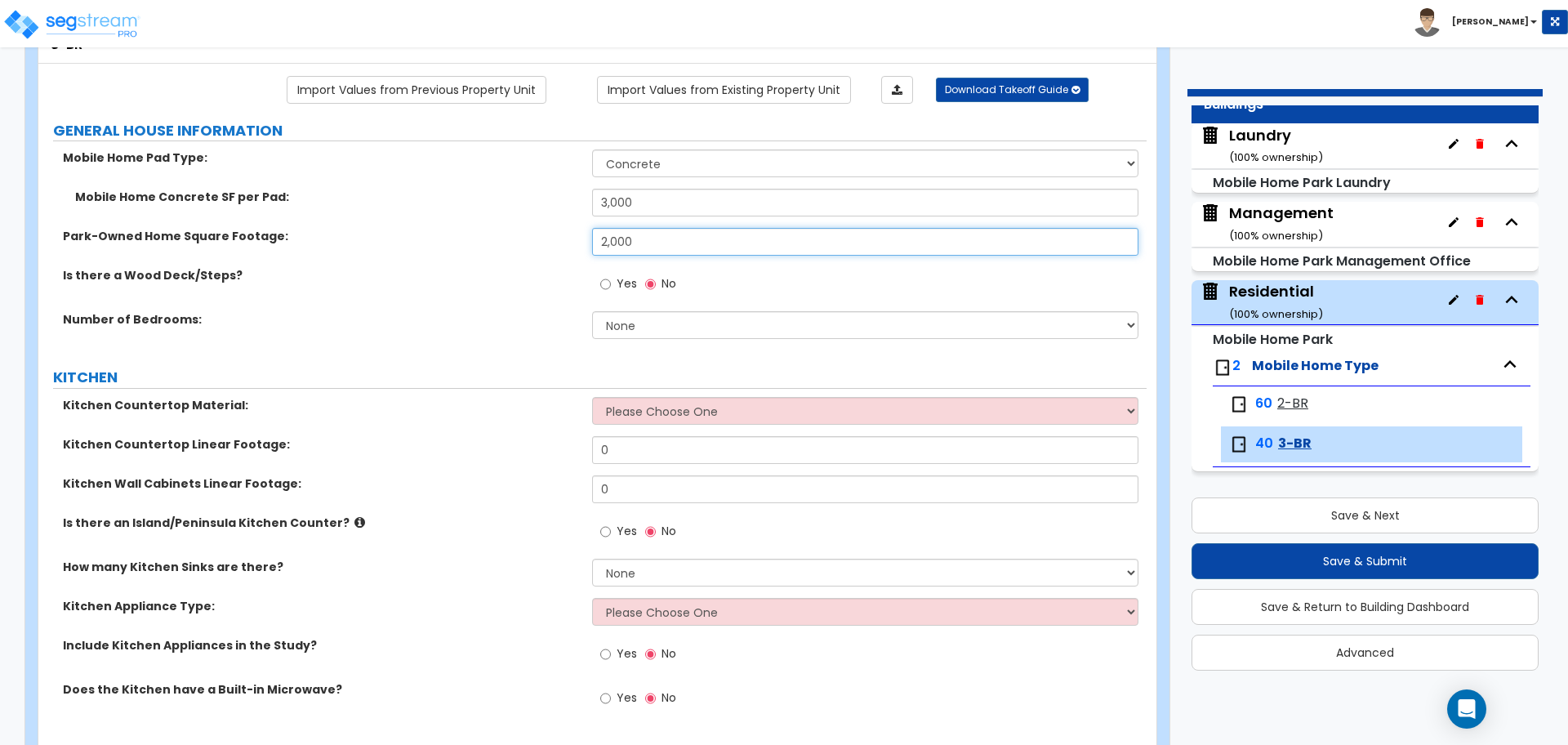
scroll to position [116, 0]
click at [1283, 401] on span "2-BR" at bounding box center [1292, 404] width 31 height 19
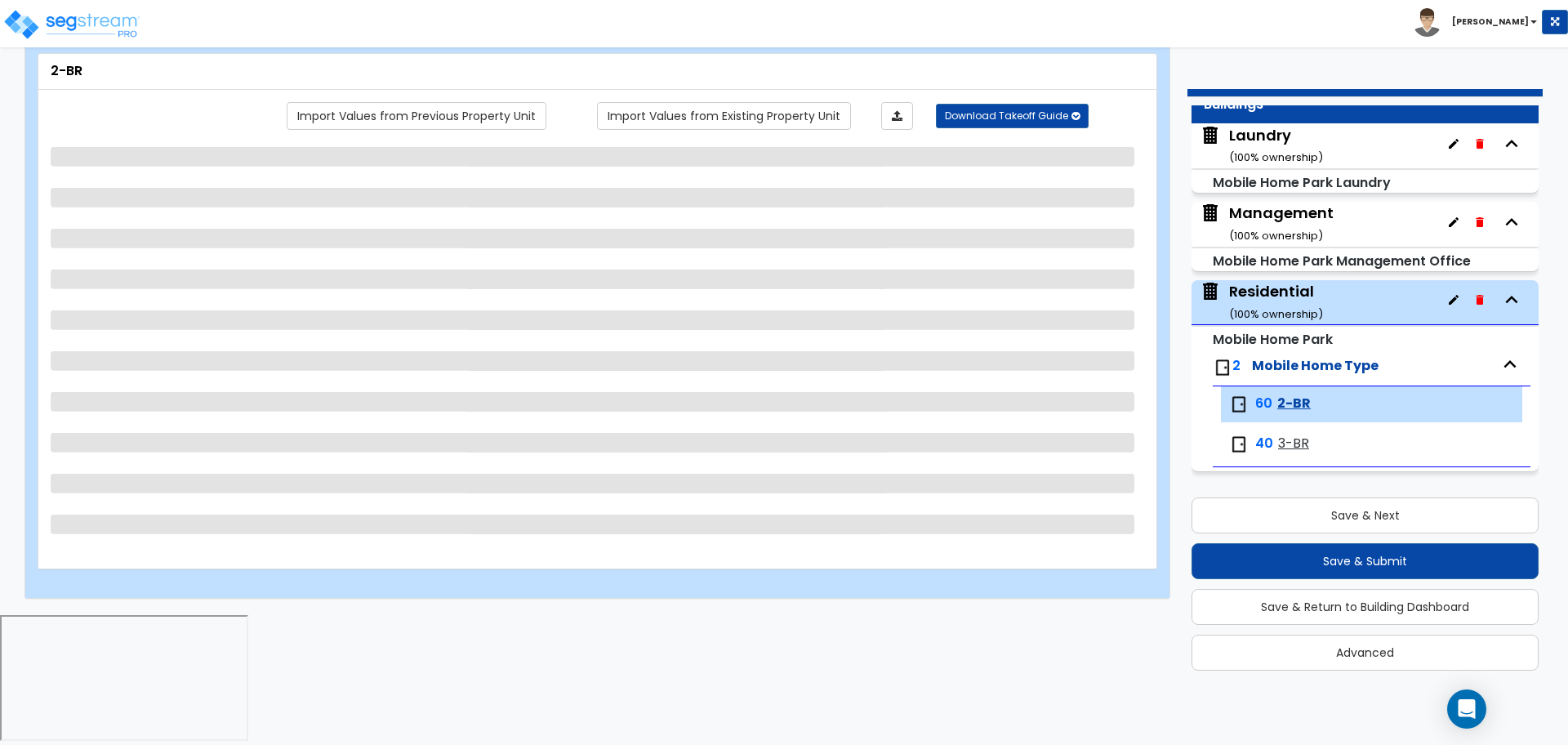
scroll to position [0, 0]
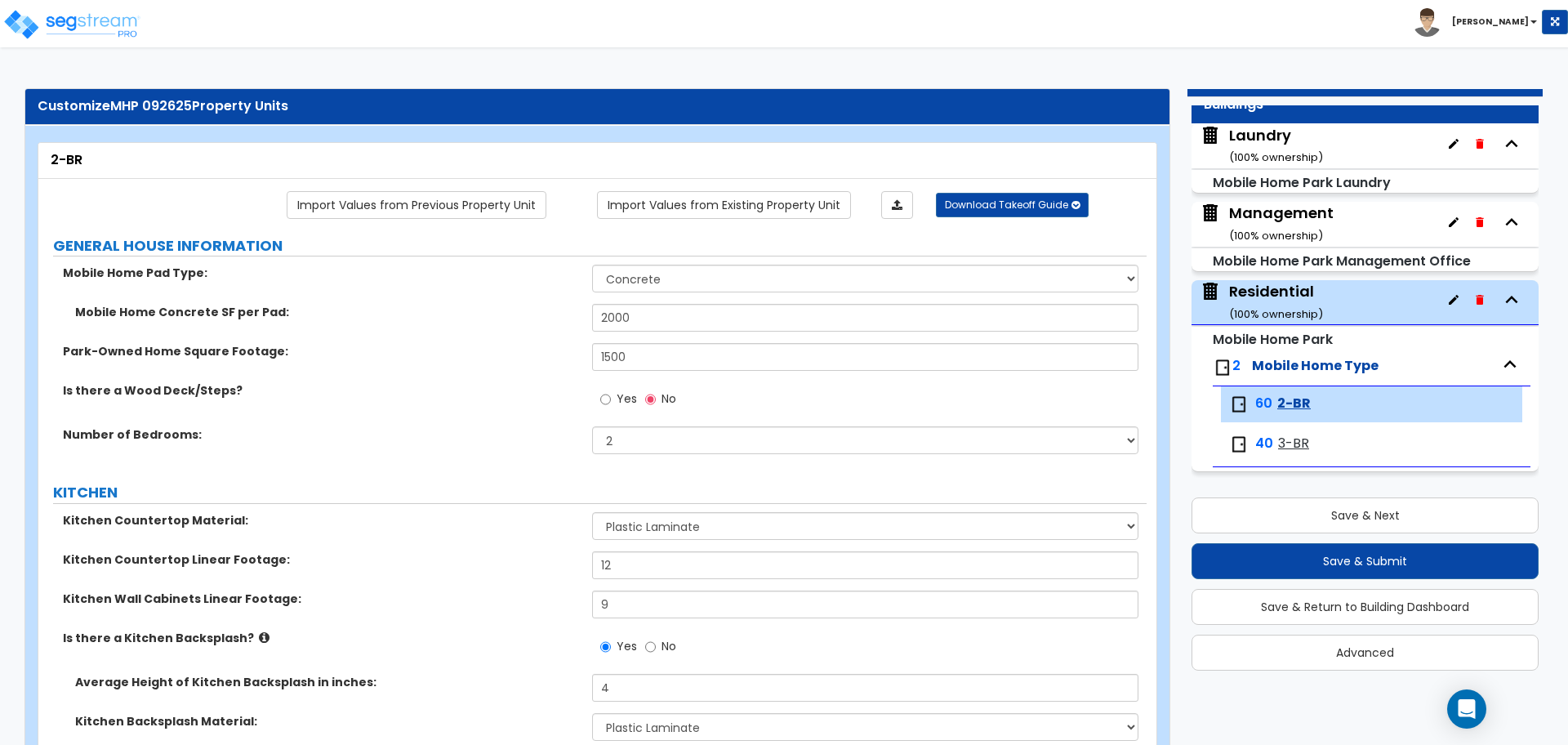
click at [1293, 438] on span "3-BR" at bounding box center [1293, 443] width 31 height 19
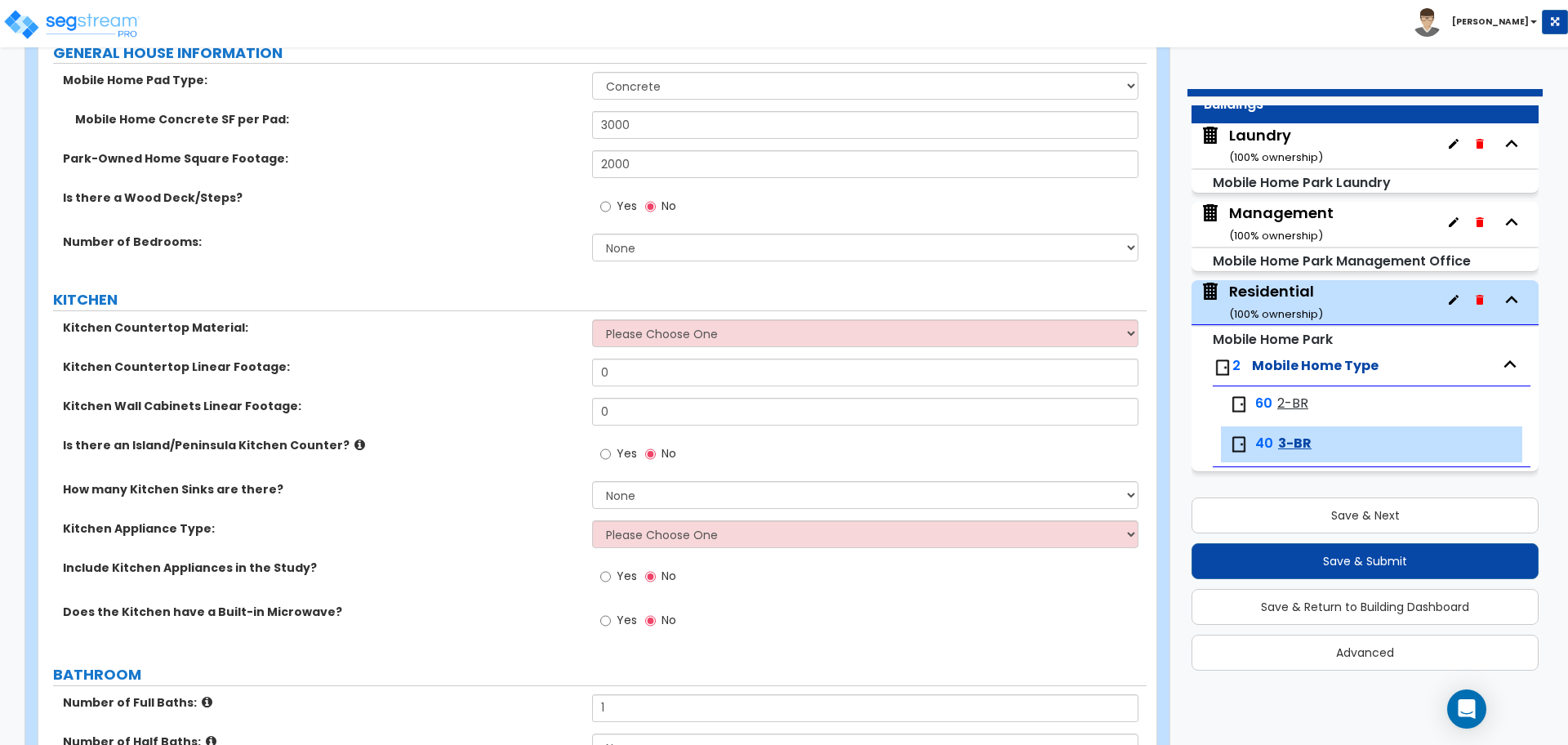
scroll to position [197, 0]
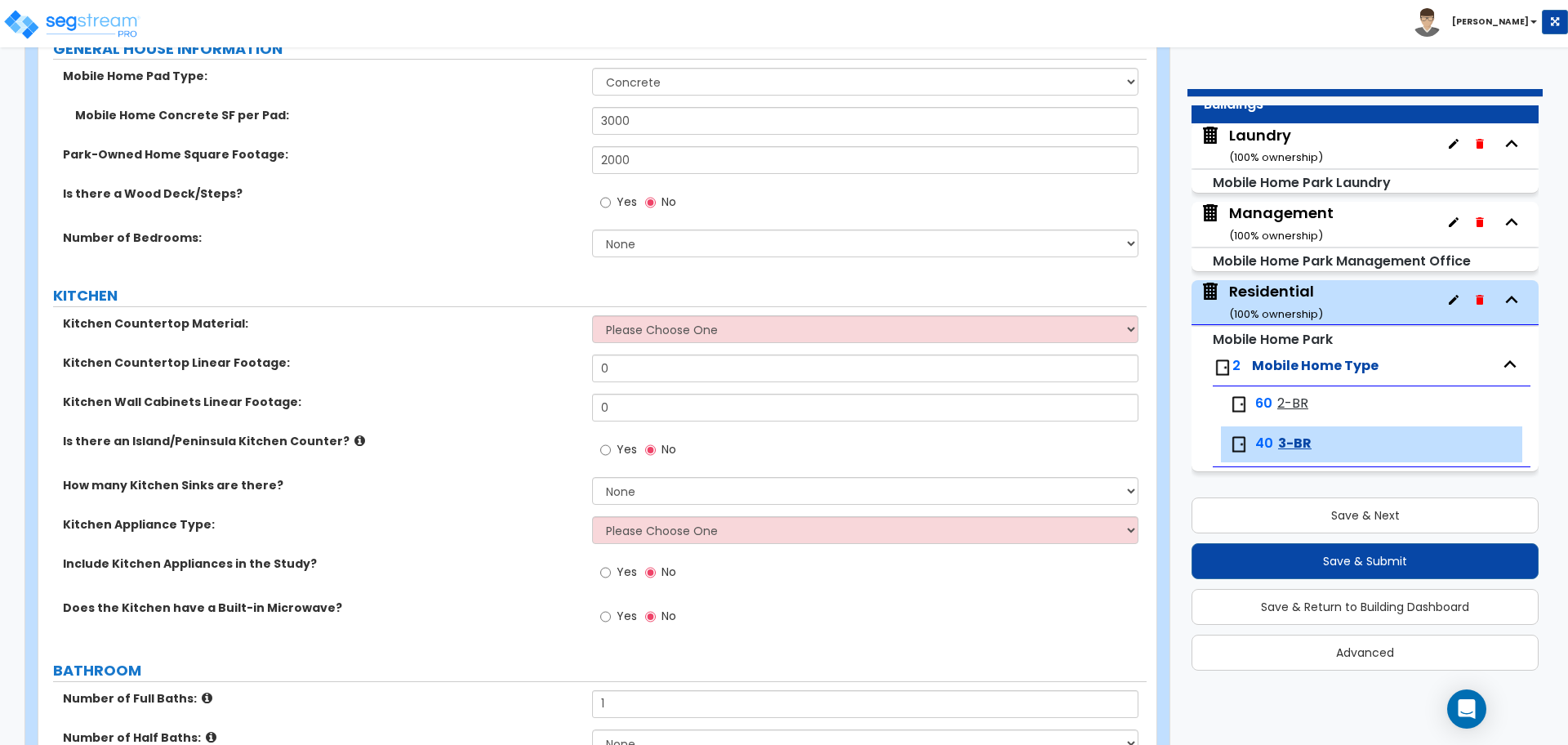
click at [627, 187] on div "Yes No" at bounding box center [638, 204] width 92 height 37
click at [627, 196] on span "Yes" at bounding box center [627, 202] width 21 height 17
click at [611, 196] on input "Yes" at bounding box center [605, 203] width 11 height 18
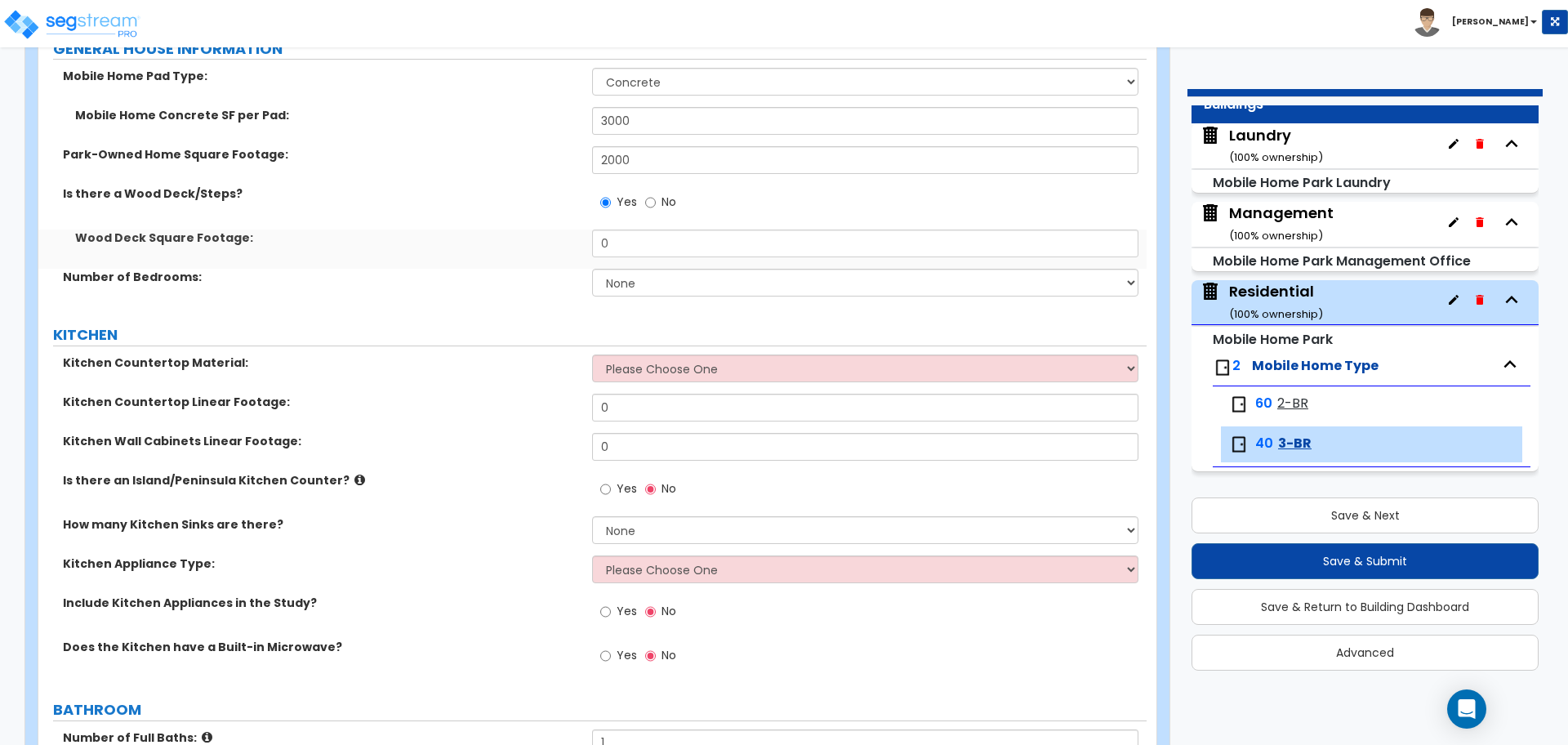
click at [671, 221] on div "Yes No" at bounding box center [869, 207] width 554 height 44
click at [667, 240] on input "0" at bounding box center [865, 244] width 545 height 28
click at [656, 207] on label "No" at bounding box center [661, 205] width 31 height 28
click at [656, 207] on input "No" at bounding box center [651, 203] width 11 height 18
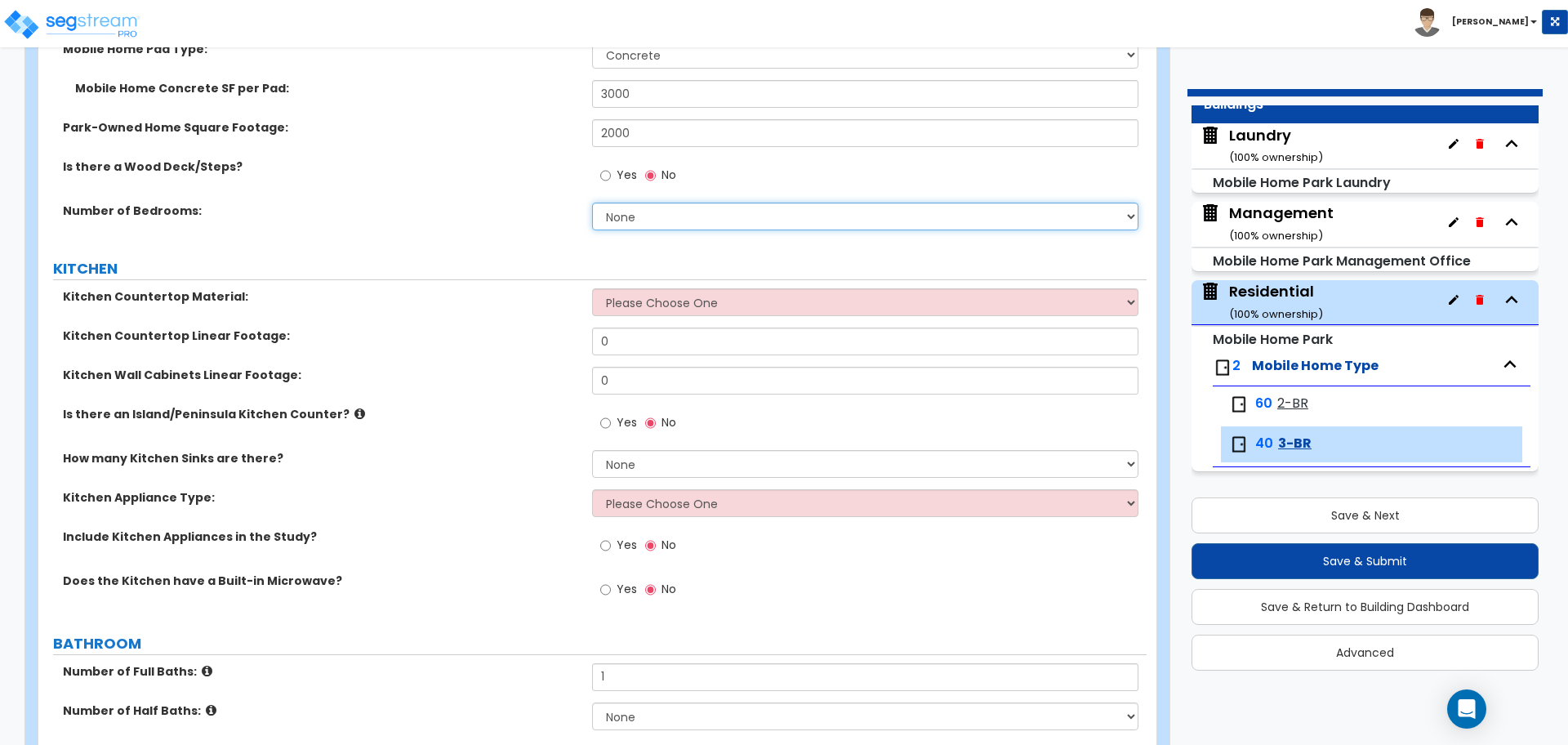
click at [645, 218] on select "None 1 2 3 4 5 6 7 8 9 10" at bounding box center [865, 216] width 545 height 28
click at [593, 201] on select "None 1 2 3 4 5 6 7 8 9 10" at bounding box center [865, 215] width 545 height 28
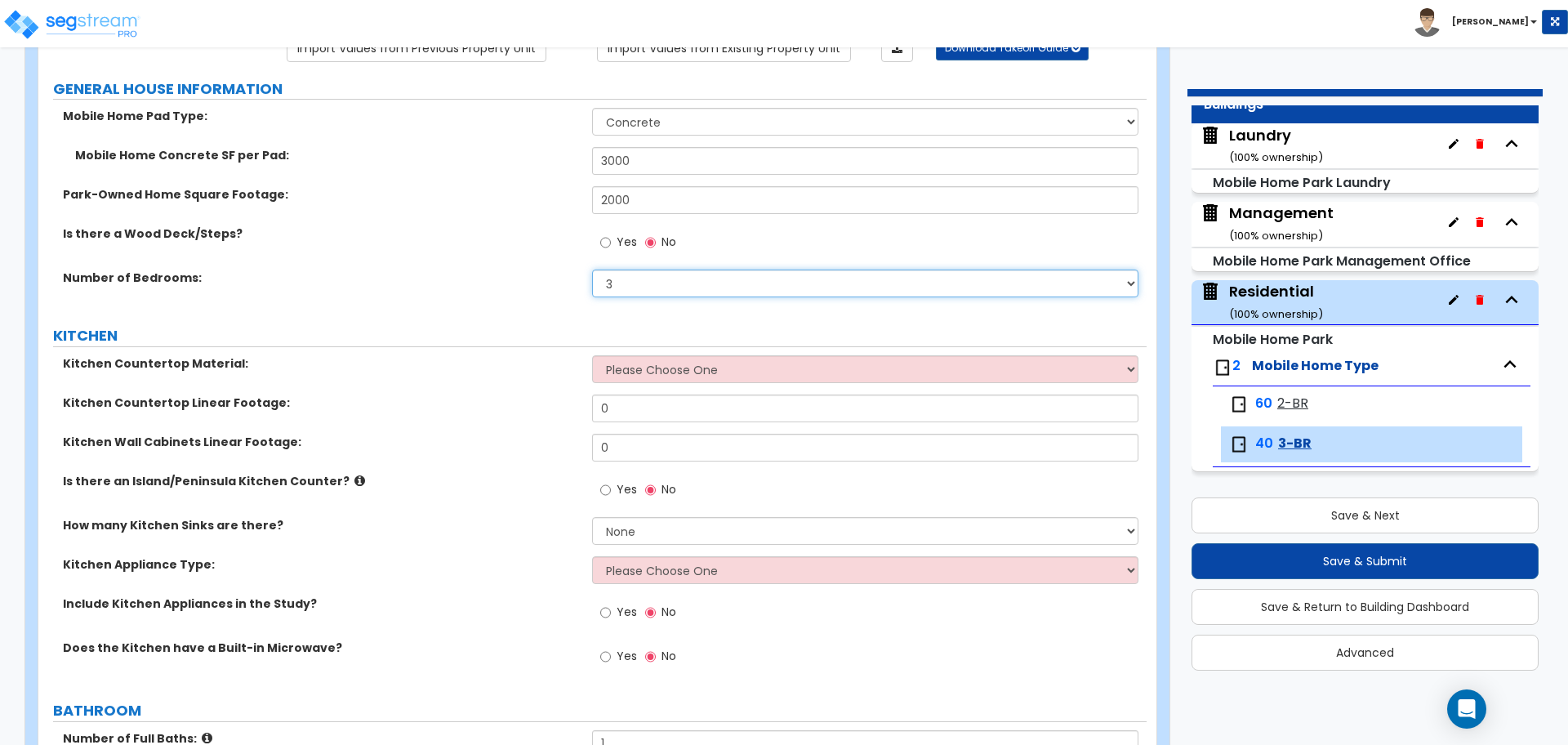
scroll to position [158, 0]
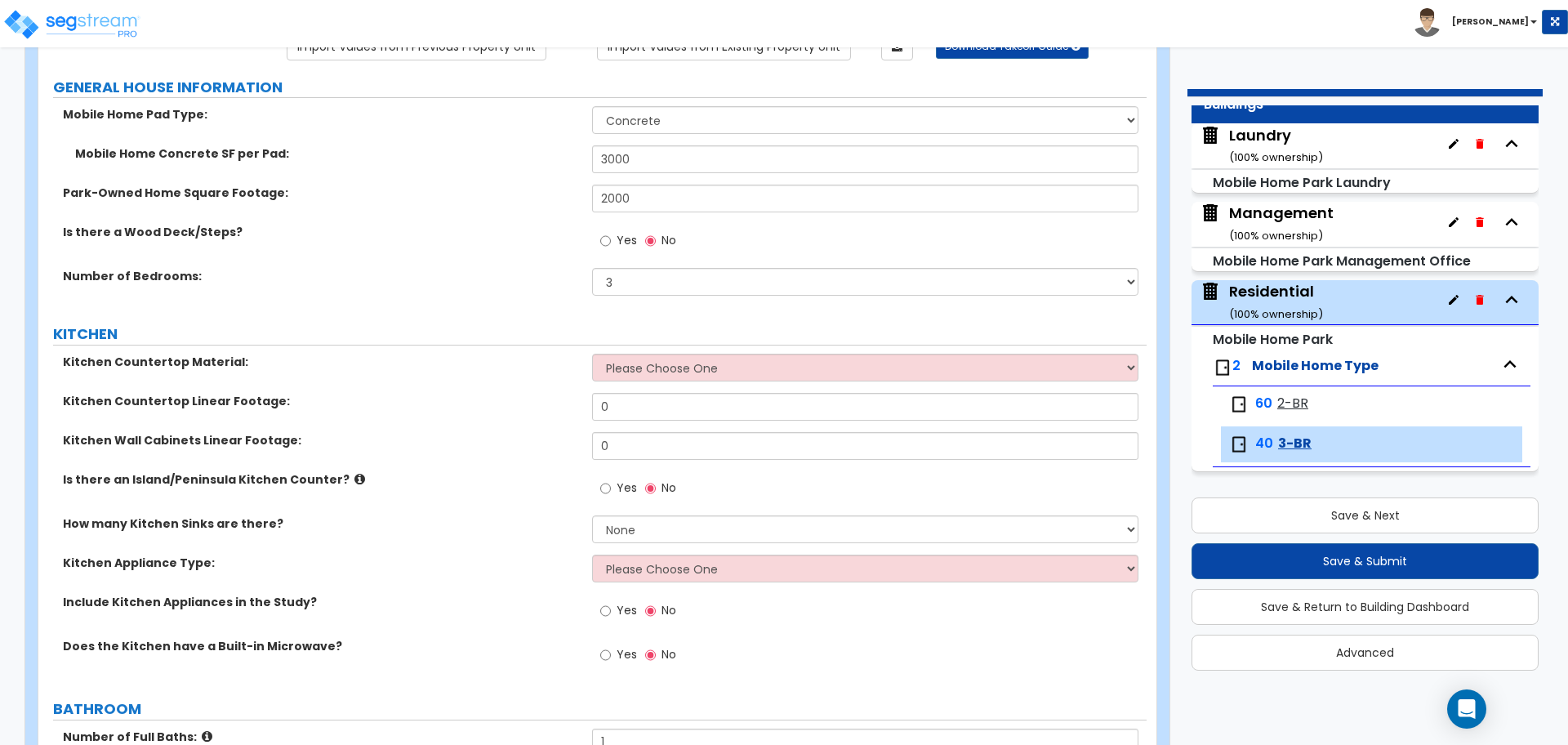
click at [1298, 397] on span "2-BR" at bounding box center [1292, 404] width 31 height 19
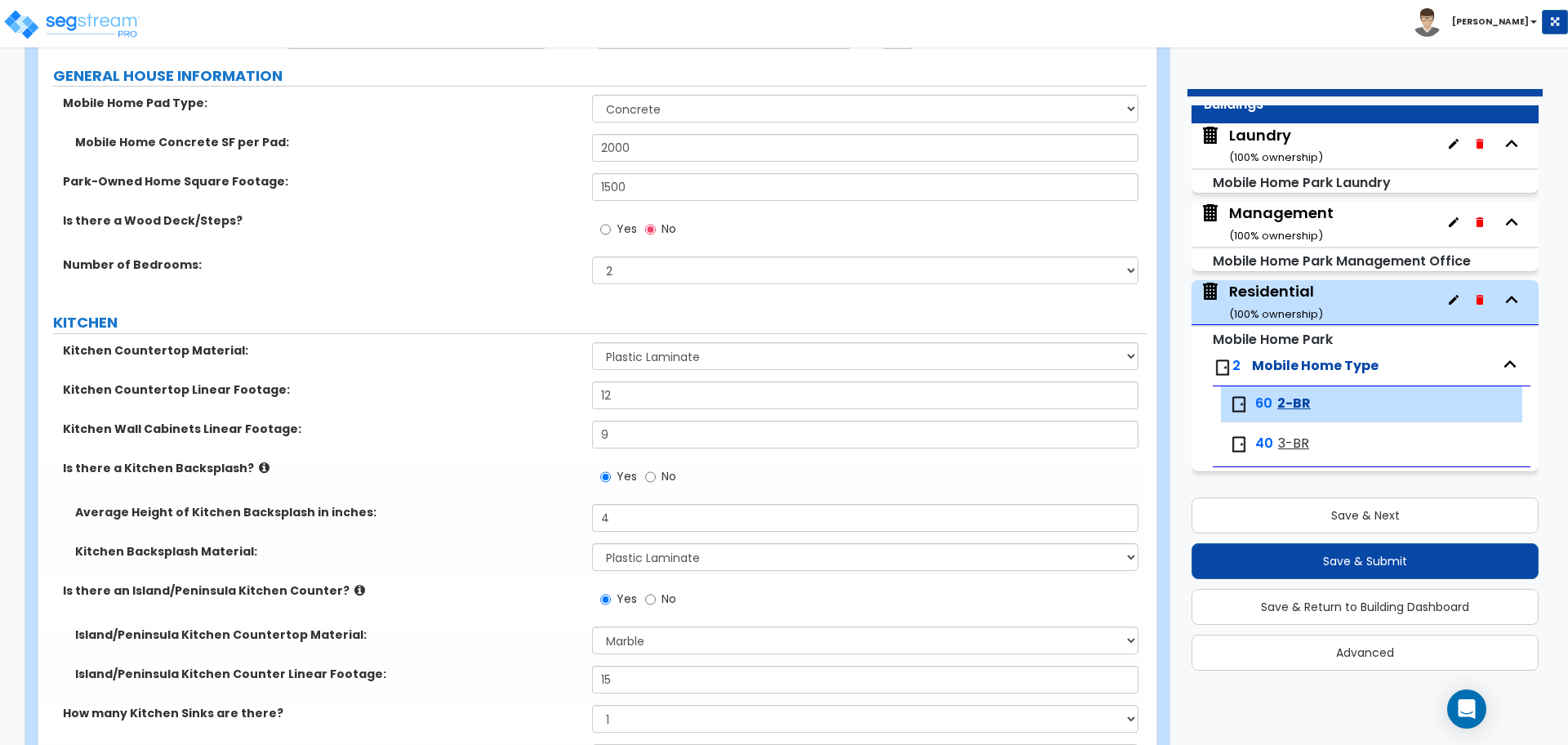
scroll to position [171, 0]
click at [1289, 435] on span "3-BR" at bounding box center [1293, 443] width 31 height 19
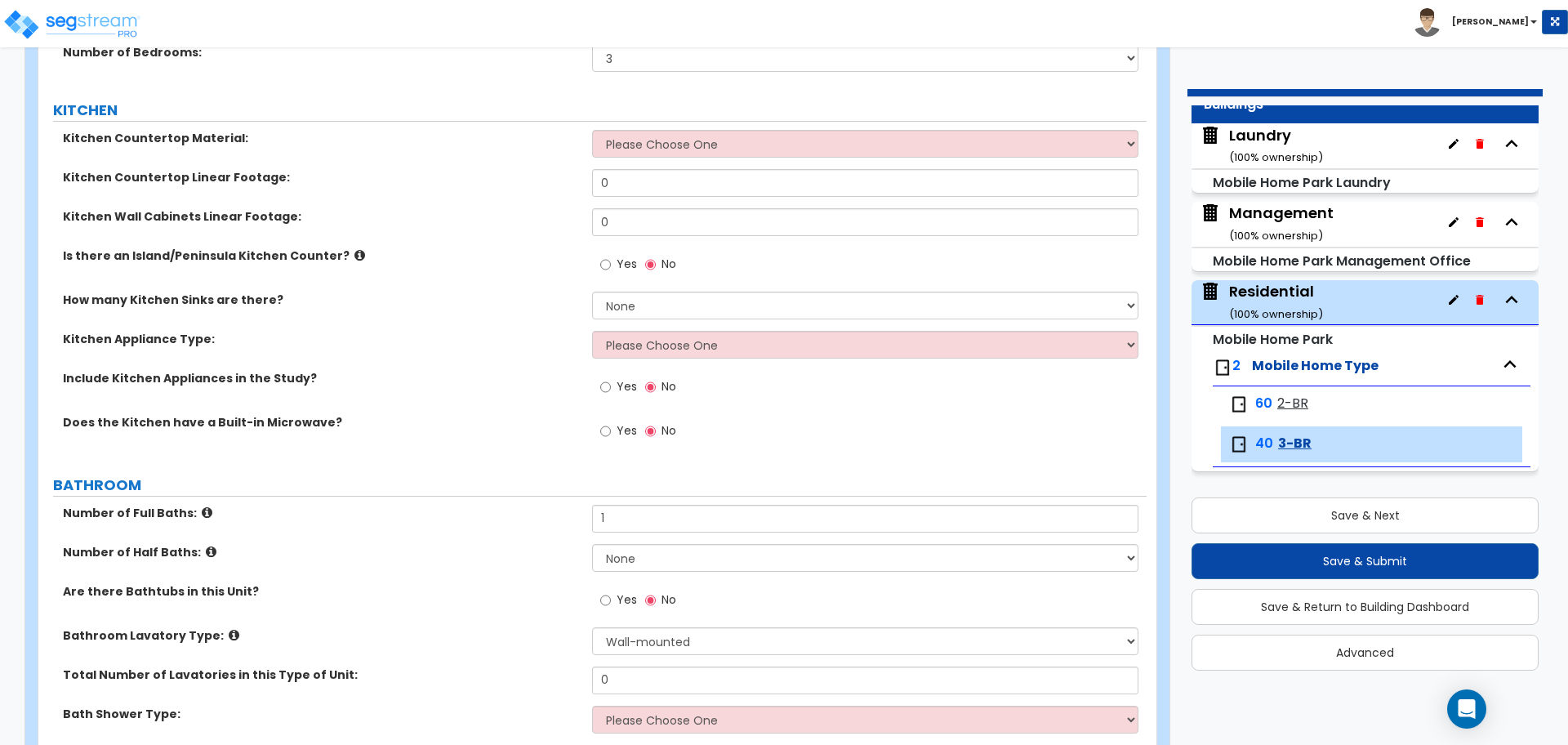
scroll to position [384, 0]
click at [694, 156] on div "Kitchen Countertop Material: Please Choose One Plastic Laminate Solid Surface S…" at bounding box center [592, 148] width 1108 height 39
click at [693, 150] on select "Please Choose One Plastic Laminate Solid Surface Stone Quartz Marble Tile Wood …" at bounding box center [865, 143] width 545 height 28
click at [593, 128] on select "Please Choose One Plastic Laminate Solid Surface Stone Quartz Marble Tile Wood …" at bounding box center [865, 143] width 545 height 28
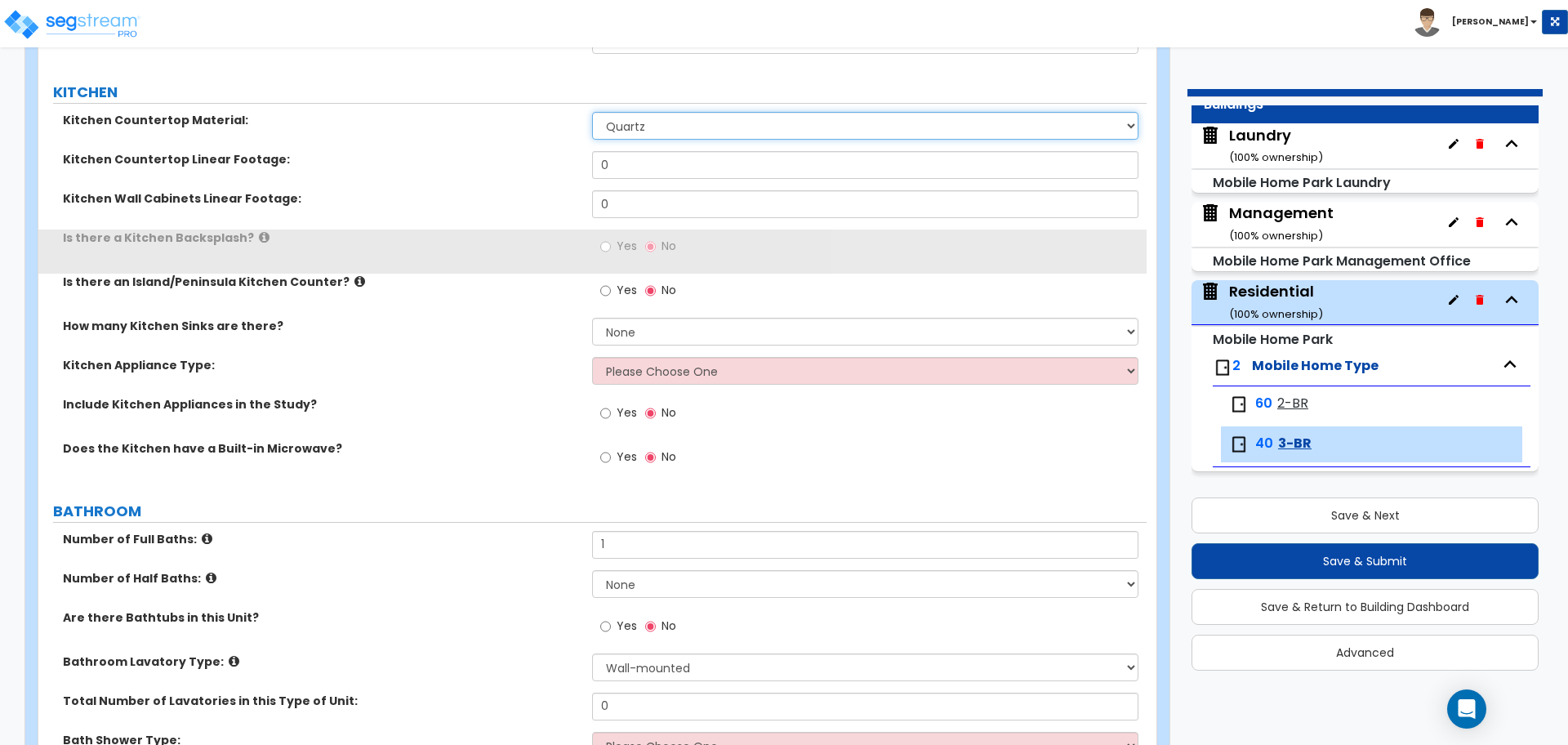
scroll to position [403, 0]
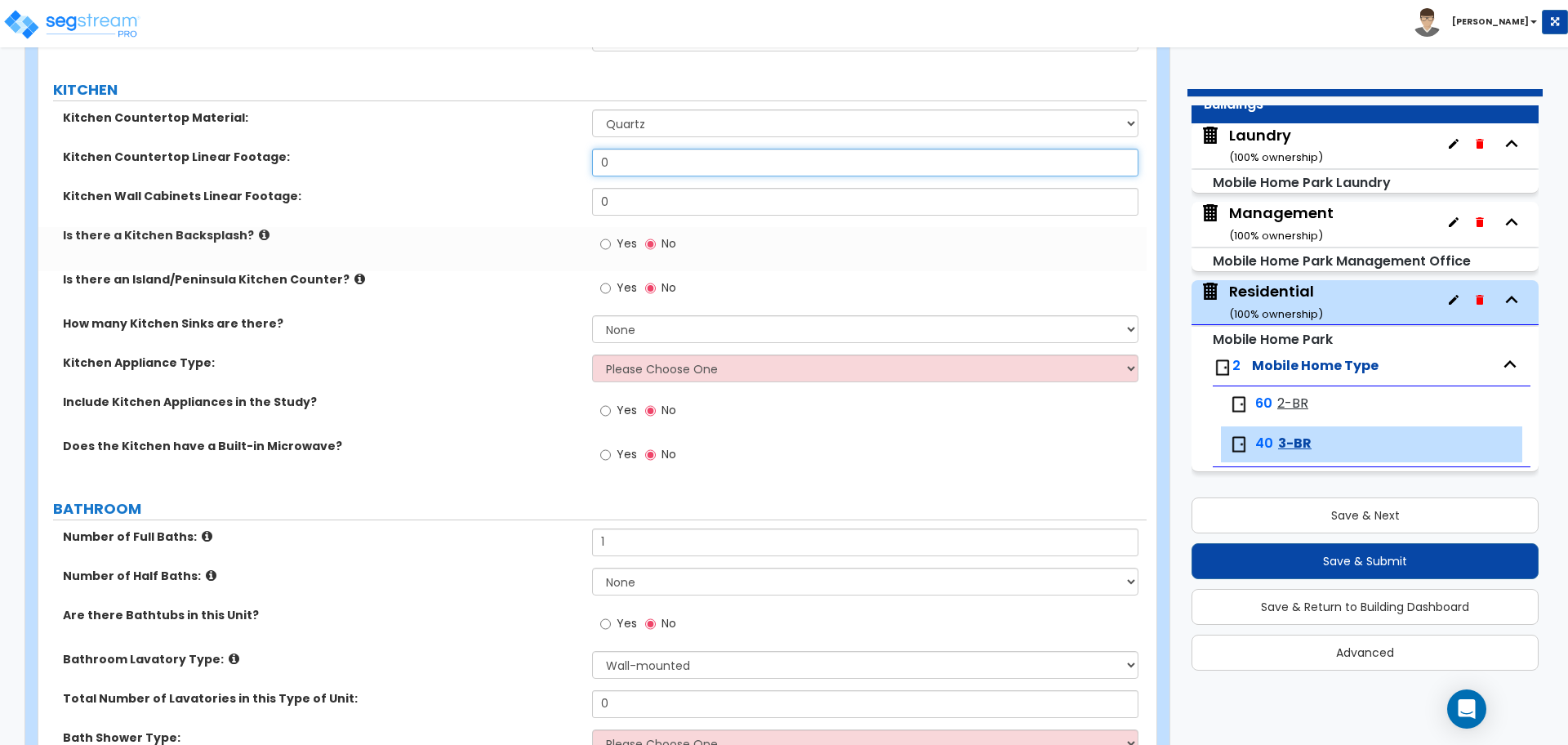
click at [623, 160] on input "0" at bounding box center [865, 162] width 545 height 28
drag, startPoint x: 646, startPoint y: 162, endPoint x: 573, endPoint y: 153, distance: 73.6
click at [575, 154] on div "Kitchen Countertop Linear Footage: 0" at bounding box center [592, 167] width 1108 height 39
click at [625, 241] on span "Yes" at bounding box center [627, 244] width 21 height 17
click at [611, 241] on input "Yes" at bounding box center [605, 244] width 11 height 18
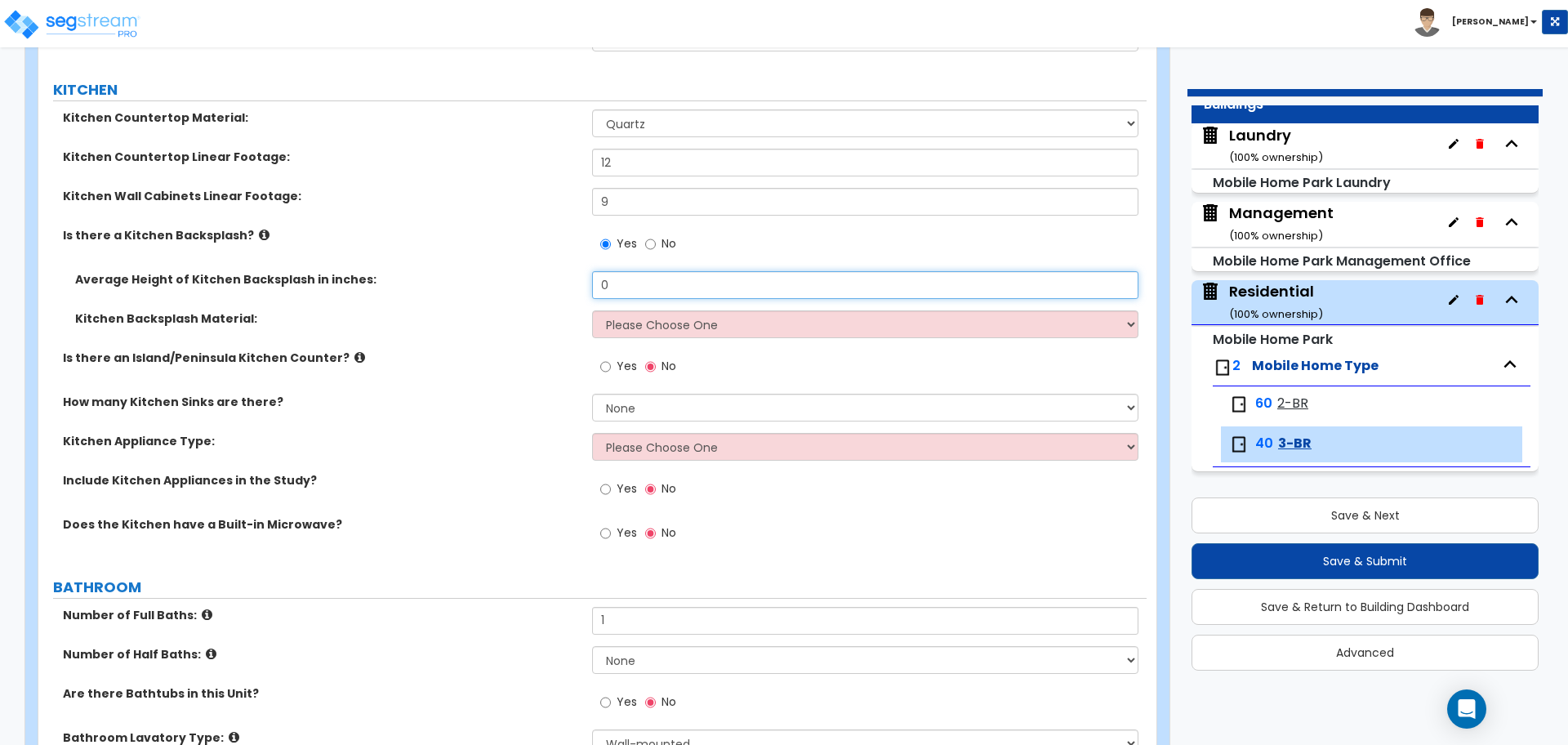
click at [646, 289] on input "0" at bounding box center [865, 285] width 545 height 28
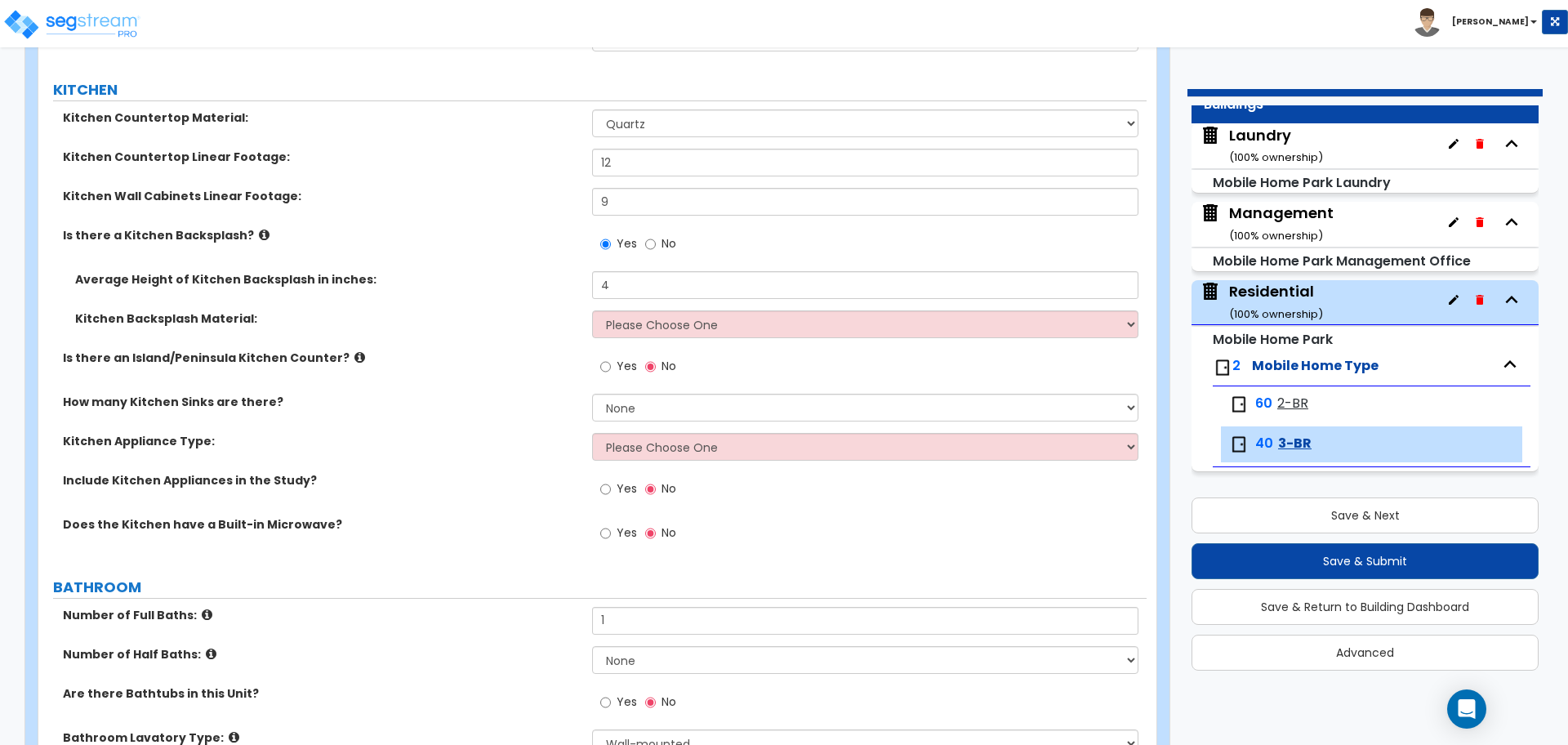
click at [714, 336] on div "Kitchen Backsplash Material: Please Choose One Plastic Laminate Solid Surface S…" at bounding box center [592, 330] width 1108 height 39
click at [713, 334] on select "Please Choose One Plastic Laminate Solid Surface Stone Quartz Tile Stainless St…" at bounding box center [865, 325] width 545 height 28
click at [593, 311] on select "Please Choose One Plastic Laminate Solid Surface Stone Quartz Tile Stainless St…" at bounding box center [865, 325] width 545 height 28
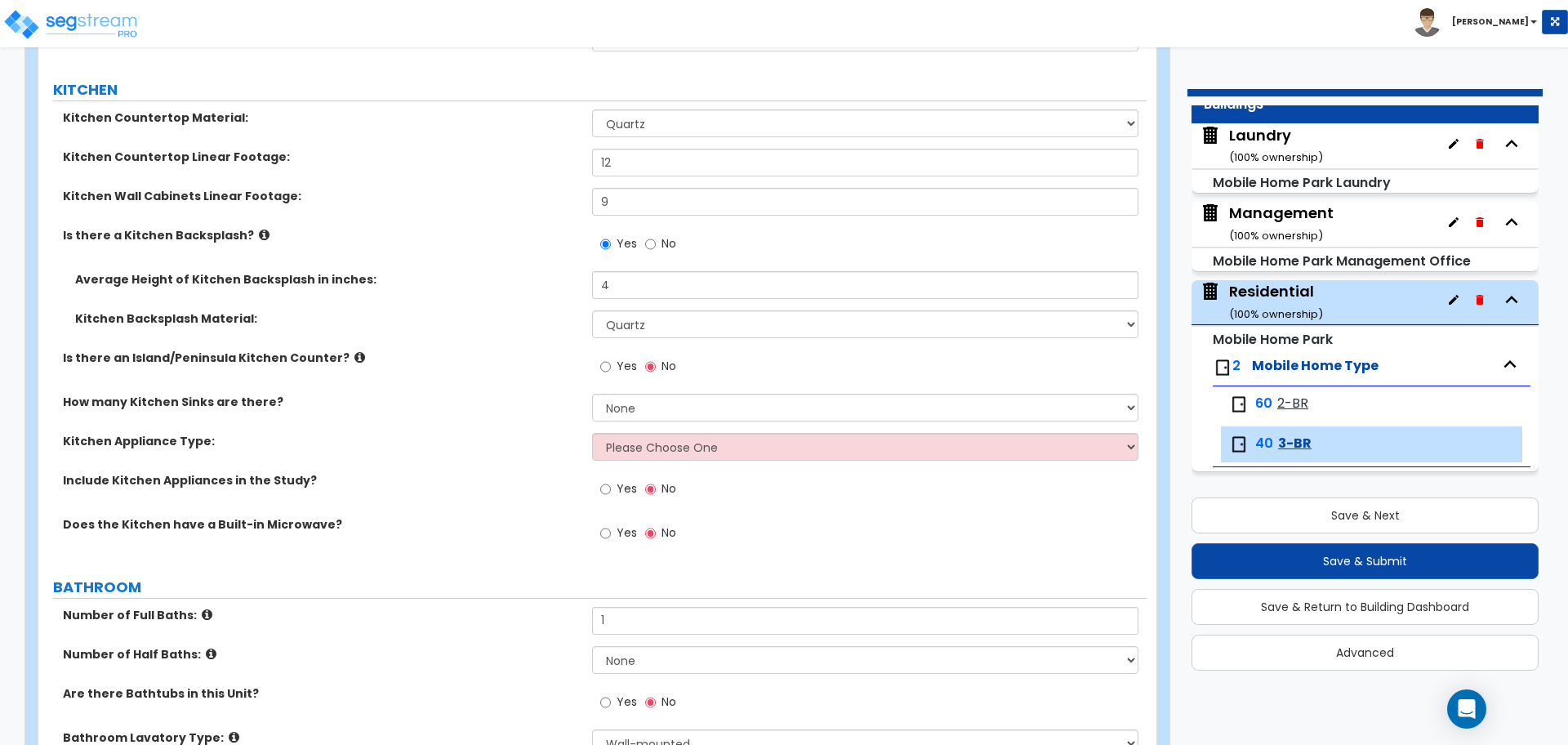
click at [259, 231] on icon at bounding box center [264, 235] width 11 height 12
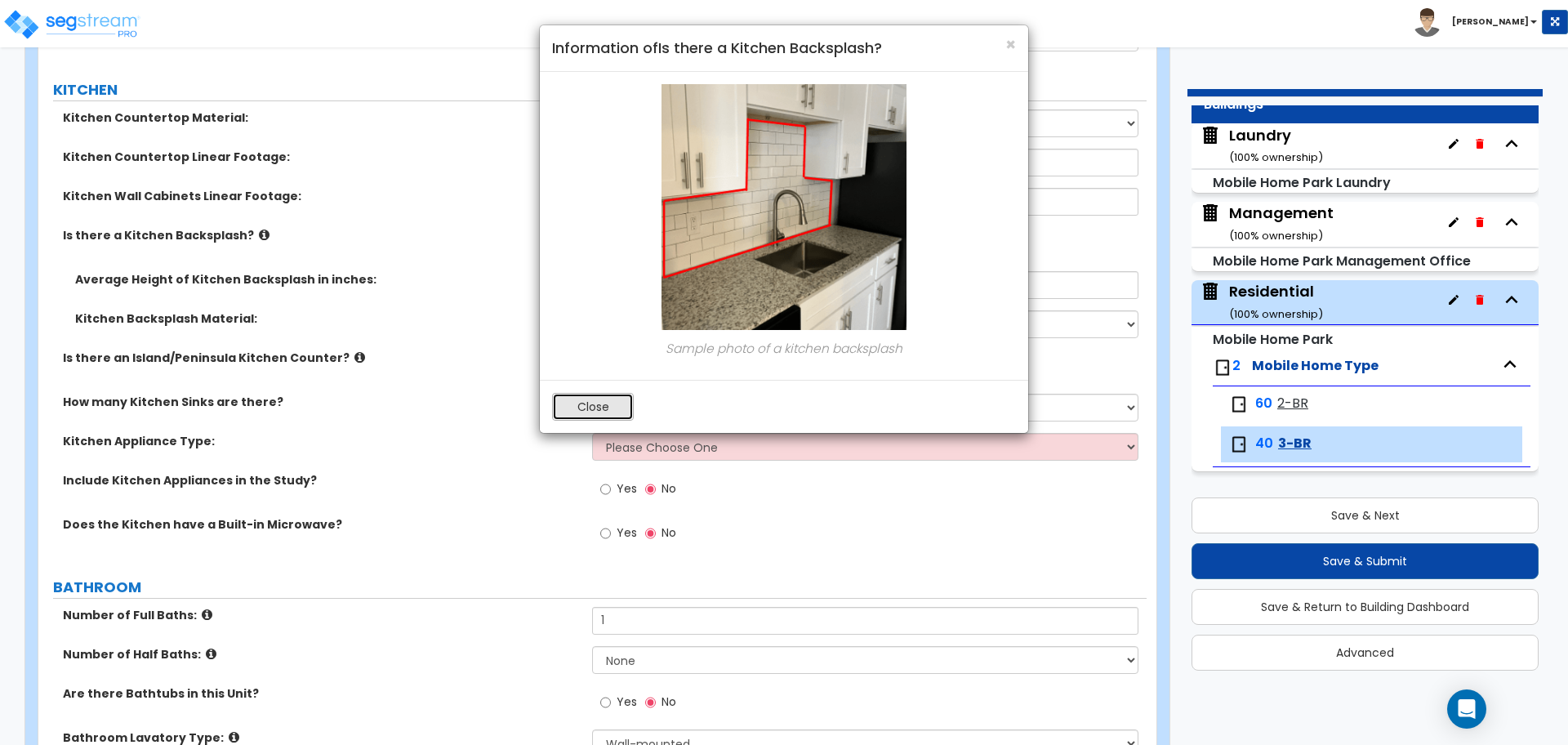
click at [610, 403] on button "Close" at bounding box center [593, 407] width 82 height 28
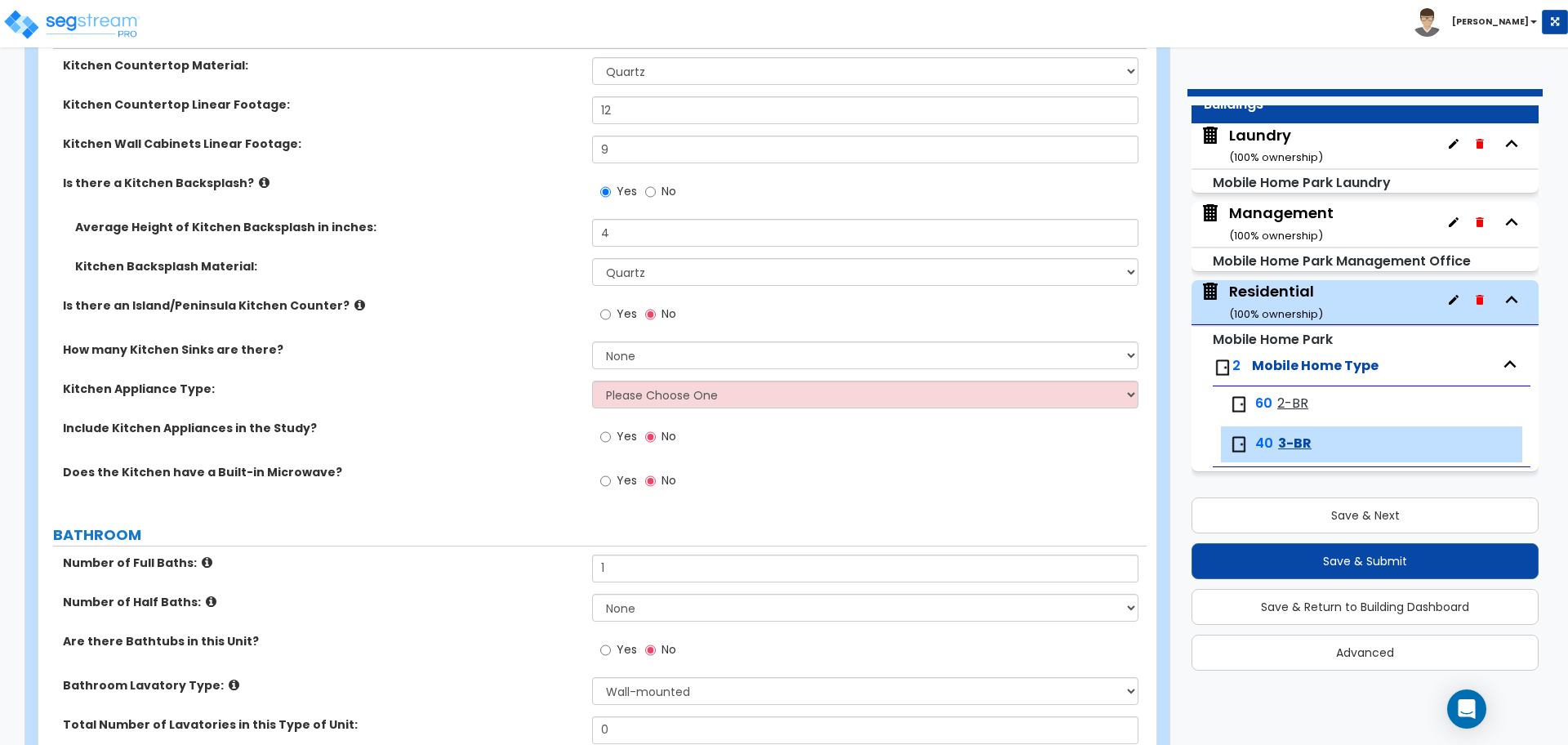
scroll to position [465, 0]
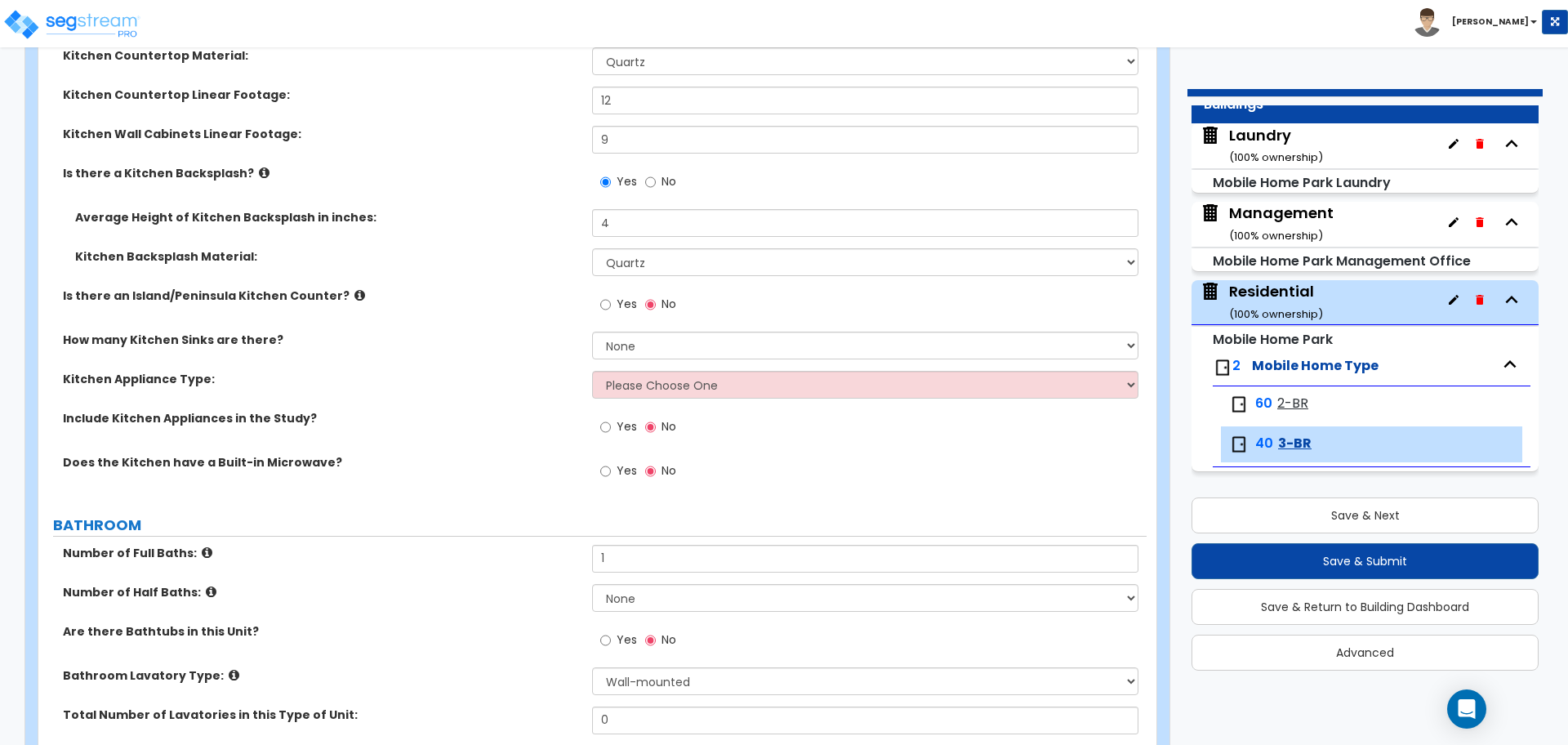
click at [625, 297] on span "Yes" at bounding box center [627, 304] width 21 height 17
click at [611, 297] on input "Yes" at bounding box center [605, 305] width 11 height 18
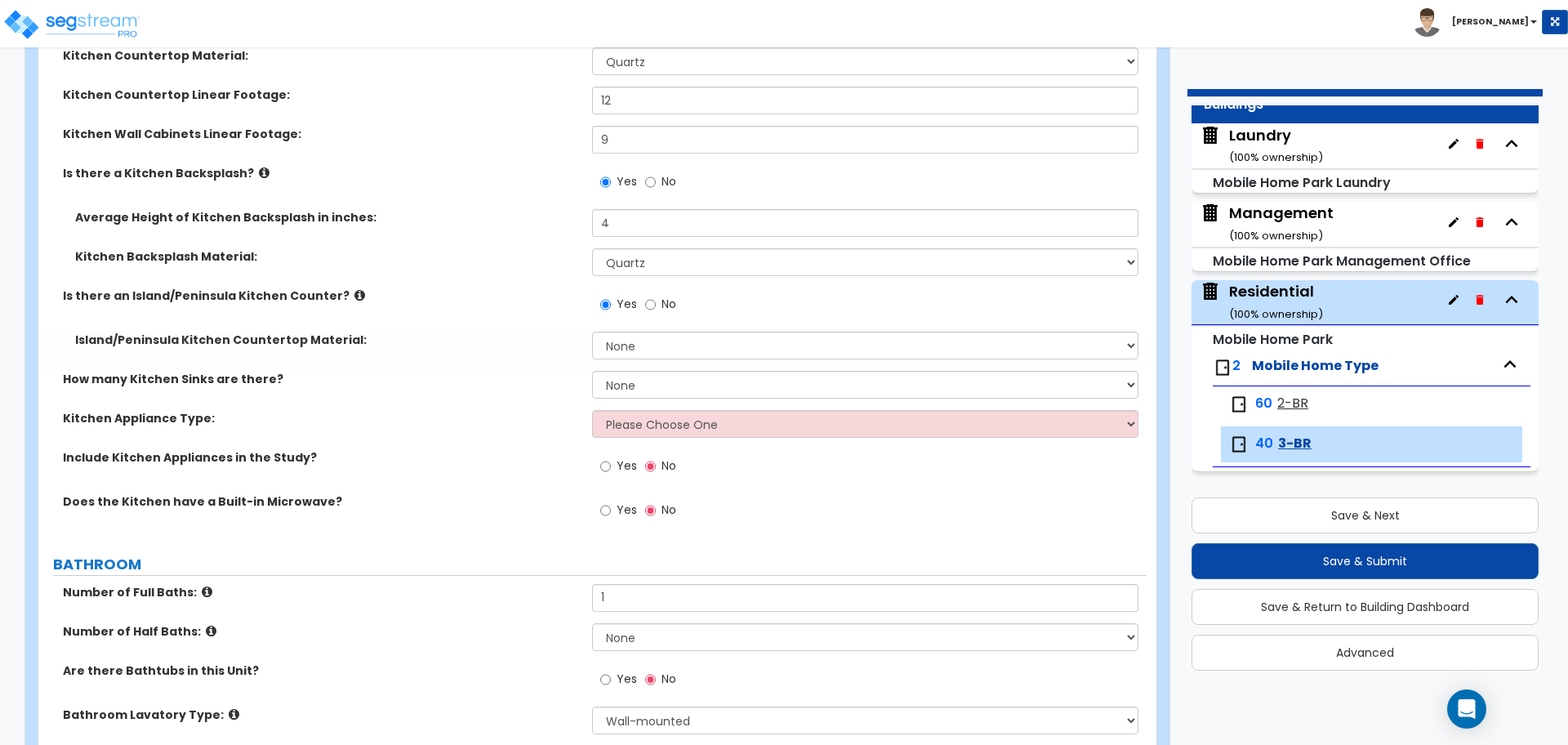
click at [355, 291] on icon at bounding box center [360, 295] width 11 height 12
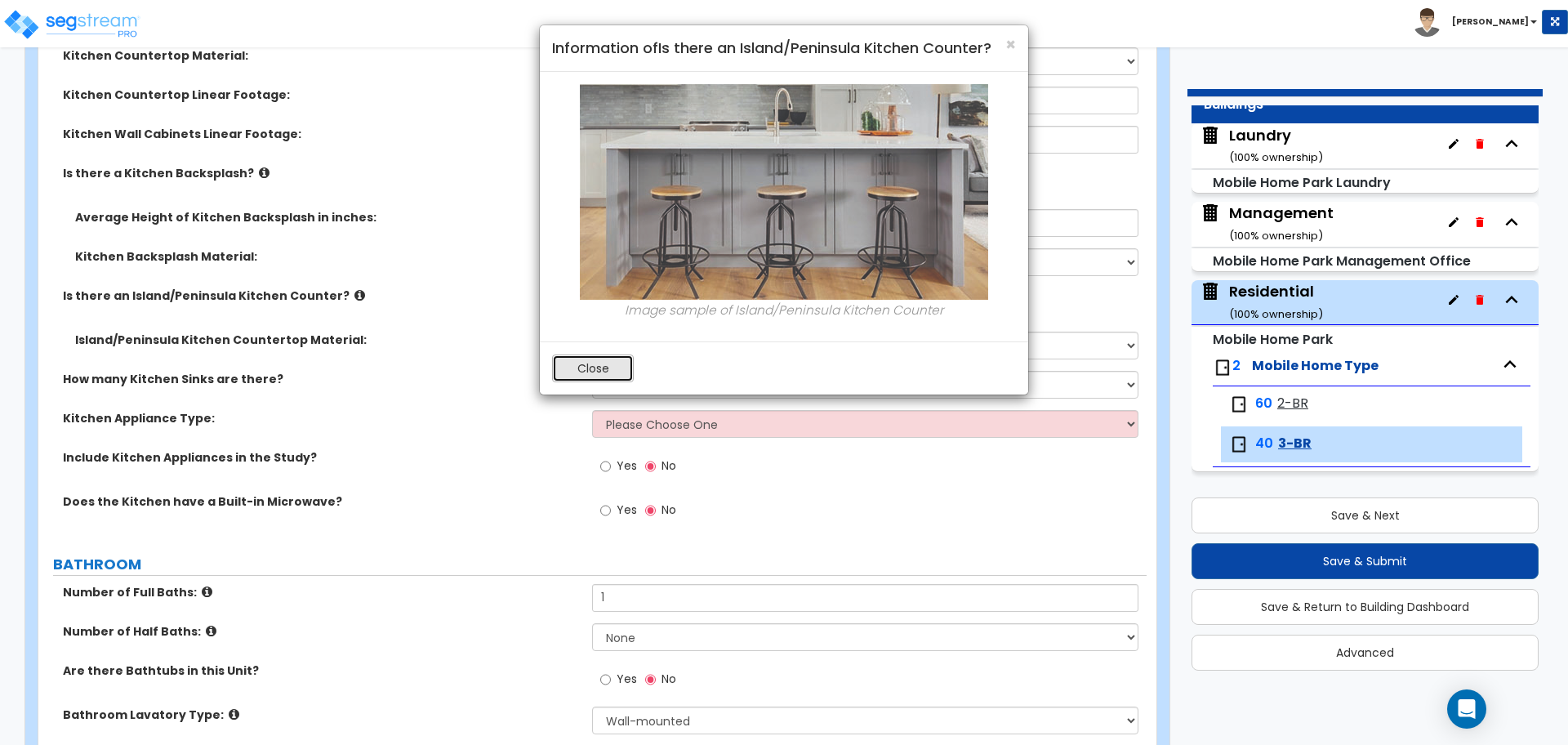
click at [573, 364] on button "Close" at bounding box center [593, 369] width 82 height 28
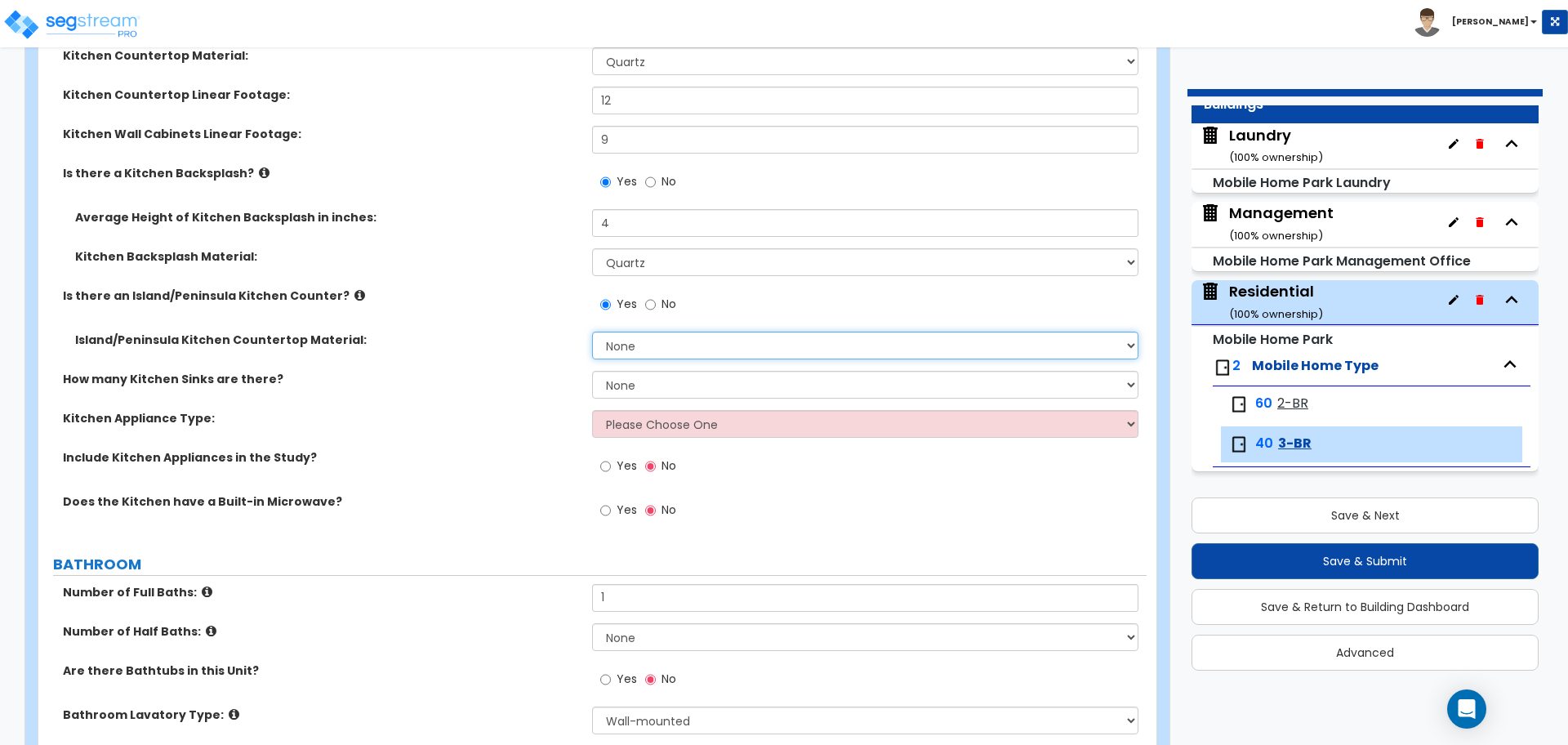
click at [644, 342] on select "None Plastic Laminate Solid Surface Stone Quartz Marble Tile Wood Stainless Ste…" at bounding box center [865, 346] width 545 height 28
click at [593, 331] on select "None Plastic Laminate Solid Surface Stone Quartz Marble Tile Wood Stainless Ste…" at bounding box center [865, 346] width 545 height 28
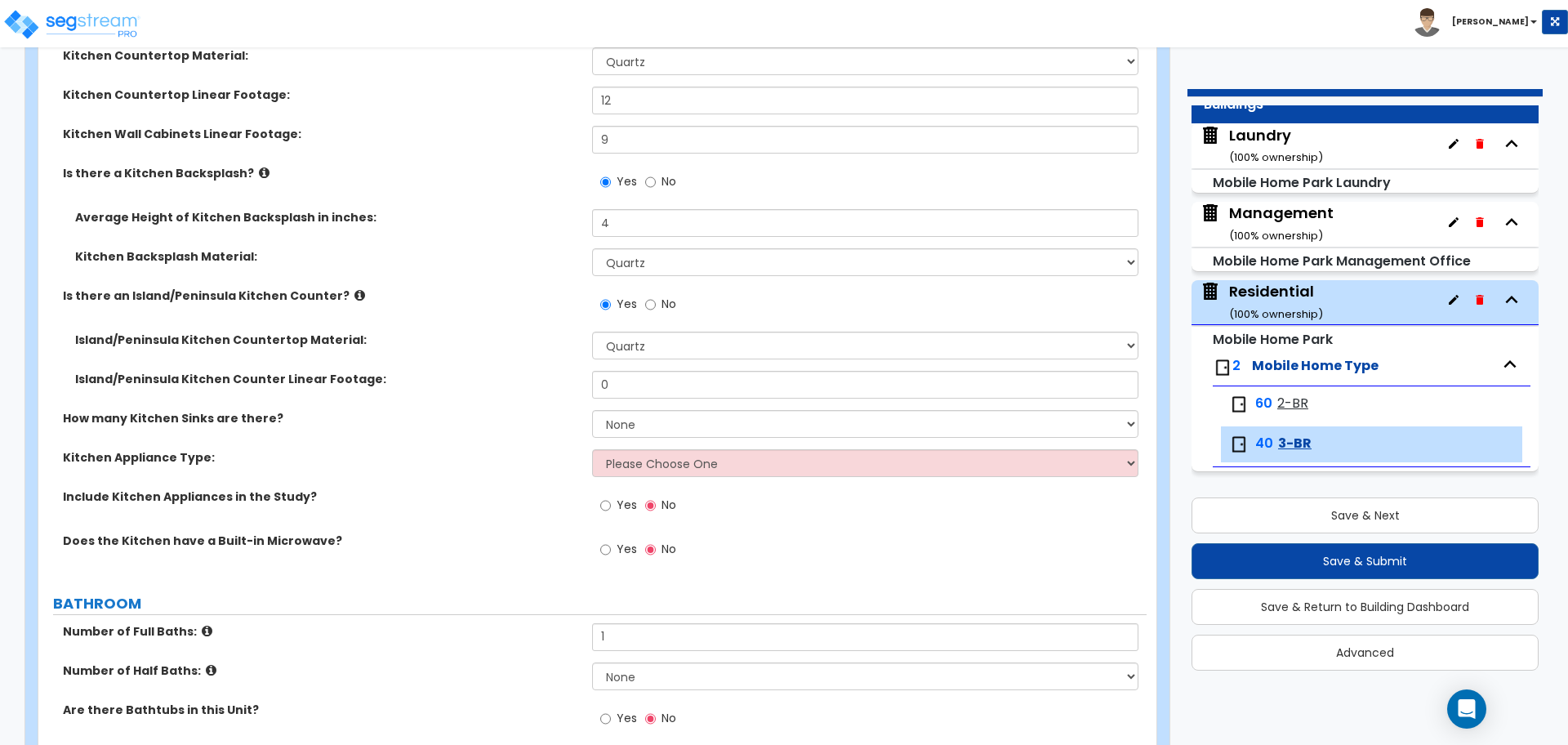
click at [1280, 413] on div "60 2-BR" at bounding box center [1372, 404] width 302 height 36
click at [1290, 408] on span "2-BR" at bounding box center [1292, 404] width 31 height 19
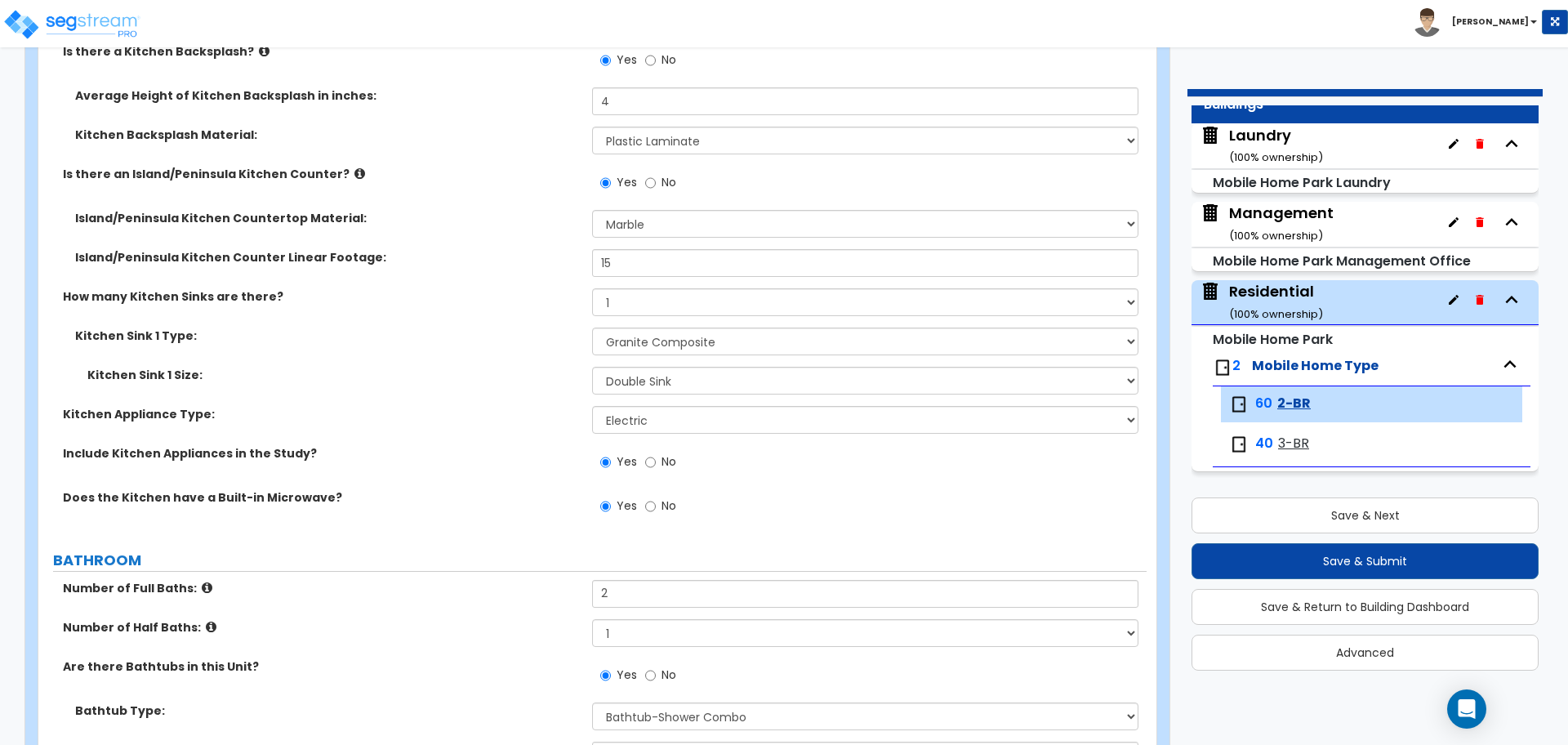
scroll to position [566, 0]
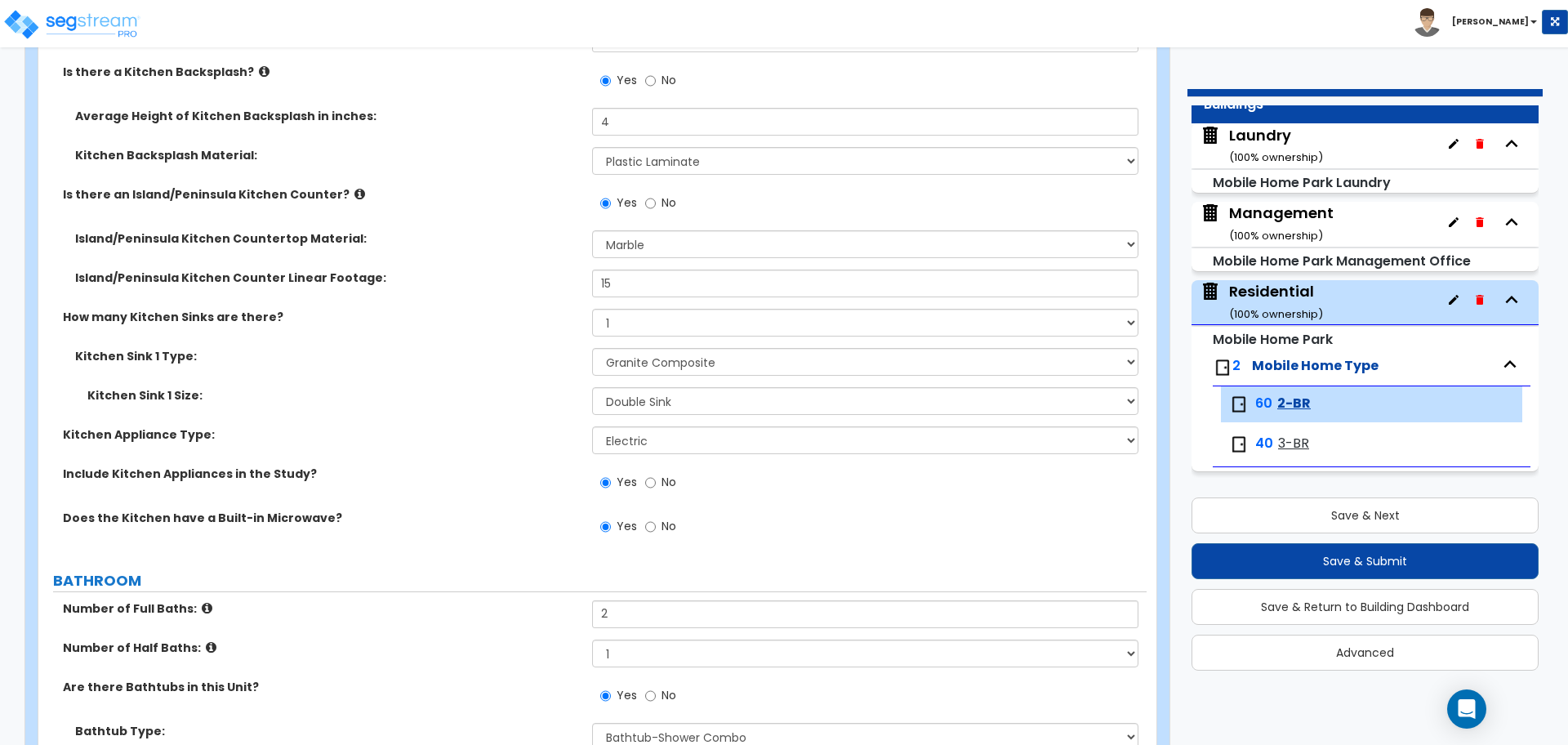
click at [1295, 440] on span "3-BR" at bounding box center [1293, 443] width 31 height 19
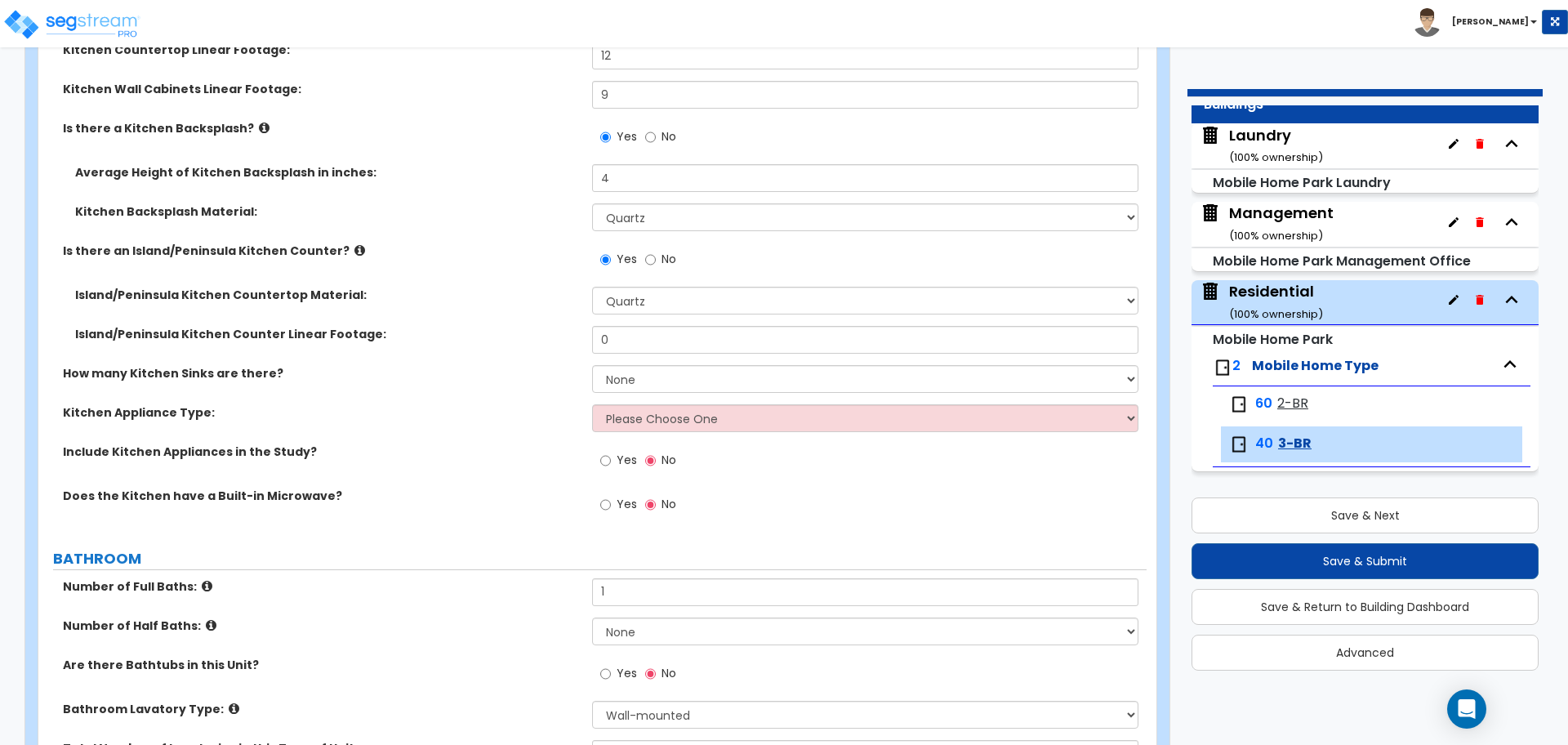
scroll to position [510, 0]
click at [733, 280] on div "Yes No" at bounding box center [869, 264] width 554 height 44
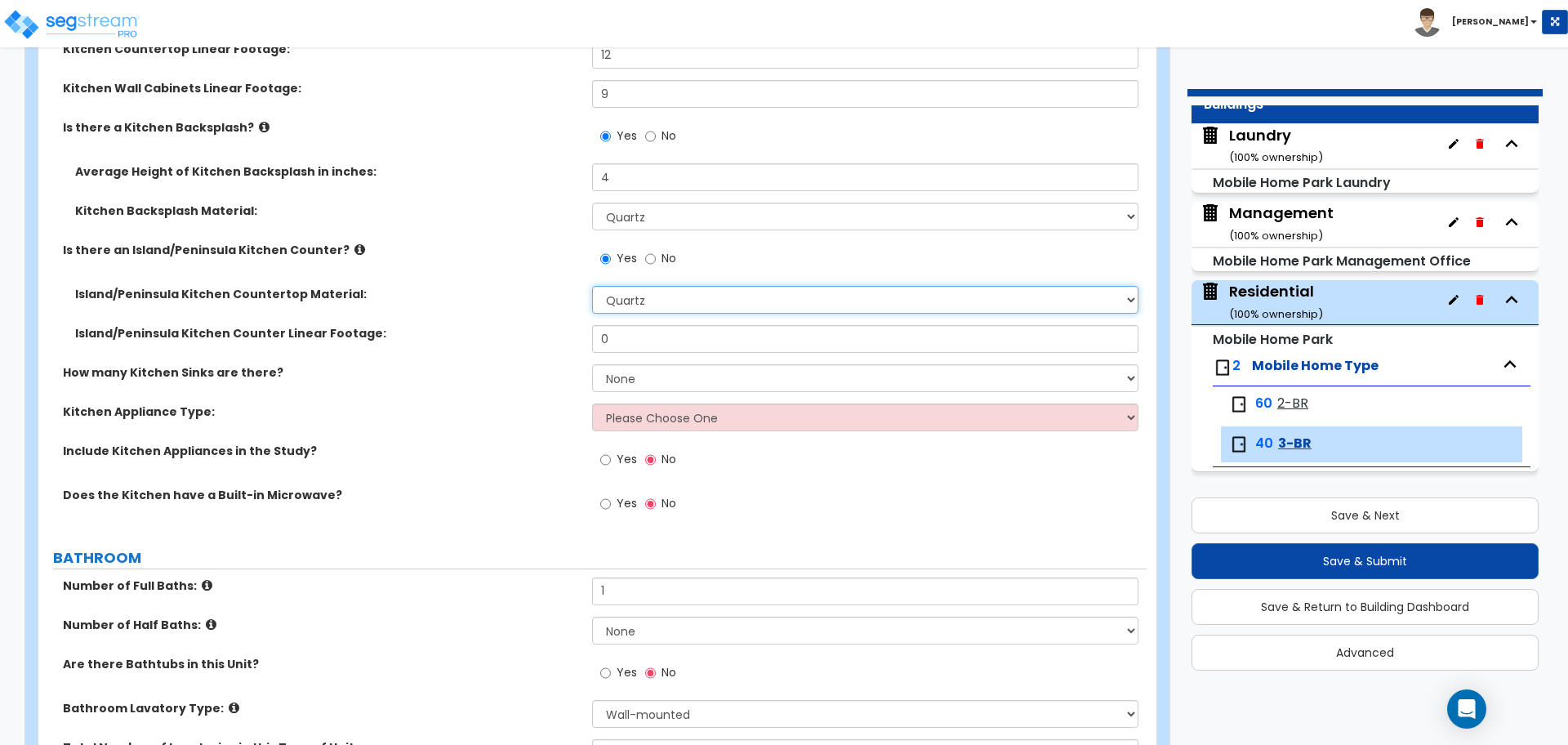
click at [712, 294] on select "None Plastic Laminate Solid Surface Stone Quartz Marble Tile Wood Stainless Ste…" at bounding box center [865, 300] width 545 height 28
click at [593, 286] on select "None Plastic Laminate Solid Surface Stone Quartz Marble Tile Wood Stainless Ste…" at bounding box center [865, 300] width 545 height 28
click at [626, 335] on input "0" at bounding box center [865, 339] width 545 height 28
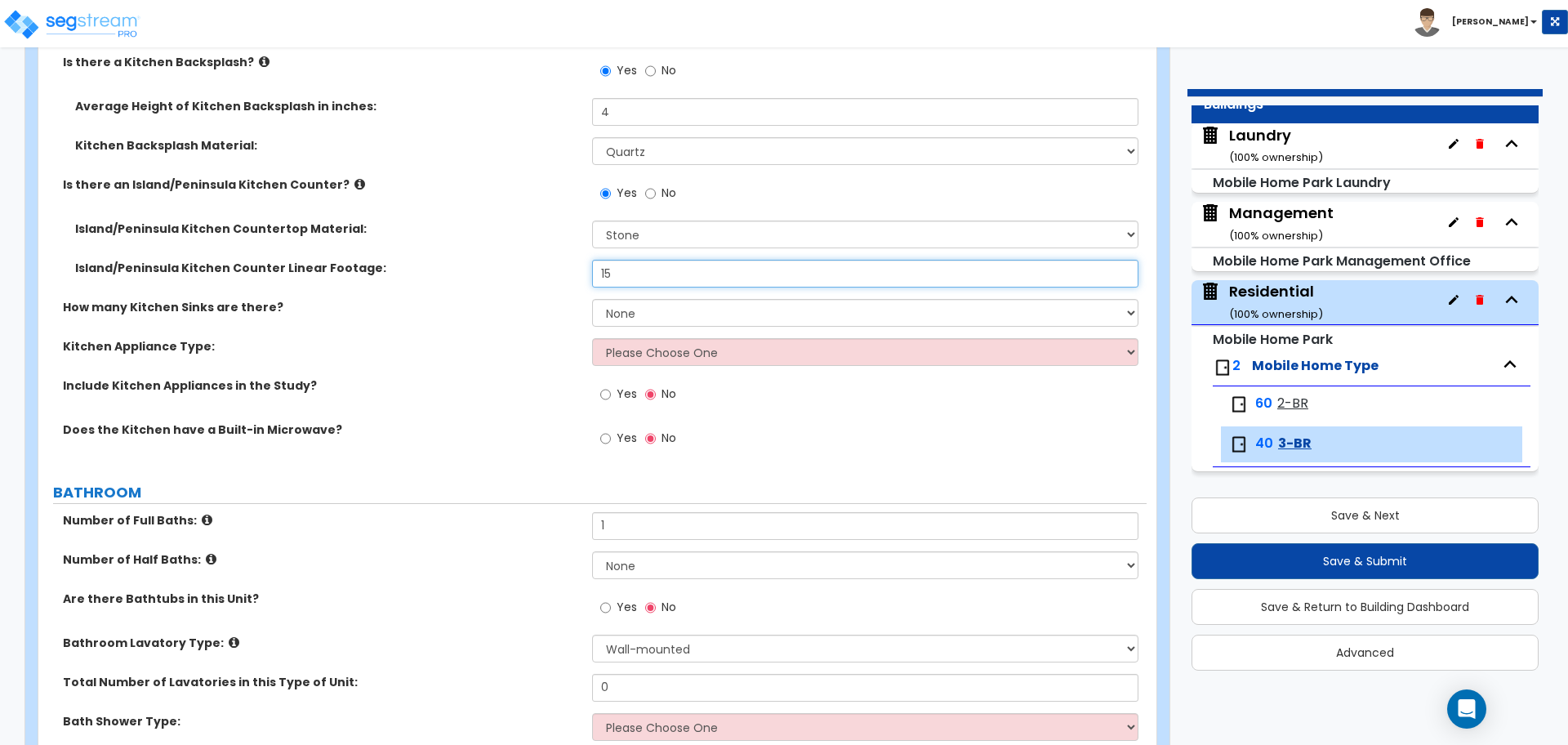
scroll to position [587, 0]
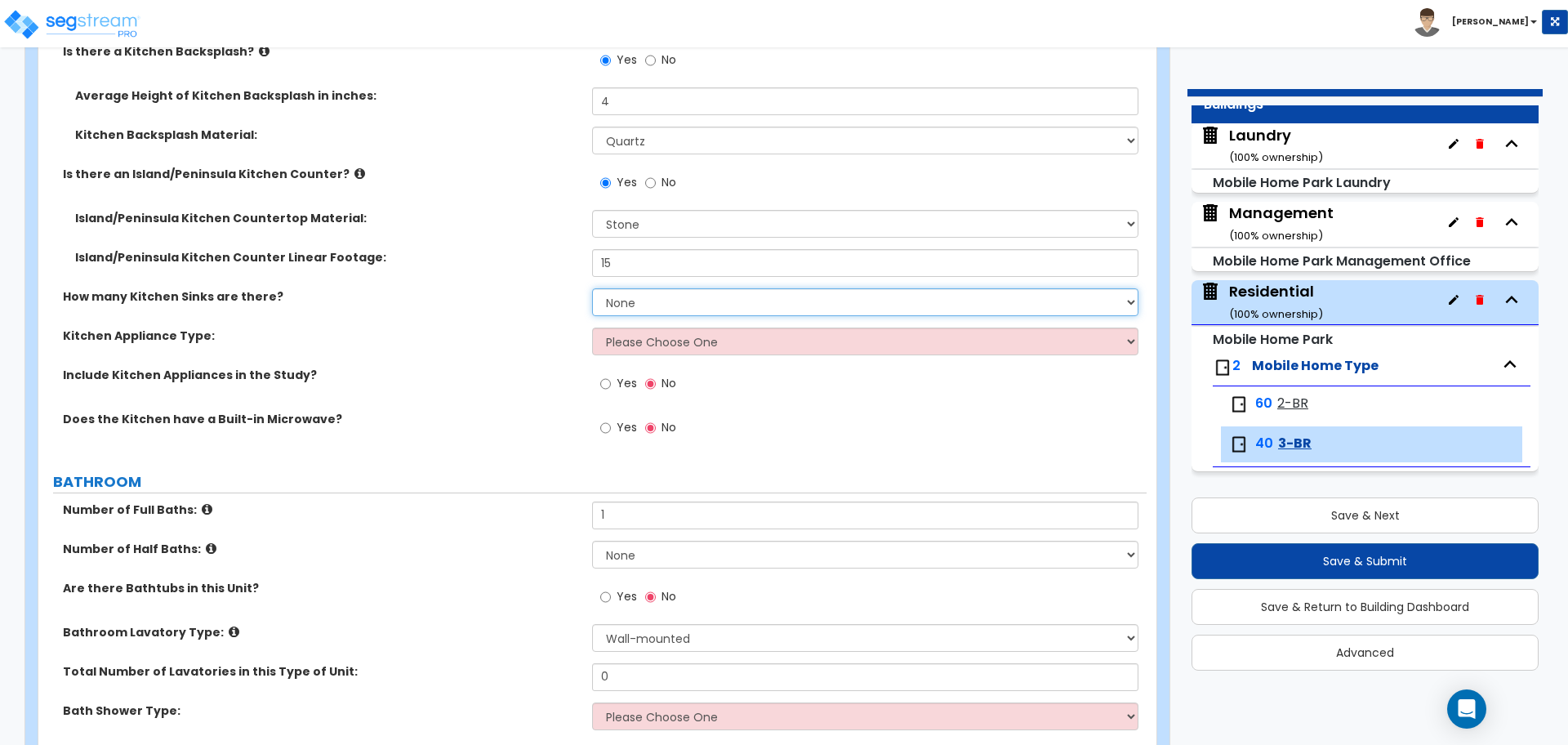
click at [636, 293] on select "None 1 2 3" at bounding box center [865, 302] width 545 height 28
click at [593, 288] on select "None 1 2 3" at bounding box center [865, 302] width 545 height 28
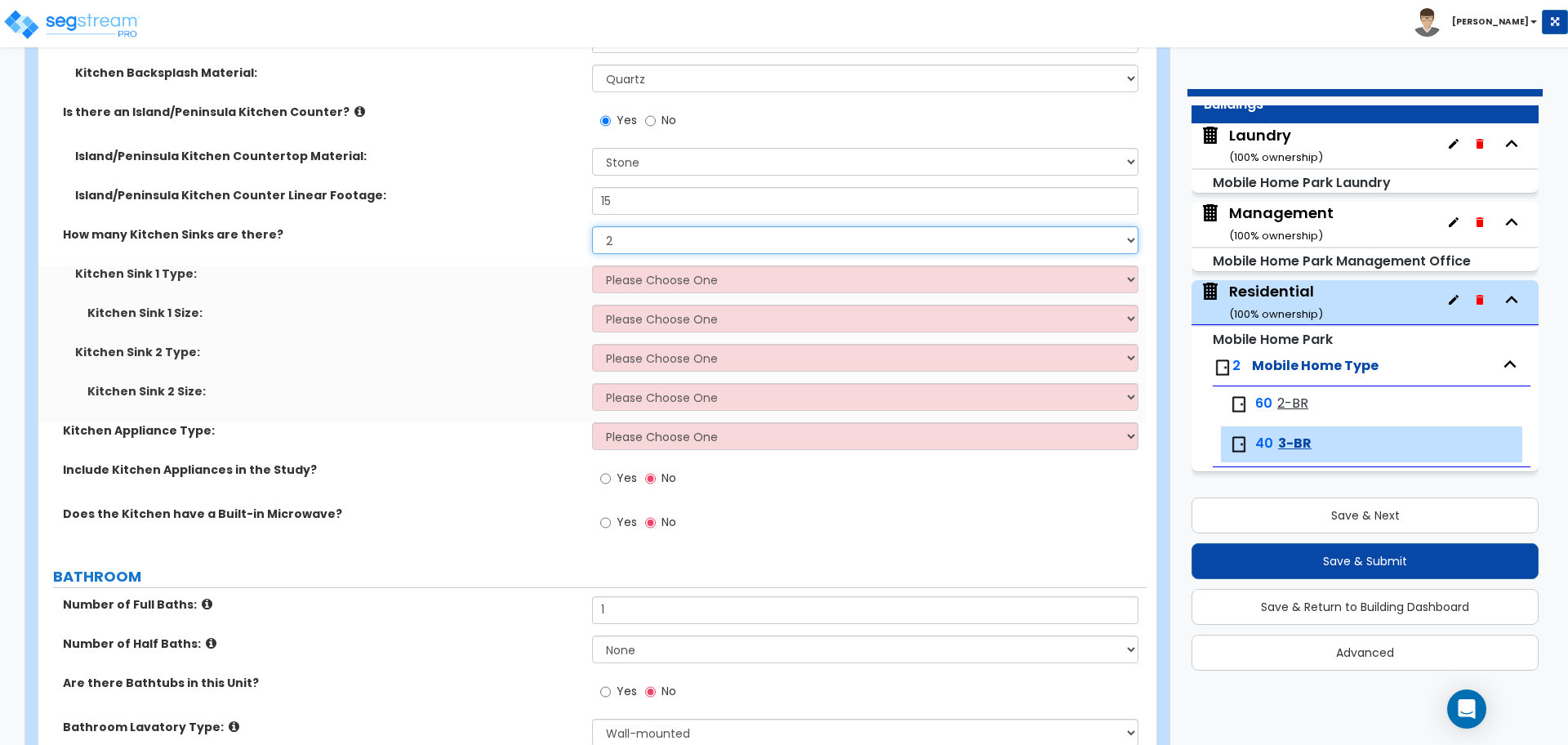
scroll to position [651, 0]
click at [791, 275] on select "Please Choose One Stainless Steel Porcelain Enamel Cast Iron Granite Composite" at bounding box center [865, 278] width 545 height 28
click at [593, 264] on select "Please Choose One Stainless Steel Porcelain Enamel Cast Iron Granite Composite" at bounding box center [865, 278] width 545 height 28
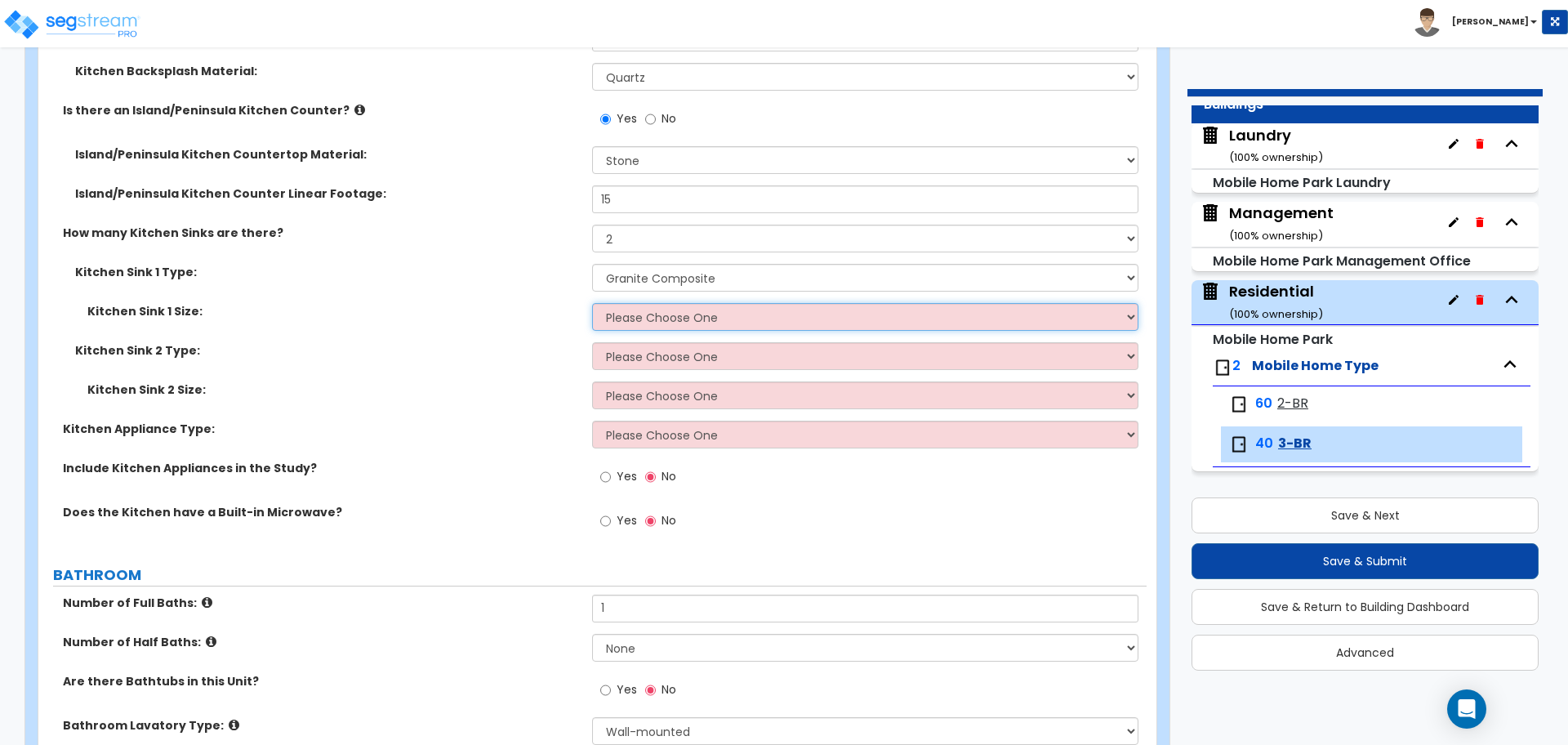
click at [697, 303] on select "Please Choose One Single Sink Double Sink" at bounding box center [865, 317] width 545 height 28
click at [593, 303] on select "Please Choose One Single Sink Double Sink" at bounding box center [865, 317] width 545 height 28
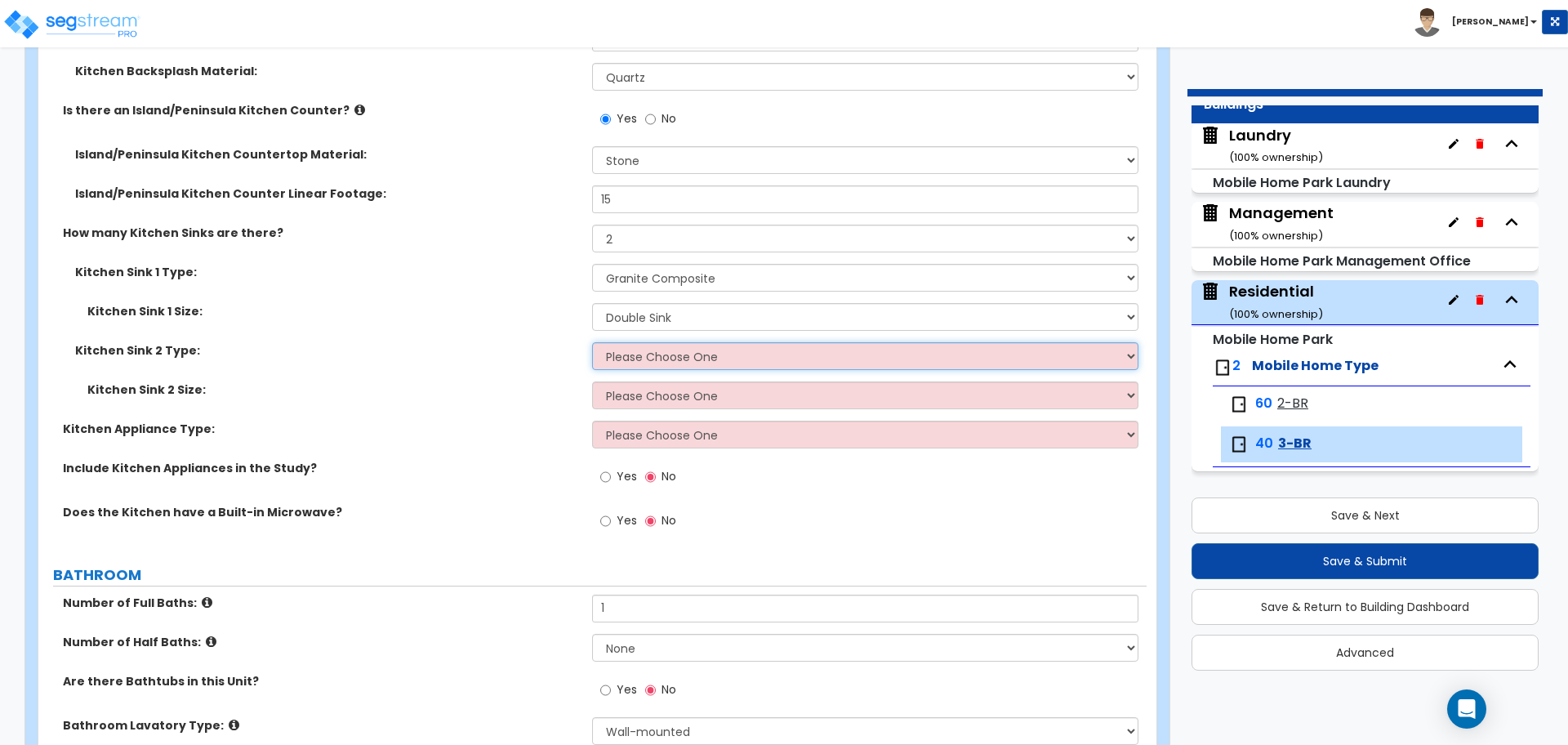
click at [726, 350] on select "Please Choose One Stainless Steel Porcelain Enamel Cast Iron Granite Composite" at bounding box center [865, 356] width 545 height 28
click at [593, 342] on select "Please Choose One Stainless Steel Porcelain Enamel Cast Iron Granite Composite" at bounding box center [865, 356] width 545 height 28
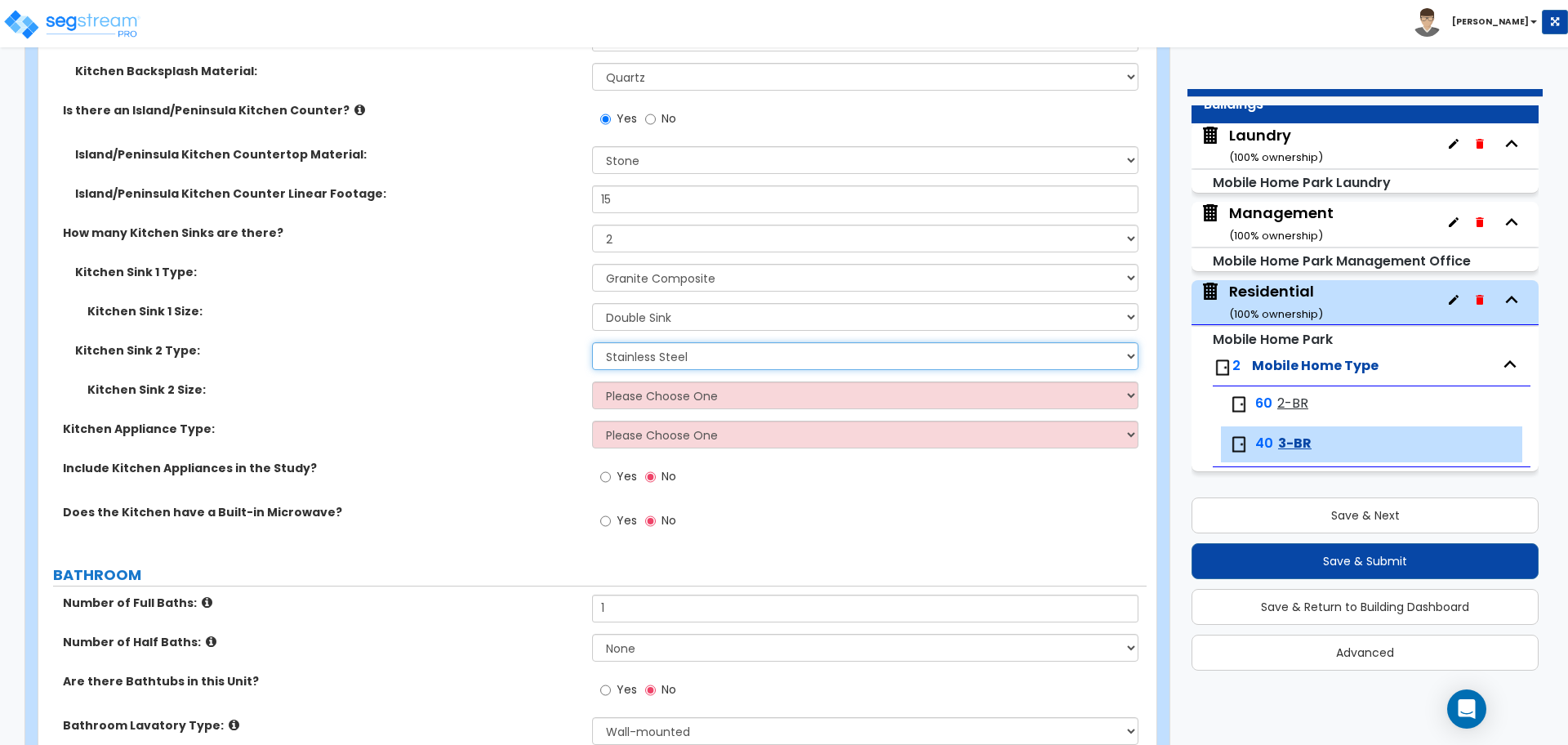
click at [752, 362] on select "Please Choose One Stainless Steel Porcelain Enamel Cast Iron Granite Composite" at bounding box center [865, 356] width 545 height 28
click at [593, 342] on select "Please Choose One Stainless Steel Porcelain Enamel Cast Iron Granite Composite" at bounding box center [865, 356] width 545 height 28
click at [746, 392] on select "Please Choose One Single Sink Double Sink" at bounding box center [865, 395] width 545 height 28
click at [593, 381] on select "Please Choose One Single Sink Double Sink" at bounding box center [865, 395] width 545 height 28
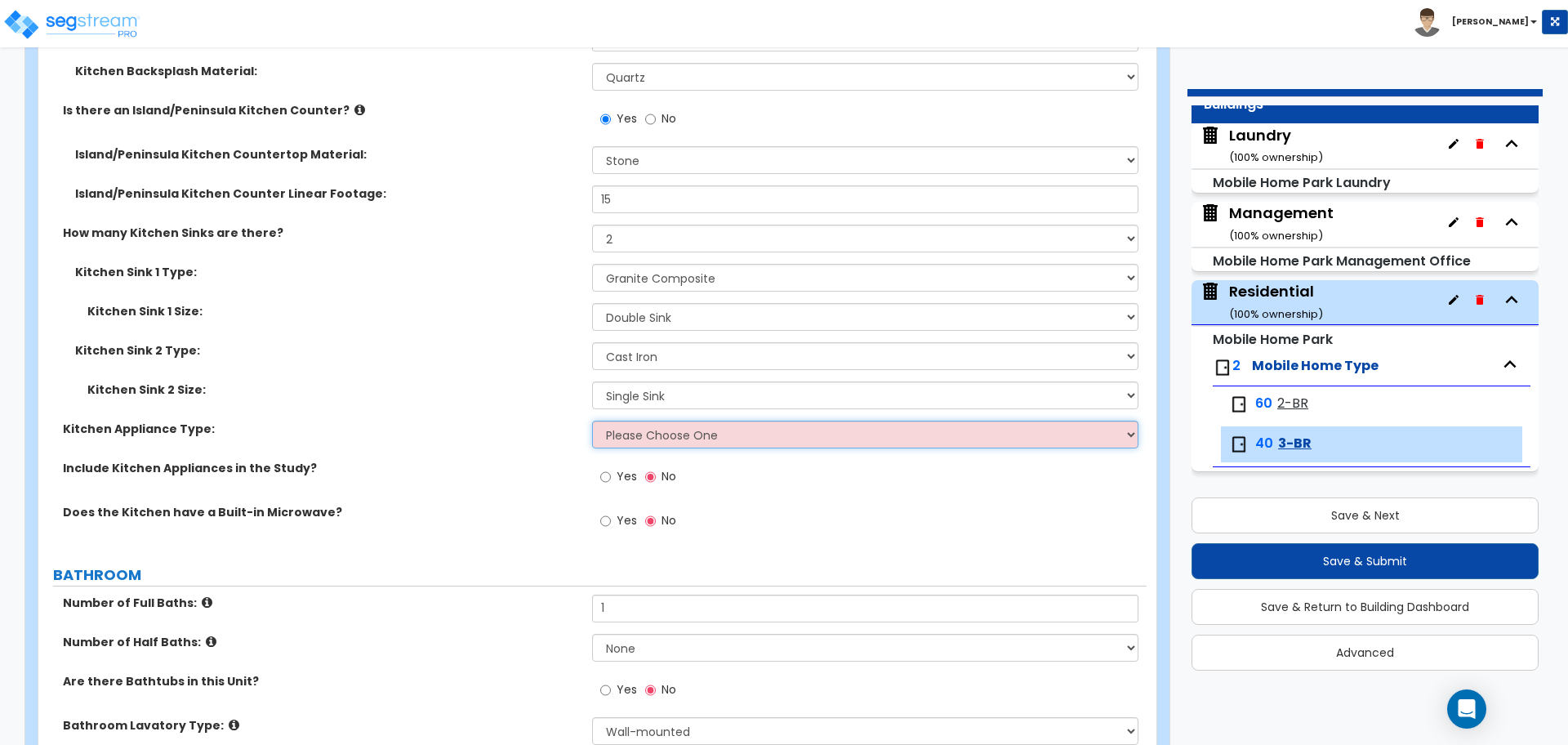
click at [688, 435] on select "Please Choose One Gas Electric" at bounding box center [865, 435] width 545 height 28
click at [593, 421] on select "Please Choose One Gas Electric" at bounding box center [865, 435] width 545 height 28
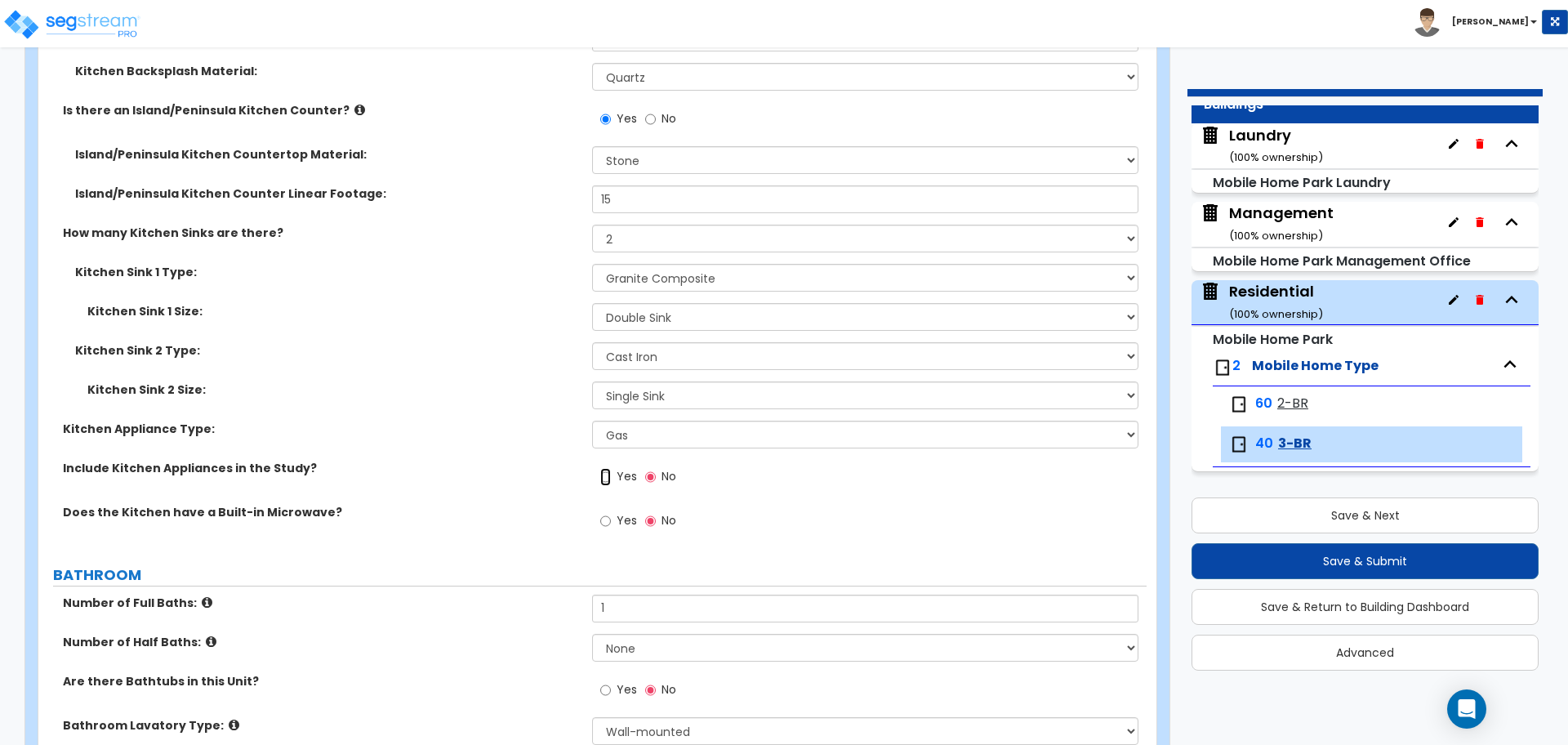
click at [605, 477] on input "Yes" at bounding box center [605, 477] width 11 height 18
click at [603, 517] on input "Yes" at bounding box center [605, 521] width 11 height 18
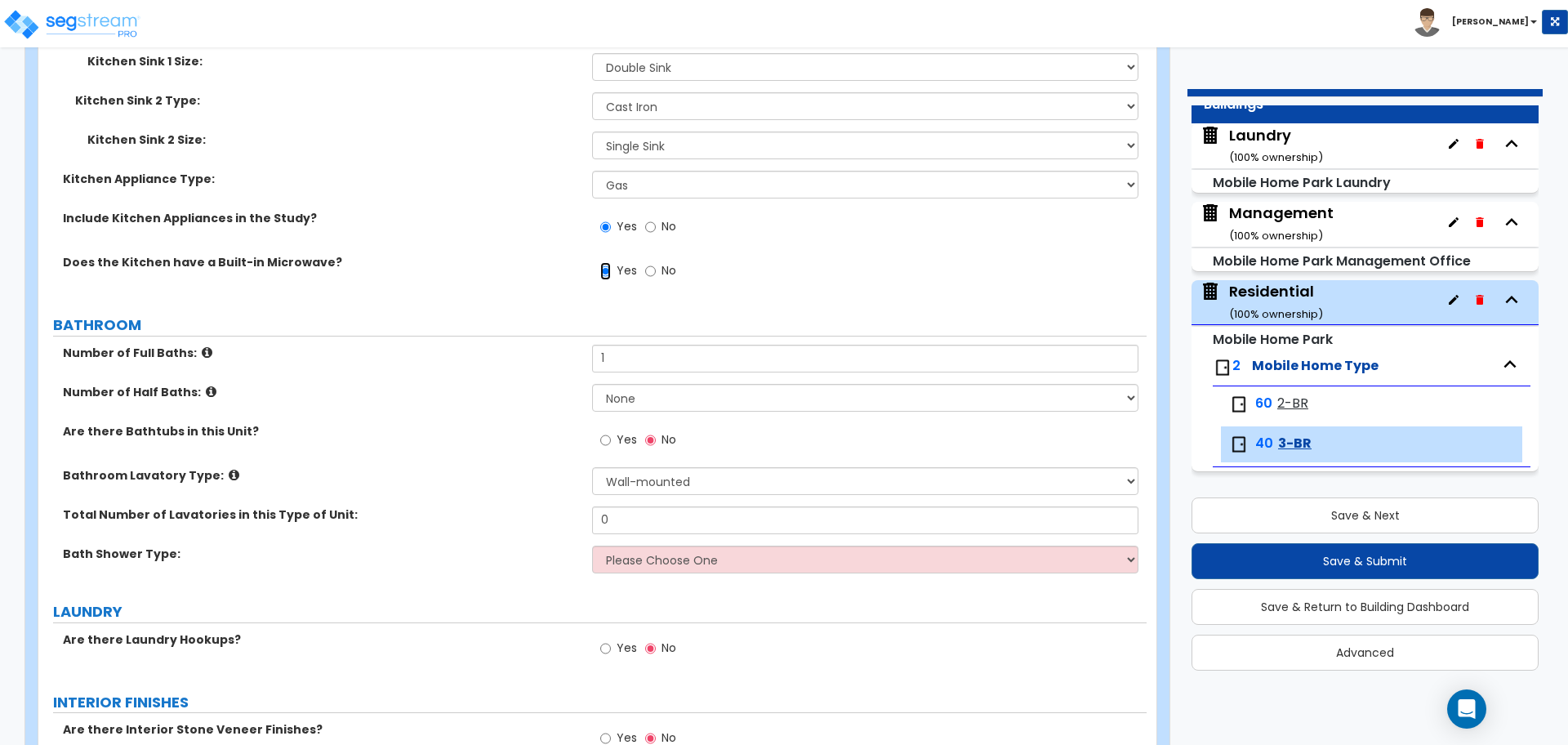
scroll to position [957, 0]
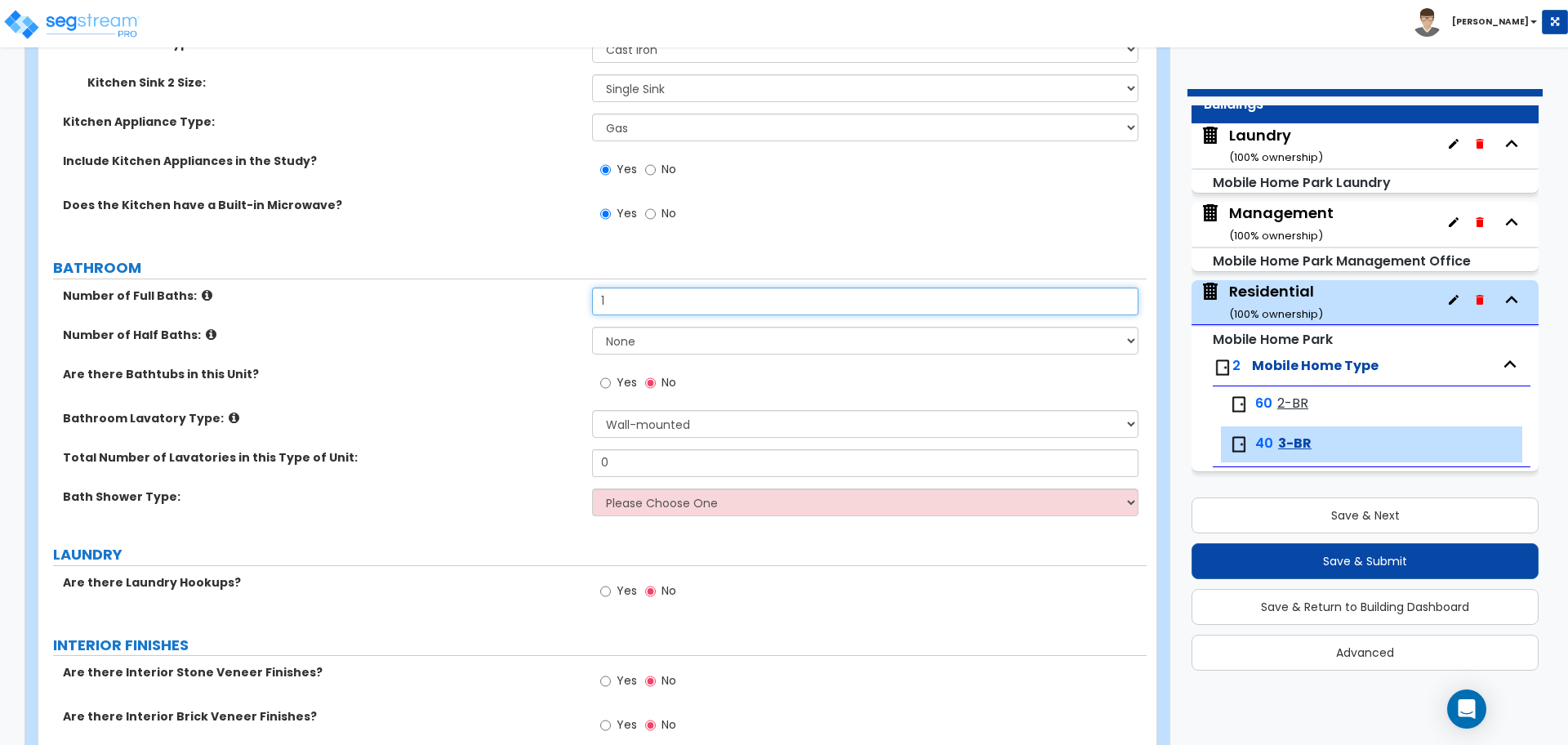
click at [632, 302] on input "1" at bounding box center [865, 302] width 545 height 28
click at [661, 338] on select "None 1 2 3 4 5" at bounding box center [865, 341] width 545 height 28
click at [593, 327] on select "None 1 2 3 4 5" at bounding box center [865, 341] width 545 height 28
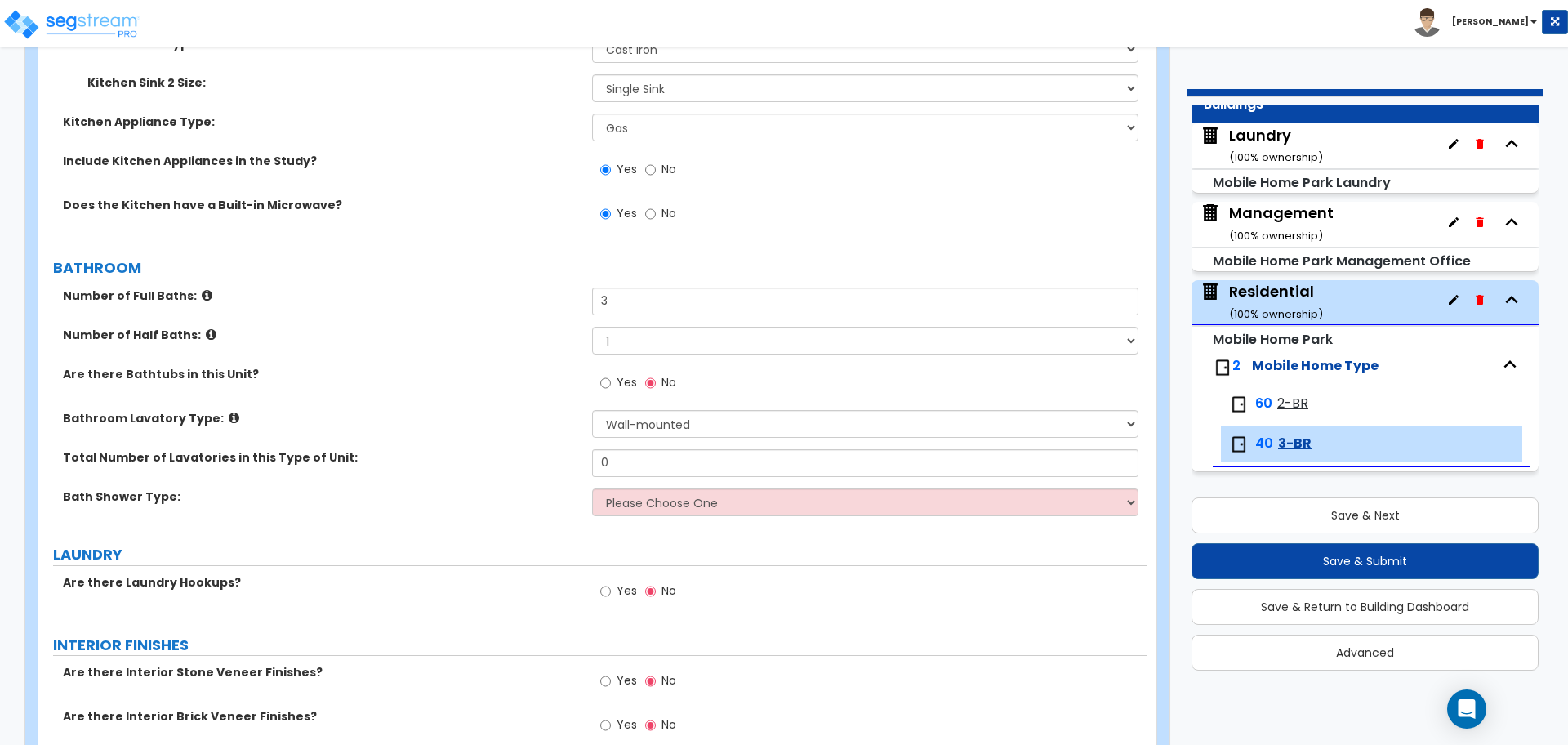
click at [611, 370] on label "Yes" at bounding box center [618, 385] width 36 height 28
click at [611, 374] on input "Yes" at bounding box center [605, 383] width 11 height 18
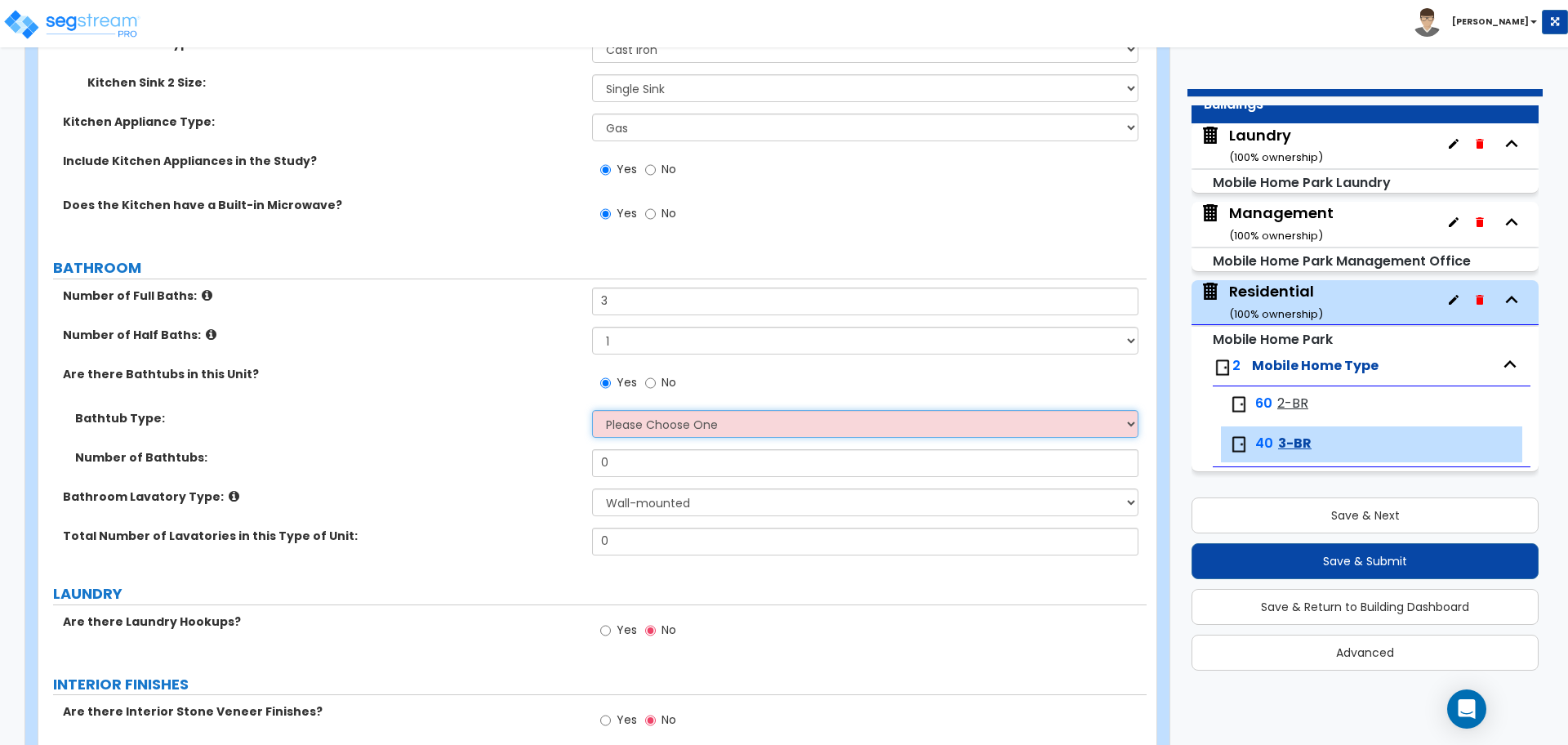
click at [686, 423] on select "Please Choose One Recessed Bathtub-Shower Combo Freestanding" at bounding box center [865, 424] width 545 height 28
click at [593, 410] on select "Please Choose One Recessed Bathtub-Shower Combo Freestanding" at bounding box center [865, 424] width 545 height 28
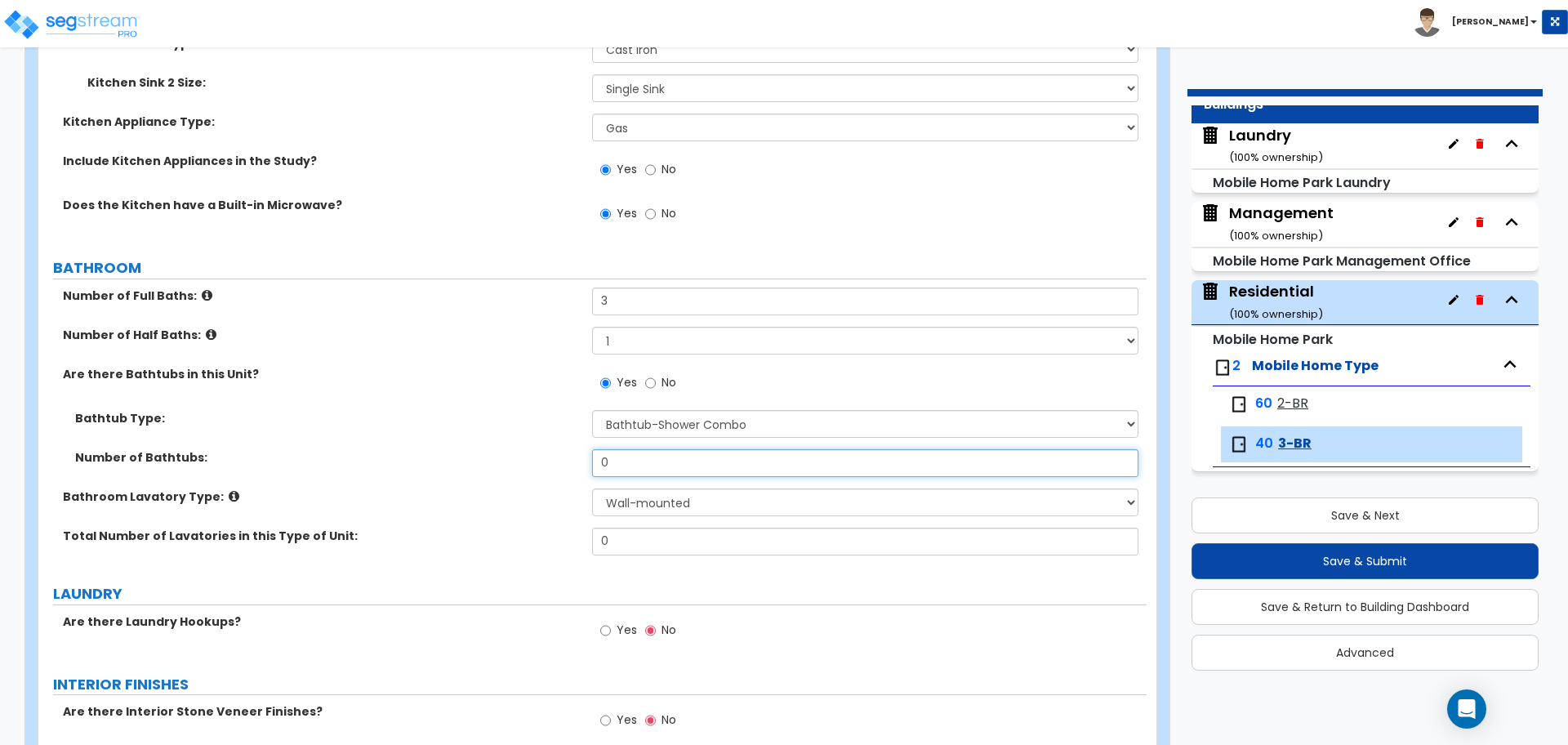
click at [668, 466] on input "0" at bounding box center [865, 463] width 545 height 28
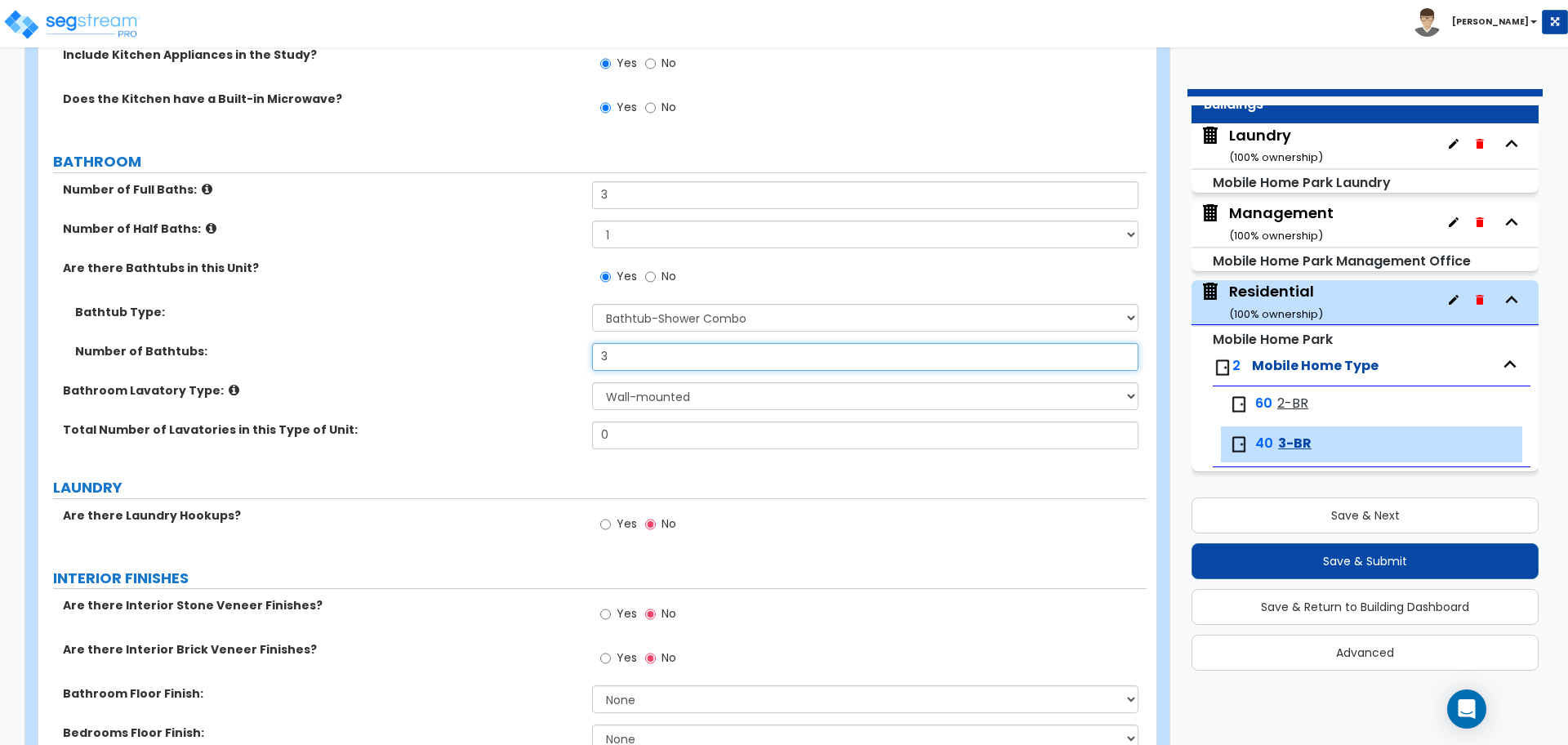
scroll to position [1080, 0]
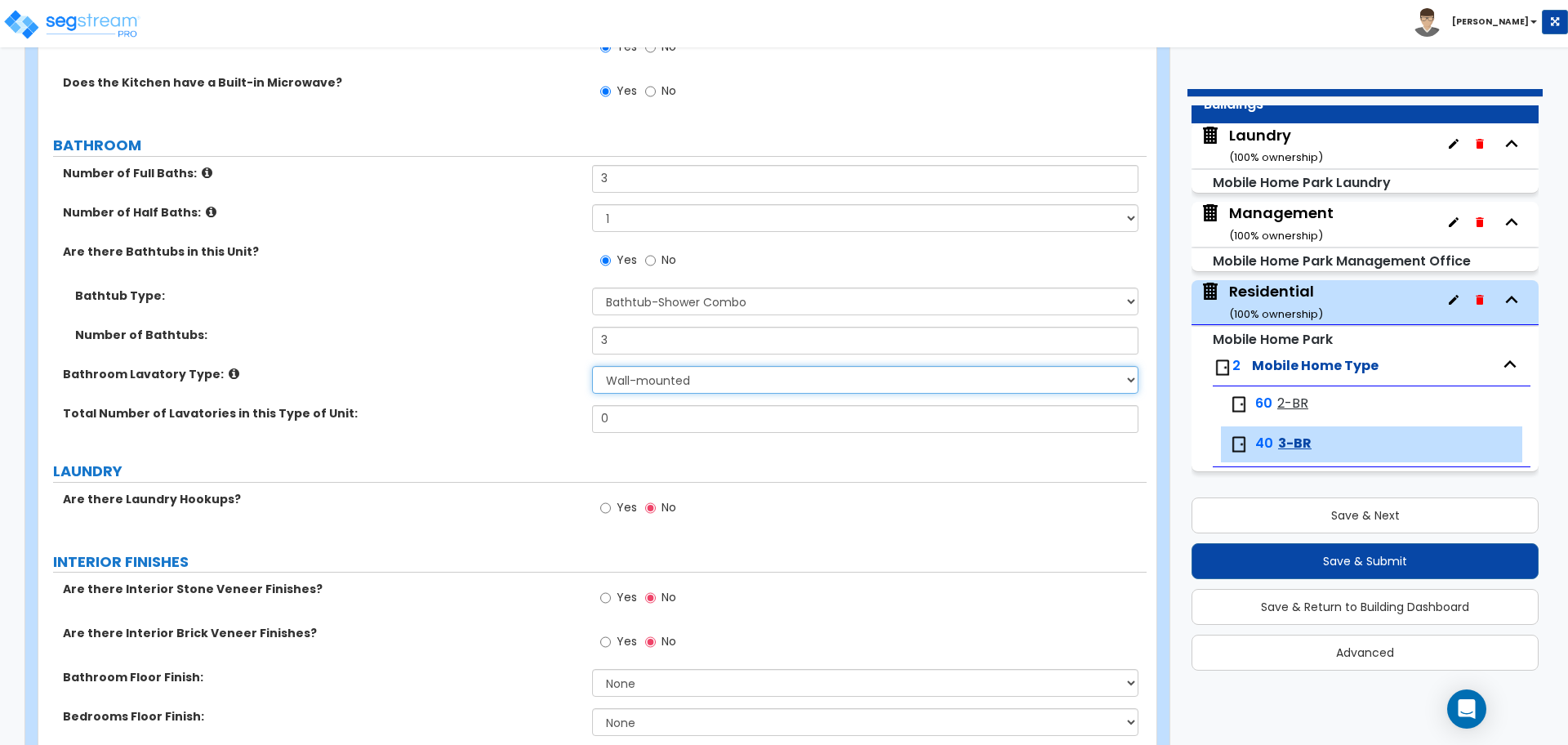
click at [696, 371] on select "Wall-mounted Pedestal-mounted Vanity-mounted" at bounding box center [865, 380] width 545 height 28
click at [593, 366] on select "Wall-mounted Pedestal-mounted Vanity-mounted" at bounding box center [865, 380] width 545 height 28
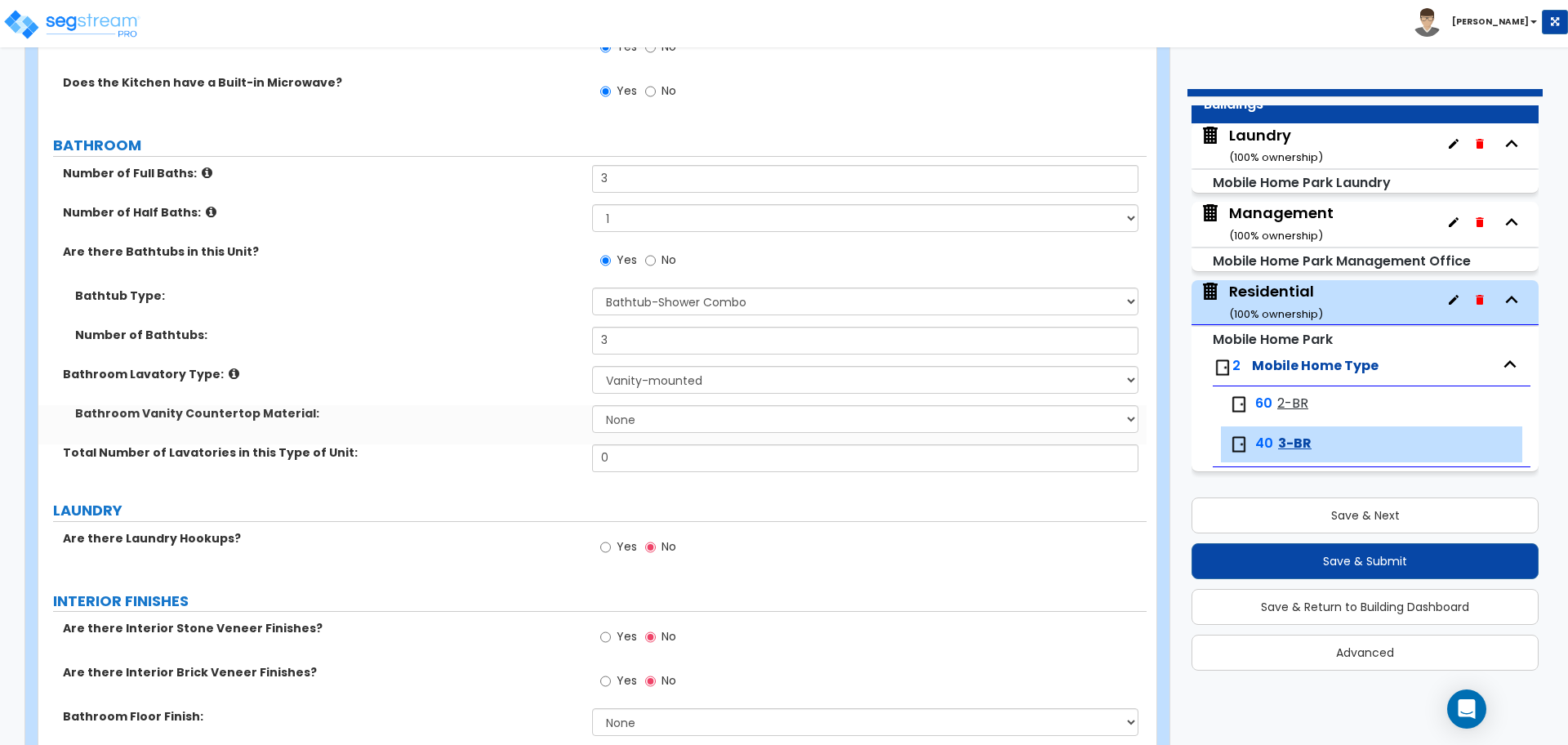
click at [229, 368] on icon at bounding box center [234, 374] width 11 height 12
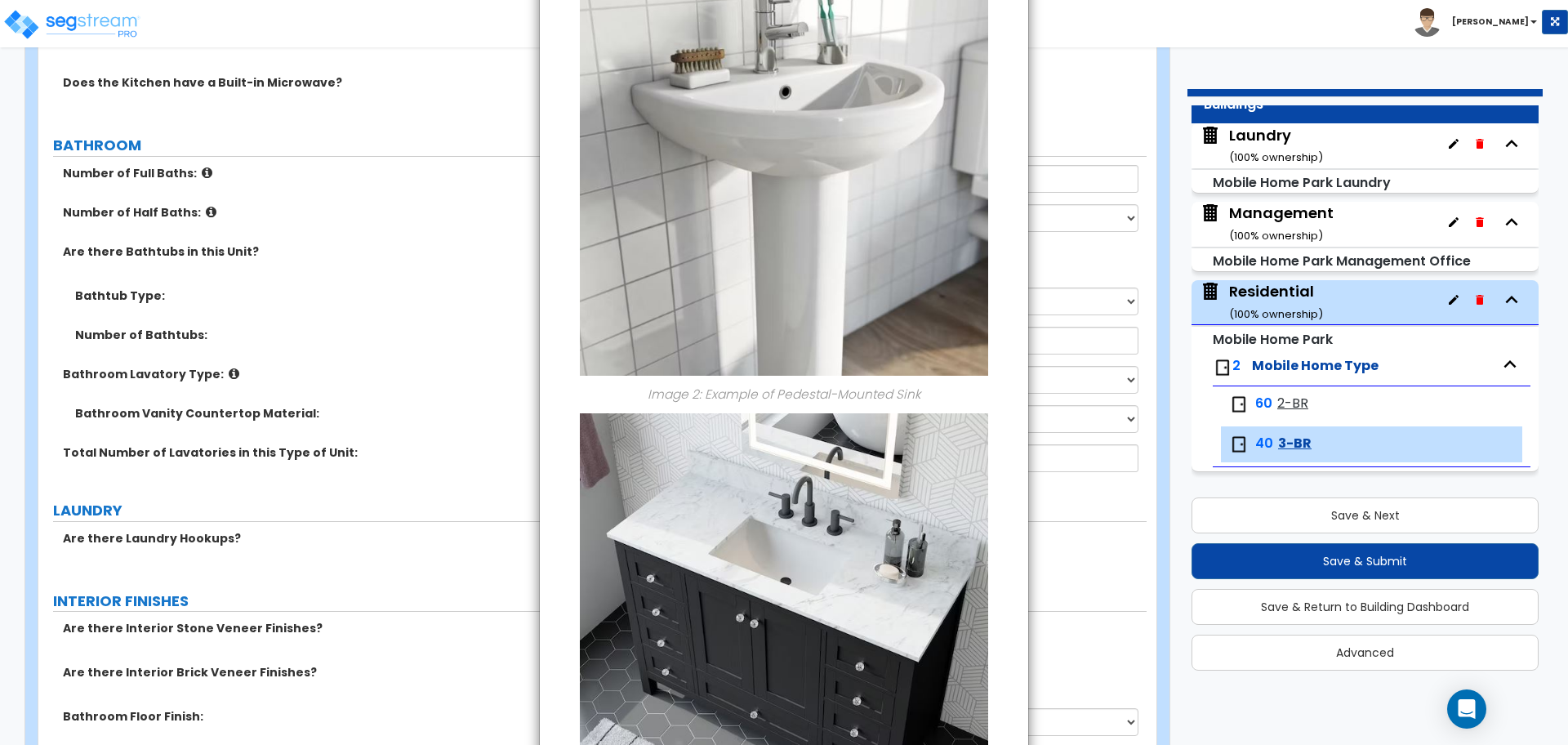
scroll to position [831, 0]
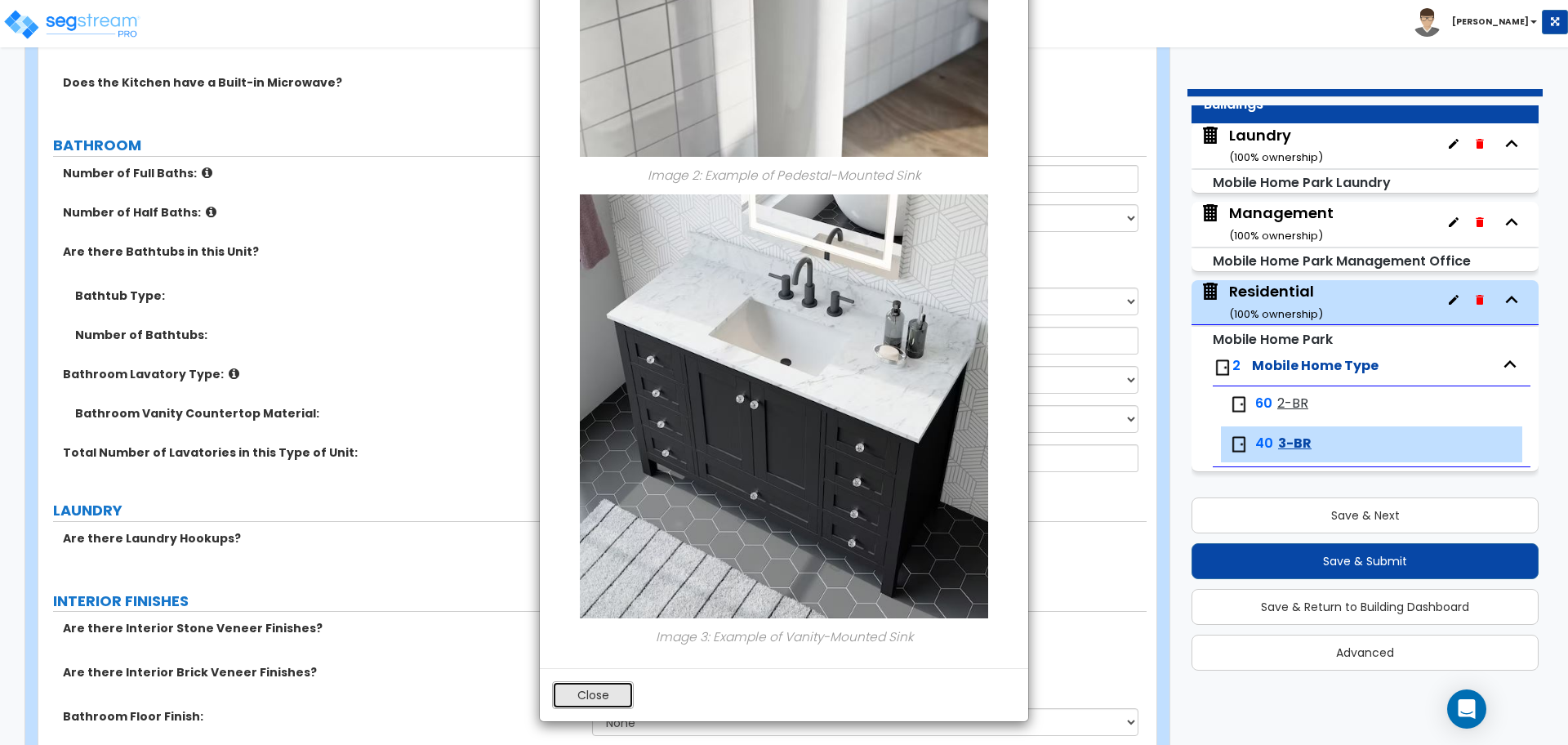
click at [612, 685] on button "Close" at bounding box center [593, 695] width 82 height 28
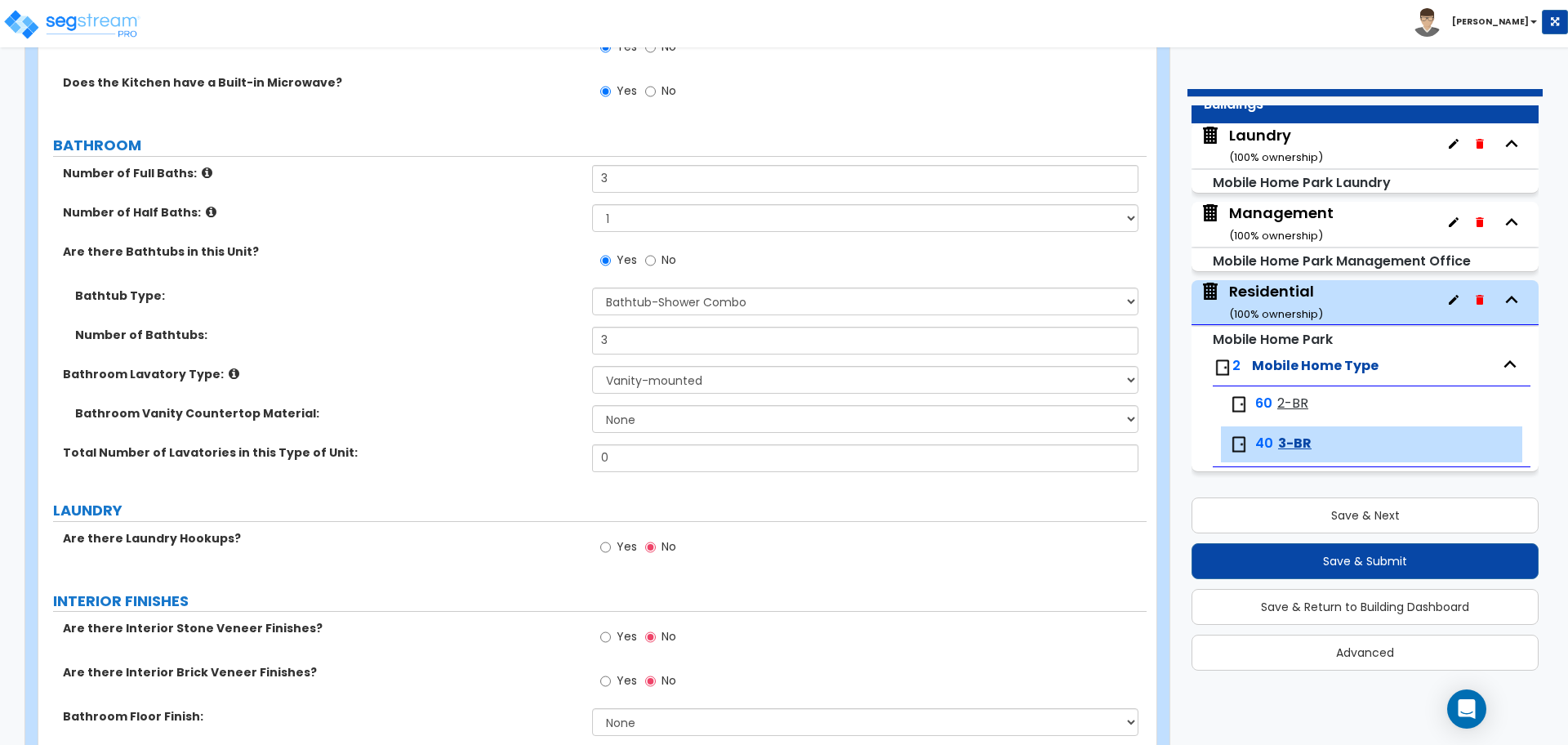
click at [198, 159] on div "GENERAL HOUSE INFORMATION Mobile Home Pad Type: Please Choose One Concrete Grav…" at bounding box center [593, 272] width 1084 height 2233
click at [197, 178] on div "Number of Full Baths: 3" at bounding box center [592, 184] width 1108 height 39
click at [201, 168] on icon at bounding box center [206, 172] width 11 height 12
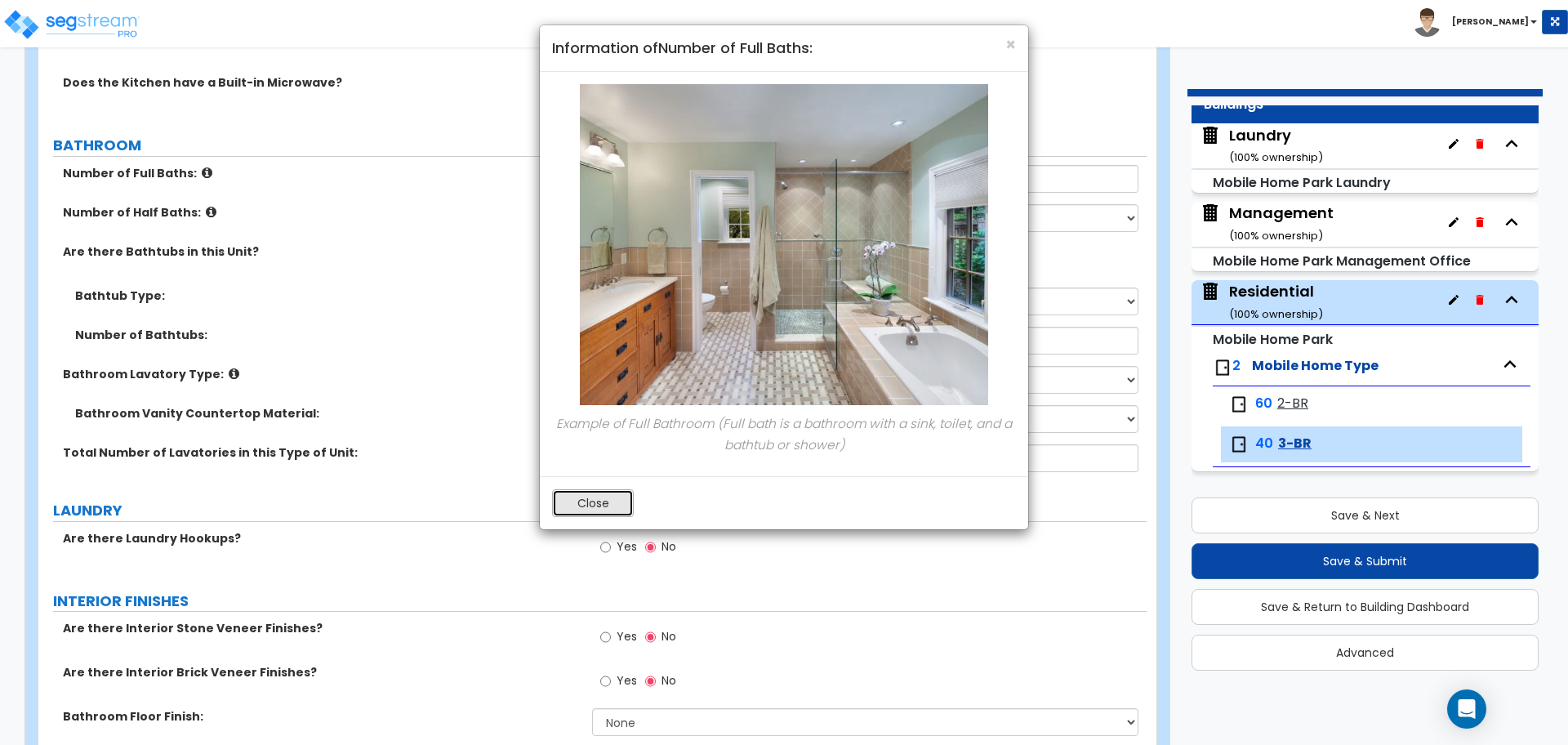
click at [580, 509] on button "Close" at bounding box center [593, 503] width 82 height 28
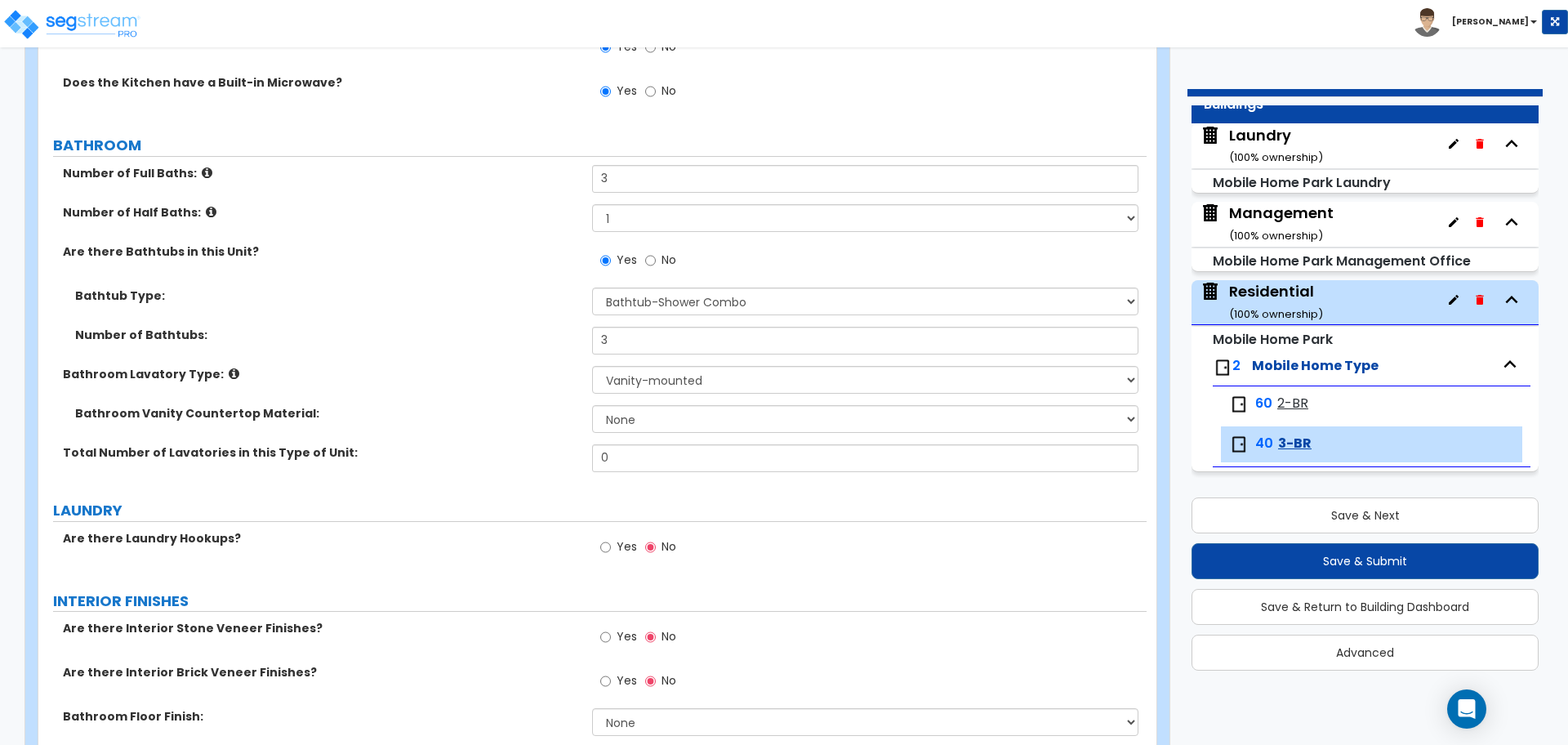
click at [206, 206] on icon at bounding box center [211, 211] width 11 height 12
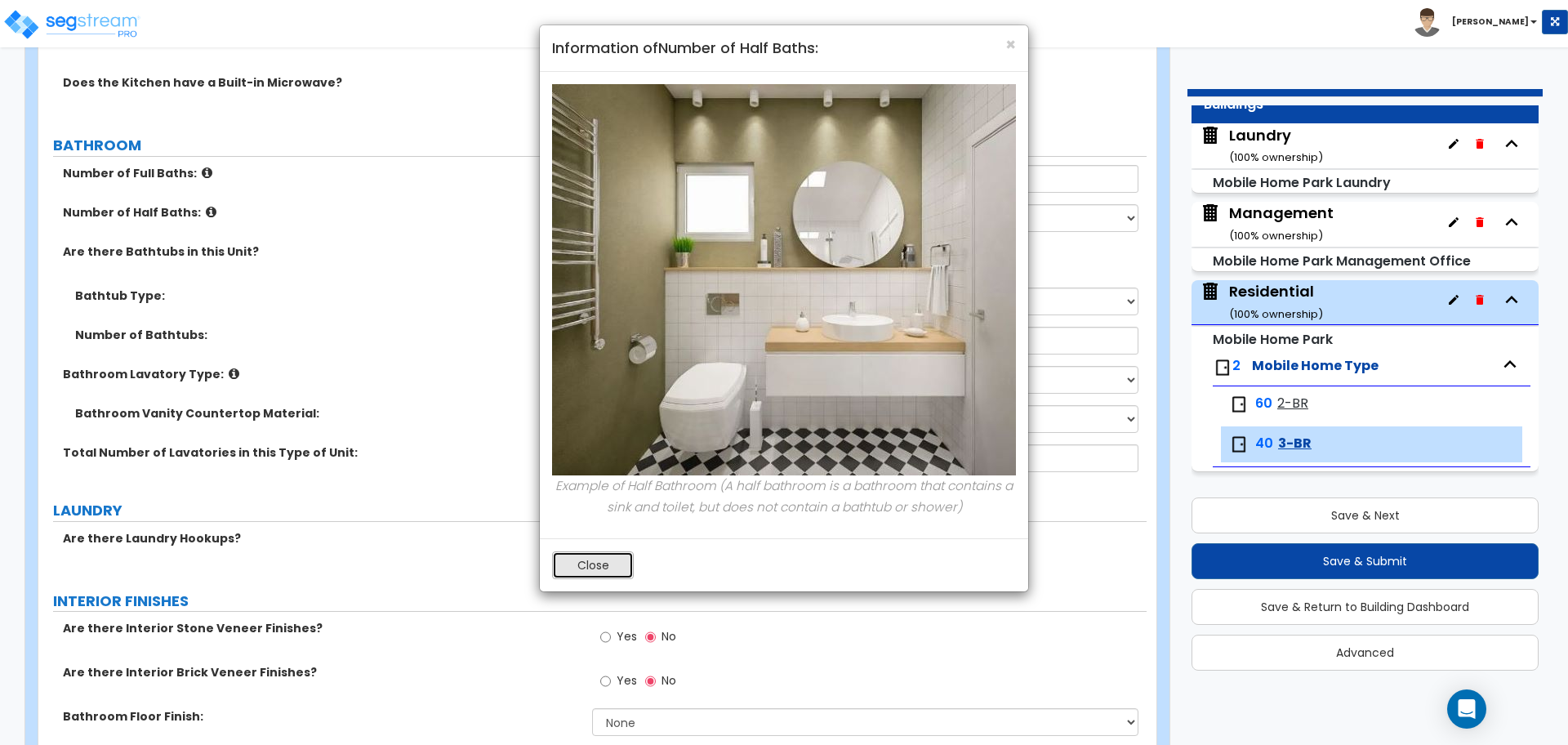
click at [566, 557] on button "Close" at bounding box center [593, 565] width 82 height 28
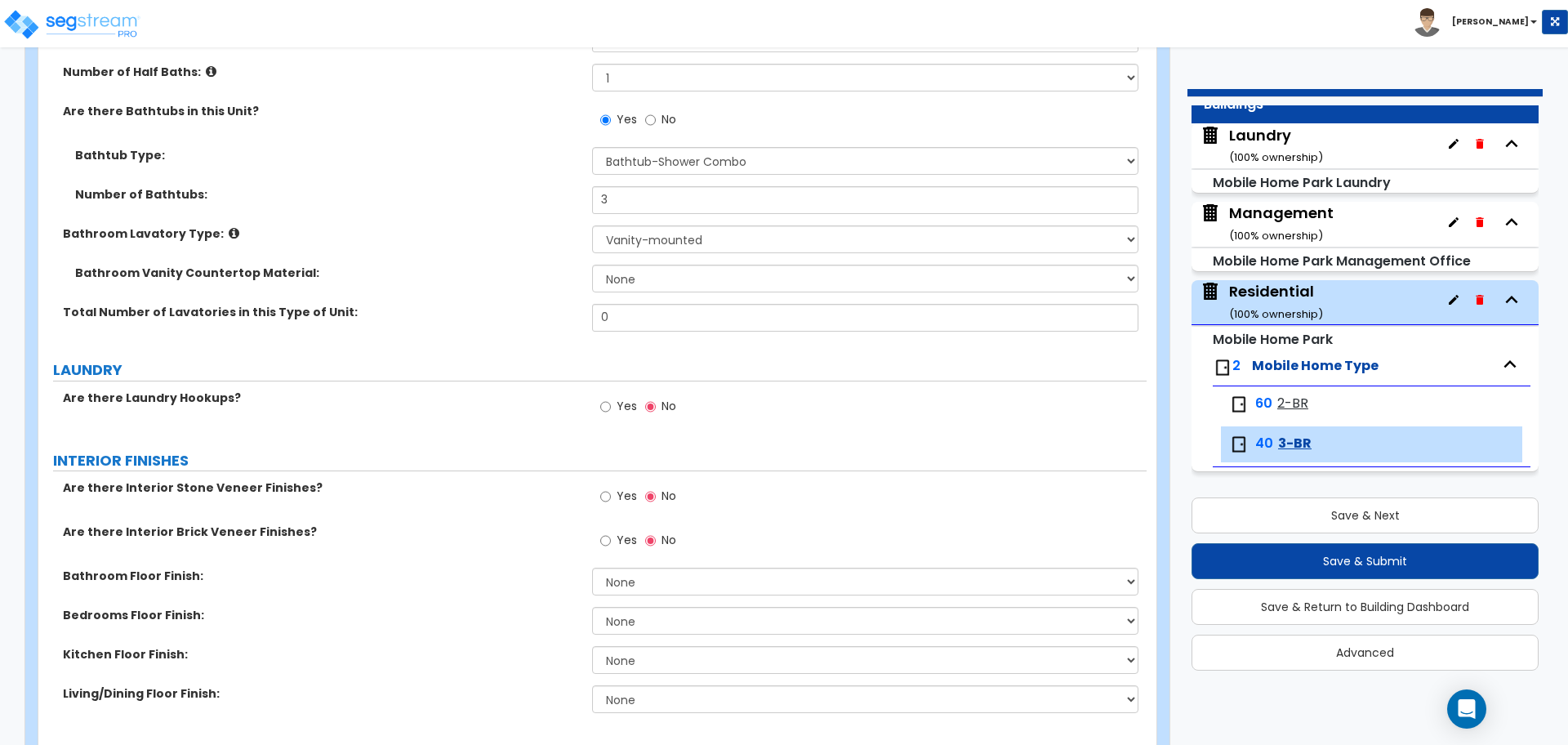
scroll to position [1241, 0]
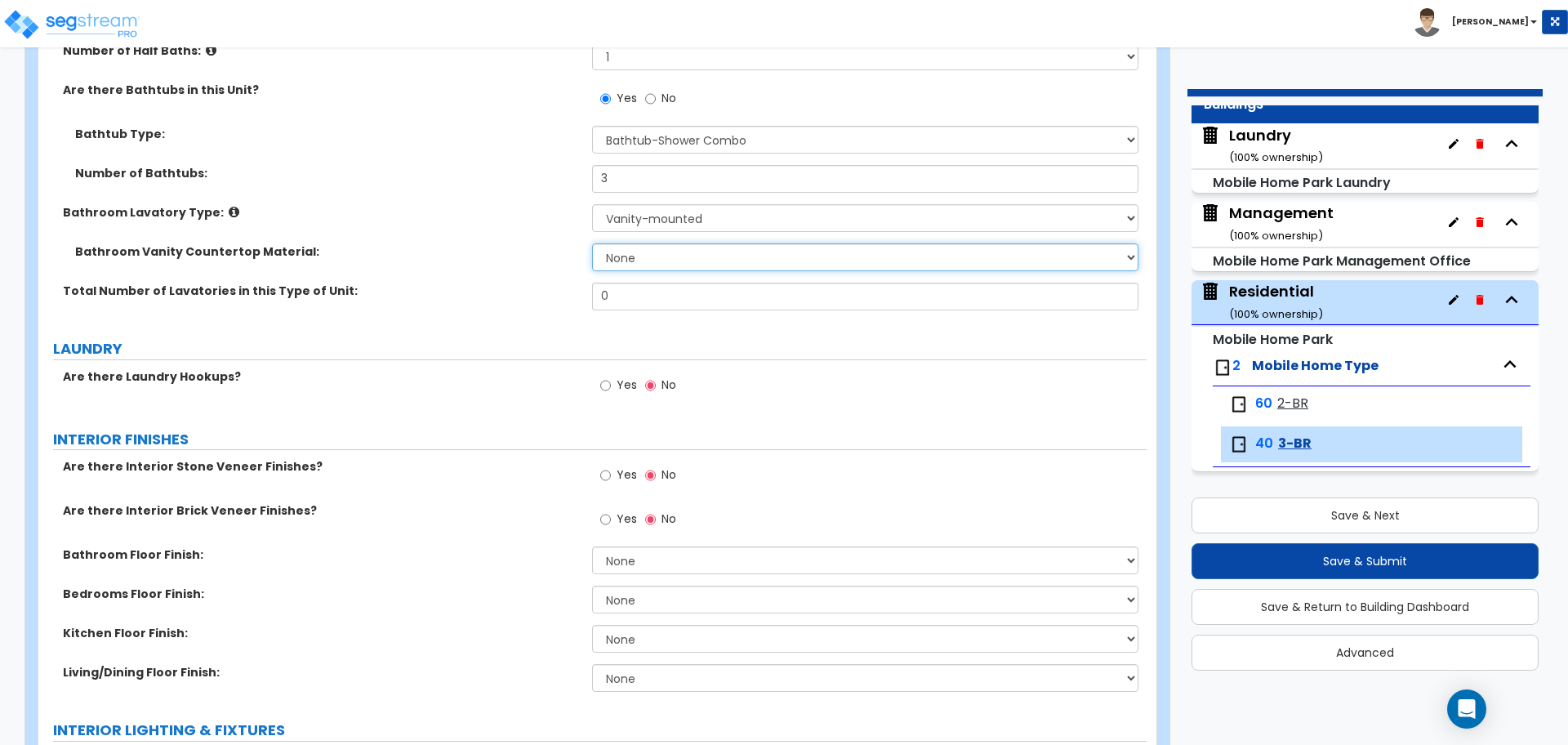
click at [651, 264] on select "None Plastic Laminate Solid Surface Stone Quartz Marble Tile Wood Stainless Ste…" at bounding box center [865, 258] width 545 height 28
click at [593, 244] on select "None Plastic Laminate Solid Surface Stone Quartz Marble Tile Wood Stainless Ste…" at bounding box center [865, 258] width 545 height 28
click at [639, 284] on input "0" at bounding box center [865, 297] width 545 height 28
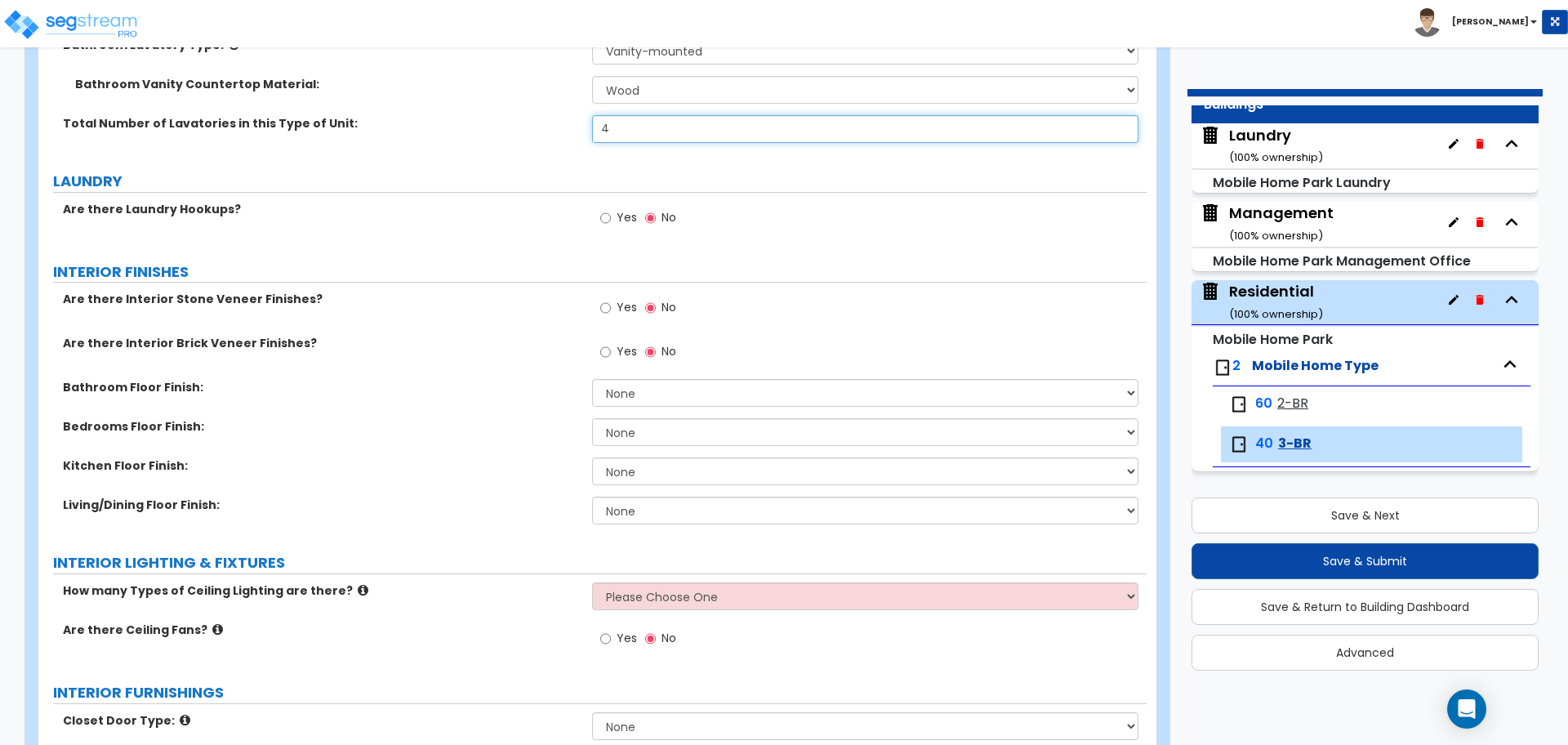
scroll to position [1415, 0]
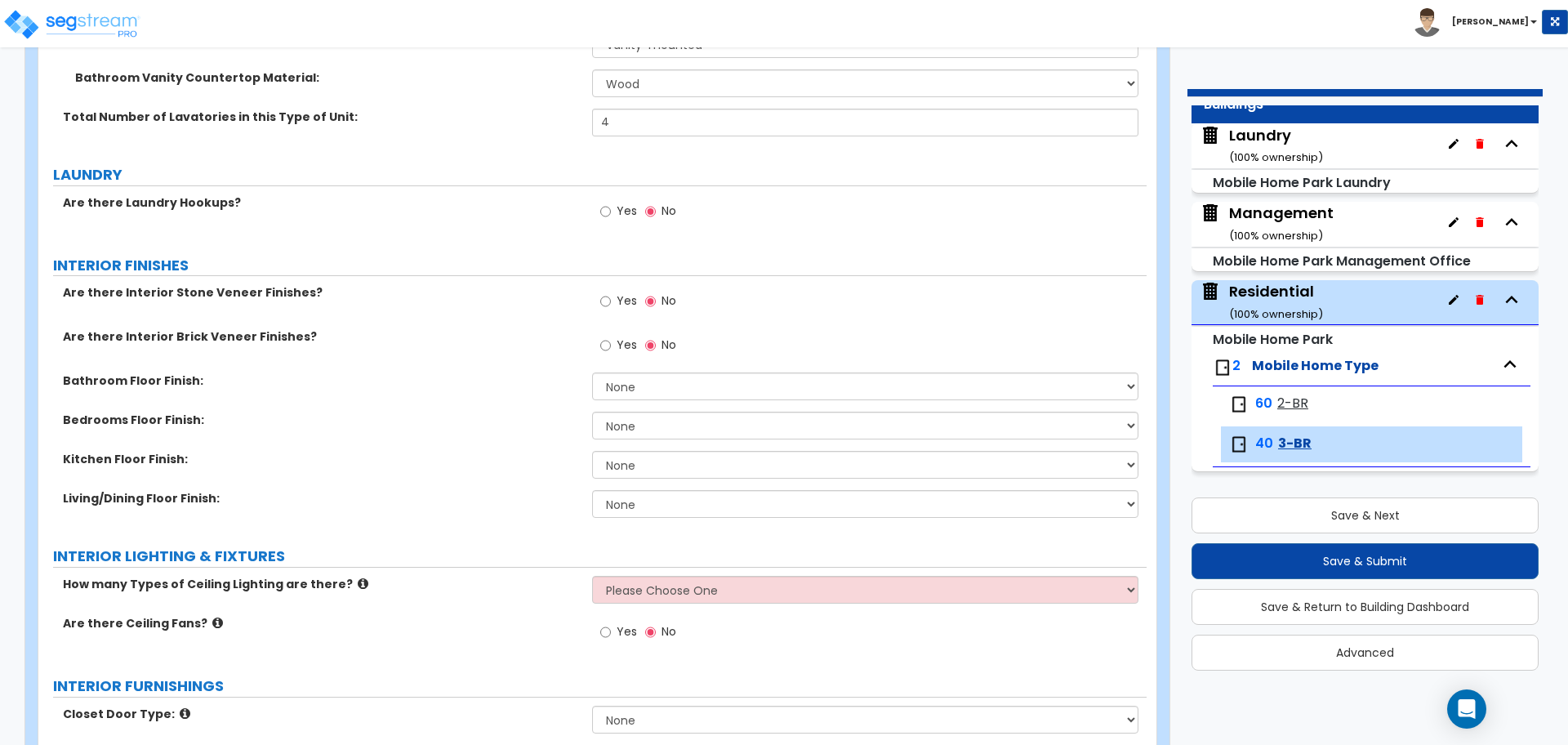
click at [619, 207] on span "Yes" at bounding box center [627, 210] width 21 height 17
click at [611, 207] on input "Yes" at bounding box center [605, 211] width 11 height 18
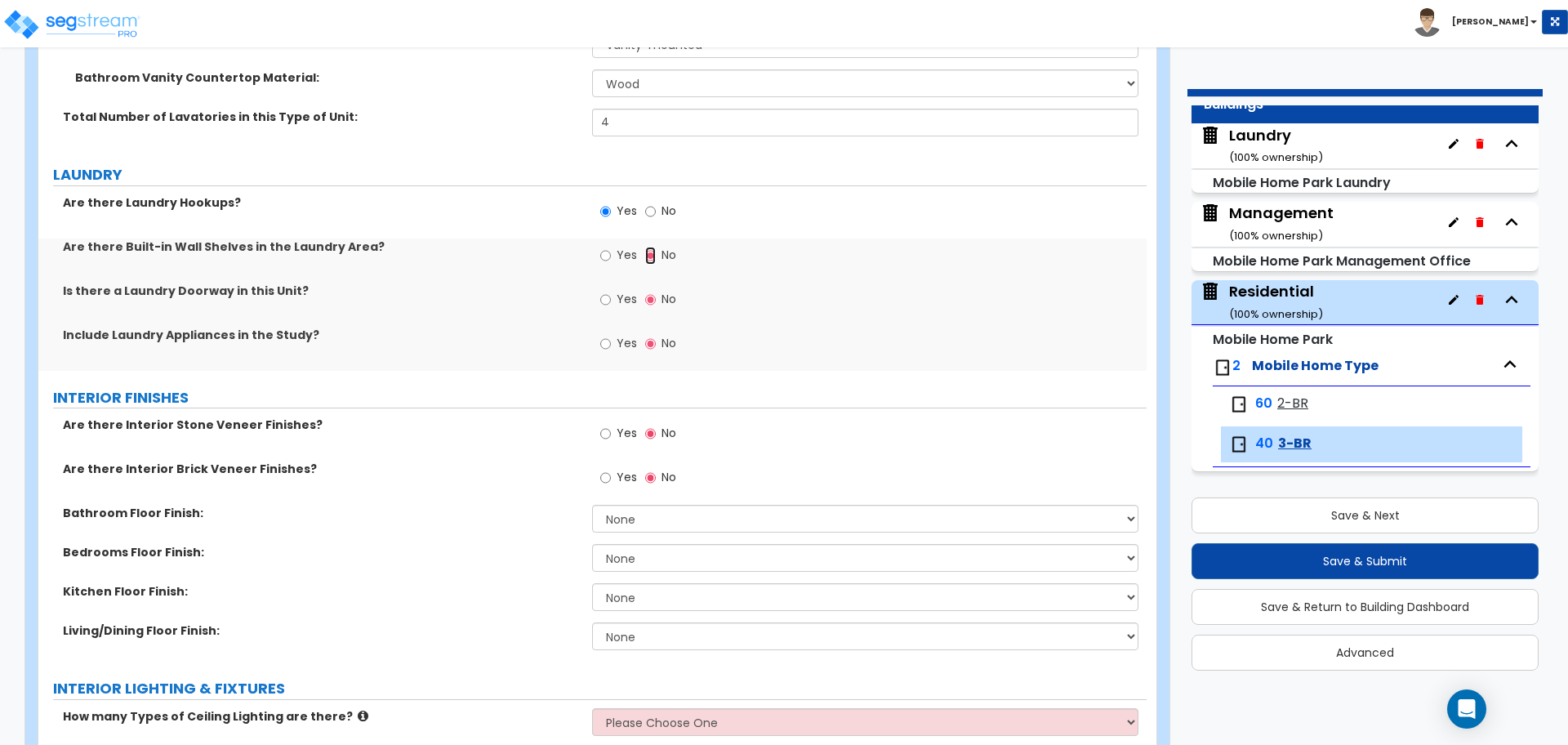
click at [646, 249] on input "No" at bounding box center [651, 256] width 11 height 18
click at [615, 254] on label "Yes" at bounding box center [618, 258] width 36 height 28
click at [611, 254] on input "Yes" at bounding box center [605, 256] width 11 height 18
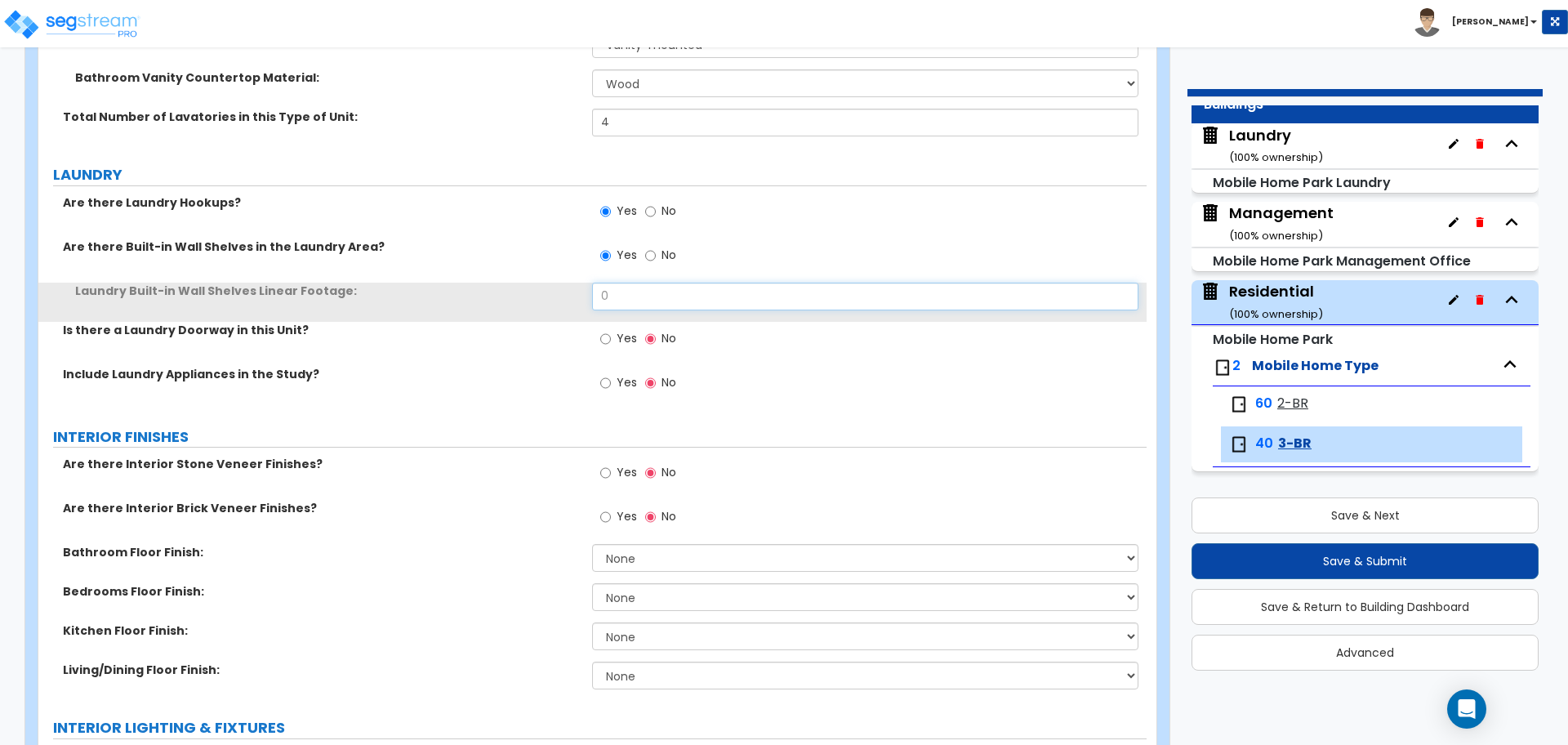
click at [632, 291] on input "0" at bounding box center [865, 297] width 545 height 28
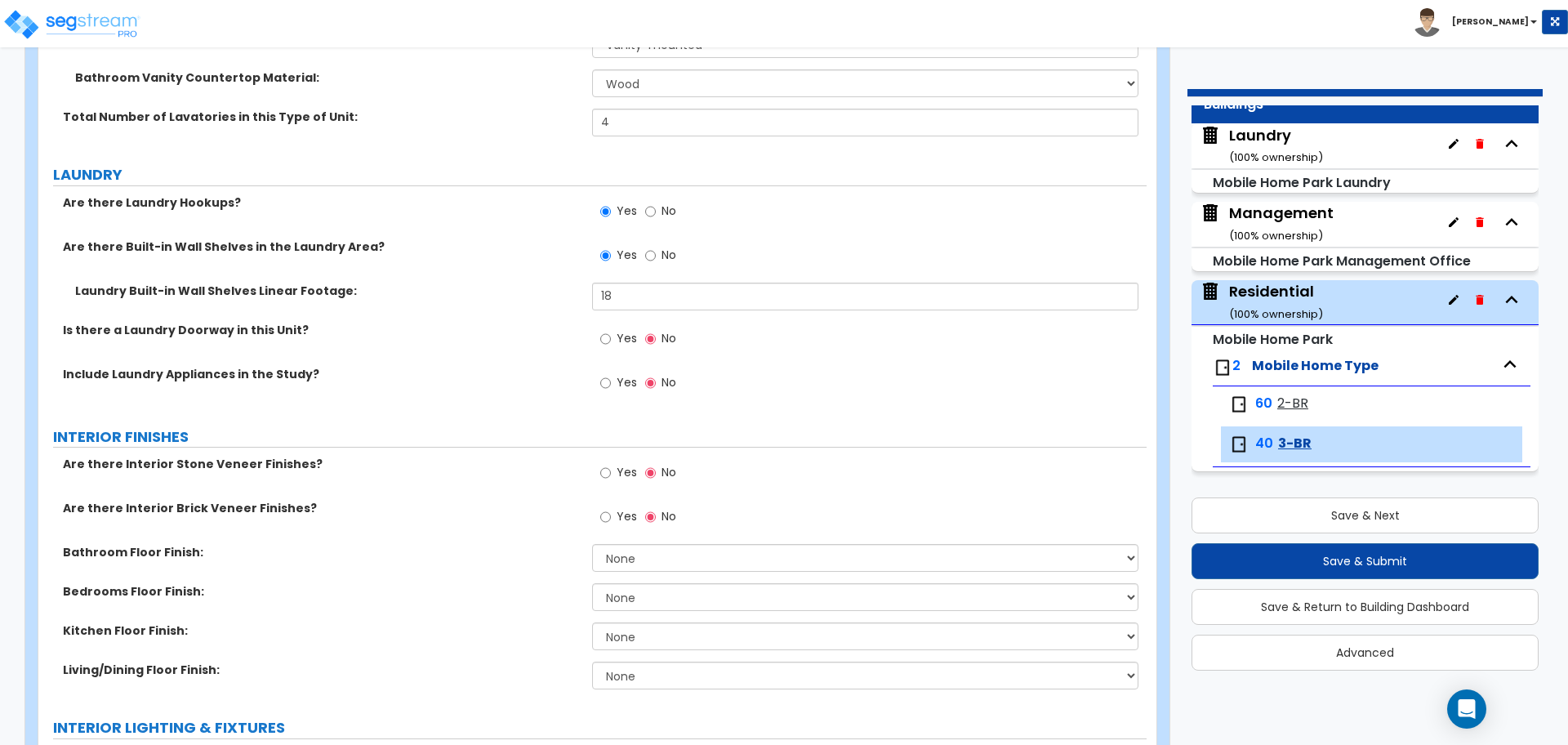
click at [627, 330] on span "Yes" at bounding box center [627, 338] width 21 height 17
click at [611, 330] on input "Yes" at bounding box center [605, 339] width 11 height 18
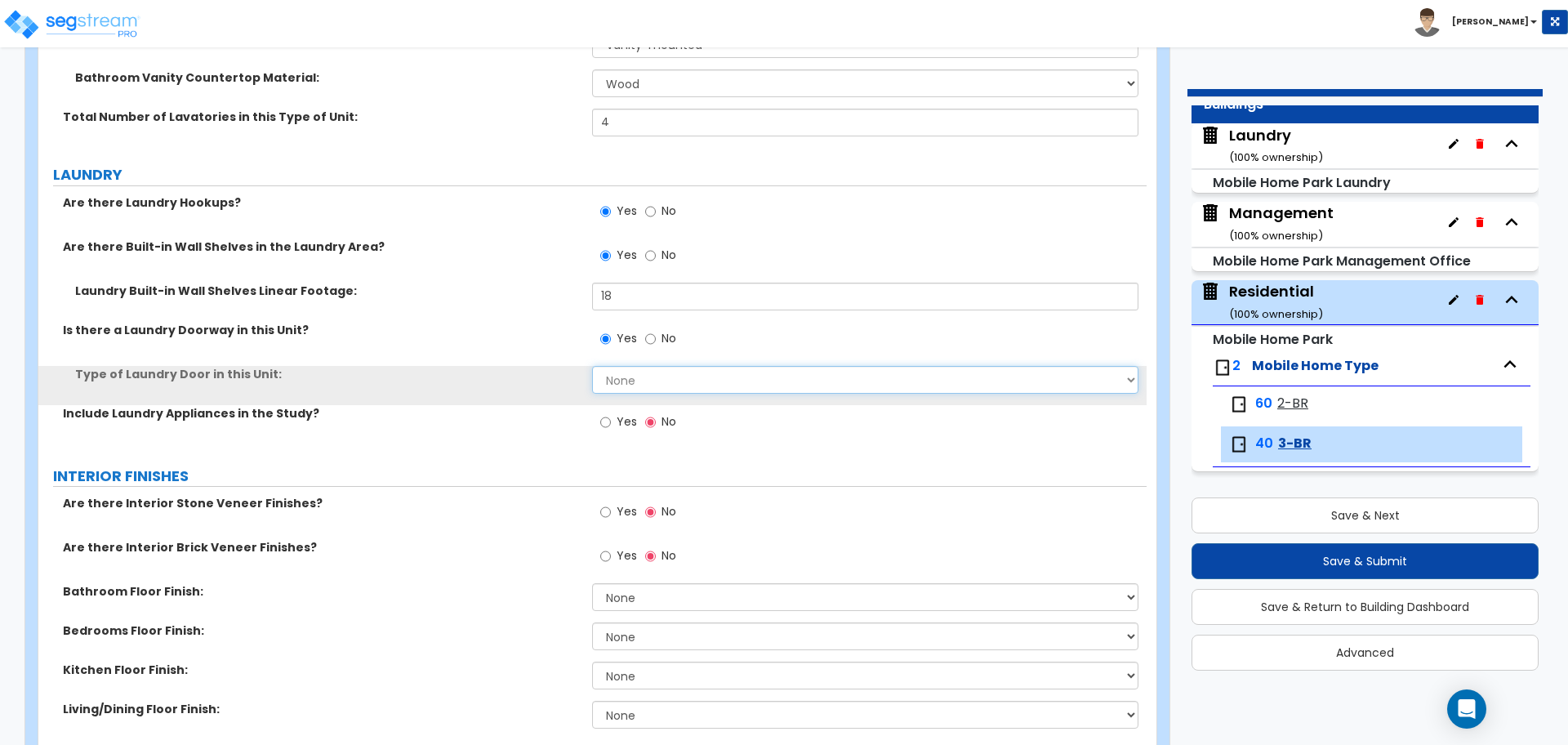
click at [641, 375] on select "None Bi-Fold Louvered Paneled Wood Passage" at bounding box center [865, 380] width 545 height 28
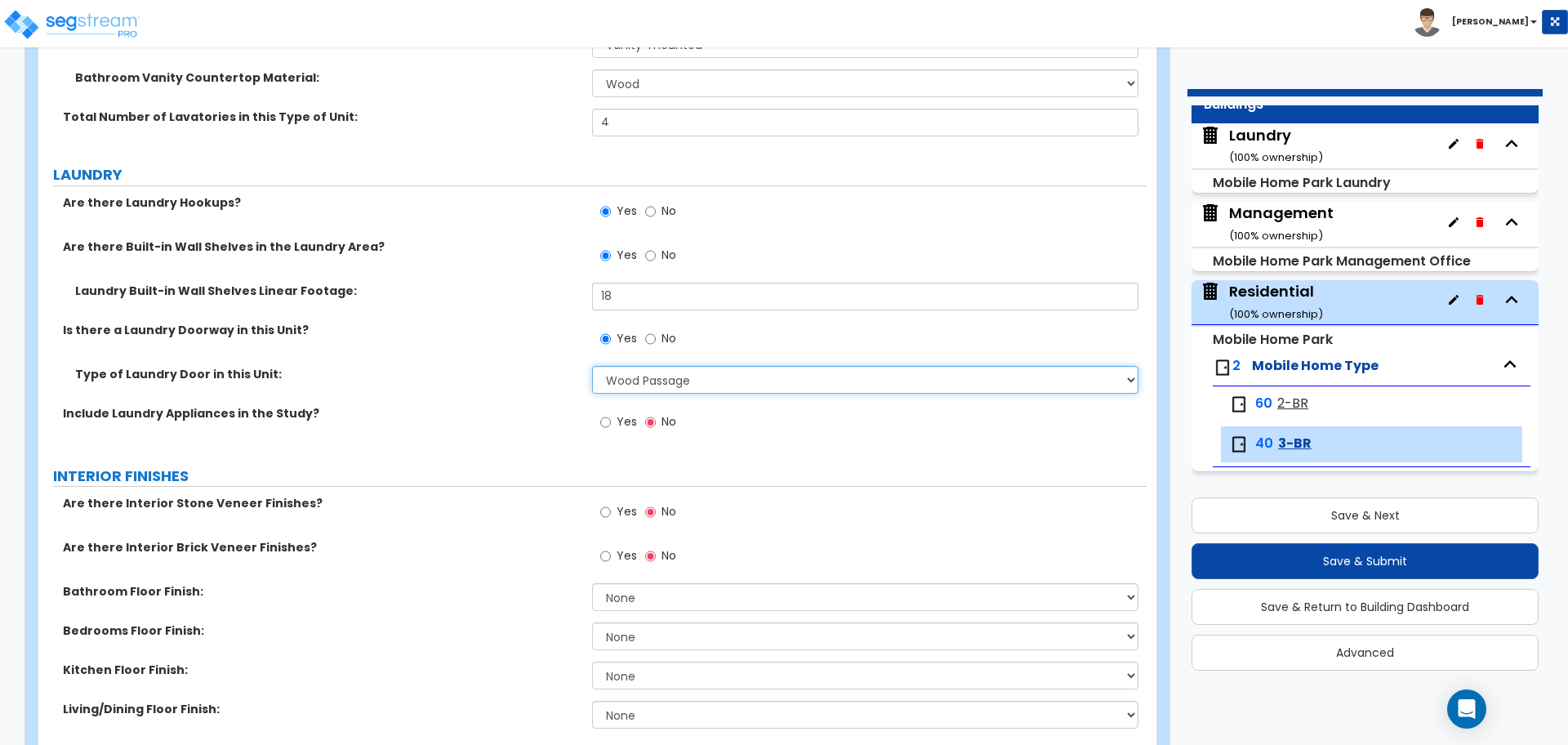
click at [593, 366] on select "None Bi-Fold Louvered Paneled Wood Passage" at bounding box center [865, 380] width 545 height 28
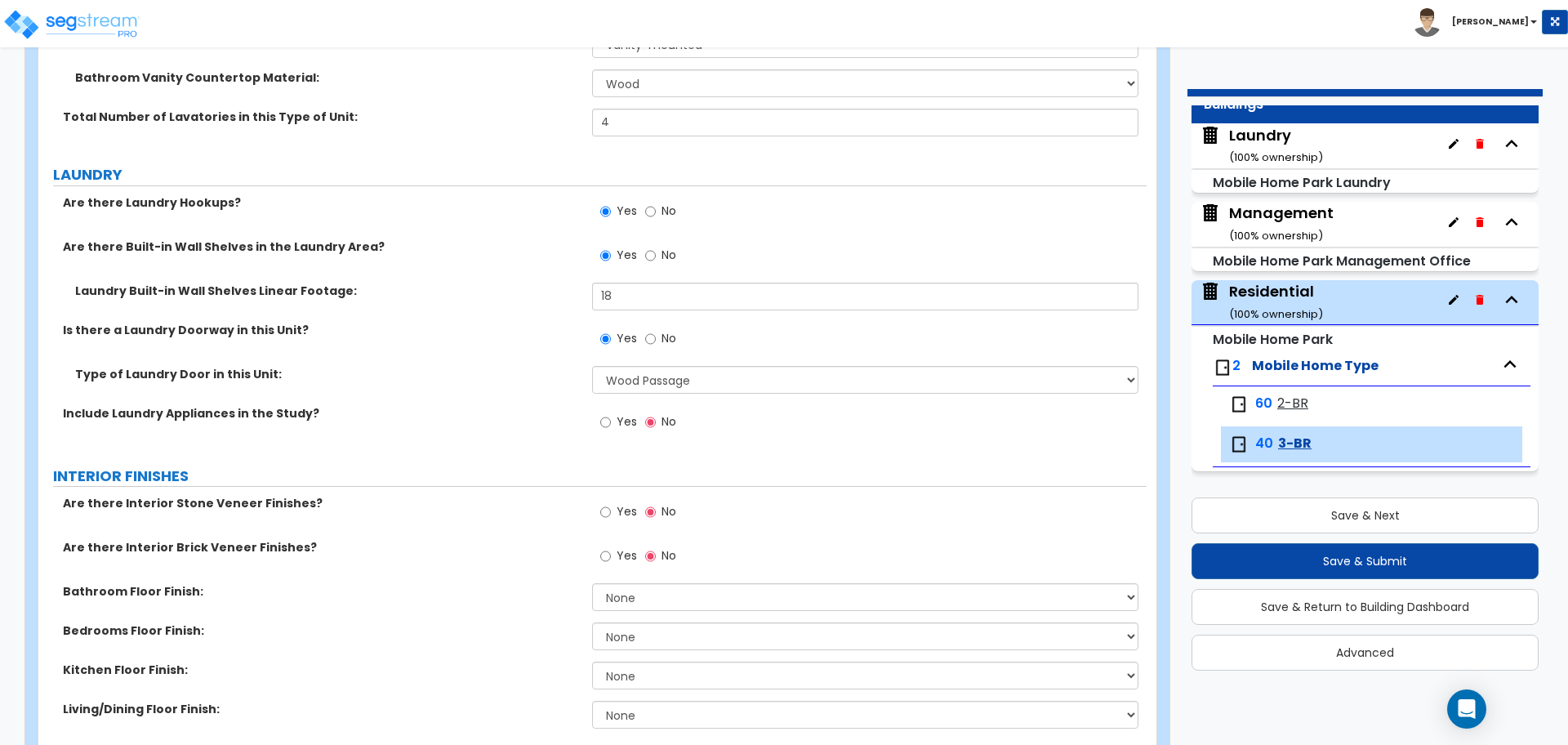
click at [627, 427] on label "Yes" at bounding box center [618, 424] width 36 height 28
click at [611, 427] on input "Yes" at bounding box center [605, 423] width 11 height 18
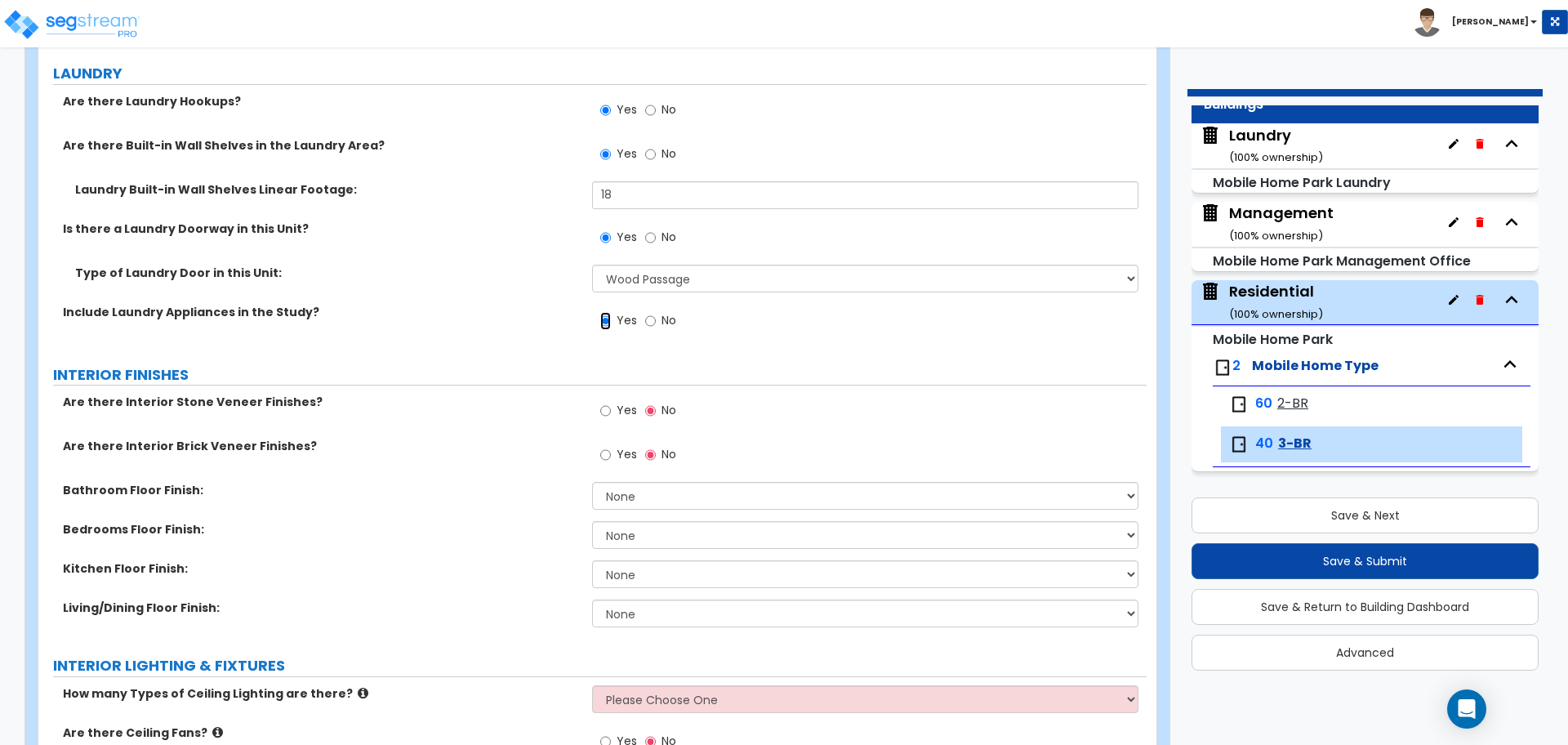
scroll to position [1523, 0]
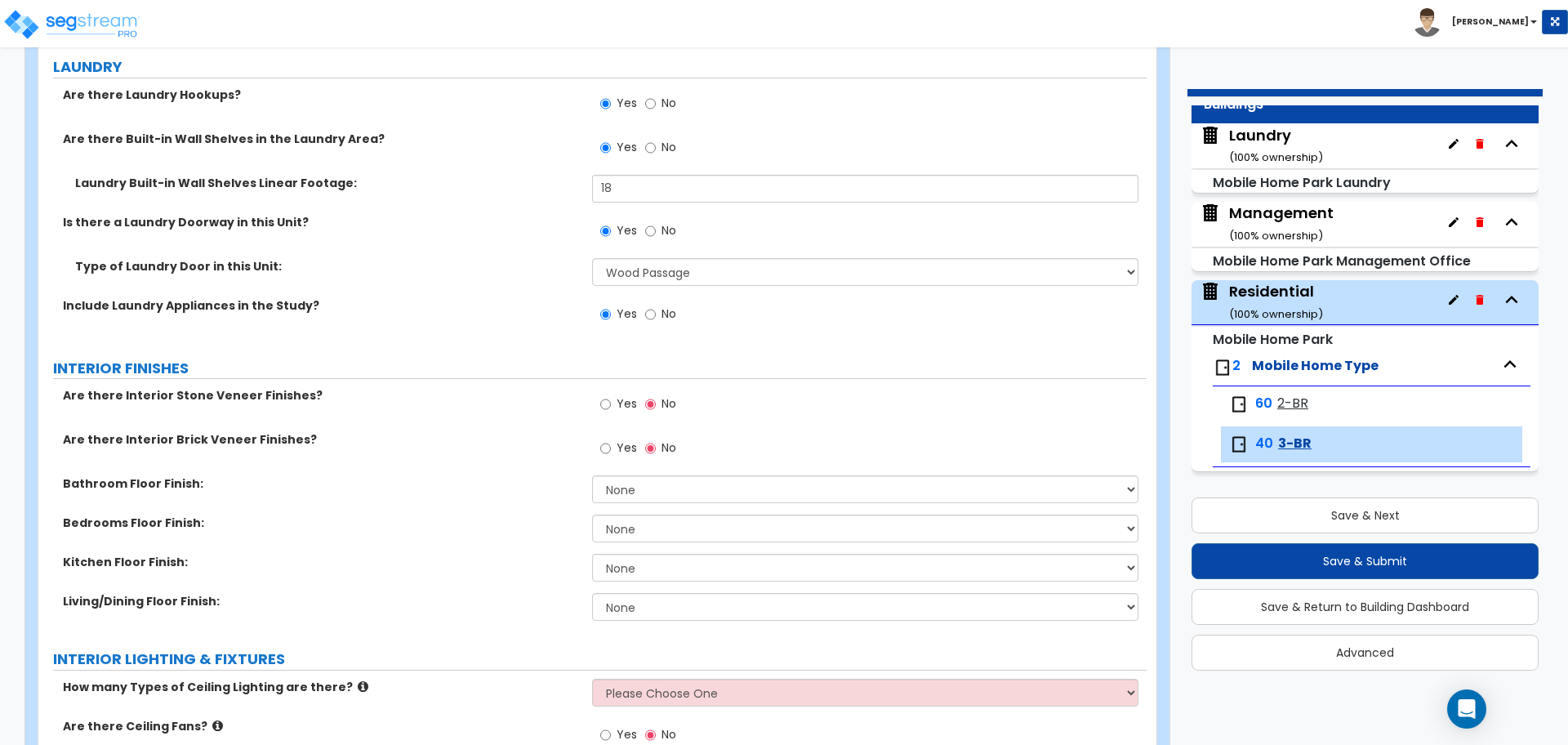
click at [1291, 398] on span "2-BR" at bounding box center [1292, 404] width 31 height 19
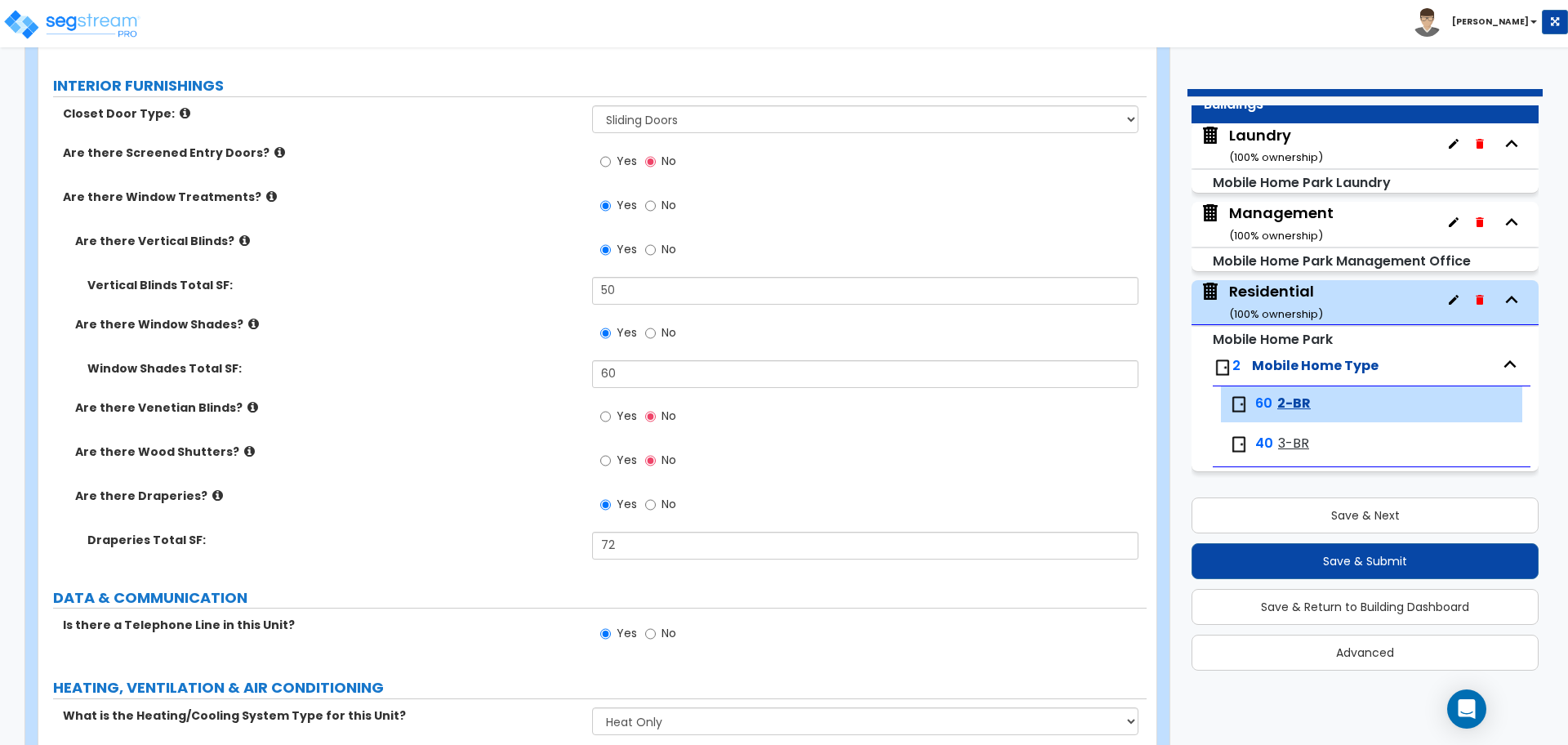
scroll to position [2308, 0]
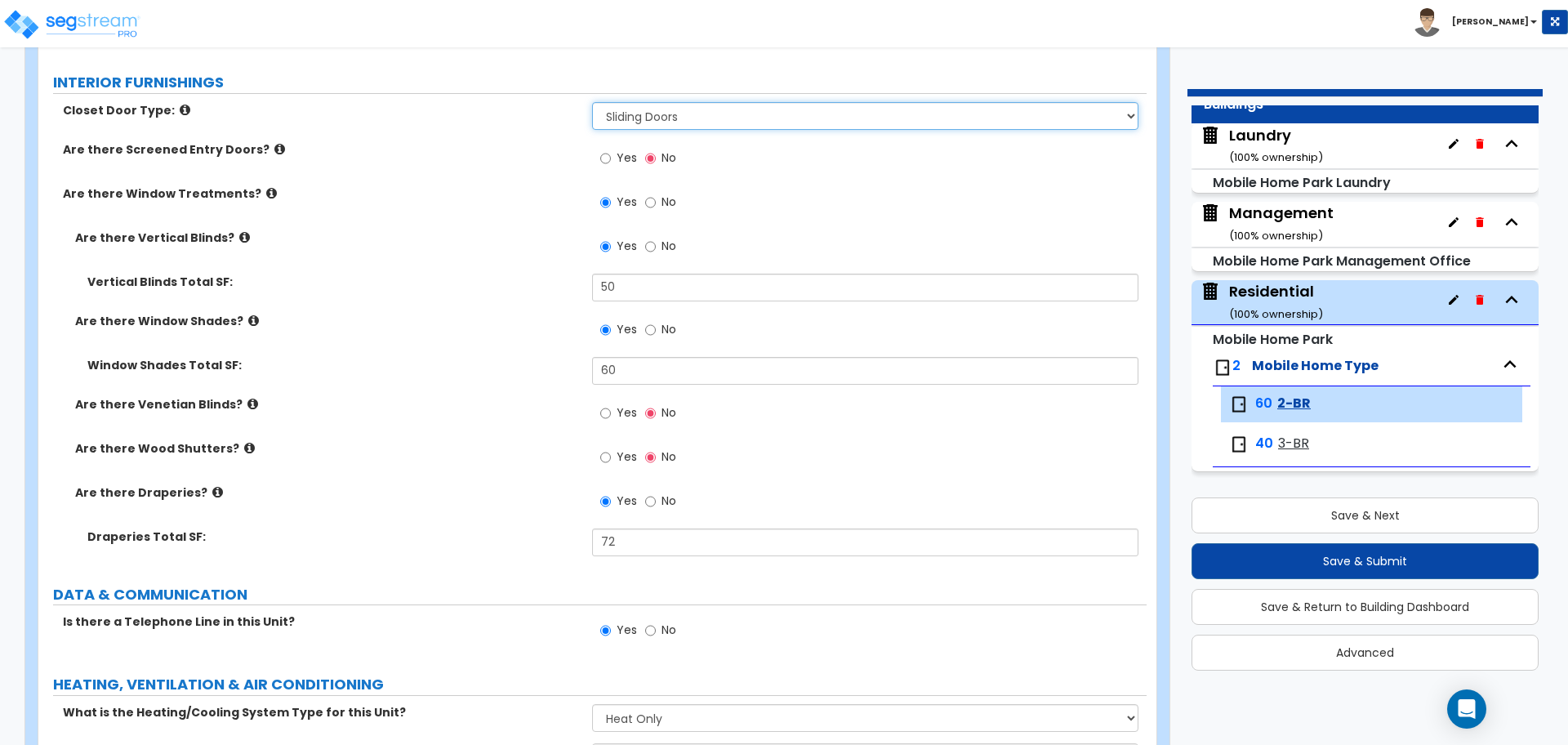
click at [748, 109] on select "None Bi-fold Louvered Doors Bi-fold Panel Doors Sliding Doors Hinged Wood Door" at bounding box center [865, 116] width 545 height 28
click at [593, 102] on select "None Bi-fold Louvered Doors Bi-fold Panel Doors Sliding Doors Hinged Wood Door" at bounding box center [865, 116] width 545 height 28
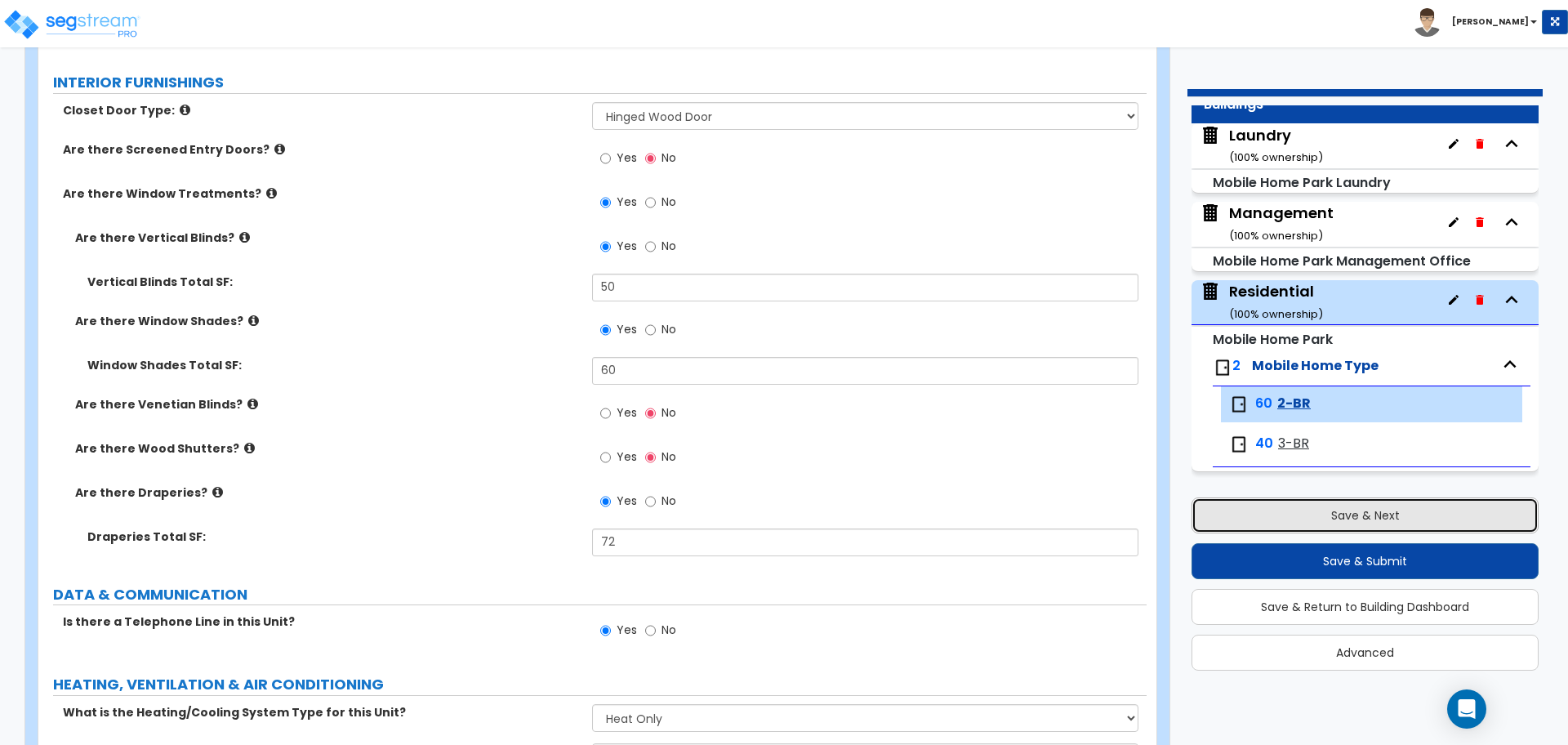
click at [1302, 502] on button "Save & Next" at bounding box center [1365, 515] width 347 height 36
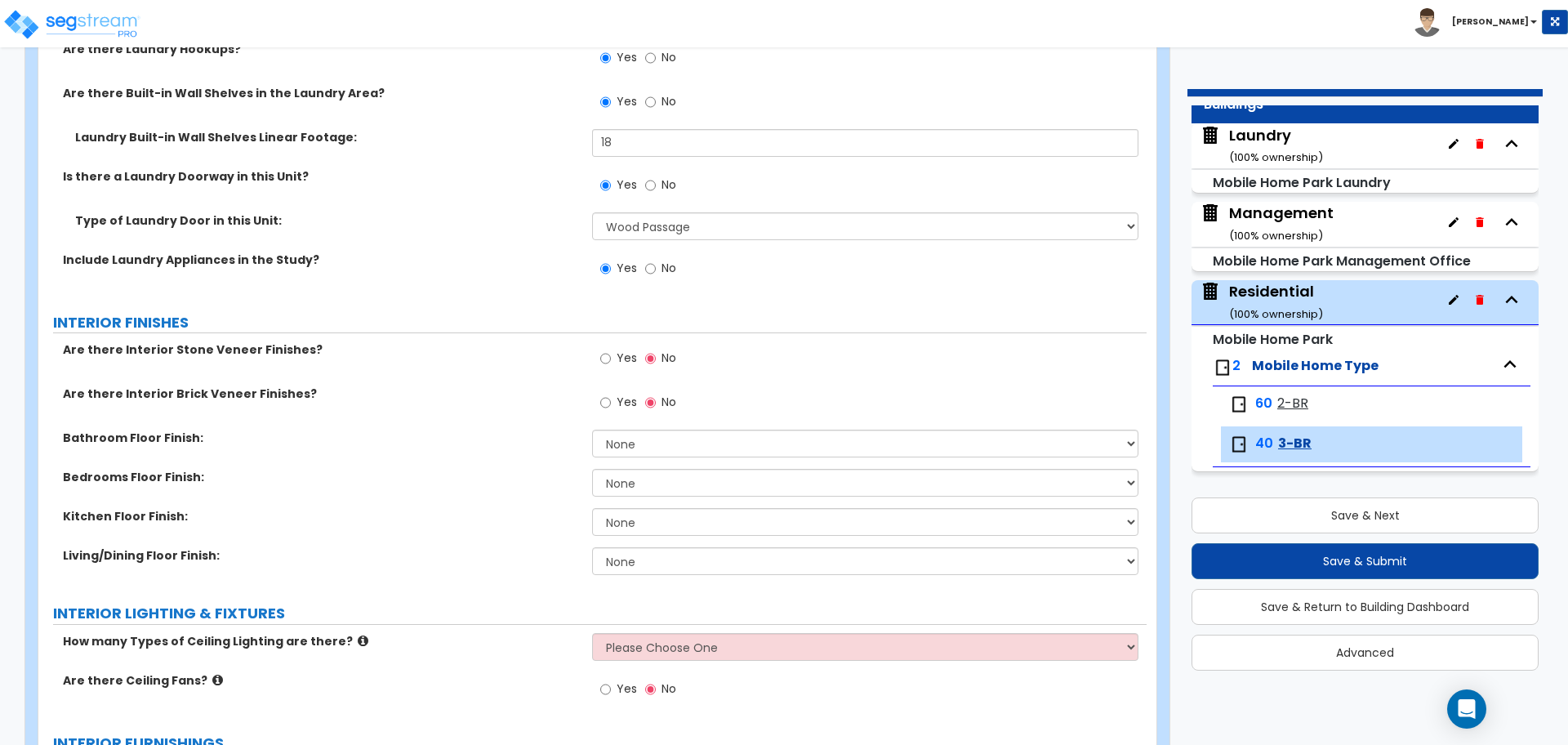
scroll to position [1532, 0]
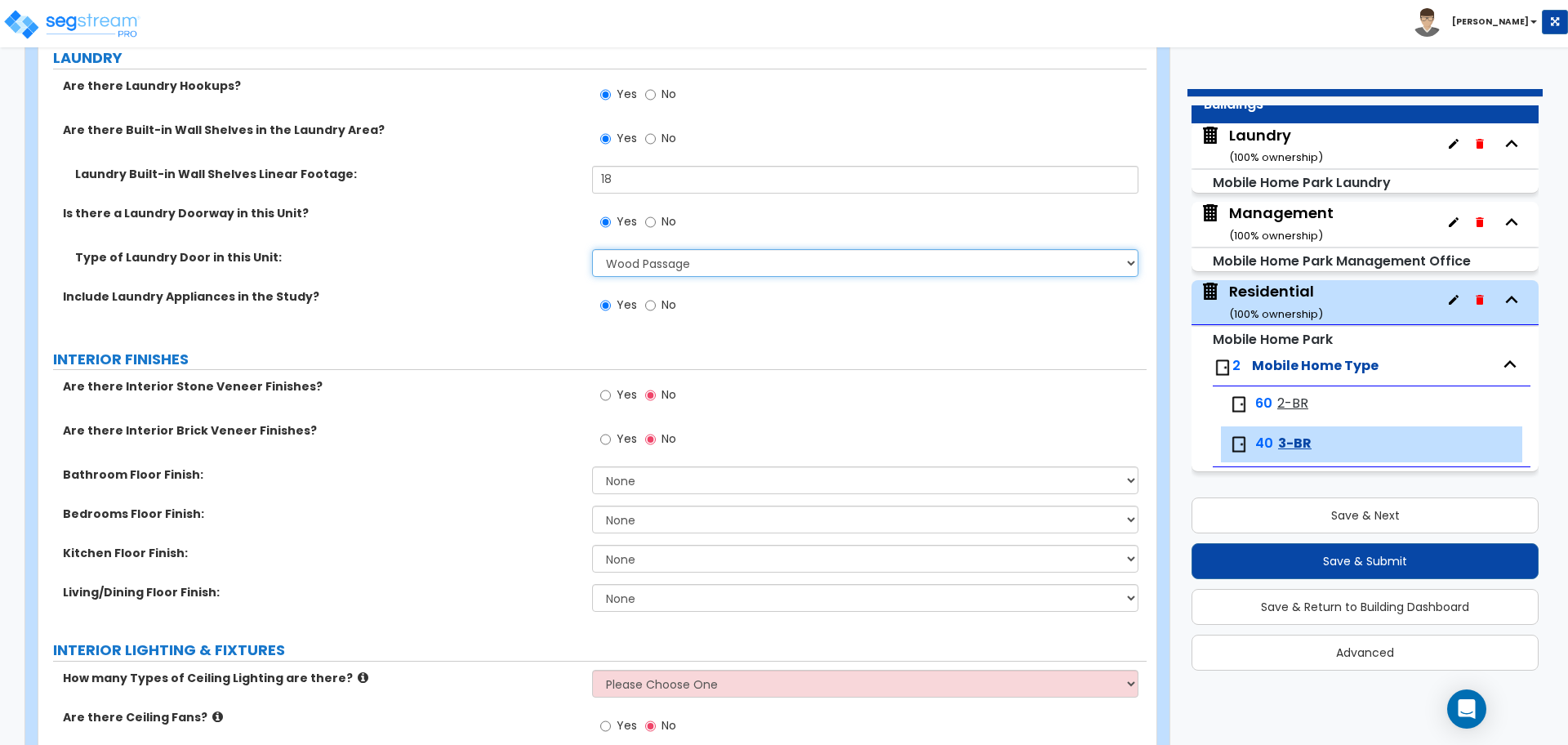
click at [683, 250] on select "None Bi-Fold Louvered Paneled Wood Passage" at bounding box center [865, 264] width 545 height 28
click at [619, 394] on span "Yes" at bounding box center [627, 394] width 21 height 17
click at [611, 394] on input "Yes" at bounding box center [605, 395] width 11 height 18
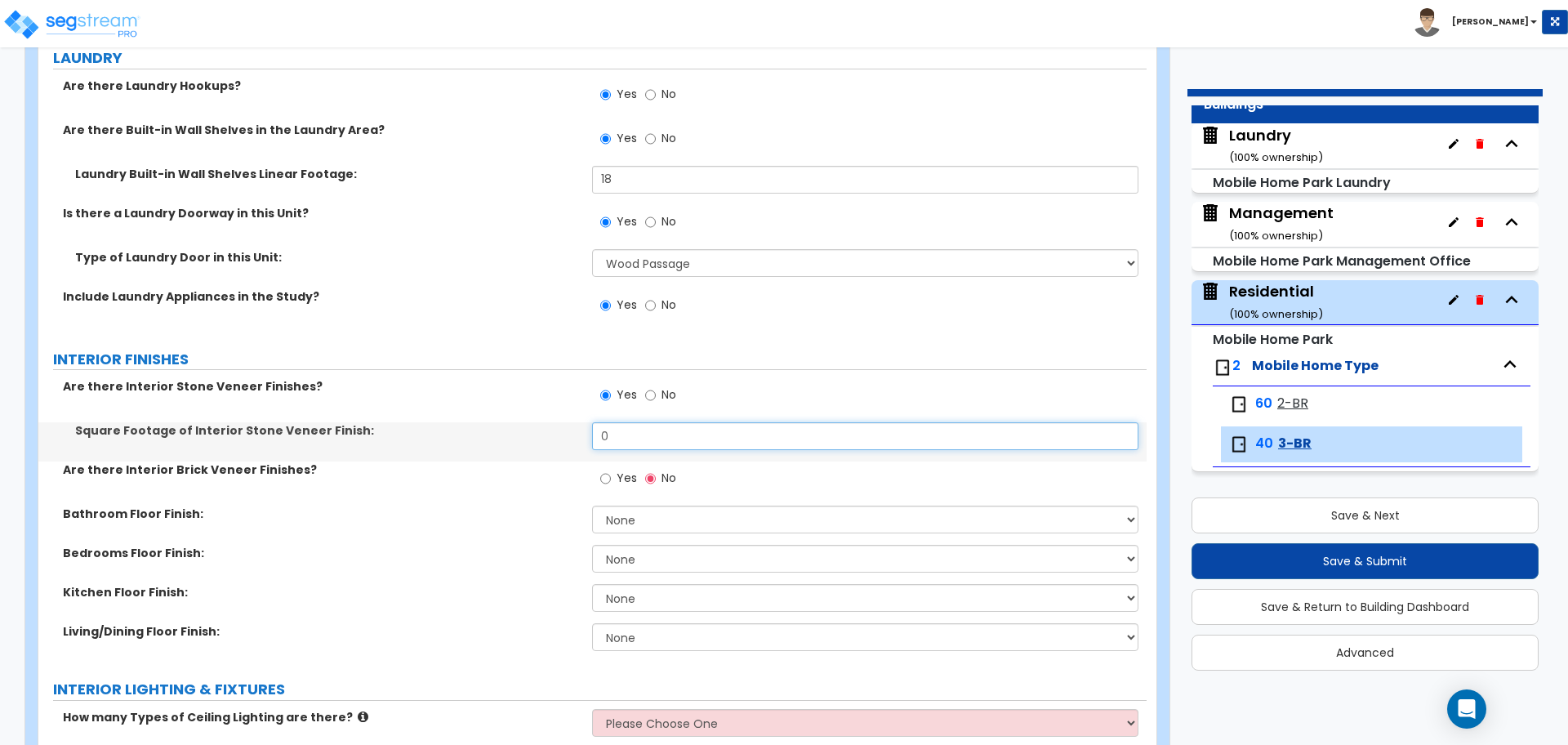
click at [641, 430] on input "0" at bounding box center [865, 437] width 545 height 28
click at [621, 474] on span "Yes" at bounding box center [627, 478] width 21 height 17
click at [611, 474] on input "Yes" at bounding box center [605, 479] width 11 height 18
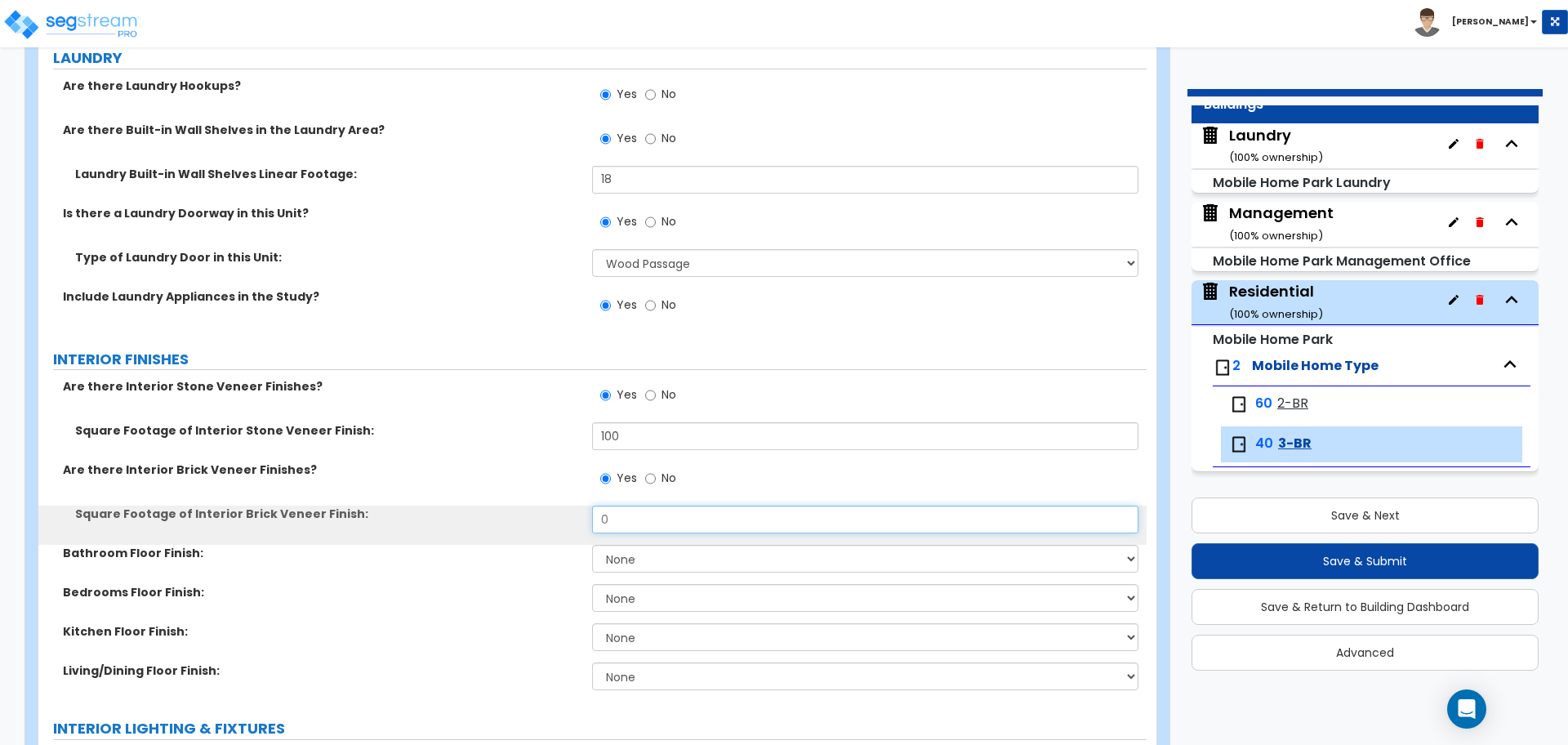
click at [637, 507] on input "0" at bounding box center [865, 520] width 545 height 28
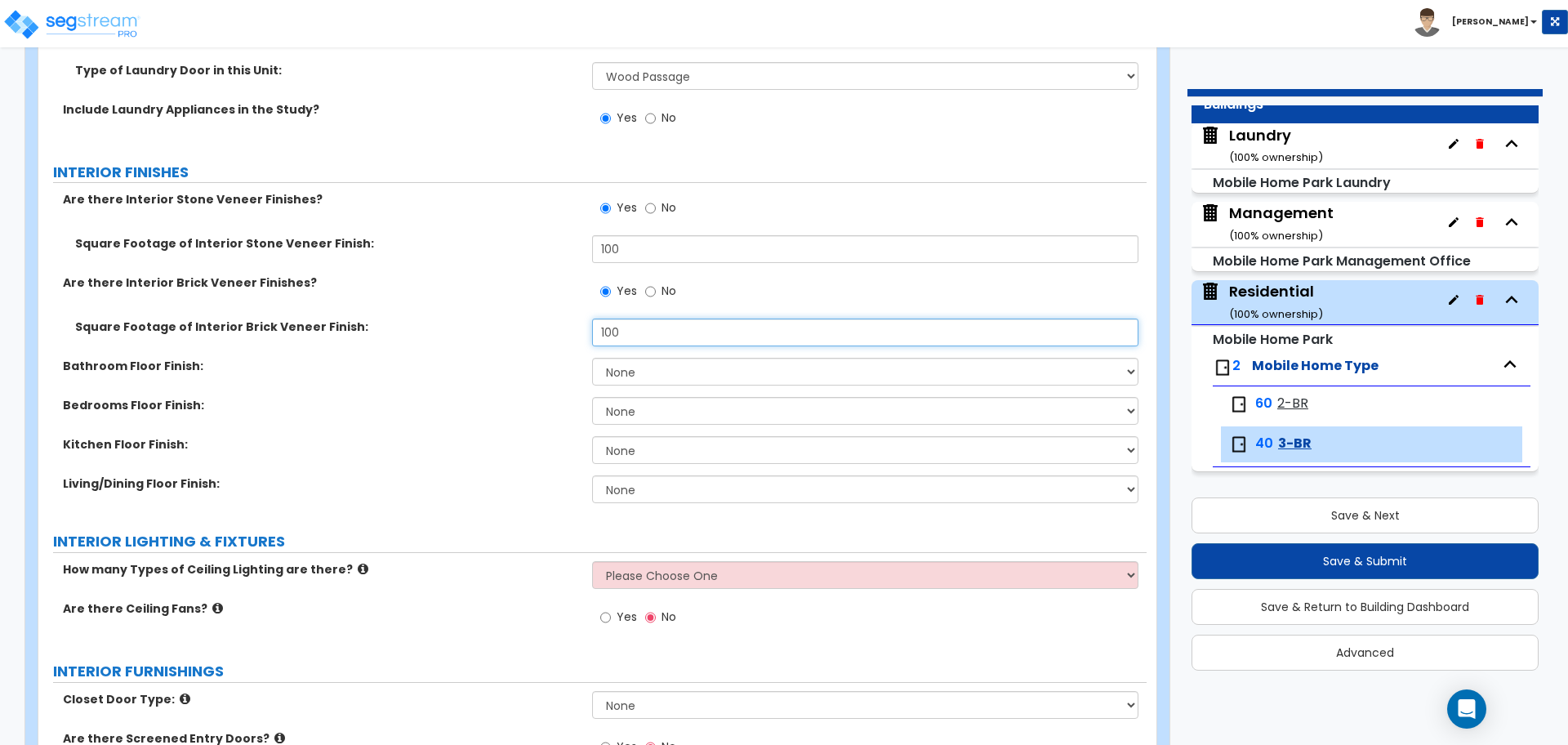
scroll to position [1720, 0]
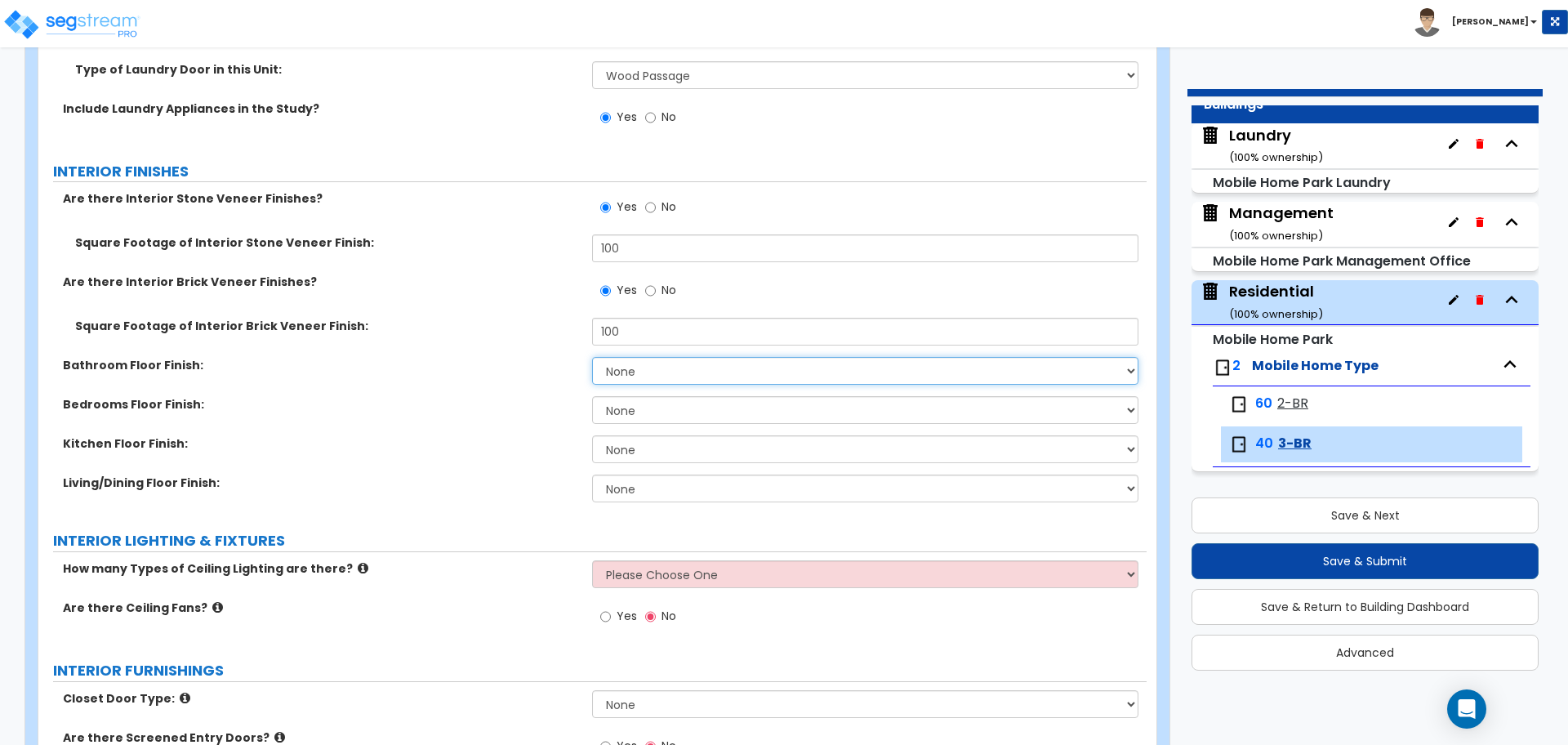
click at [669, 367] on select "None Tile Flooring Resilient Laminate Flooring VCT Flooring Sheet Vinyl Flooring" at bounding box center [865, 371] width 545 height 28
click at [593, 357] on select "None Tile Flooring Resilient Laminate Flooring VCT Flooring Sheet Vinyl Flooring" at bounding box center [865, 371] width 545 height 28
click at [683, 409] on select "None Tile Flooring Hardwood Flooring Resilient Laminate Flooring VCT Flooring S…" at bounding box center [865, 410] width 545 height 28
click at [593, 396] on select "None Tile Flooring Hardwood Flooring Resilient Laminate Flooring VCT Flooring S…" at bounding box center [865, 410] width 545 height 28
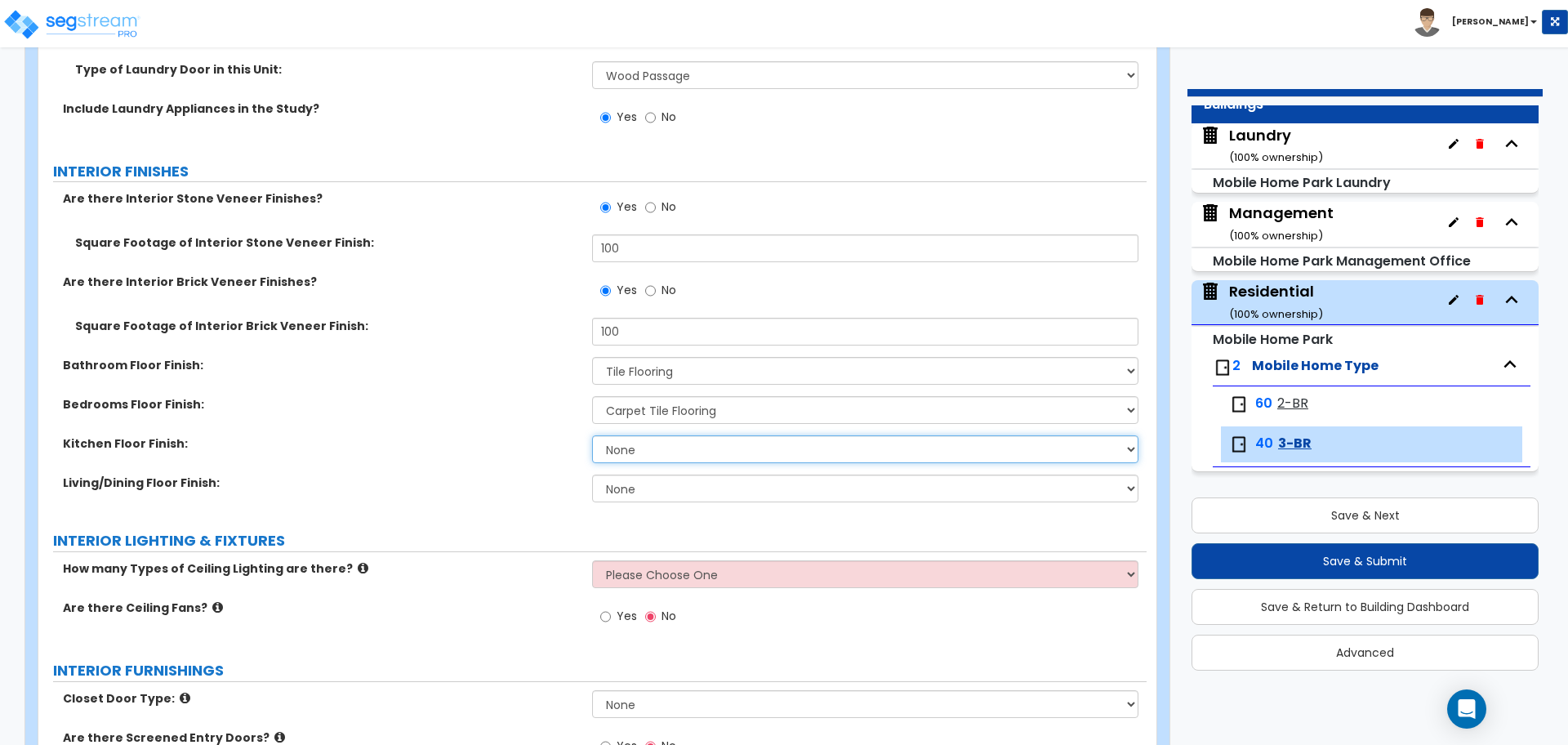
click at [660, 451] on select "None Tile Flooring Hardwood Flooring Resilient Laminate Flooring VCT Flooring S…" at bounding box center [865, 449] width 545 height 28
click at [593, 435] on select "None Tile Flooring Hardwood Flooring Resilient Laminate Flooring VCT Flooring S…" at bounding box center [865, 449] width 545 height 28
click at [664, 488] on select "None Tile Flooring Hardwood Flooring Resilient Laminate Flooring VCT Flooring S…" at bounding box center [865, 489] width 545 height 28
click at [593, 475] on select "None Tile Flooring Hardwood Flooring Resilient Laminate Flooring VCT Flooring S…" at bounding box center [865, 489] width 545 height 28
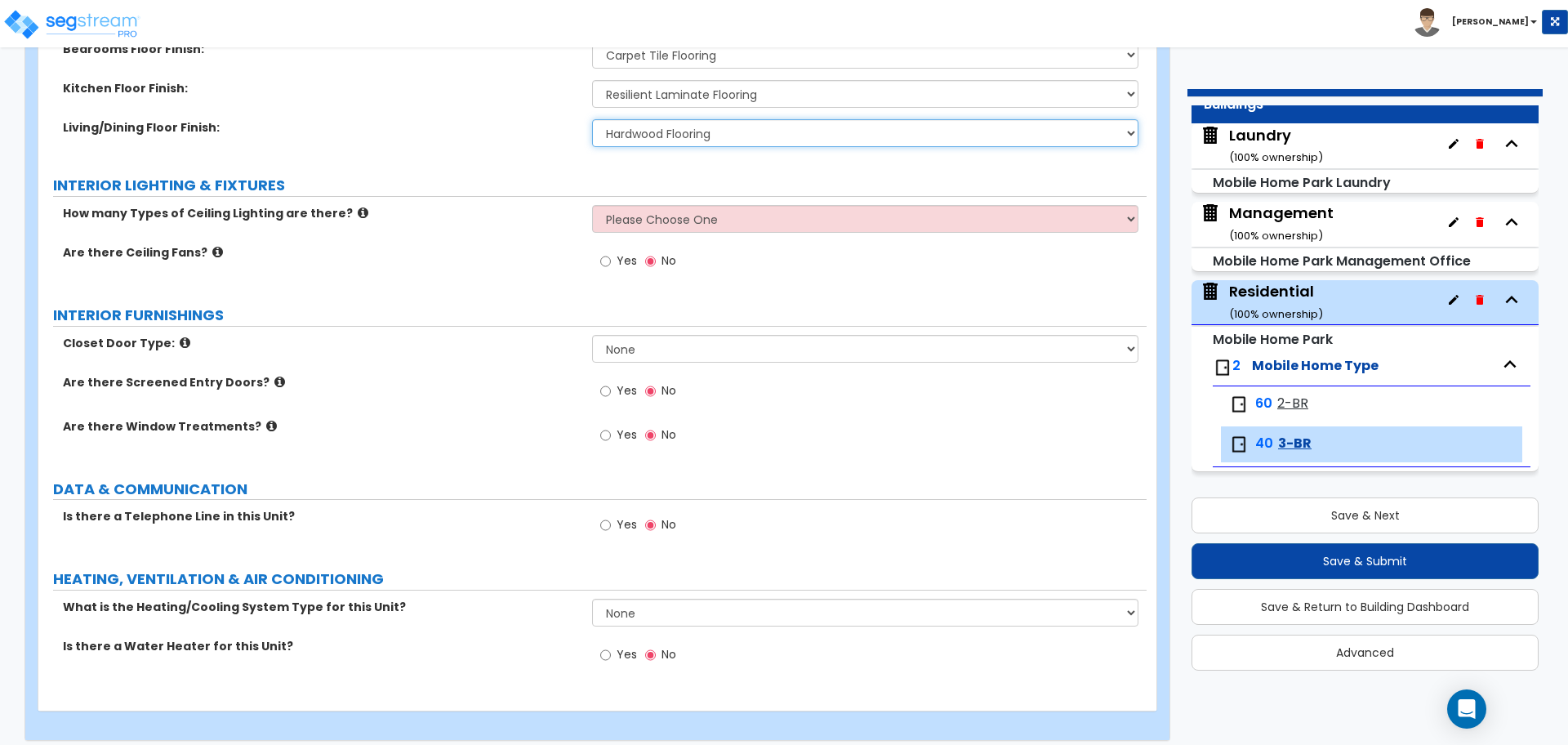
scroll to position [2078, 0]
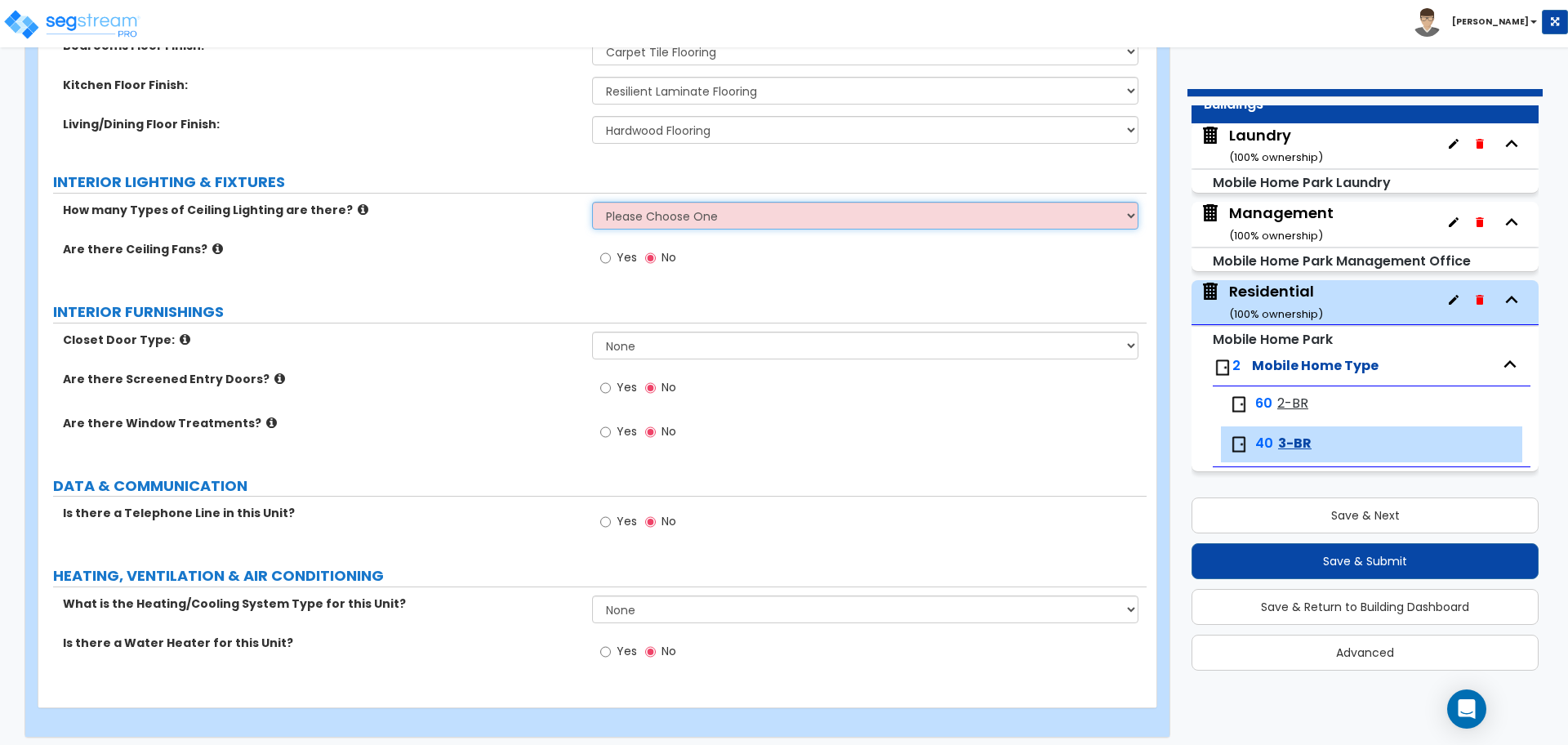
click at [705, 219] on select "Please Choose One 1 2 3" at bounding box center [865, 215] width 545 height 28
click at [593, 201] on select "Please Choose One 1 2 3" at bounding box center [865, 215] width 545 height 28
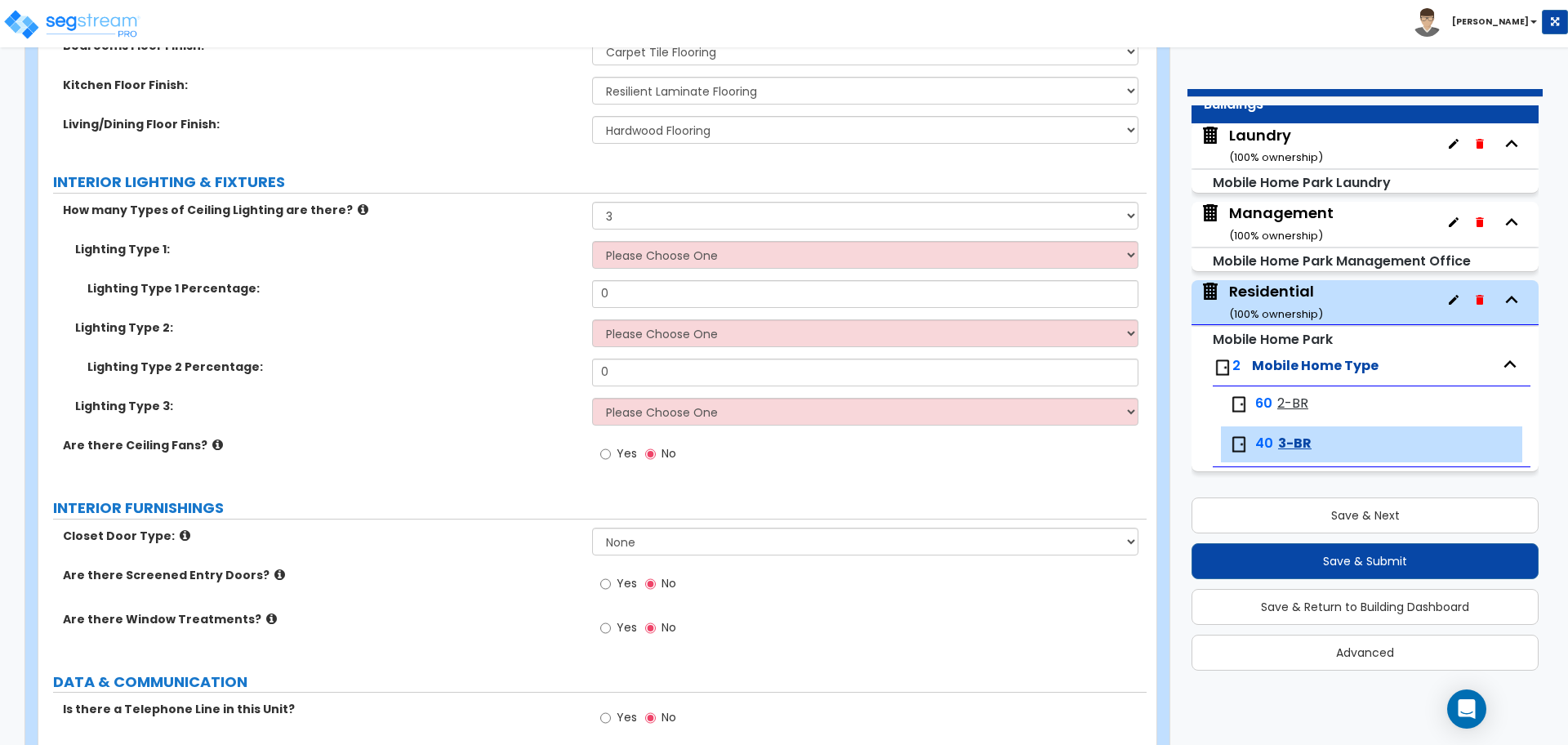
click at [386, 111] on div "Kitchen Floor Finish: None Tile Flooring Hardwood Flooring Resilient Laminate F…" at bounding box center [592, 96] width 1108 height 39
click at [358, 206] on icon at bounding box center [363, 209] width 11 height 12
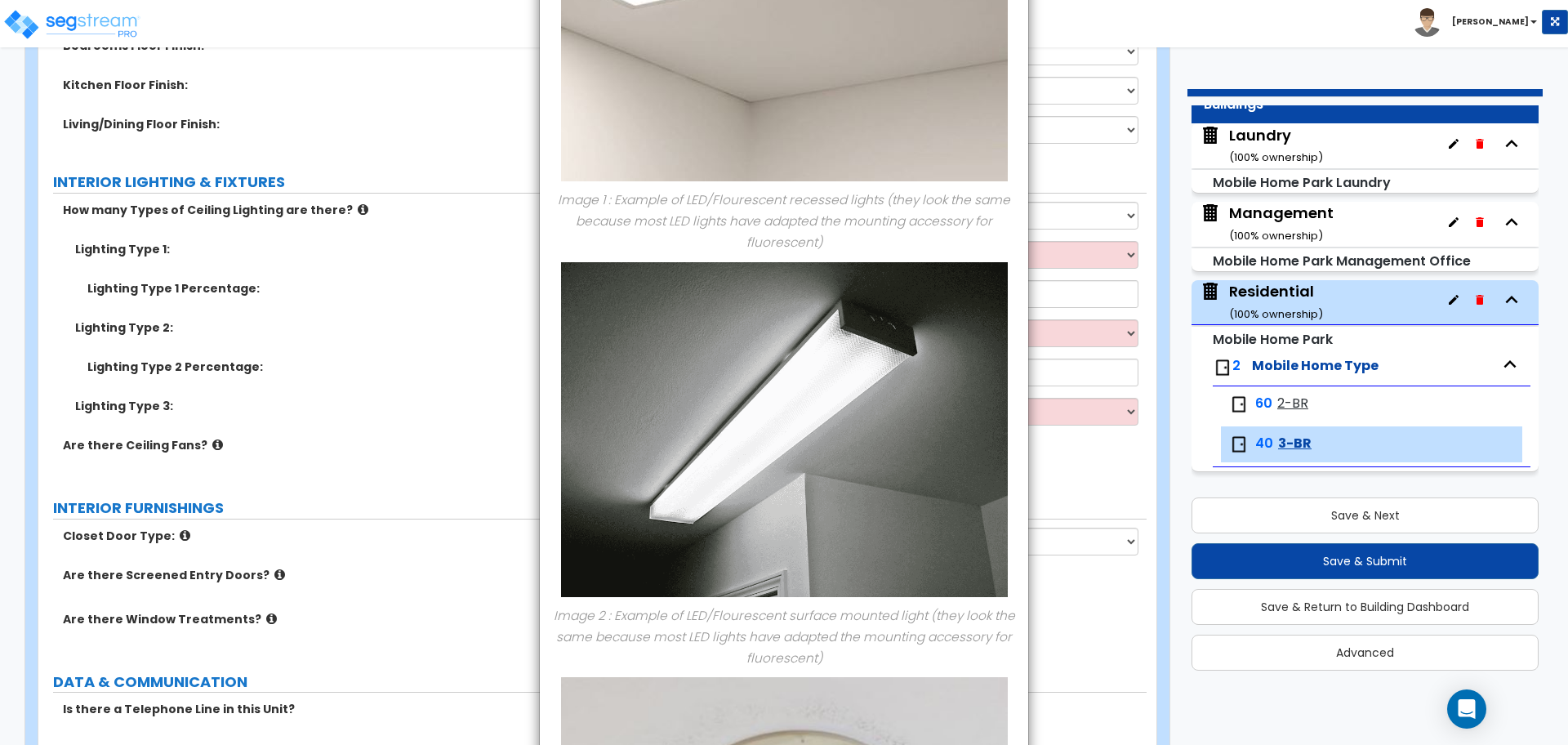
scroll to position [673, 0]
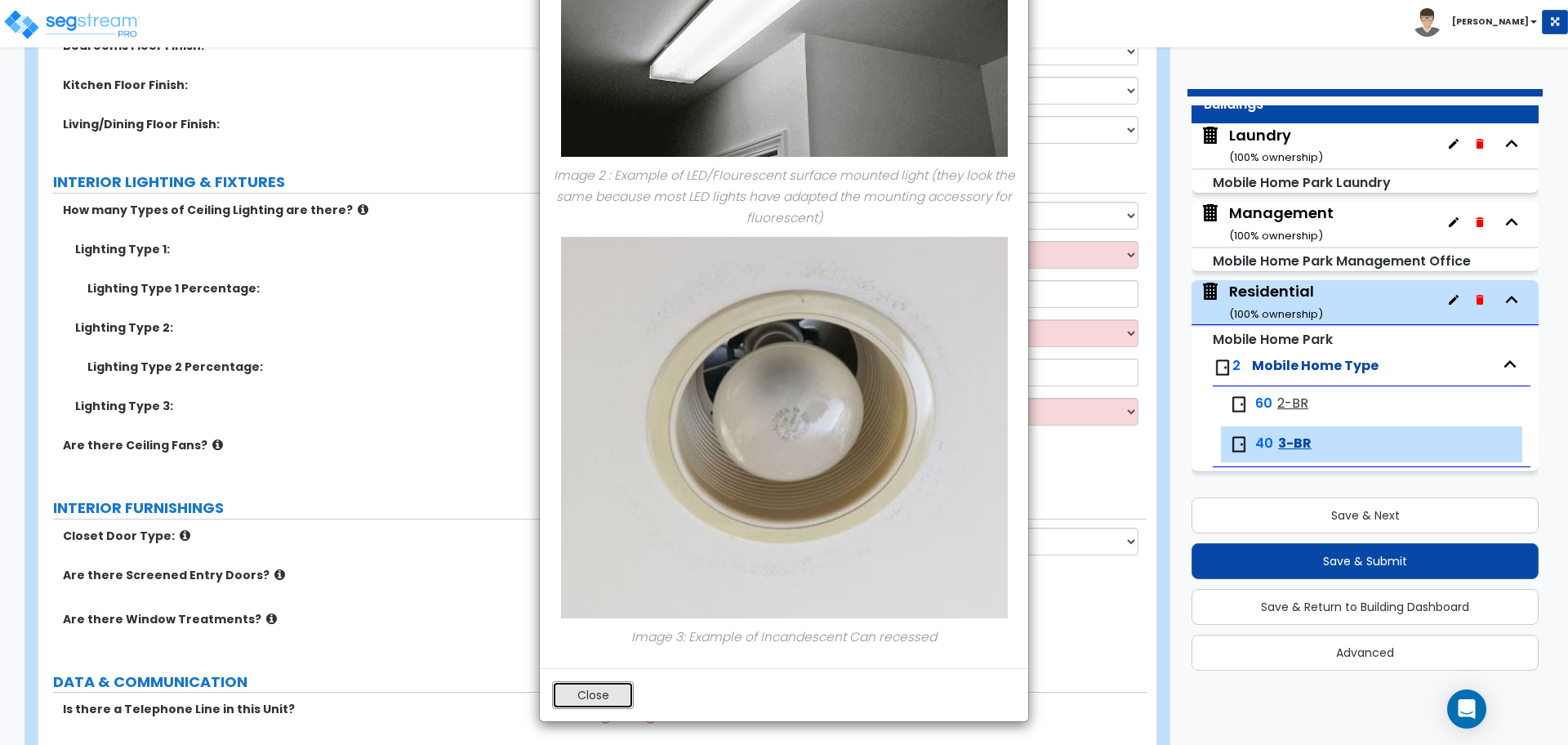
click at [594, 682] on button "Close" at bounding box center [593, 695] width 82 height 28
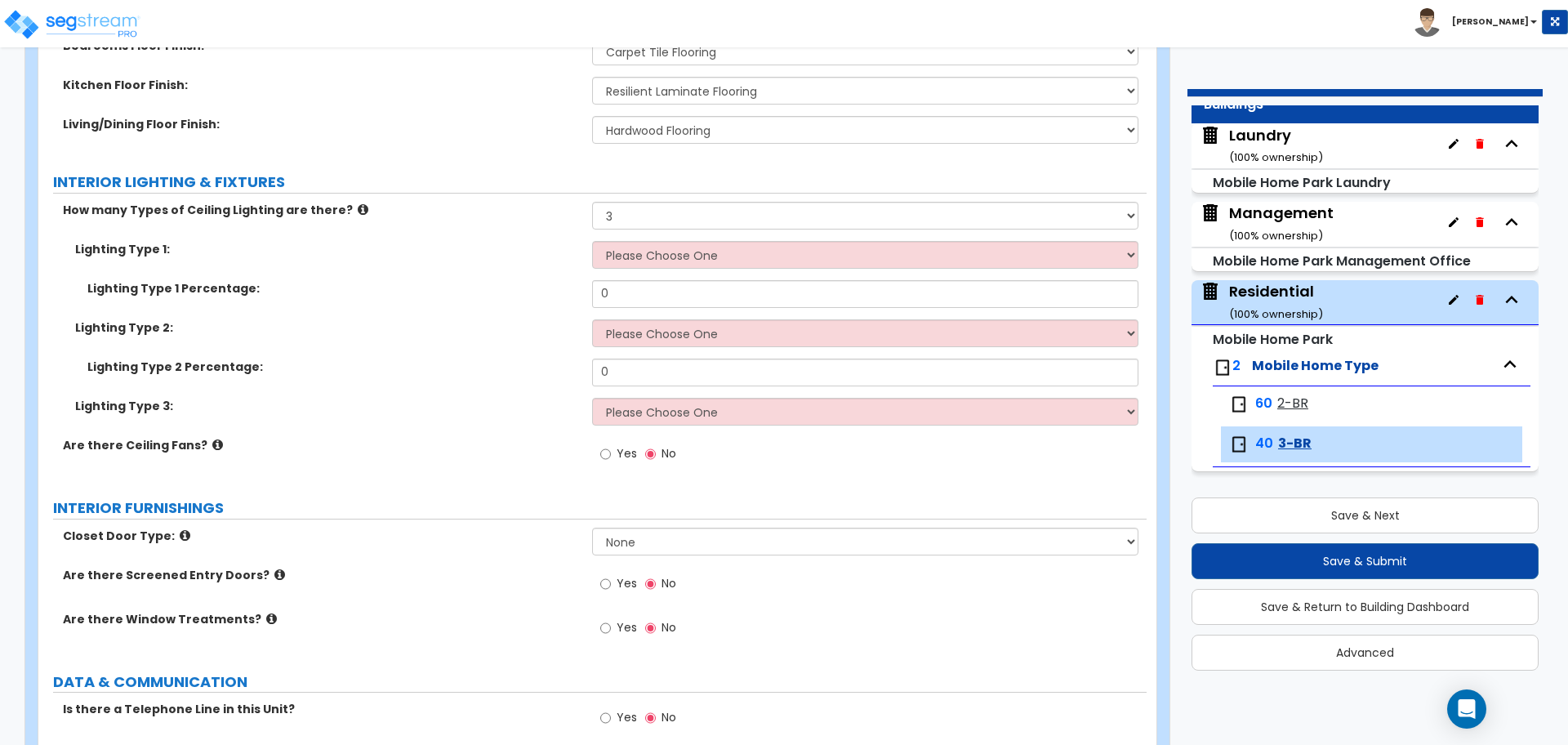
click at [690, 265] on div "Lighting Type 1: Please Choose One LED Surface-Mounted LED Recessed Fluorescent…" at bounding box center [592, 260] width 1108 height 39
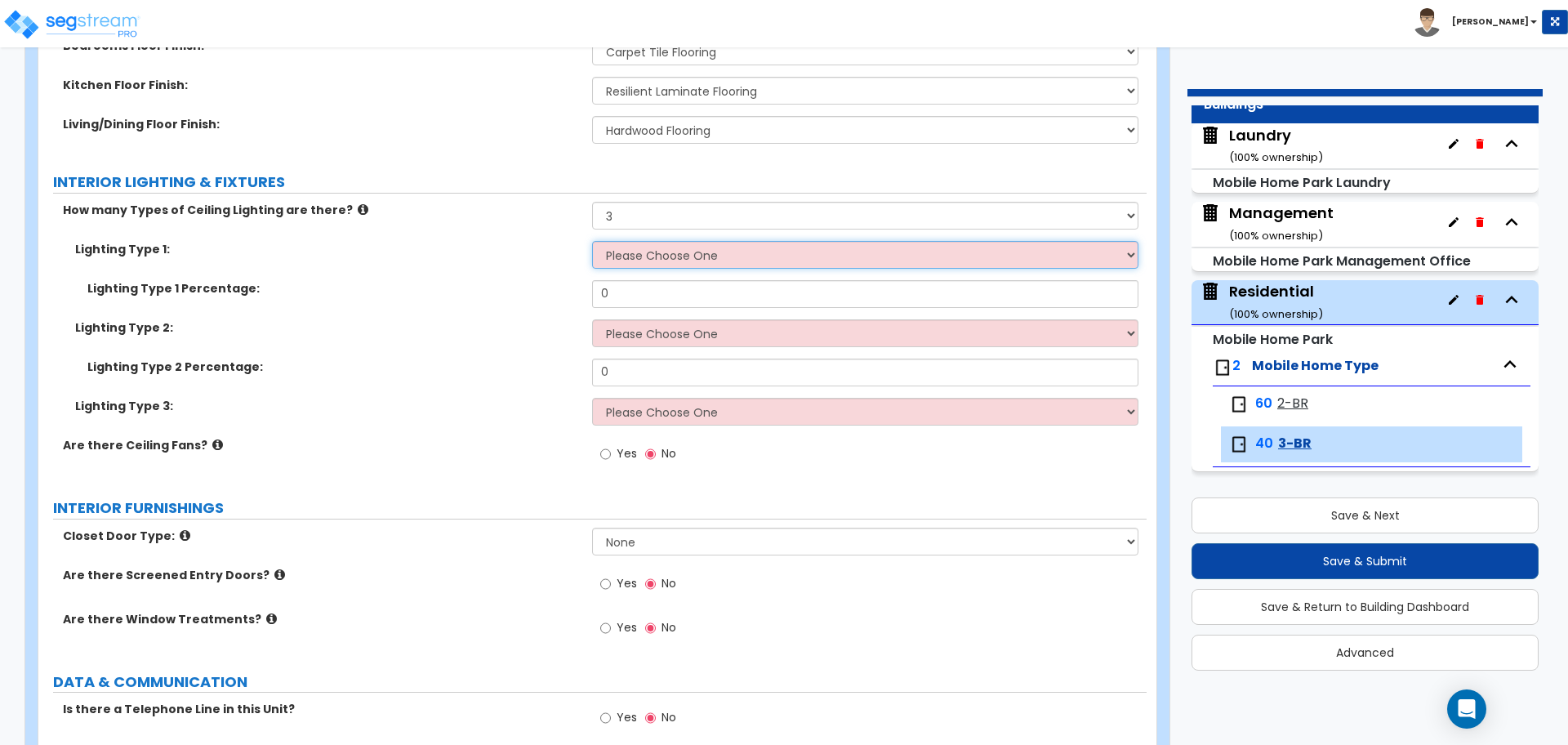
click at [688, 259] on select "Please Choose One LED Surface-Mounted LED Recessed Fluorescent Surface-Mounted …" at bounding box center [865, 255] width 545 height 28
click at [593, 241] on select "Please Choose One LED Surface-Mounted LED Recessed Fluorescent Surface-Mounted …" at bounding box center [865, 255] width 545 height 28
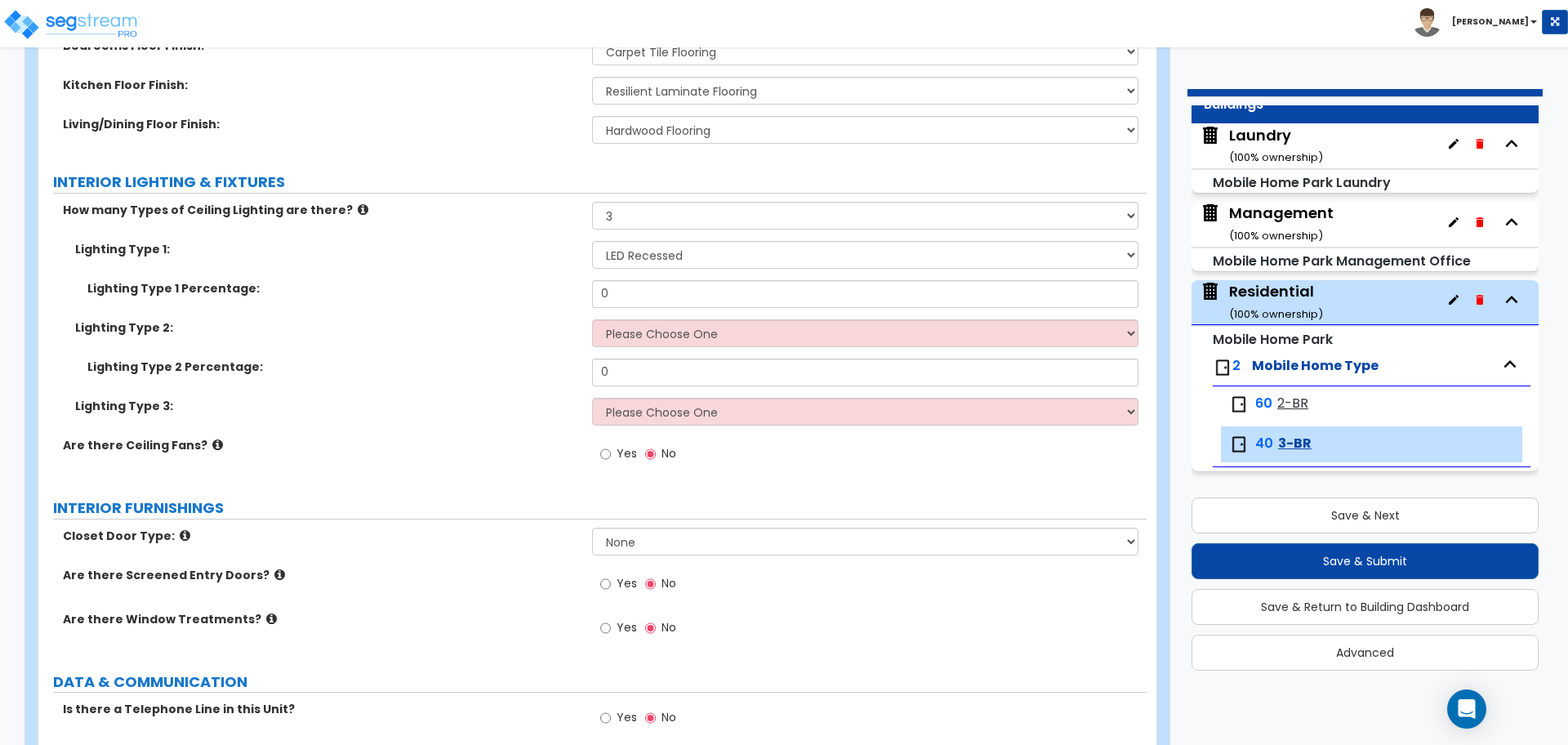
click at [712, 344] on div "Lighting Type 2: Please Choose One LED Surface-Mounted LED Recessed Fluorescent…" at bounding box center [592, 338] width 1108 height 39
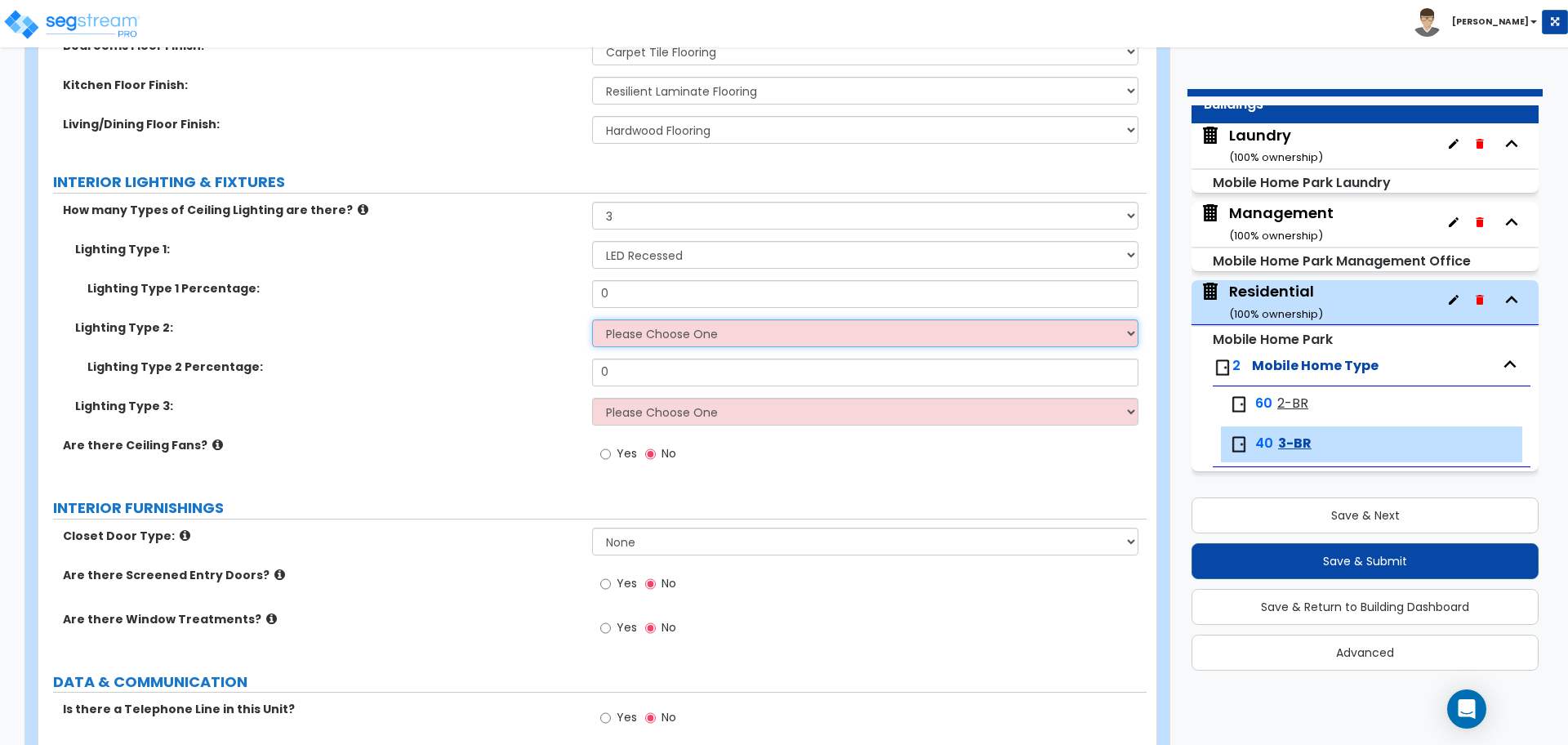
click at [711, 341] on select "Please Choose One LED Surface-Mounted LED Recessed Fluorescent Surface-Mounted …" at bounding box center [865, 333] width 545 height 28
click at [593, 319] on select "Please Choose One LED Surface-Mounted LED Recessed Fluorescent Surface-Mounted …" at bounding box center [865, 333] width 545 height 28
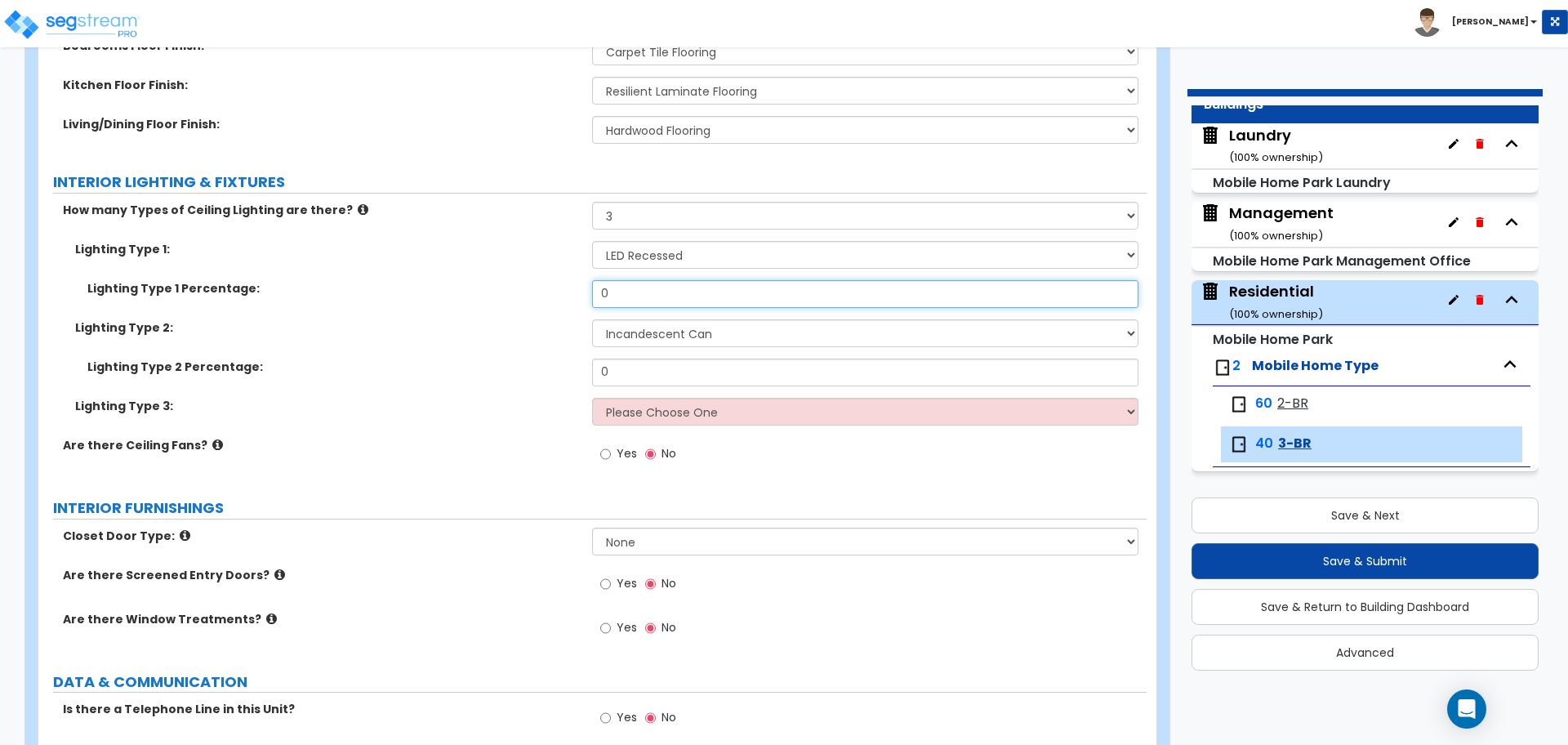
drag, startPoint x: 651, startPoint y: 286, endPoint x: 585, endPoint y: 276, distance: 66.8
click at [587, 280] on div "Lighting Type 1 Percentage: 0" at bounding box center [592, 299] width 1108 height 39
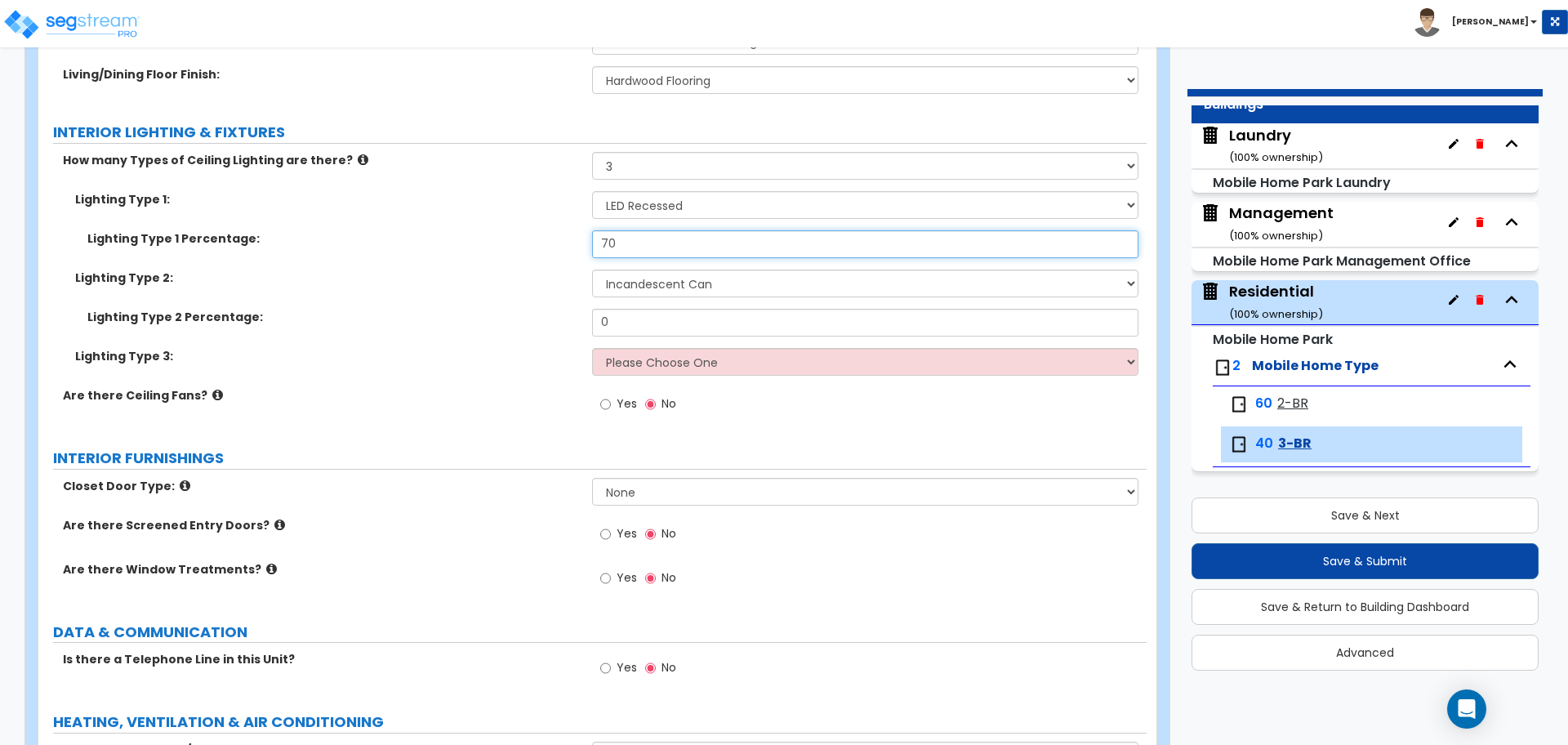
scroll to position [2130, 0]
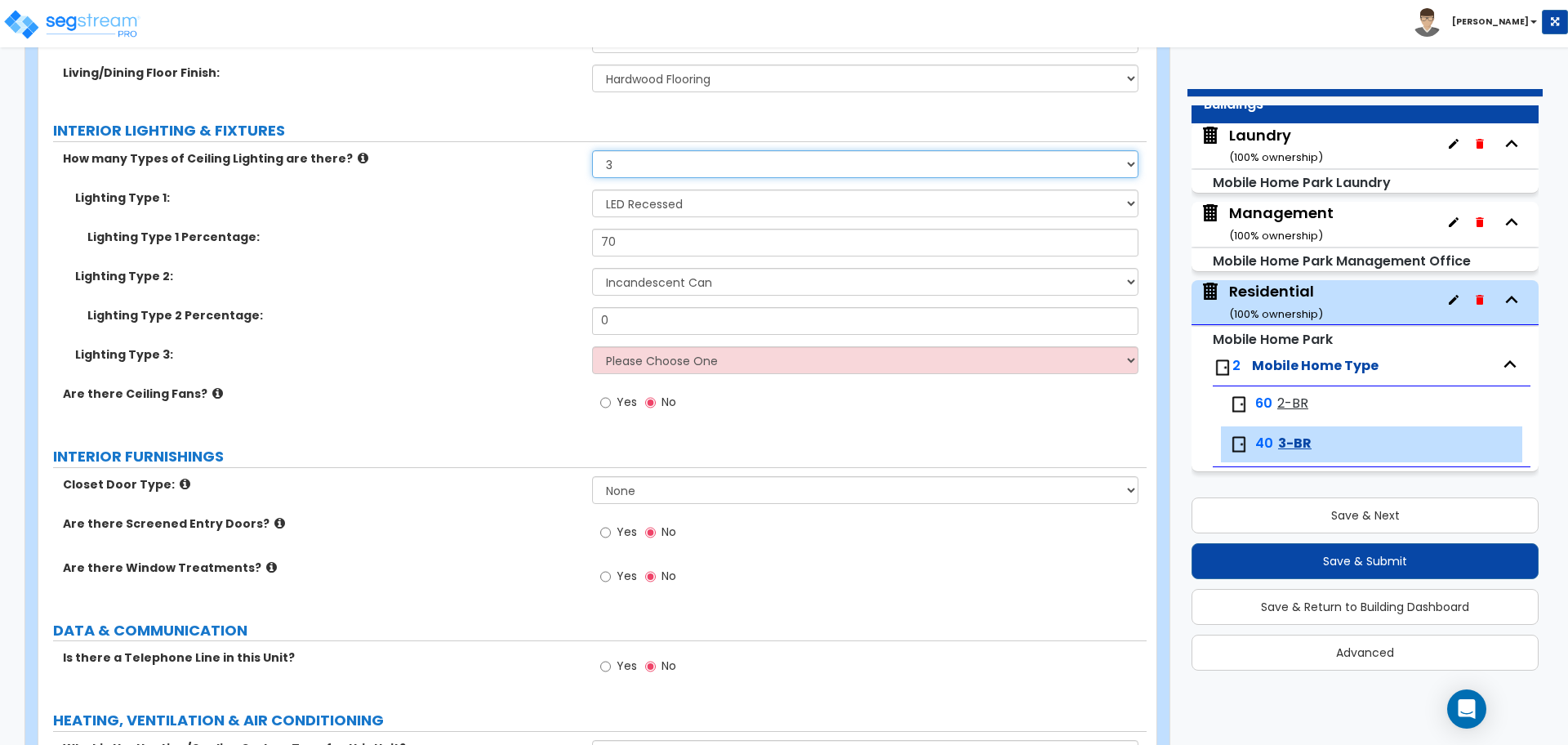
click at [640, 172] on select "Please Choose One 1 2 3" at bounding box center [865, 164] width 545 height 28
click at [593, 150] on select "Please Choose One 1 2 3" at bounding box center [865, 164] width 545 height 28
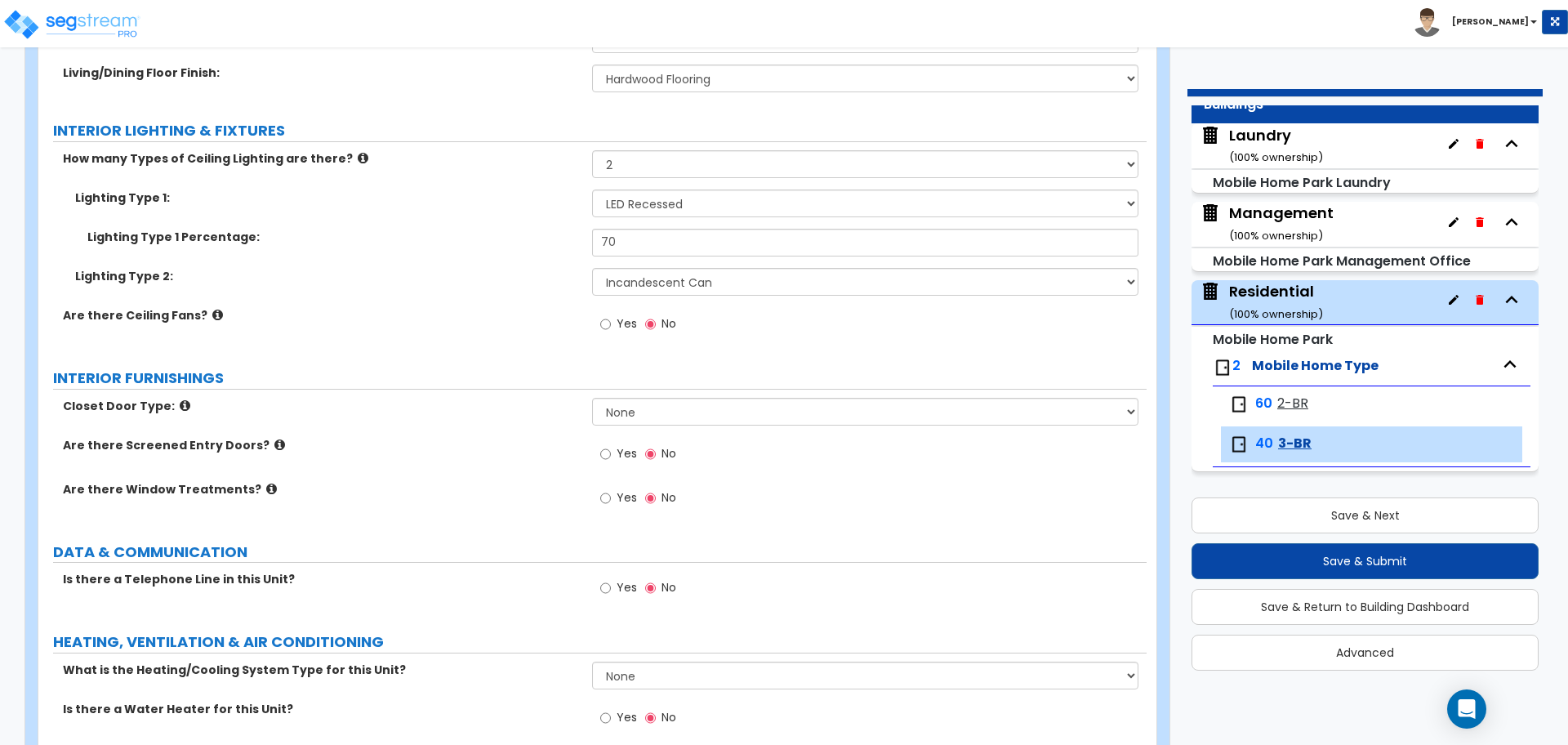
click at [637, 321] on div "Yes No" at bounding box center [638, 326] width 92 height 37
click at [626, 317] on span "Yes" at bounding box center [627, 323] width 21 height 17
click at [611, 317] on input "Yes" at bounding box center [605, 324] width 11 height 18
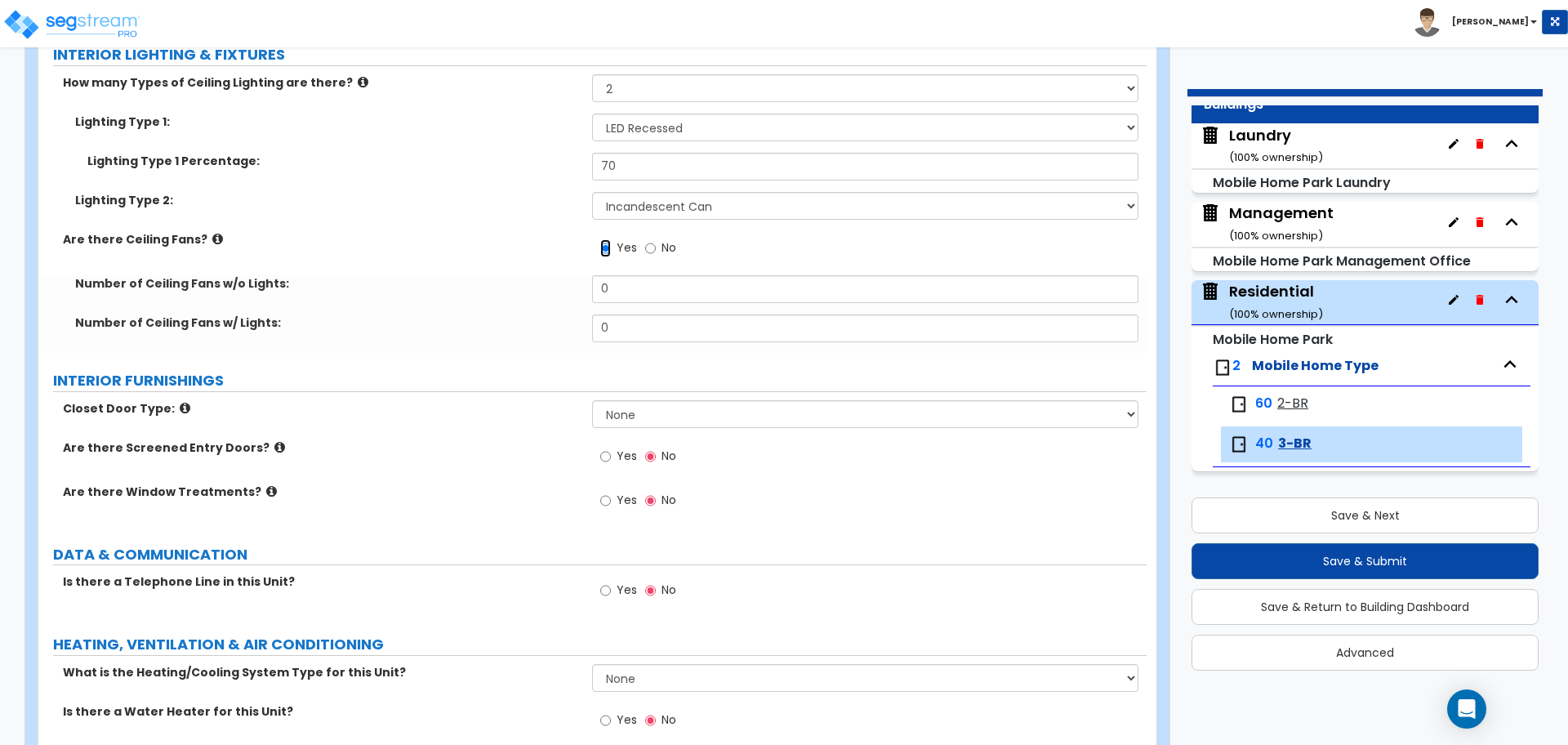
scroll to position [2207, 0]
drag, startPoint x: 630, startPoint y: 291, endPoint x: 585, endPoint y: 287, distance: 45.2
click at [585, 288] on div "Number of Ceiling Fans w/o Lights: 0" at bounding box center [592, 293] width 1108 height 39
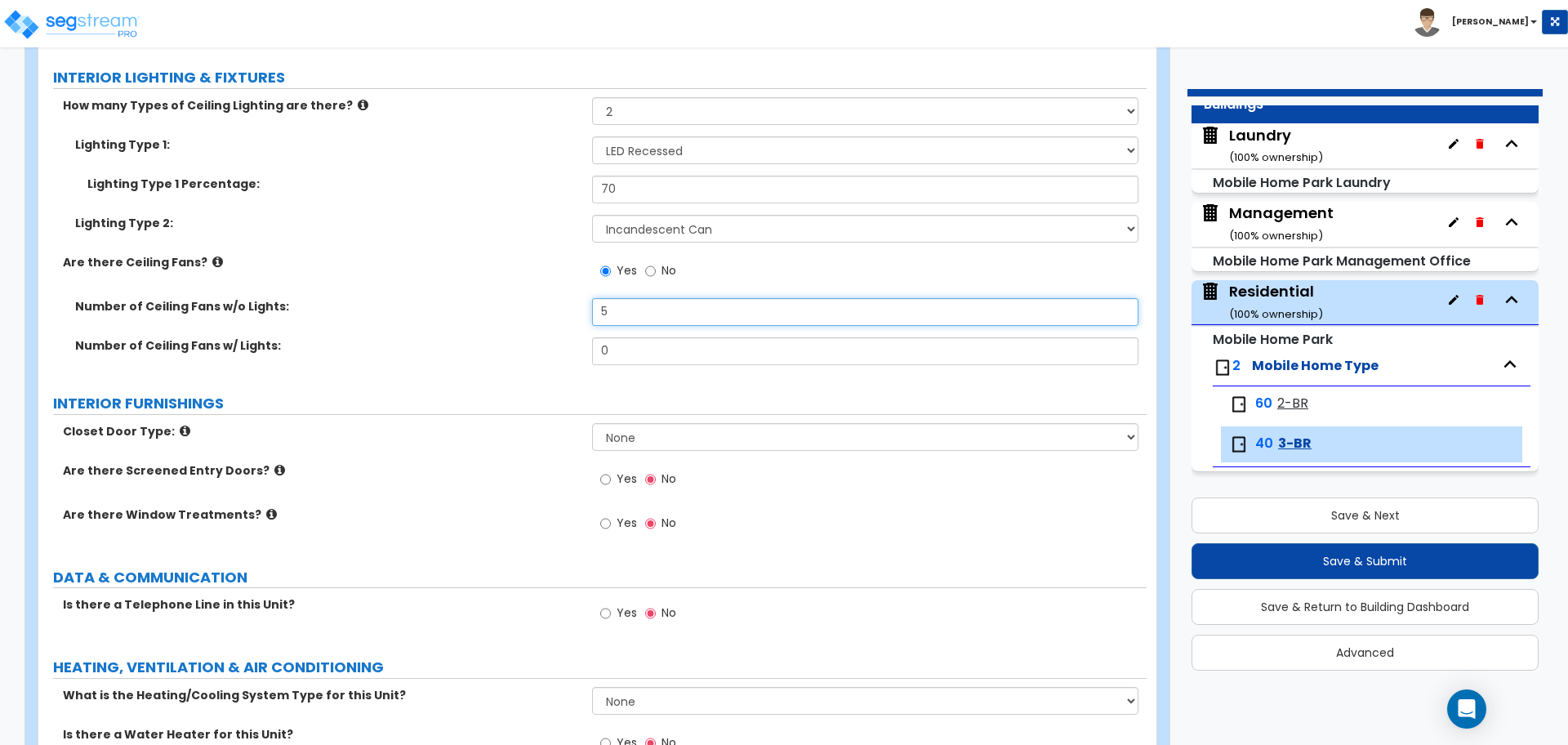
scroll to position [2180, 0]
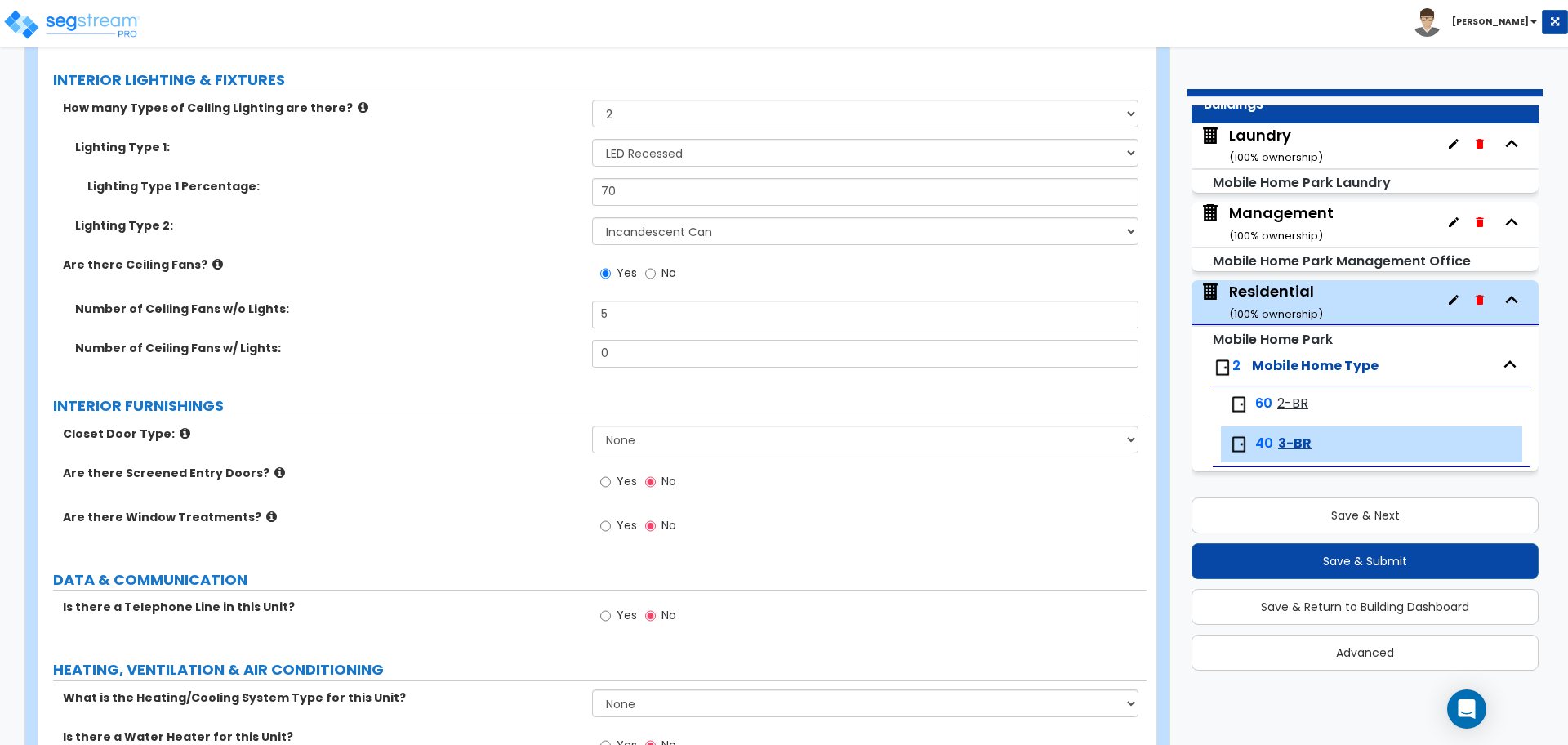
click at [212, 258] on icon at bounding box center [217, 264] width 11 height 12
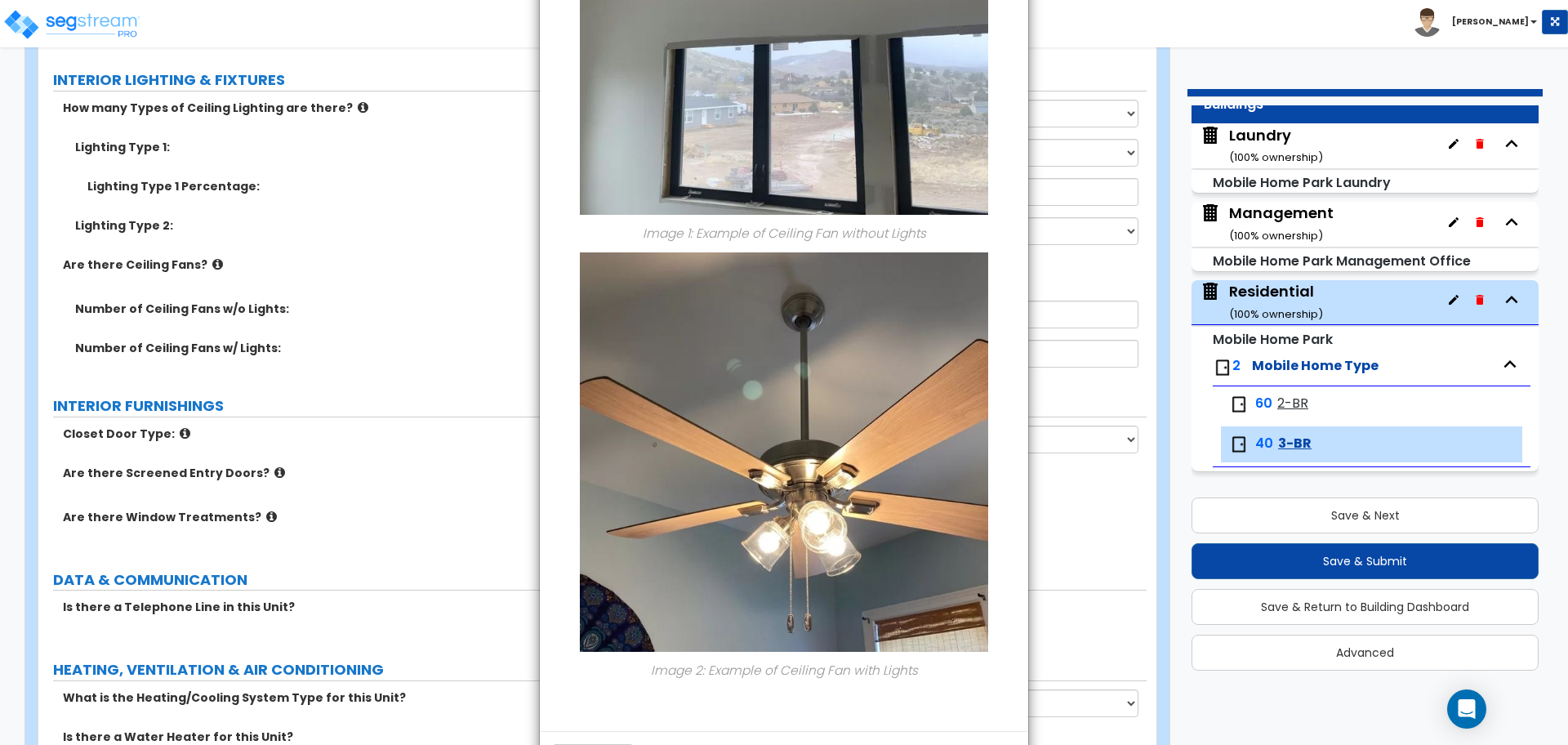
scroll to position [362, 0]
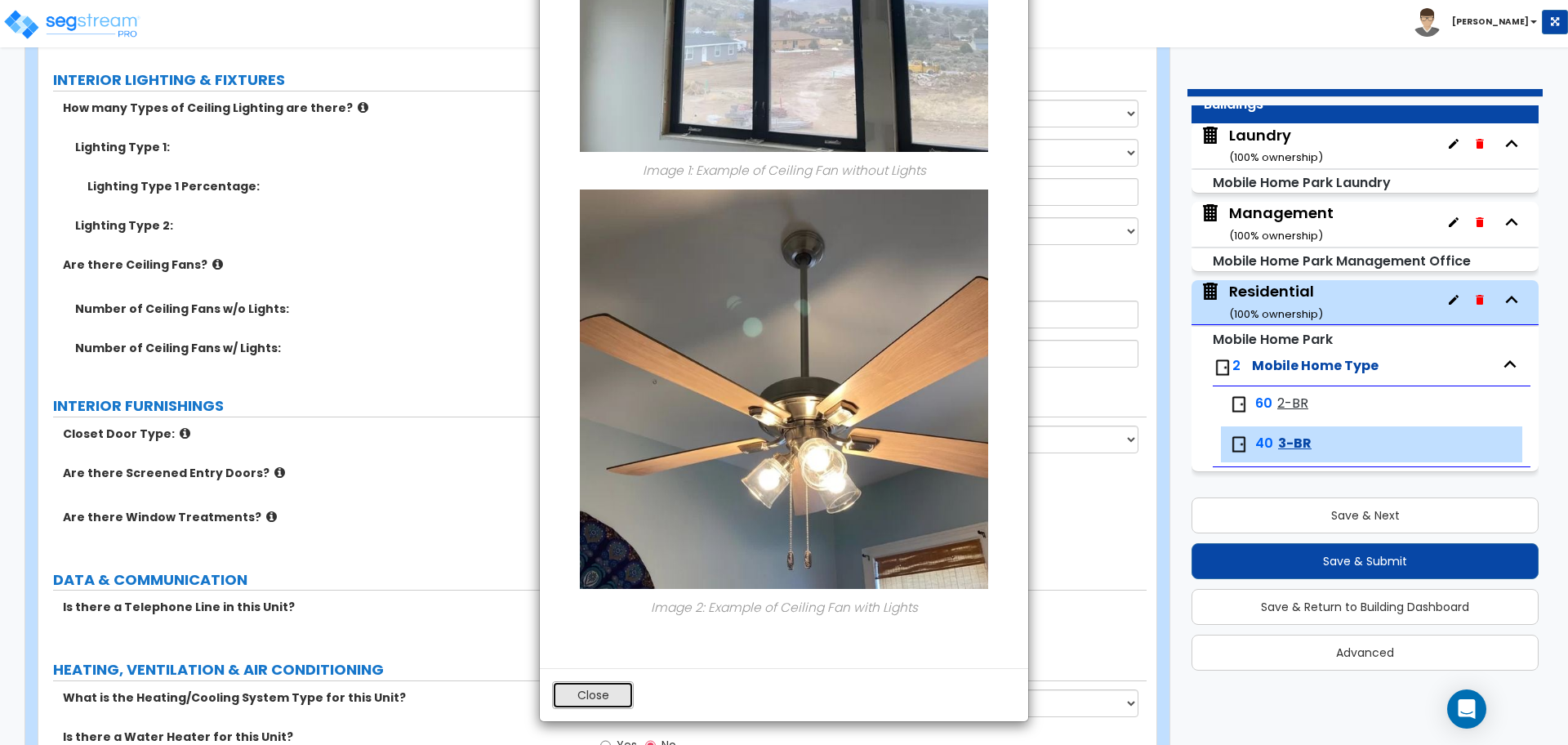
click at [612, 689] on button "Close" at bounding box center [593, 695] width 82 height 28
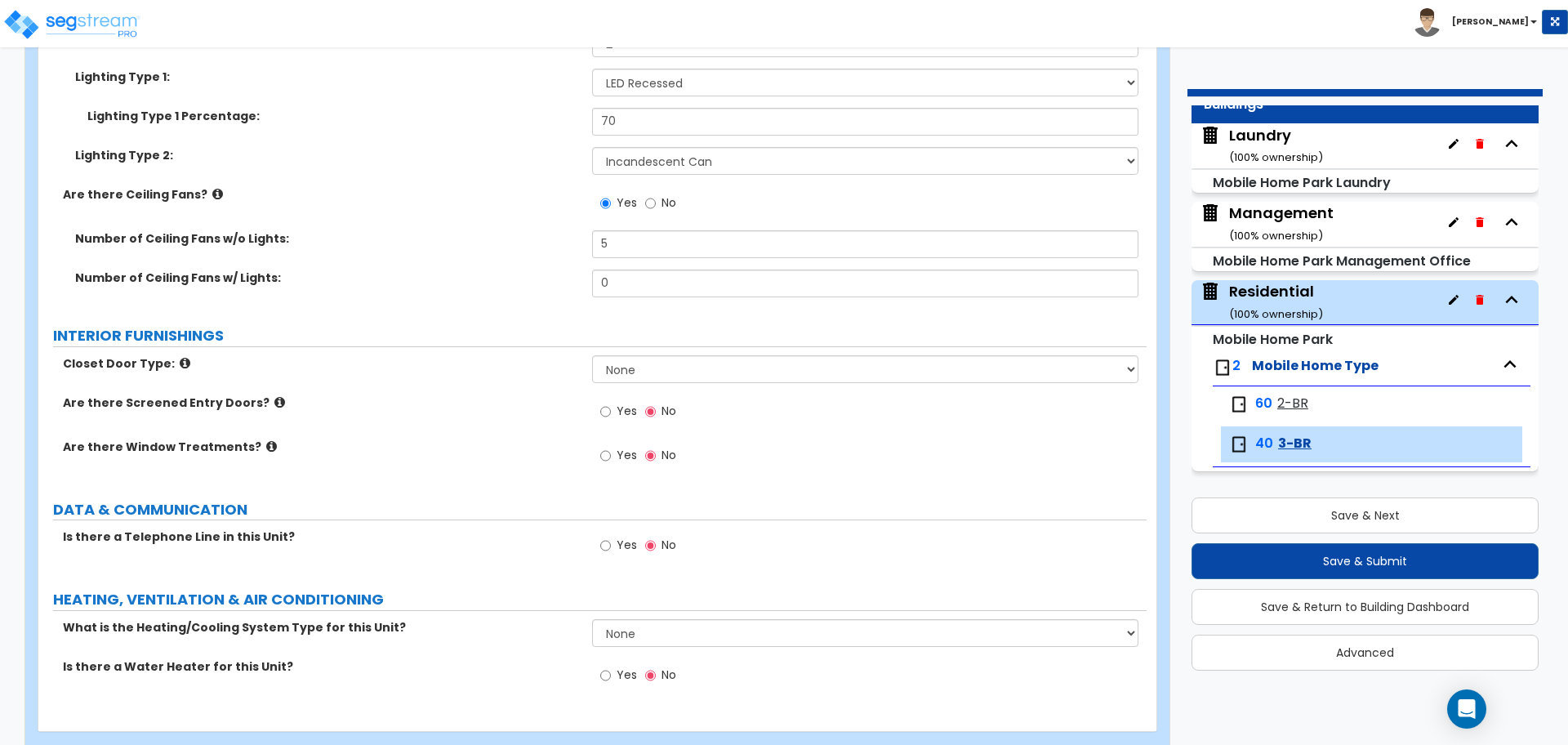
scroll to position [2279, 0]
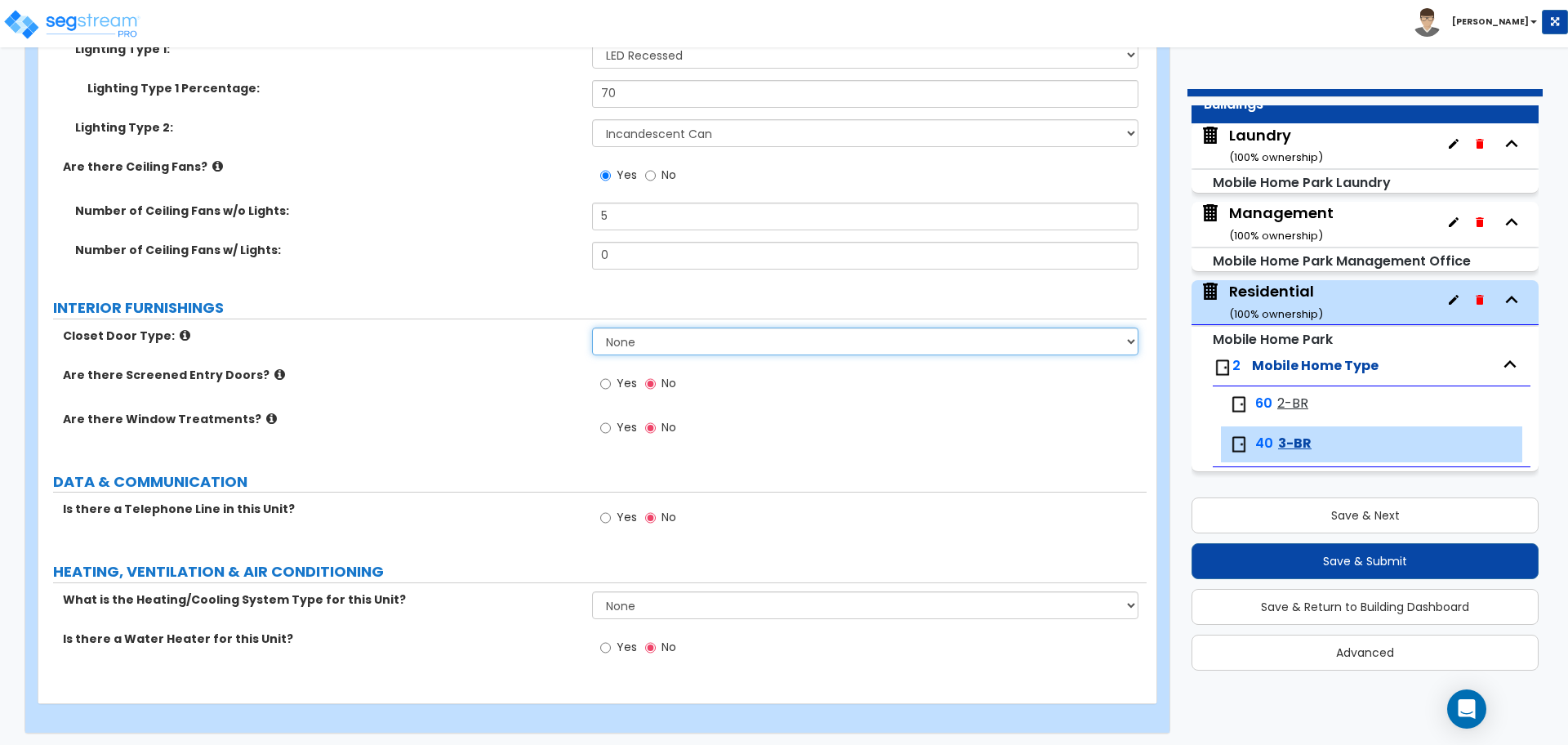
click at [652, 335] on select "None Bi-fold Louvered Doors Bi-fold Panel Doors Sliding Doors Hinged Wood Door" at bounding box center [865, 341] width 545 height 28
click at [593, 327] on select "None Bi-fold Louvered Doors Bi-fold Panel Doors Sliding Doors Hinged Wood Door" at bounding box center [865, 341] width 545 height 28
click at [180, 331] on icon at bounding box center [185, 335] width 11 height 12
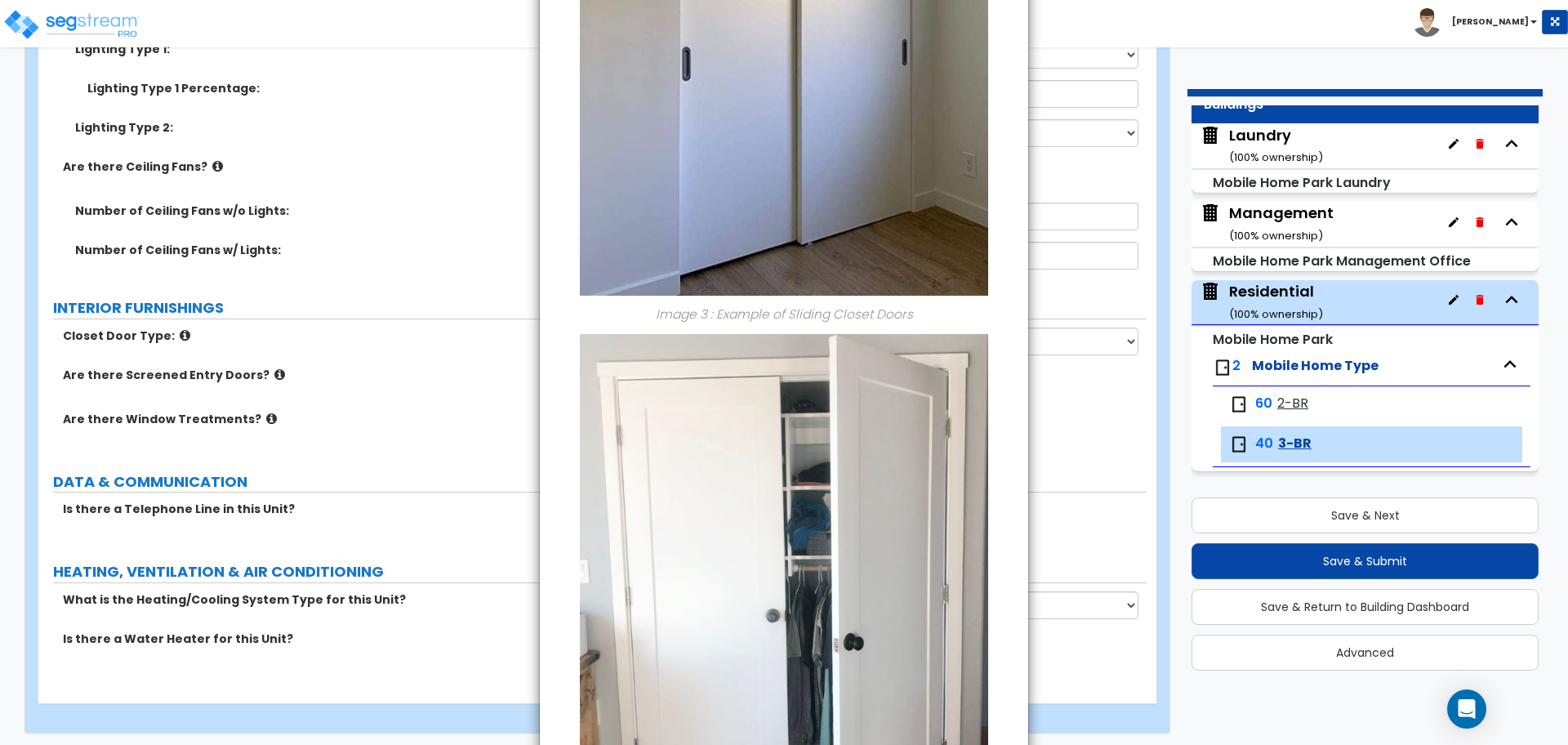
scroll to position [1620, 0]
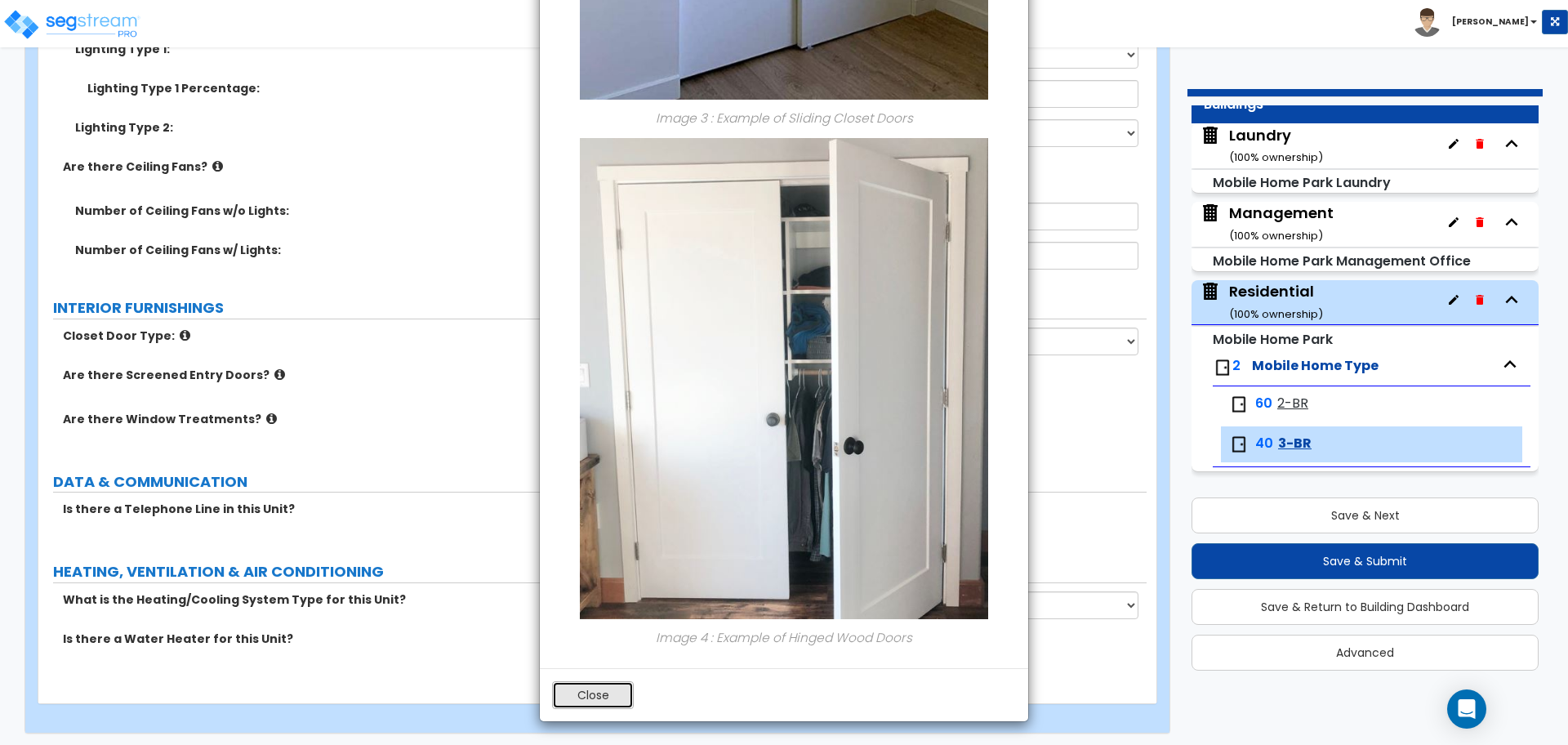
click at [605, 703] on button "Close" at bounding box center [593, 695] width 82 height 28
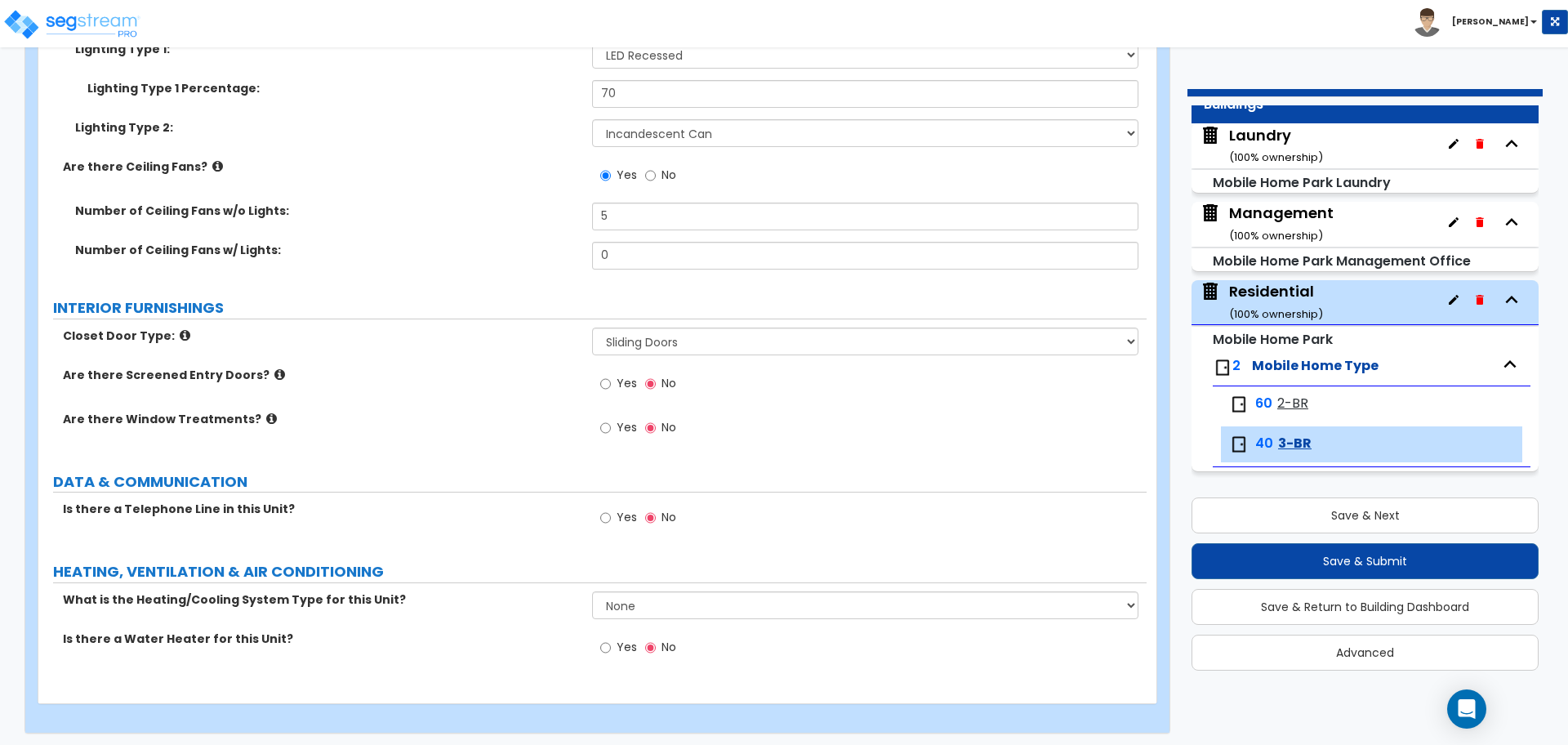
click at [274, 368] on icon at bounding box center [279, 374] width 11 height 12
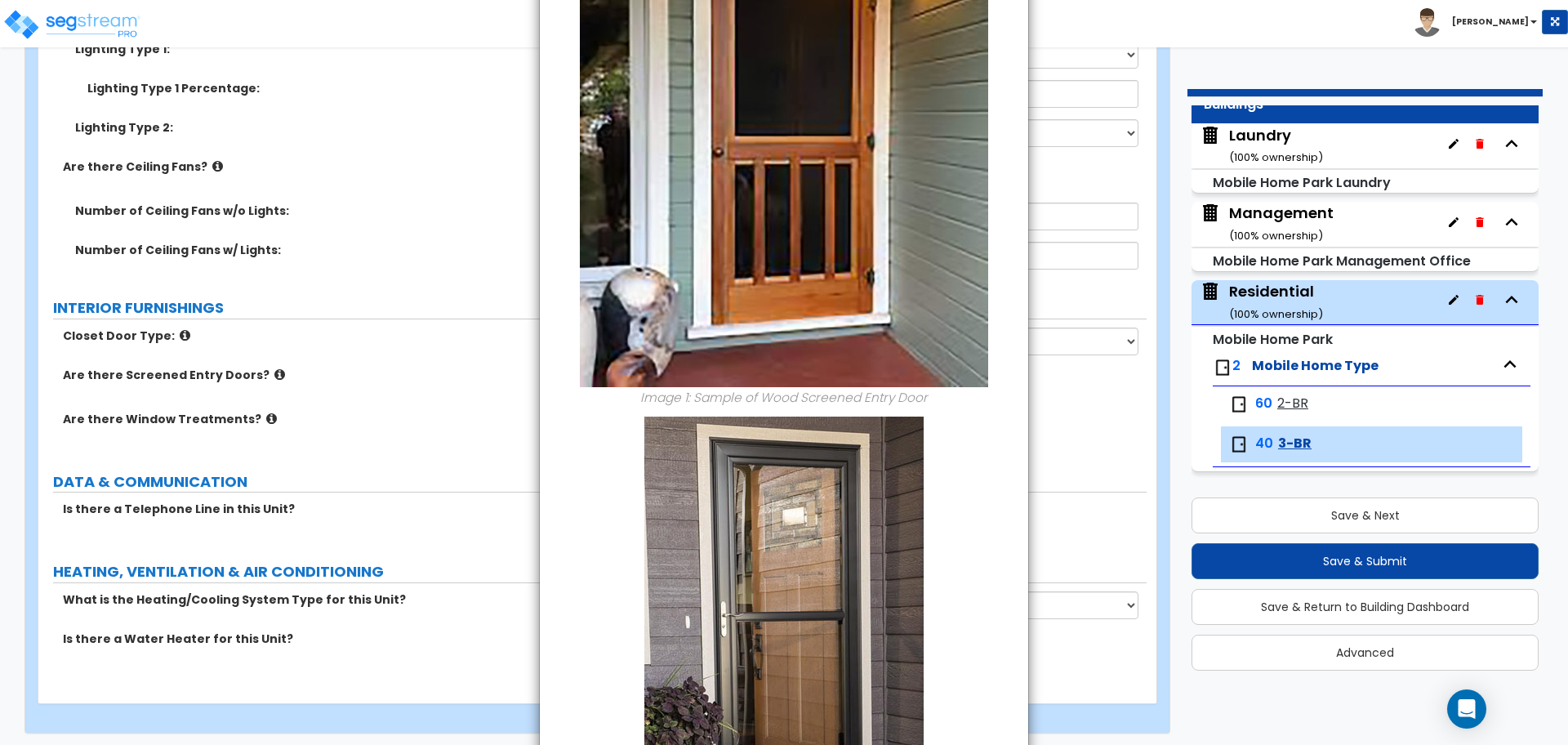
scroll to position [385, 0]
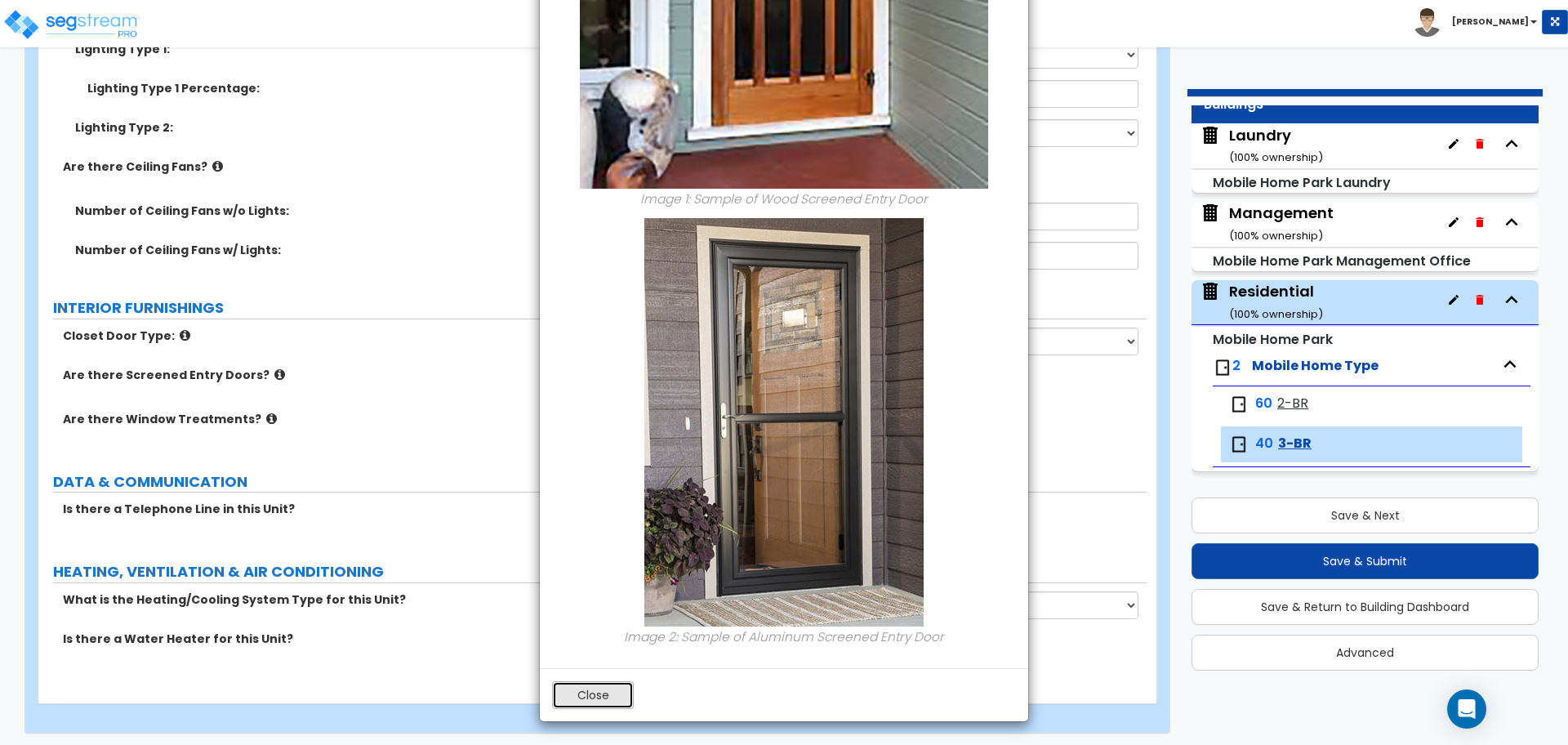
click at [586, 701] on button "Close" at bounding box center [593, 695] width 82 height 28
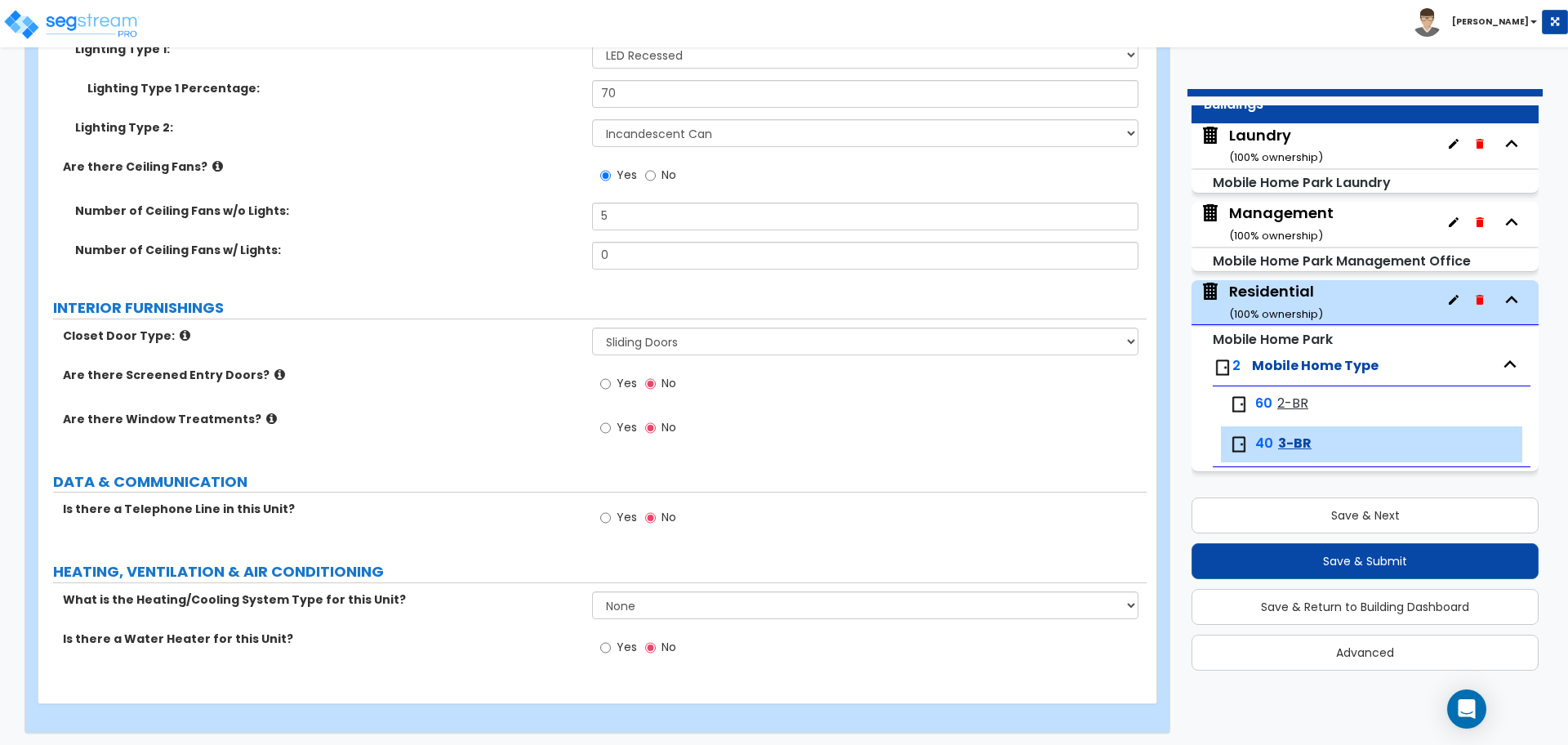
click at [626, 387] on label "Yes" at bounding box center [618, 385] width 36 height 28
click at [611, 387] on input "Yes" at bounding box center [605, 384] width 11 height 18
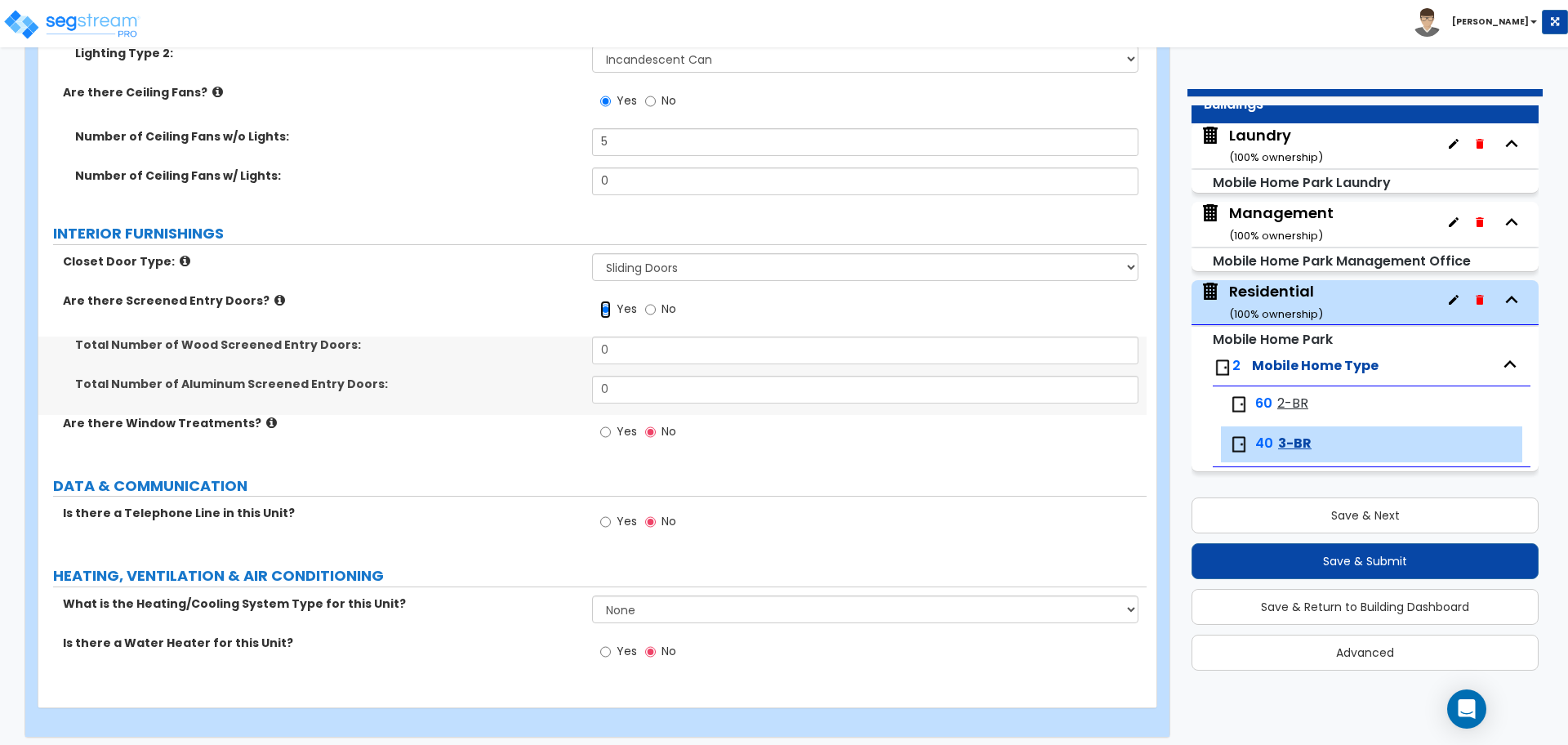
scroll to position [2357, 0]
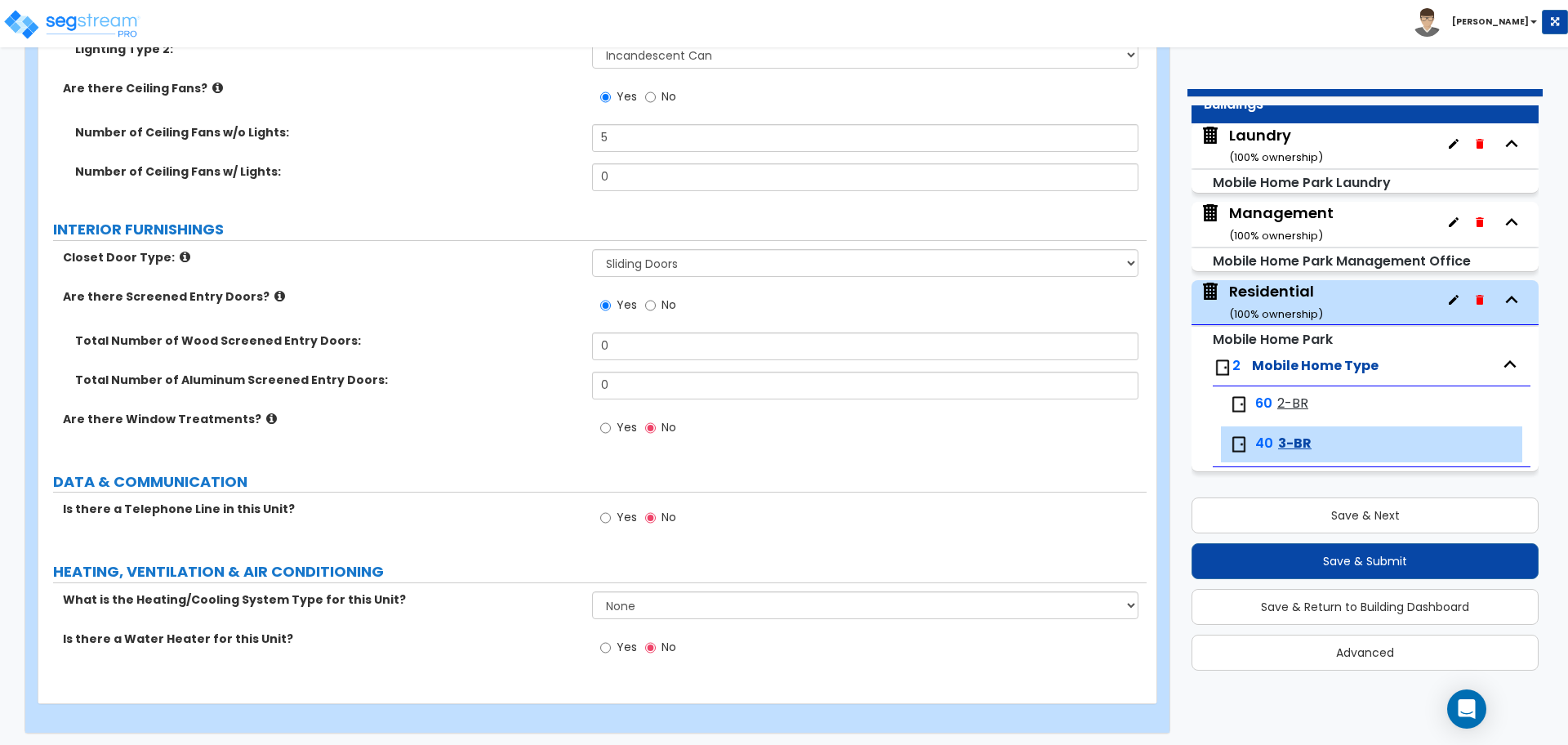
click at [660, 302] on label "No" at bounding box center [661, 307] width 31 height 28
click at [656, 302] on input "No" at bounding box center [651, 306] width 11 height 18
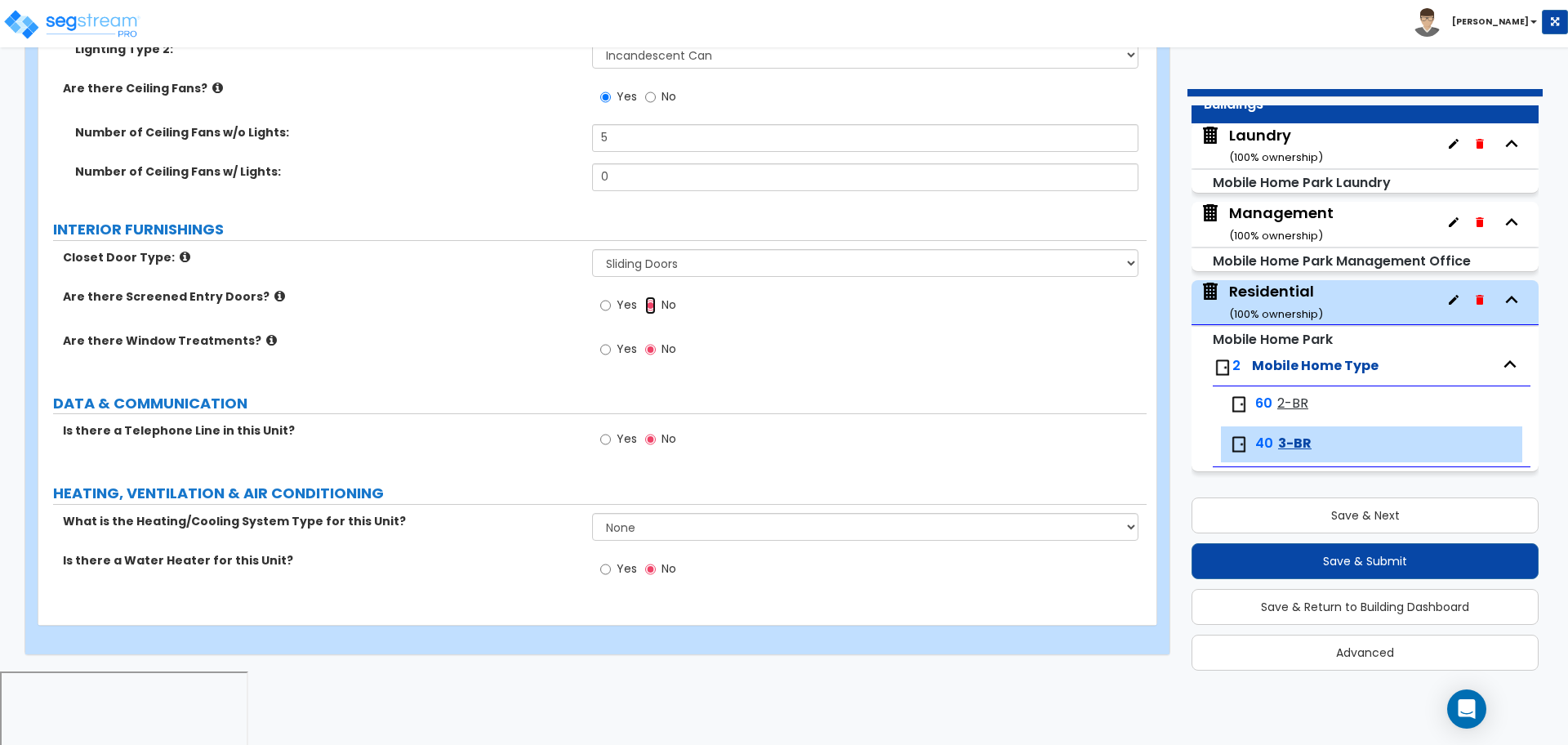
scroll to position [2279, 0]
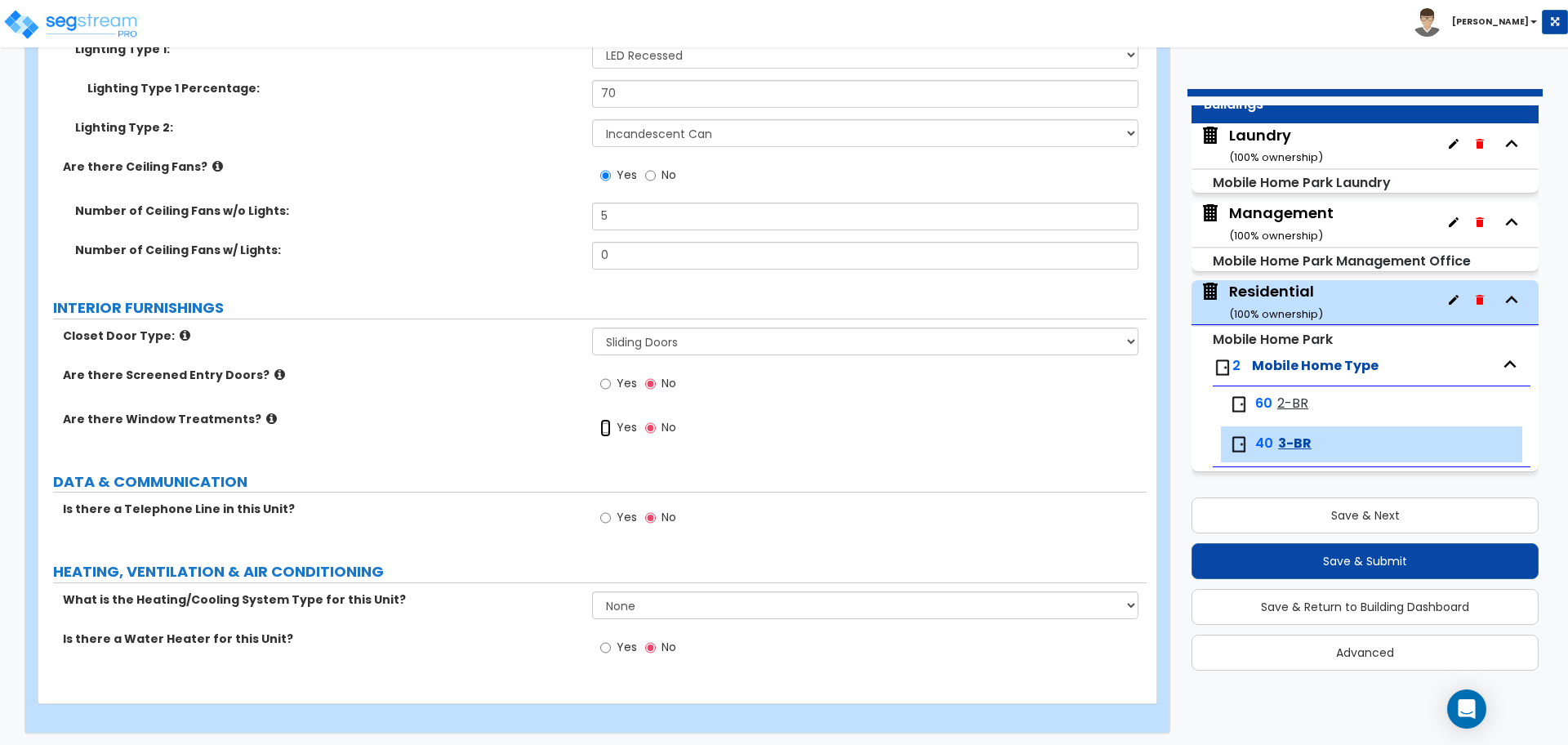
click at [603, 421] on input "Yes" at bounding box center [605, 428] width 11 height 18
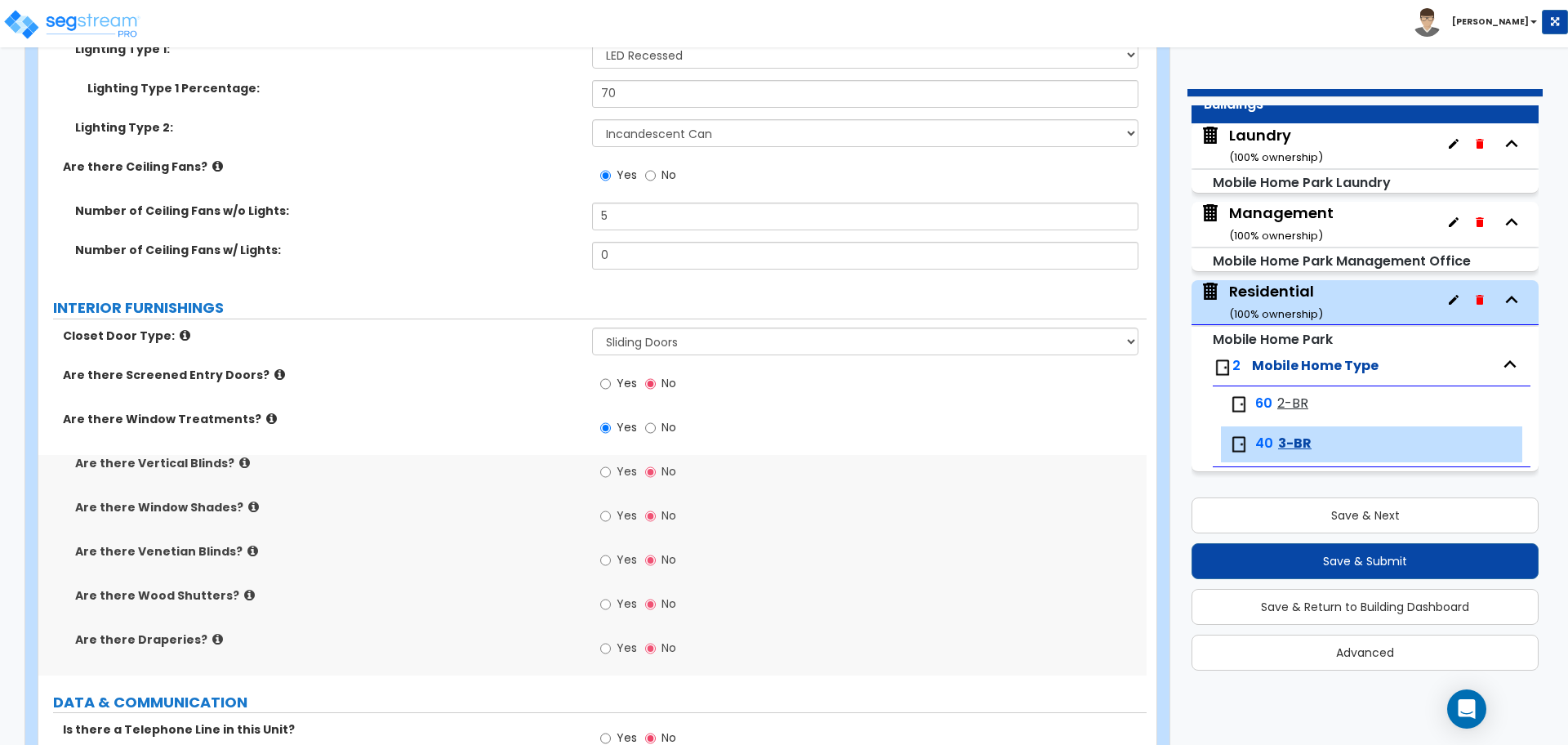
click at [266, 418] on icon at bounding box center [271, 418] width 11 height 12
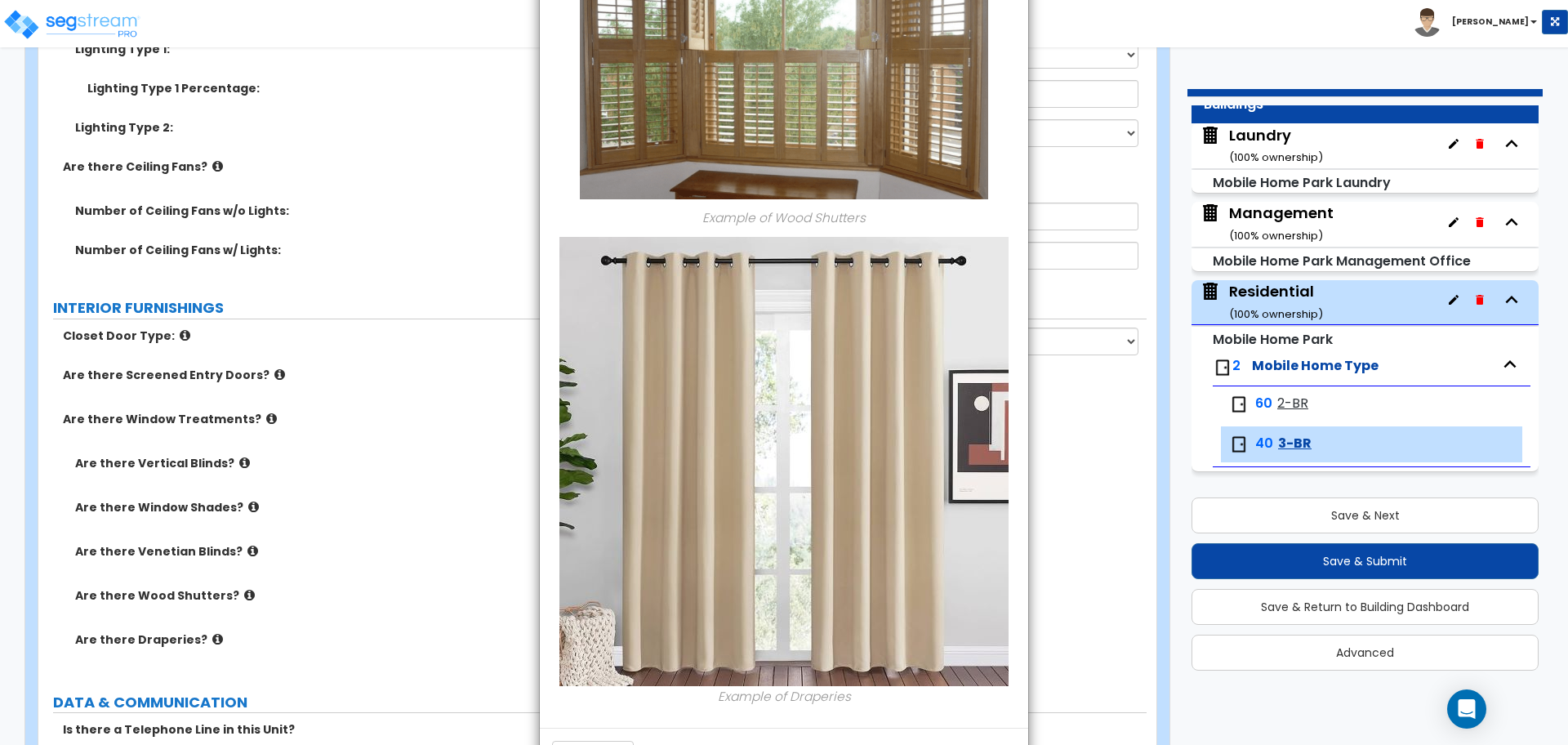
scroll to position [1663, 0]
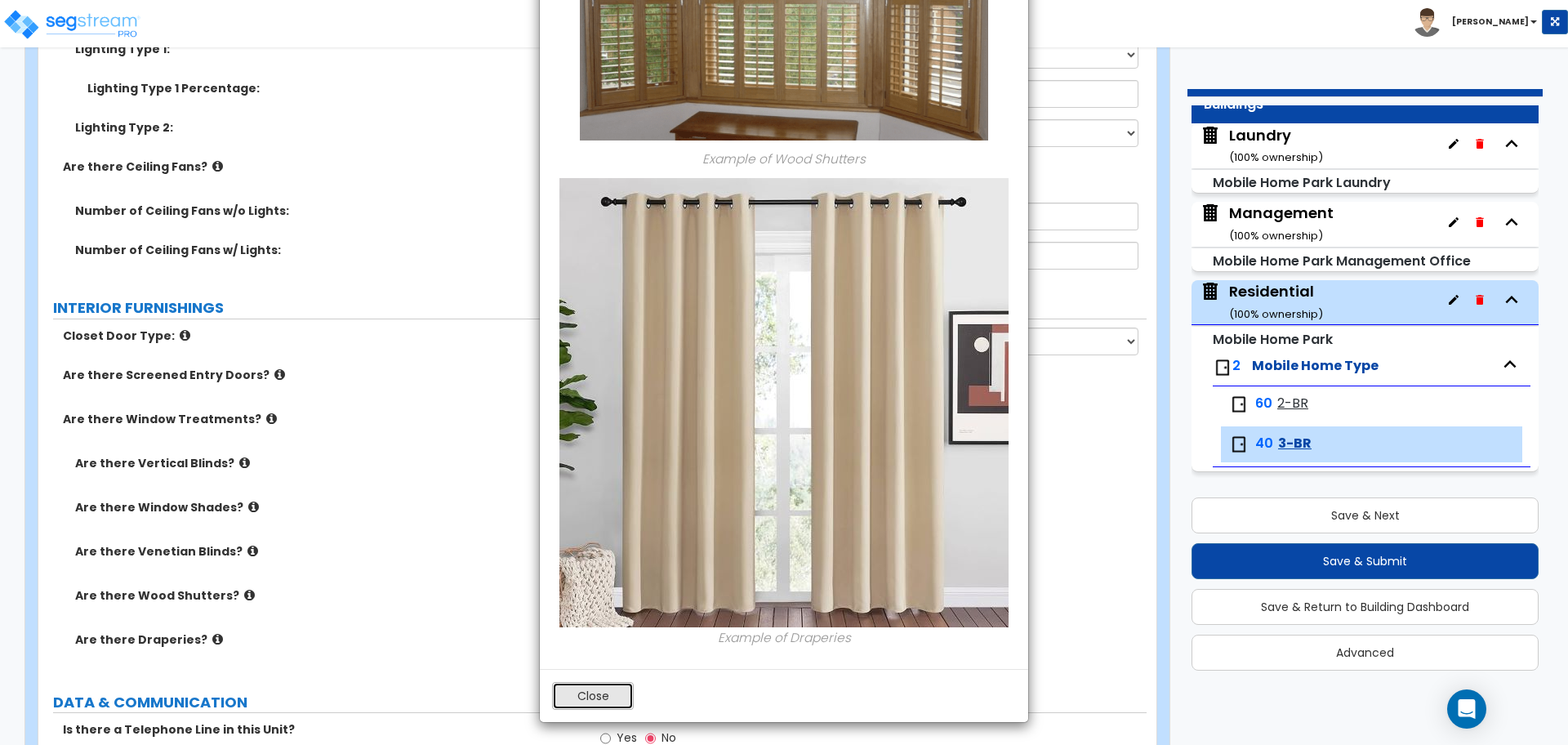
click at [594, 689] on button "Close" at bounding box center [593, 696] width 82 height 28
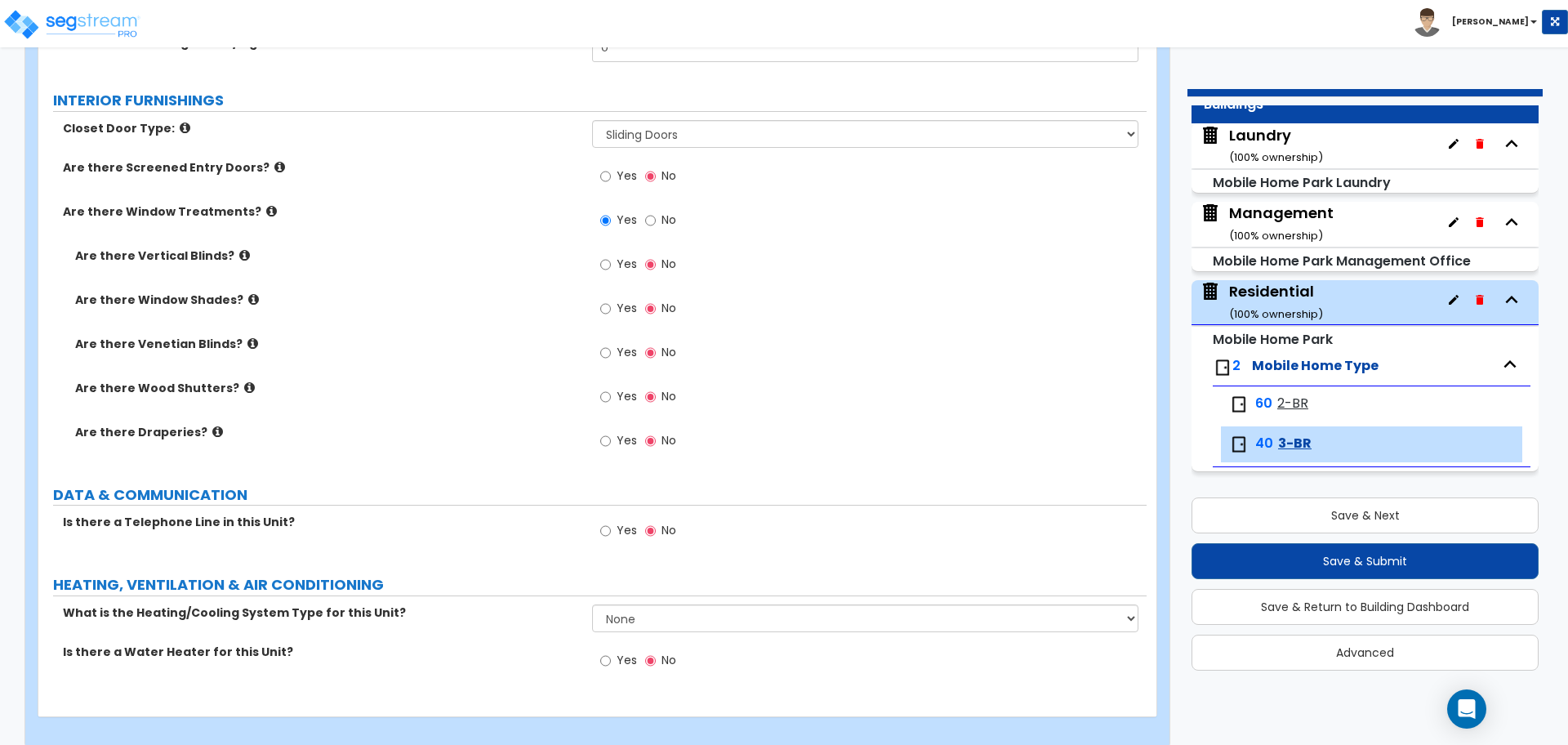
scroll to position [2490, 0]
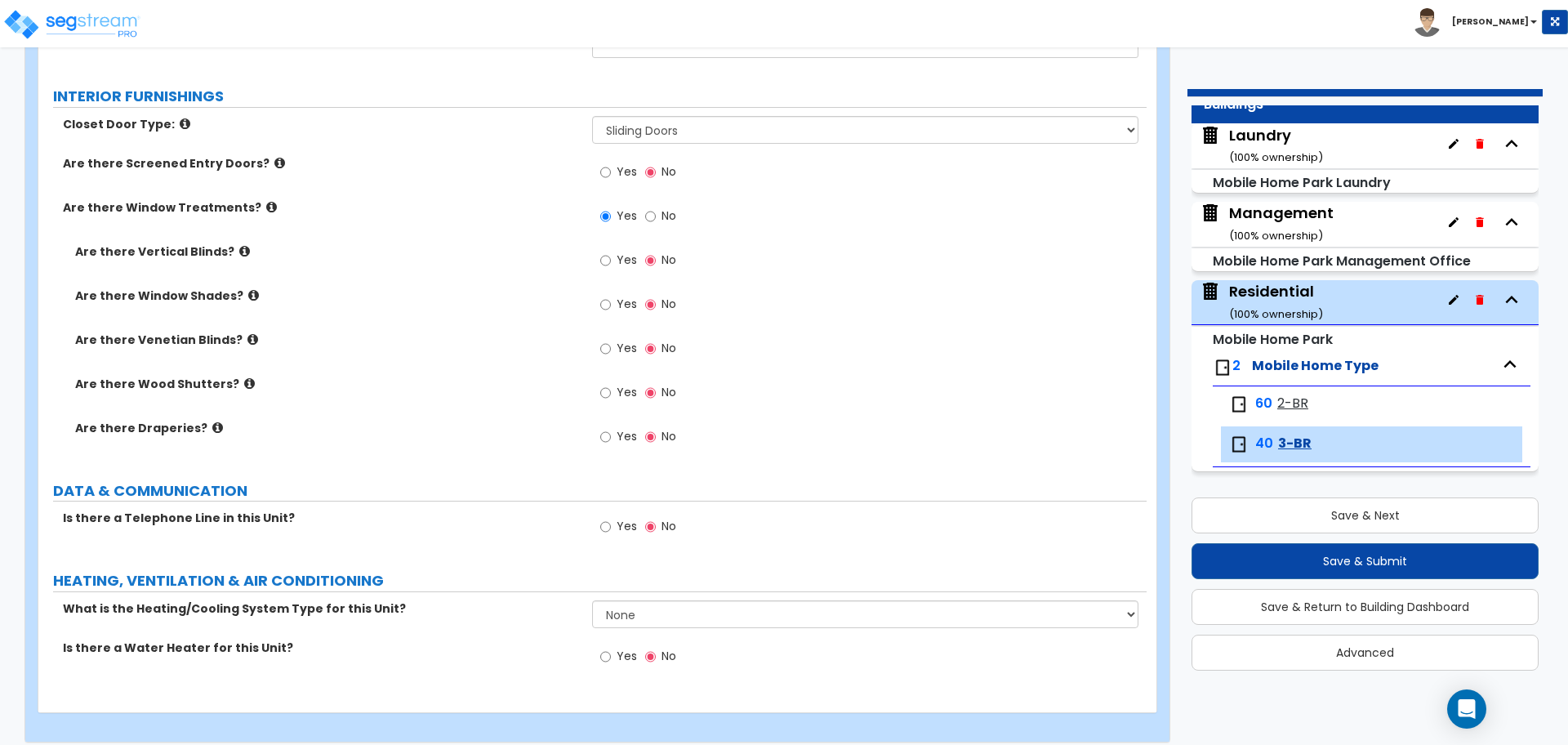
click at [612, 249] on label "Yes" at bounding box center [618, 263] width 36 height 28
click at [611, 252] on input "Yes" at bounding box center [605, 261] width 11 height 18
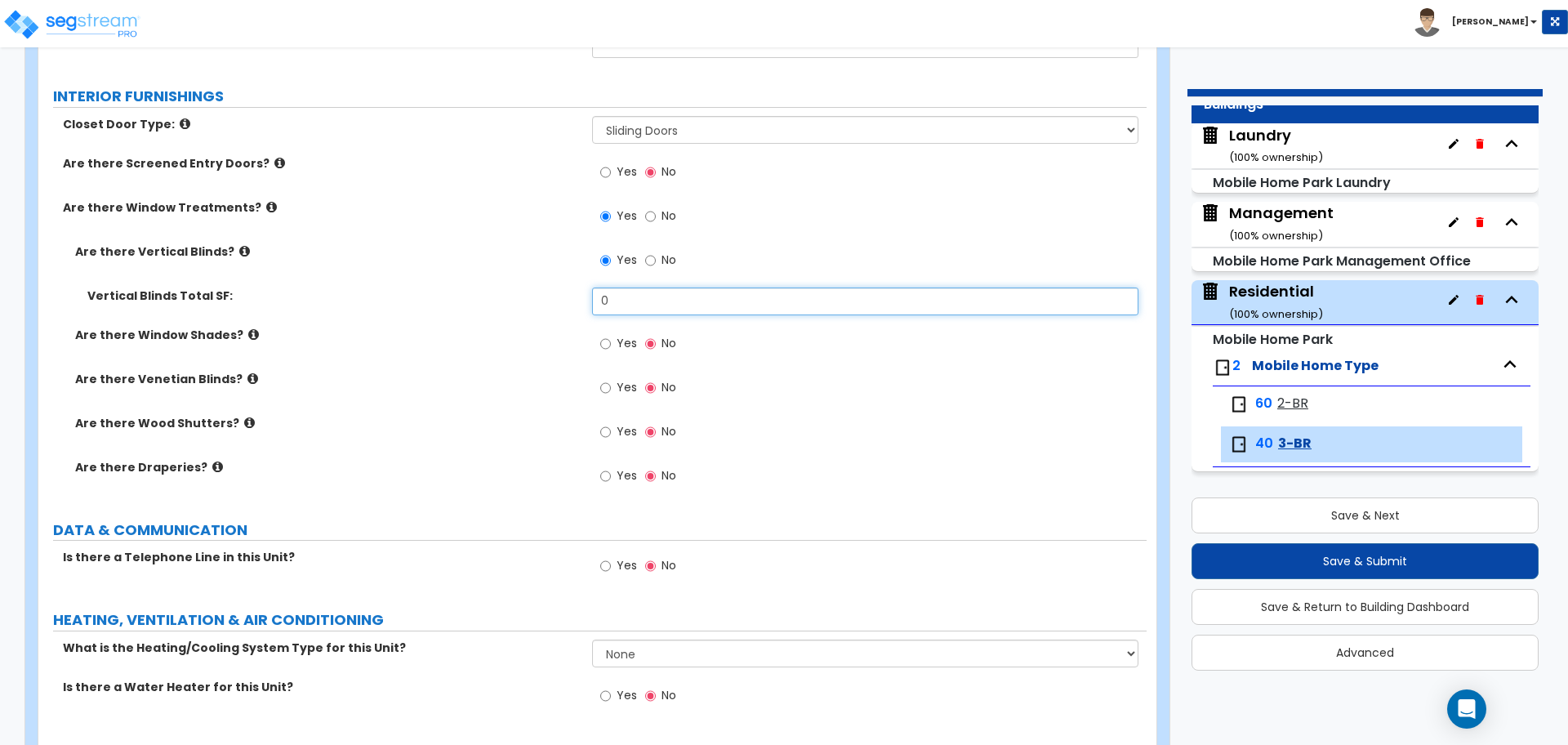
drag, startPoint x: 651, startPoint y: 302, endPoint x: 573, endPoint y: 294, distance: 78.4
click at [574, 294] on div "Vertical Blinds Total SF: 0" at bounding box center [592, 307] width 1108 height 39
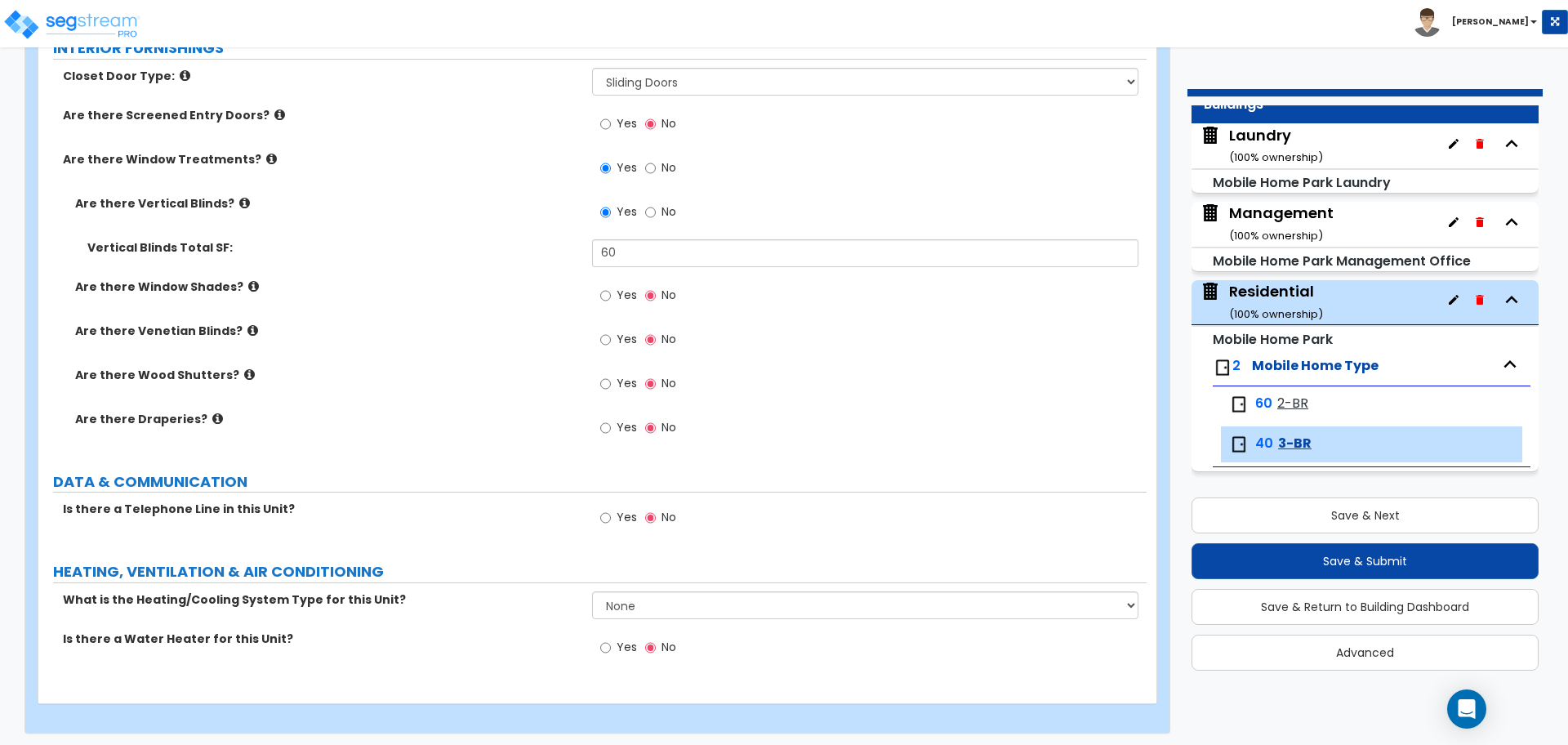
click at [622, 287] on span "Yes" at bounding box center [627, 295] width 21 height 17
click at [611, 287] on input "Yes" at bounding box center [605, 296] width 11 height 18
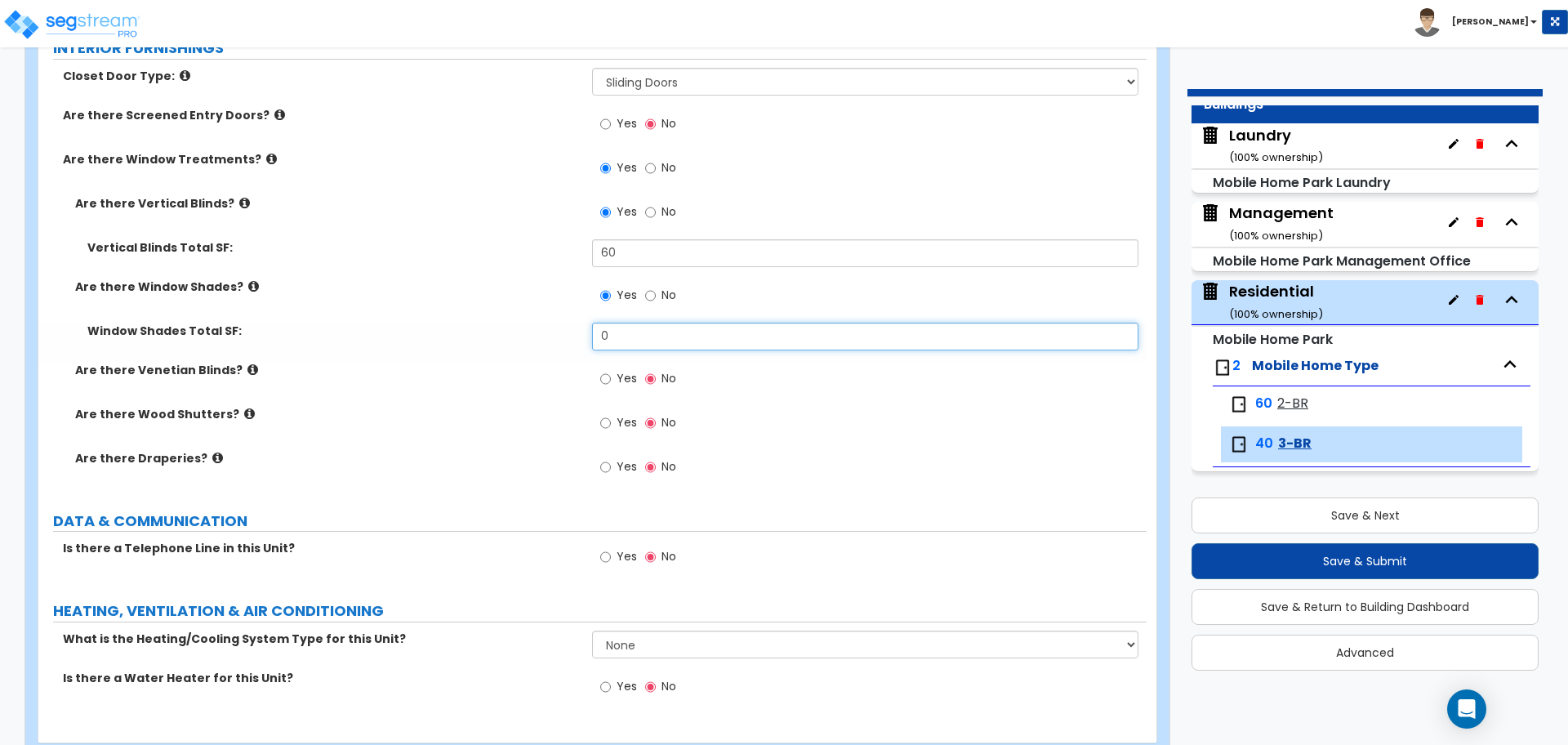
drag, startPoint x: 640, startPoint y: 339, endPoint x: 556, endPoint y: 327, distance: 84.9
click at [556, 327] on div "Window Shades Total SF: 0" at bounding box center [592, 341] width 1108 height 39
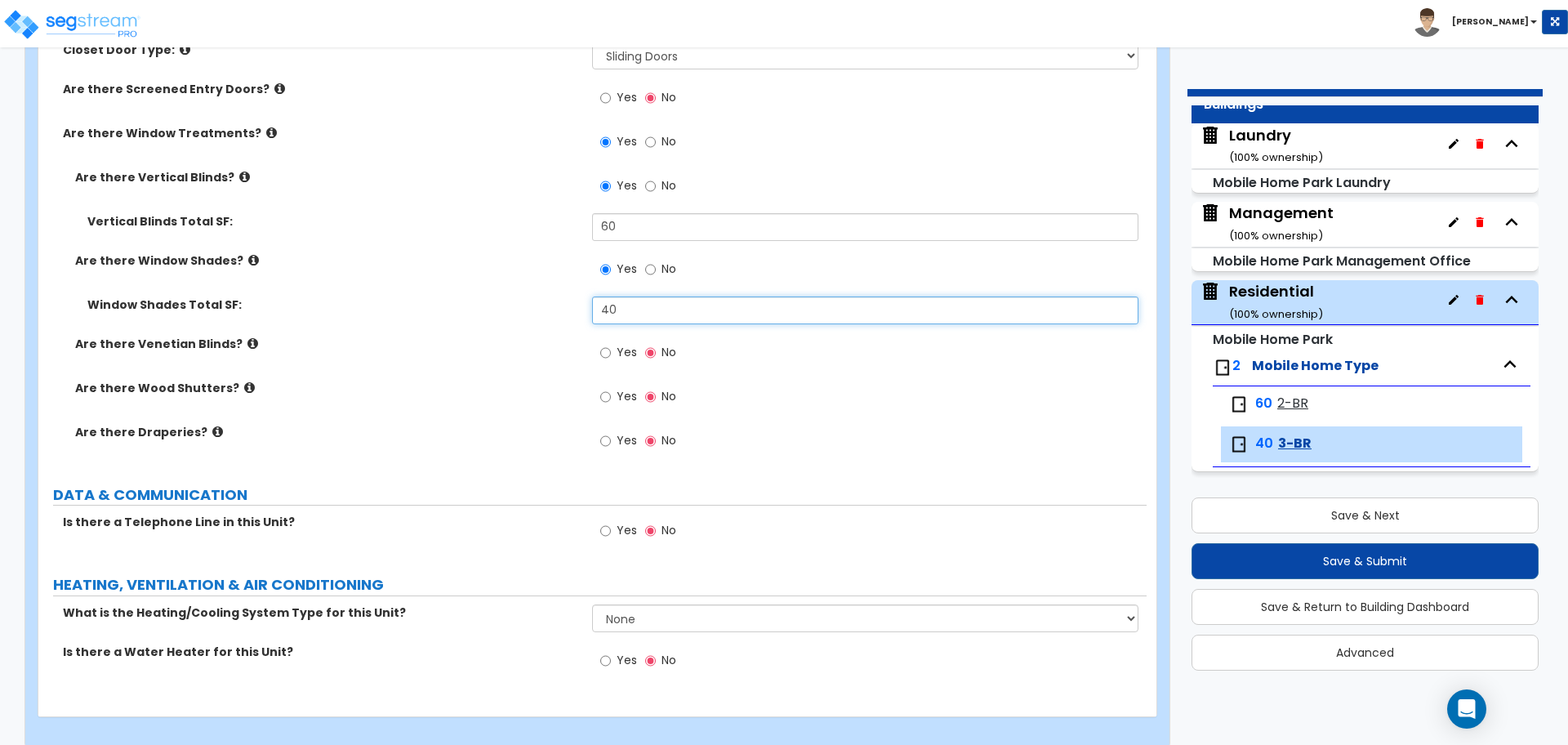
scroll to position [2573, 0]
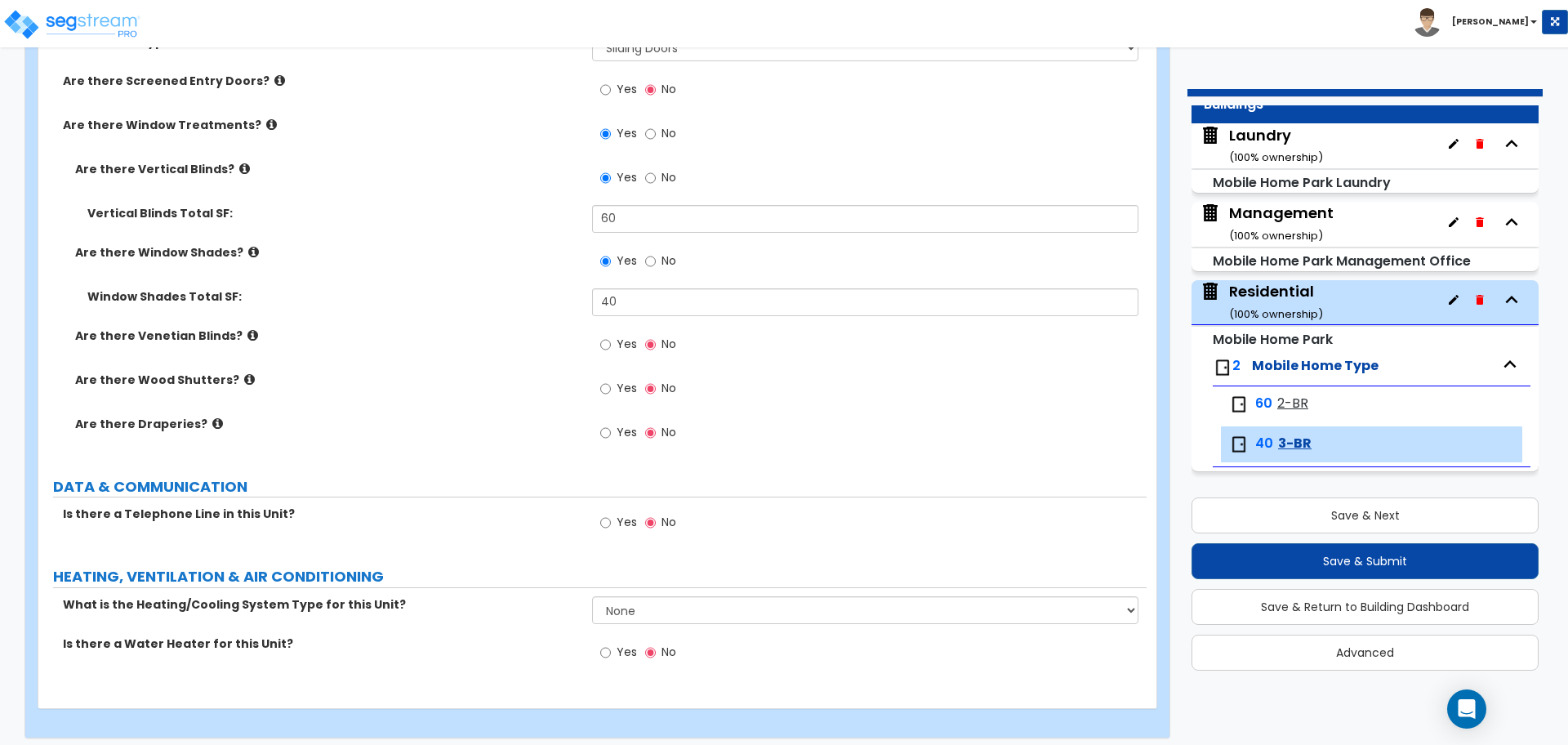
click at [249, 249] on icon at bounding box center [254, 252] width 11 height 12
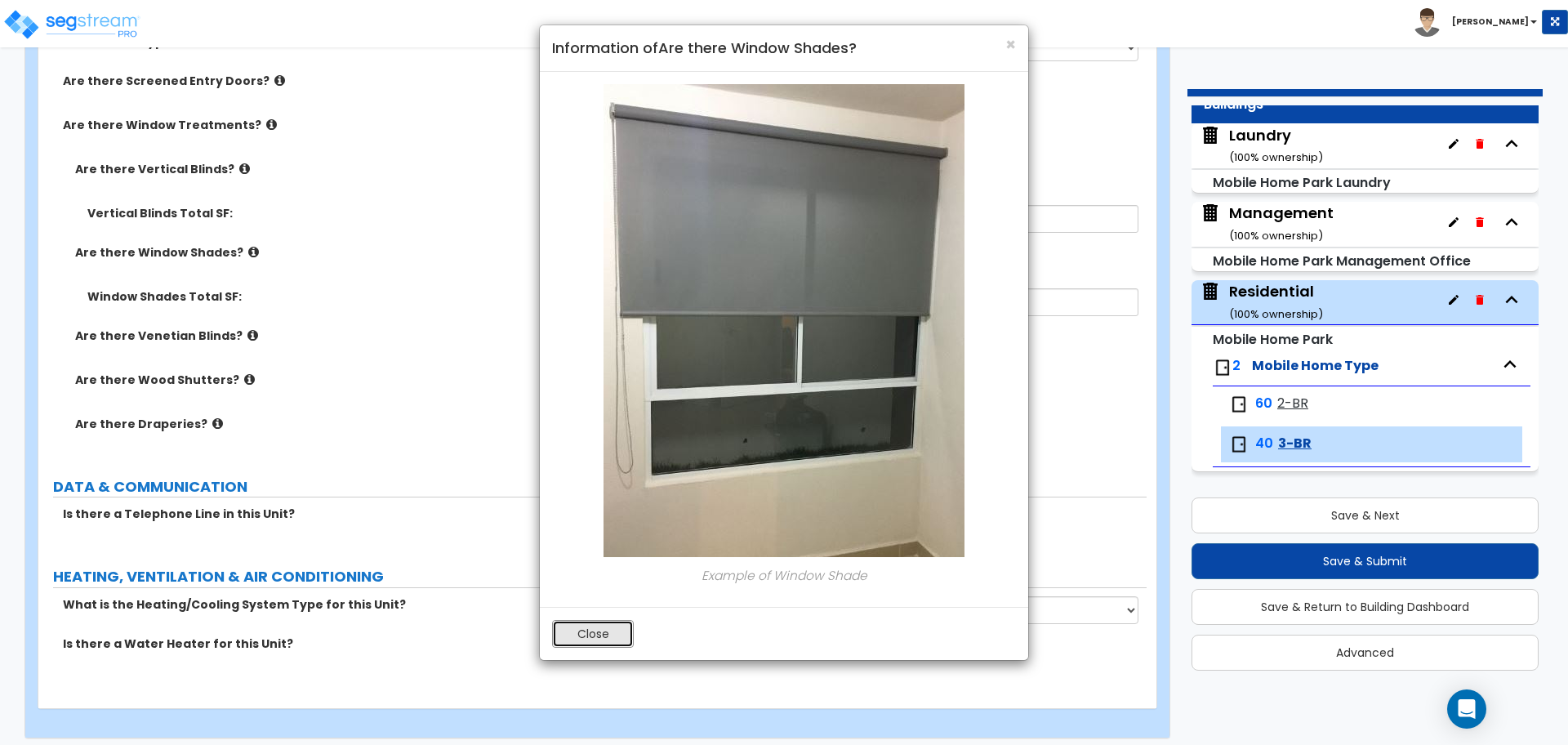
click at [602, 626] on button "Close" at bounding box center [593, 634] width 82 height 28
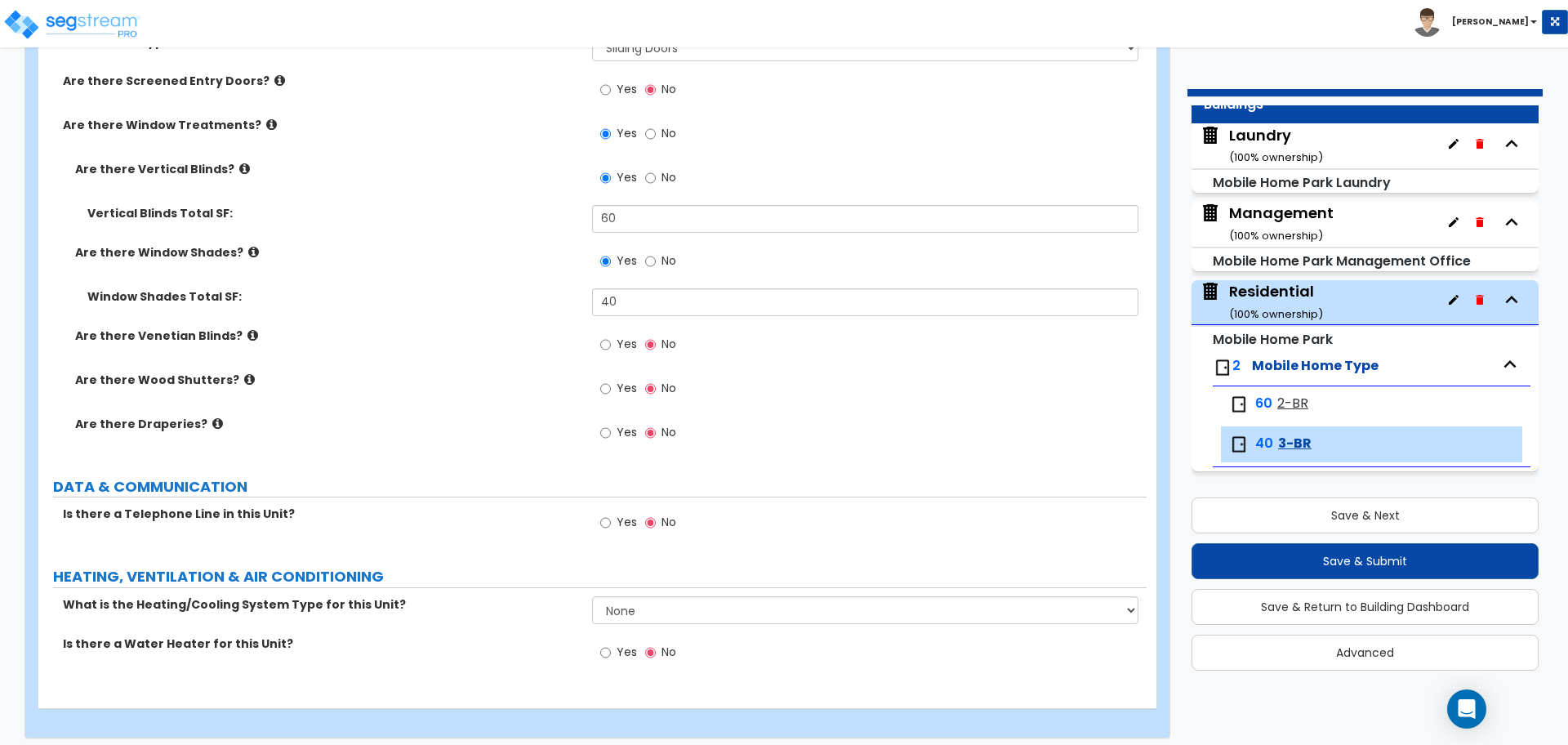
click at [240, 170] on icon at bounding box center [244, 168] width 11 height 12
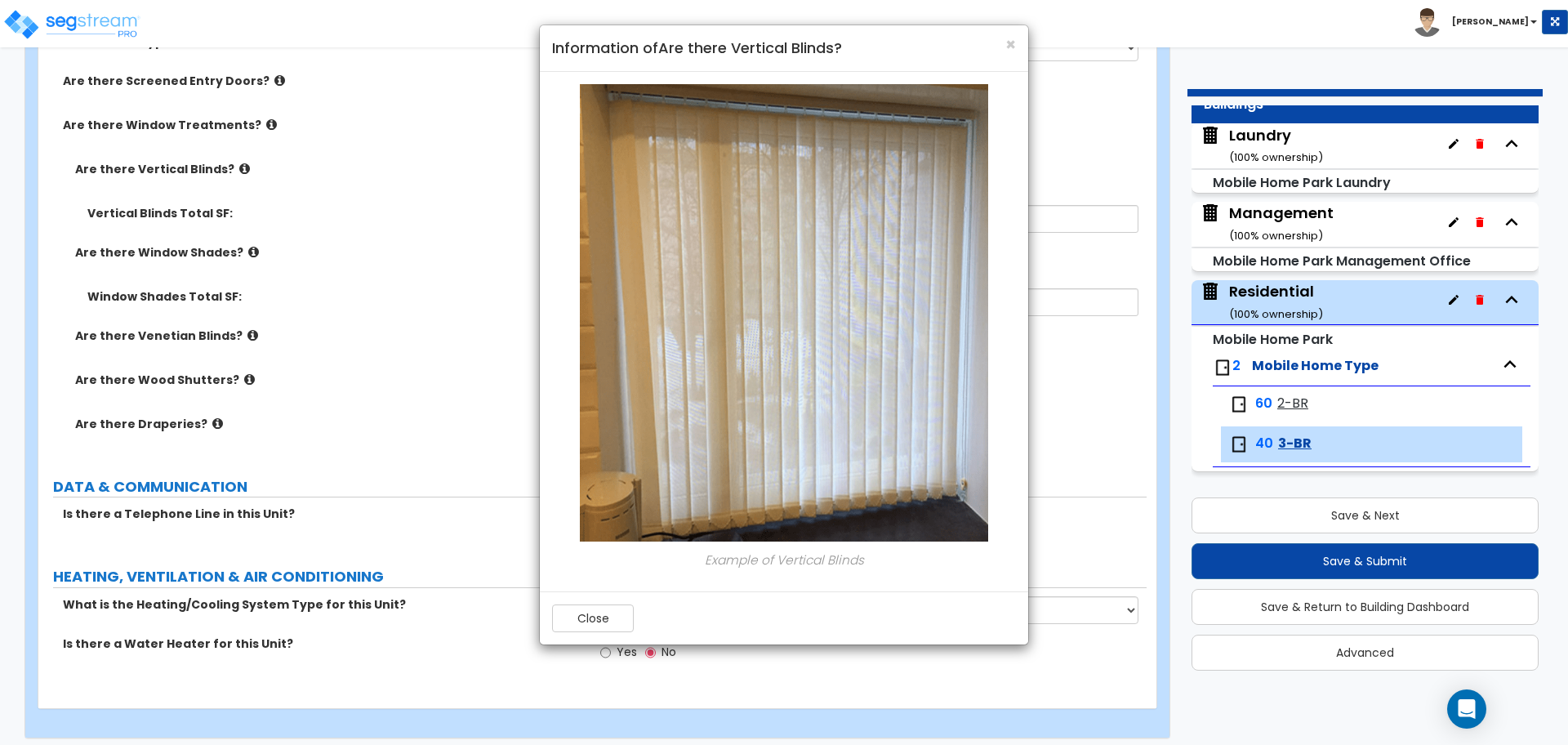
drag, startPoint x: 232, startPoint y: 170, endPoint x: 362, endPoint y: 235, distance: 145.3
click at [232, 167] on div "× Information of Are there Vertical Blinds? Example of Vertical Blinds Close" at bounding box center [784, 372] width 1568 height 745
click at [612, 620] on button "Close" at bounding box center [593, 618] width 82 height 28
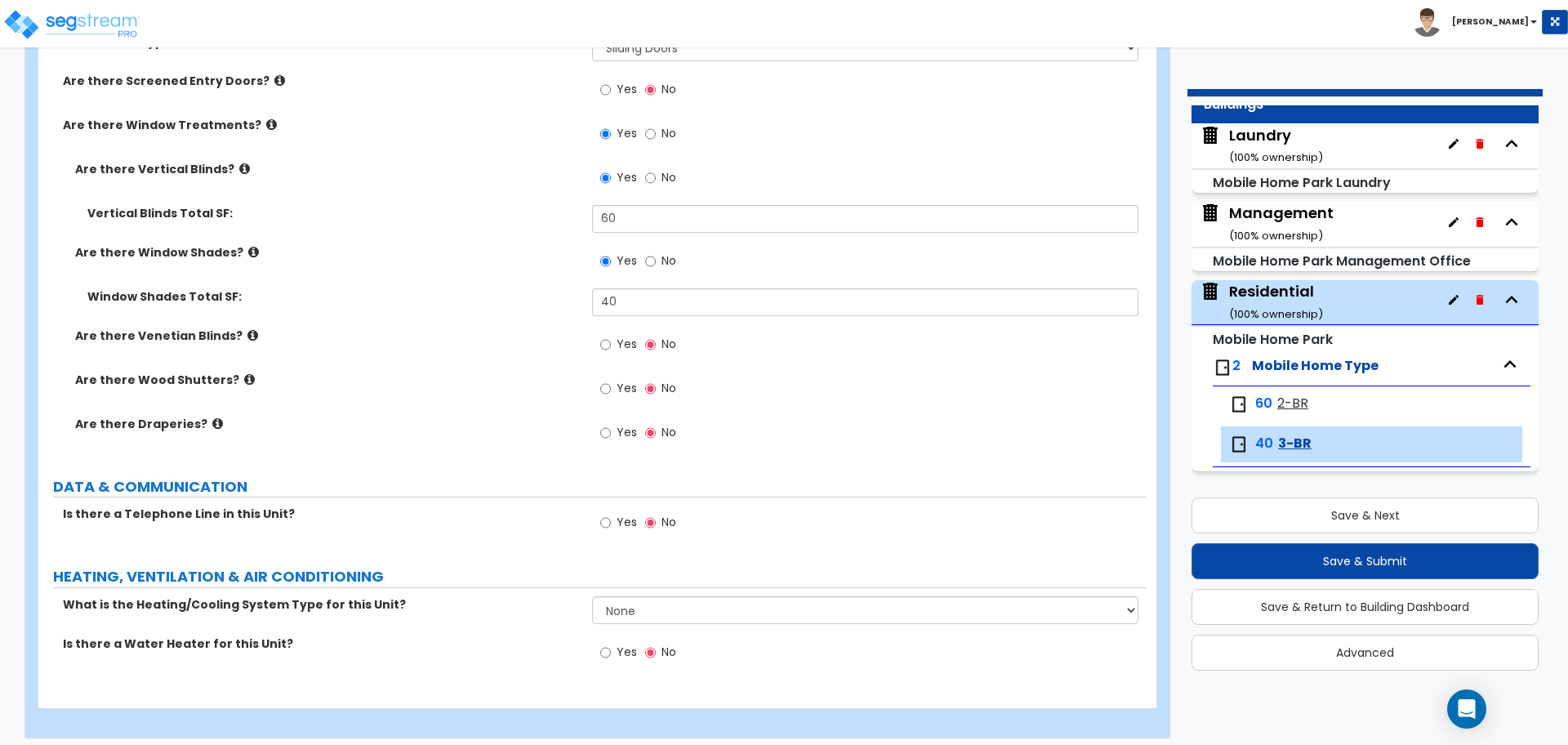
click at [248, 329] on icon at bounding box center [253, 335] width 11 height 12
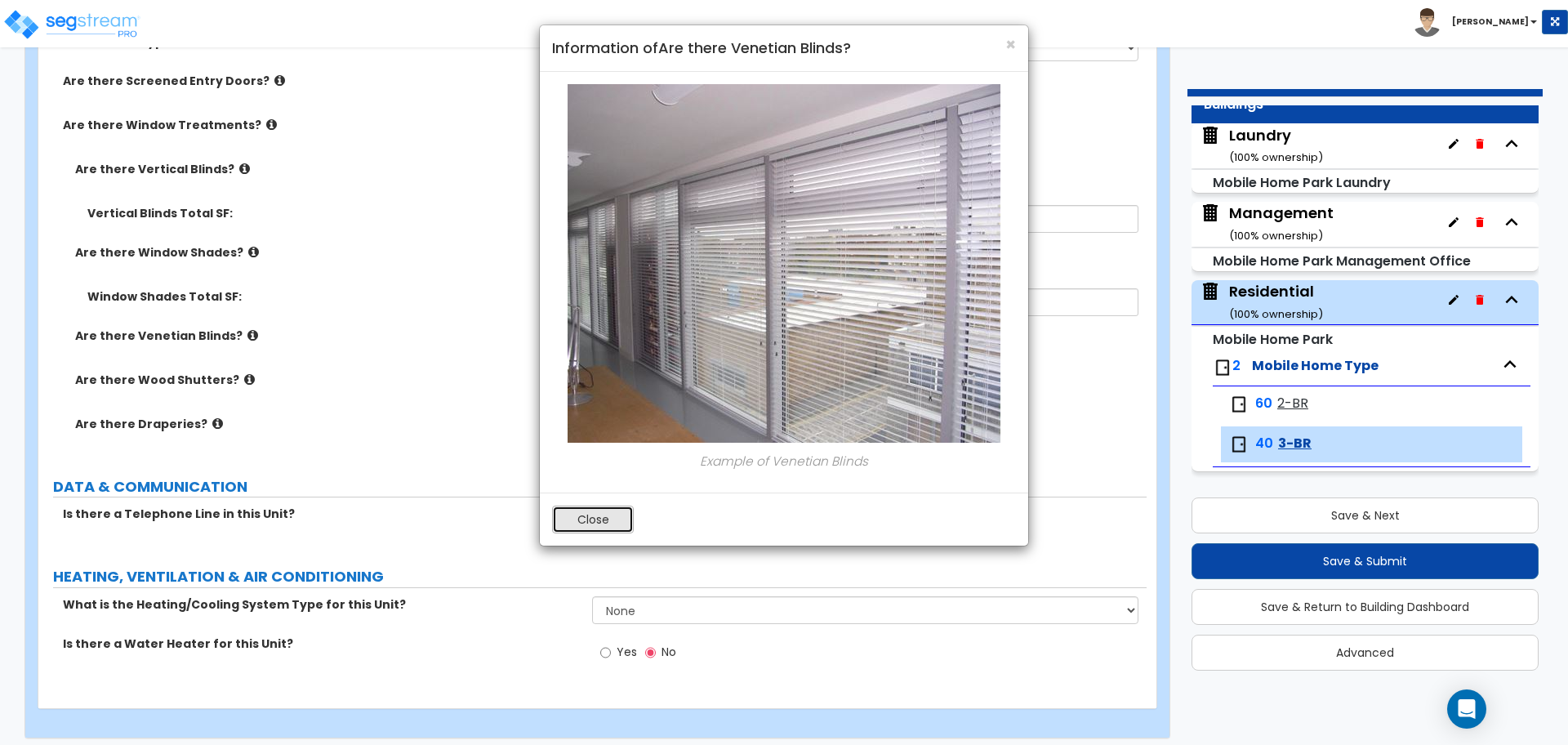
click at [611, 524] on button "Close" at bounding box center [593, 520] width 82 height 28
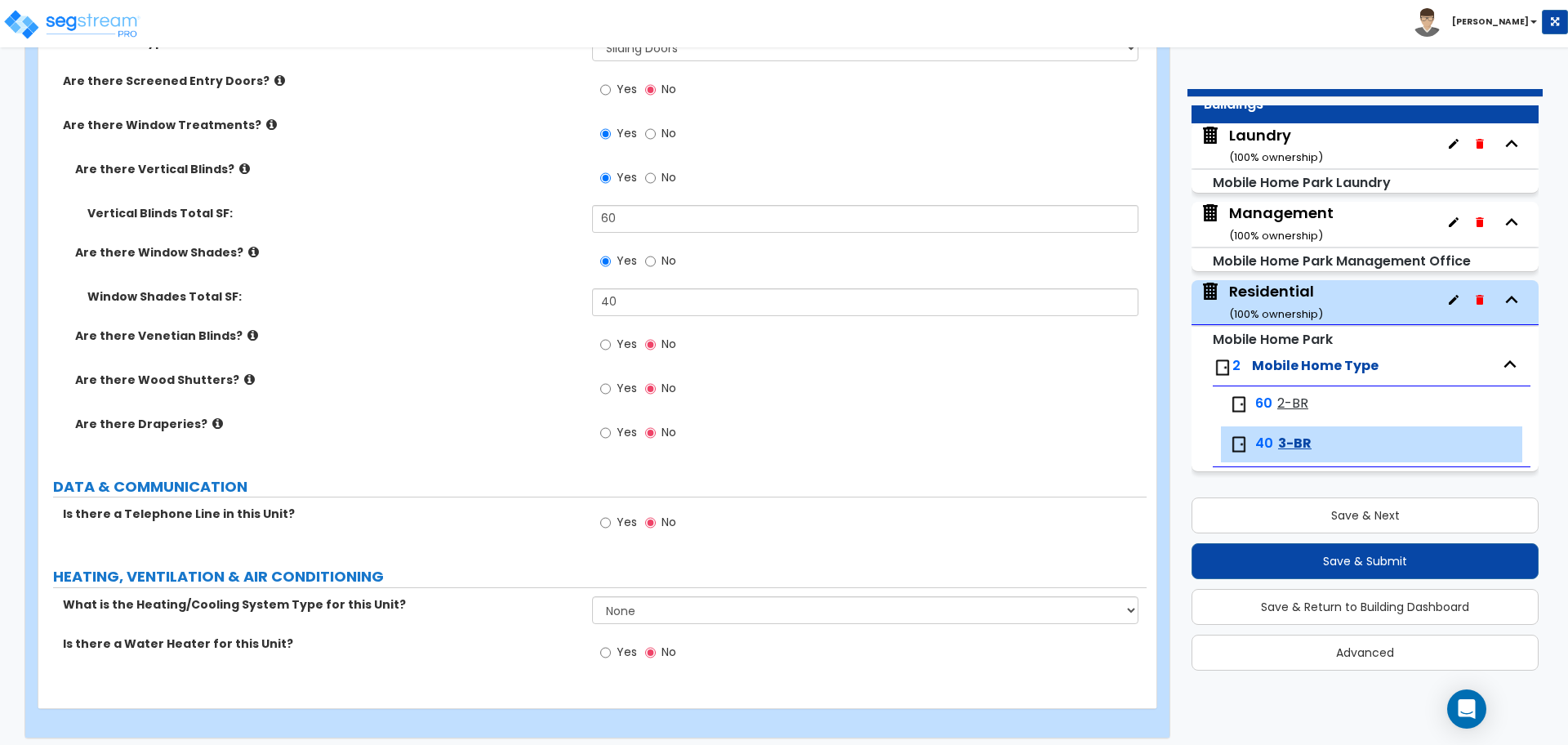
click at [244, 376] on icon at bounding box center [249, 379] width 11 height 12
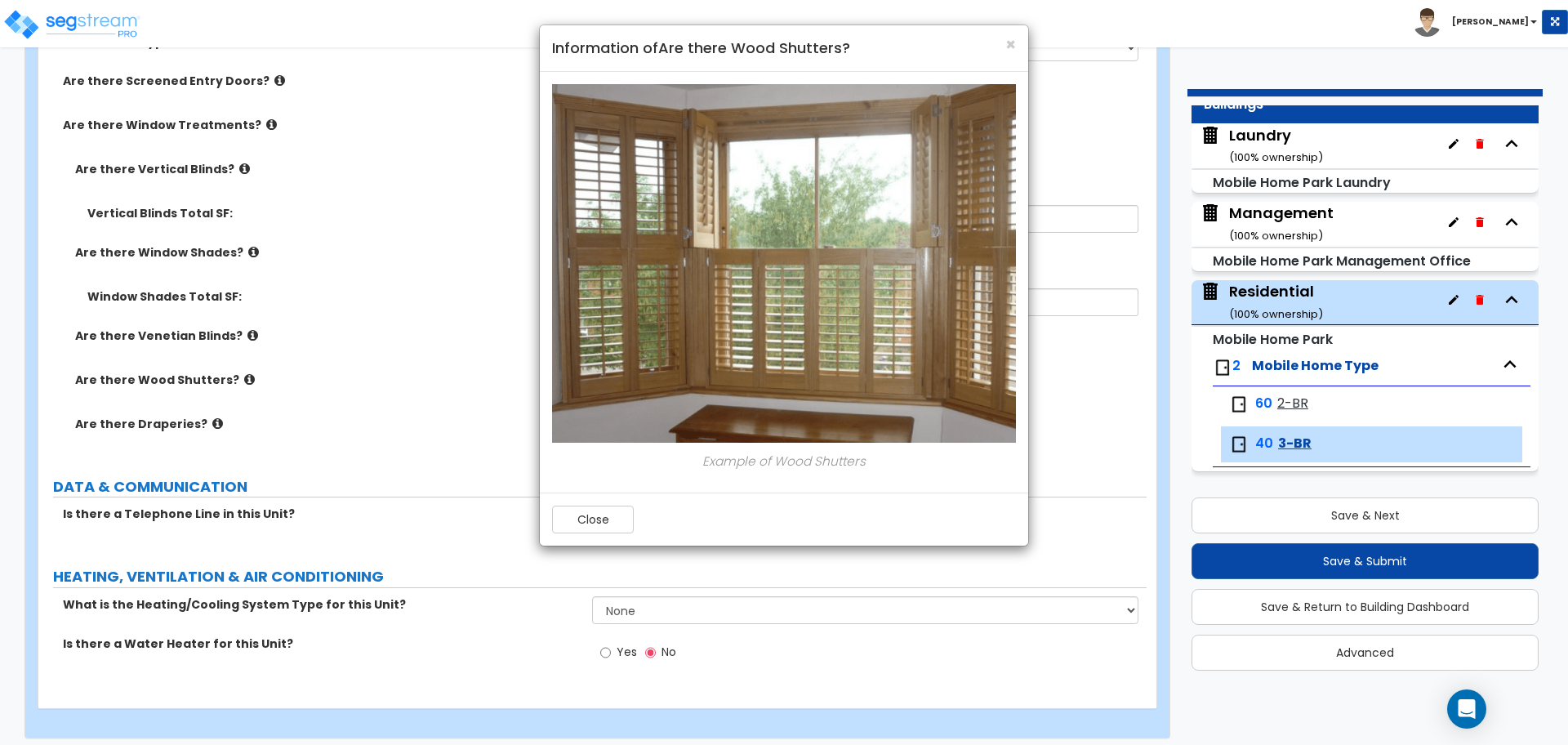
click at [597, 501] on div "Close" at bounding box center [783, 519] width 488 height 53
click at [603, 524] on button "Close" at bounding box center [593, 520] width 82 height 28
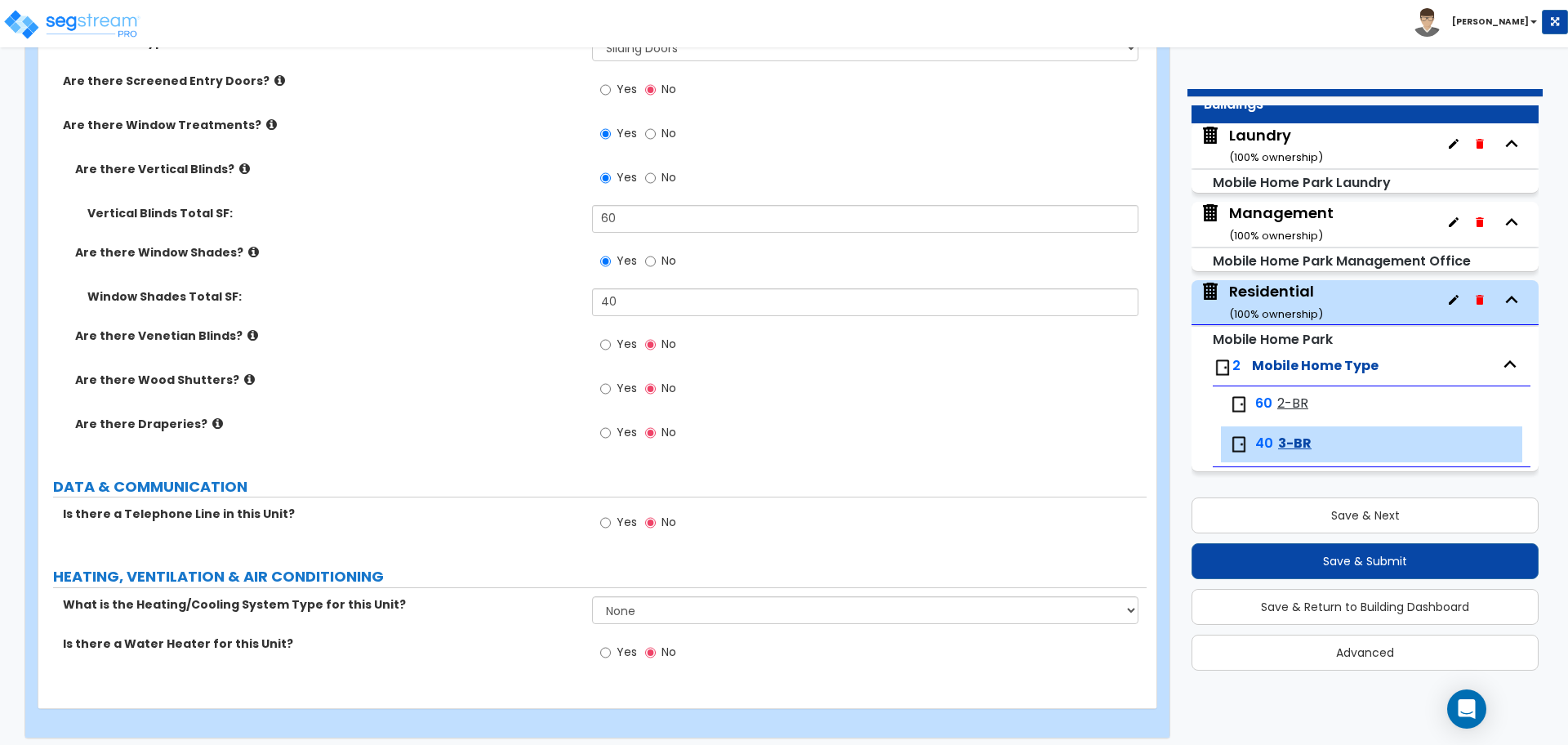
click at [656, 181] on label "No" at bounding box center [661, 180] width 31 height 28
click at [656, 181] on input "No" at bounding box center [651, 178] width 11 height 18
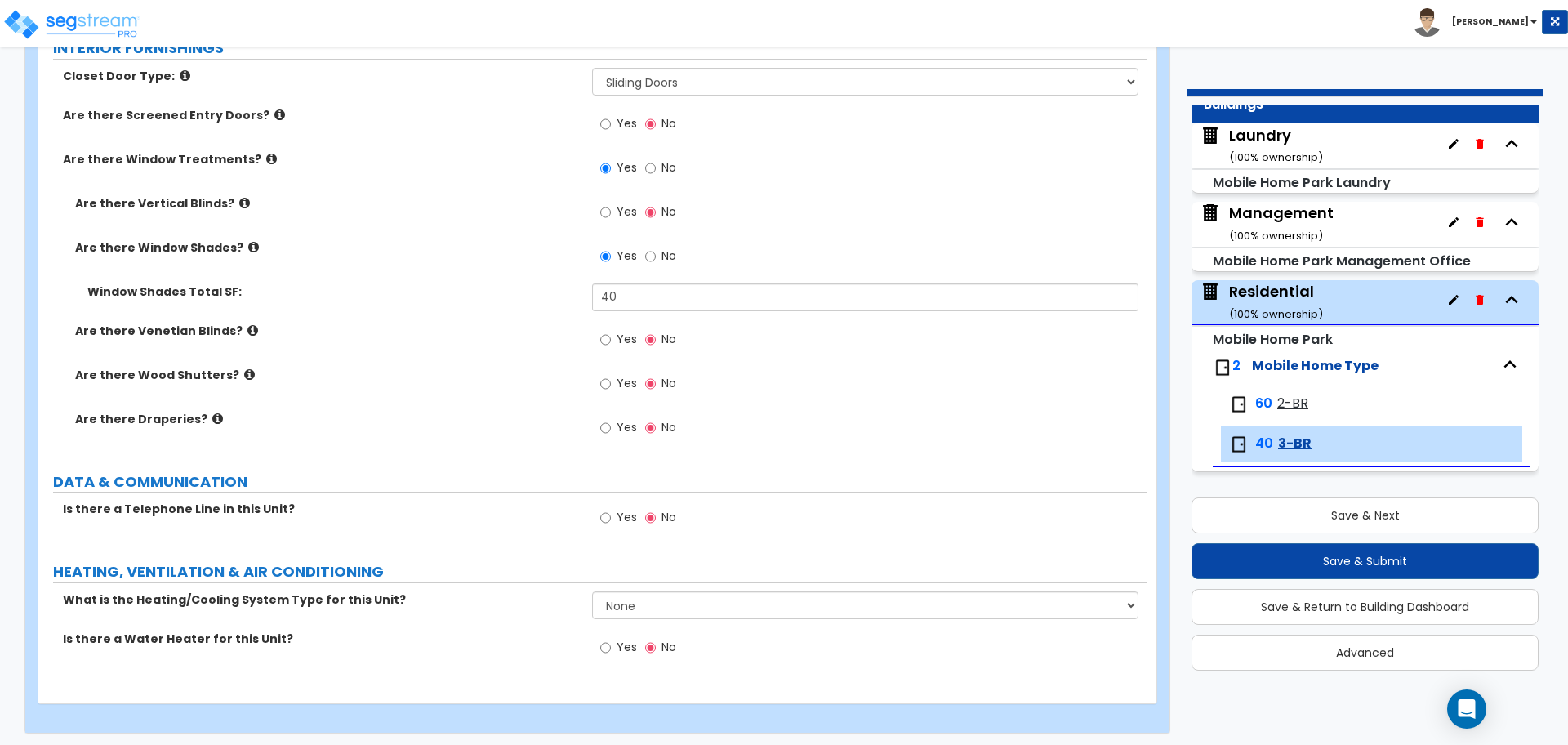
click at [619, 331] on span "Yes" at bounding box center [627, 339] width 21 height 17
click at [611, 331] on input "Yes" at bounding box center [605, 340] width 11 height 18
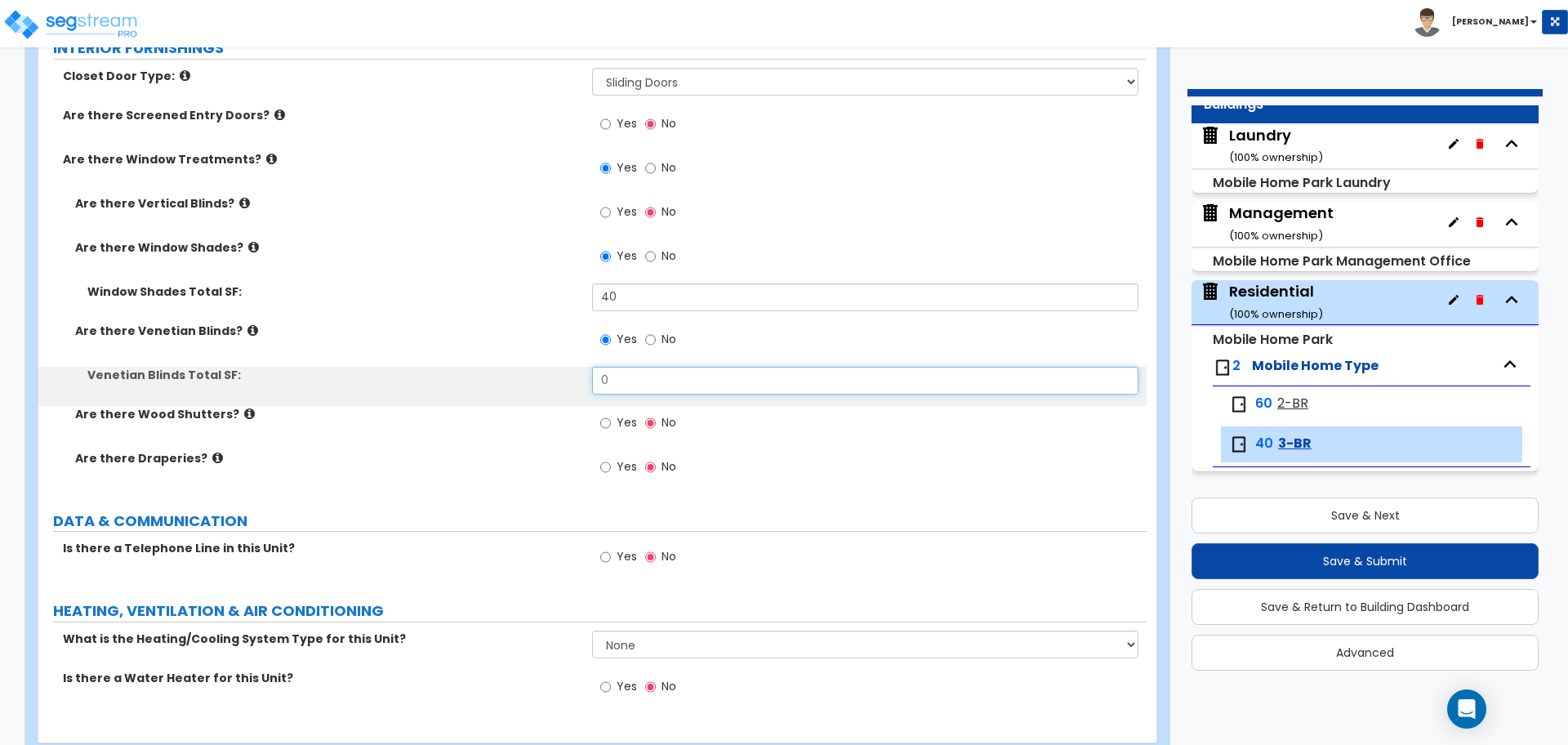
drag, startPoint x: 661, startPoint y: 380, endPoint x: 519, endPoint y: 336, distance: 148.7
click at [524, 347] on div "Are there Vertical Blinds? Yes No Are there Window Shades? Yes No Window Shades…" at bounding box center [593, 345] width 1084 height 299
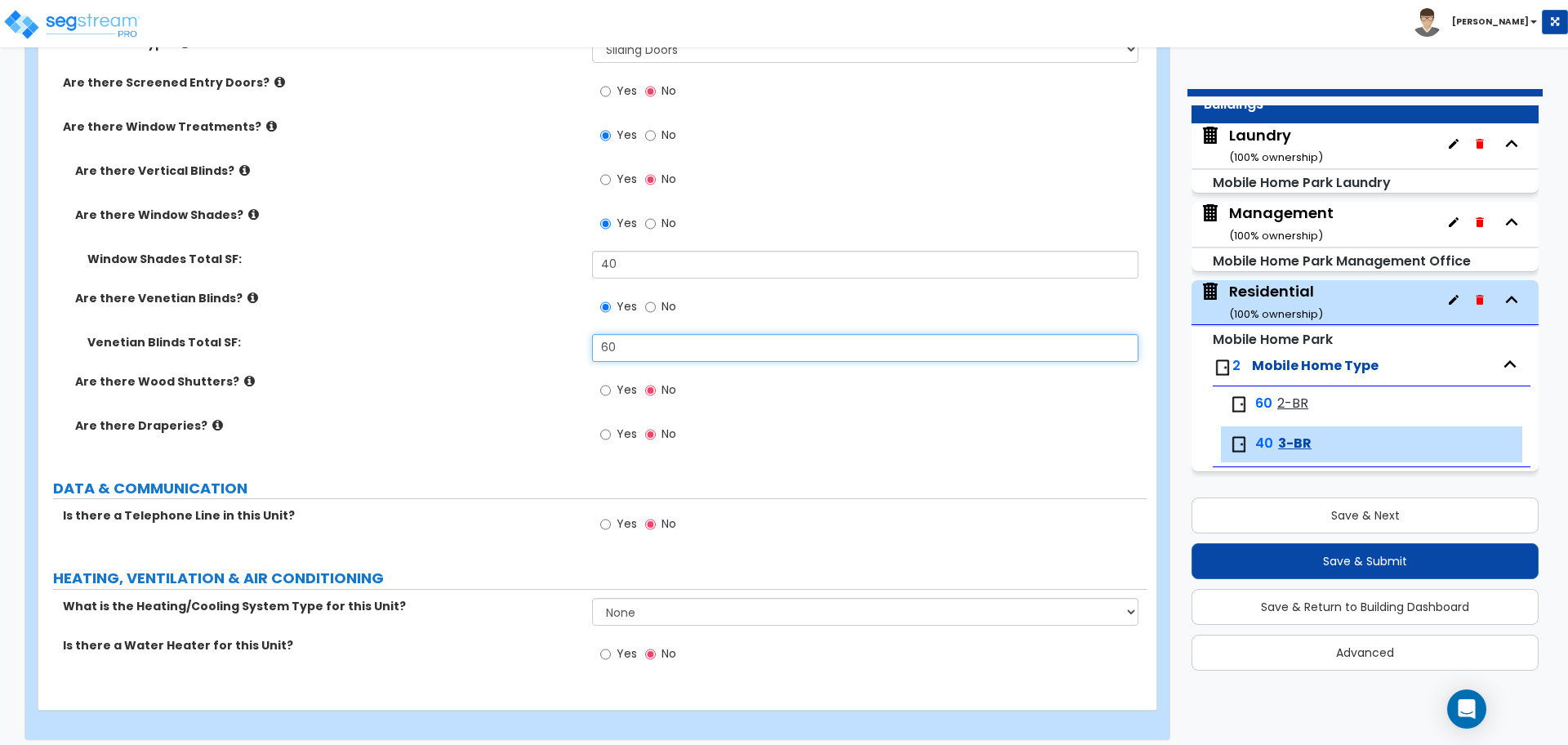
scroll to position [2573, 0]
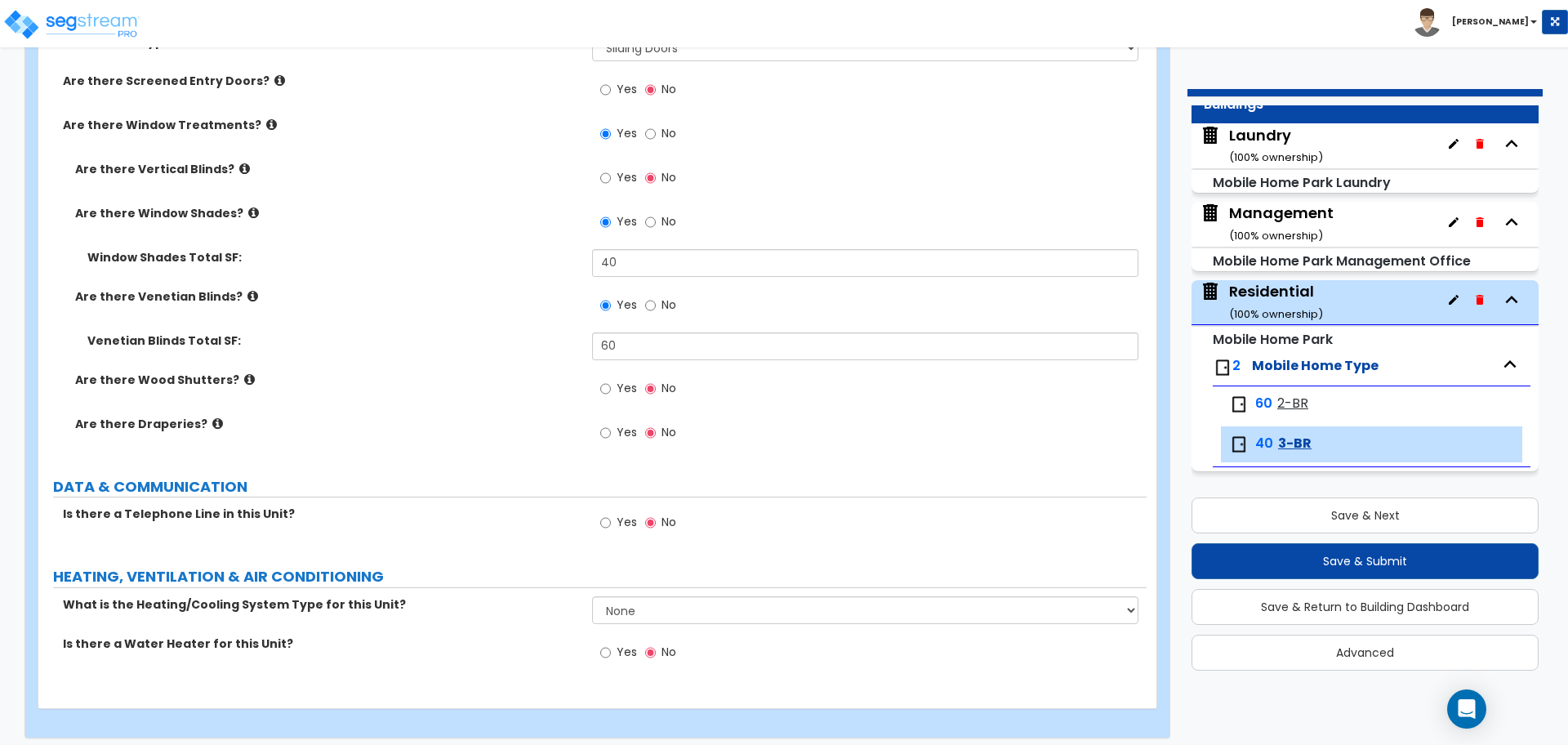
click at [228, 378] on label "Are there Wood Shutters?" at bounding box center [327, 380] width 505 height 17
click at [244, 375] on icon at bounding box center [249, 379] width 11 height 12
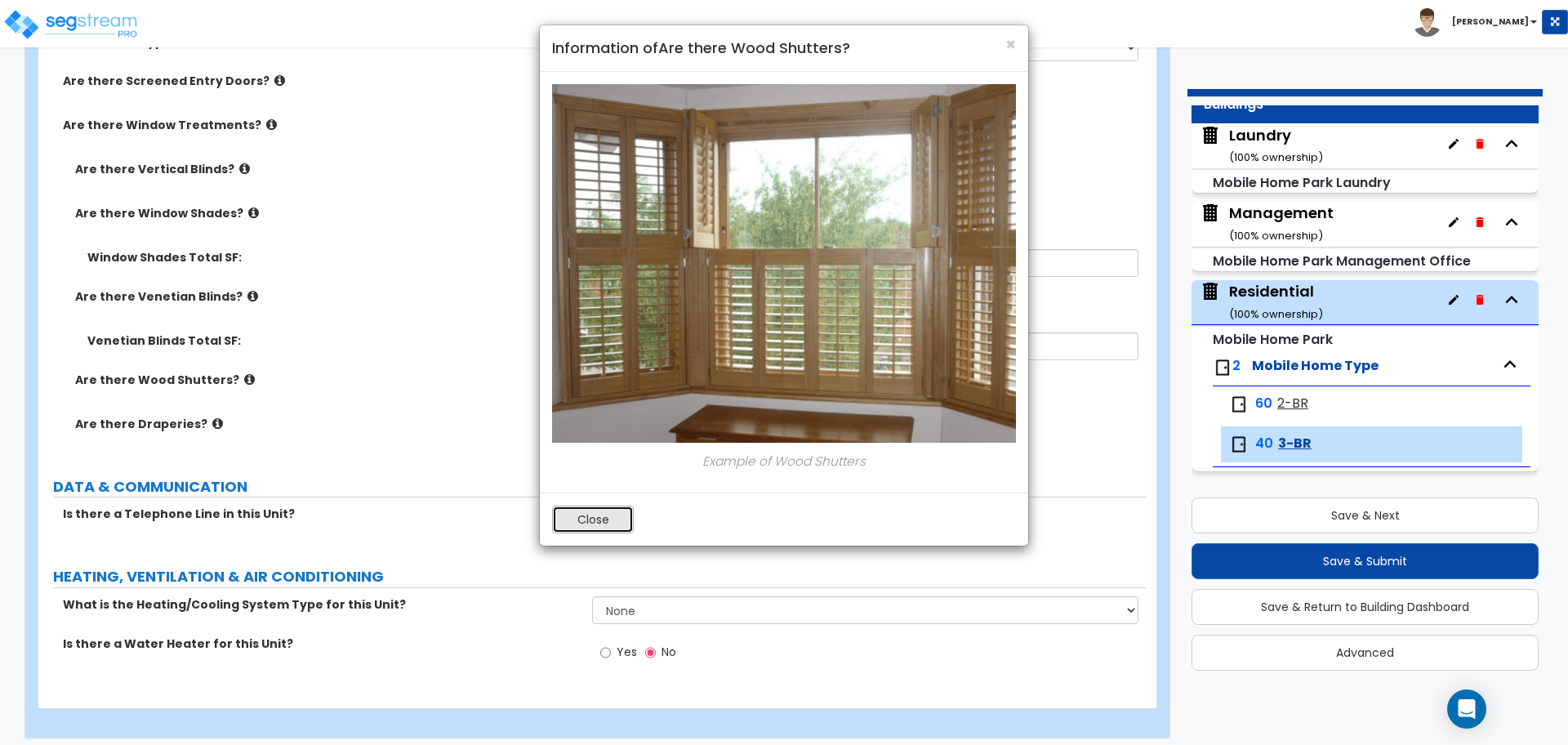
click at [603, 510] on button "Close" at bounding box center [593, 520] width 82 height 28
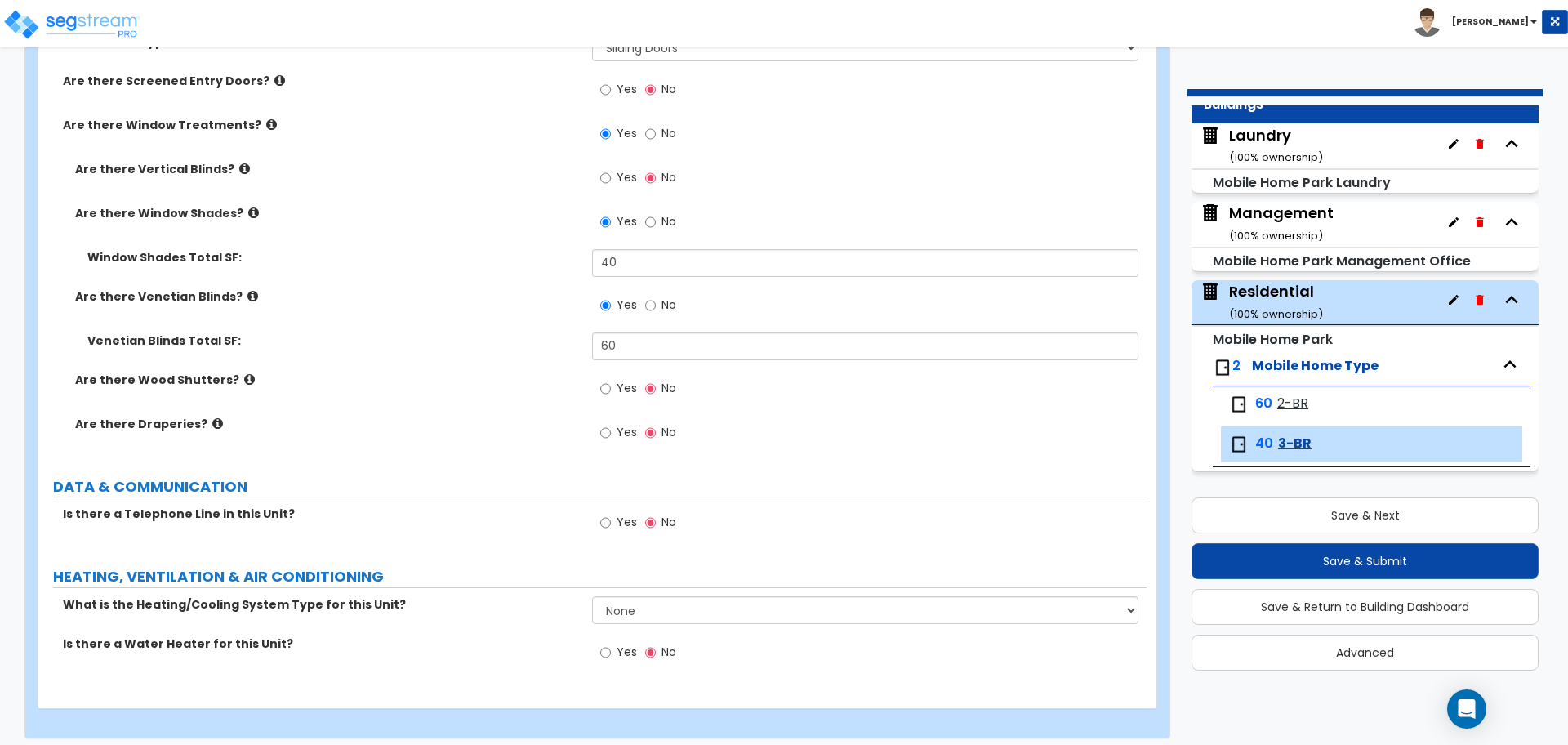
click at [617, 385] on span "Yes" at bounding box center [627, 388] width 21 height 17
click at [611, 385] on input "Yes" at bounding box center [605, 389] width 11 height 18
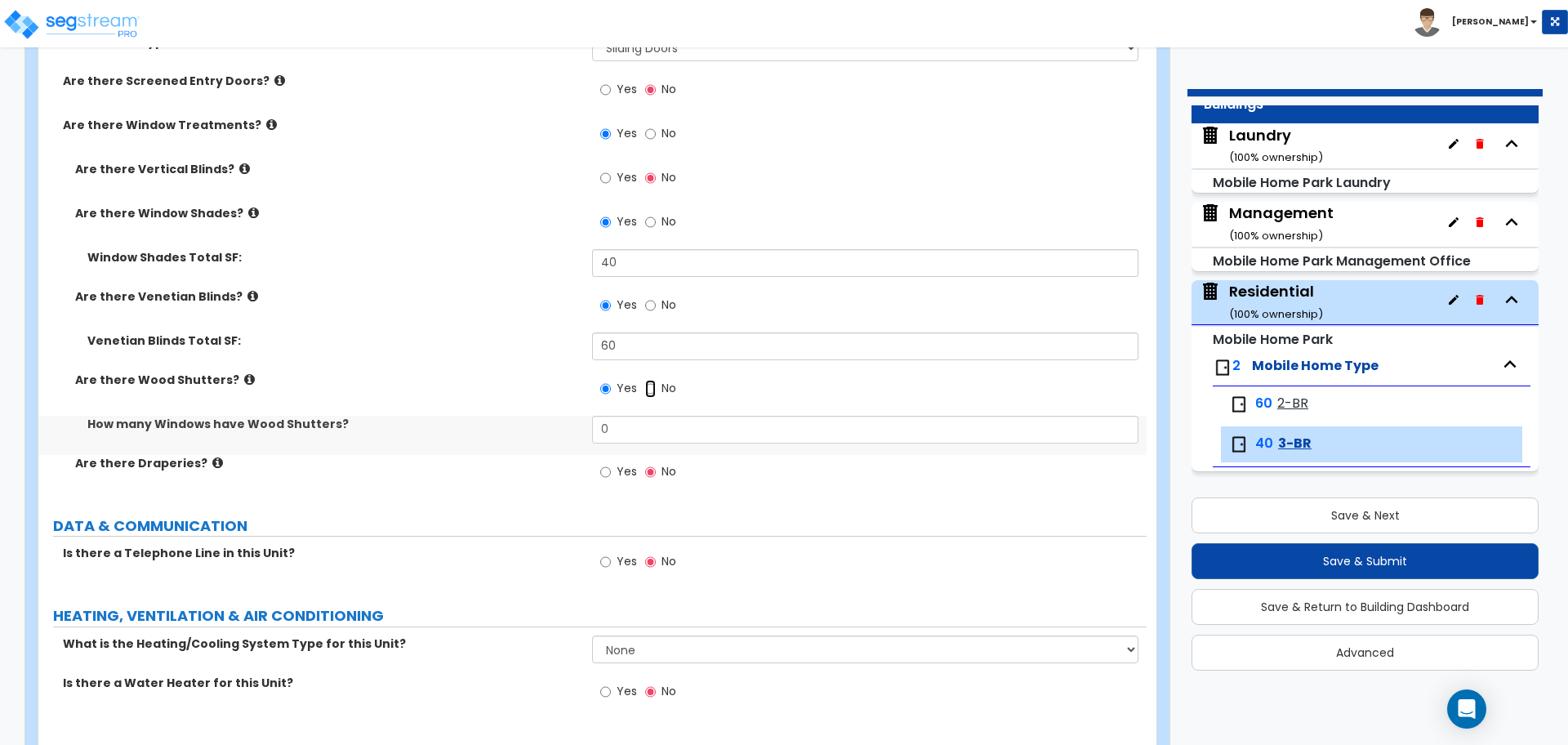
click at [651, 385] on input "No" at bounding box center [651, 389] width 11 height 18
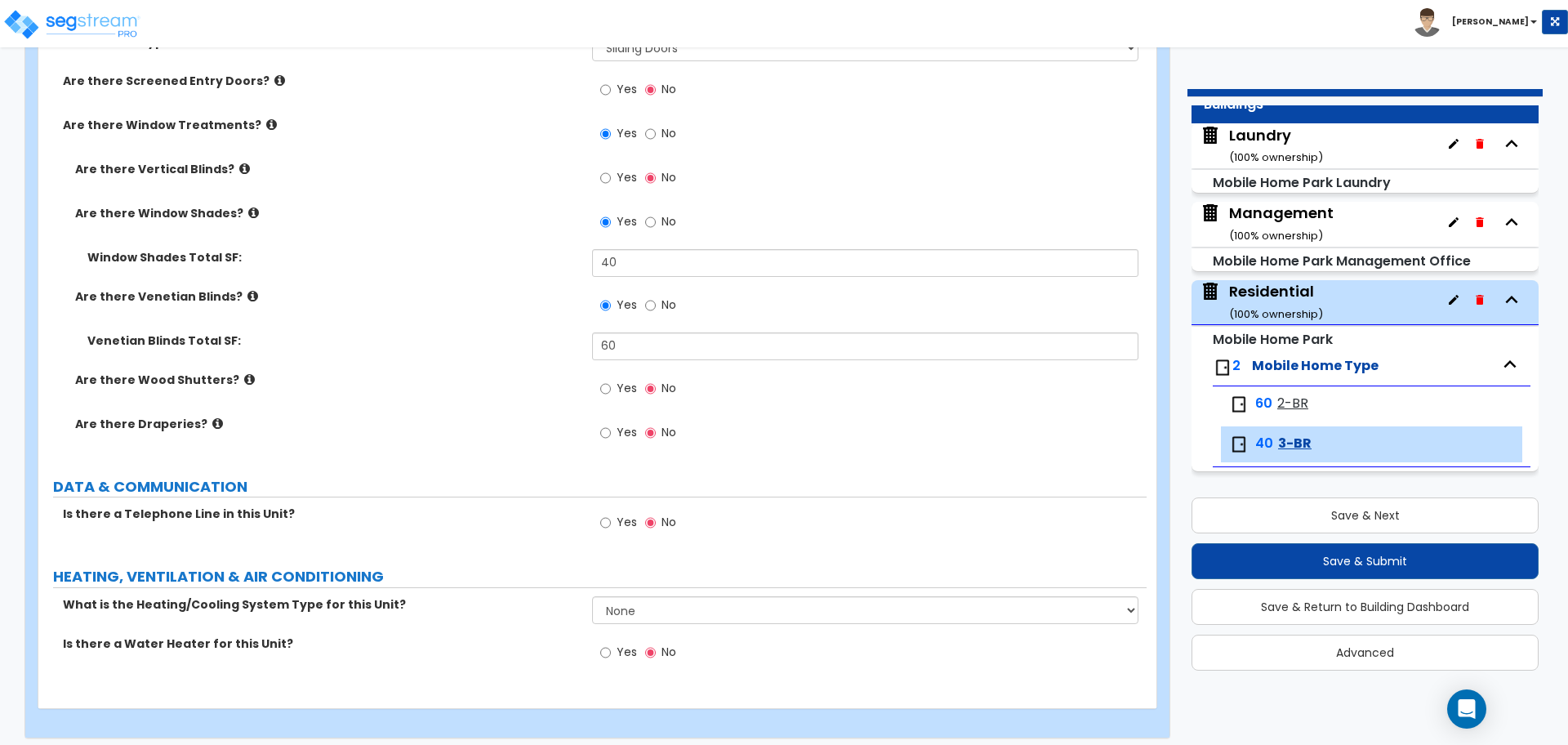
click at [616, 428] on label "Yes" at bounding box center [618, 435] width 36 height 28
click at [611, 428] on input "Yes" at bounding box center [605, 433] width 11 height 18
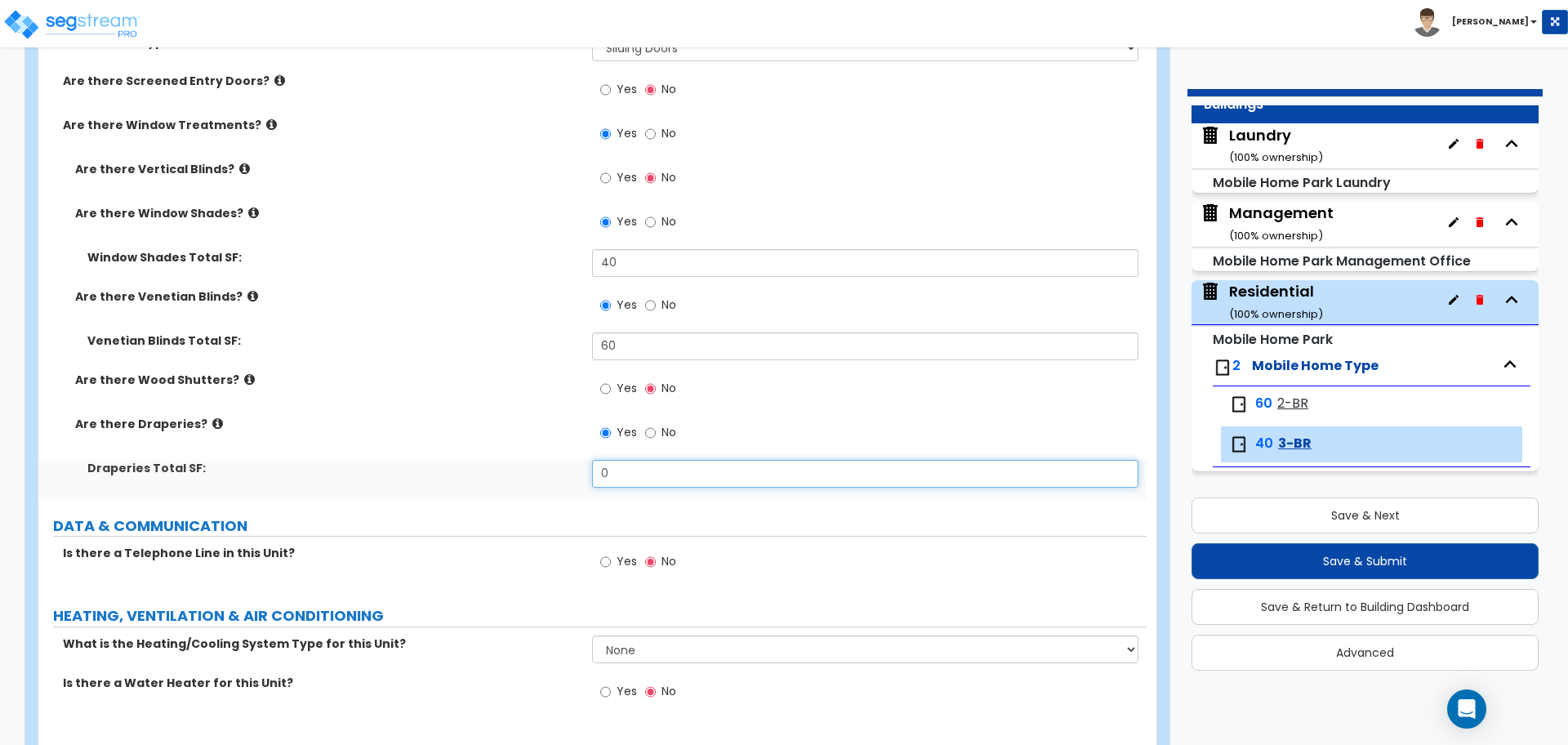
drag, startPoint x: 651, startPoint y: 483, endPoint x: 574, endPoint y: 464, distance: 79.3
click at [575, 464] on div "Draperies Total SF: 0" at bounding box center [592, 479] width 1108 height 39
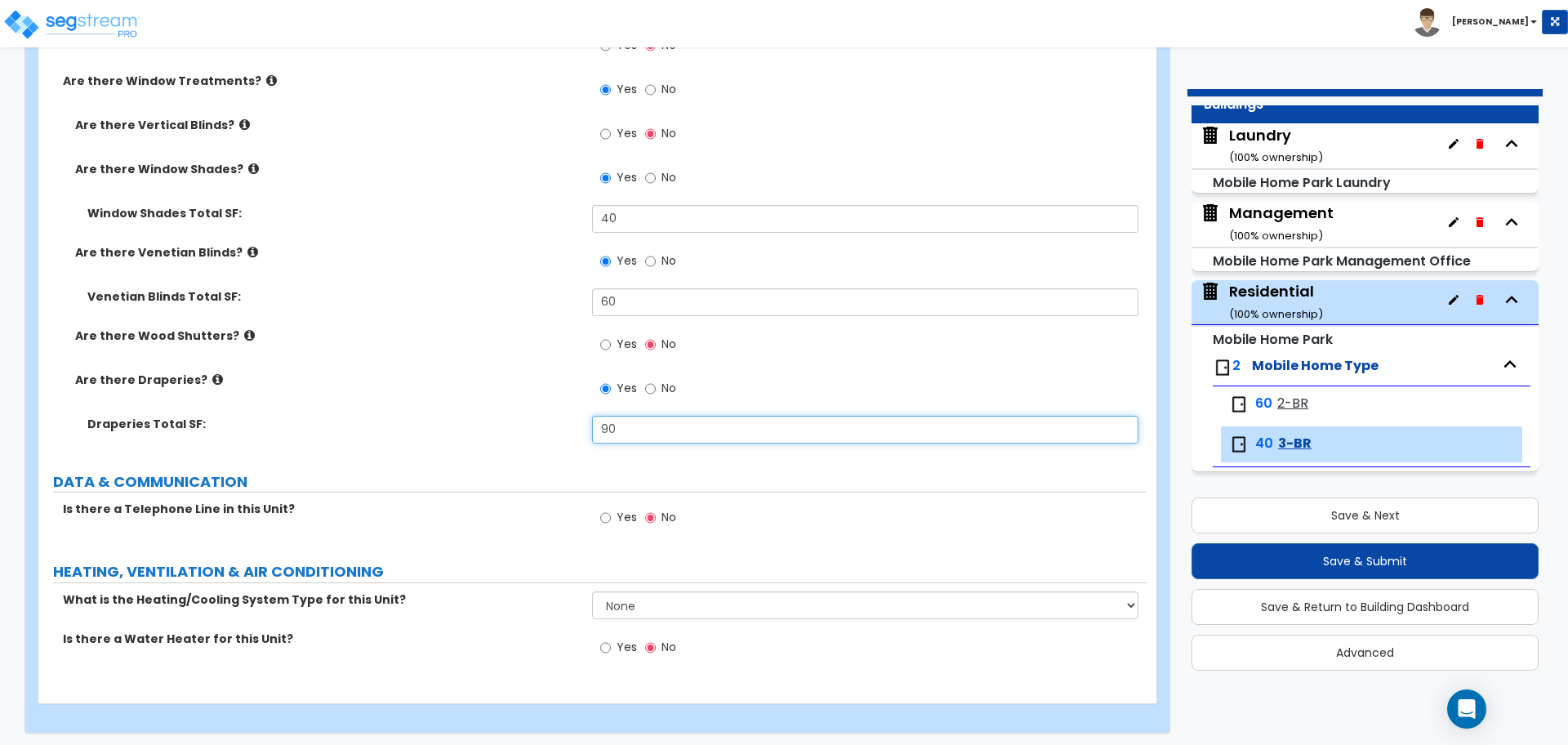
scroll to position [2491, 0]
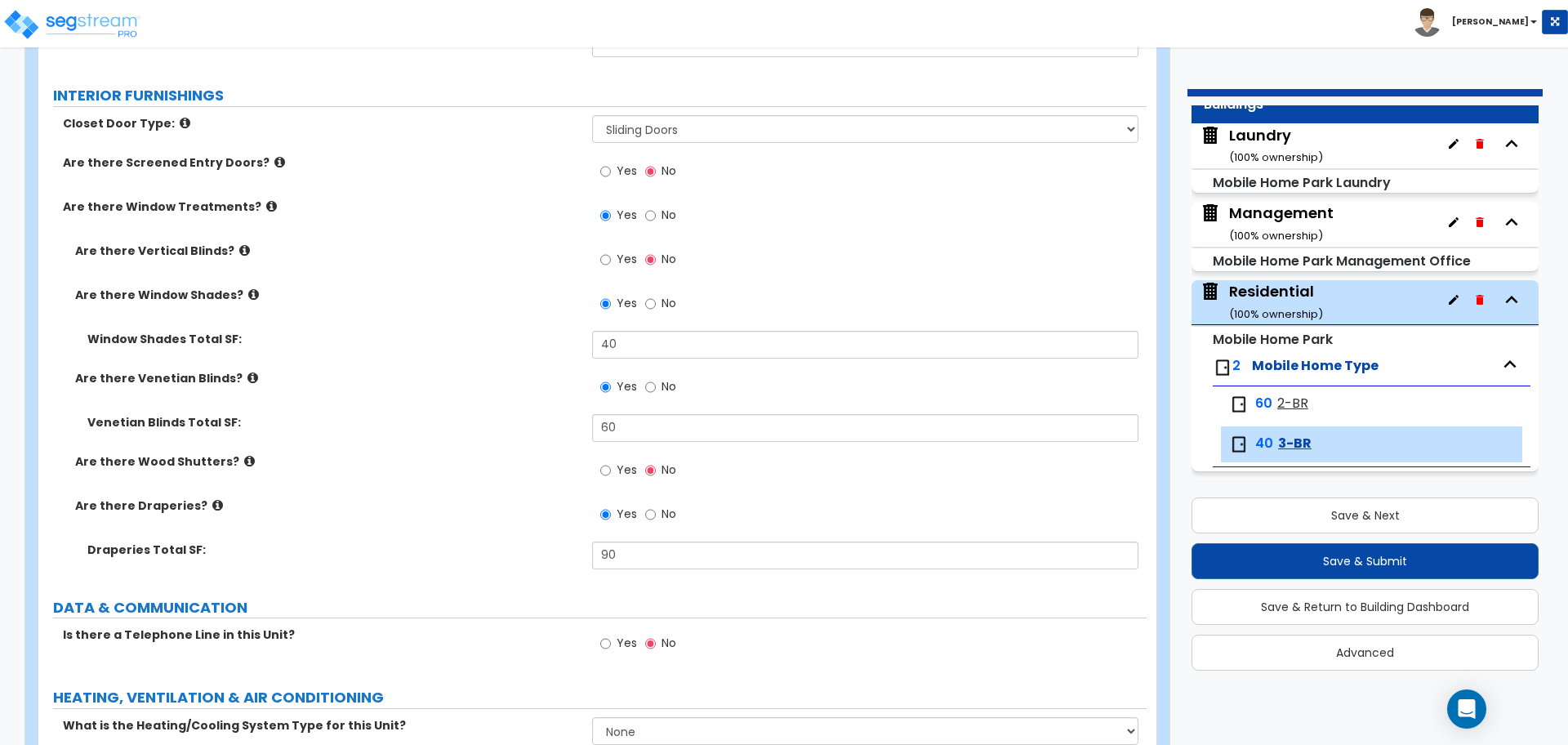
click at [248, 372] on icon at bounding box center [253, 377] width 11 height 12
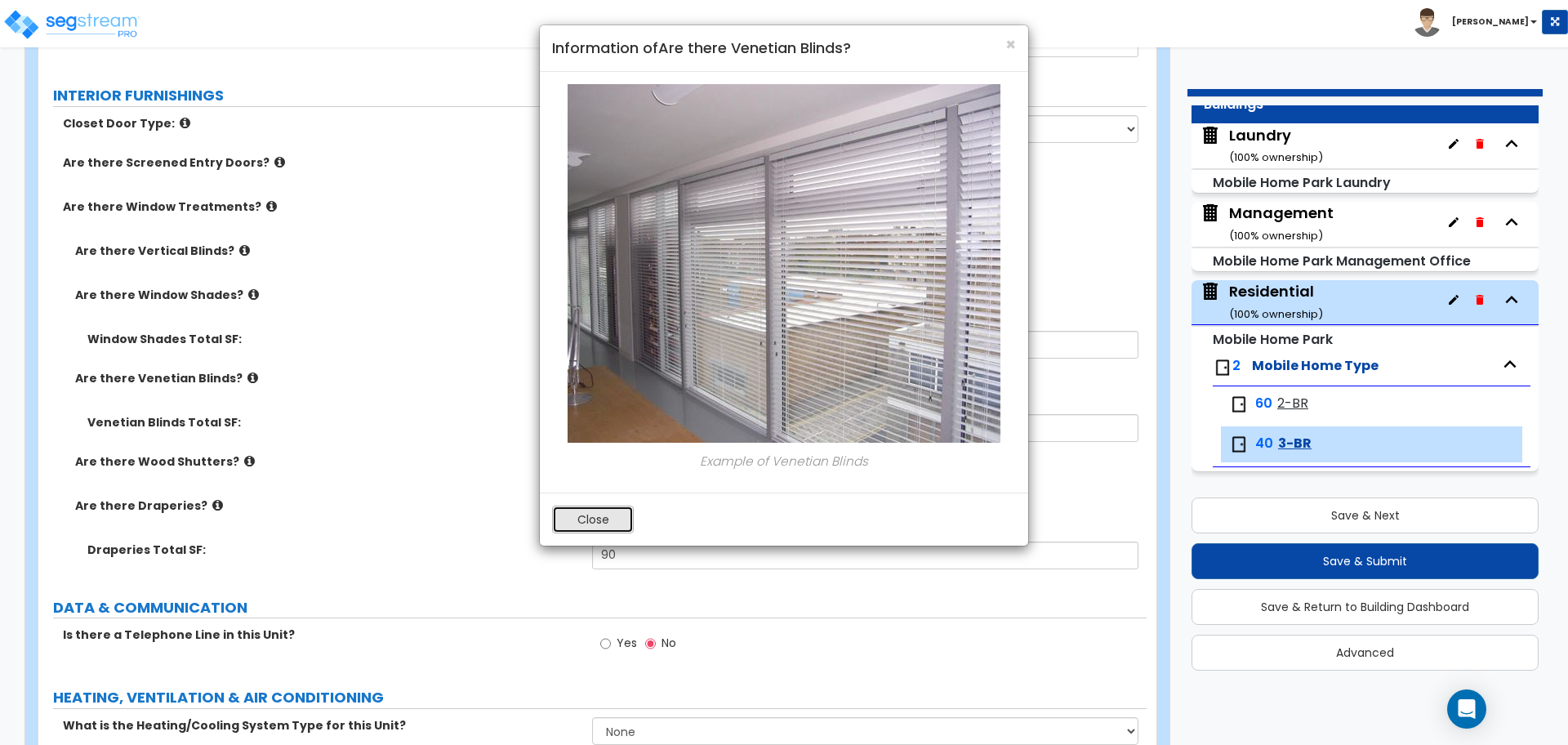
click at [564, 523] on button "Close" at bounding box center [593, 520] width 82 height 28
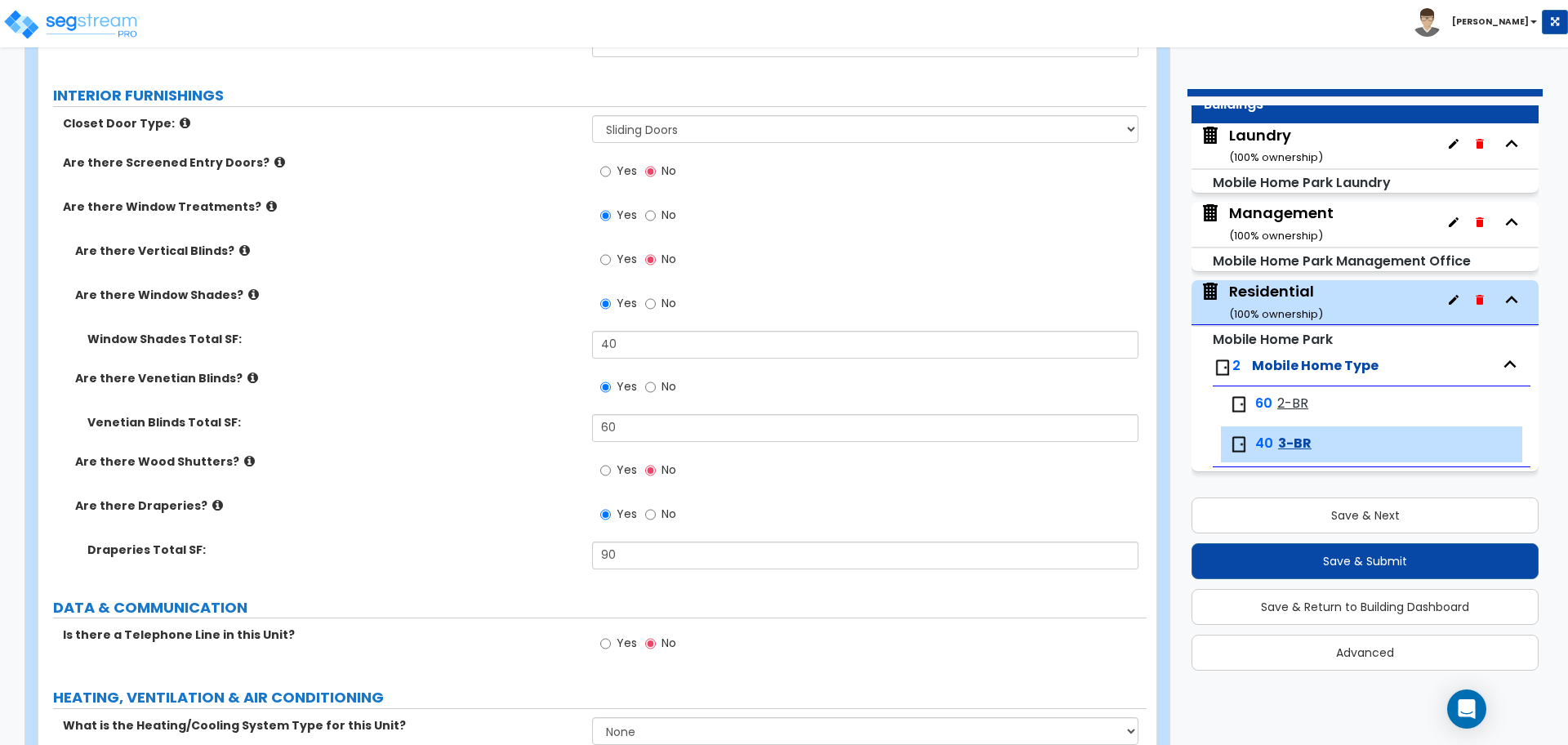
click at [613, 468] on label "Yes" at bounding box center [618, 472] width 36 height 28
click at [611, 468] on input "Yes" at bounding box center [605, 471] width 11 height 18
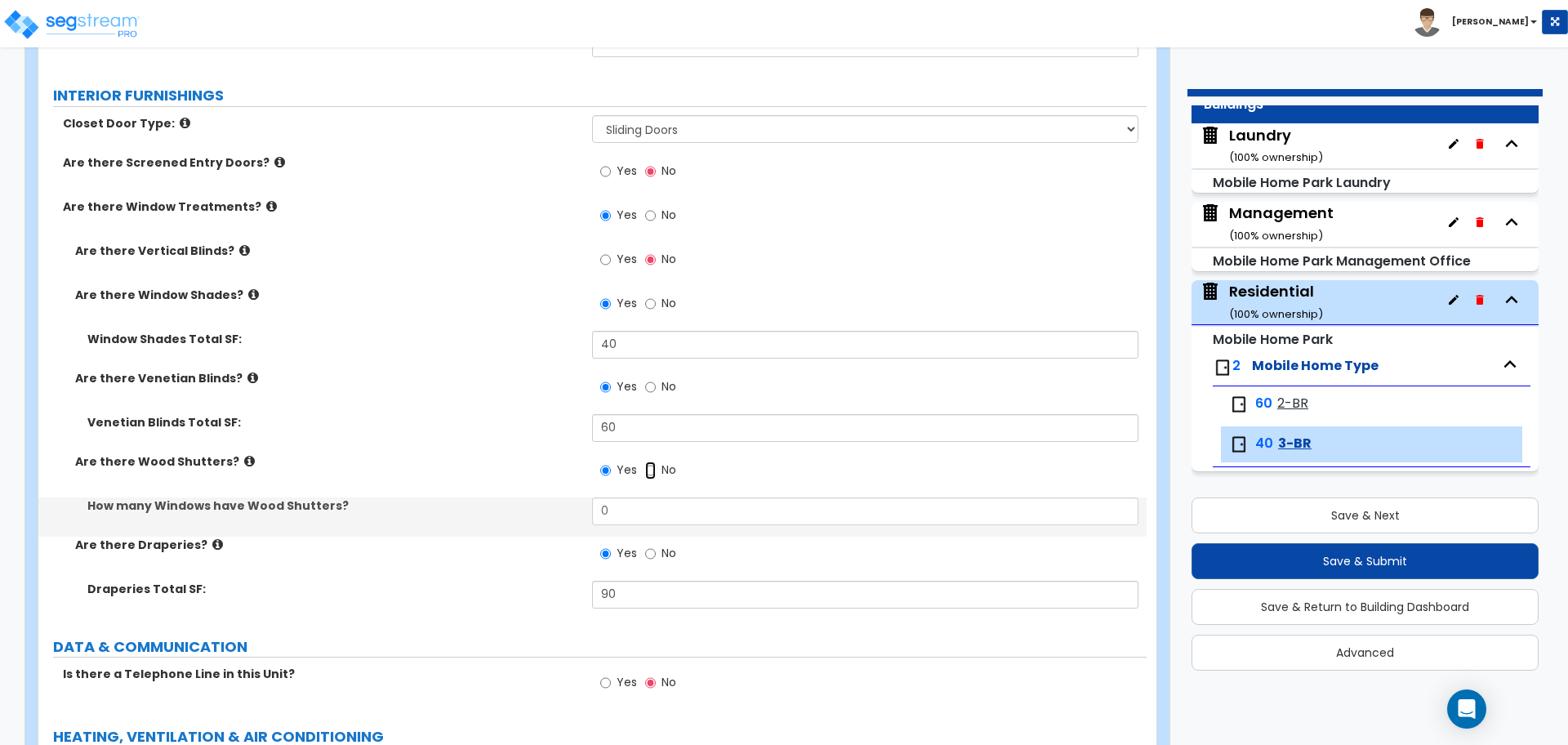
click at [648, 467] on input "No" at bounding box center [651, 471] width 11 height 18
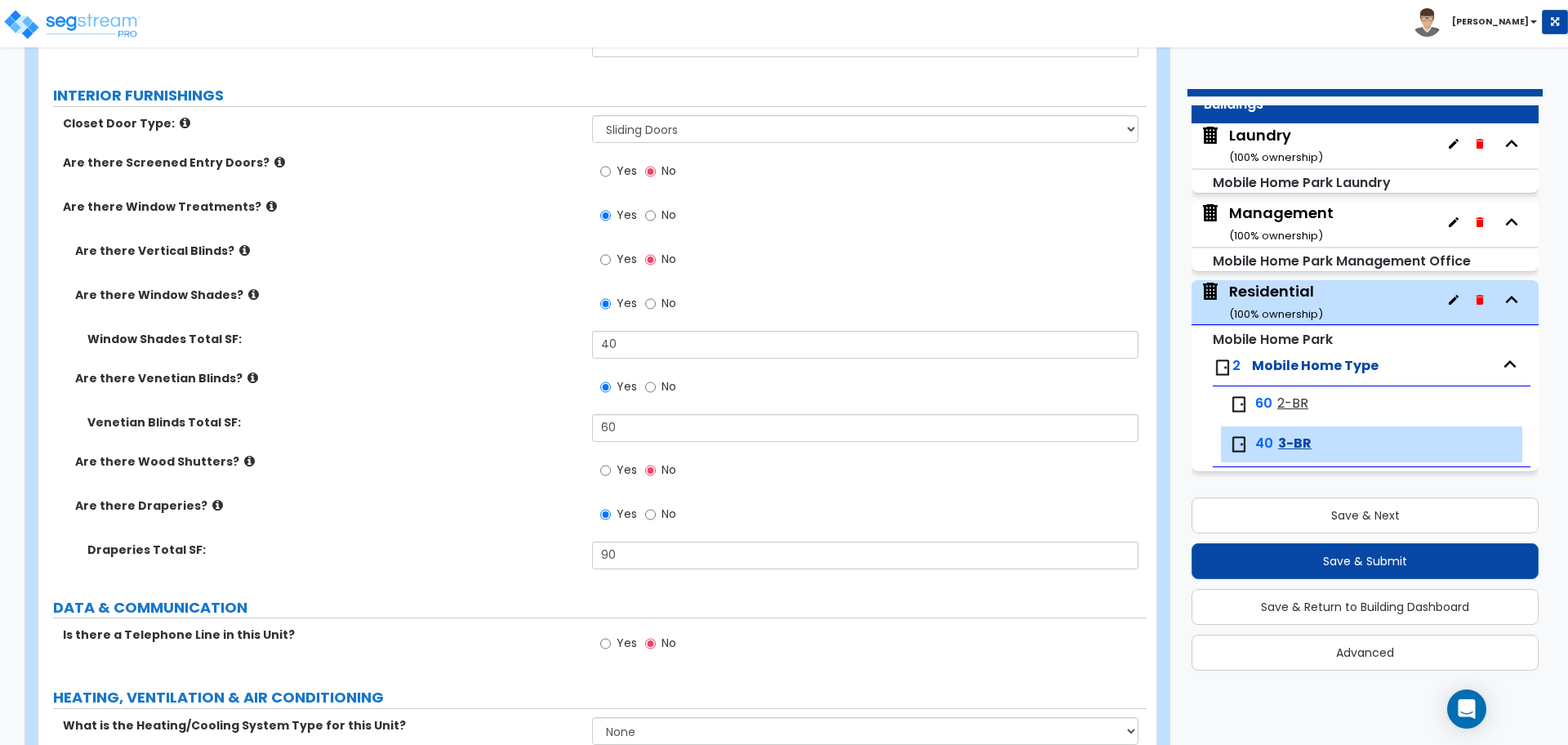
click at [233, 374] on label "Are there Venetian Blinds?" at bounding box center [327, 378] width 505 height 17
click at [248, 375] on icon at bounding box center [253, 377] width 11 height 12
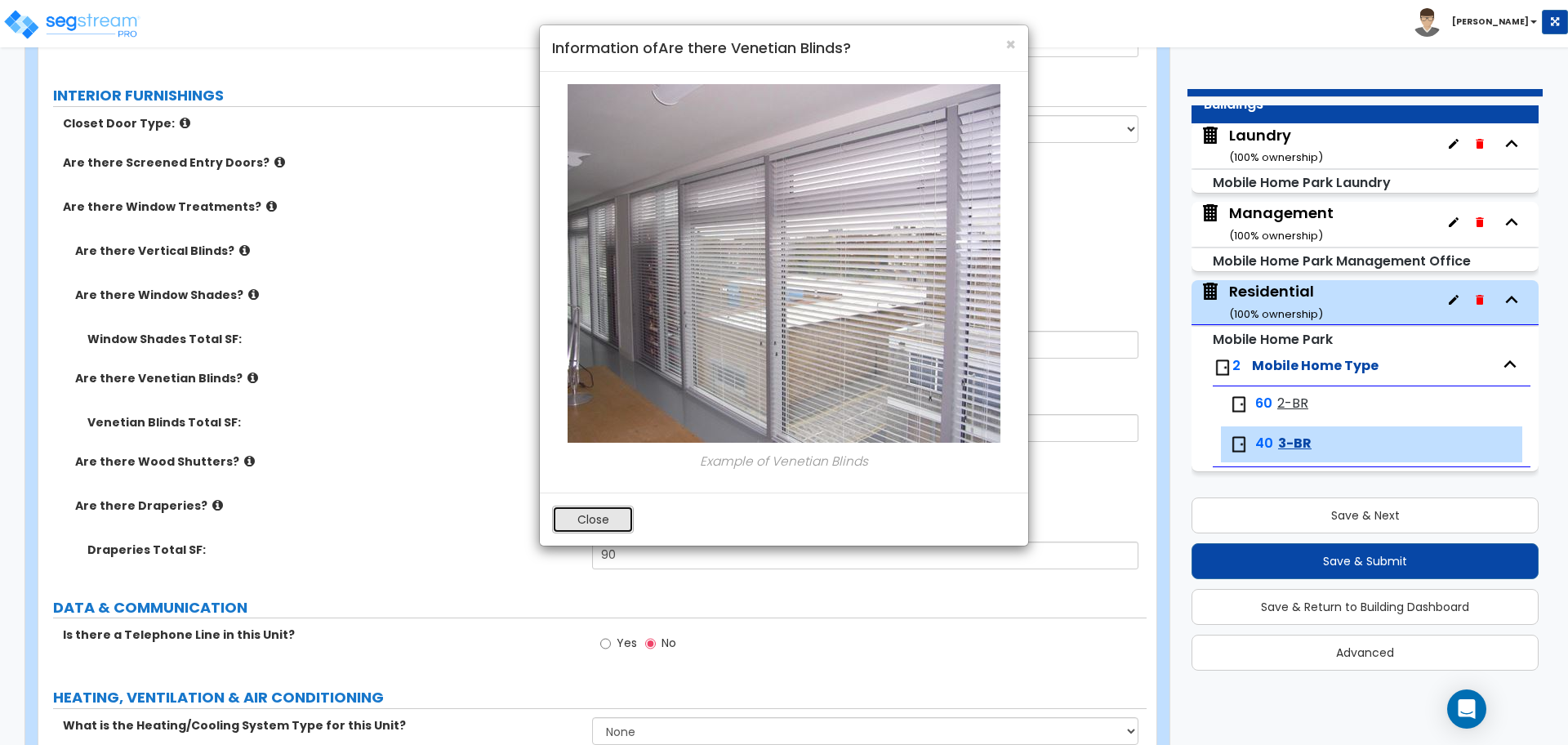
click at [603, 520] on button "Close" at bounding box center [593, 520] width 82 height 28
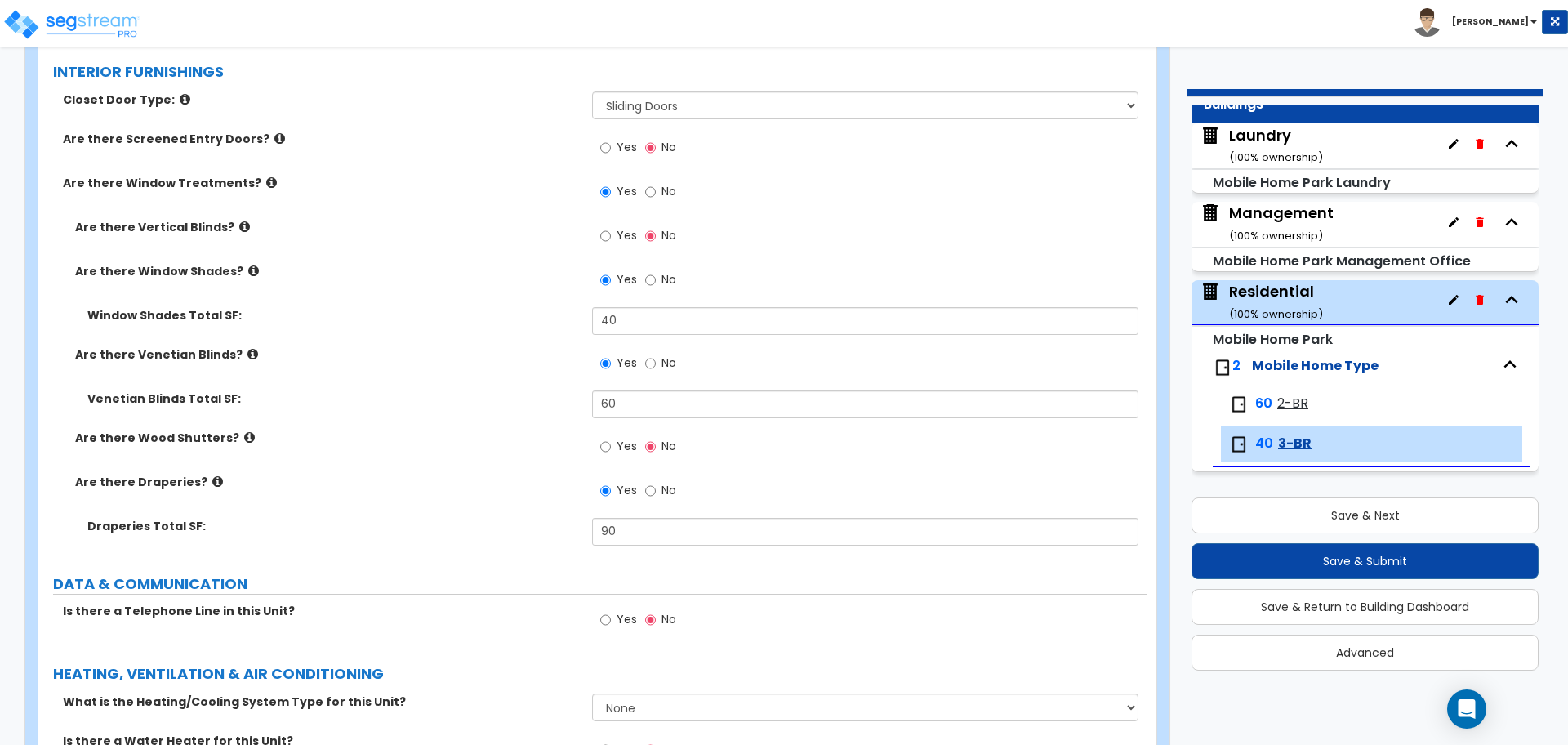
scroll to position [2509, 0]
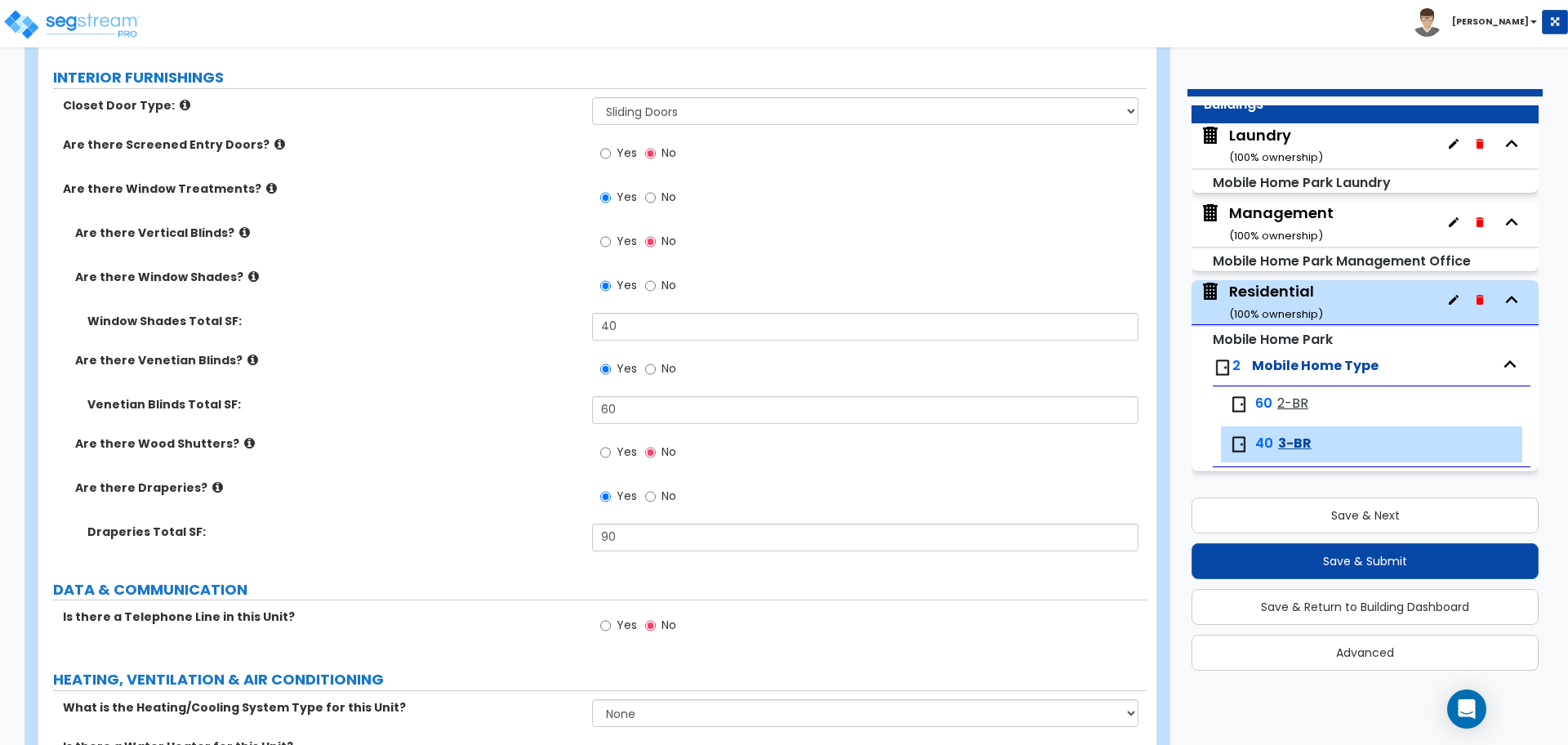
click at [180, 100] on icon at bounding box center [185, 104] width 11 height 12
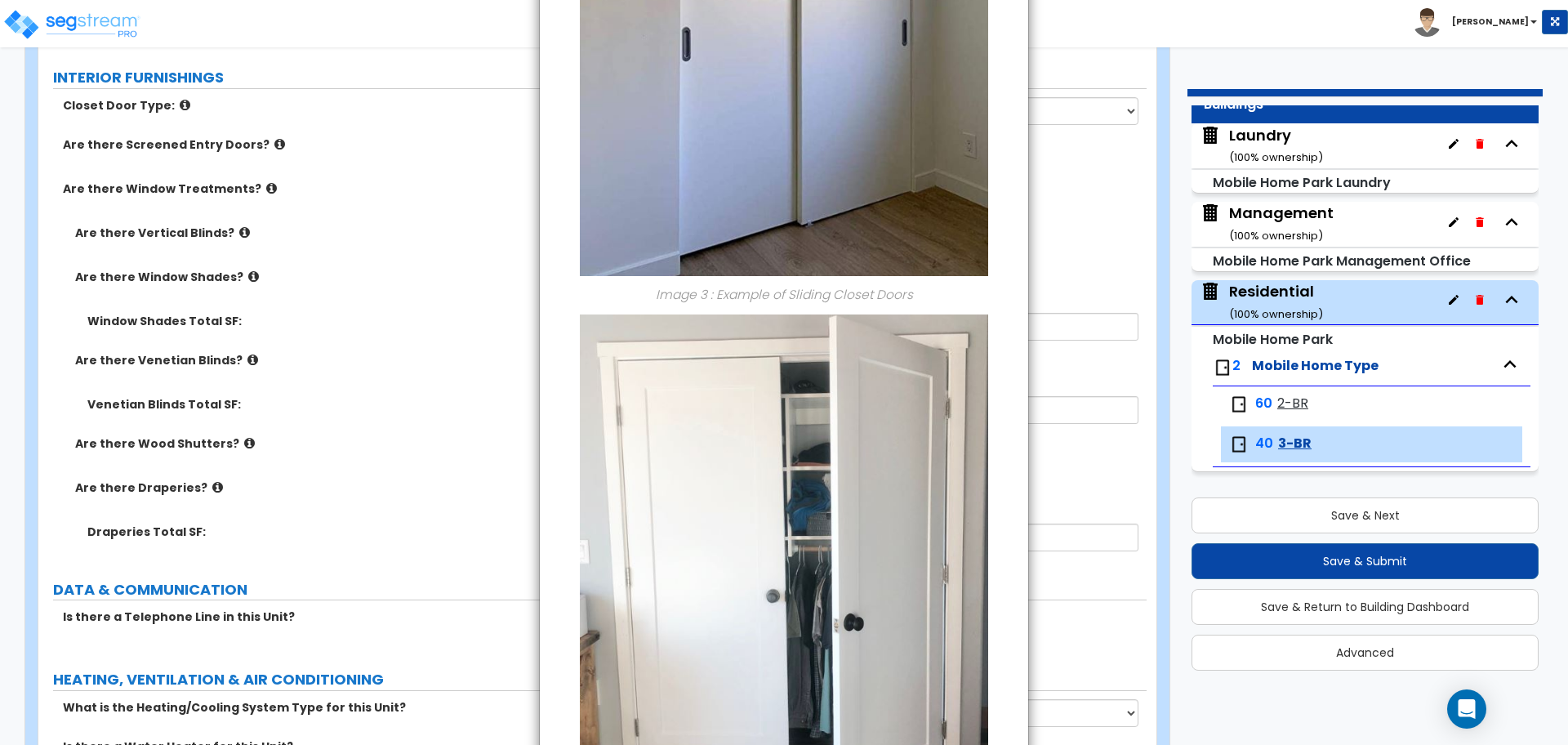
scroll to position [1620, 0]
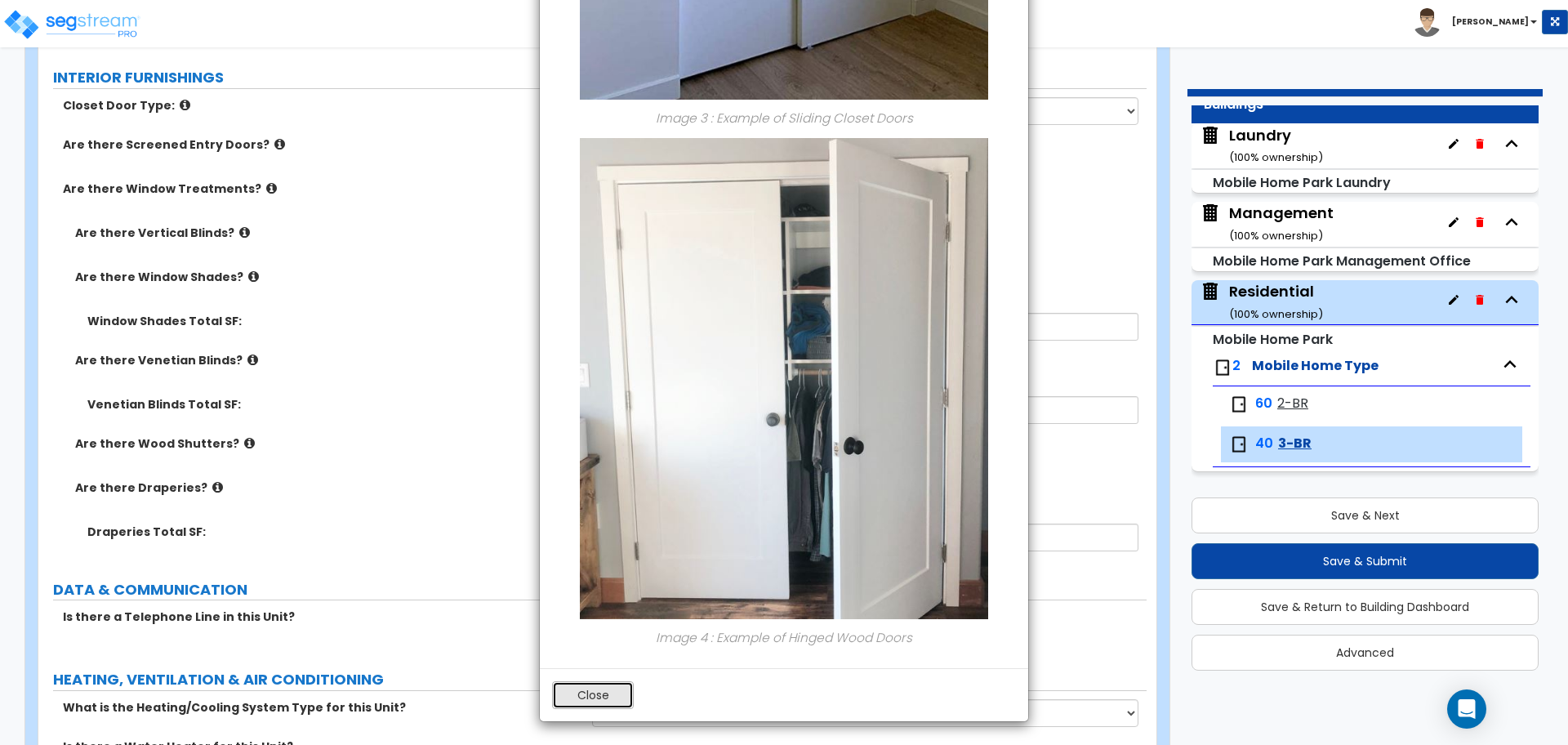
click at [611, 685] on button "Close" at bounding box center [593, 695] width 82 height 28
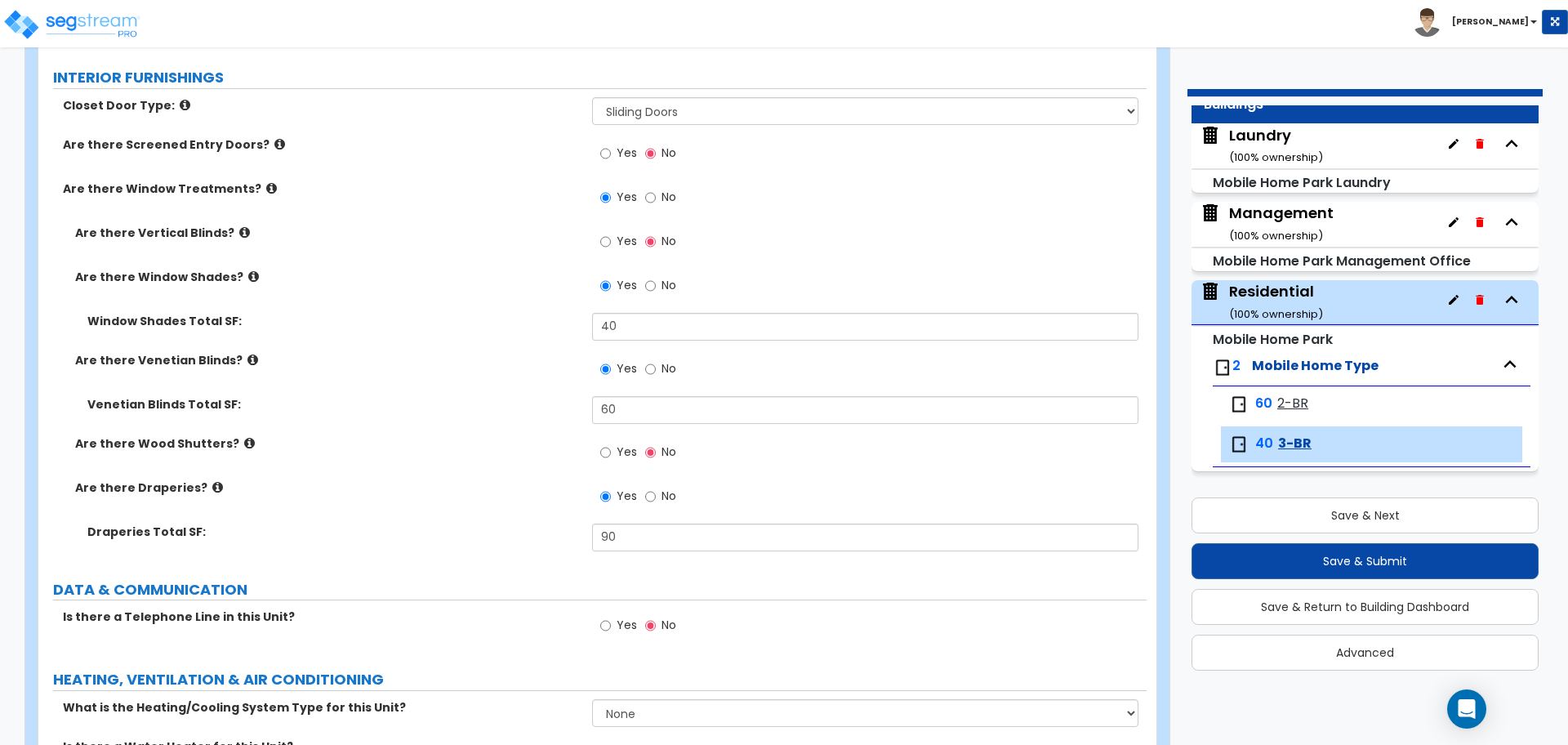
click at [616, 608] on div "Yes No" at bounding box center [638, 626] width 92 height 37
click at [618, 617] on span "Yes" at bounding box center [627, 625] width 21 height 17
click at [611, 617] on input "Yes" at bounding box center [605, 626] width 11 height 18
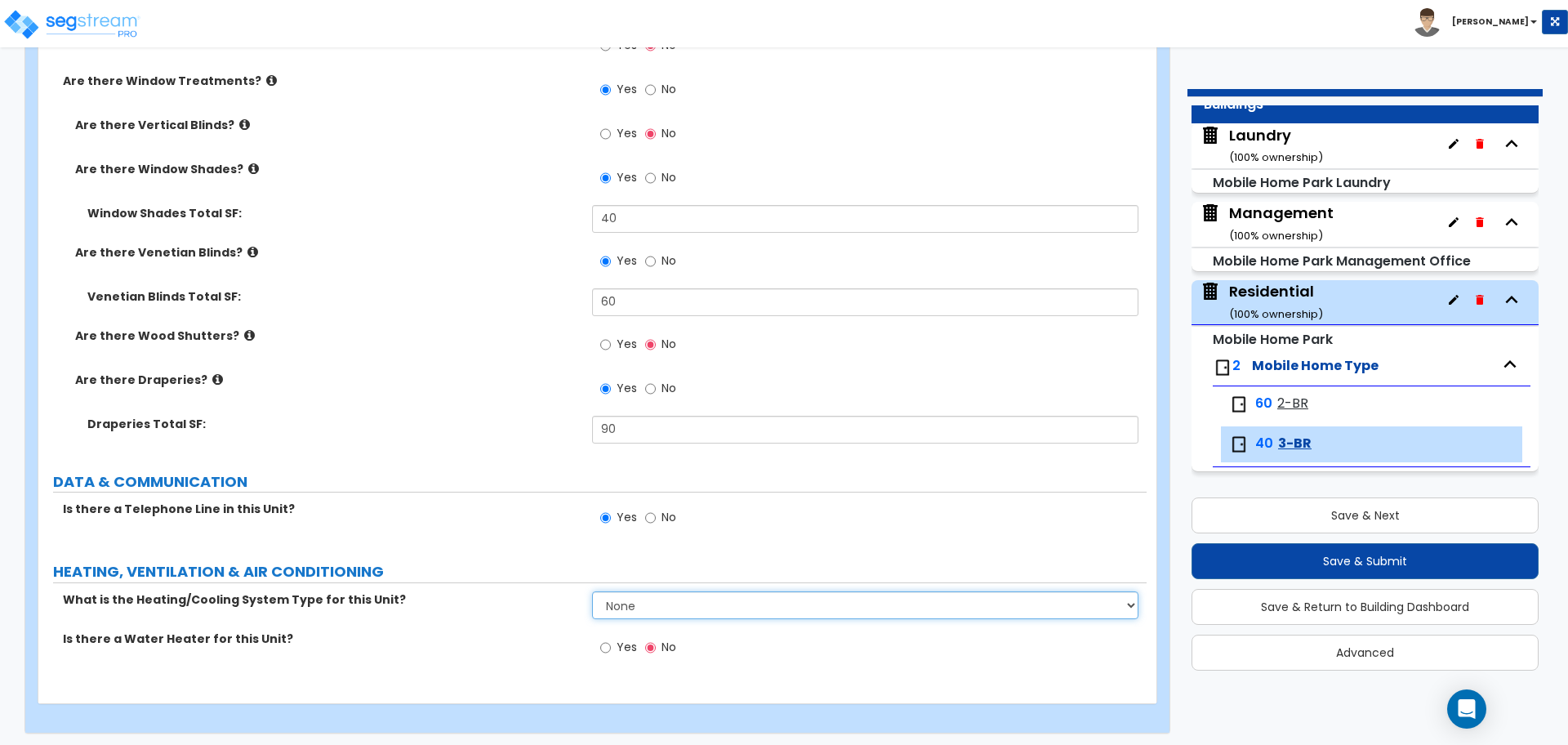
click at [651, 601] on select "None Heat Only Centralized Heating & Cooling Thru Wall Air Conditioners Mini Sp…" at bounding box center [865, 606] width 545 height 28
click at [593, 592] on select "None Heat Only Centralized Heating & Cooling Thru Wall Air Conditioners Mini Sp…" at bounding box center [865, 606] width 545 height 28
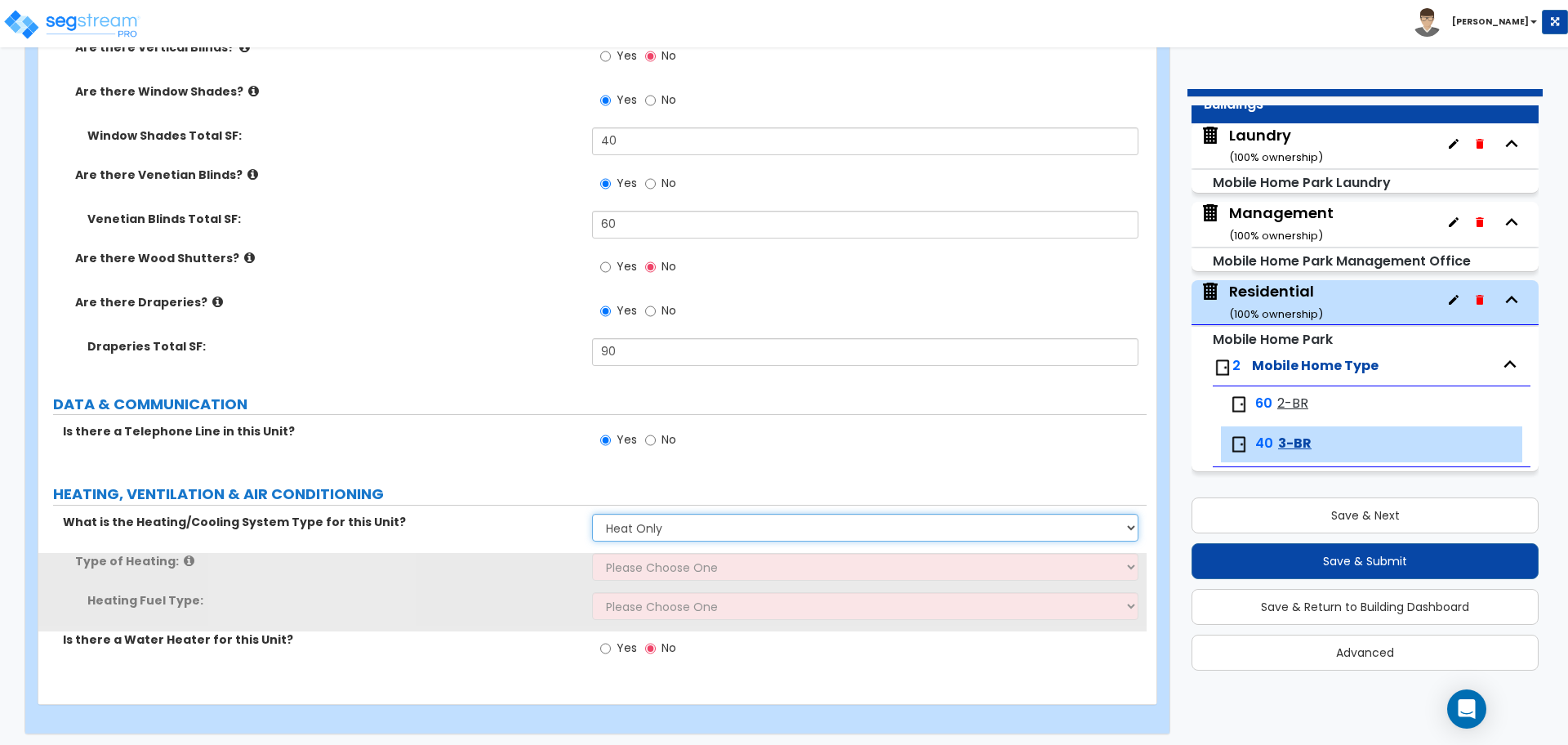
scroll to position [2695, 0]
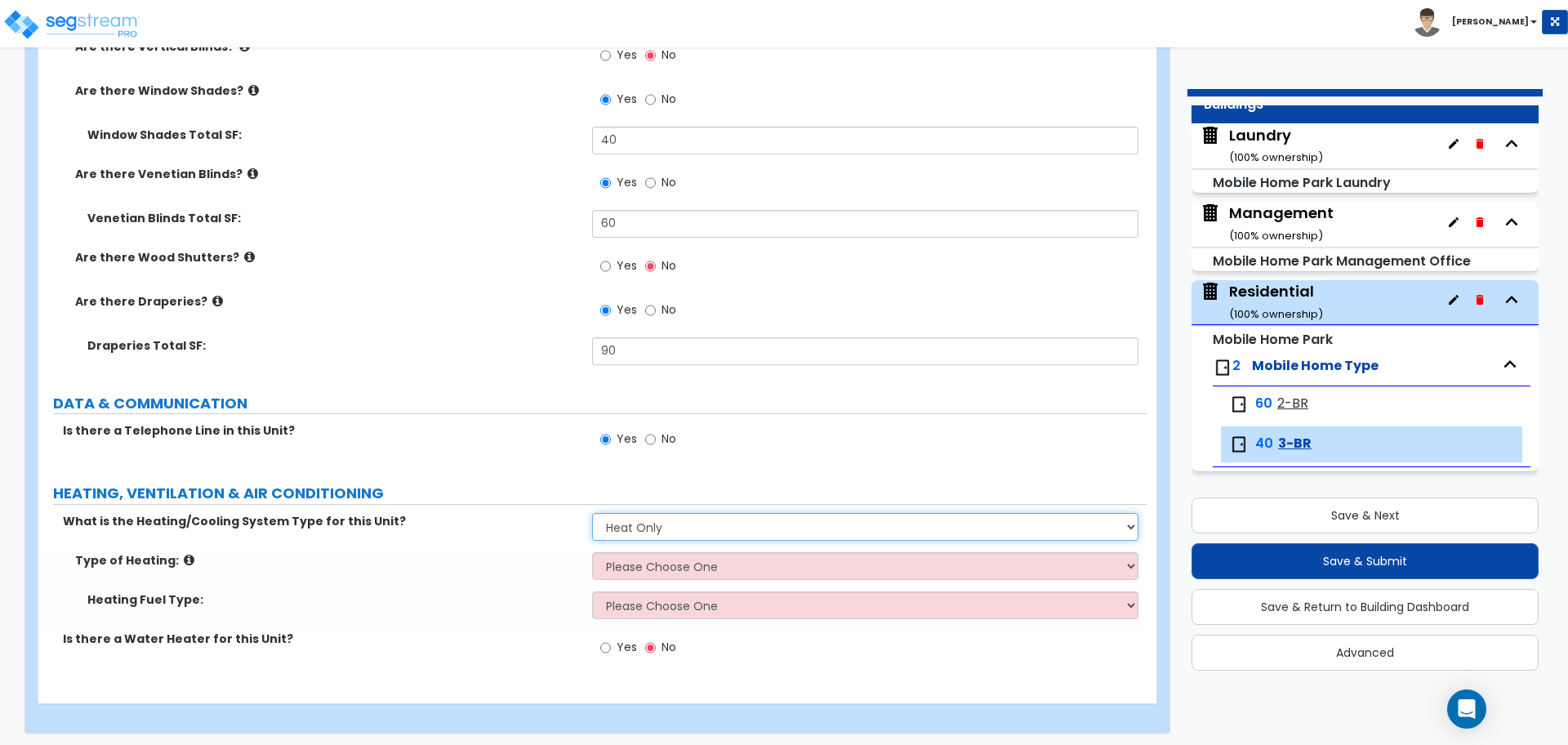
click at [665, 519] on select "None Heat Only Centralized Heating & Cooling Thru Wall Air Conditioners Mini Sp…" at bounding box center [865, 527] width 545 height 28
click at [644, 525] on select "None Heat Only Centralized Heating & Cooling Thru Wall Air Conditioners Mini Sp…" at bounding box center [865, 527] width 545 height 28
click at [636, 529] on select "None Heat Only Centralized Heating & Cooling Thru Wall Air Conditioners Mini Sp…" at bounding box center [865, 527] width 545 height 28
click at [656, 525] on select "None Heat Only Centralized Heating & Cooling Thru Wall Air Conditioners Mini Sp…" at bounding box center [865, 527] width 545 height 28
click at [593, 513] on select "None Heat Only Centralized Heating & Cooling Thru Wall Air Conditioners Mini Sp…" at bounding box center [865, 527] width 545 height 28
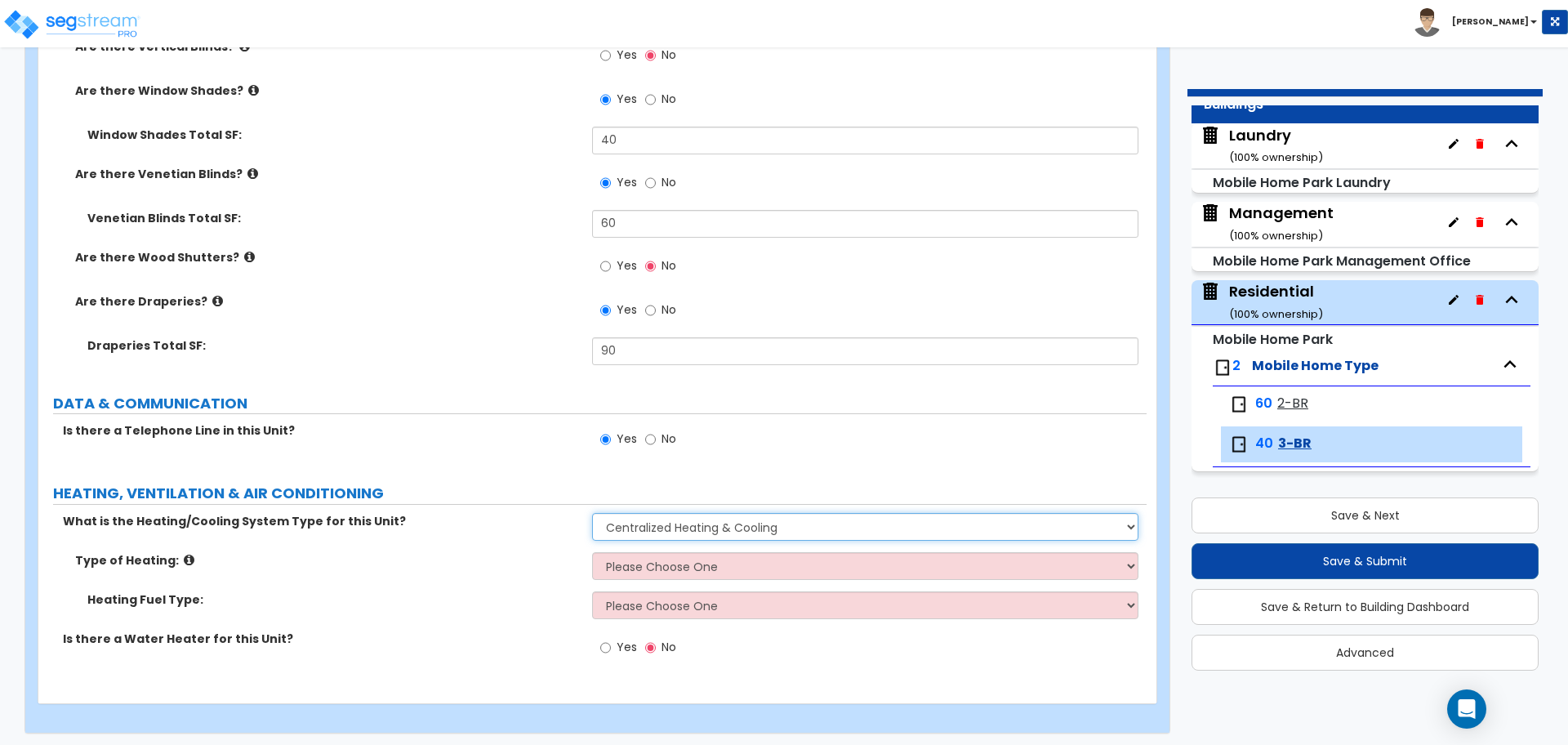
scroll to position [2617, 0]
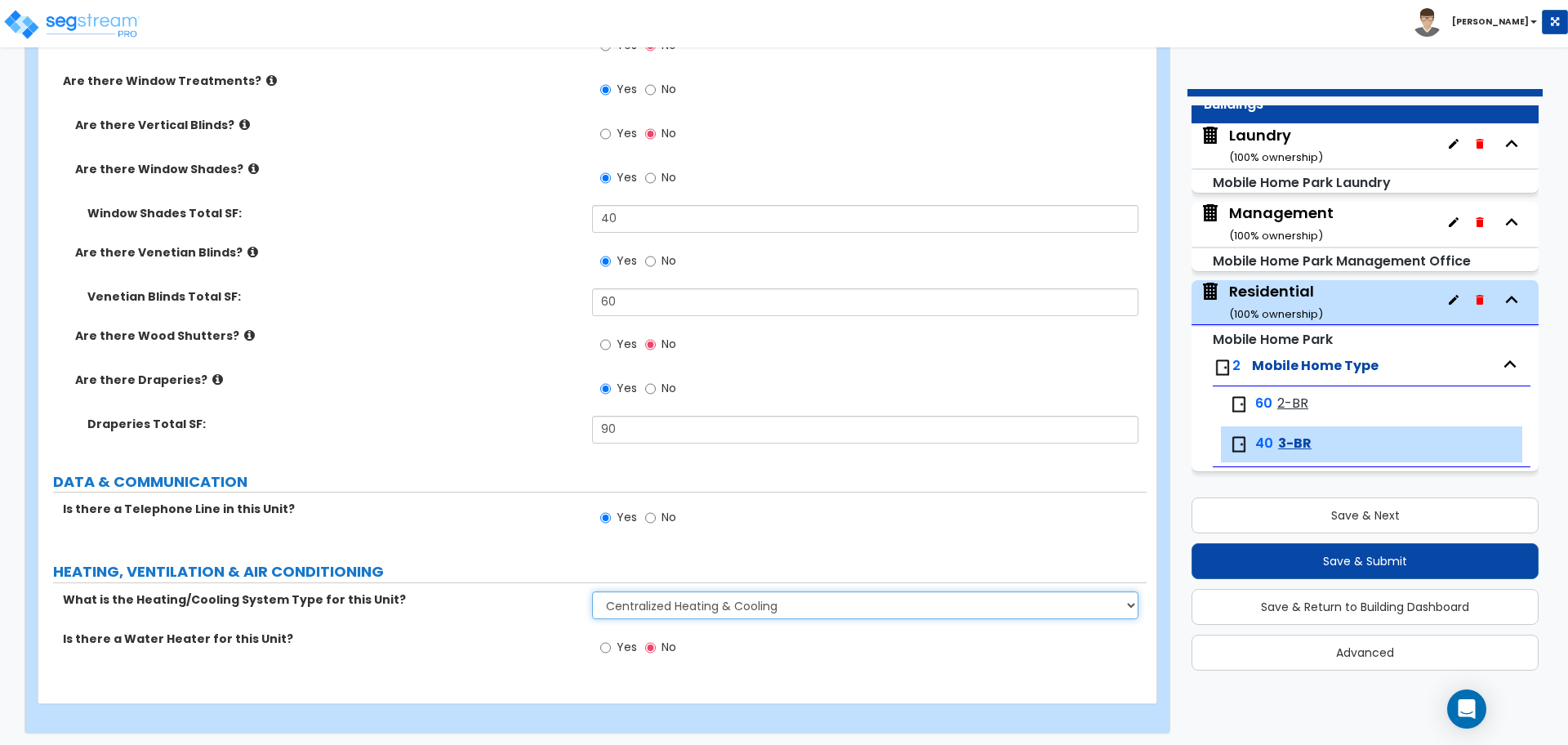
click at [653, 602] on select "None Heat Only Centralized Heating & Cooling Thru Wall Air Conditioners Mini Sp…" at bounding box center [865, 606] width 545 height 28
click at [593, 592] on select "None Heat Only Centralized Heating & Cooling Thru Wall Air Conditioners Mini Sp…" at bounding box center [865, 606] width 545 height 28
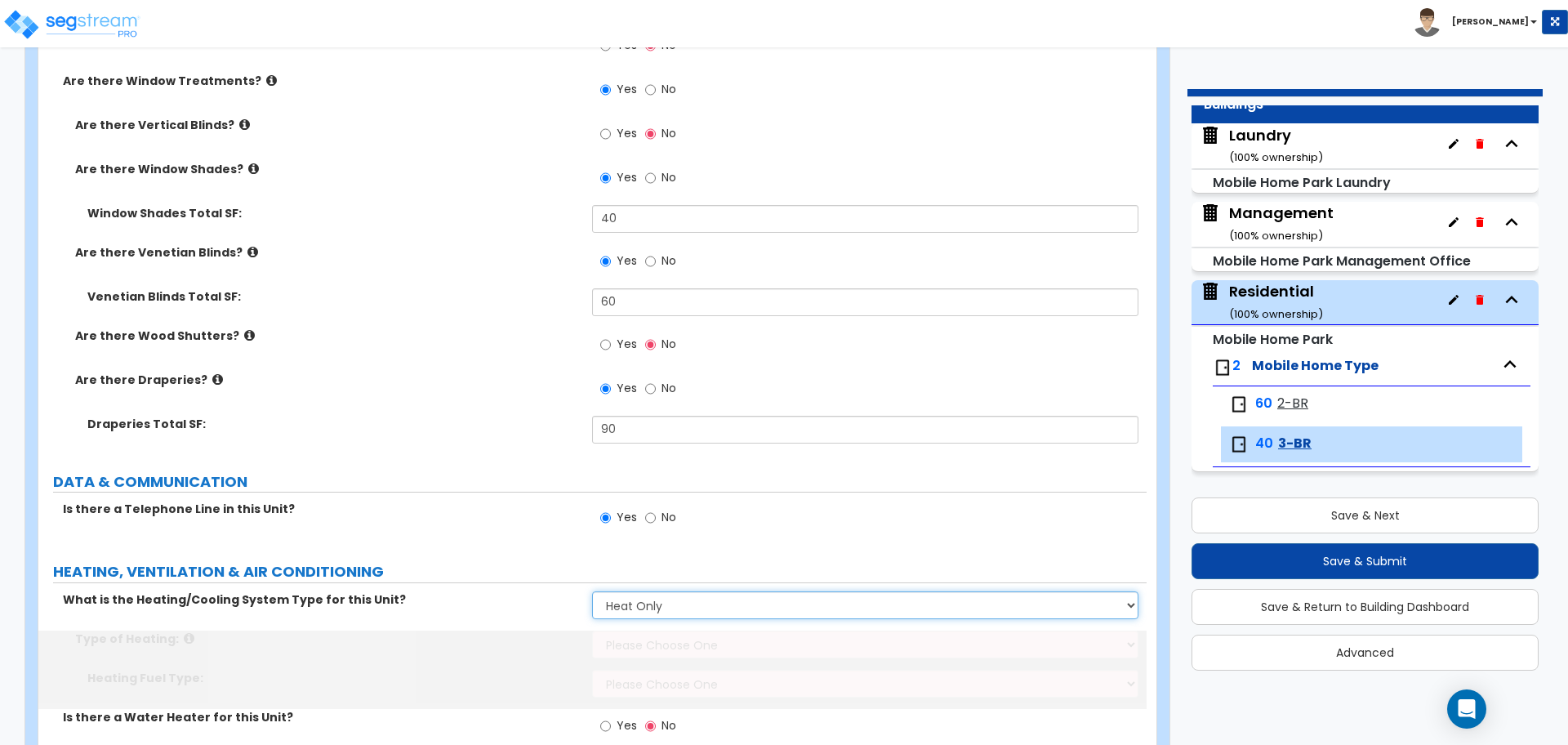
scroll to position [2695, 0]
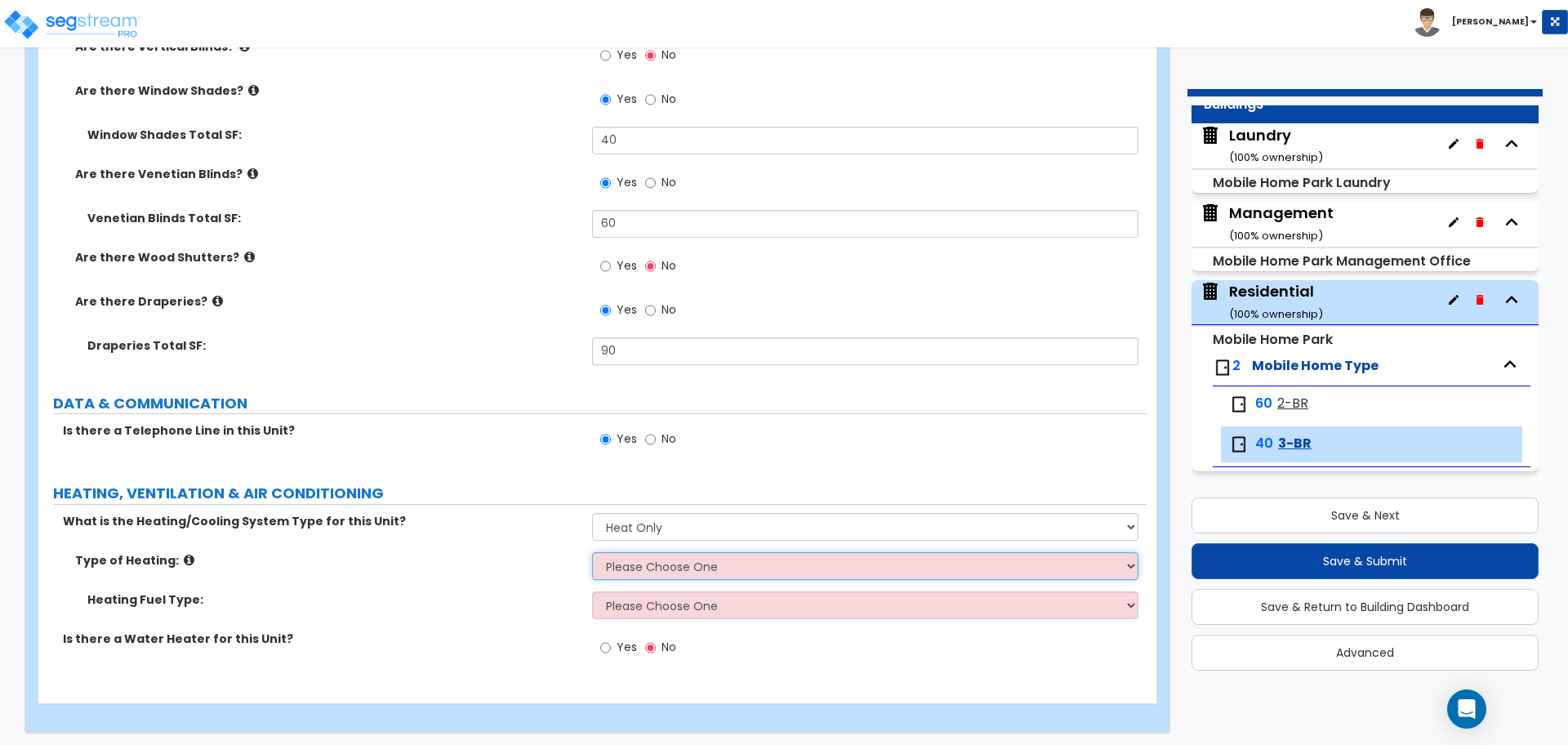
click at [663, 571] on select "Please Choose One Wall Heater Electric Baseboard Heater Hydronic Heating Radian…" at bounding box center [865, 566] width 545 height 28
click at [593, 552] on select "Please Choose One Wall Heater Electric Baseboard Heater Hydronic Heating Radian…" at bounding box center [865, 566] width 545 height 28
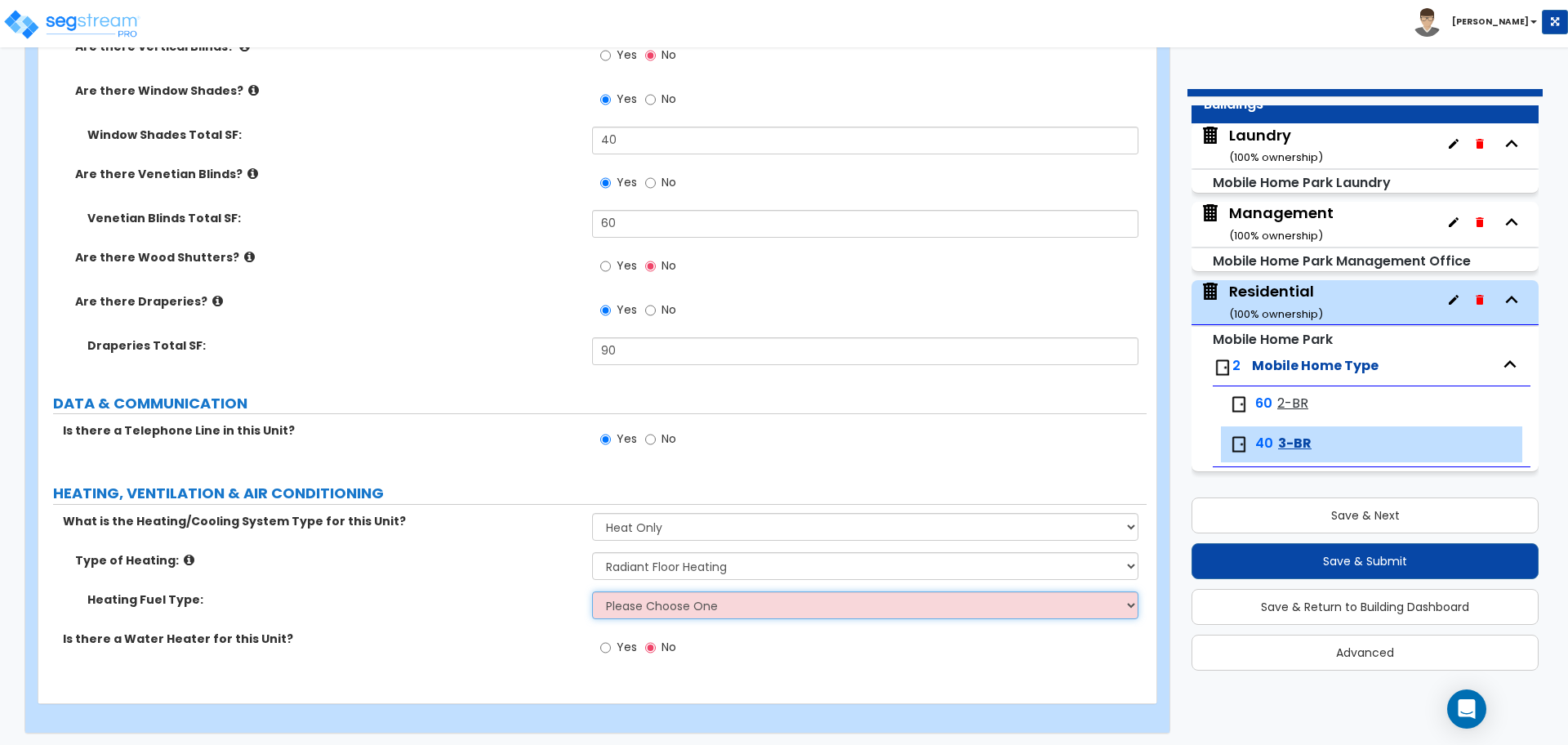
click at [666, 605] on select "Please Choose One Gas Electric" at bounding box center [865, 606] width 545 height 28
click at [593, 592] on select "Please Choose One Gas Electric" at bounding box center [865, 606] width 545 height 28
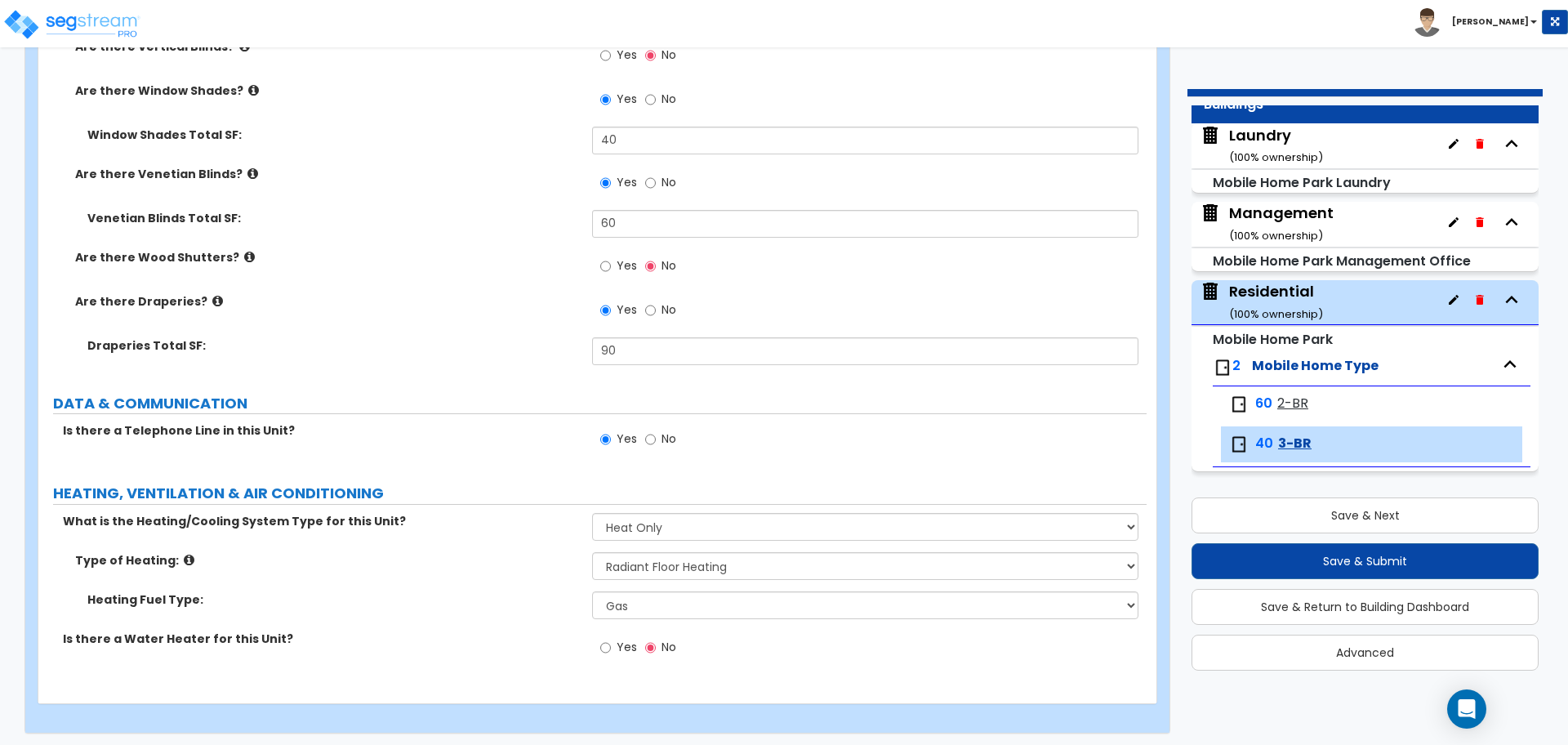
click at [621, 645] on span "Yes" at bounding box center [627, 647] width 21 height 17
click at [611, 645] on input "Yes" at bounding box center [605, 648] width 11 height 18
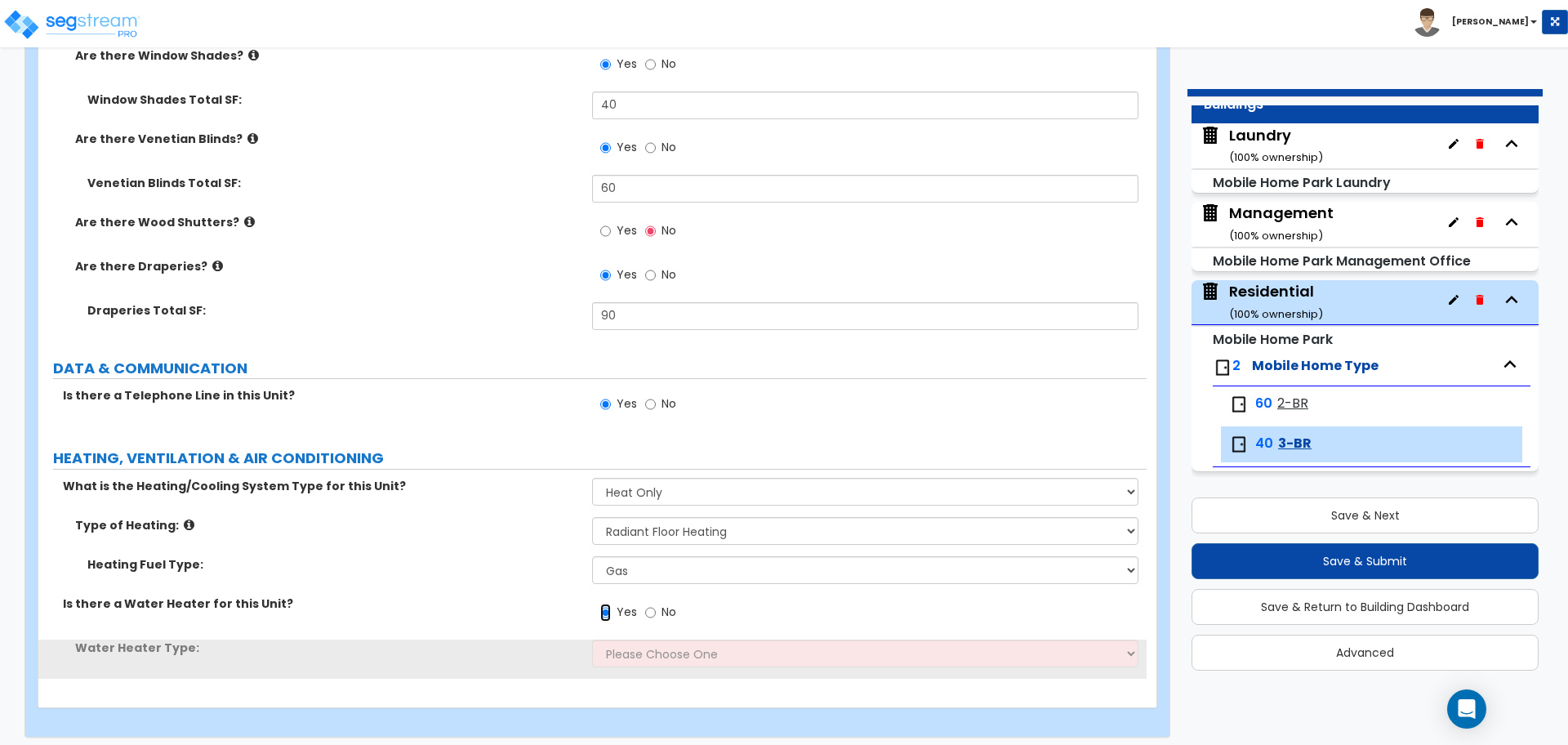
scroll to position [2735, 0]
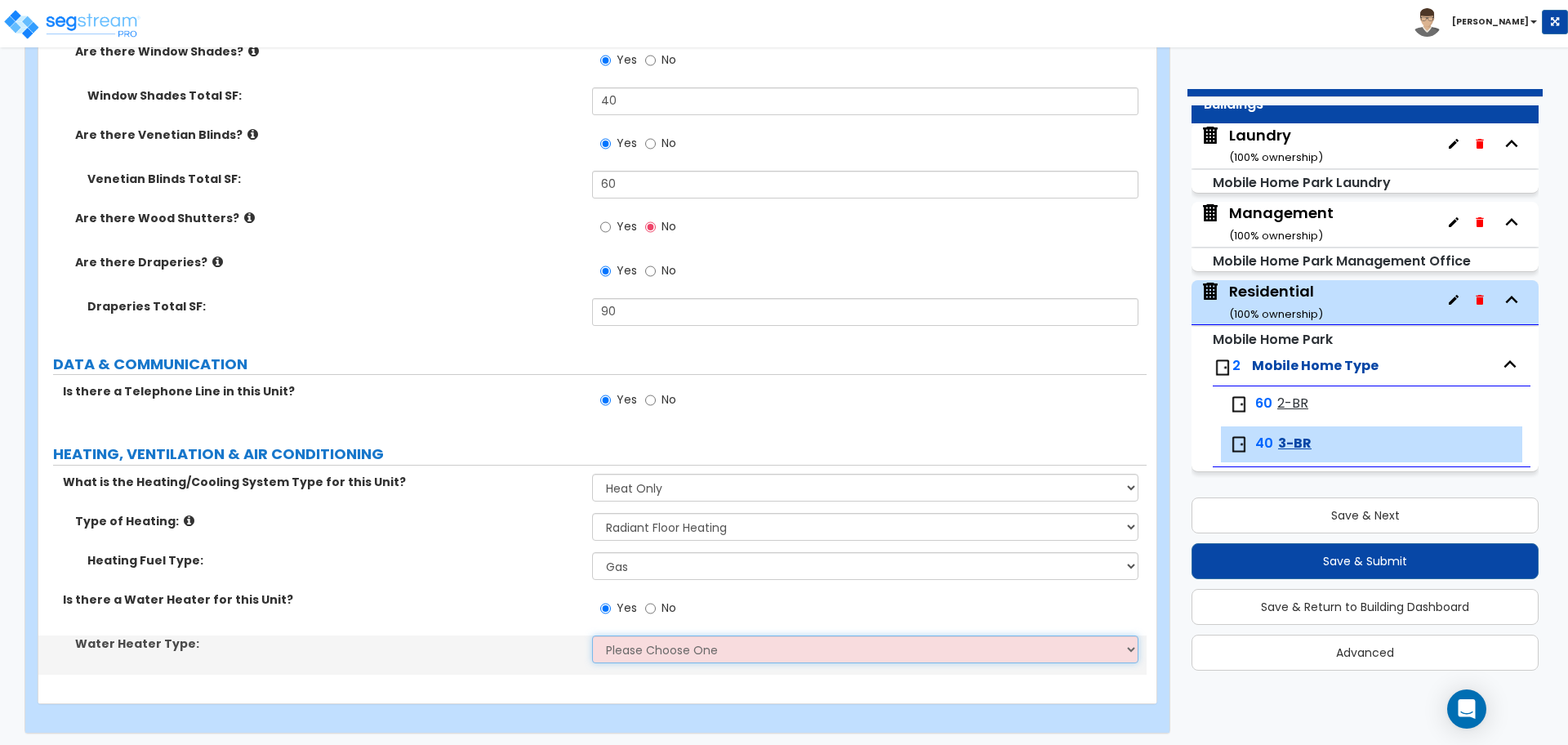
click at [646, 651] on select "Please Choose One Gas Electric" at bounding box center [865, 650] width 545 height 28
click at [593, 636] on select "Please Choose One Gas Electric" at bounding box center [865, 650] width 545 height 28
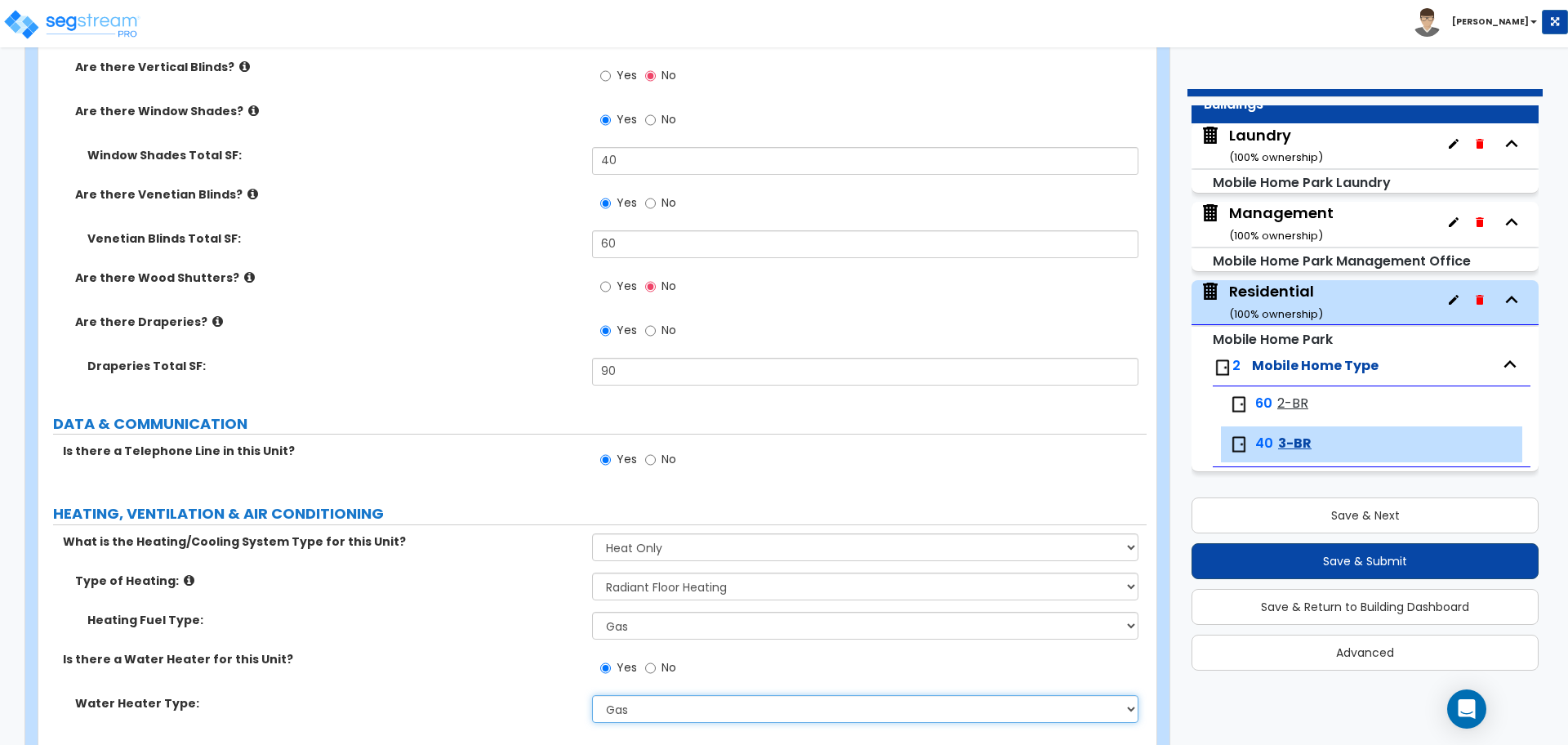
scroll to position [2651, 0]
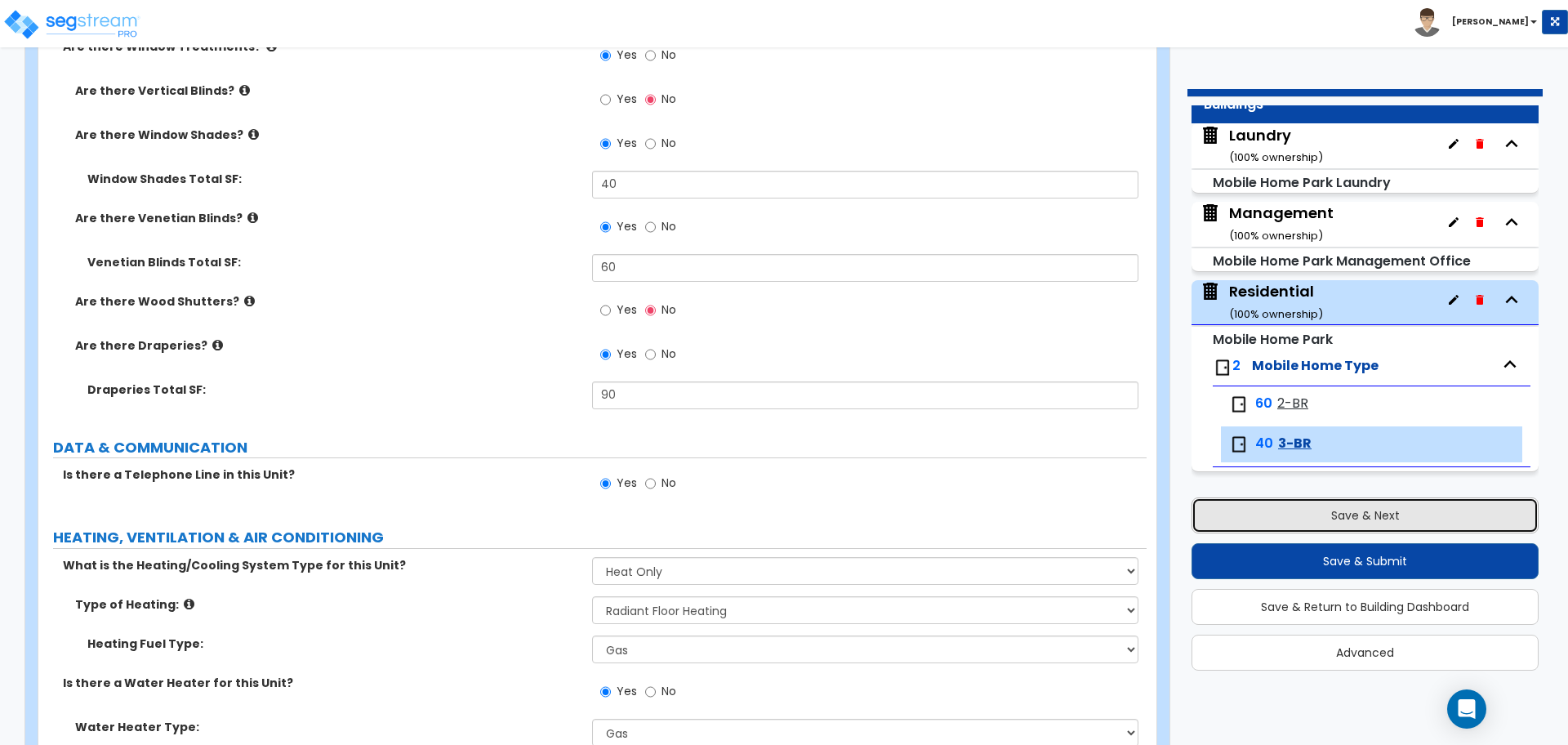
click at [1256, 521] on button "Save & Next" at bounding box center [1365, 515] width 347 height 36
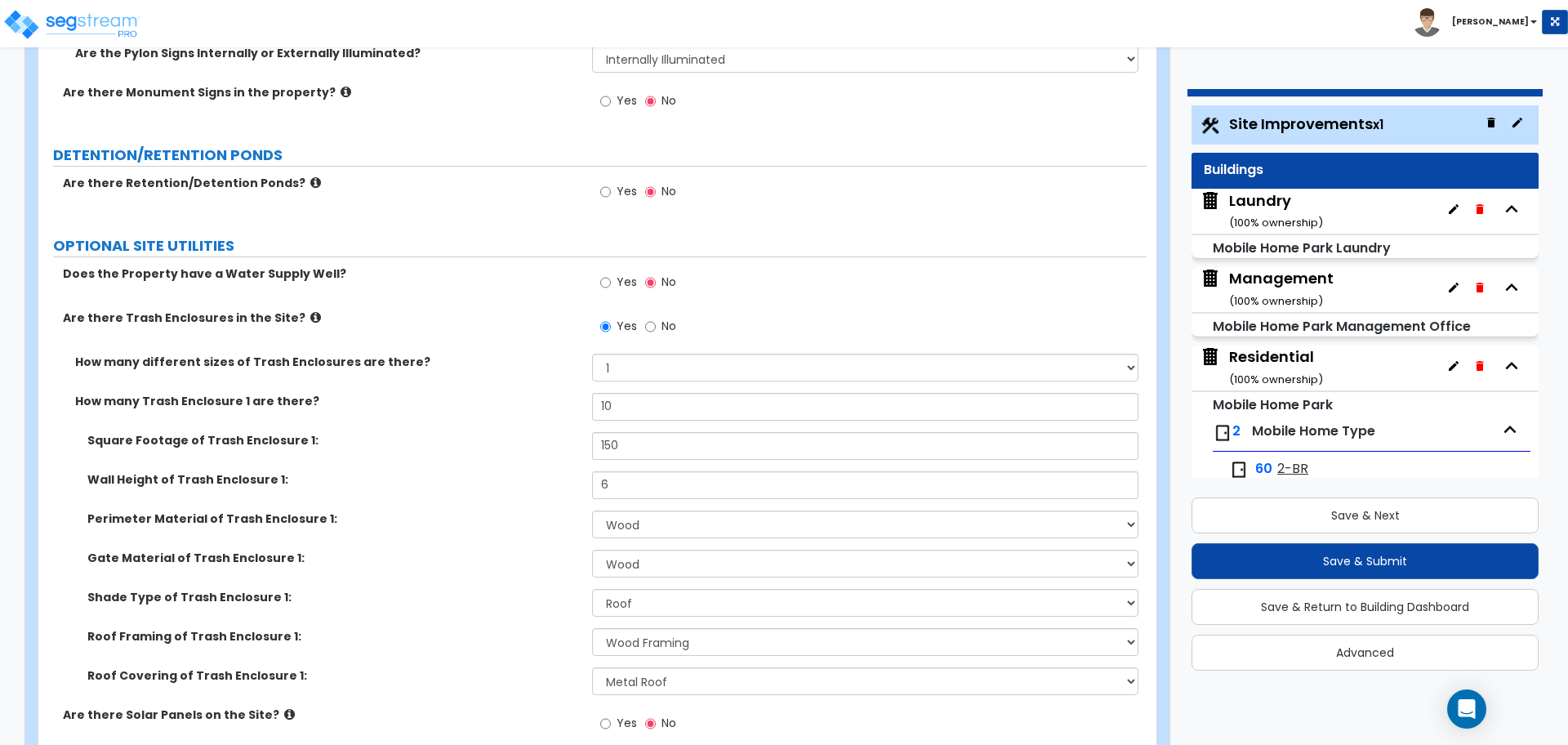
scroll to position [9546, 0]
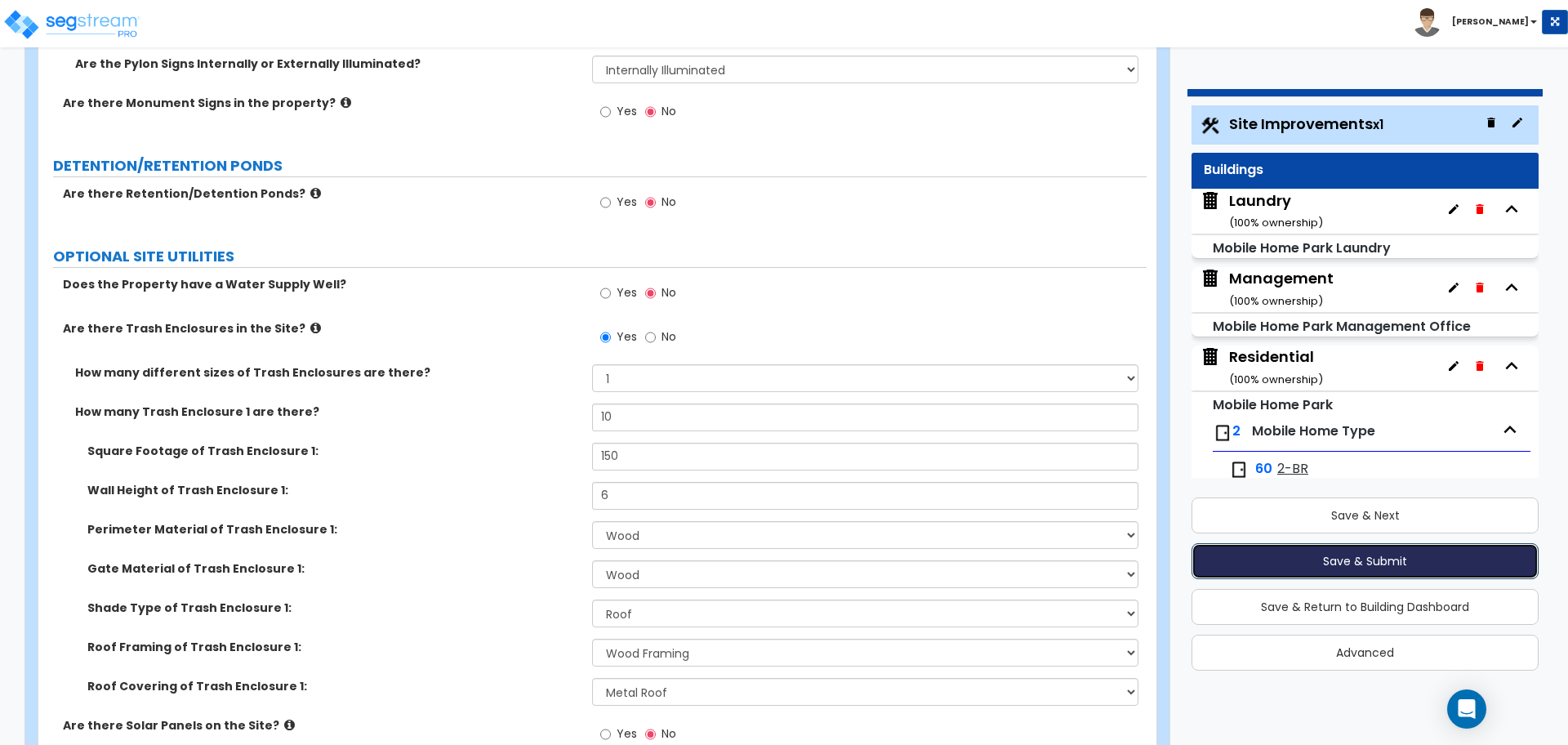
click at [1229, 552] on button "Save & Submit" at bounding box center [1365, 560] width 347 height 36
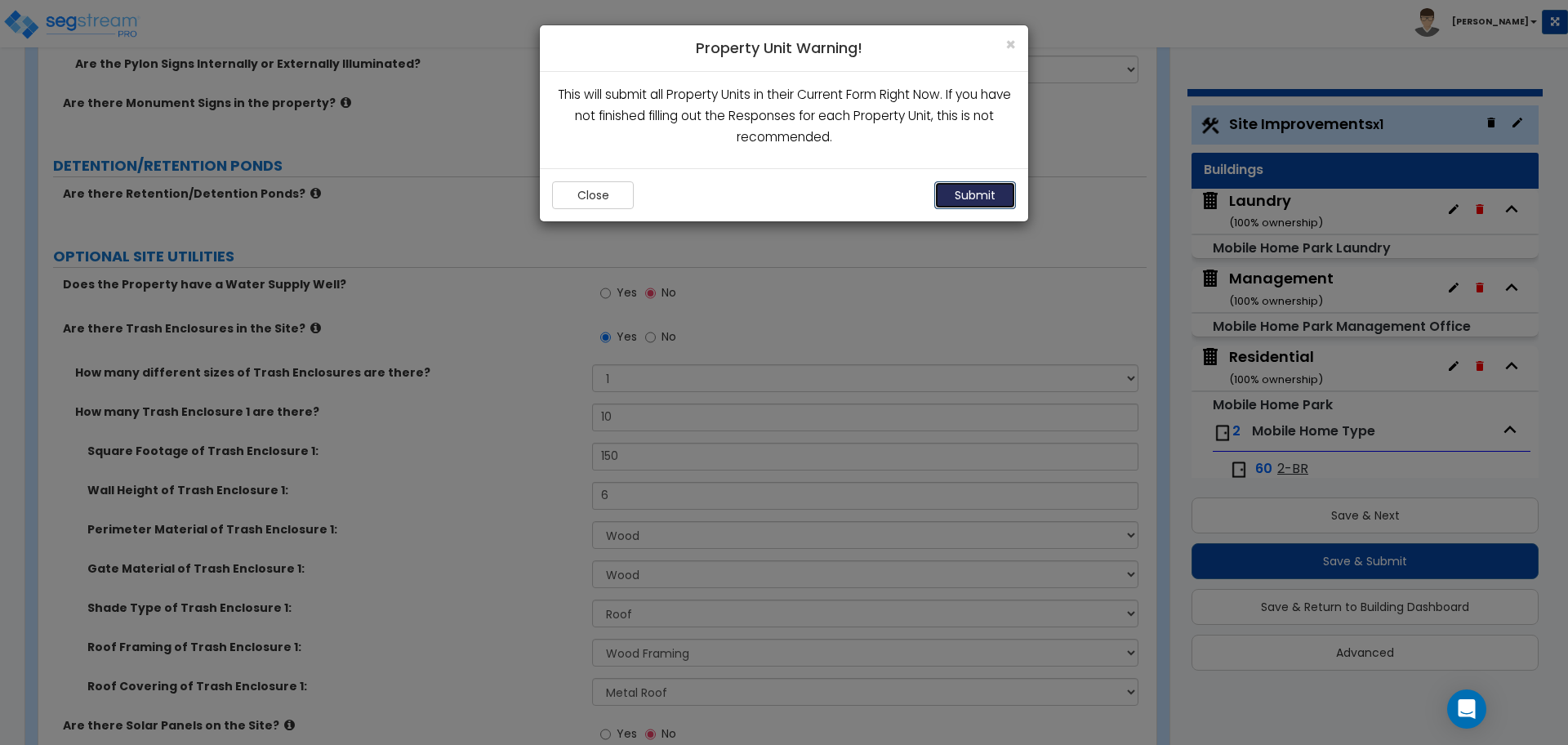
click at [973, 196] on button "Submit" at bounding box center [975, 196] width 82 height 28
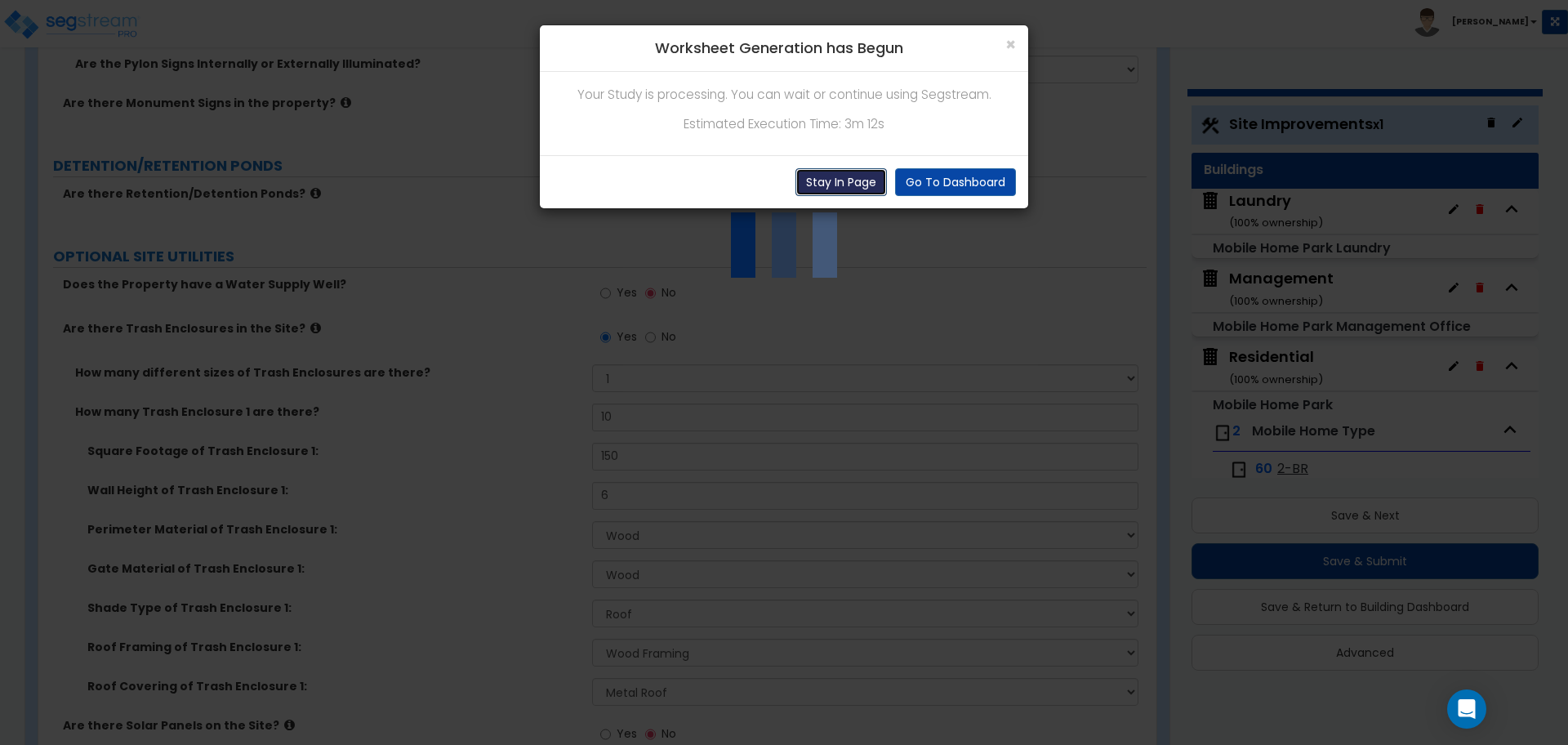
click at [845, 181] on button "Stay In Page" at bounding box center [841, 182] width 91 height 28
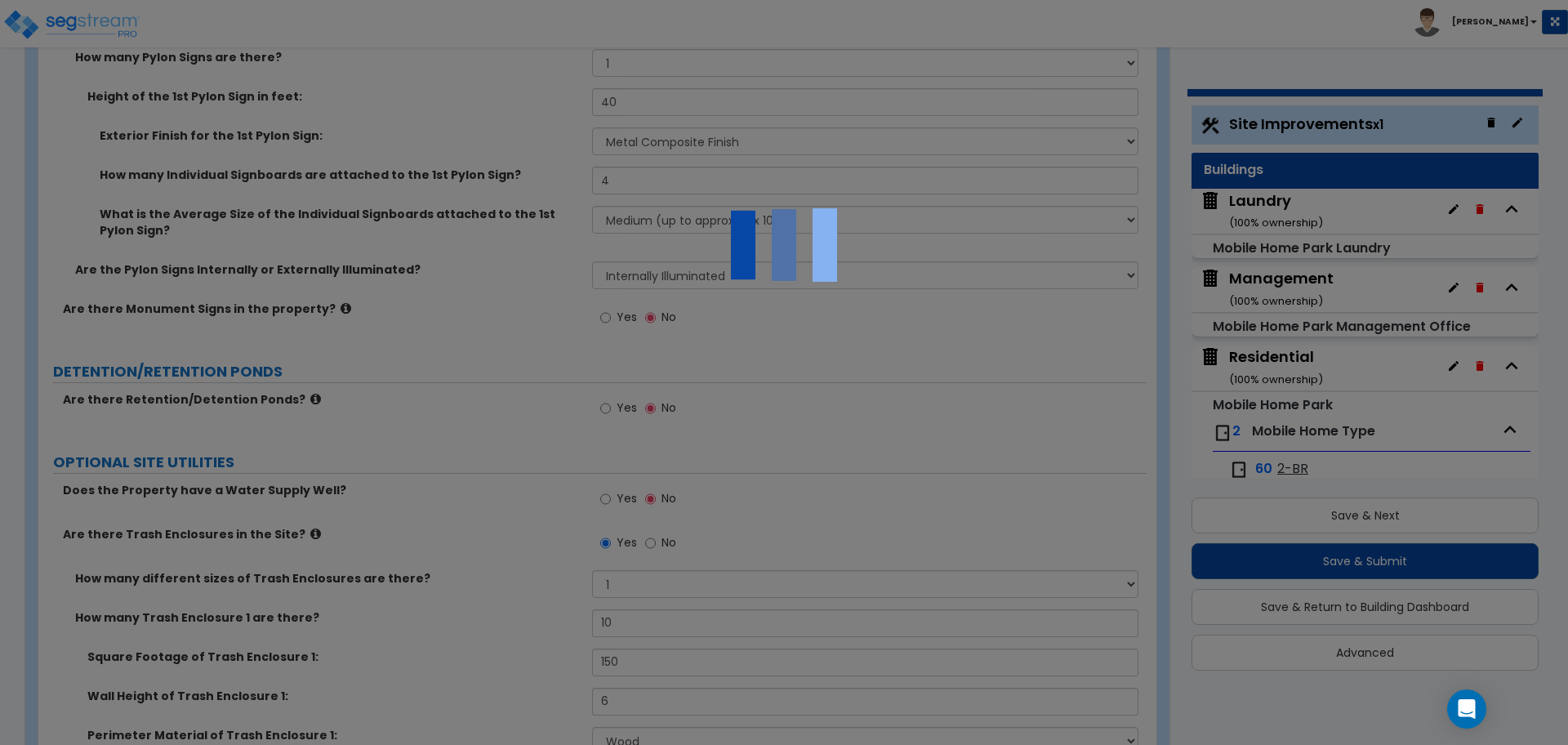
scroll to position [9334, 0]
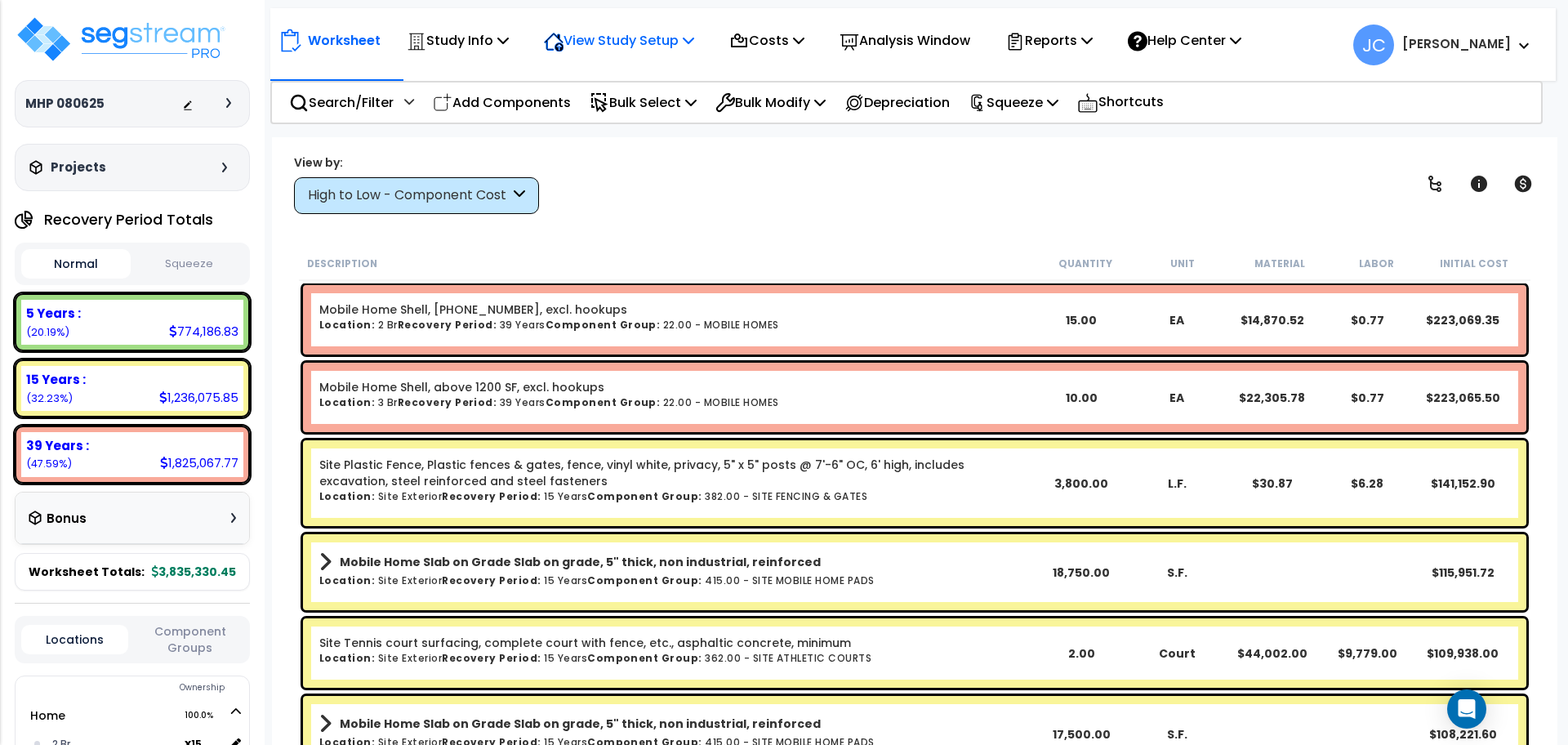
click at [626, 27] on div "View Study Setup" at bounding box center [618, 41] width 150 height 38
click at [619, 111] on link "View Questionnaire" at bounding box center [617, 111] width 162 height 32
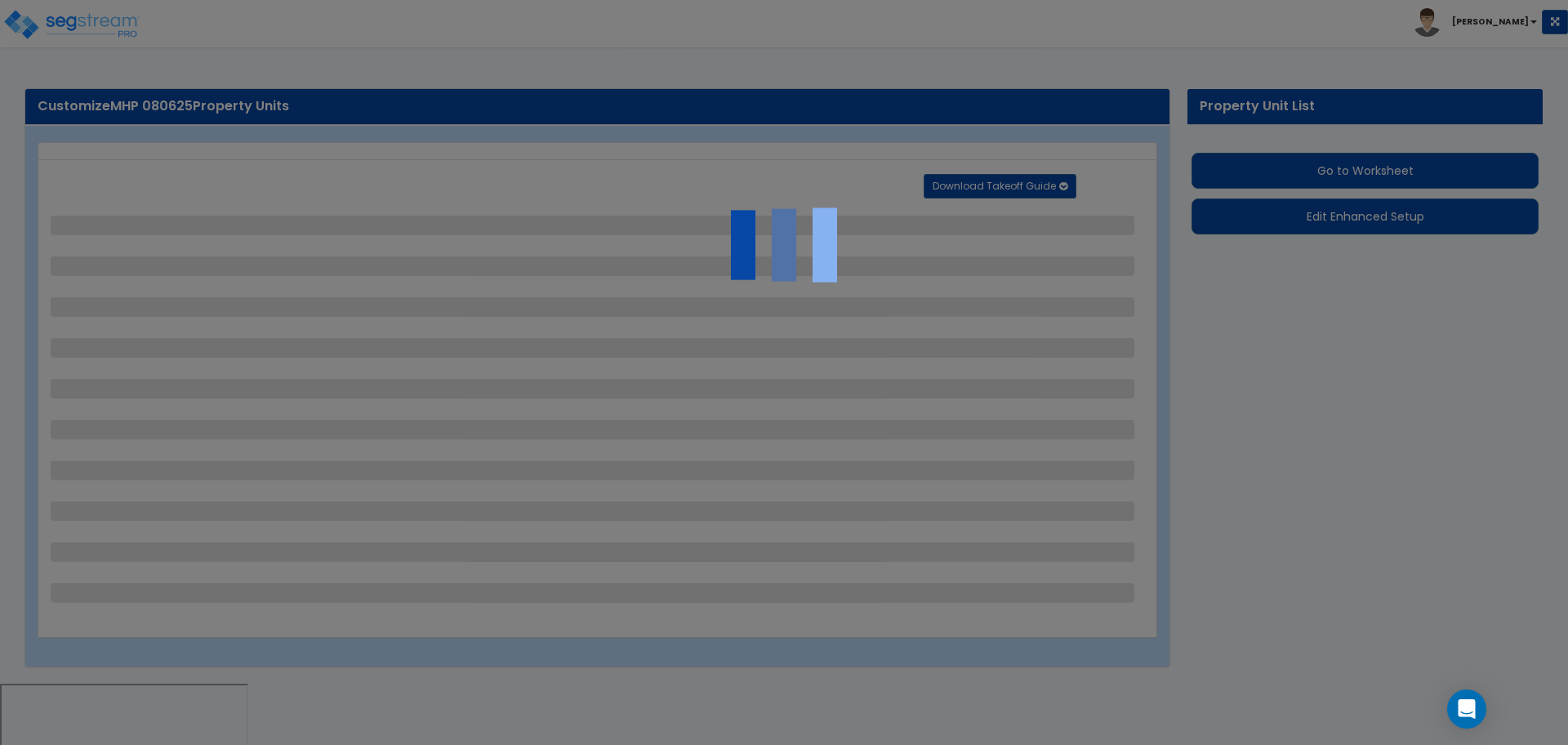
select select "2"
select select "1"
select select "2"
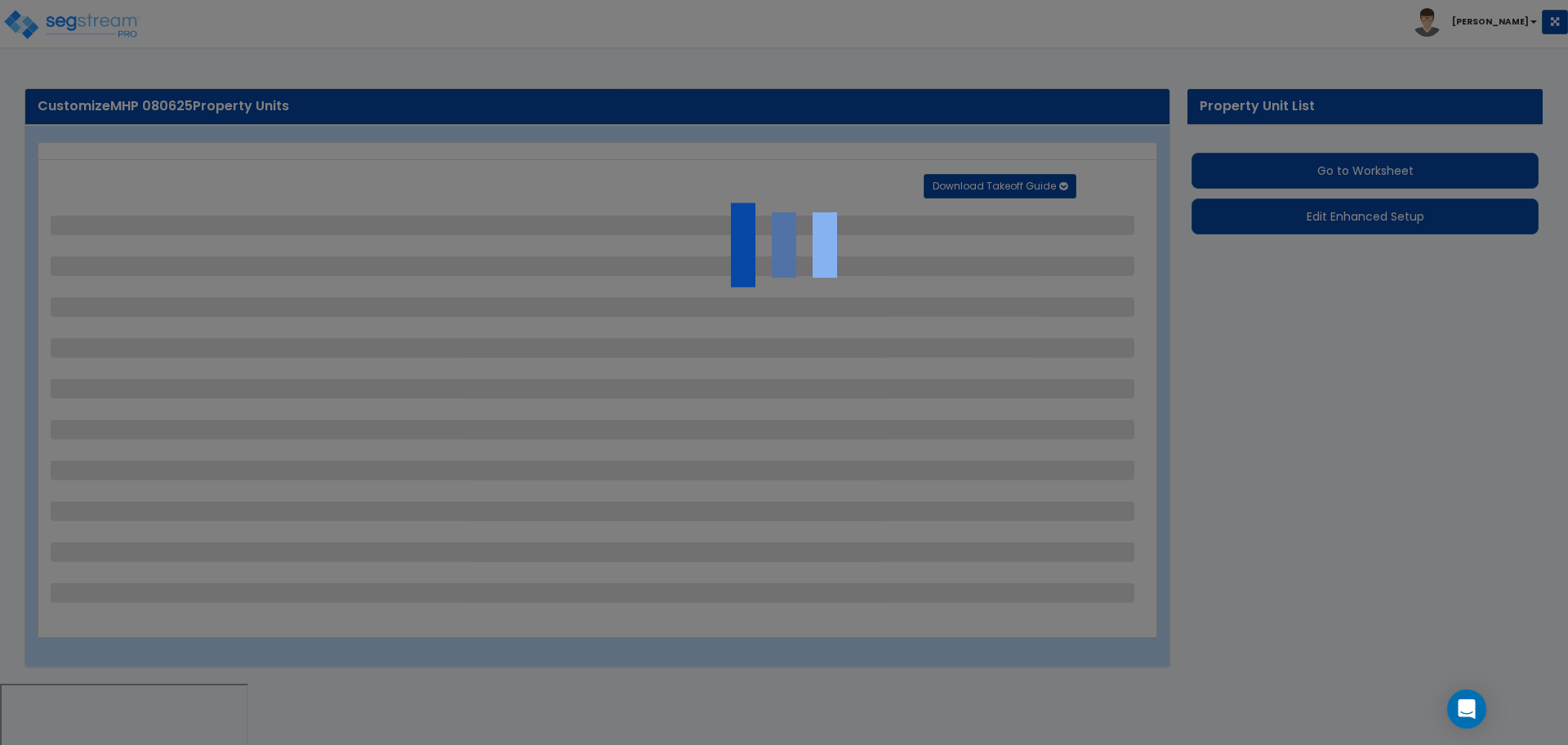
select select "1"
select select "2"
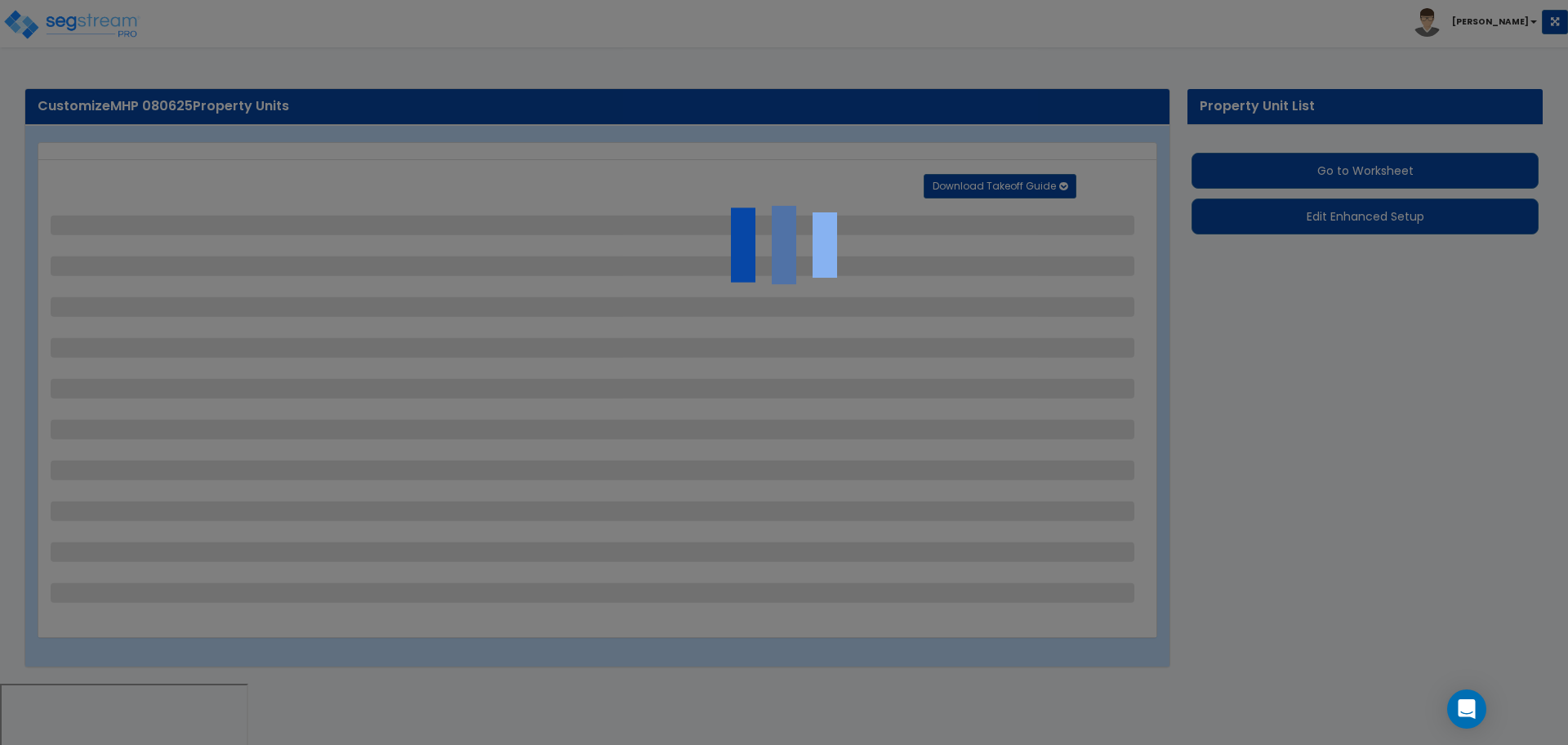
select select "1"
select select "2"
select select "1"
select select "3"
select select "2"
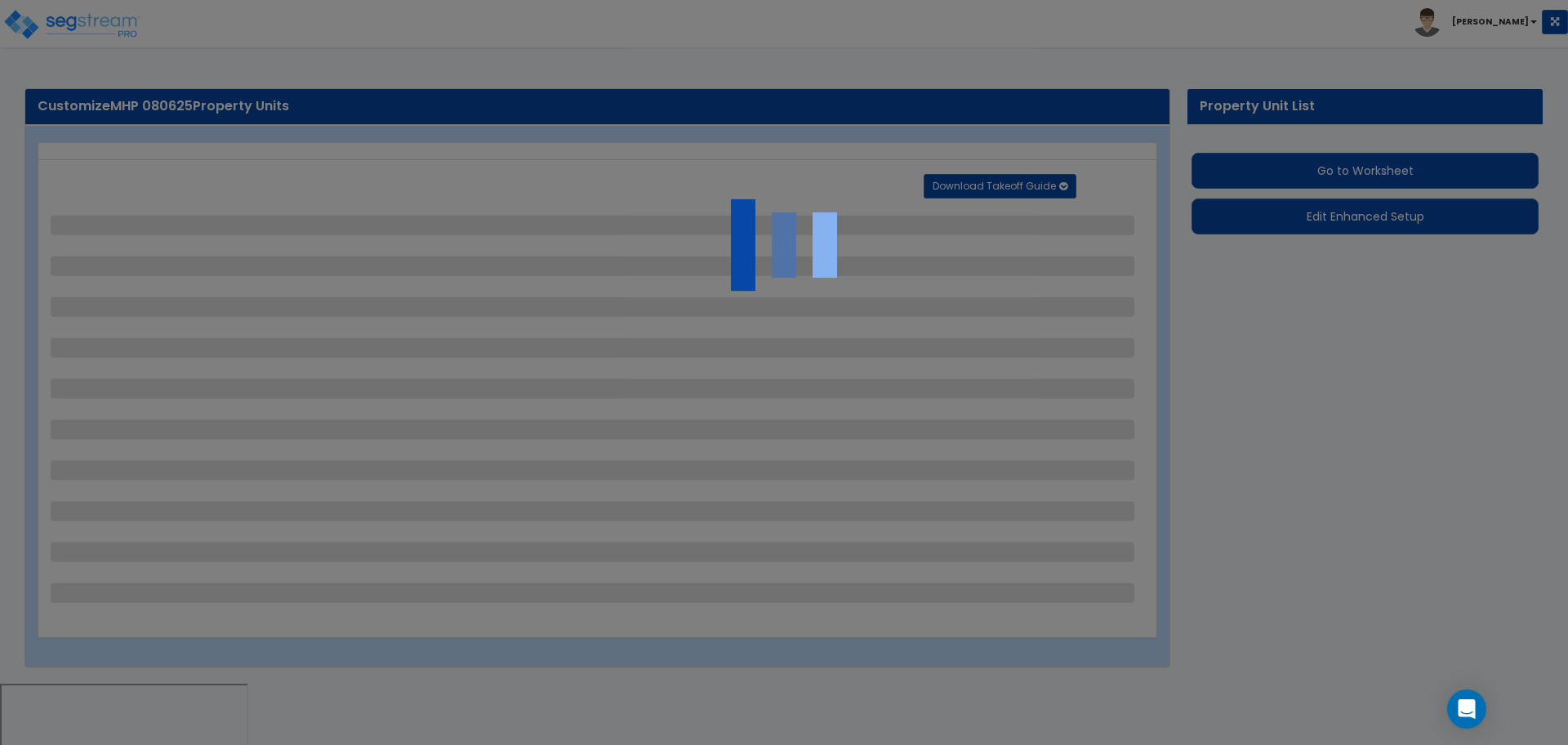
select select "2"
select select "1"
select select "2"
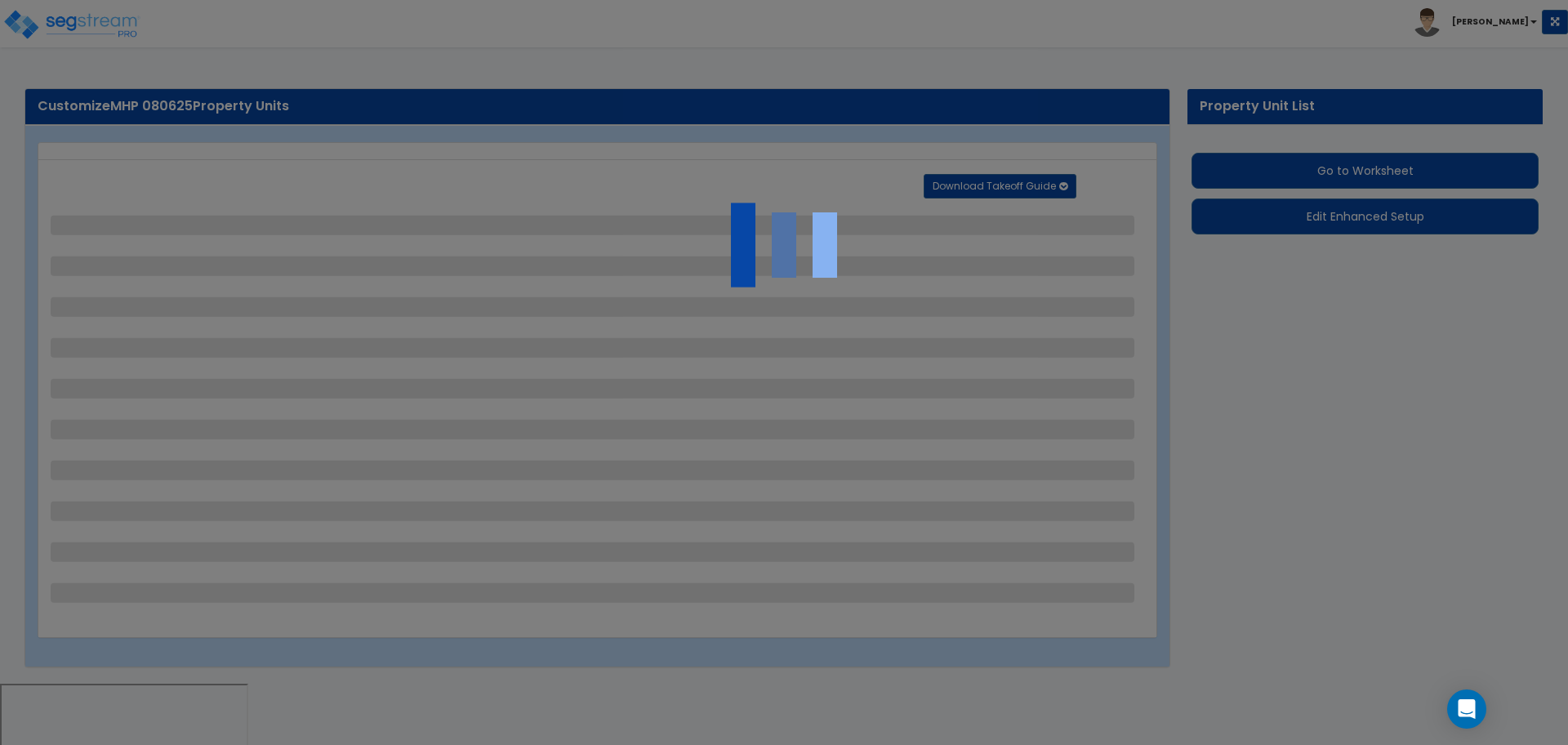
select select "4"
select select "2"
select select "1"
select select "2"
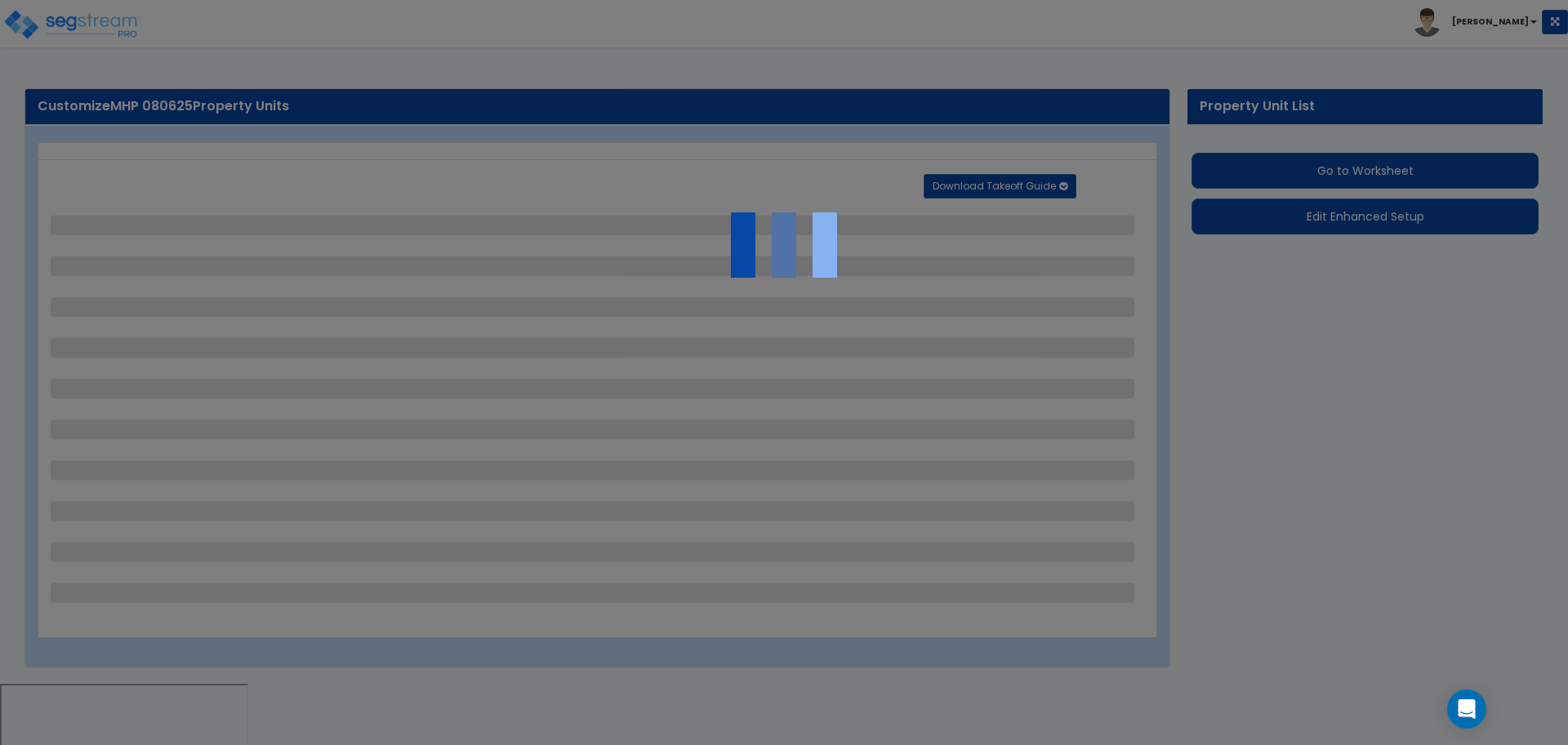
select select "2"
select select "1"
select select "4"
select select "2"
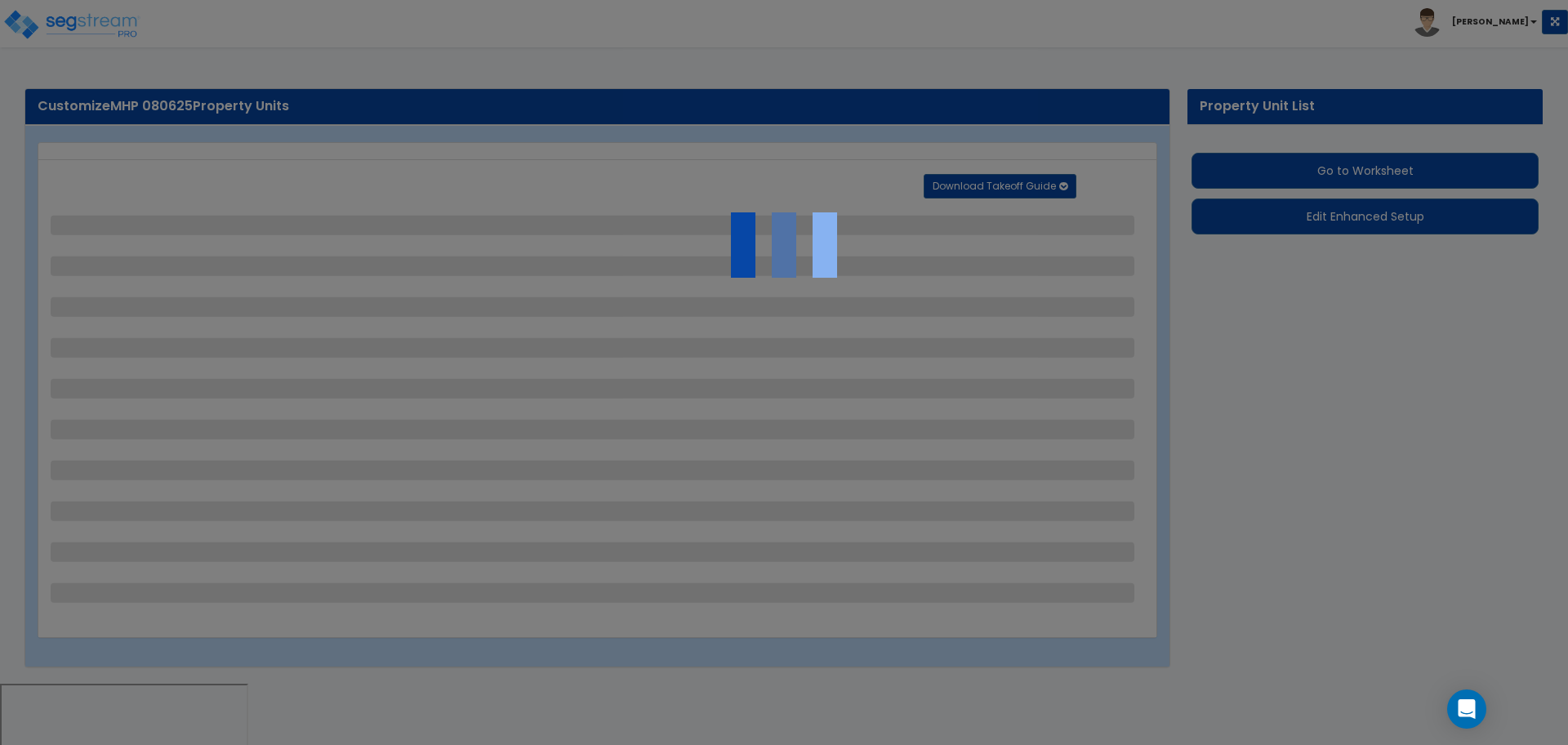
select select "2"
select select "3"
select select "1"
select select "11"
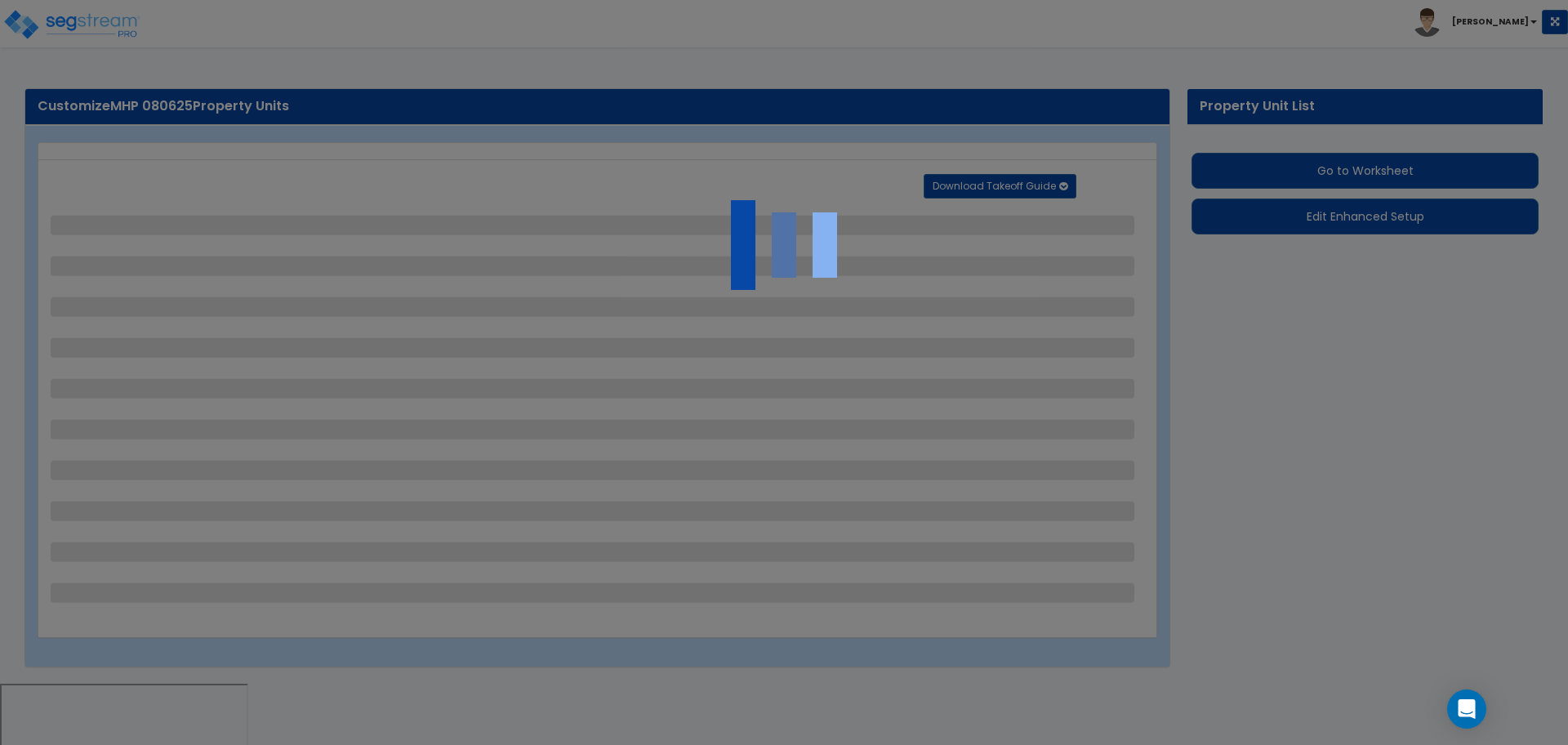
select select "2"
select select "3"
select select "2"
select select "1"
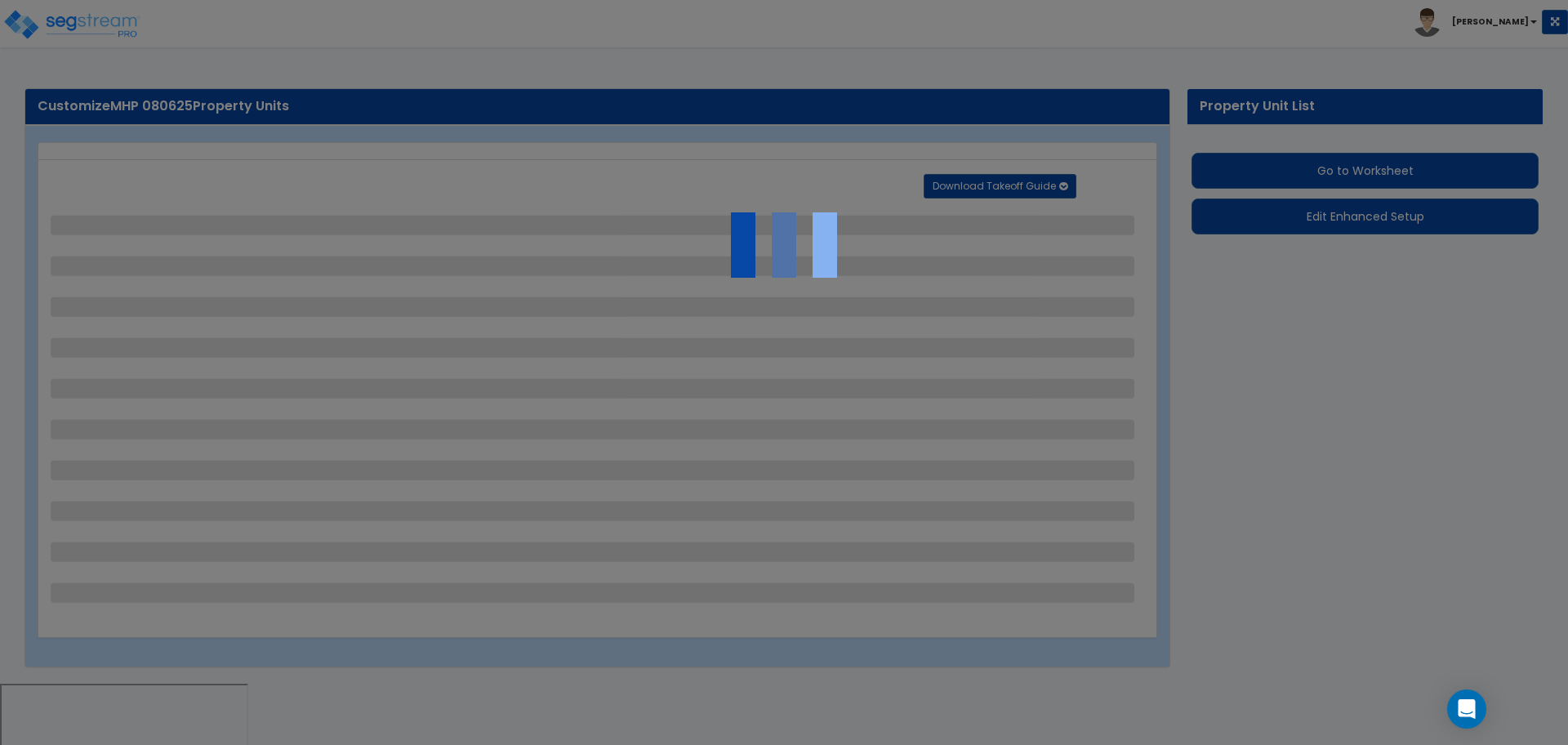
select select "2"
select select "7"
select select "2"
select select "1"
select select "2"
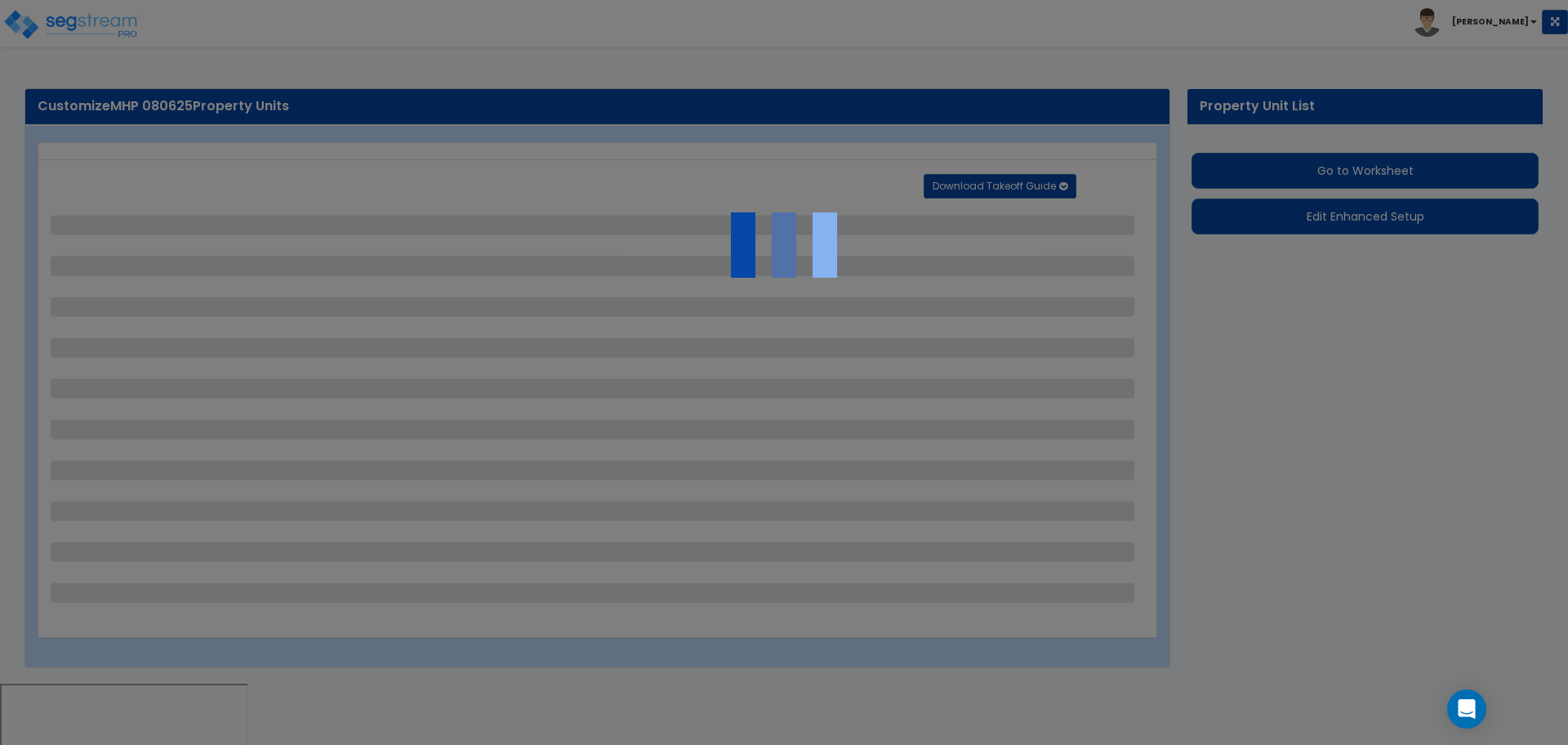
select select "1"
select select "20"
select select "1"
select select "5"
select select "4"
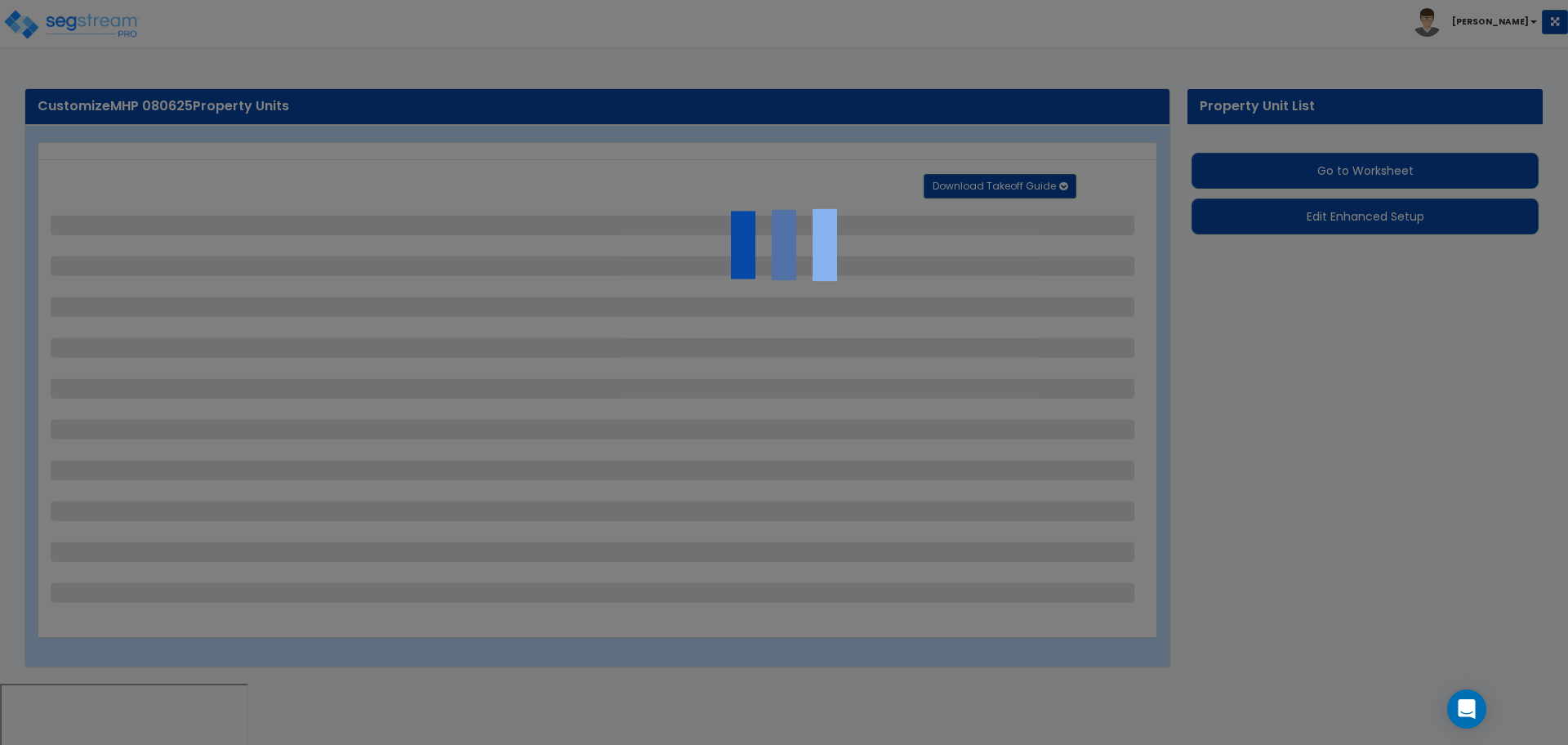
select select "3"
select select "1"
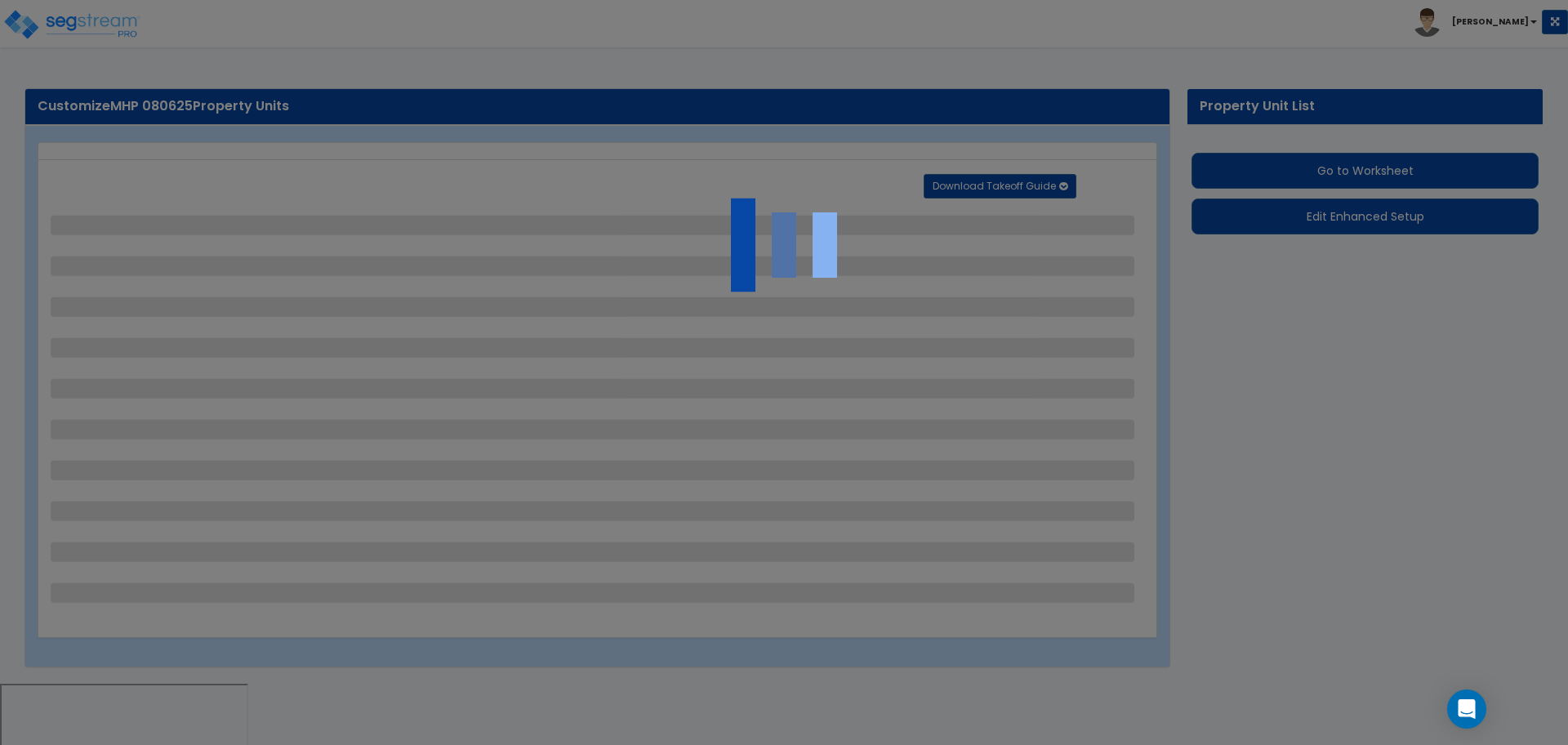
select select "2"
select select "1"
select select "2"
select select "4"
select select "3"
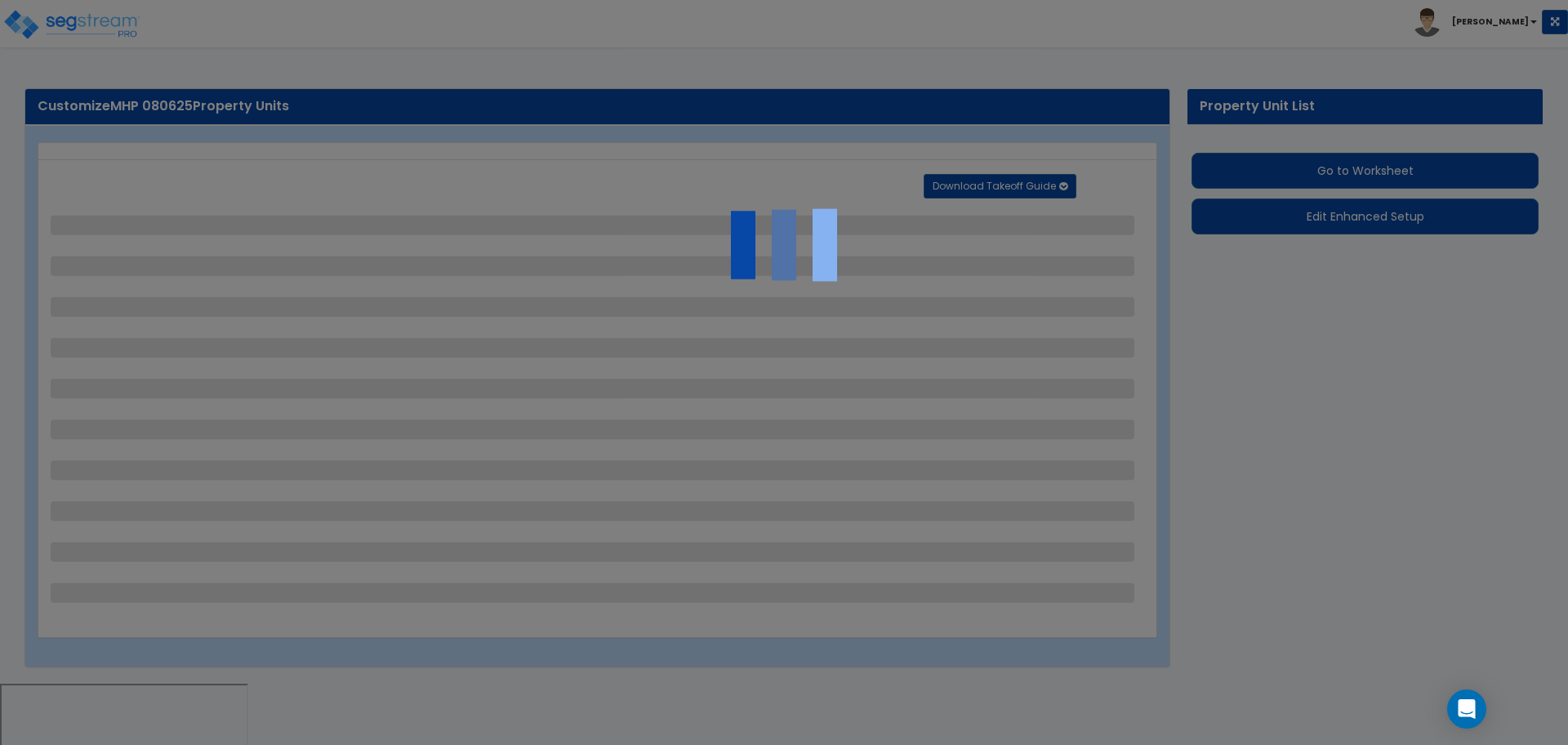
select select "1"
select select "2"
select select "3"
select select "1"
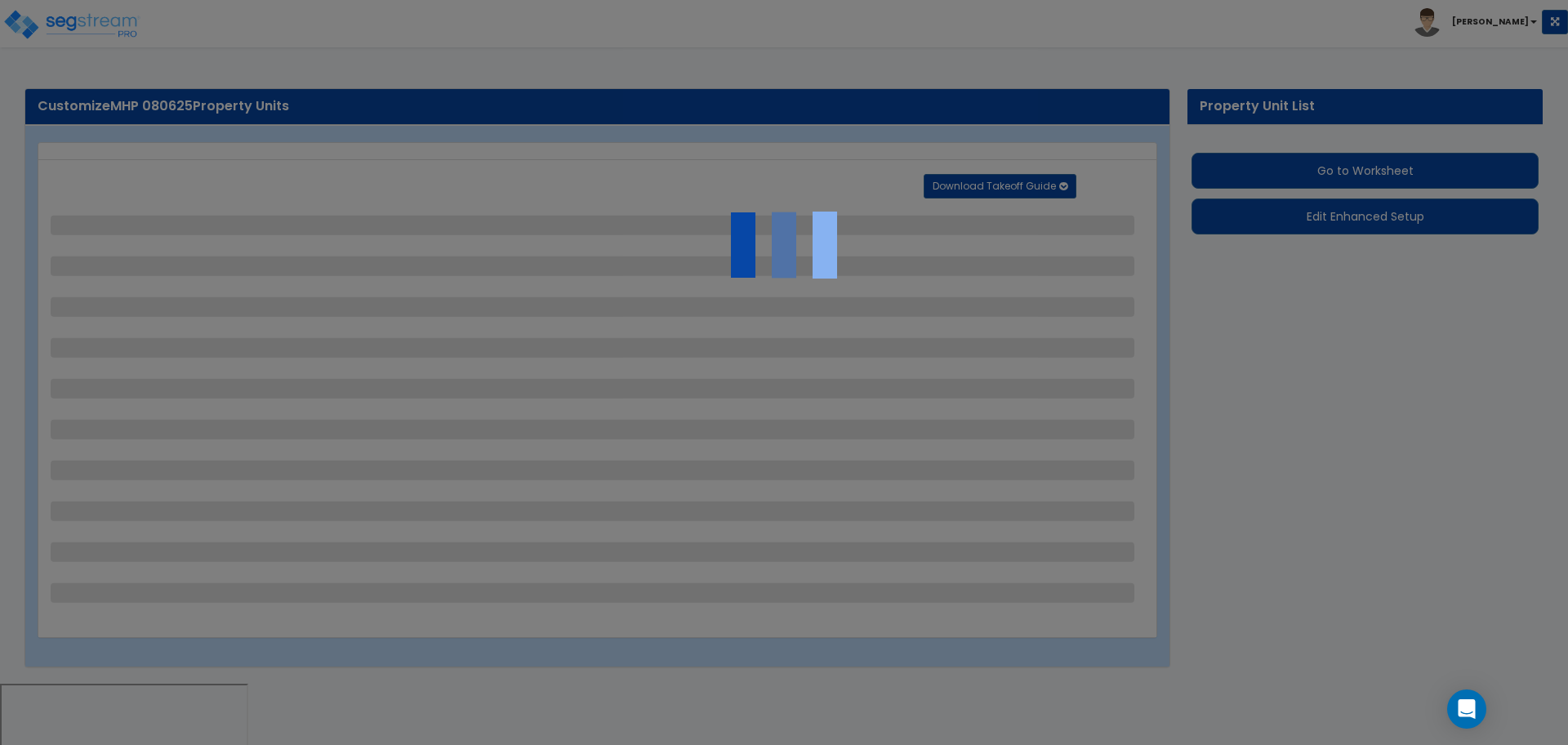
select select "1"
select select "2"
select select "1"
select select "2"
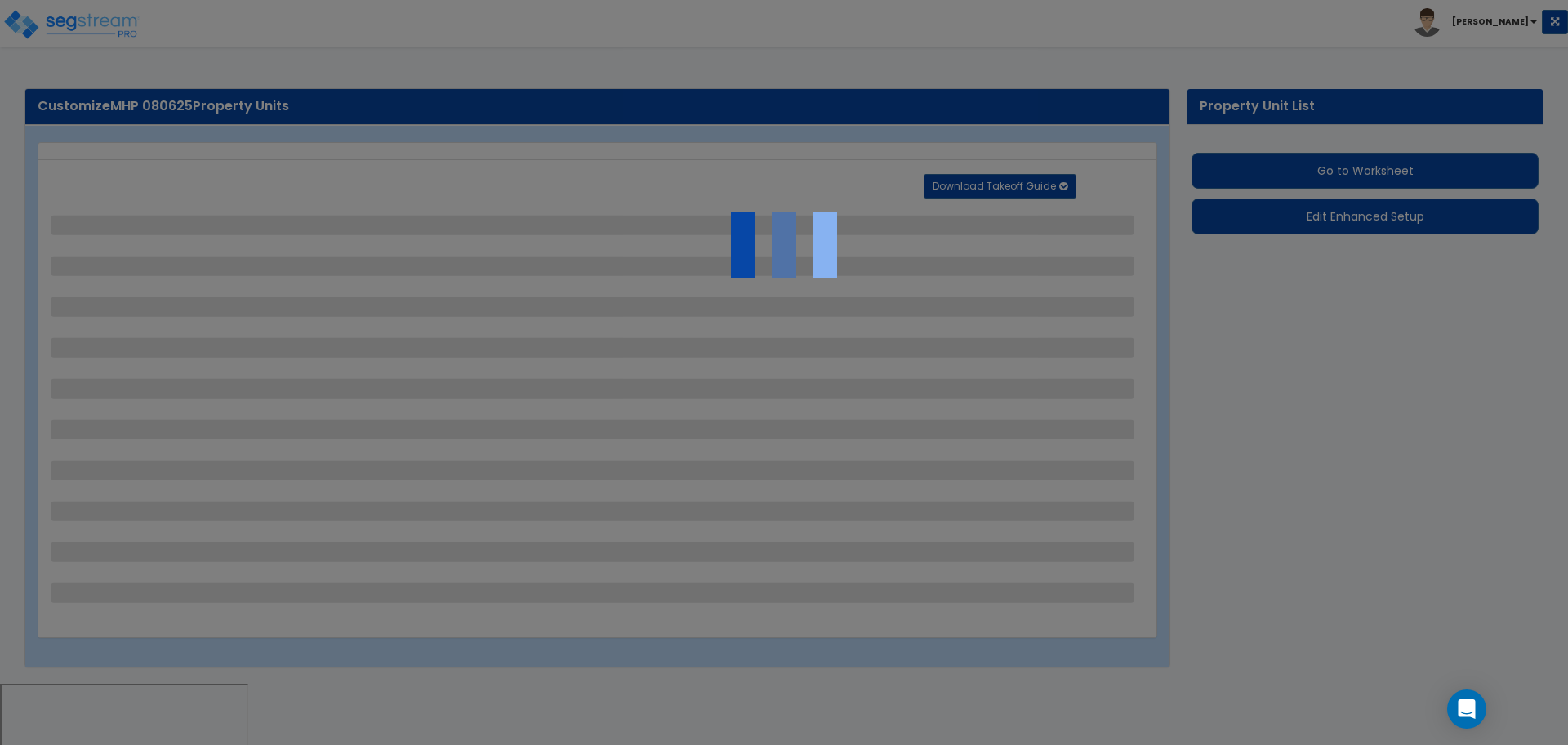
select select "1"
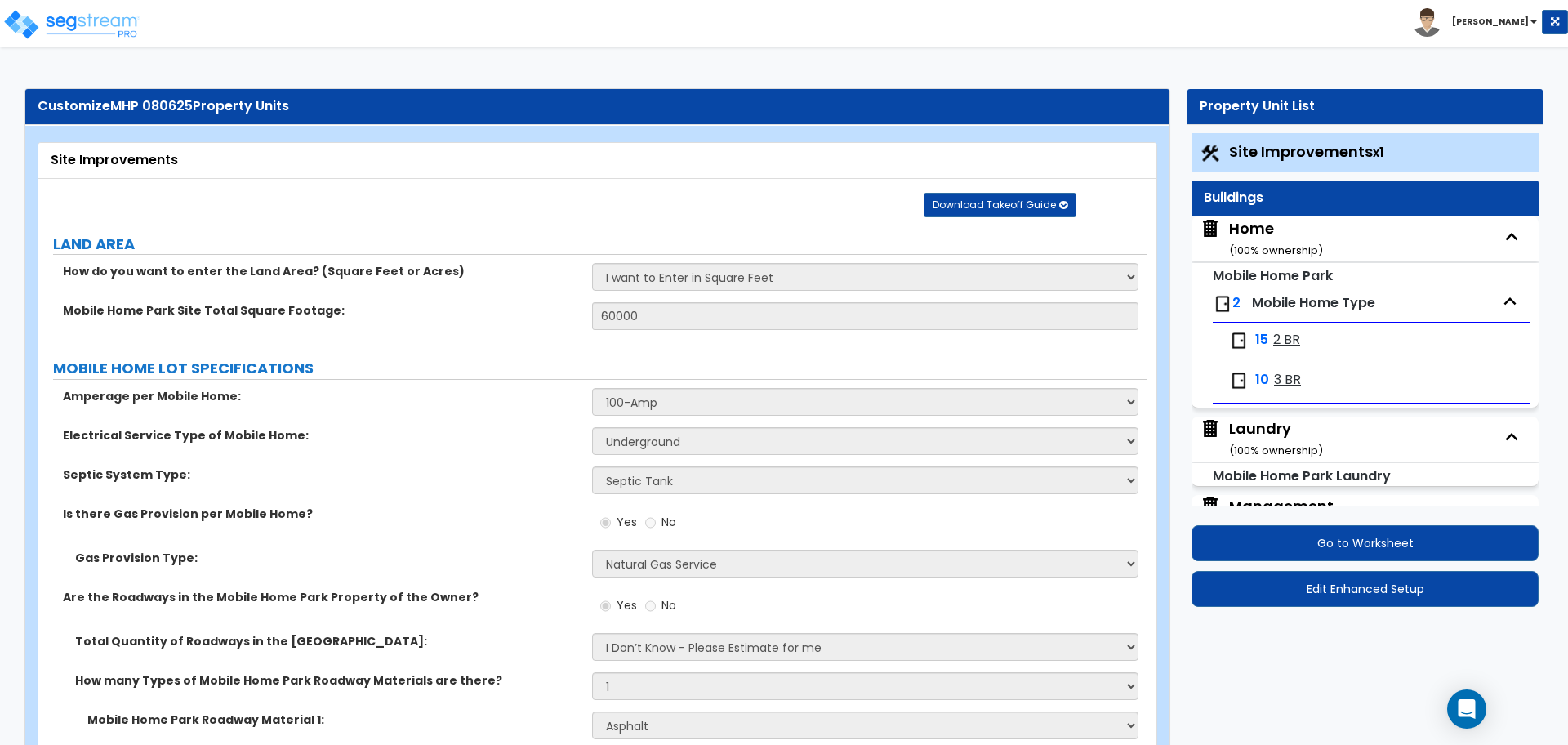
click at [1287, 349] on span "2 BR" at bounding box center [1286, 340] width 27 height 19
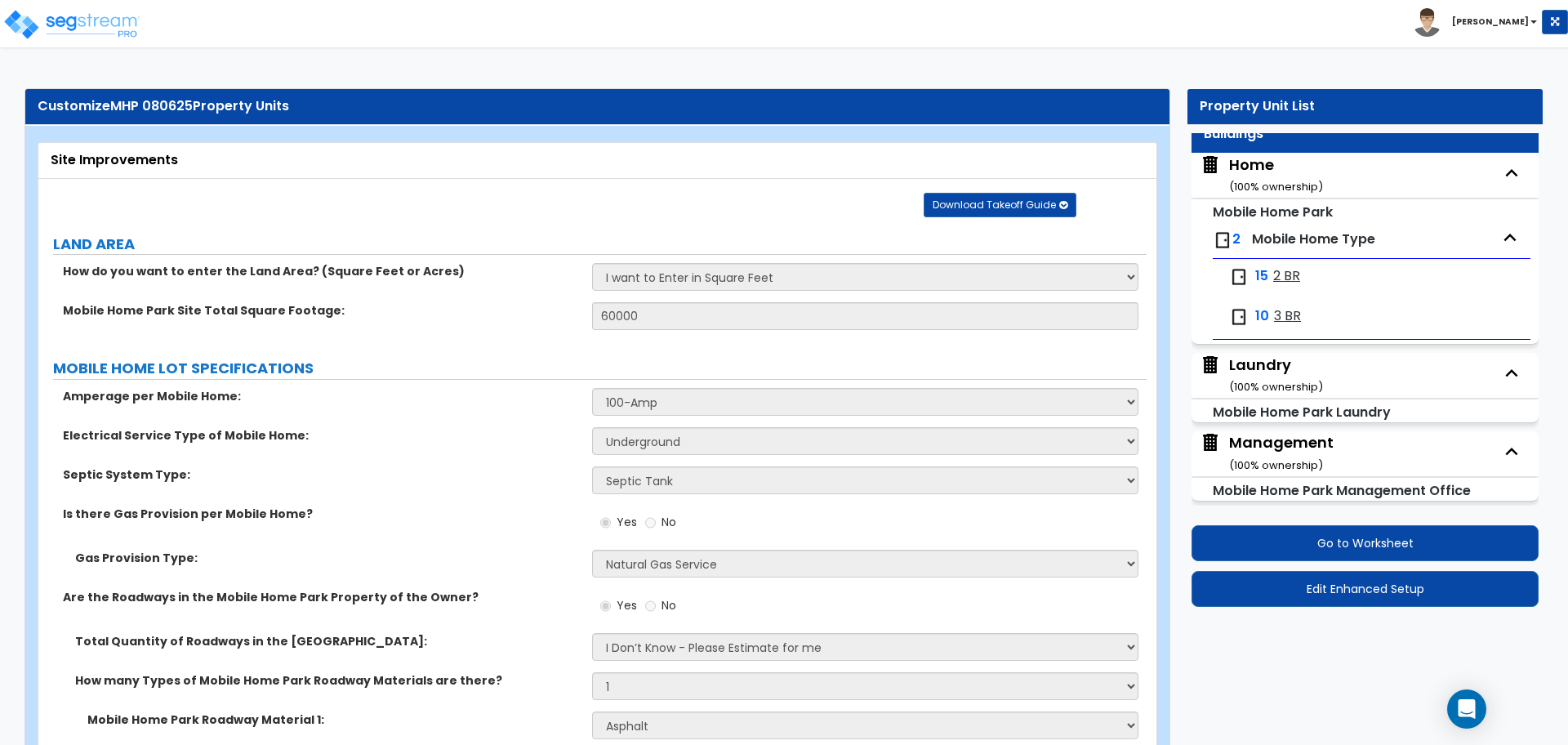
select select "1"
select select "2"
select select "1"
select select "2"
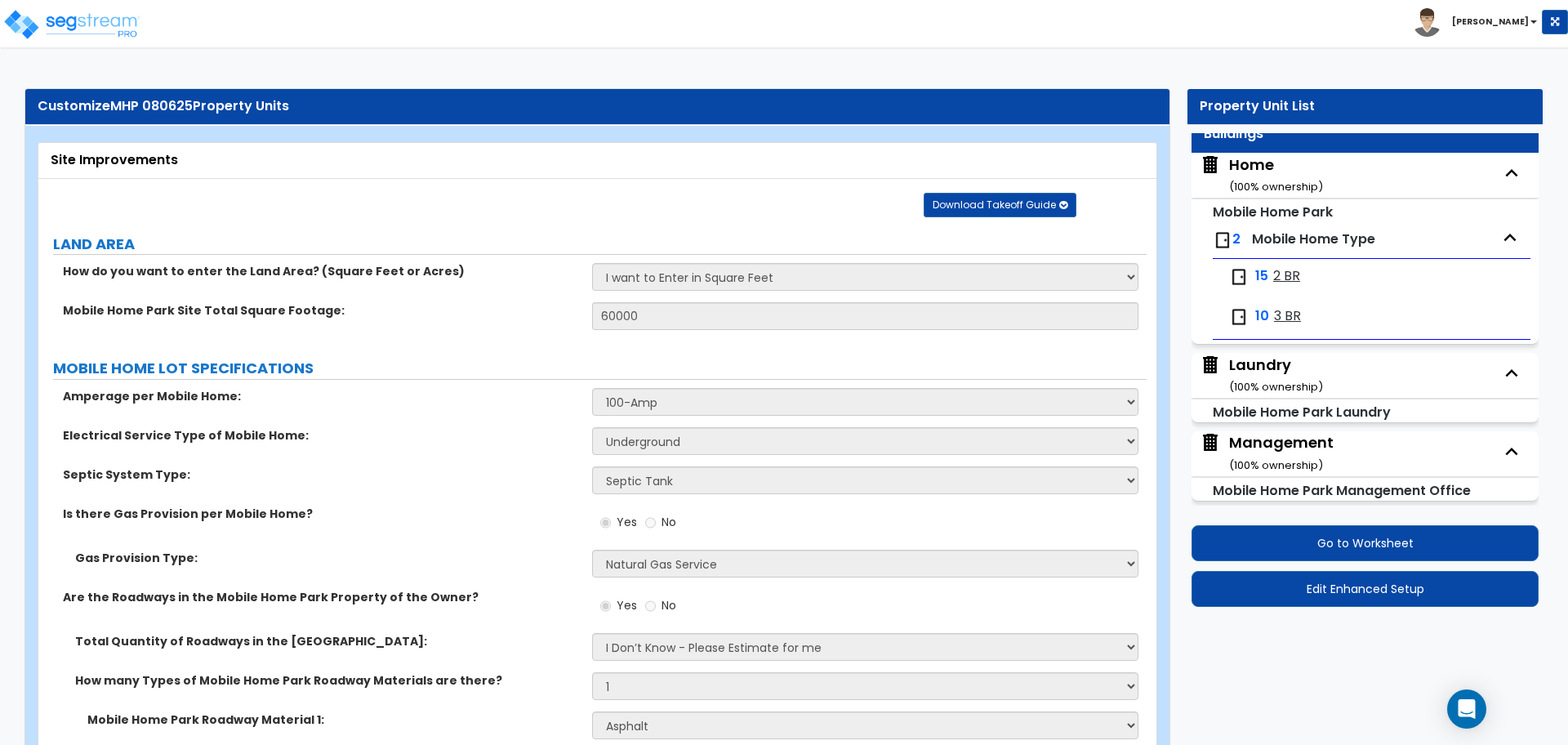
select select "1"
select select "3"
select select "1"
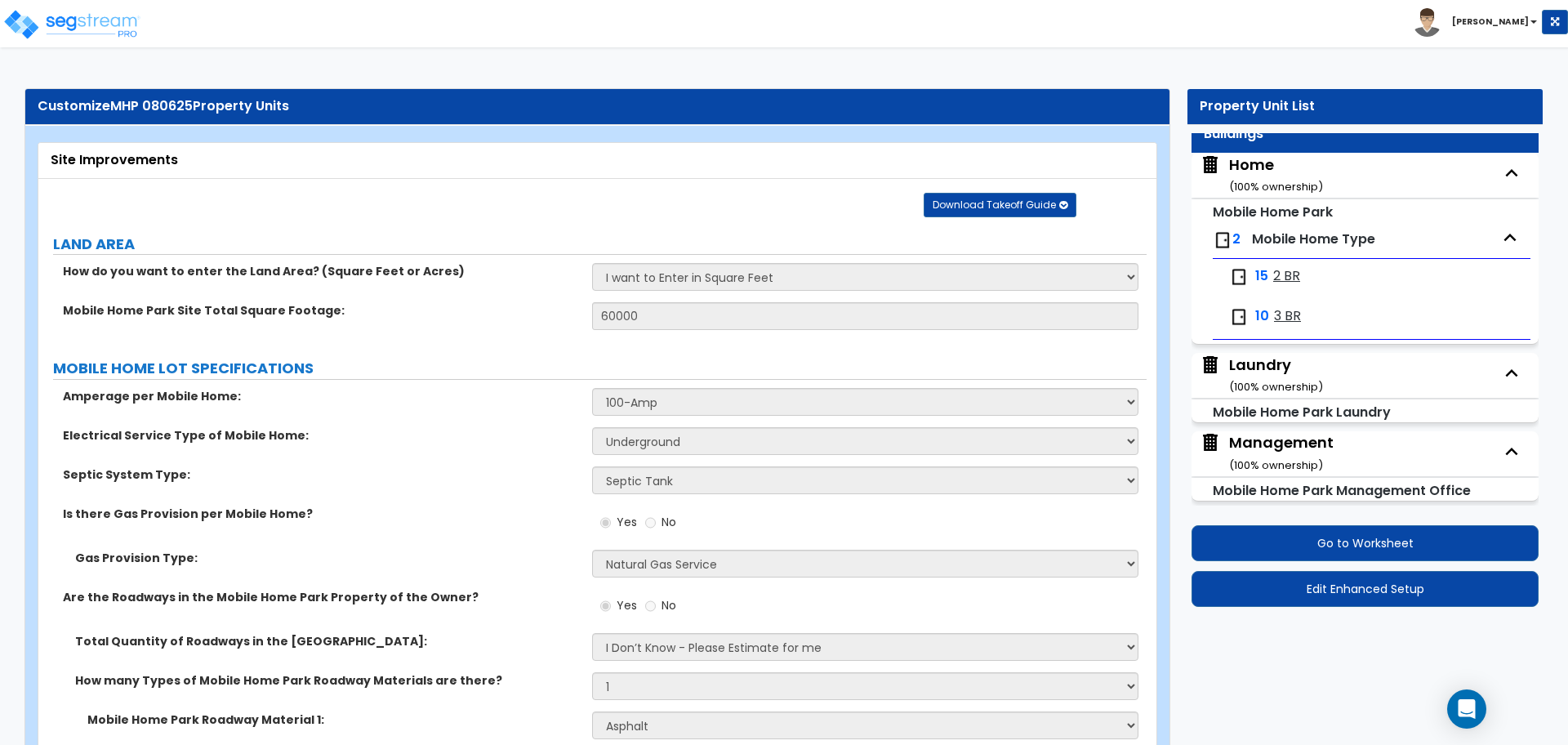
select select "3"
select select "2"
select select "4"
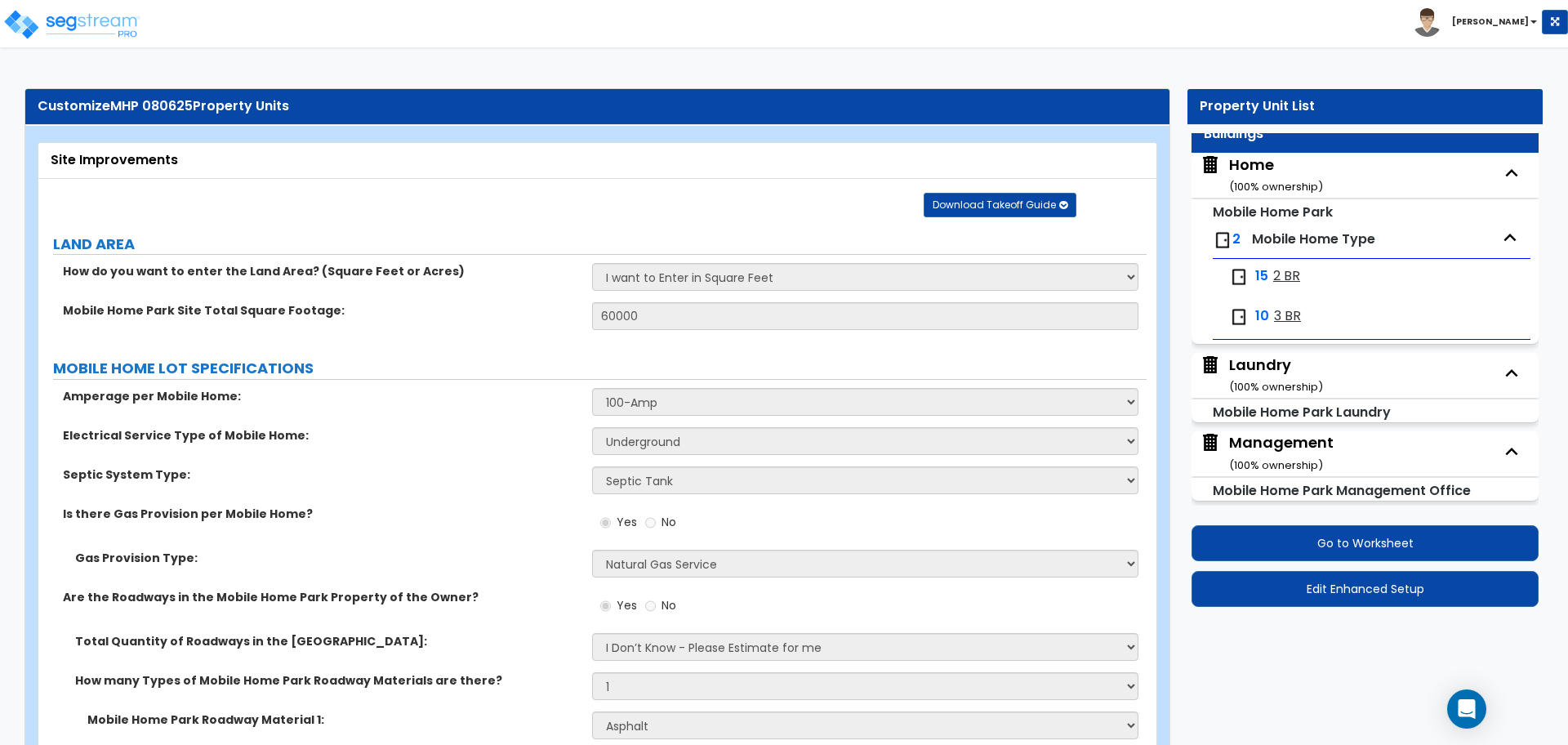
select select "1"
select select "7"
select select "4"
select select "3"
select select "2"
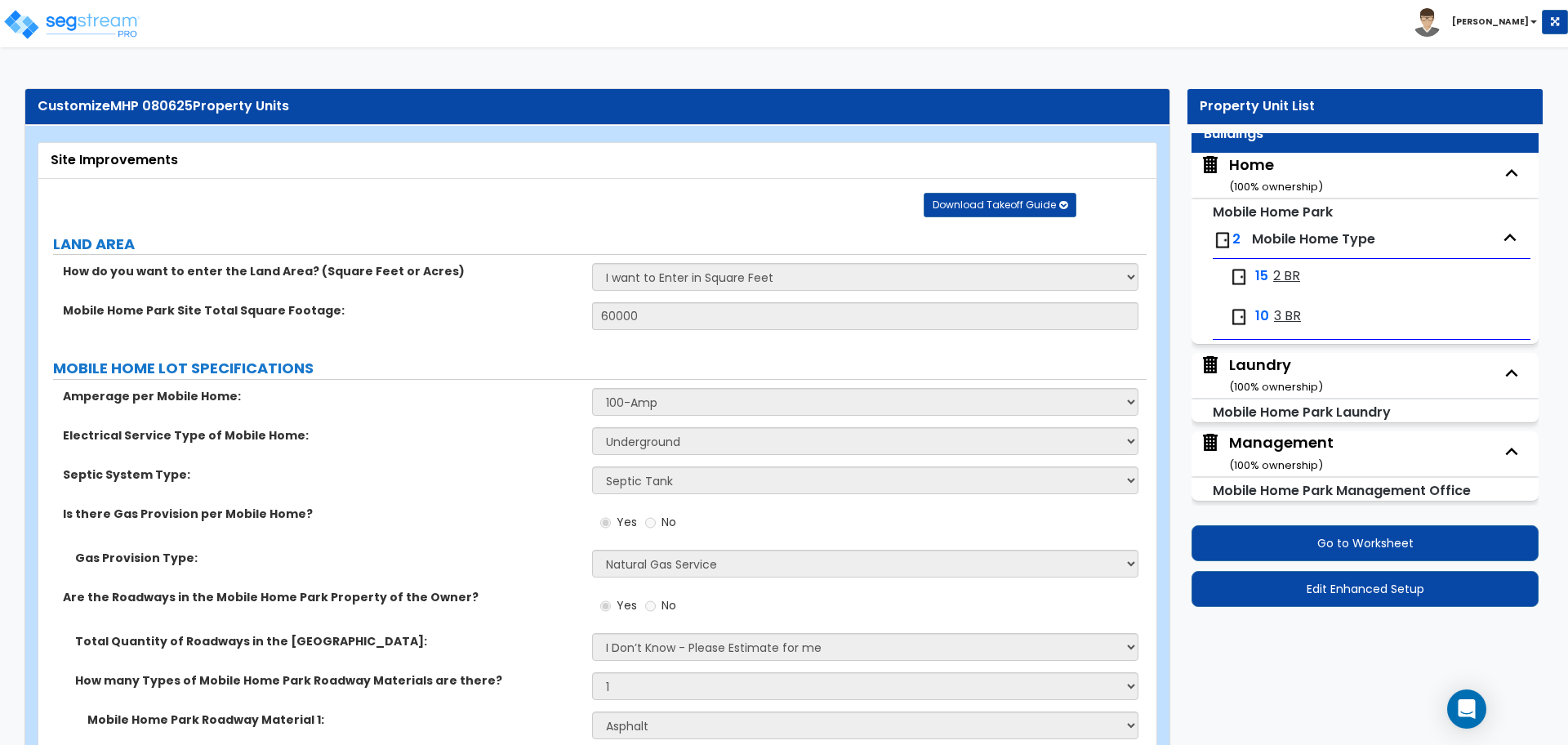
select select "2"
select select "5"
select select "3"
select select "2"
select select "1"
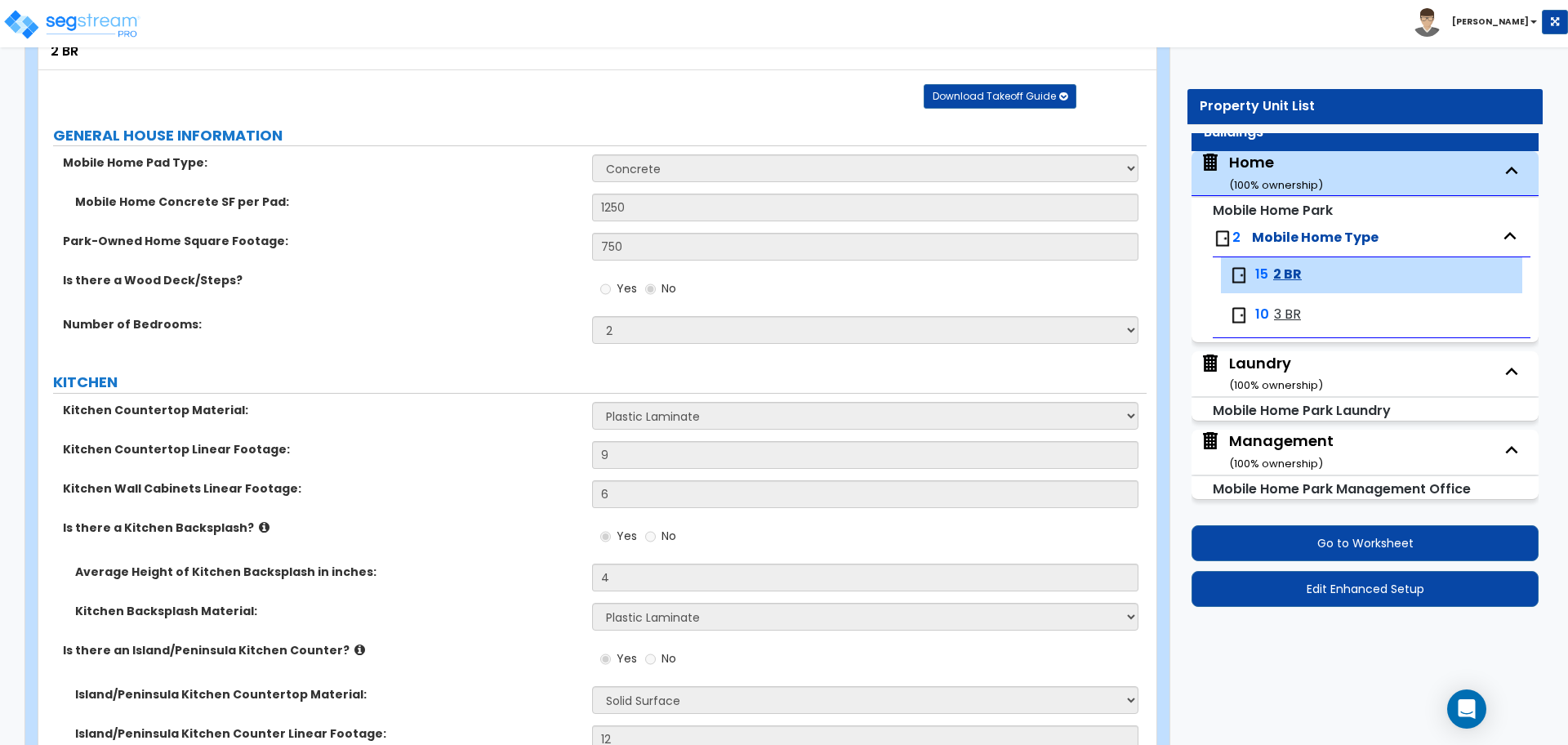
scroll to position [111, 0]
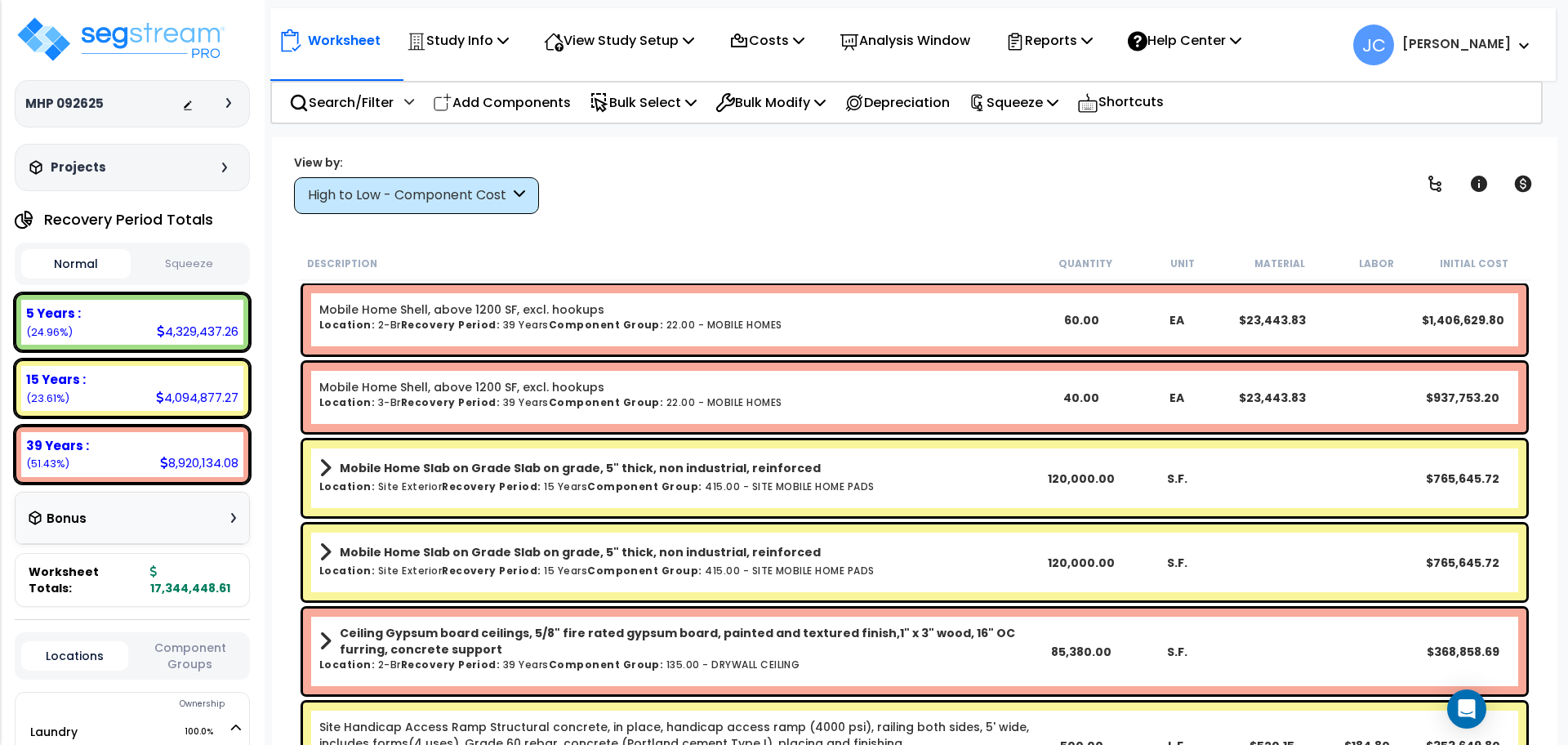
click at [483, 186] on div "High to Low - Component Cost" at bounding box center [409, 196] width 201 height 19
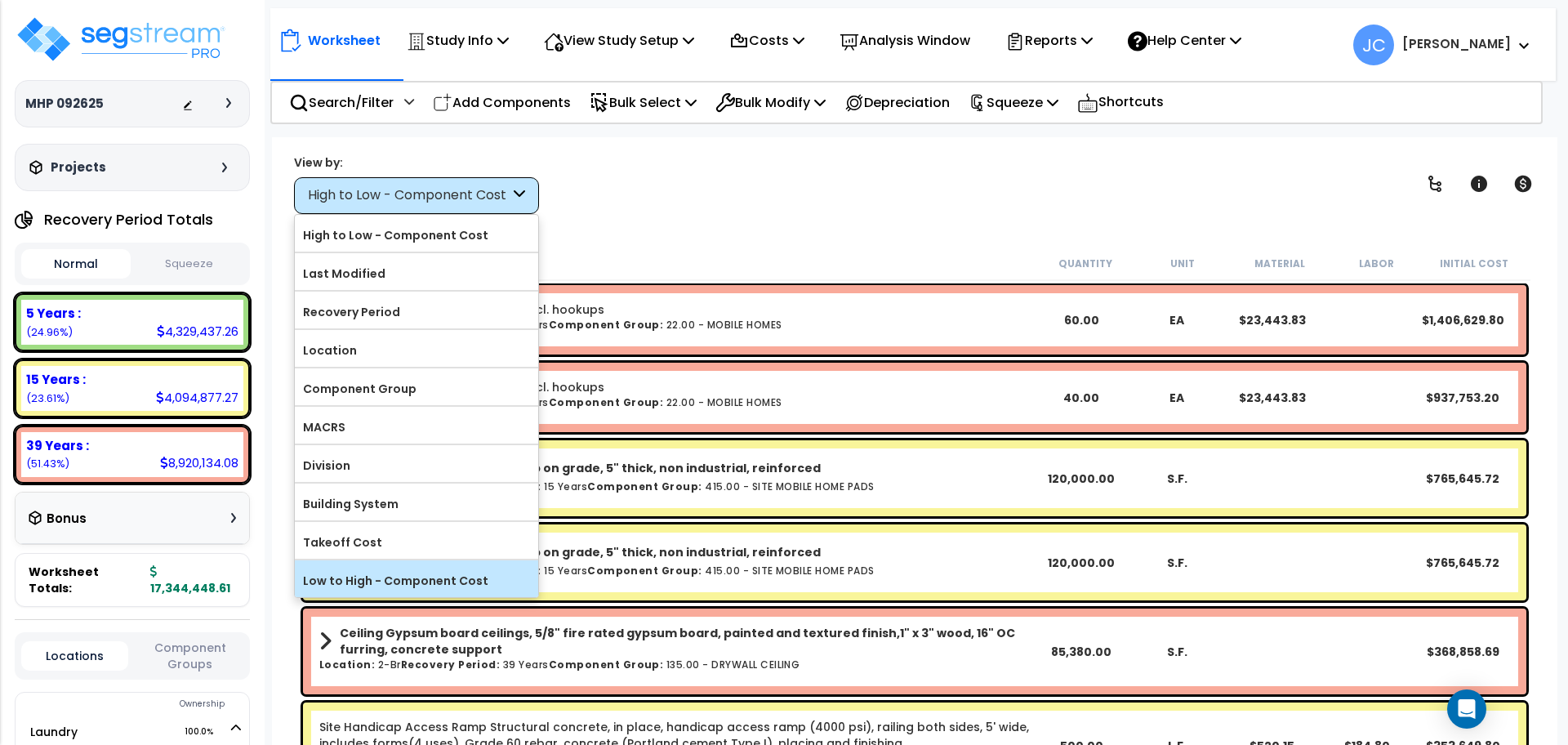
click at [450, 591] on div "Low to High - Component Cost" at bounding box center [417, 578] width 244 height 36
click at [444, 574] on label "Low to High - Component Cost" at bounding box center [417, 581] width 244 height 25
click at [0, 0] on input "Low to High - Component Cost" at bounding box center [0, 0] width 0 height 0
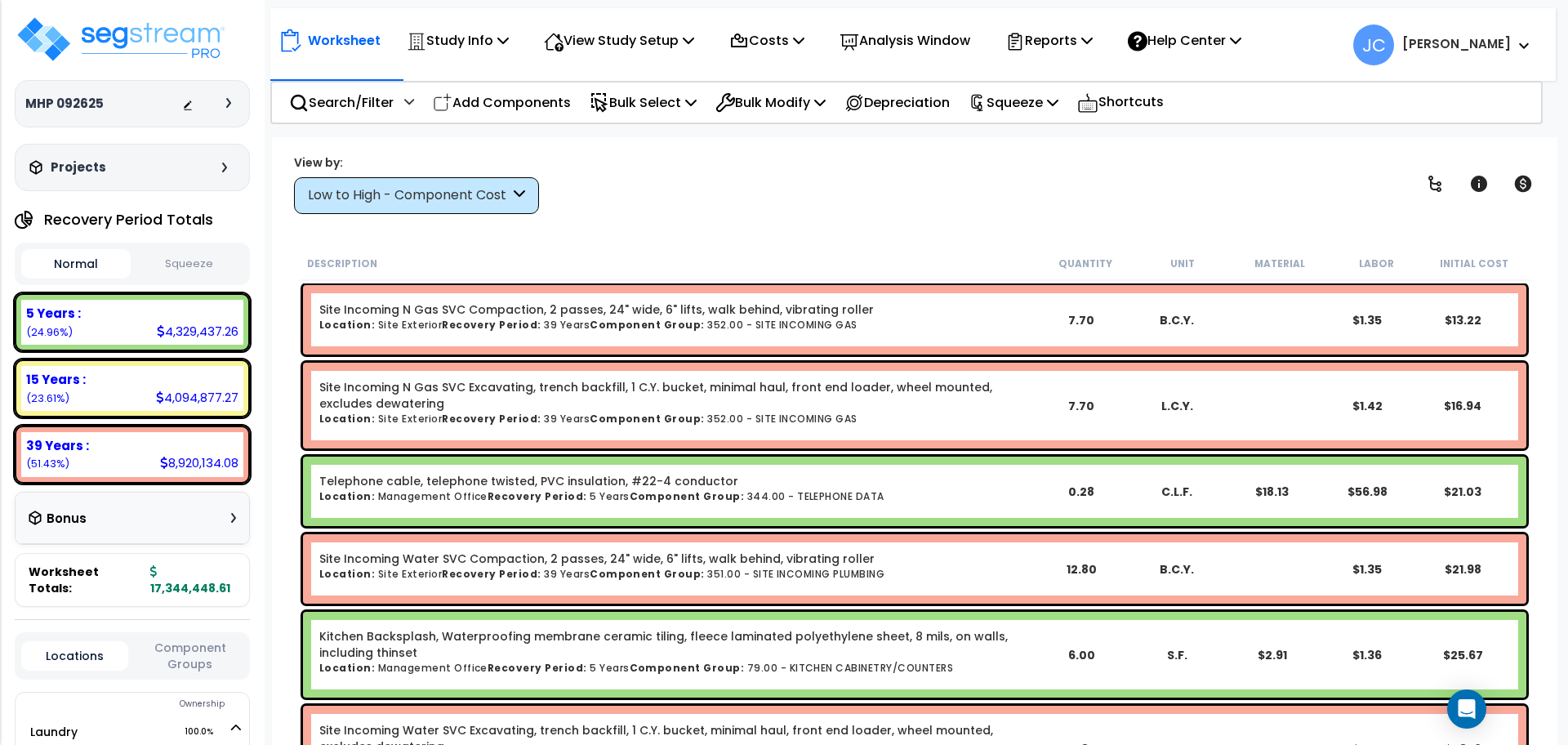
click at [507, 180] on div "Low to High - Component Cost" at bounding box center [417, 196] width 245 height 36
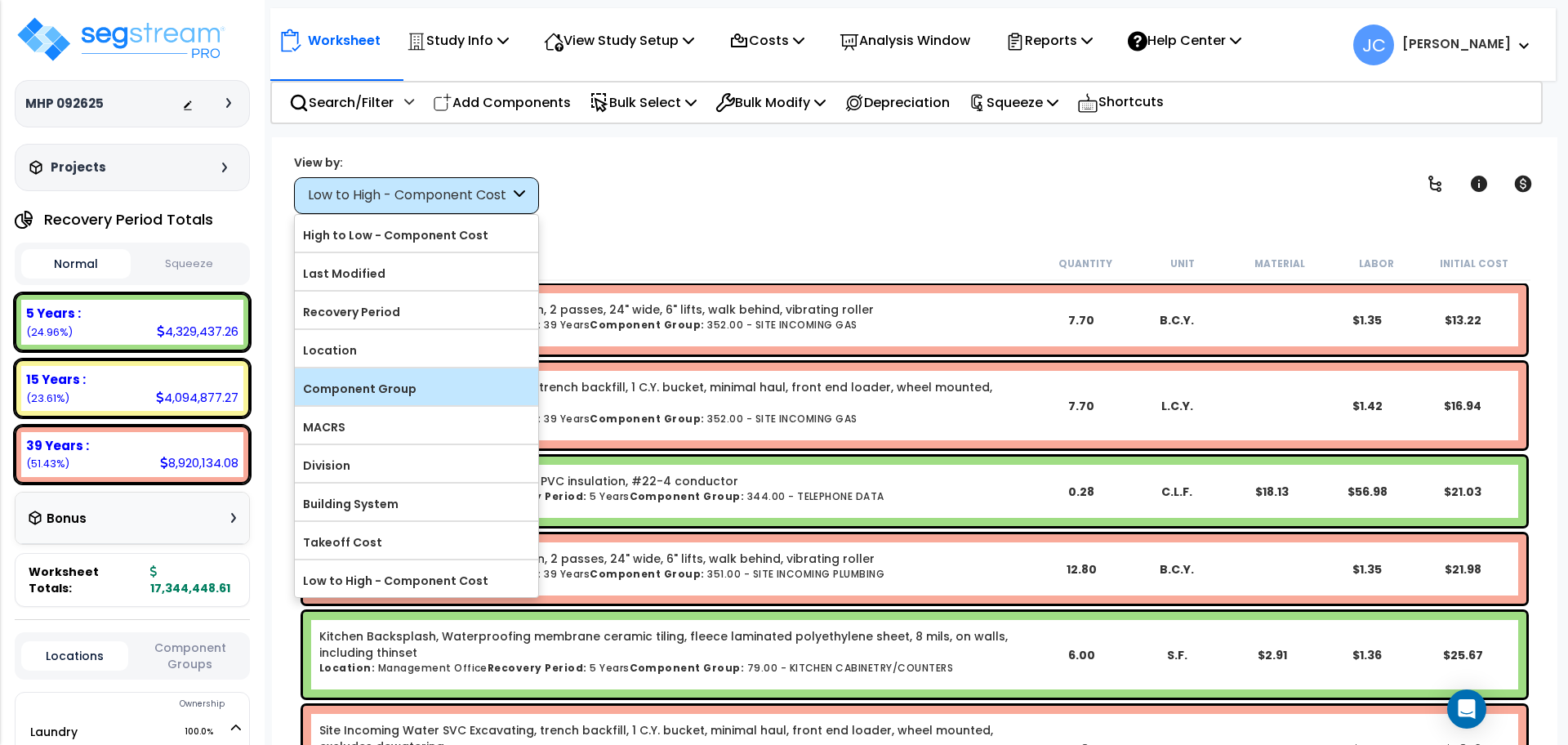
click at [509, 376] on label "Component Group" at bounding box center [417, 389] width 244 height 25
click at [0, 0] on input "Component Group" at bounding box center [0, 0] width 0 height 0
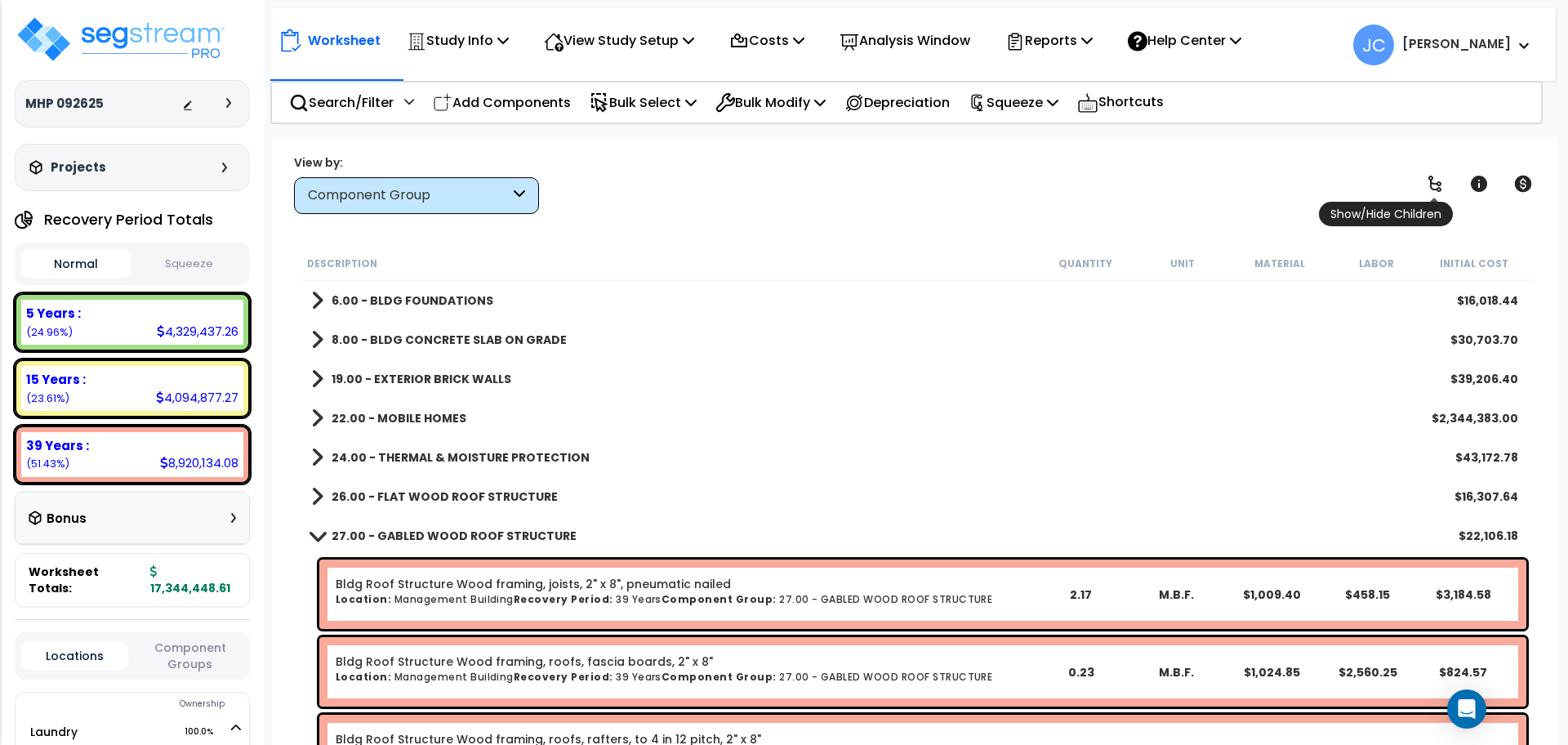
click at [1420, 186] on link at bounding box center [1435, 183] width 36 height 36
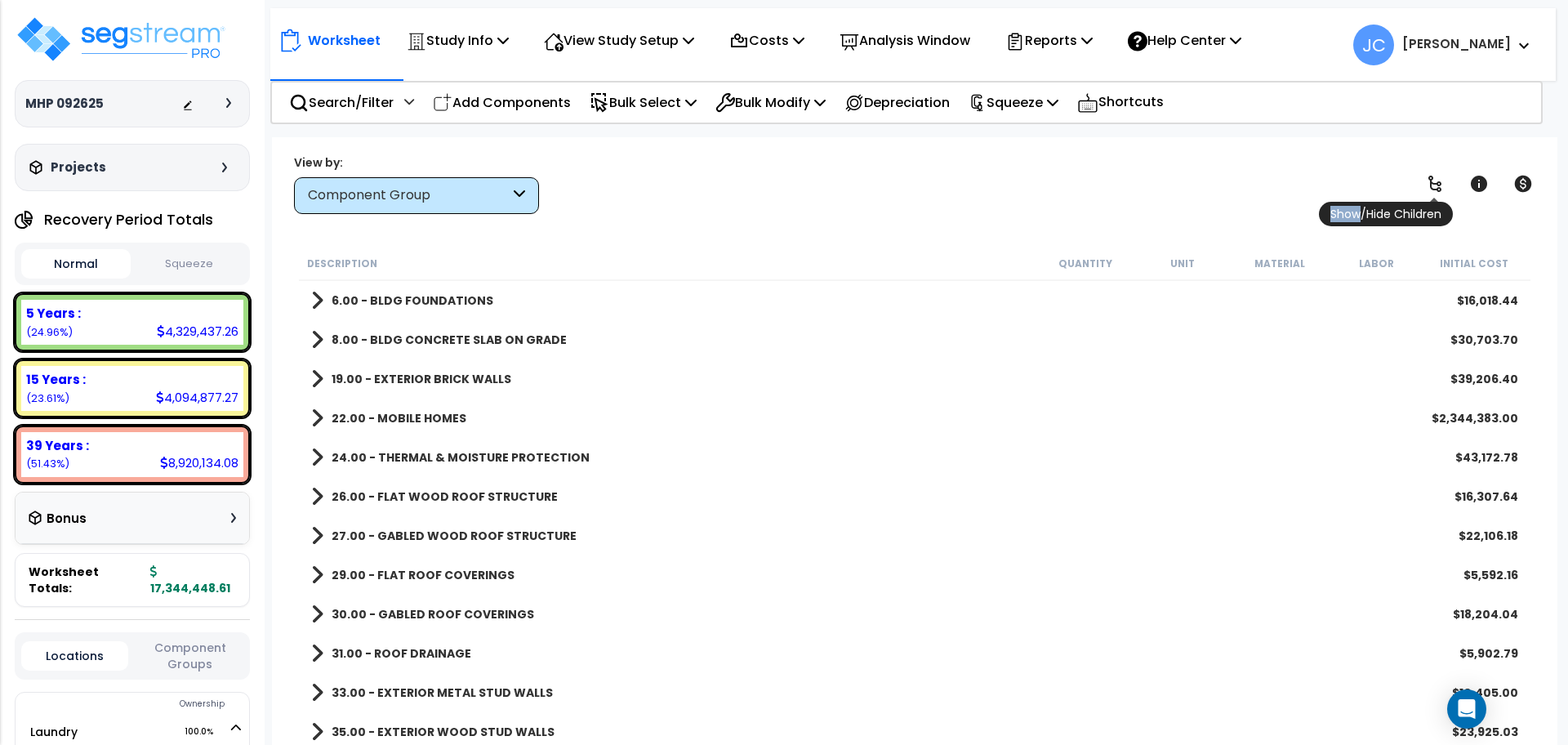
click at [1420, 186] on link at bounding box center [1435, 183] width 36 height 36
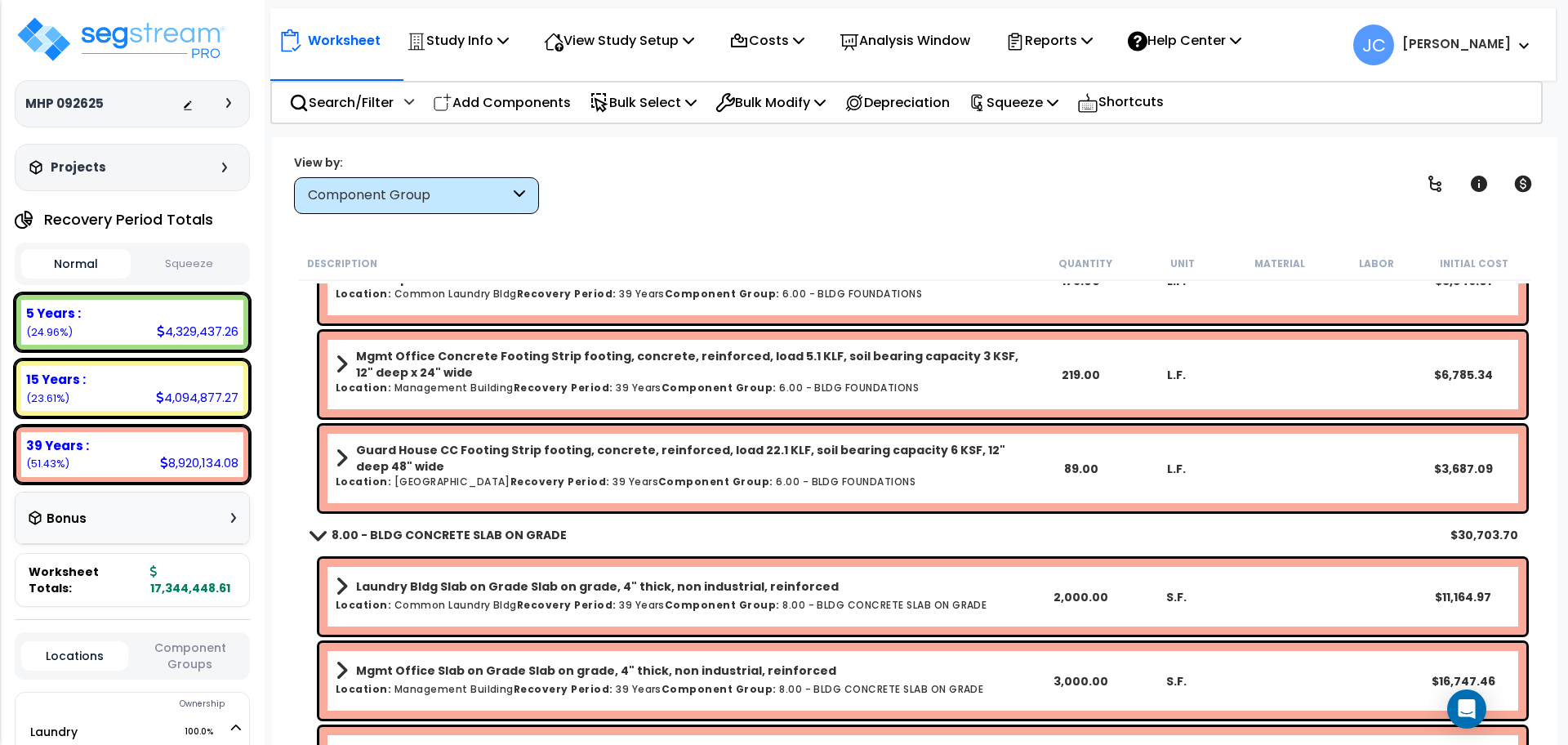
scroll to position [69, 0]
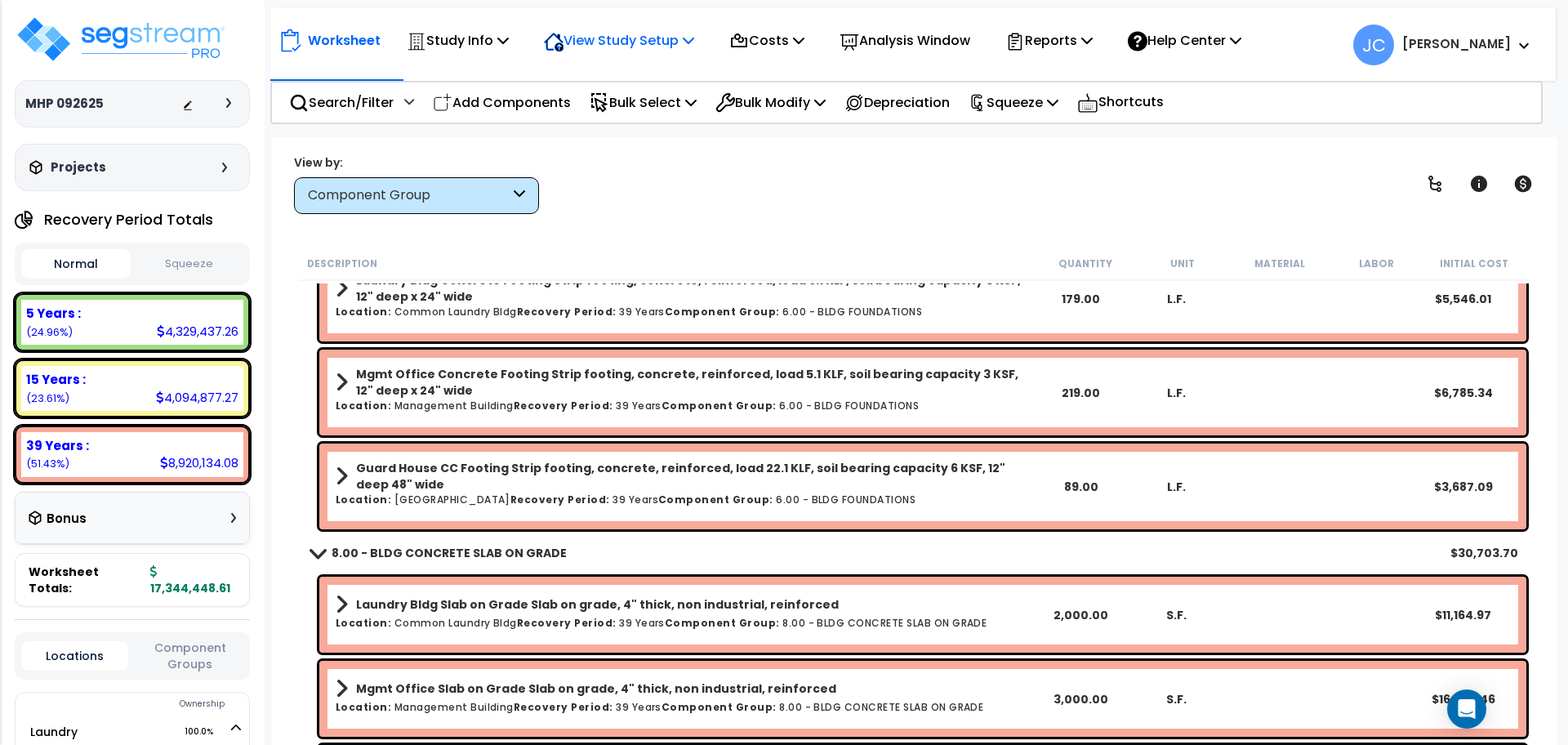
click at [679, 51] on p "View Study Setup" at bounding box center [618, 40] width 150 height 22
click at [650, 99] on link "View Questionnaire" at bounding box center [617, 111] width 162 height 32
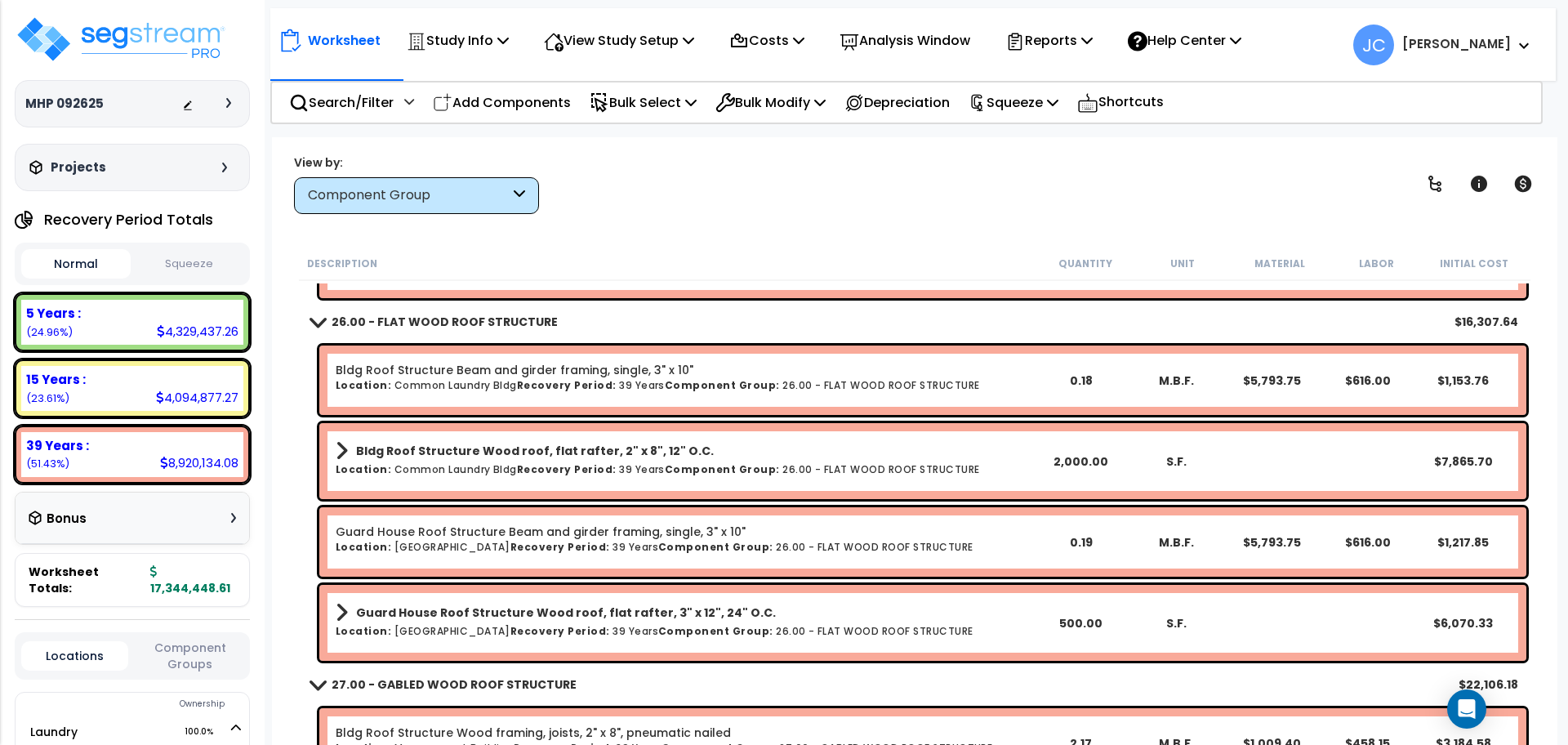
scroll to position [1338, 0]
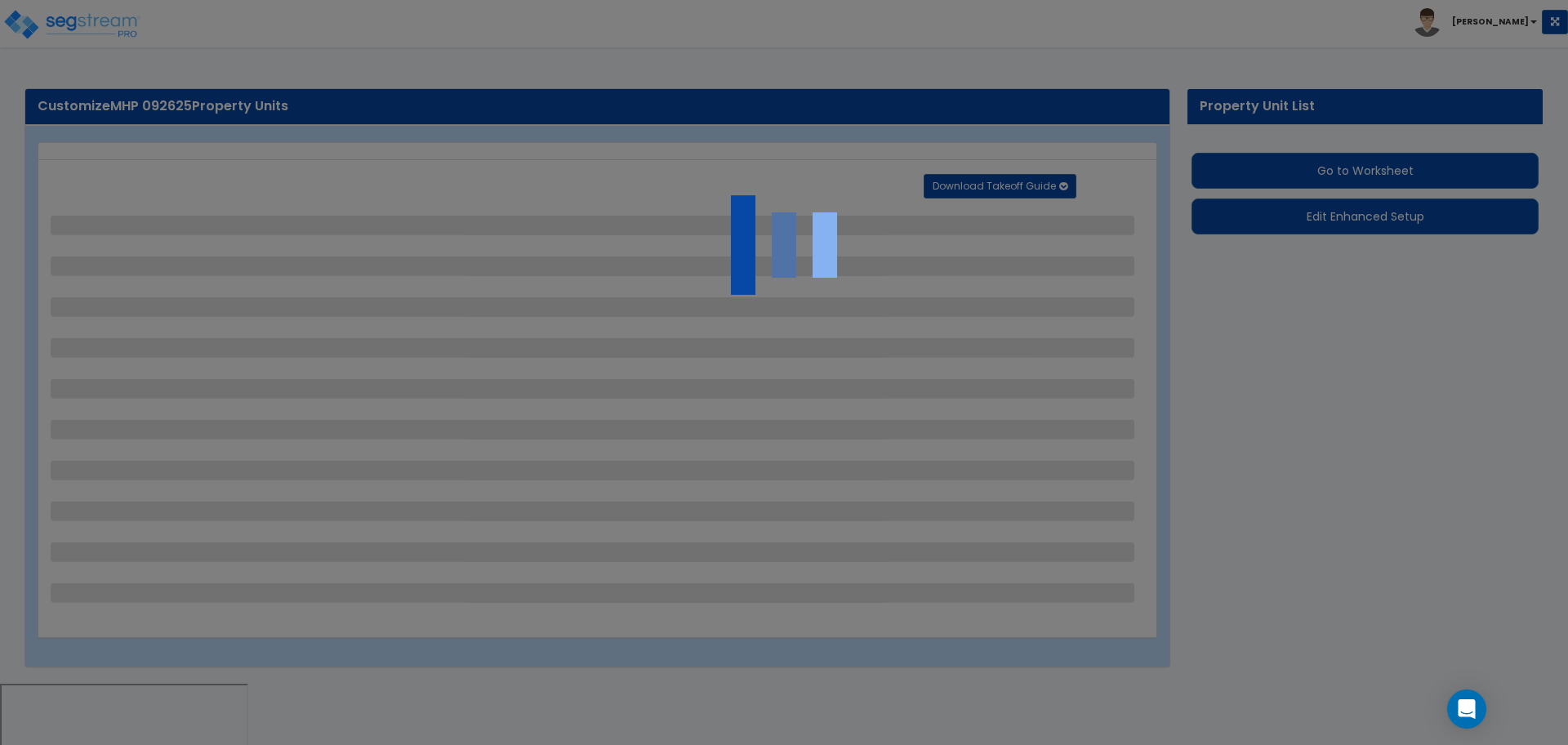
select select "2"
select select "1"
select select "2"
select select "1"
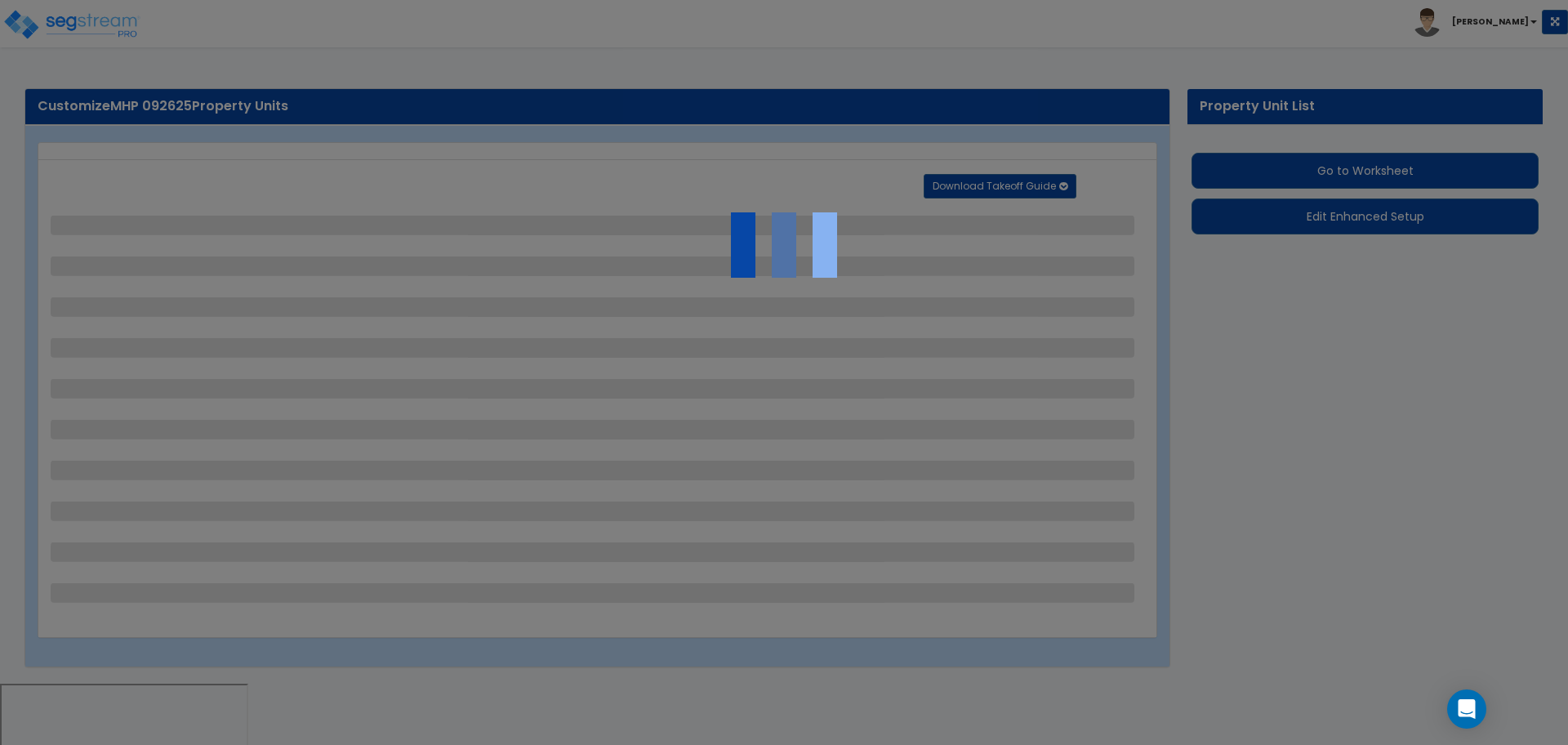
select select "2"
select select "1"
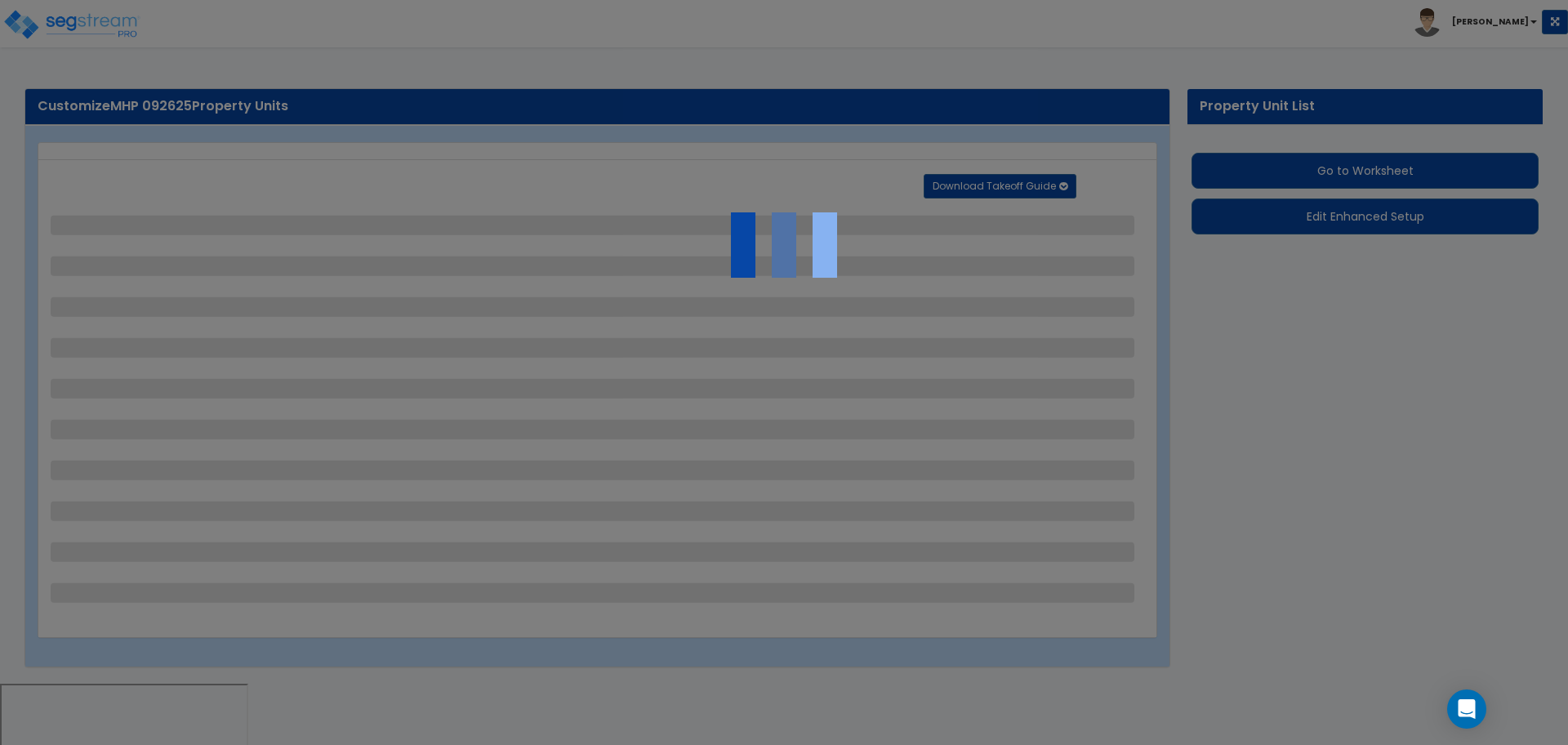
select select "3"
select select "2"
select select "3"
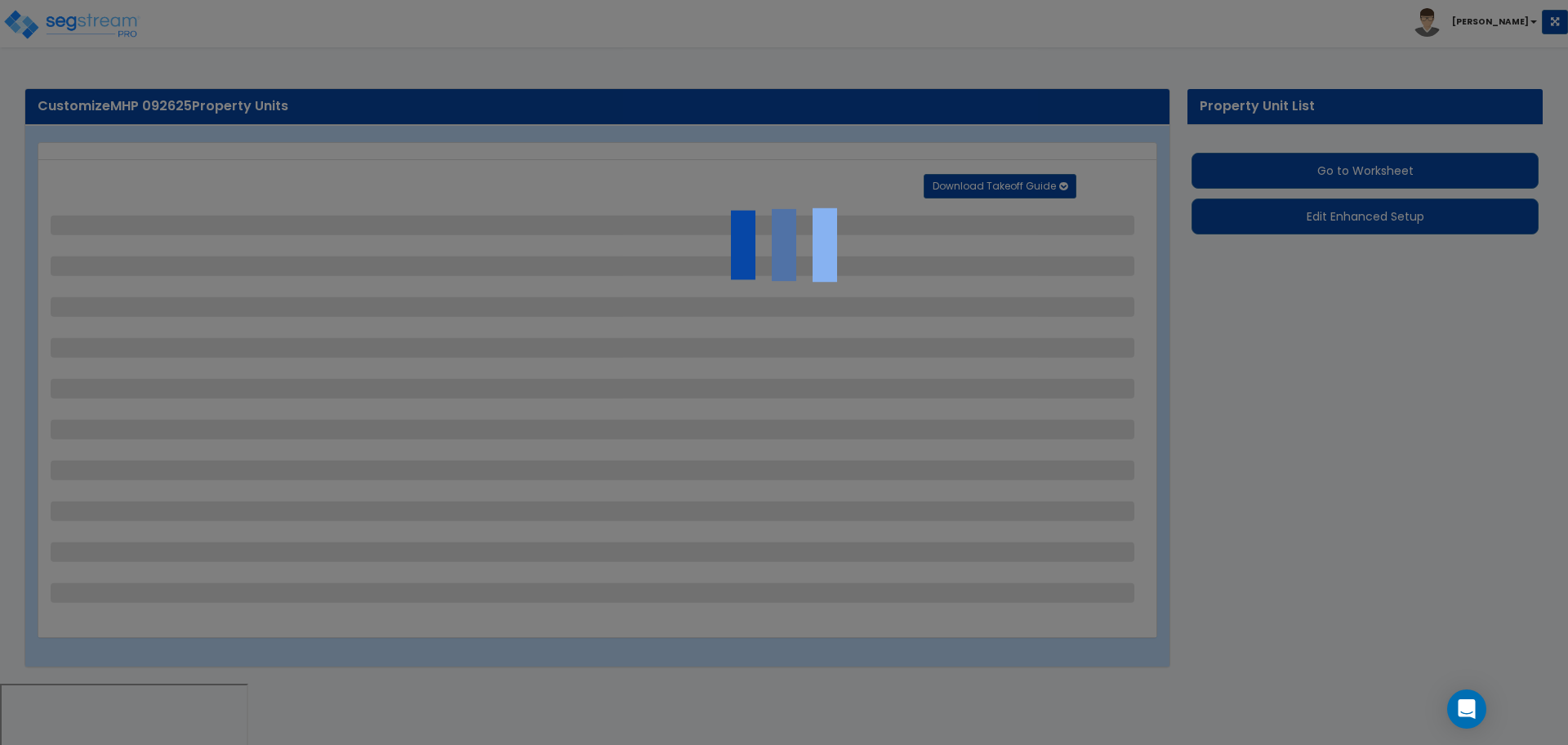
select select "1"
select select "2"
select select "4"
select select "1"
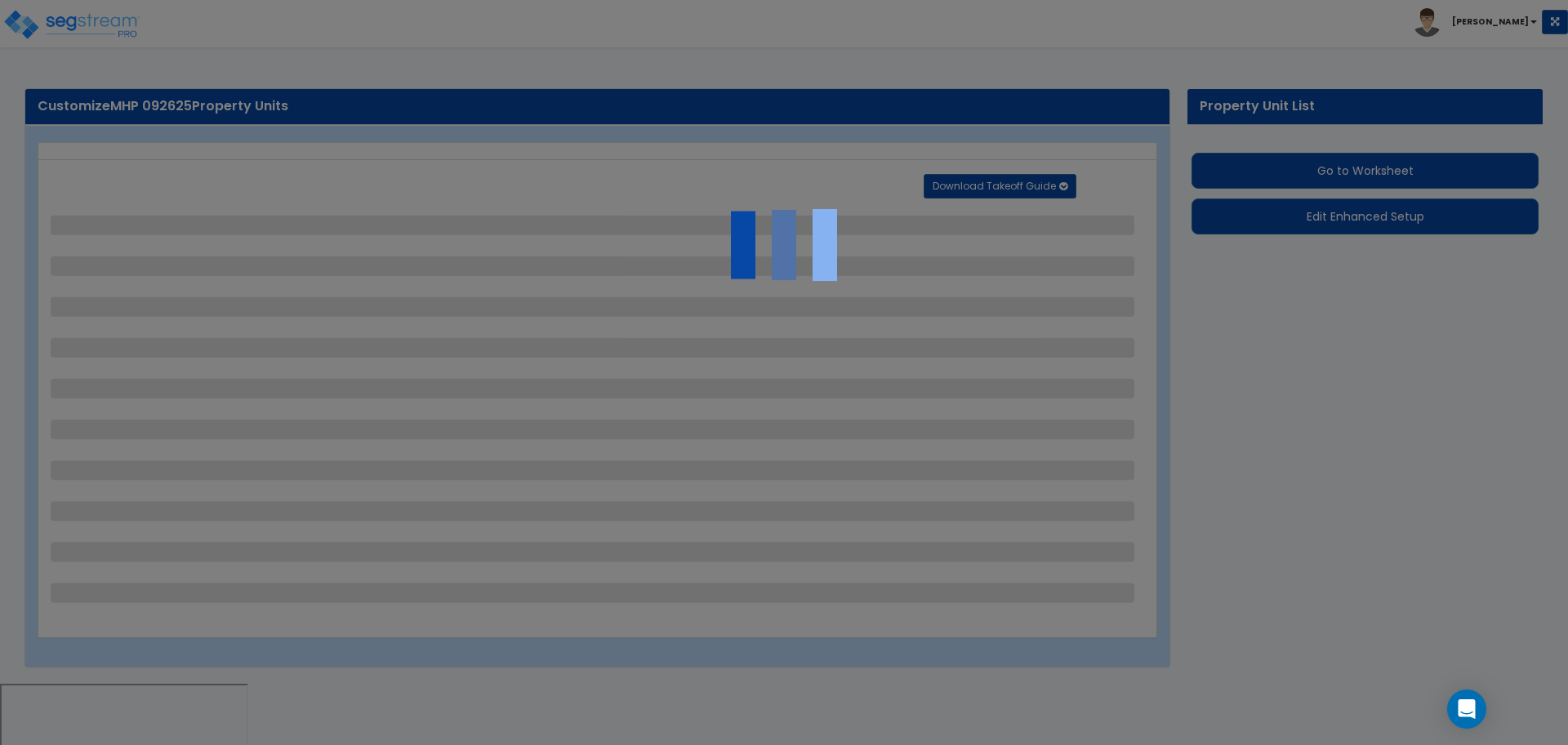
select select "1"
select select "2"
select select "1"
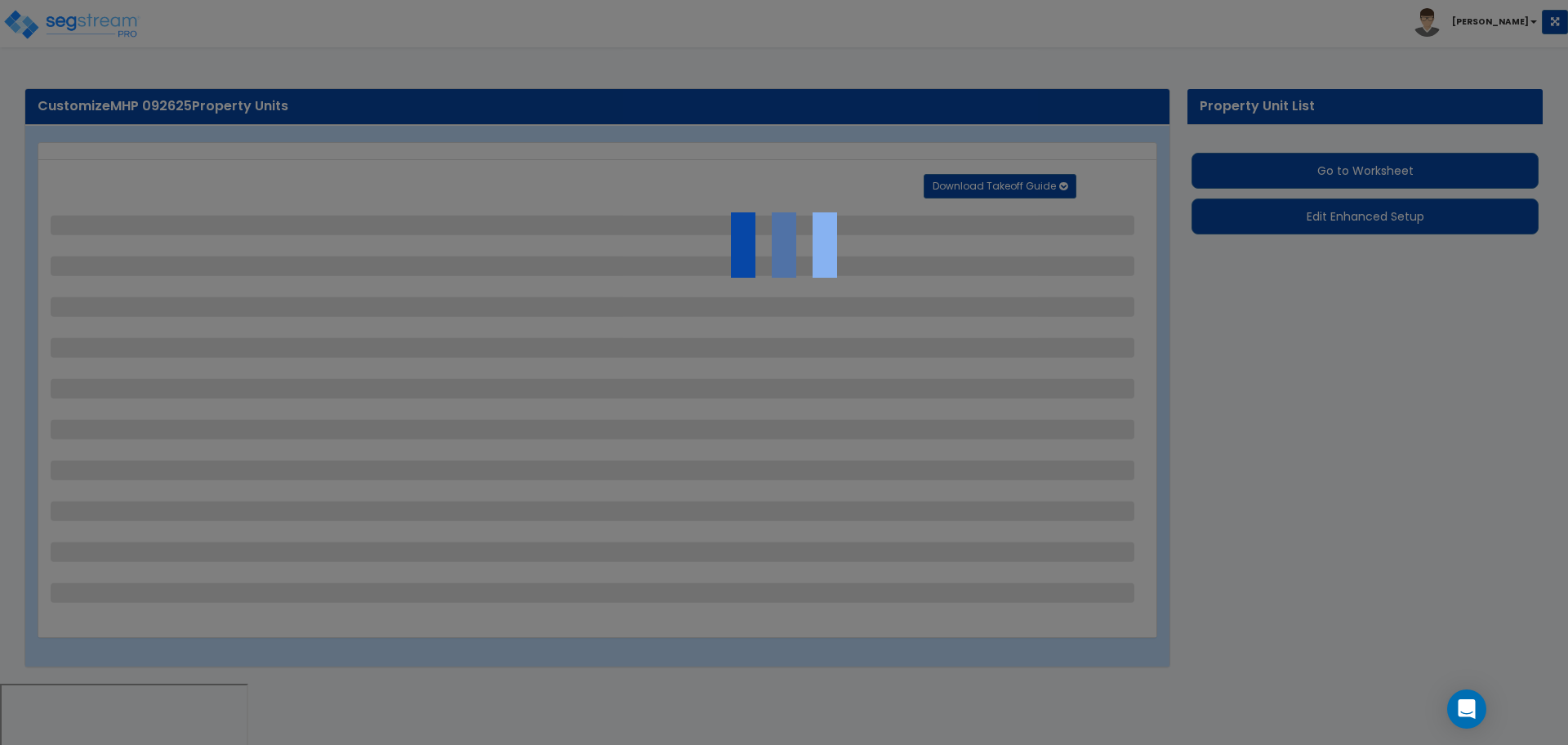
select select "2"
select select "4"
select select "1"
select select "2"
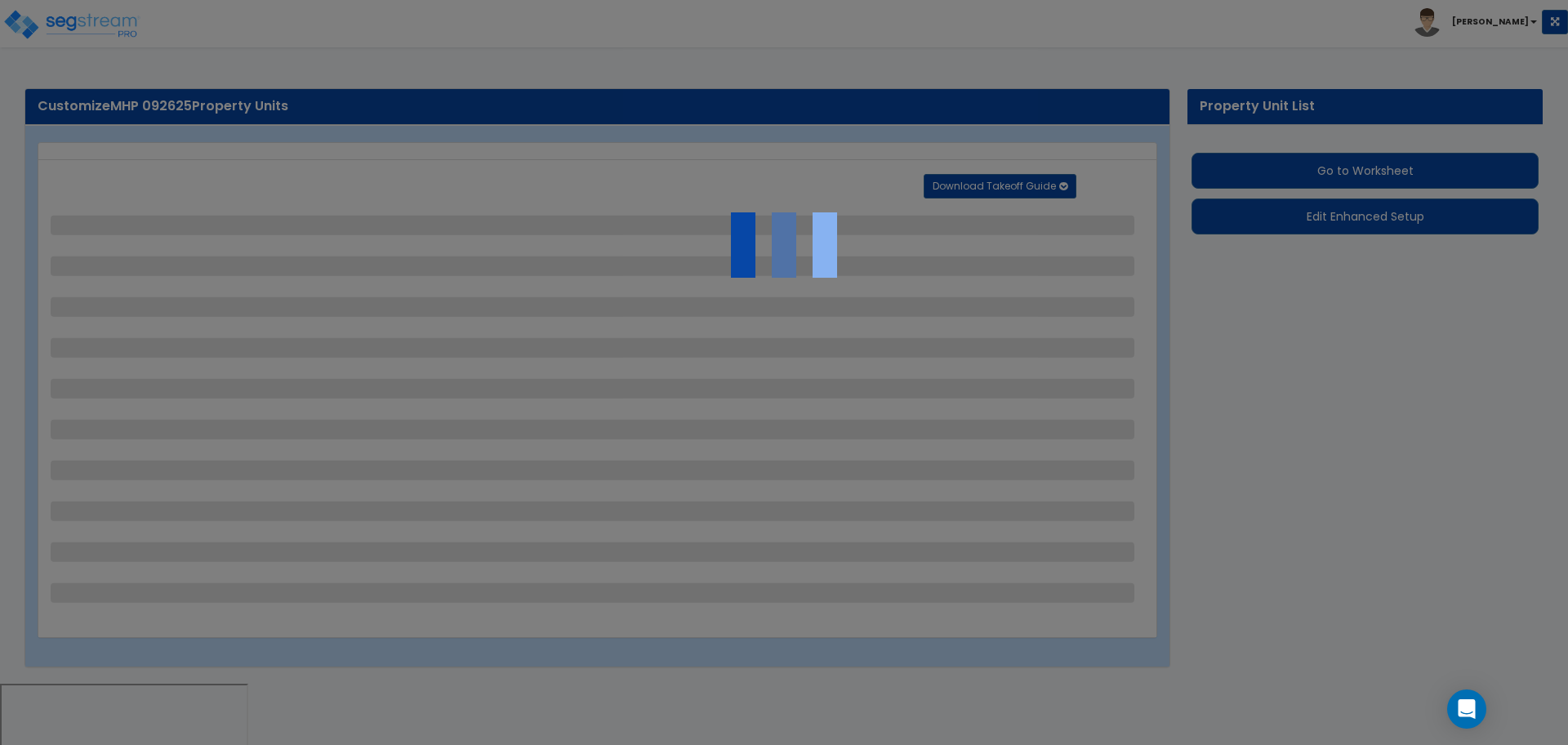
select select "2"
select select "3"
select select "2"
select select "11"
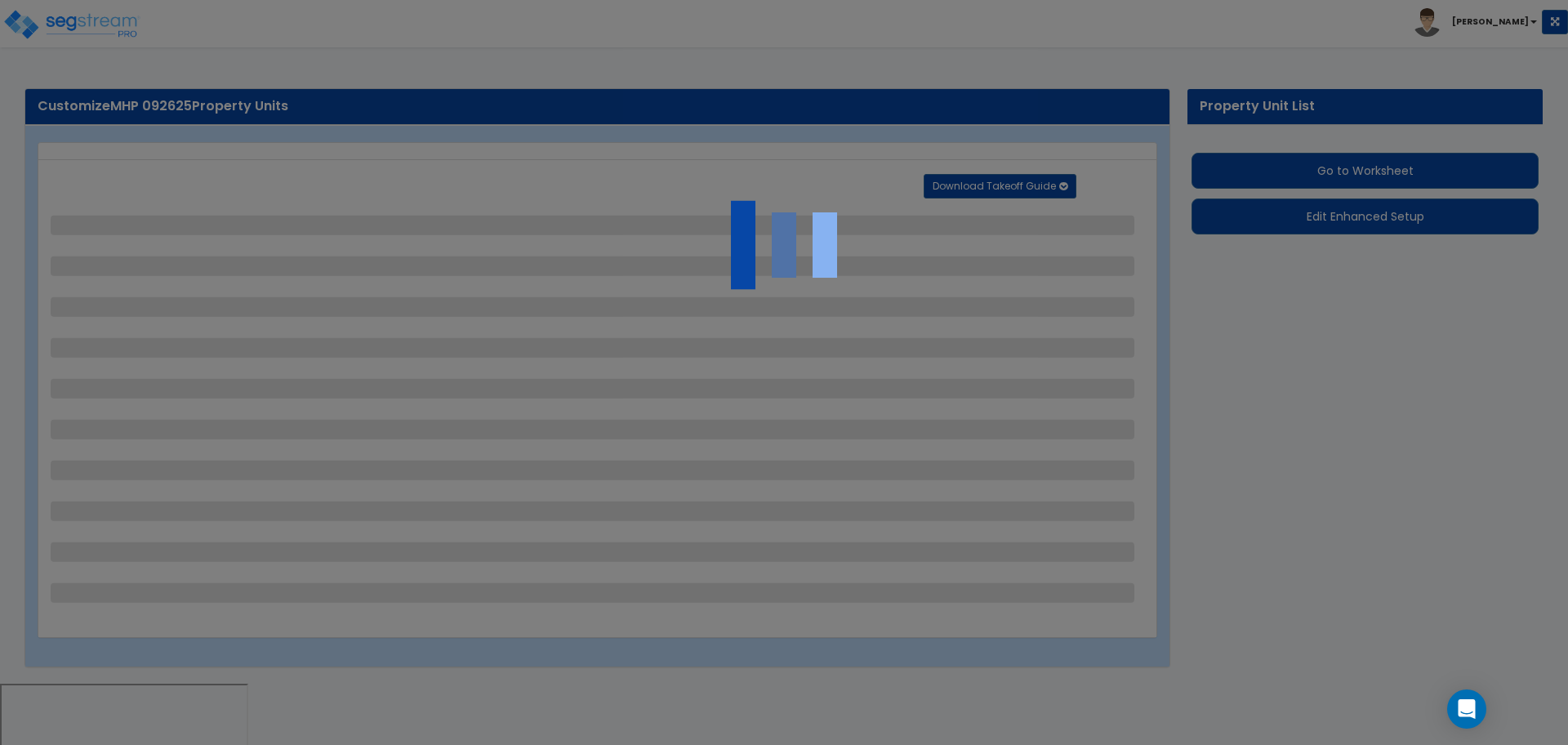
select select "6"
select select "1"
select select "4"
select select "2"
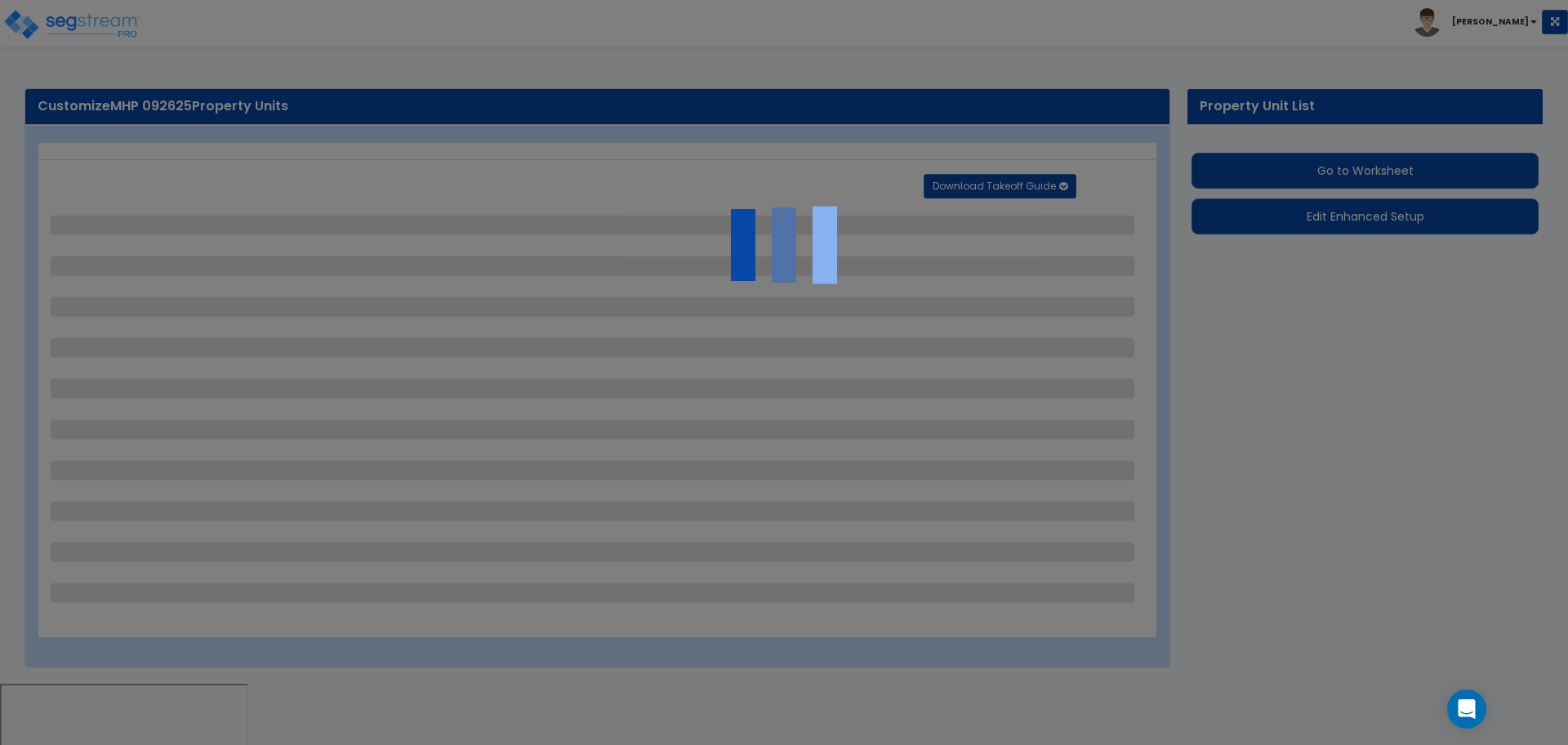
select select "2"
select select "1"
select select "2"
select select "7"
select select "2"
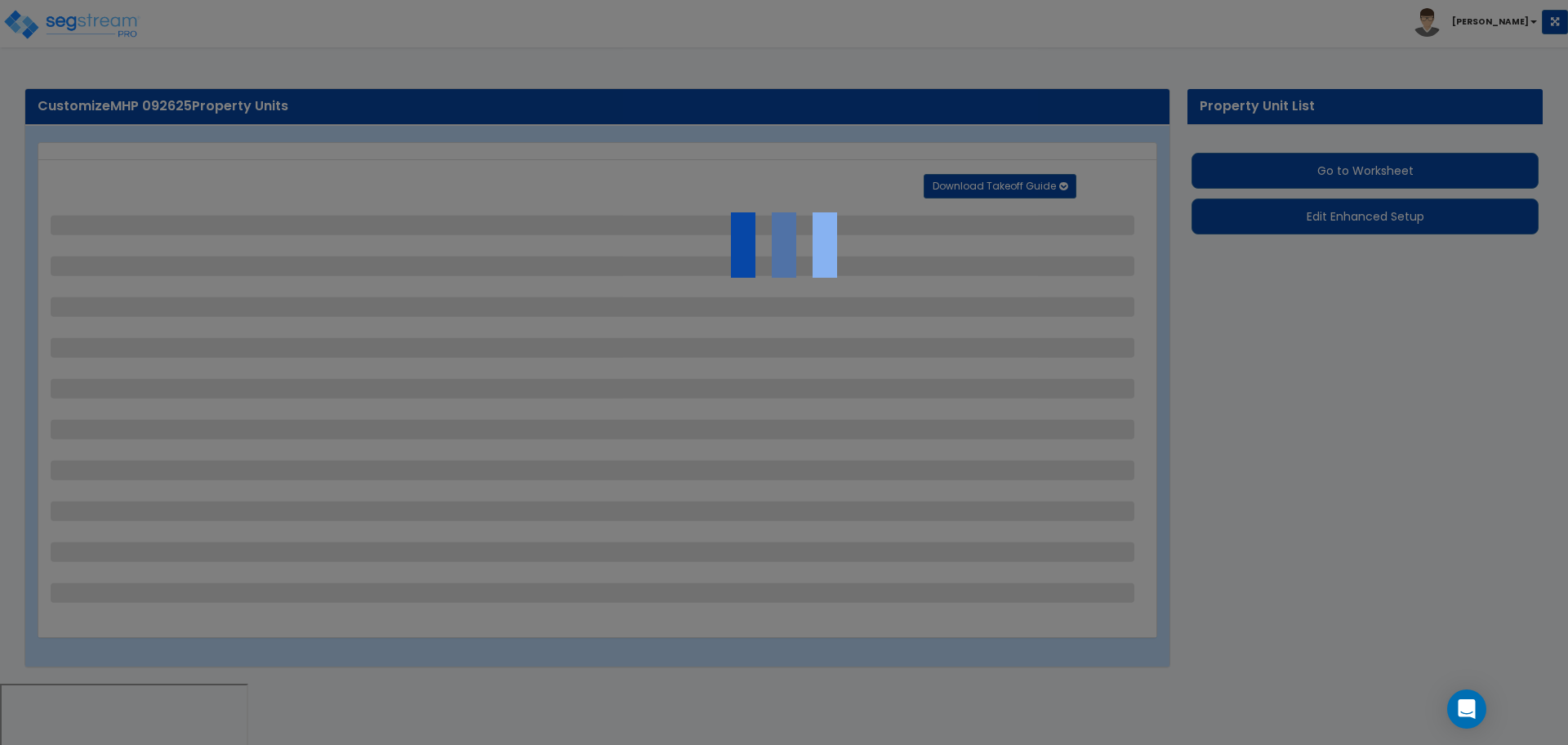
select select "1"
select select "2"
select select "1"
select select "16"
select select "1"
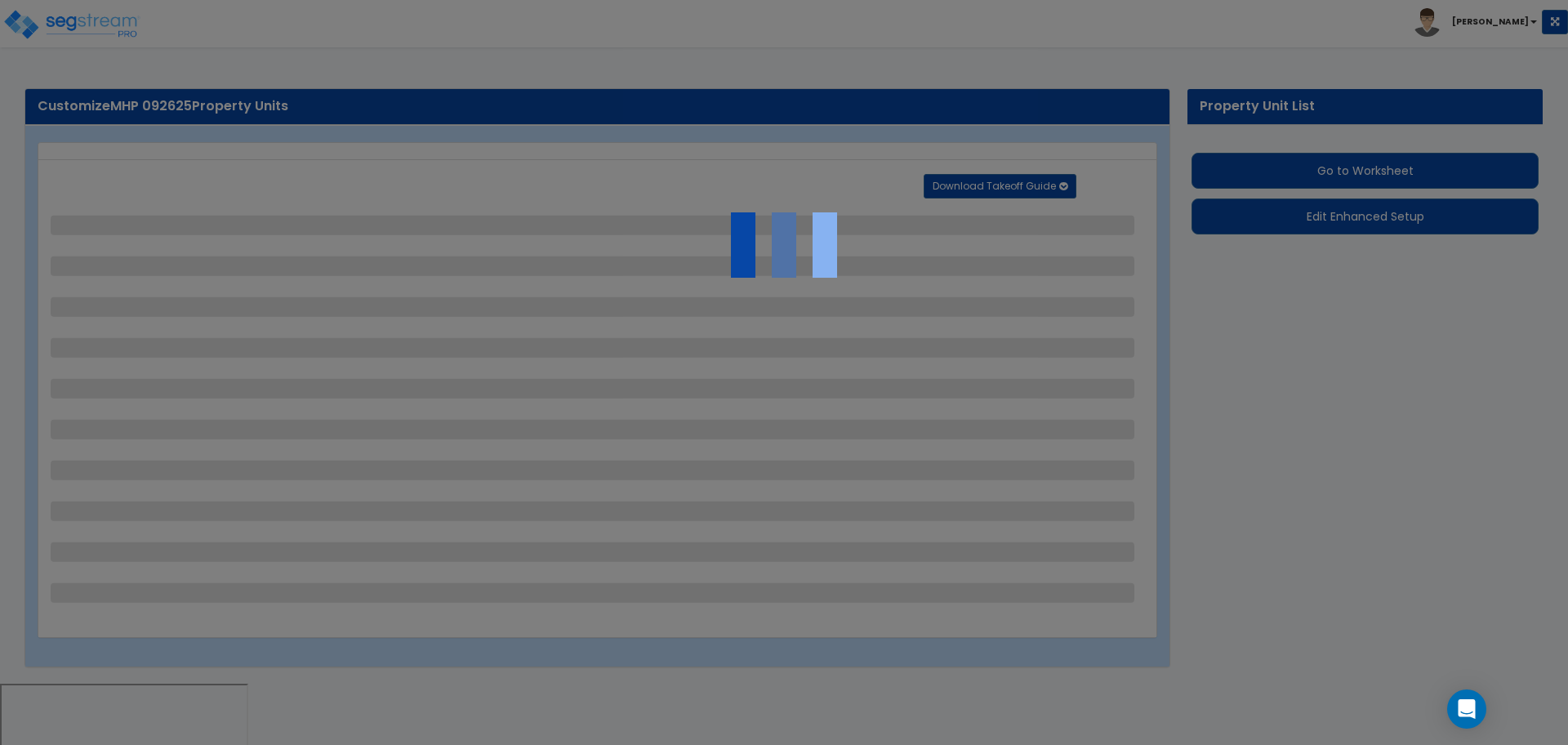
select select "5"
select select "4"
select select "1"
select select "10"
select select "3"
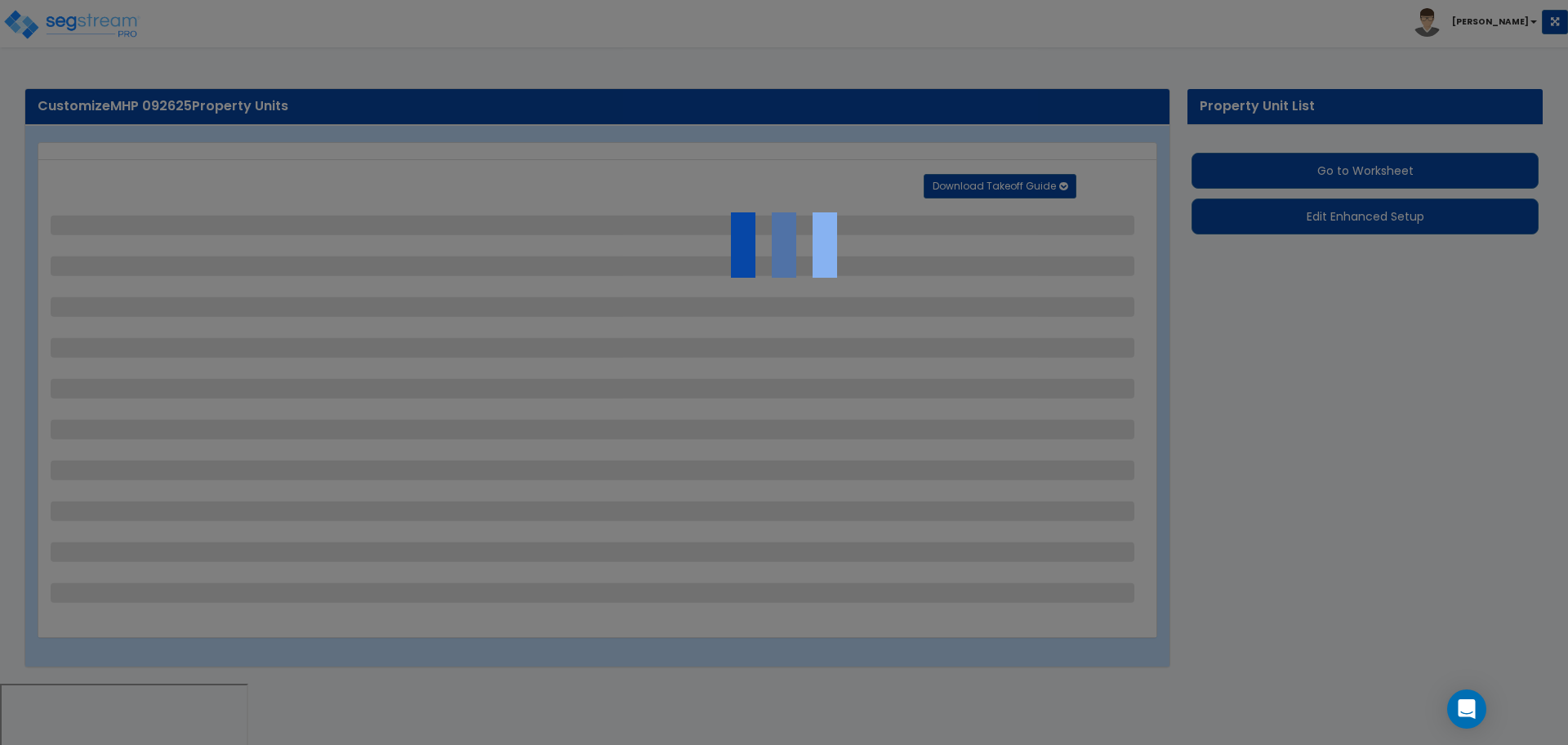
select select "4"
select select "1"
select select "3"
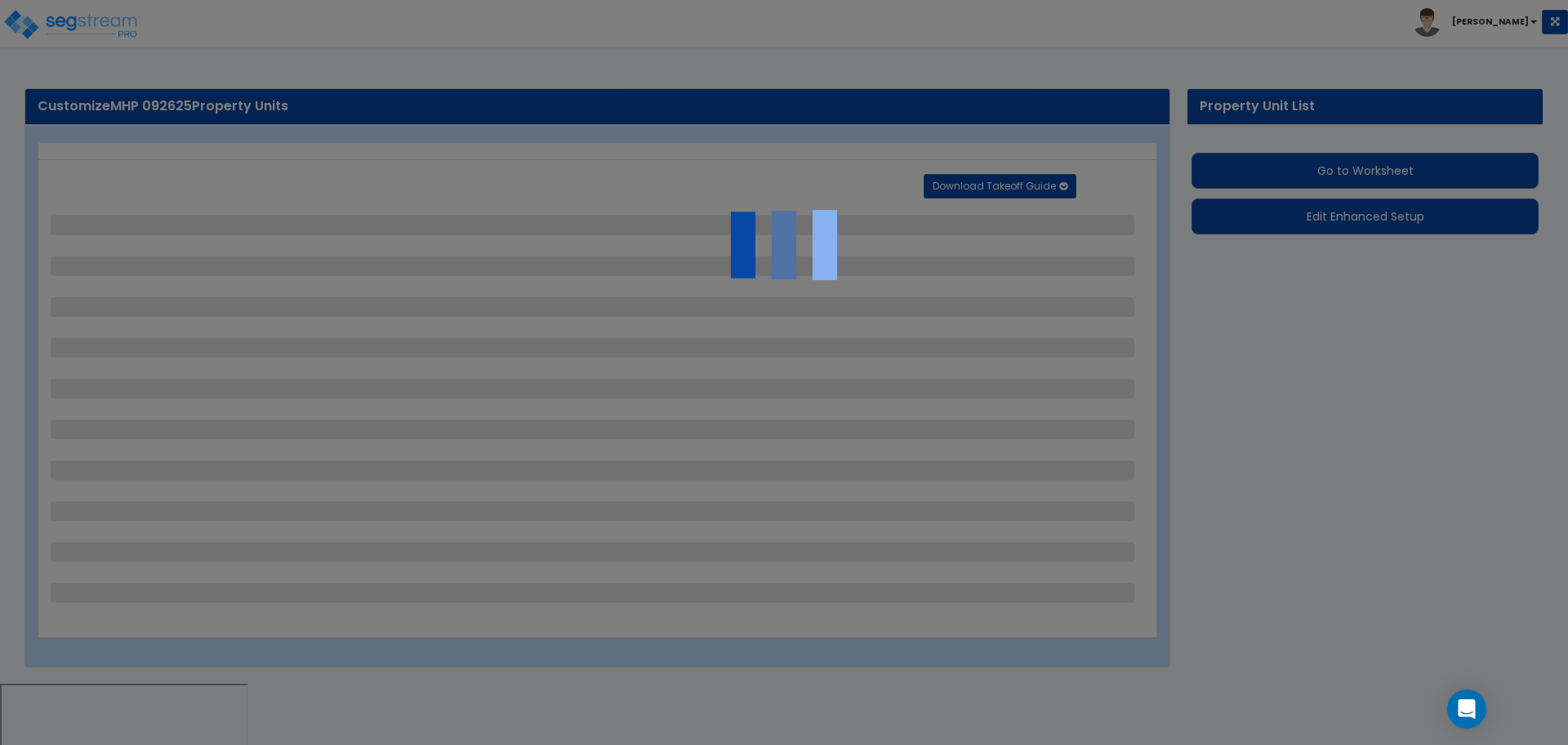
select select "3"
select select "2"
select select "1"
select select "3"
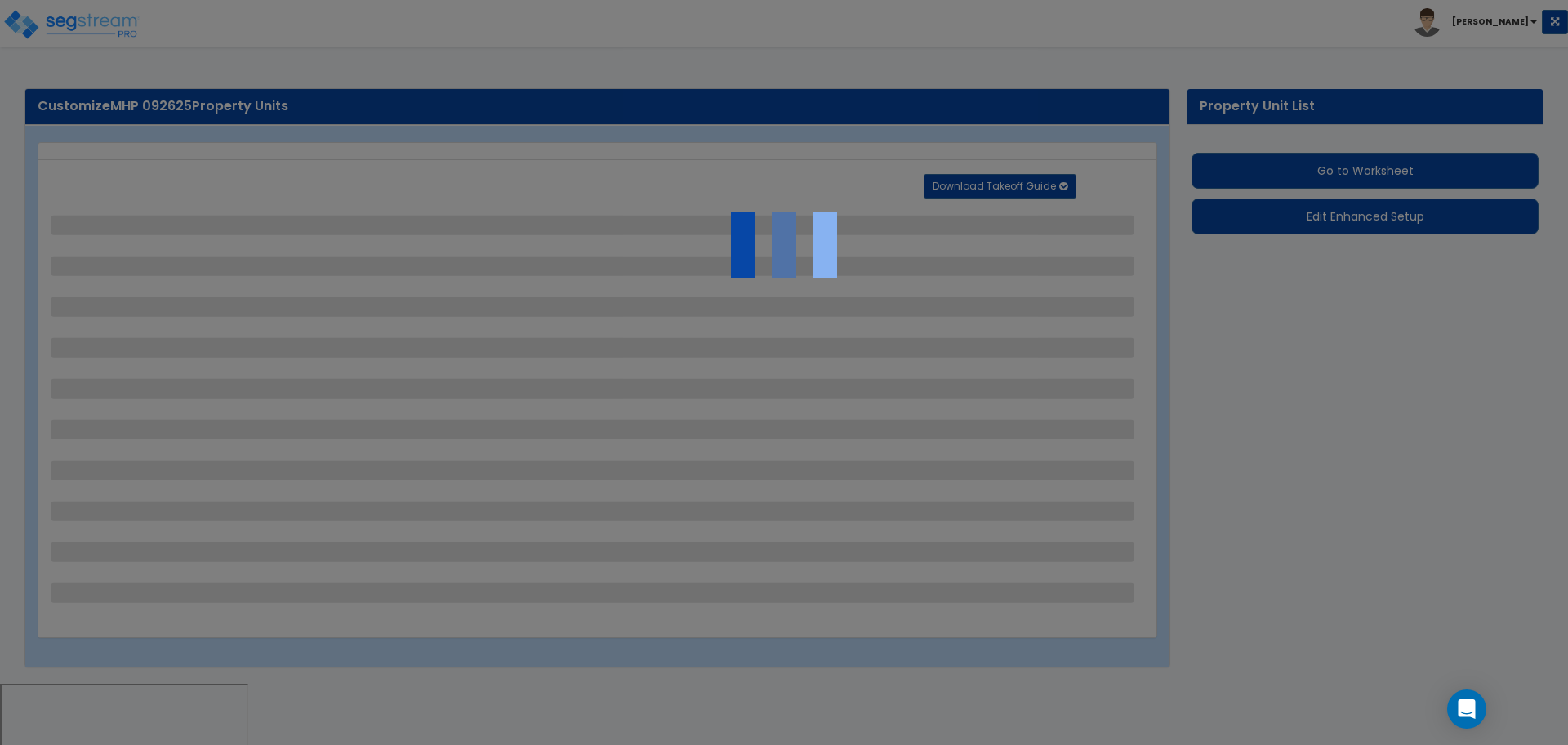
select select "2"
select select "3"
select select "1"
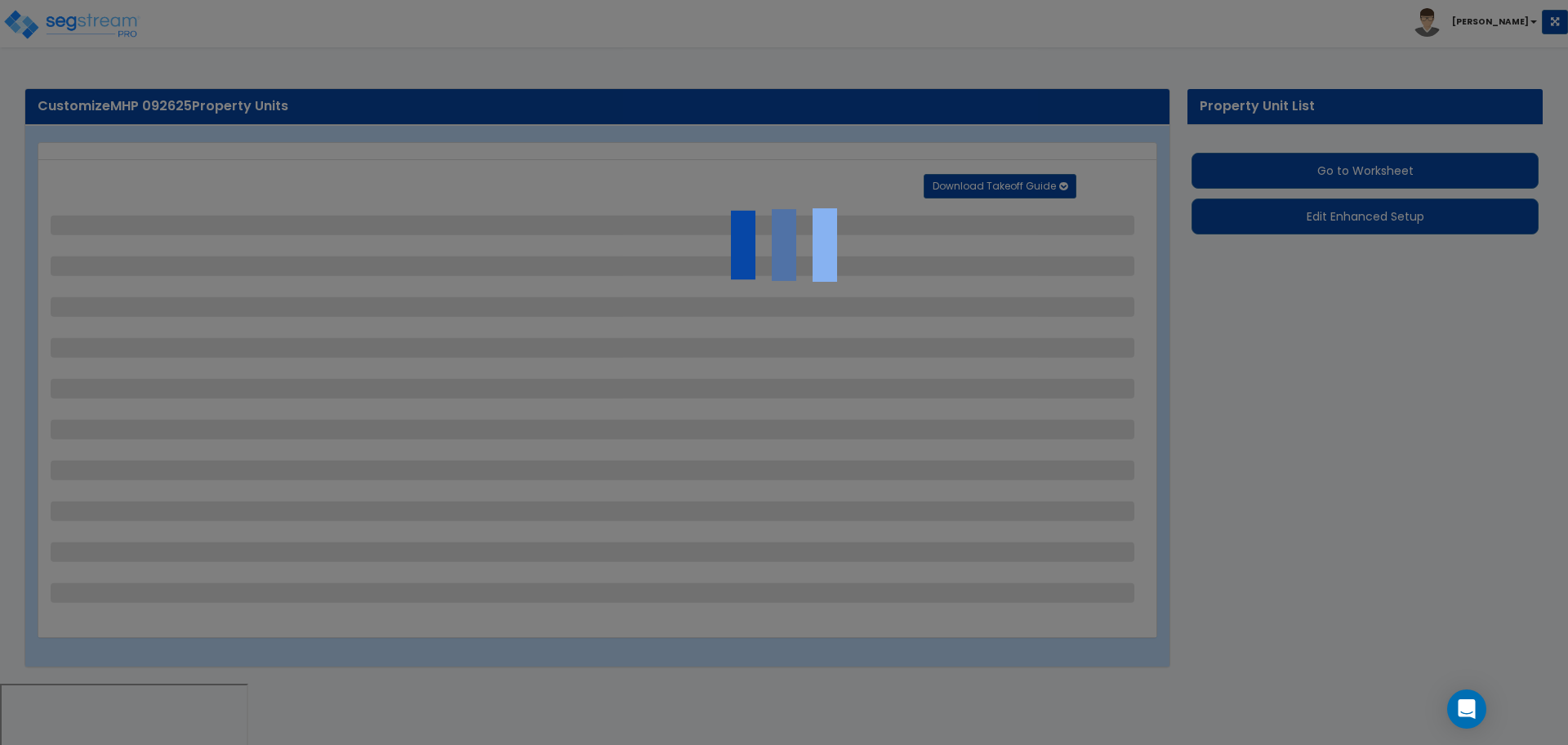
select select "2"
select select "1"
select select "4"
select select "1"
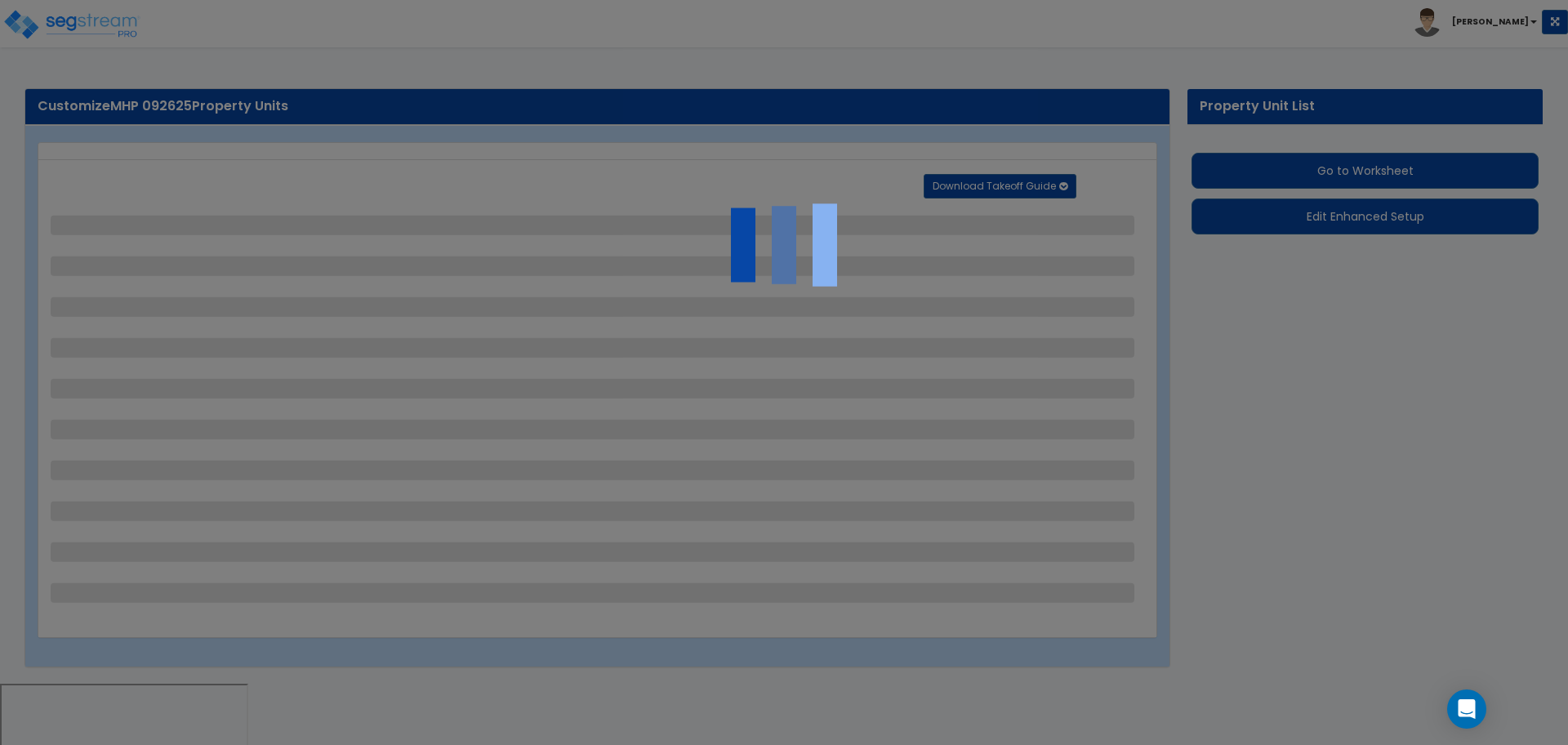
select select "1"
select select "2"
select select "1"
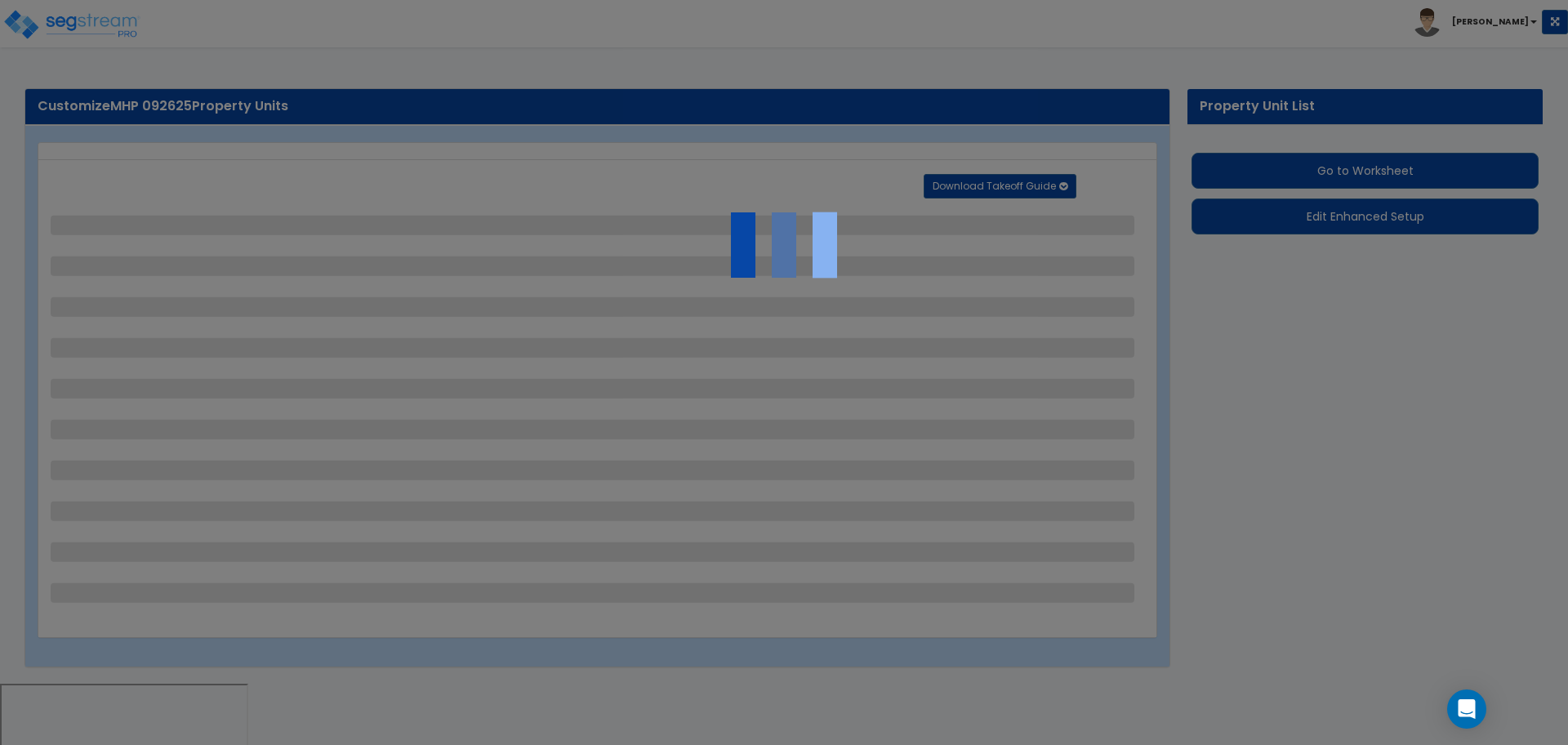
select select "1"
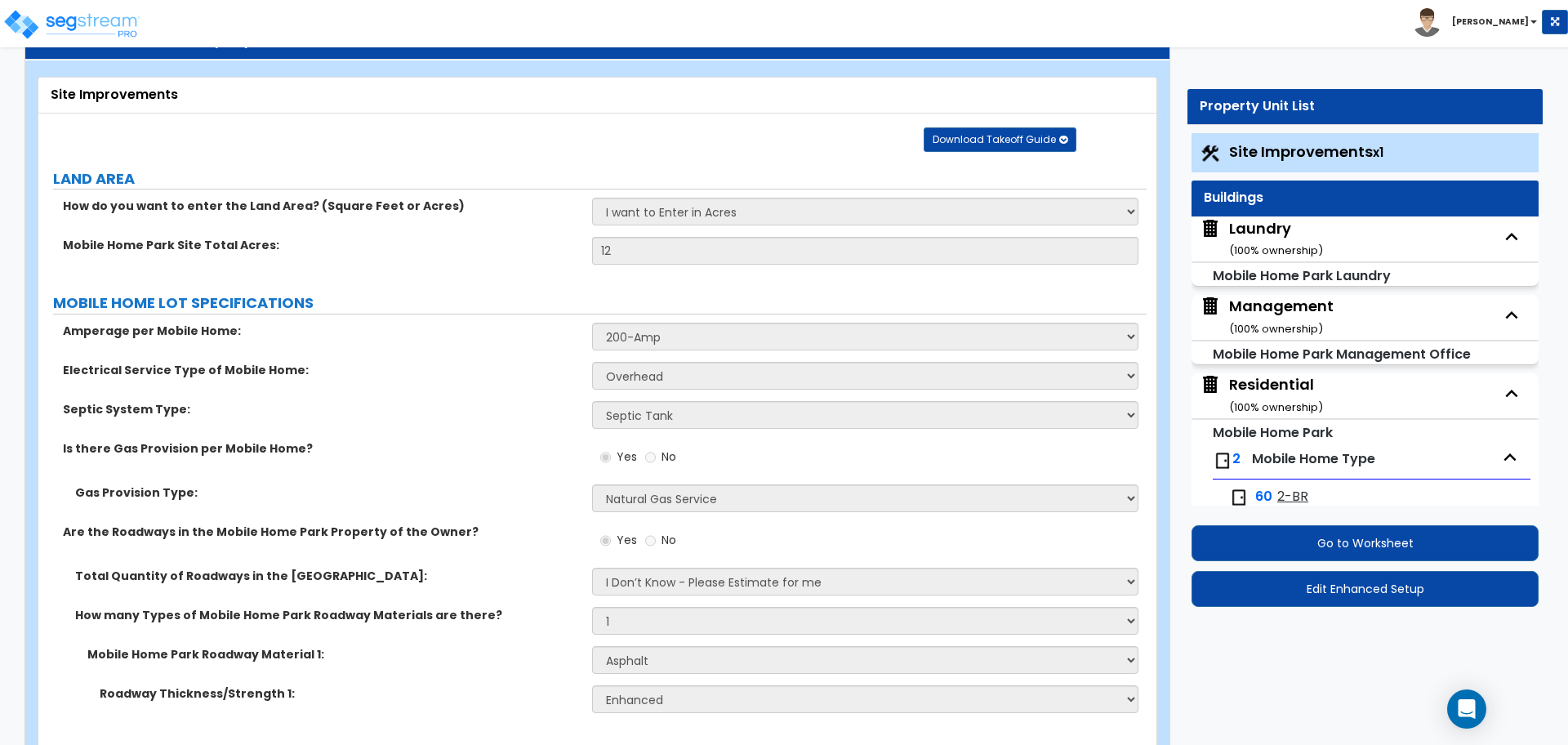
scroll to position [63, 0]
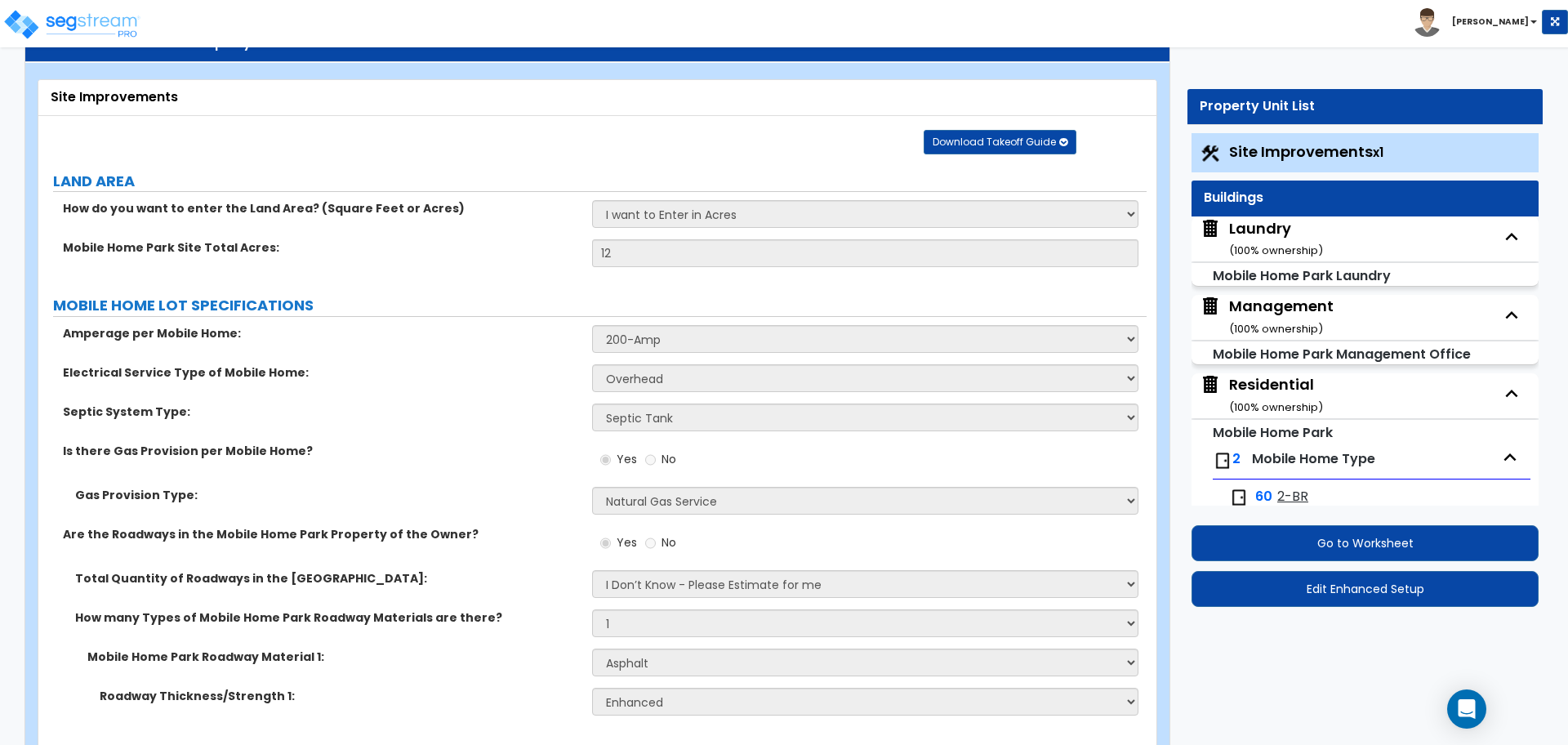
click at [1245, 225] on div "Laundry ( 100 % ownership)" at bounding box center [1275, 239] width 94 height 41
select select "1"
select select "2"
select select "8"
select select "10"
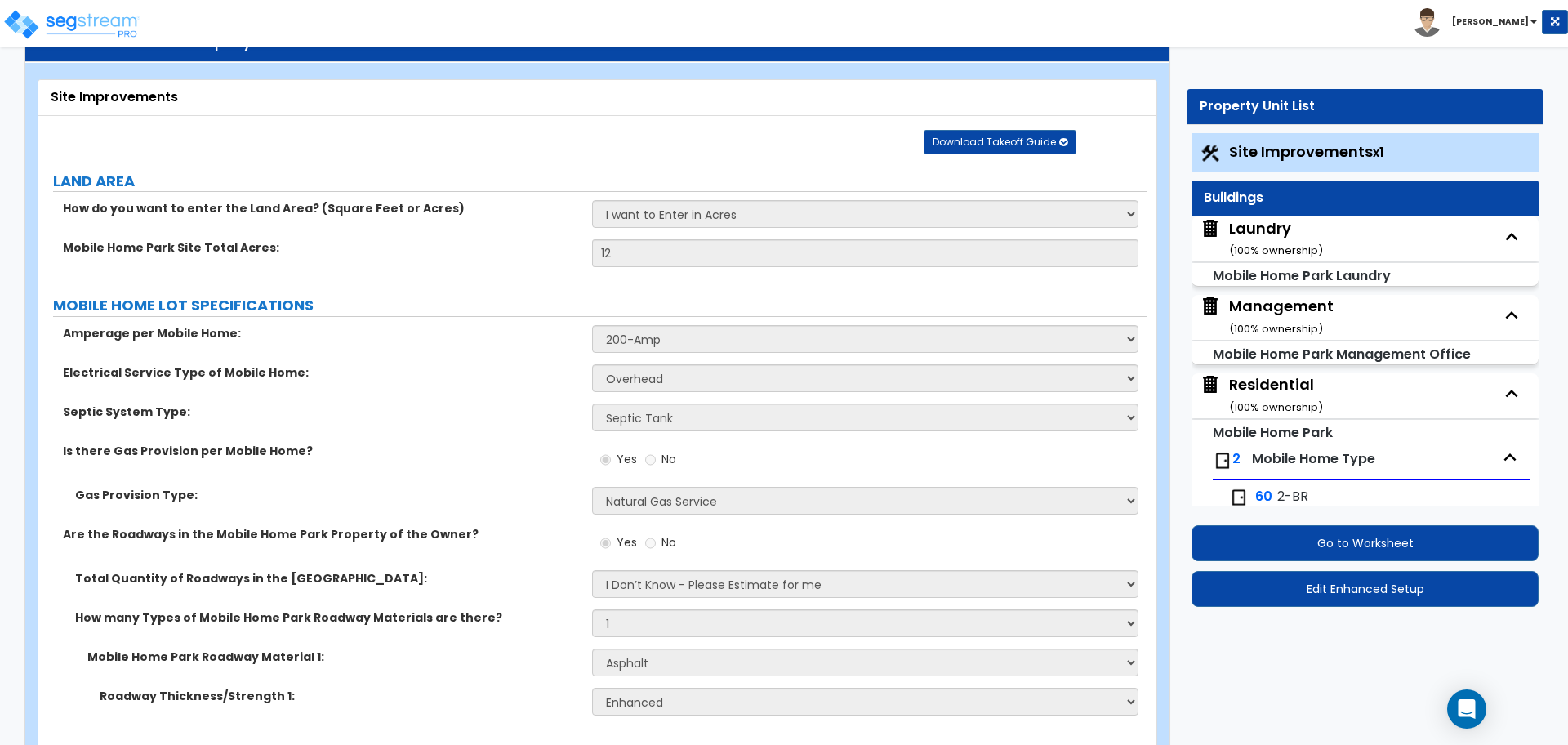
select select "2"
select select "1"
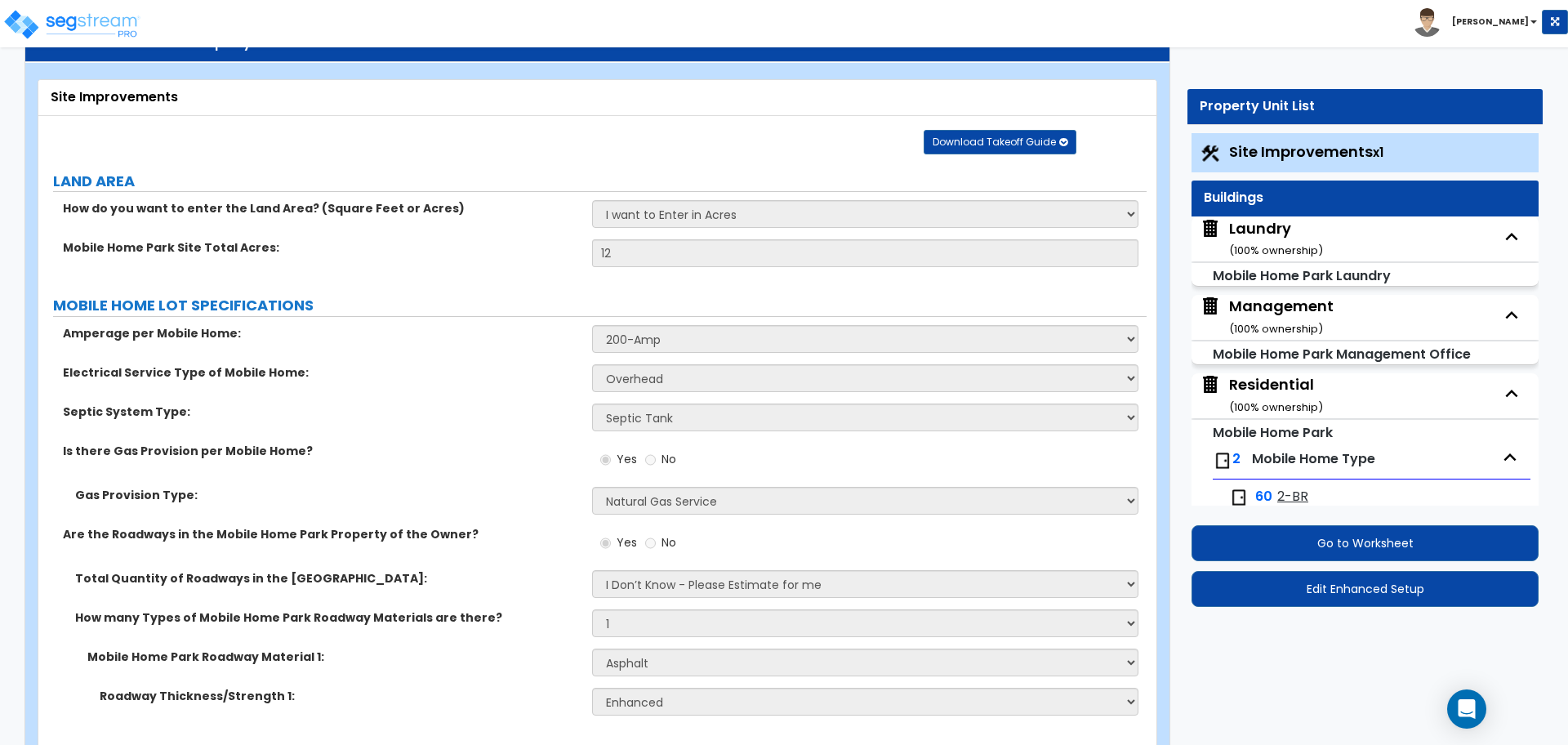
select select "1"
select select "2"
select select "3"
select select "2"
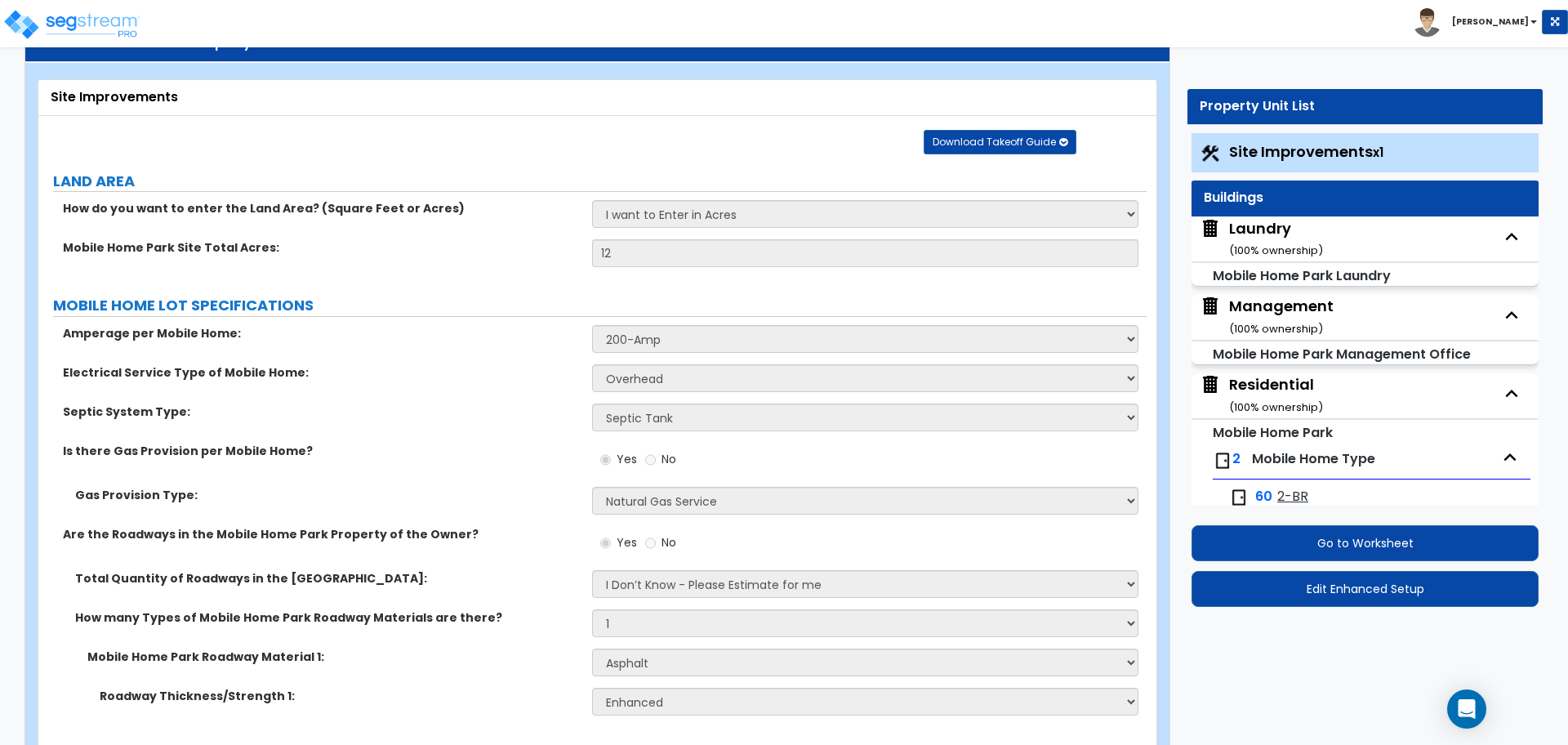
select select "2"
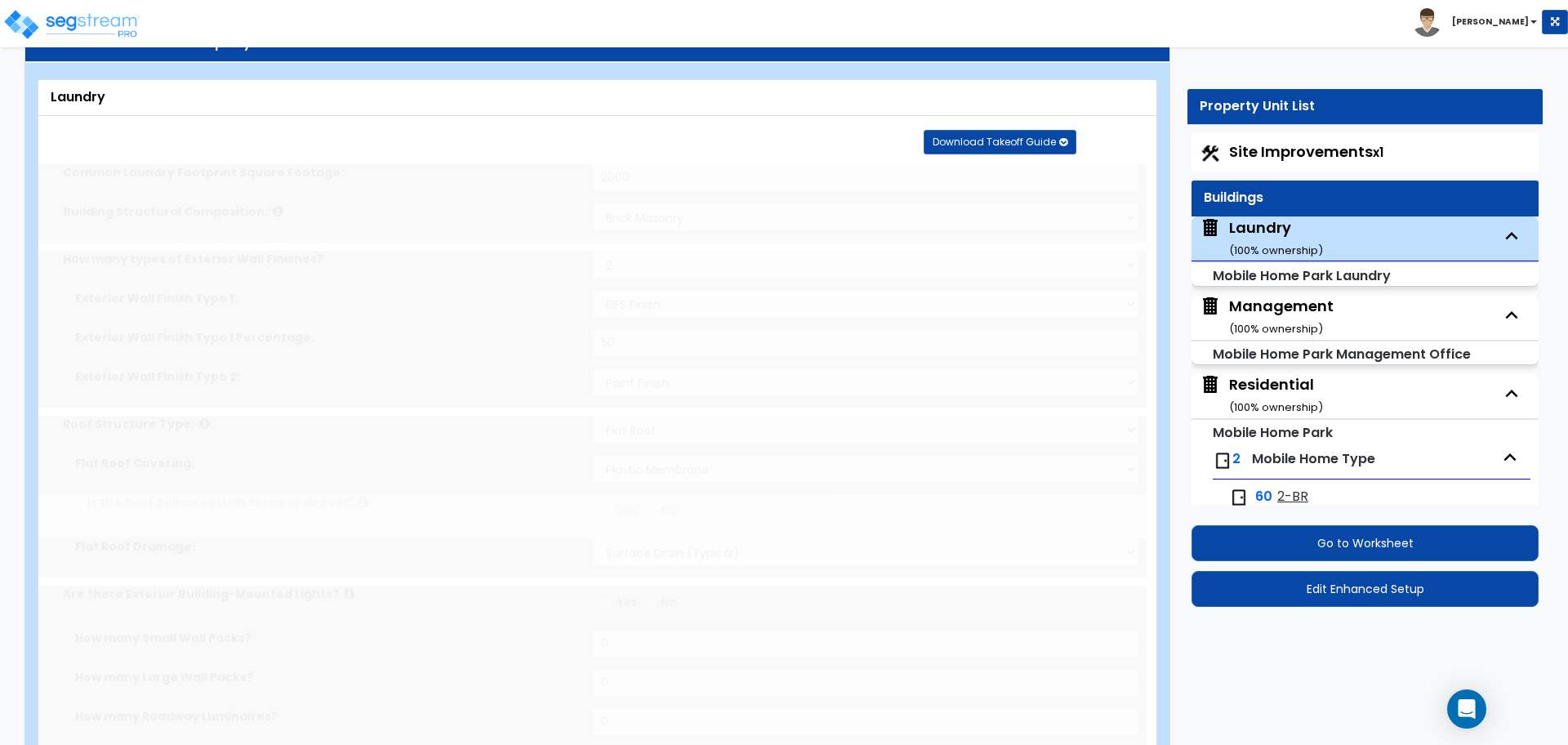
radio input "true"
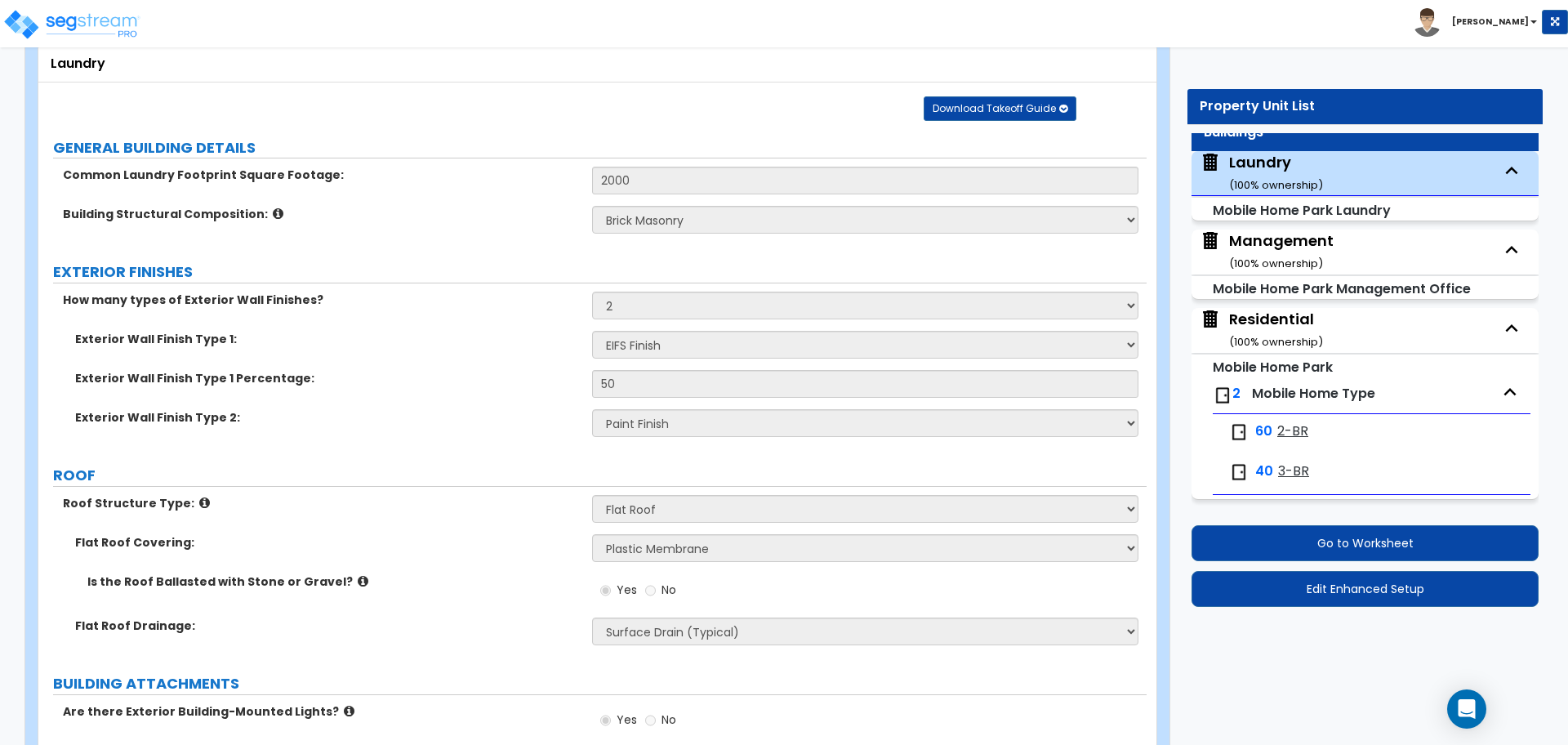
scroll to position [99, 0]
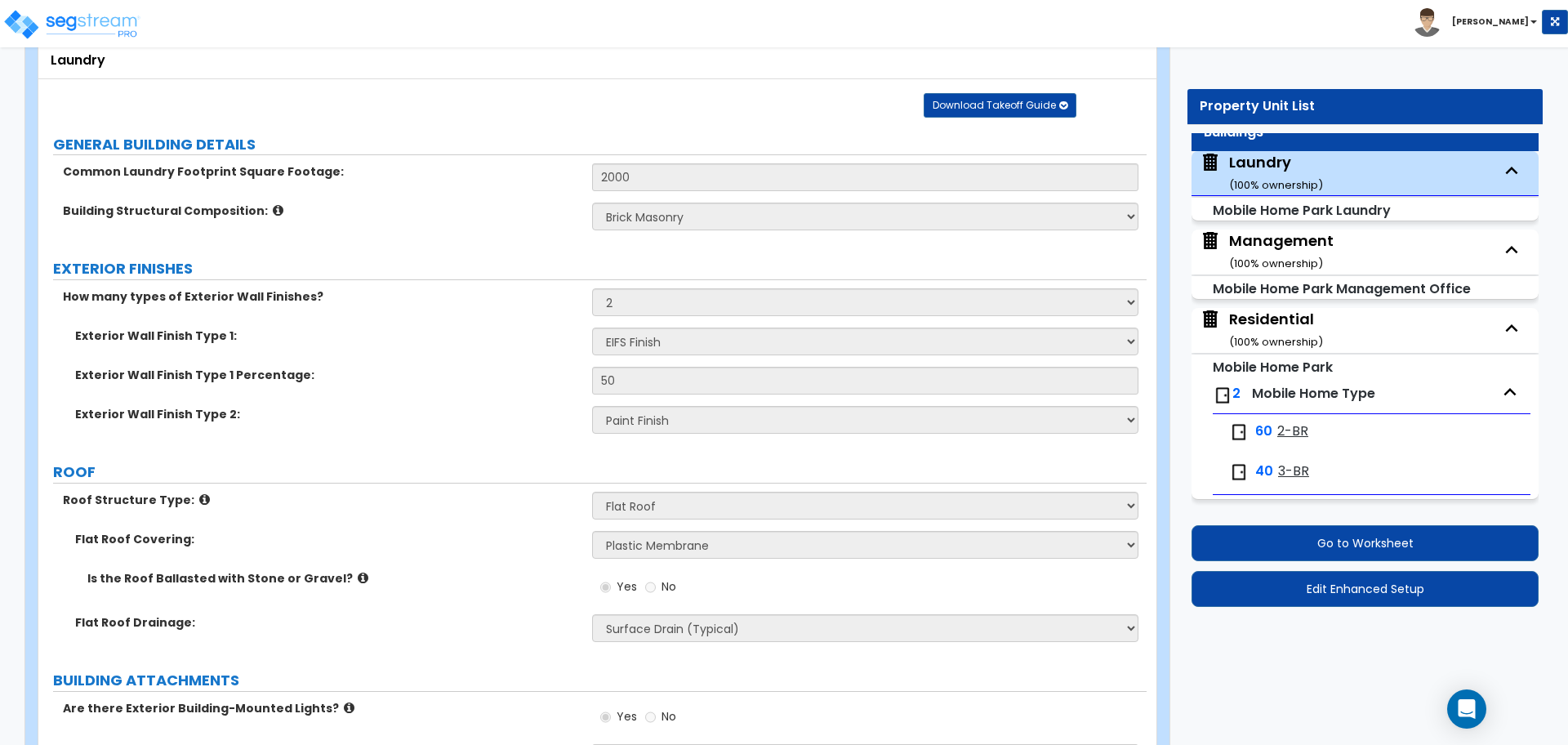
click at [1286, 249] on div "Management ( 100 % ownership)" at bounding box center [1281, 251] width 104 height 41
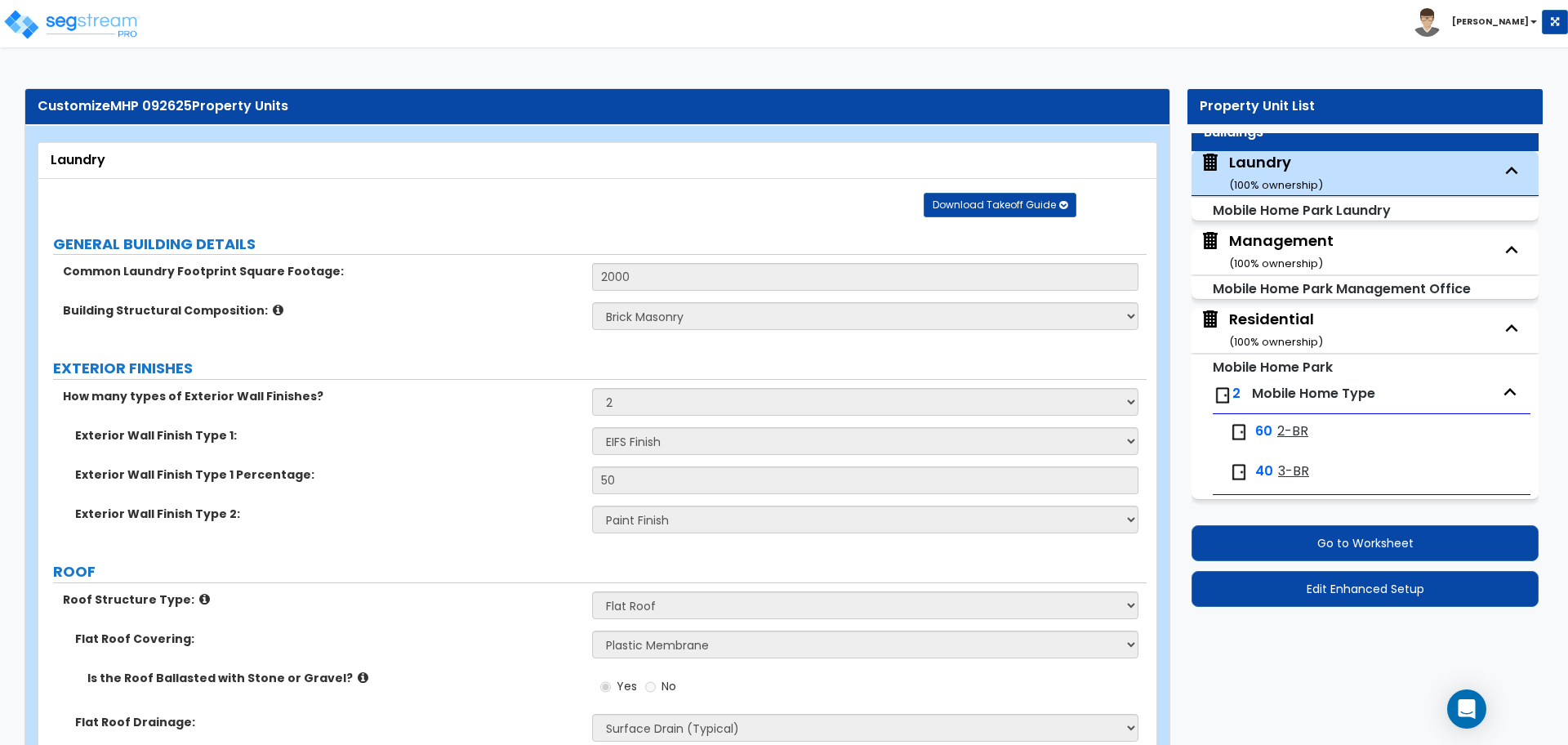
select select "3"
select select "2"
select select "11"
select select "8"
select select "1"
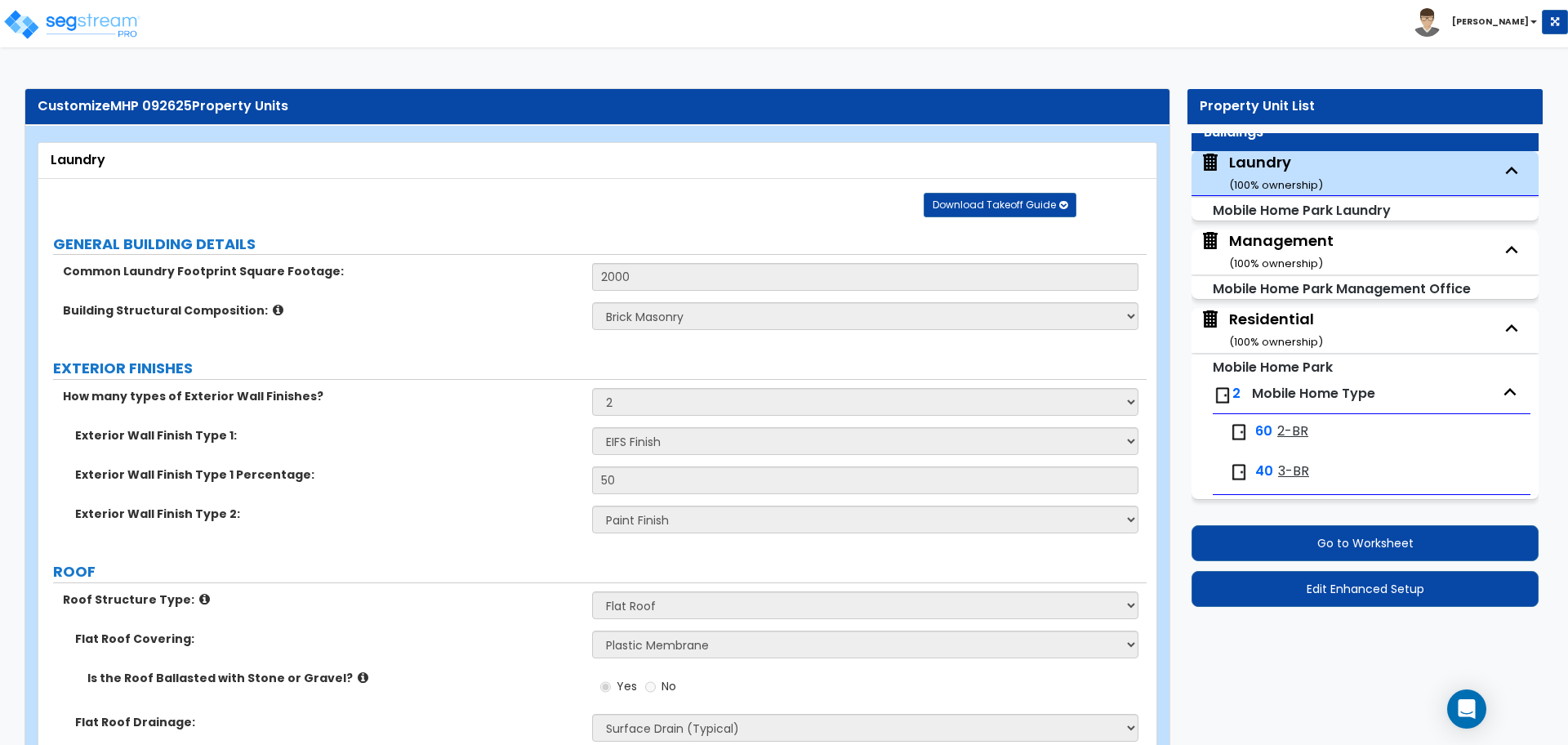
select select "4"
select select "7"
select select "6"
select select "4"
select select "2"
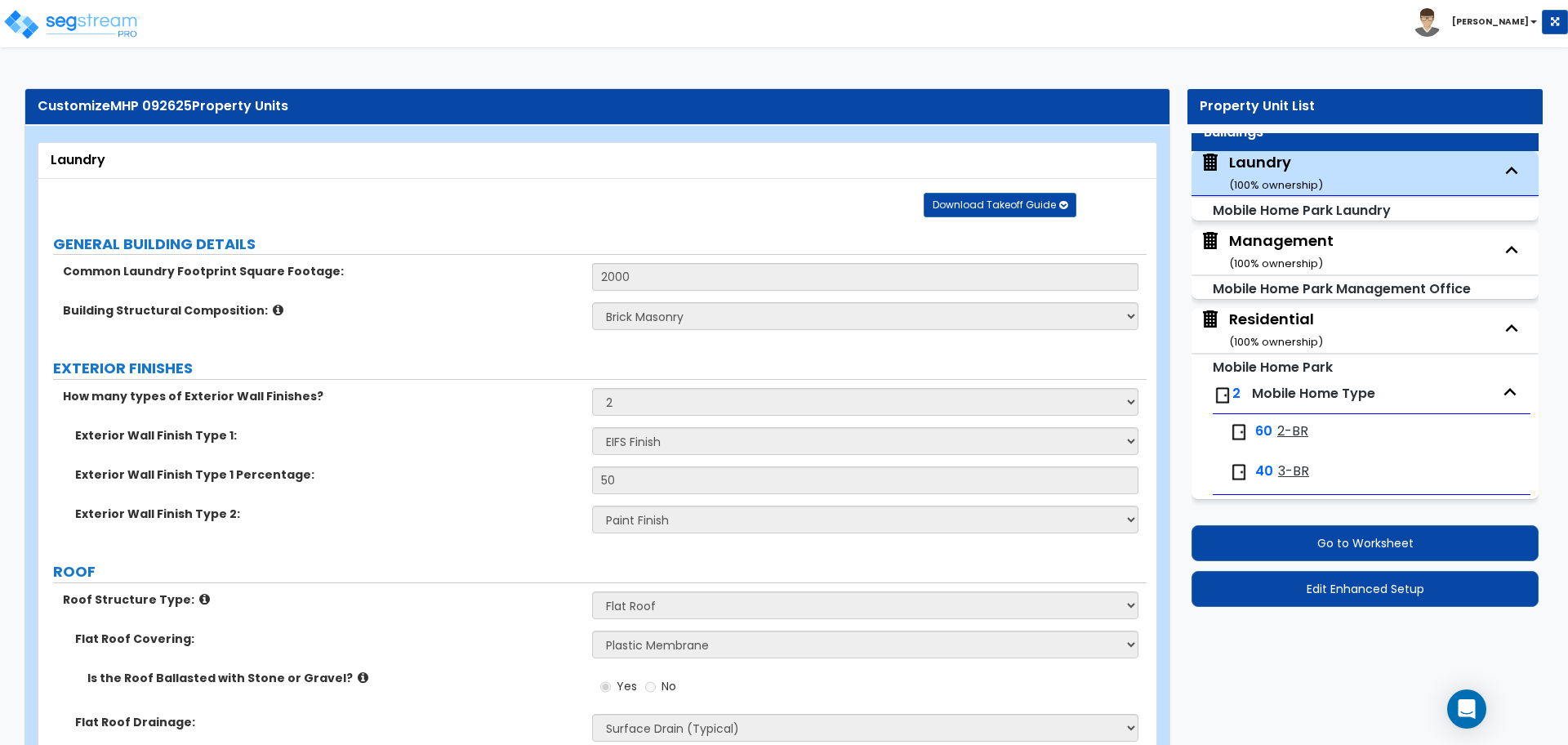
select select "3"
select select "2"
select select "1"
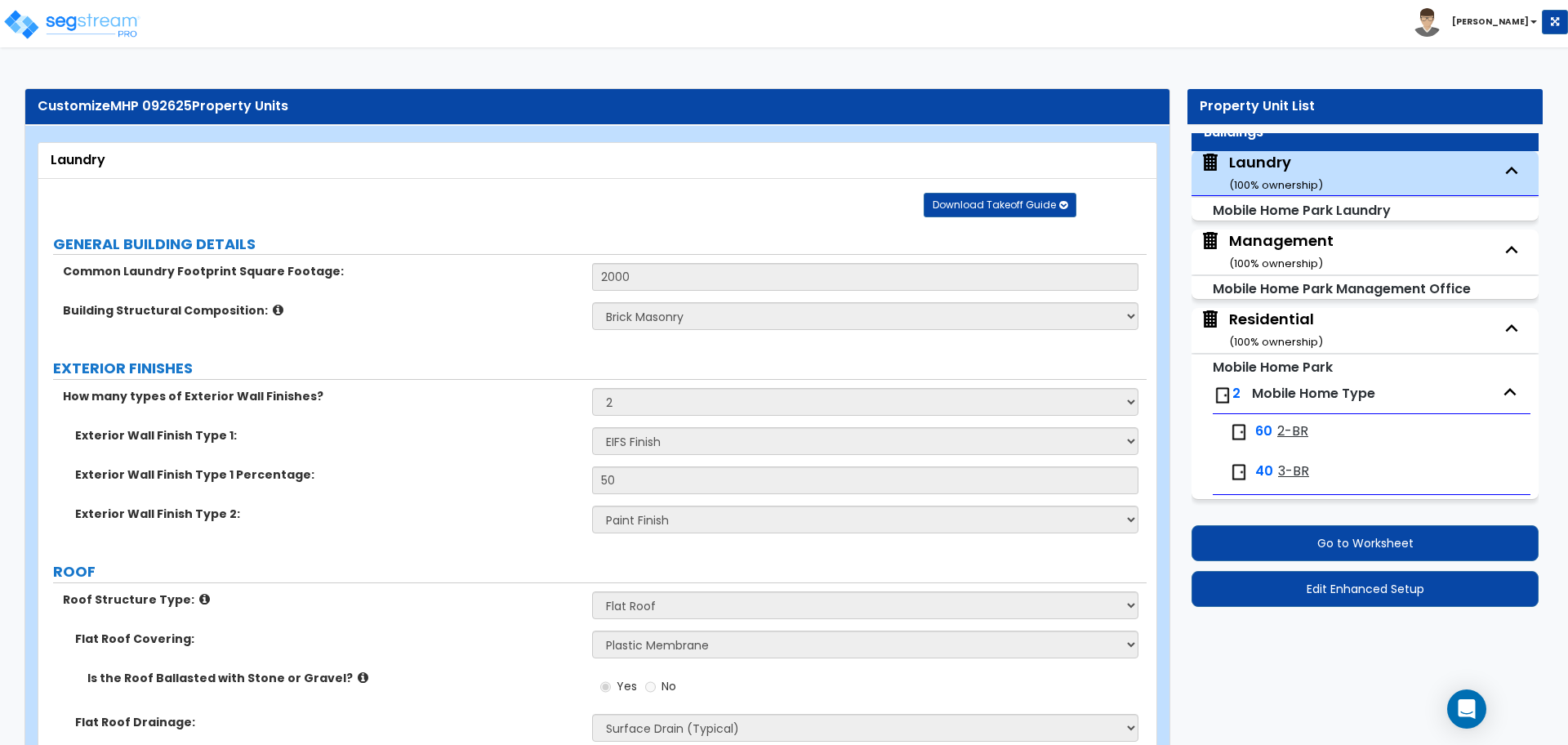
select select "4"
select select "3"
select select "2"
select select "1"
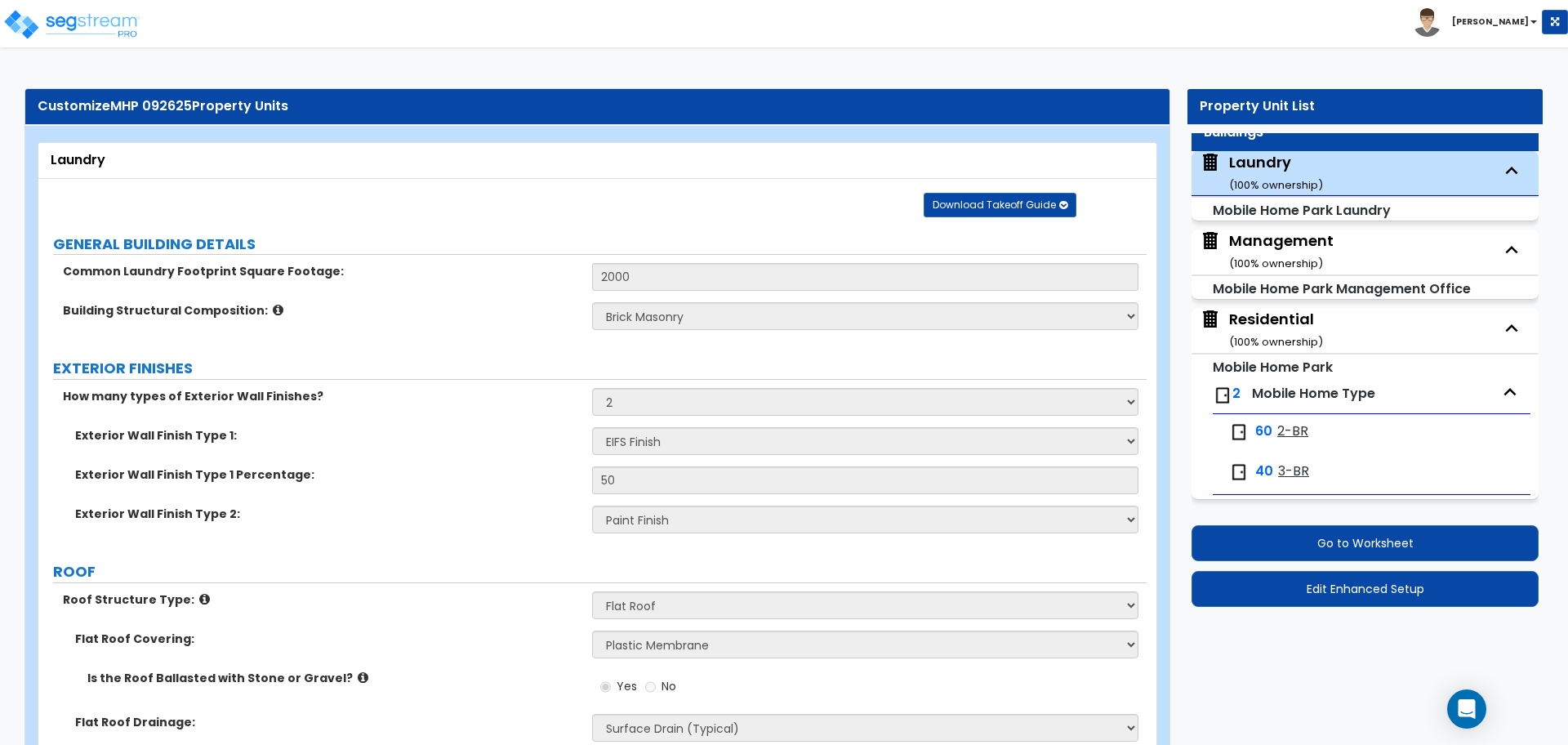
select select "1"
select select "8"
select select "1"
select select "2"
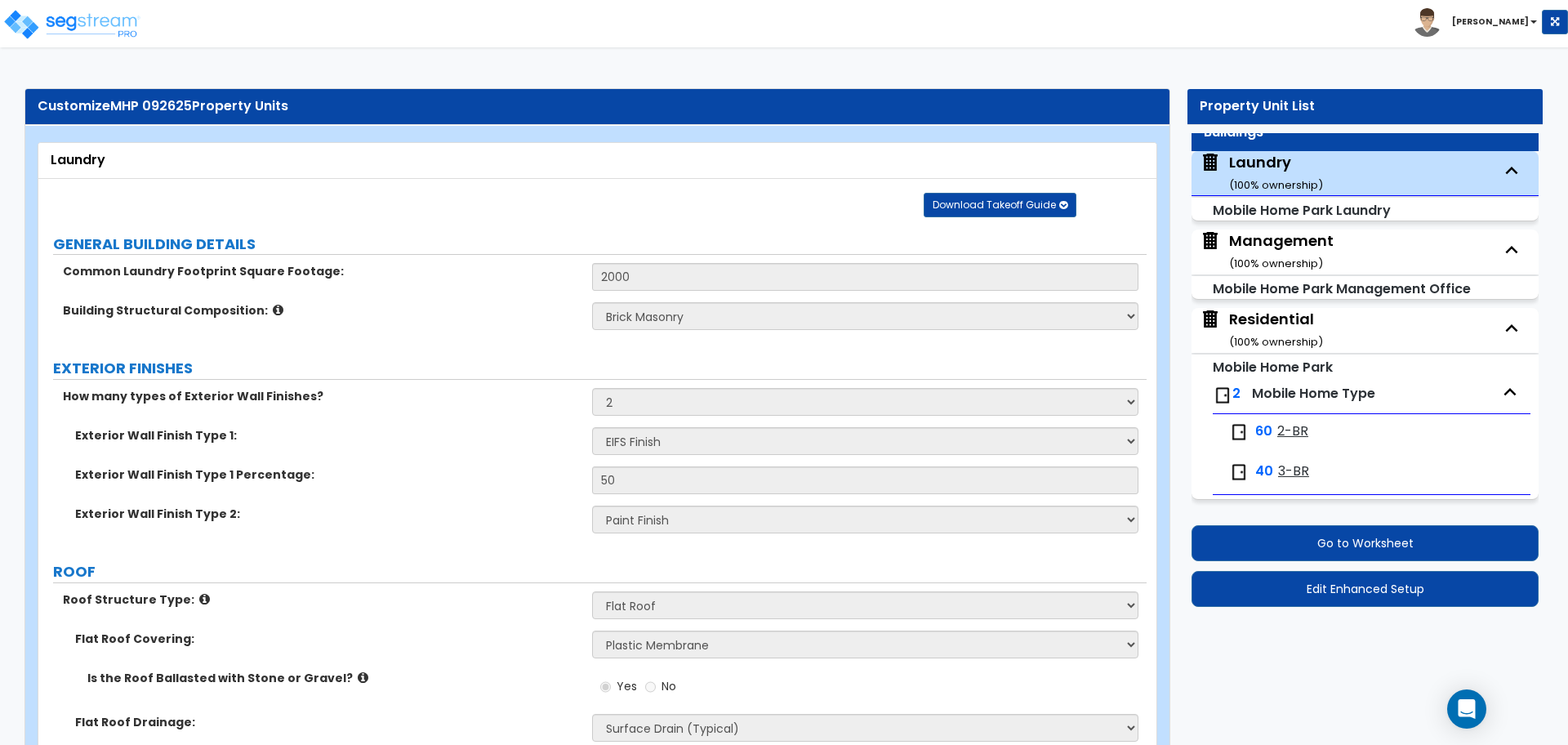
select select "3"
select select "2"
select select "3"
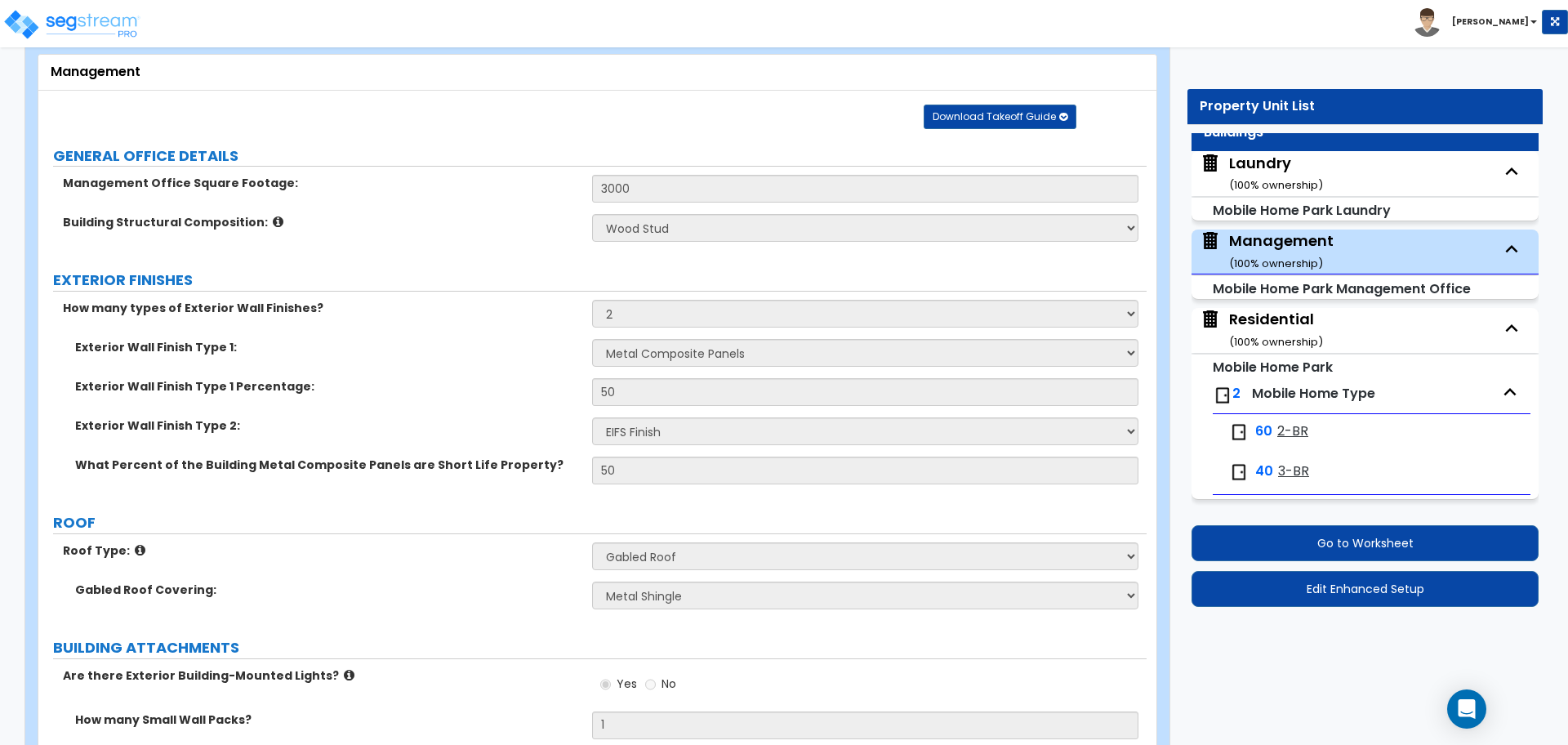
scroll to position [91, 0]
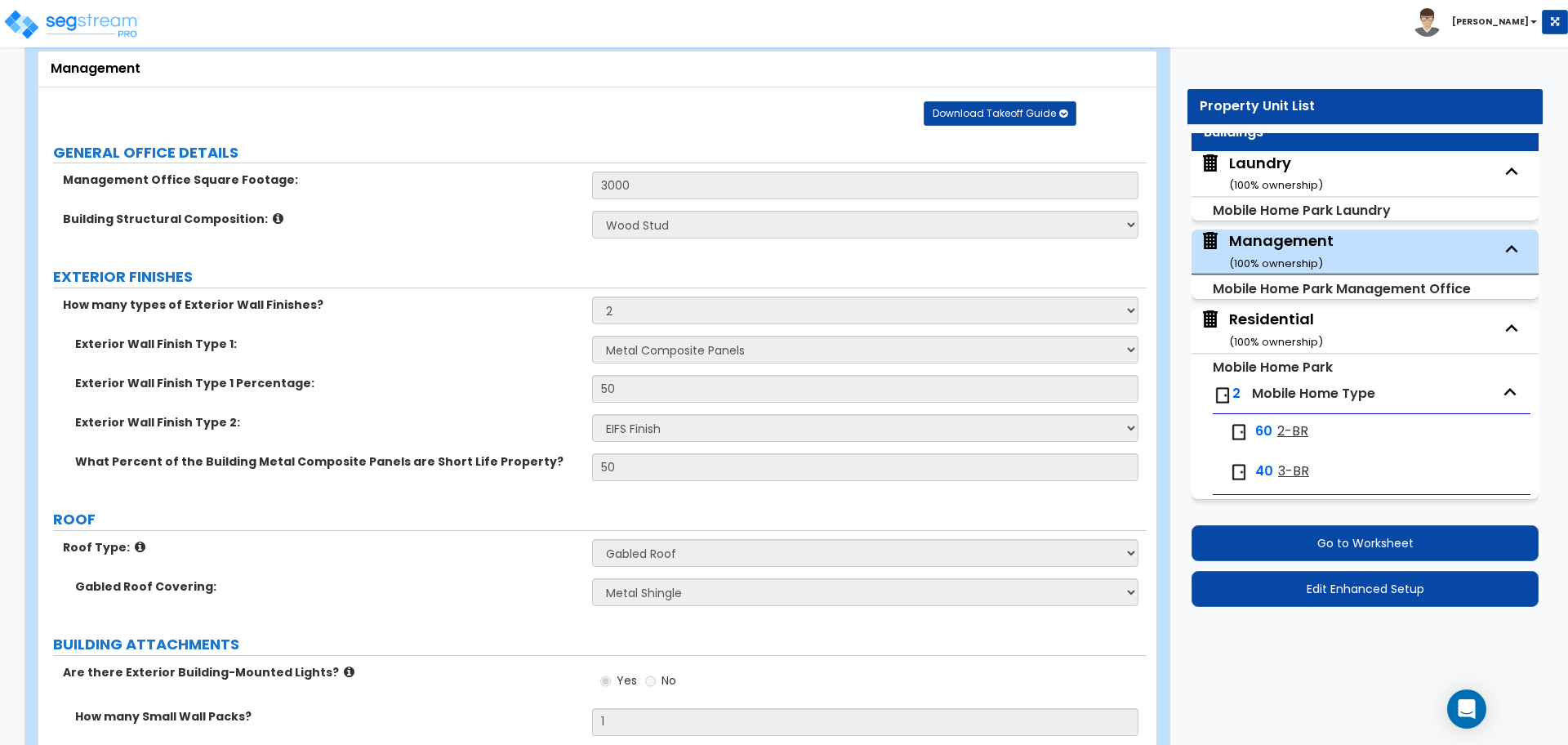
click at [1264, 319] on div "Residential ( 100 % ownership)" at bounding box center [1275, 330] width 94 height 41
click at [1261, 312] on div "Residential ( 100 % ownership)" at bounding box center [1275, 330] width 94 height 41
click at [1285, 310] on div "Residential ( 100 % ownership)" at bounding box center [1275, 330] width 94 height 41
click at [1284, 322] on div "Residential ( 100 % ownership)" at bounding box center [1275, 330] width 94 height 41
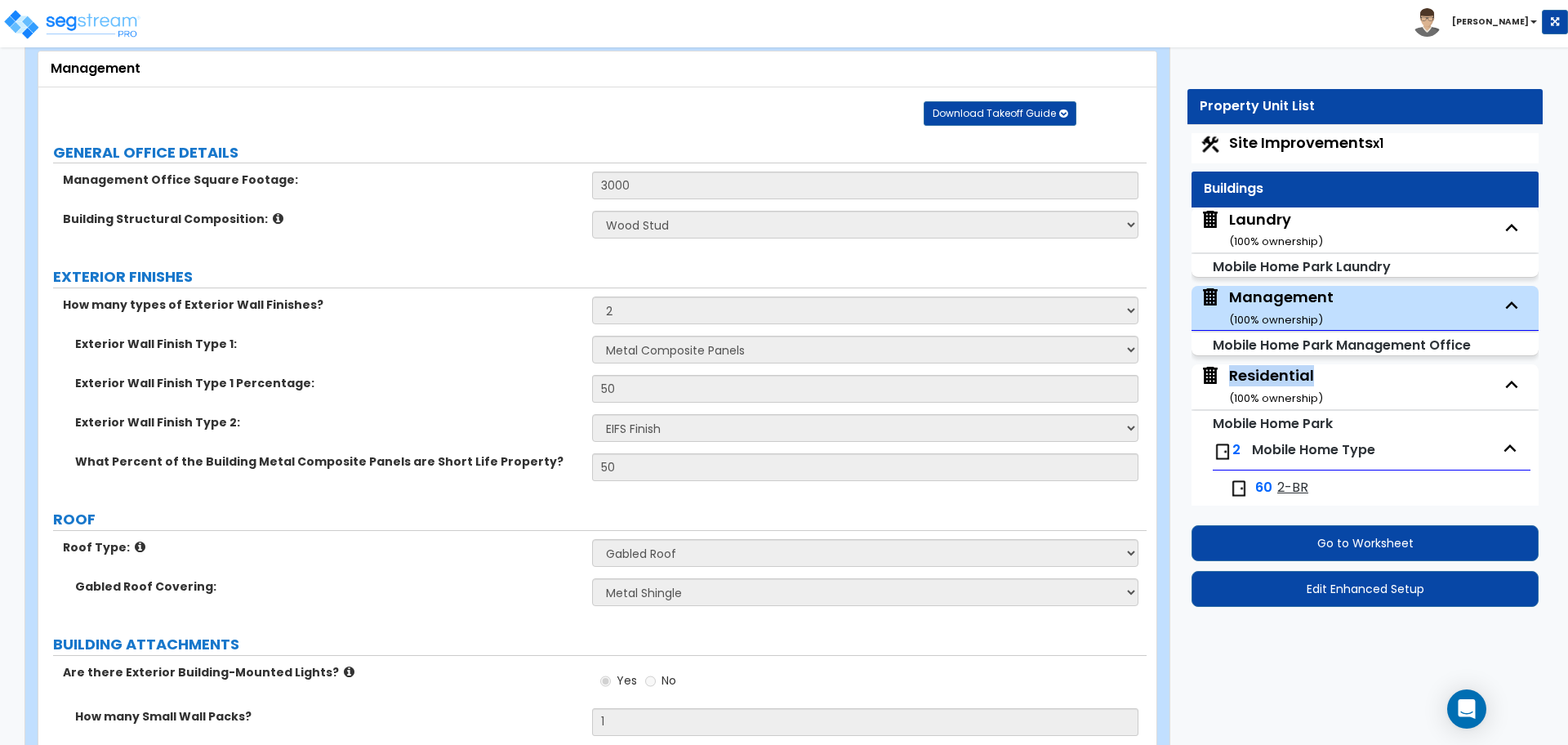
scroll to position [0, 0]
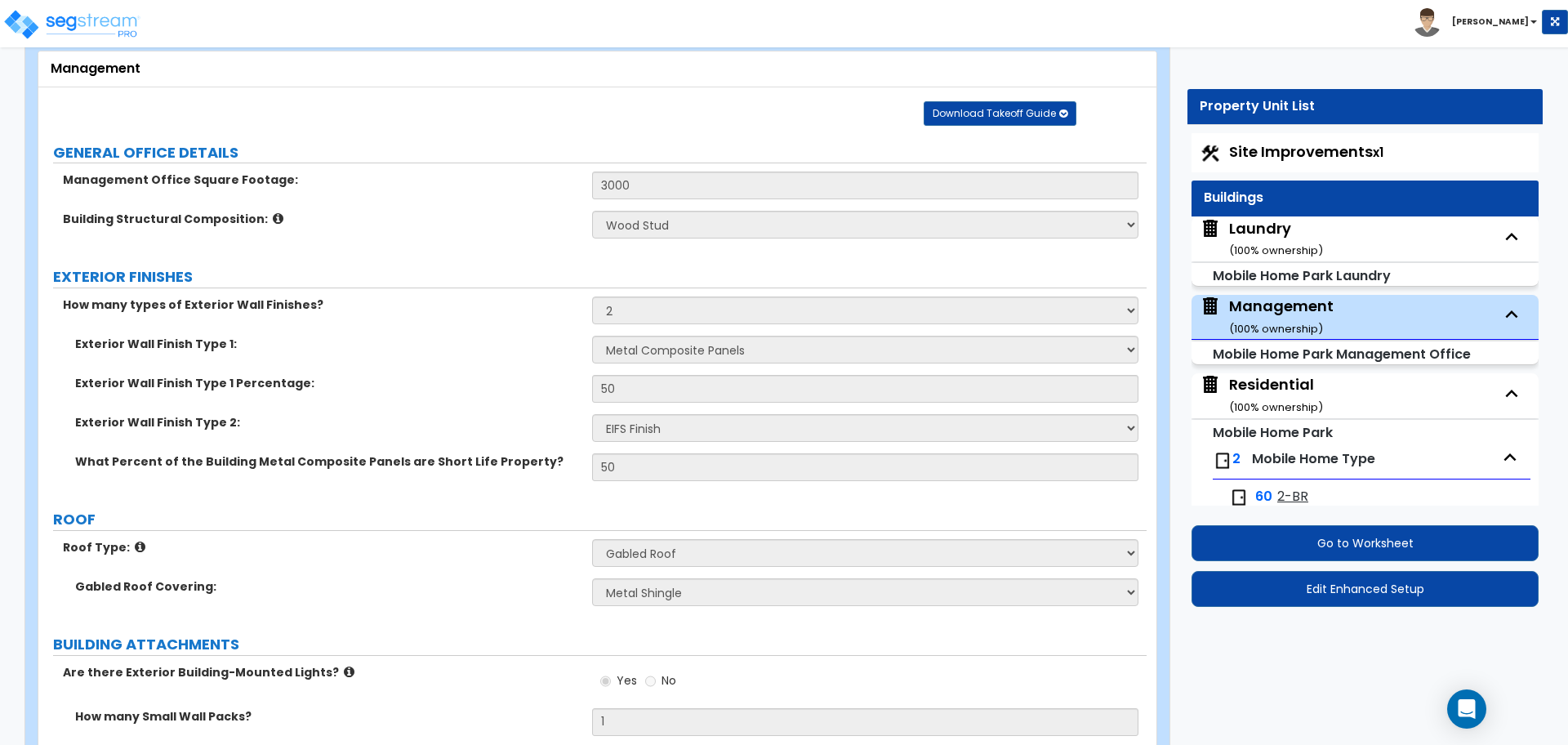
click at [1269, 149] on span "Site Improvements x1" at bounding box center [1306, 152] width 154 height 21
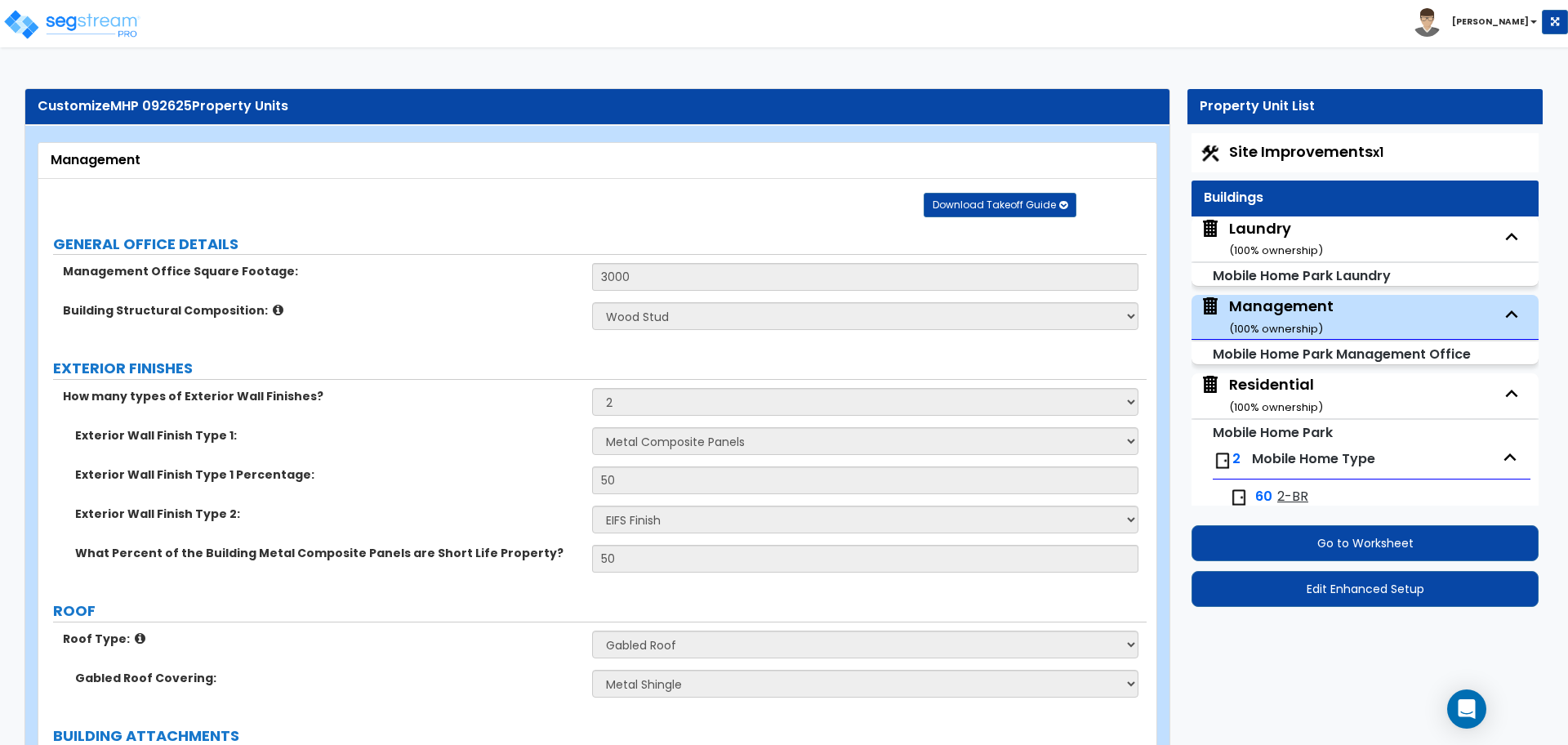
select select "2"
select select "1"
select select "2"
select select "1"
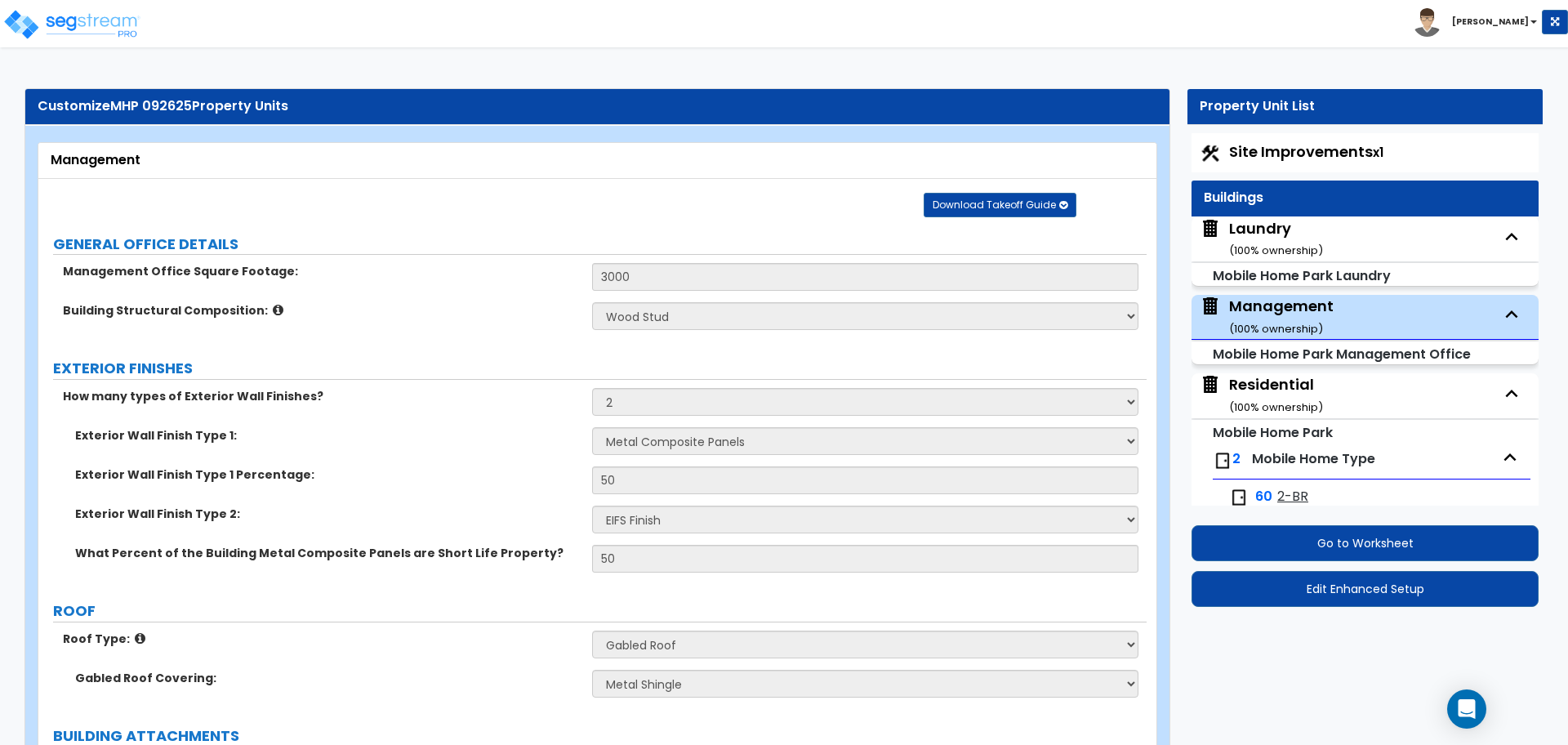
select select "2"
select select "1"
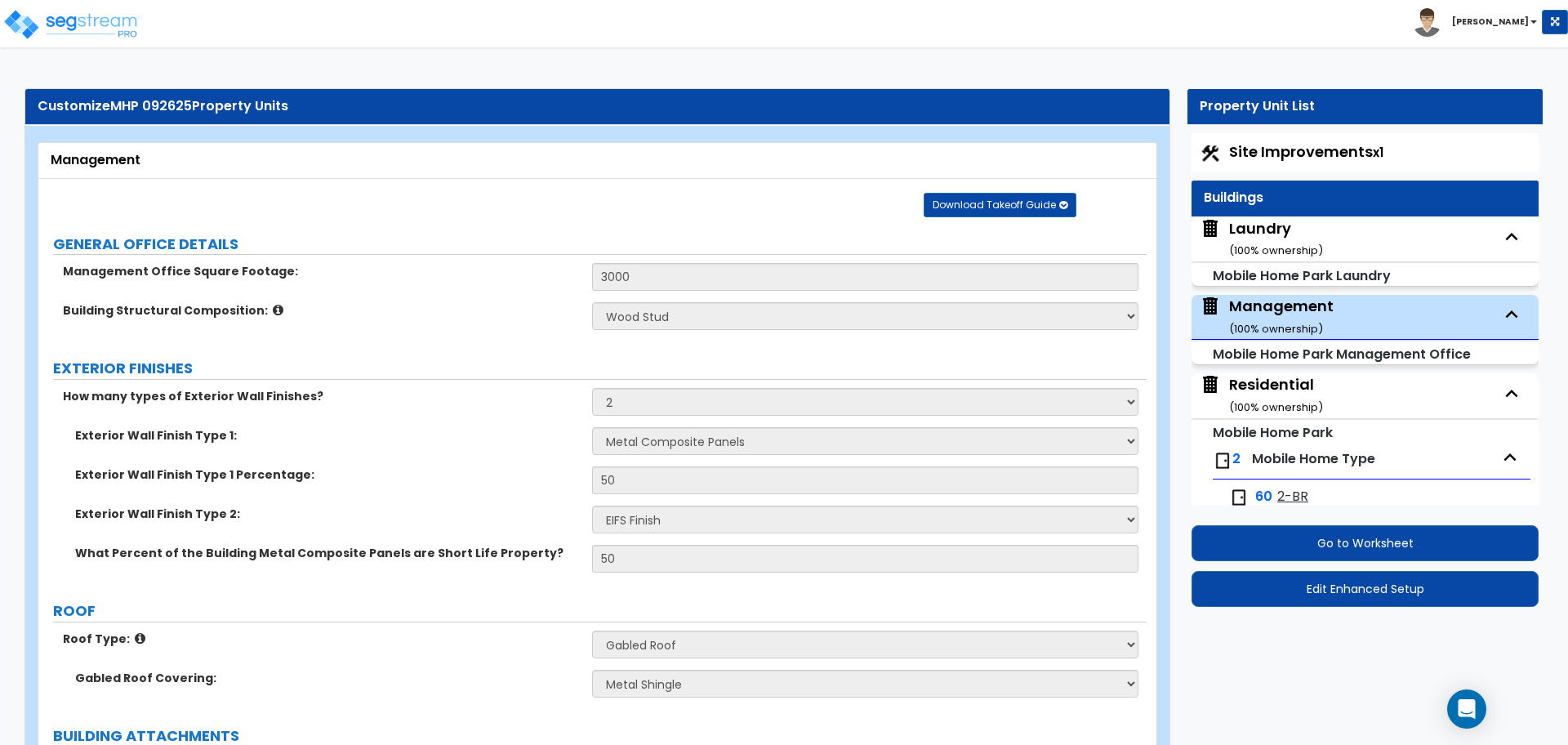
select select "3"
select select "2"
select select "3"
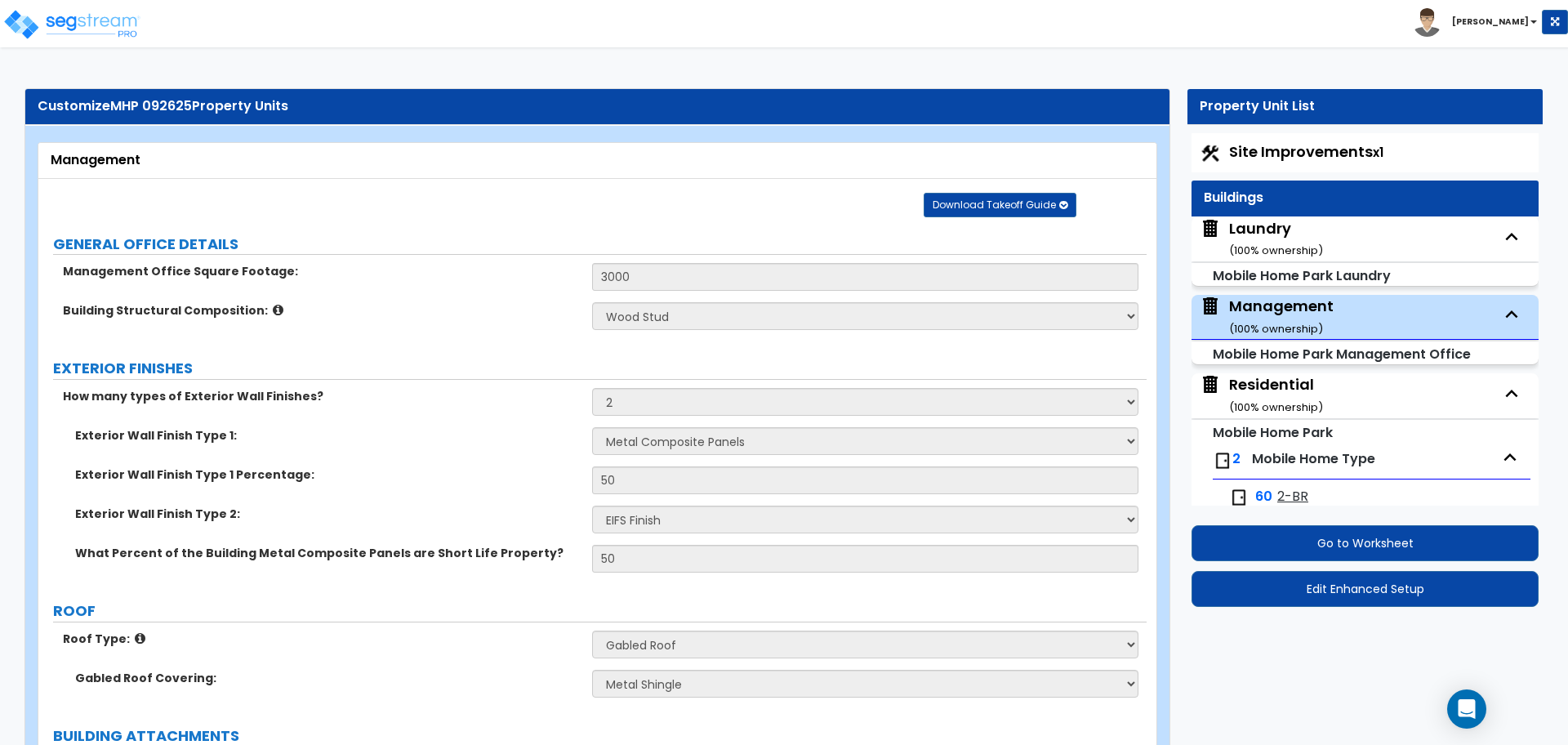
select select "1"
select select "2"
select select "4"
select select "1"
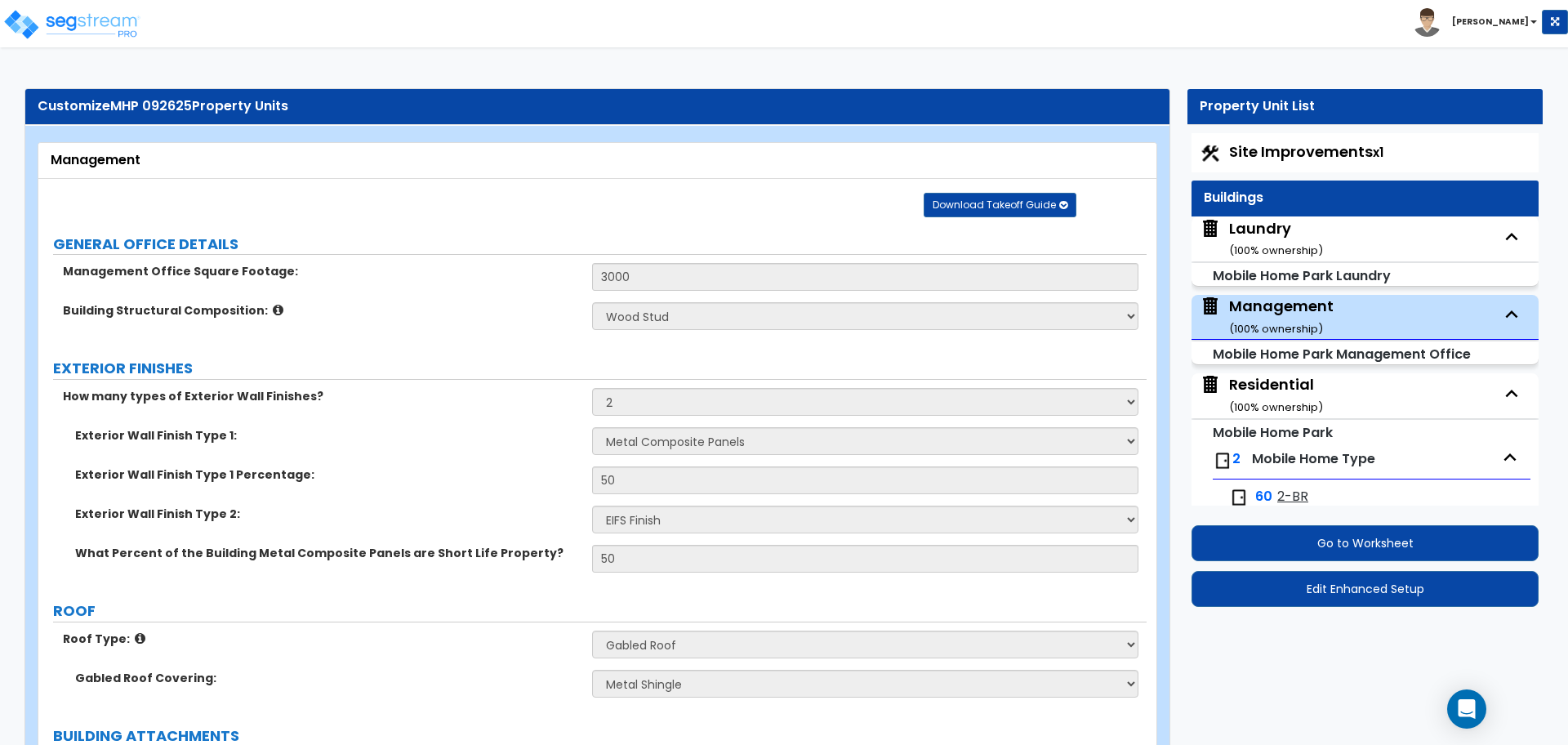
select select "1"
select select "2"
select select "1"
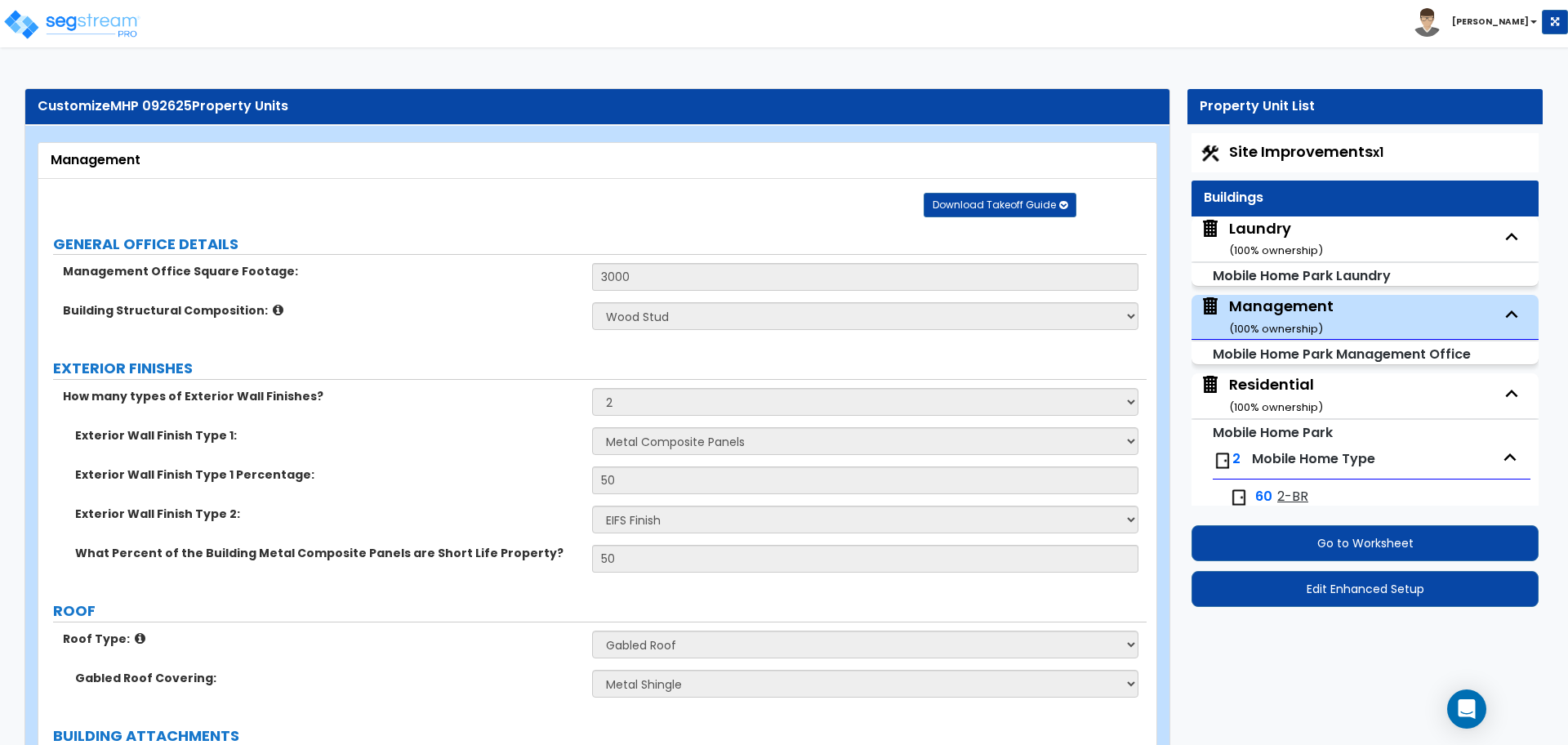
select select "2"
select select "4"
select select "1"
select select "2"
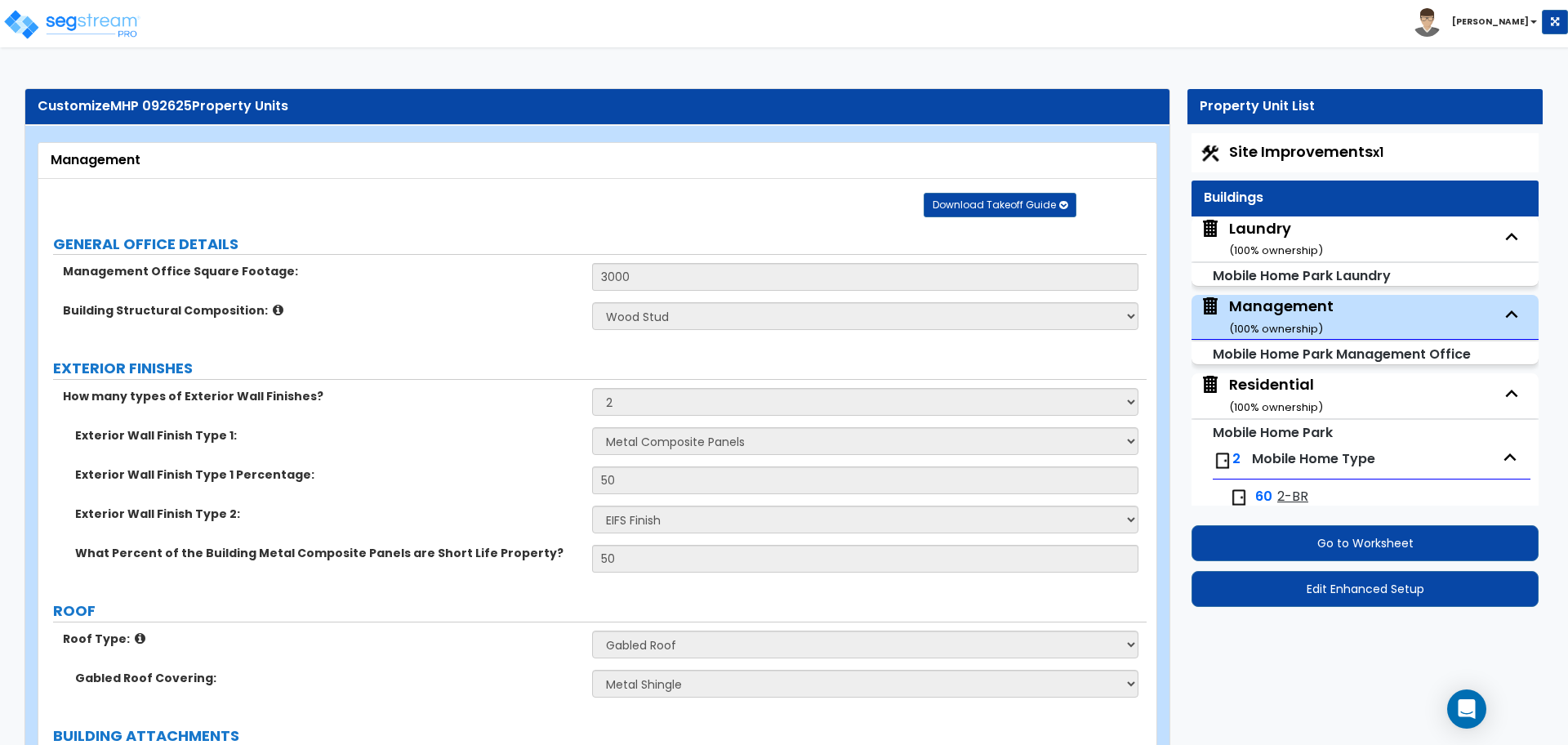
select select "2"
select select "3"
select select "2"
select select "11"
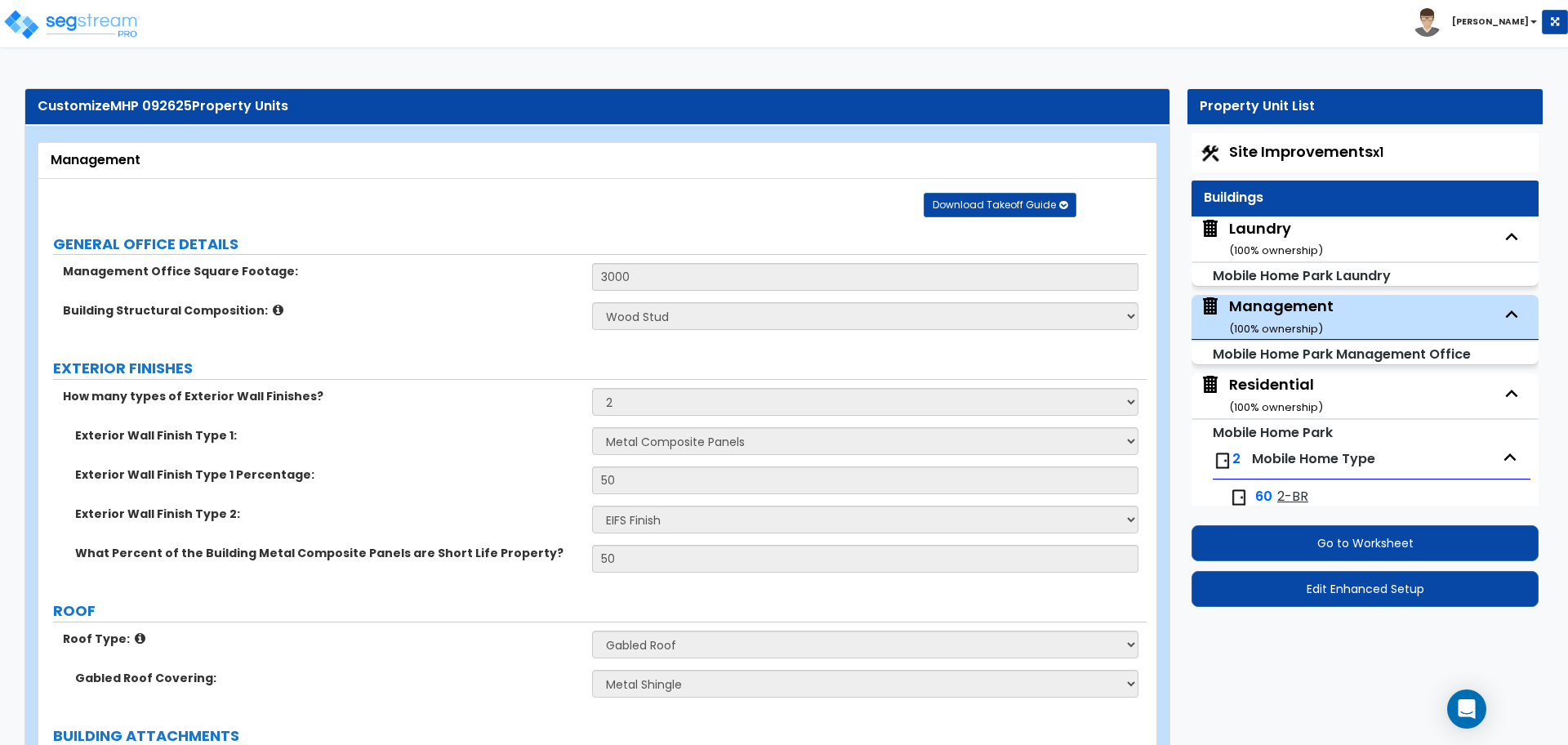
select select "6"
select select "1"
select select "4"
select select "2"
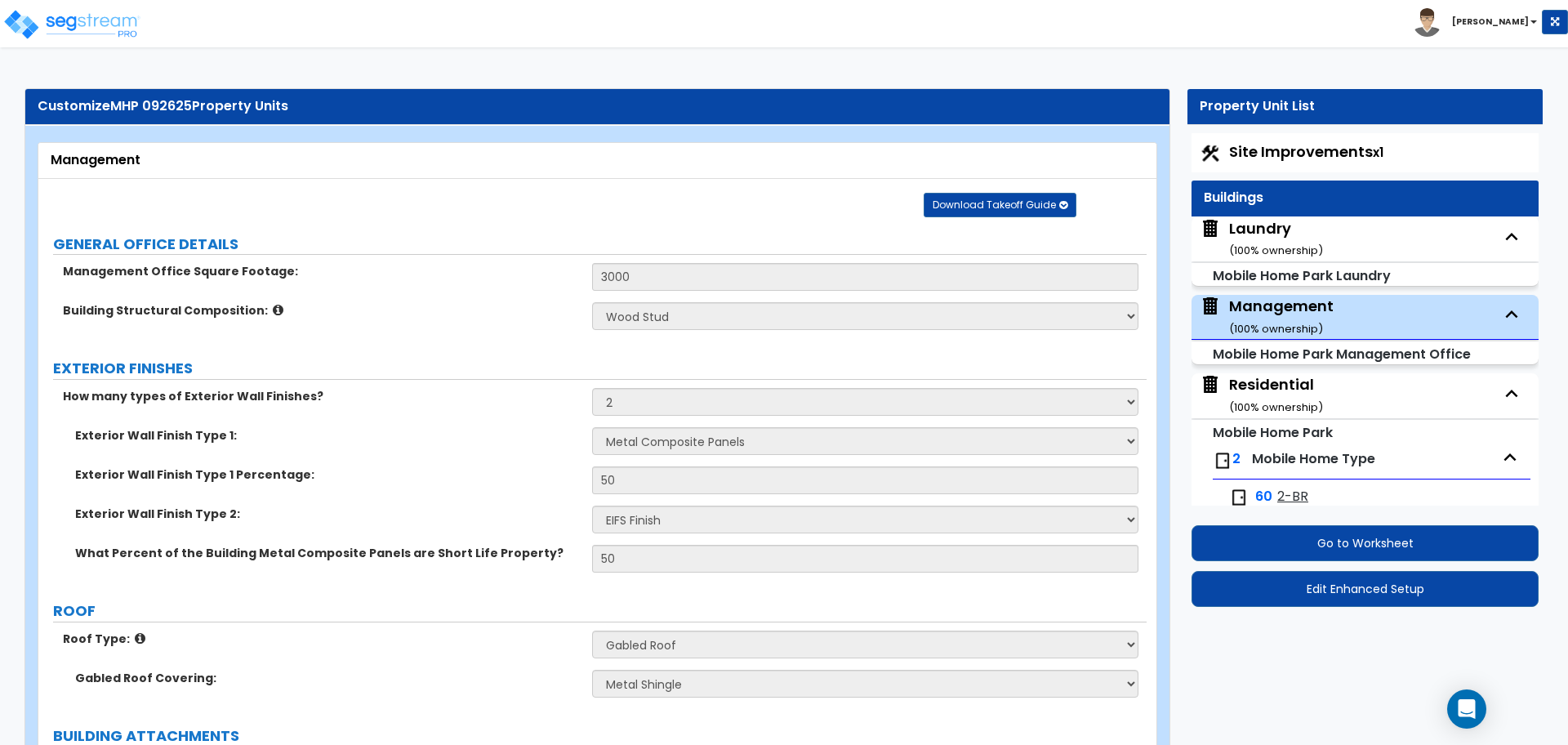
select select "2"
select select "1"
select select "2"
select select "7"
select select "2"
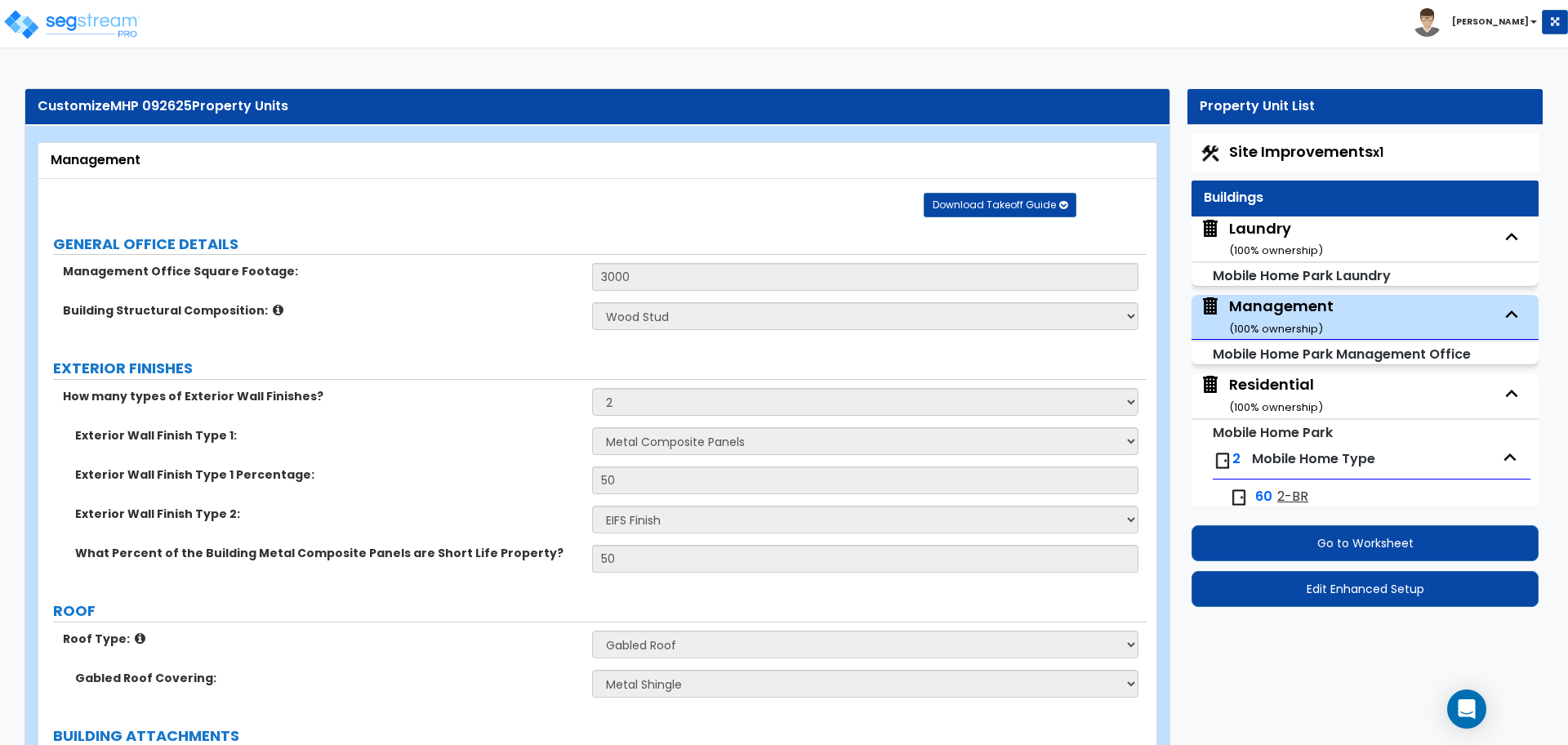
select select "1"
select select "2"
select select "1"
select select "16"
select select "1"
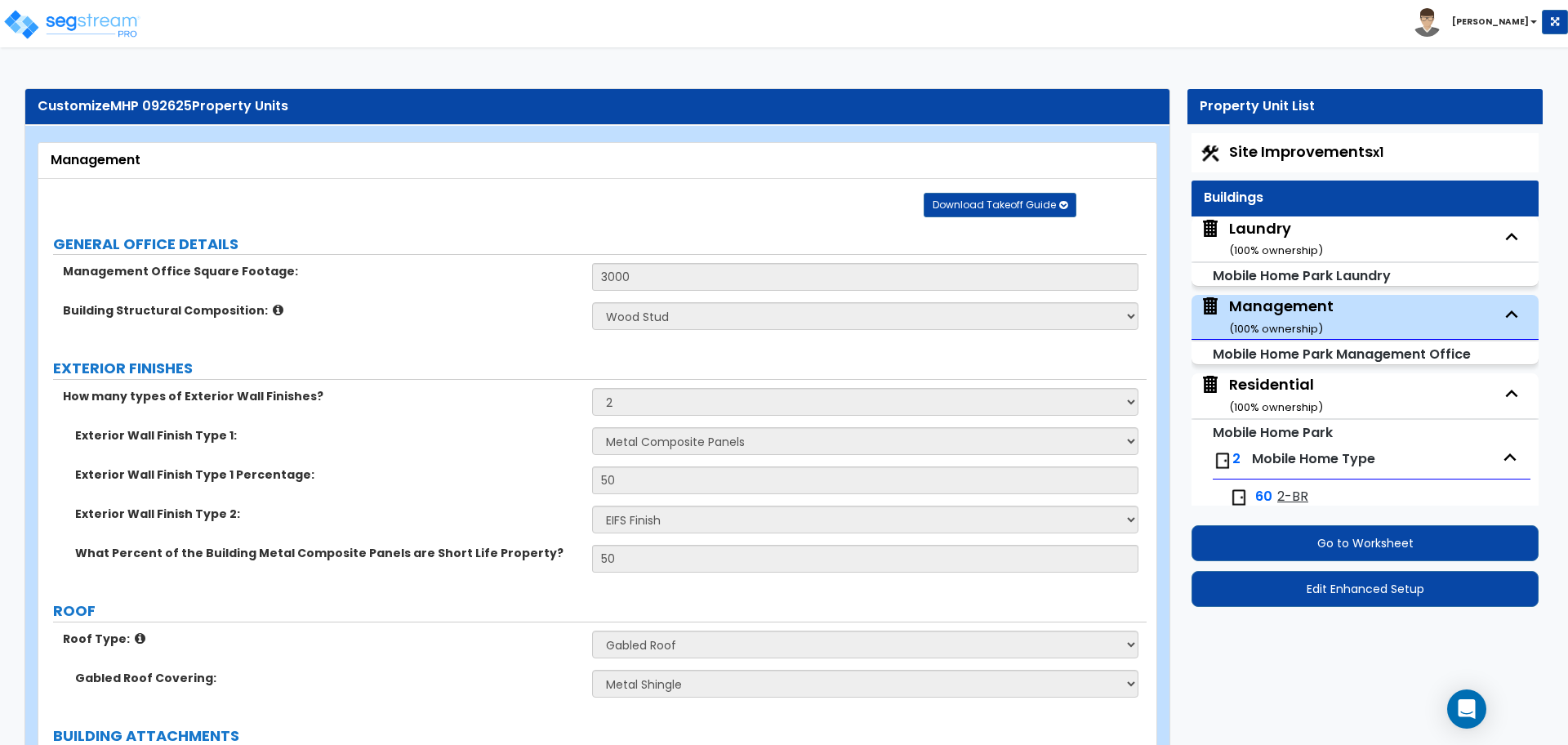
select select "5"
select select "4"
select select "1"
select select "10"
select select "3"
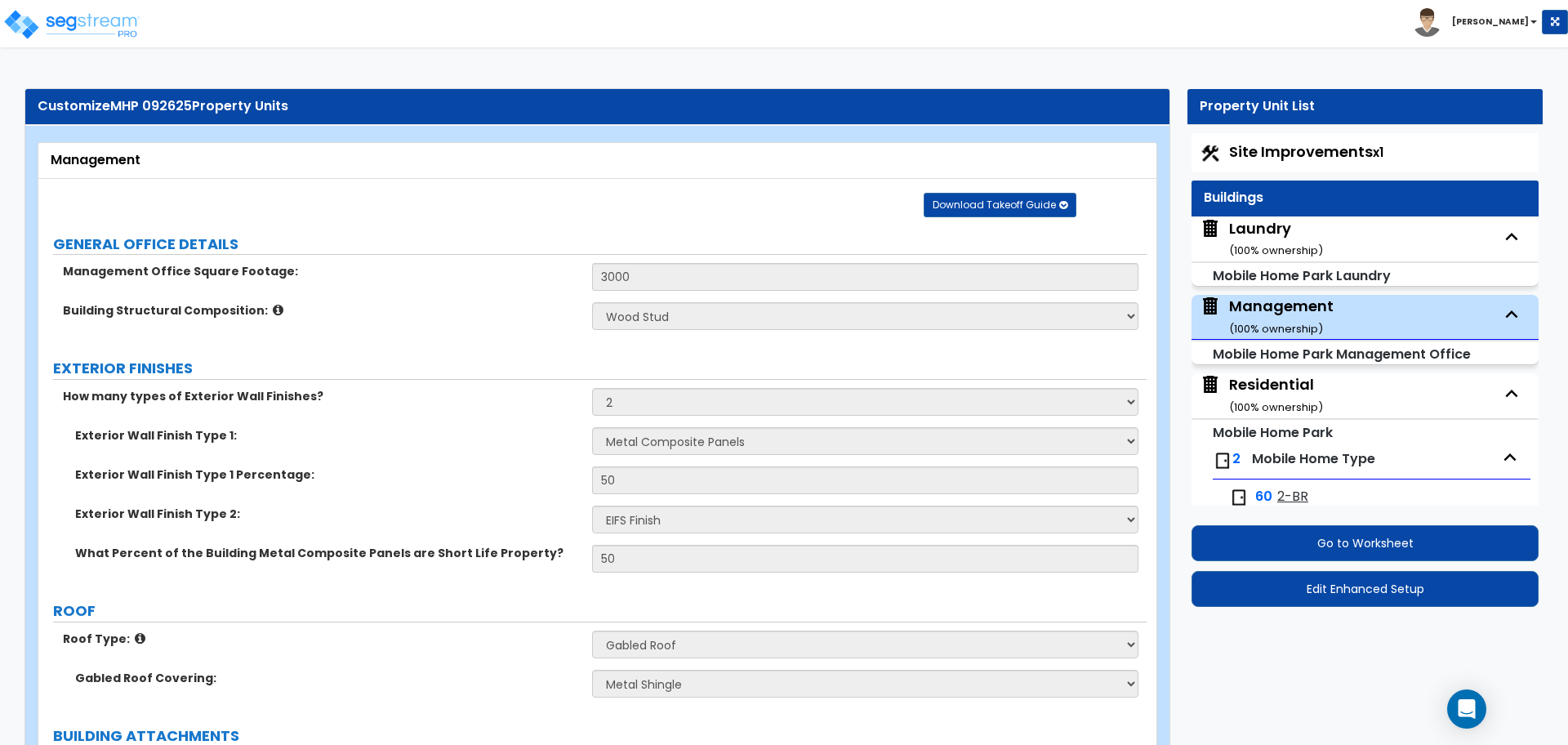
select select "4"
select select "1"
select select "3"
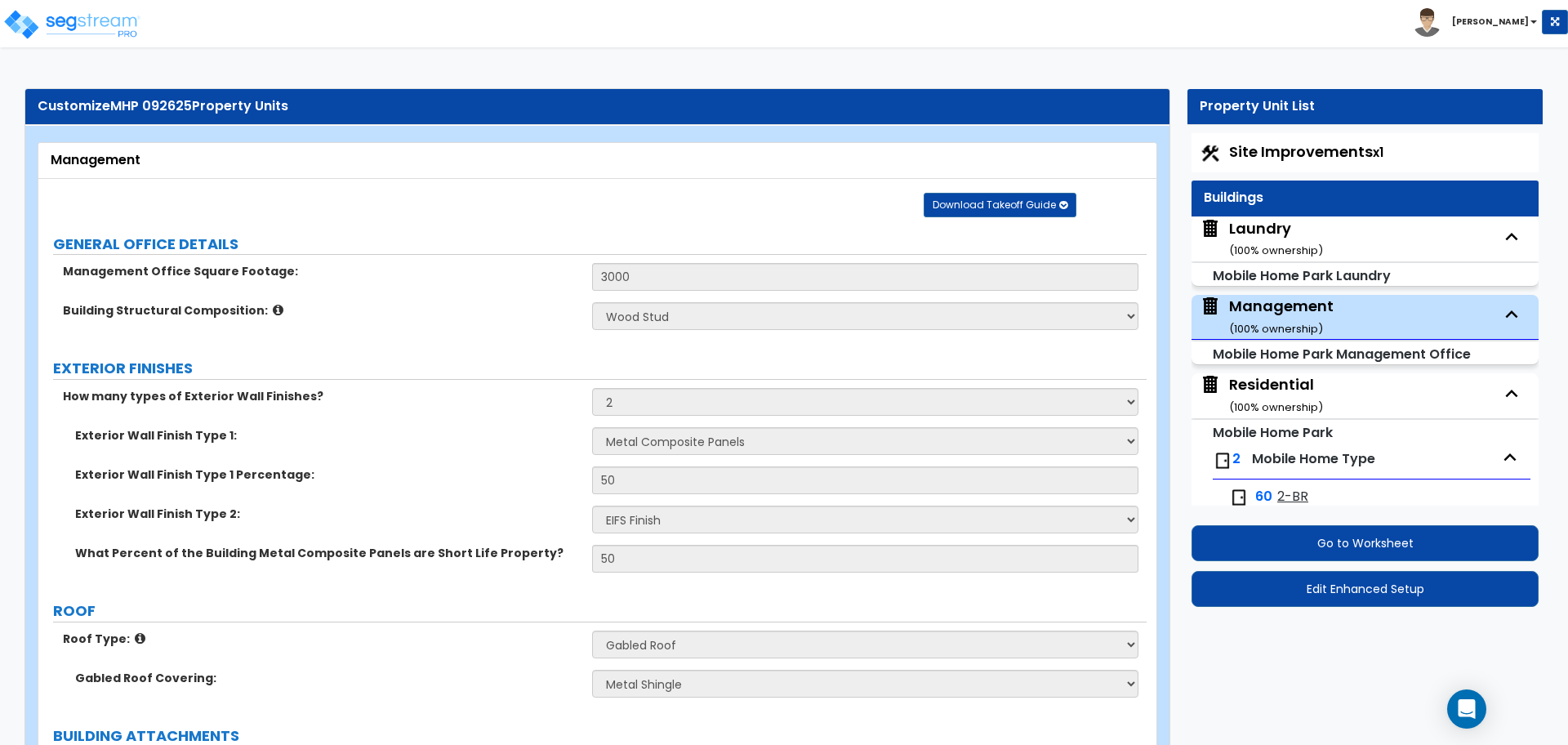
select select "3"
select select "2"
select select "1"
select select "3"
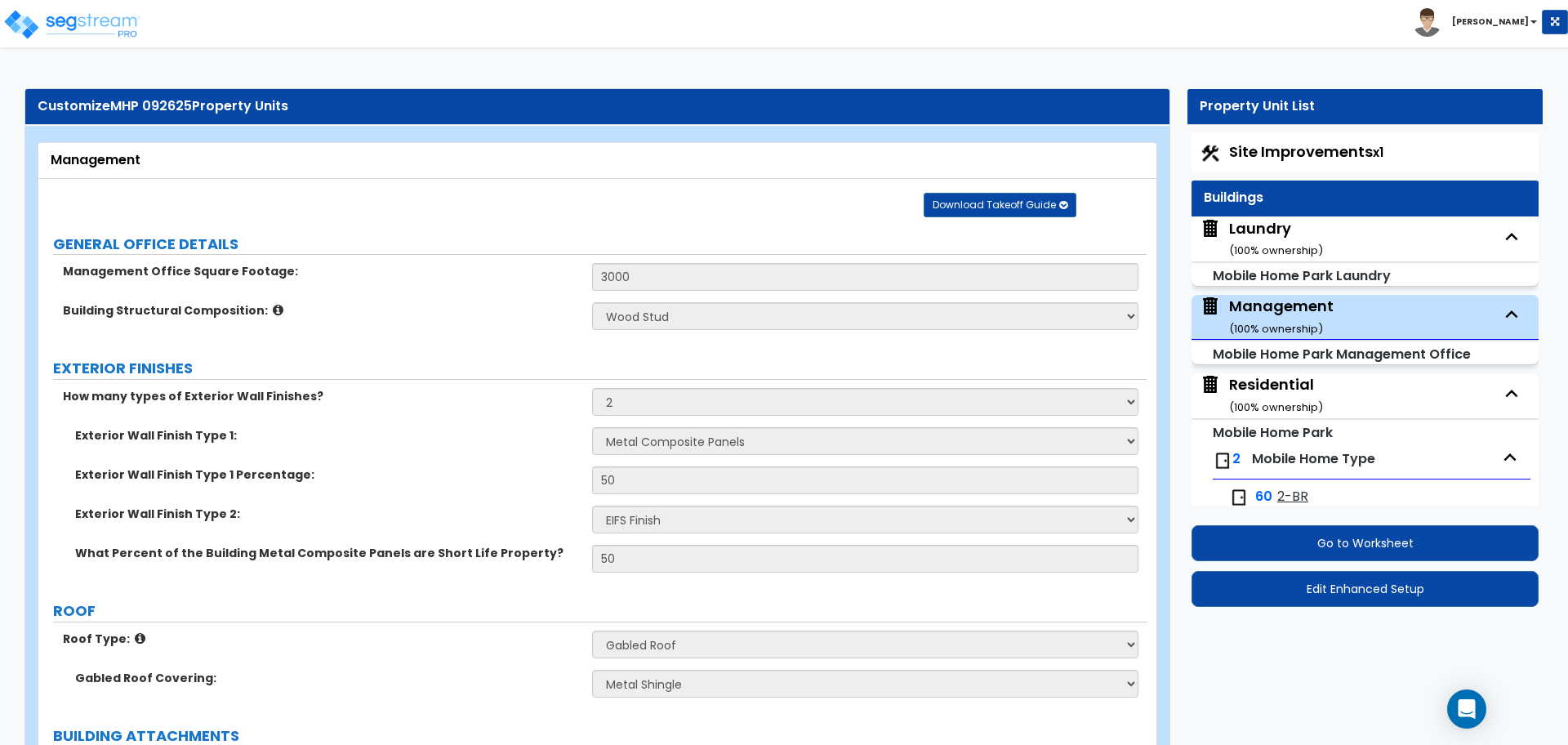
select select "2"
select select "3"
select select "1"
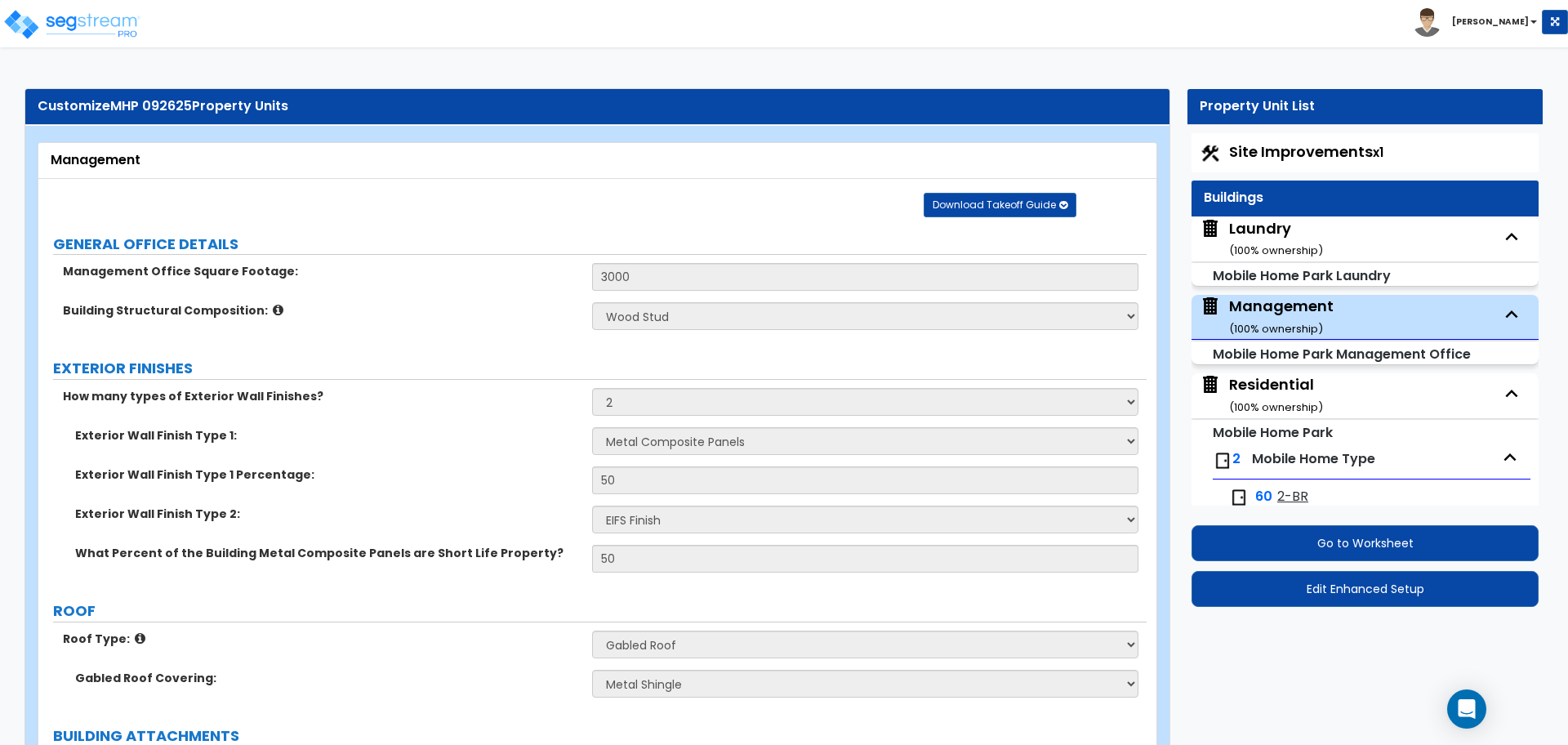
select select "2"
select select "1"
select select "4"
select select "1"
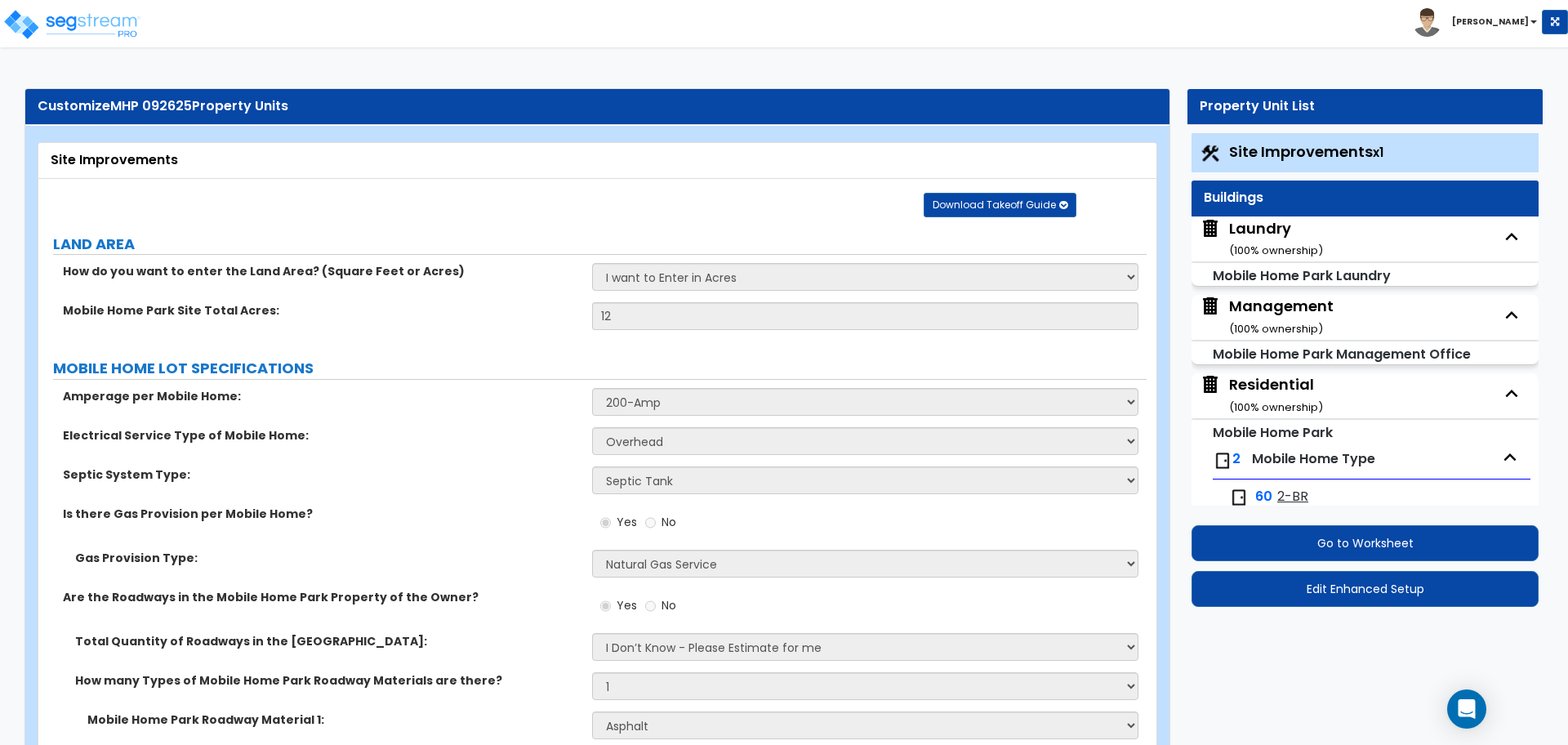
scroll to position [5670, 0]
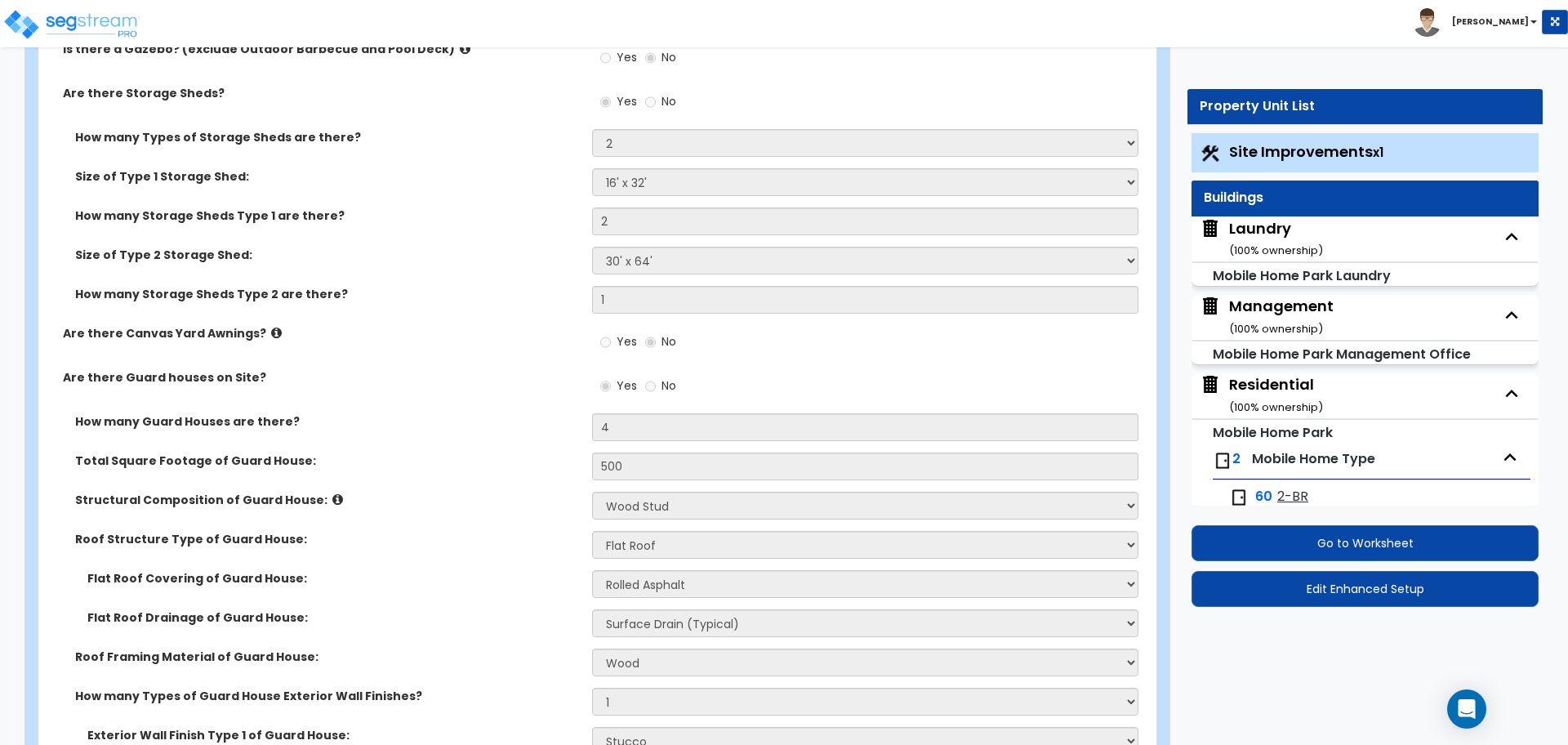
click at [1272, 229] on div "Laundry ( 100 % ownership)" at bounding box center [1275, 239] width 94 height 41
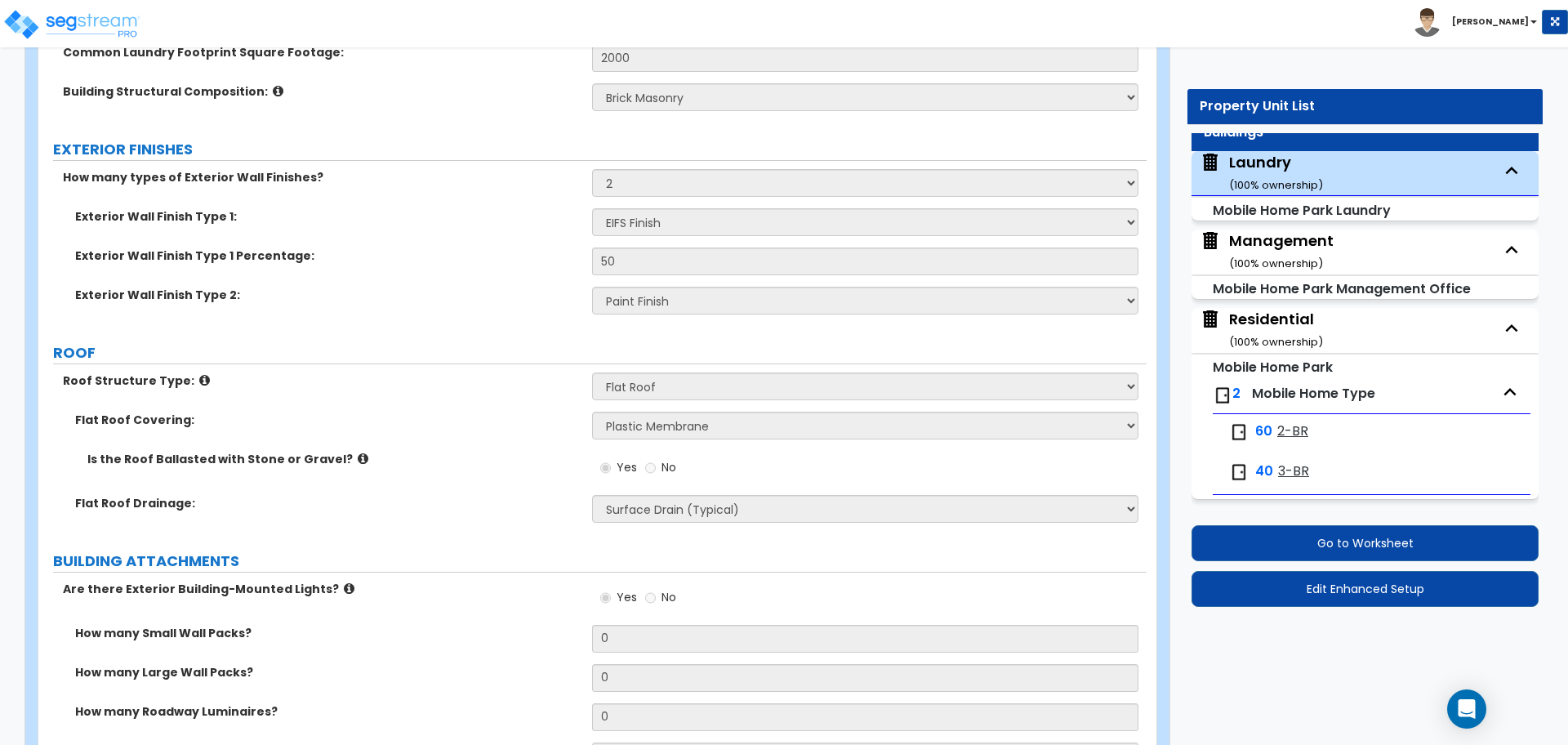
scroll to position [0, 0]
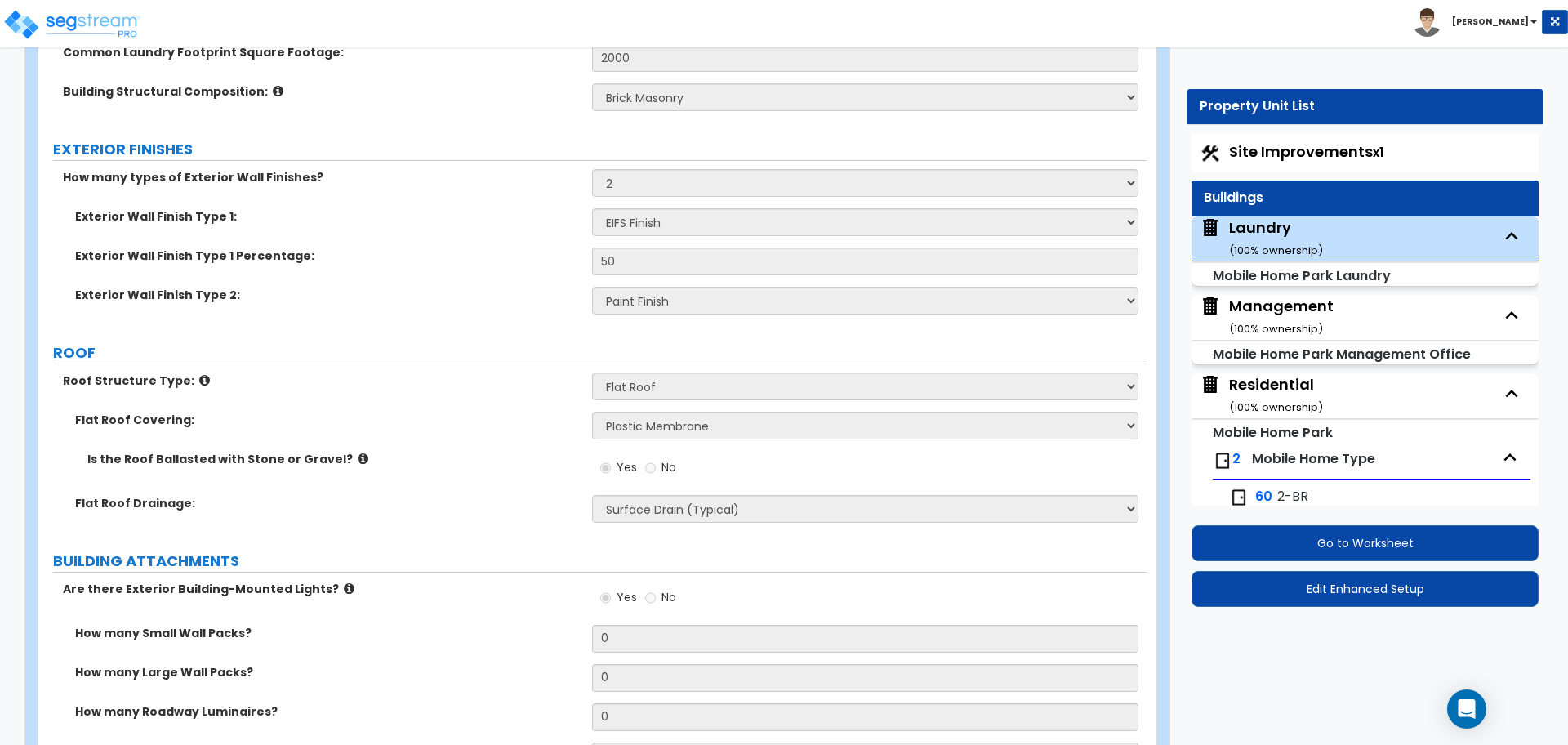
click at [1273, 148] on span "Site Improvements x1" at bounding box center [1306, 152] width 154 height 21
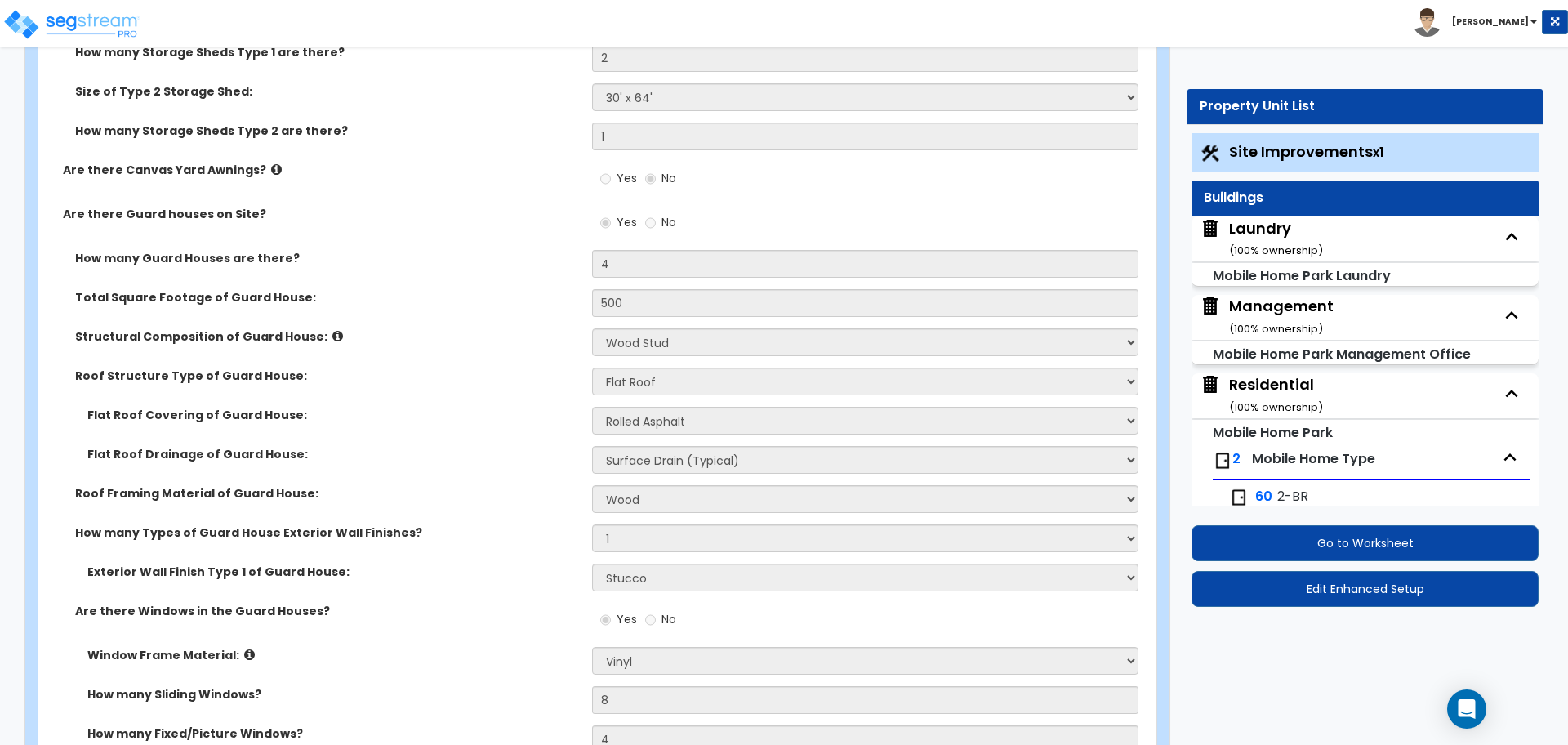
scroll to position [5835, 0]
click at [1251, 230] on div "Laundry ( 100 % ownership)" at bounding box center [1275, 239] width 94 height 41
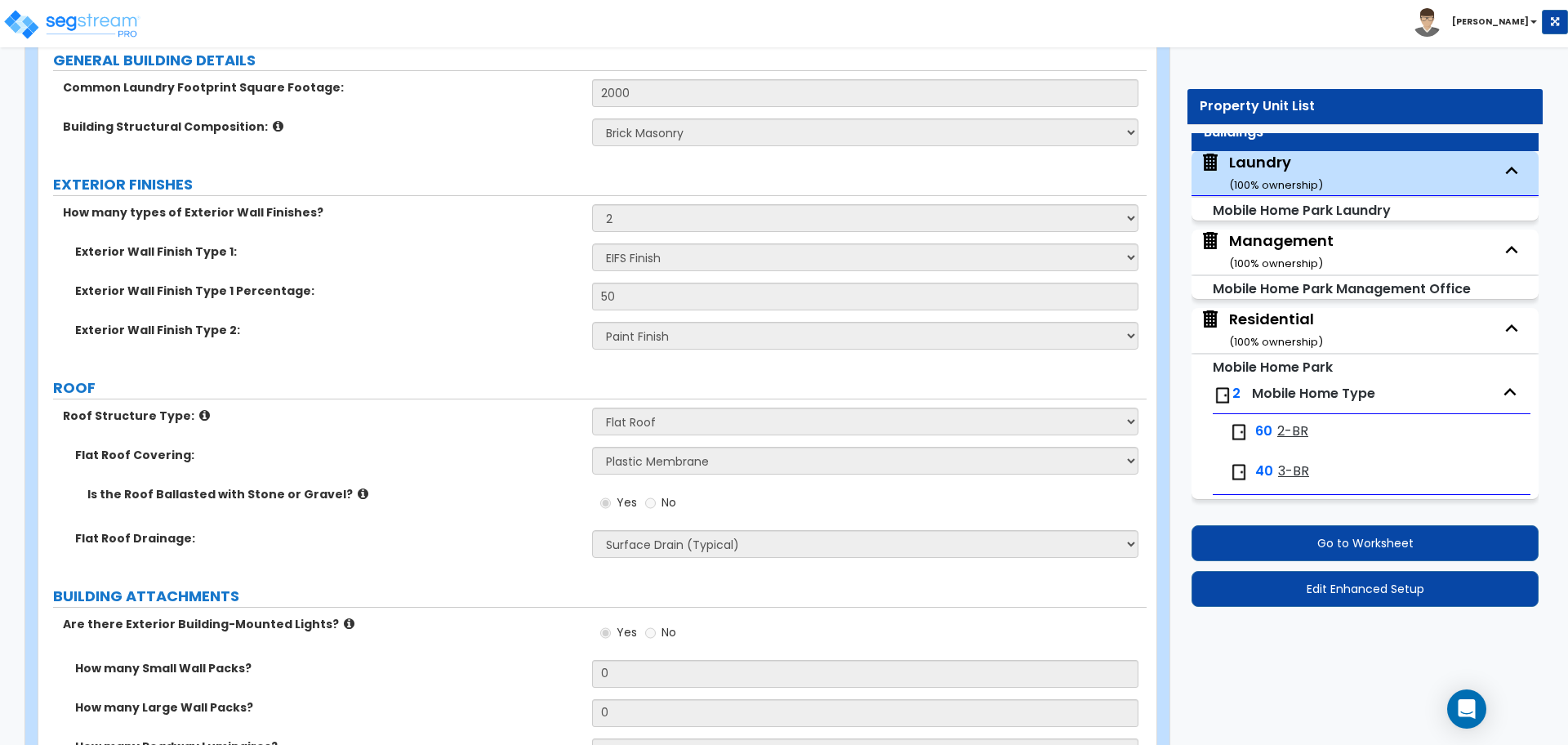
scroll to position [0, 0]
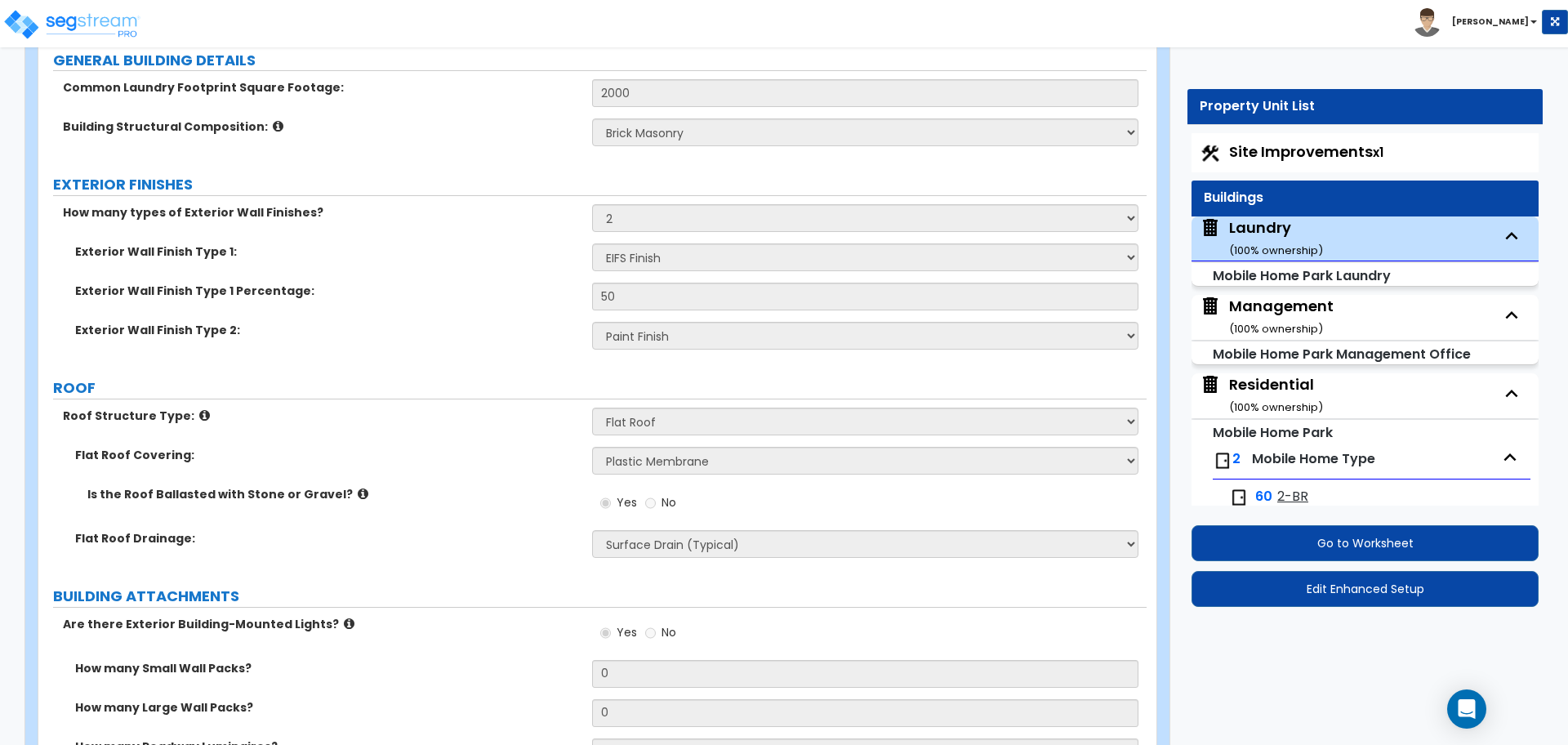
click at [1289, 157] on span "Site Improvements x1" at bounding box center [1306, 152] width 154 height 21
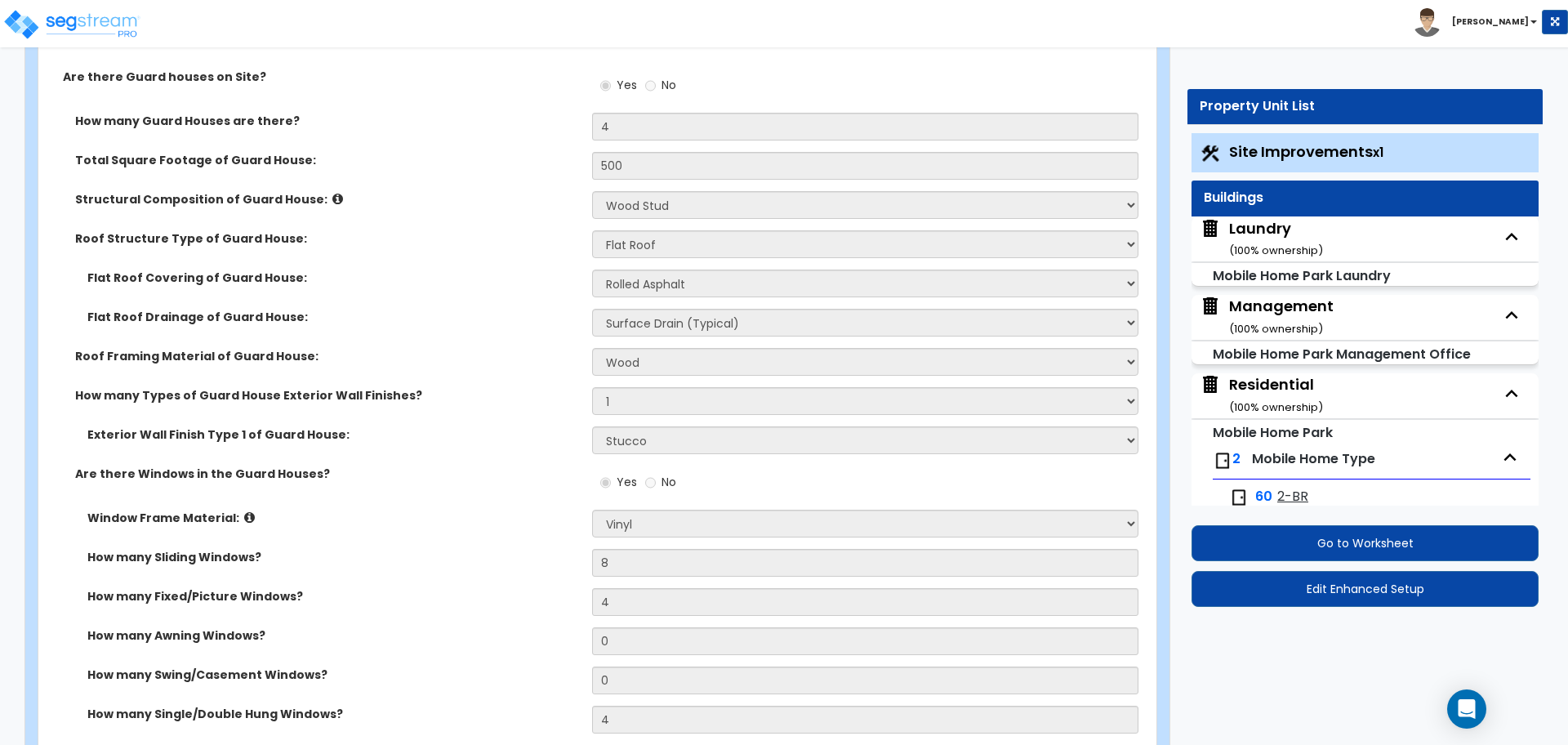
scroll to position [5975, 0]
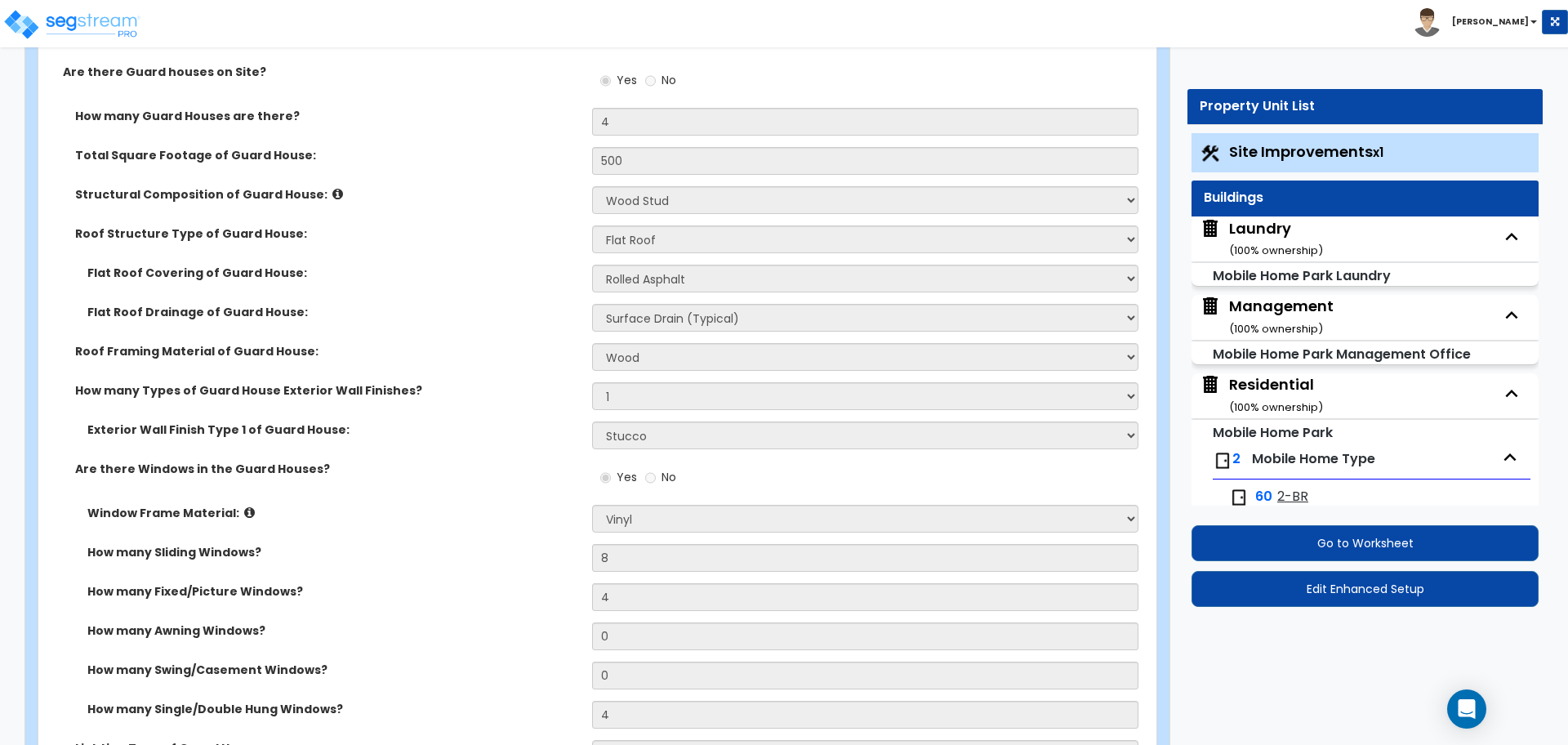
click at [791, 73] on div "Yes No" at bounding box center [869, 85] width 554 height 44
click at [1285, 224] on div "Laundry ( 100 % ownership)" at bounding box center [1275, 239] width 94 height 41
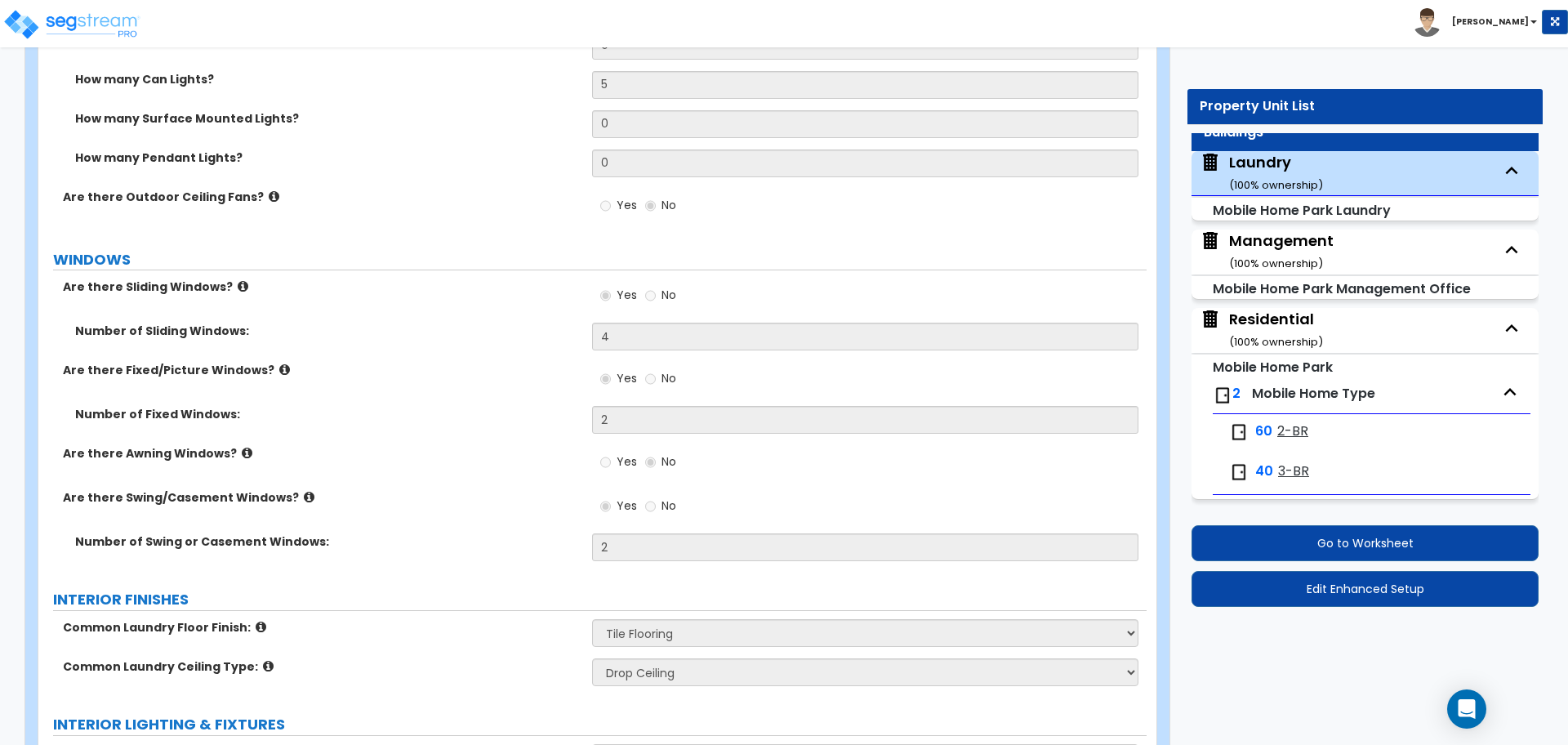
scroll to position [1009, 0]
click at [1269, 242] on div "Management ( 100 % ownership)" at bounding box center [1281, 251] width 104 height 41
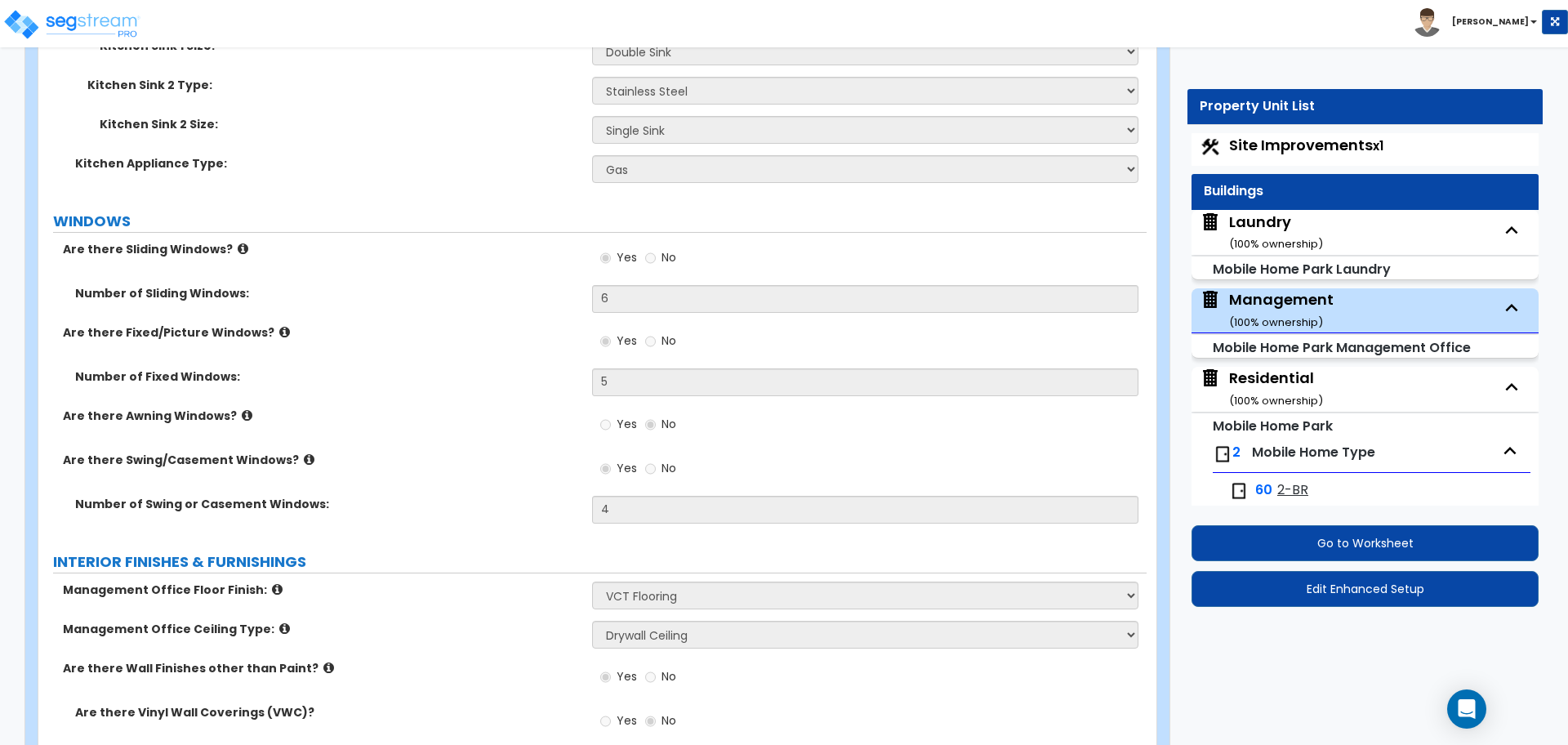
scroll to position [0, 0]
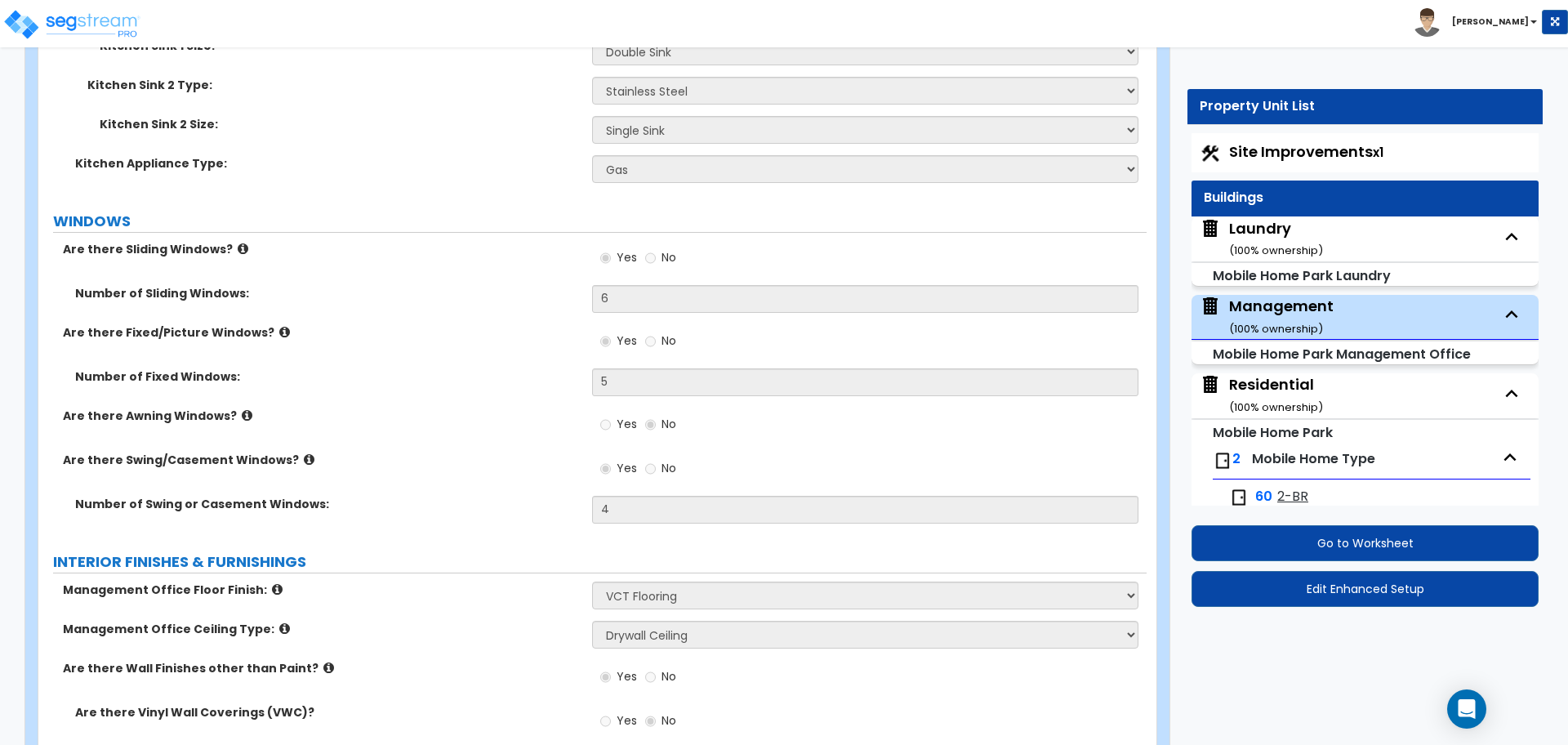
click at [1267, 158] on span "Site Improvements x1" at bounding box center [1306, 152] width 154 height 21
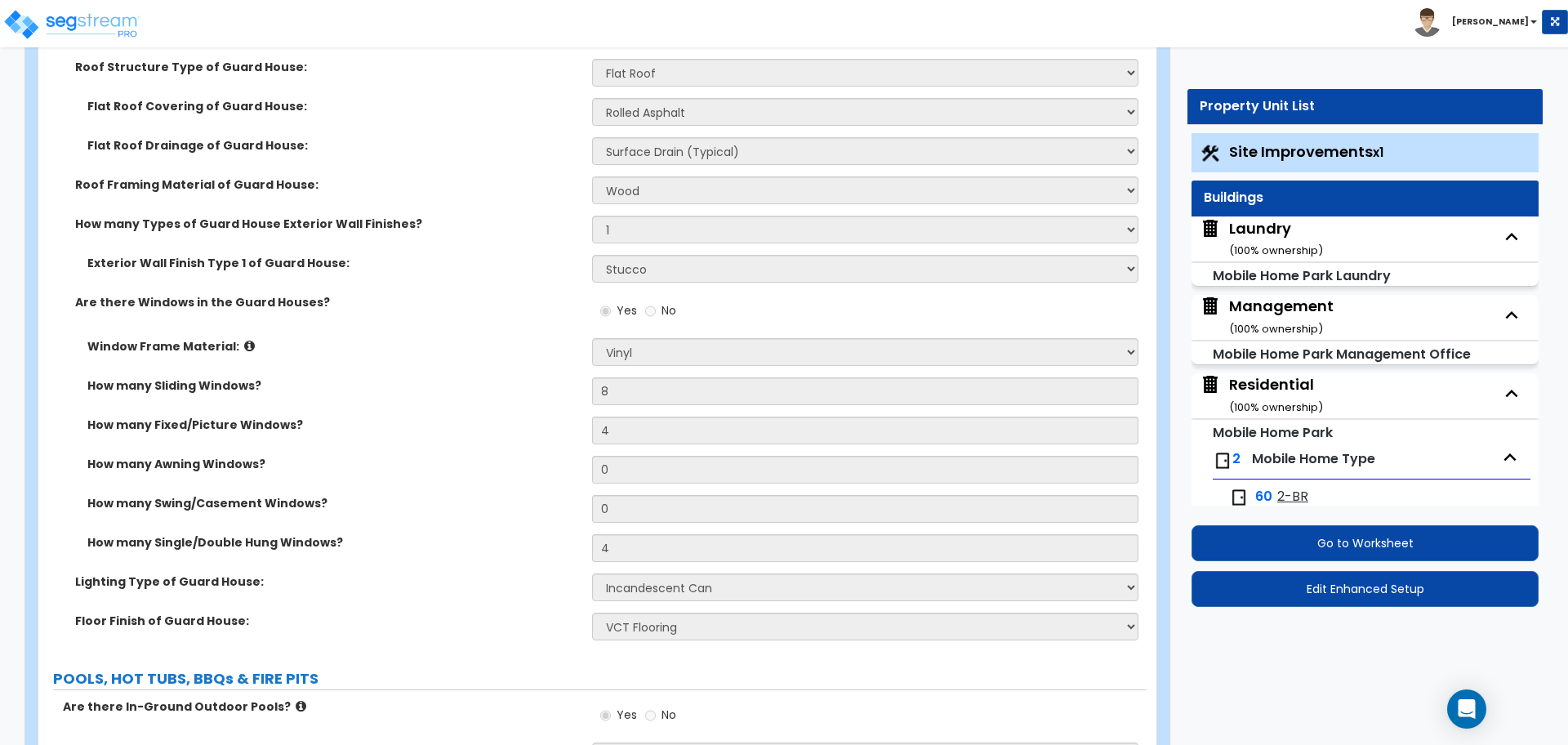
scroll to position [7, 0]
click at [1236, 239] on div "Laundry ( 100 % ownership)" at bounding box center [1275, 239] width 94 height 41
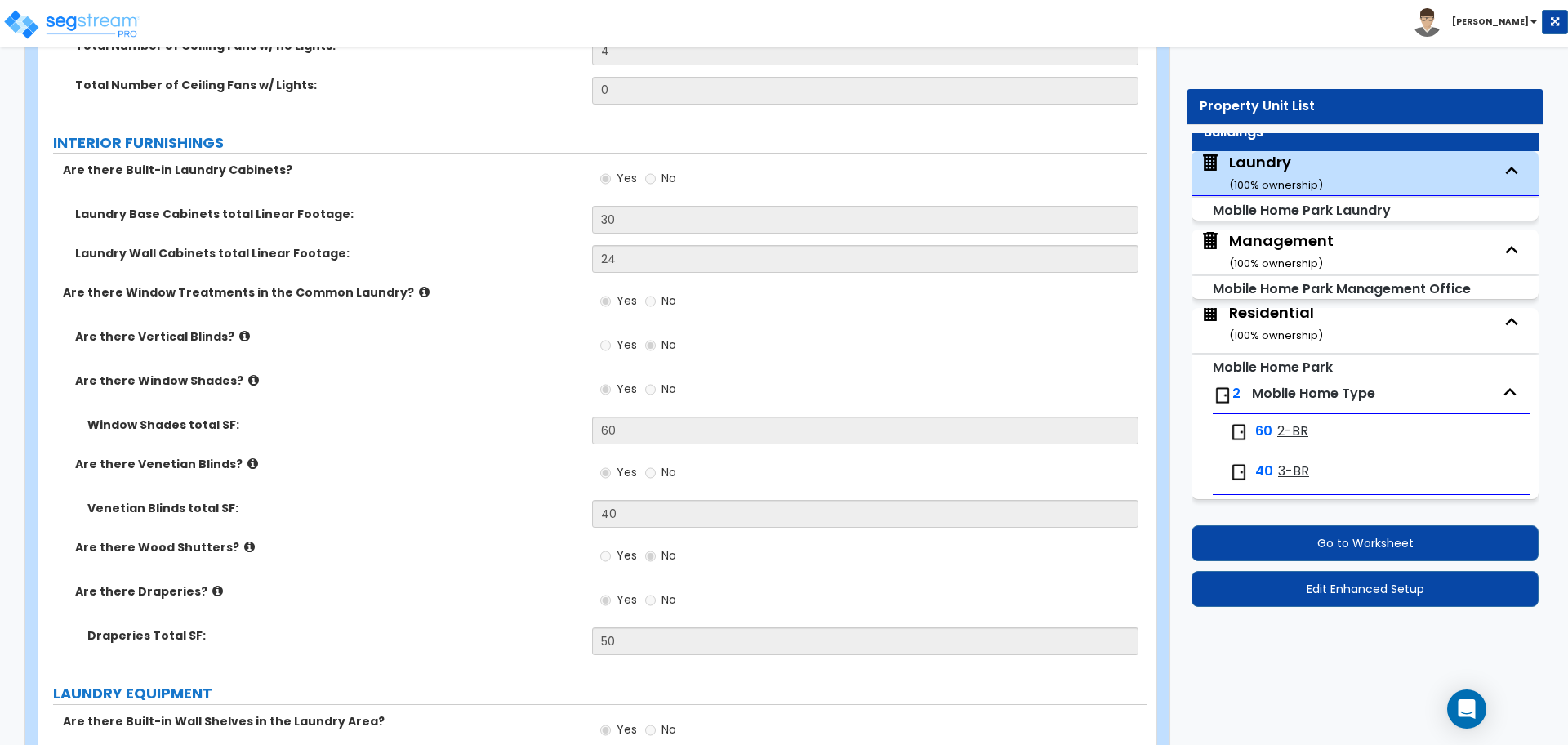
scroll to position [1795, 0]
click at [1278, 435] on span "2-BR" at bounding box center [1292, 432] width 31 height 19
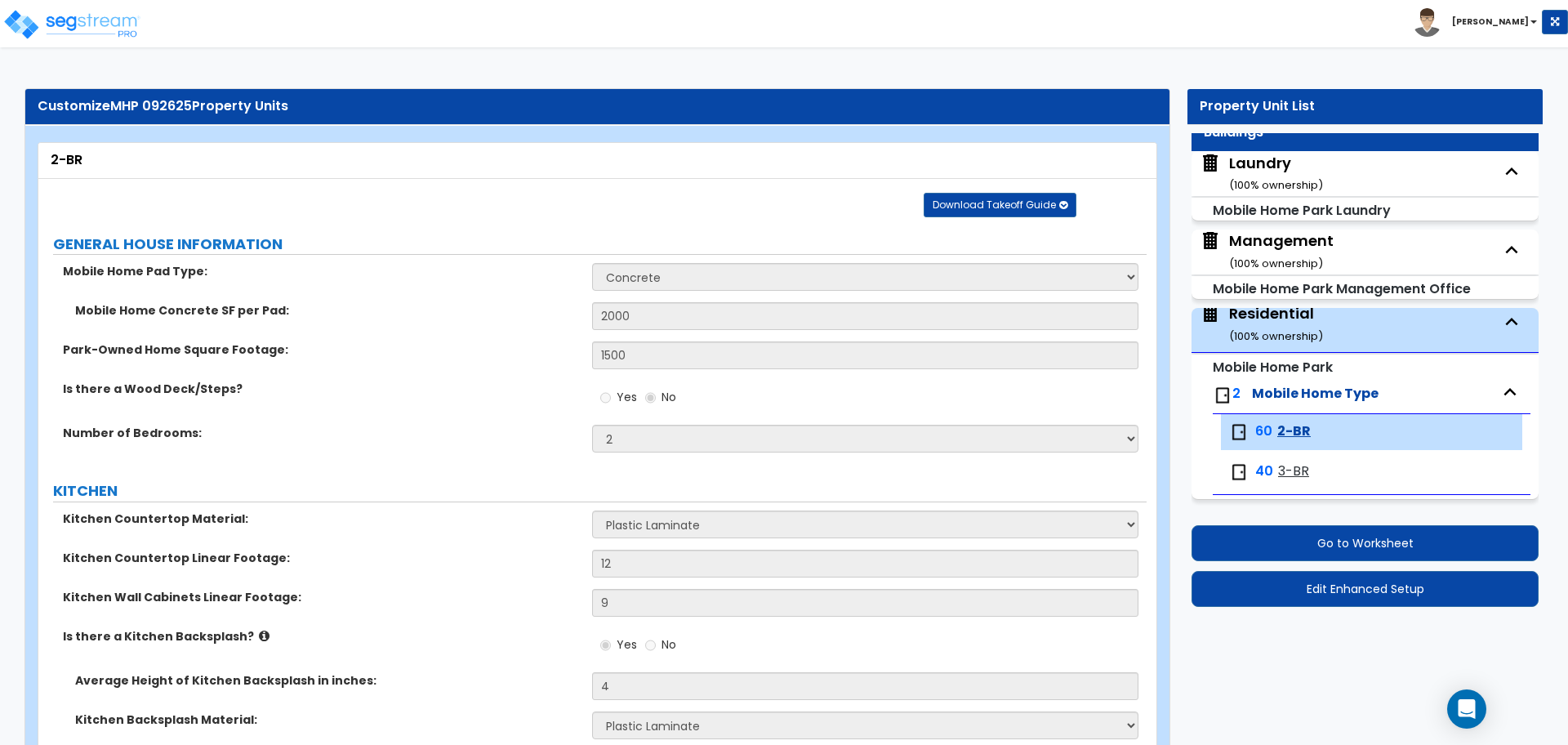
scroll to position [1096, 0]
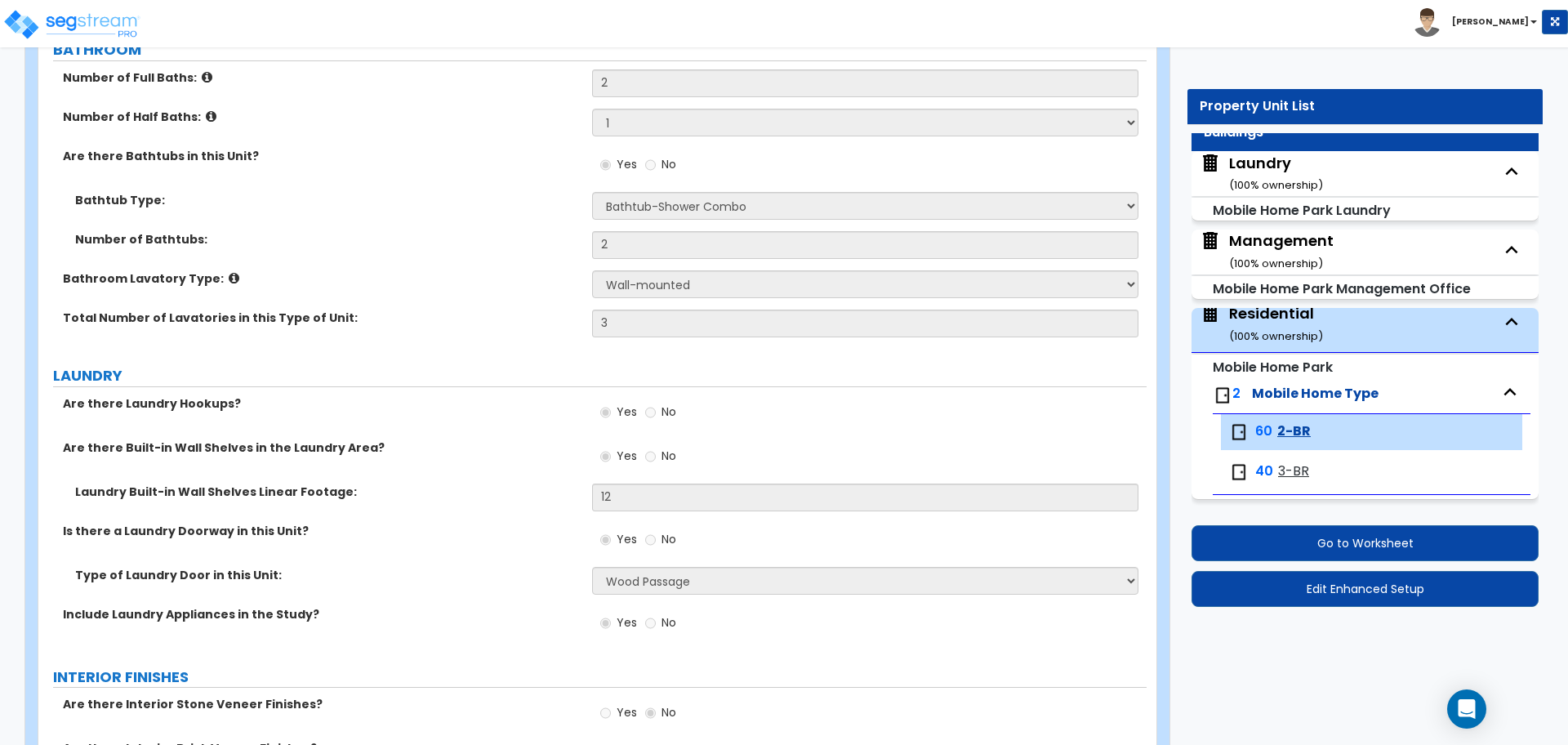
click at [1286, 474] on span "3-BR" at bounding box center [1293, 472] width 31 height 19
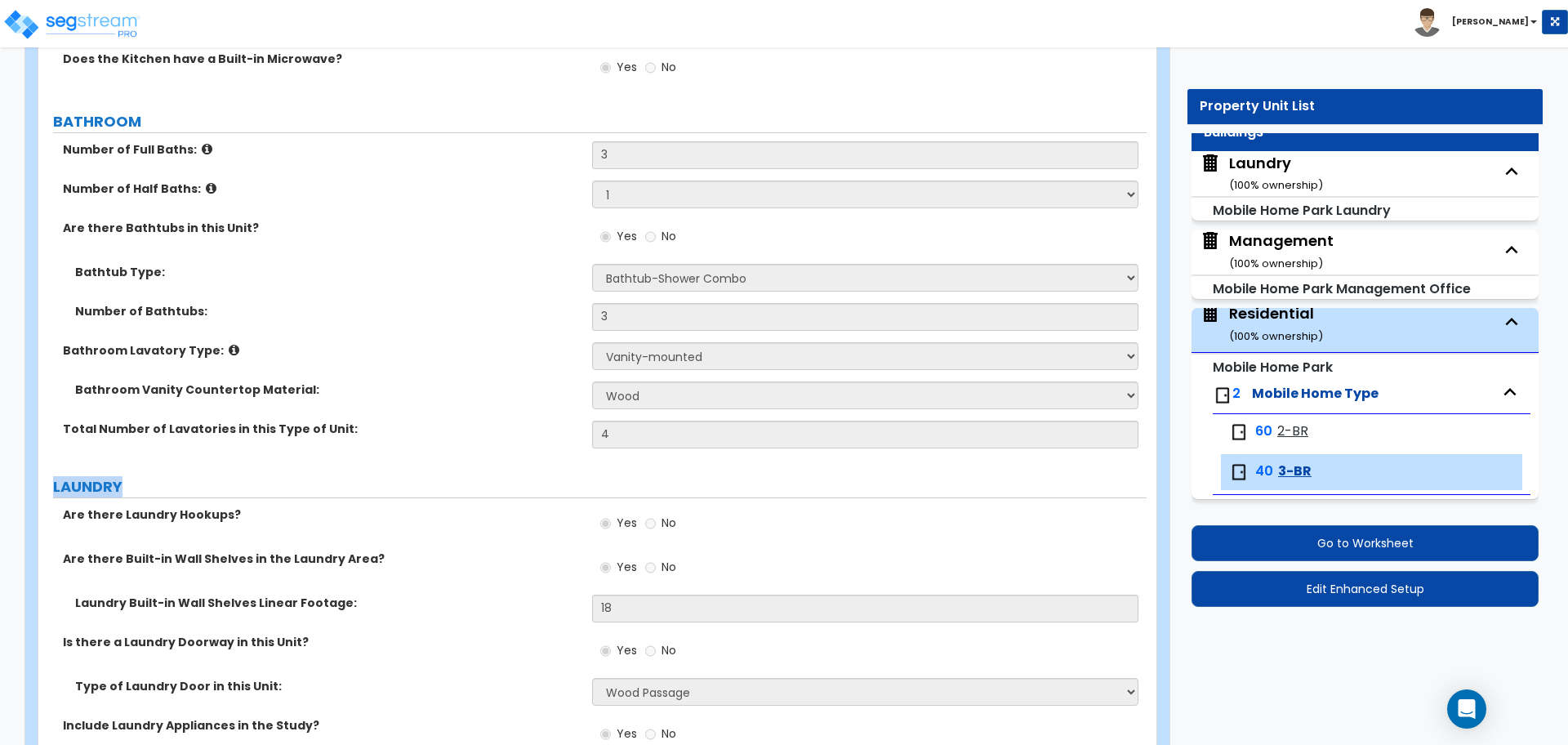
scroll to position [1101, 0]
click at [1279, 255] on small "( 100 % ownership)" at bounding box center [1275, 263] width 94 height 16
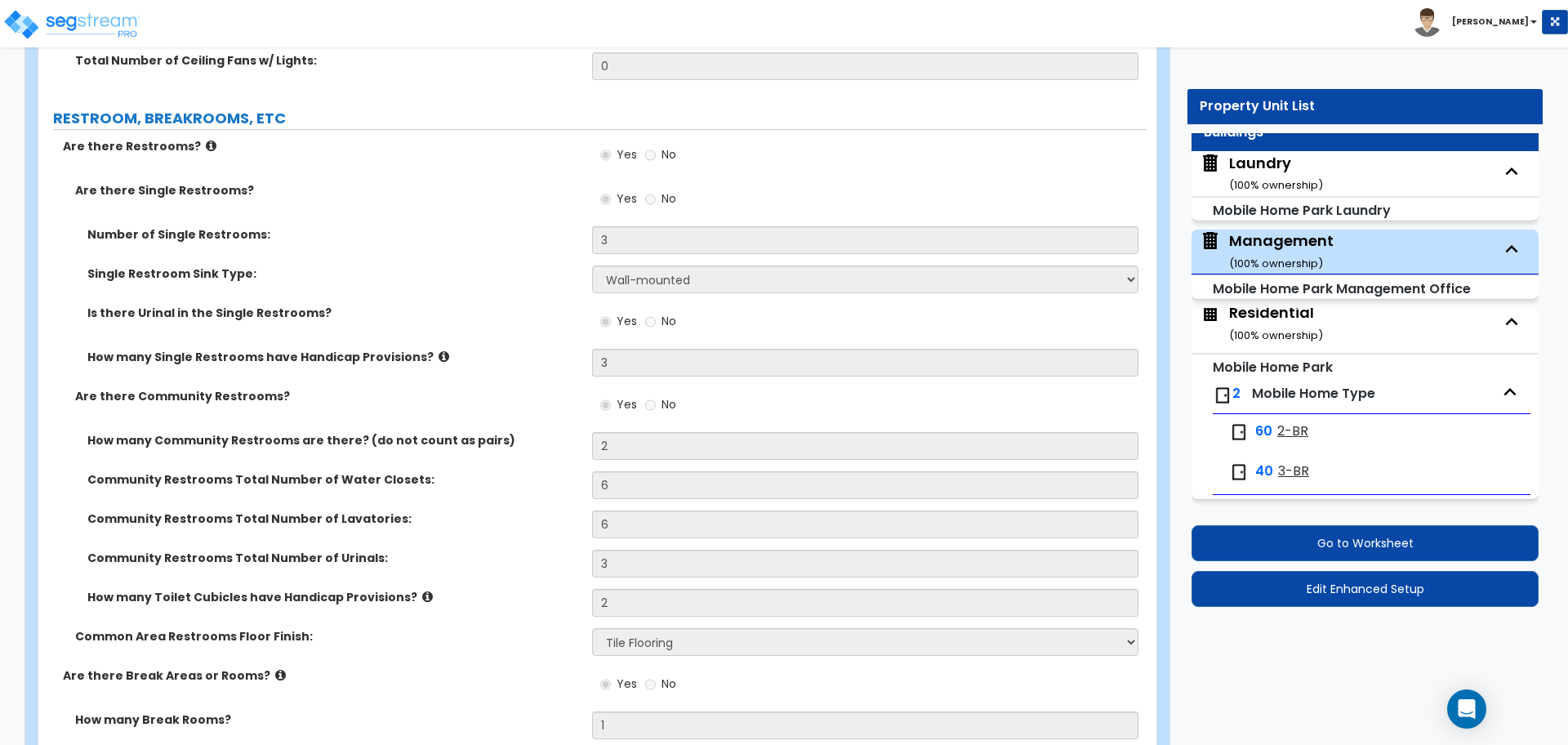
scroll to position [3279, 0]
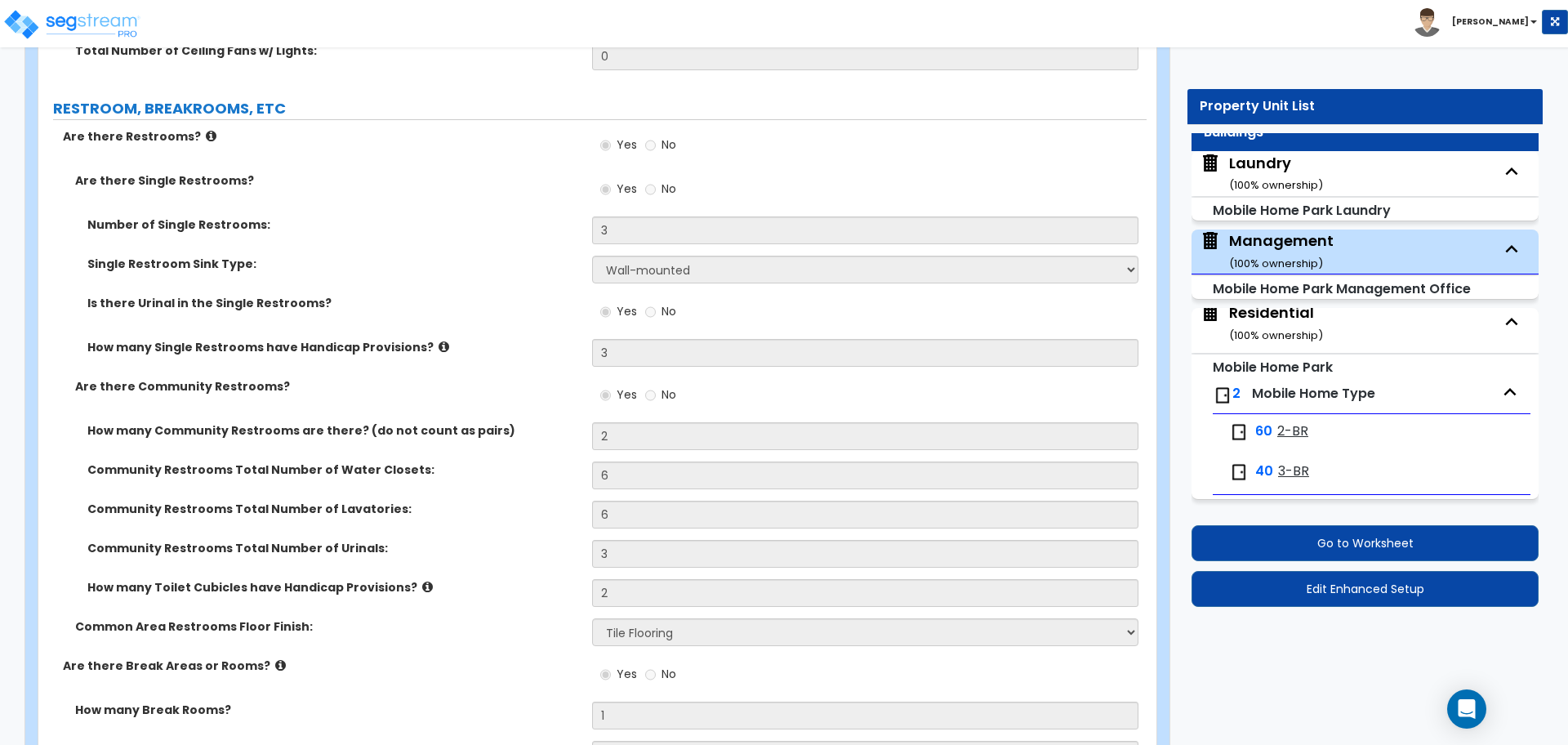
click at [1300, 463] on span "3-BR" at bounding box center [1293, 472] width 31 height 19
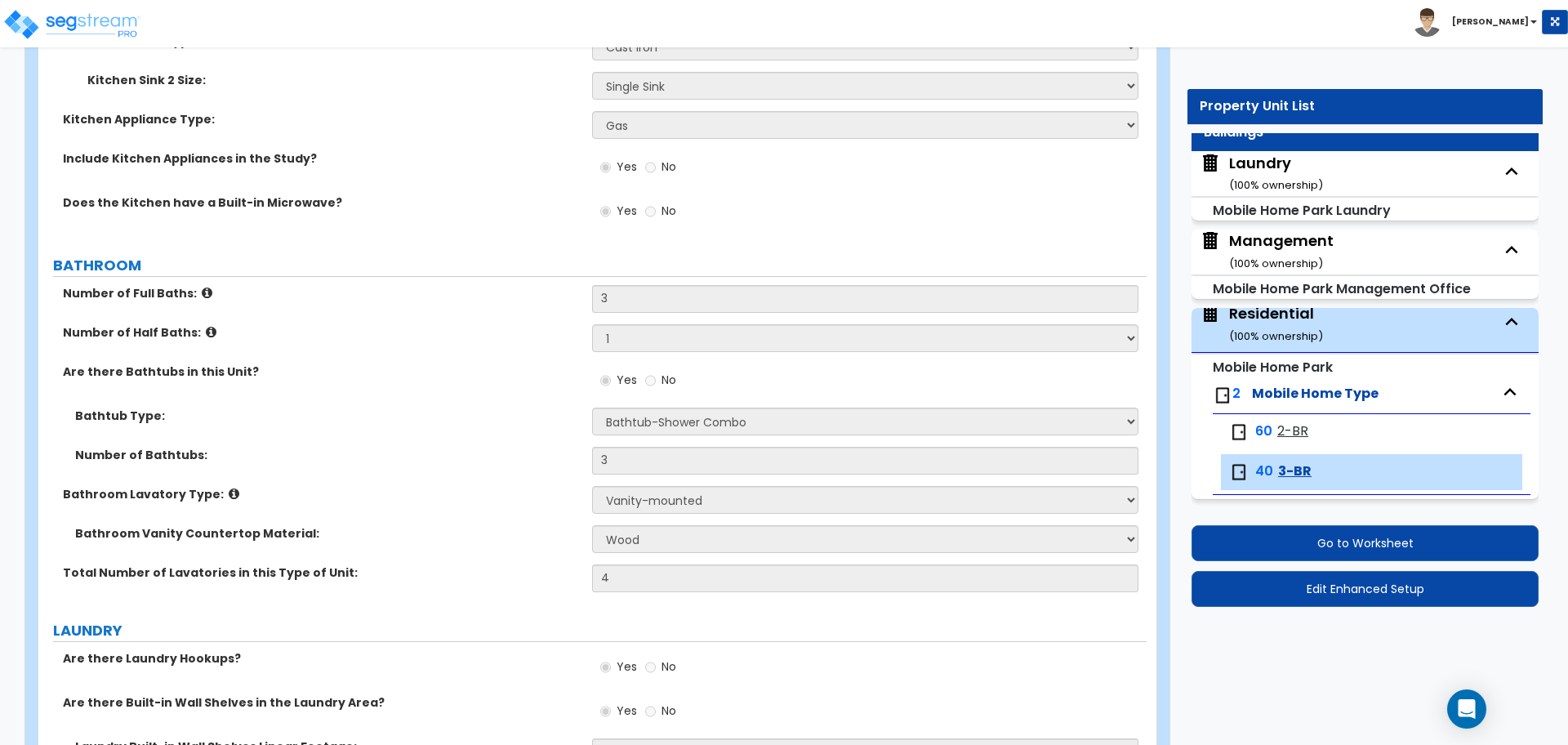
scroll to position [989, 0]
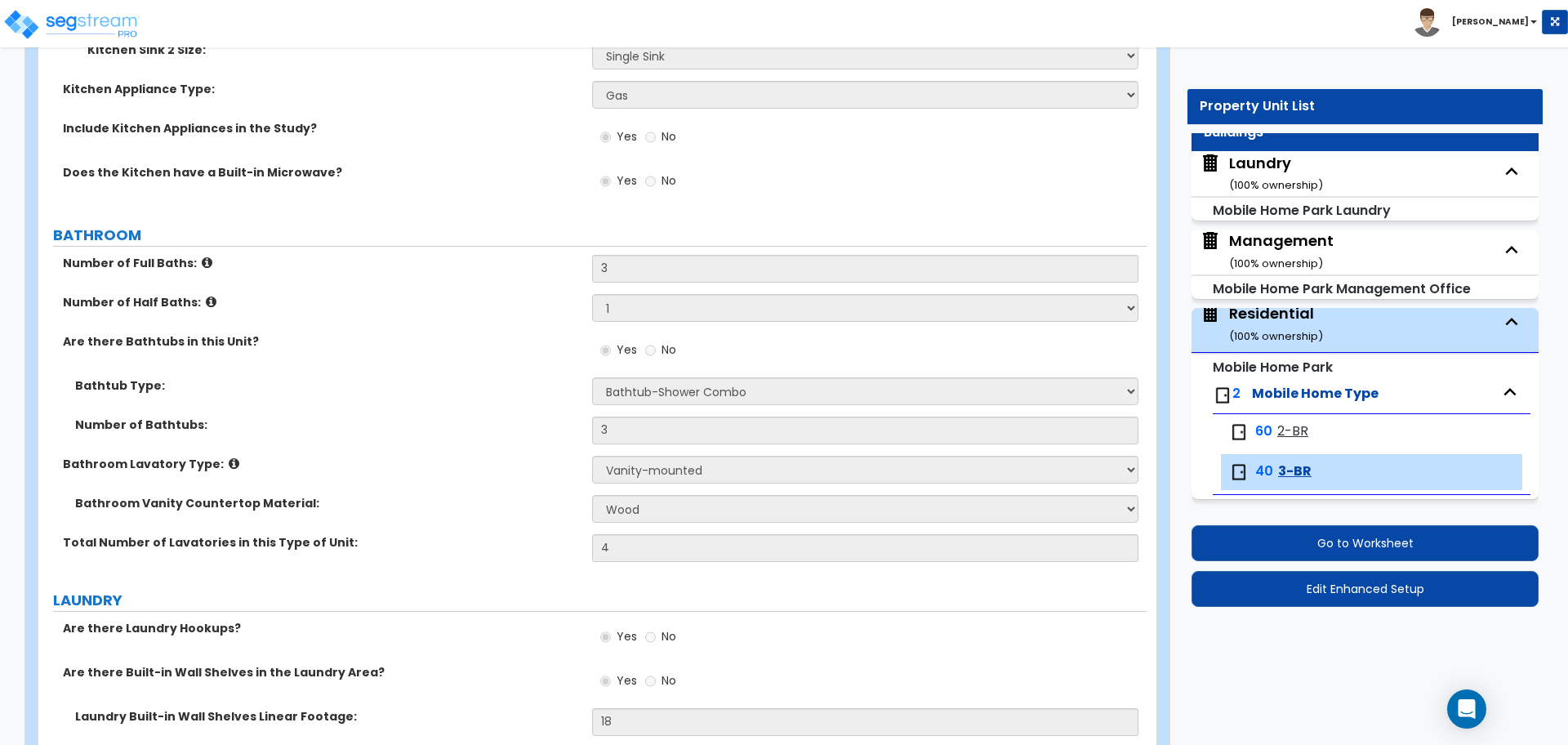
click at [1290, 426] on span "2-BR" at bounding box center [1292, 432] width 31 height 19
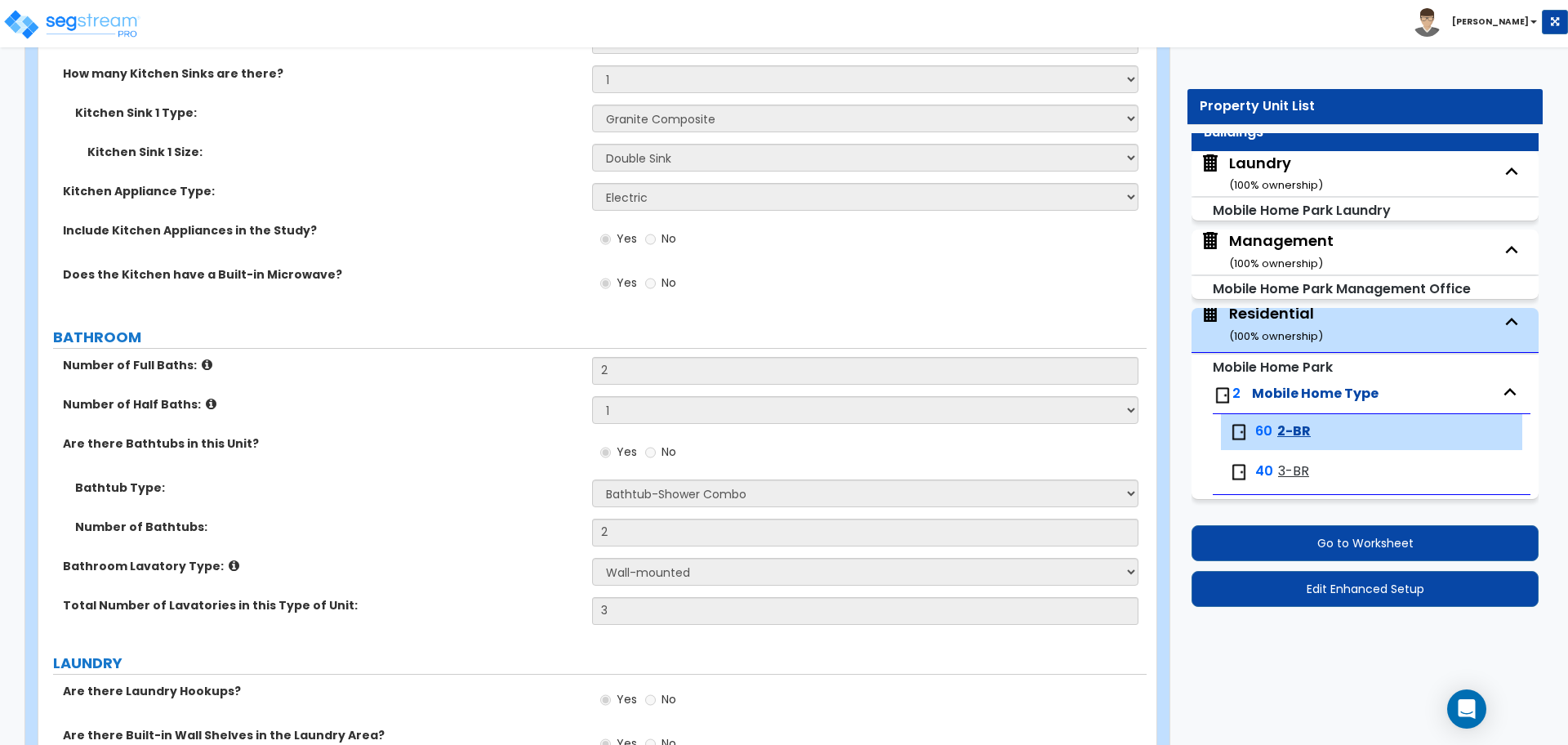
scroll to position [809, 0]
click at [1319, 251] on div "Management ( 100 % ownership)" at bounding box center [1281, 251] width 104 height 41
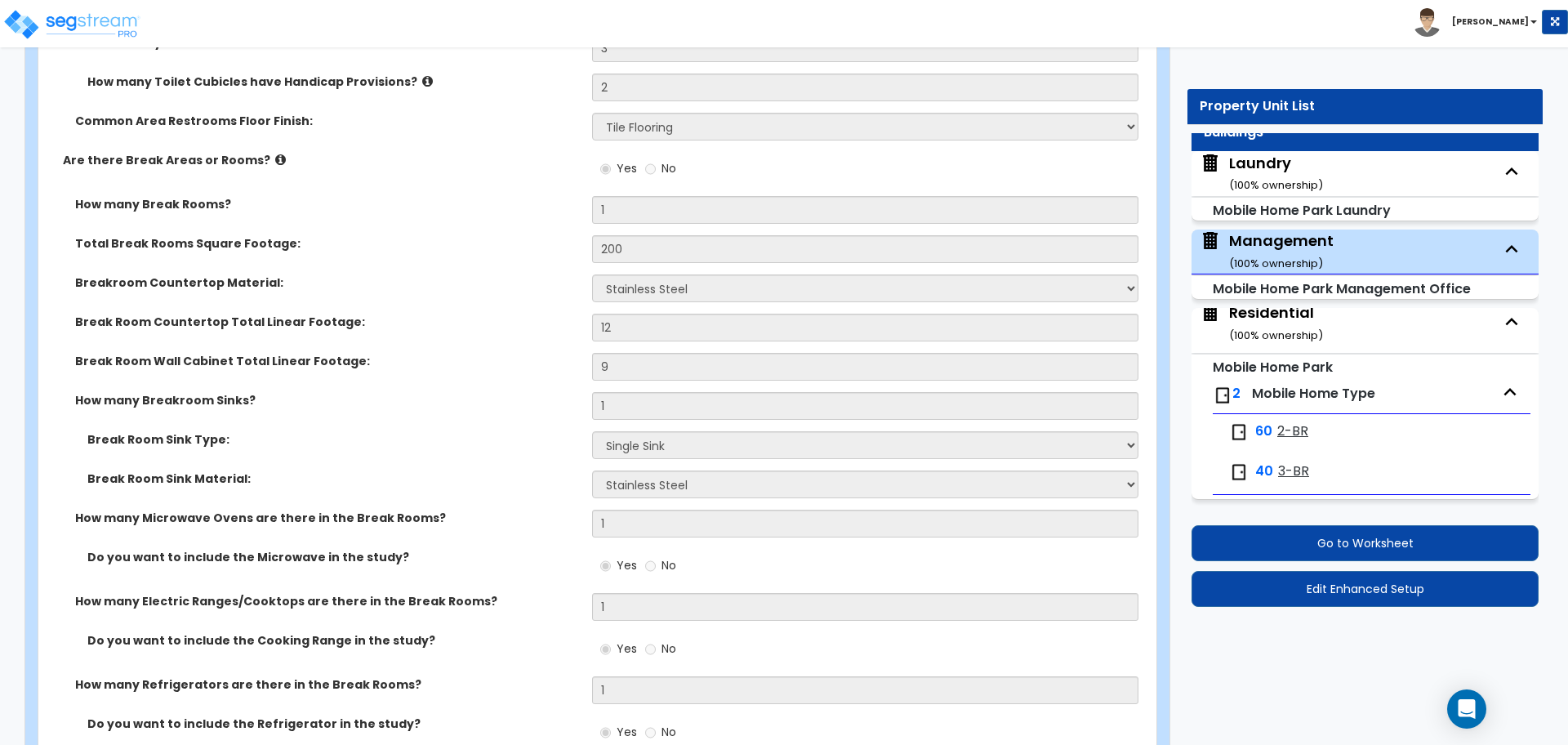
scroll to position [3785, 0]
click at [1299, 443] on div "60 2-BR" at bounding box center [1372, 432] width 302 height 36
click at [1286, 428] on span "2-BR" at bounding box center [1292, 432] width 31 height 19
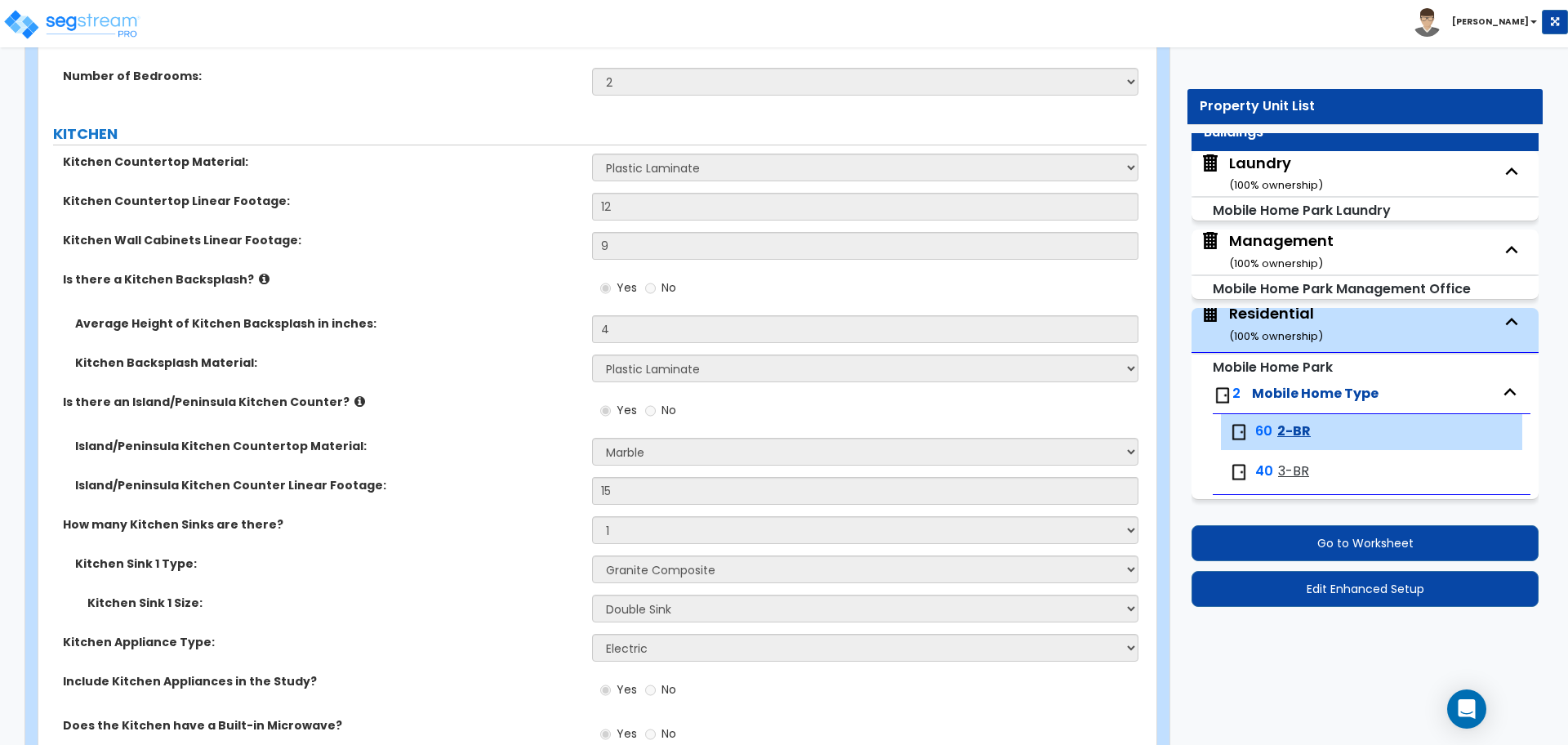
scroll to position [358, 0]
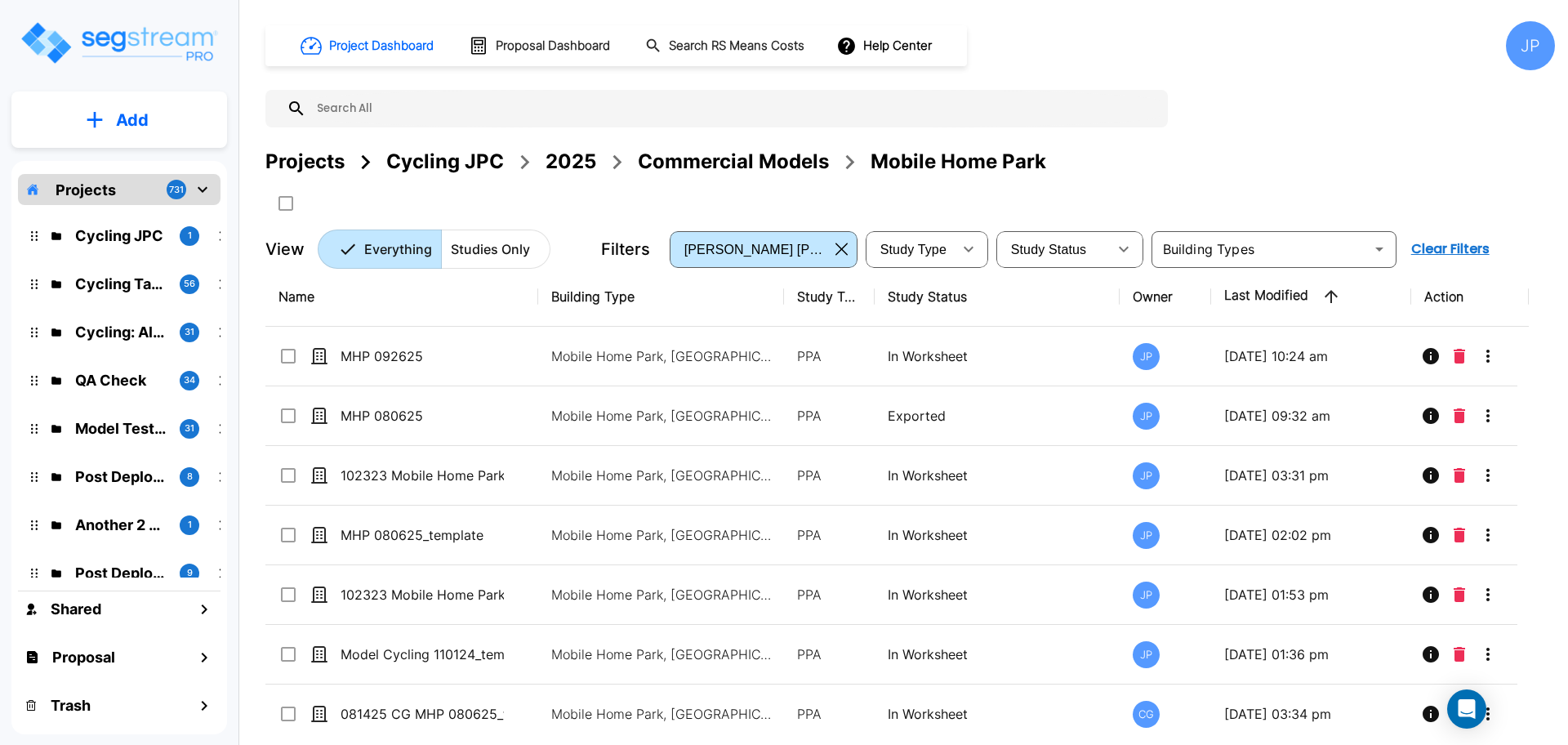
click div "Commercial Models"
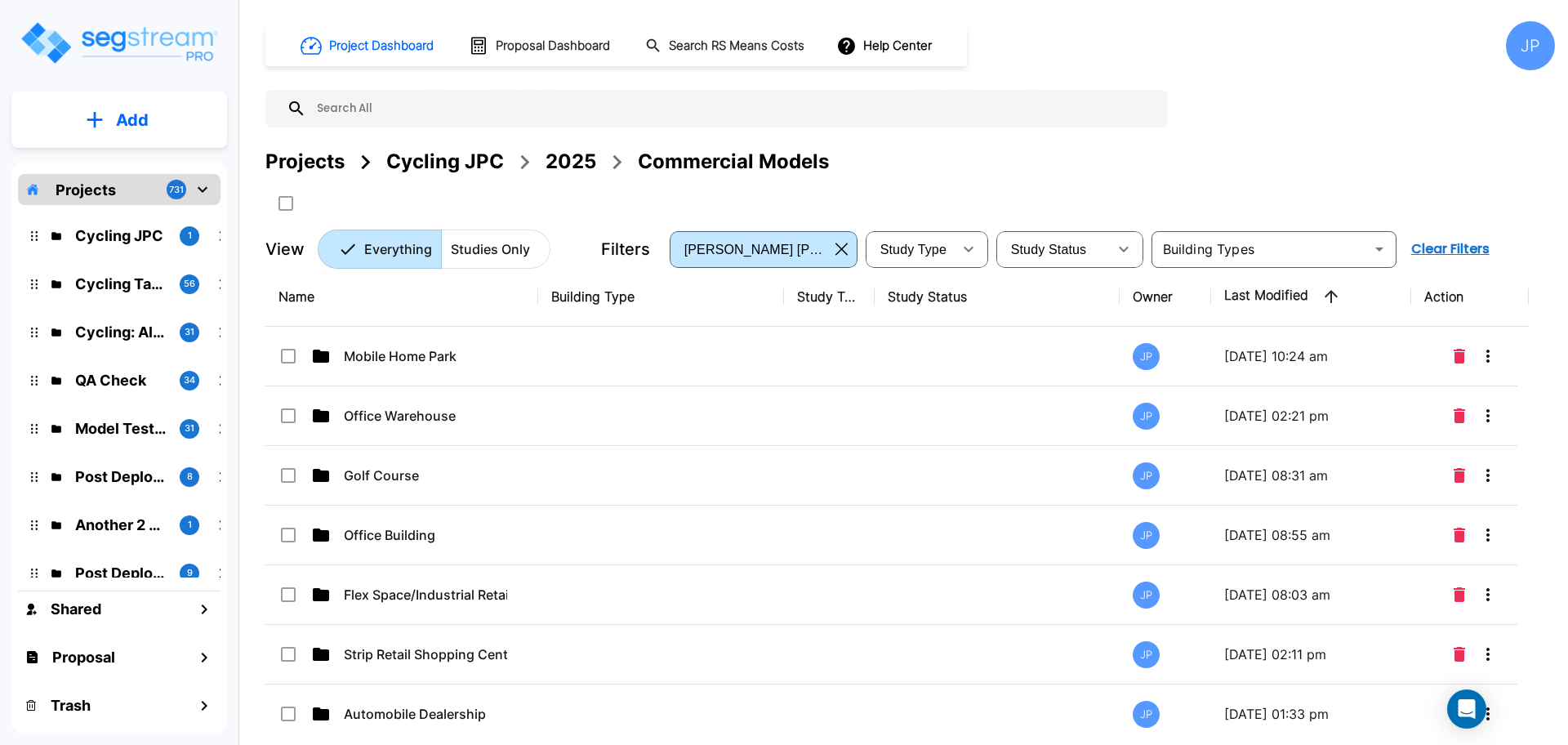
click td
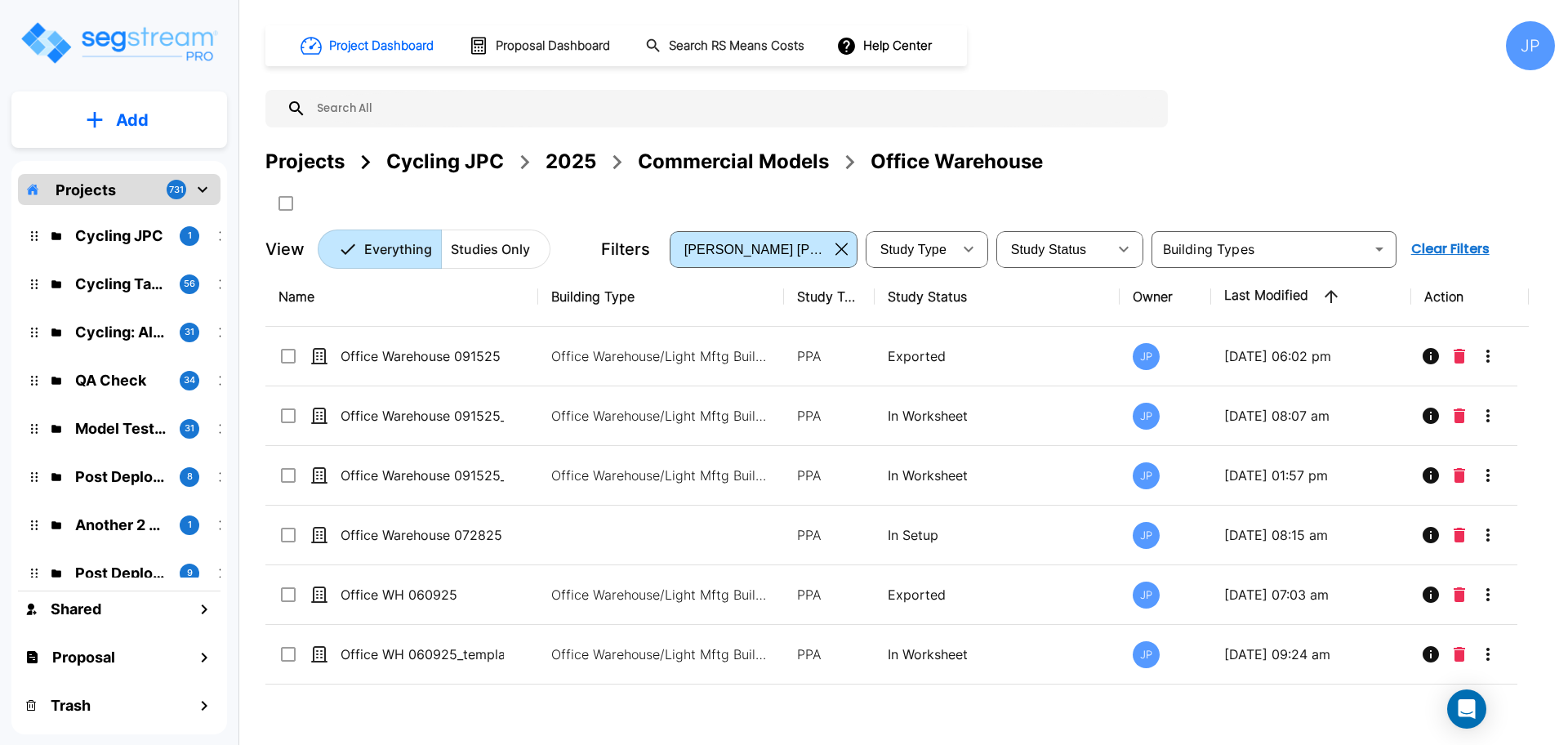
click div "Commercial Models"
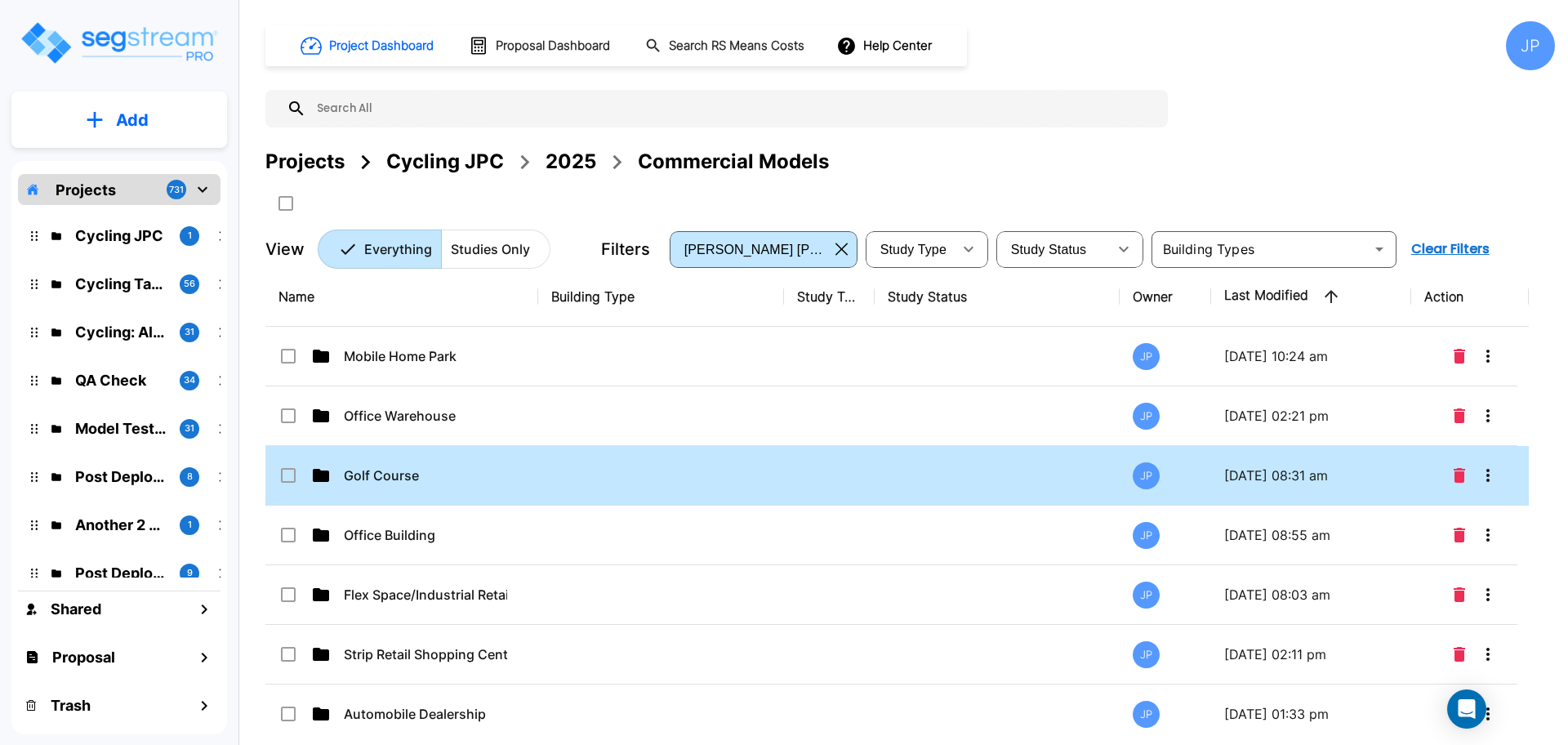
click td
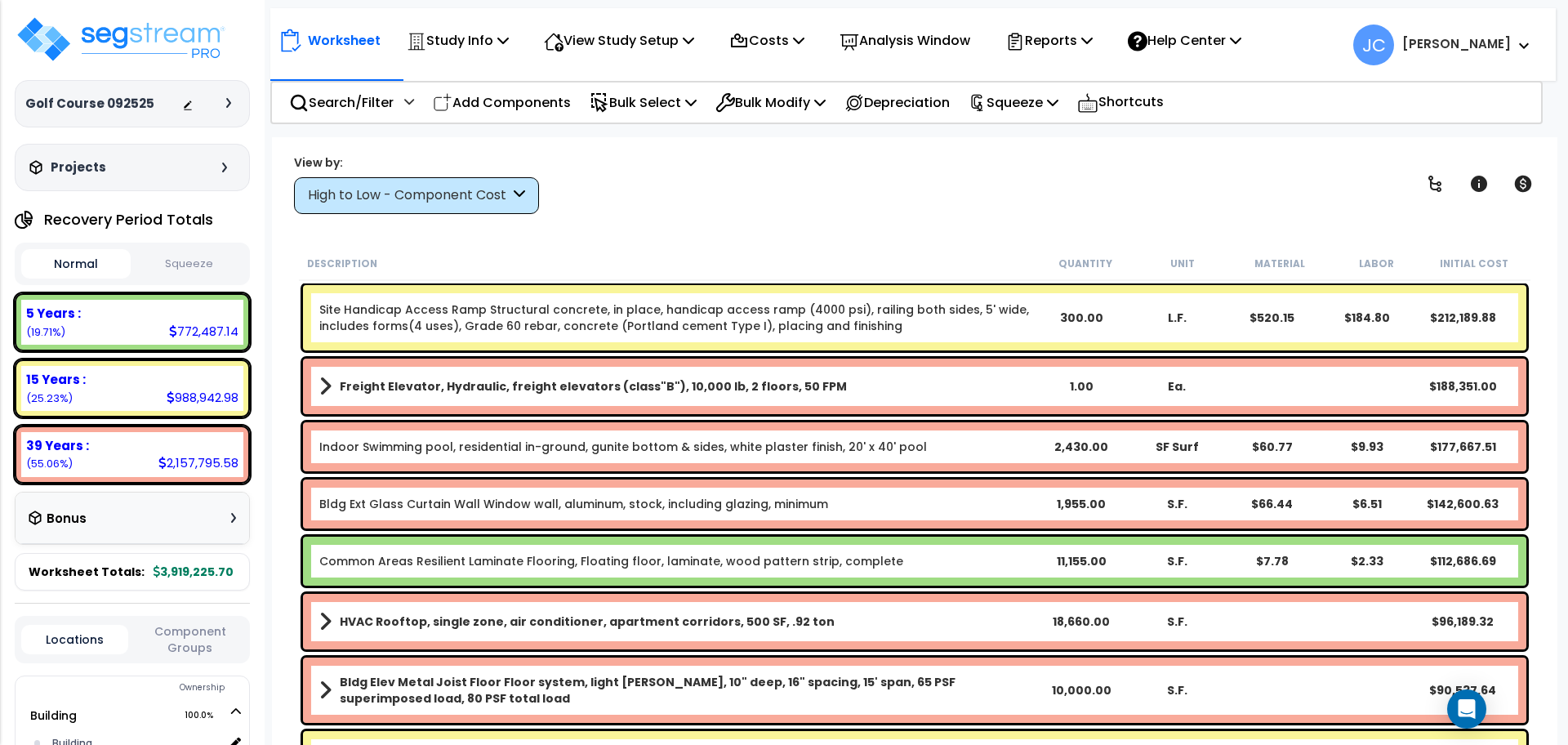
click at [481, 198] on div "High to Low - Component Cost" at bounding box center [409, 196] width 201 height 19
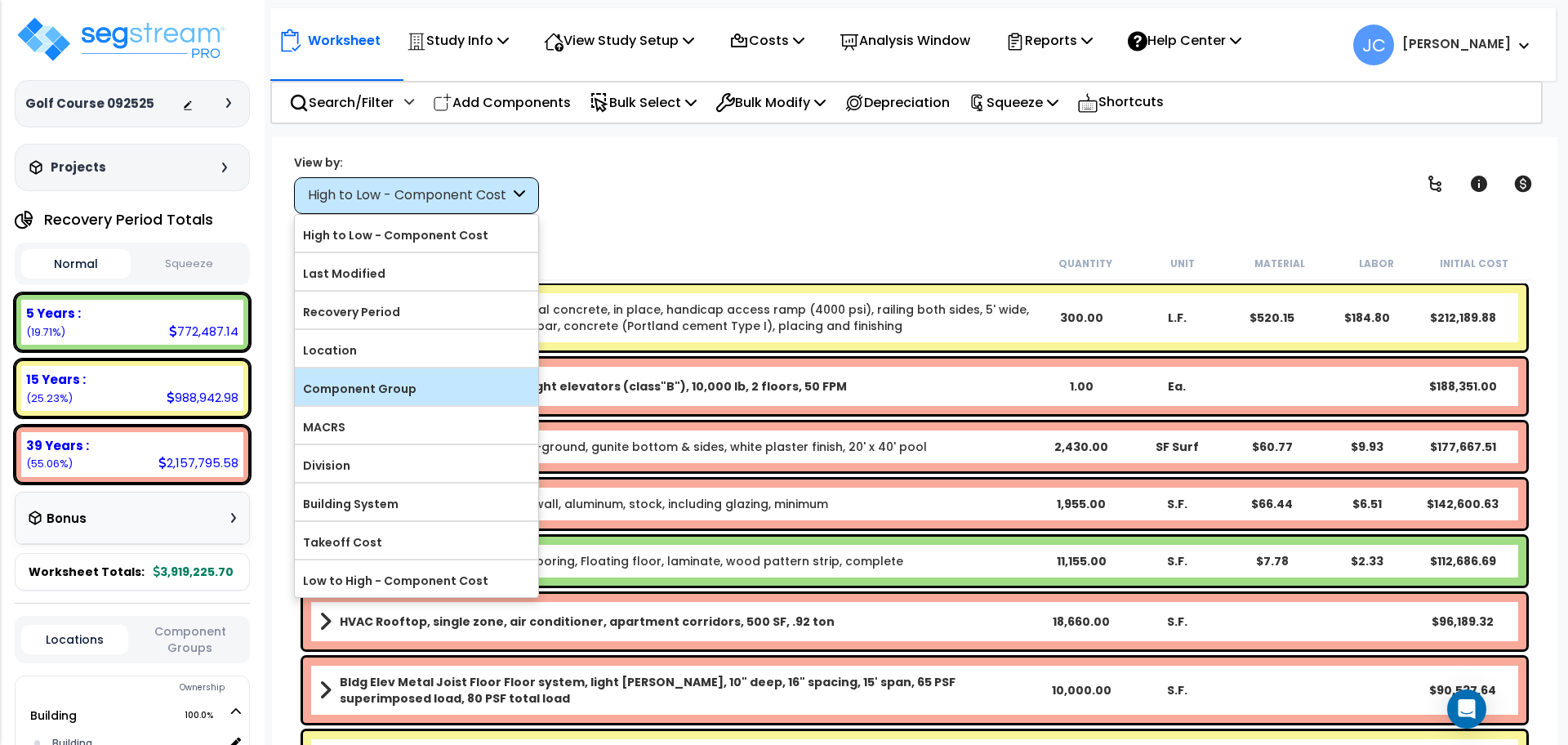
click at [449, 378] on label "Component Group" at bounding box center [417, 389] width 244 height 25
click at [434, 386] on label "Component Group" at bounding box center [417, 389] width 244 height 25
click at [0, 0] on input "Component Group" at bounding box center [0, 0] width 0 height 0
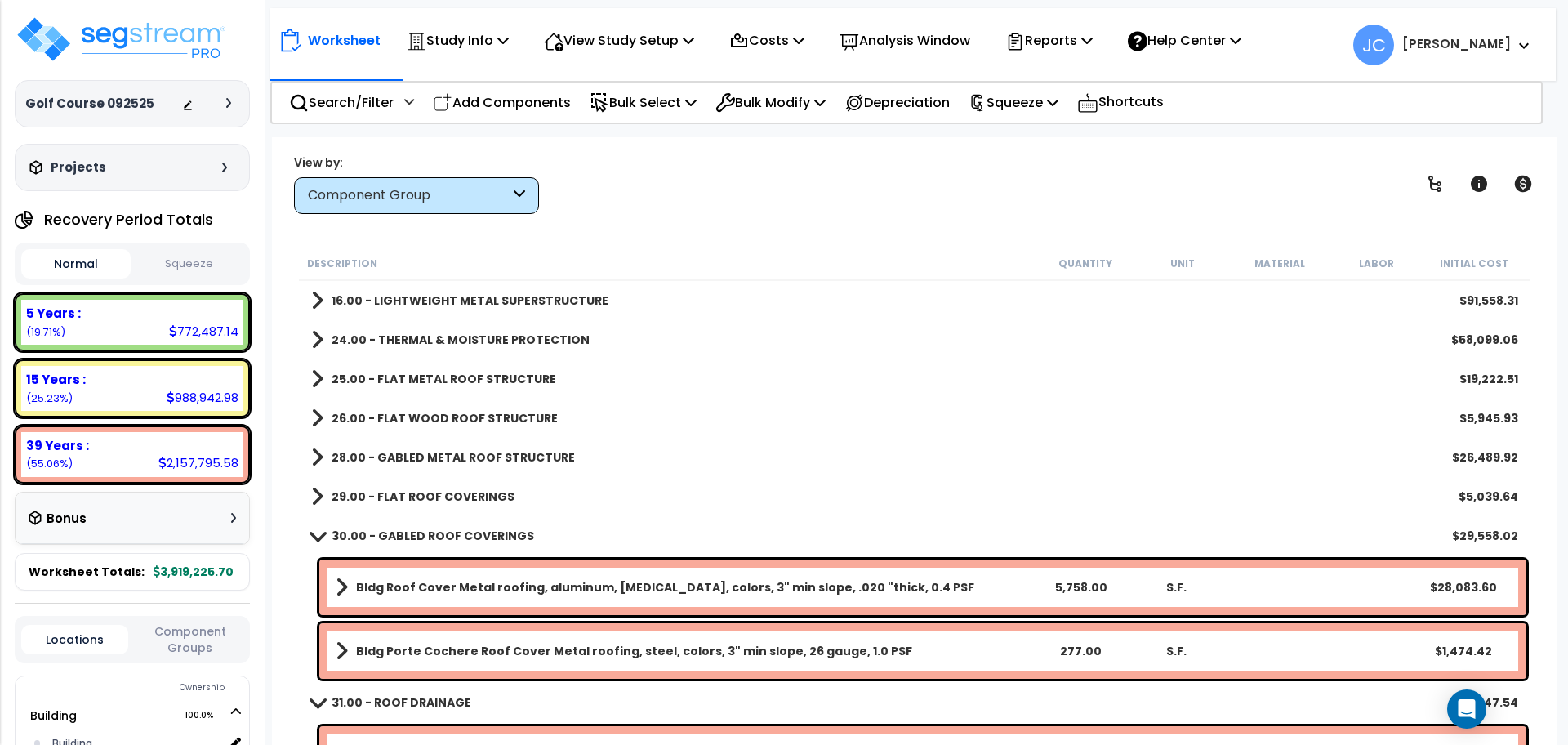
scroll to position [160, 0]
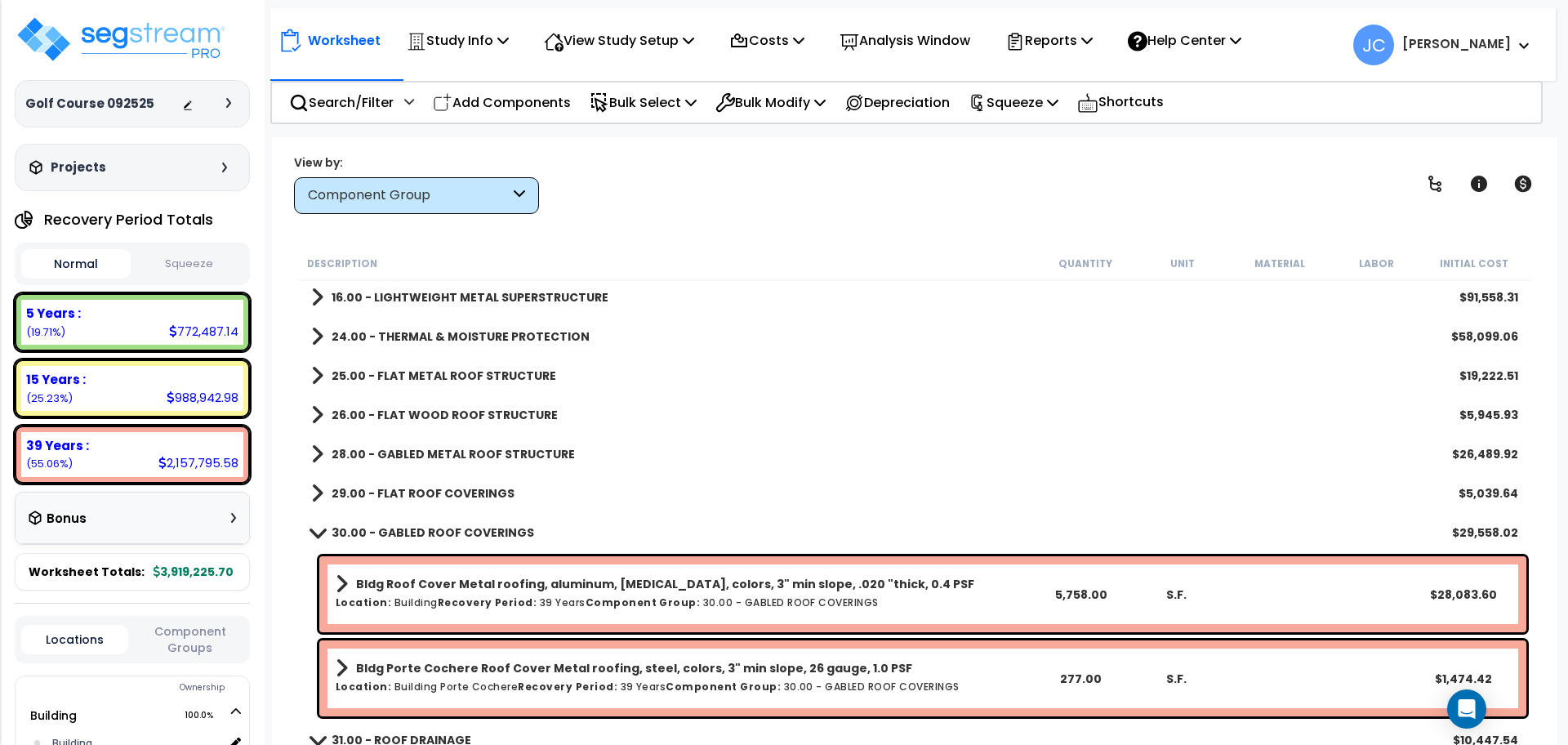
click at [460, 521] on link "30.00 - GABLED ROOF COVERINGS" at bounding box center [422, 533] width 223 height 23
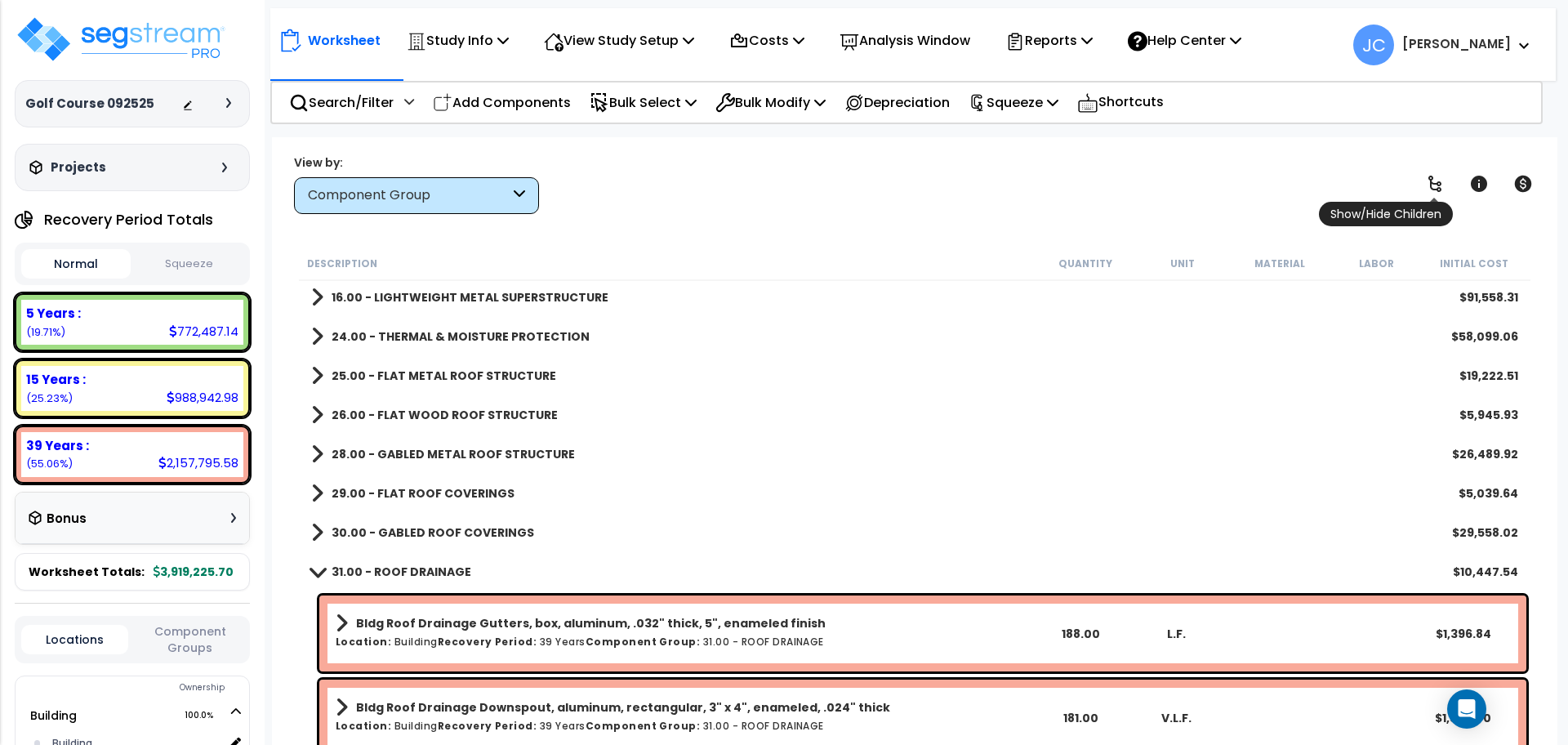
click at [1429, 172] on link at bounding box center [1435, 183] width 36 height 36
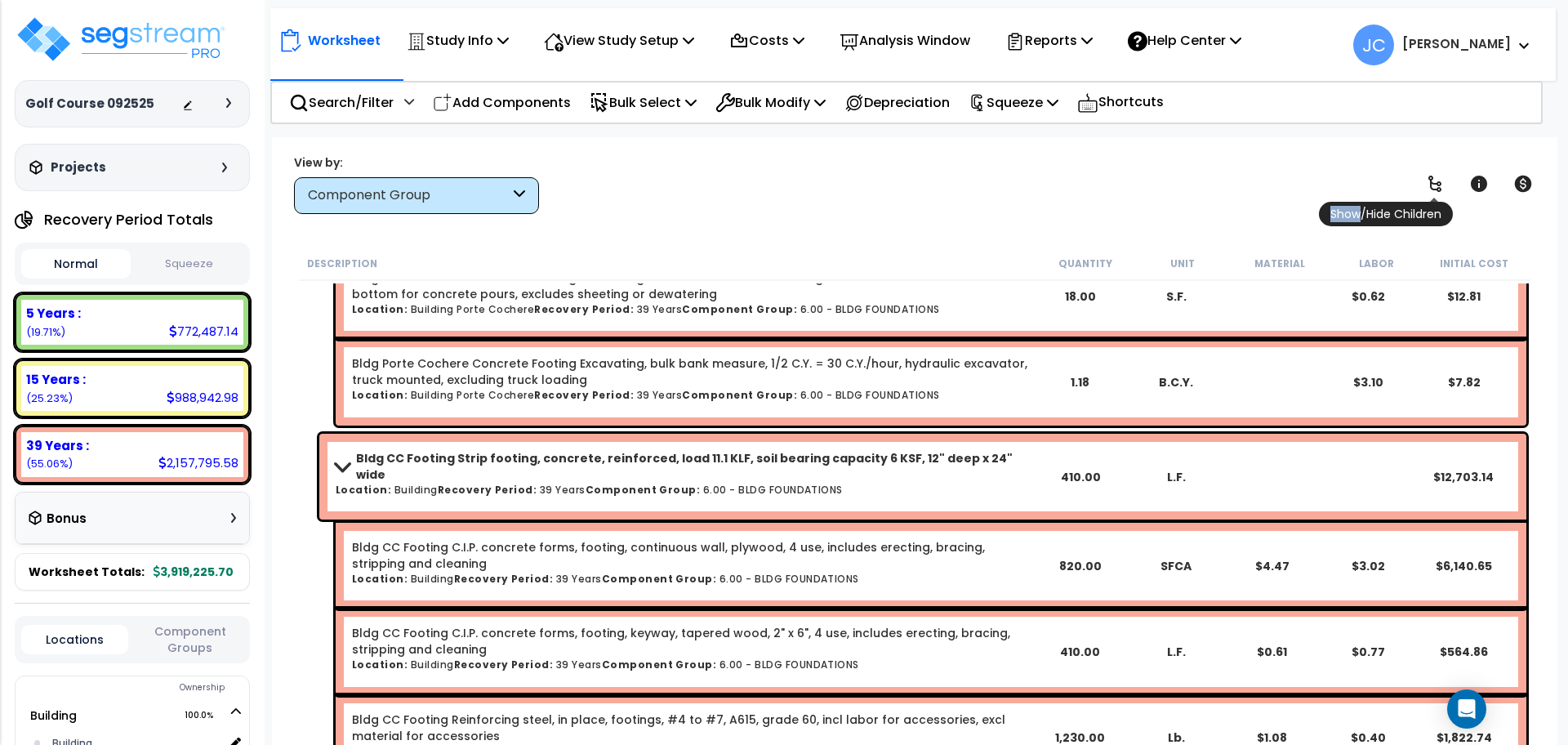
click at [1429, 172] on link at bounding box center [1435, 183] width 36 height 36
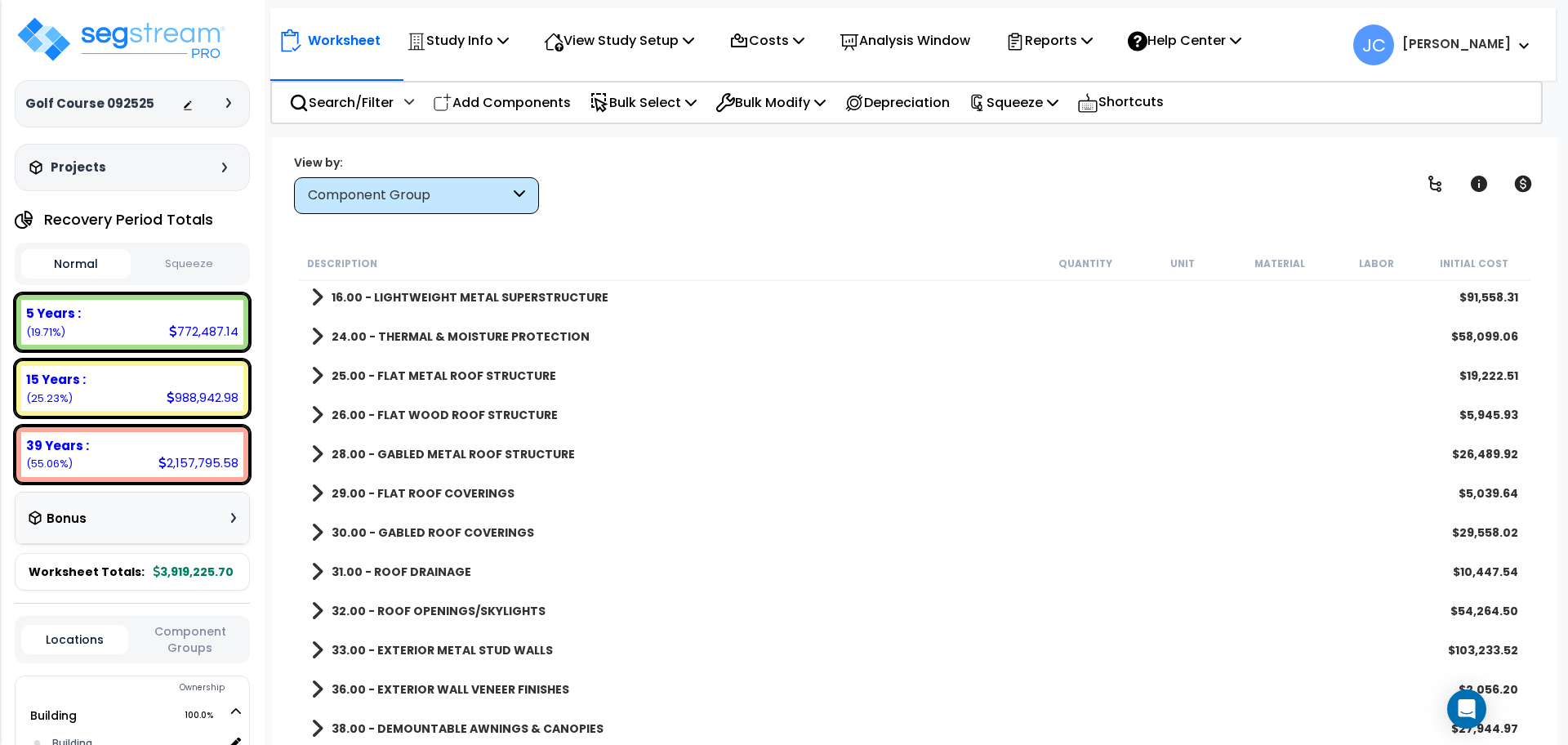
click at [540, 341] on b "24.00 - THERMAL & MOISTURE PROTECTION" at bounding box center [460, 336] width 258 height 17
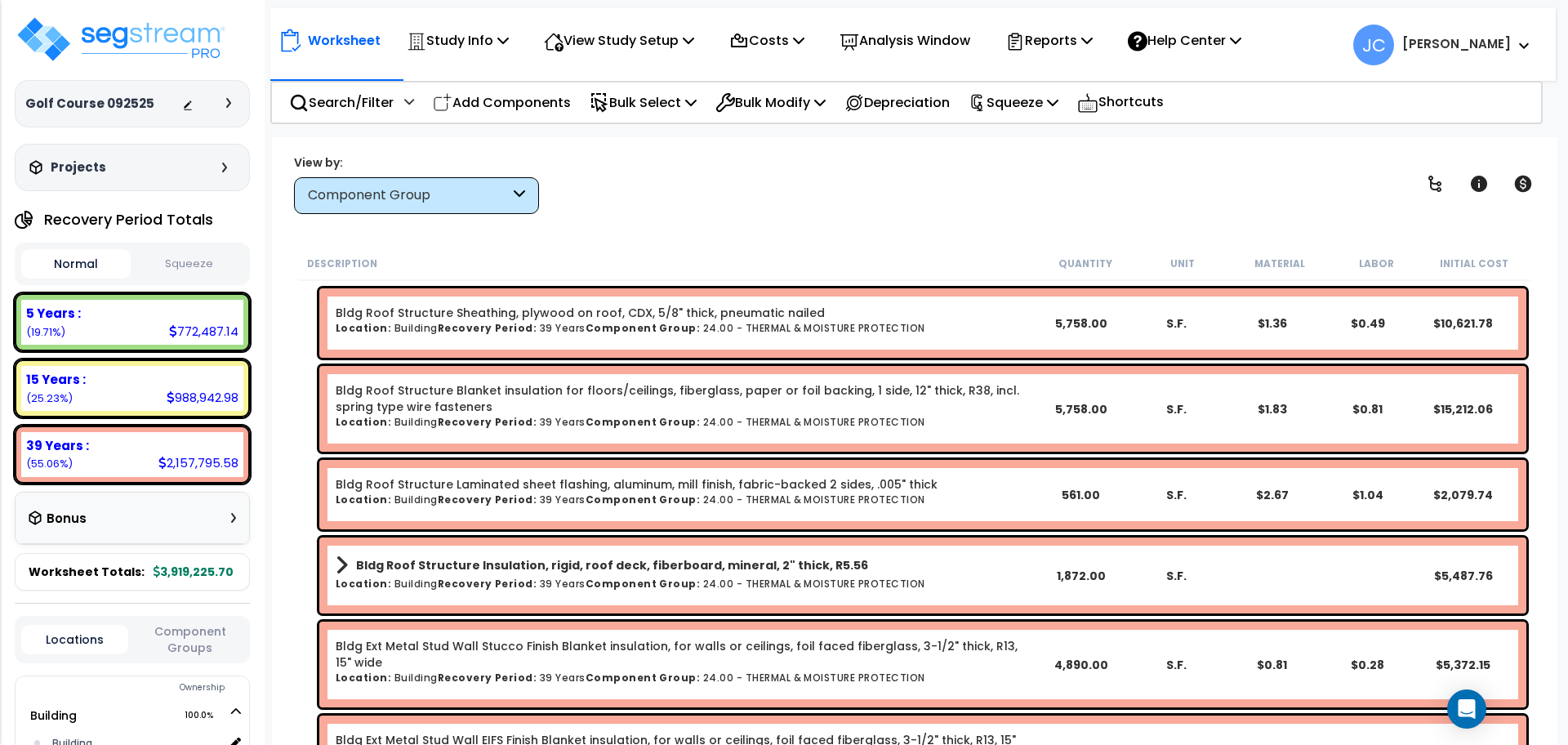
scroll to position [236, 0]
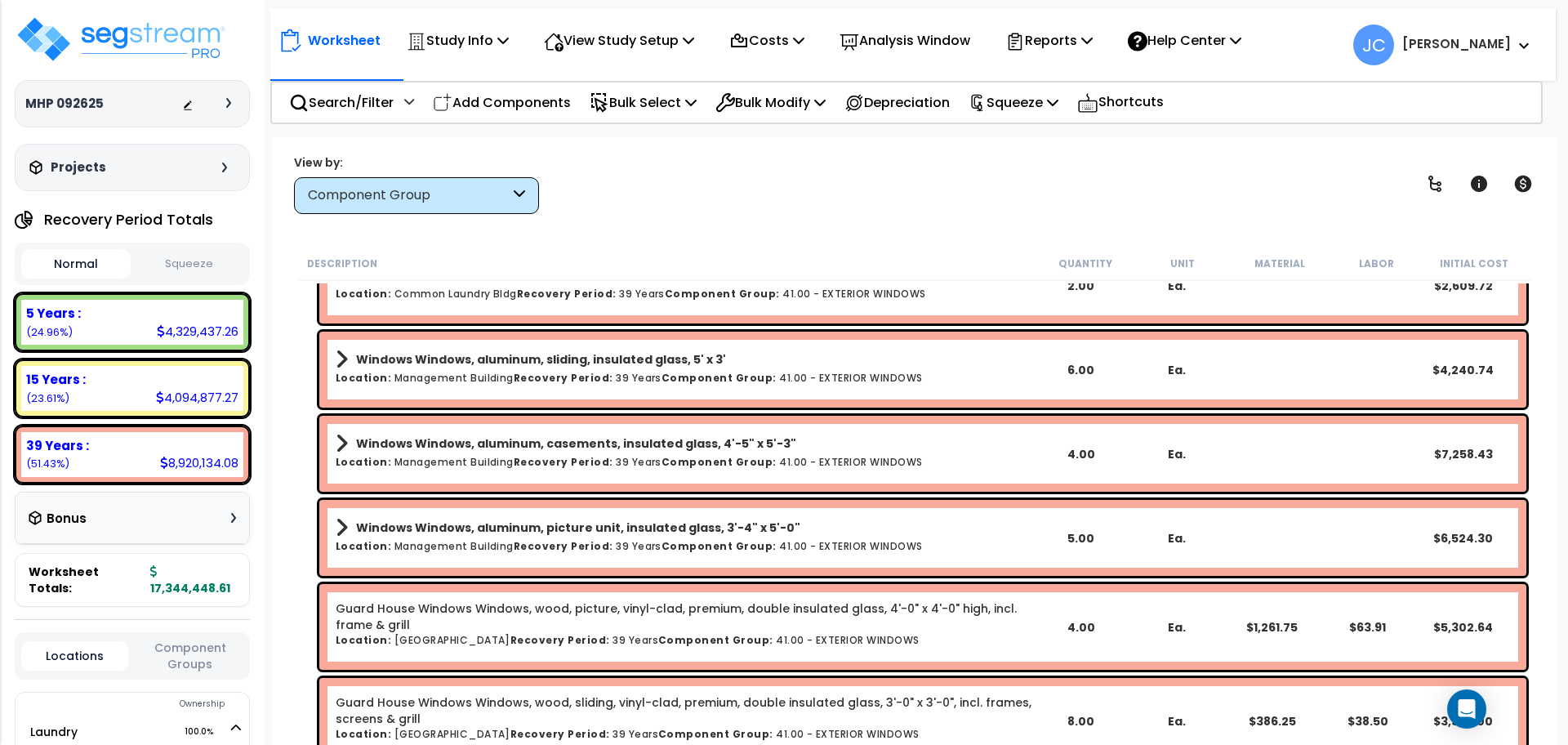
scroll to position [4068, 0]
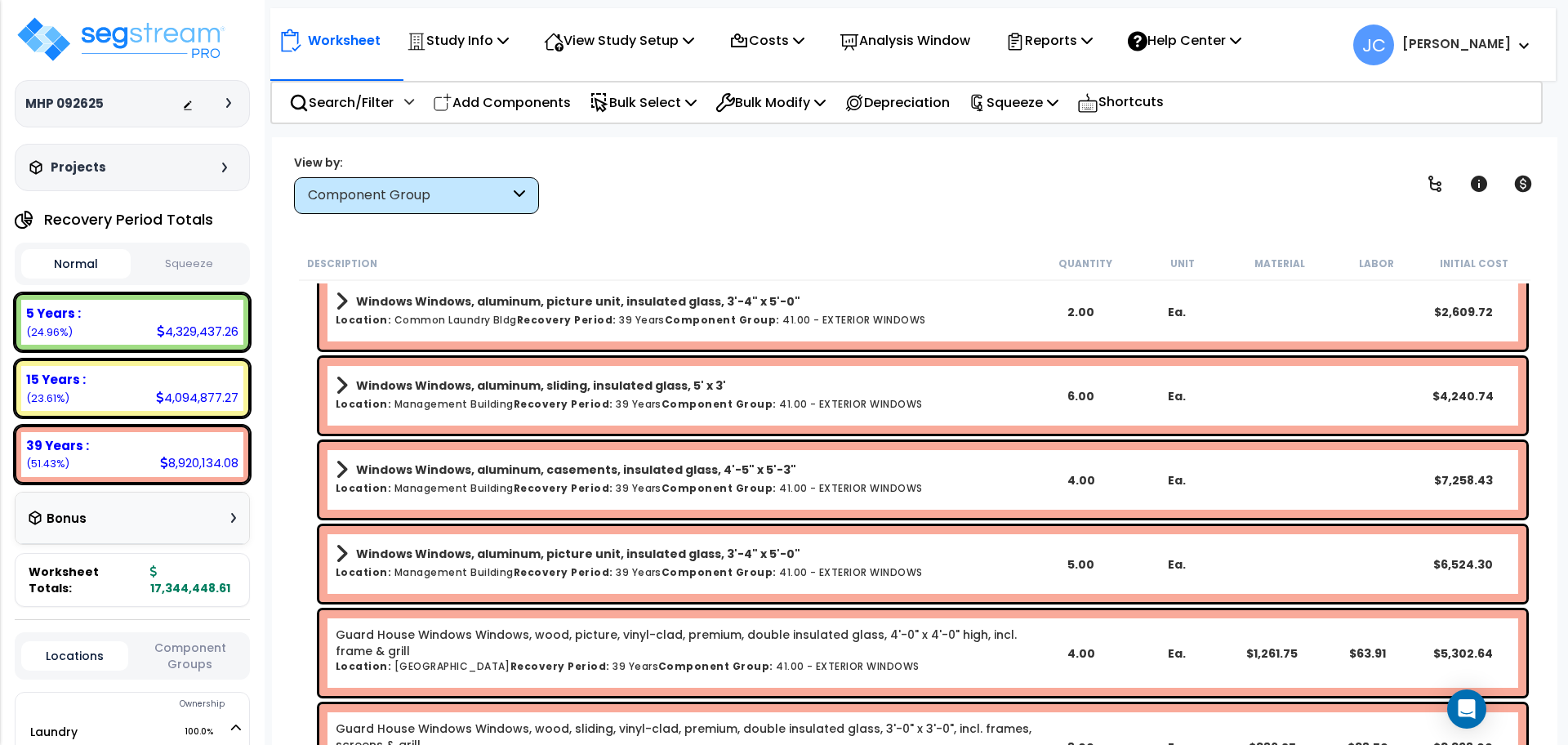
click at [858, 399] on h6 "Location: Management Building Recovery Period: 39 Years Component Group: 41.00 …" at bounding box center [684, 404] width 697 height 11
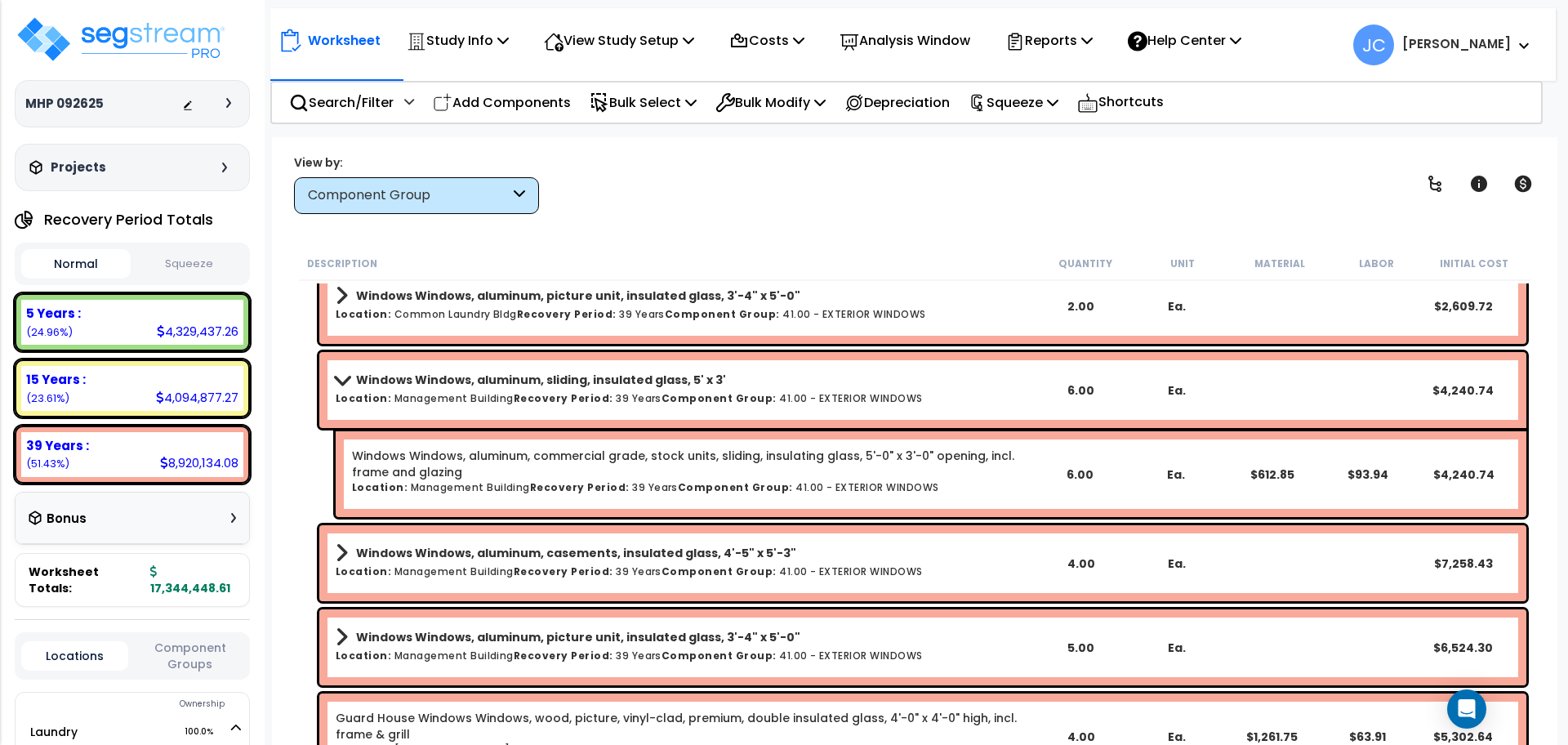
click at [812, 389] on link "Windows Windows, aluminum, sliding, insulated glass, 5' x 3'" at bounding box center [684, 380] width 697 height 23
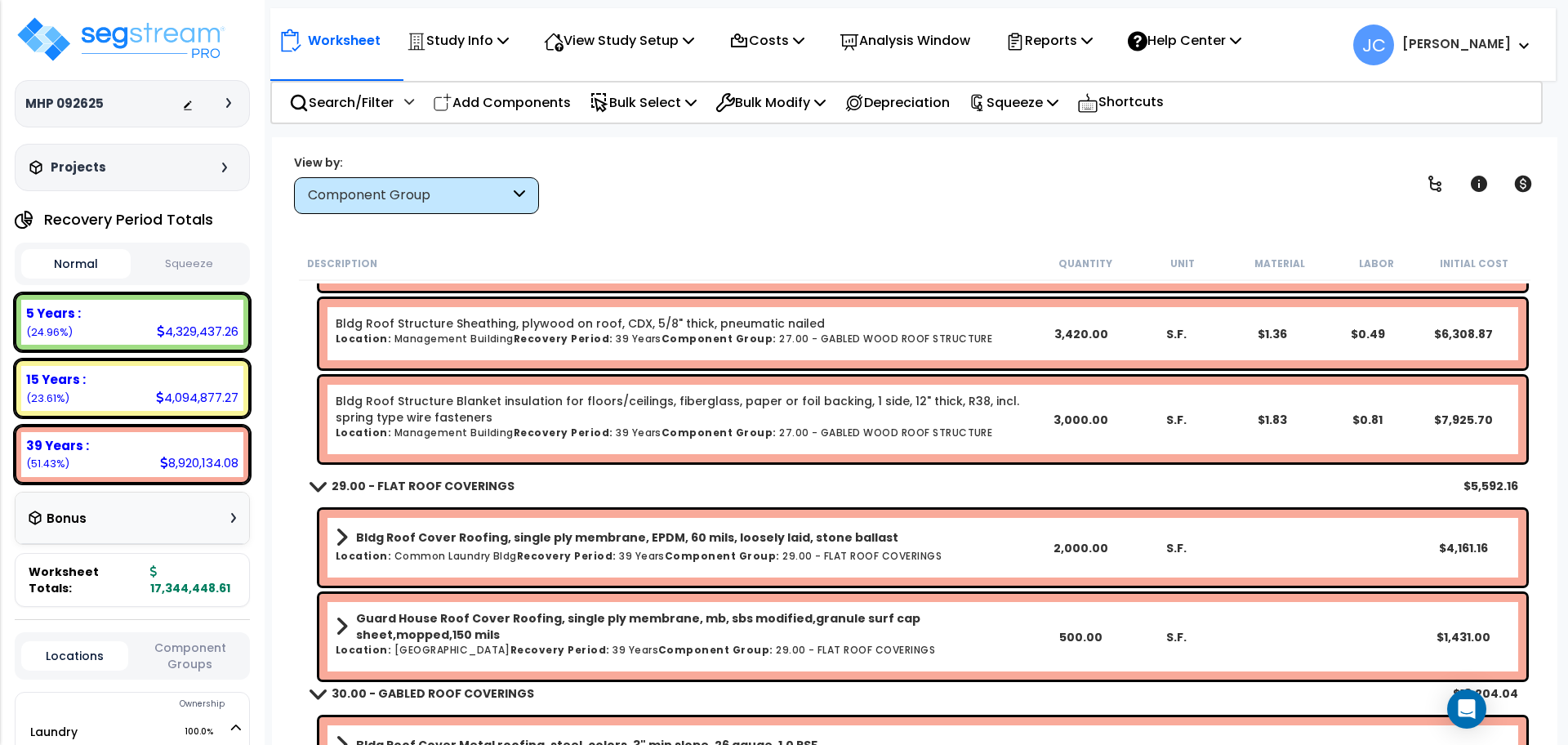
scroll to position [2034, 0]
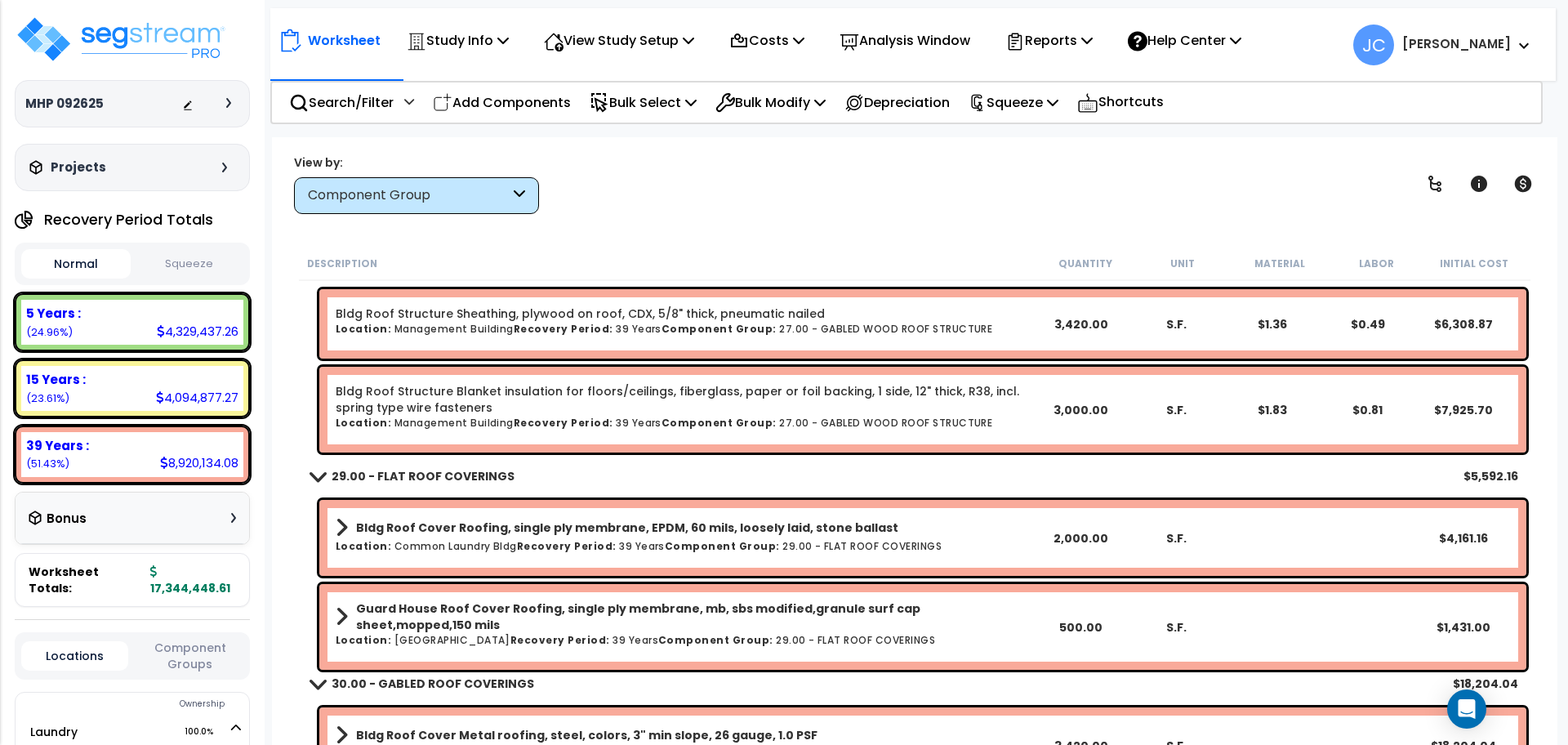
click at [717, 160] on div "View by: Component Group High to Low - Component Cost" at bounding box center [915, 183] width 1253 height 60
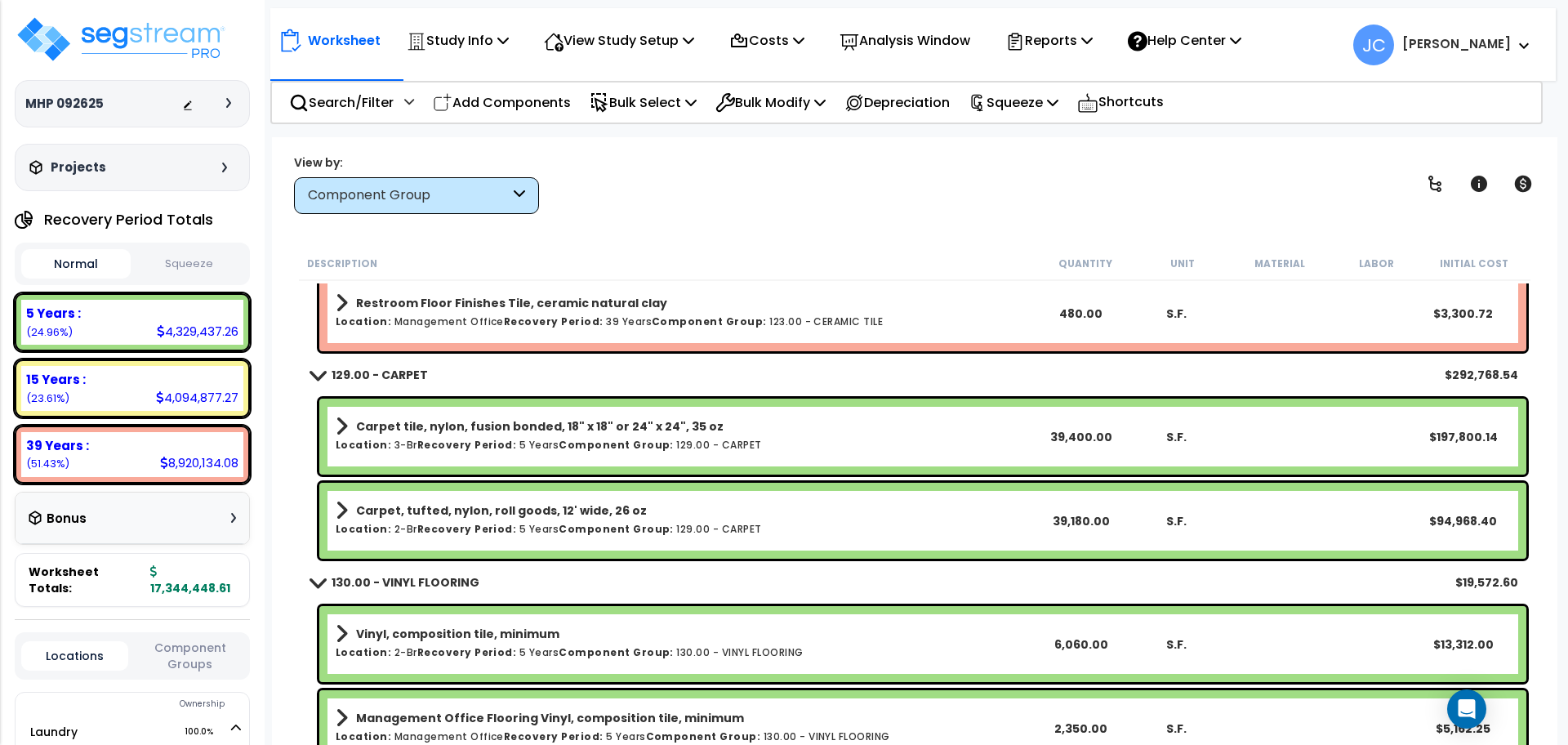
scroll to position [13143, 0]
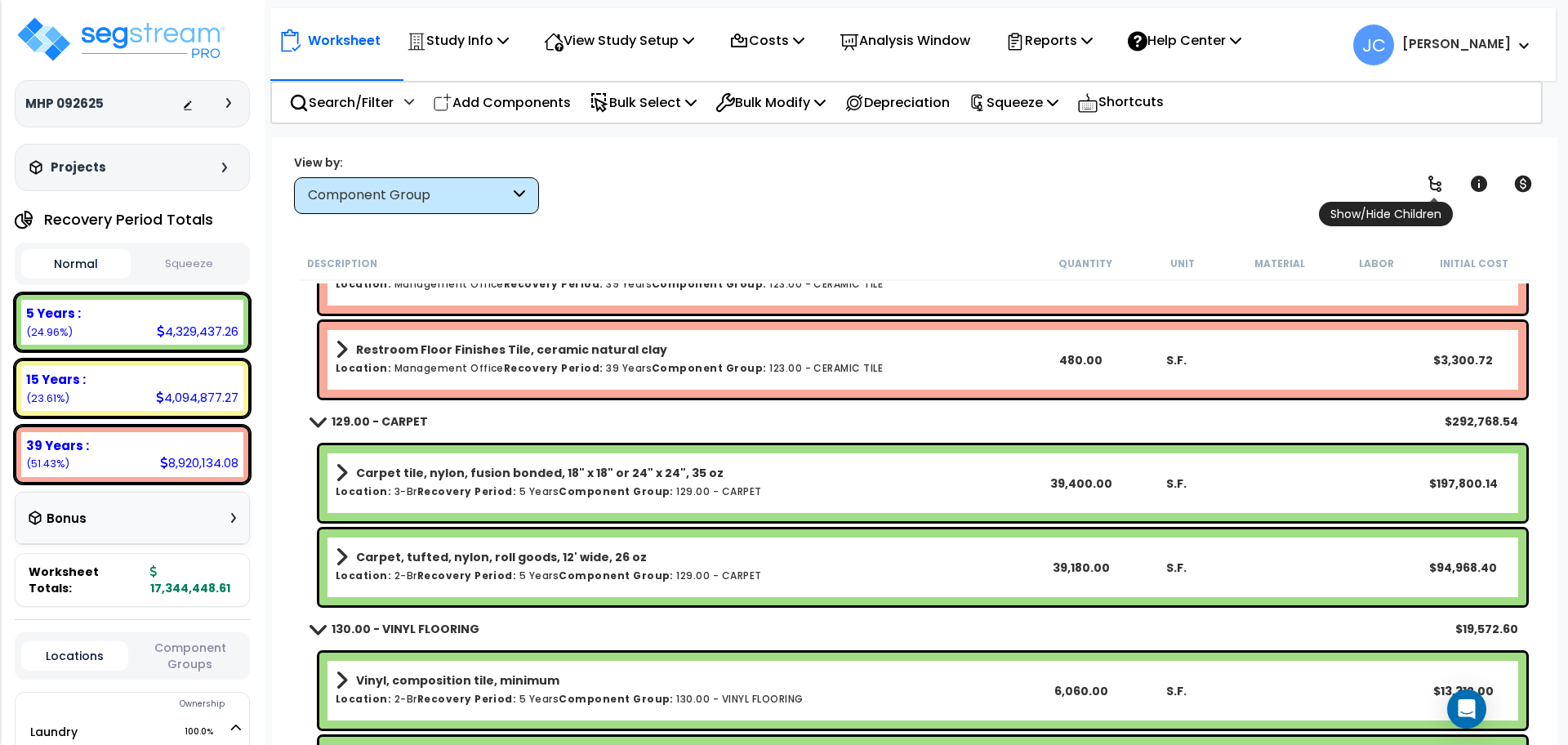
click at [1443, 176] on icon at bounding box center [1435, 184] width 20 height 20
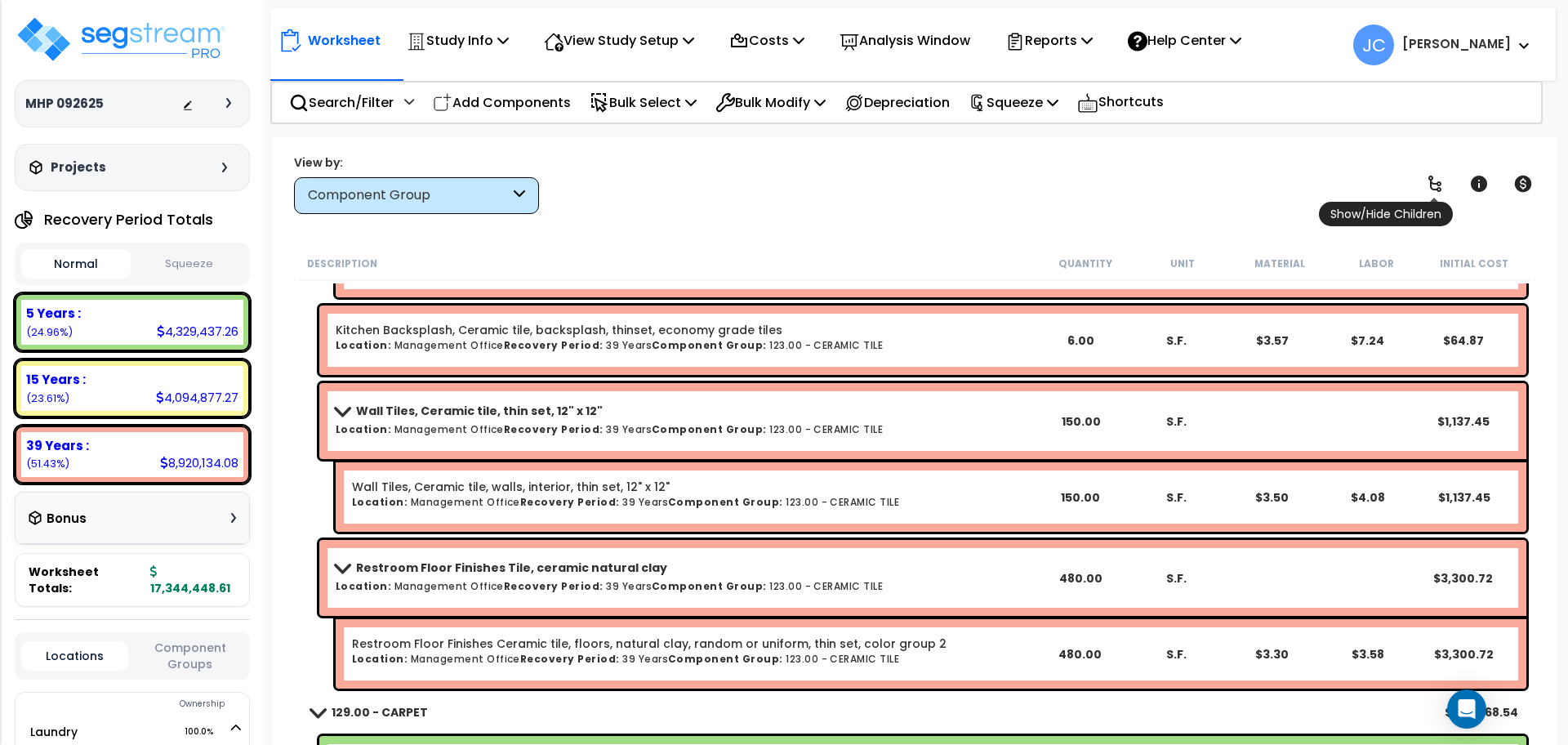
click at [1441, 178] on icon at bounding box center [1435, 184] width 20 height 20
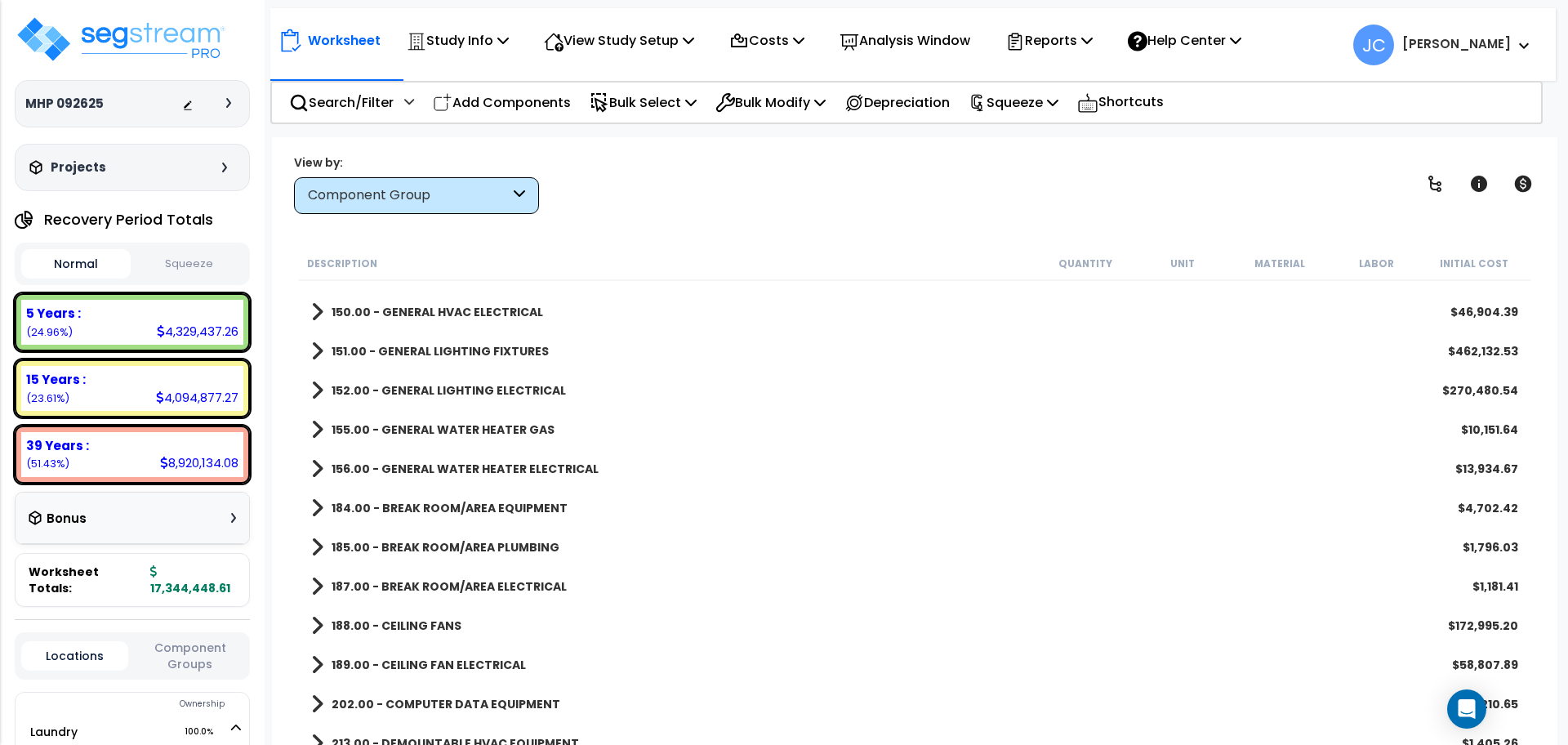
scroll to position [2755, 0]
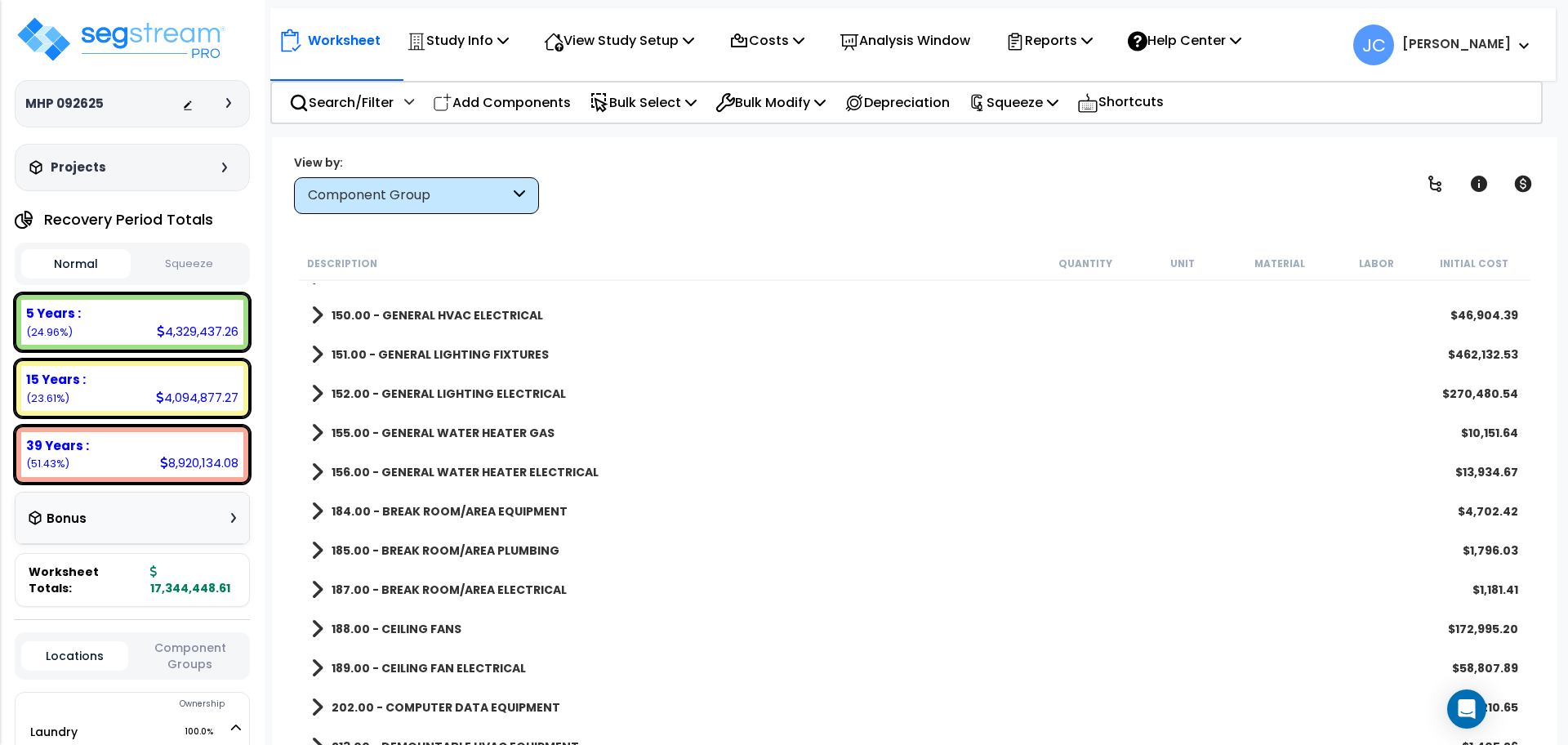
click at [493, 362] on b "151.00 - GENERAL LIGHTING FIXTURES" at bounding box center [440, 355] width 217 height 17
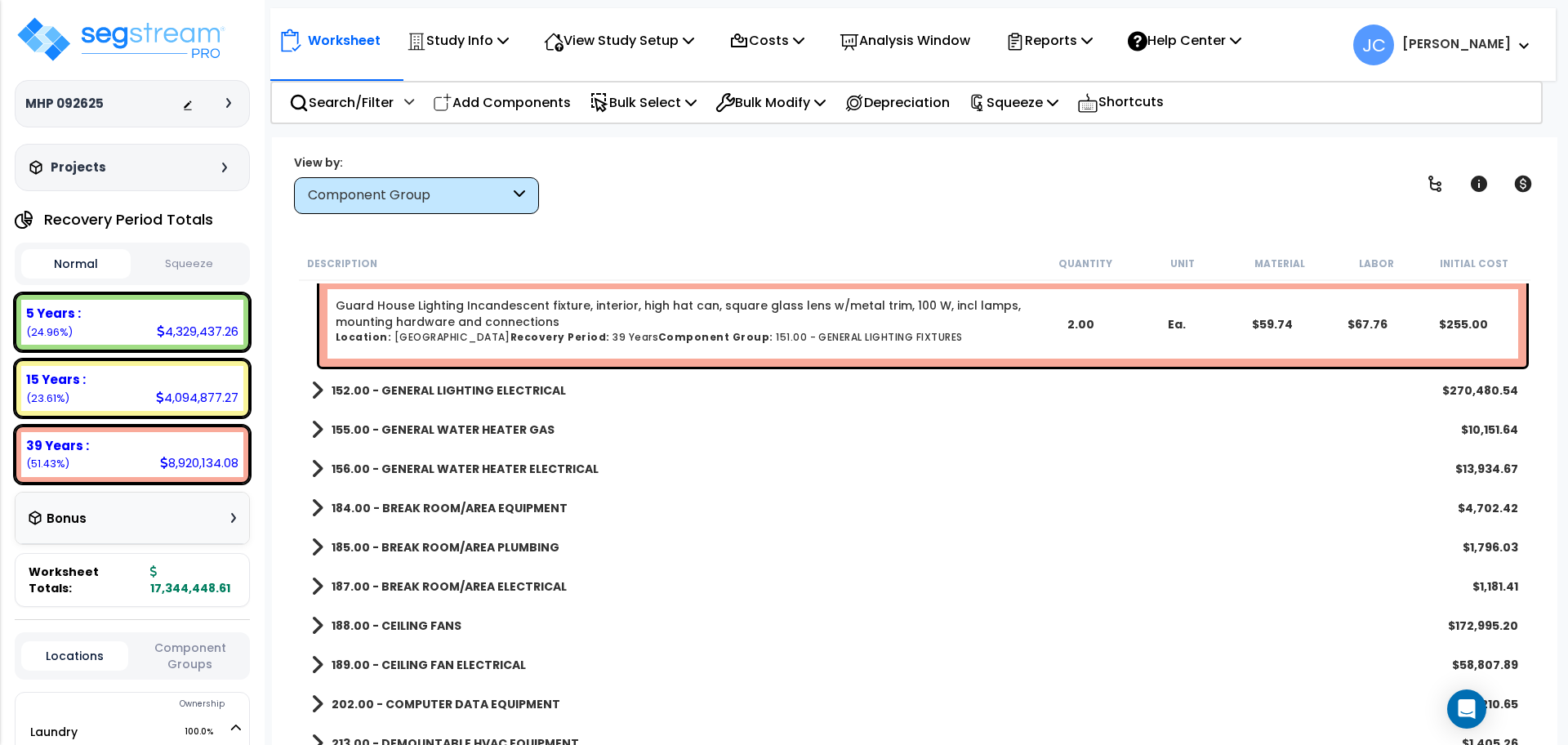
scroll to position [3398, 0]
click at [806, 194] on div "View by: Component Group High to Low - Component Cost" at bounding box center [915, 183] width 1253 height 60
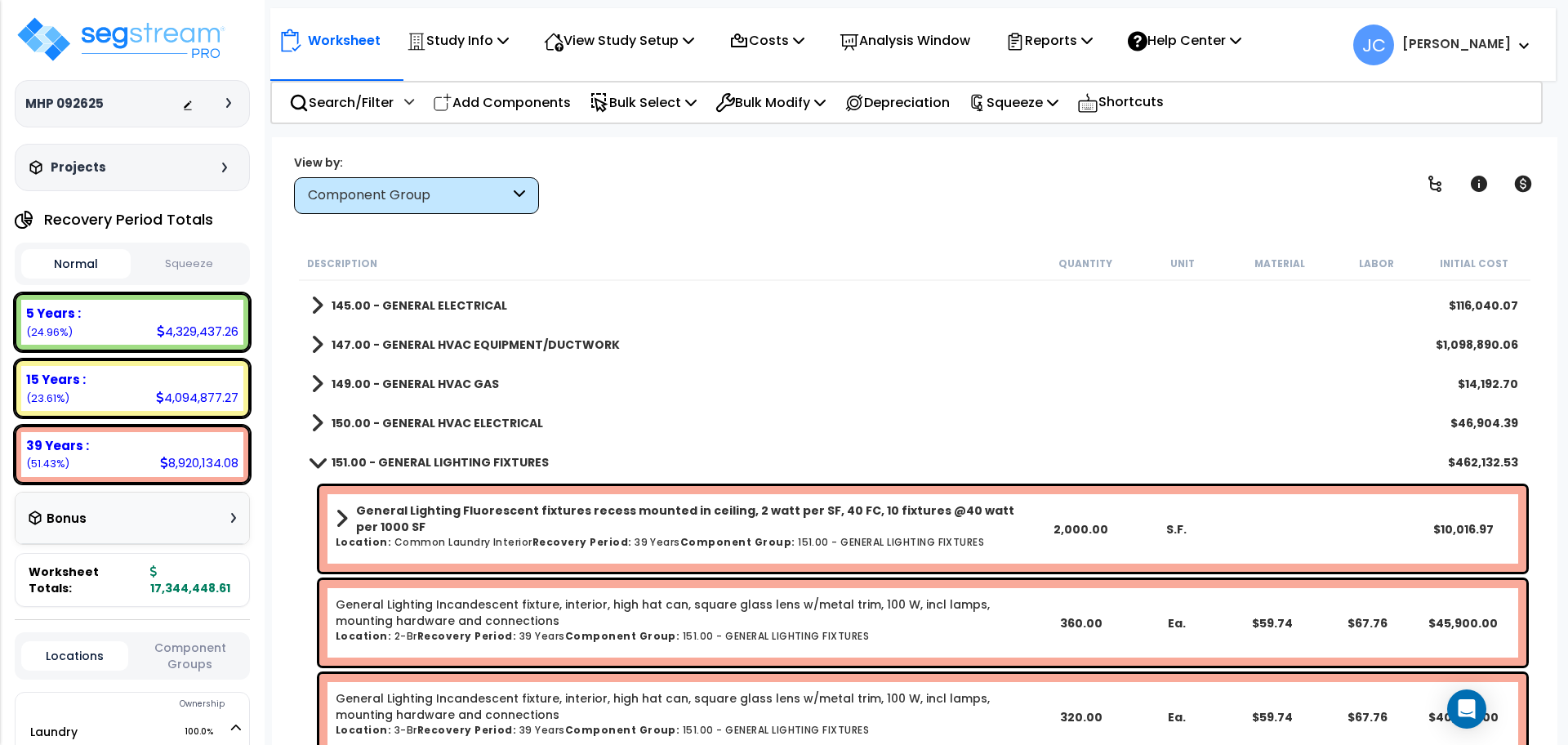
click at [482, 456] on b "151.00 - GENERAL LIGHTING FIXTURES" at bounding box center [440, 462] width 217 height 17
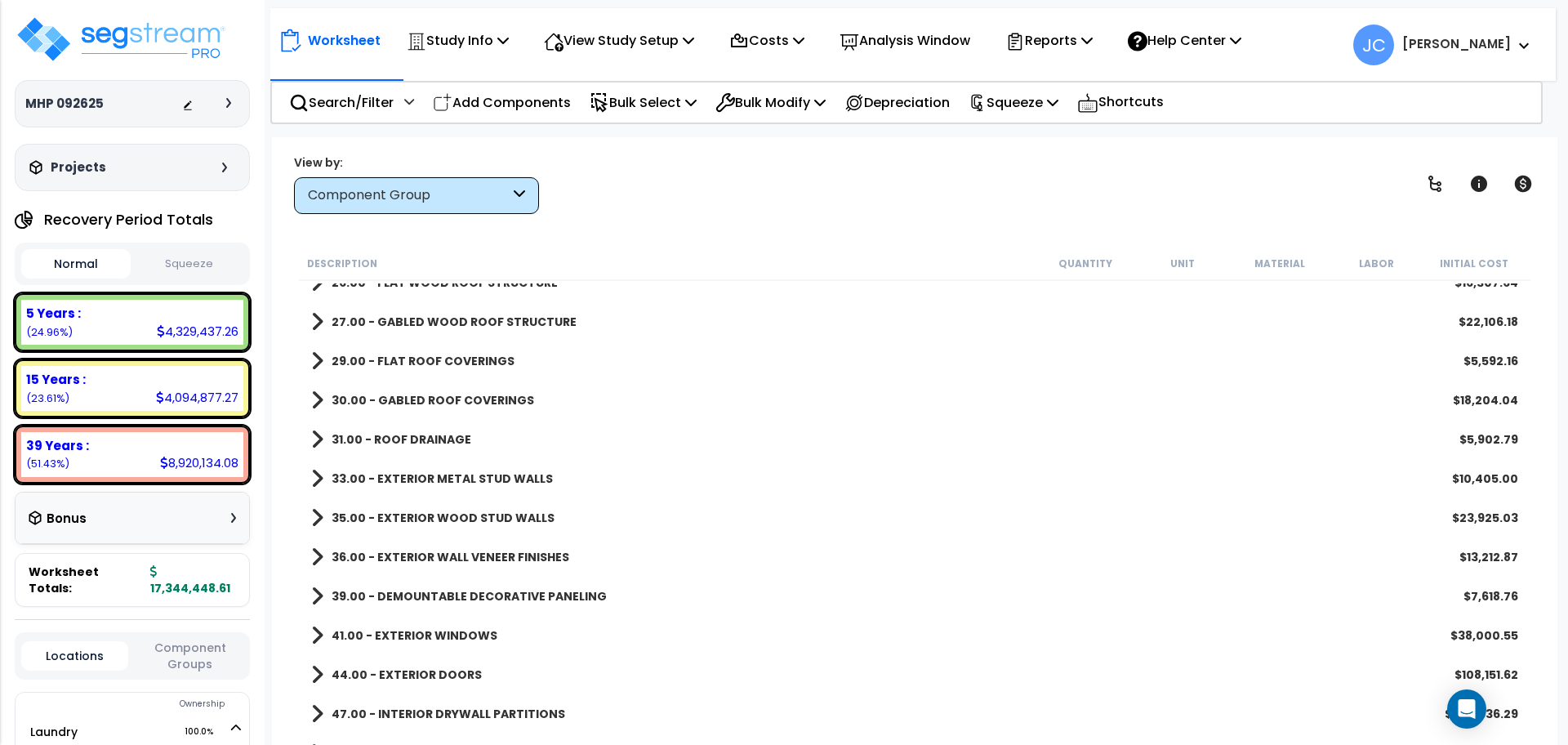
scroll to position [224, 0]
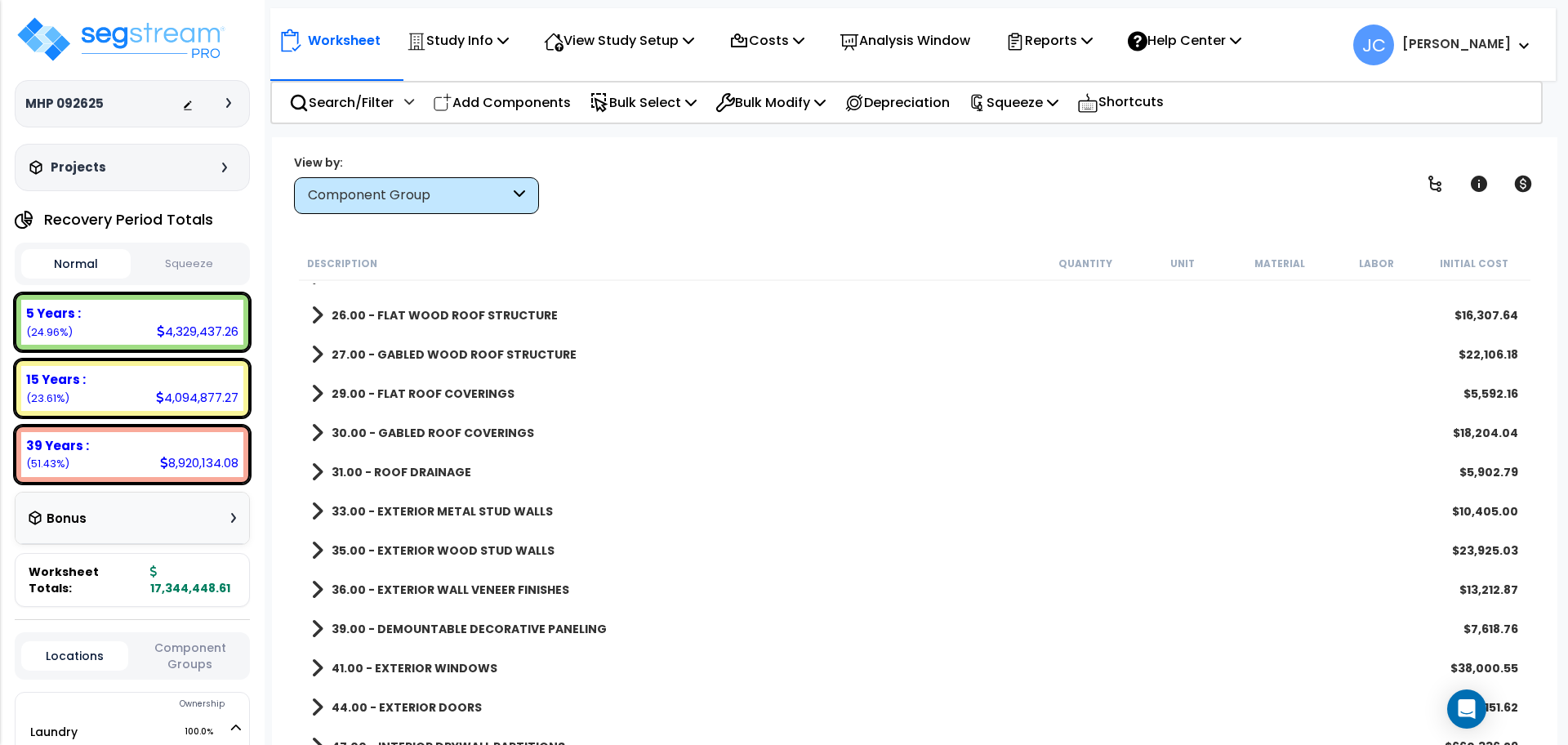
click at [440, 470] on b "31.00 - ROOF DRAINAGE" at bounding box center [401, 472] width 140 height 17
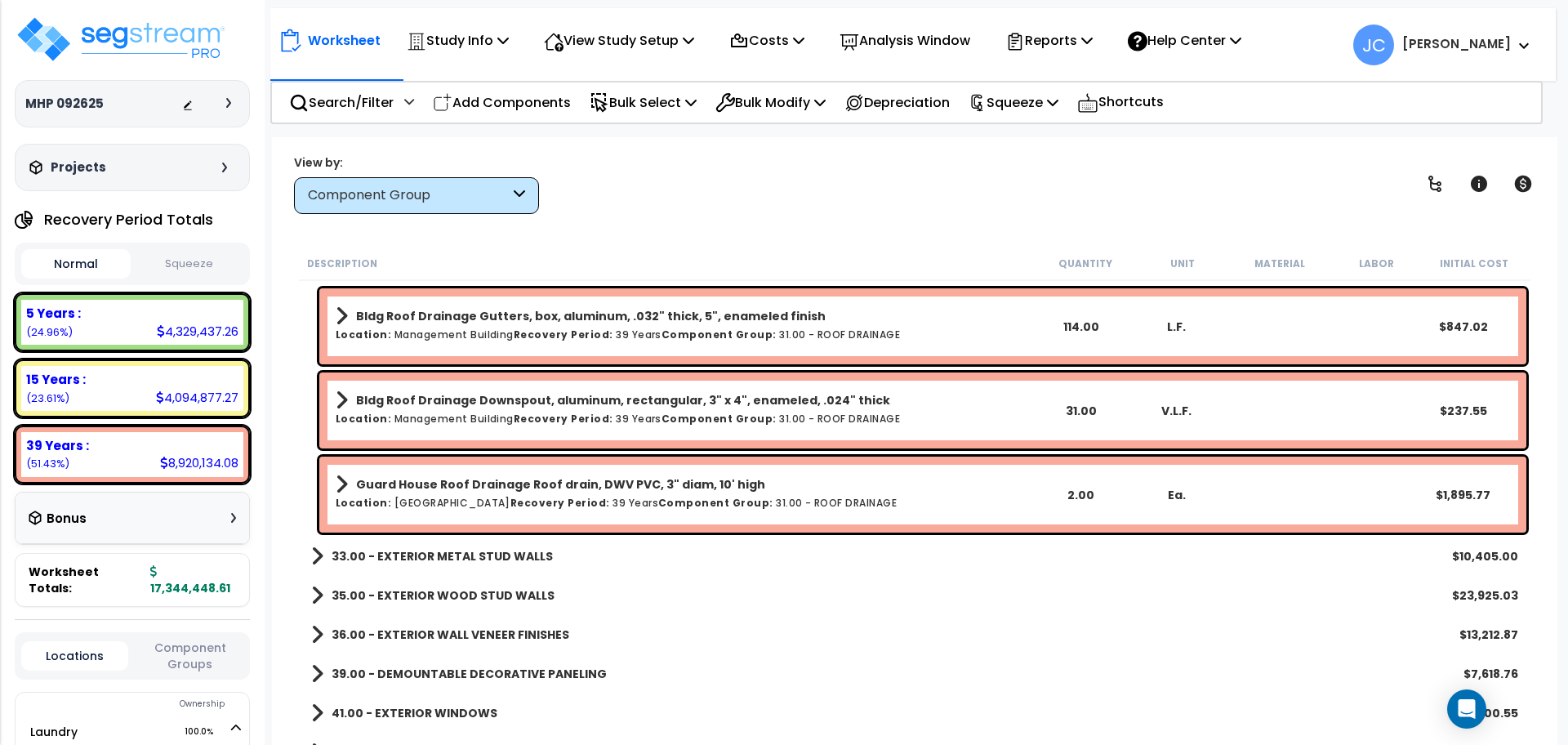
scroll to position [590, 0]
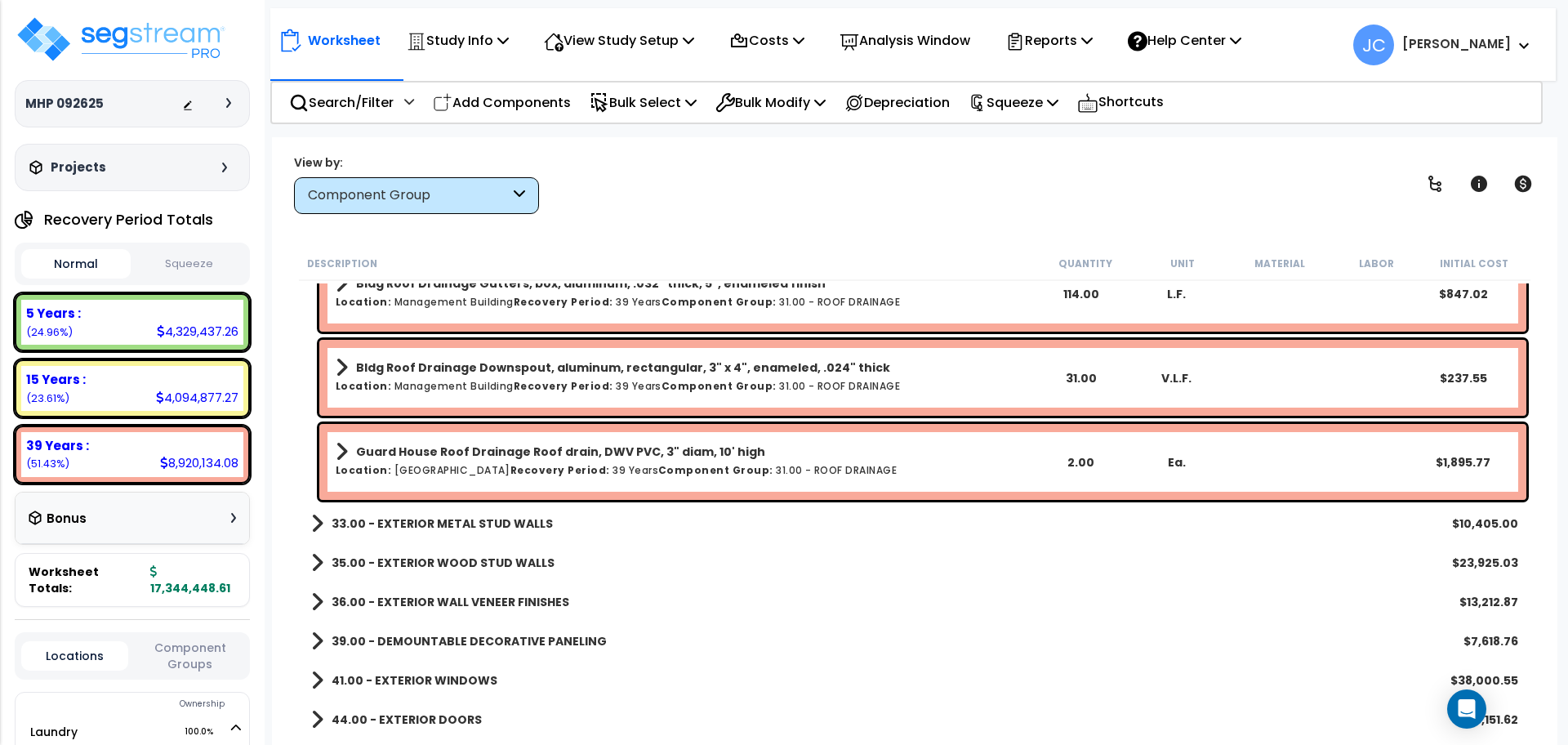
click at [468, 523] on b "33.00 - EXTERIOR METAL STUD WALLS" at bounding box center [442, 524] width 221 height 17
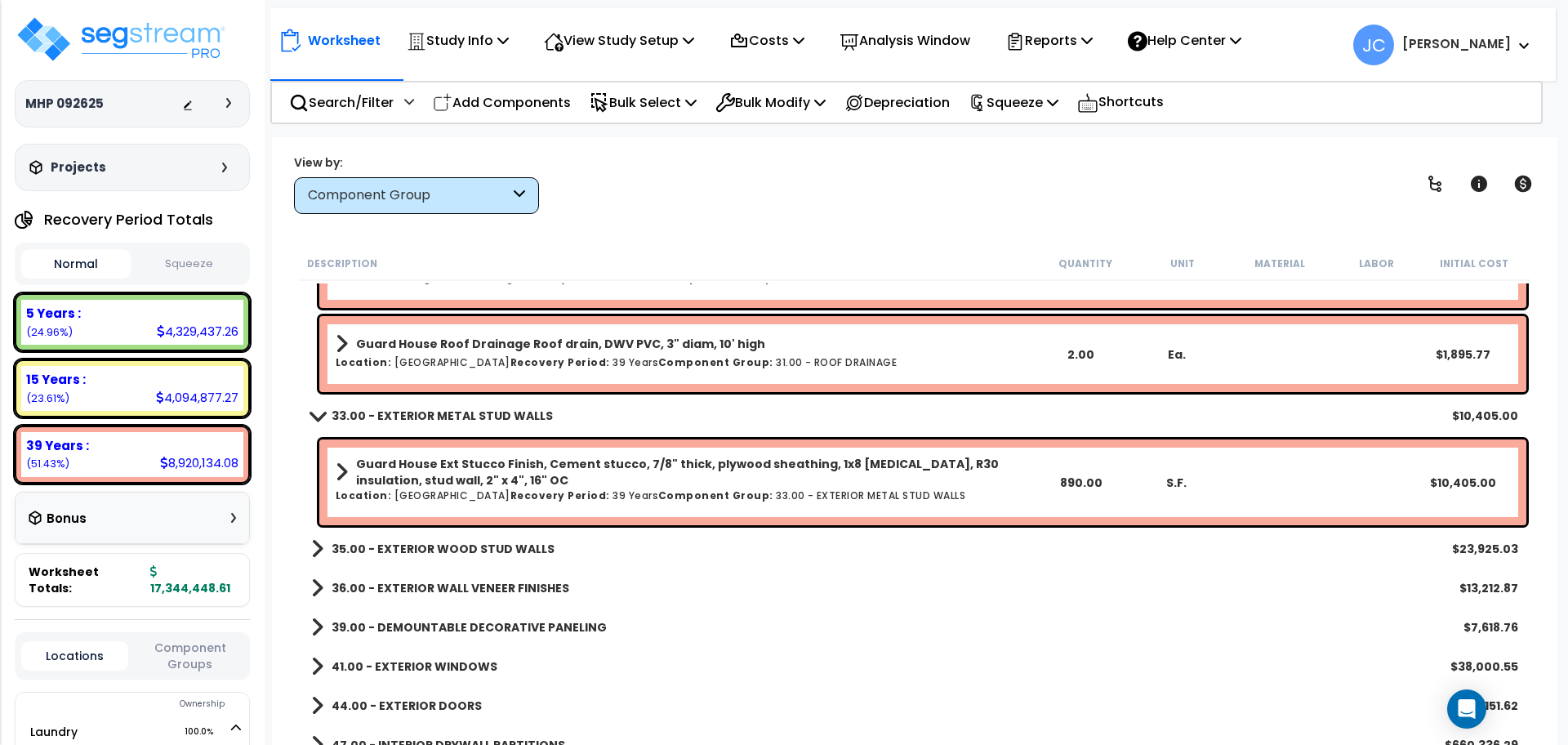
scroll to position [740, 0]
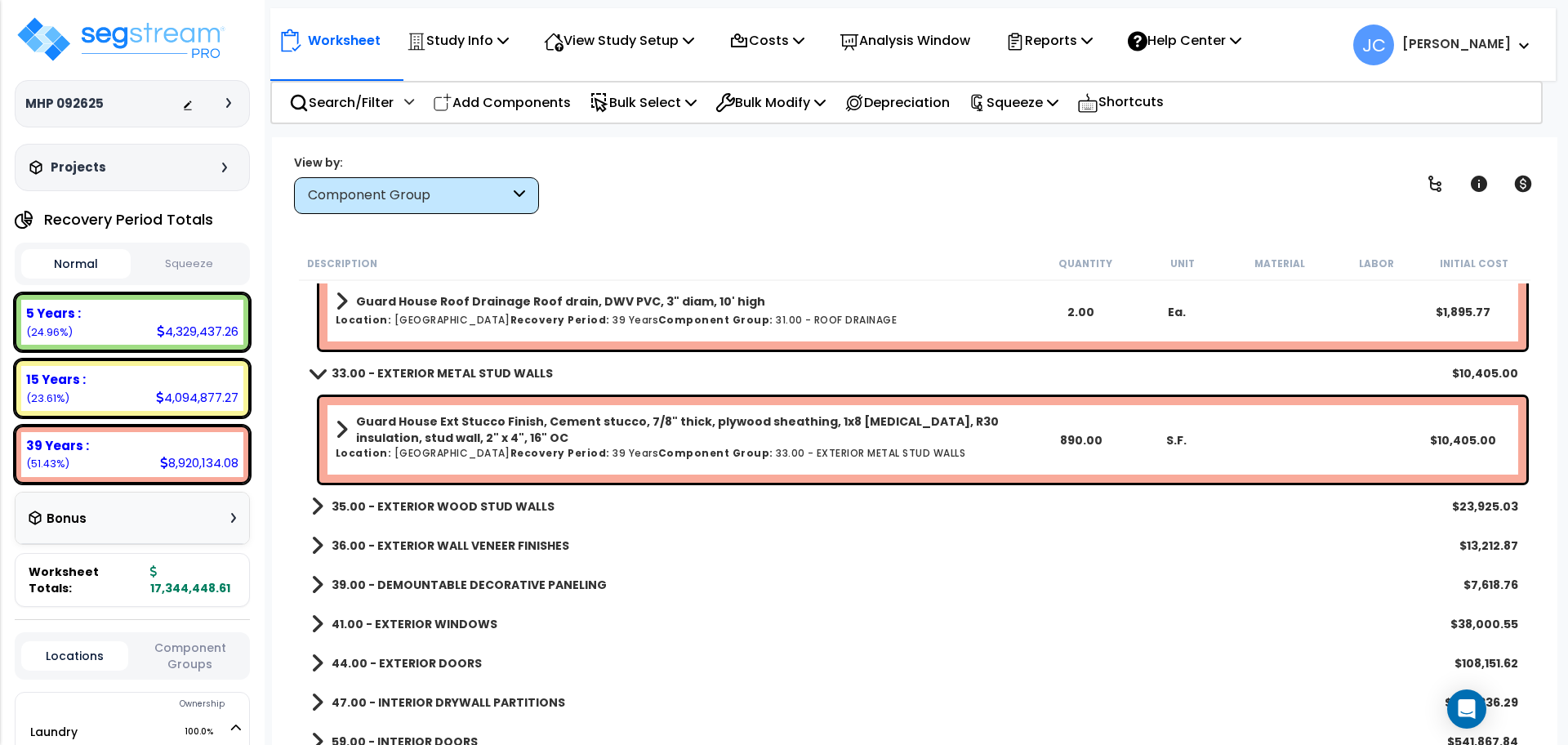
click at [518, 501] on b "35.00 - EXTERIOR WOOD STUD WALLS" at bounding box center [443, 506] width 223 height 17
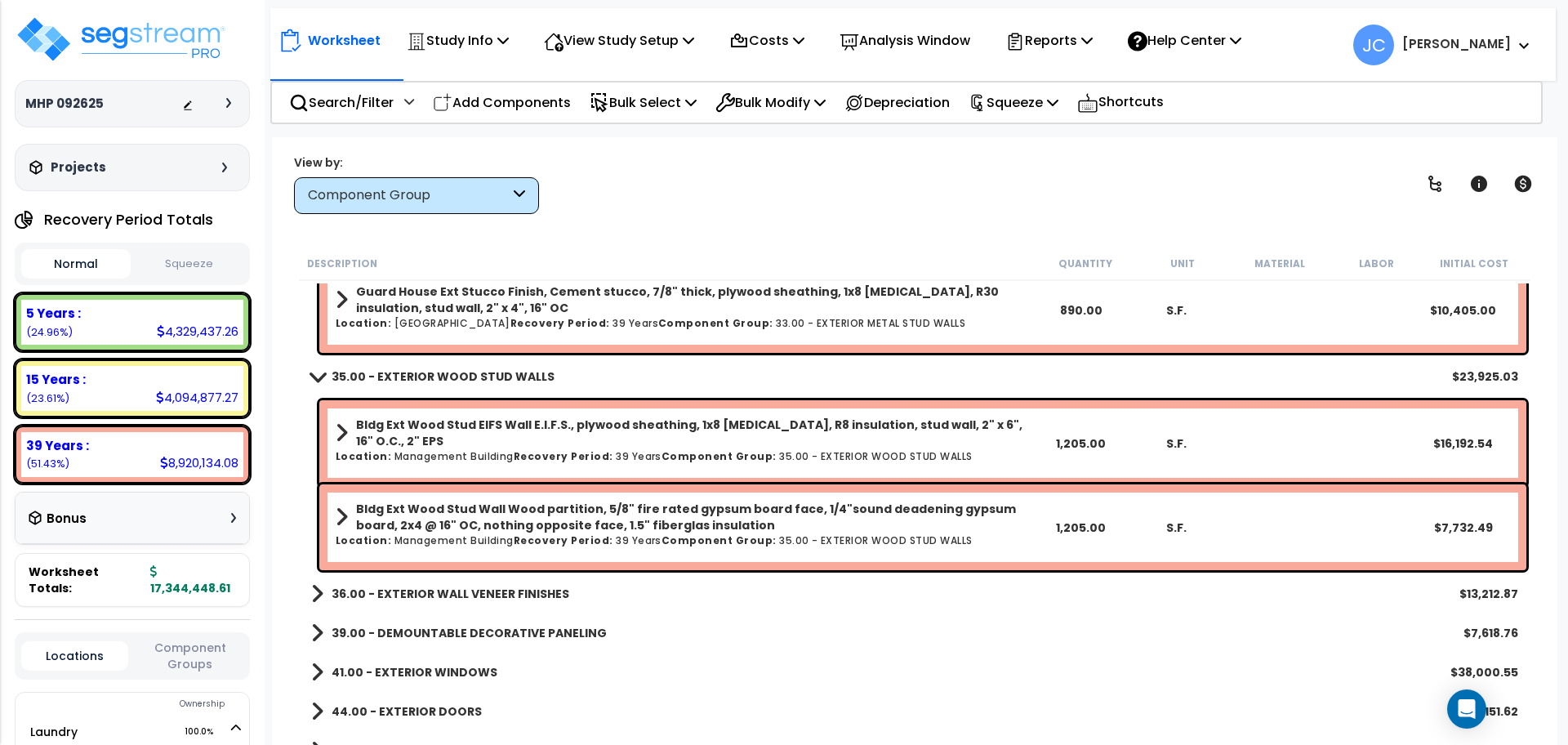
scroll to position [873, 0]
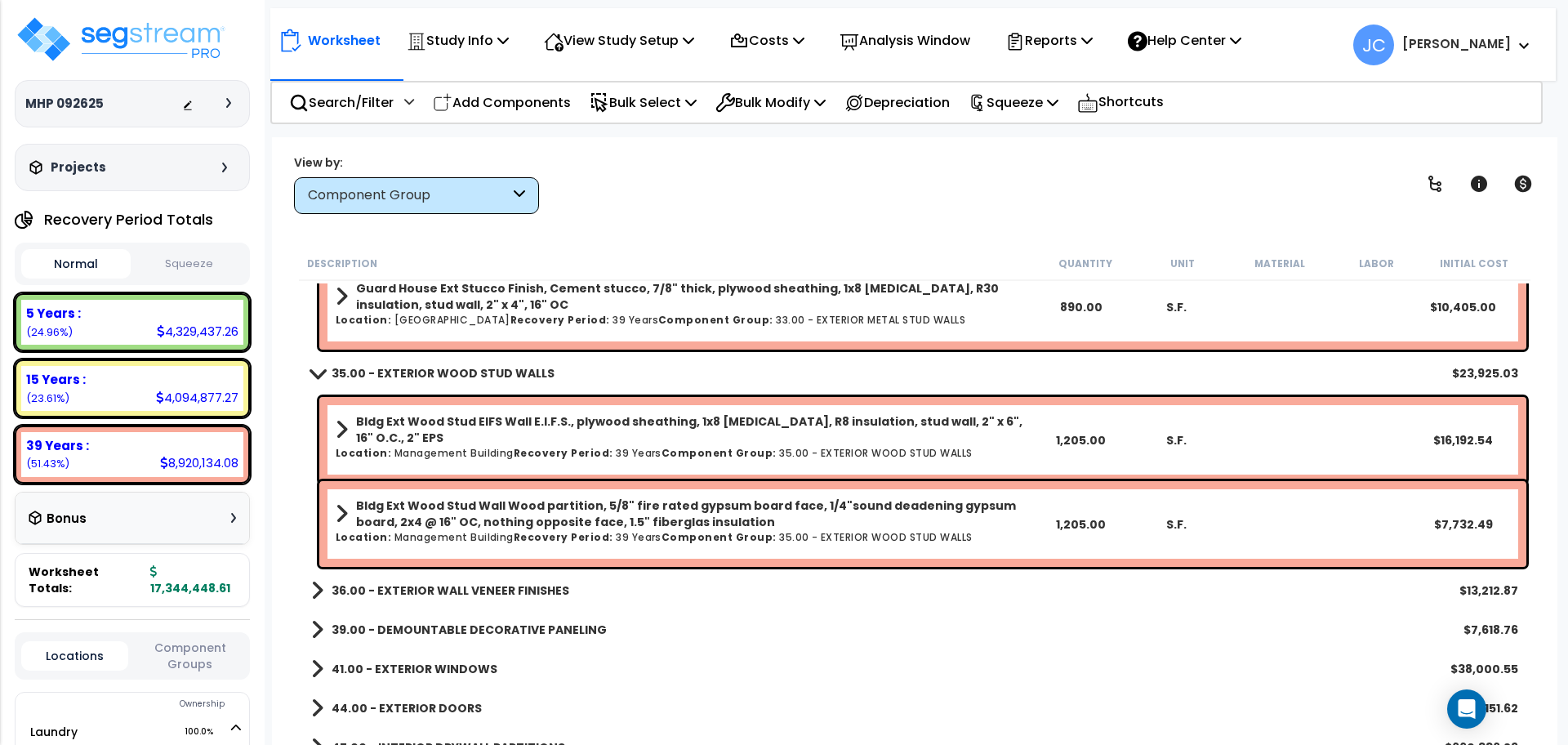
click at [494, 580] on link "36.00 - EXTERIOR WALL VENEER FINISHES" at bounding box center [439, 591] width 258 height 23
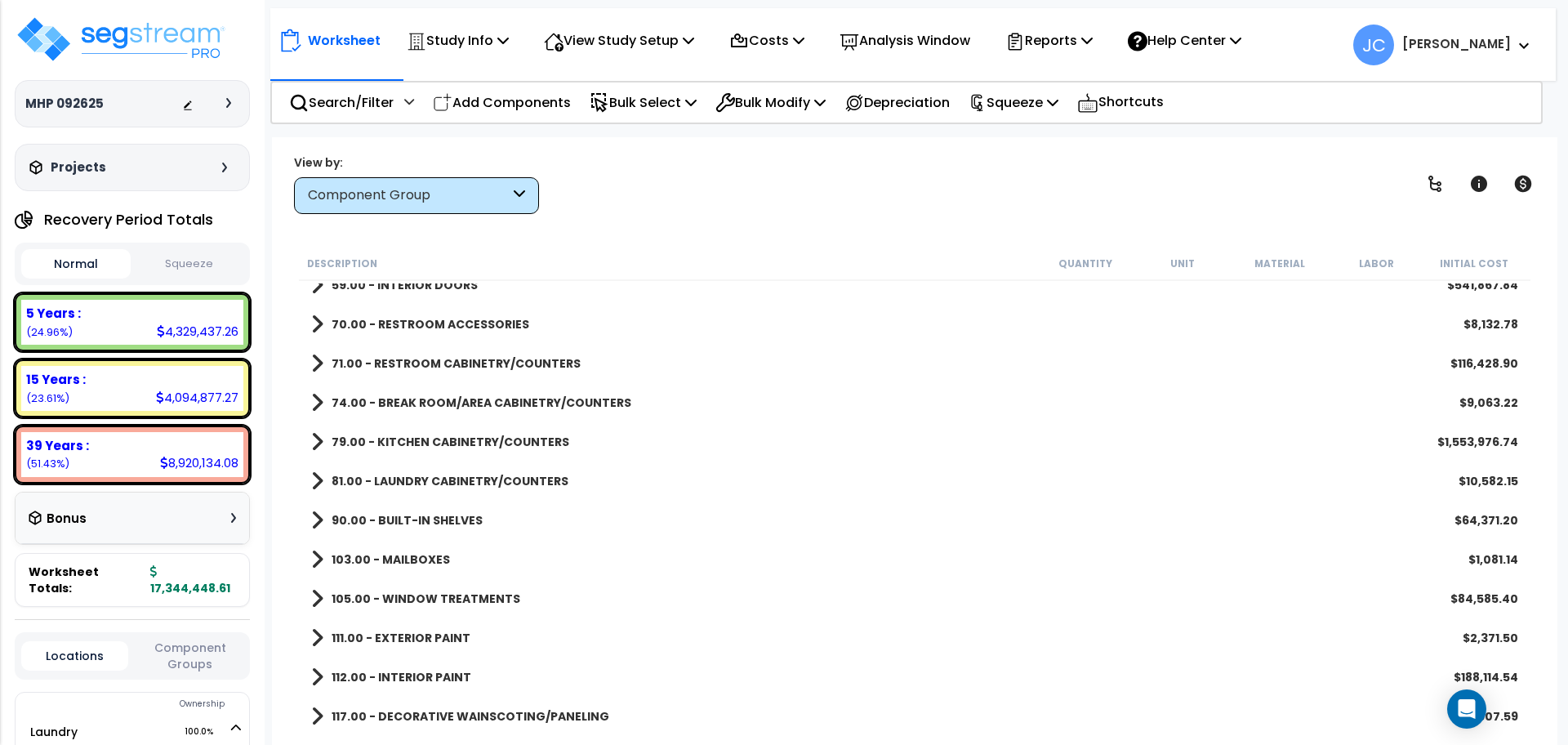
scroll to position [1625, 0]
click at [425, 648] on div "111.00 - EXTERIOR PAINT $2,371.50" at bounding box center [915, 636] width 1223 height 39
click at [427, 636] on b "111.00 - EXTERIOR PAINT" at bounding box center [401, 636] width 139 height 17
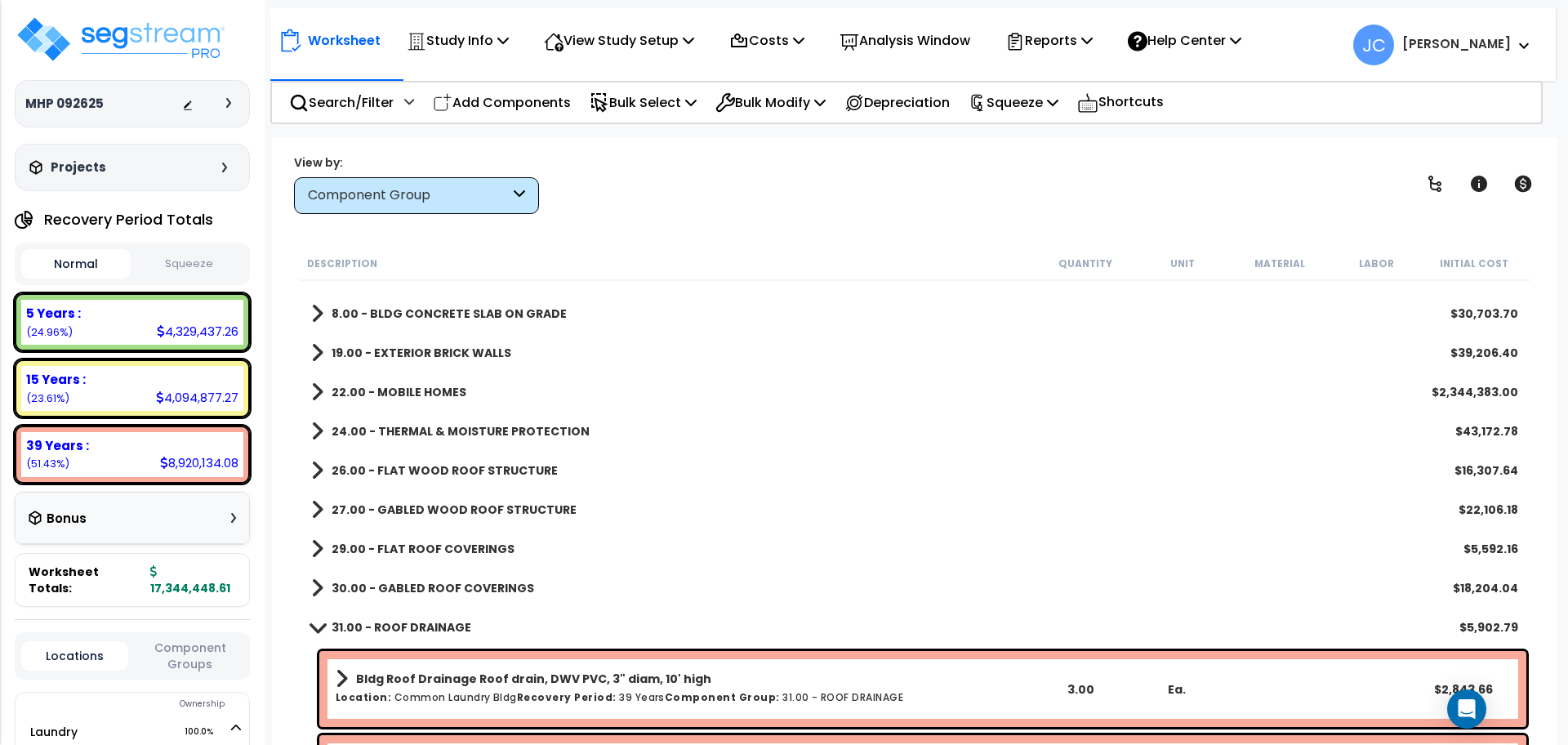
scroll to position [0, 0]
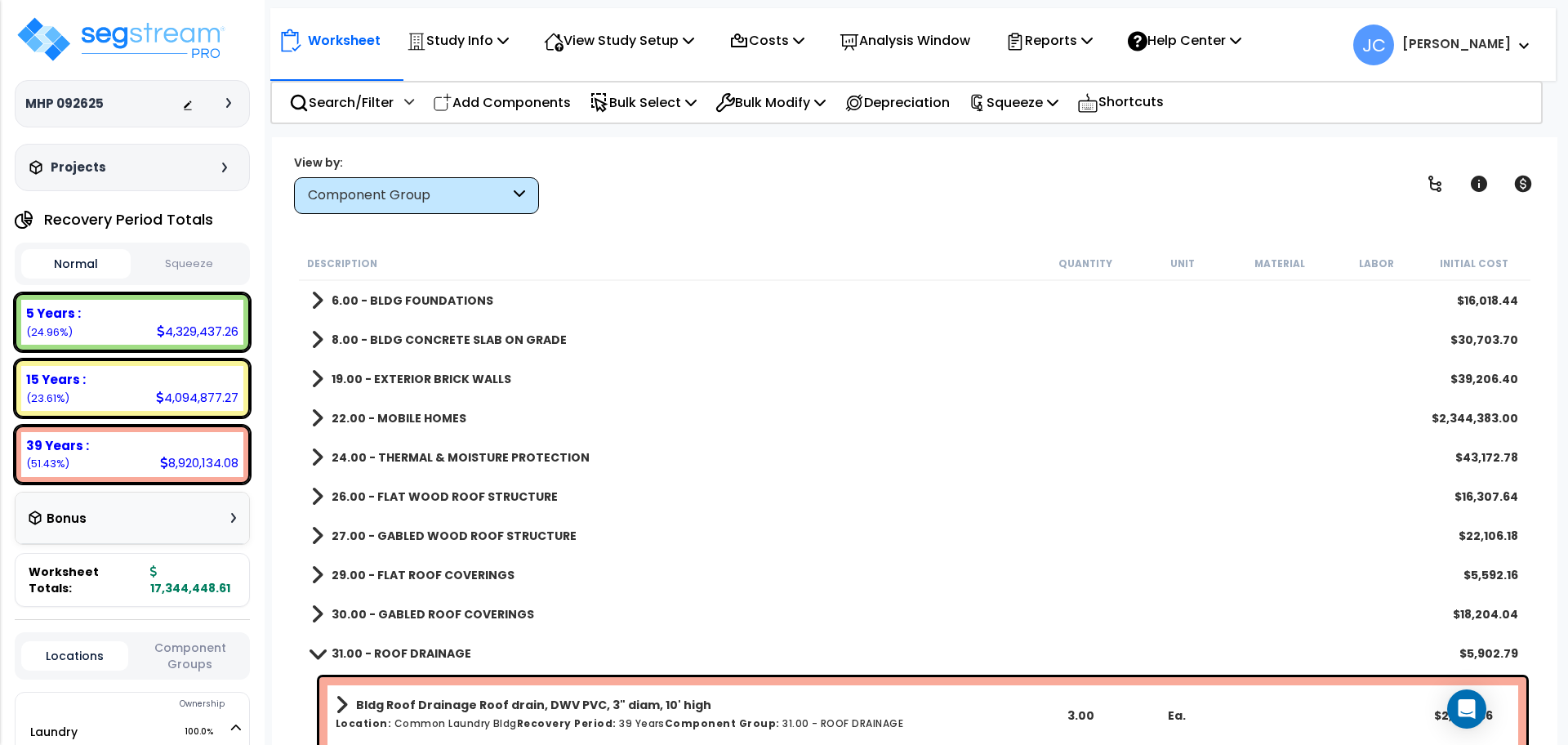
click at [510, 455] on b "24.00 - THERMAL & MOISTURE PROTECTION" at bounding box center [460, 457] width 258 height 17
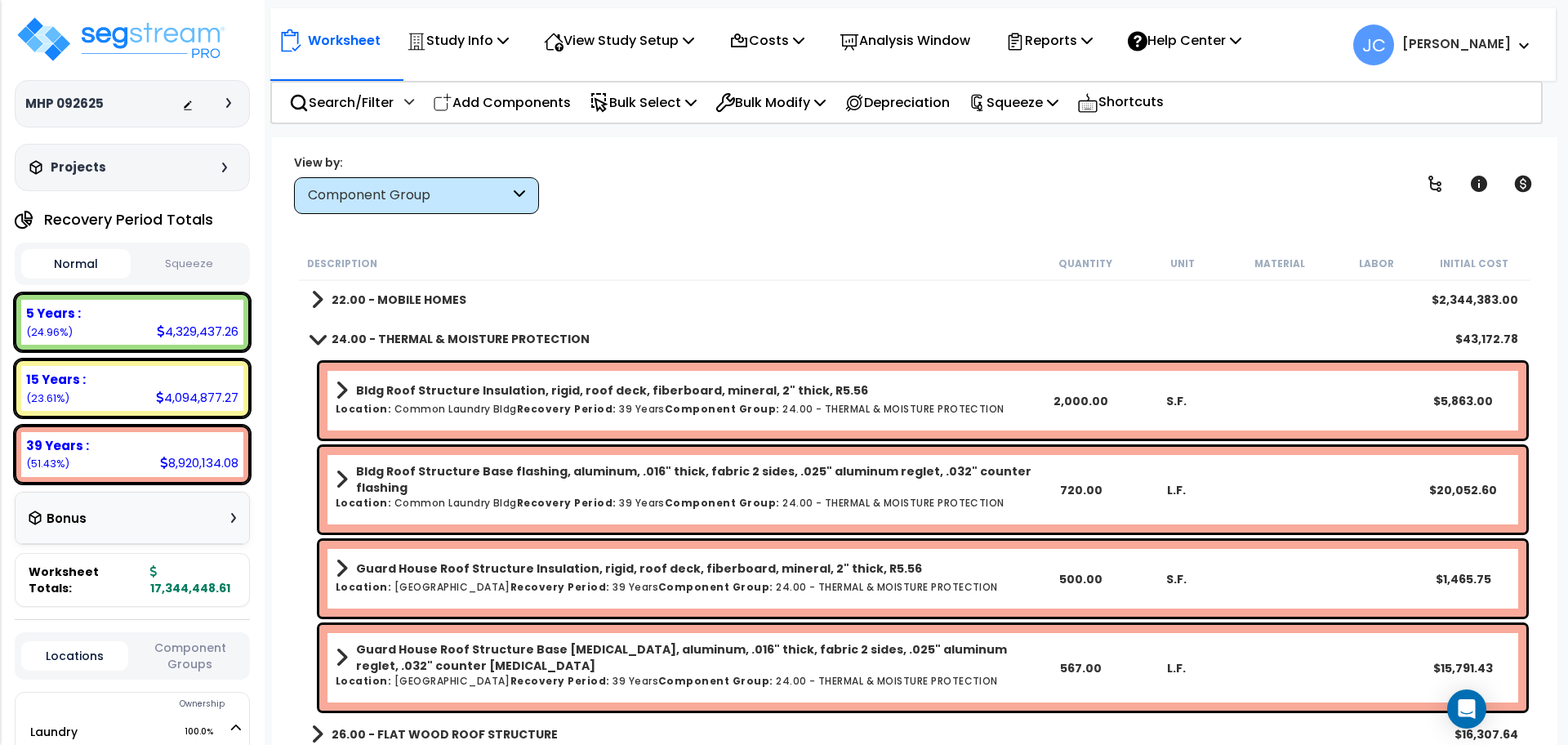
scroll to position [132, 0]
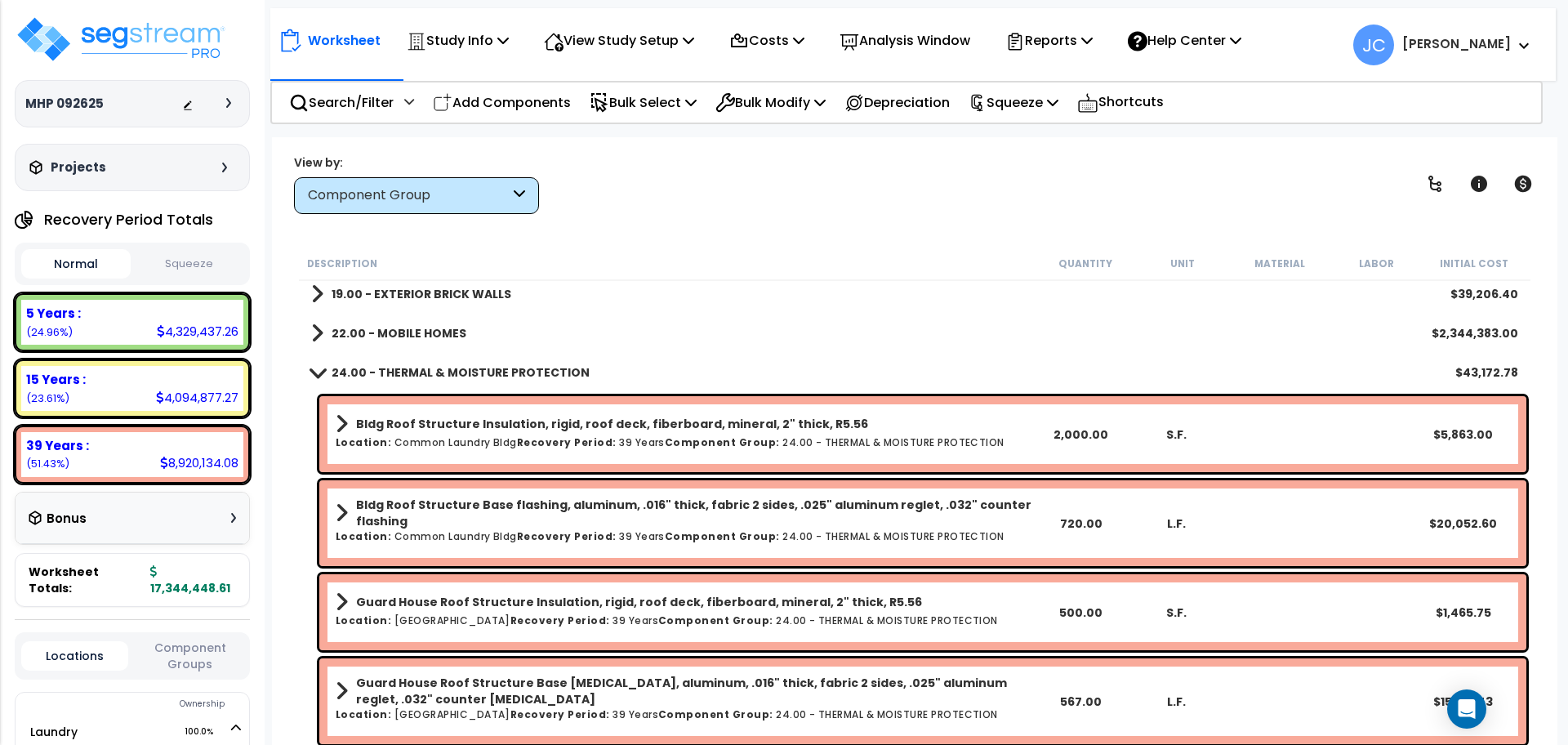
click at [484, 370] on b "24.00 - THERMAL & MOISTURE PROTECTION" at bounding box center [460, 373] width 258 height 17
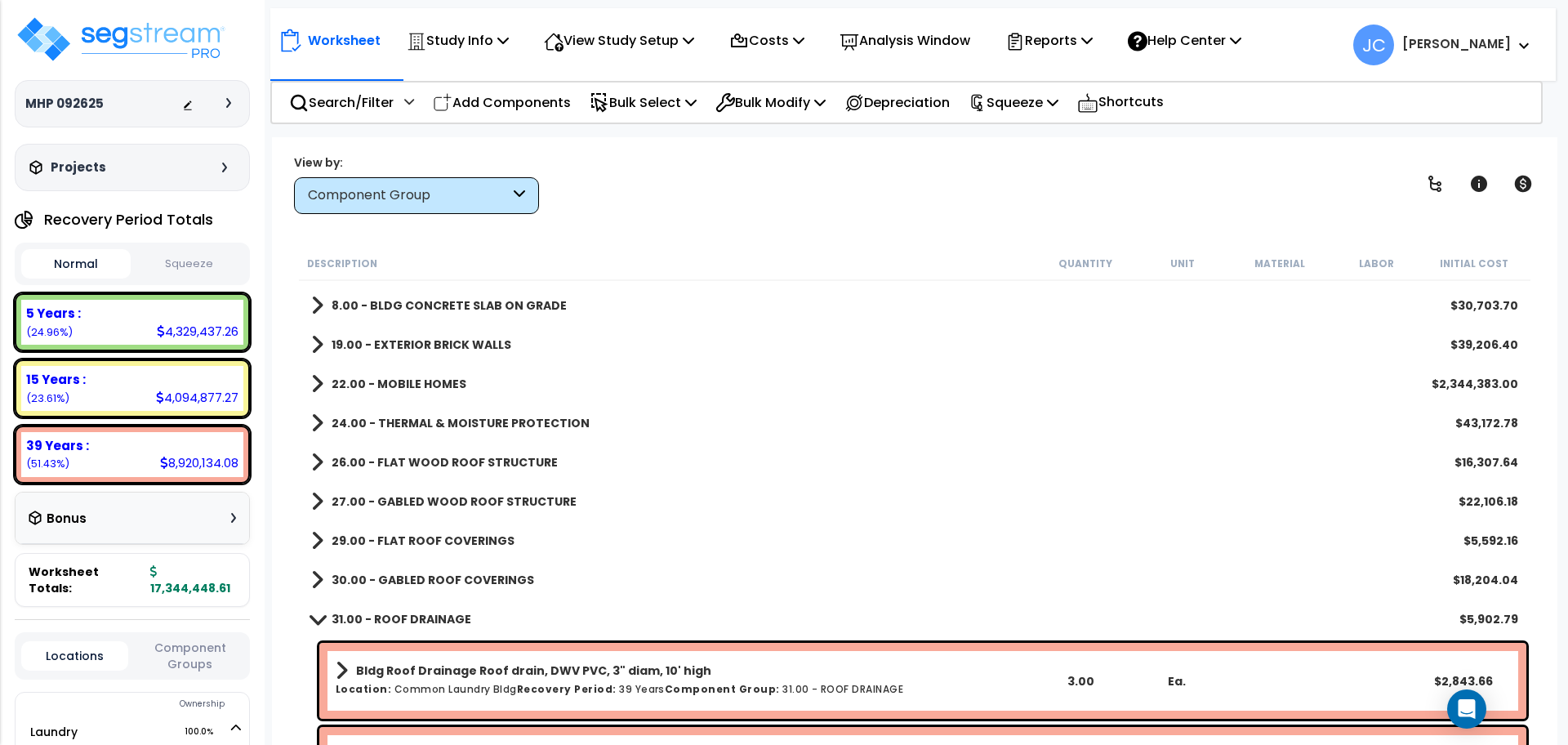
scroll to position [0, 0]
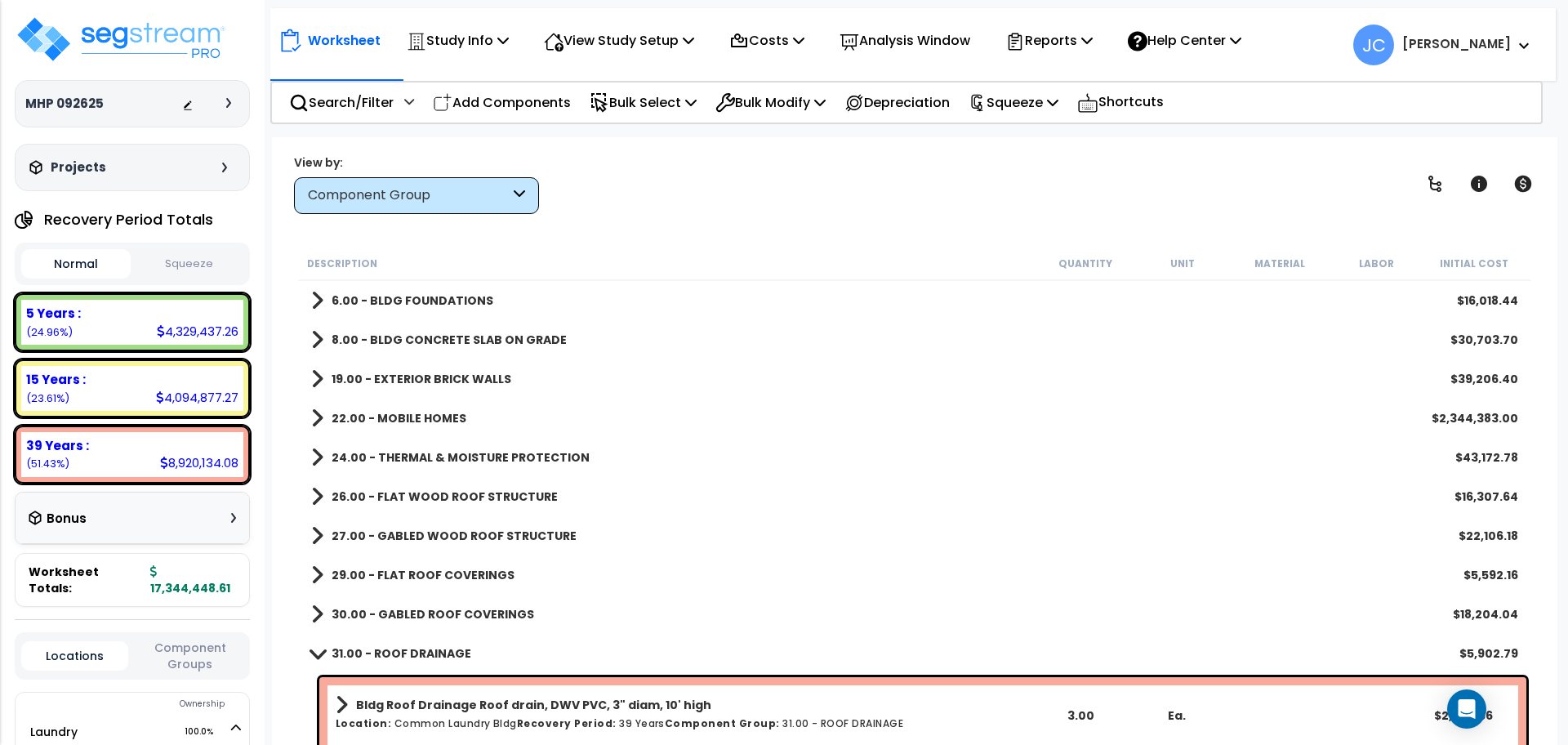
click at [486, 377] on b "19.00 - EXTERIOR BRICK WALLS" at bounding box center [421, 379] width 180 height 17
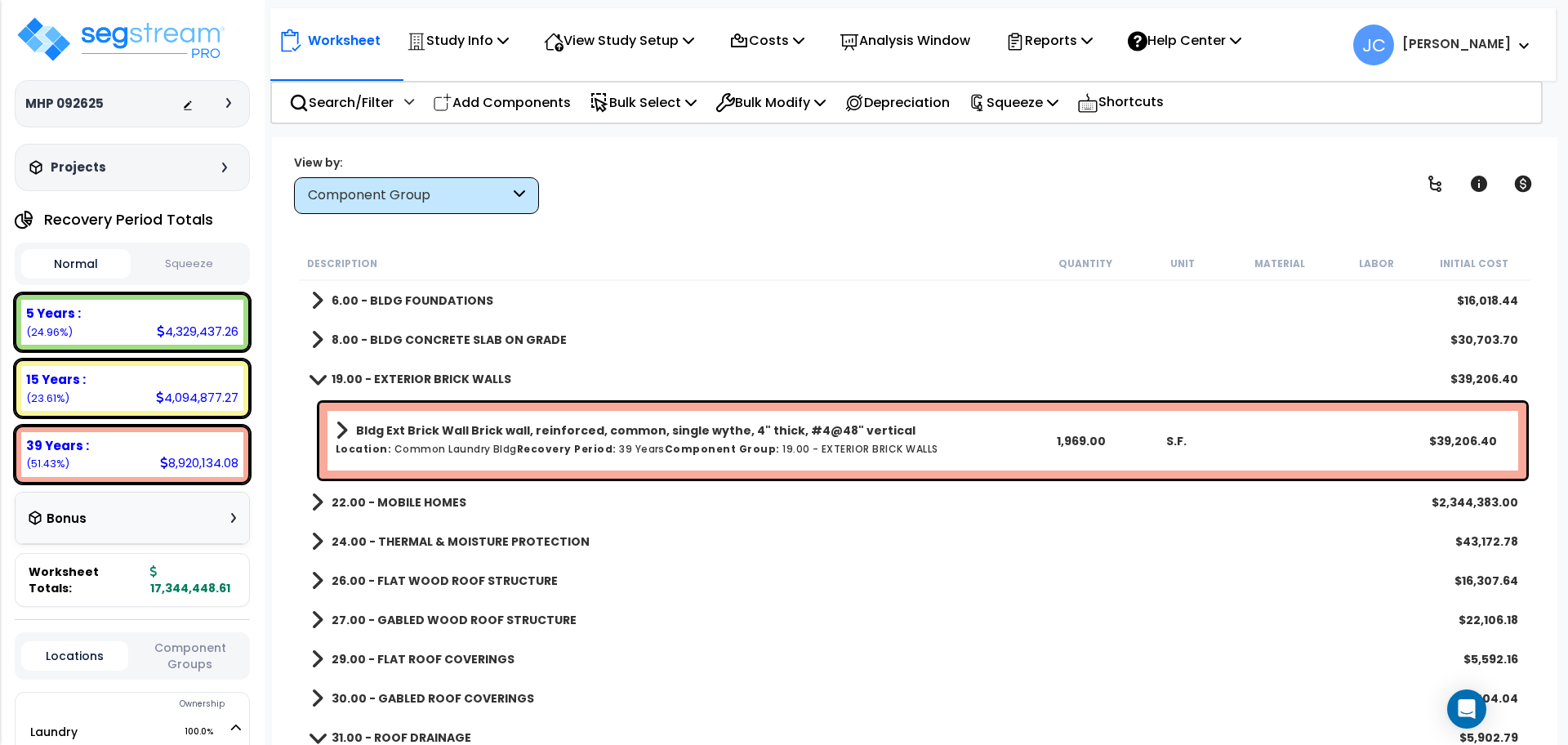
click at [462, 376] on b "19.00 - EXTERIOR BRICK WALLS" at bounding box center [421, 379] width 180 height 17
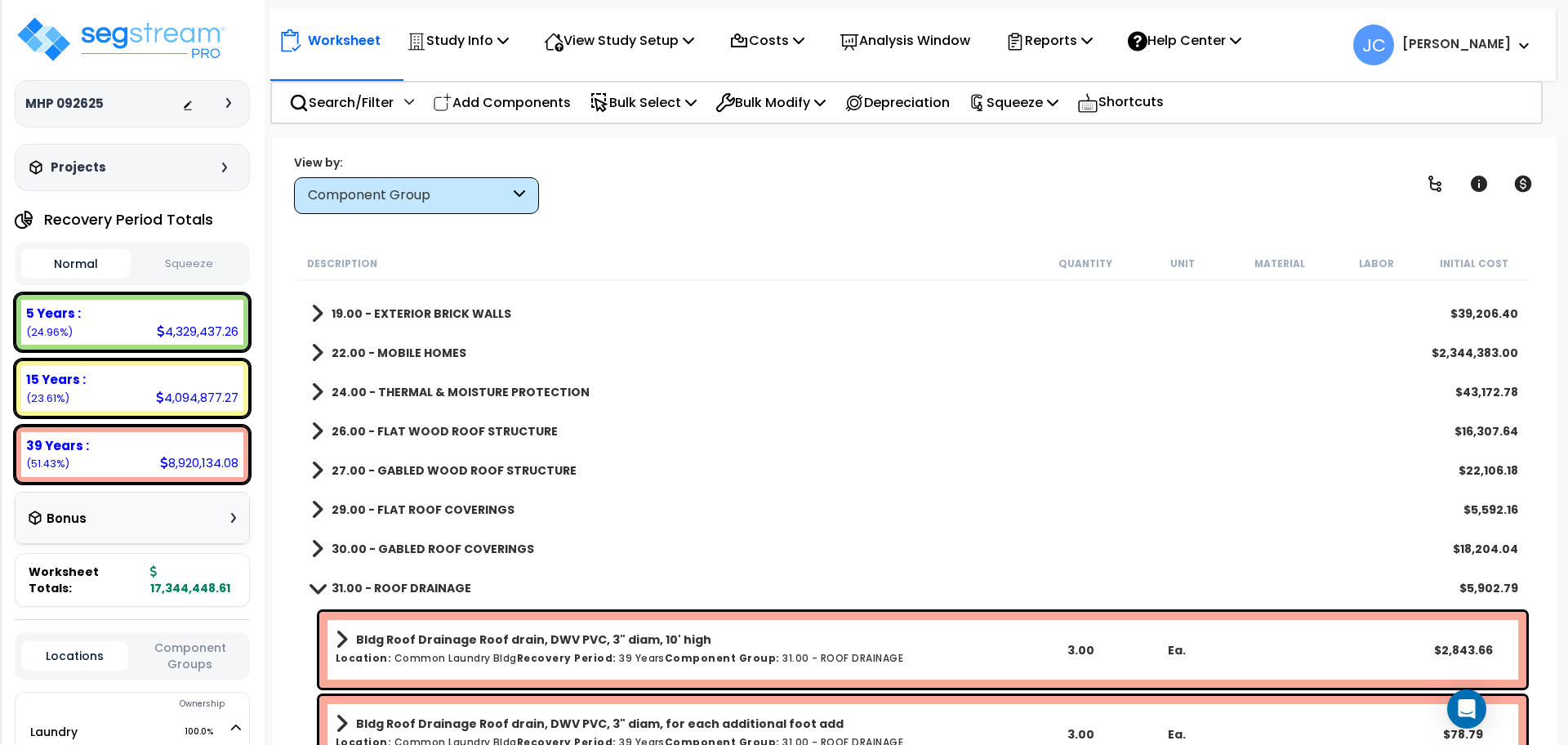
scroll to position [74, 0]
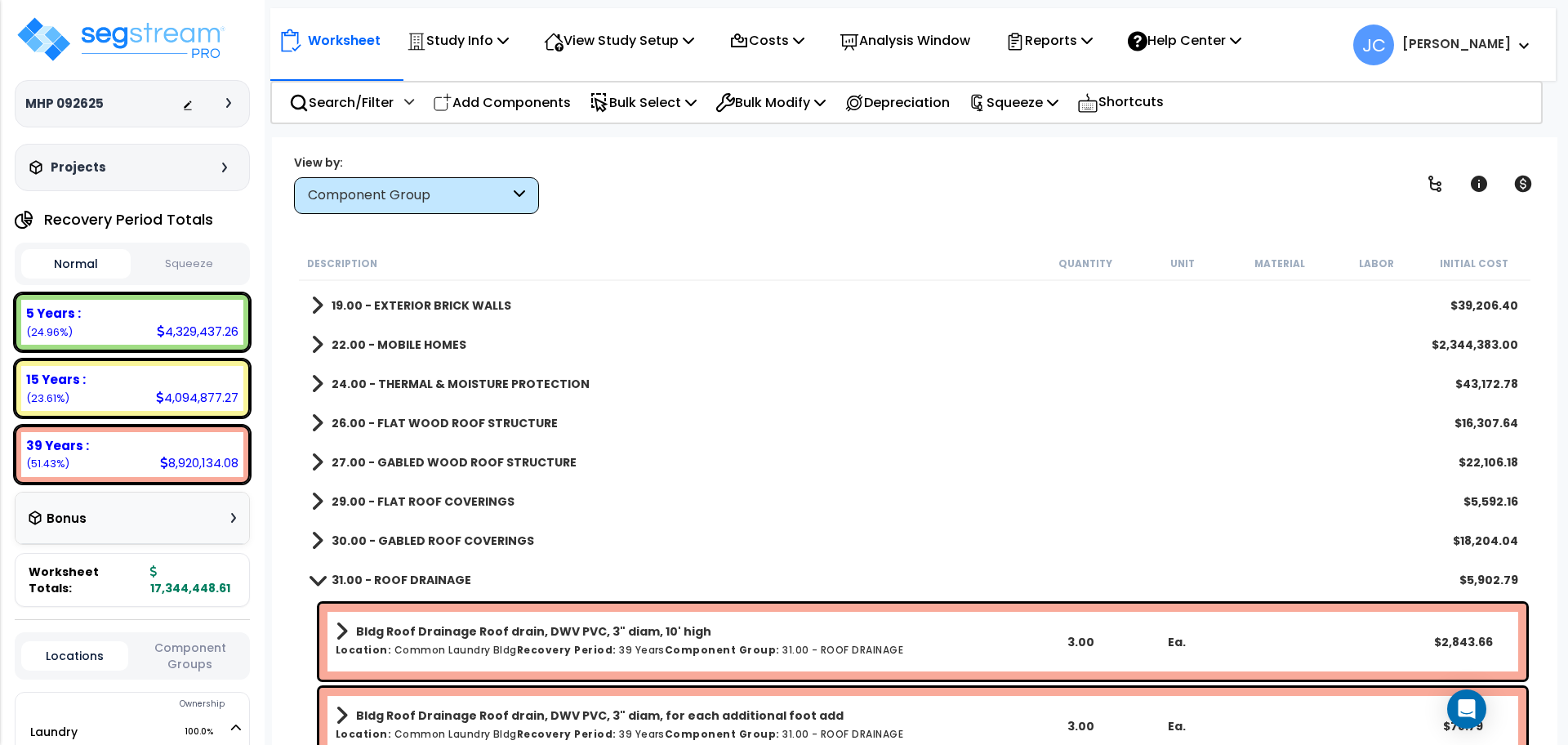
click at [422, 506] on b "29.00 - FLAT ROOF COVERINGS" at bounding box center [423, 501] width 183 height 17
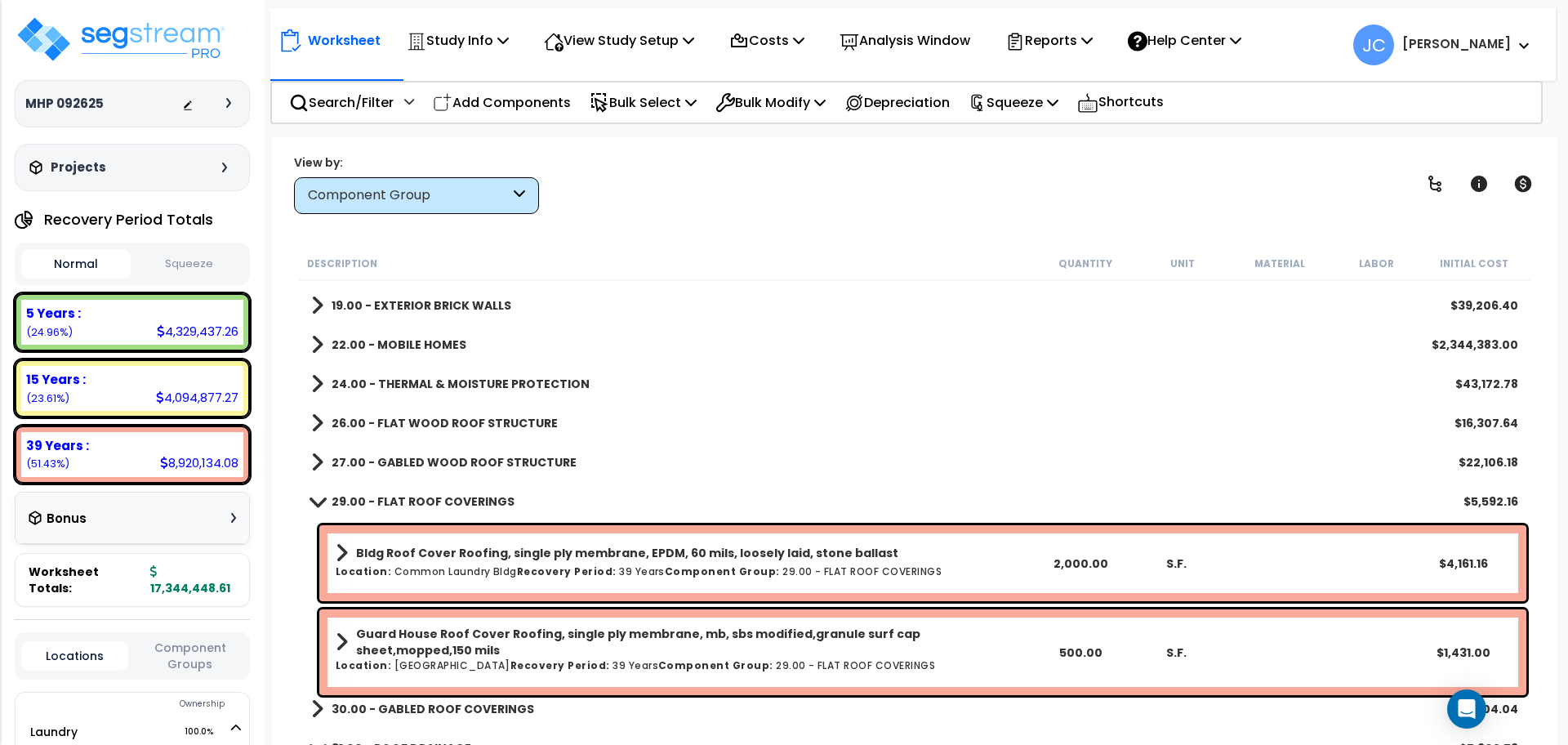
click at [438, 493] on b "29.00 - FLAT ROOF COVERINGS" at bounding box center [423, 501] width 183 height 17
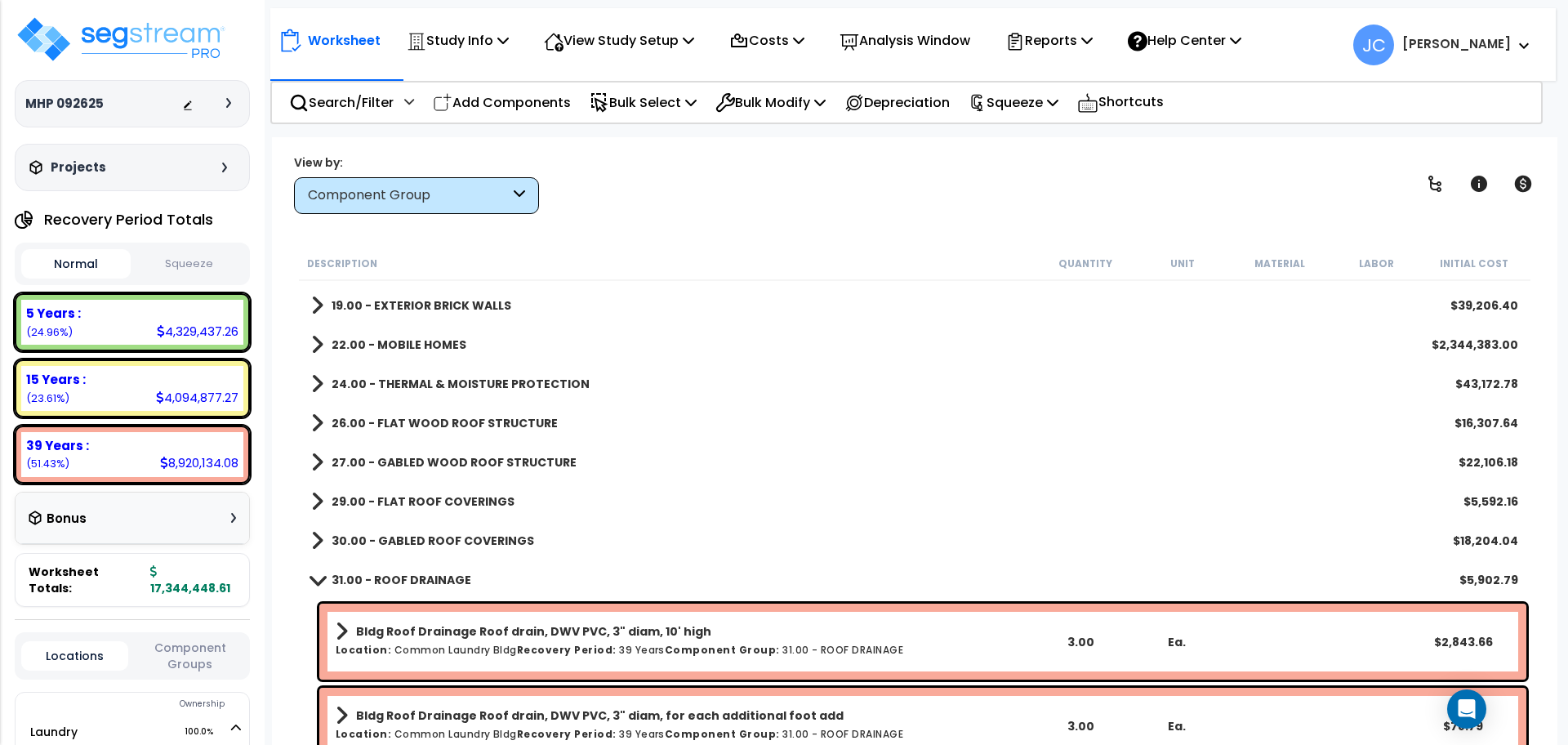
click at [429, 471] on link "27.00 - GABLED WOOD ROOF STRUCTURE" at bounding box center [443, 462] width 265 height 23
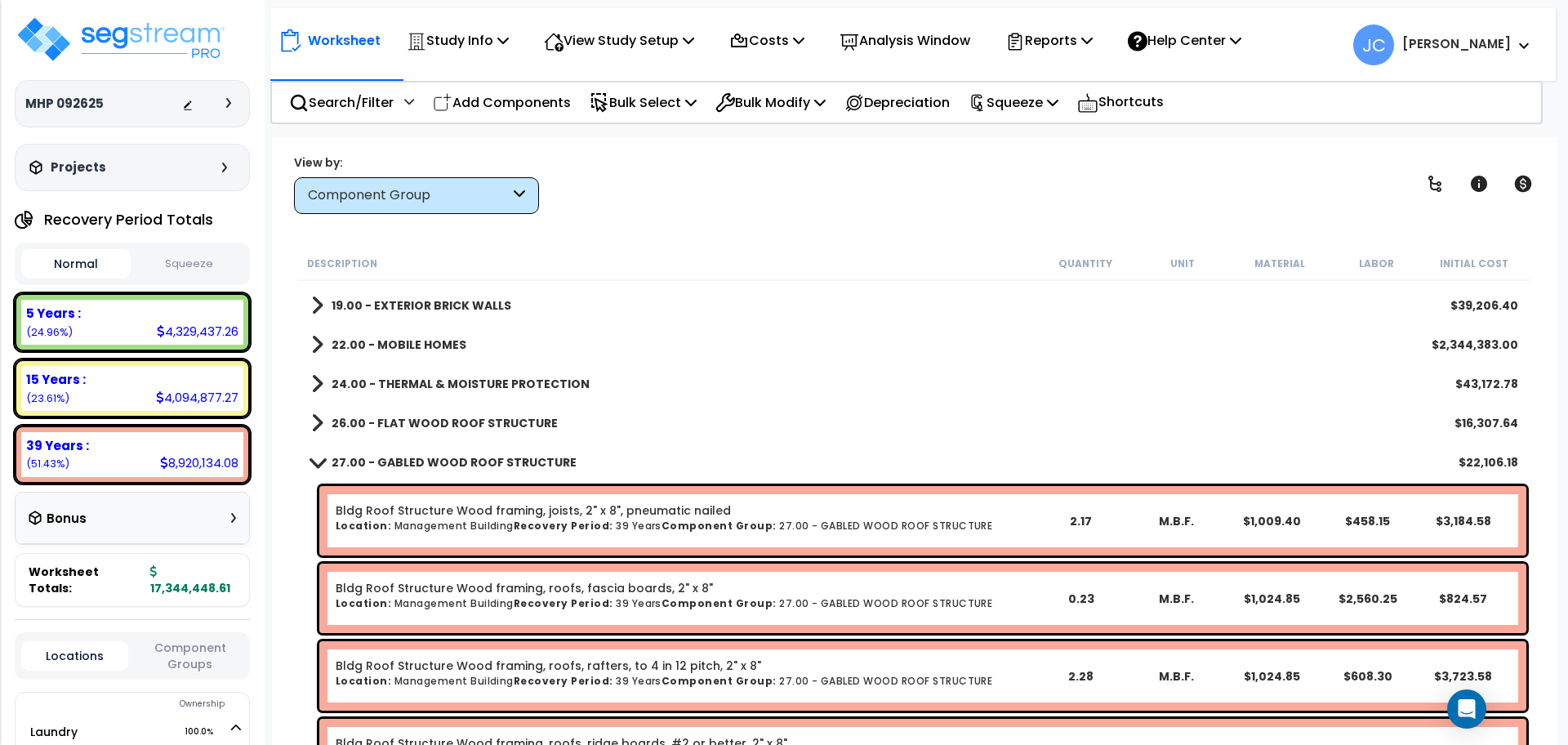
click at [424, 461] on b "27.00 - GABLED WOOD ROOF STRUCTURE" at bounding box center [454, 462] width 245 height 17
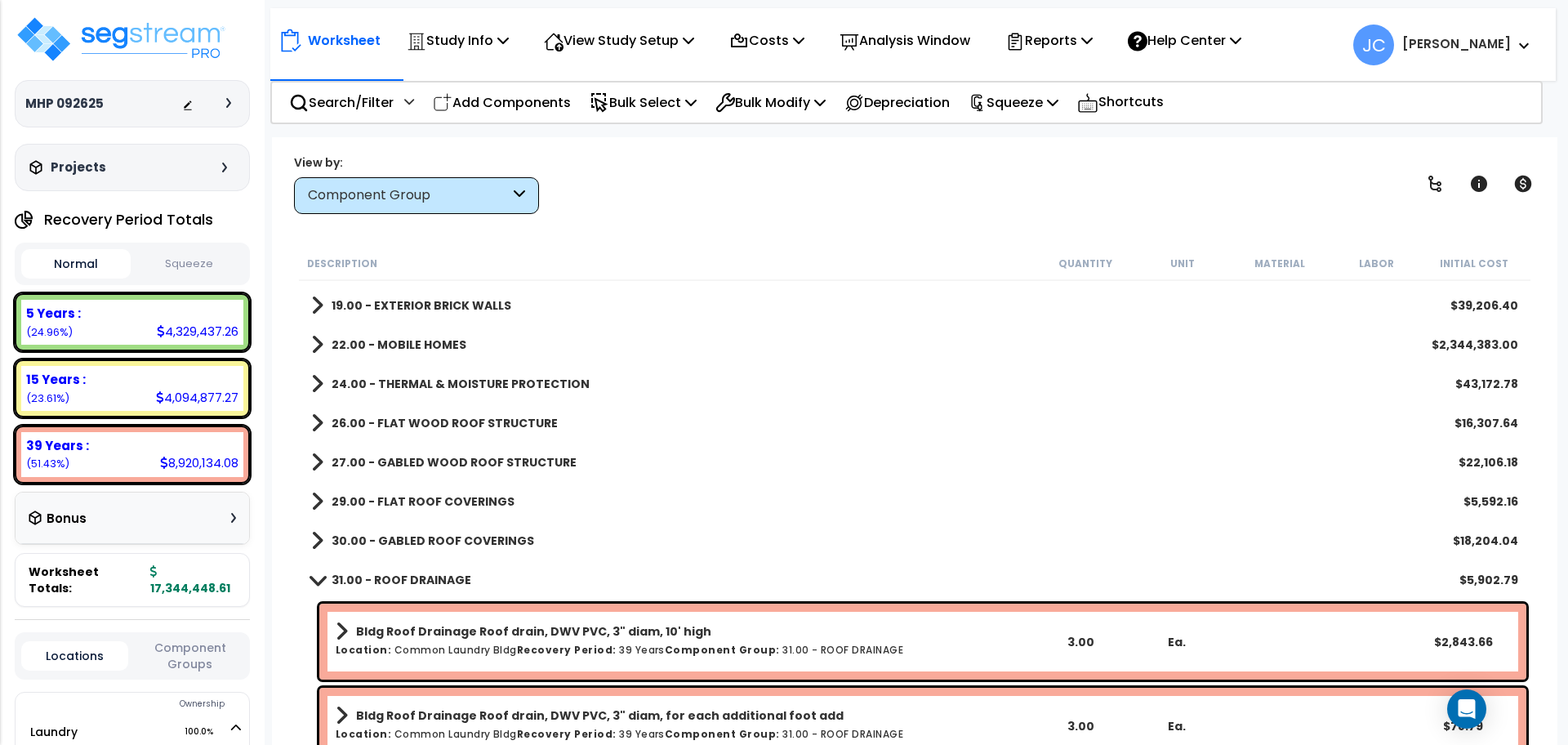
click at [424, 459] on b "27.00 - GABLED WOOD ROOF STRUCTURE" at bounding box center [454, 462] width 245 height 17
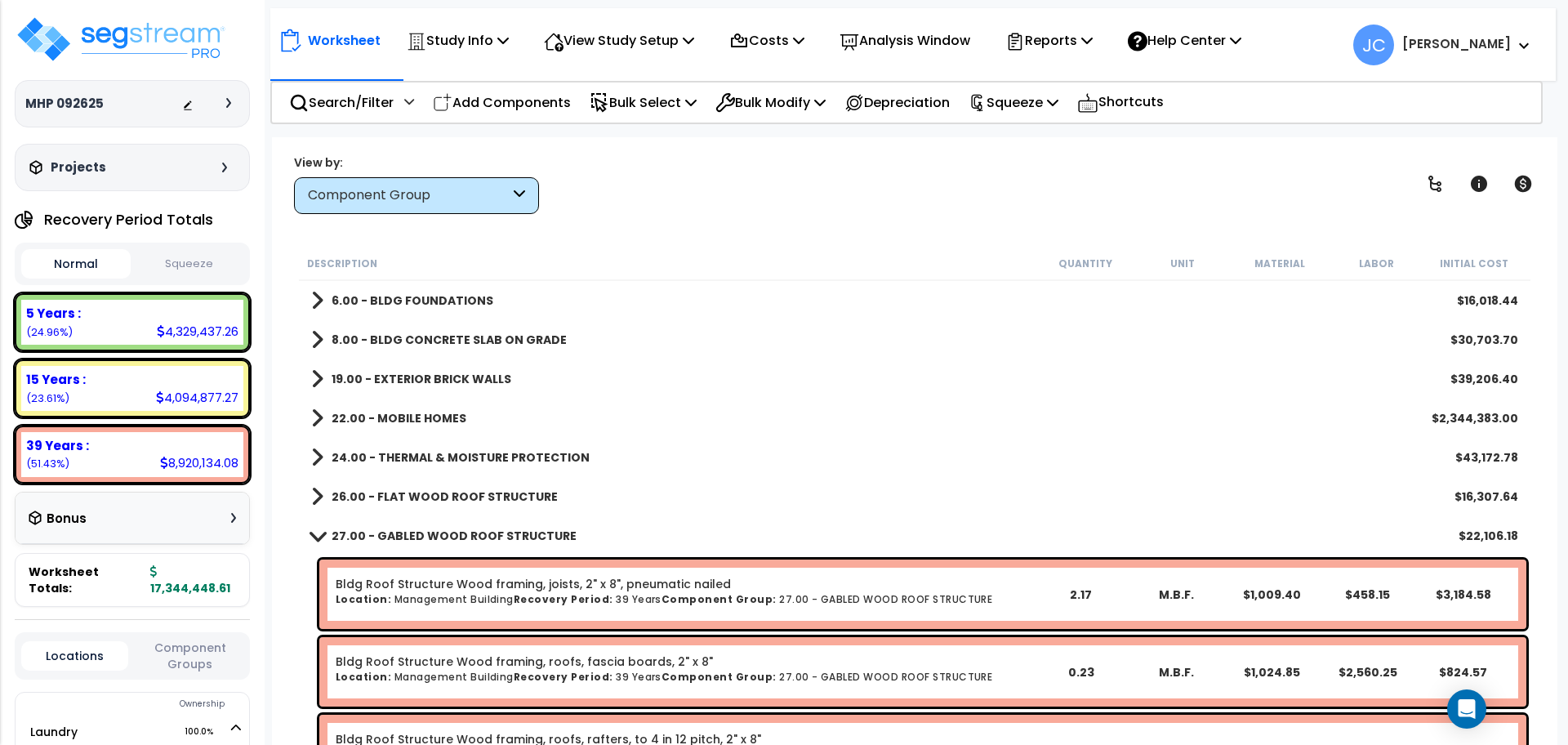
scroll to position [24, 0]
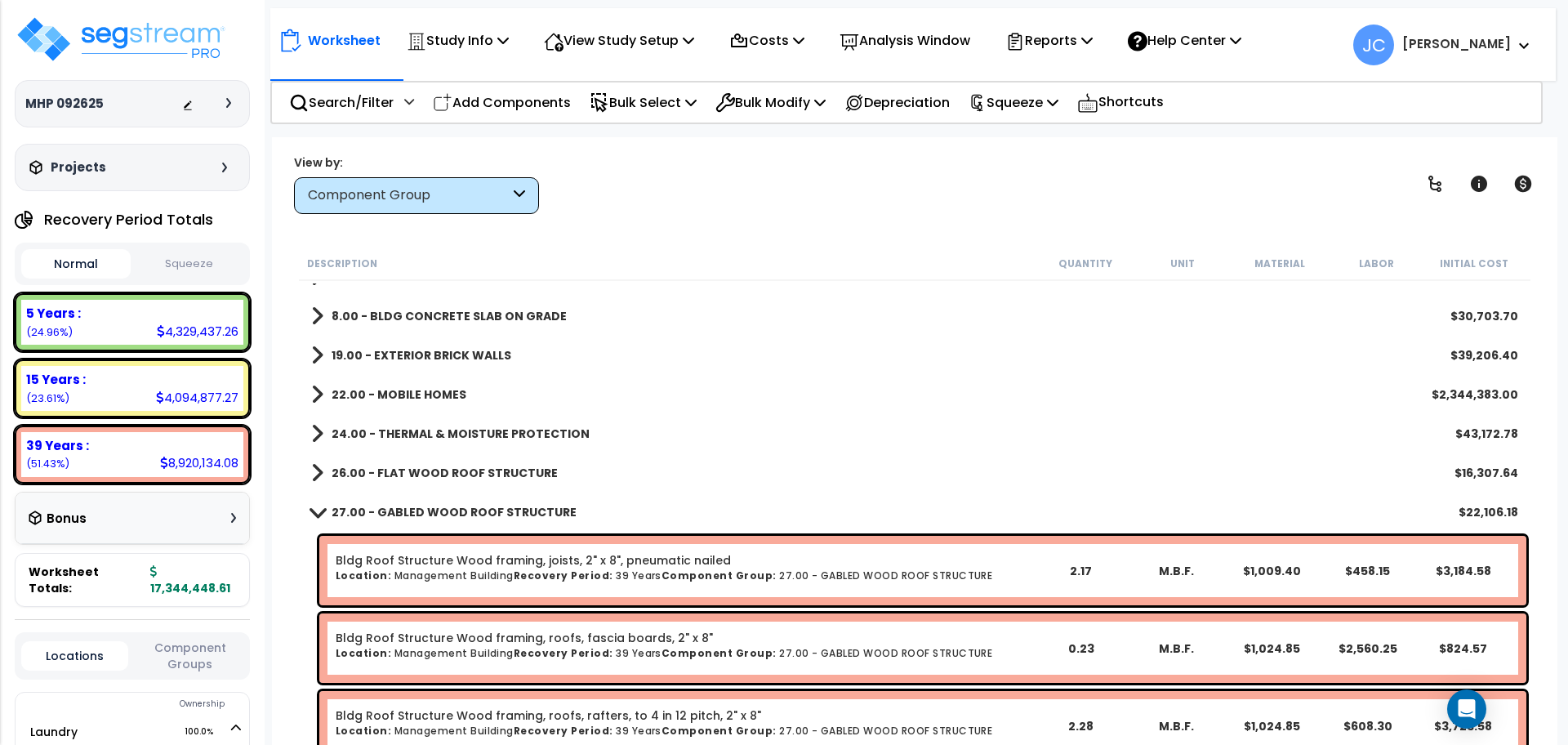
click at [458, 519] on b "27.00 - GABLED WOOD ROOF STRUCTURE" at bounding box center [454, 512] width 245 height 17
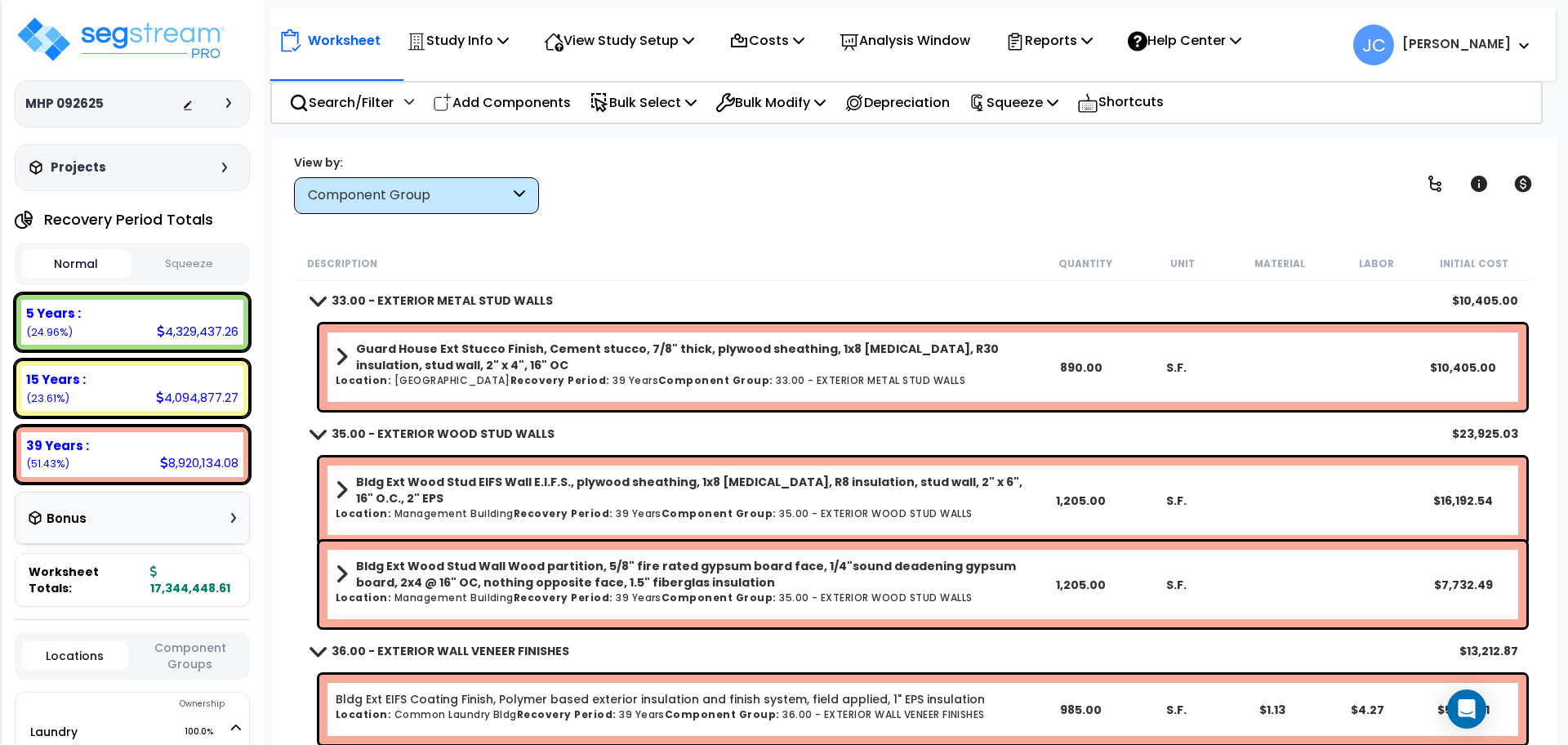
scroll to position [814, 0]
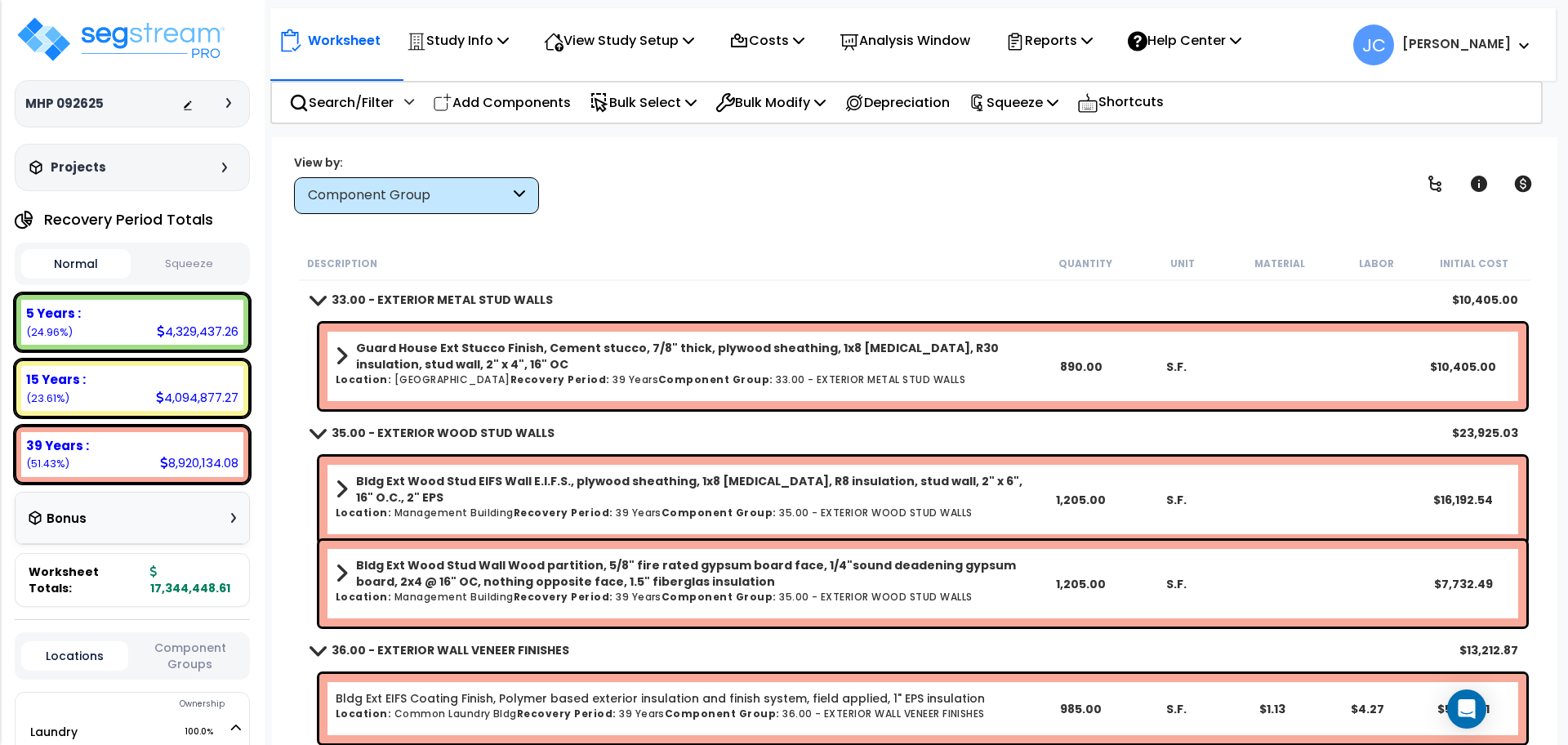
click at [606, 366] on b "Guard House Ext Stucco Finish, Cement stucco, 7/8" thick, plywood sheathing, 1x…" at bounding box center [694, 356] width 676 height 32
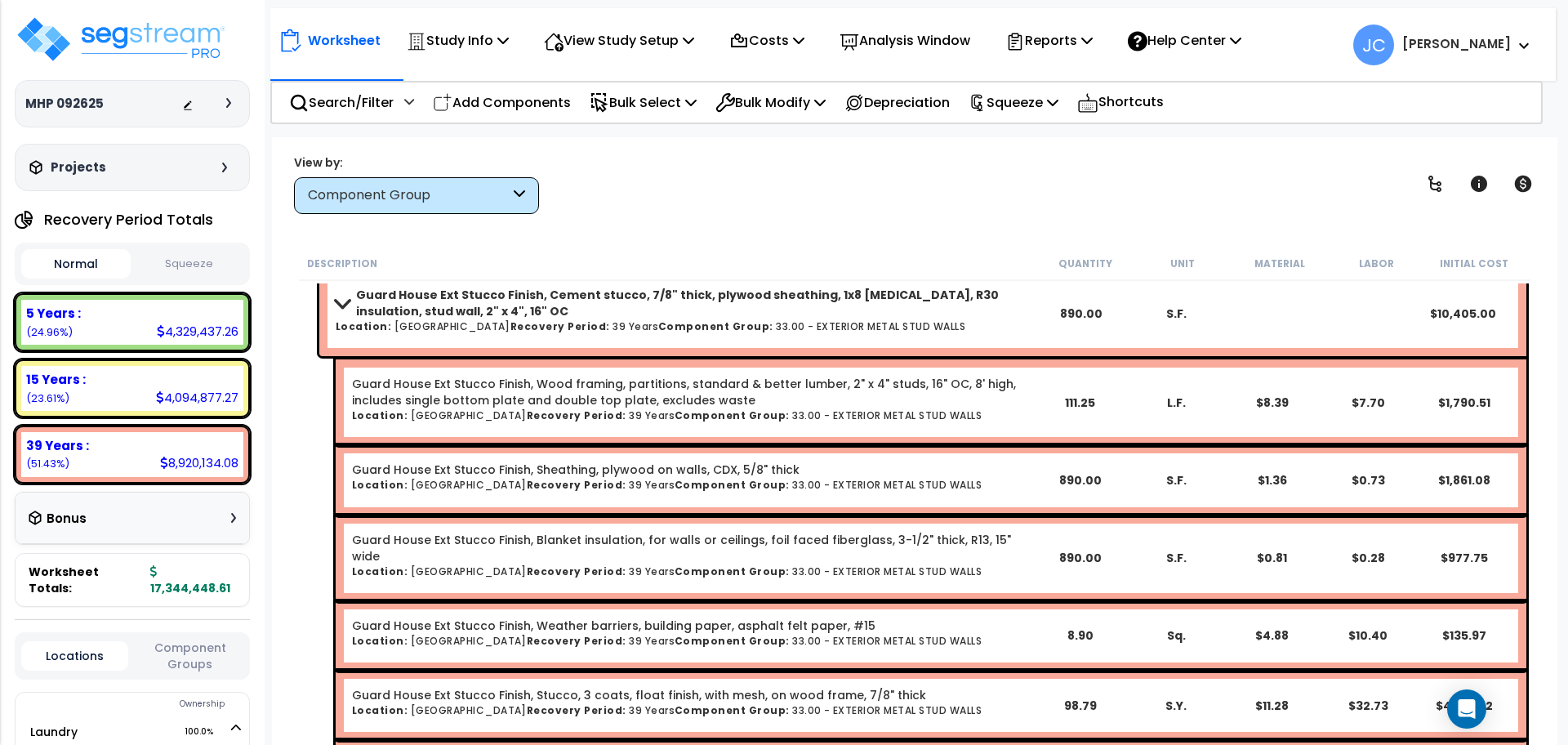
scroll to position [869, 0]
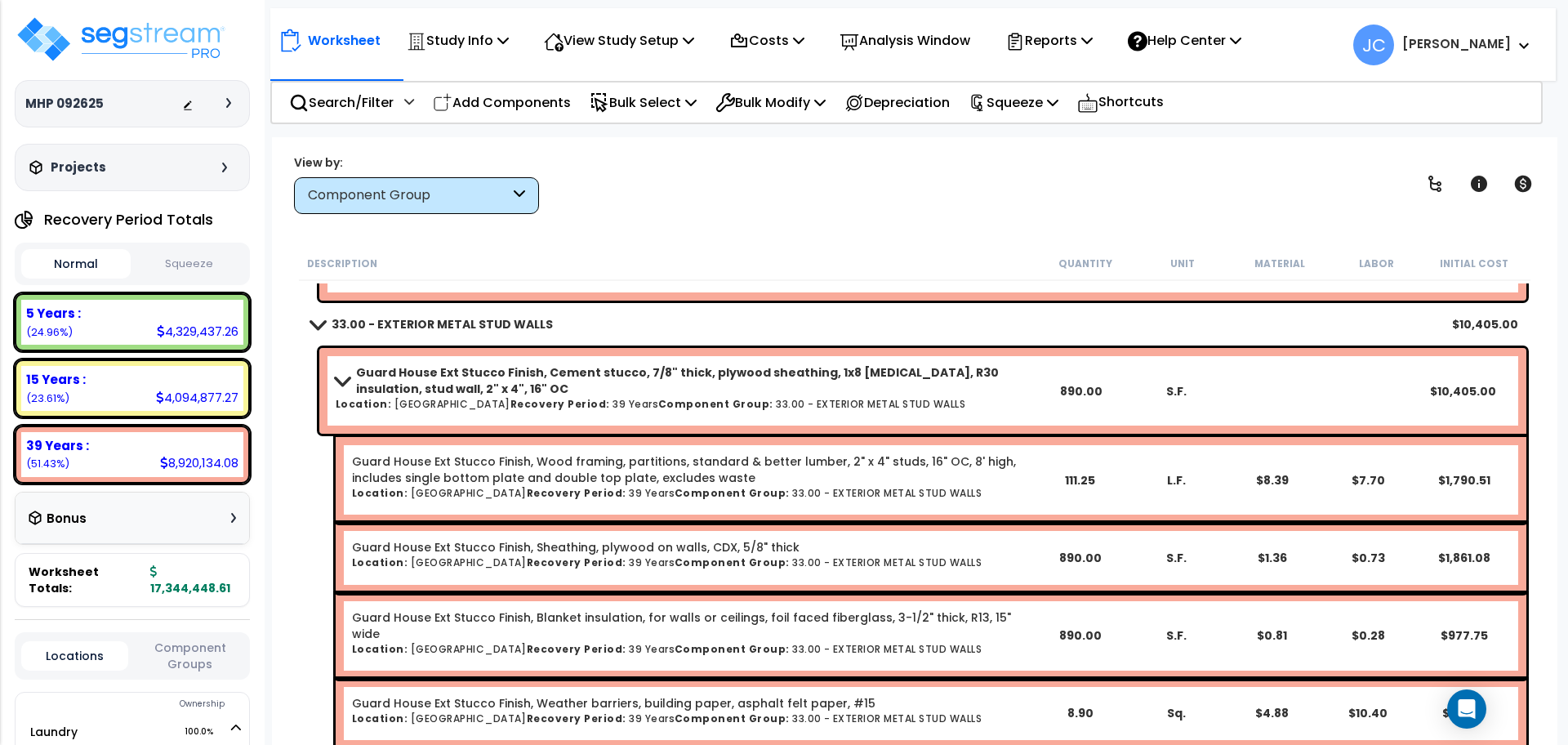
click at [641, 382] on b "Guard House Ext Stucco Finish, Cement stucco, 7/8" thick, plywood sheathing, 1x…" at bounding box center [694, 380] width 676 height 32
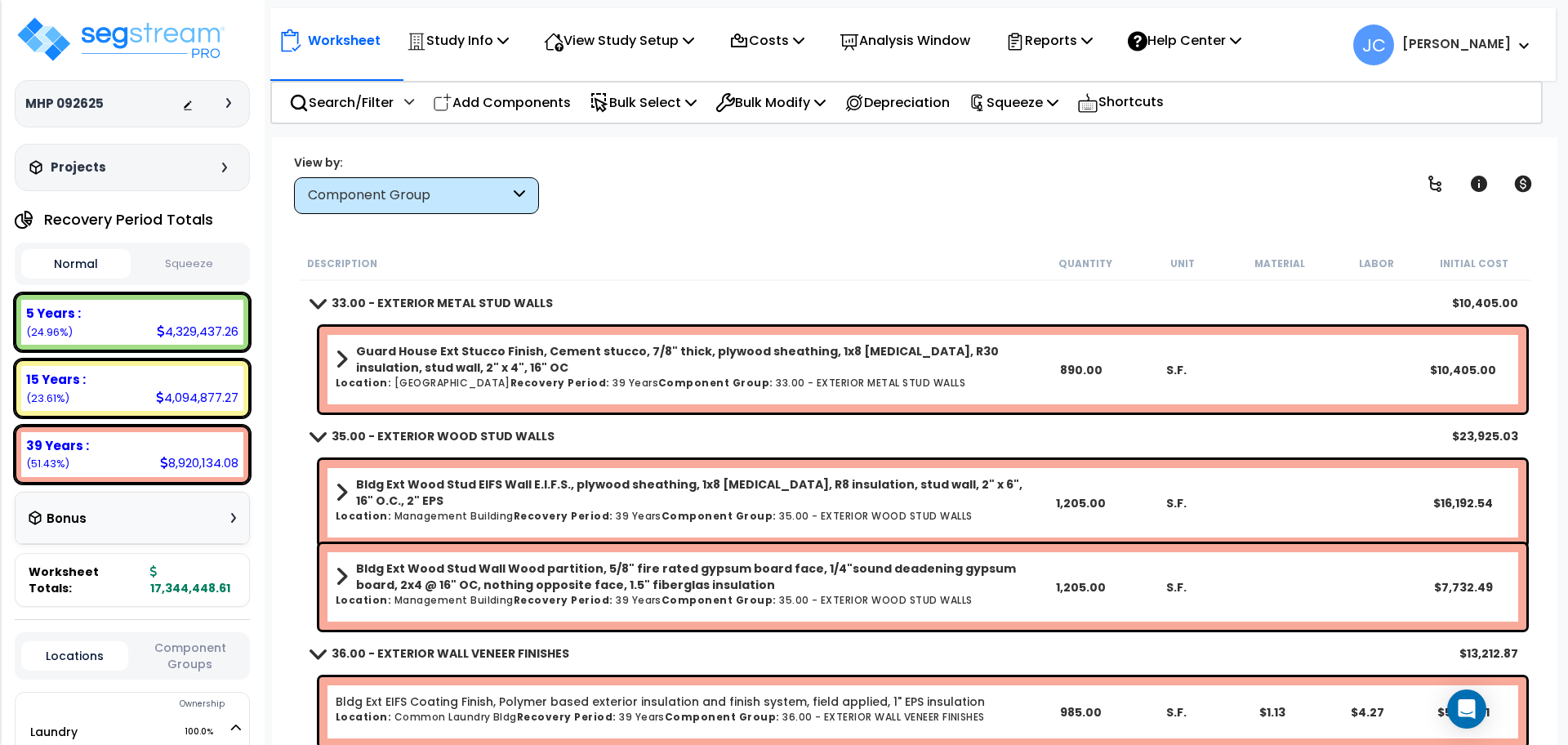
scroll to position [820, 0]
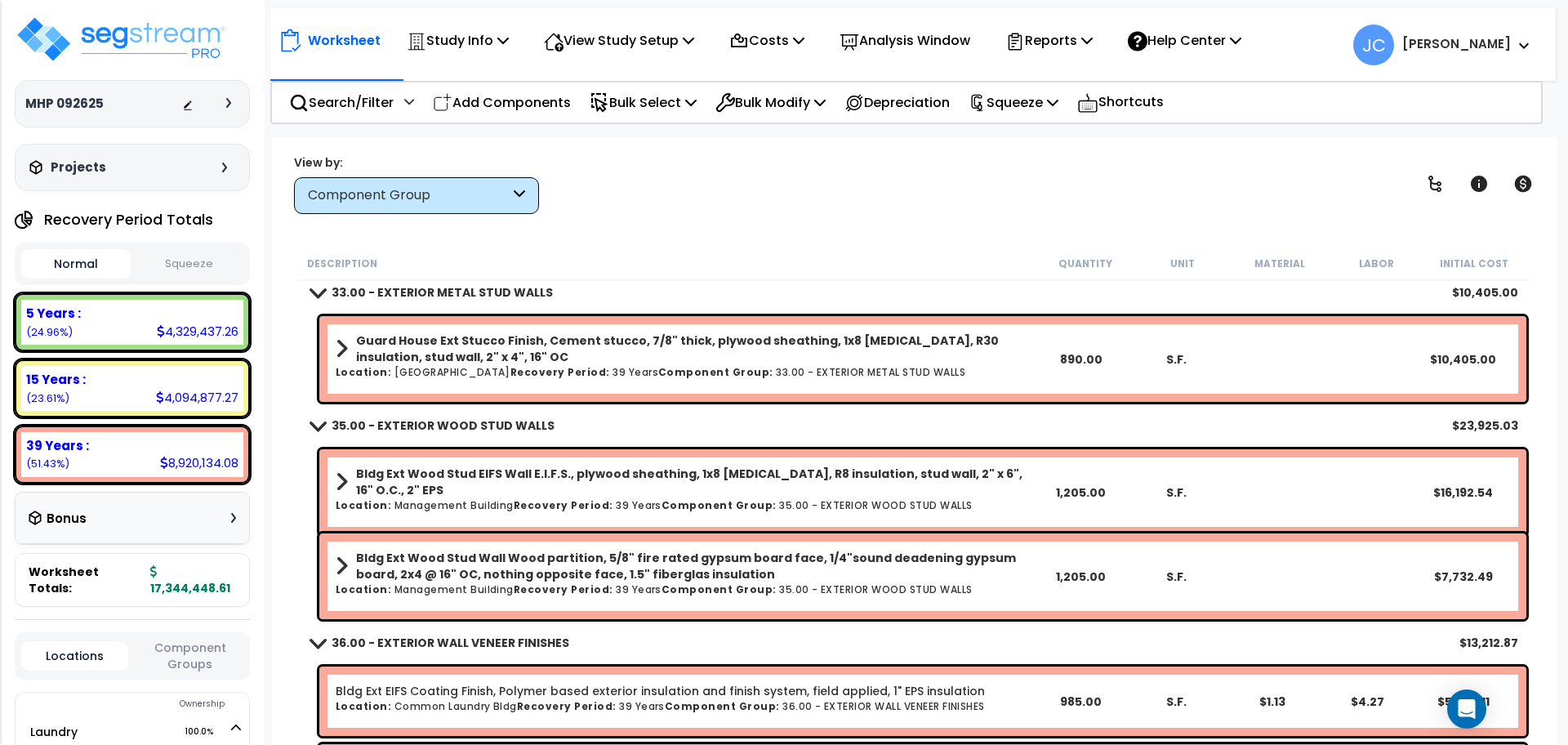
click at [757, 240] on div "Worksheet Study Info Study Setup Add Property Unit Template study Clone study JC" at bounding box center [914, 510] width 1285 height 745
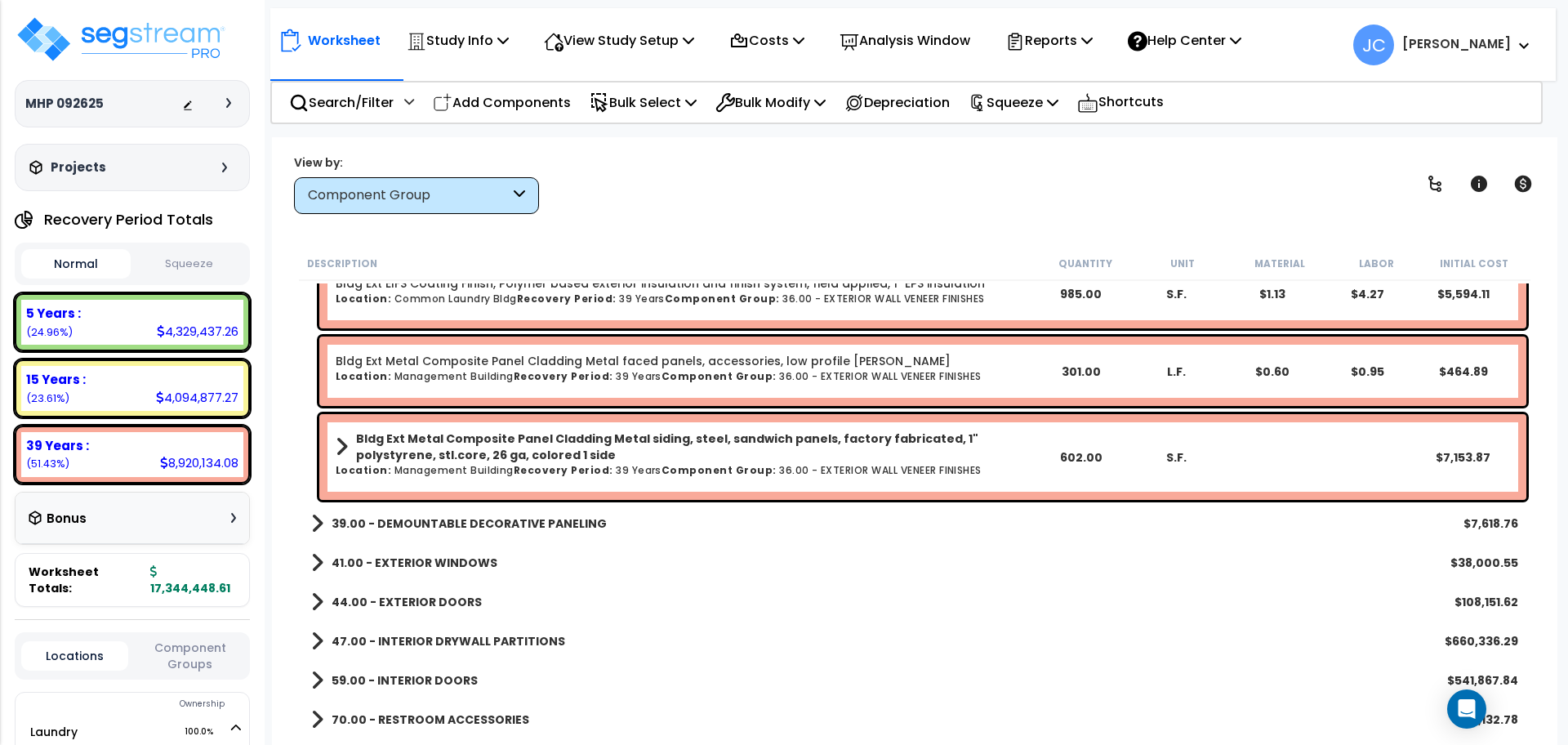
scroll to position [1243, 0]
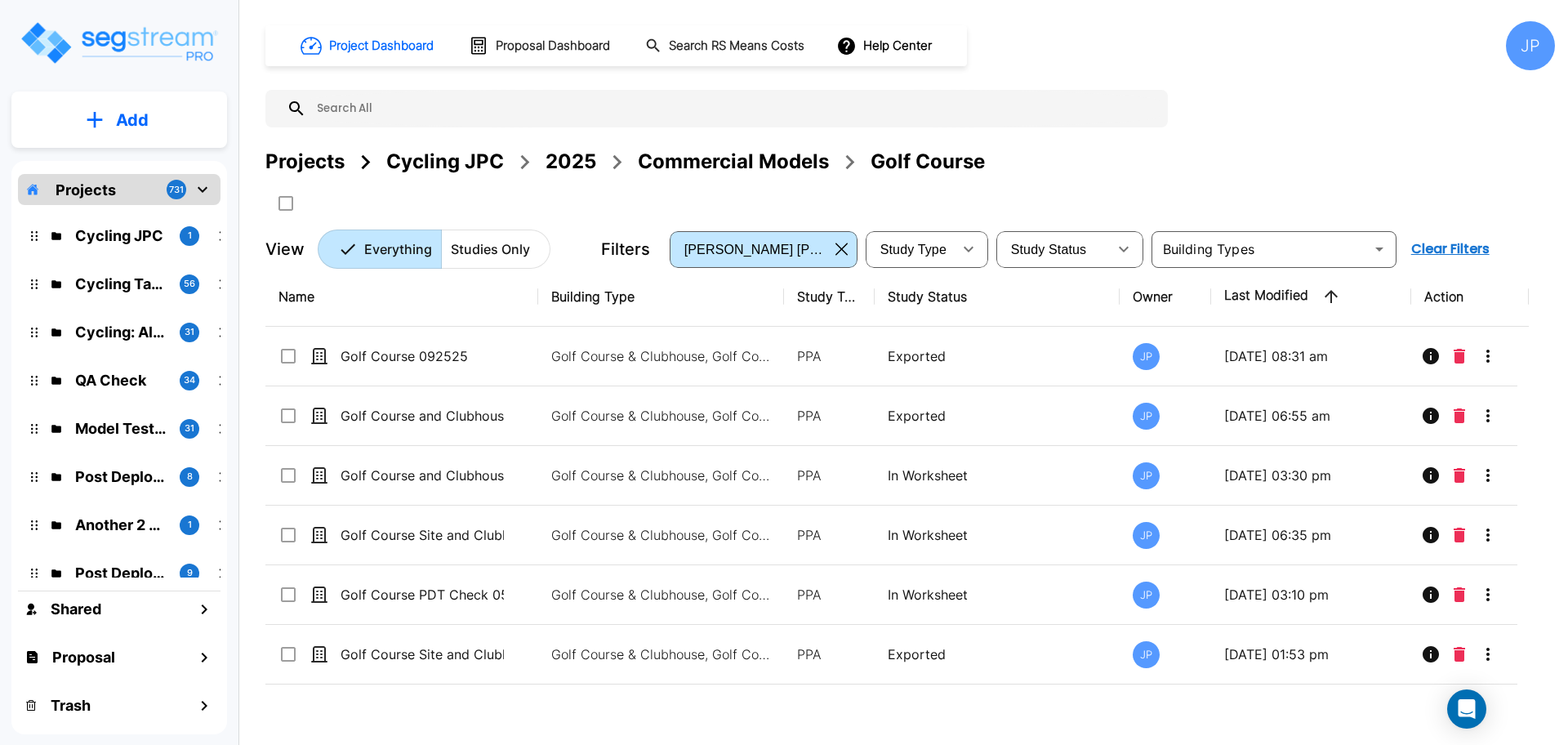
click at [558, 163] on div "2025" at bounding box center [570, 161] width 51 height 29
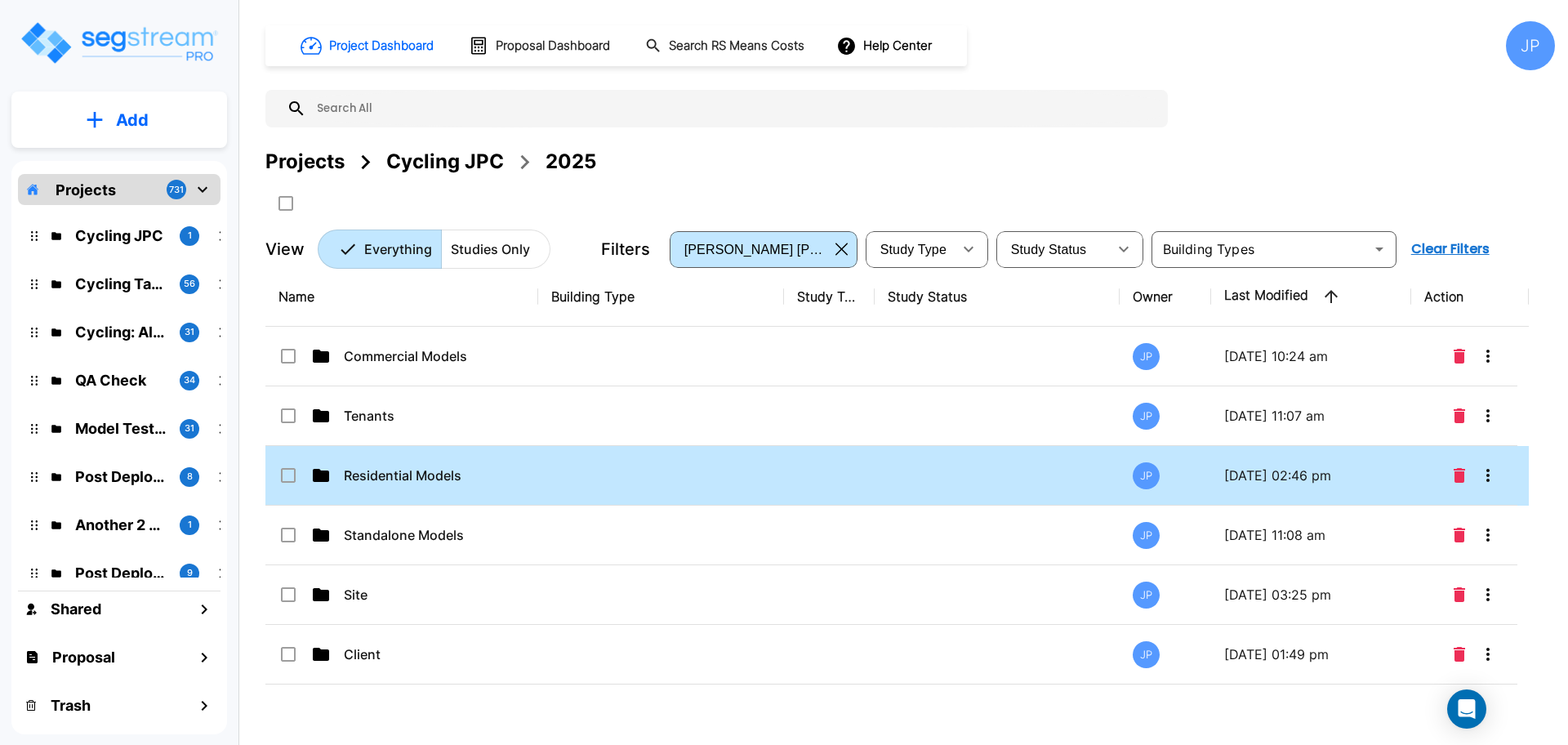
click at [568, 472] on td at bounding box center [661, 476] width 246 height 60
click at [640, 470] on td at bounding box center [661, 476] width 246 height 60
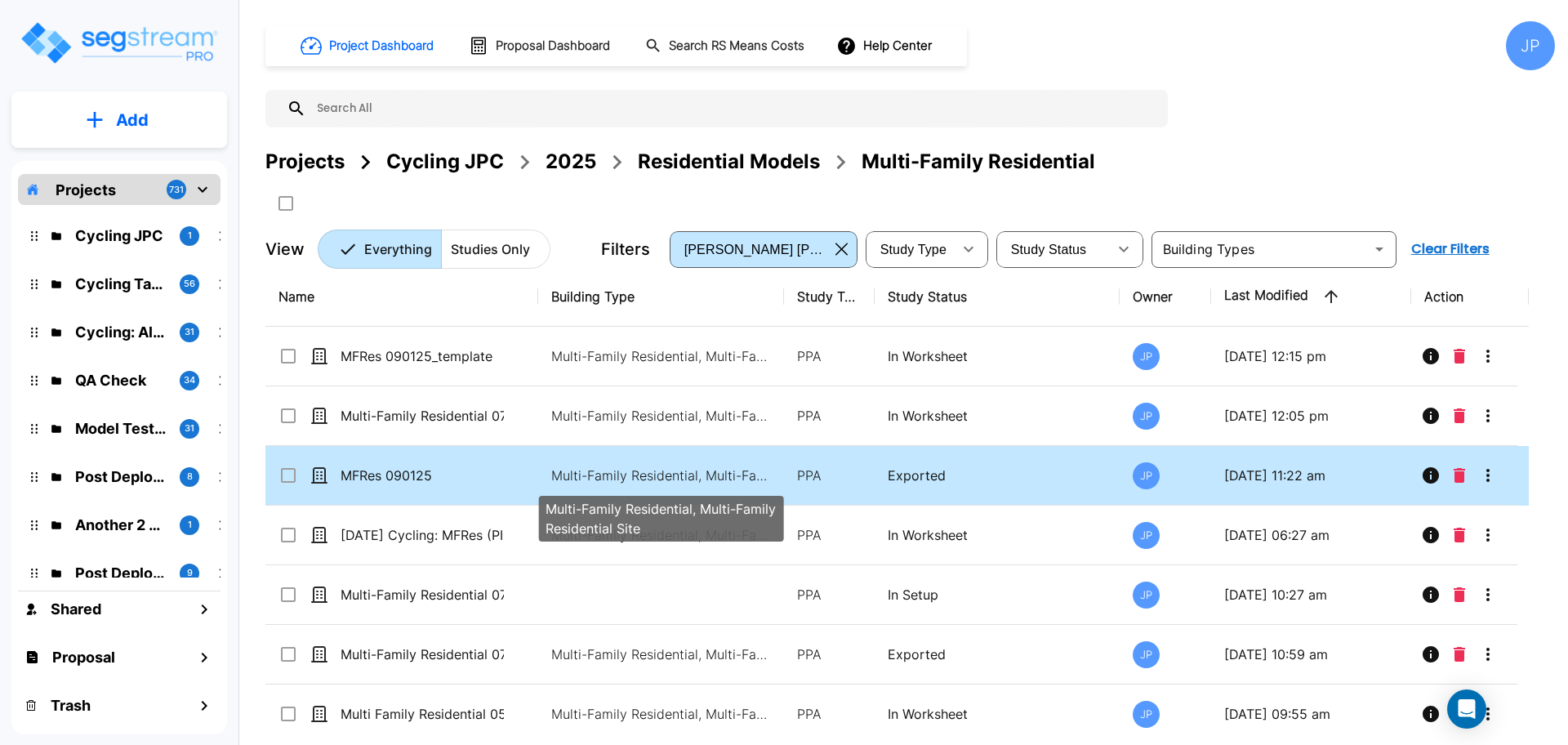
click at [665, 463] on td "Multi-Family Residential, Multi-Family Residential Site" at bounding box center [661, 476] width 246 height 60
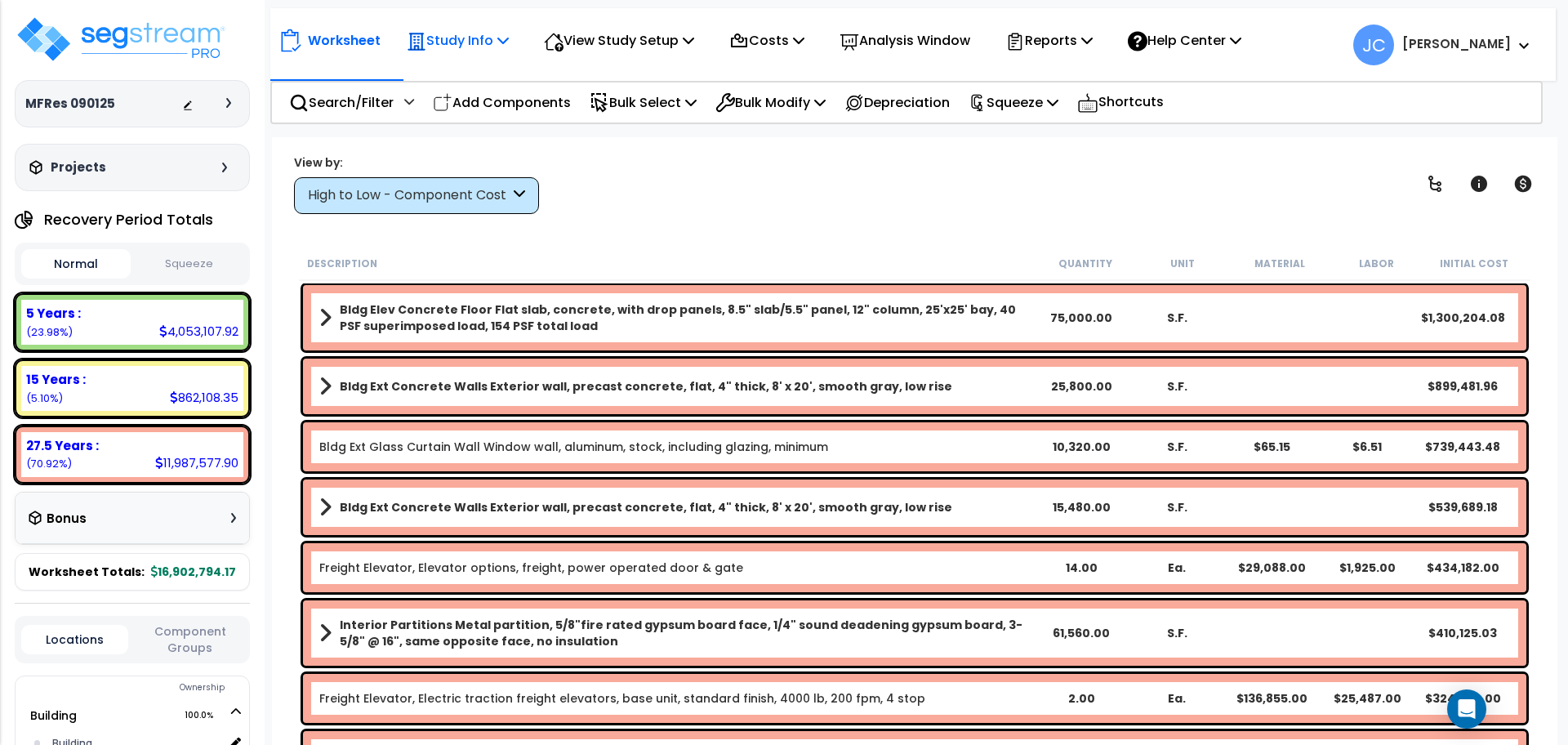
click at [495, 37] on p "Study Info" at bounding box center [457, 40] width 102 height 22
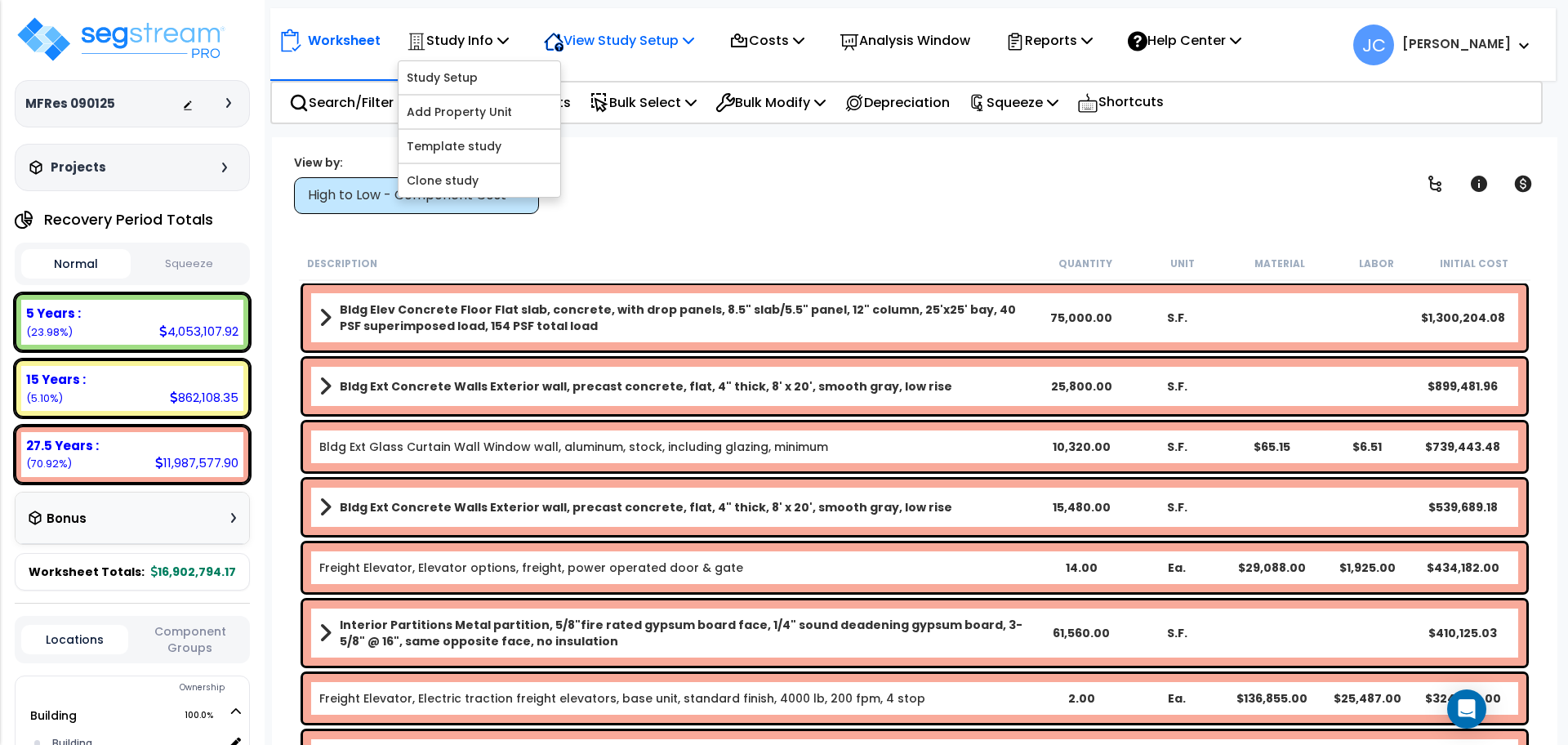
click at [636, 42] on p "View Study Setup" at bounding box center [618, 40] width 150 height 22
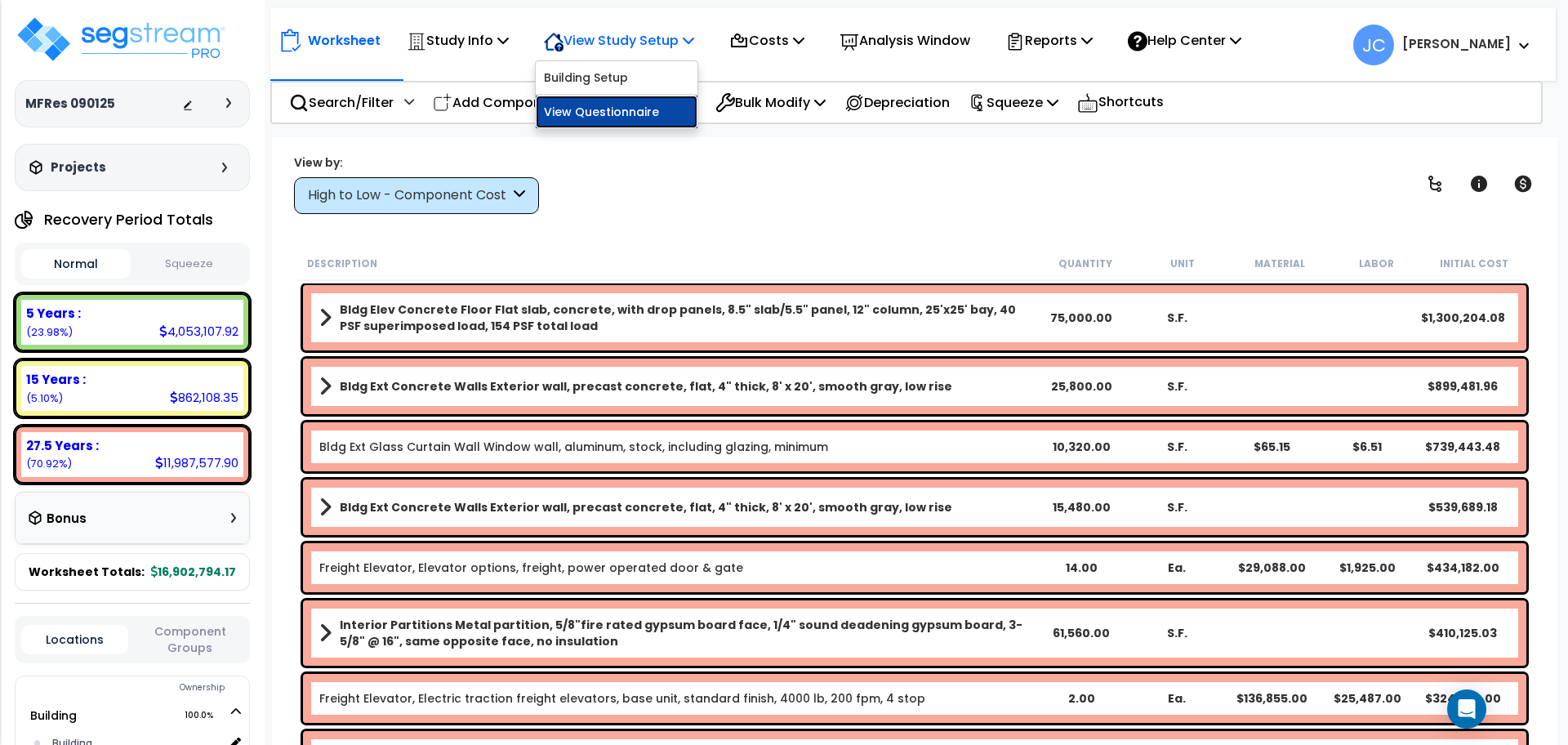
click at [635, 121] on link "View Questionnaire" at bounding box center [617, 111] width 162 height 32
click at [444, 185] on div "High to Low - Component Cost" at bounding box center [417, 196] width 245 height 36
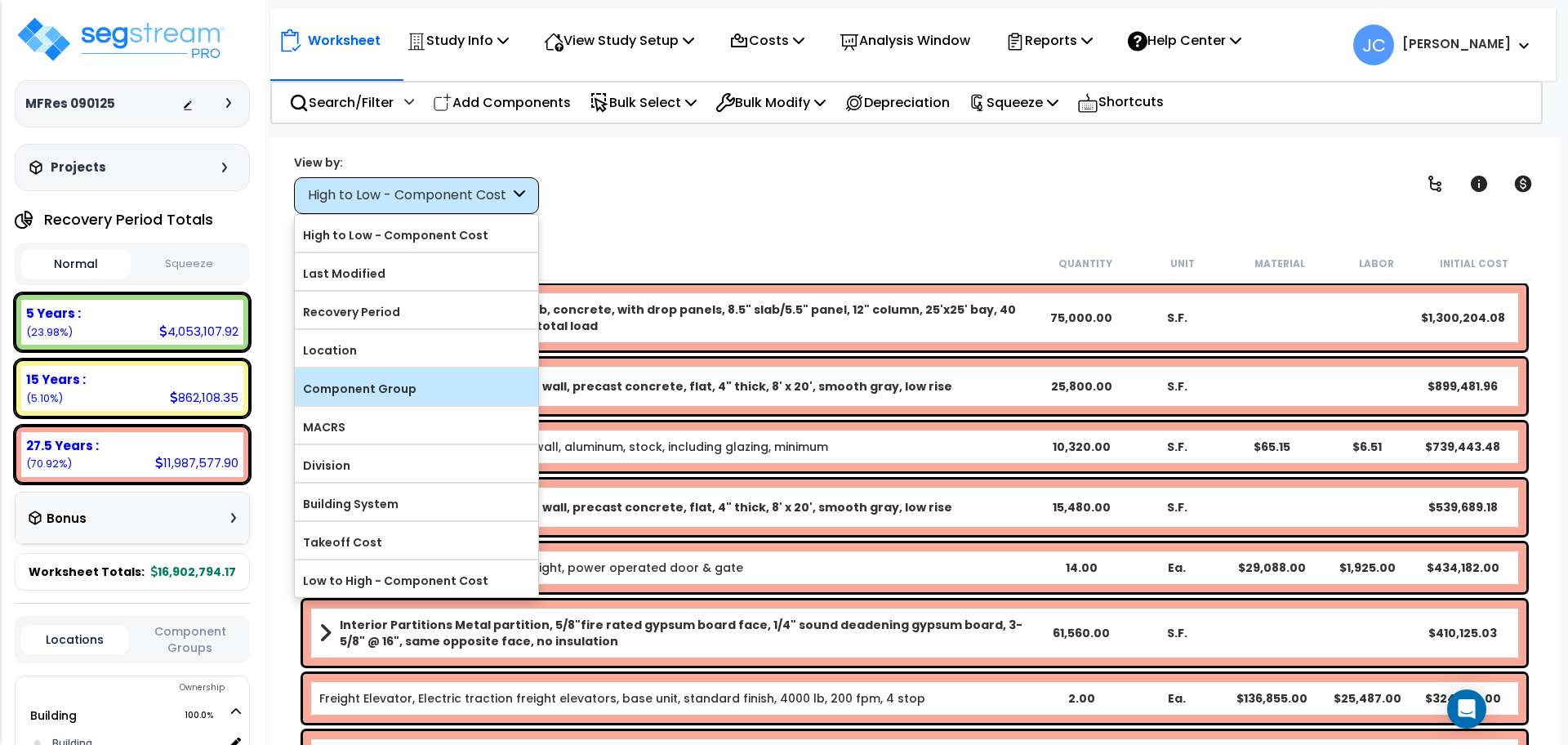
click at [421, 382] on label "Component Group" at bounding box center [417, 389] width 244 height 25
click at [0, 0] on input "Component Group" at bounding box center [0, 0] width 0 height 0
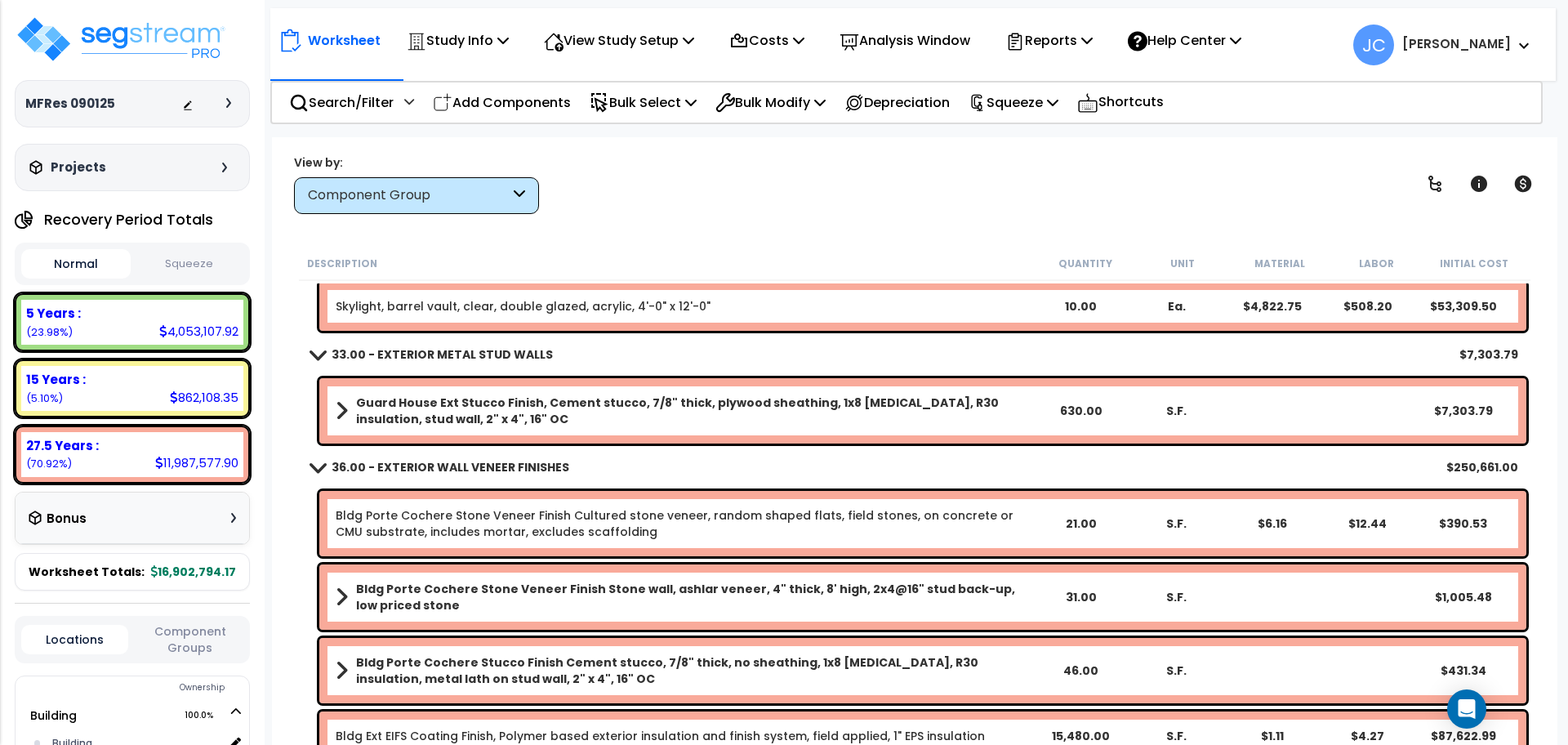
scroll to position [1166, 0]
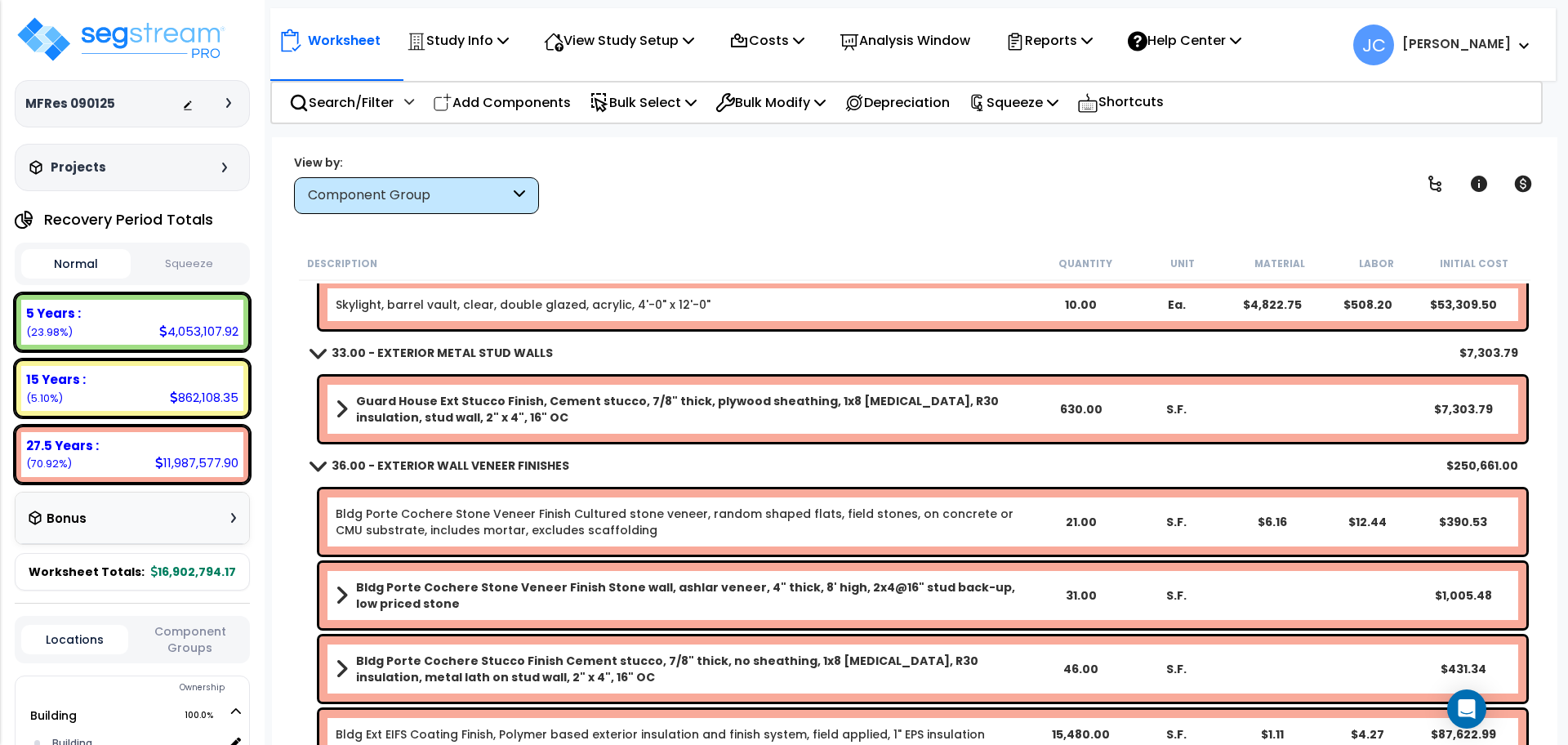
click at [555, 418] on b "Guard House Ext Stucco Finish, Cement stucco, 7/8" thick, plywood sheathing, 1x…" at bounding box center [694, 409] width 676 height 32
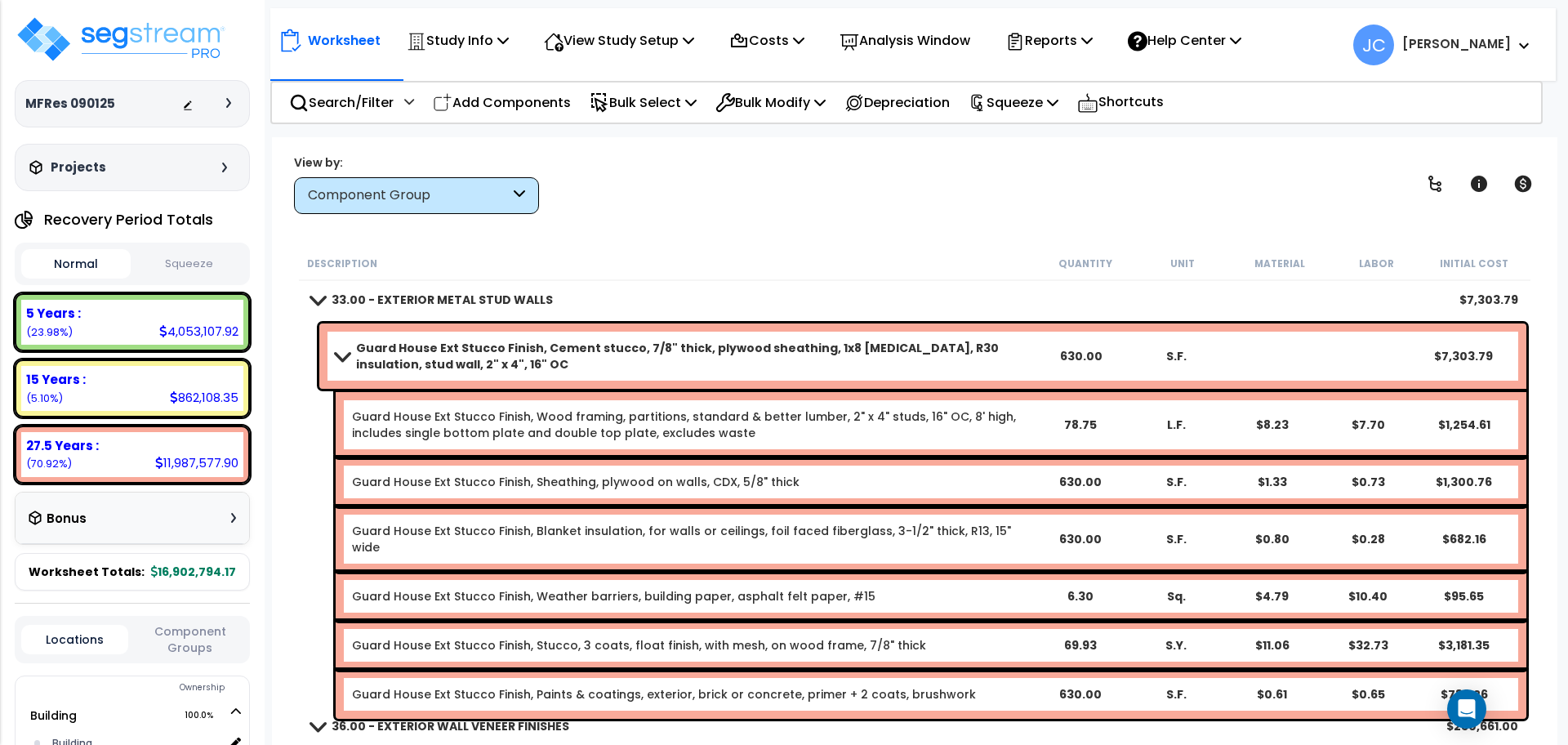
scroll to position [1157, 0]
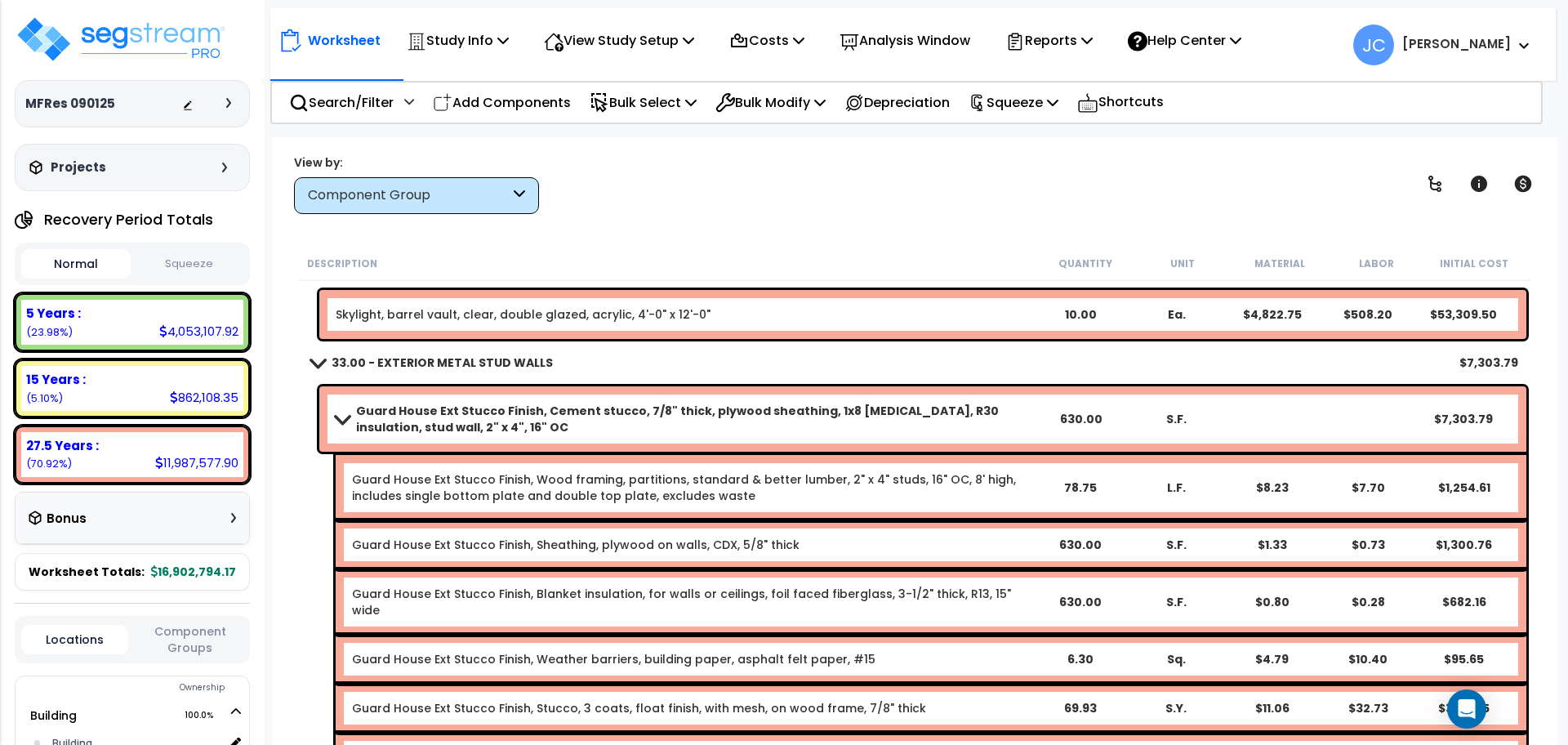
click at [651, 404] on b "Guard House Ext Stucco Finish, Cement stucco, 7/8" thick, plywood sheathing, 1x…" at bounding box center [694, 418] width 676 height 32
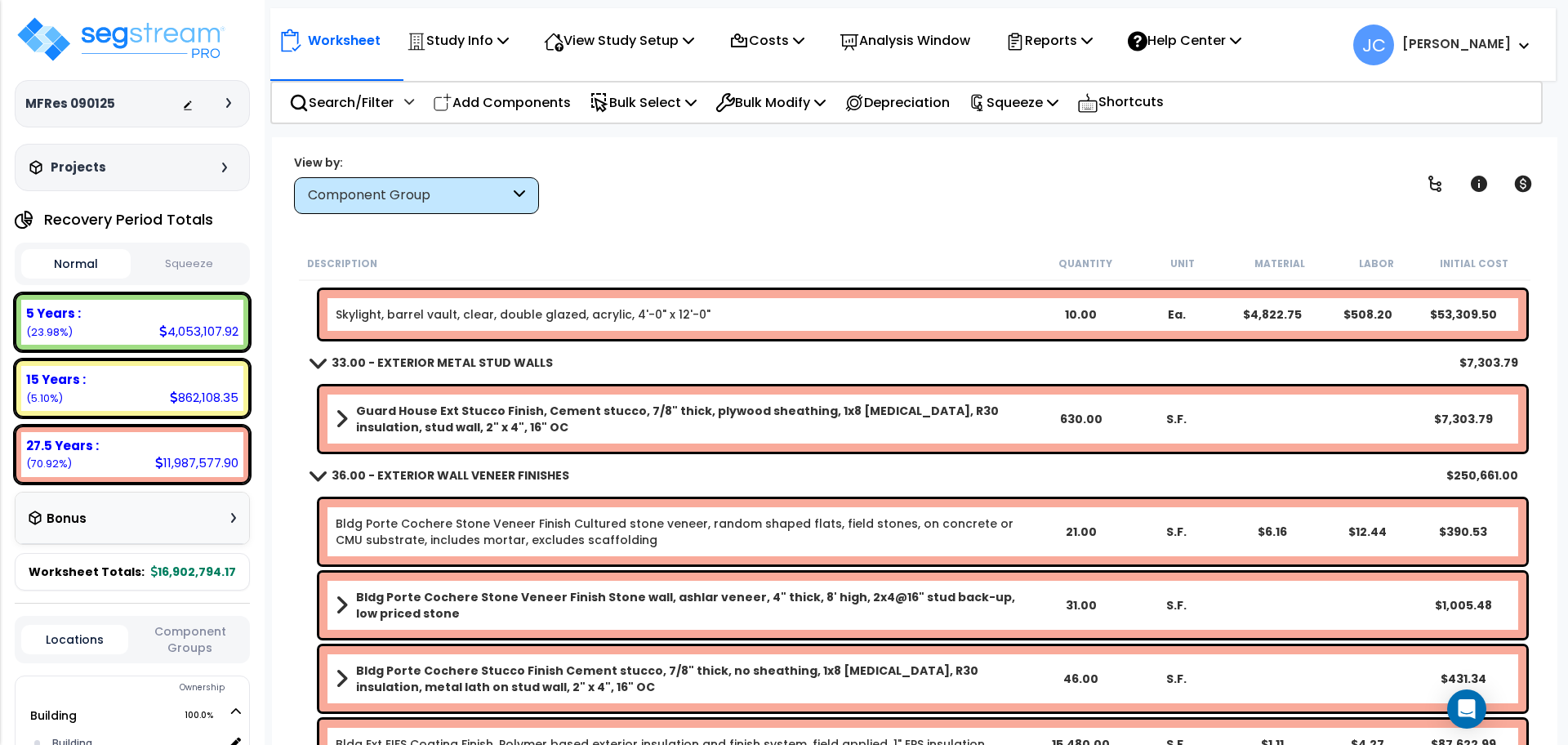
click at [659, 410] on b "Guard House Ext Stucco Finish, Cement stucco, 7/8" thick, plywood sheathing, 1x…" at bounding box center [694, 418] width 676 height 32
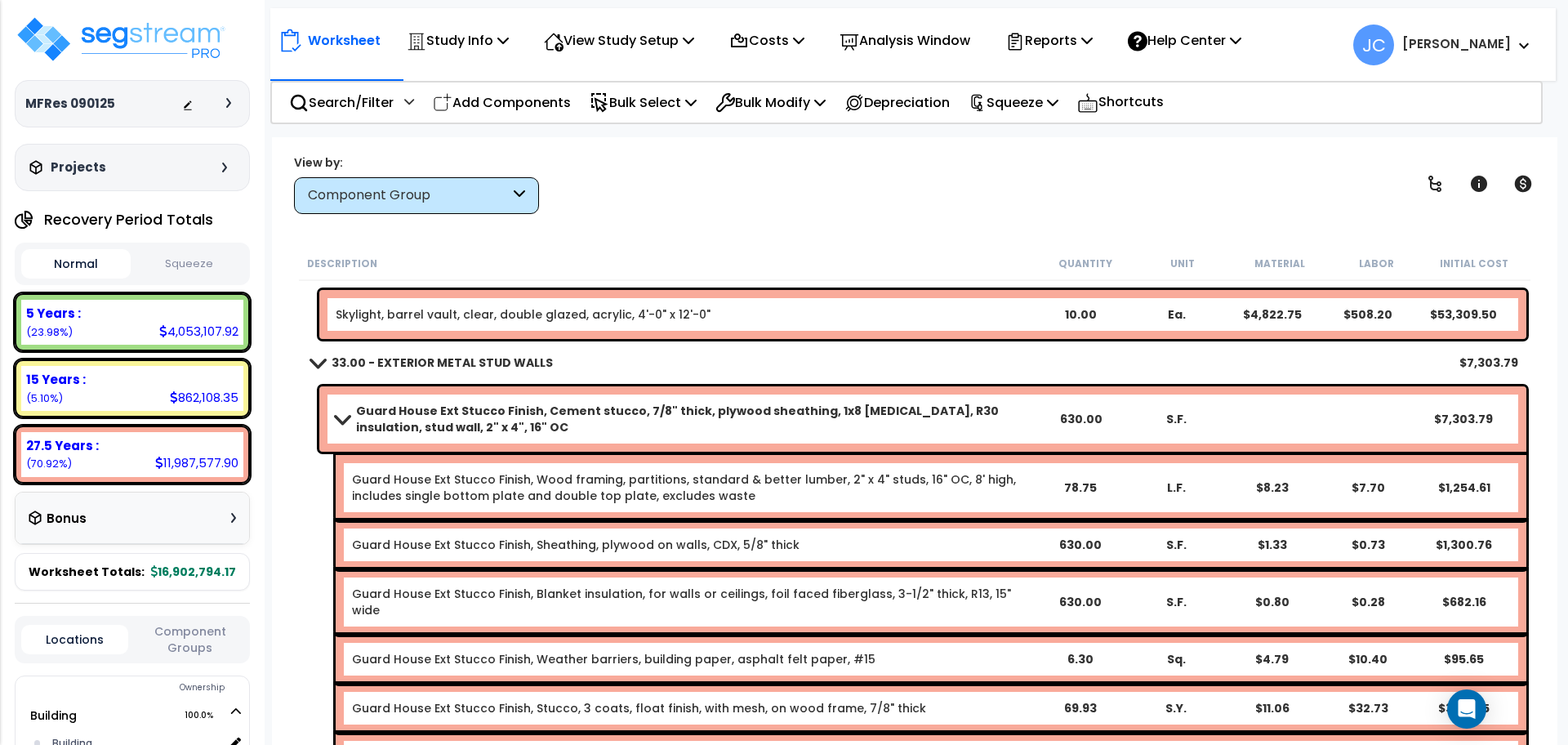
click at [661, 411] on b "Guard House Ext Stucco Finish, Cement stucco, 7/8" thick, plywood sheathing, 1x…" at bounding box center [694, 418] width 676 height 32
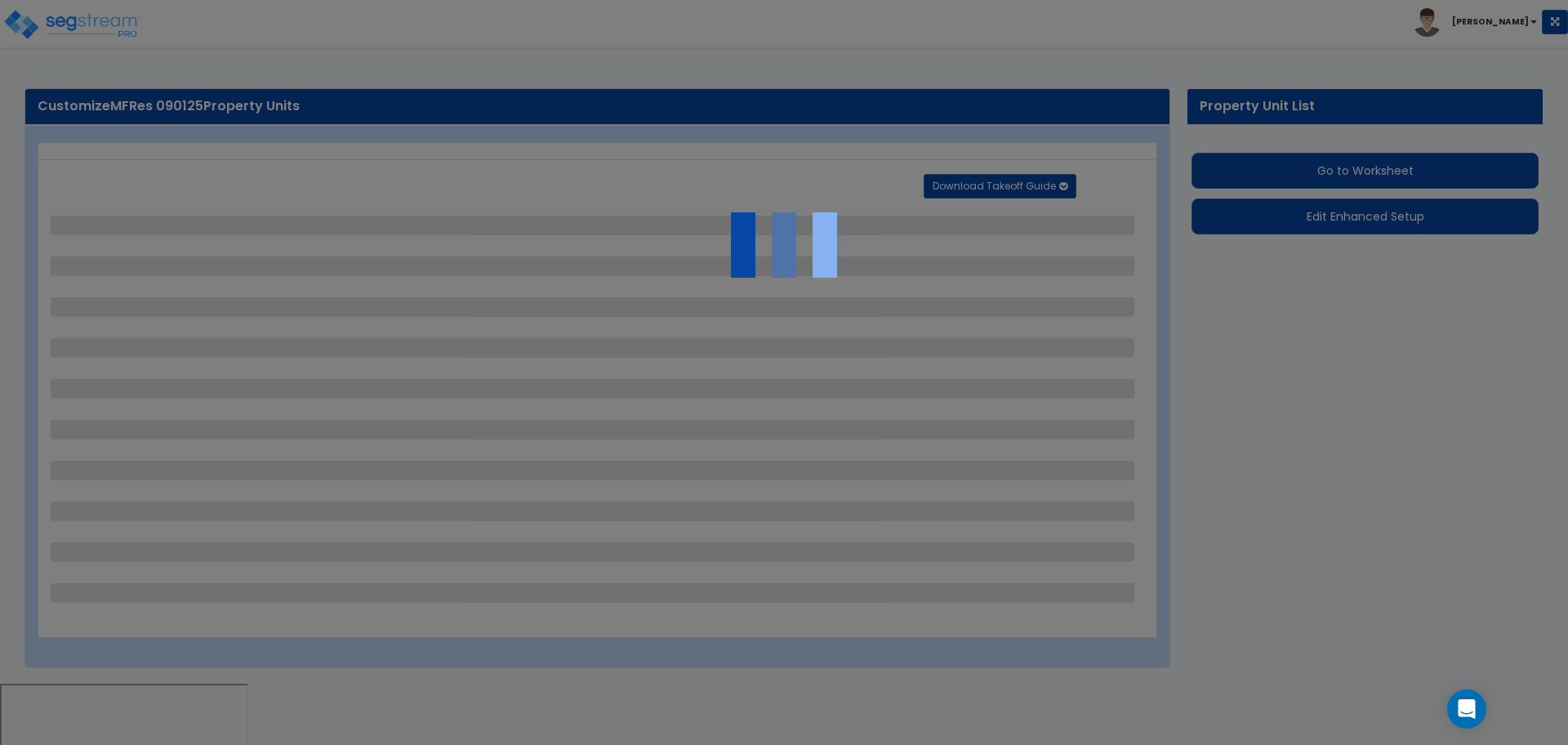
select select "2"
select select "1"
select select "2"
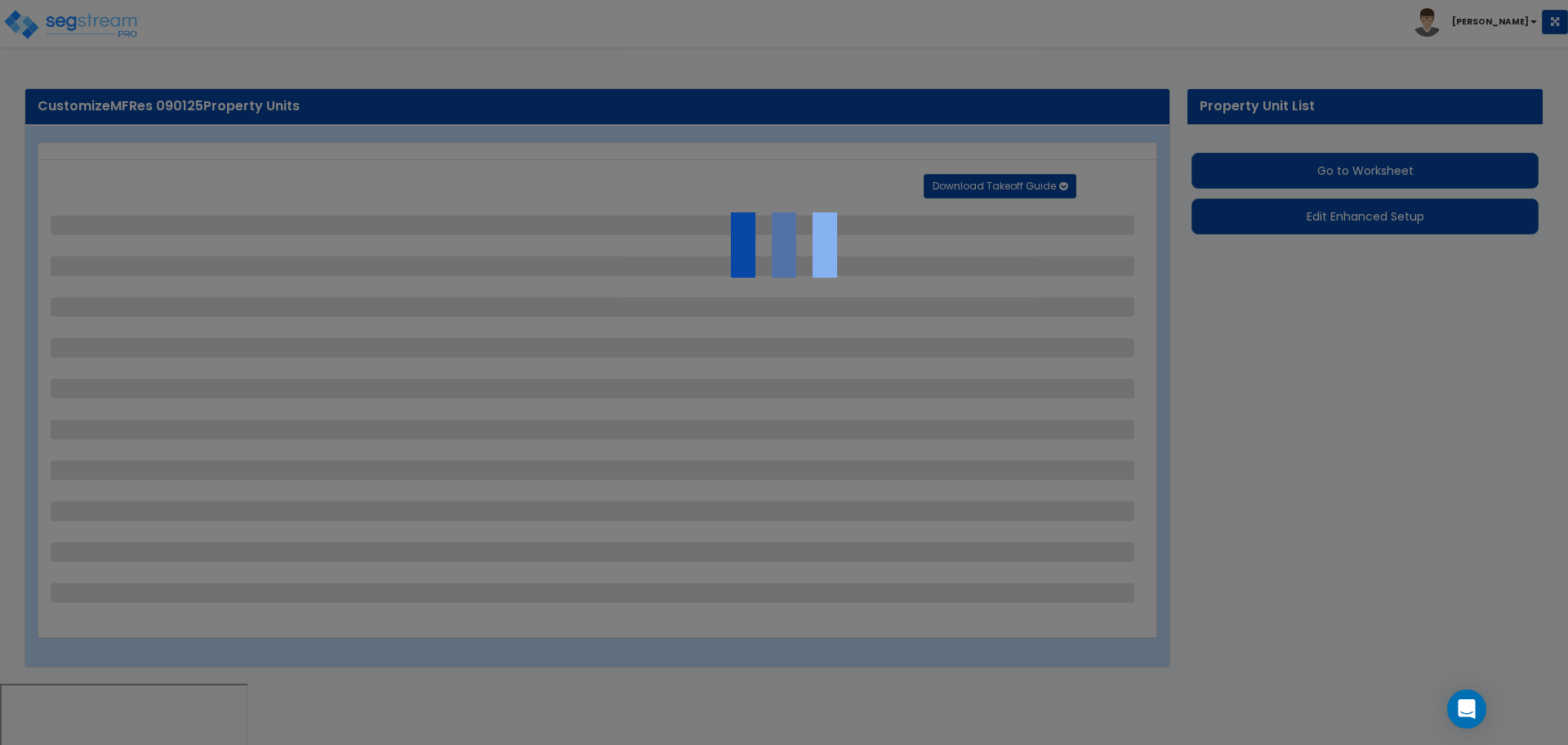
select select "1"
select select "2"
select select "3"
select select "1"
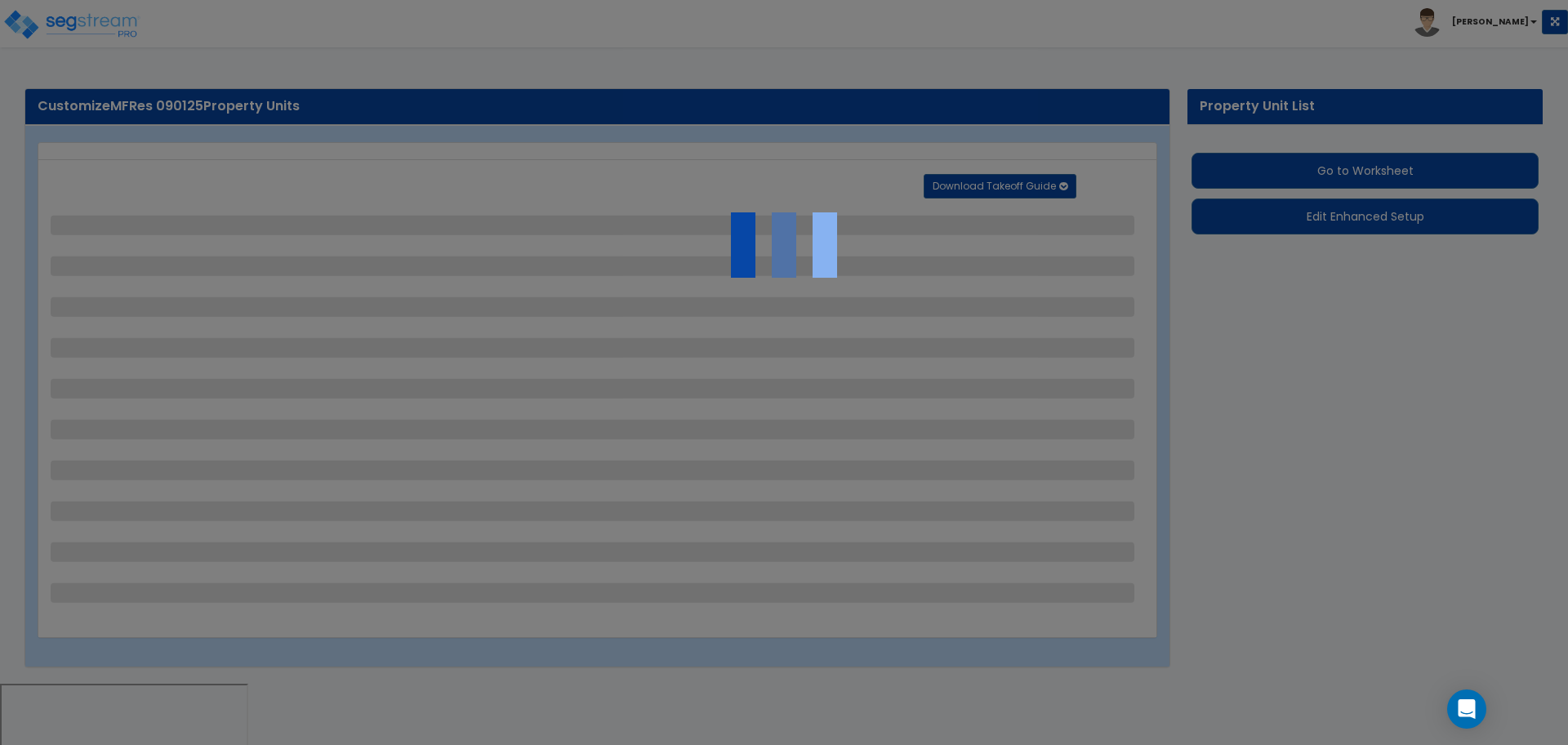
select select "2"
select select "4"
select select "2"
select select "1"
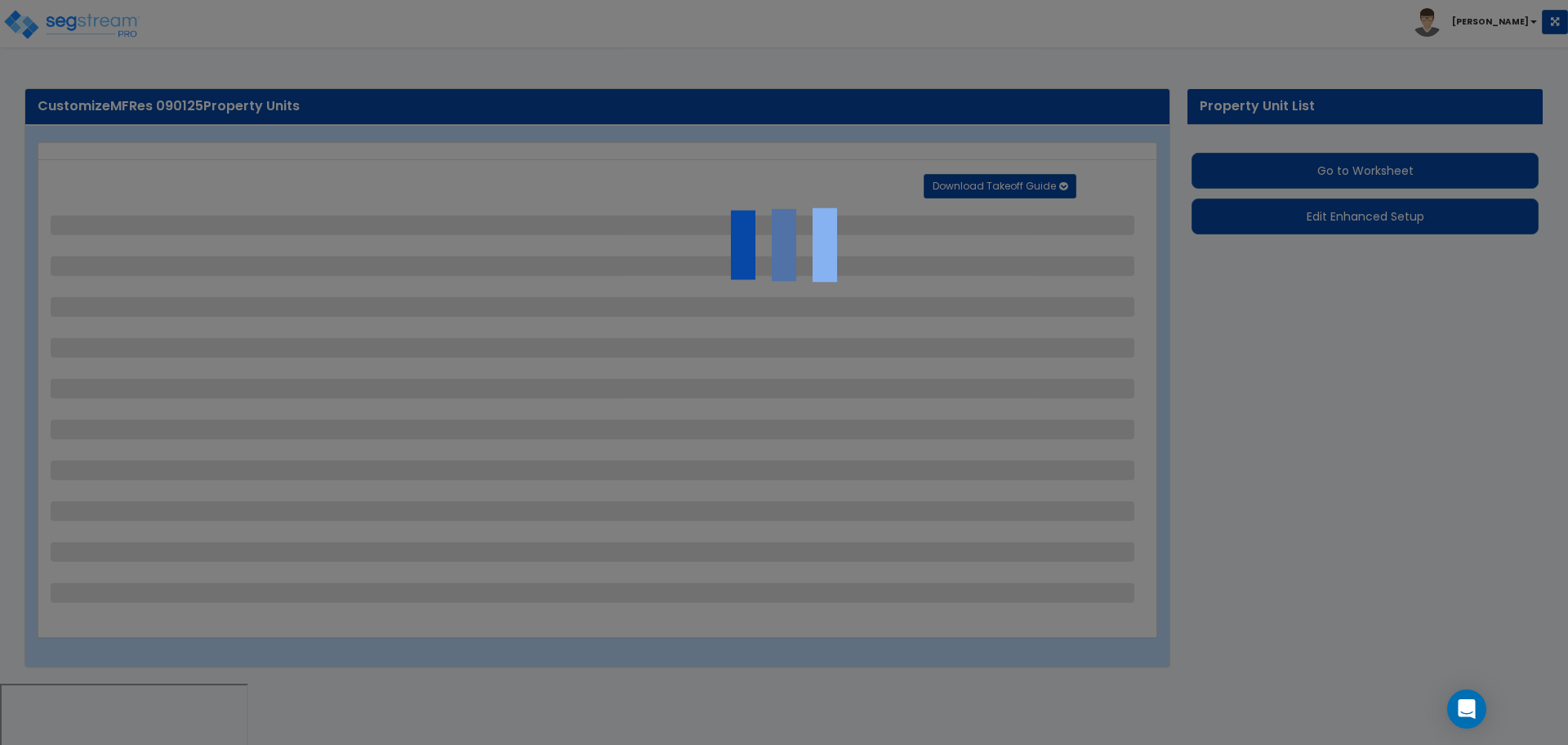
select select "2"
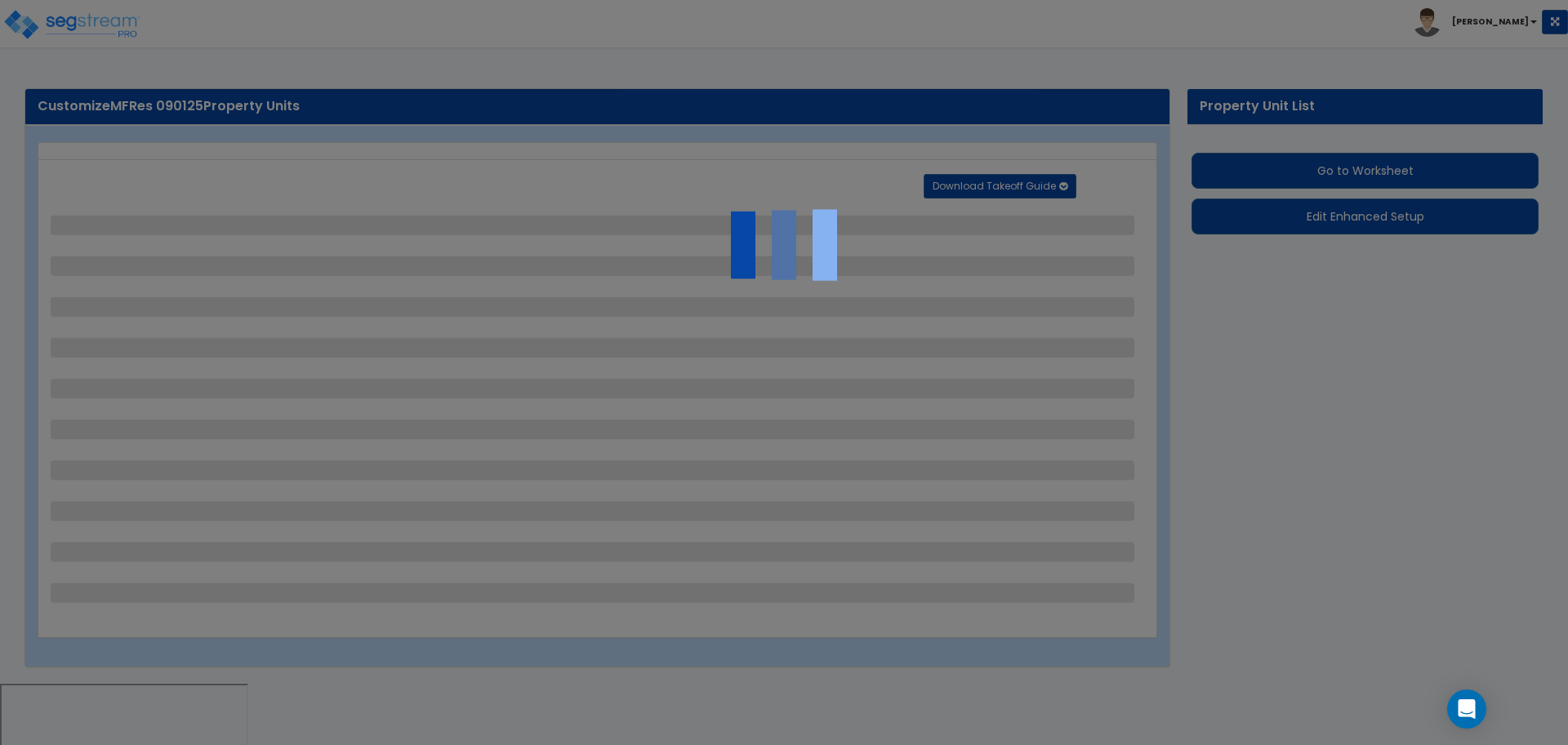
select select "6"
select select "11"
select select "2"
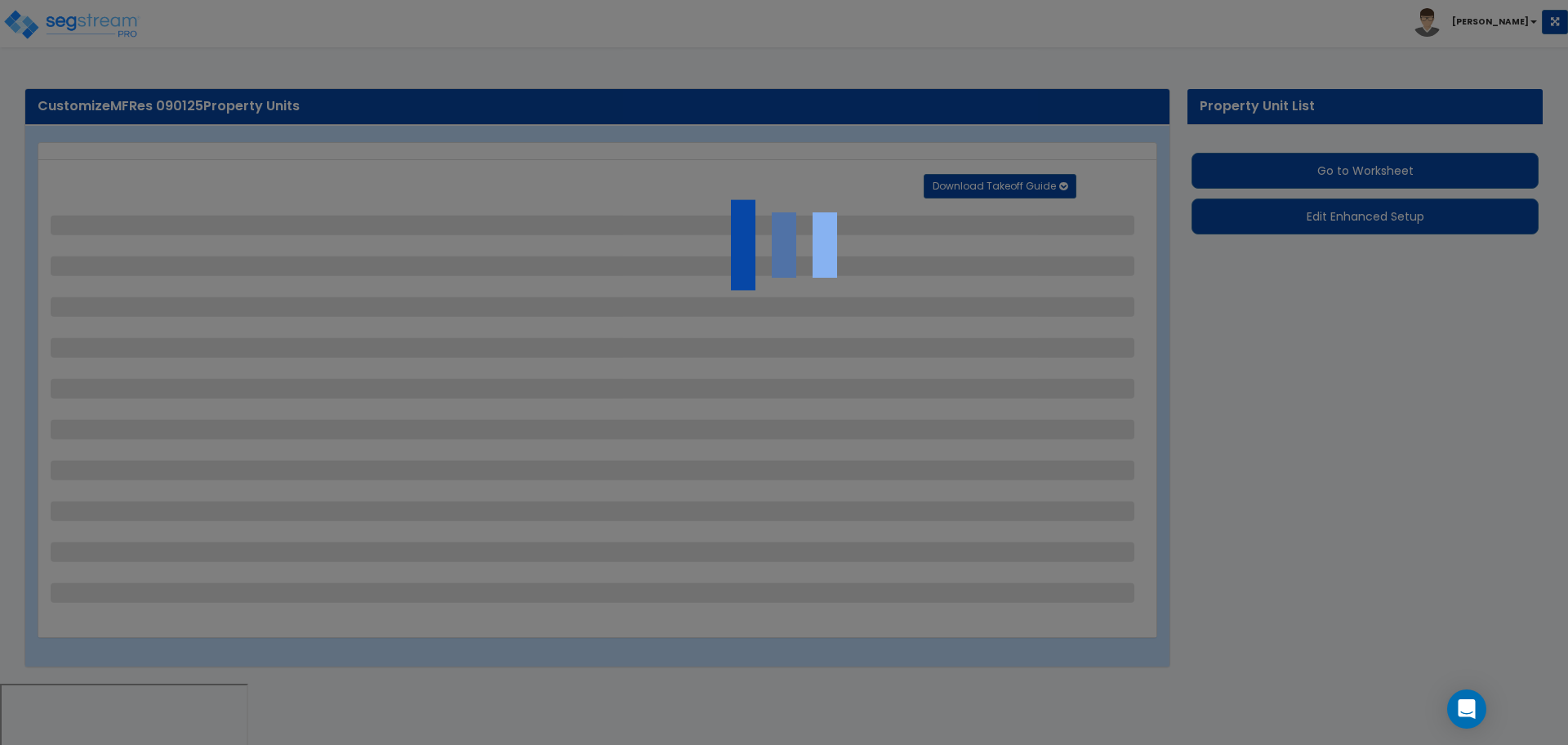
select select "3"
select select "1"
select select "2"
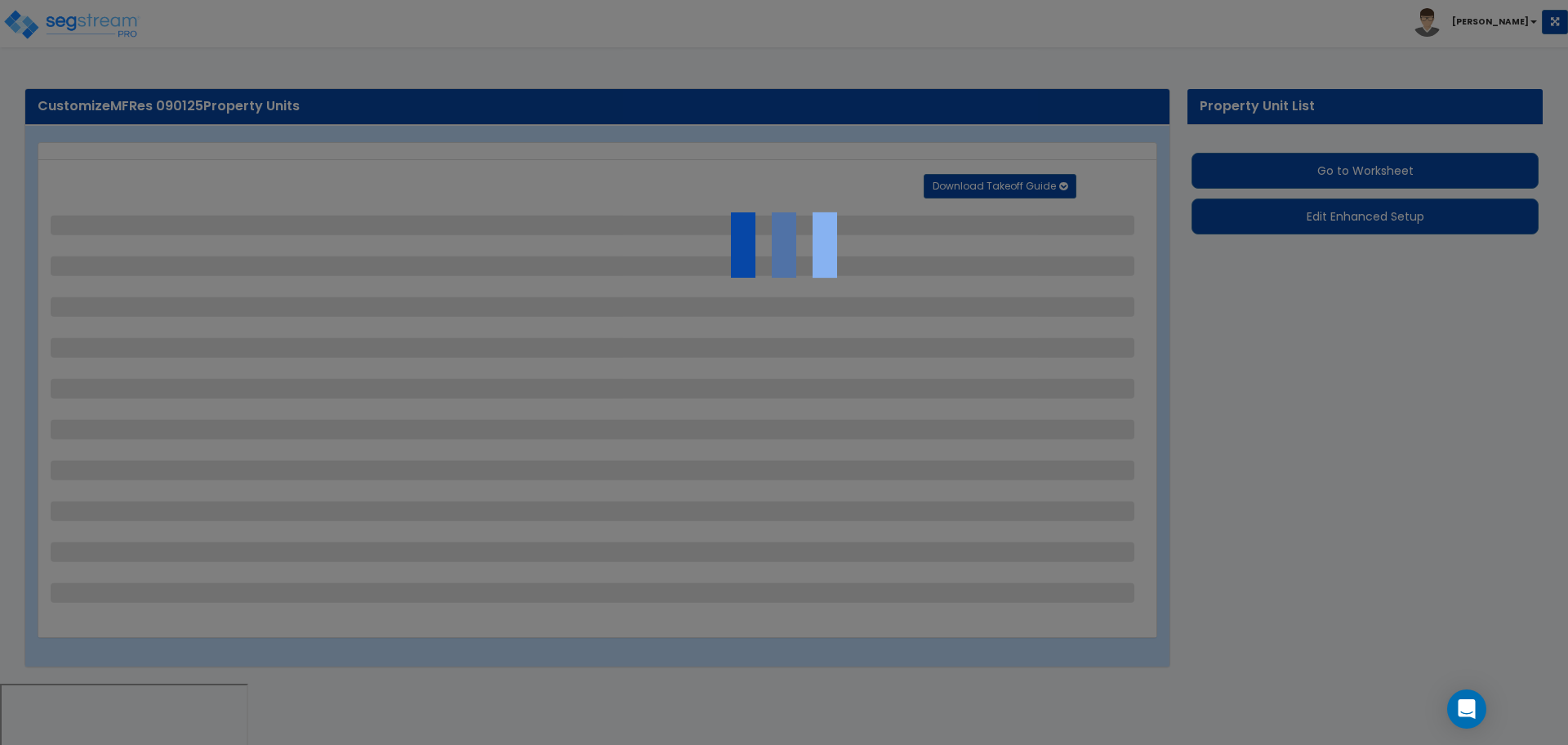
select select "1"
select select "2"
select select "7"
select select "2"
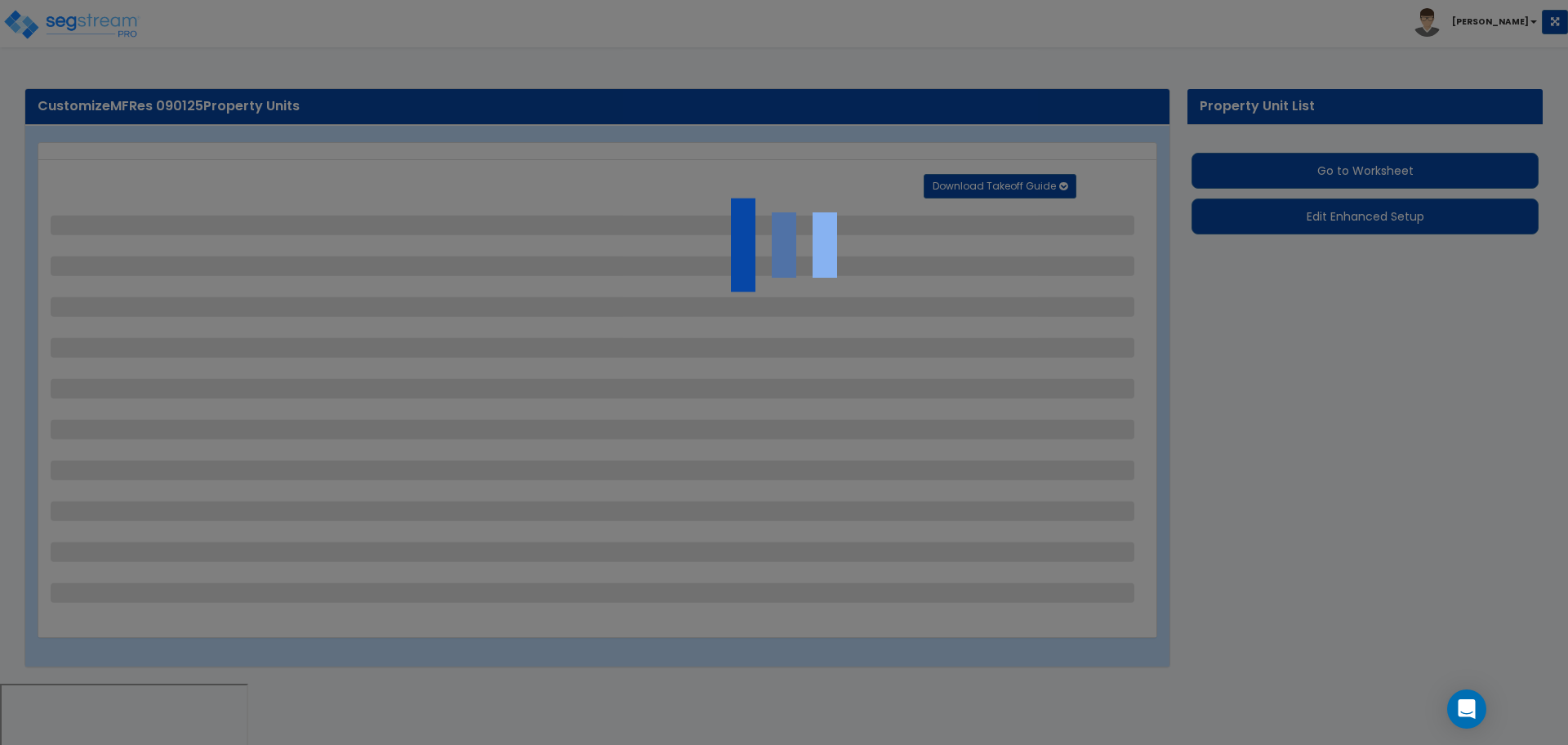
select select "3"
select select "1"
select select "16"
select select "2"
select select "5"
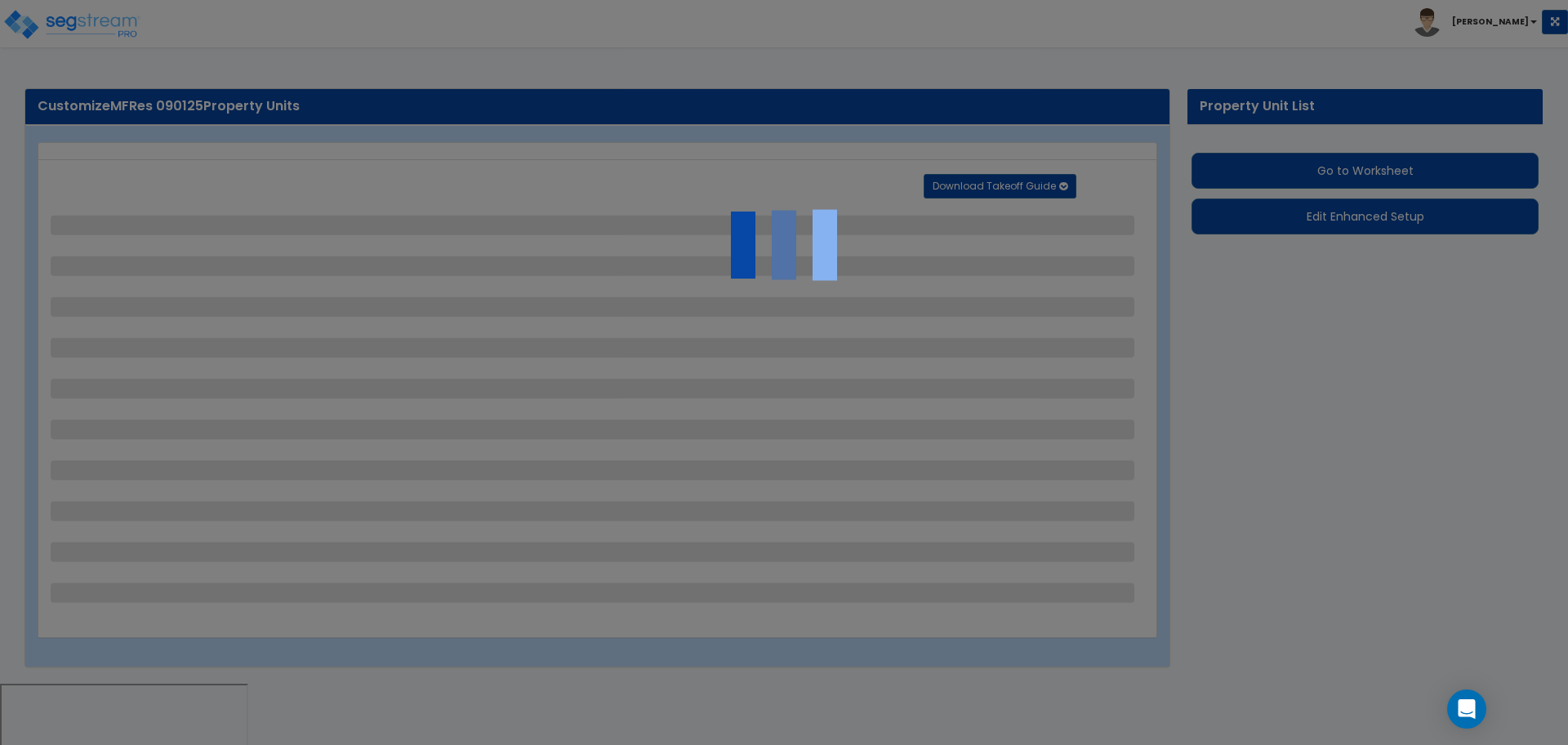
select select "4"
select select "1"
select select "10"
select select "3"
select select "2"
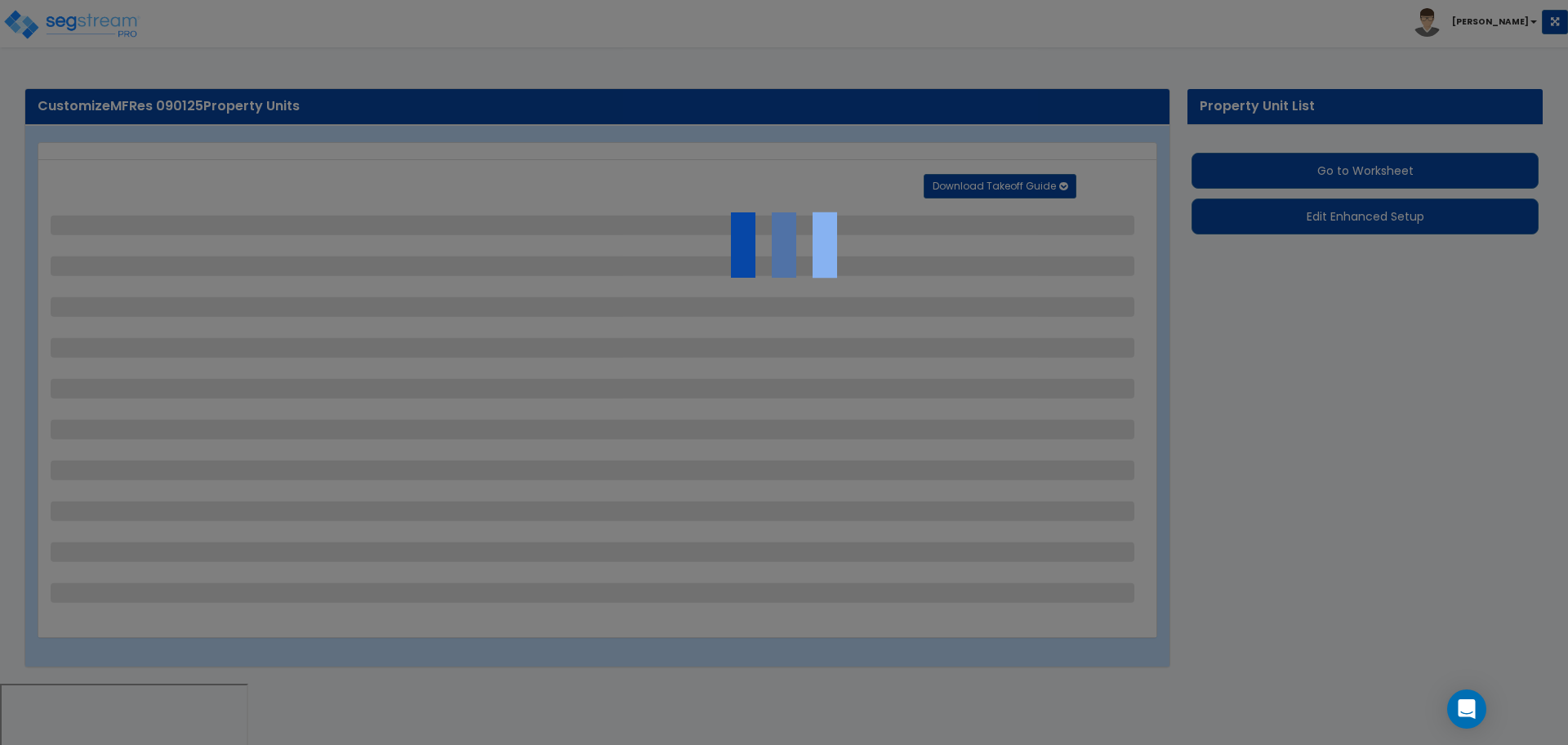
select select "1"
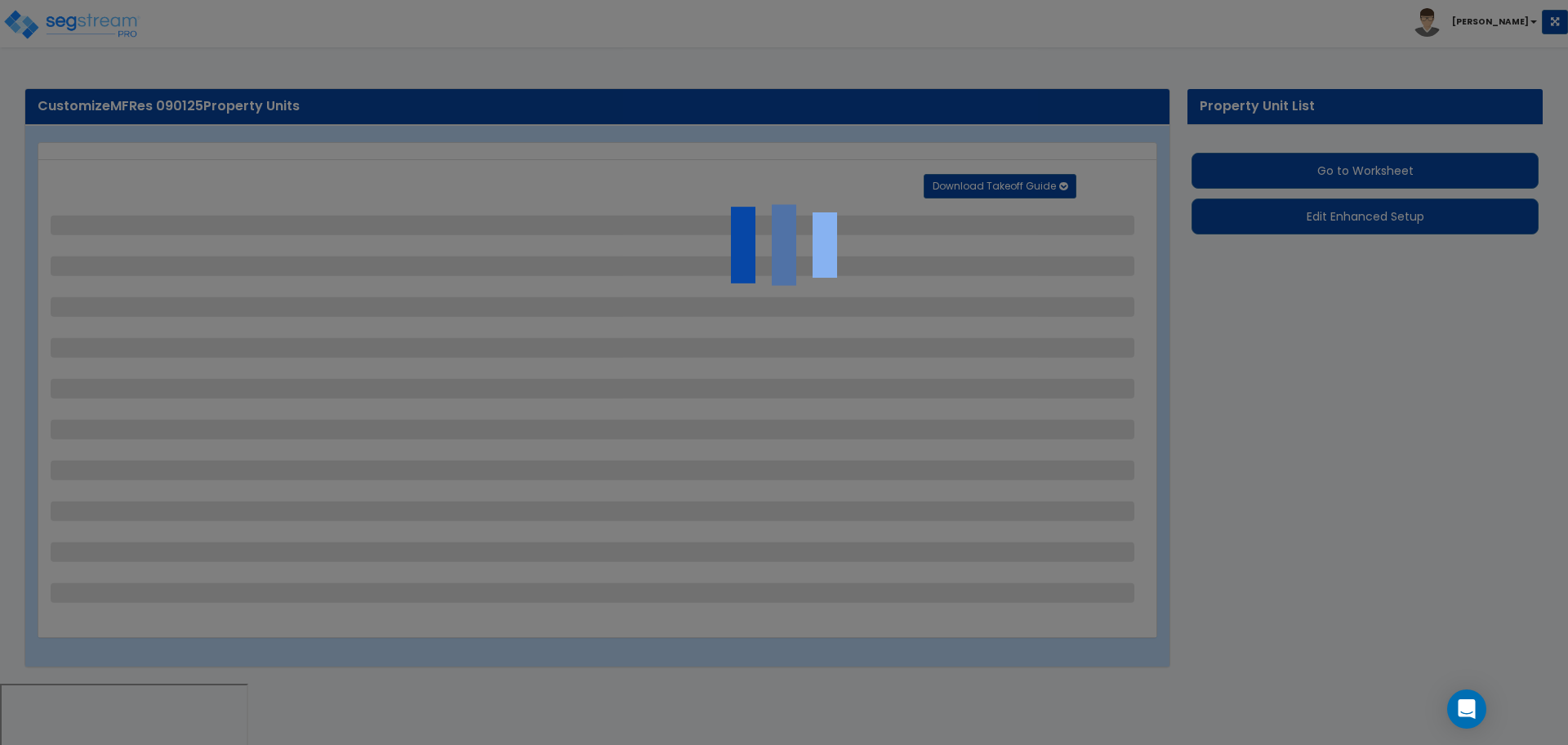
select select "4"
select select "1"
select select "2"
select select "4"
select select "3"
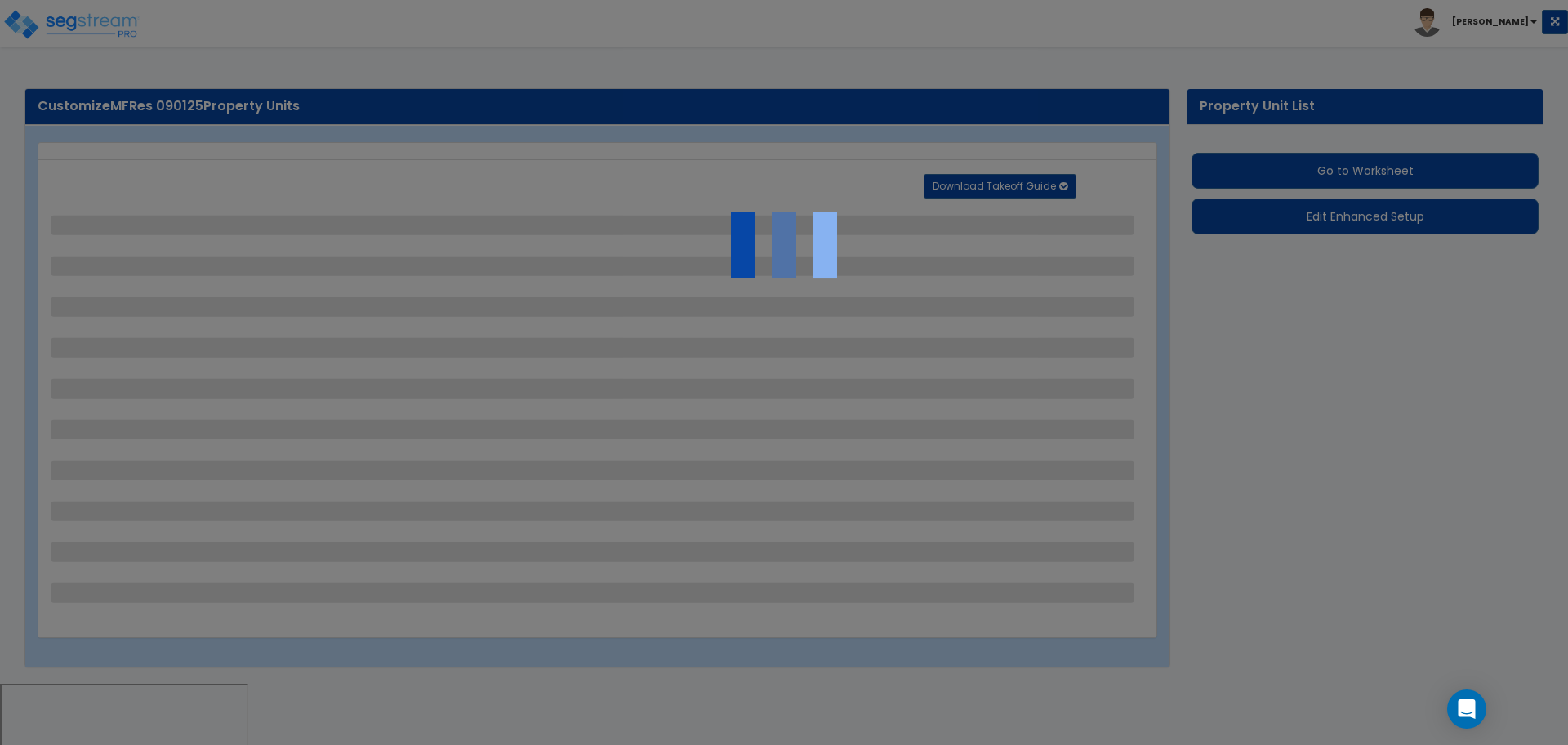
select select "2"
select select "1"
select select "2"
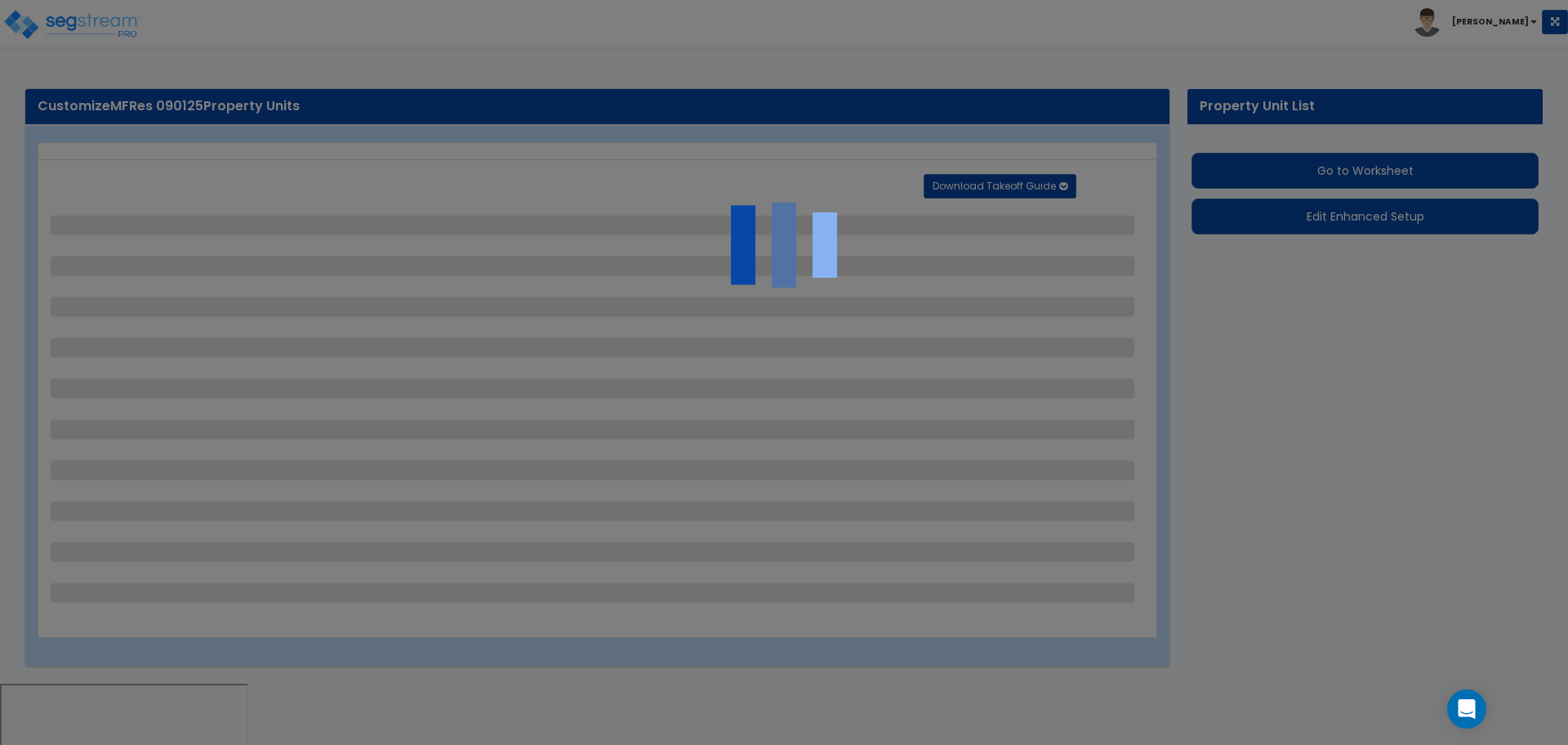
select select "1"
select select "2"
select select "1"
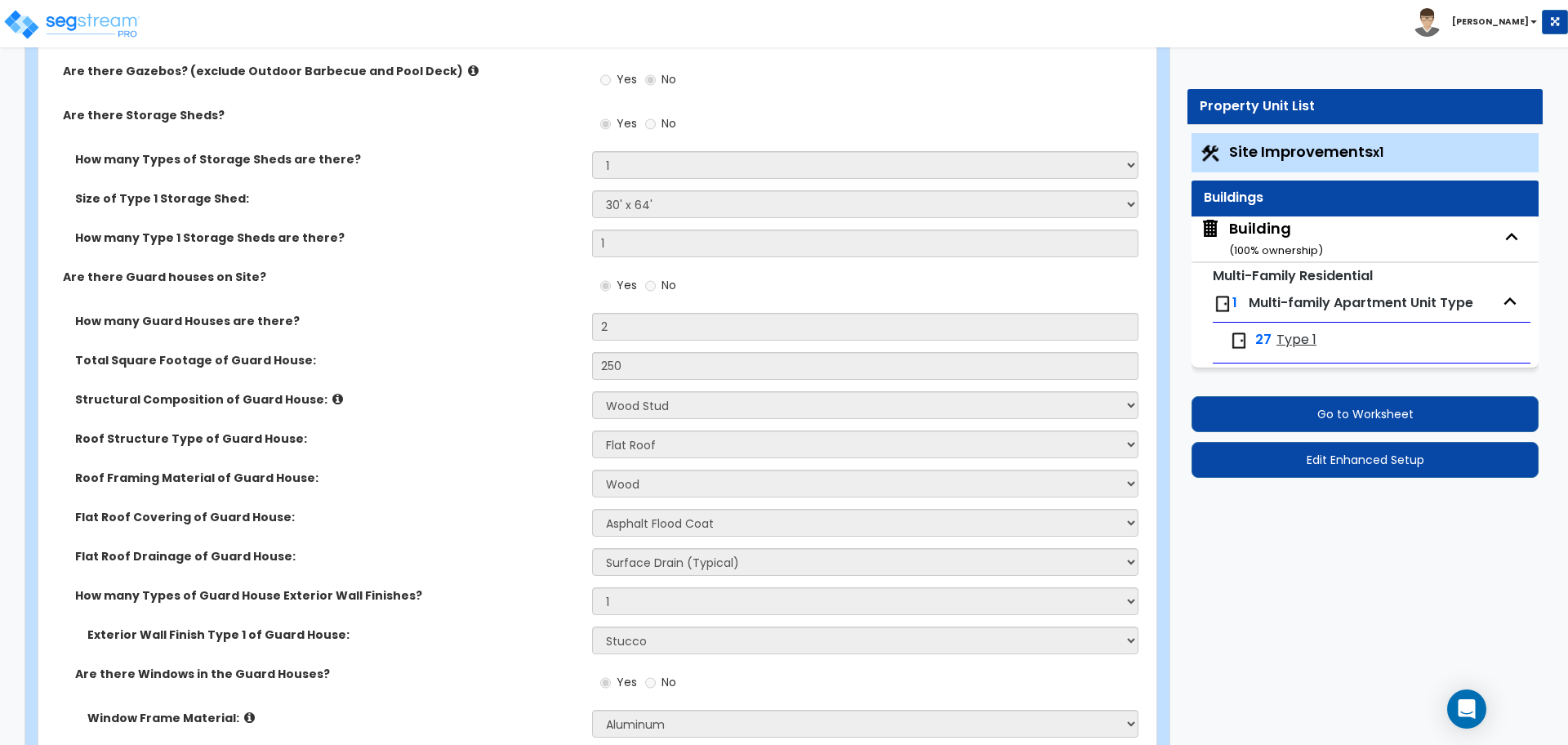
scroll to position [5421, 0]
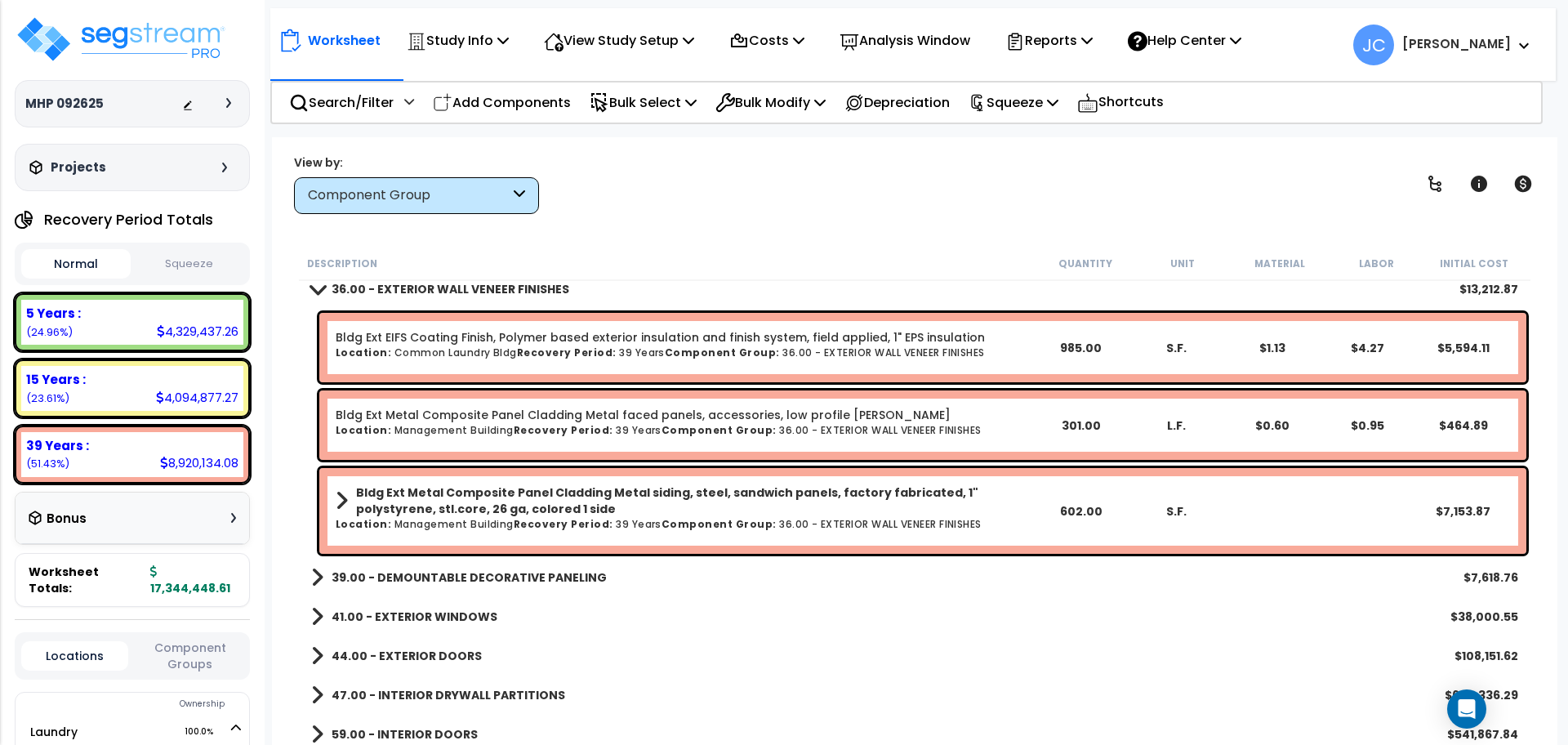
scroll to position [1183, 0]
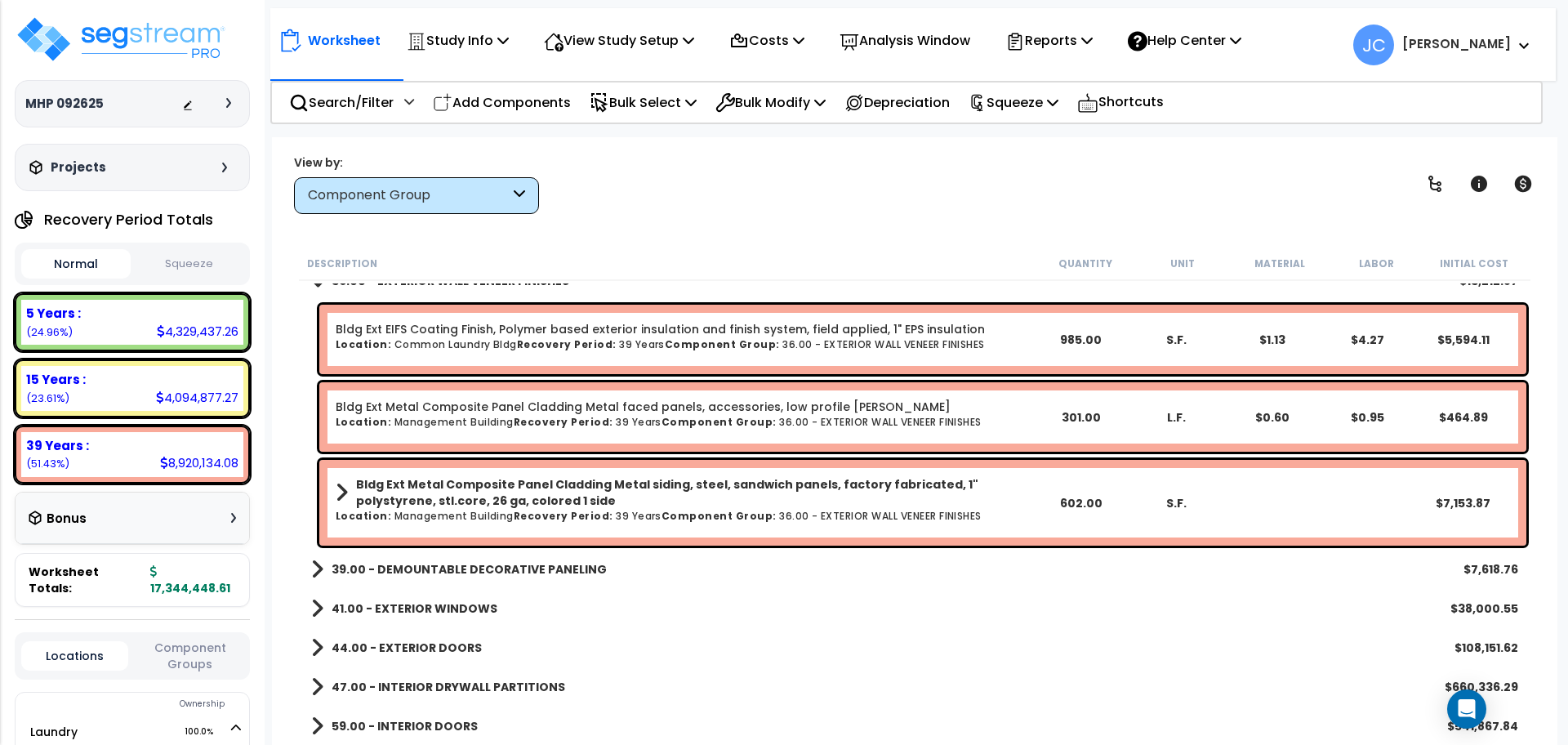
click at [587, 568] on b "39.00 - DEMOUNTABLE DECORATIVE PANELING" at bounding box center [469, 569] width 275 height 17
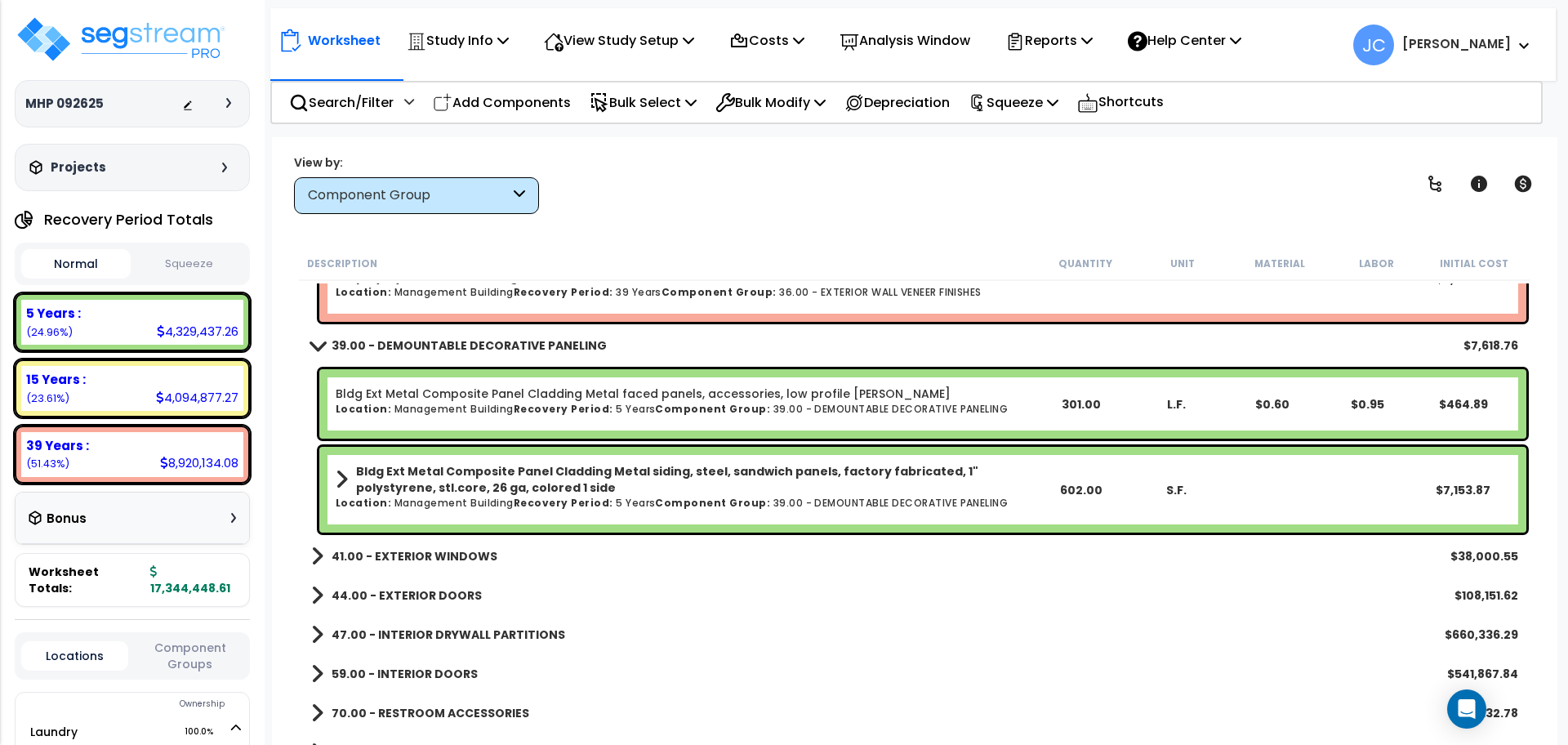
scroll to position [1410, 0]
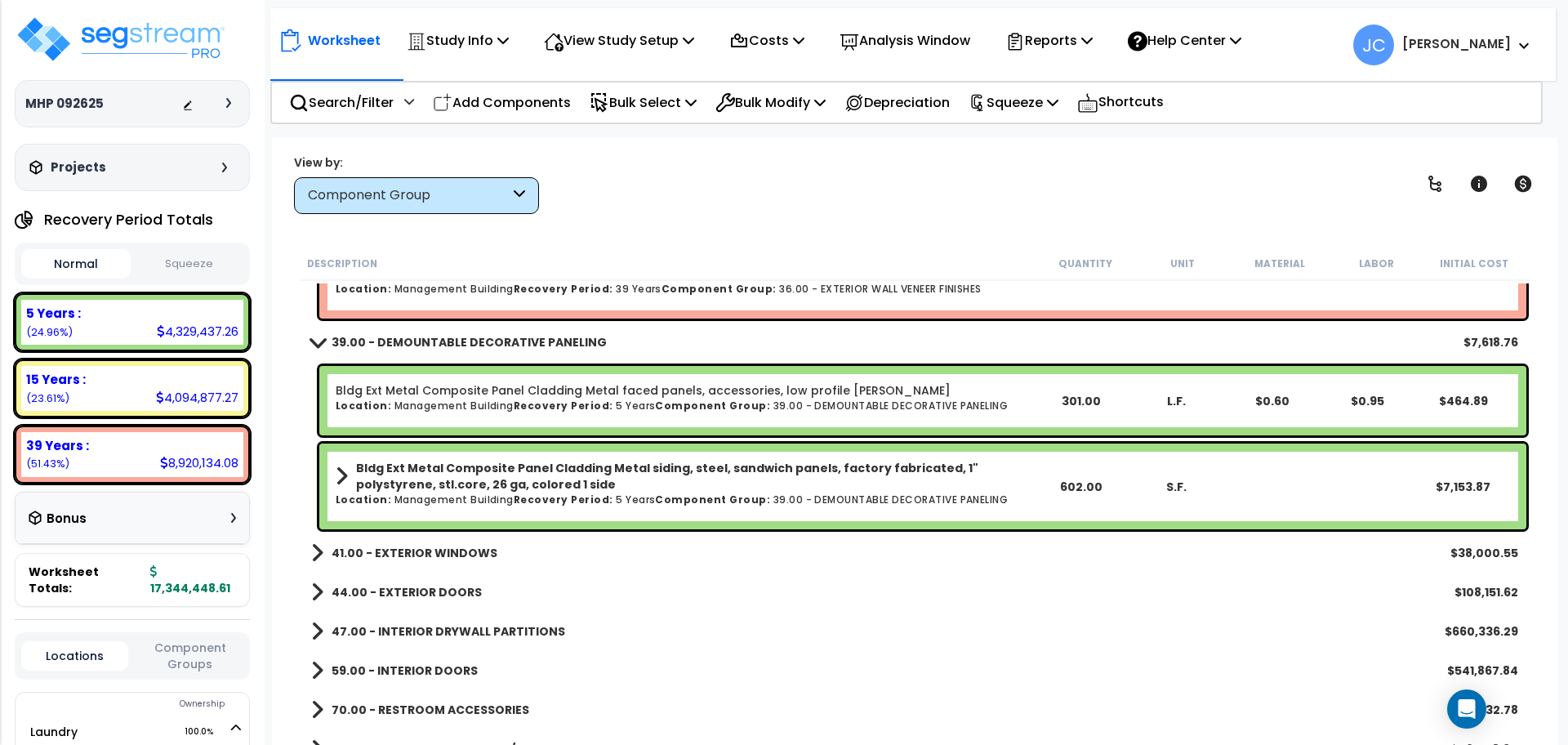
click at [467, 551] on b "41.00 - EXTERIOR WINDOWS" at bounding box center [414, 553] width 166 height 17
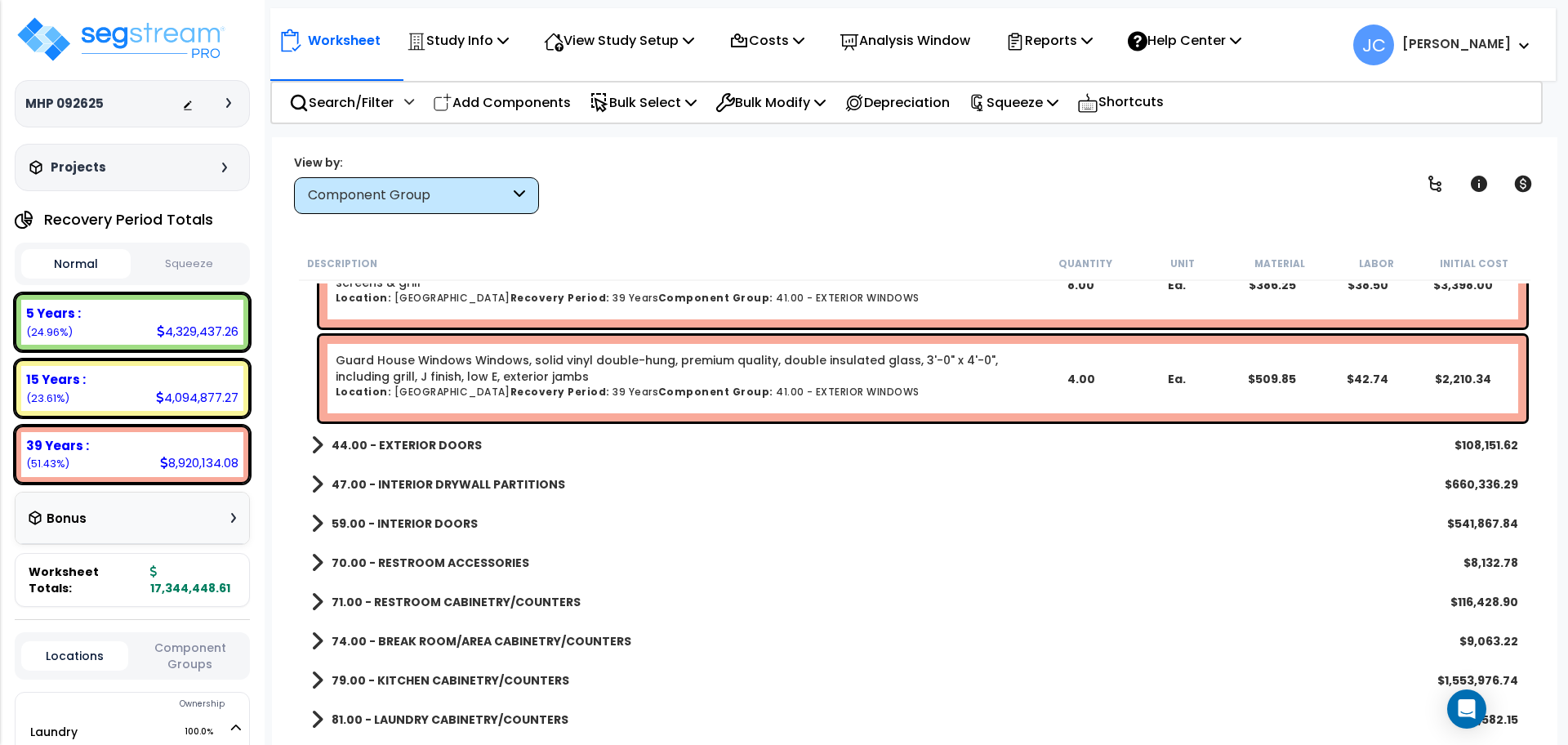
scroll to position [2363, 0]
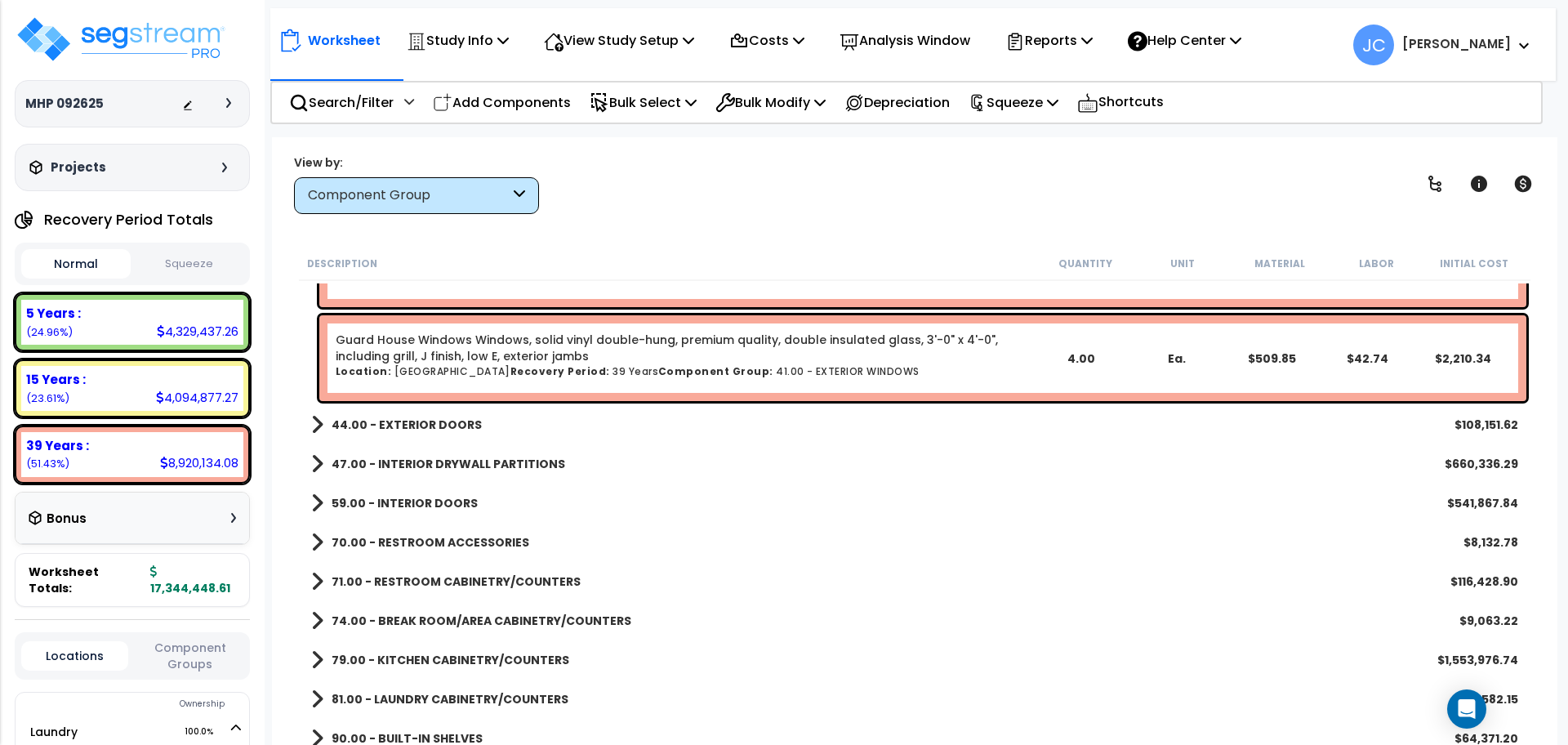
click at [443, 424] on b "44.00 - EXTERIOR DOORS" at bounding box center [406, 425] width 150 height 17
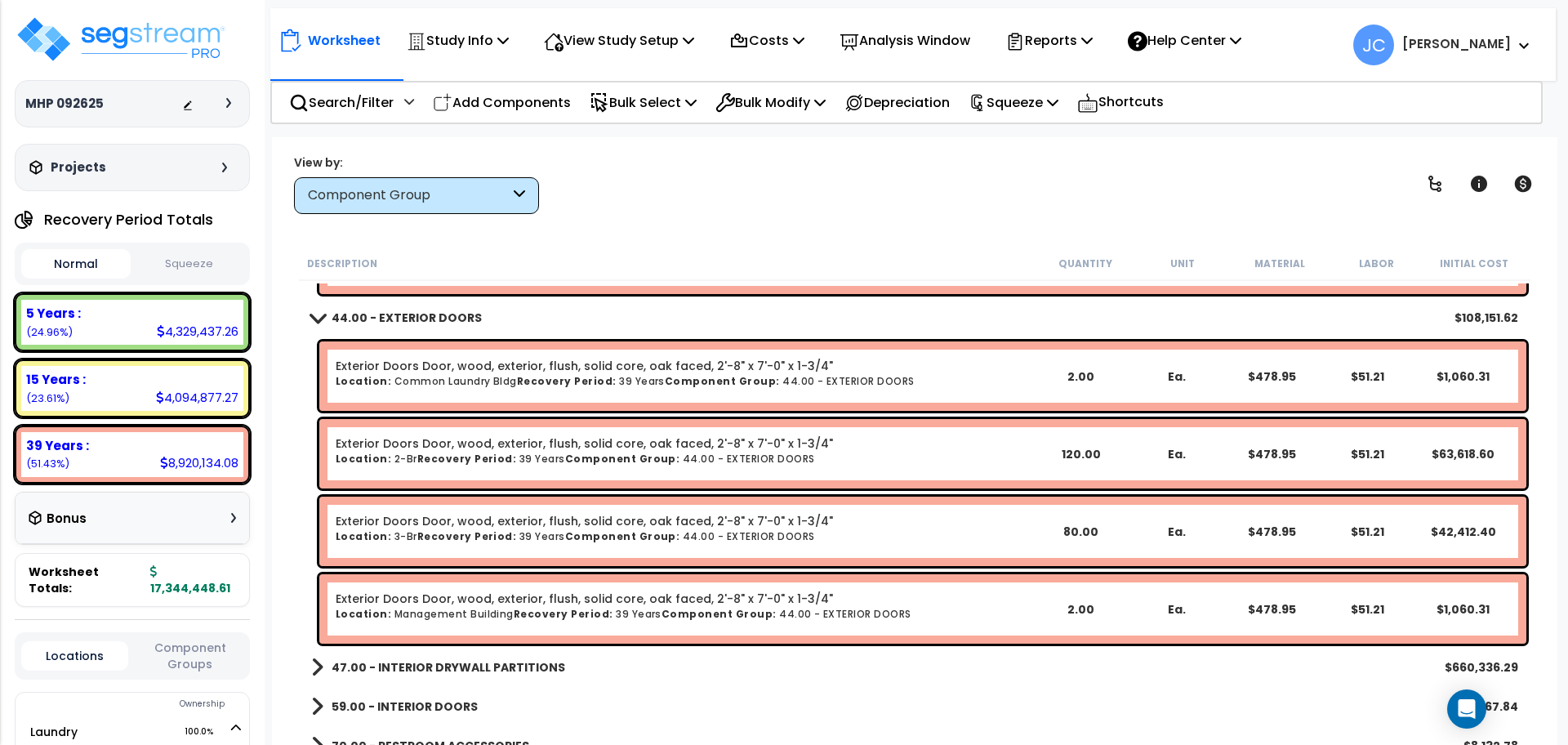
scroll to position [2473, 0]
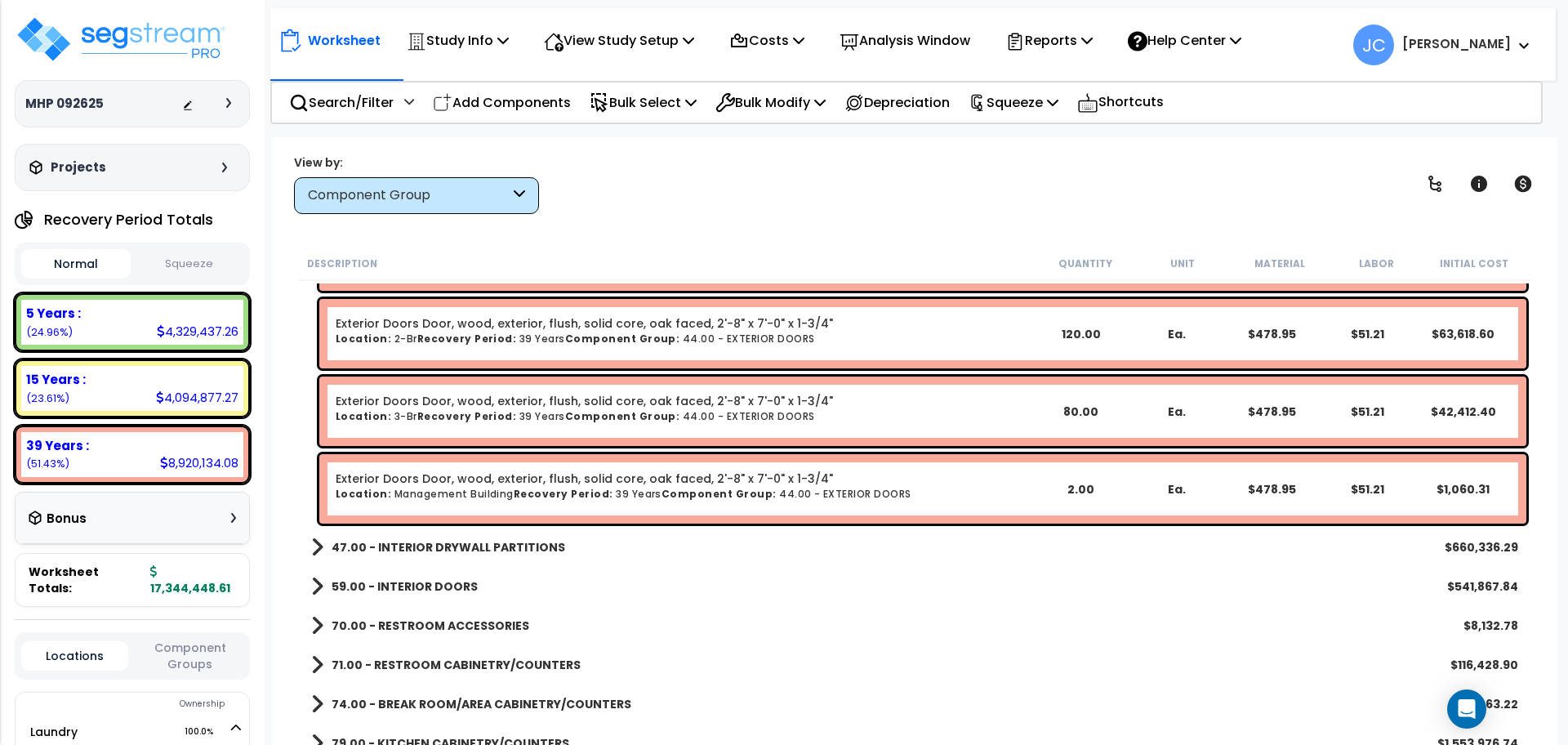
click at [509, 547] on b "47.00 - INTERIOR DRYWALL PARTITIONS" at bounding box center [448, 547] width 234 height 17
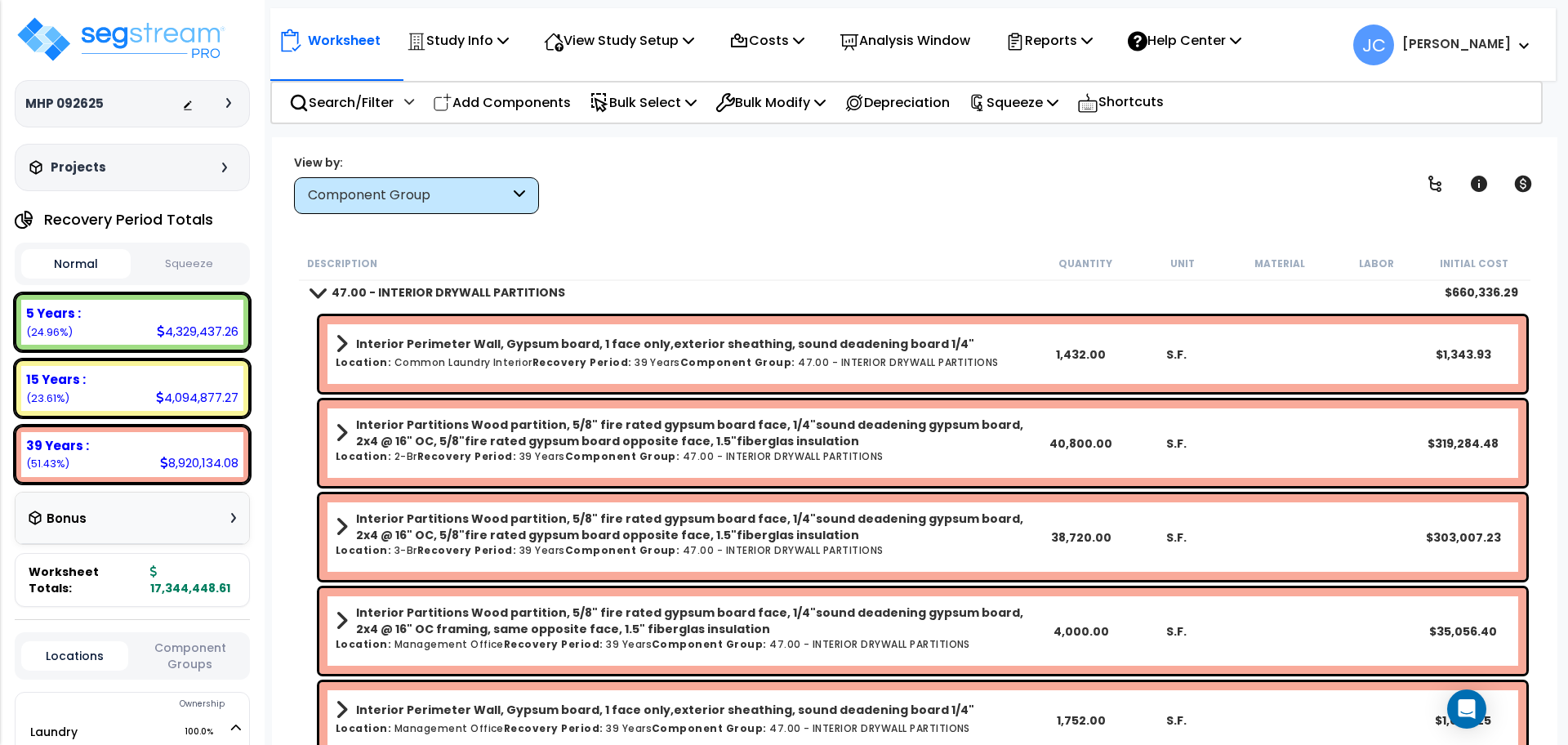
scroll to position [2841, 0]
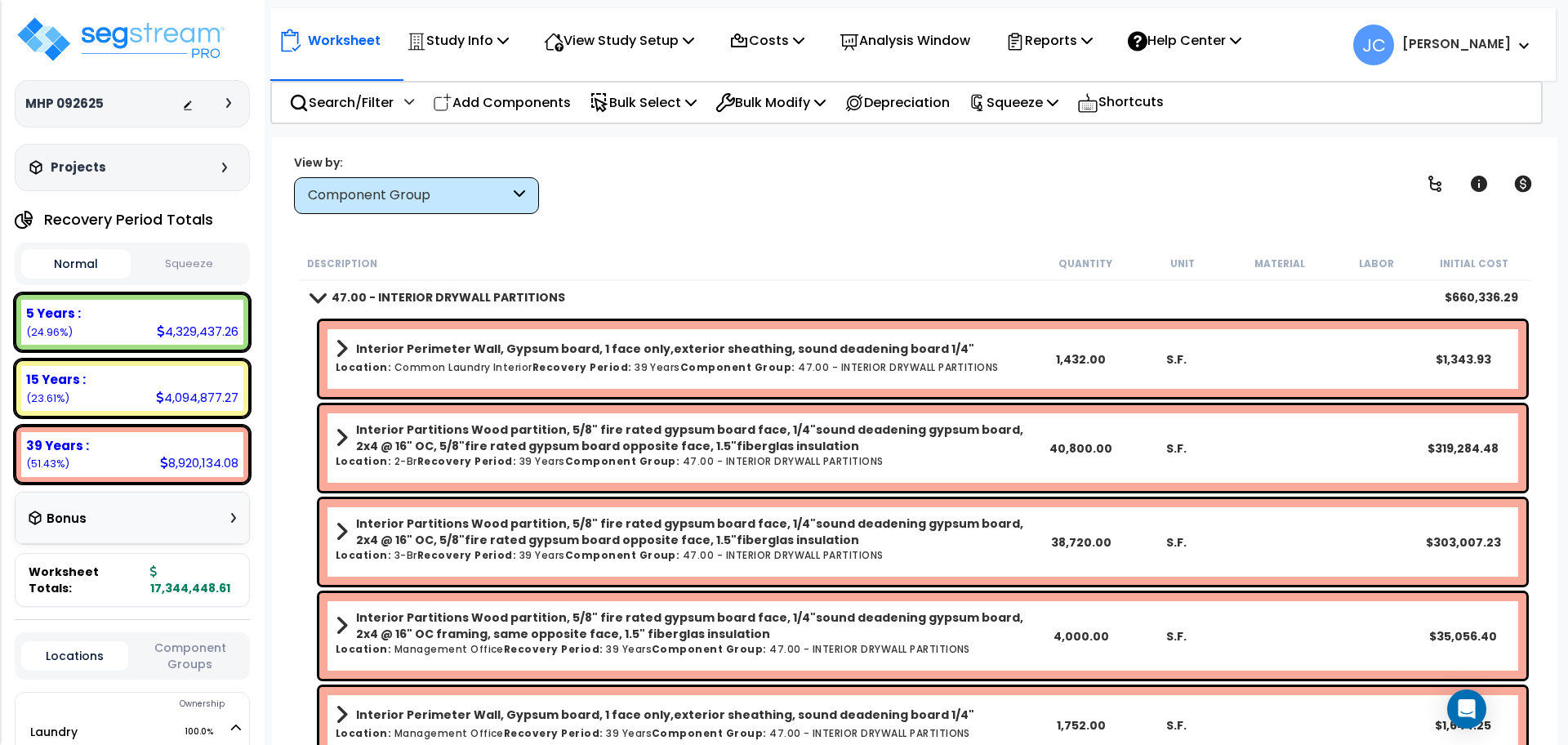
click at [794, 363] on h6 "Location: Common Laundry Interior Recovery Period: 39 Years Component Group: 47…" at bounding box center [684, 367] width 697 height 11
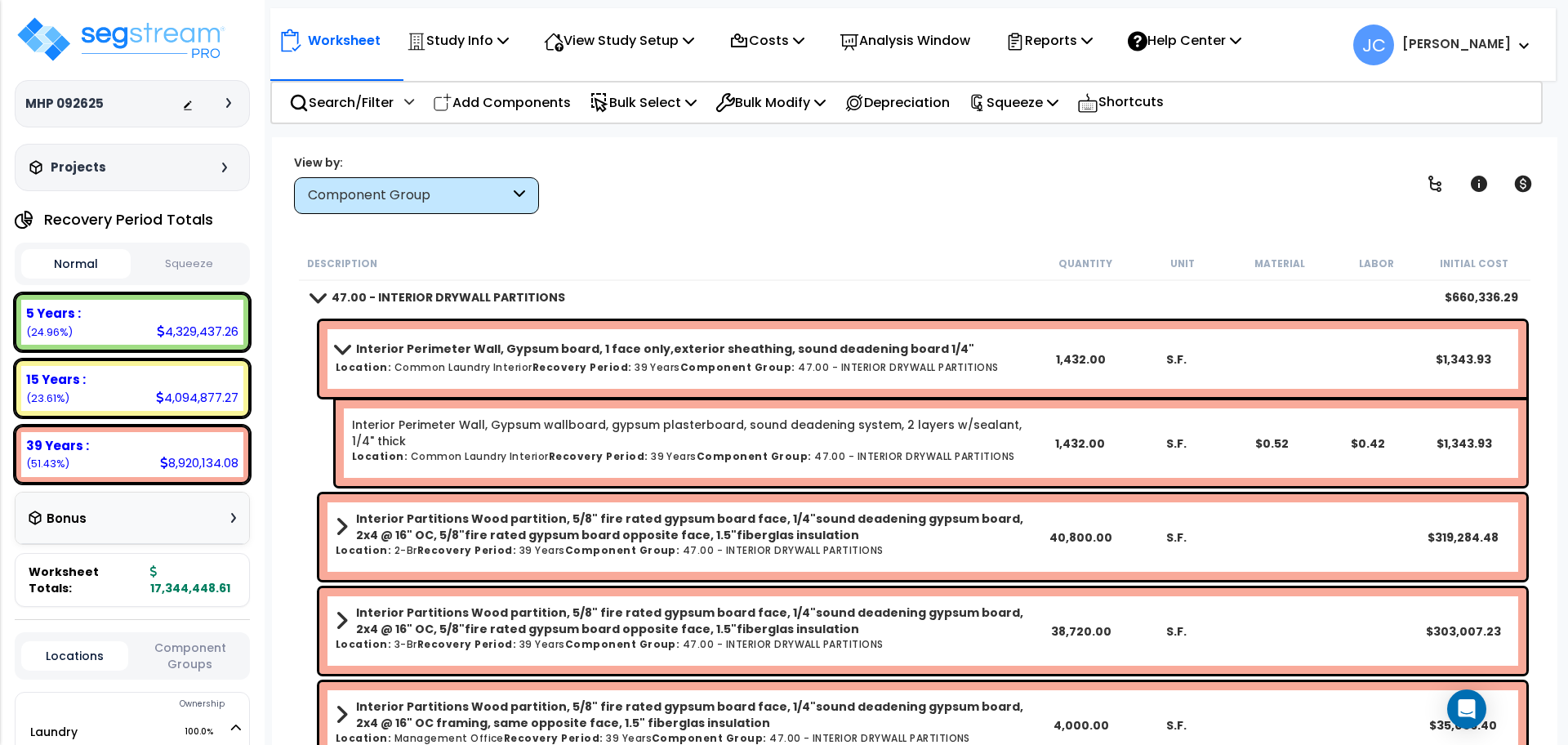
click at [777, 356] on b "Interior Perimeter Wall, Gypsum board, 1 face only,exterior sheathing, sound de…" at bounding box center [665, 349] width 618 height 17
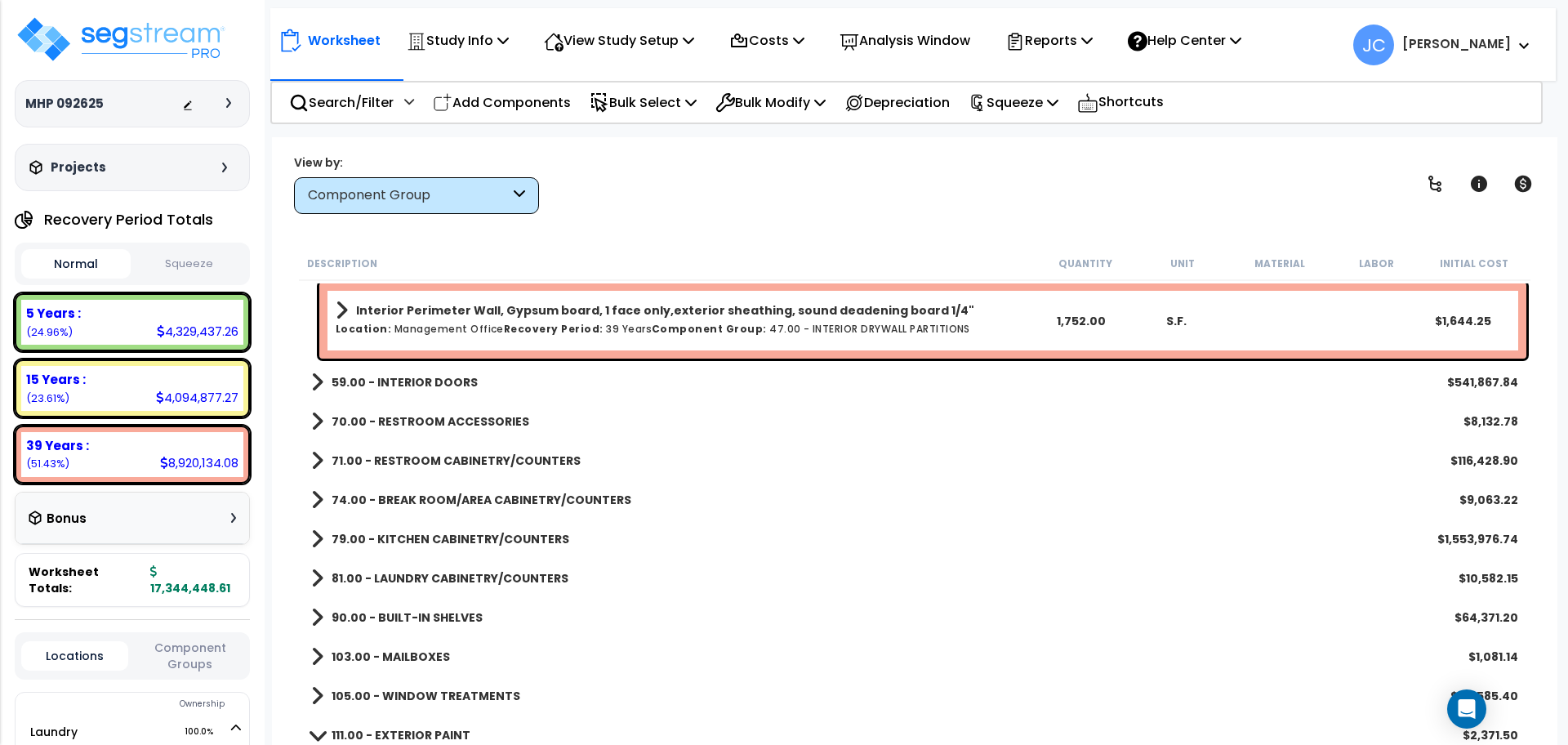
scroll to position [3213, 0]
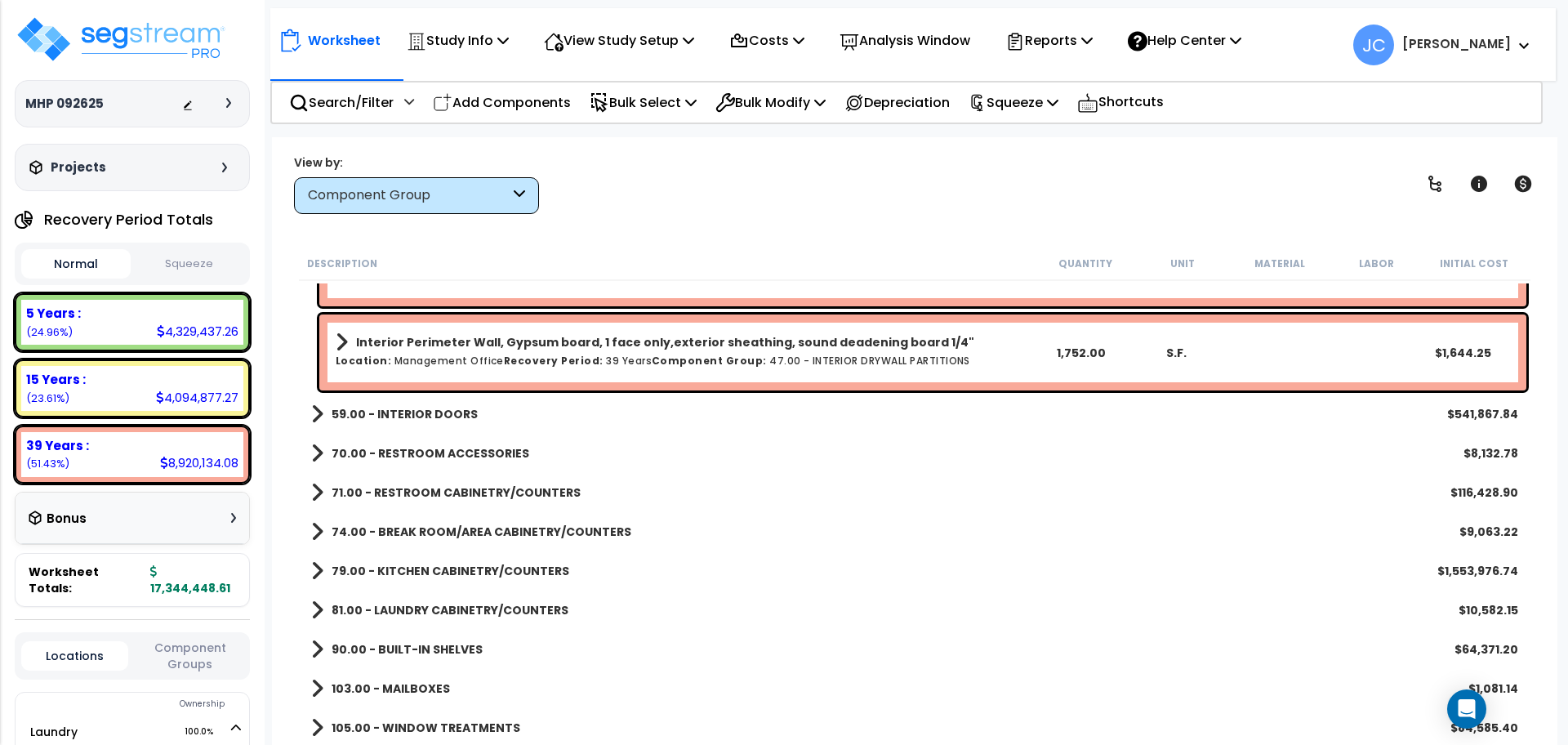
click at [400, 418] on b "59.00 - INTERIOR DOORS" at bounding box center [404, 414] width 146 height 17
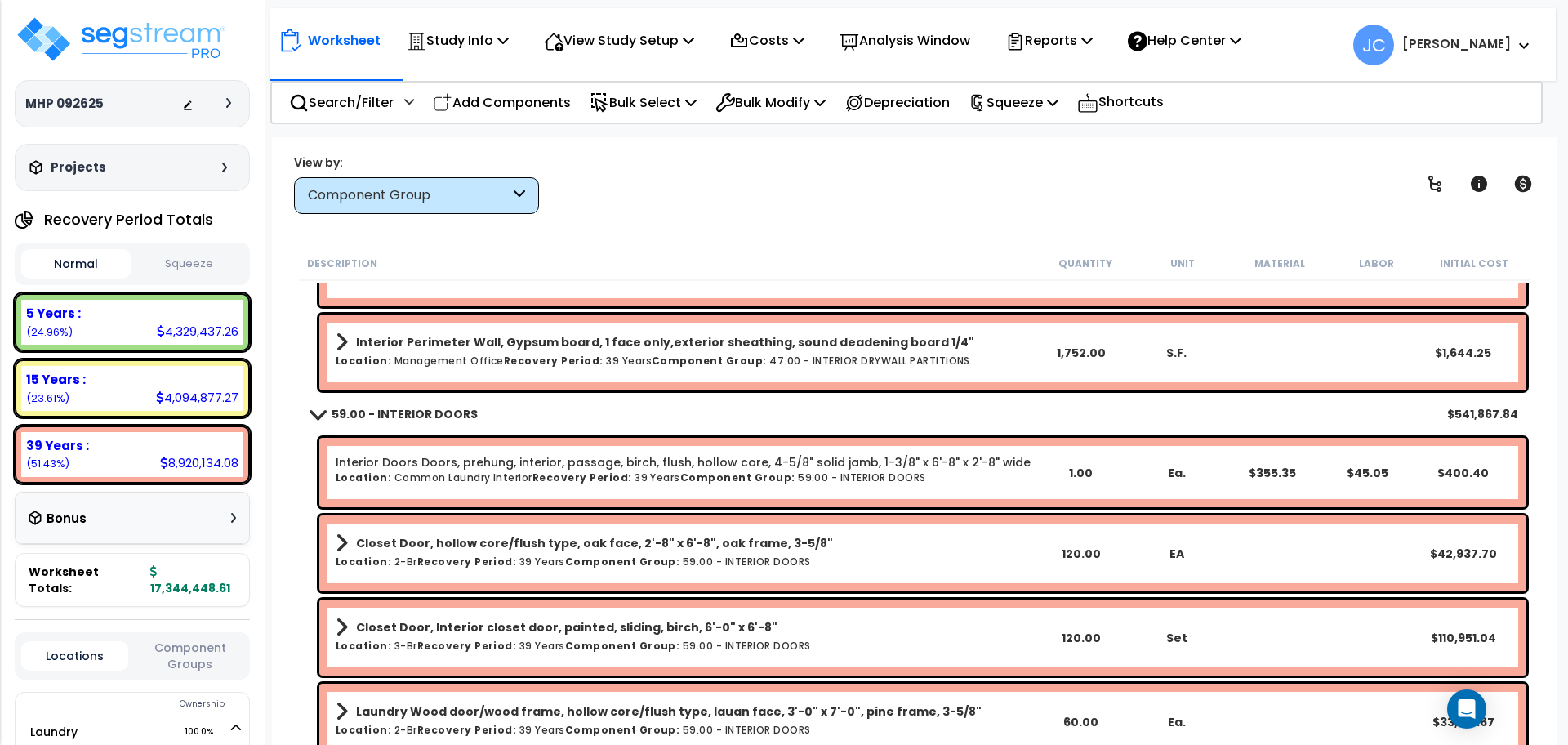
click at [423, 413] on b "59.00 - INTERIOR DOORS" at bounding box center [404, 414] width 146 height 17
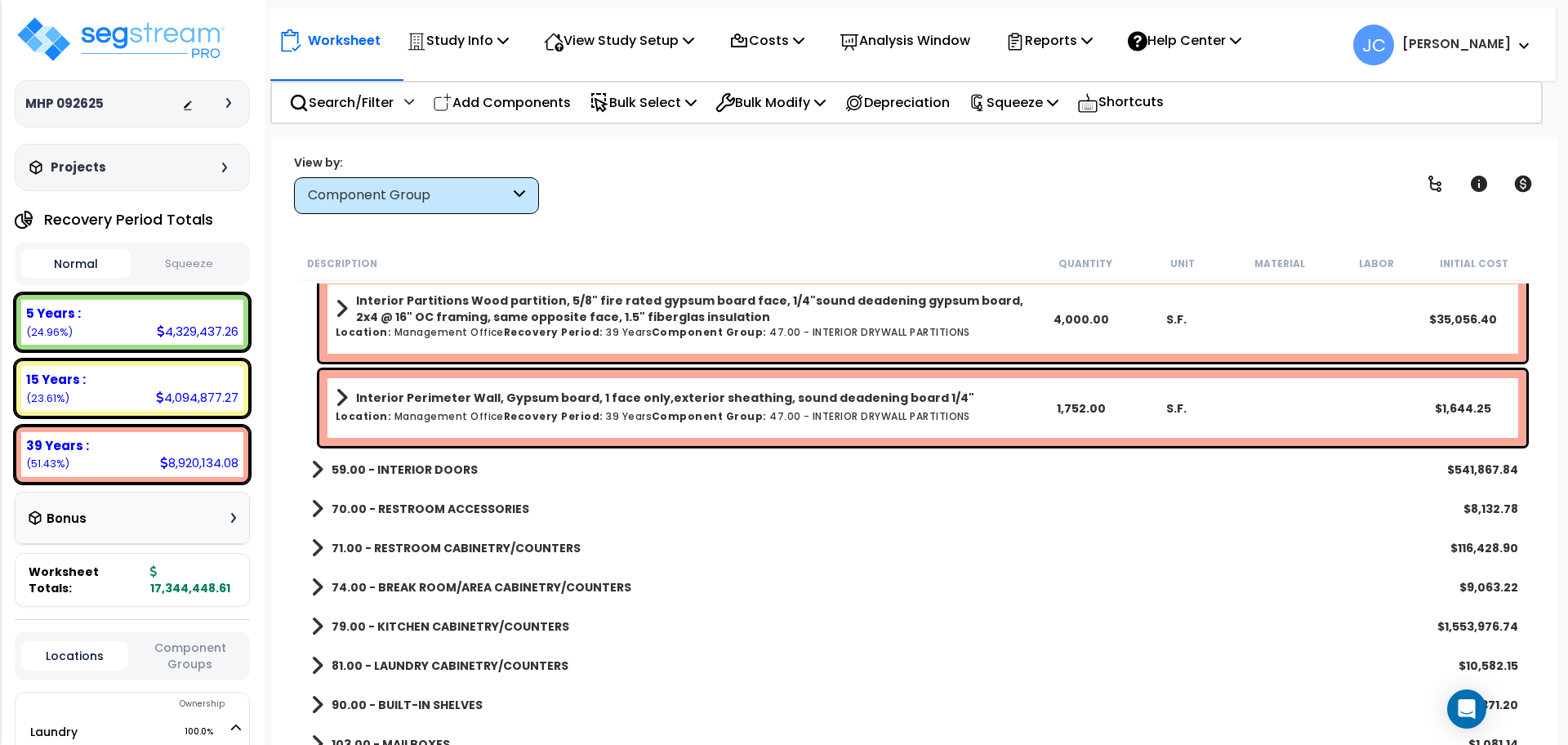
scroll to position [3164, 0]
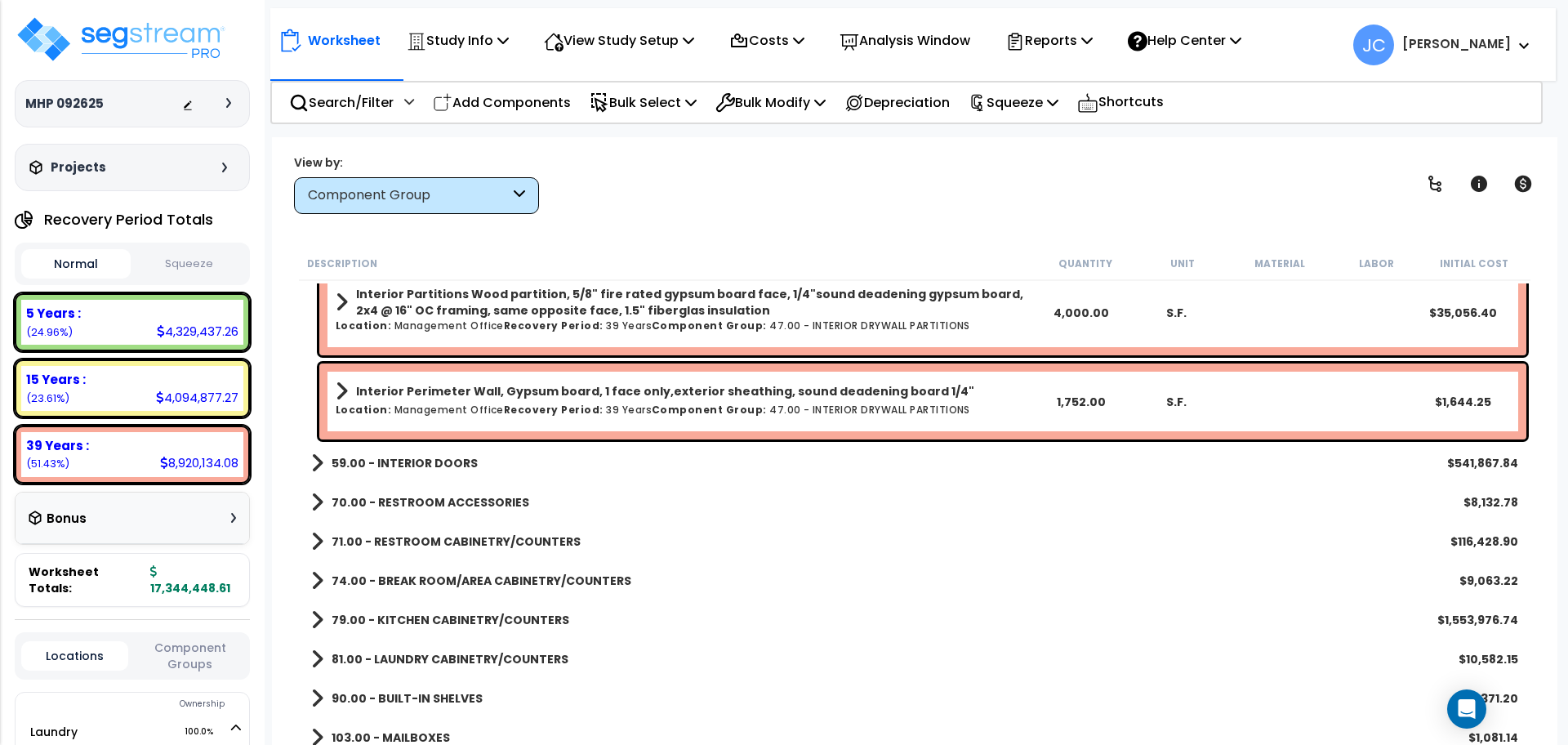
click at [442, 462] on b "59.00 - INTERIOR DOORS" at bounding box center [404, 463] width 146 height 17
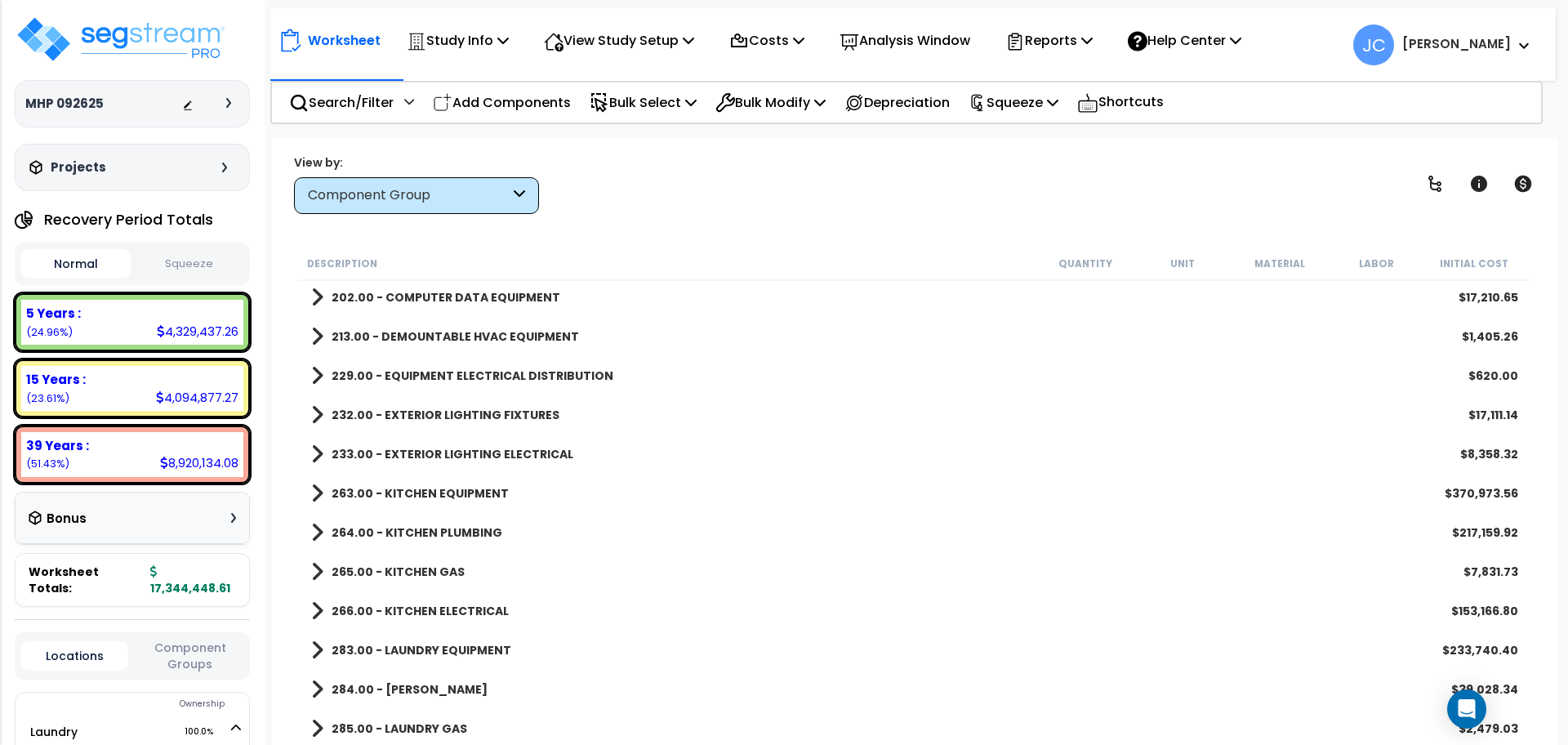
scroll to position [13, 0]
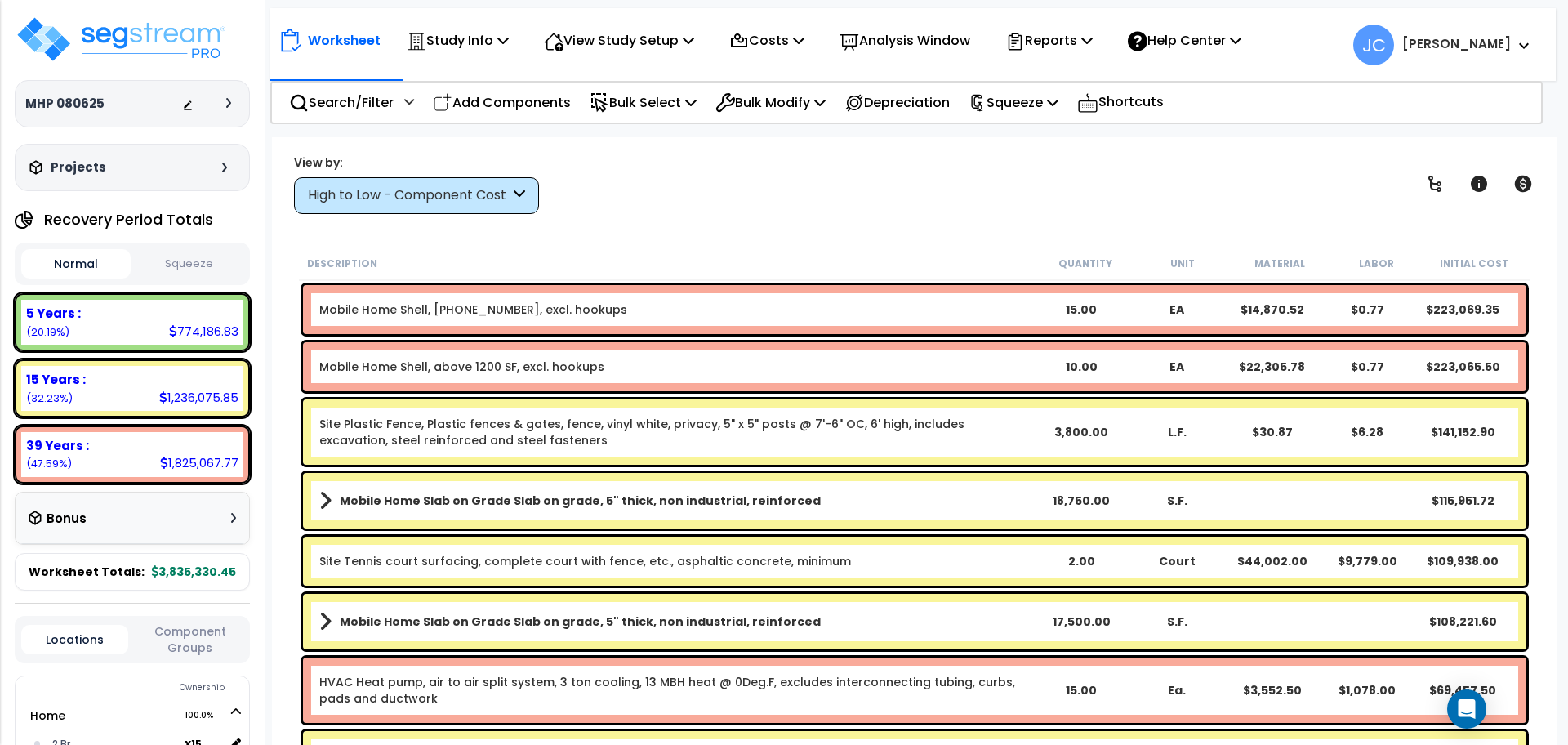
click at [455, 198] on div "High to Low - Component Cost" at bounding box center [409, 196] width 201 height 19
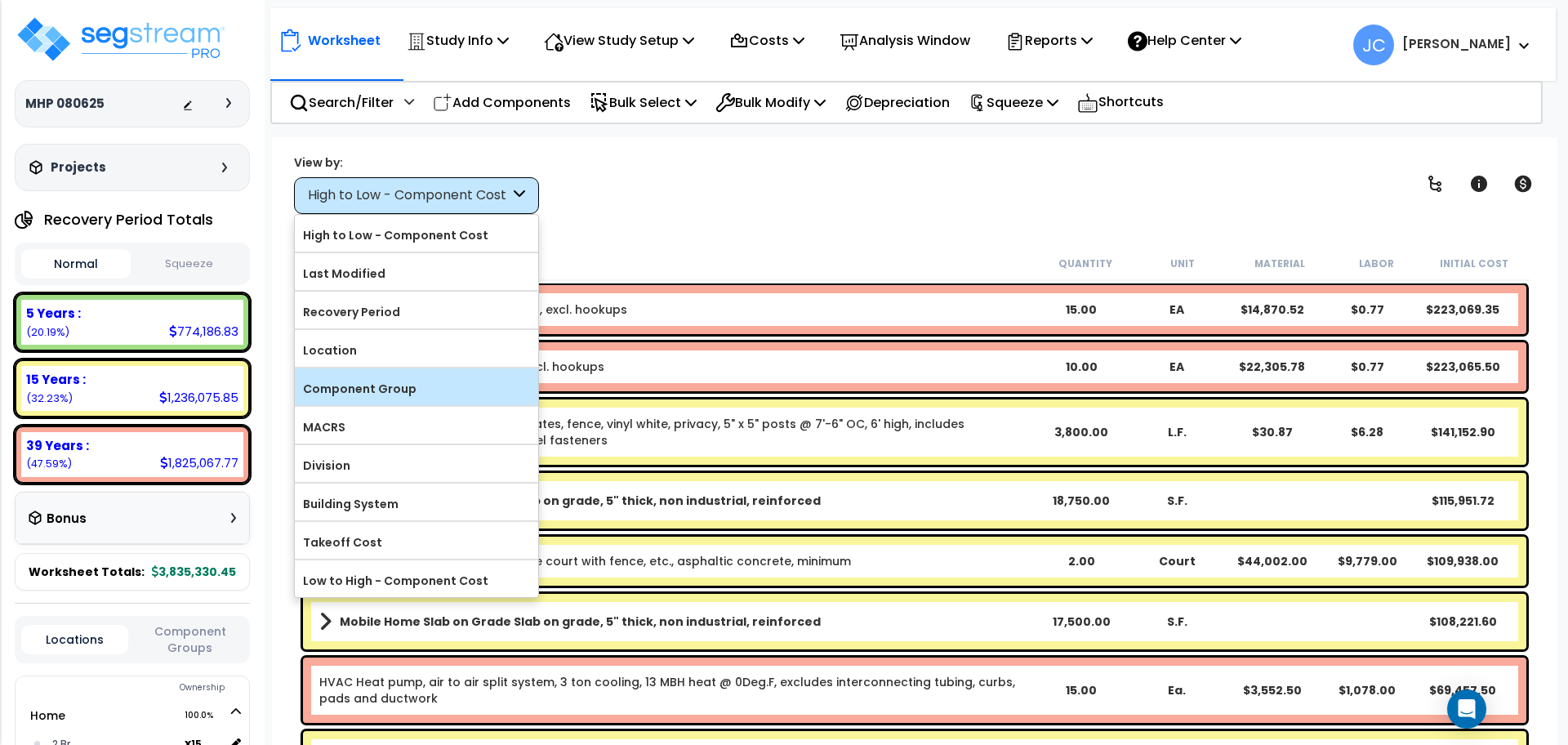
click at [462, 376] on label "Component Group" at bounding box center [417, 389] width 244 height 25
click at [0, 0] on input "Component Group" at bounding box center [0, 0] width 0 height 0
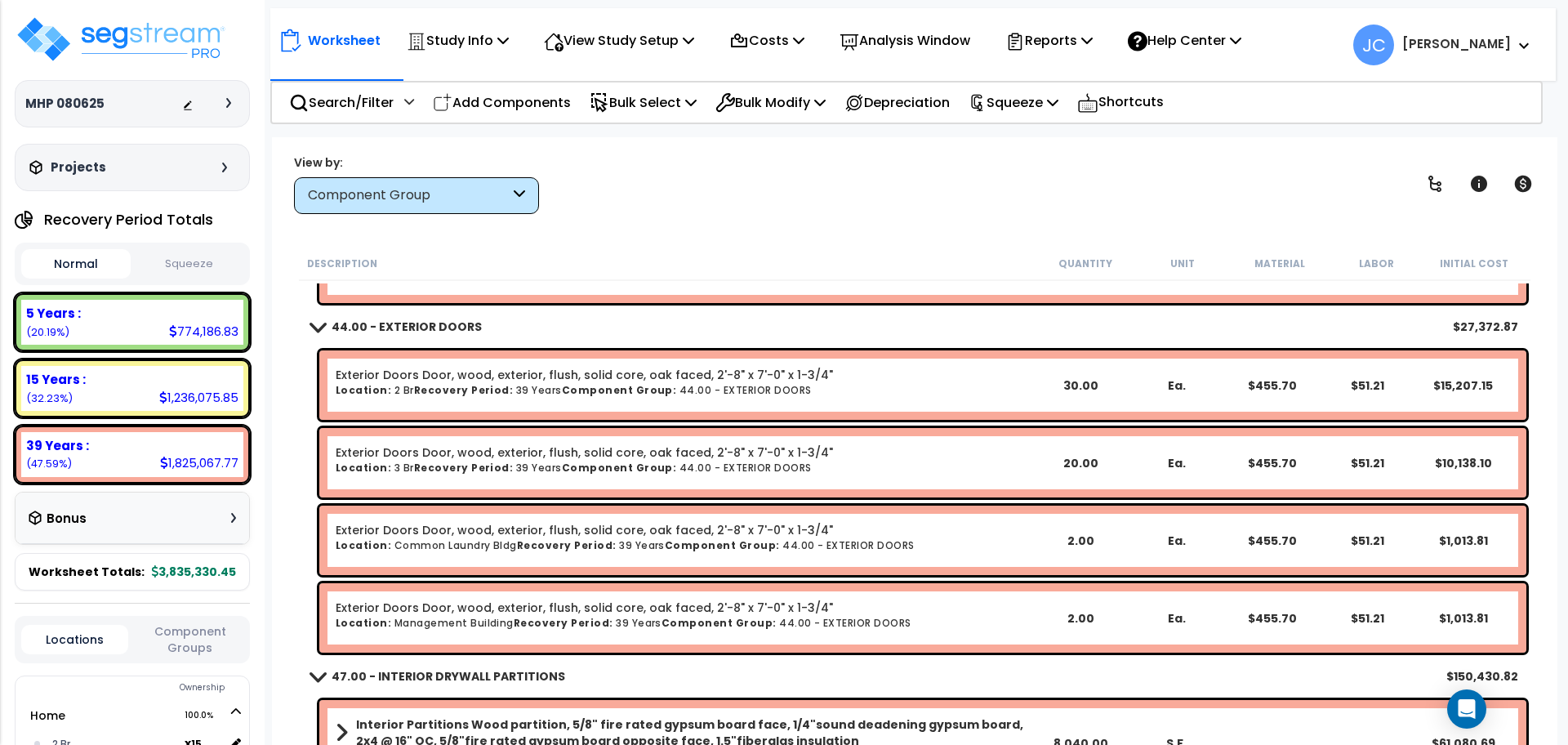
scroll to position [2692, 0]
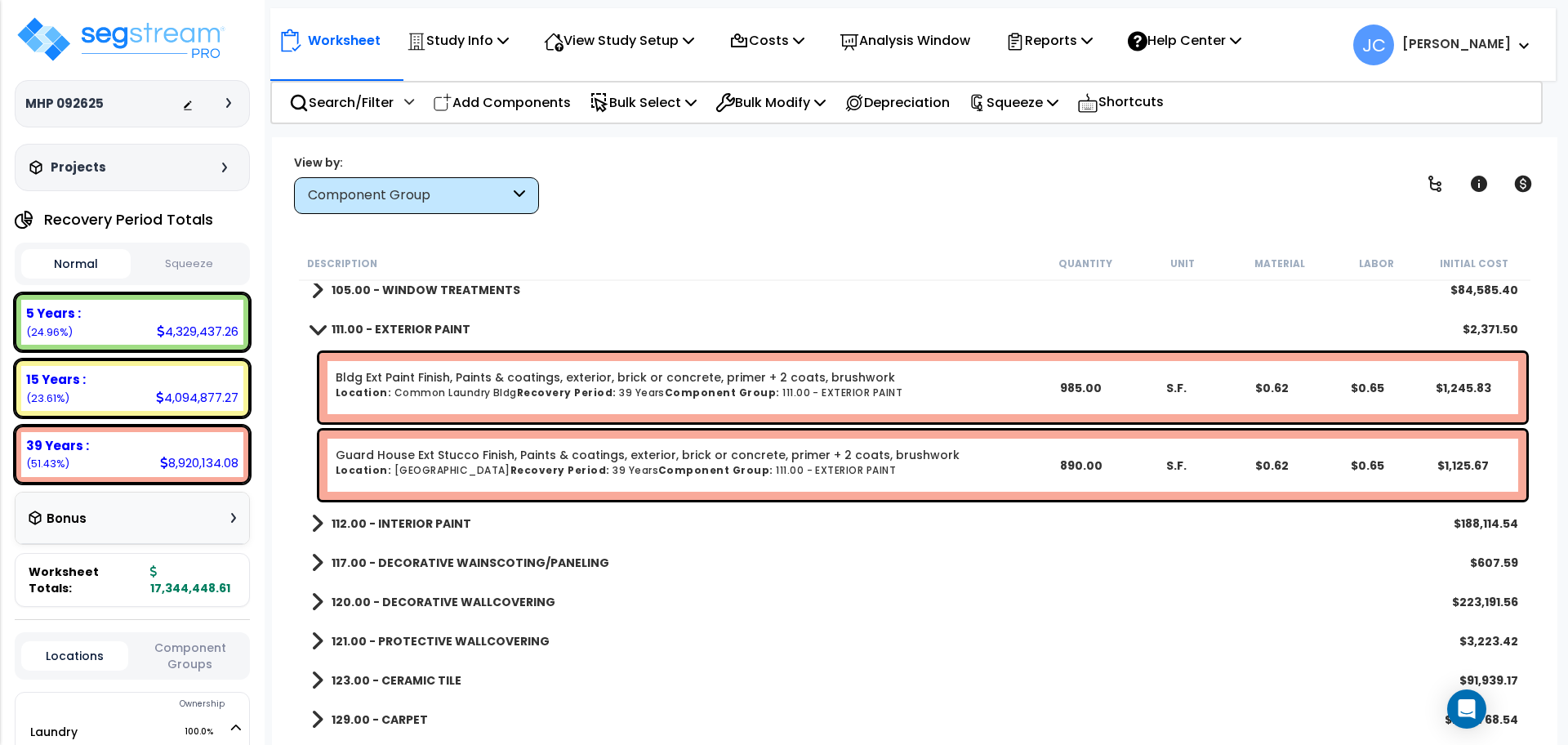
scroll to position [4511, 0]
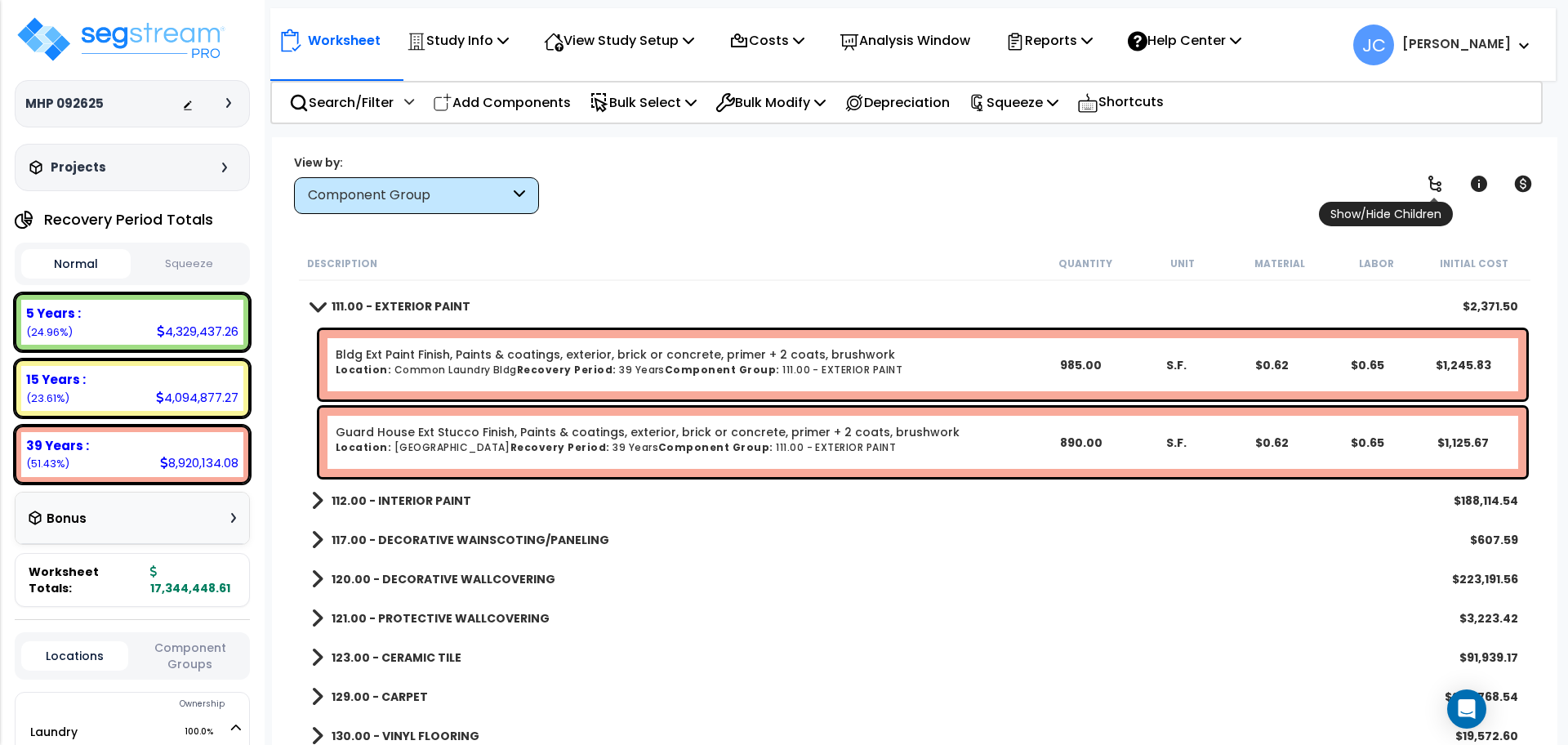
click at [1429, 187] on icon at bounding box center [1435, 184] width 20 height 20
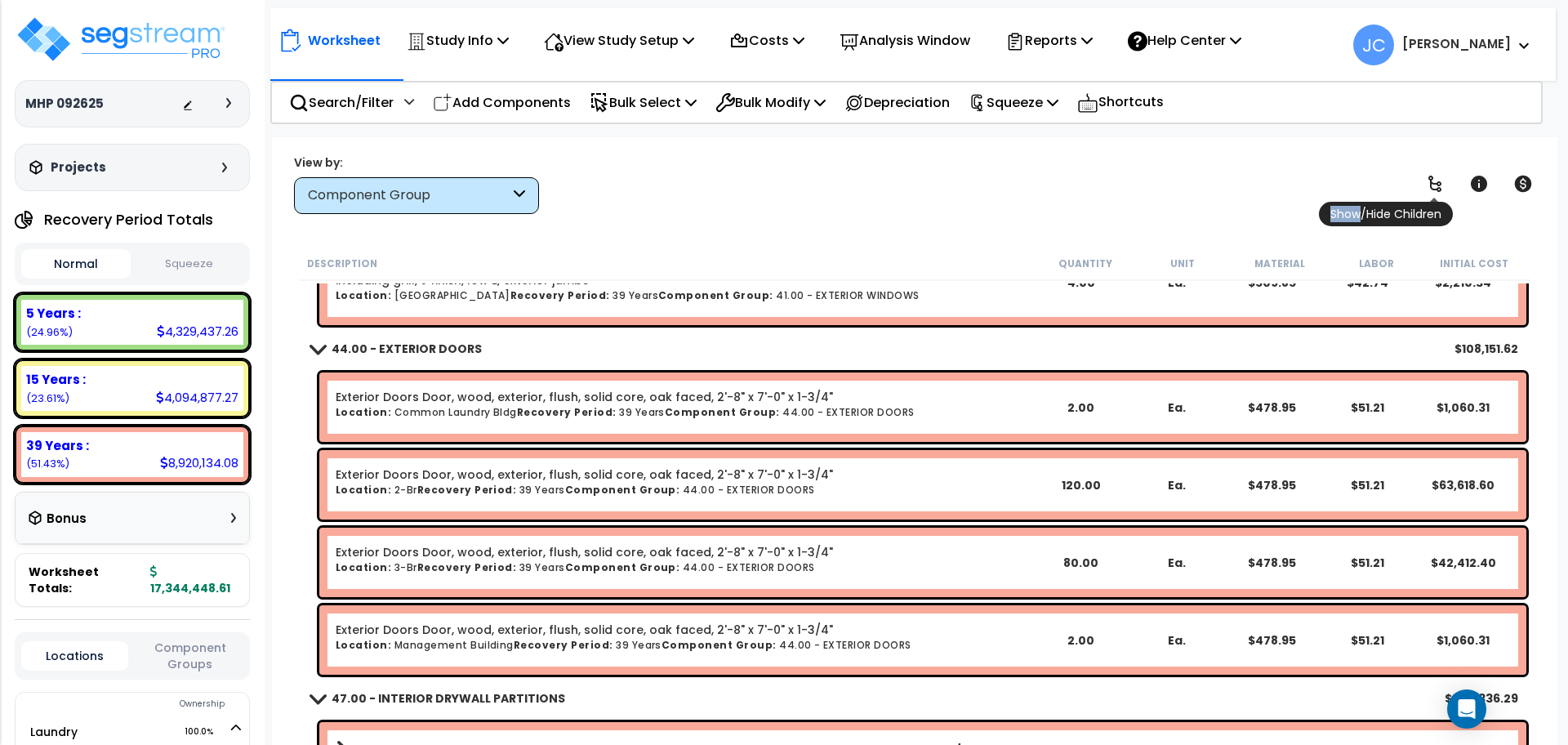
click at [1429, 187] on icon at bounding box center [1435, 184] width 20 height 20
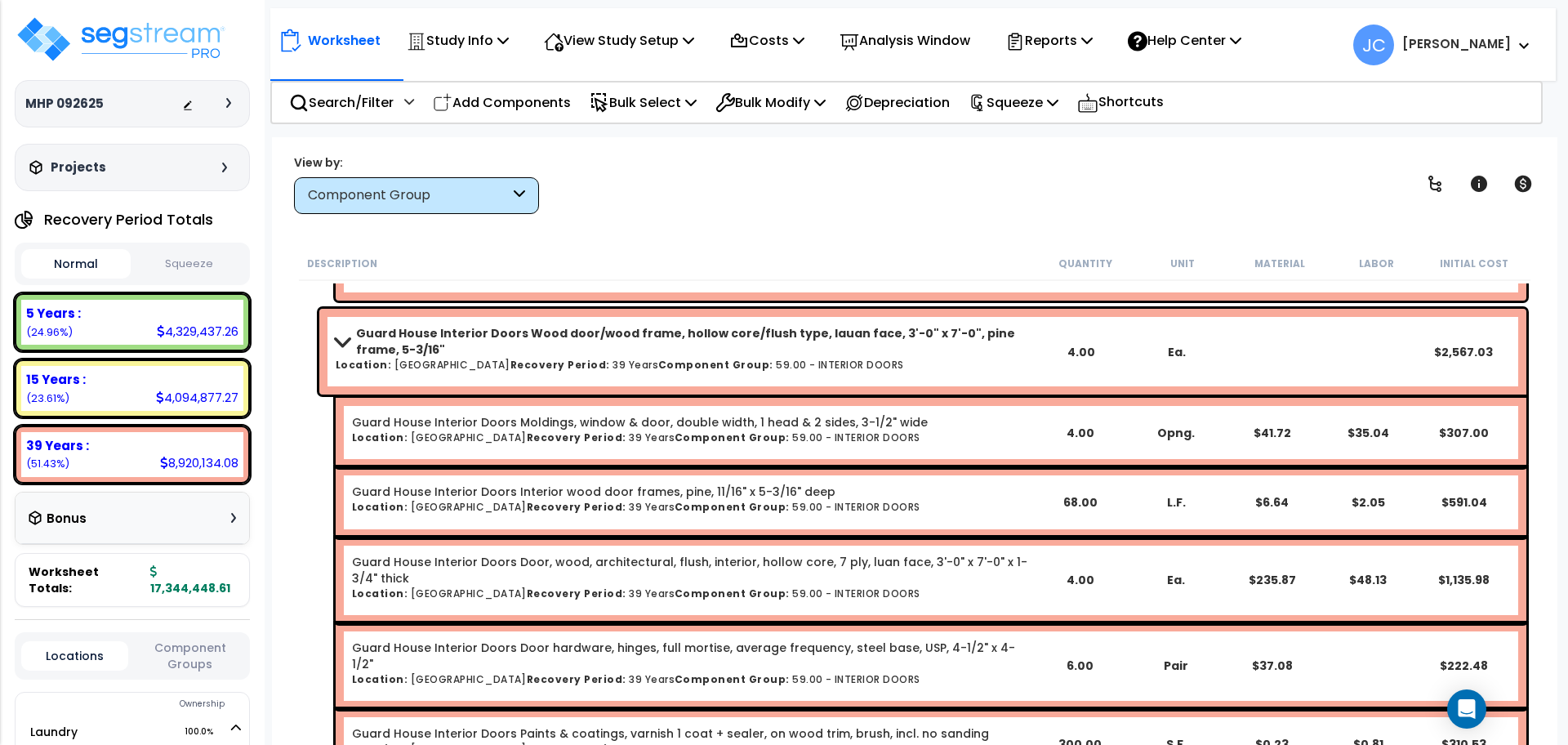
scroll to position [10649, 0]
click at [737, 350] on b "Guard House Interior Doors Wood door/wood frame, hollow core/flush type, lauan …" at bounding box center [694, 340] width 676 height 32
click at [699, 321] on div "Guard House Interior Doors Wood door/wood frame, hollow core/flush type, lauan …" at bounding box center [922, 351] width 1207 height 85
click at [632, 336] on b "Guard House Interior Doors Wood door/wood frame, hollow core/flush type, lauan …" at bounding box center [694, 340] width 676 height 32
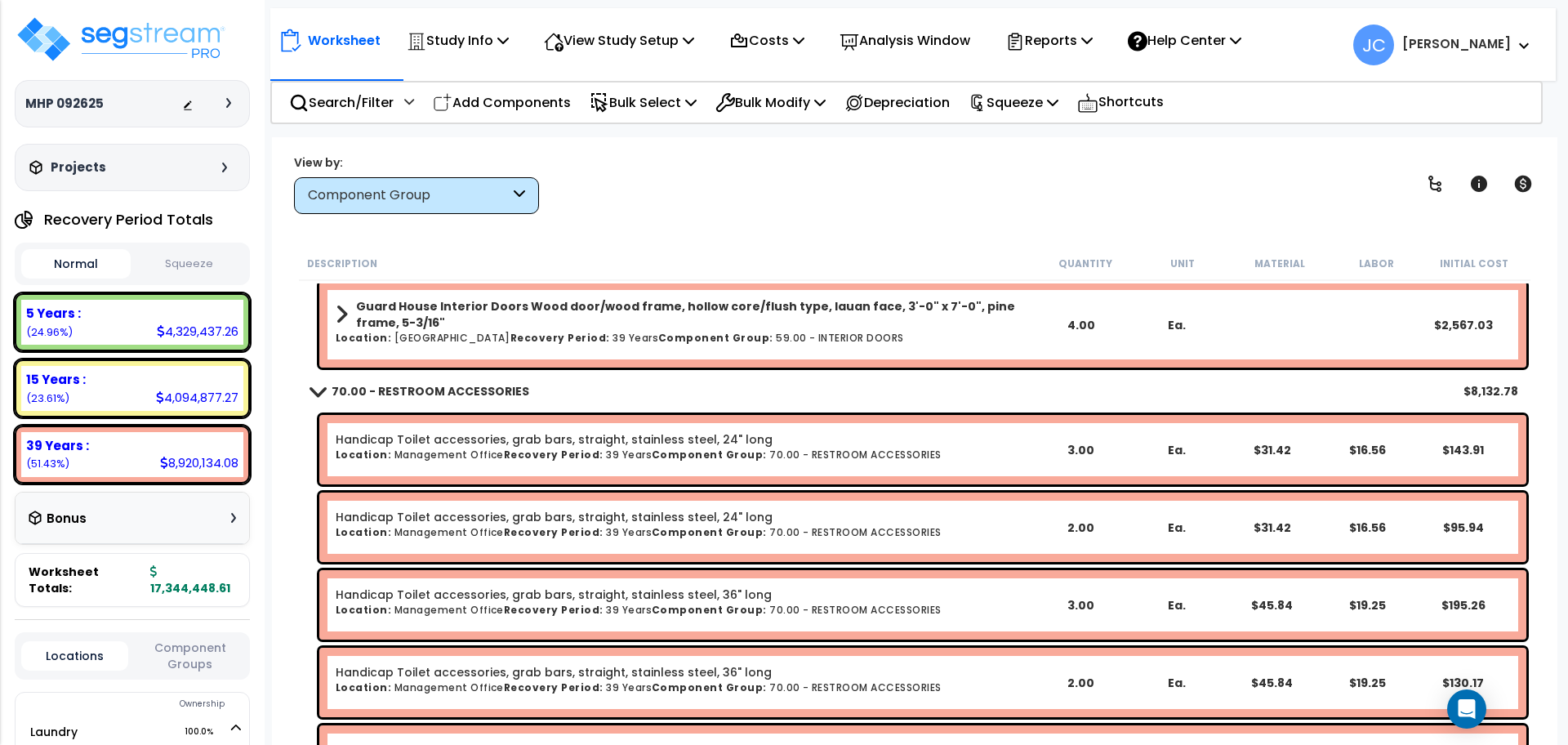
scroll to position [10670, 0]
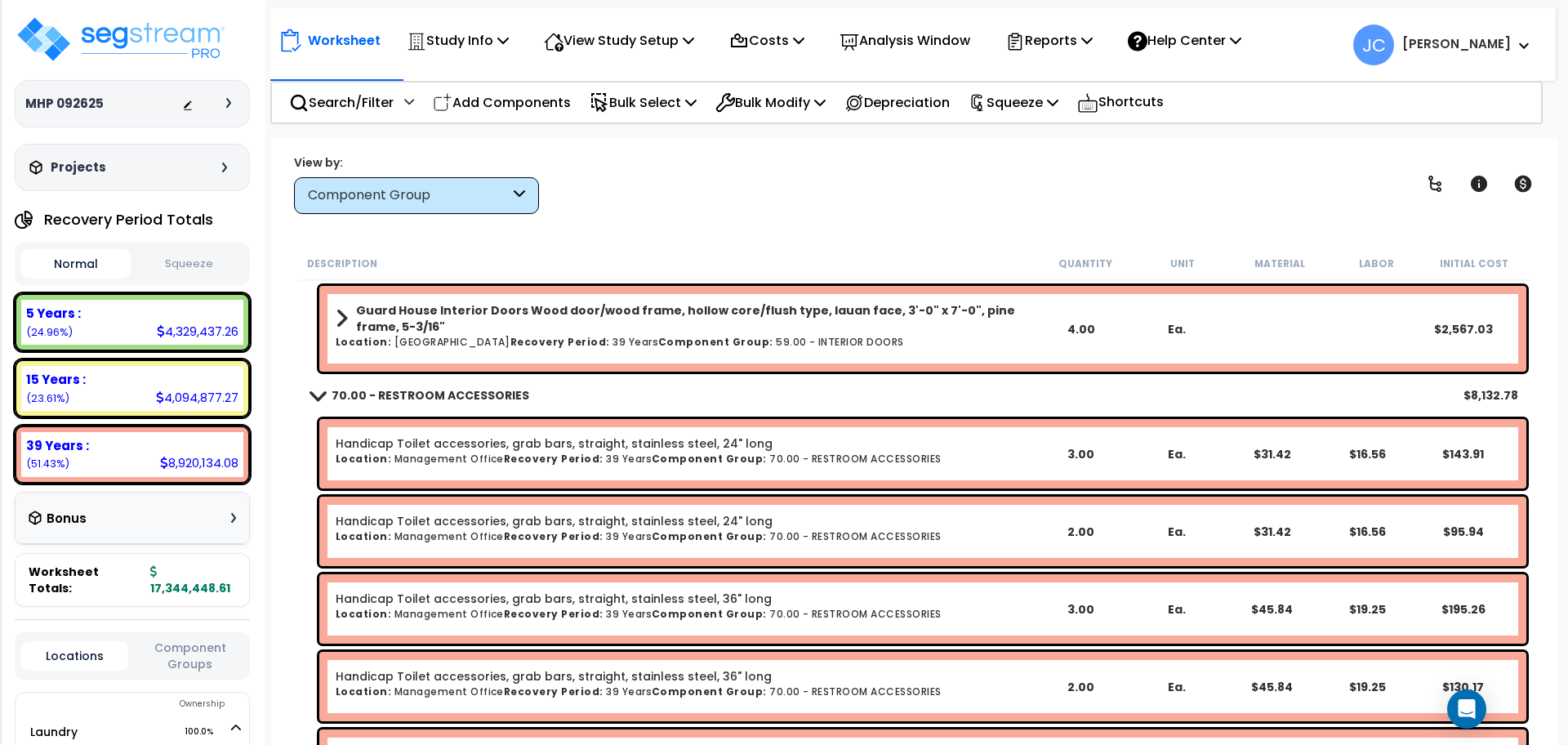
click at [791, 191] on div "View by: Component Group High to Low - Component Cost" at bounding box center [915, 183] width 1253 height 60
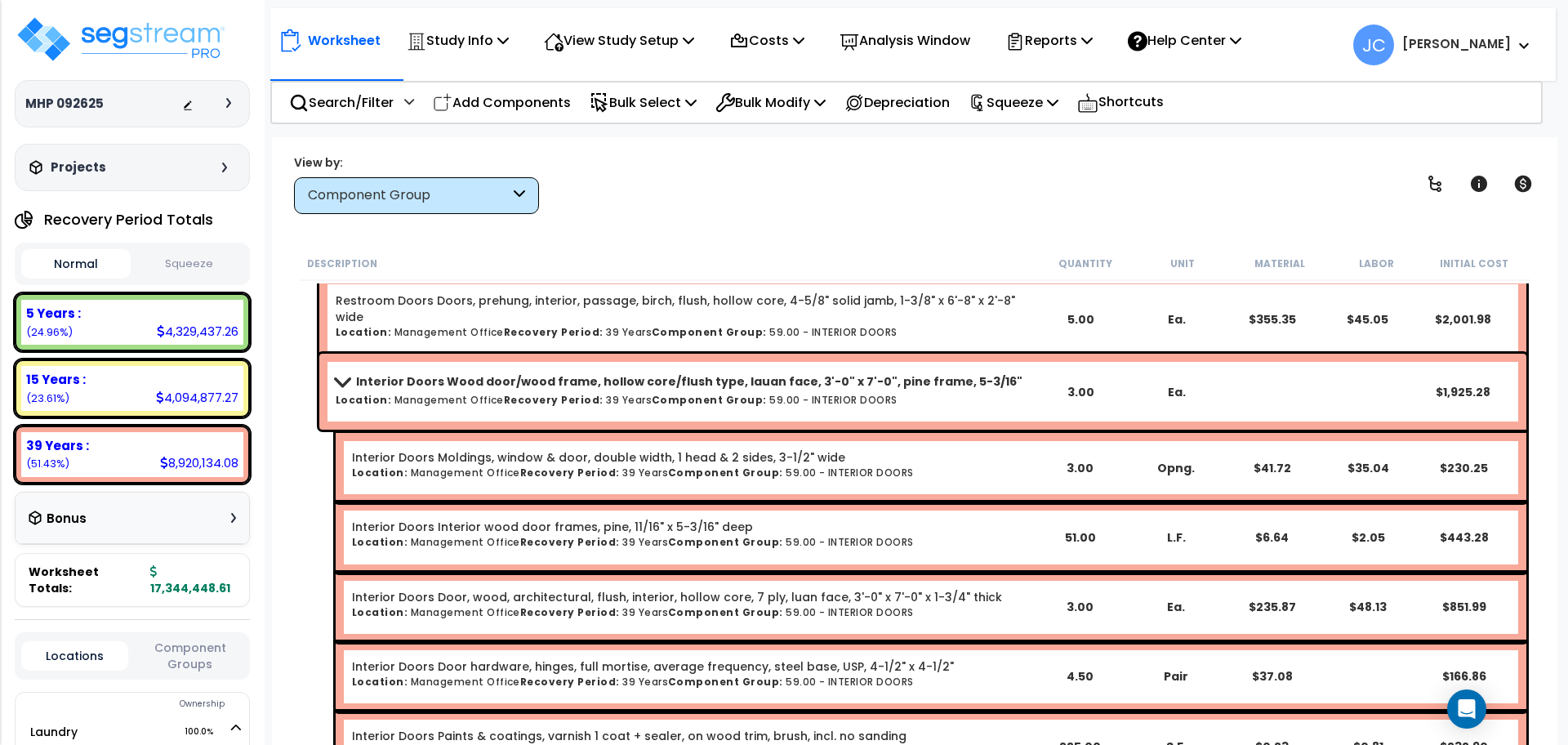
scroll to position [10170, 0]
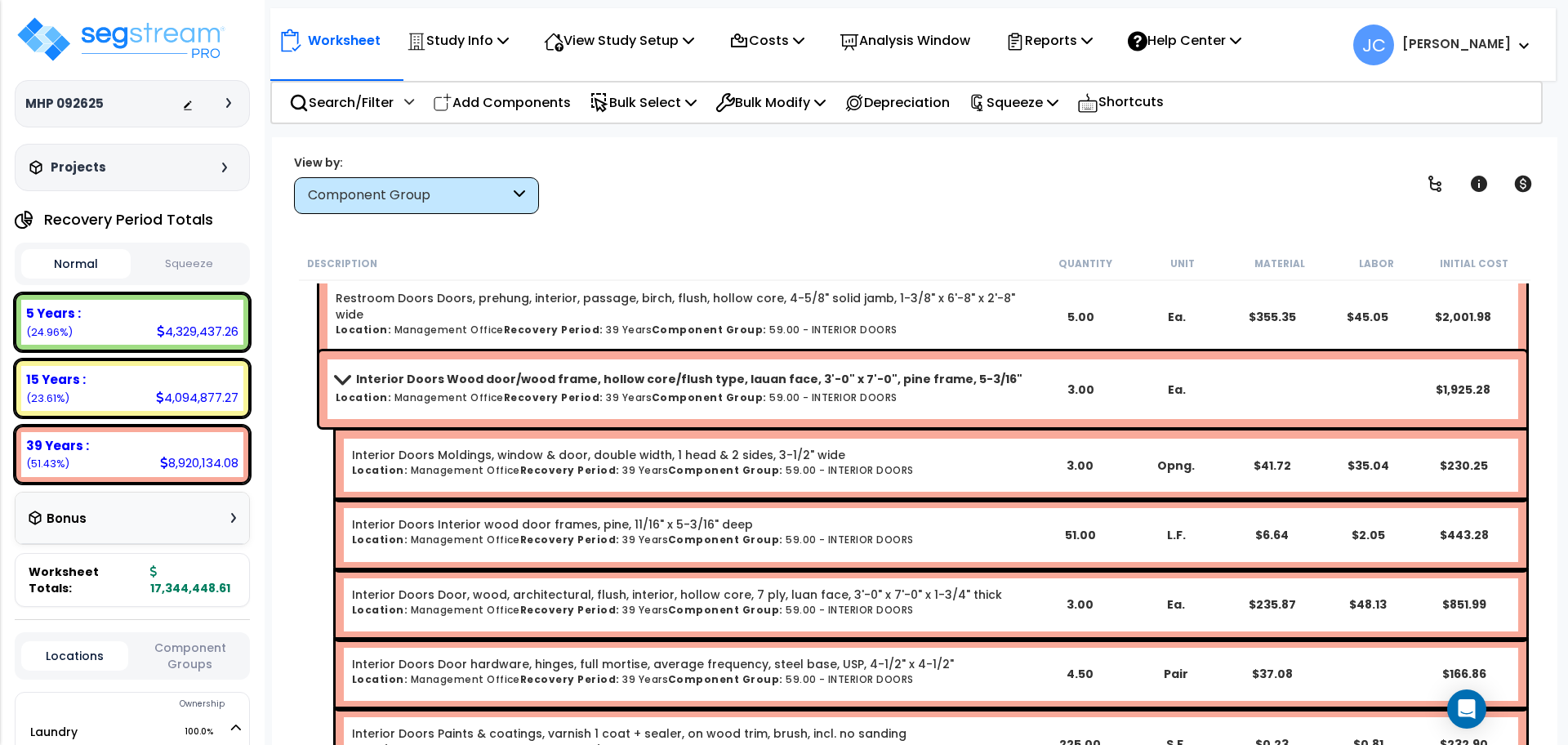
click at [738, 391] on b "Component Group:" at bounding box center [709, 397] width 115 height 14
click at [601, 389] on link "Interior Doors Wood door/wood frame, hollow core/flush type, lauan face, 3'-0" …" at bounding box center [684, 380] width 697 height 23
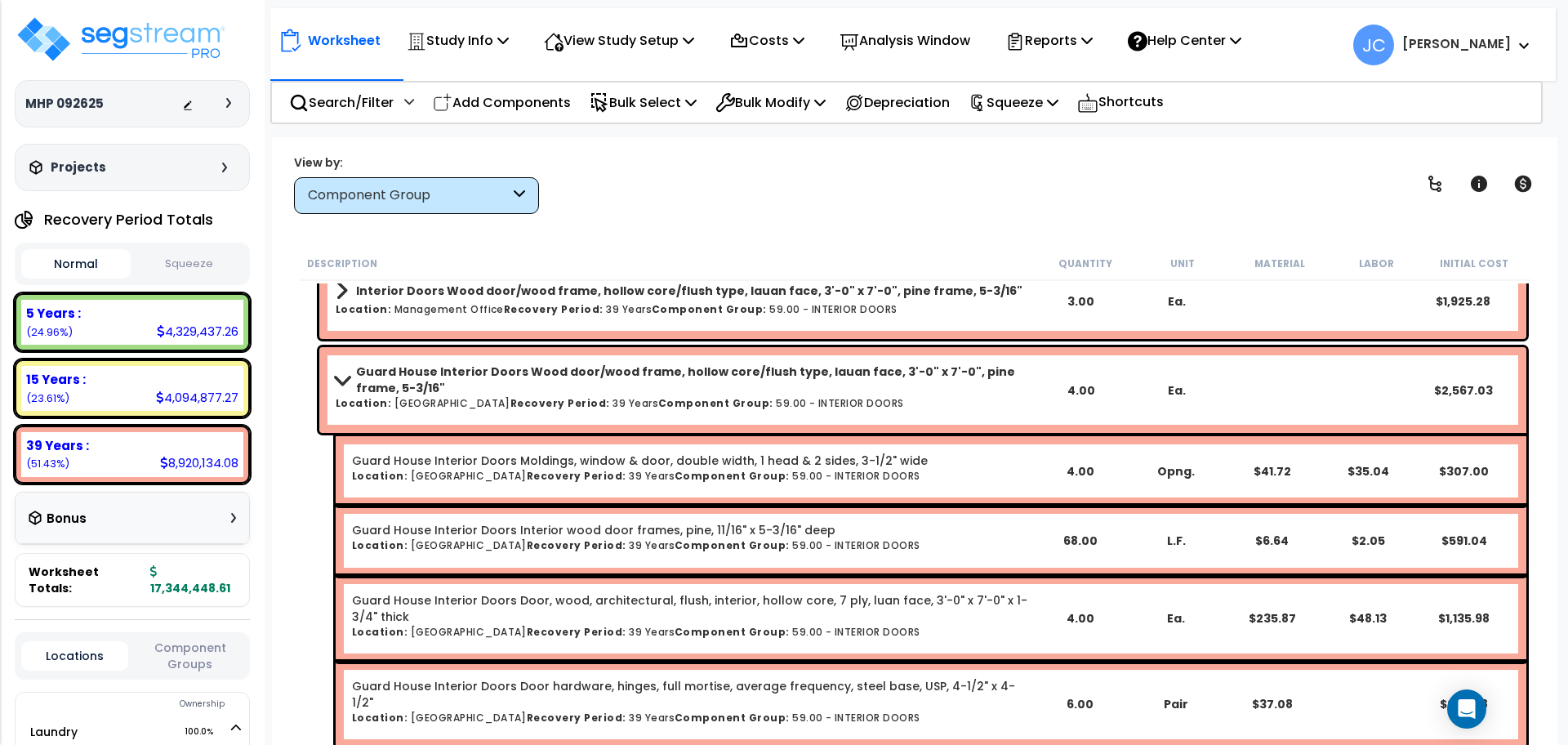
scroll to position [10275, 0]
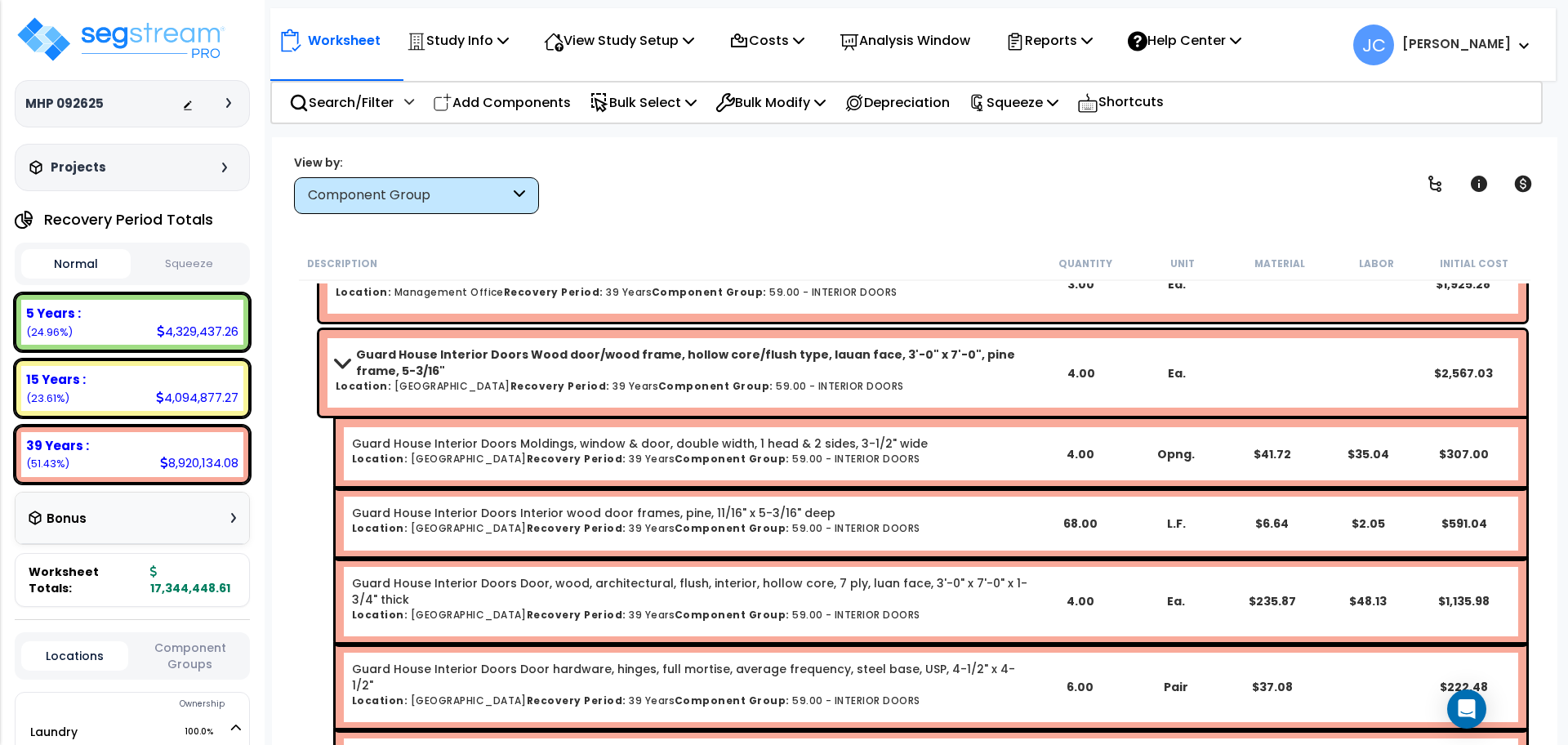
click at [604, 380] on h6 "Location: Guard House Building Recovery Period: 39 Years Component Group: 59.00…" at bounding box center [684, 385] width 697 height 11
click at [520, 385] on b "Recovery Period:" at bounding box center [560, 385] width 99 height 14
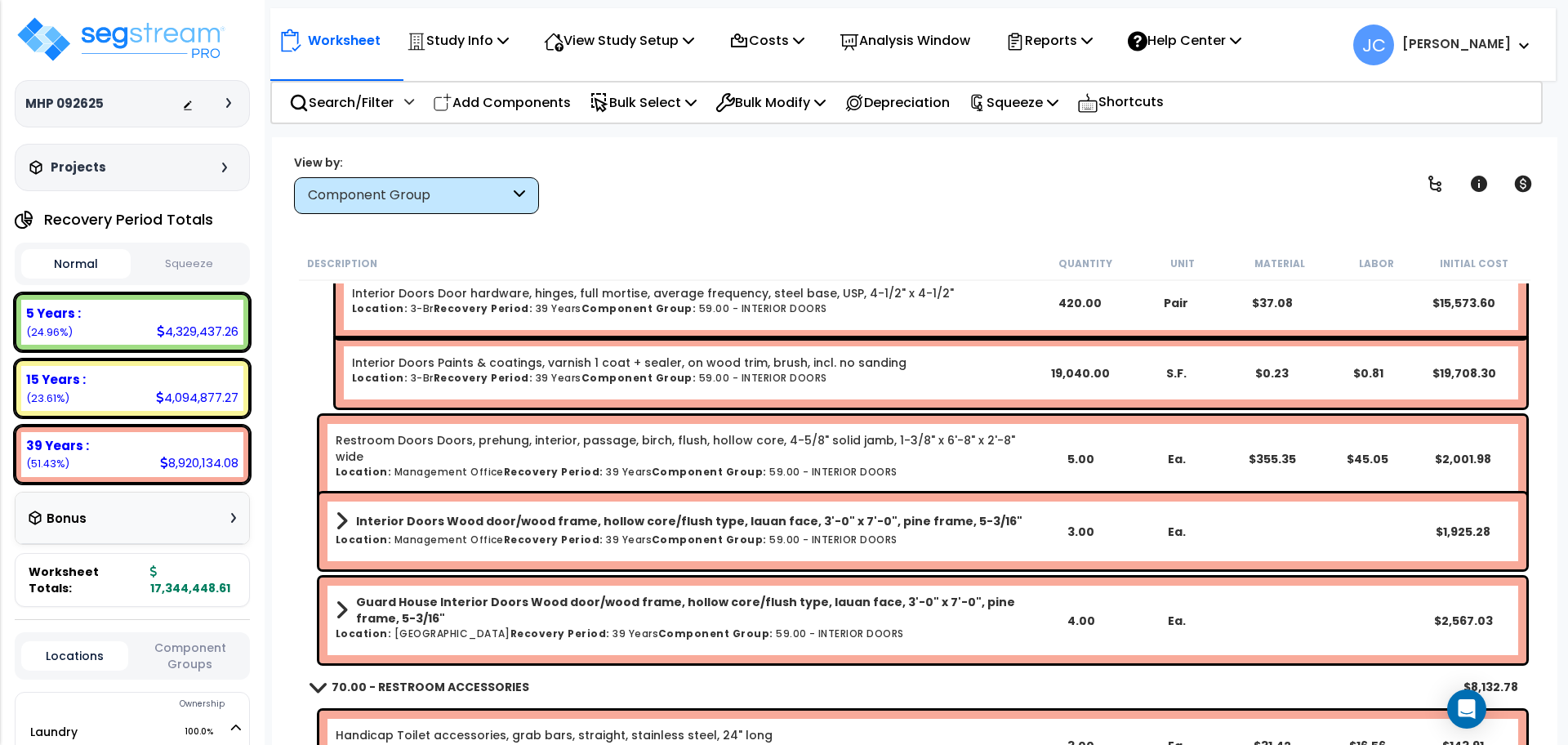
scroll to position [10024, 0]
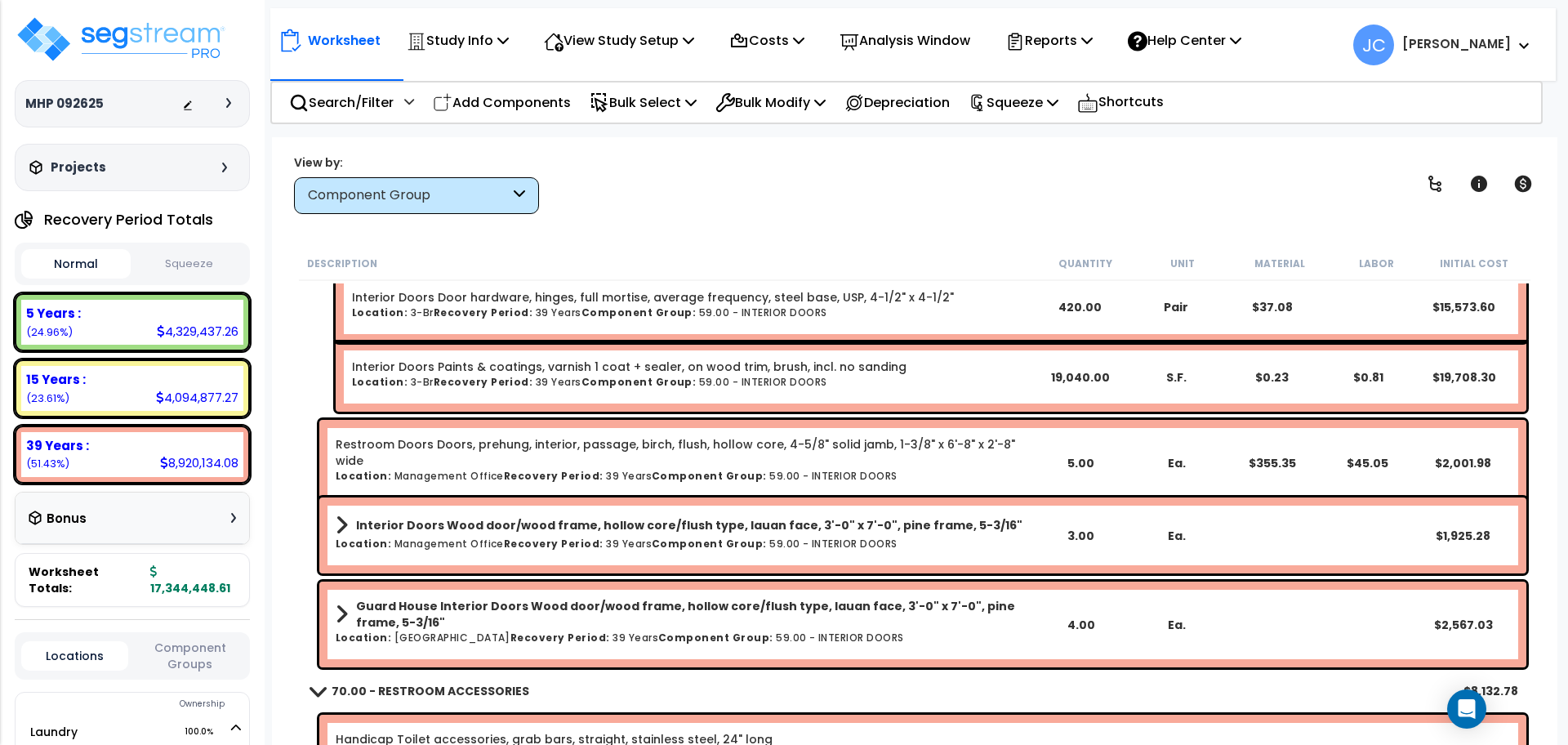
click at [875, 530] on b "Interior Doors Wood door/wood frame, hollow core/flush type, lauan face, 3'-0" …" at bounding box center [690, 525] width 666 height 17
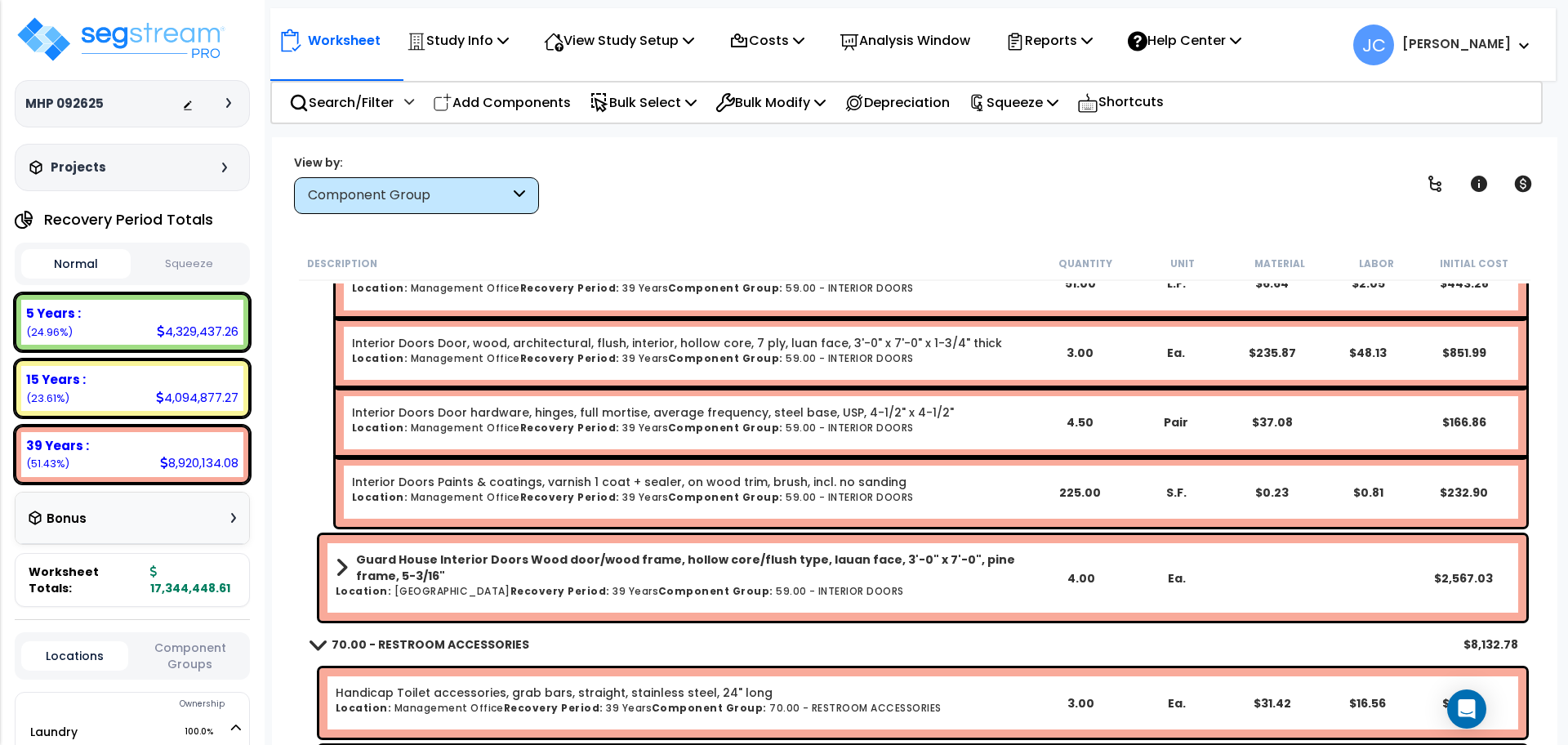
click at [706, 569] on b "Guard House Interior Doors Wood door/wood frame, hollow core/flush type, lauan …" at bounding box center [694, 567] width 676 height 32
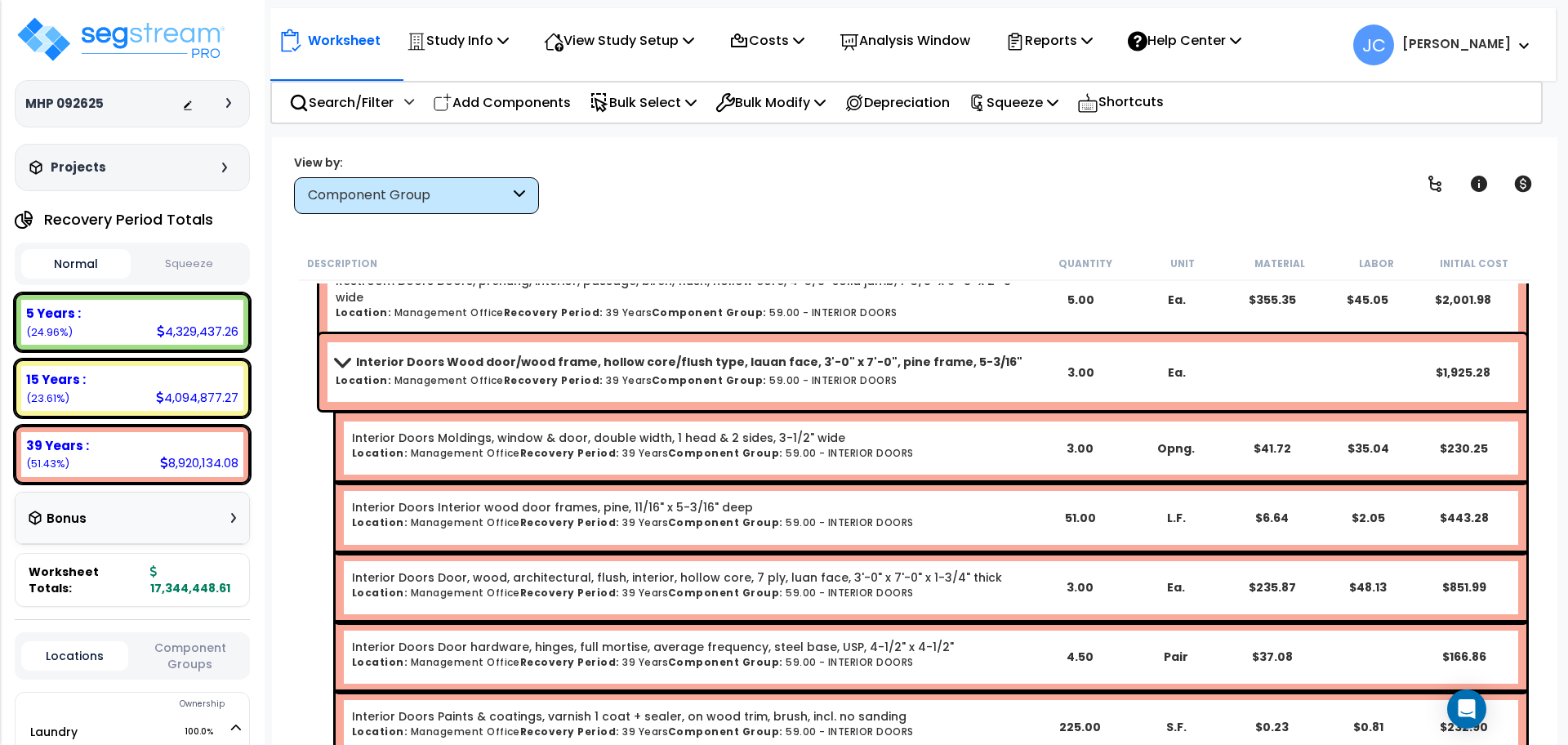
scroll to position [10274, 0]
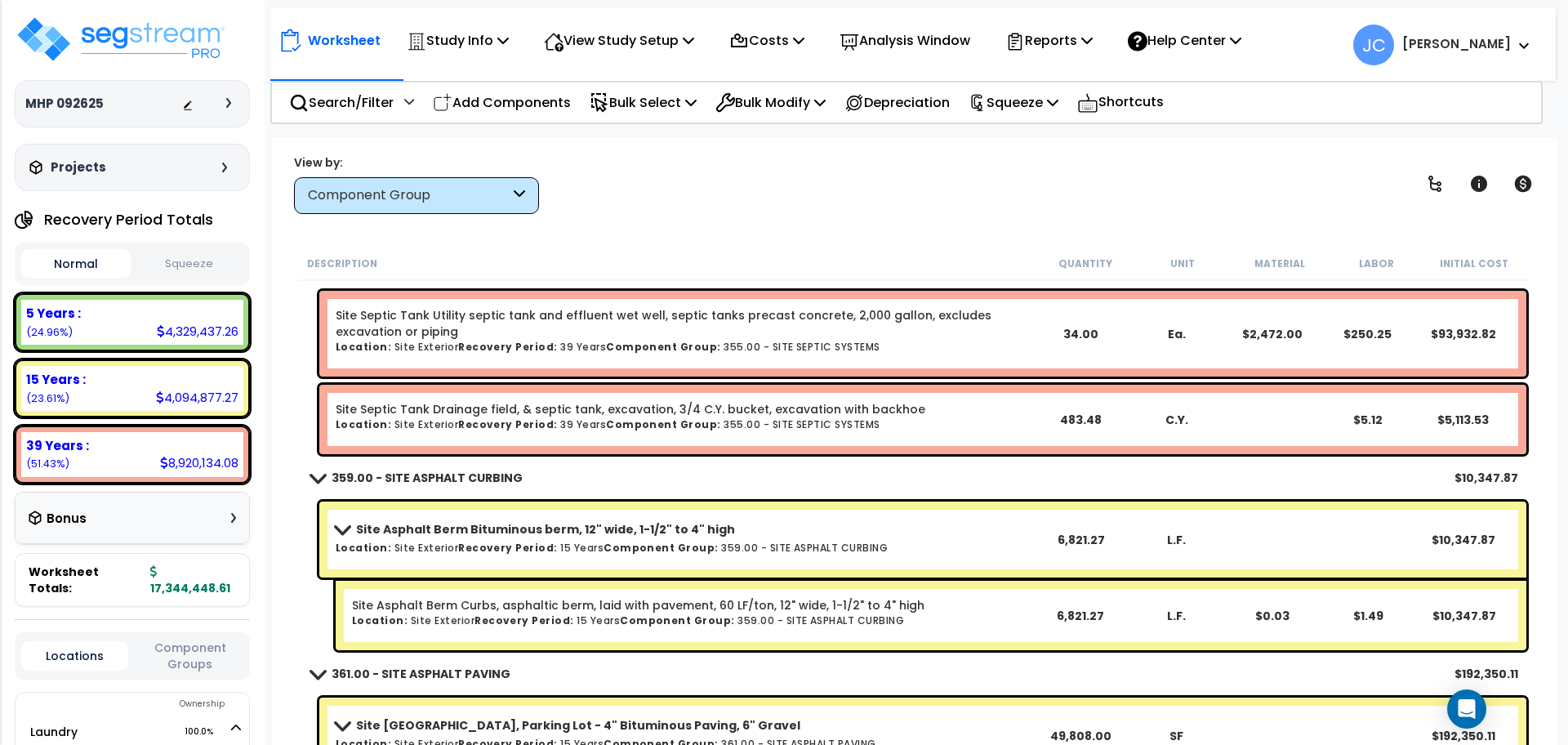
scroll to position [65503, 0]
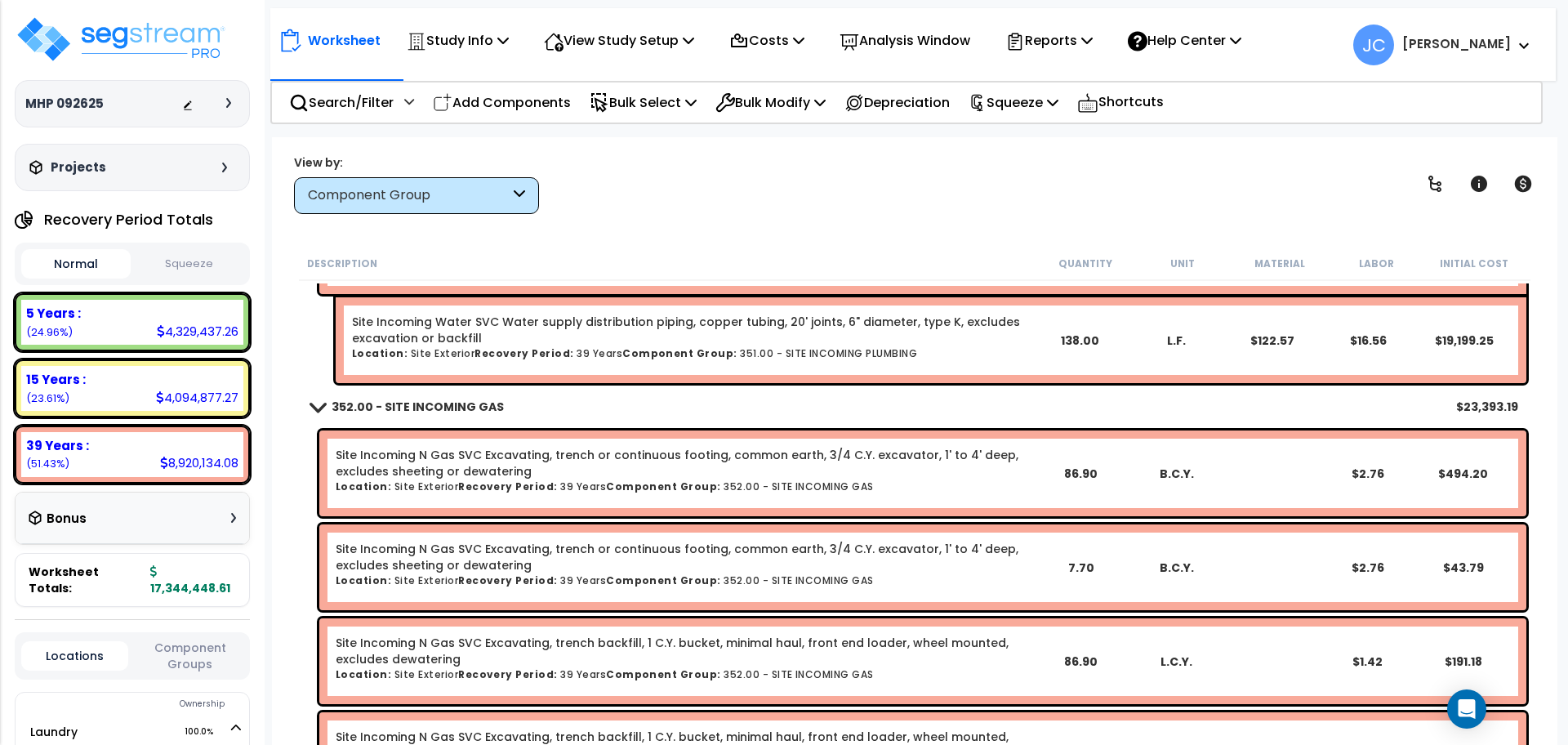
click at [1471, 39] on b "[PERSON_NAME]" at bounding box center [1456, 43] width 109 height 17
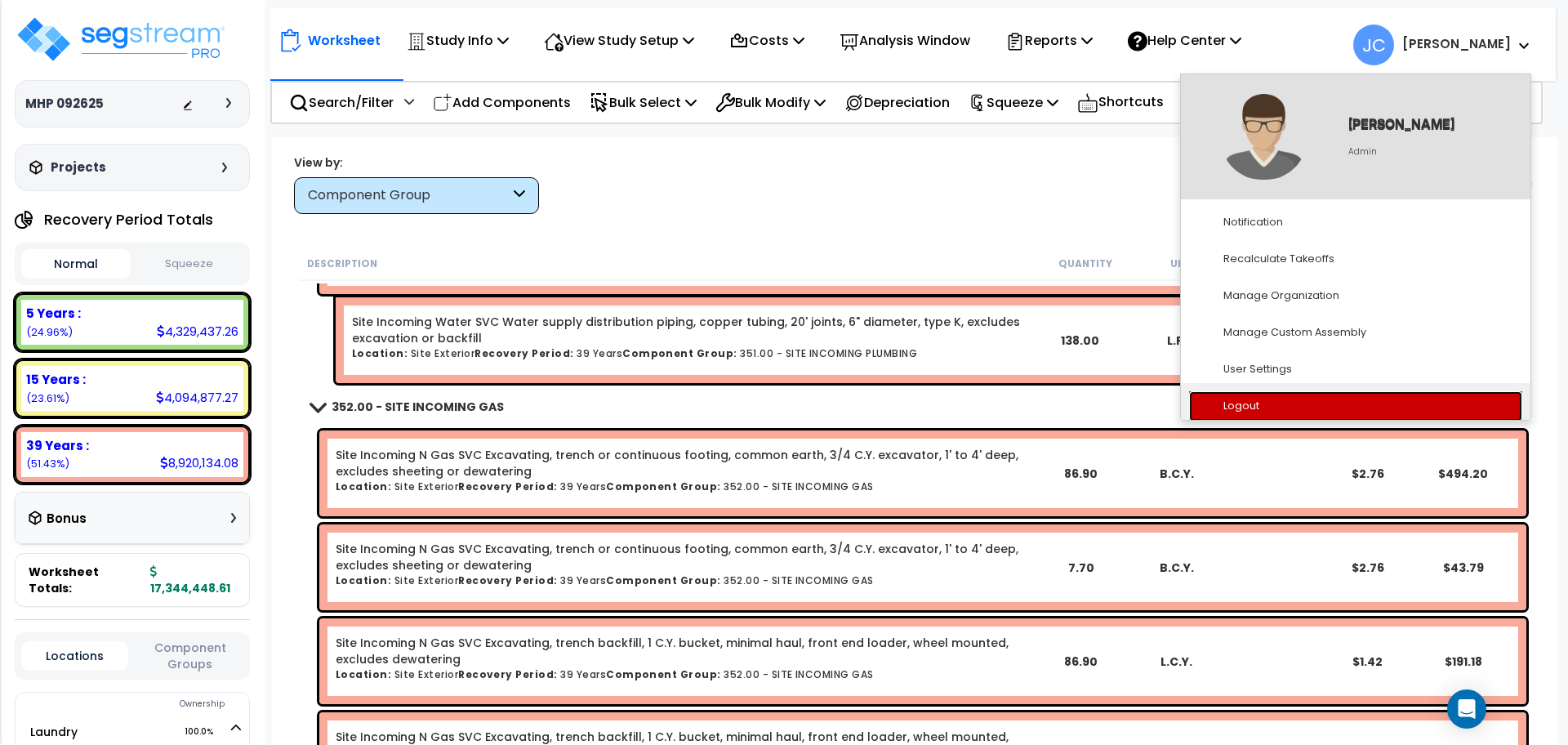
click at [1270, 410] on link "Logout" at bounding box center [1356, 406] width 333 height 30
